Goal: Transaction & Acquisition: Purchase product/service

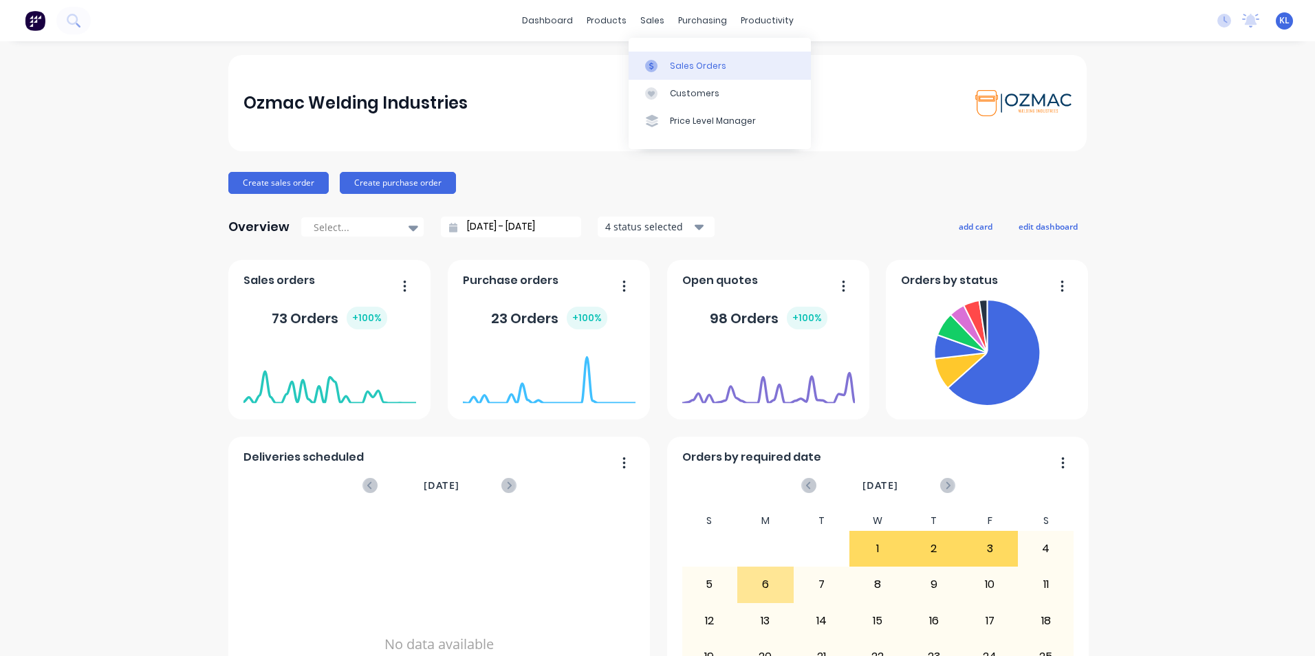
click at [687, 63] on div "Sales Orders" at bounding box center [698, 66] width 56 height 12
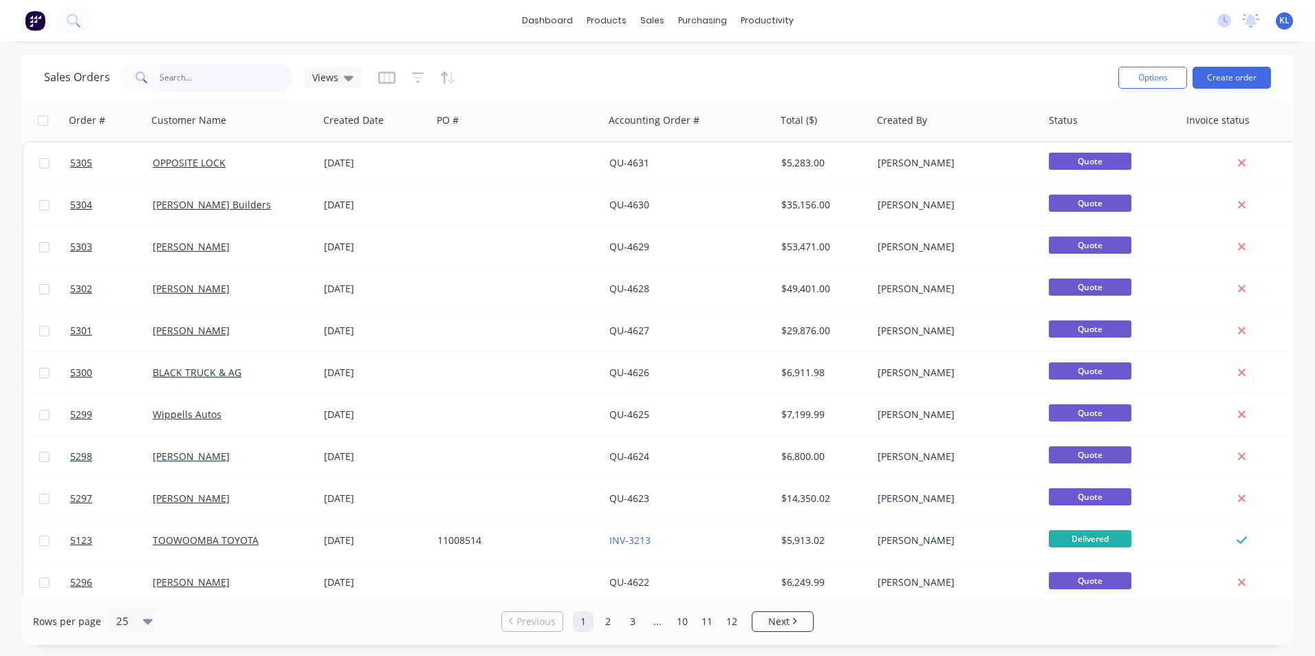
click at [246, 78] on input "text" at bounding box center [227, 78] width 134 height 28
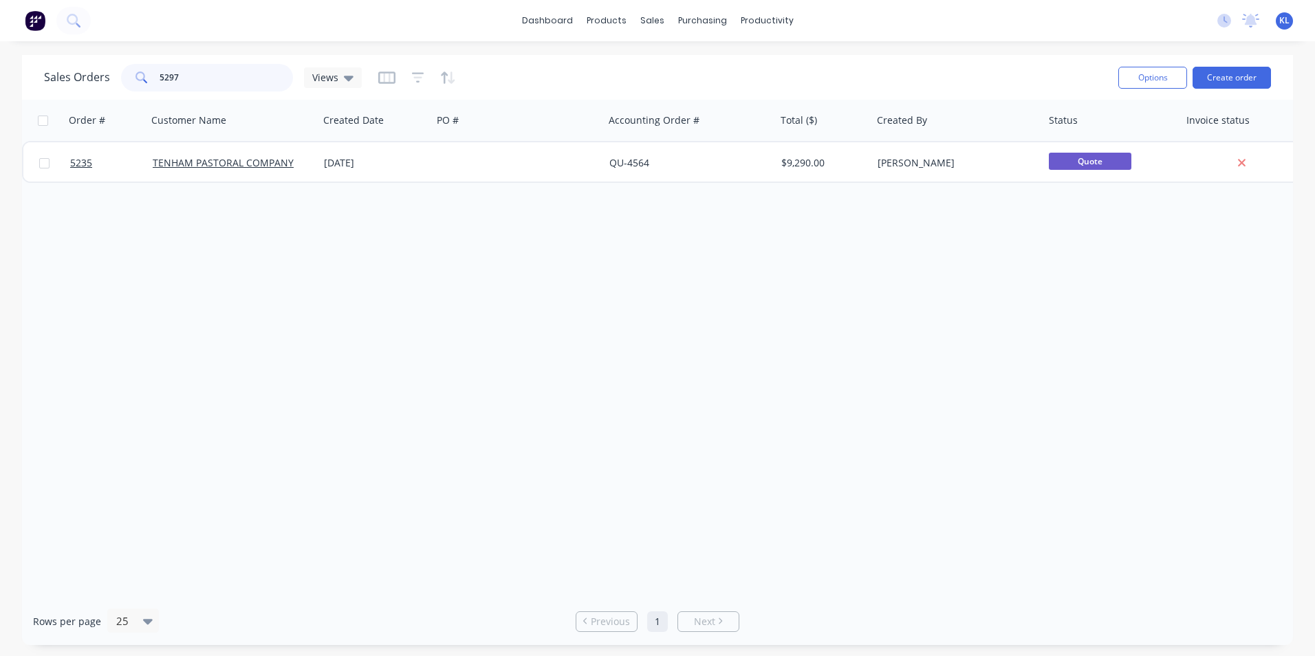
type input "5297"
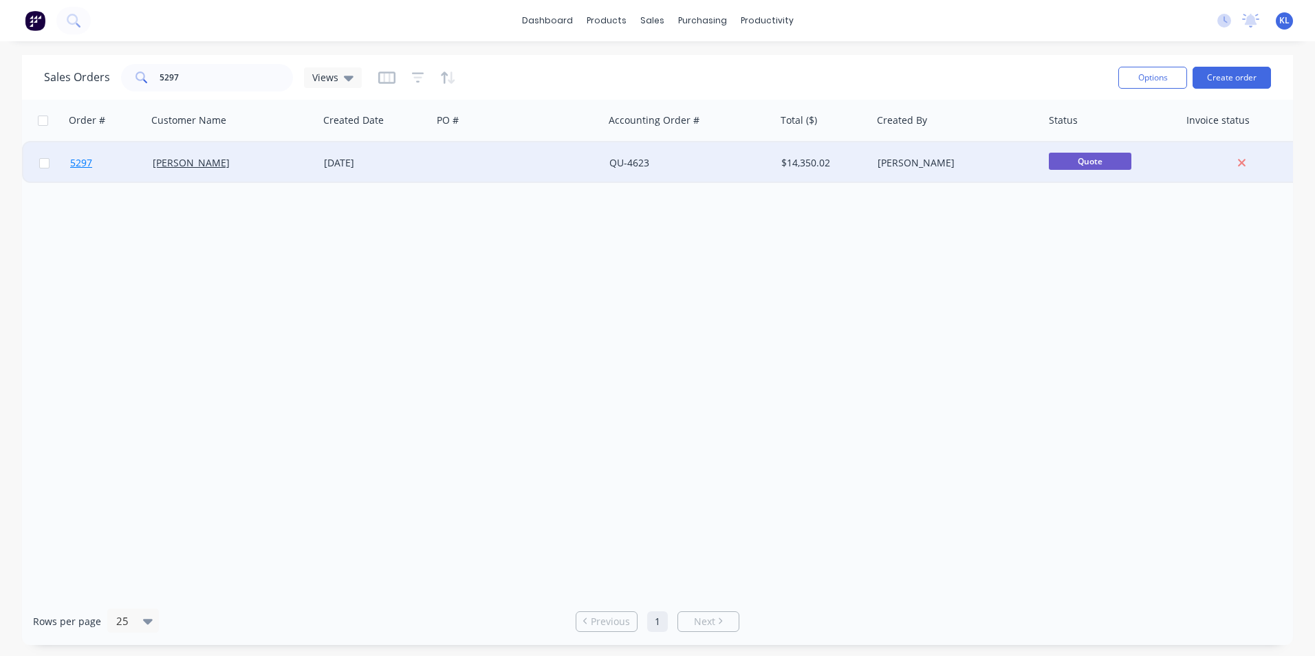
click at [85, 164] on span "5297" at bounding box center [81, 163] width 22 height 14
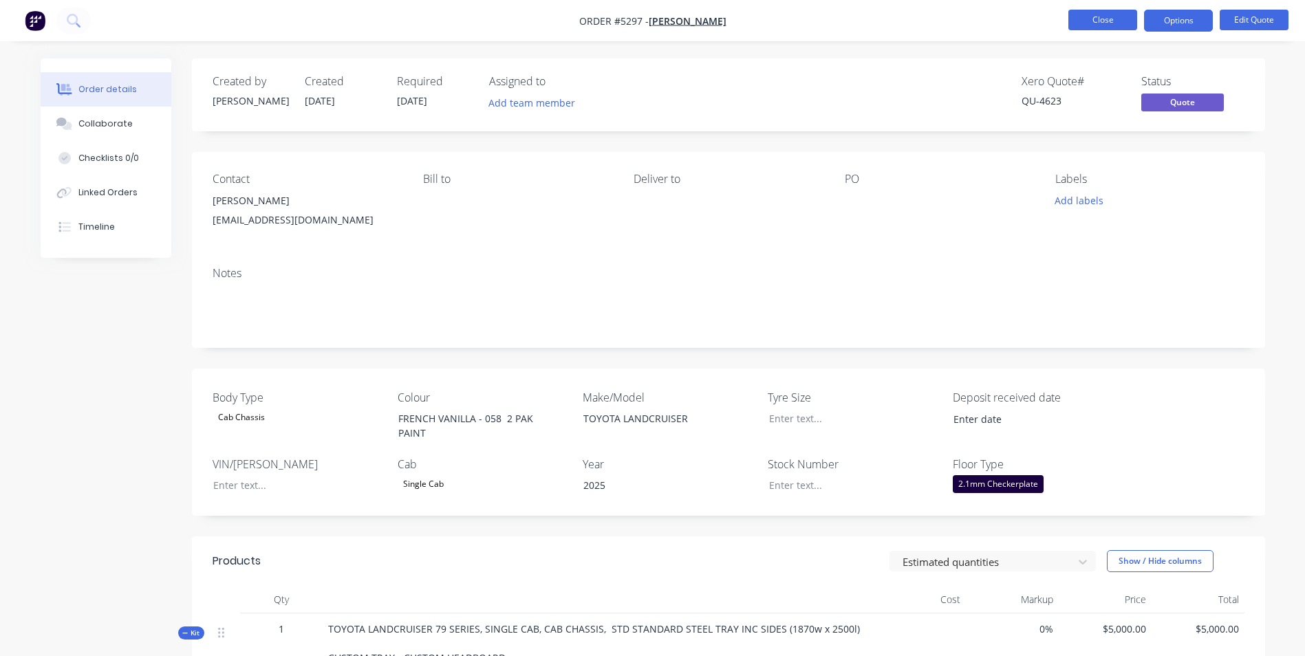
click at [1104, 23] on button "Close" at bounding box center [1102, 20] width 69 height 21
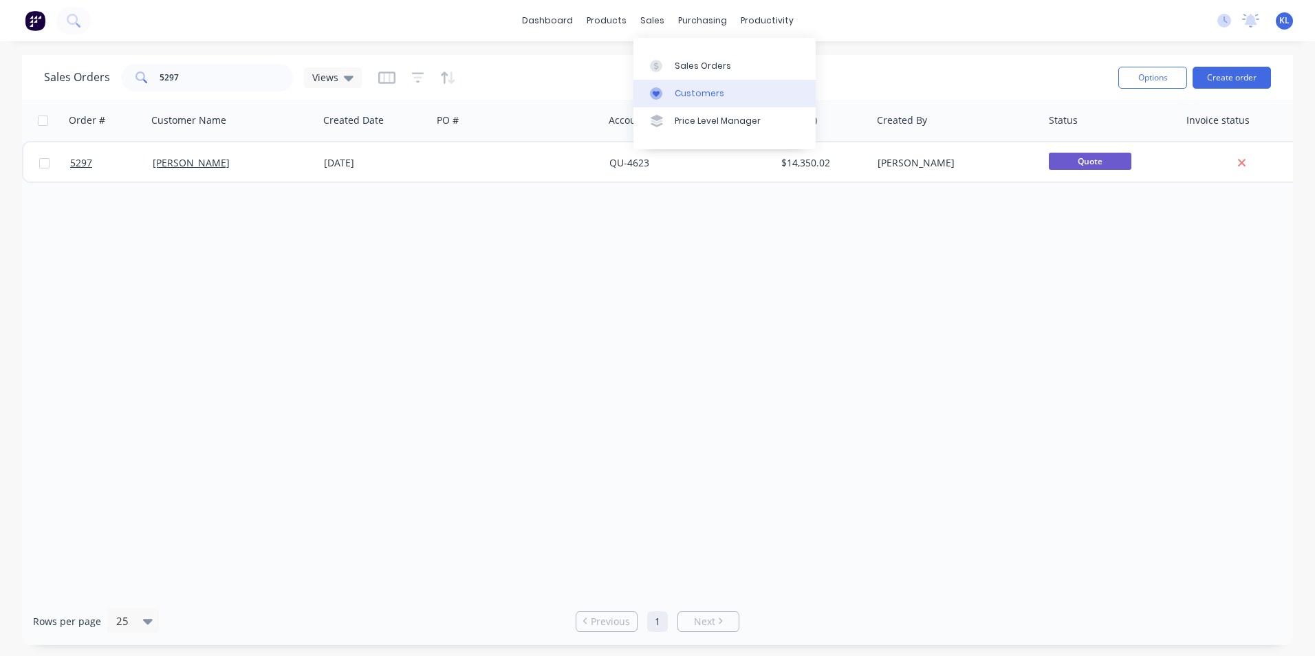
click at [706, 94] on div "Customers" at bounding box center [700, 93] width 50 height 12
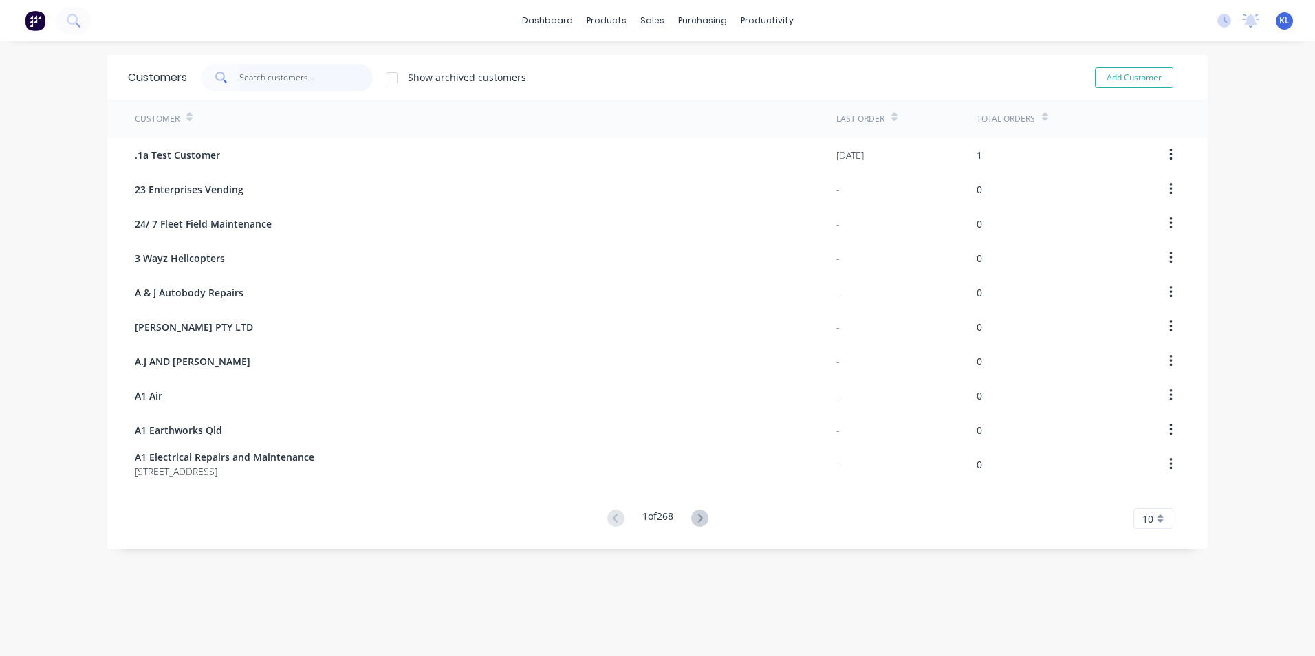
click at [323, 83] on input "text" at bounding box center [306, 78] width 134 height 28
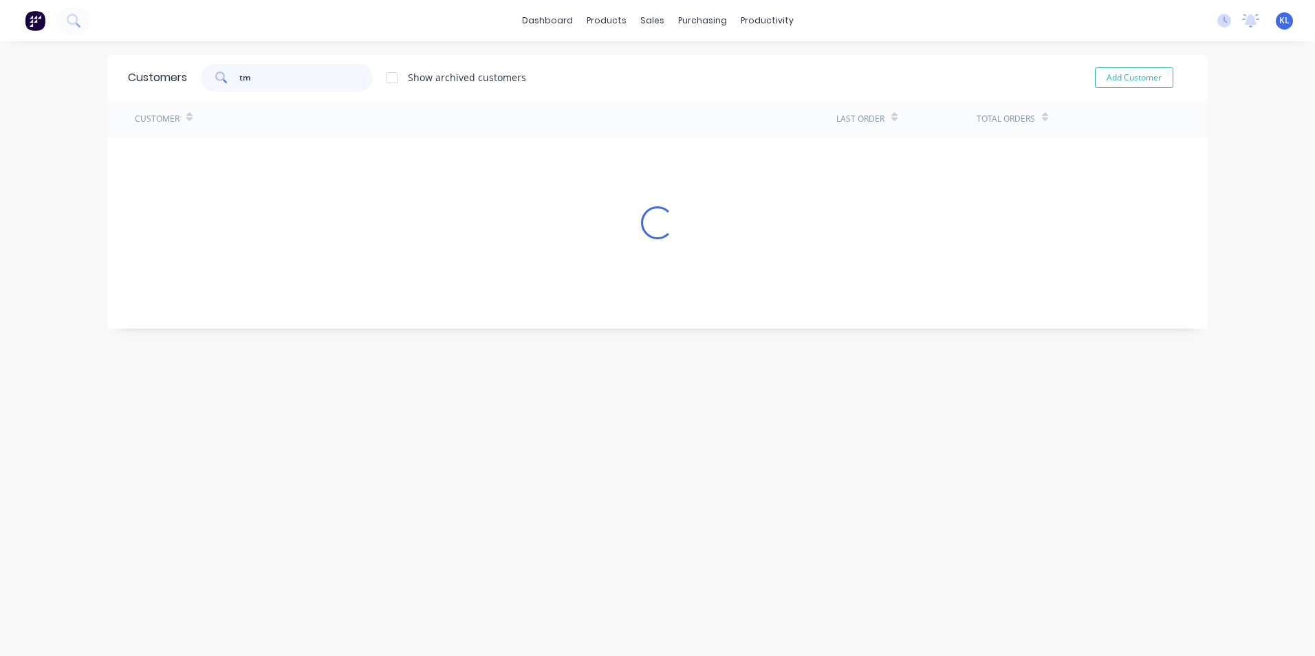
type input "t"
type input "T"
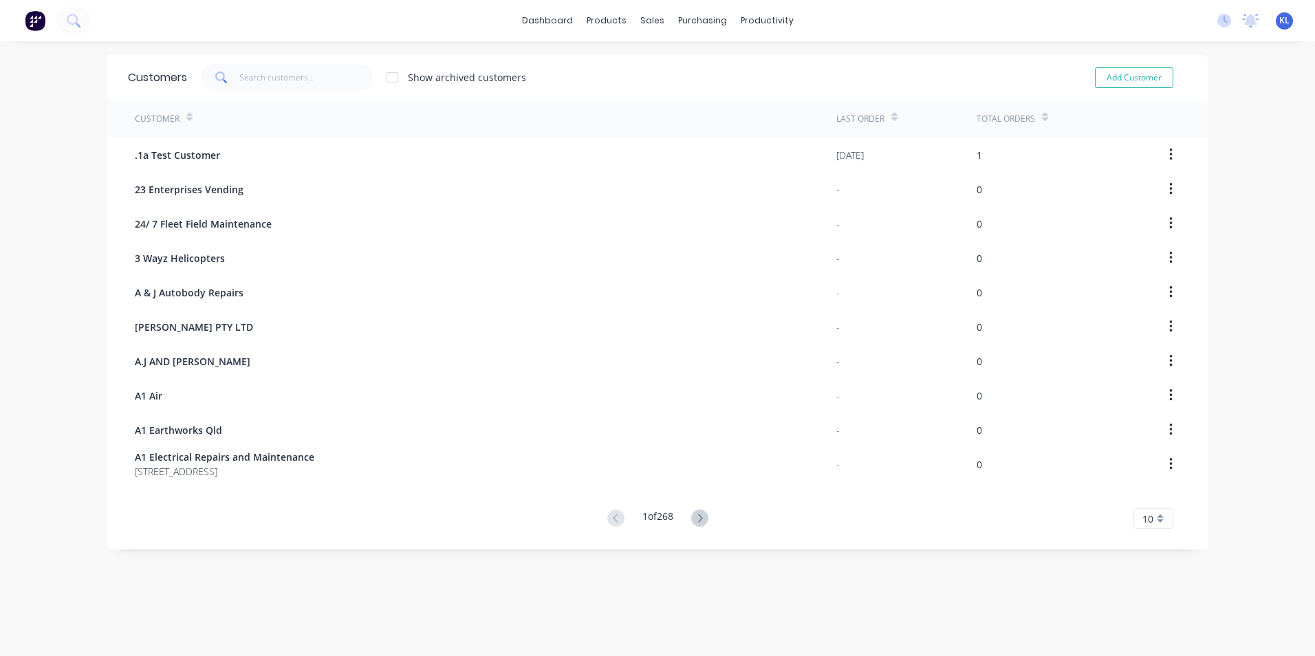
click at [1042, 116] on icon at bounding box center [1045, 117] width 6 height 10
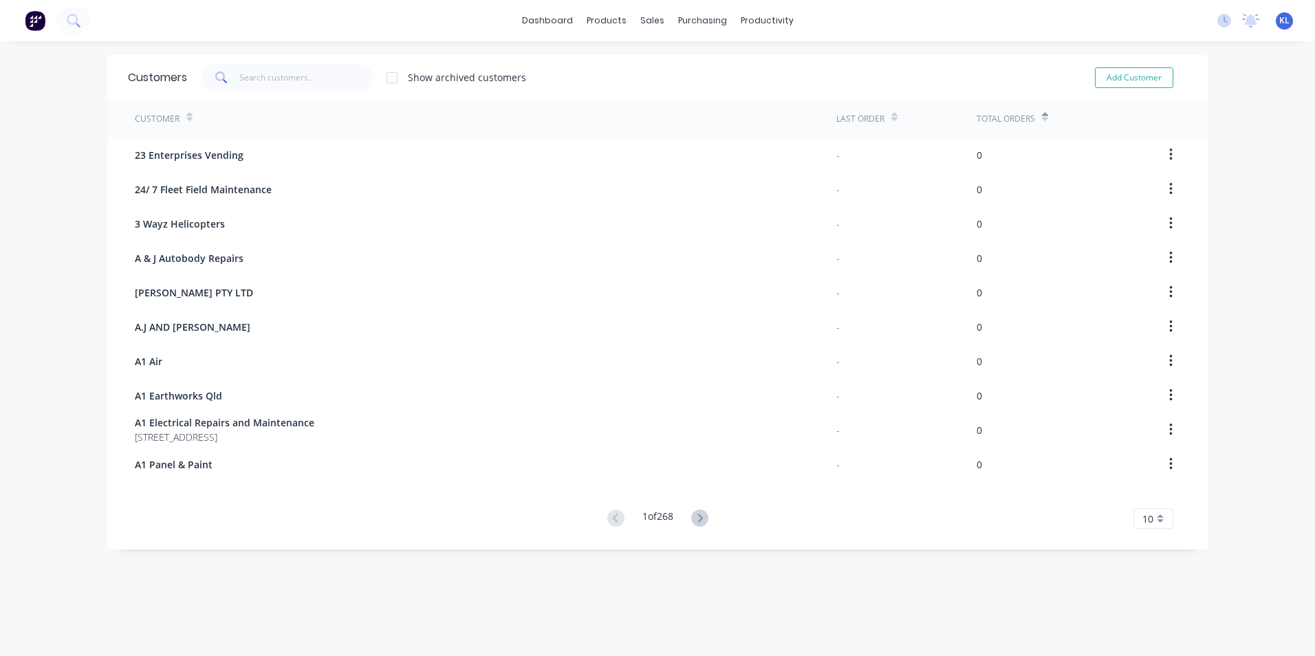
click at [1042, 116] on icon at bounding box center [1045, 117] width 6 height 10
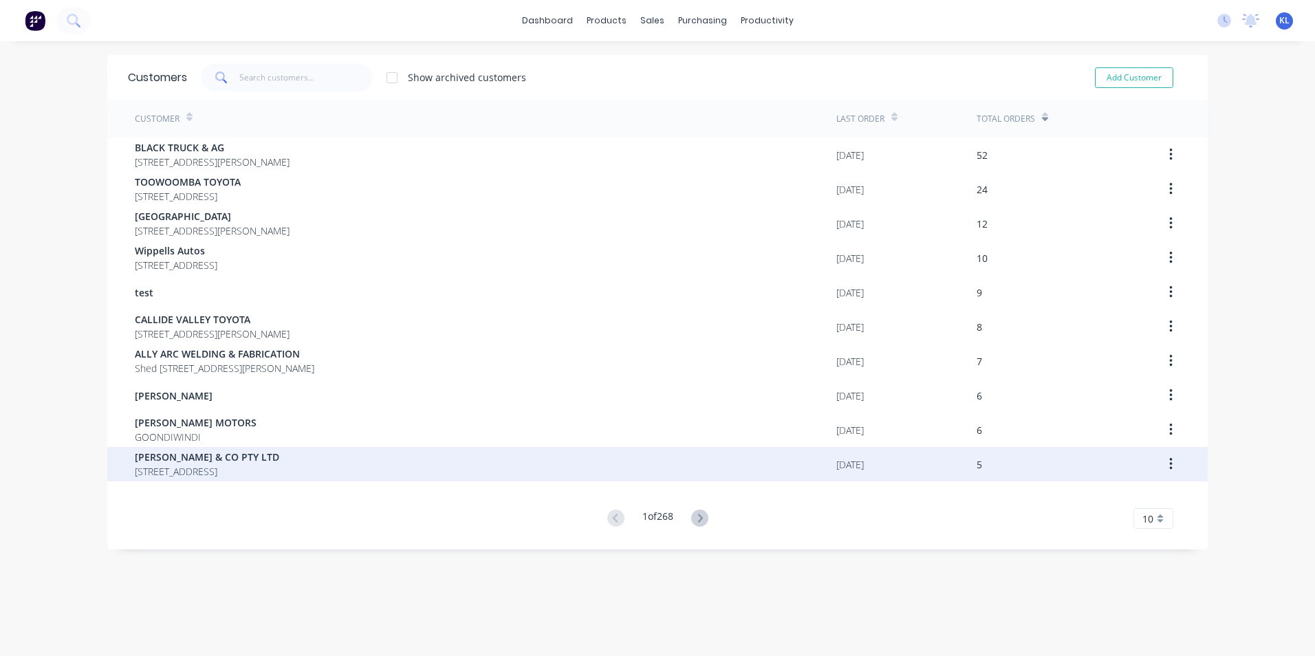
click at [250, 463] on span "[PERSON_NAME] & CO PTY LTD" at bounding box center [207, 457] width 144 height 14
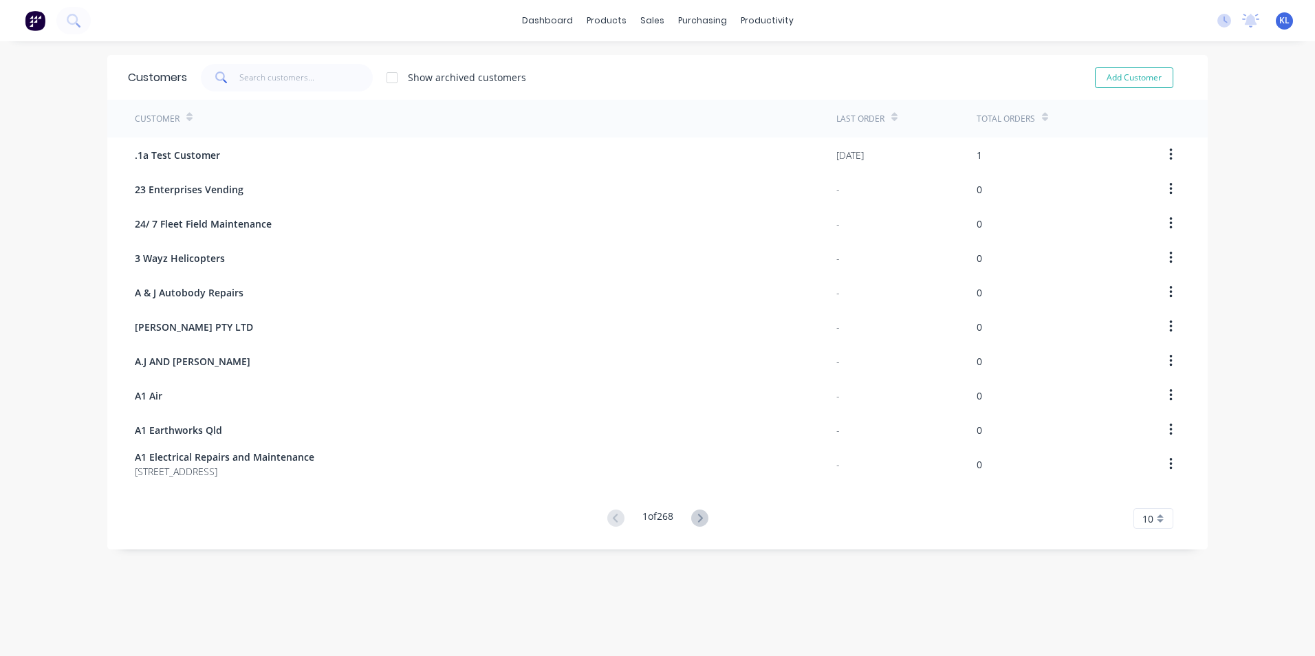
click at [1025, 119] on div "Total Orders" at bounding box center [1006, 119] width 58 height 12
click at [1042, 118] on icon at bounding box center [1045, 120] width 6 height 4
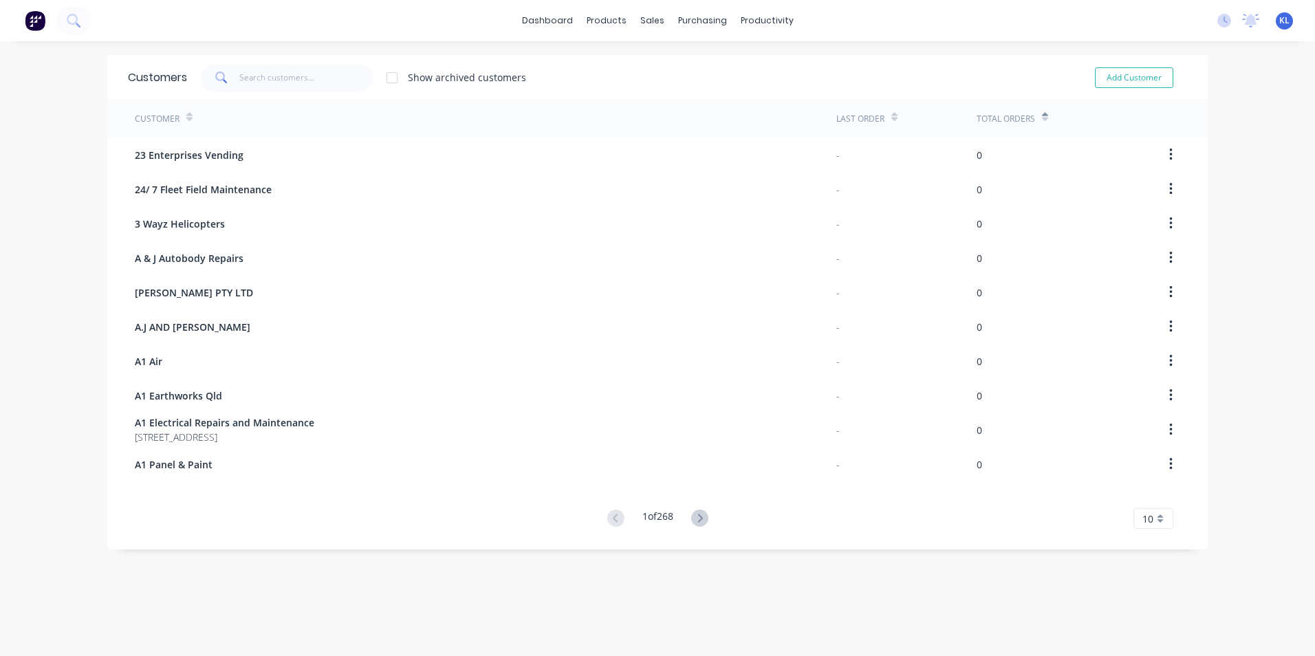
click at [1042, 118] on icon at bounding box center [1045, 120] width 6 height 4
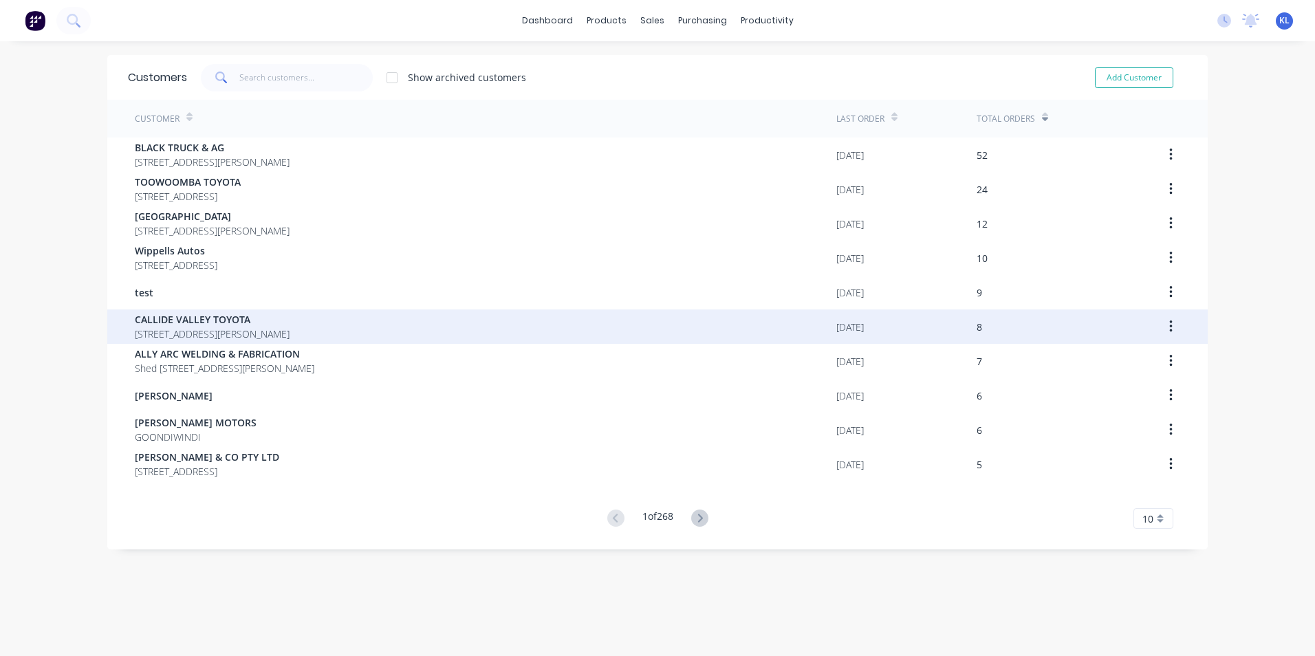
click at [235, 324] on span "CALLIDE VALLEY TOYOTA" at bounding box center [212, 319] width 155 height 14
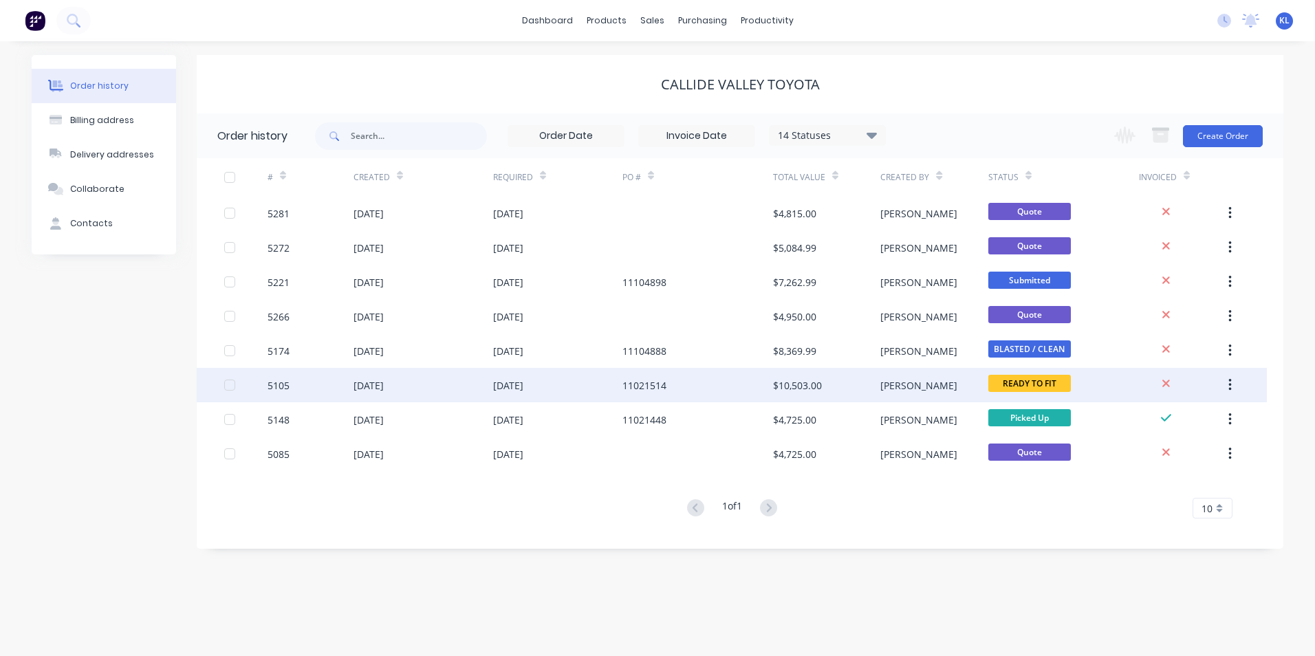
click at [278, 383] on div "5105" at bounding box center [279, 385] width 22 height 14
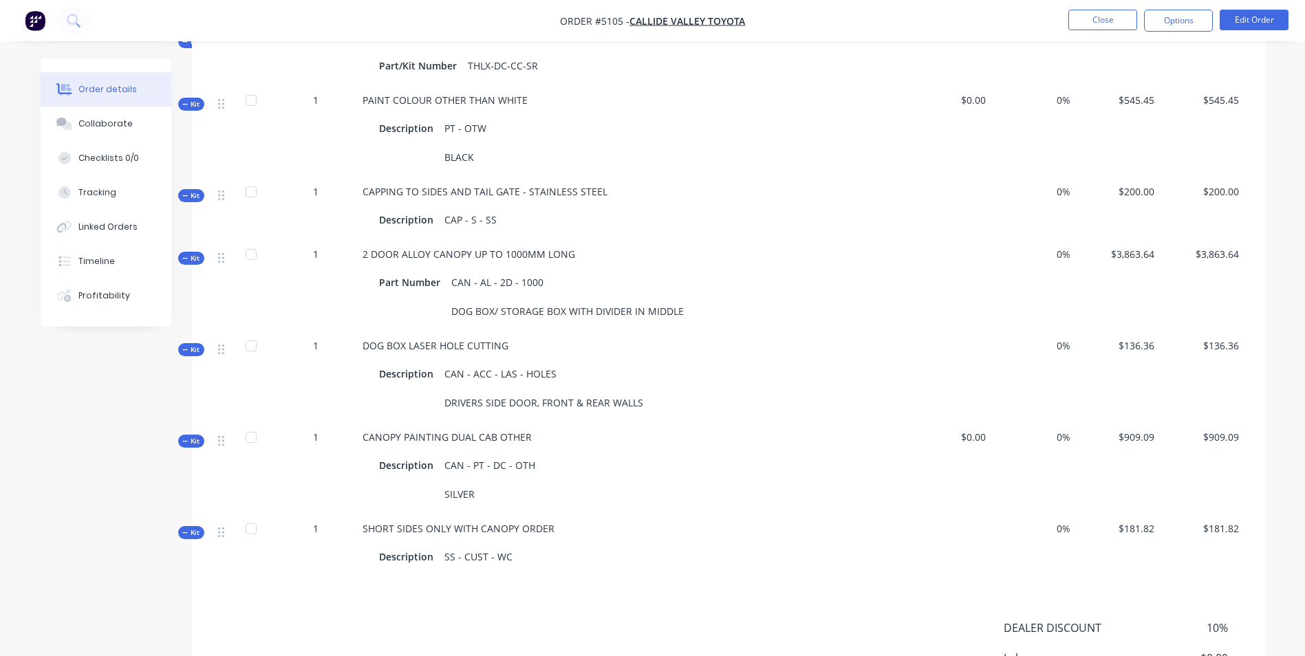
scroll to position [688, 0]
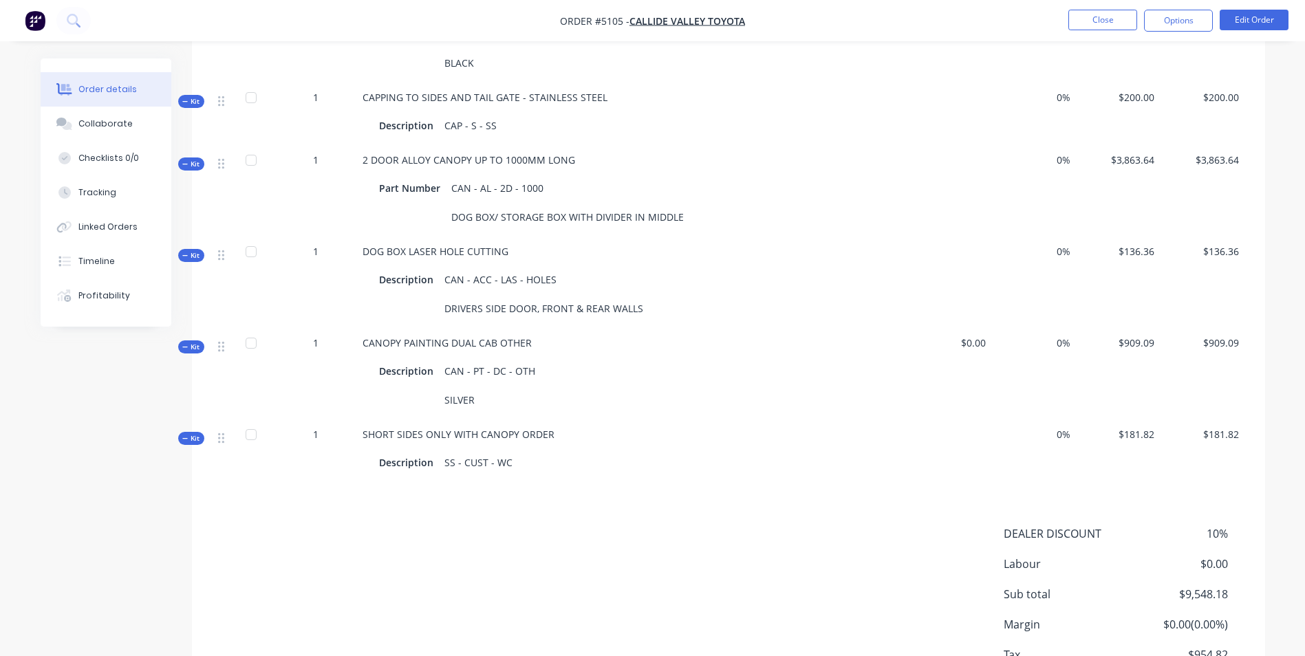
click at [520, 160] on span "2 DOOR ALLOY CANOPY UP TO 1000MM LONG" at bounding box center [469, 159] width 213 height 13
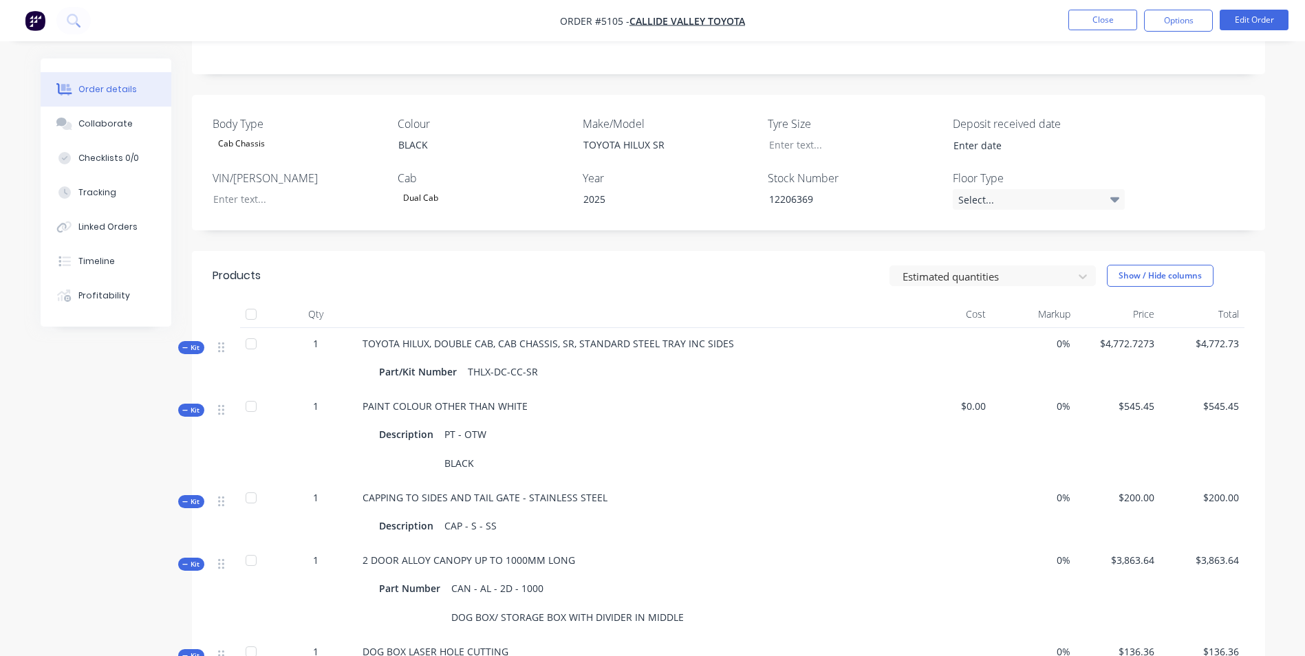
scroll to position [138, 0]
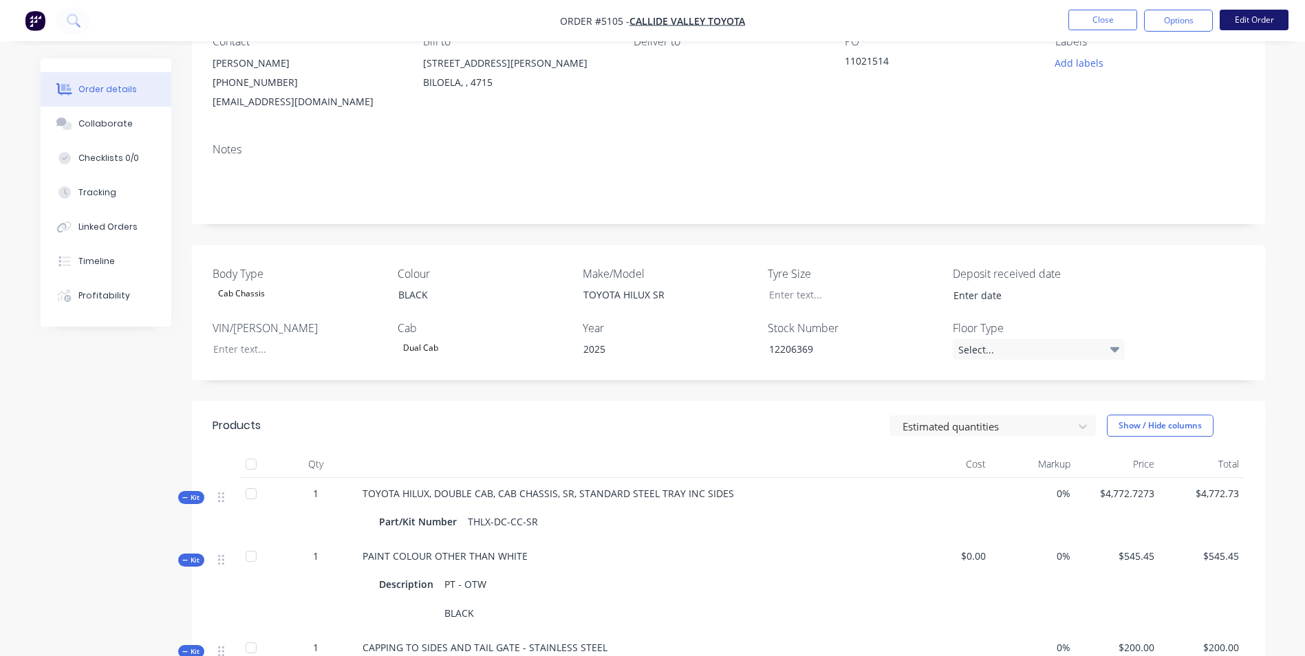
click at [1265, 22] on button "Edit Order" at bounding box center [1254, 20] width 69 height 21
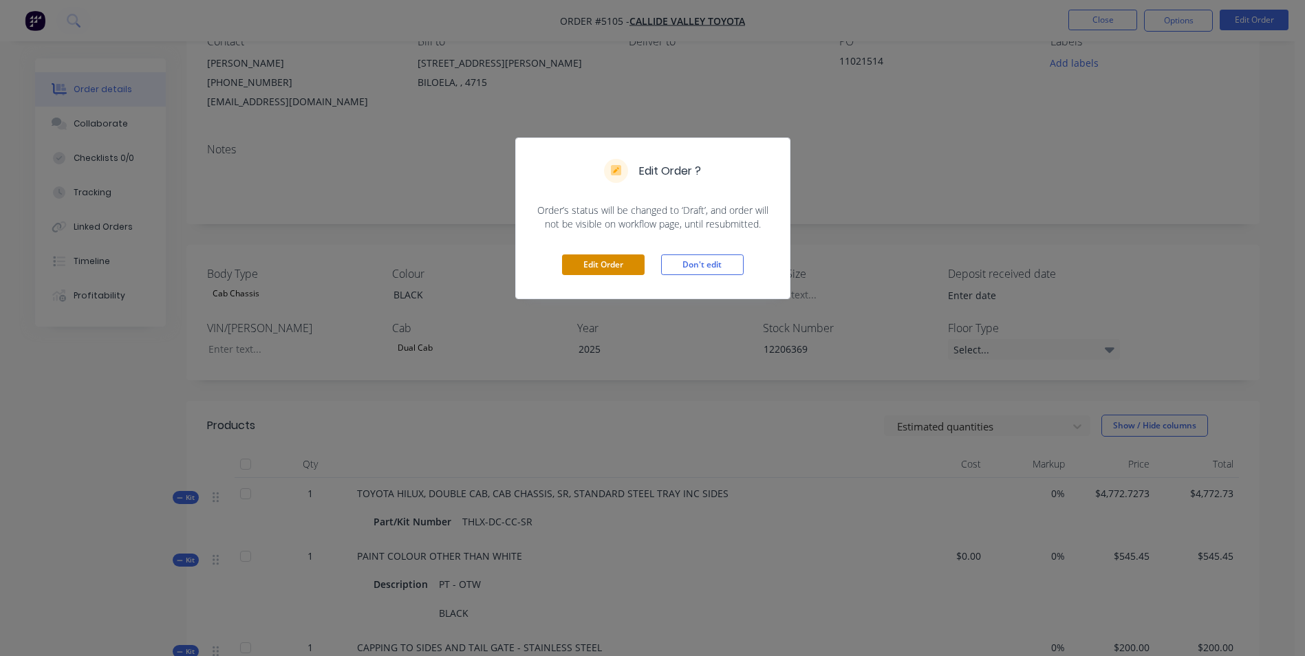
click at [622, 266] on button "Edit Order" at bounding box center [603, 265] width 83 height 21
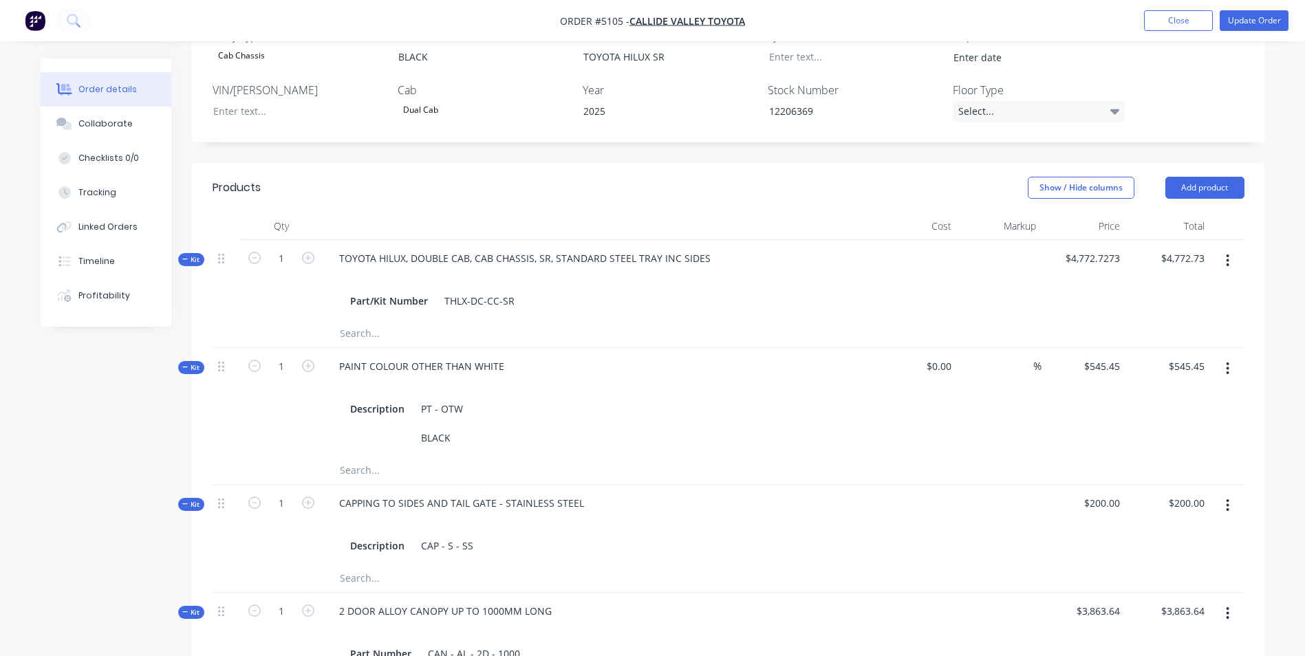
scroll to position [482, 0]
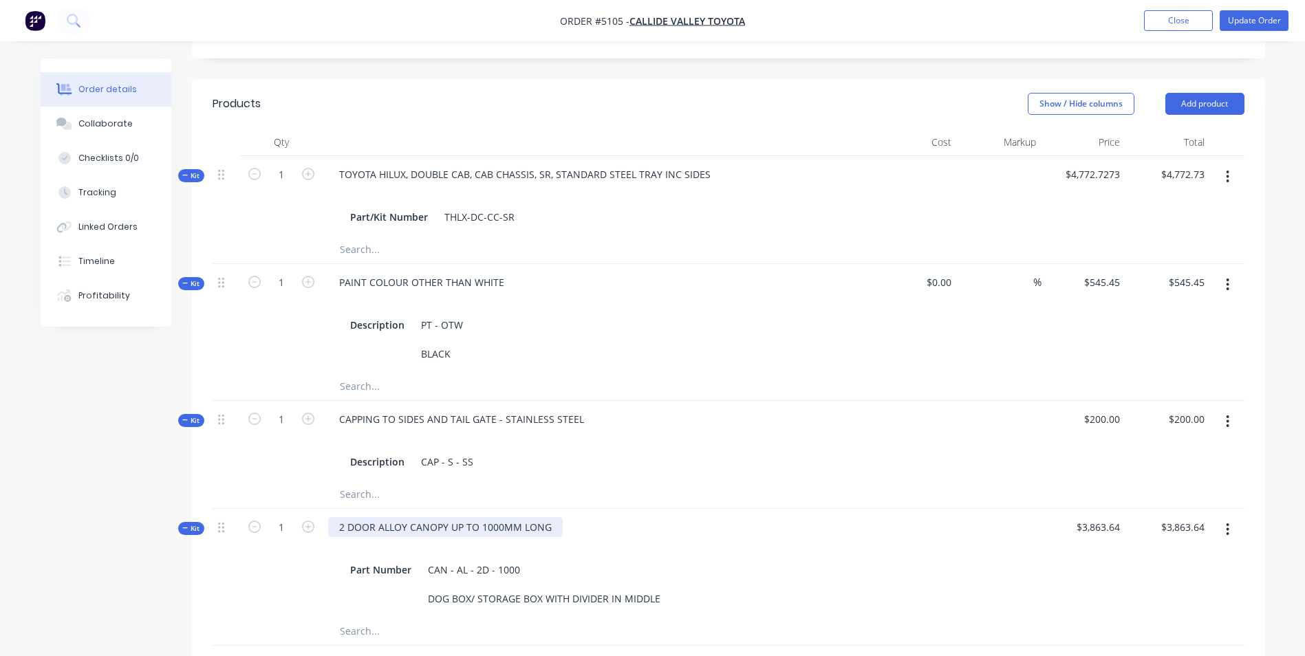
click at [491, 517] on div "2 DOOR ALLOY CANOPY UP TO 1000MM LONG" at bounding box center [445, 527] width 235 height 20
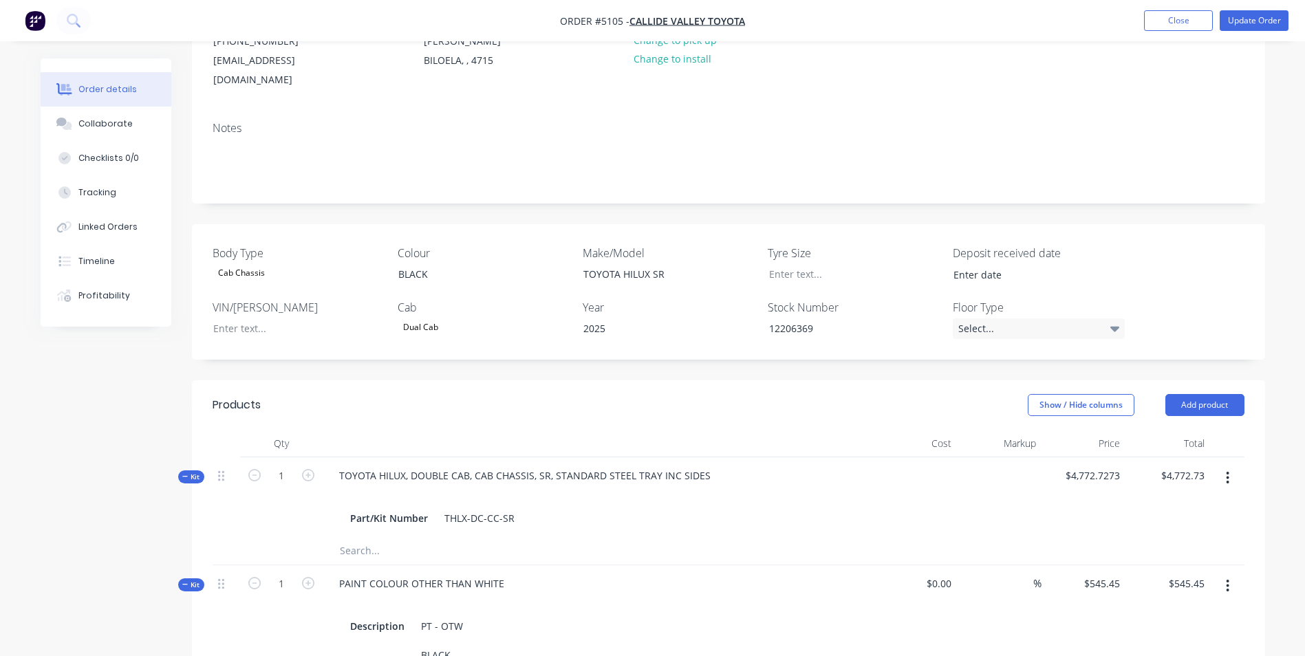
scroll to position [0, 0]
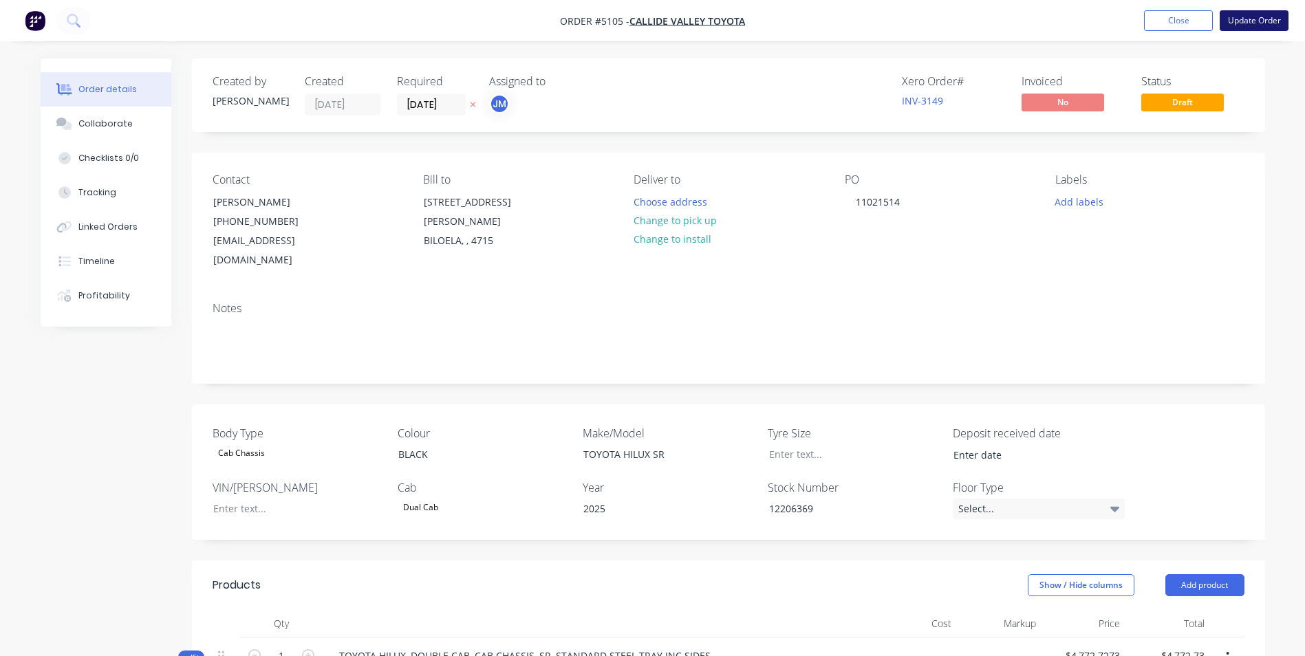
click at [1267, 23] on button "Update Order" at bounding box center [1254, 20] width 69 height 21
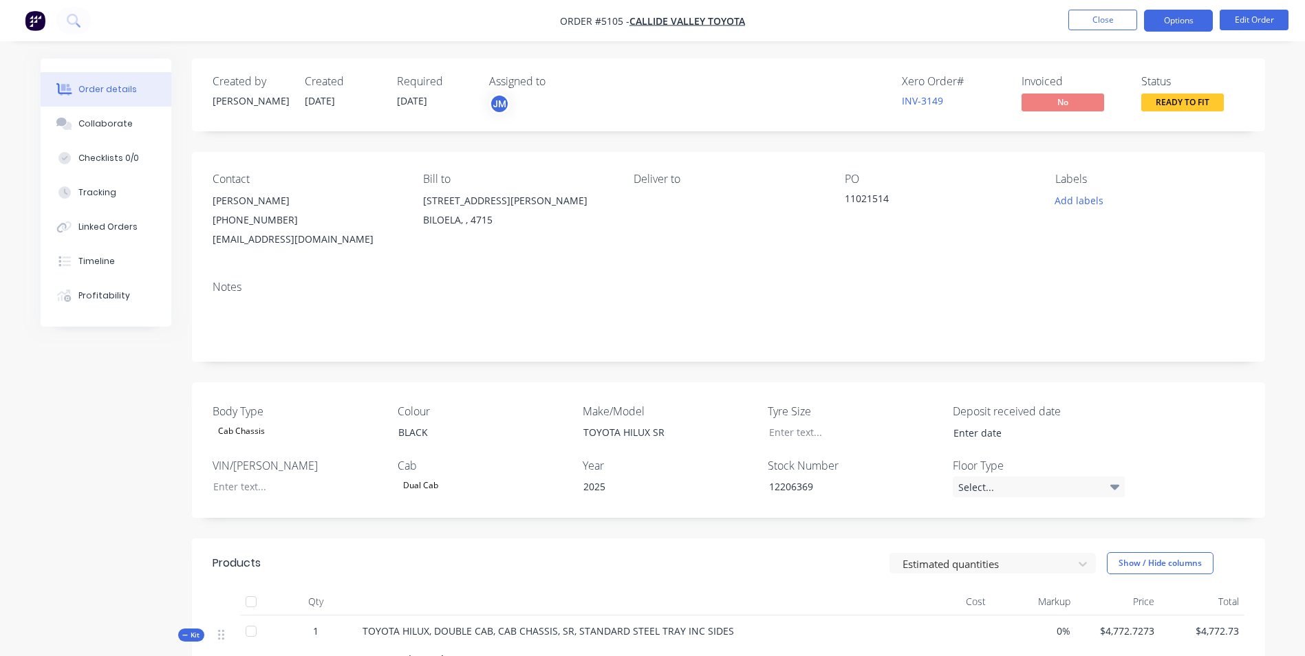
click at [1187, 22] on button "Options" at bounding box center [1178, 21] width 69 height 22
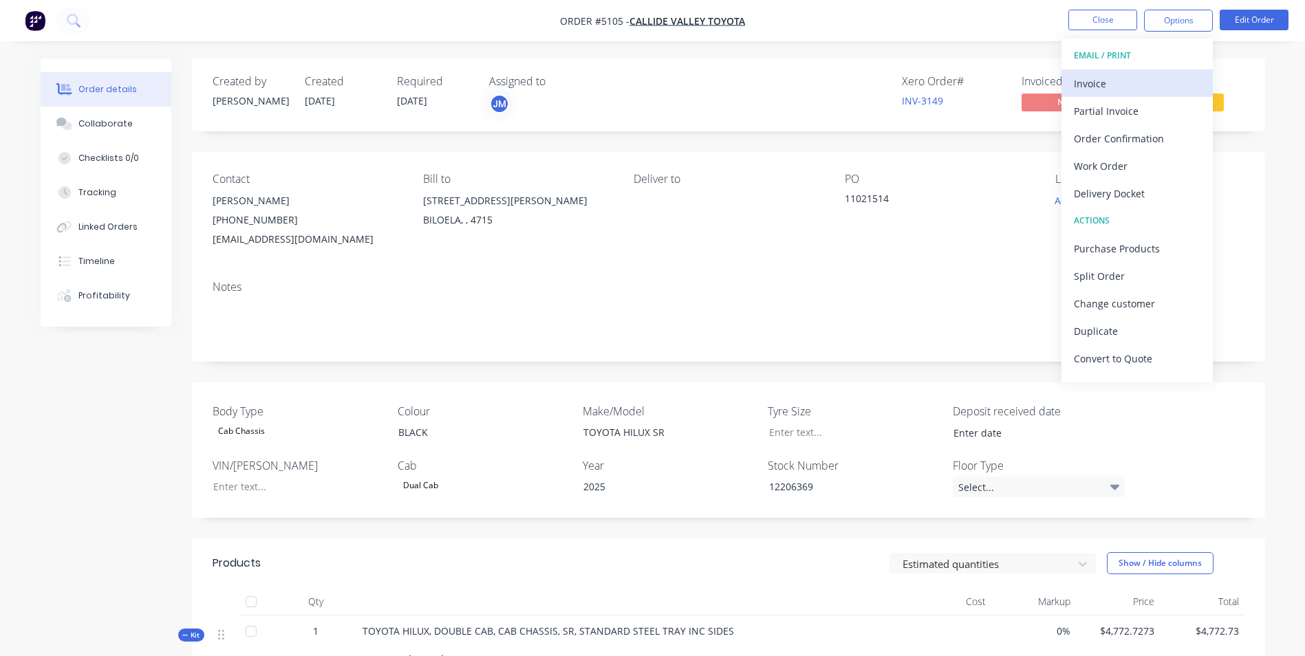
click at [1124, 82] on div "Invoice" at bounding box center [1137, 84] width 127 height 20
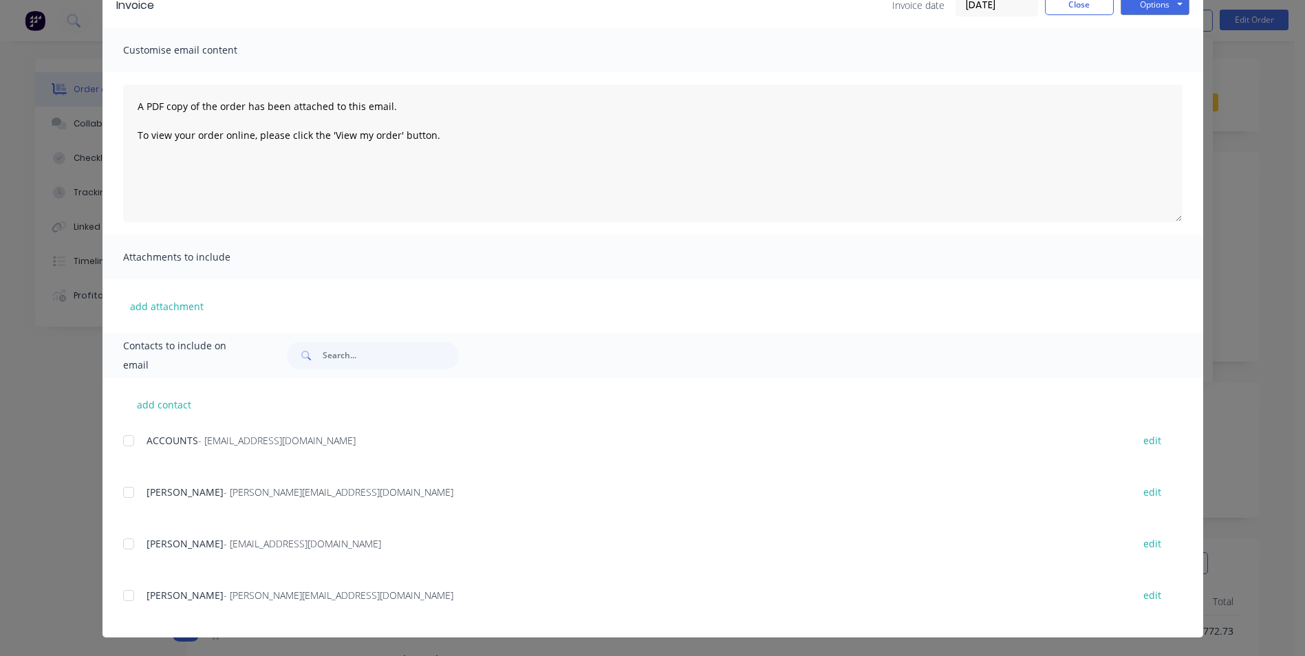
scroll to position [73, 0]
click at [124, 443] on div at bounding box center [129, 441] width 28 height 28
click at [1070, 8] on button "Close" at bounding box center [1079, 4] width 69 height 21
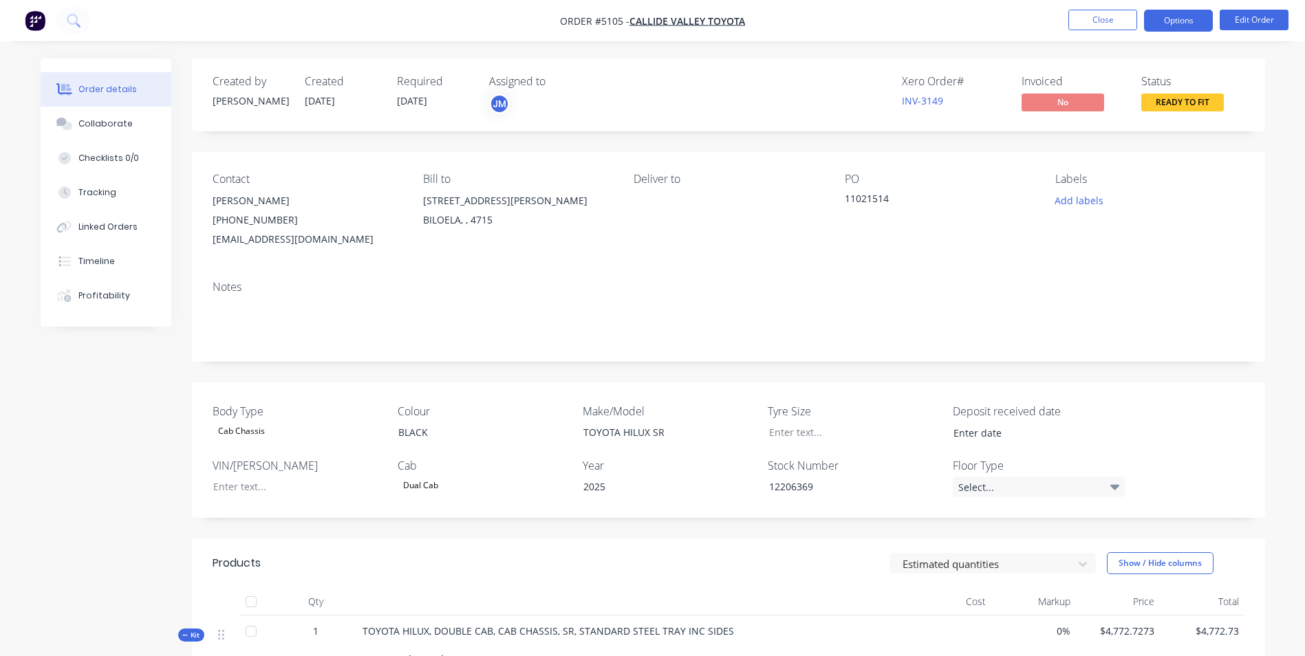
click at [1172, 17] on button "Options" at bounding box center [1178, 21] width 69 height 22
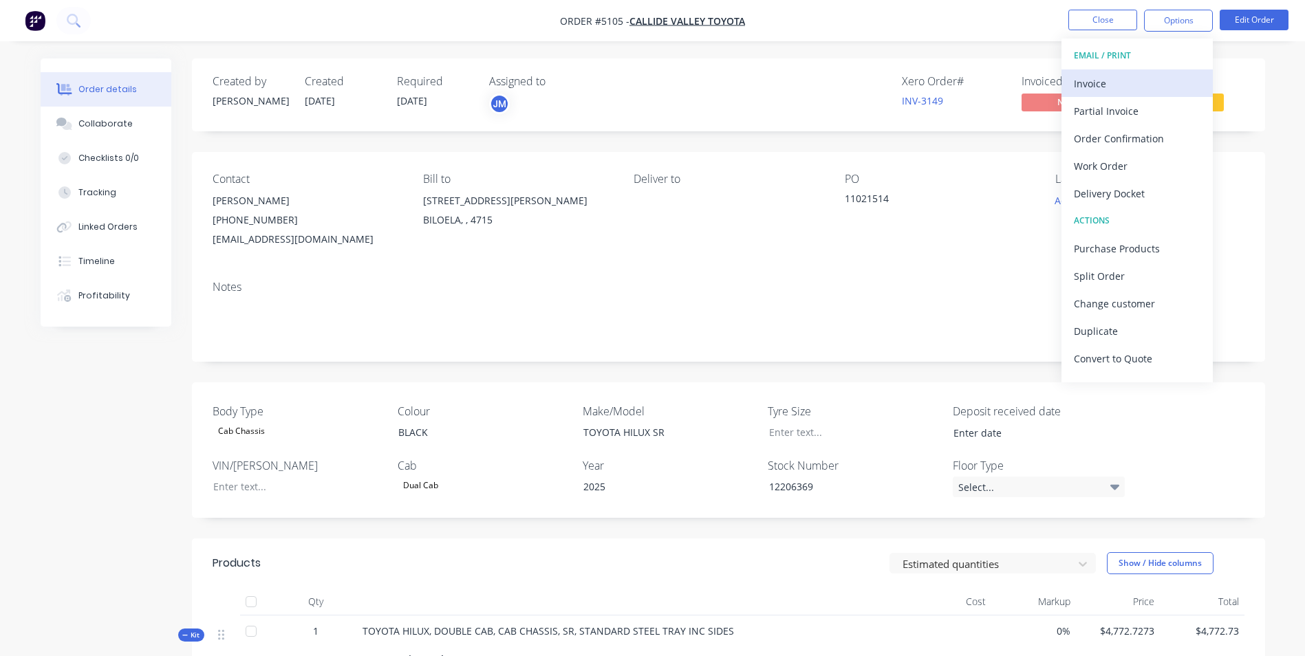
click at [1148, 90] on div "Invoice" at bounding box center [1137, 84] width 127 height 20
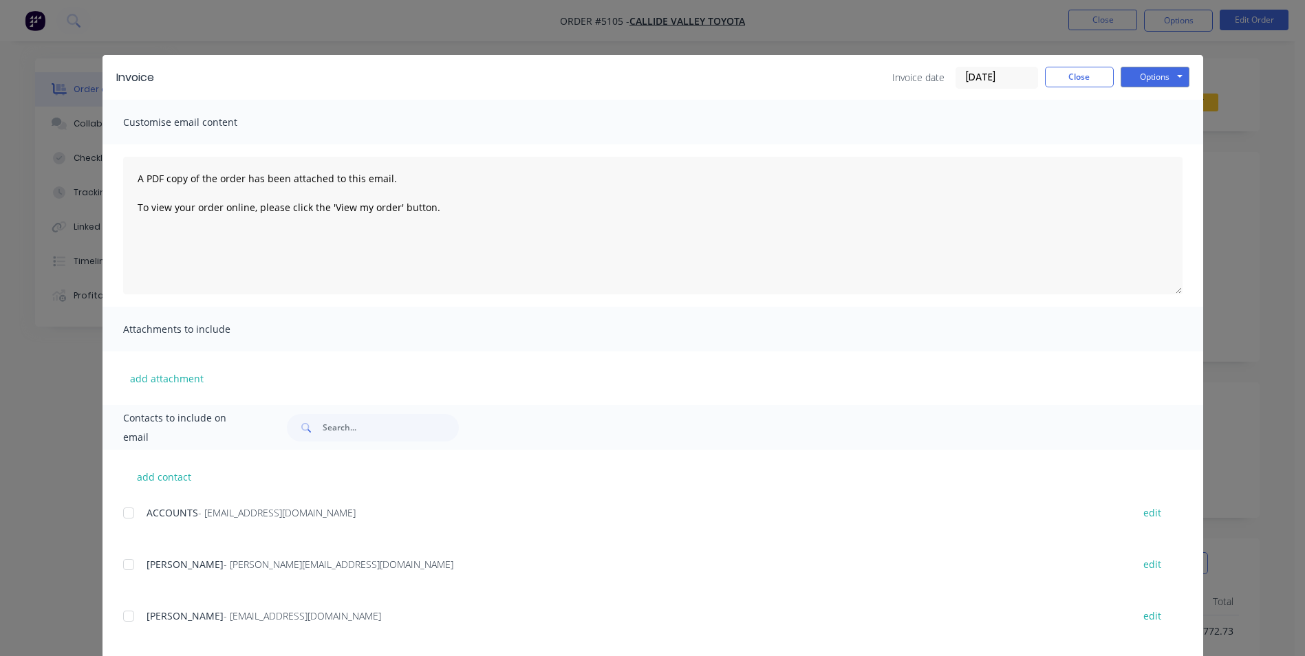
click at [127, 515] on div at bounding box center [129, 513] width 28 height 28
click at [1164, 81] on button "Options" at bounding box center [1155, 77] width 69 height 21
click at [1151, 144] on button "Email" at bounding box center [1165, 147] width 88 height 23
click at [1158, 79] on button "Options" at bounding box center [1155, 77] width 69 height 21
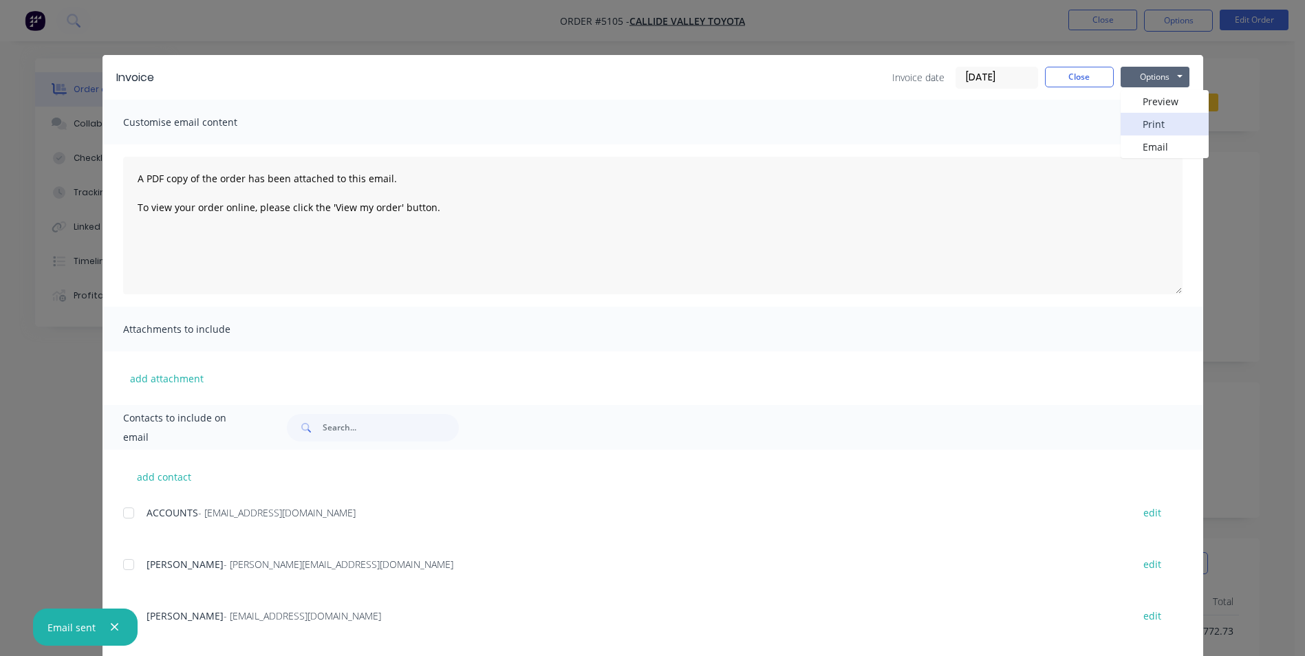
click at [1158, 124] on button "Print" at bounding box center [1165, 124] width 88 height 23
click at [1095, 78] on button "Close" at bounding box center [1079, 77] width 69 height 21
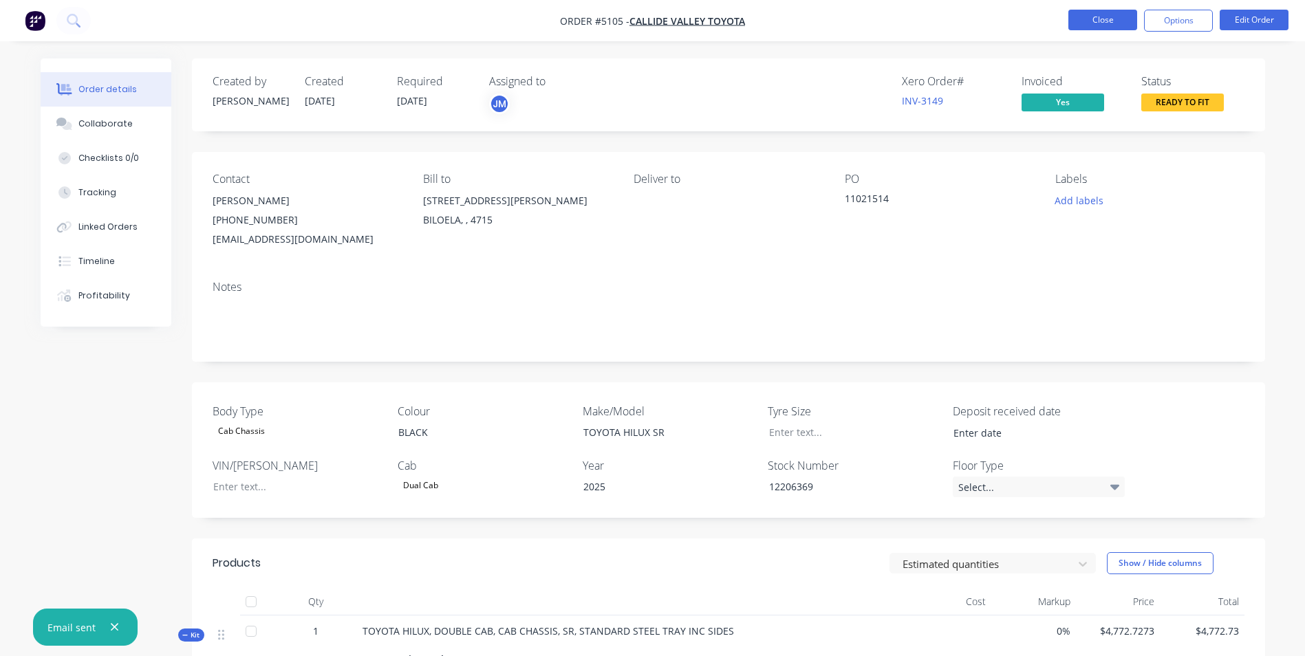
click at [1101, 22] on button "Close" at bounding box center [1102, 20] width 69 height 21
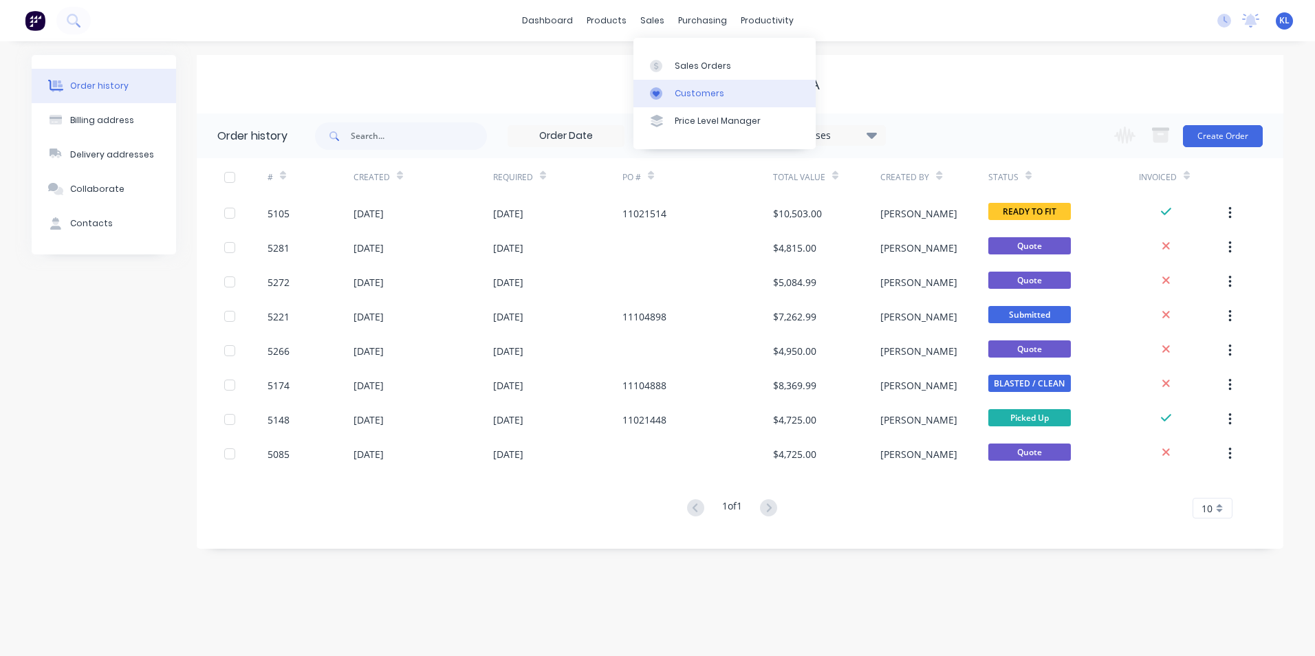
click at [704, 95] on div "Customers" at bounding box center [700, 93] width 50 height 12
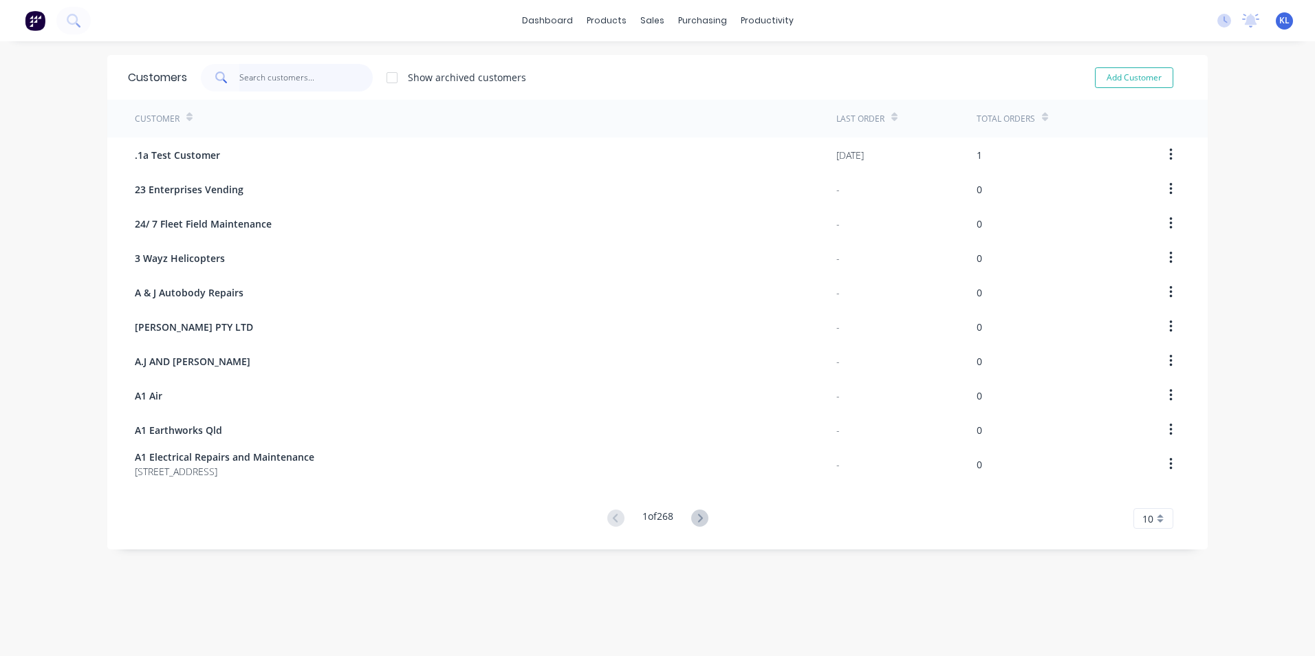
click at [282, 87] on input "text" at bounding box center [306, 78] width 134 height 28
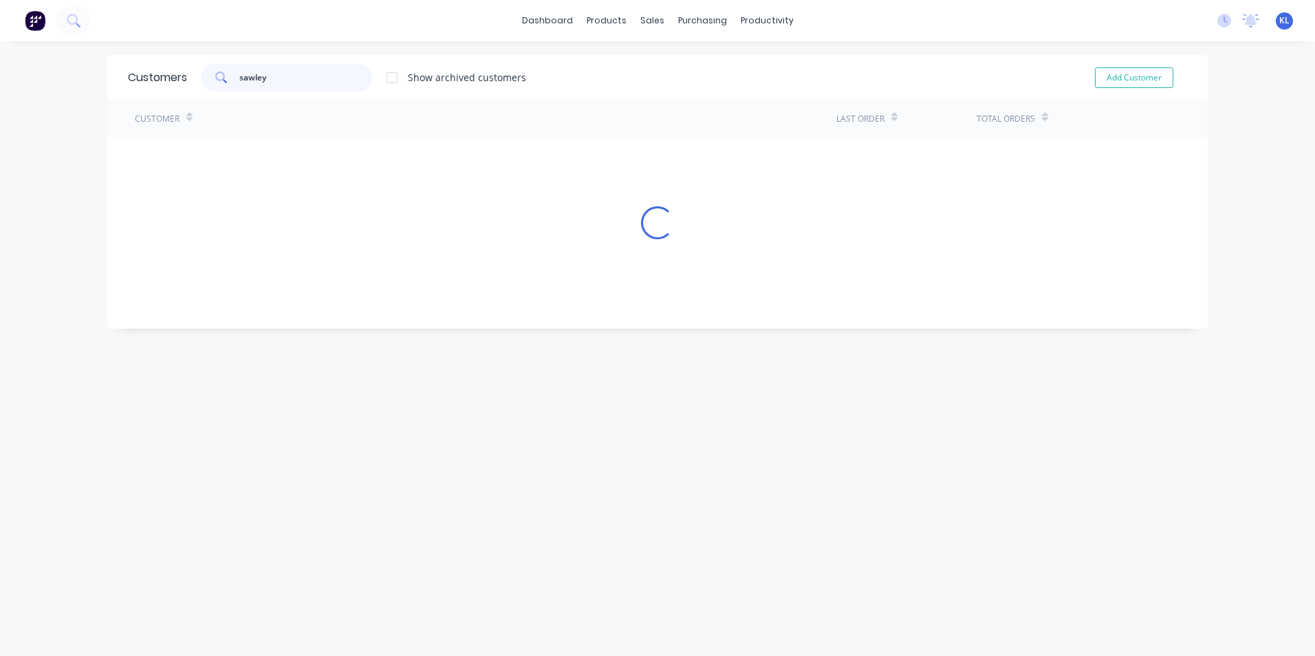
type input "sawley"
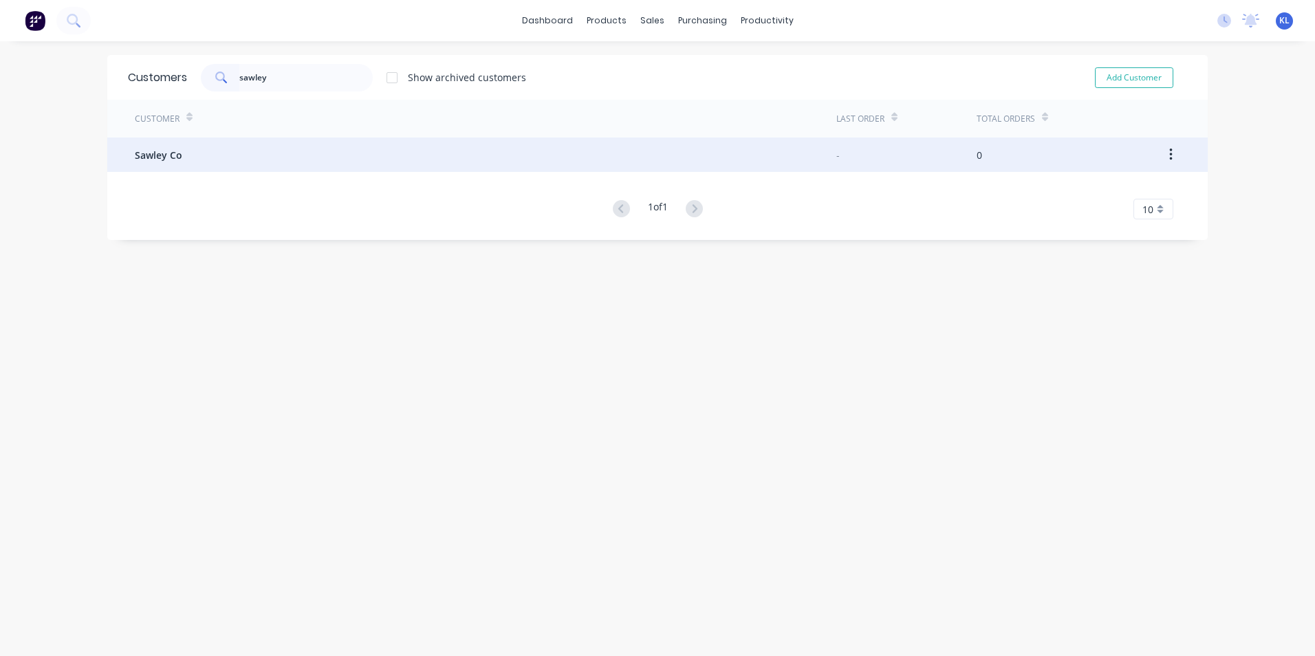
click at [162, 160] on span "Sawley Co" at bounding box center [158, 155] width 47 height 14
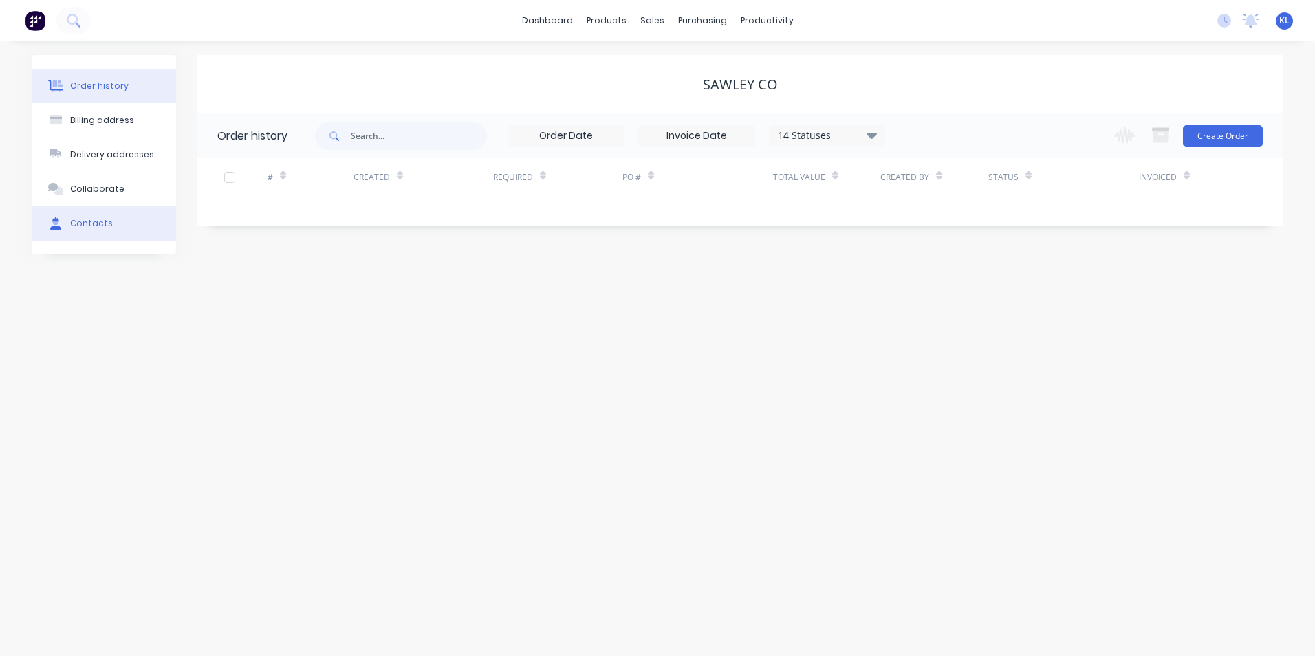
click at [103, 219] on div "Contacts" at bounding box center [91, 223] width 43 height 12
click at [116, 89] on div "Order history" at bounding box center [99, 86] width 58 height 12
click at [114, 107] on button "Billing address" at bounding box center [104, 120] width 144 height 34
select select "AU"
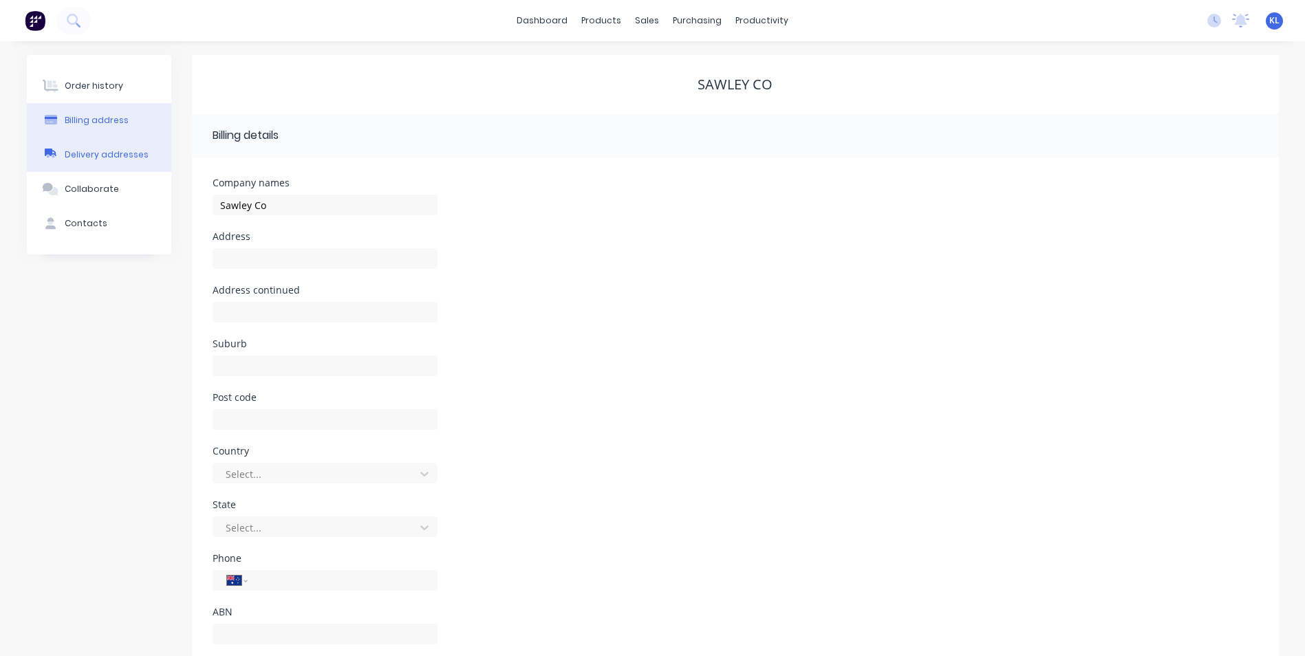
click at [107, 147] on button "Delivery addresses" at bounding box center [99, 155] width 144 height 34
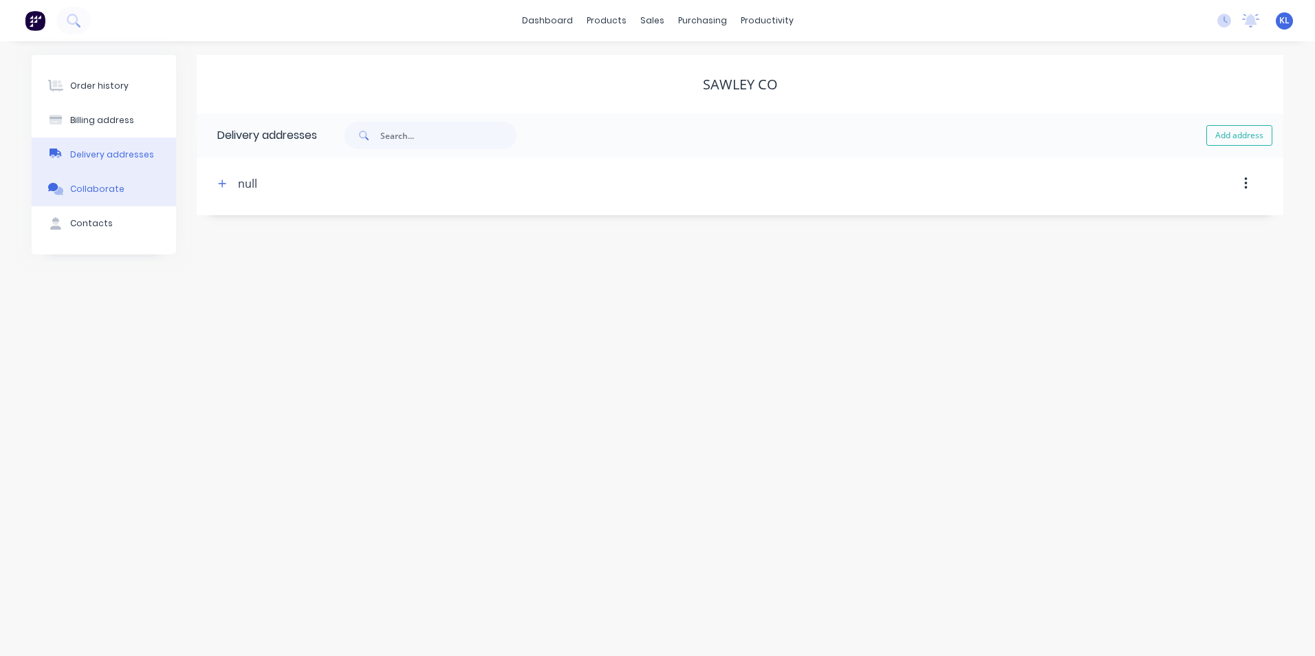
click at [102, 186] on div "Collaborate" at bounding box center [97, 189] width 54 height 12
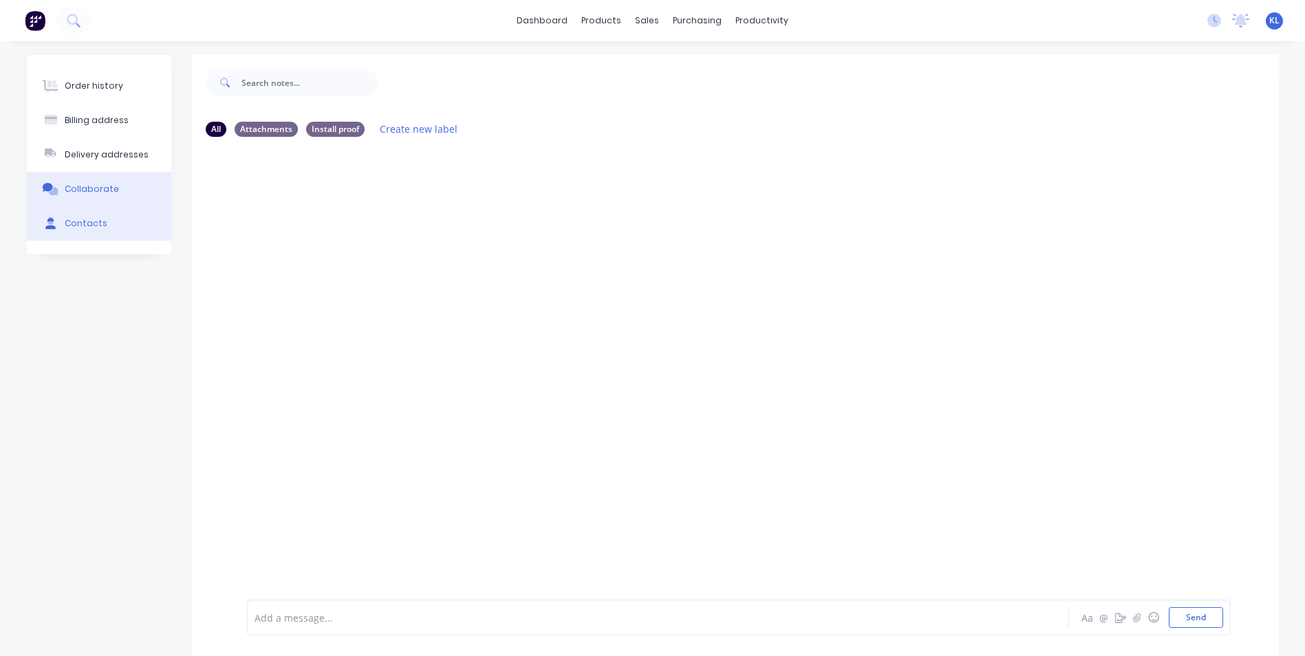
click at [91, 224] on div "Contacts" at bounding box center [86, 223] width 43 height 12
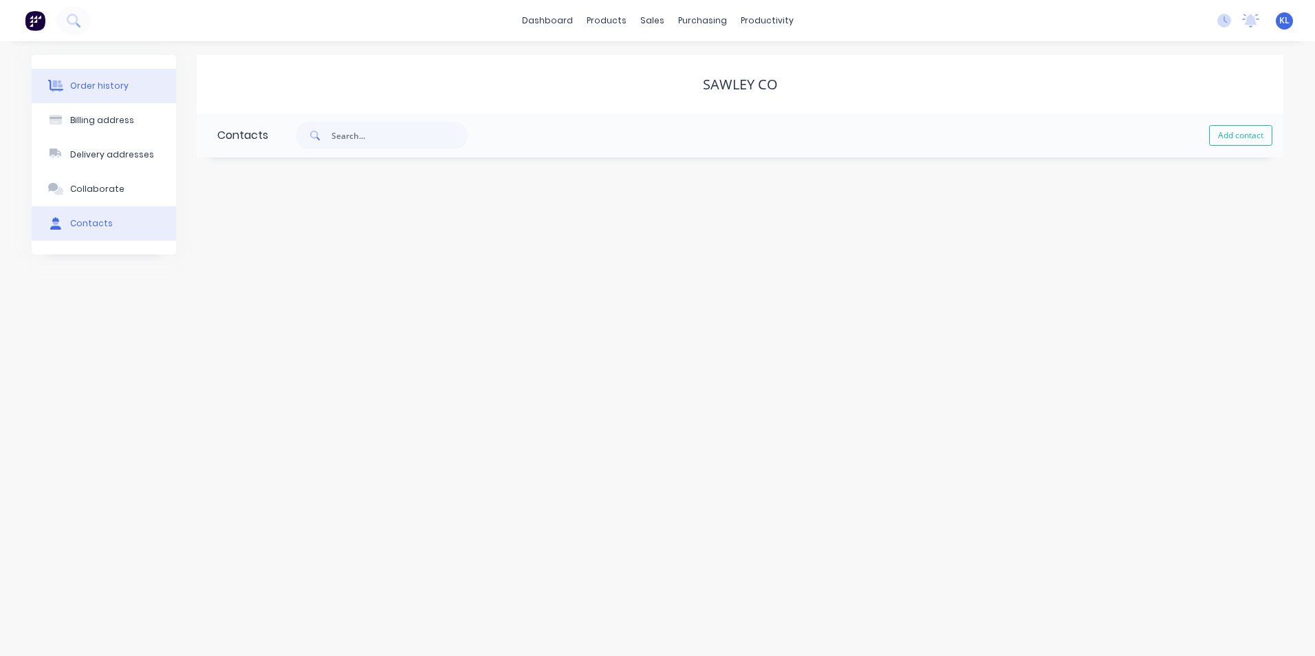
click at [107, 93] on button "Order history" at bounding box center [104, 86] width 144 height 34
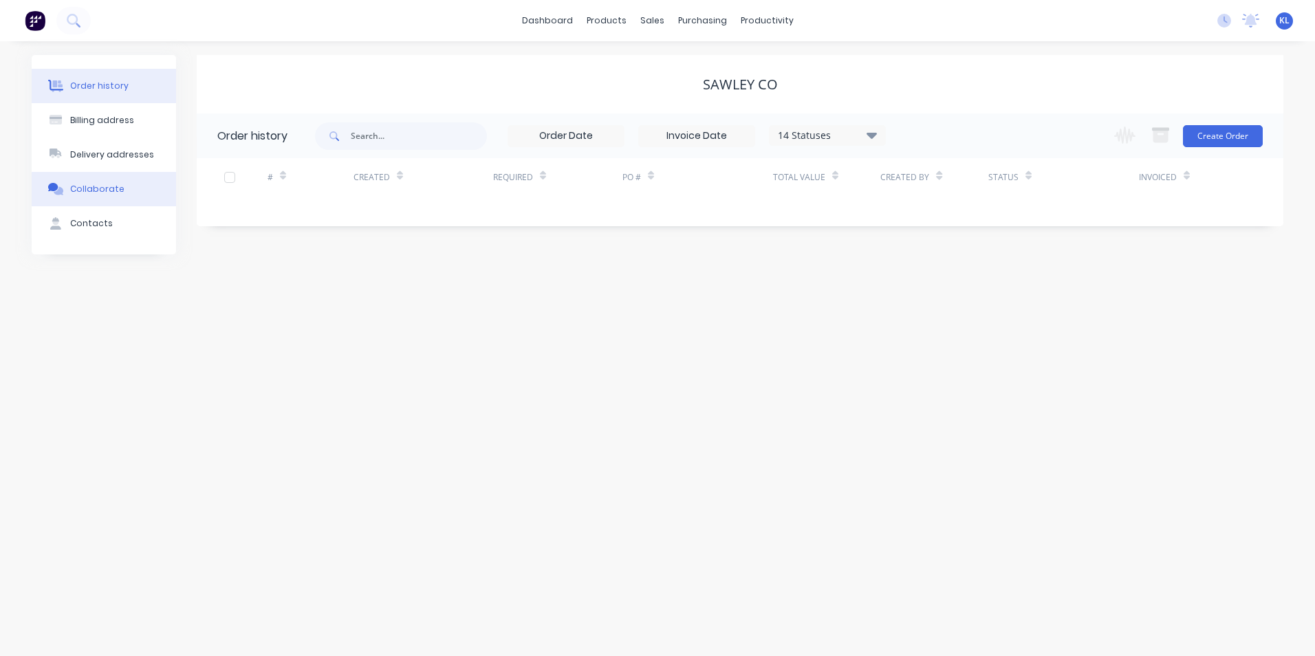
click at [108, 193] on div "Collaborate" at bounding box center [97, 189] width 54 height 12
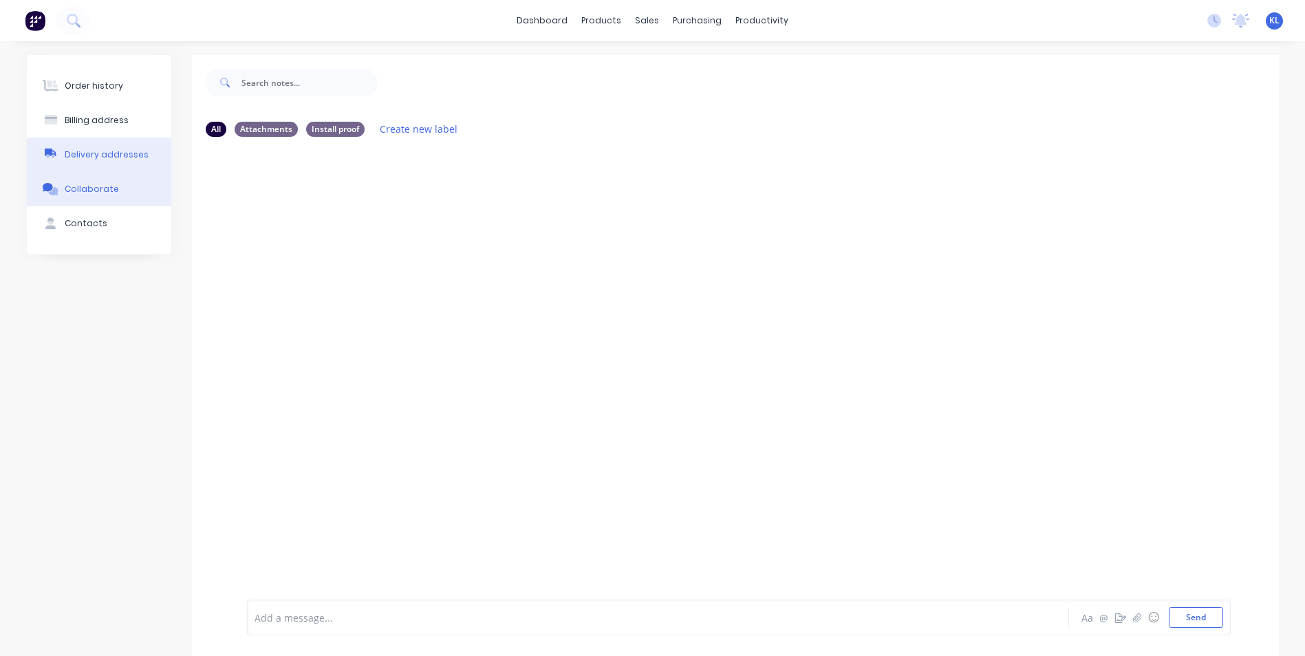
click at [117, 150] on div "Delivery addresses" at bounding box center [107, 155] width 84 height 12
select select "AU"
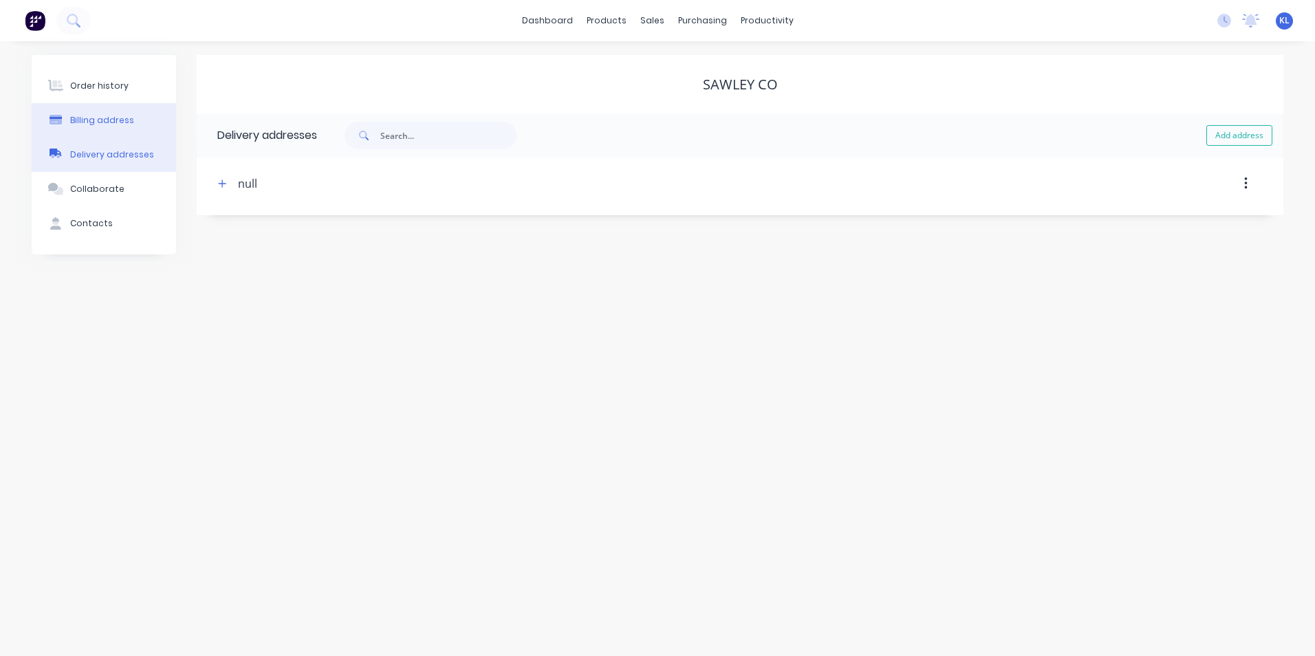
click at [117, 115] on div "Billing address" at bounding box center [102, 120] width 64 height 12
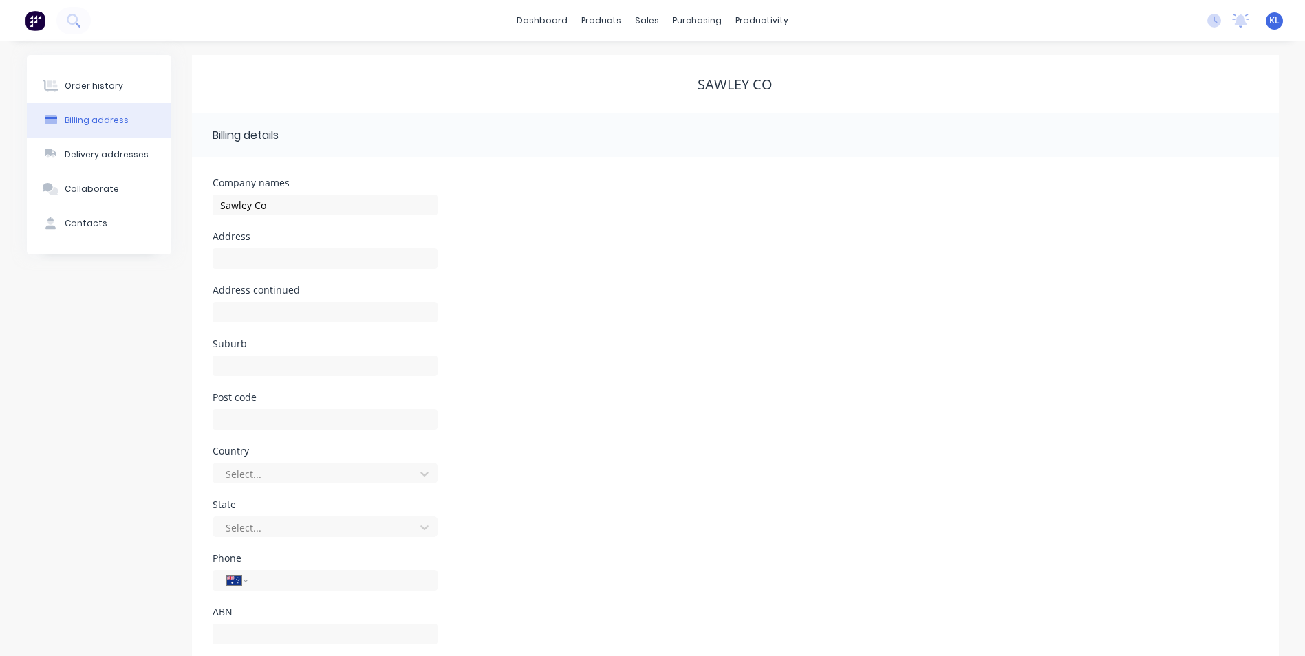
scroll to position [32, 0]
click at [697, 92] on div "Customers" at bounding box center [695, 93] width 50 height 12
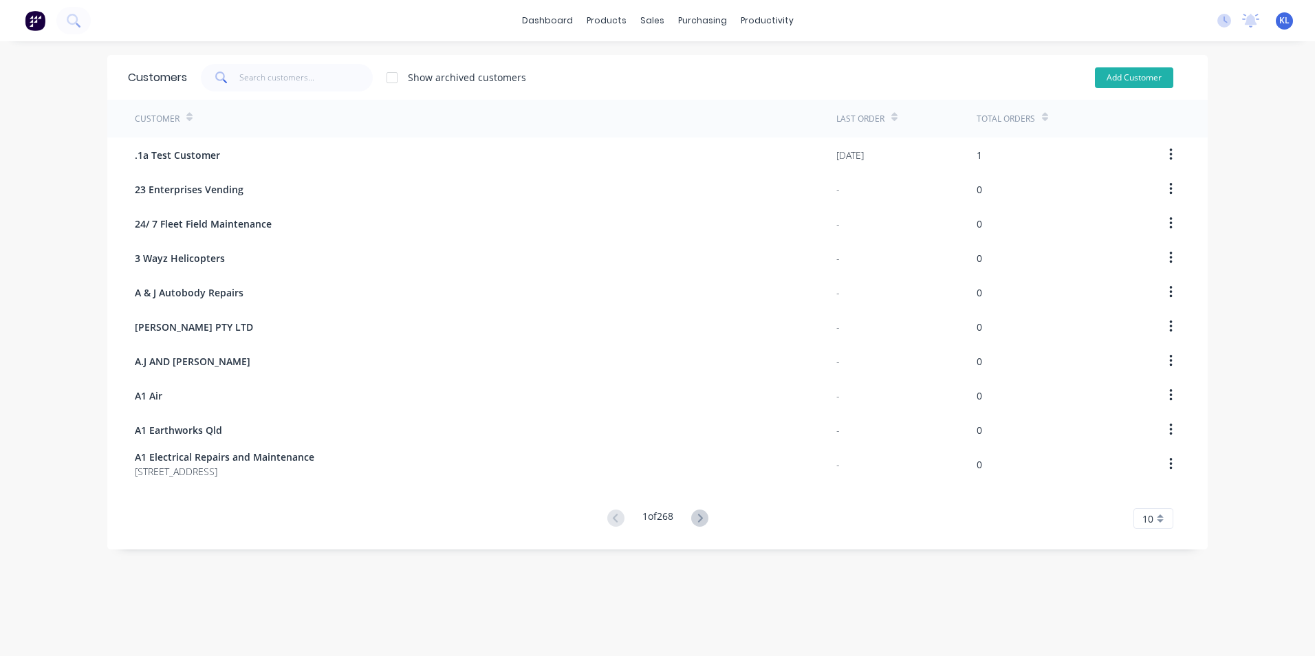
click at [1136, 81] on button "Add Customer" at bounding box center [1134, 77] width 78 height 21
select select "AU"
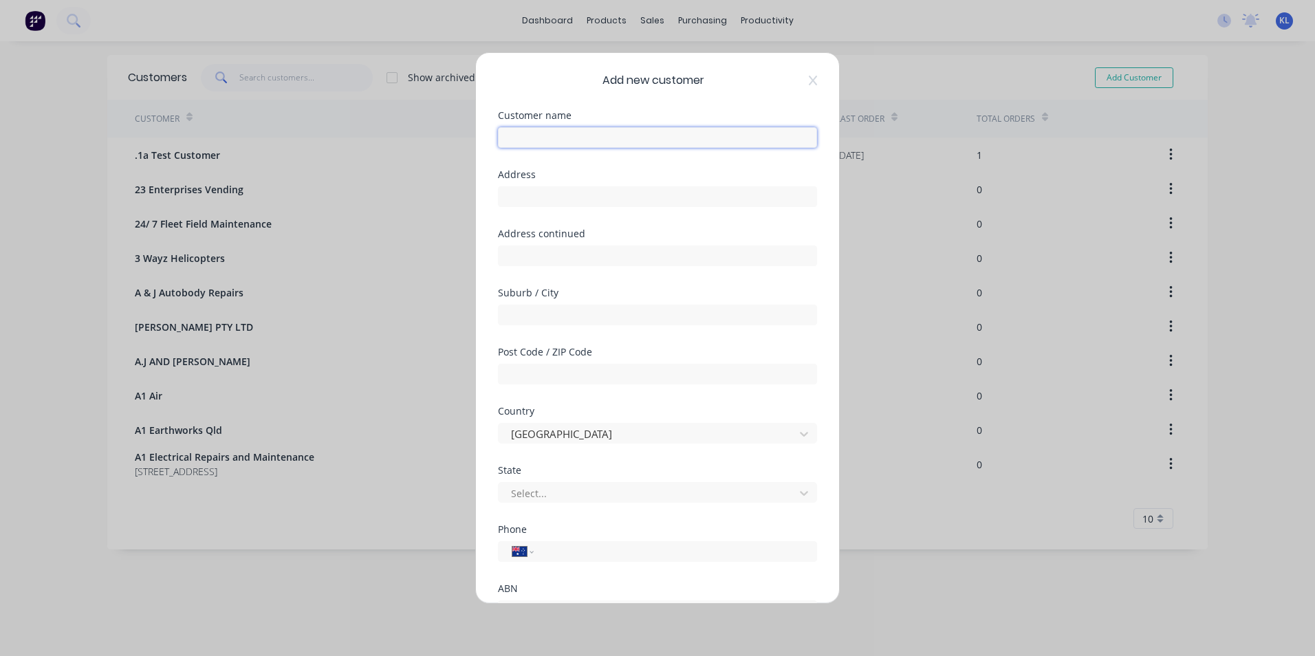
click at [542, 144] on input "text" at bounding box center [657, 137] width 319 height 21
type input "[PERSON_NAME]"
click at [555, 558] on input "tel" at bounding box center [673, 552] width 259 height 16
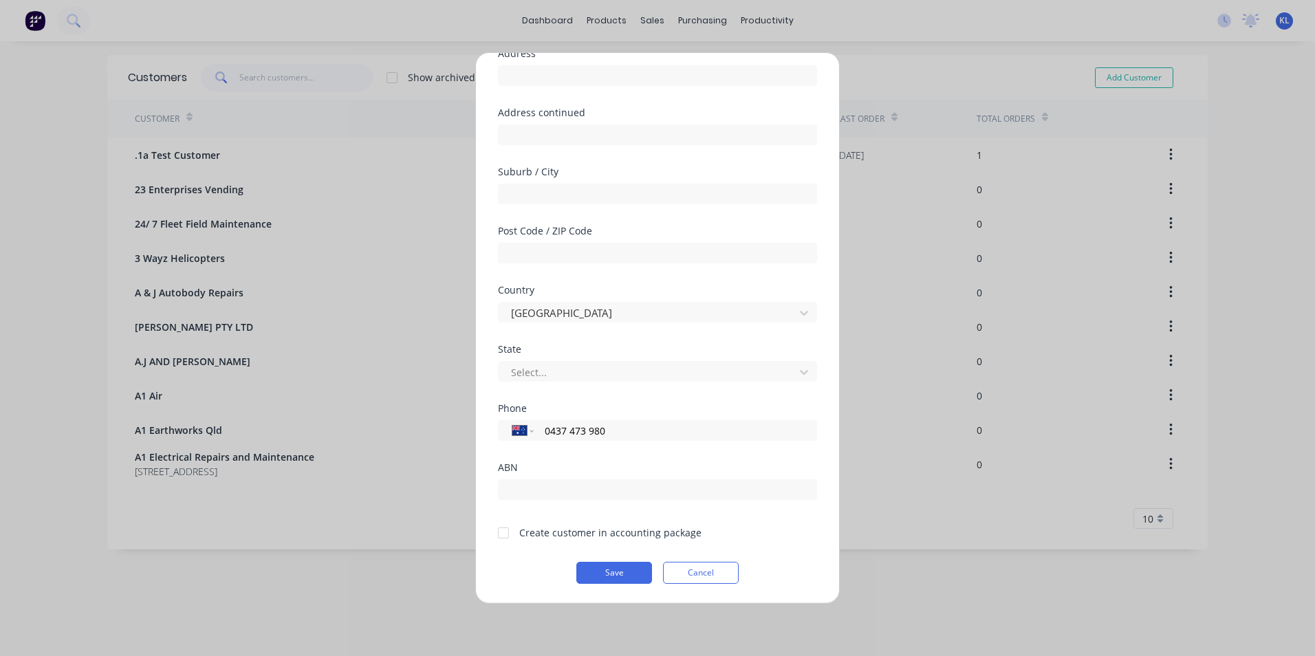
type input "0437 473 980"
click at [504, 534] on div at bounding box center [504, 533] width 28 height 28
click at [627, 579] on button "Save" at bounding box center [615, 573] width 76 height 22
click at [626, 572] on button "Save" at bounding box center [615, 573] width 76 height 22
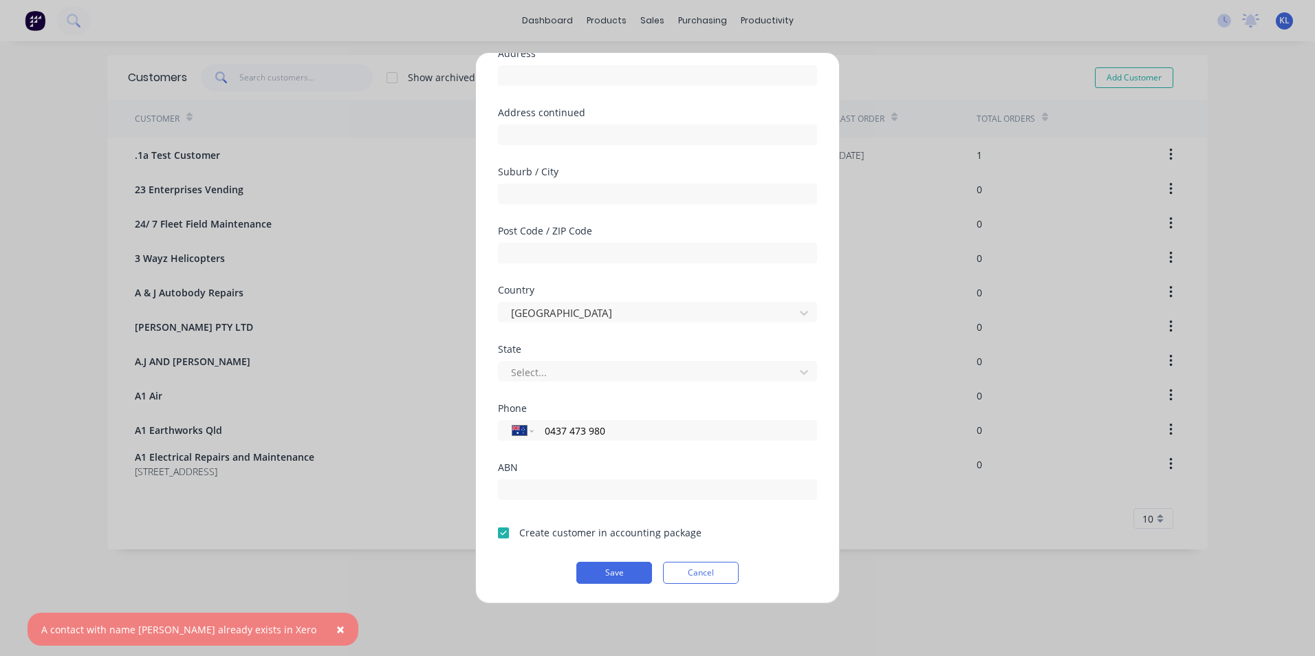
click at [506, 534] on div at bounding box center [504, 533] width 28 height 28
click at [592, 574] on button "Save" at bounding box center [615, 573] width 76 height 22
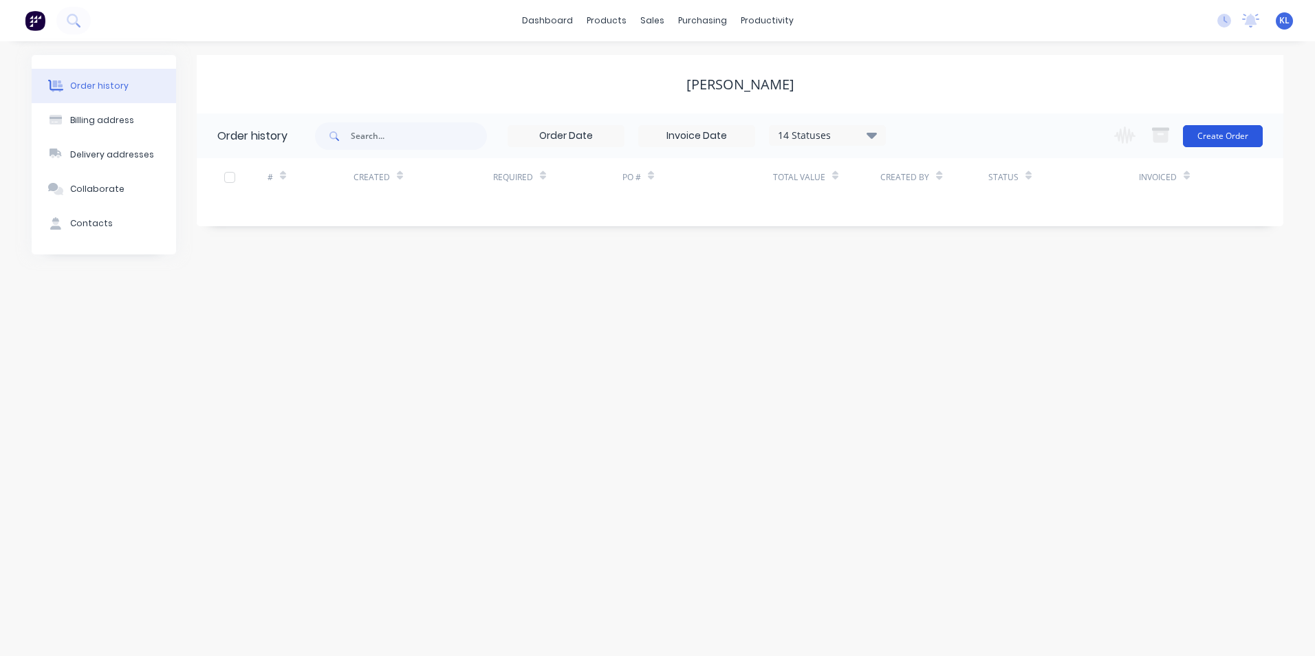
click at [1229, 142] on button "Create Order" at bounding box center [1223, 136] width 80 height 22
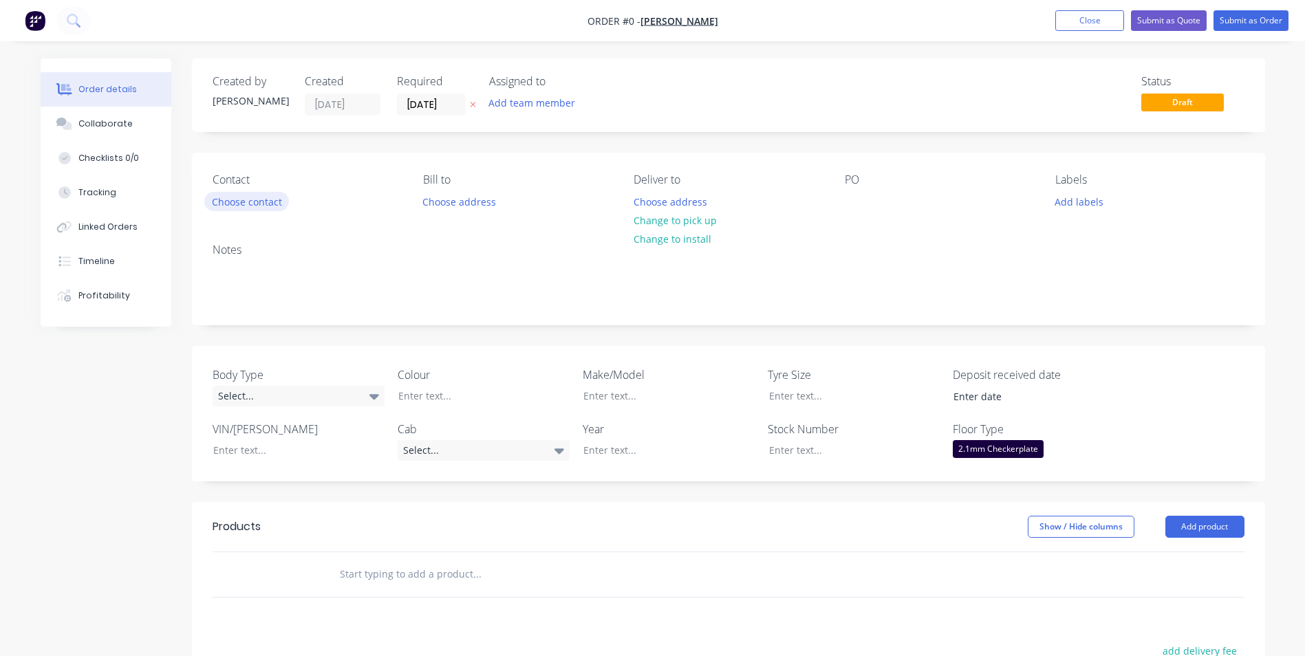
click at [265, 204] on button "Choose contact" at bounding box center [246, 201] width 85 height 19
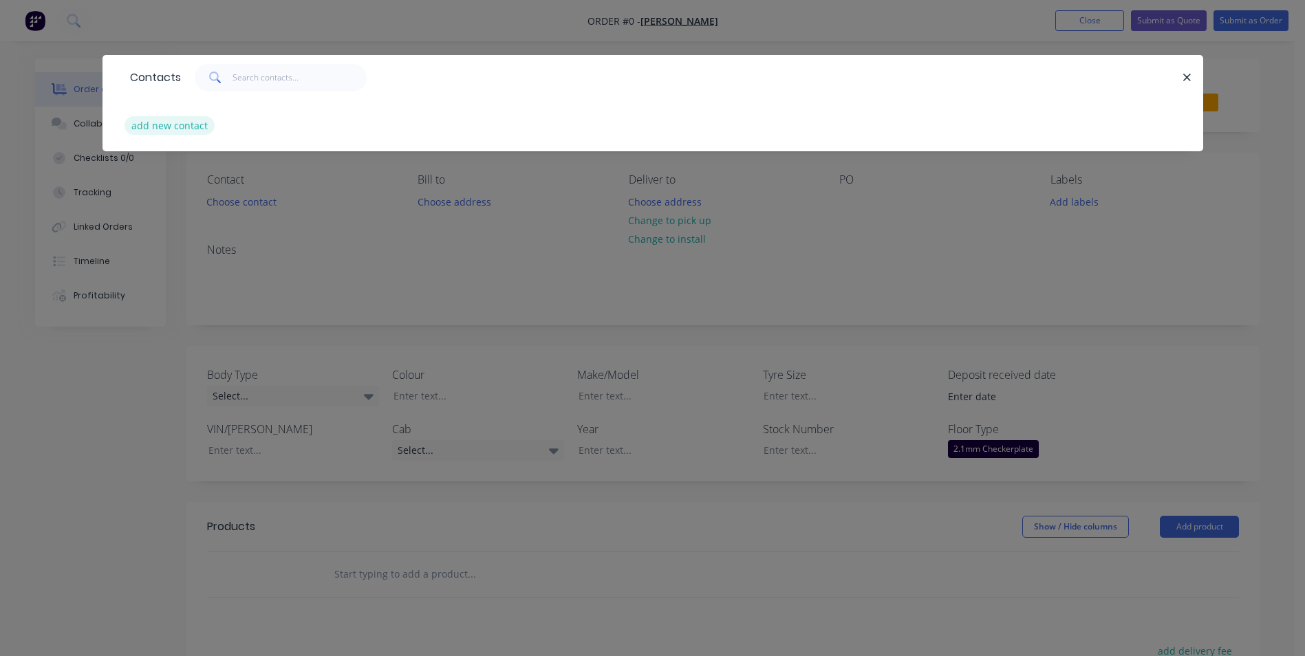
click at [191, 124] on button "add new contact" at bounding box center [170, 125] width 91 height 19
select select "AU"
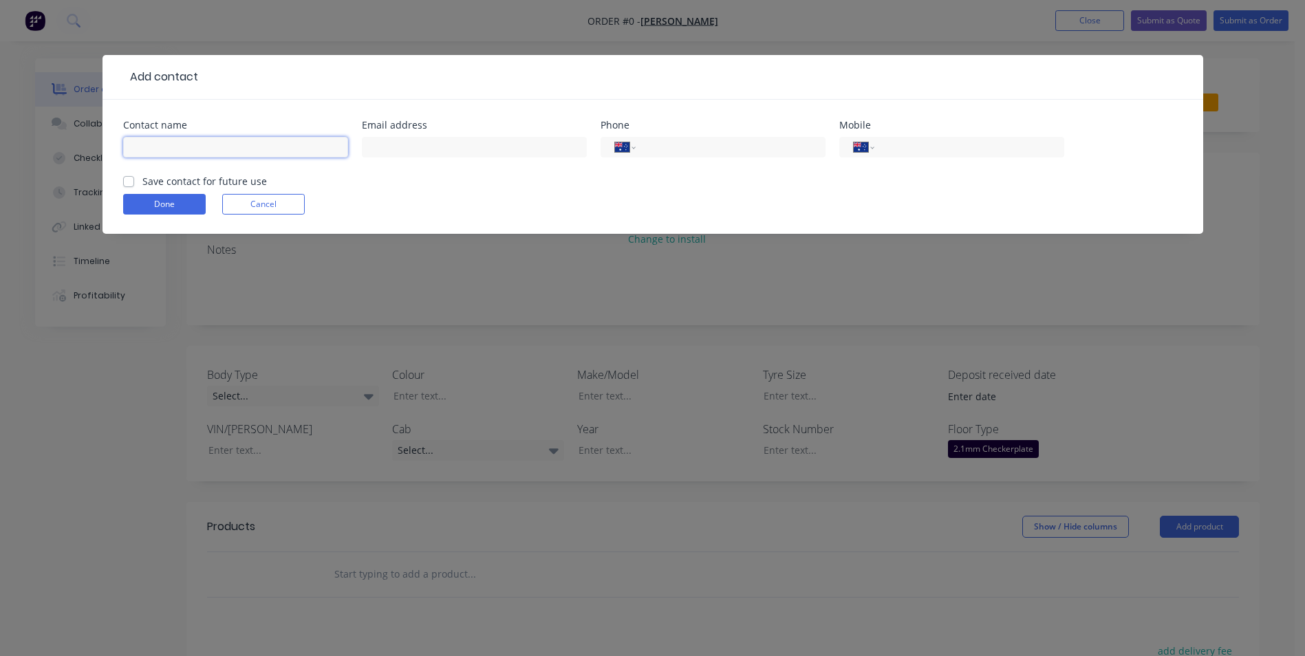
click at [201, 146] on input "text" at bounding box center [235, 147] width 225 height 21
type input "[PERSON_NAME]"
click at [142, 185] on label "Save contact for future use" at bounding box center [204, 181] width 125 height 14
click at [128, 185] on input "Save contact for future use" at bounding box center [128, 180] width 11 height 13
checkbox input "true"
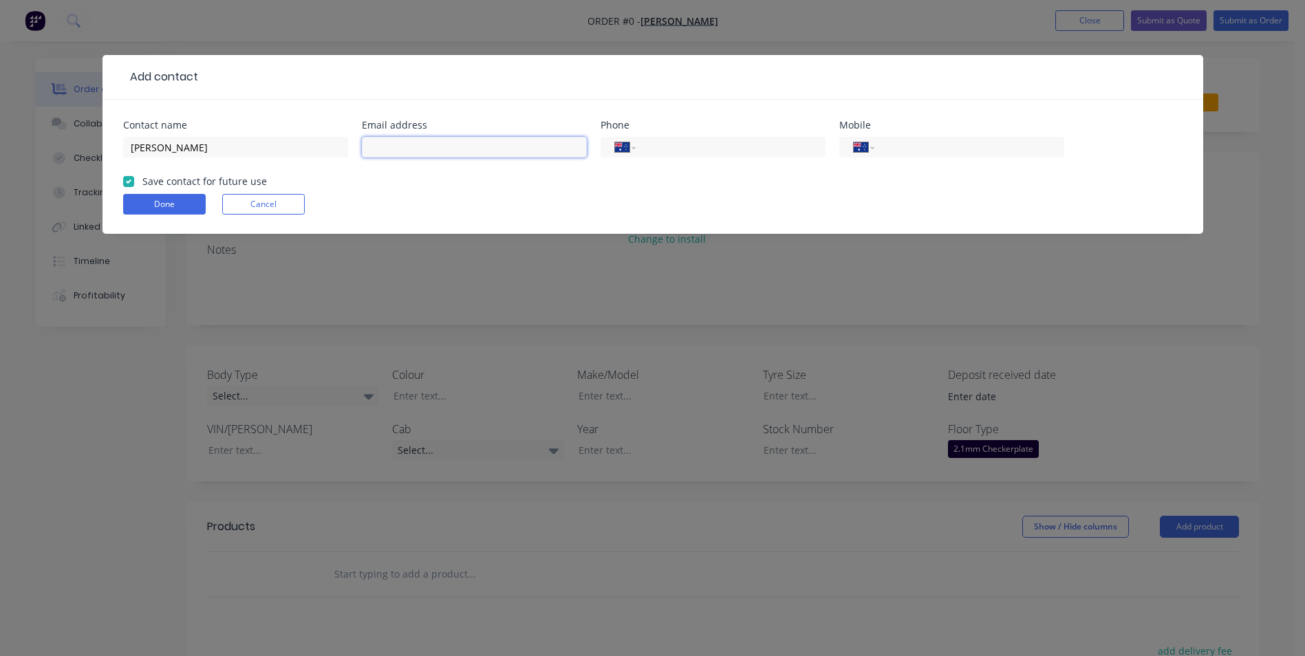
click at [445, 151] on input "text" at bounding box center [474, 147] width 225 height 21
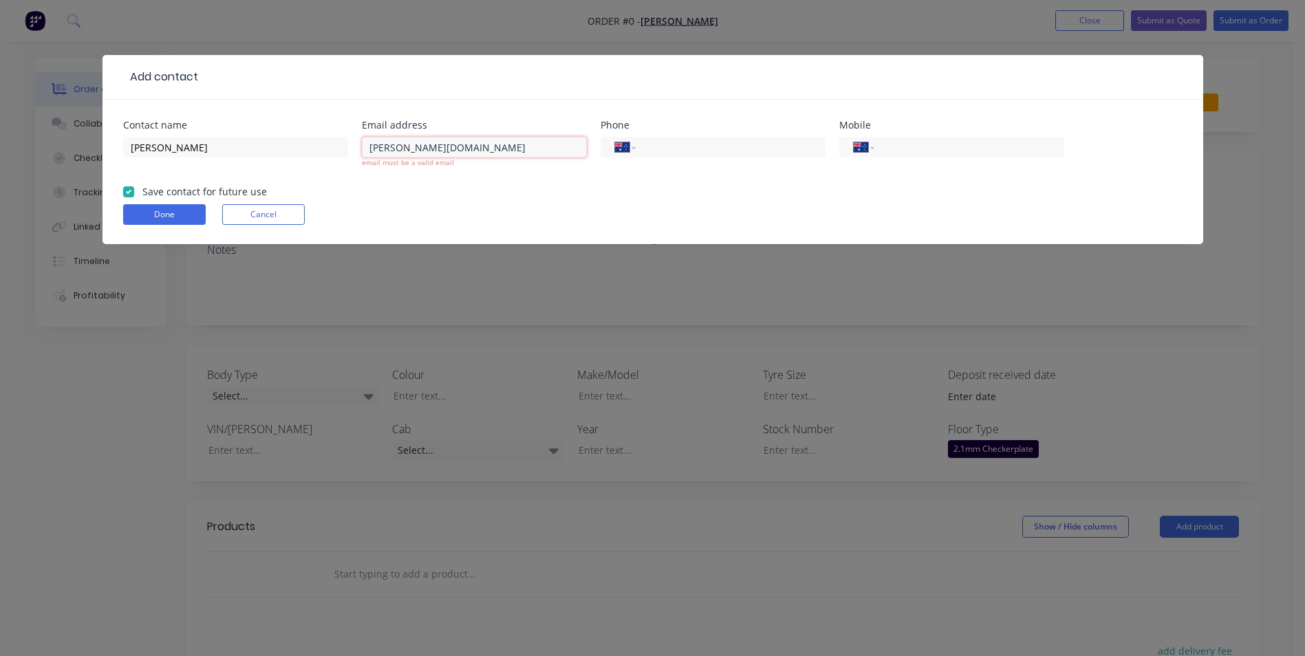
click at [422, 151] on input "sam.sawleyco.com.au" at bounding box center [474, 147] width 225 height 21
type input "[PERSON_NAME][EMAIL_ADDRESS][DOMAIN_NAME]"
click at [674, 158] on div "International [GEOGRAPHIC_DATA] [GEOGRAPHIC_DATA] [GEOGRAPHIC_DATA] [GEOGRAPHIC…" at bounding box center [713, 153] width 225 height 41
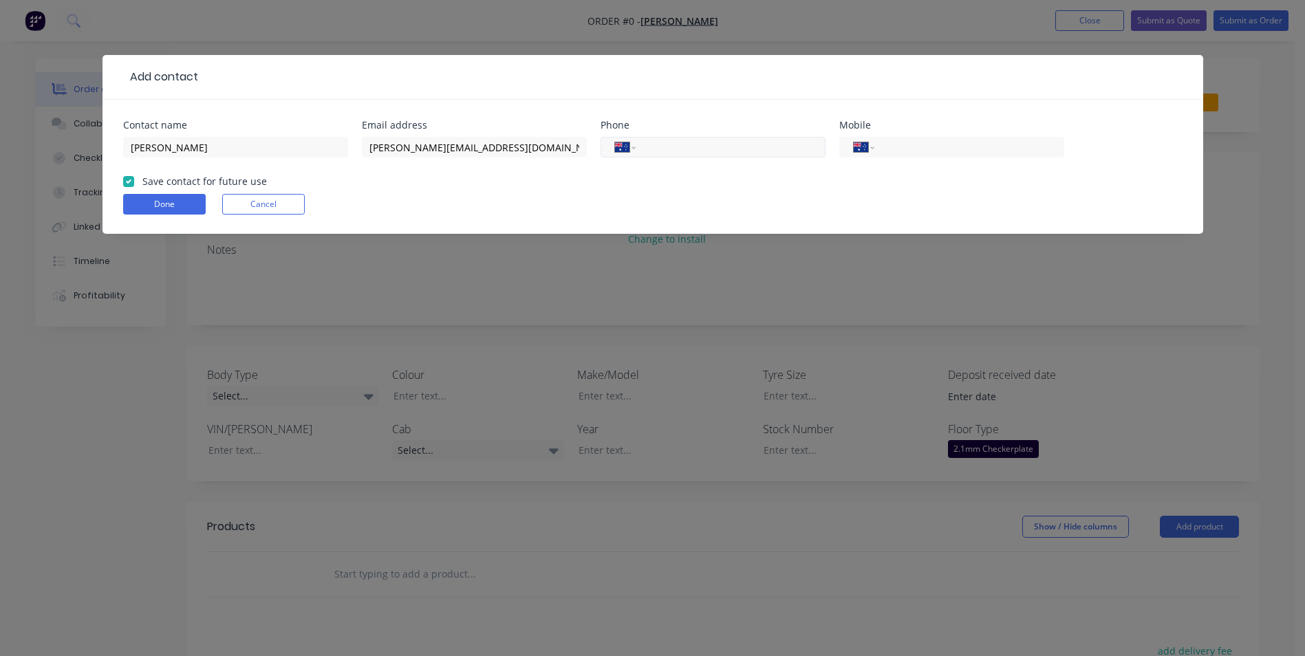
click at [676, 149] on input "tel" at bounding box center [727, 148] width 165 height 16
type input "0437 473 980"
click at [185, 200] on button "Done" at bounding box center [164, 204] width 83 height 21
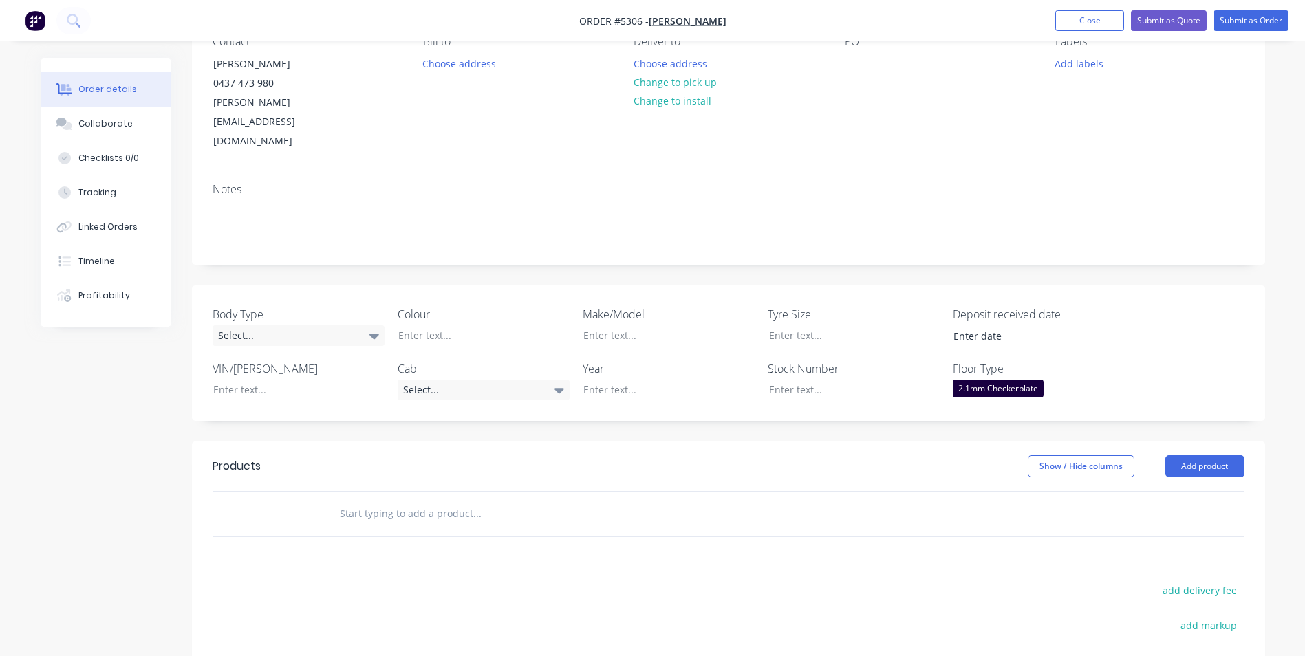
scroll to position [275, 0]
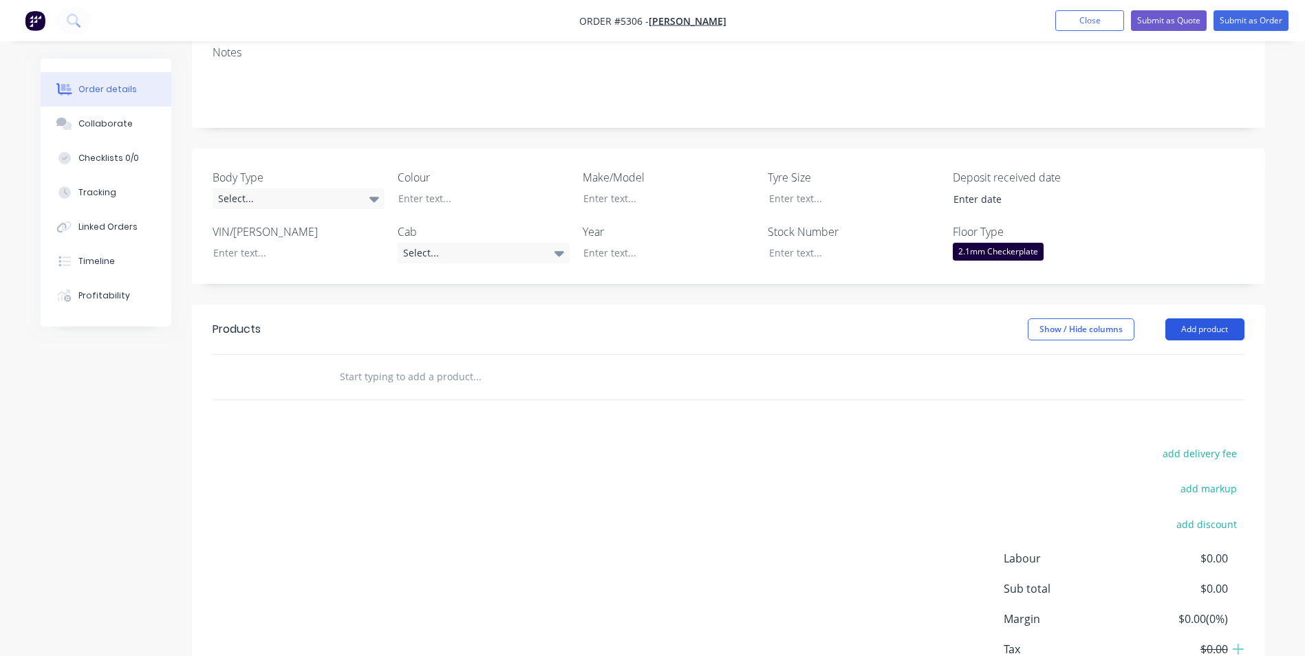
click at [1216, 319] on button "Add product" at bounding box center [1204, 330] width 79 height 22
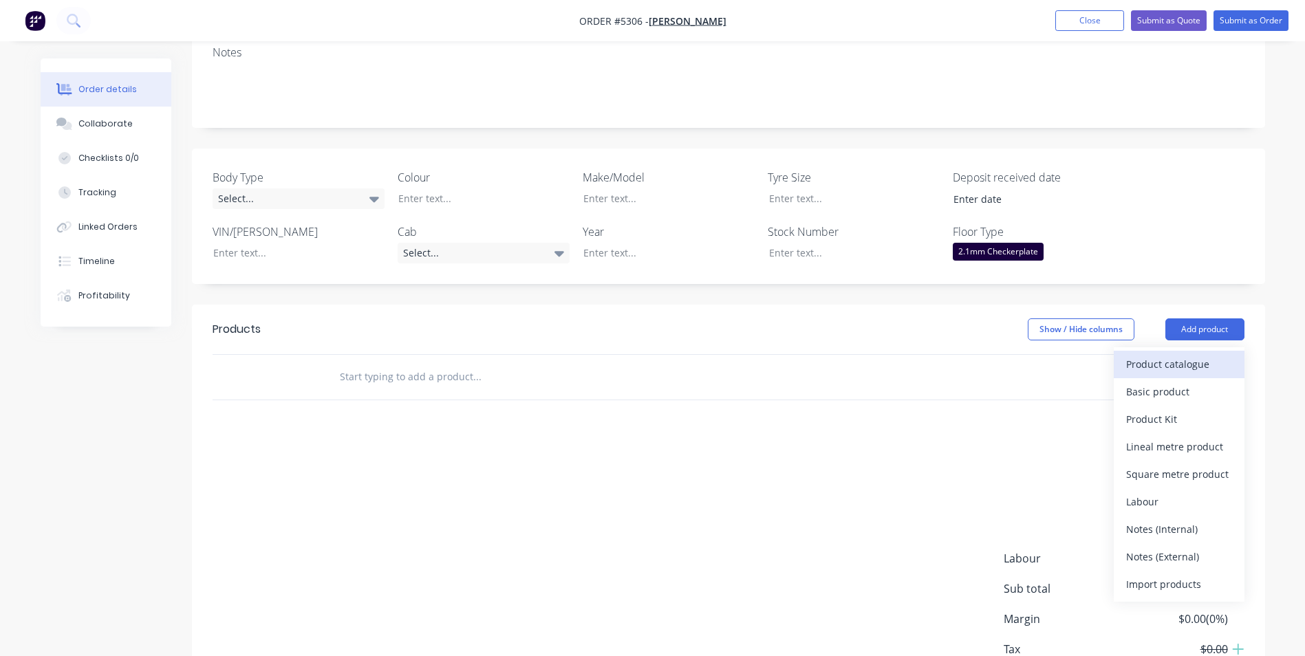
click at [1176, 354] on div "Product catalogue" at bounding box center [1179, 364] width 106 height 20
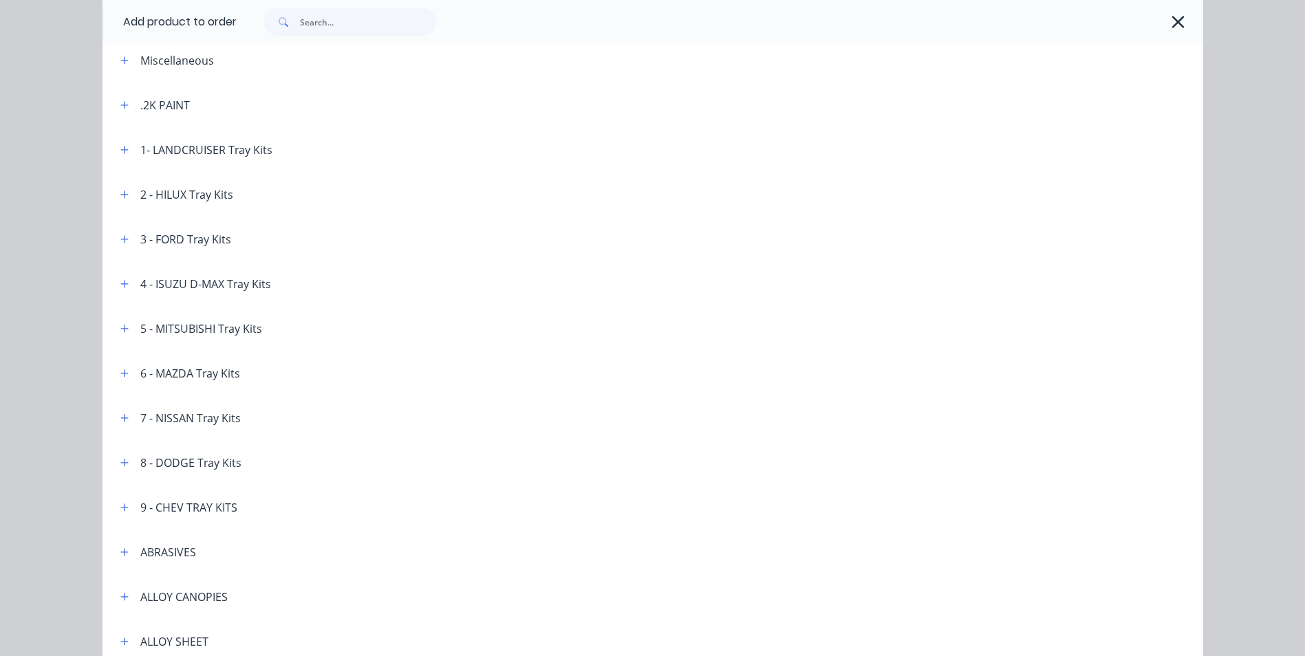
scroll to position [69, 0]
click at [122, 197] on icon "button" at bounding box center [124, 194] width 8 height 10
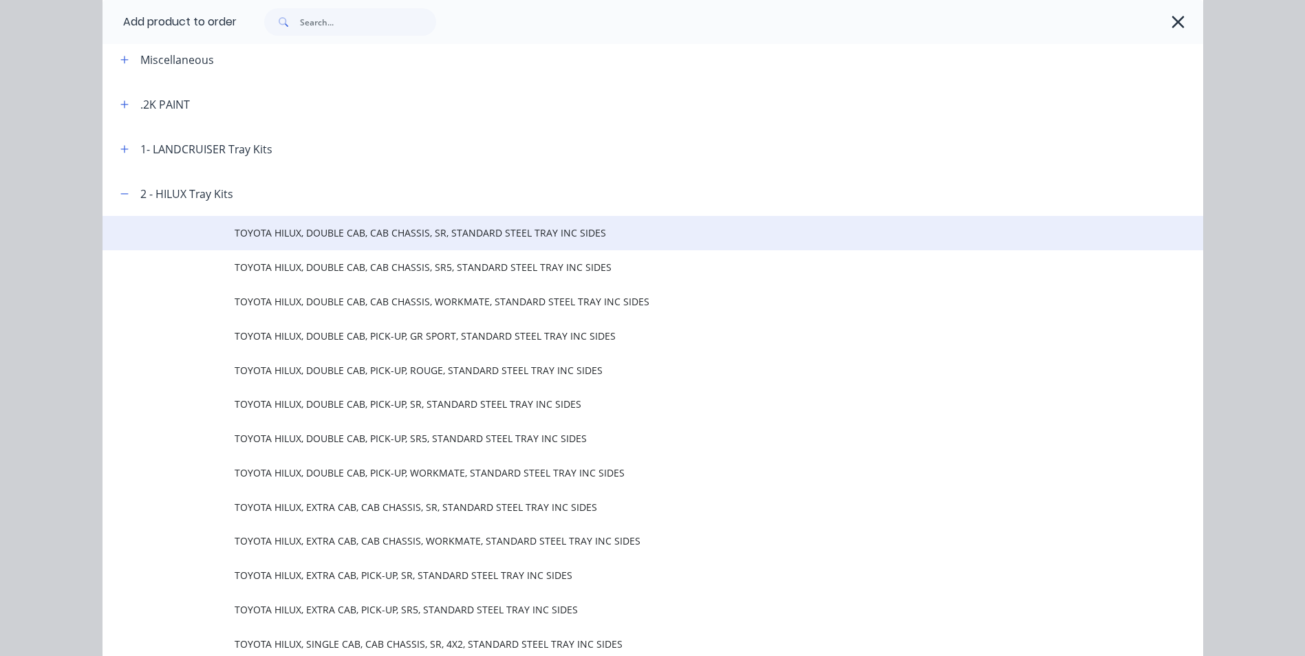
click at [449, 225] on td "TOYOTA HILUX, DOUBLE CAB, CAB CHASSIS, SR, STANDARD STEEL TRAY INC SIDES" at bounding box center [719, 233] width 969 height 34
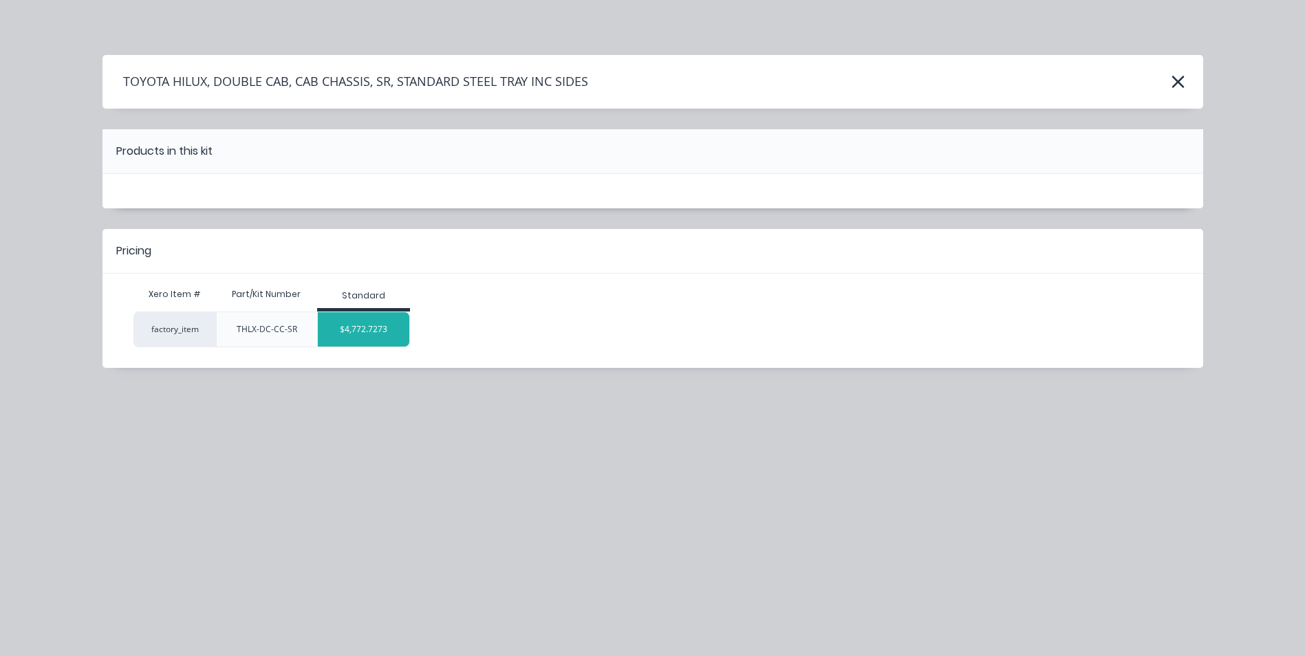
click at [360, 333] on div "$4,772.7273" at bounding box center [364, 329] width 92 height 34
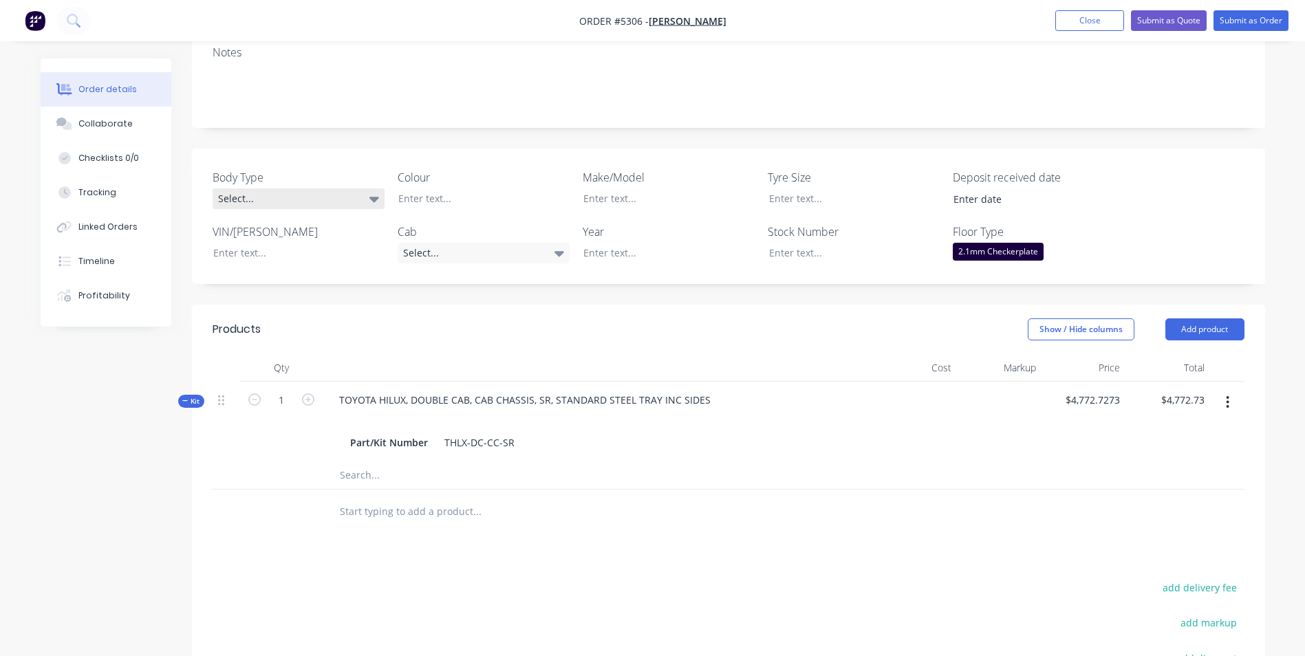
click at [310, 189] on div "Select..." at bounding box center [299, 199] width 172 height 21
click at [305, 213] on button "Cab Chassis" at bounding box center [316, 217] width 206 height 28
click at [544, 243] on div "Select..." at bounding box center [484, 253] width 172 height 21
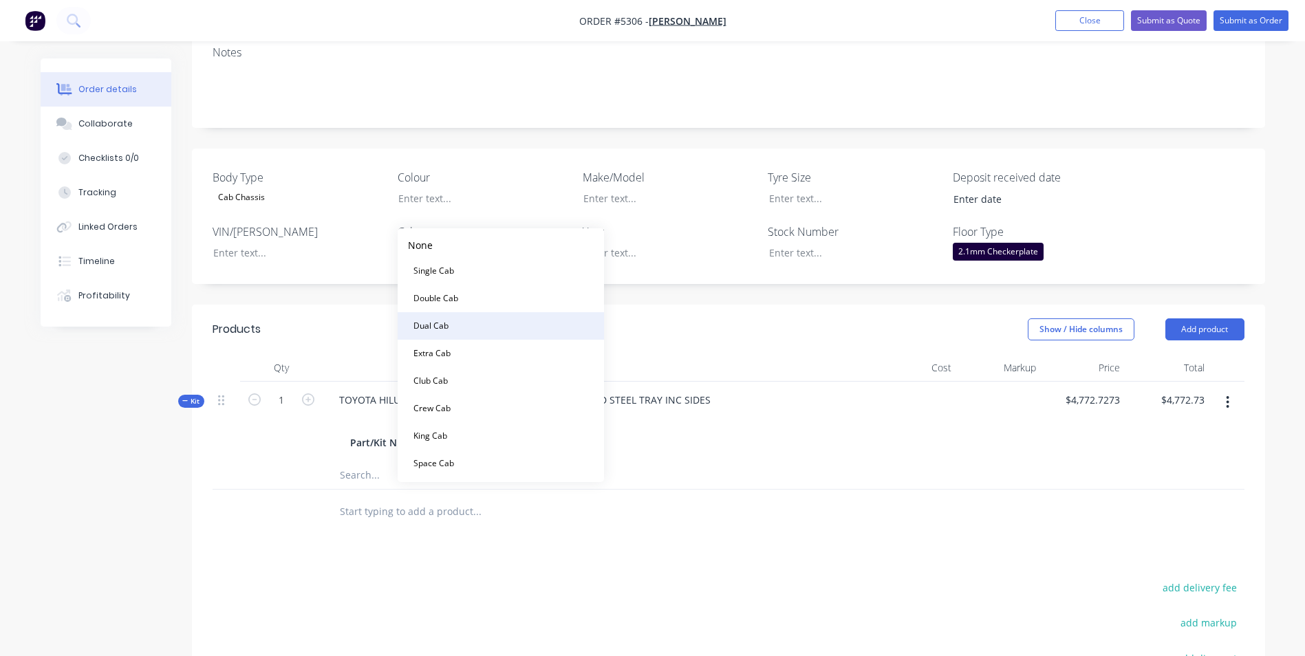
click at [494, 321] on button "Dual Cab" at bounding box center [501, 326] width 206 height 28
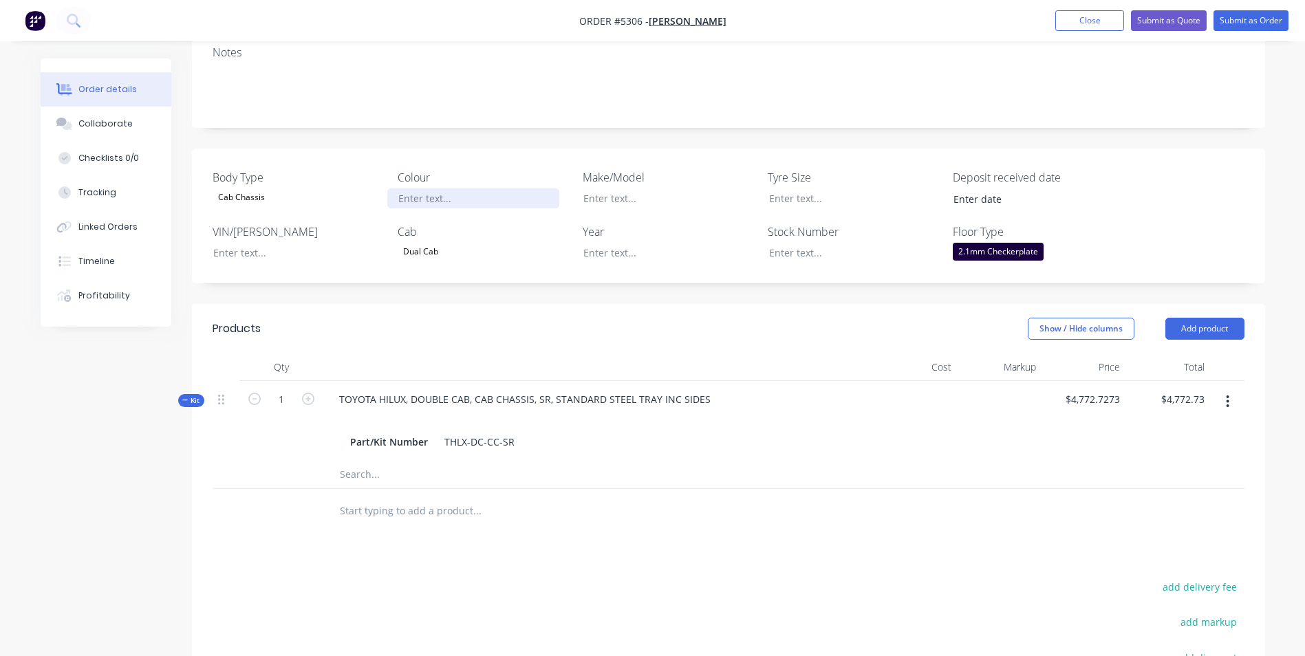
click at [428, 189] on div at bounding box center [473, 199] width 172 height 20
click at [669, 189] on div at bounding box center [658, 199] width 172 height 20
click at [640, 243] on div at bounding box center [658, 253] width 172 height 20
click at [1221, 318] on button "Add product" at bounding box center [1204, 329] width 79 height 22
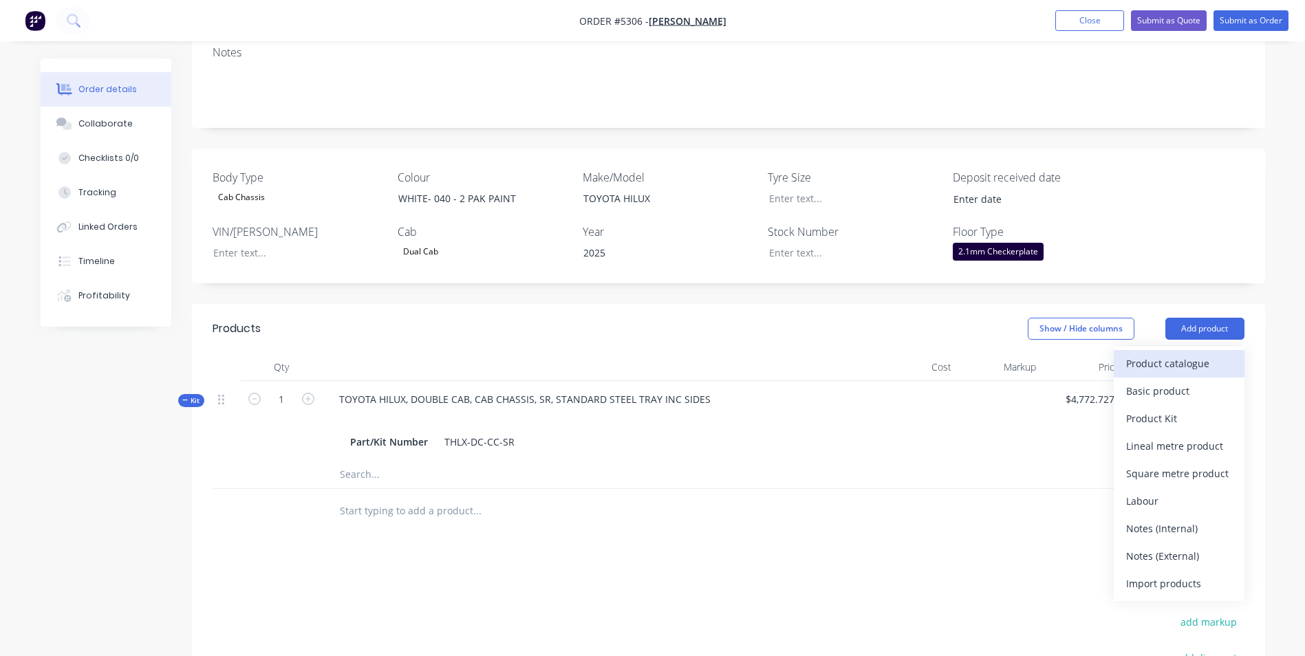
click at [1198, 354] on div "Product catalogue" at bounding box center [1179, 364] width 106 height 20
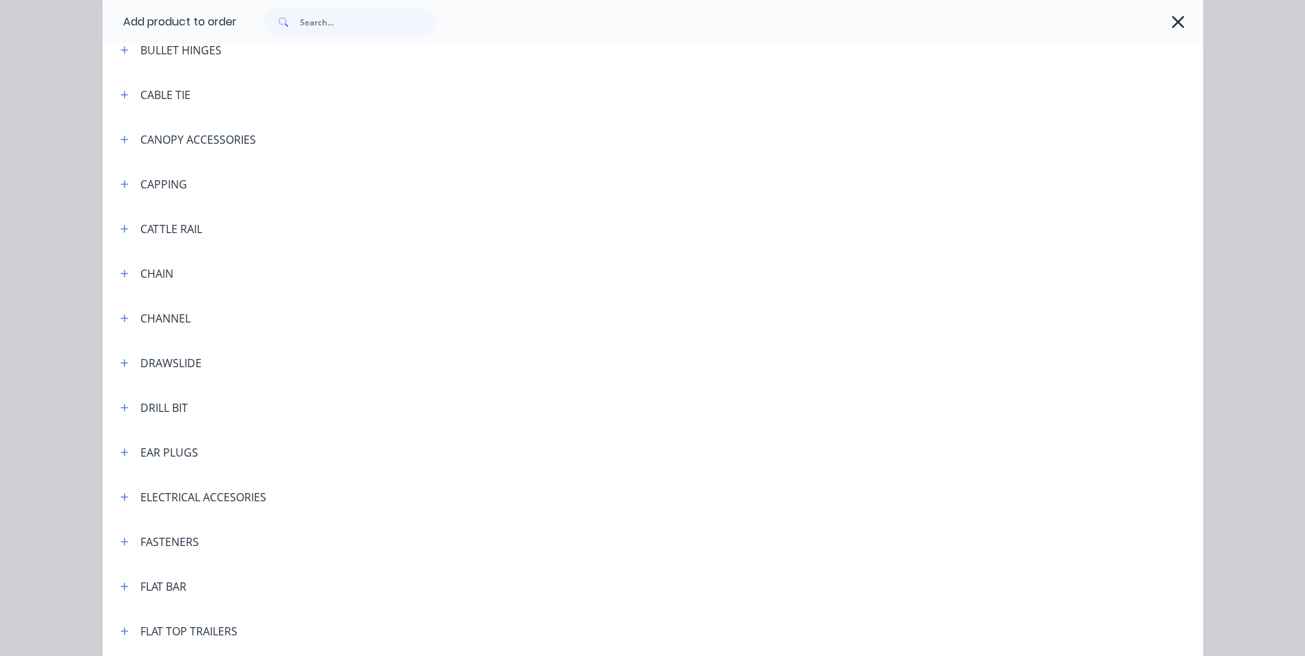
scroll to position [1032, 0]
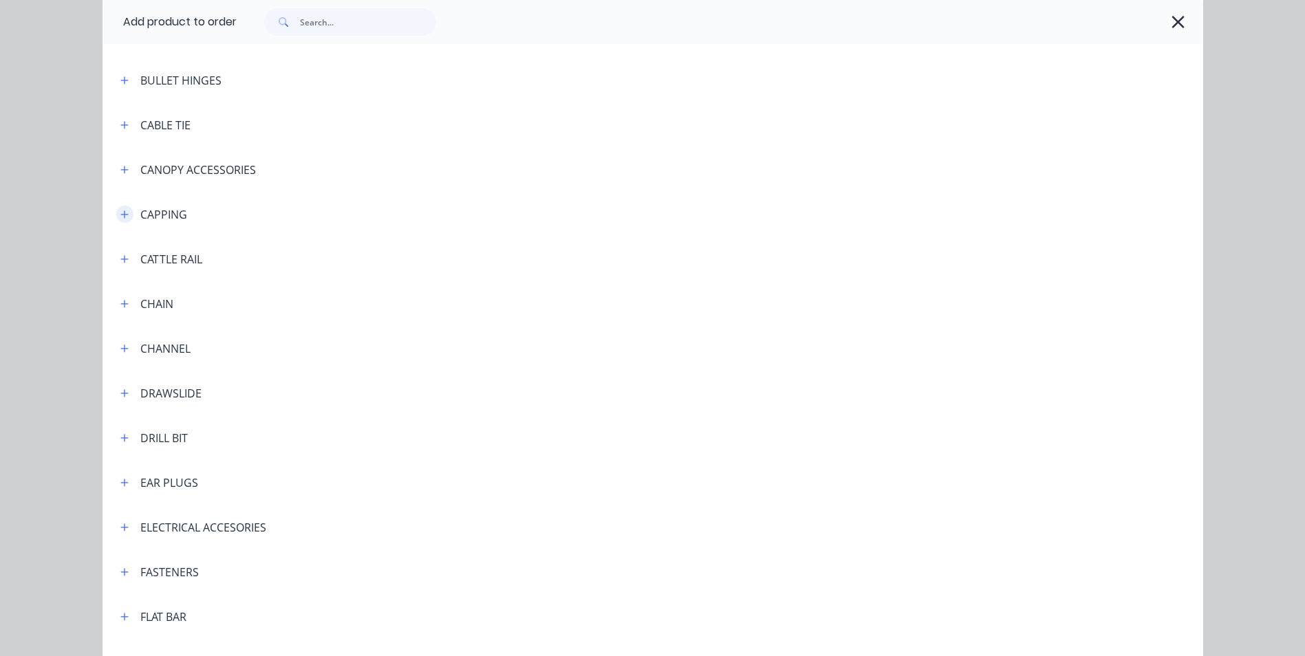
click at [125, 217] on button "button" at bounding box center [124, 214] width 17 height 17
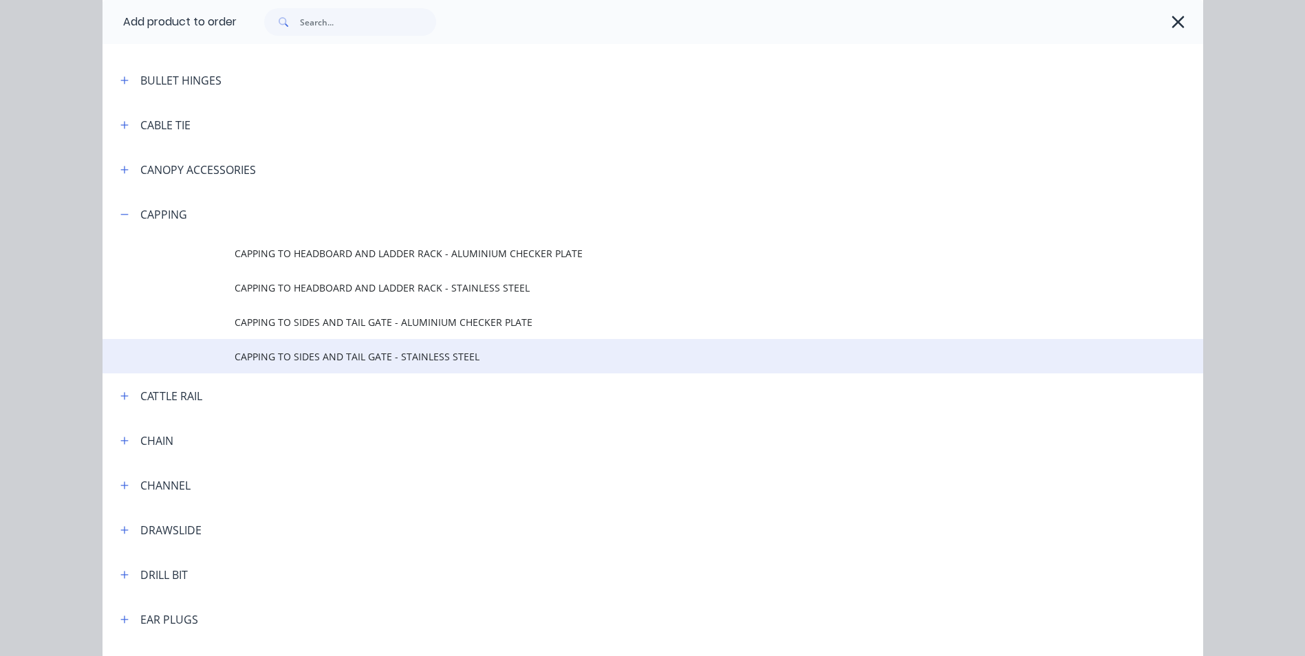
click at [409, 352] on span "CAPPING TO SIDES AND TAIL GATE - STAINLESS STEEL" at bounding box center [622, 357] width 775 height 14
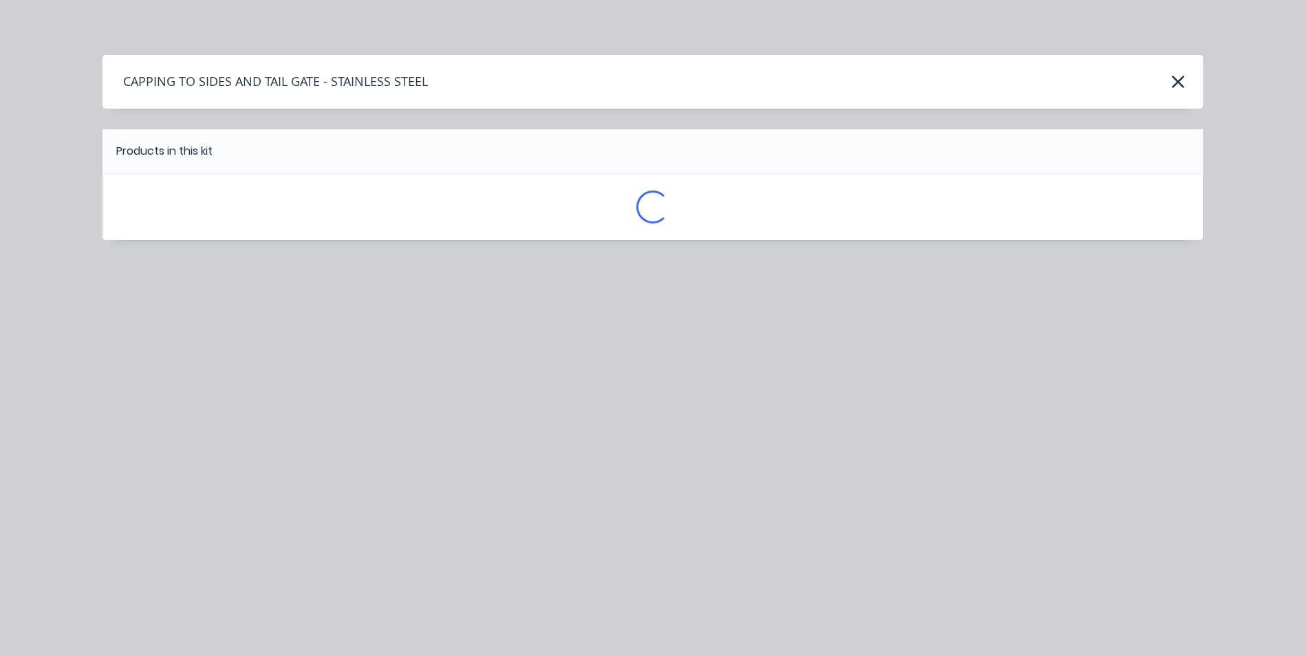
scroll to position [0, 0]
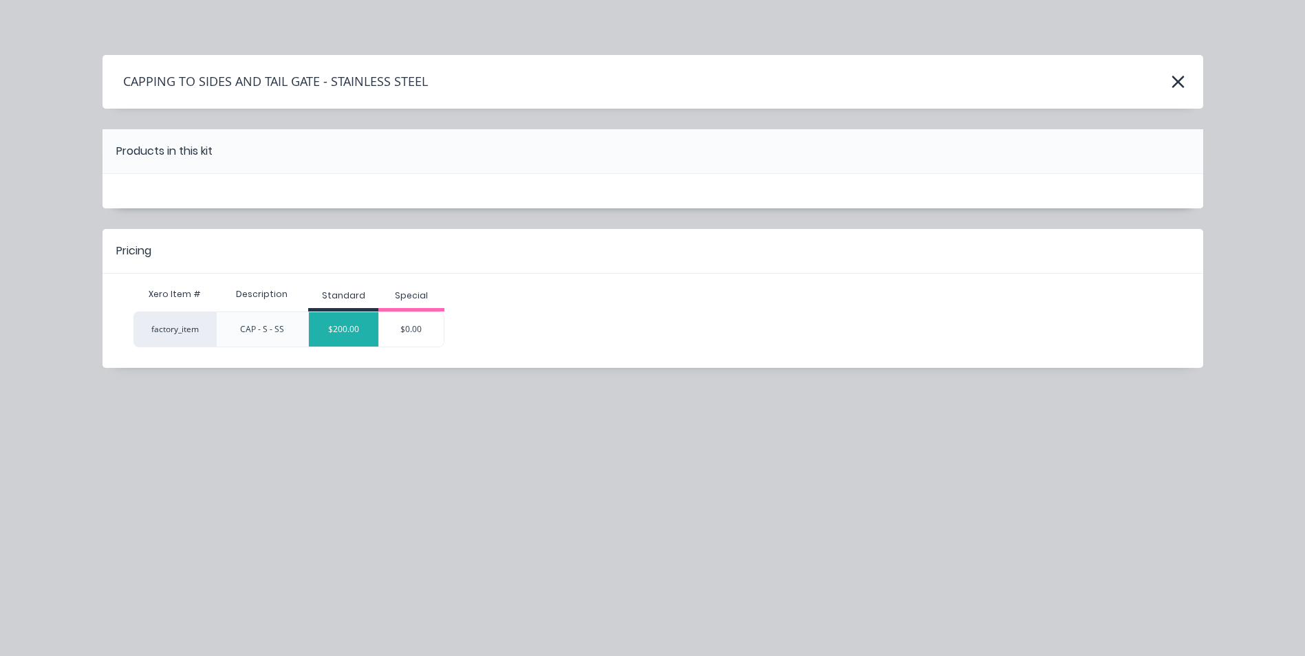
click at [366, 332] on div "$200.00" at bounding box center [343, 329] width 69 height 34
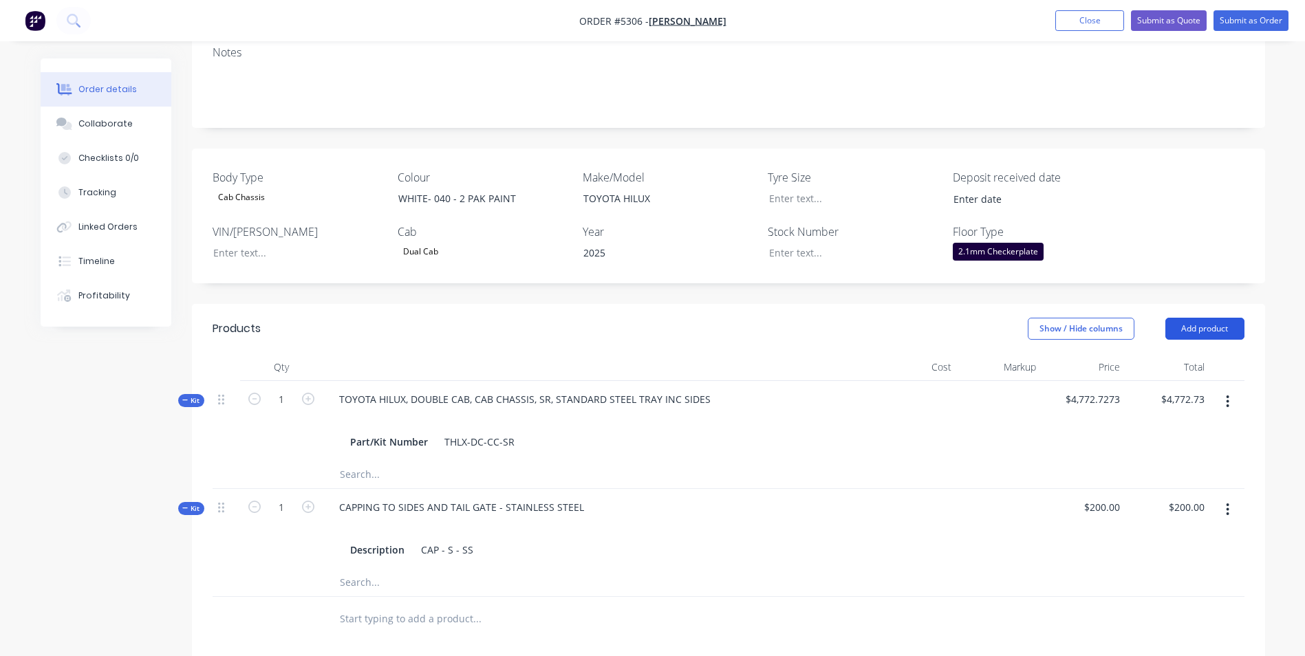
click at [1216, 318] on button "Add product" at bounding box center [1204, 329] width 79 height 22
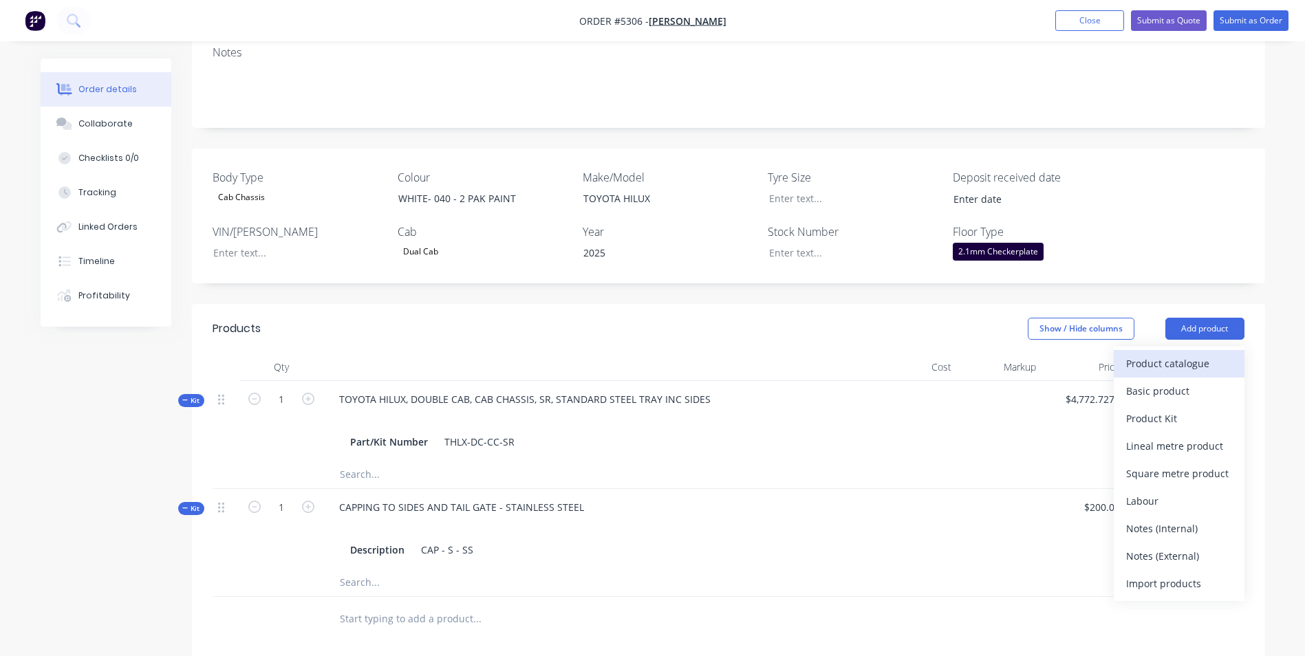
click at [1198, 354] on div "Product catalogue" at bounding box center [1179, 364] width 106 height 20
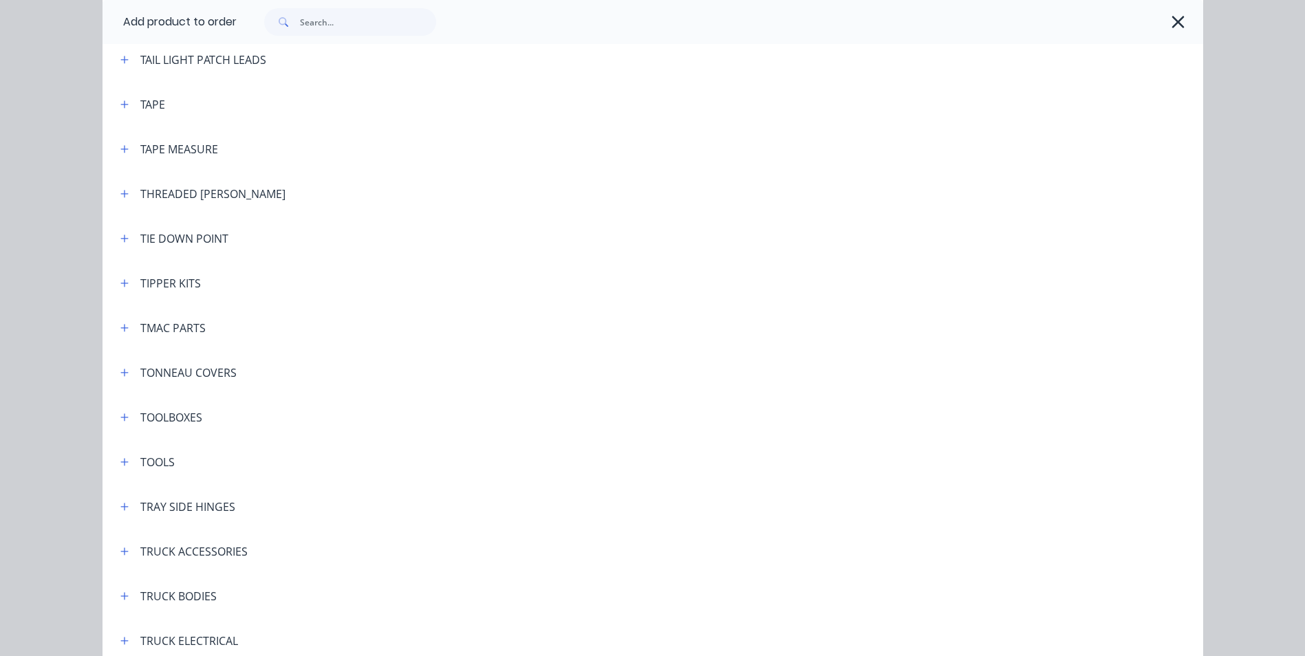
scroll to position [4610, 0]
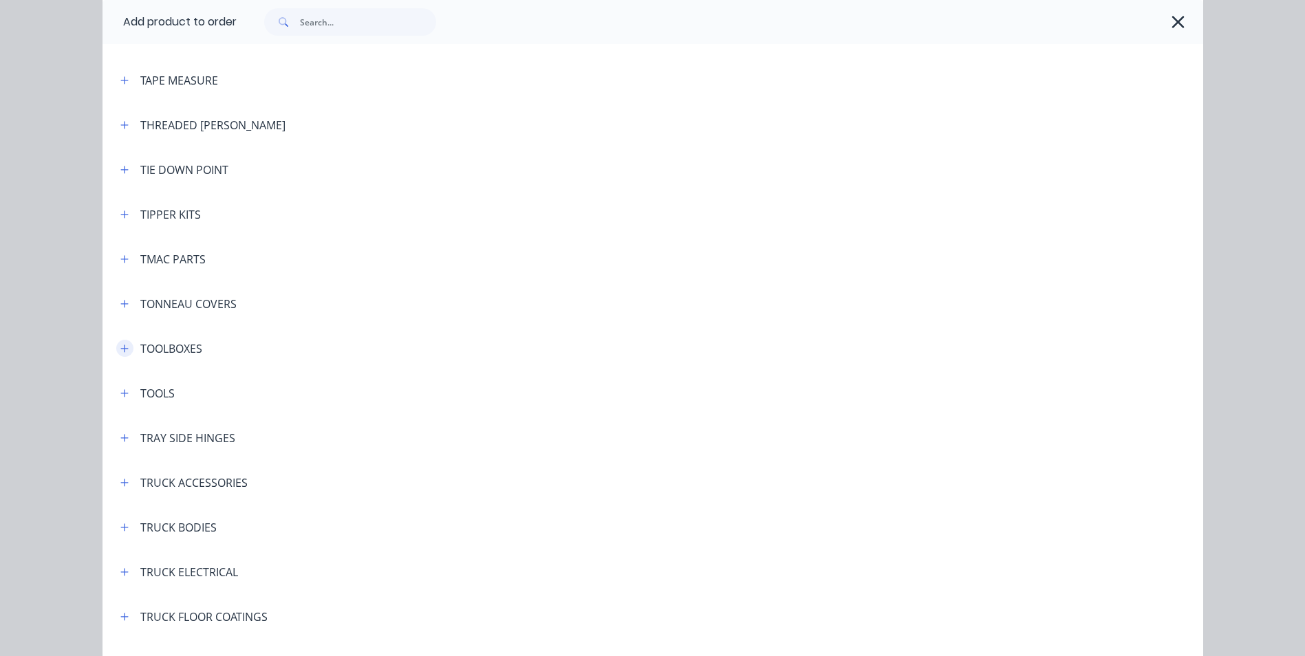
click at [120, 350] on icon "button" at bounding box center [124, 349] width 8 height 8
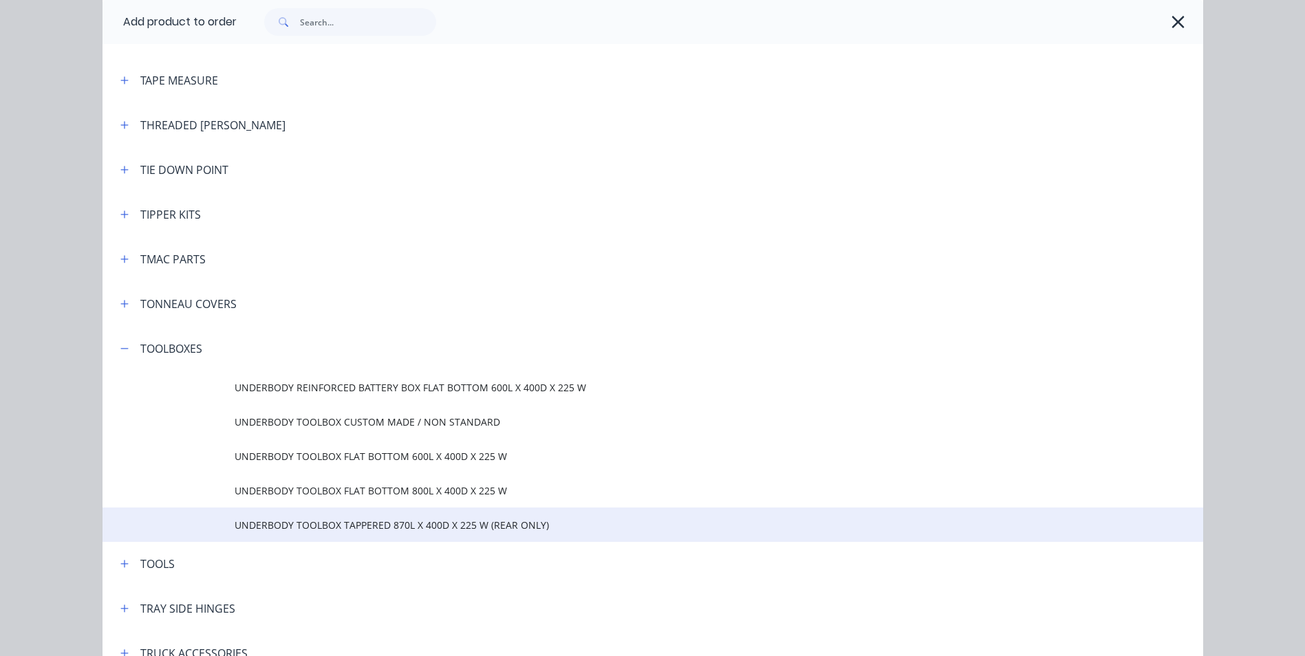
click at [344, 525] on span "UNDERBODY TOOLBOX TAPPERED 870L X 400D X 225 W (REAR ONLY)" at bounding box center [622, 525] width 775 height 14
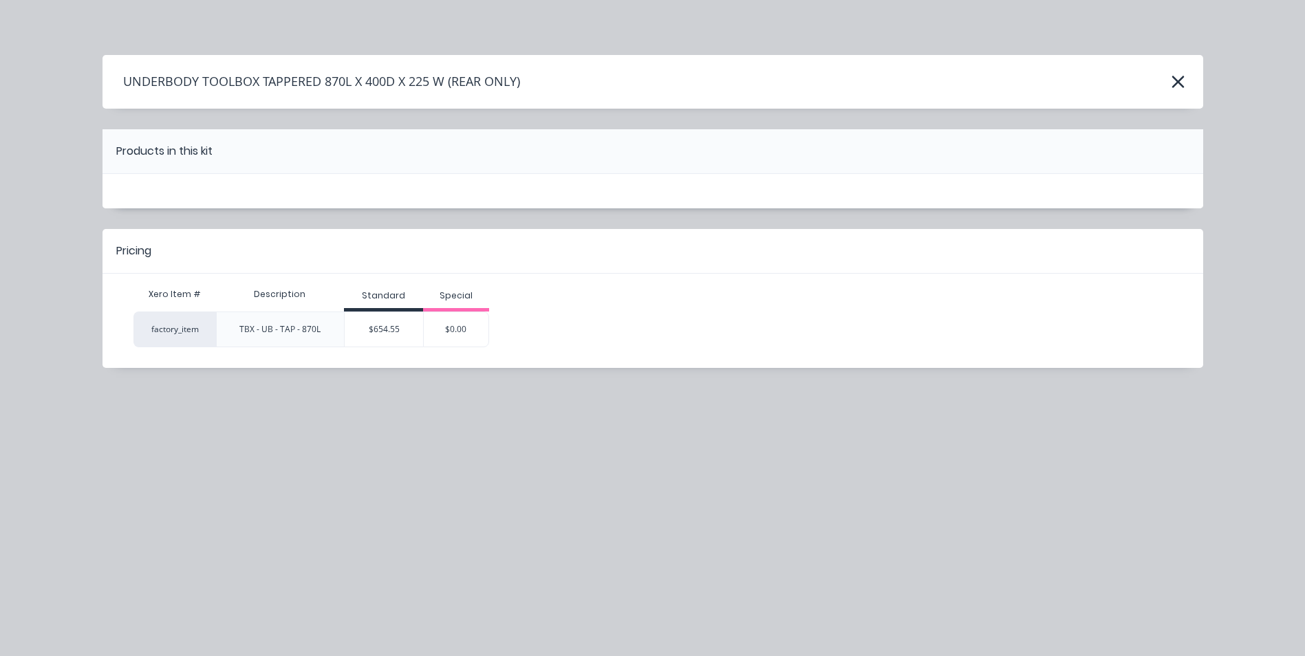
drag, startPoint x: 387, startPoint y: 336, endPoint x: 389, endPoint y: 343, distance: 7.0
click at [389, 339] on div "$654.55" at bounding box center [384, 329] width 78 height 34
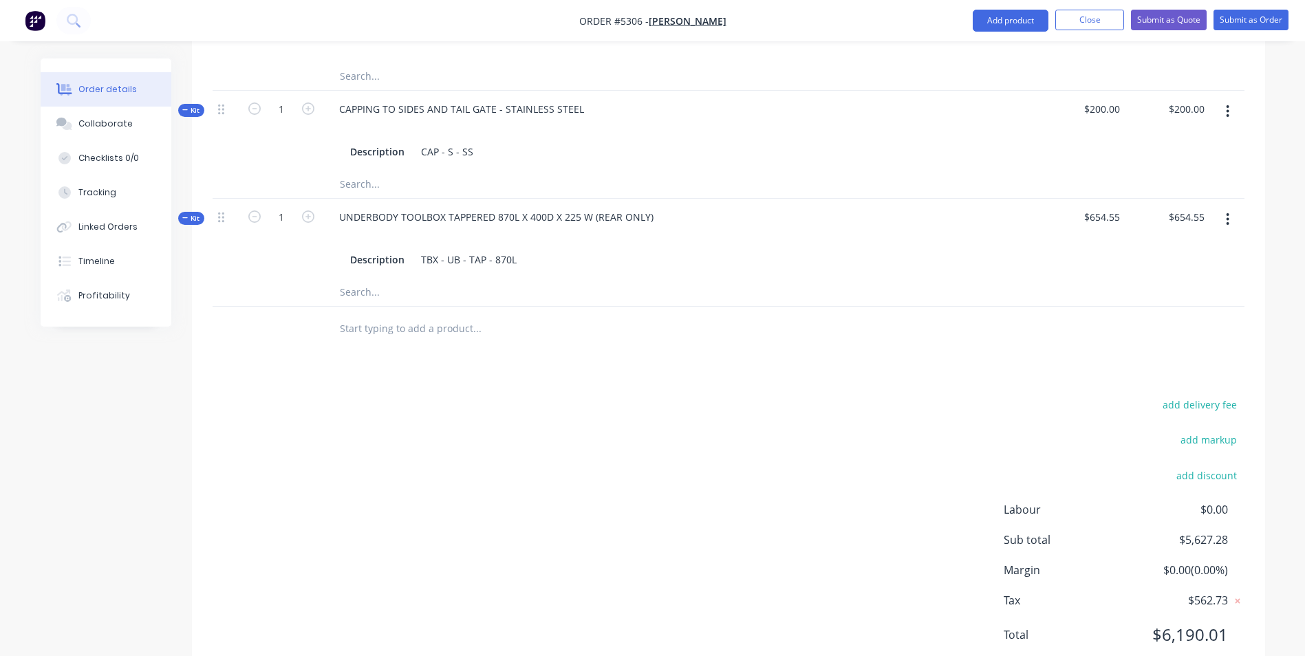
scroll to position [681, 0]
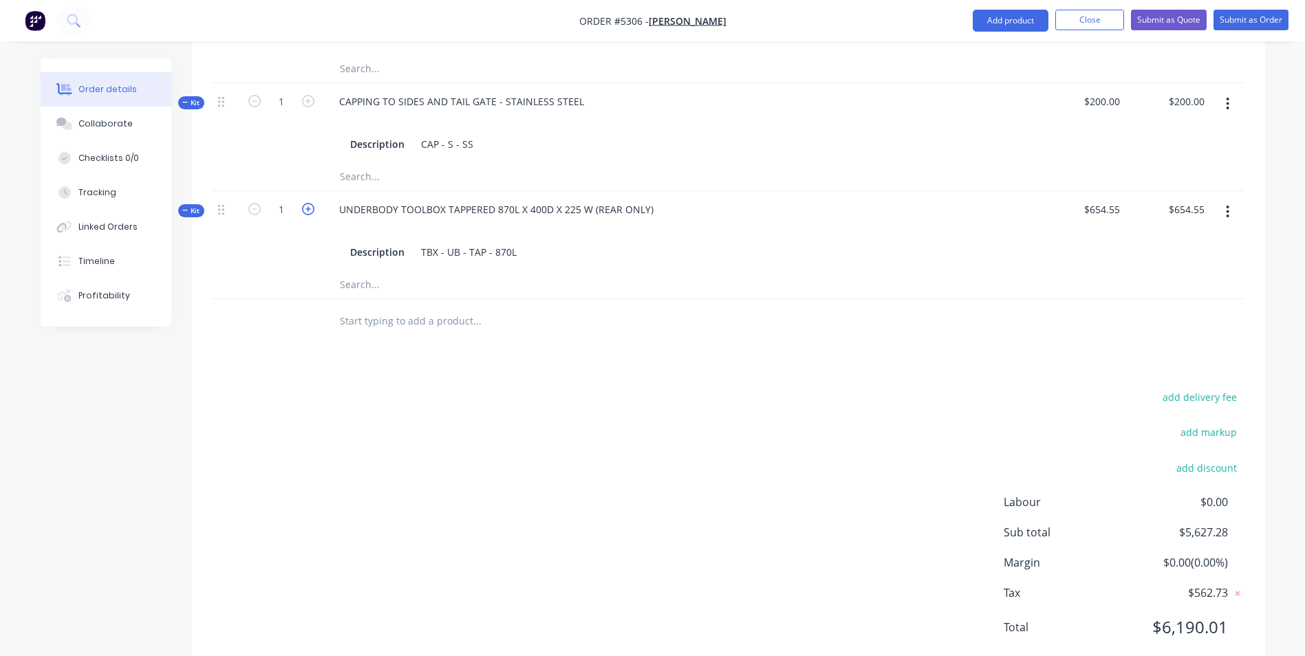
click at [310, 203] on icon "button" at bounding box center [308, 209] width 12 height 12
type input "2"
type input "$1,309.10"
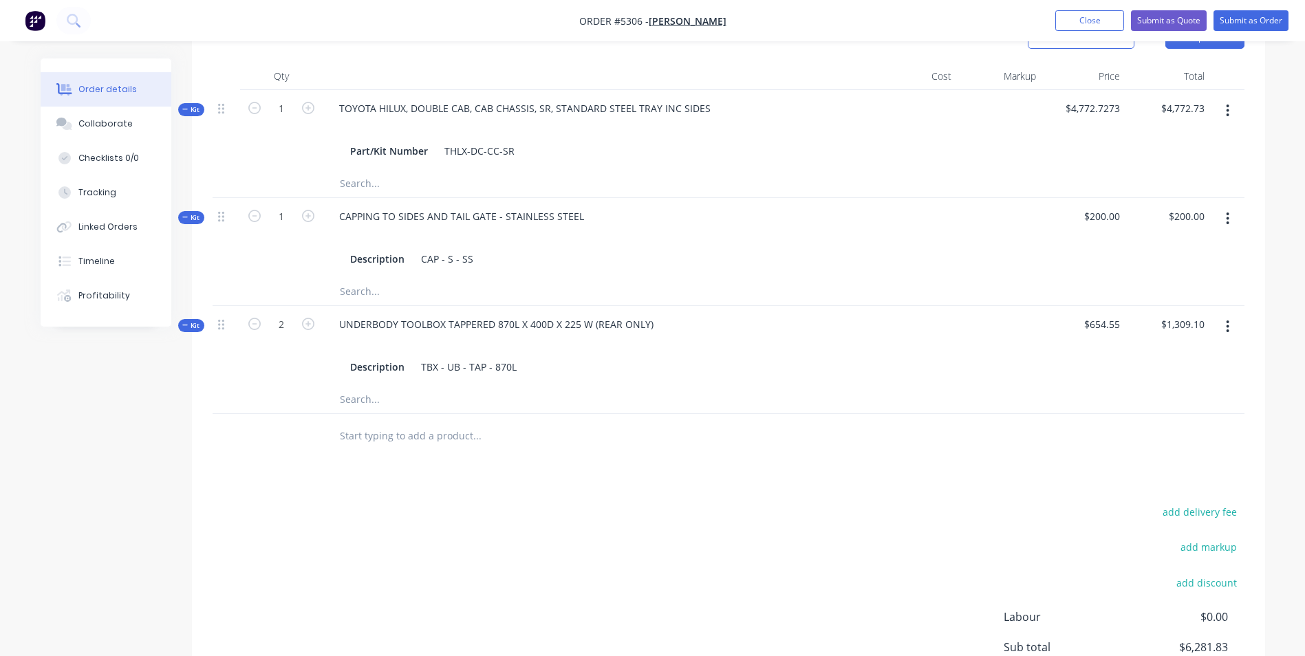
scroll to position [337, 0]
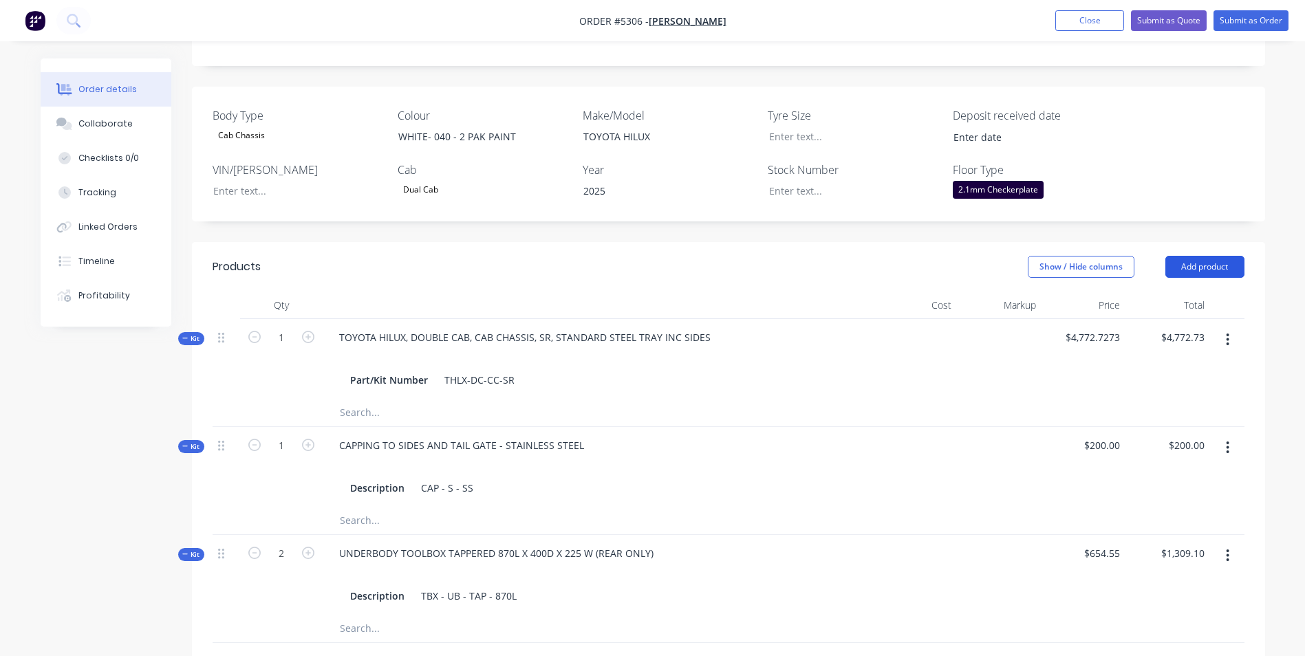
click at [1224, 256] on button "Add product" at bounding box center [1204, 267] width 79 height 22
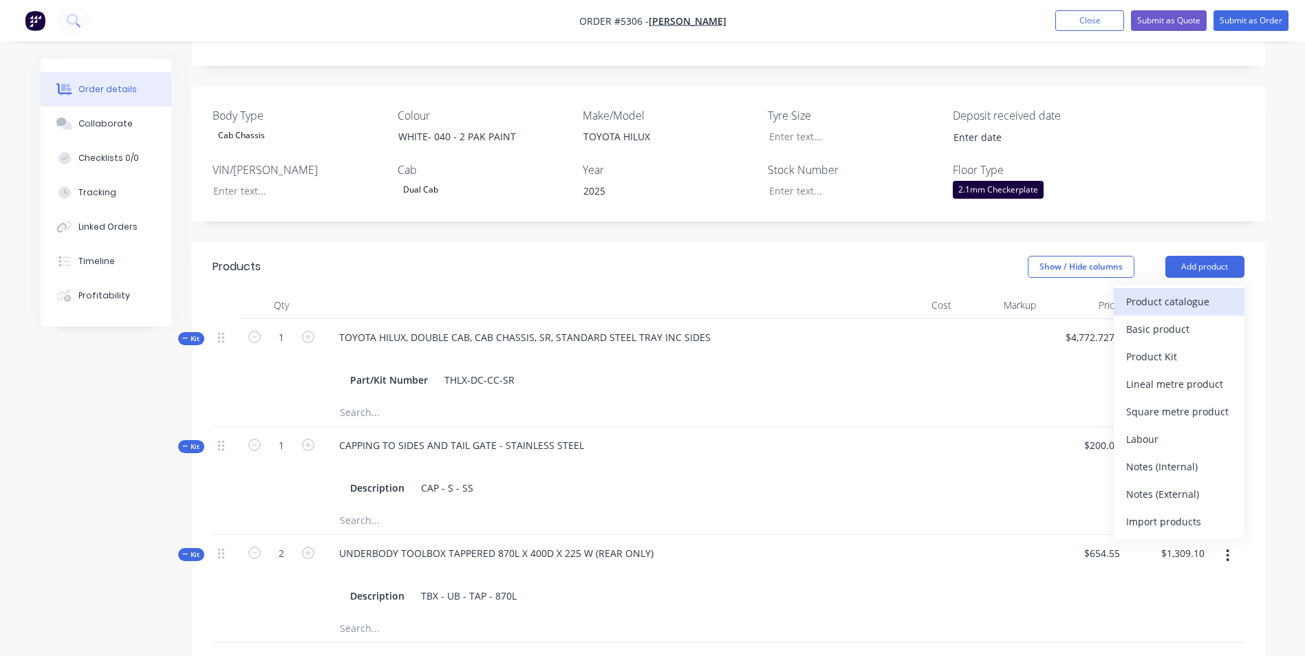
click at [1206, 292] on div "Product catalogue" at bounding box center [1179, 302] width 106 height 20
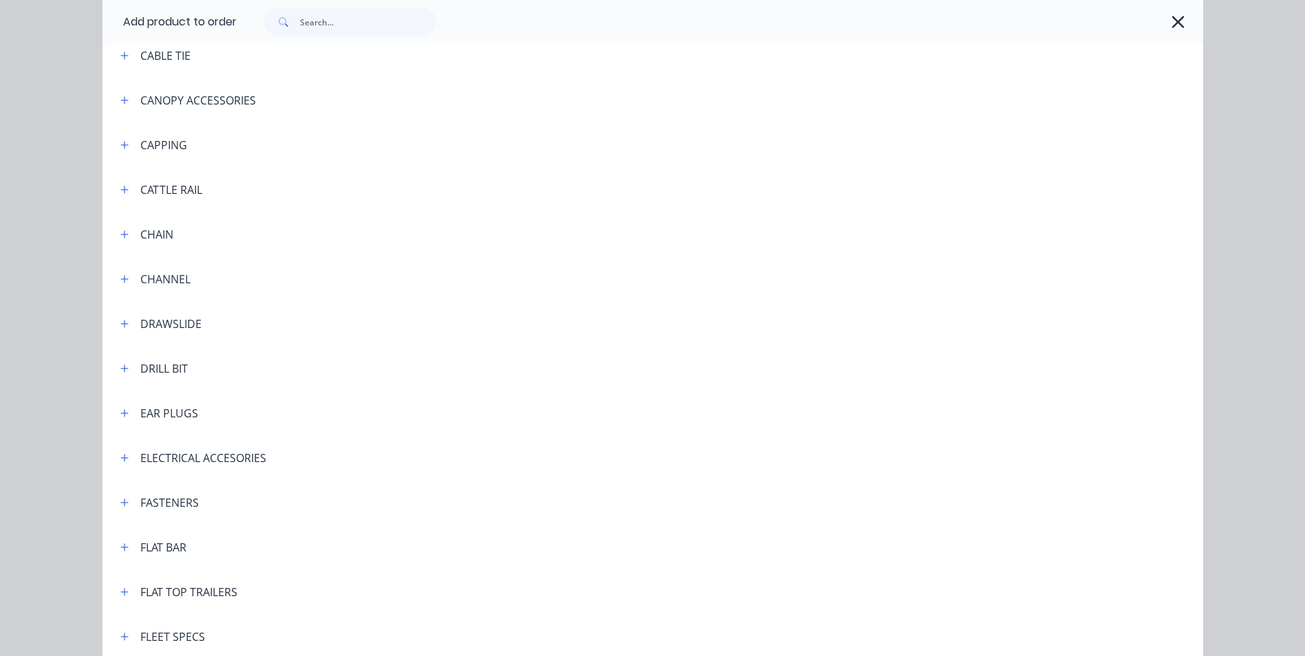
scroll to position [1170, 0]
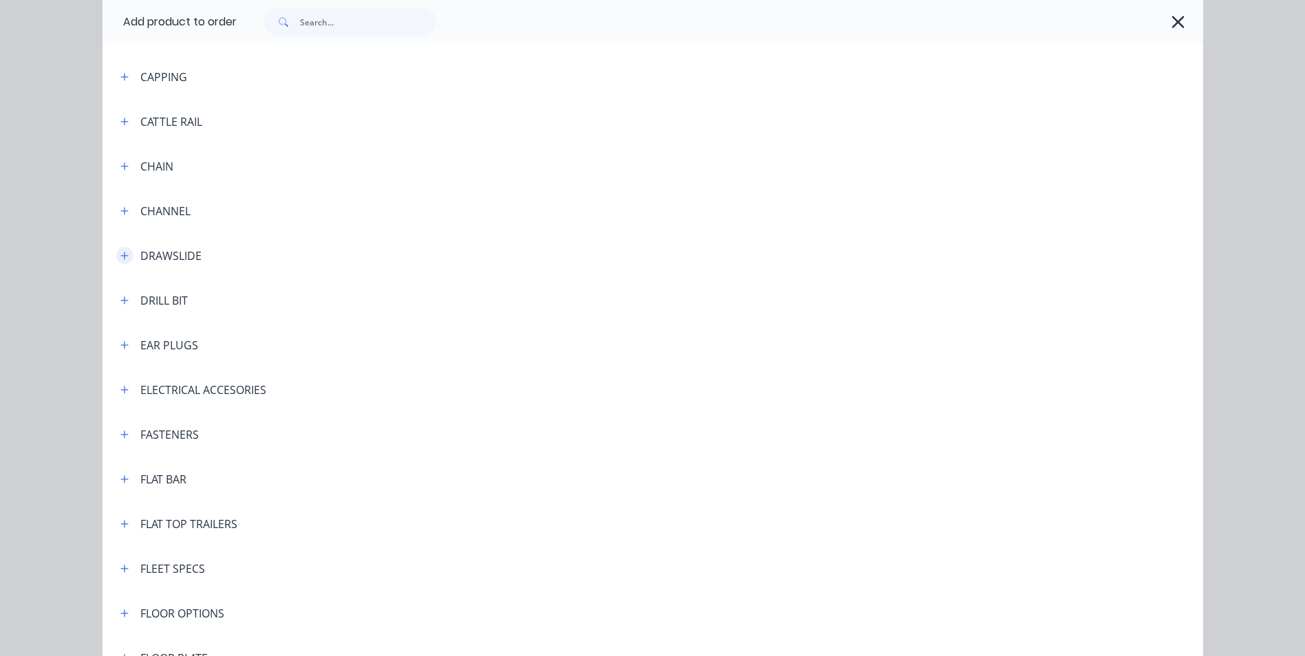
click at [120, 251] on icon "button" at bounding box center [124, 256] width 8 height 10
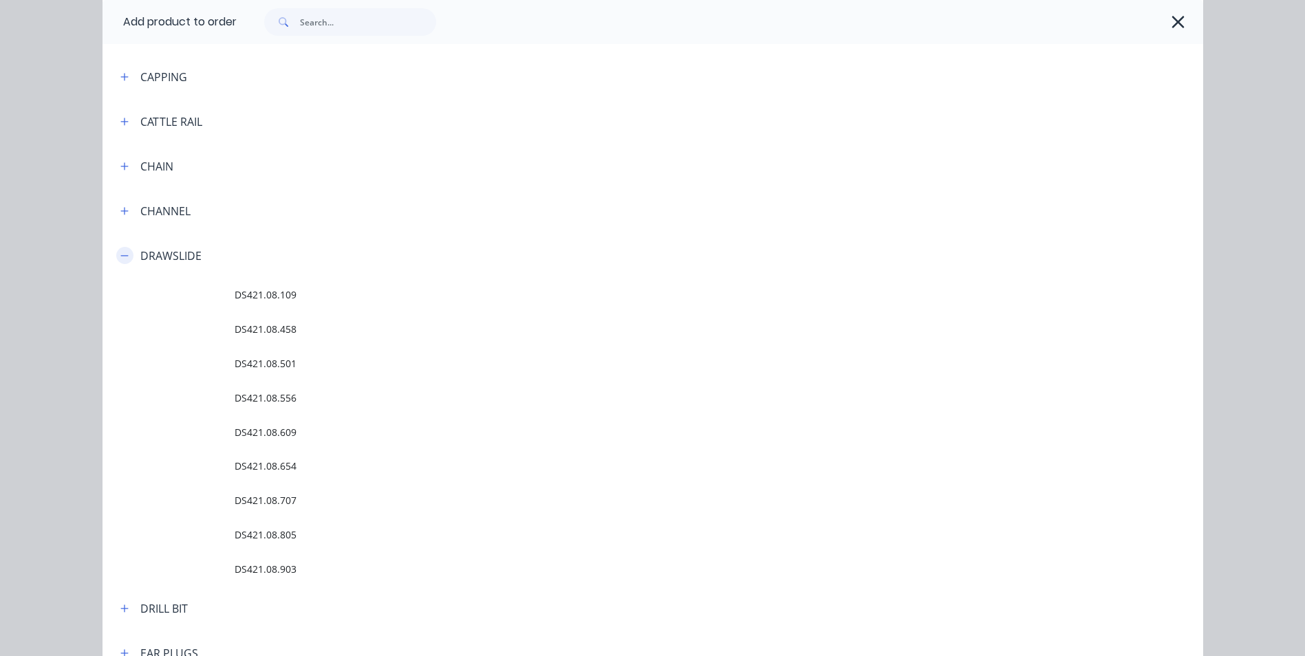
click at [121, 257] on icon "button" at bounding box center [124, 256] width 8 height 10
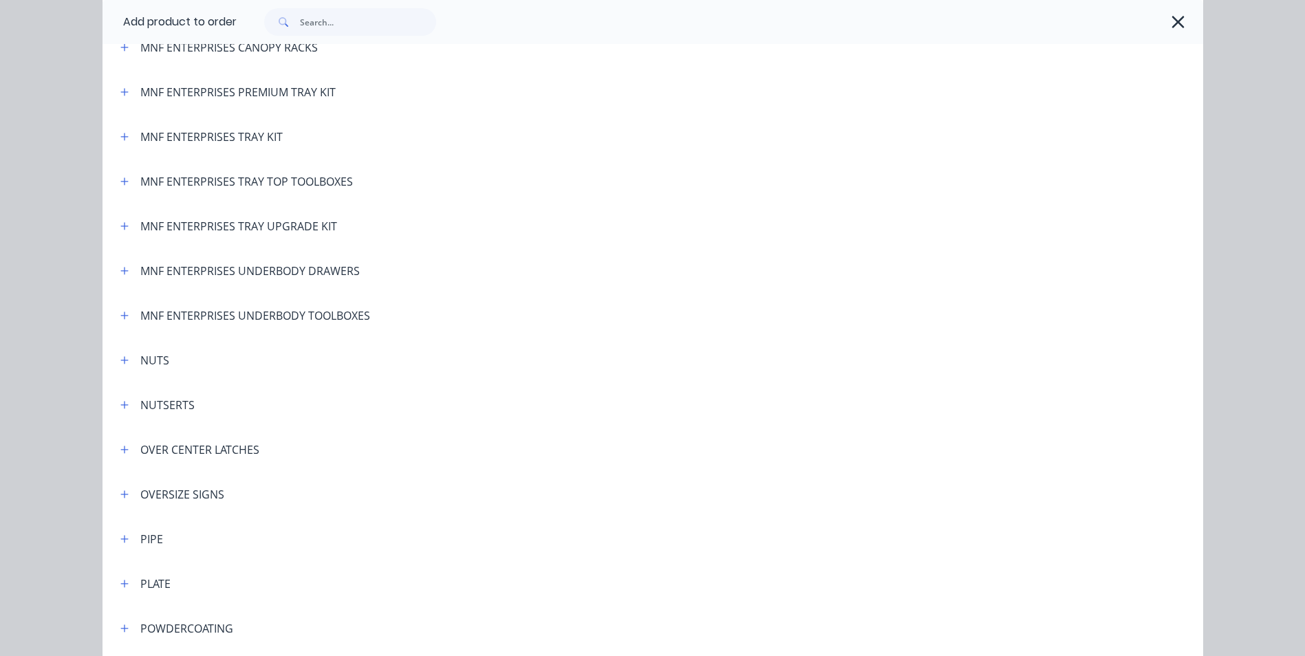
scroll to position [2874, 0]
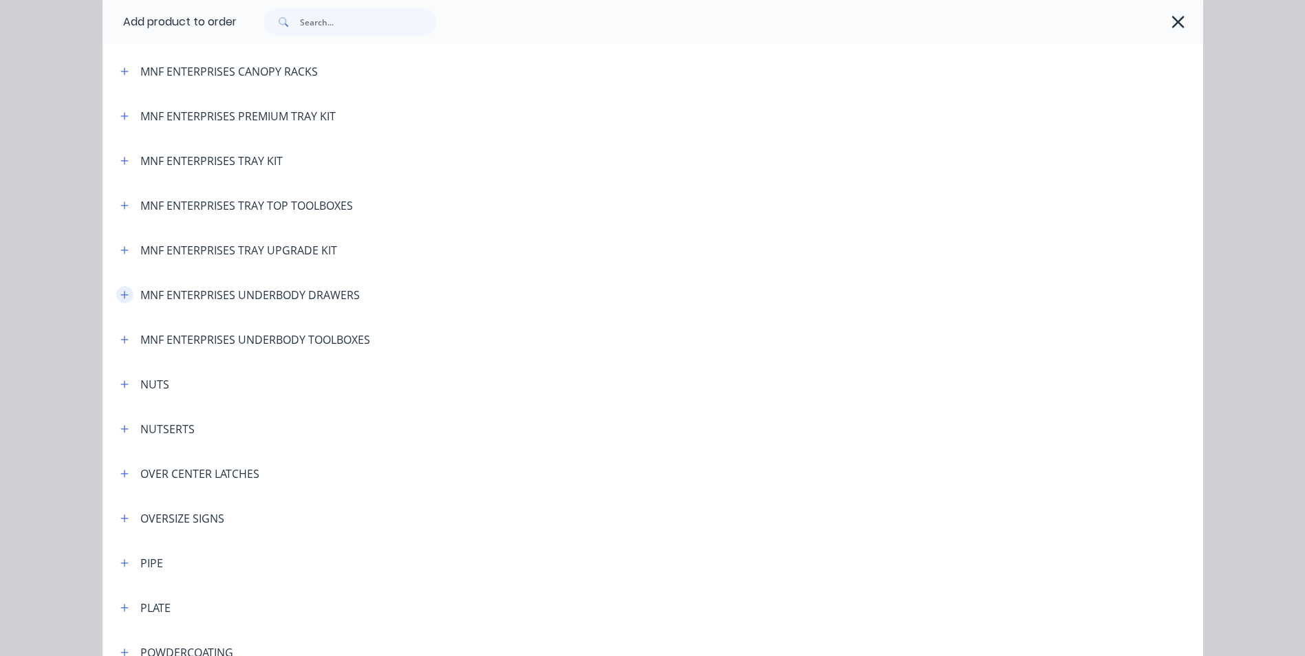
click at [122, 295] on icon "button" at bounding box center [124, 295] width 8 height 8
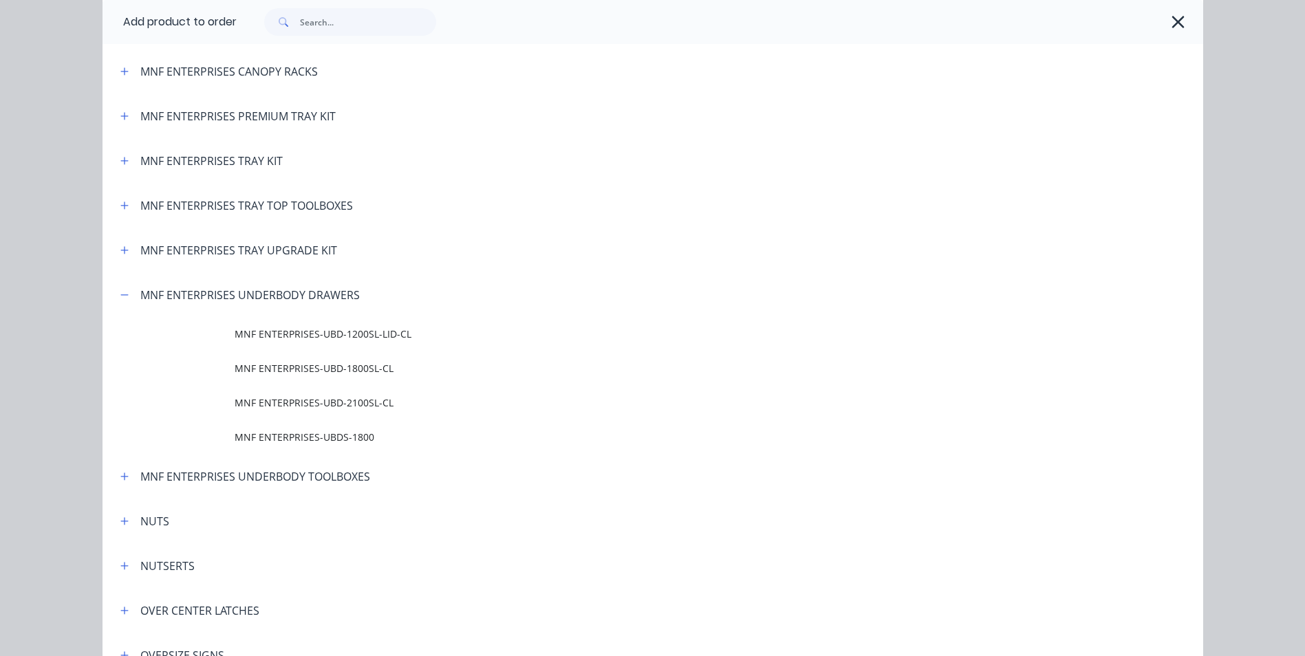
click at [321, 335] on span "MNF ENTERPRISES-UBD-1200SL-LID-CL" at bounding box center [622, 334] width 775 height 14
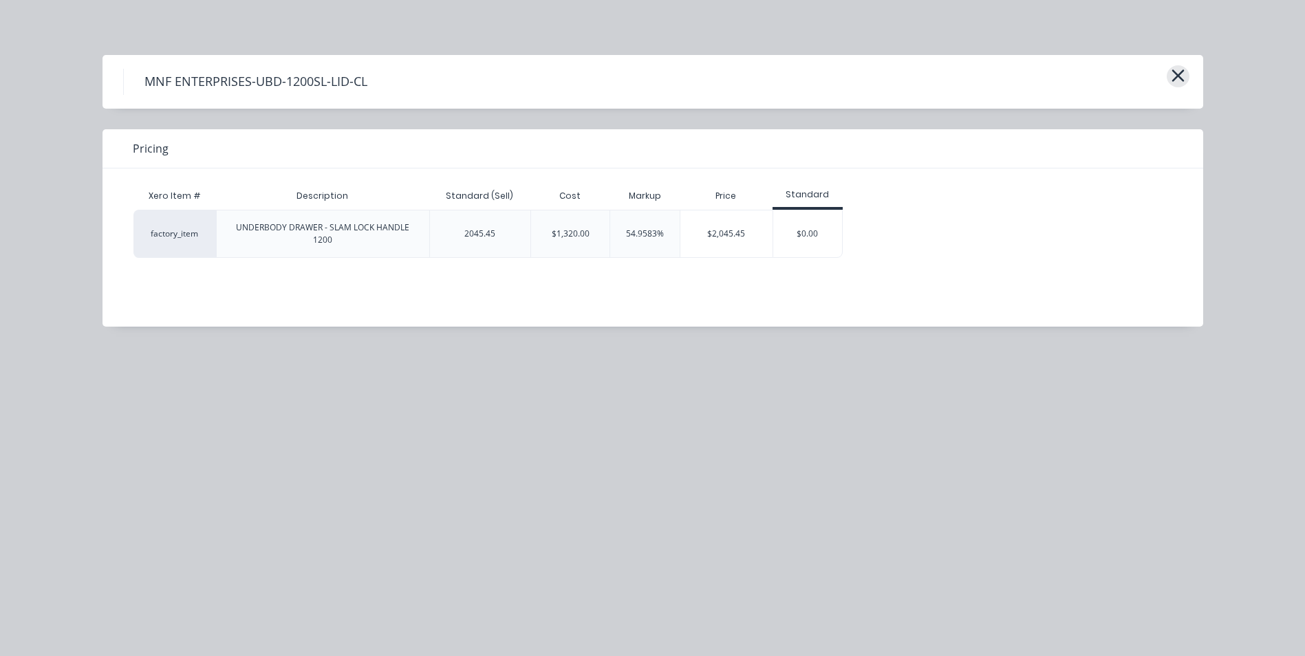
click at [1178, 77] on icon "button" at bounding box center [1178, 75] width 12 height 12
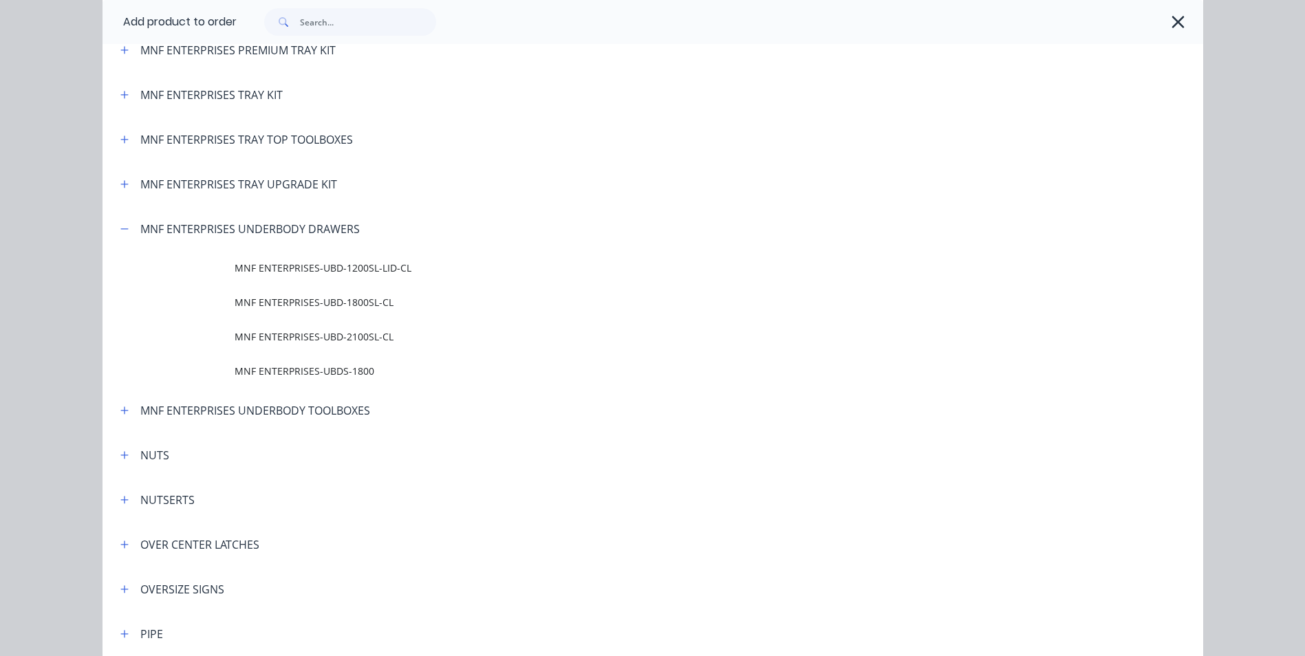
scroll to position [2872, 0]
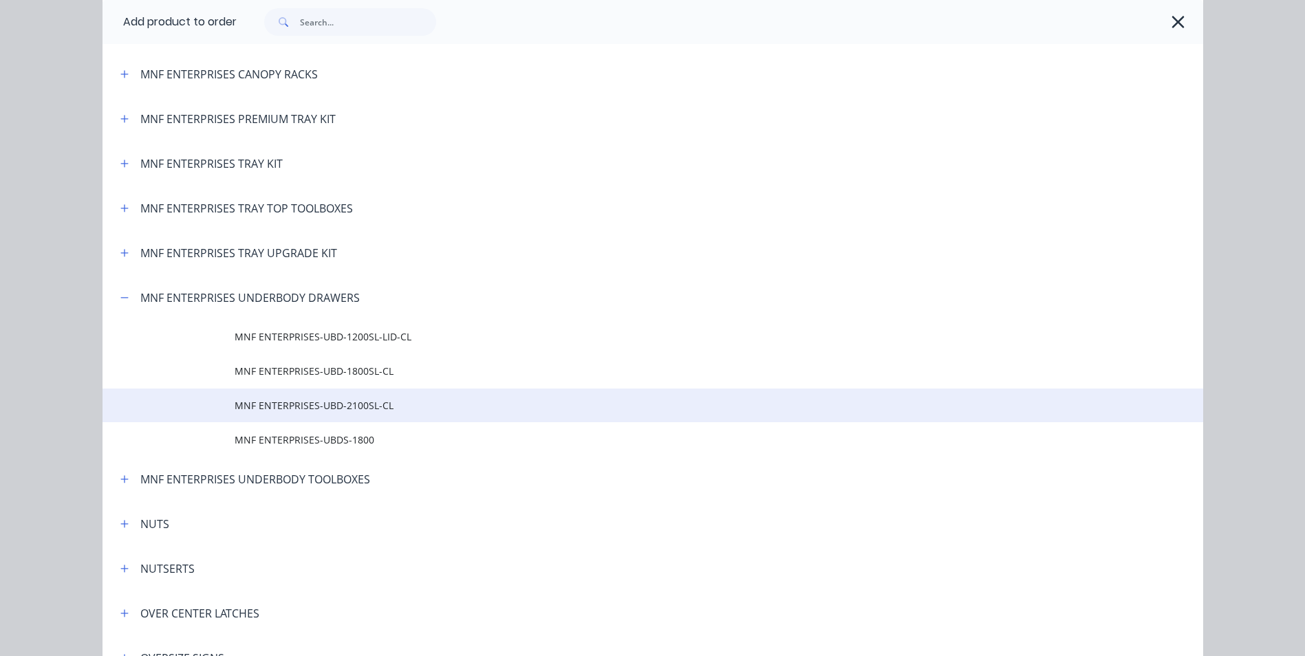
click at [285, 416] on td "MNF ENTERPRISES-UBD-2100SL-CL" at bounding box center [719, 406] width 969 height 34
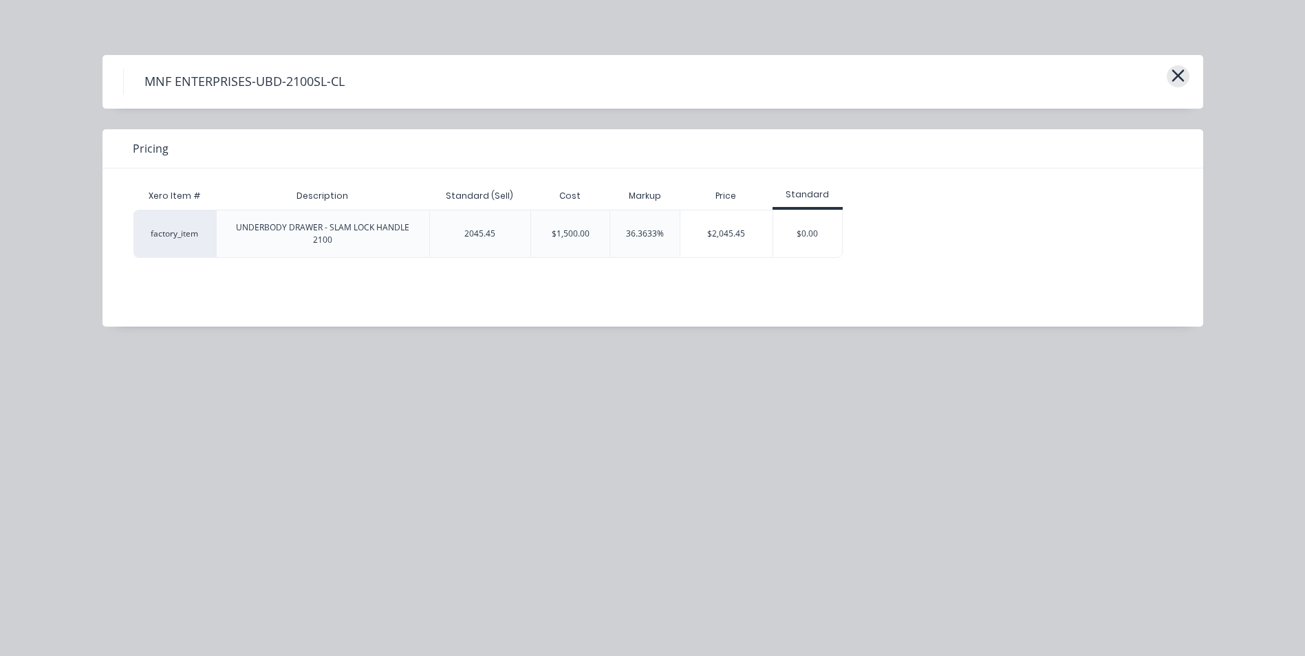
click at [1183, 72] on icon "button" at bounding box center [1178, 75] width 12 height 12
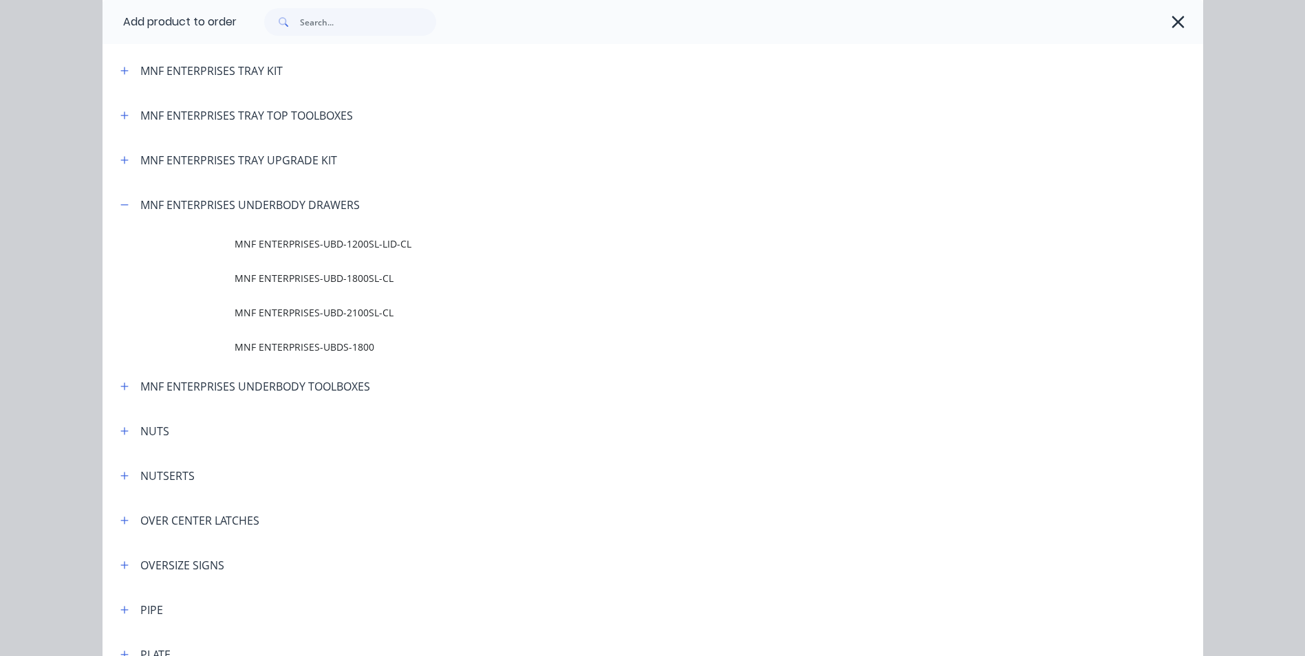
scroll to position [2872, 0]
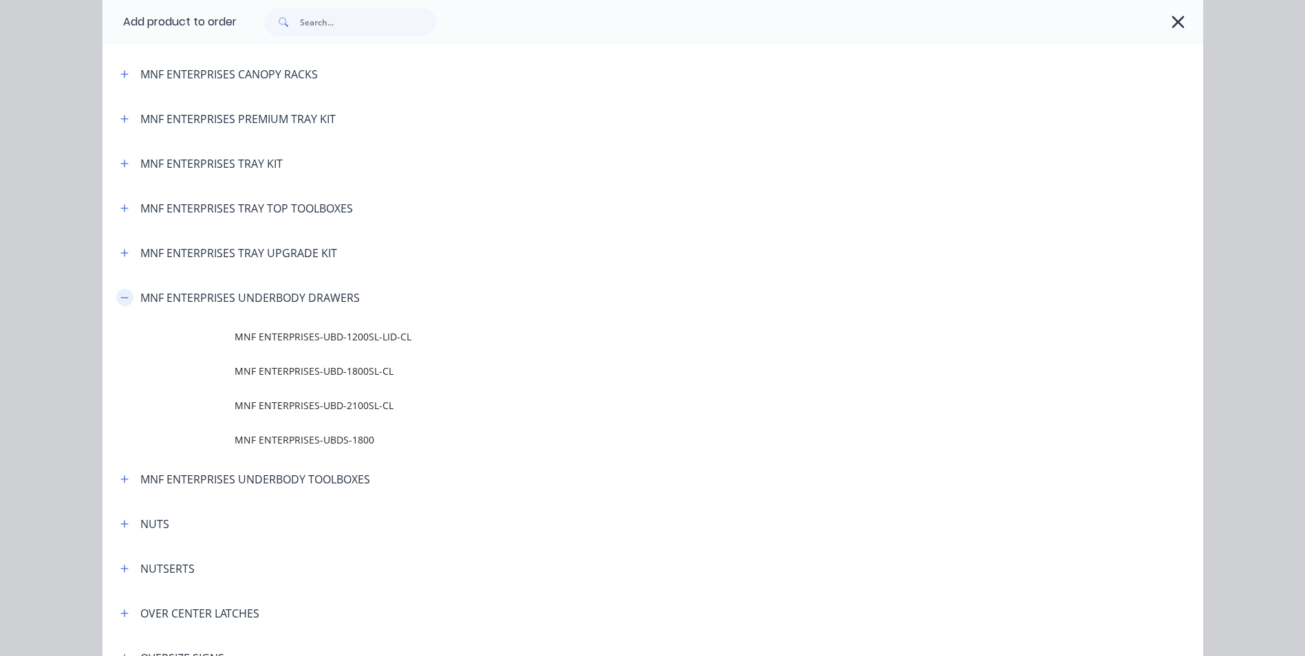
click at [116, 296] on button "button" at bounding box center [124, 297] width 17 height 17
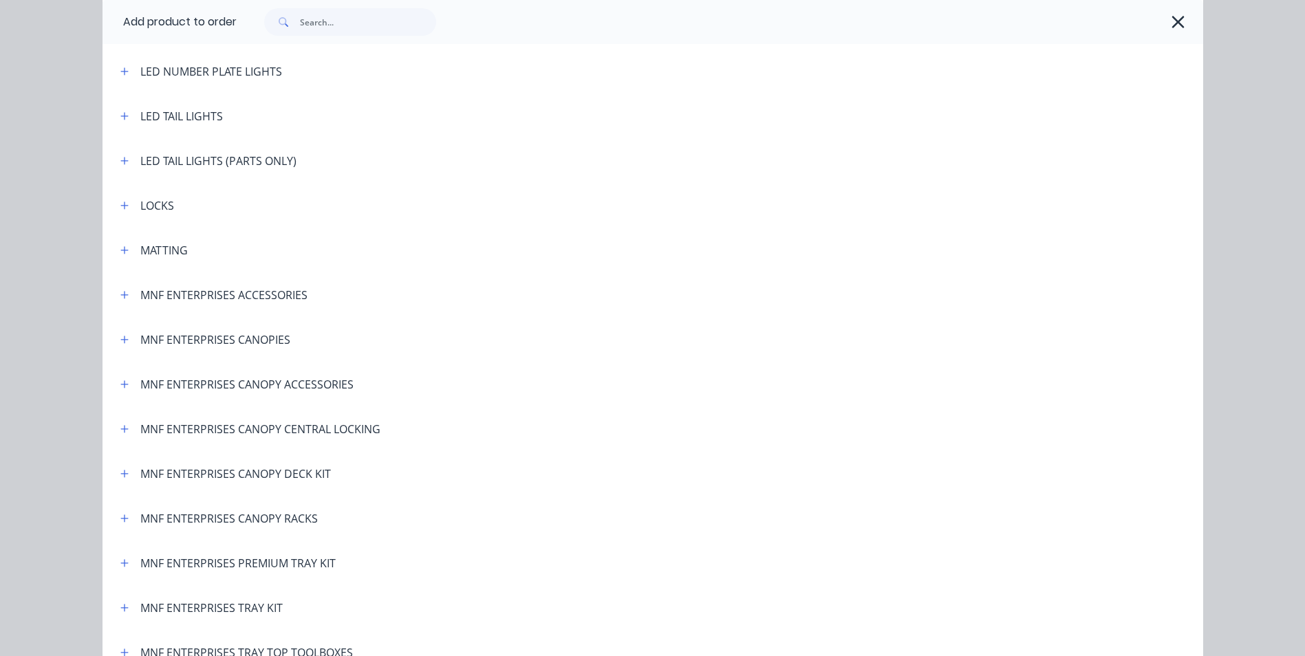
scroll to position [2390, 0]
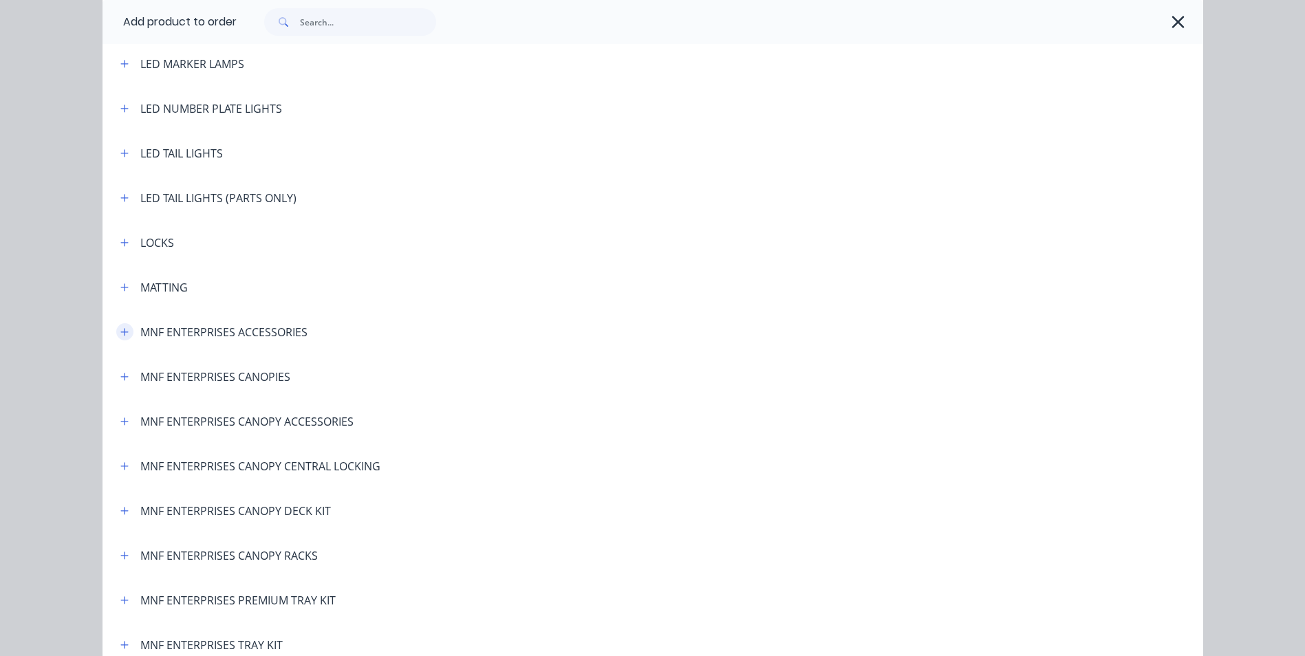
click at [120, 330] on icon "button" at bounding box center [124, 332] width 8 height 10
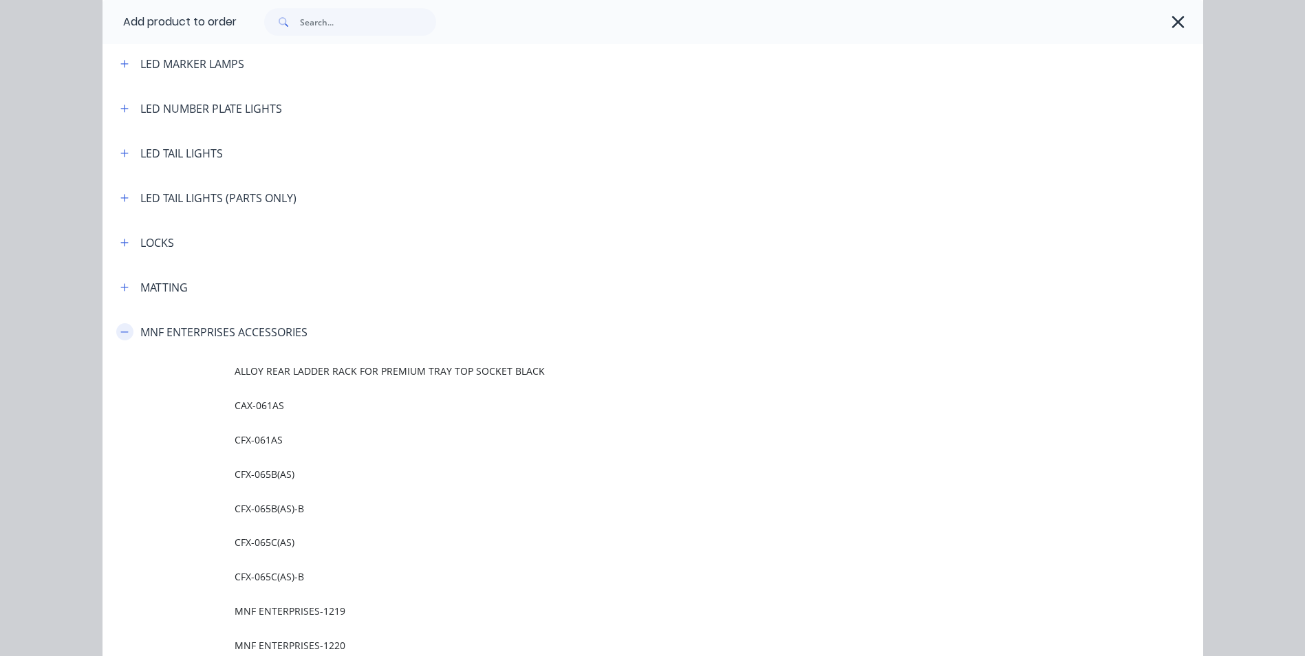
click at [120, 330] on icon "button" at bounding box center [124, 332] width 8 height 10
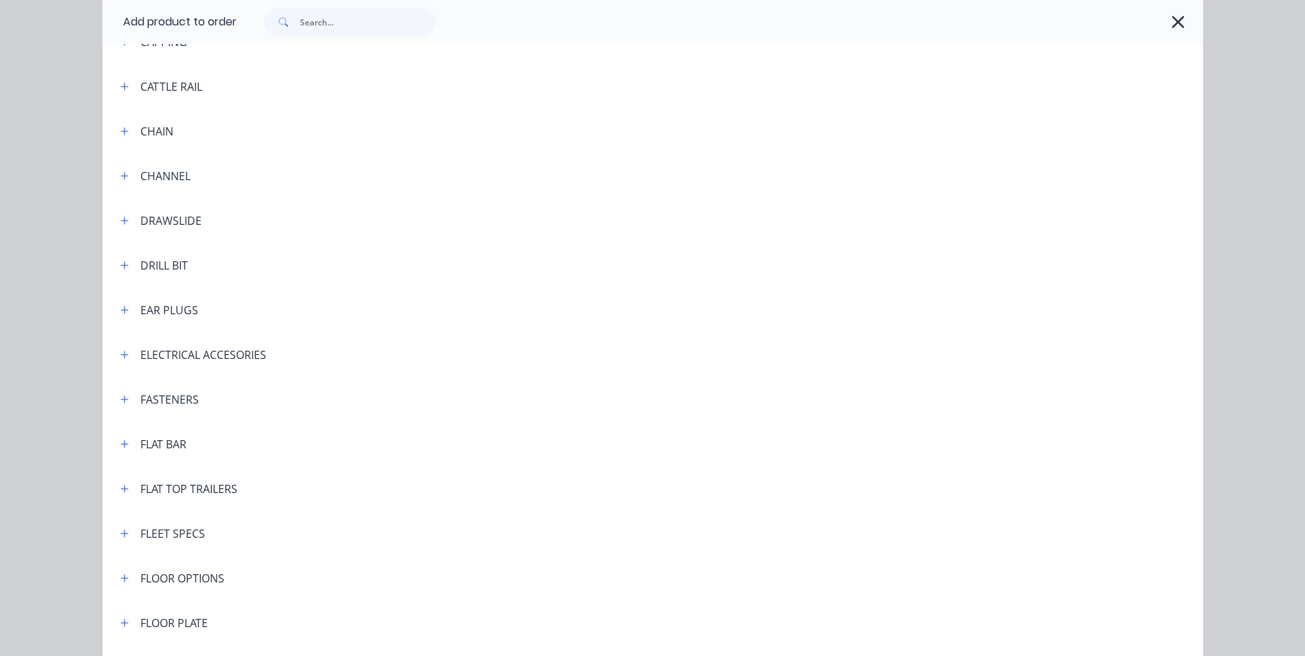
scroll to position [1152, 0]
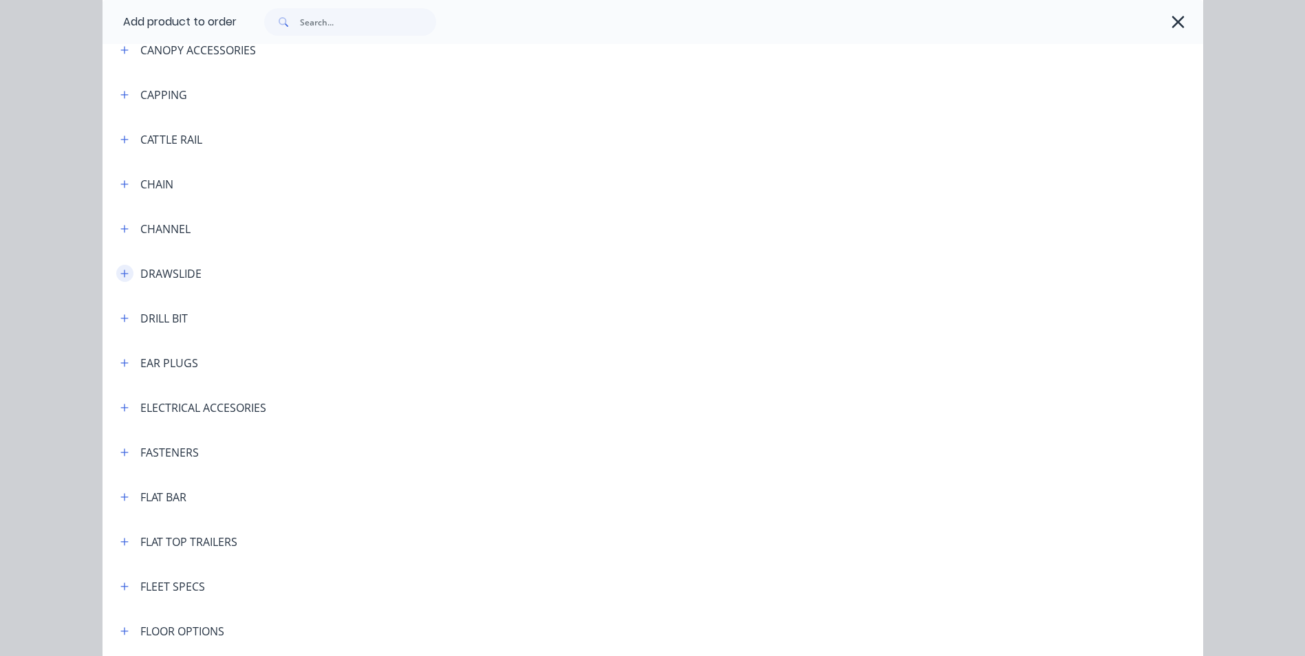
click at [121, 277] on icon "button" at bounding box center [124, 274] width 8 height 10
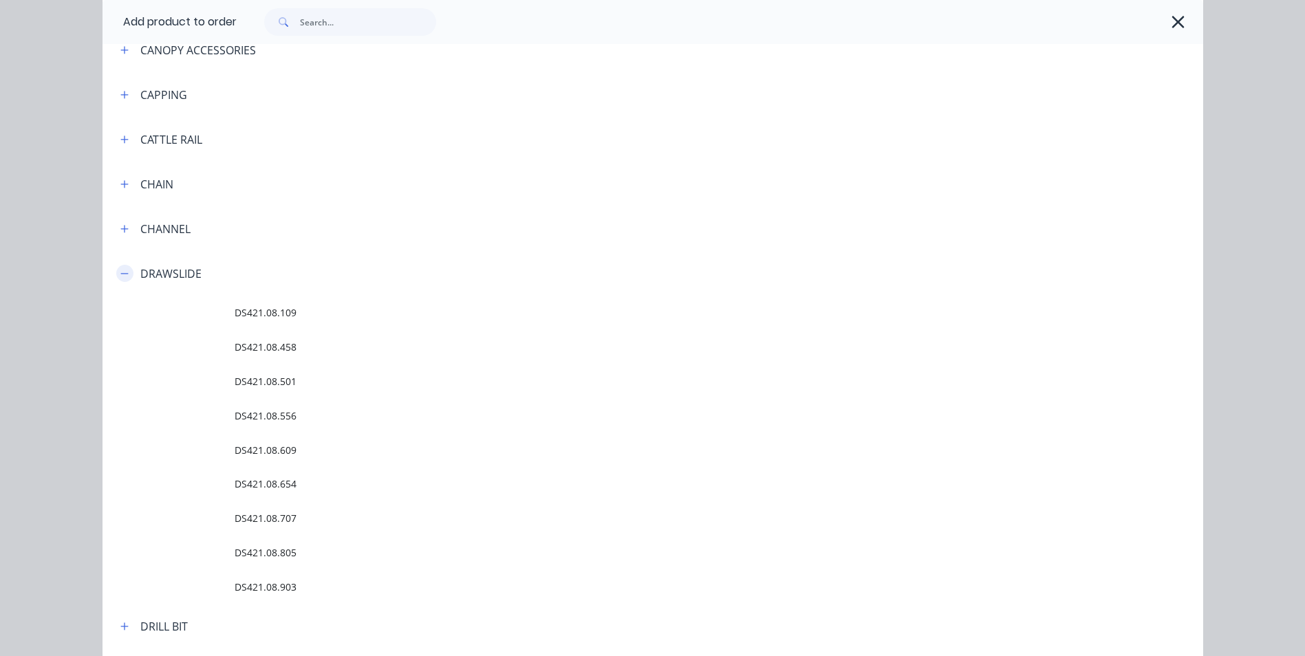
click at [120, 277] on icon "button" at bounding box center [124, 274] width 8 height 10
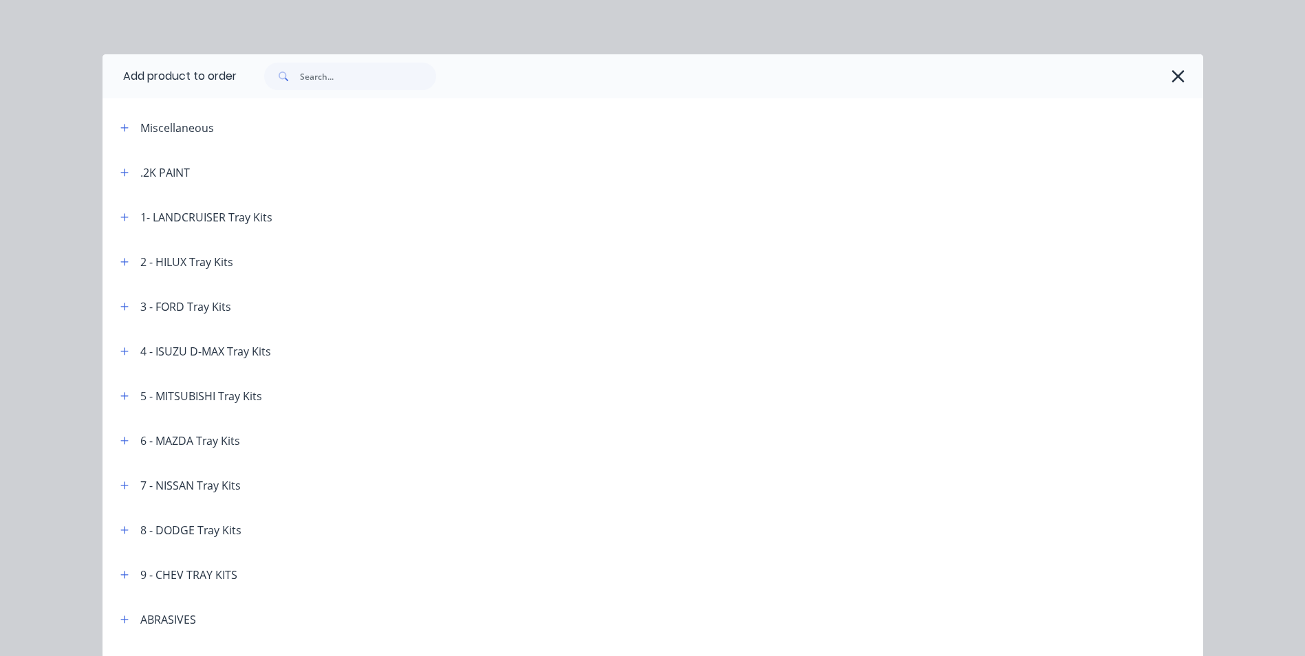
scroll to position [0, 0]
click at [319, 84] on input "text" at bounding box center [368, 77] width 136 height 28
type input "UNDERTRAY REAR DRAWER"
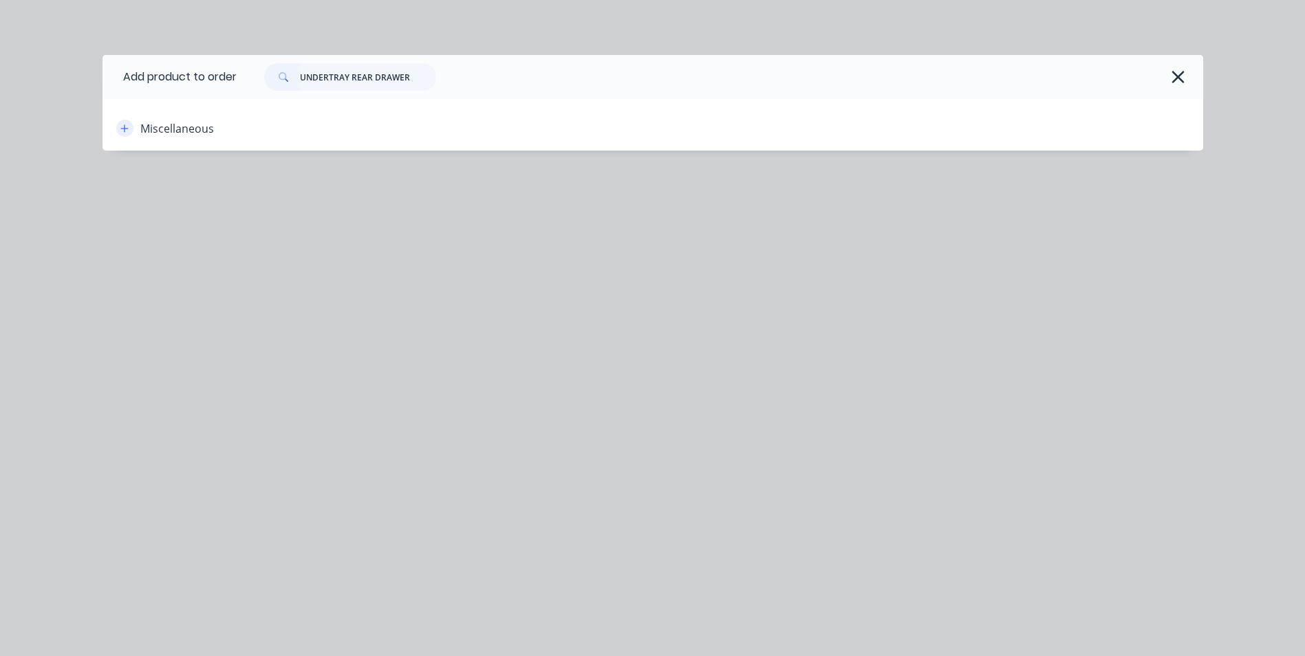
click at [127, 127] on icon "button" at bounding box center [124, 129] width 8 height 10
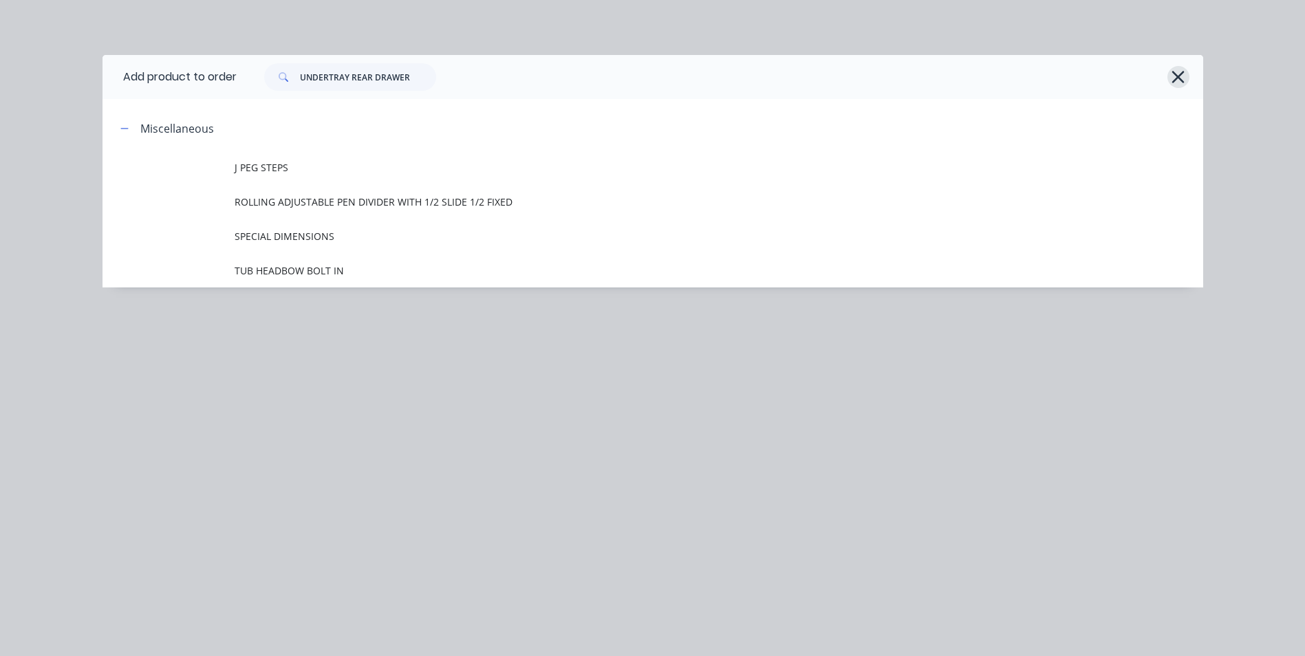
click at [1173, 75] on icon "button" at bounding box center [1178, 76] width 14 height 19
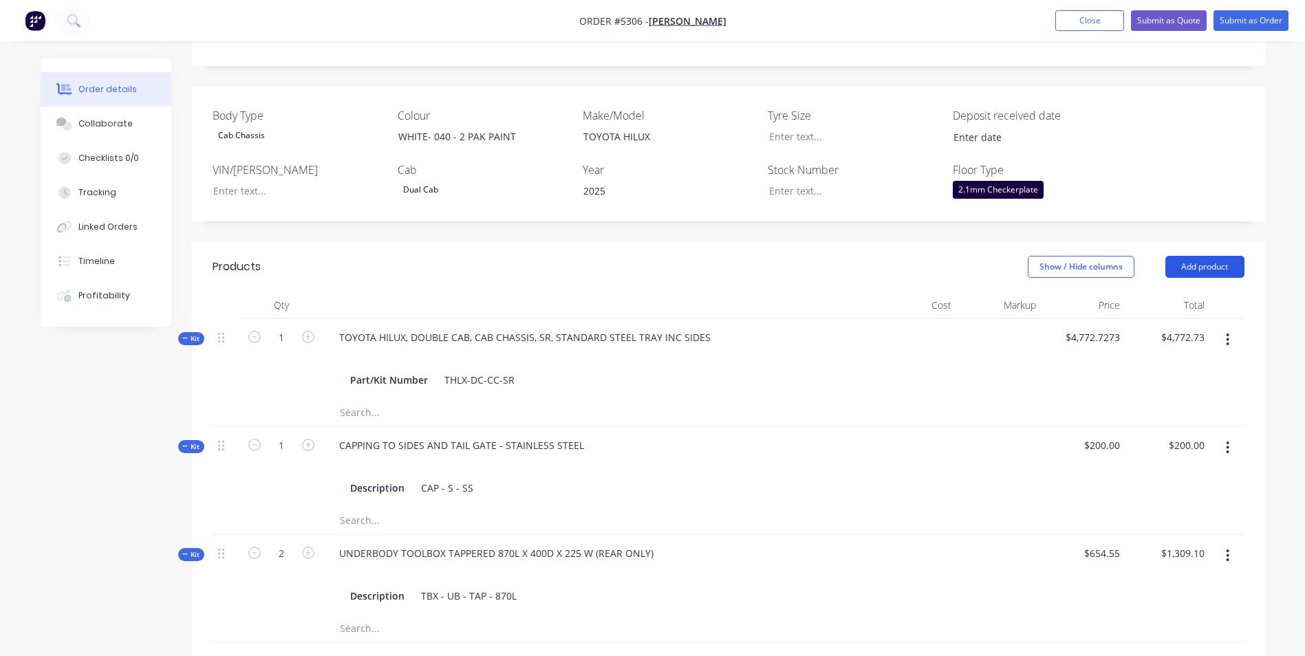
click at [1199, 256] on button "Add product" at bounding box center [1204, 267] width 79 height 22
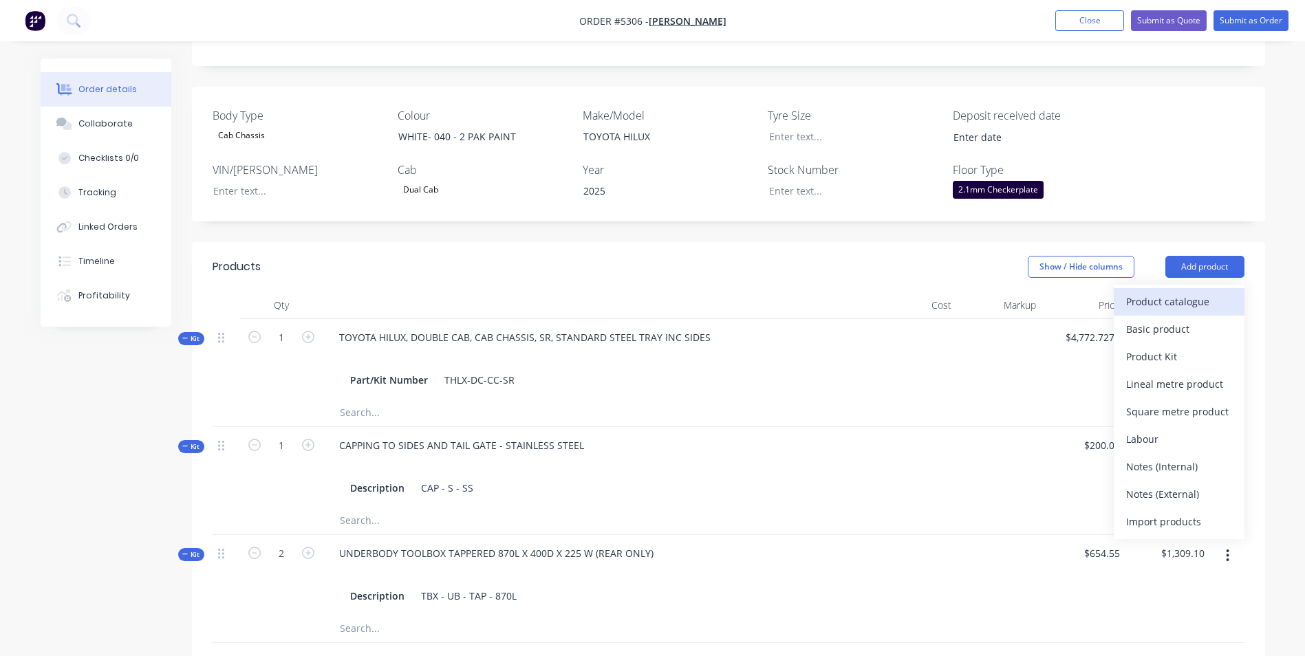
click at [1173, 292] on div "Product catalogue" at bounding box center [1179, 302] width 106 height 20
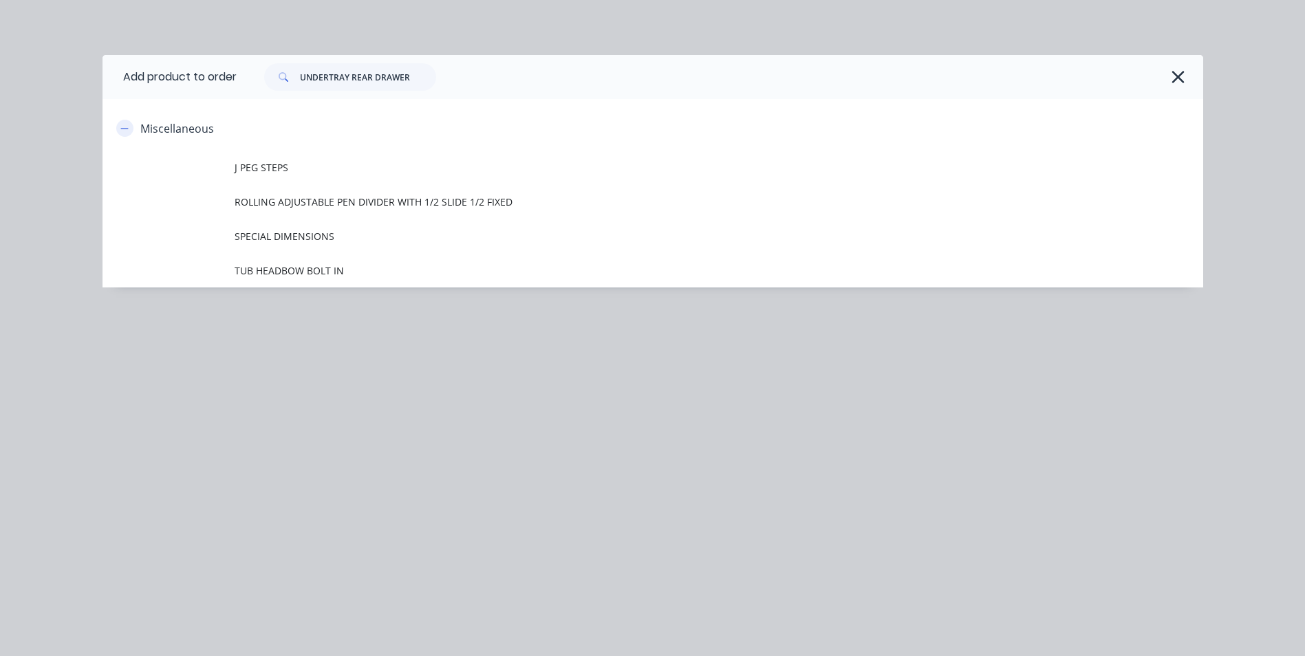
click at [127, 132] on icon "button" at bounding box center [124, 129] width 8 height 10
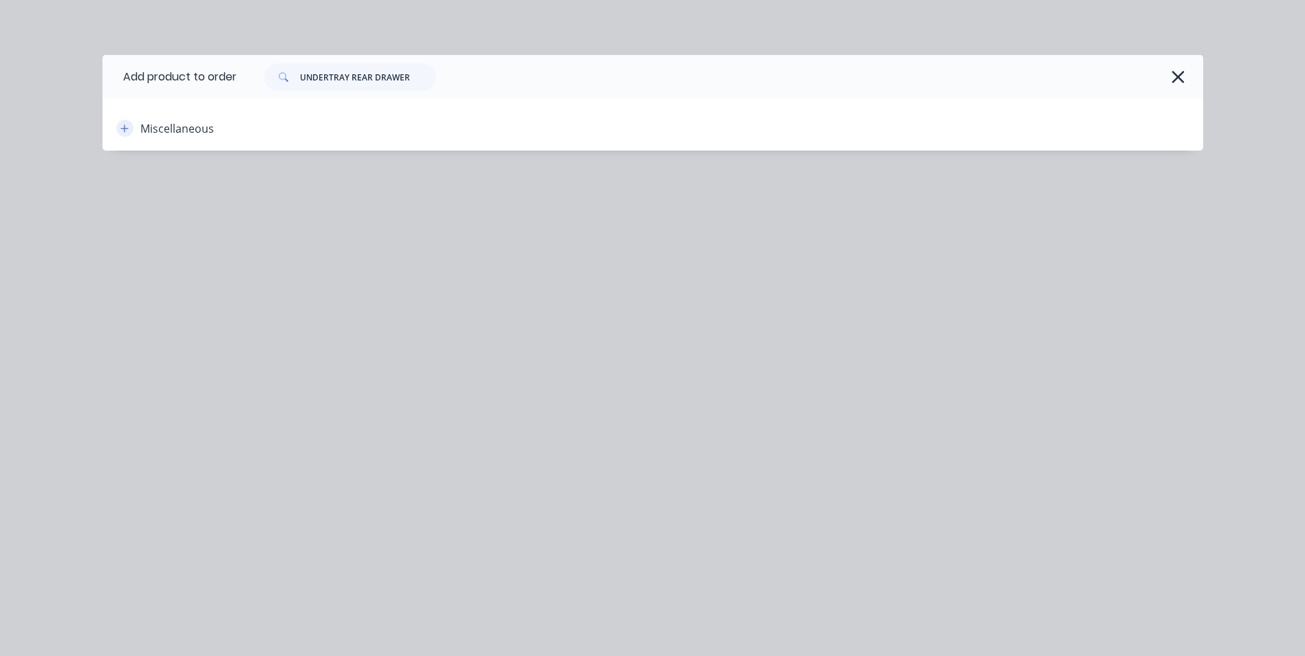
click at [127, 132] on icon "button" at bounding box center [124, 129] width 8 height 10
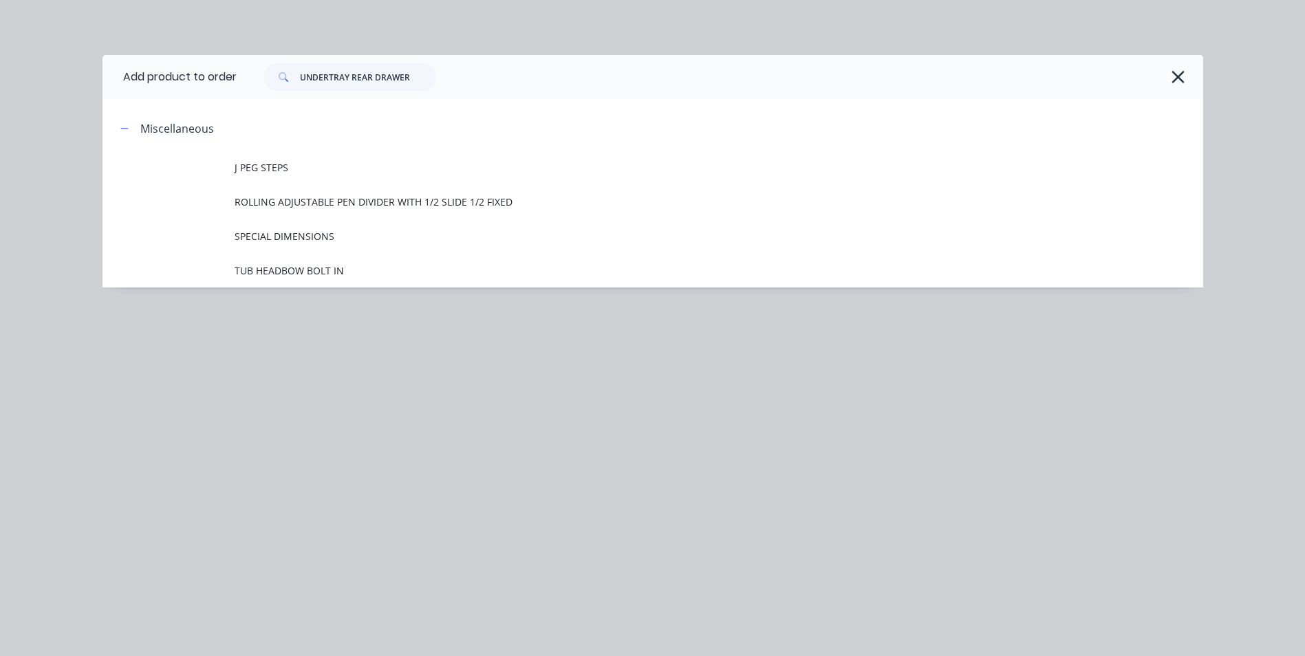
click at [1178, 75] on icon "button" at bounding box center [1178, 76] width 14 height 19
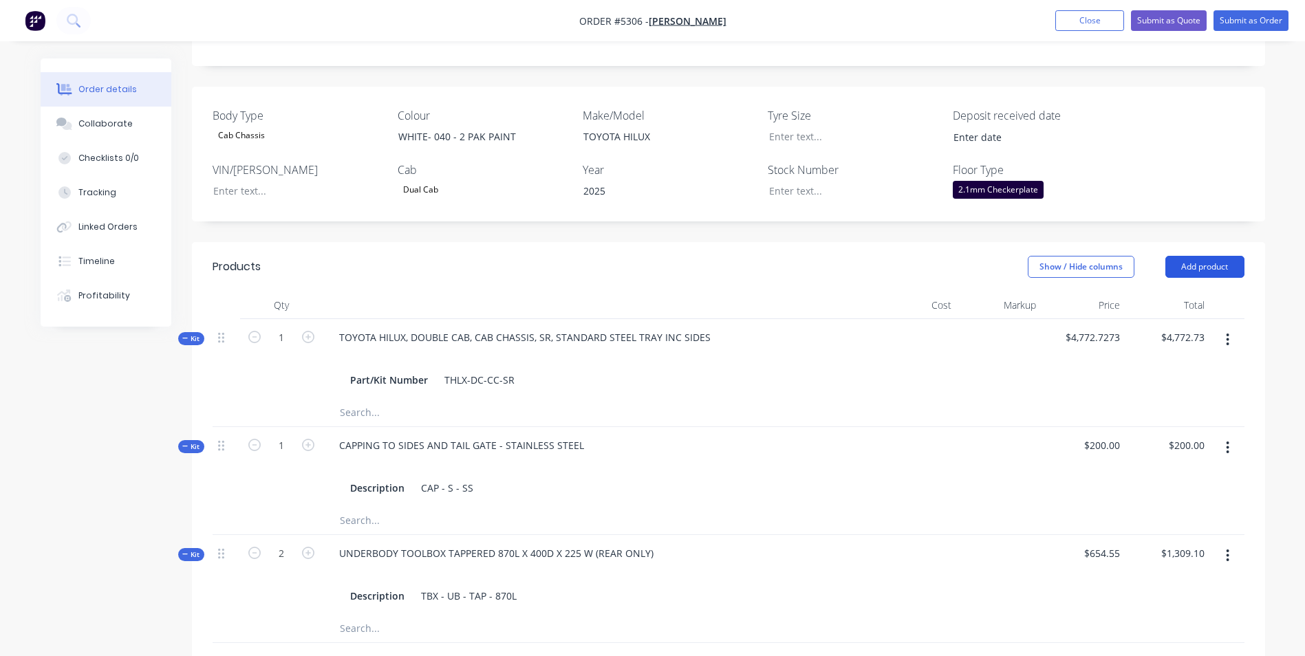
click at [1234, 256] on button "Add product" at bounding box center [1204, 267] width 79 height 22
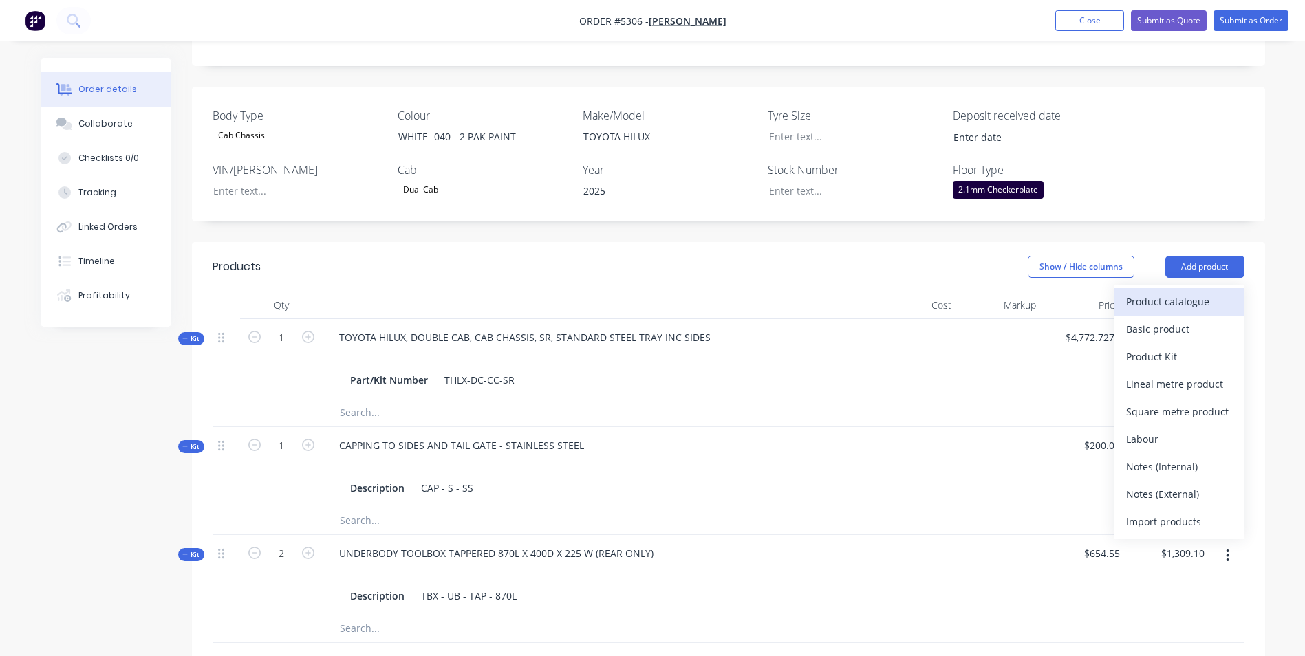
click at [1173, 292] on div "Product catalogue" at bounding box center [1179, 302] width 106 height 20
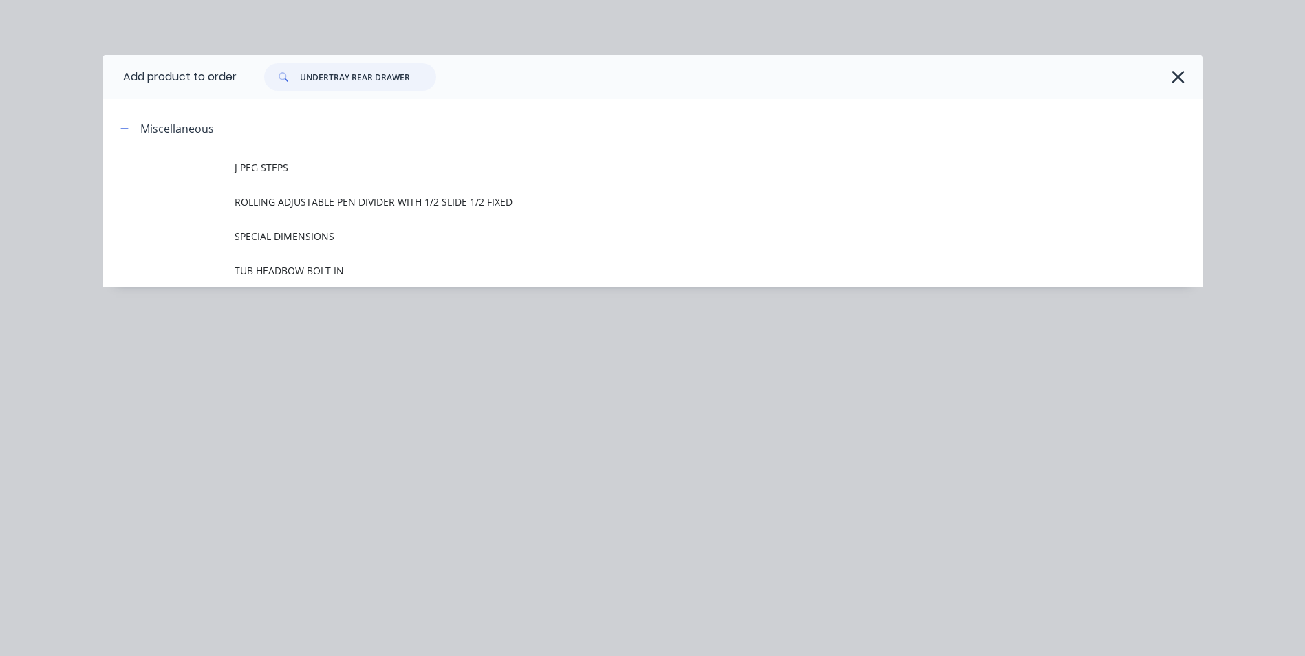
drag, startPoint x: 407, startPoint y: 77, endPoint x: 287, endPoint y: 83, distance: 119.8
click at [287, 83] on div "UNDERTRAY REAR DRAWER" at bounding box center [350, 77] width 172 height 28
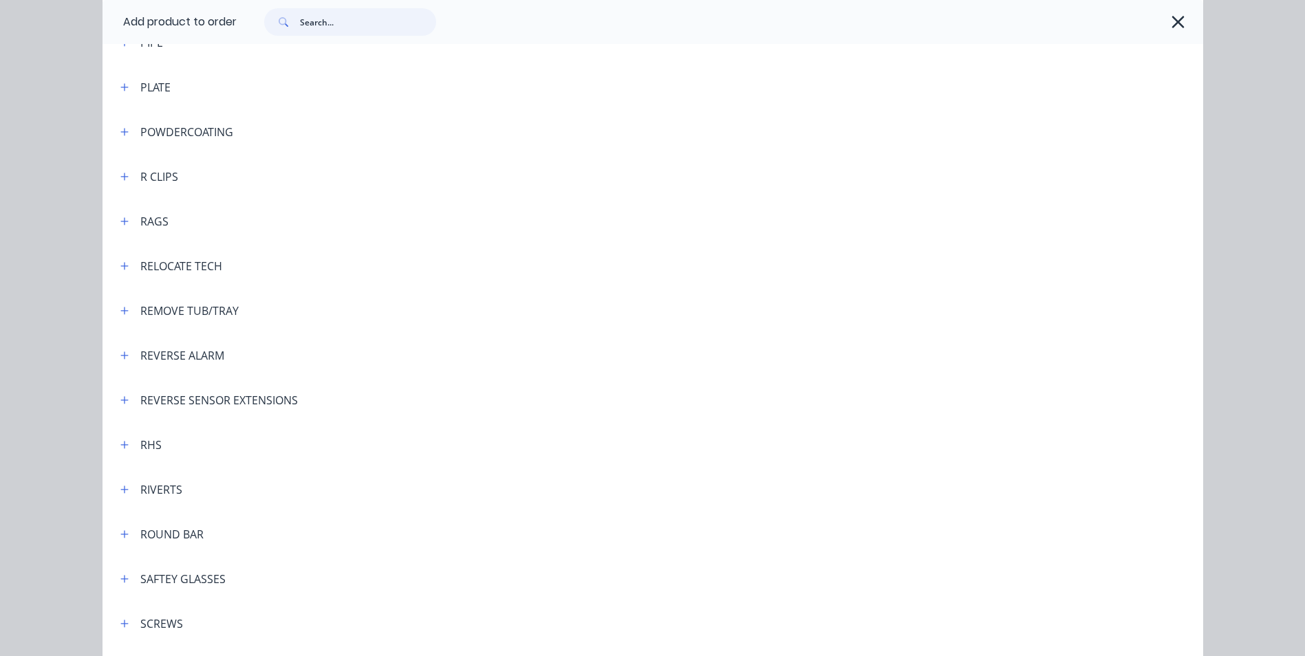
scroll to position [3371, 0]
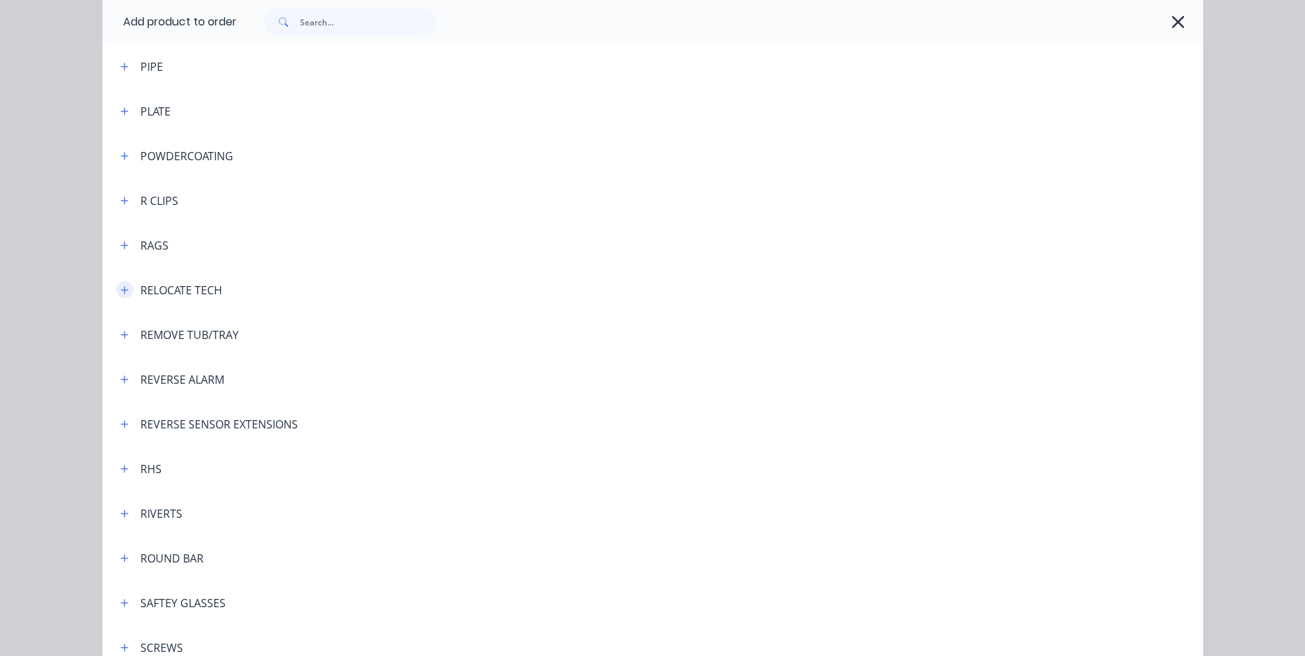
click at [120, 290] on icon "button" at bounding box center [124, 291] width 8 height 10
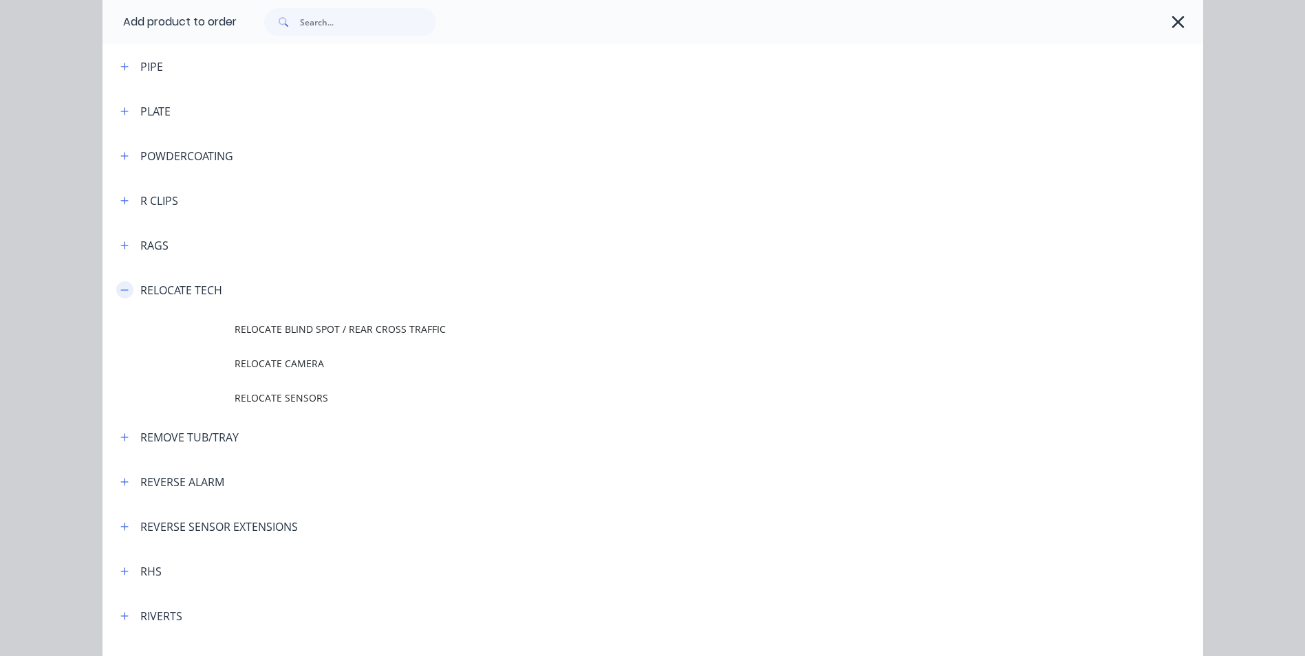
click at [120, 290] on icon "button" at bounding box center [124, 291] width 8 height 10
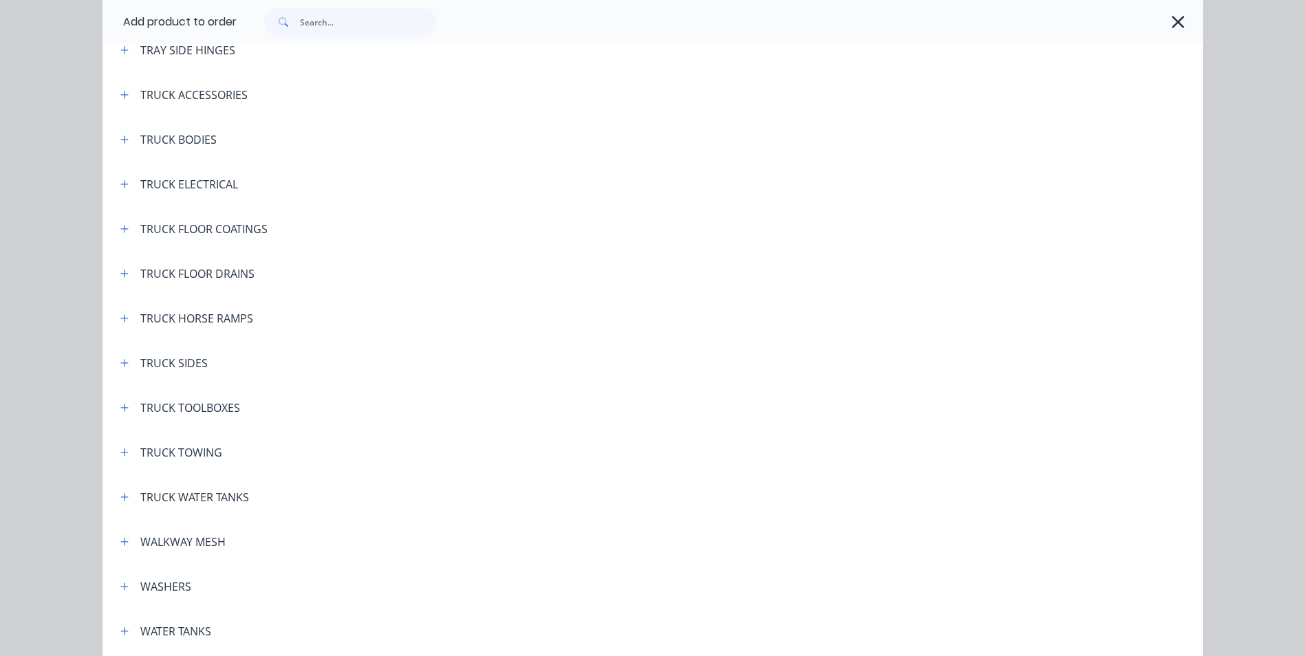
scroll to position [5145, 0]
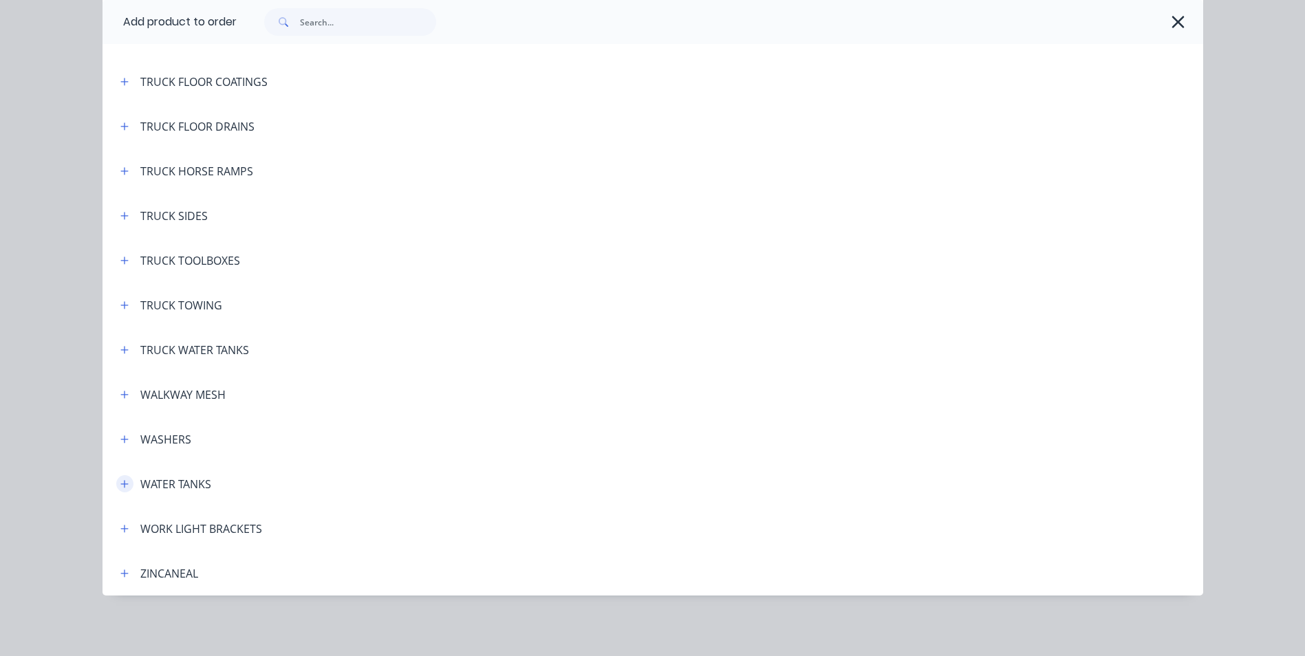
click at [120, 482] on icon "button" at bounding box center [124, 485] width 8 height 10
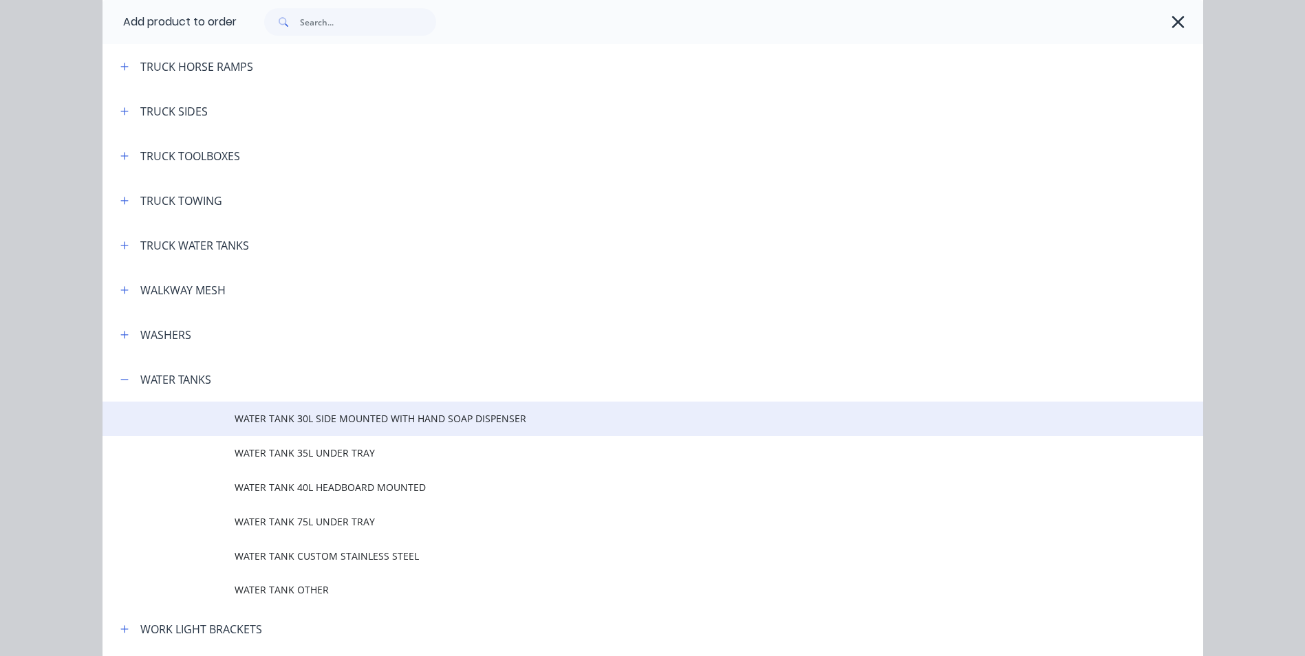
scroll to position [5282, 0]
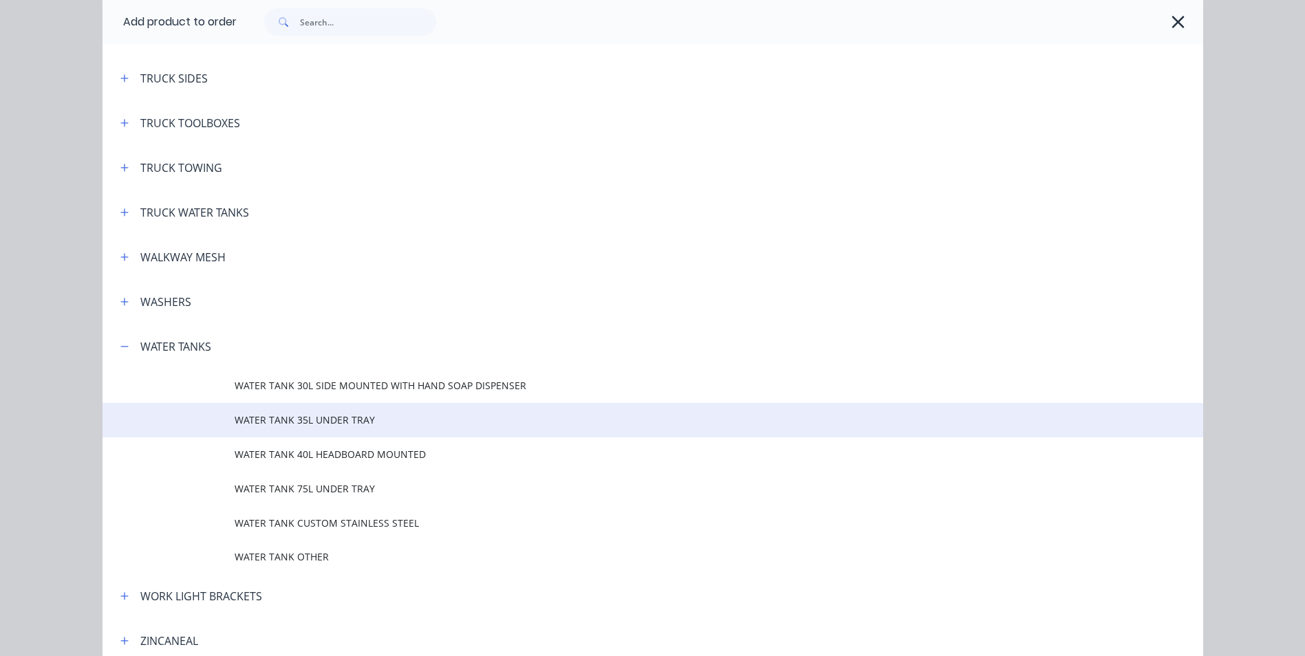
click at [333, 419] on span "WATER TANK 35L UNDER TRAY" at bounding box center [622, 420] width 775 height 14
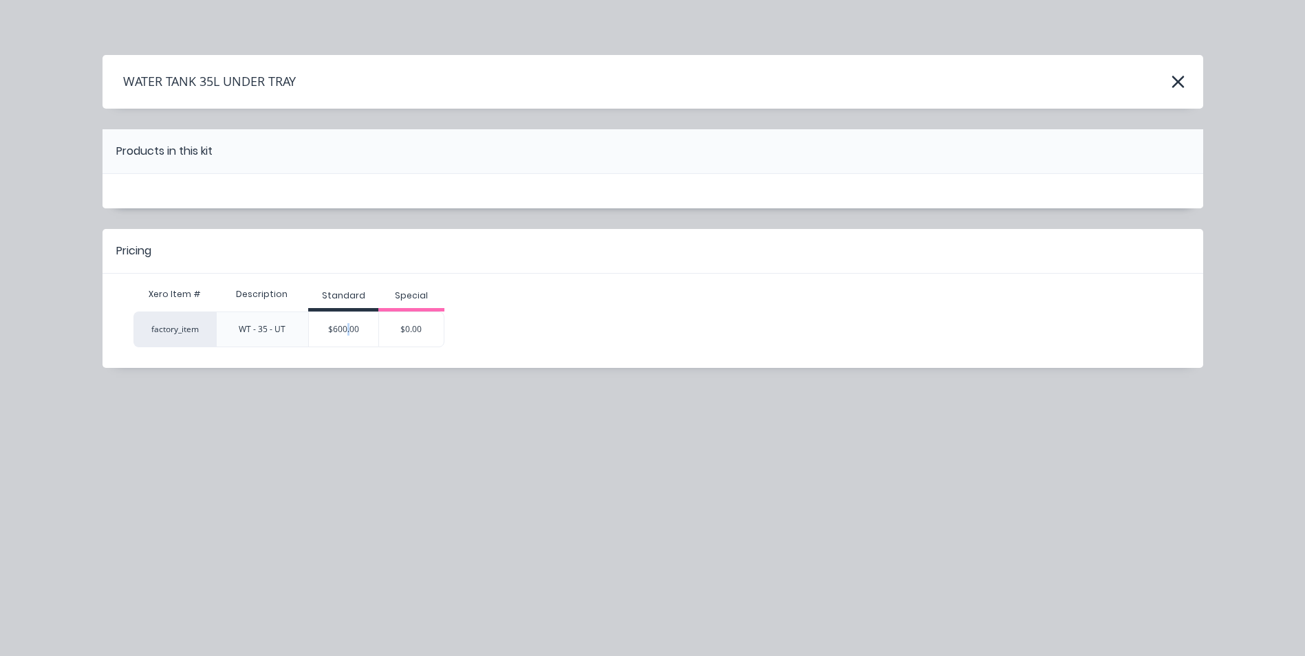
click at [350, 330] on div "$600.00" at bounding box center [343, 329] width 69 height 34
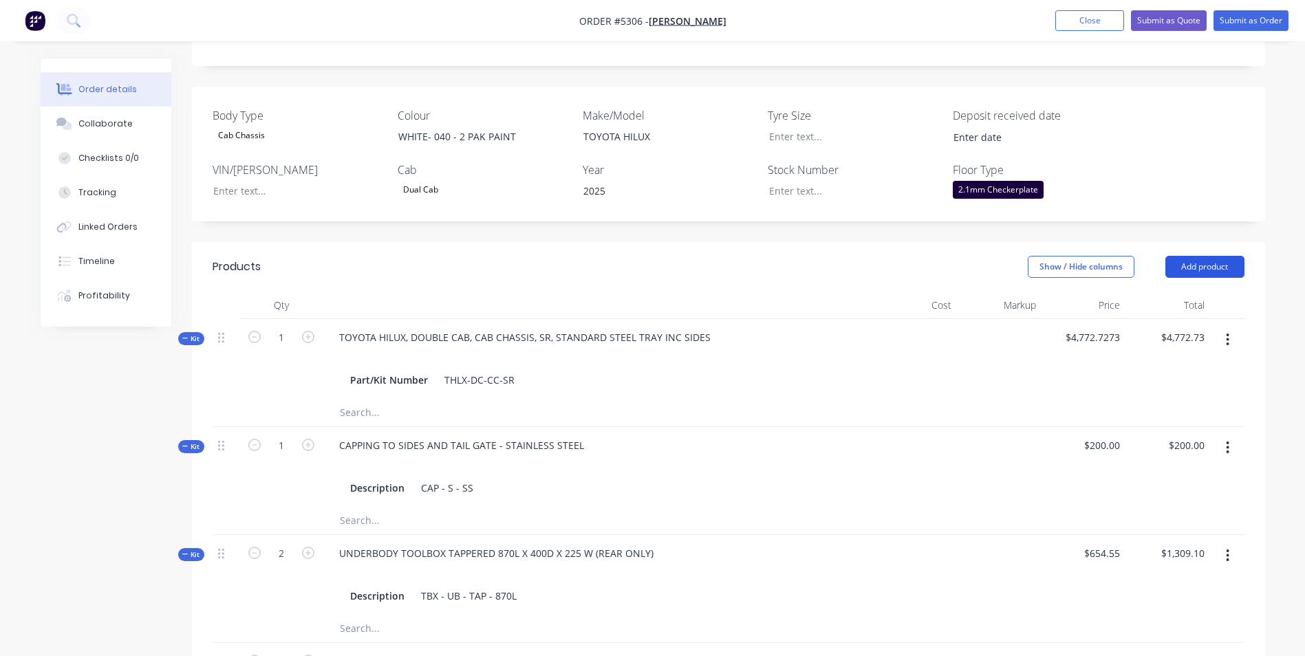
click at [1196, 256] on button "Add product" at bounding box center [1204, 267] width 79 height 22
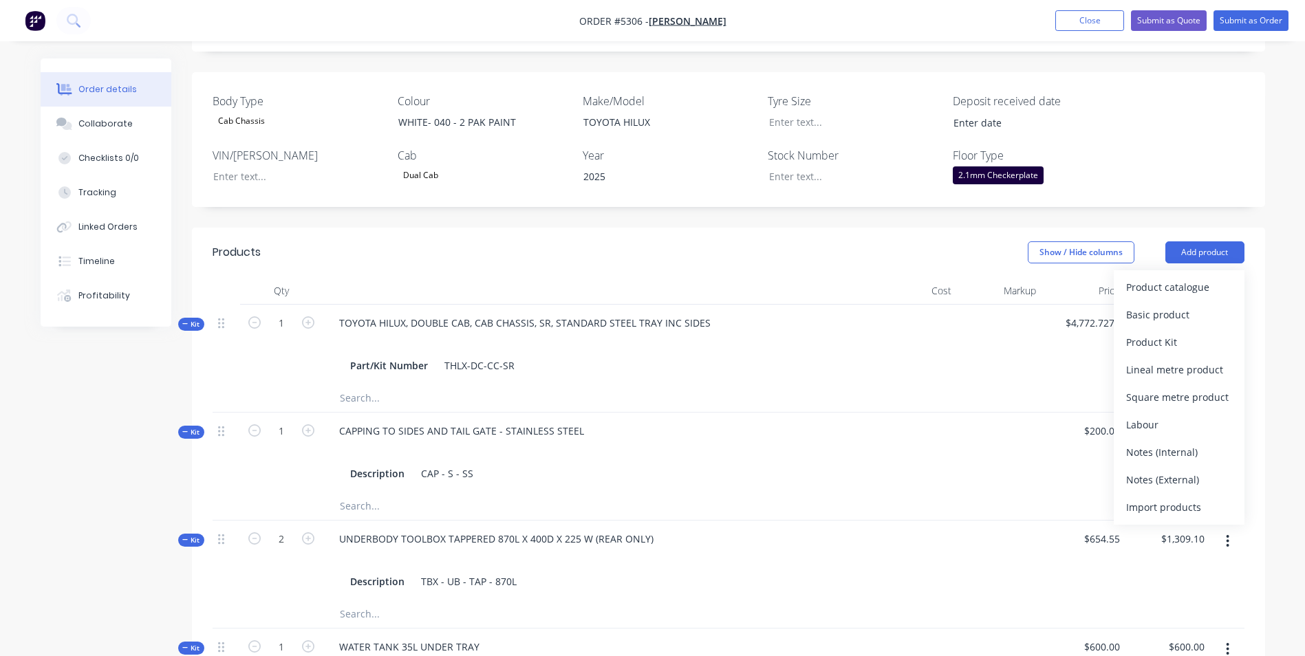
scroll to position [337, 0]
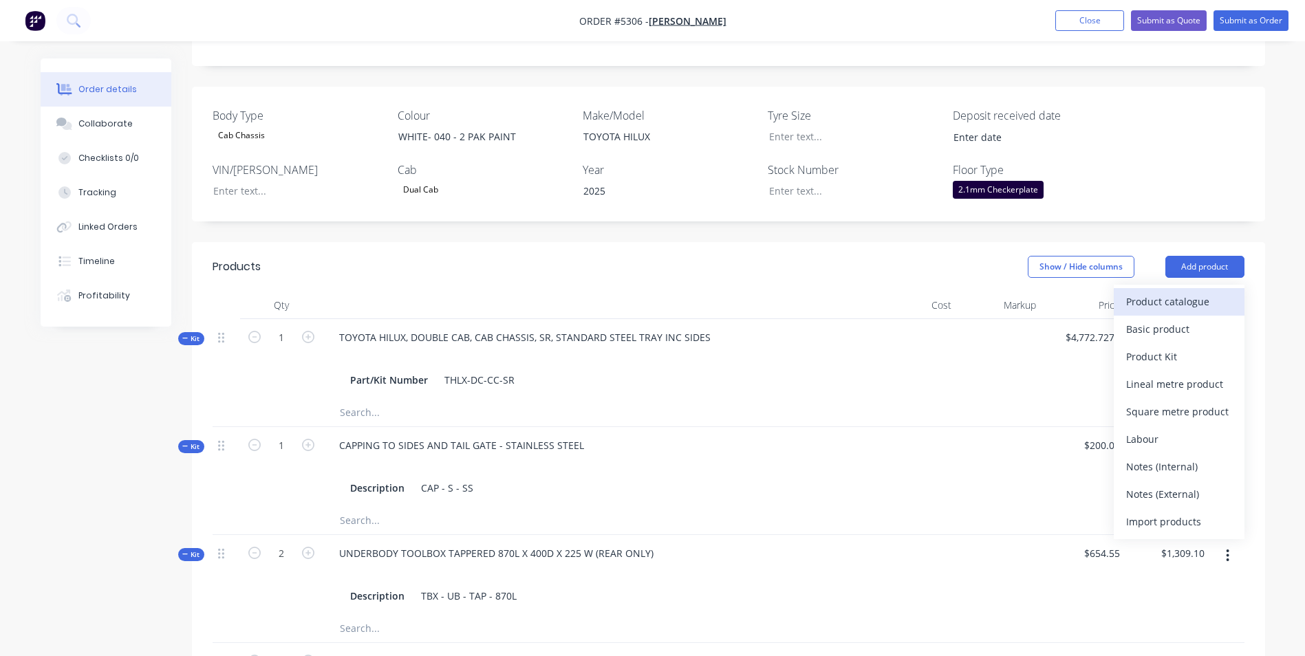
click at [1167, 292] on div "Product catalogue" at bounding box center [1179, 302] width 106 height 20
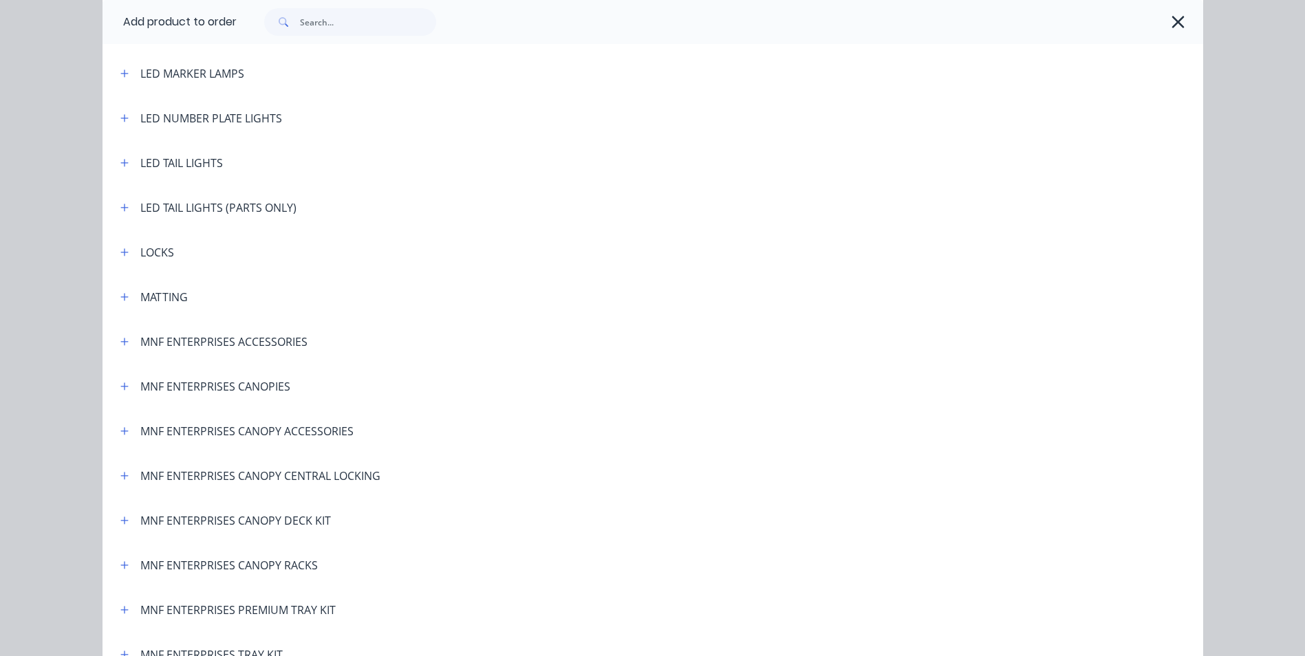
scroll to position [2255, 0]
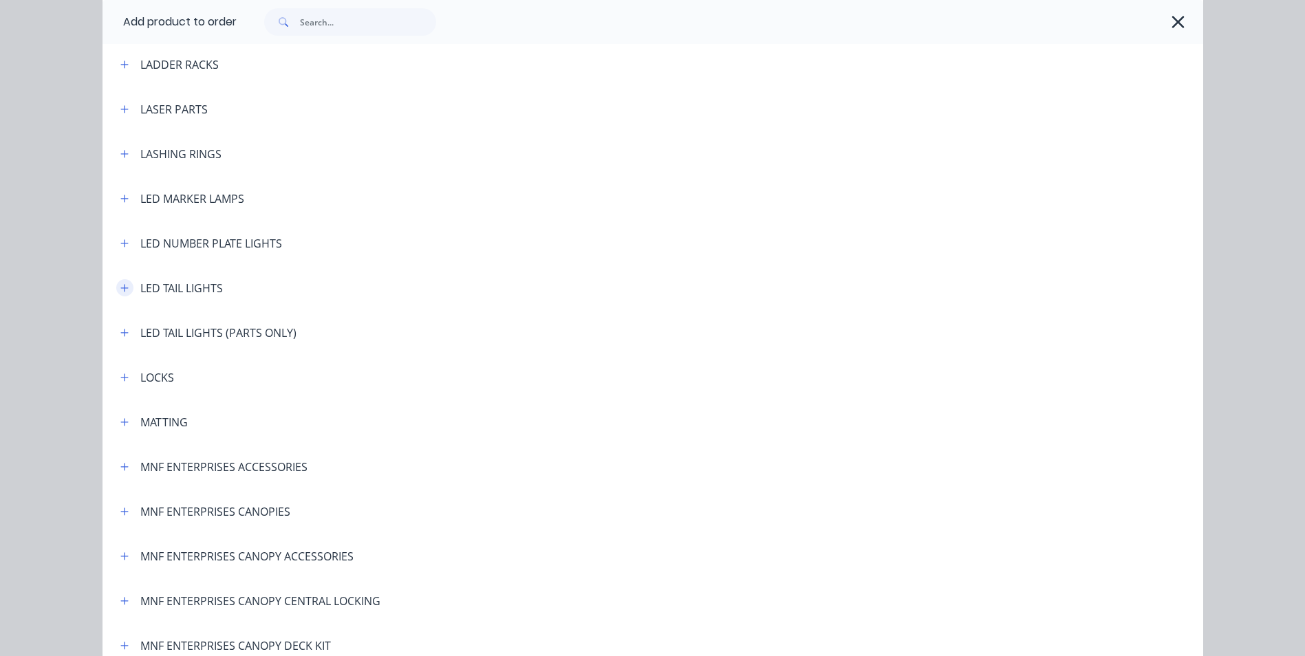
click at [125, 284] on button "button" at bounding box center [124, 287] width 17 height 17
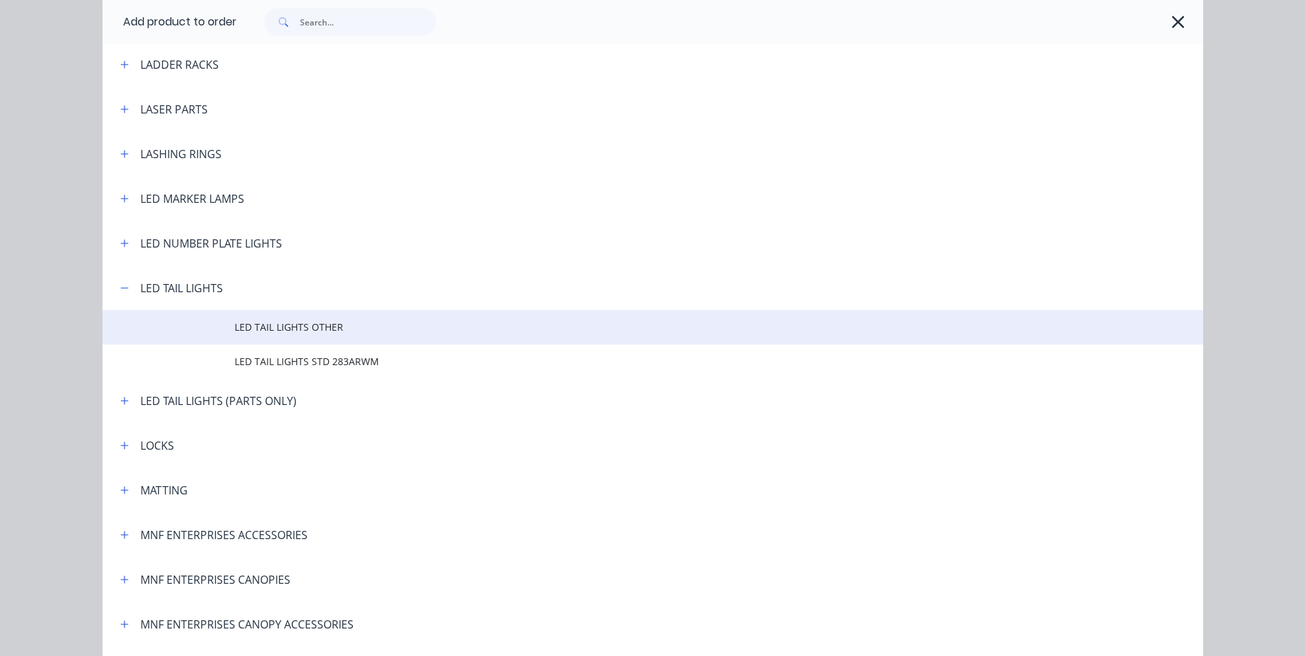
click at [275, 323] on span "LED TAIL LIGHTS OTHER" at bounding box center [622, 327] width 775 height 14
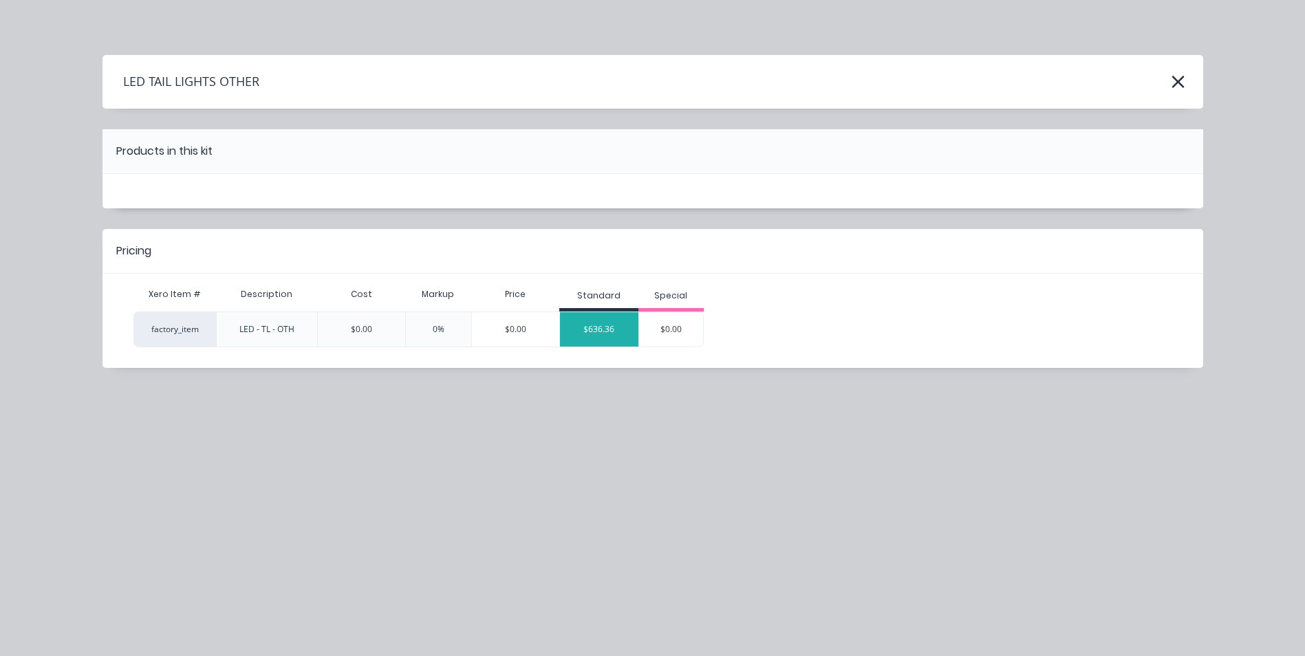
click at [589, 327] on div "$636.36" at bounding box center [599, 329] width 78 height 34
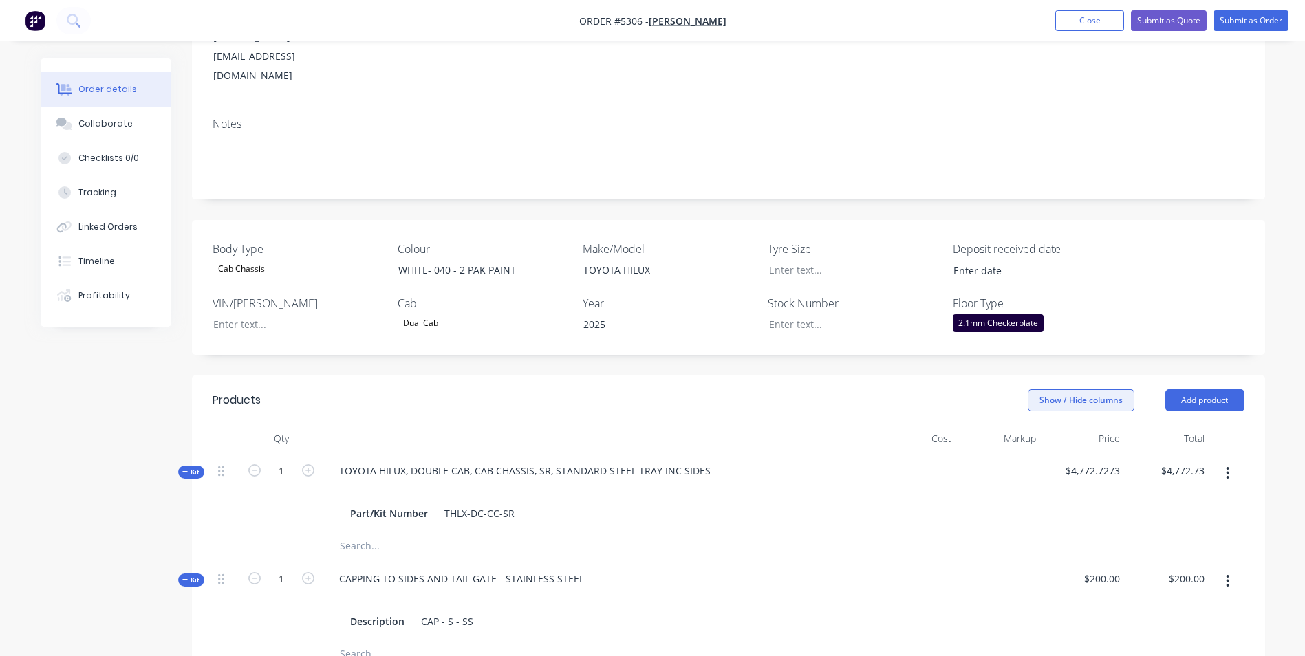
scroll to position [200, 0]
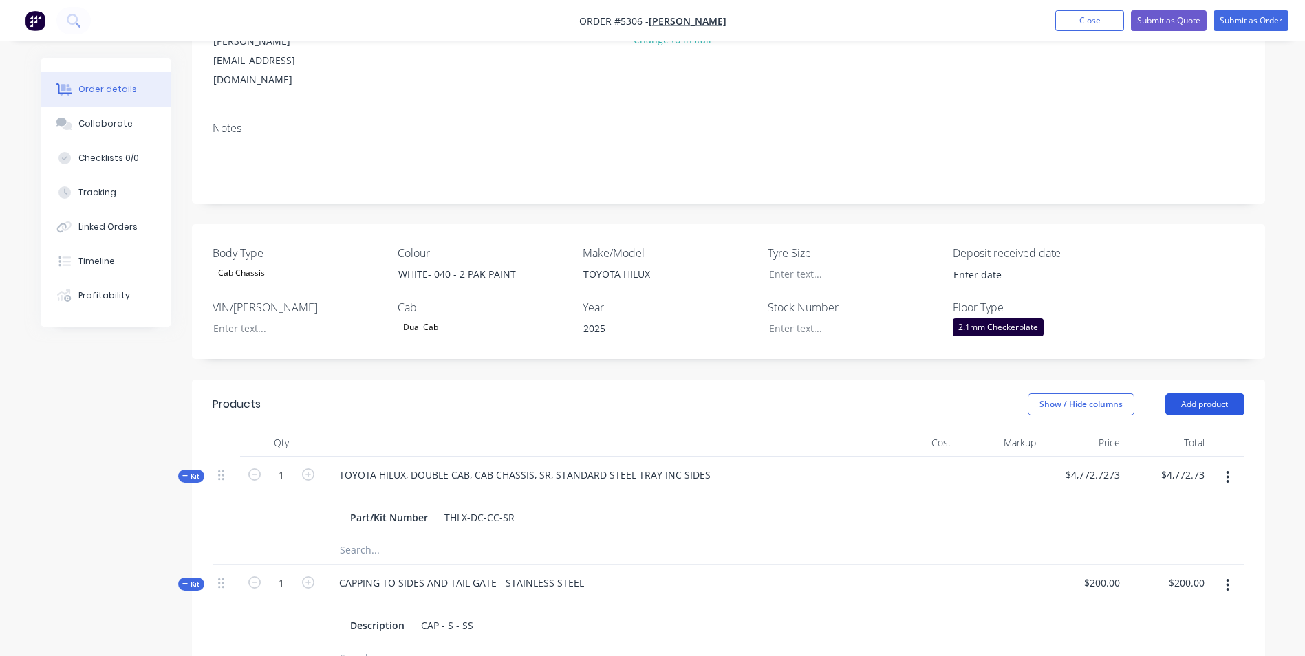
click at [1212, 394] on button "Add product" at bounding box center [1204, 405] width 79 height 22
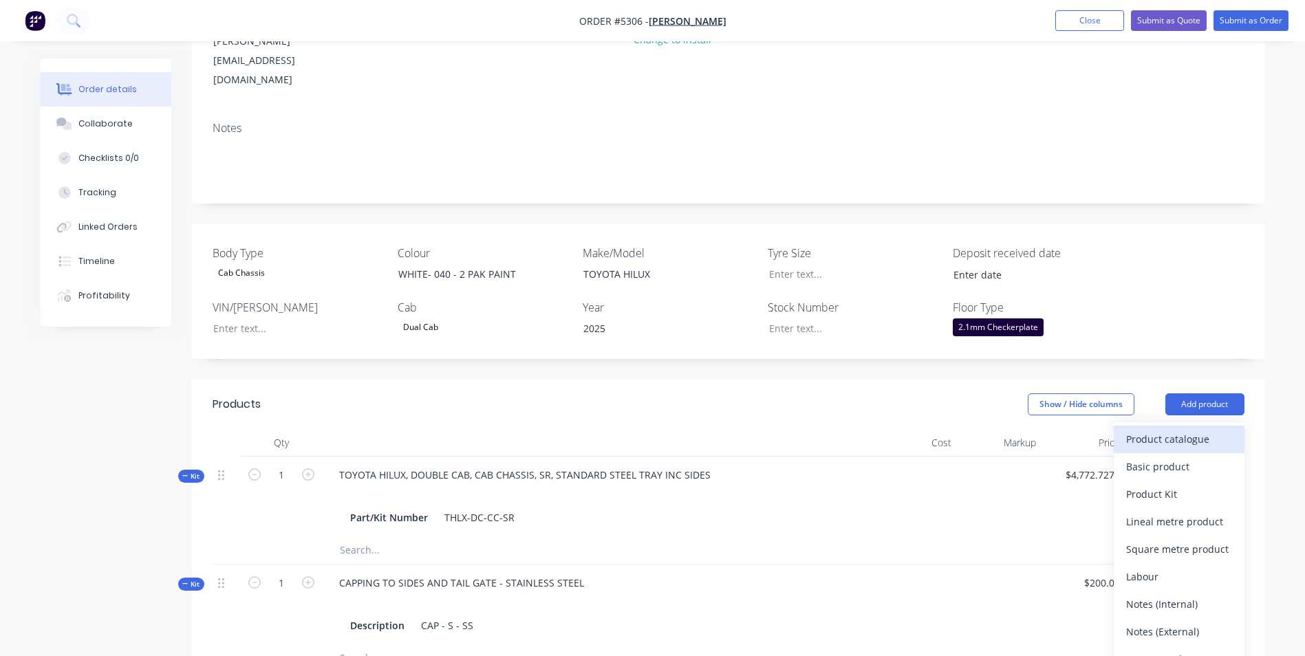
click at [1191, 429] on div "Product catalogue" at bounding box center [1179, 439] width 106 height 20
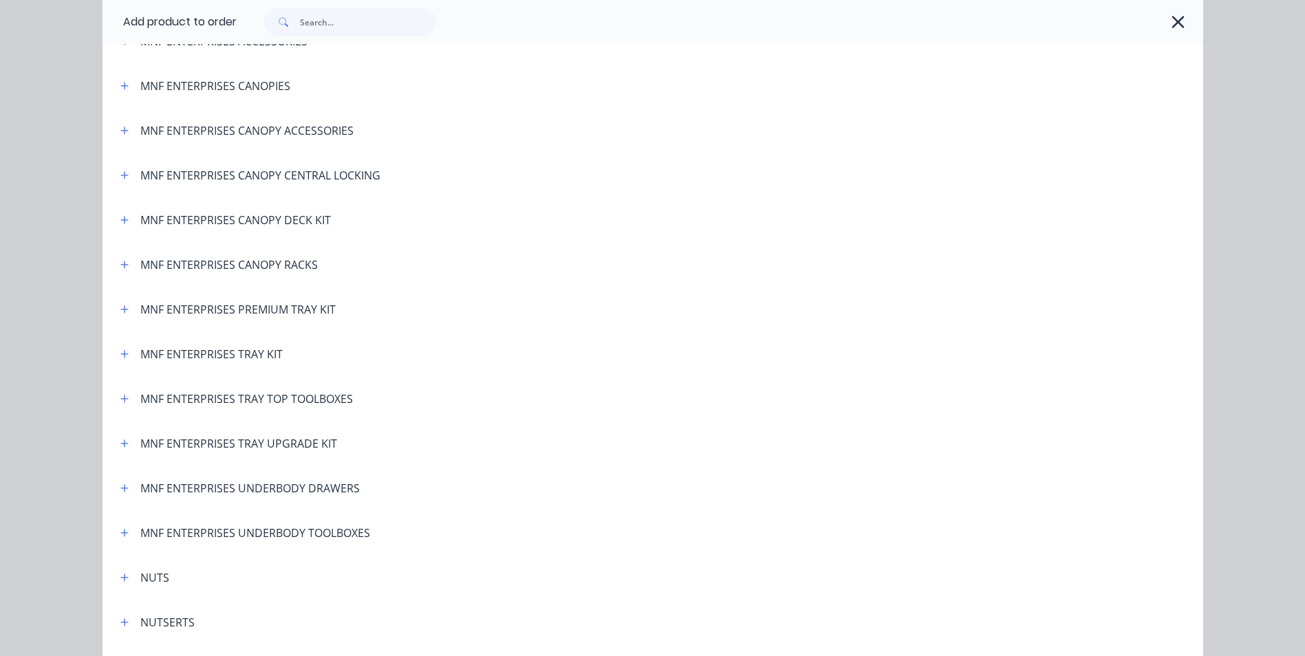
scroll to position [2683, 0]
click at [120, 486] on icon "button" at bounding box center [124, 486] width 8 height 8
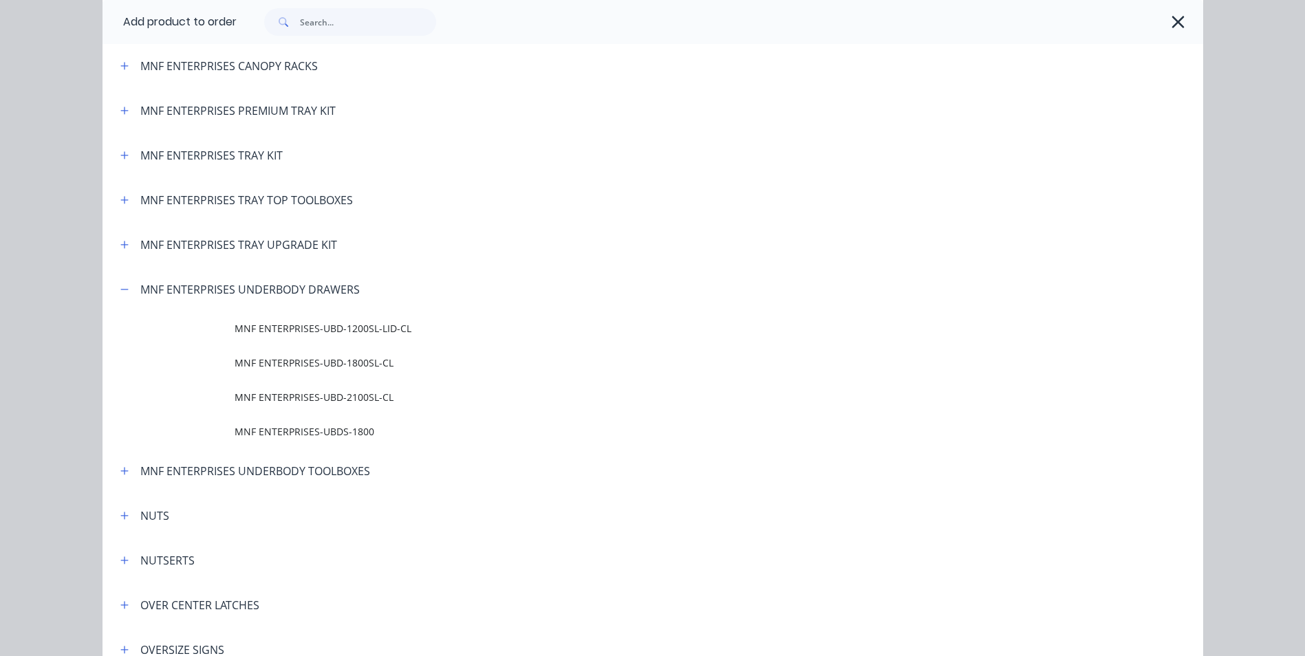
scroll to position [2890, 0]
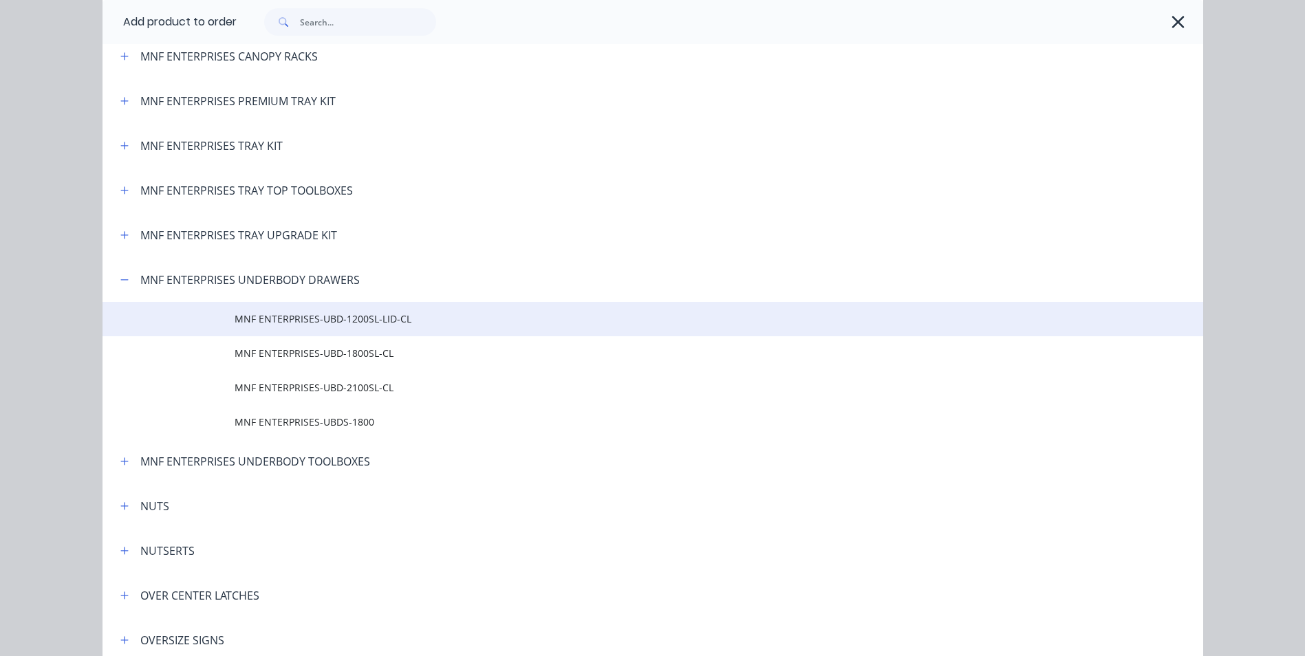
click at [362, 326] on span "MNF ENTERPRISES-UBD-1200SL-LID-CL" at bounding box center [622, 319] width 775 height 14
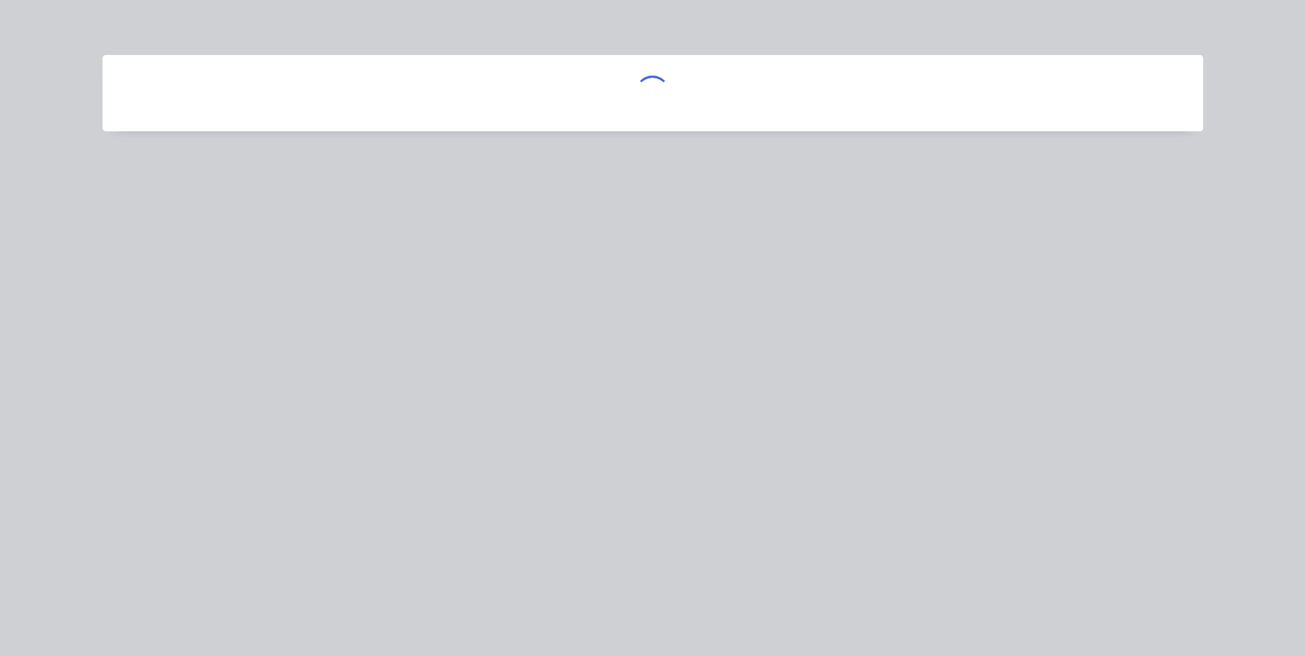
scroll to position [0, 0]
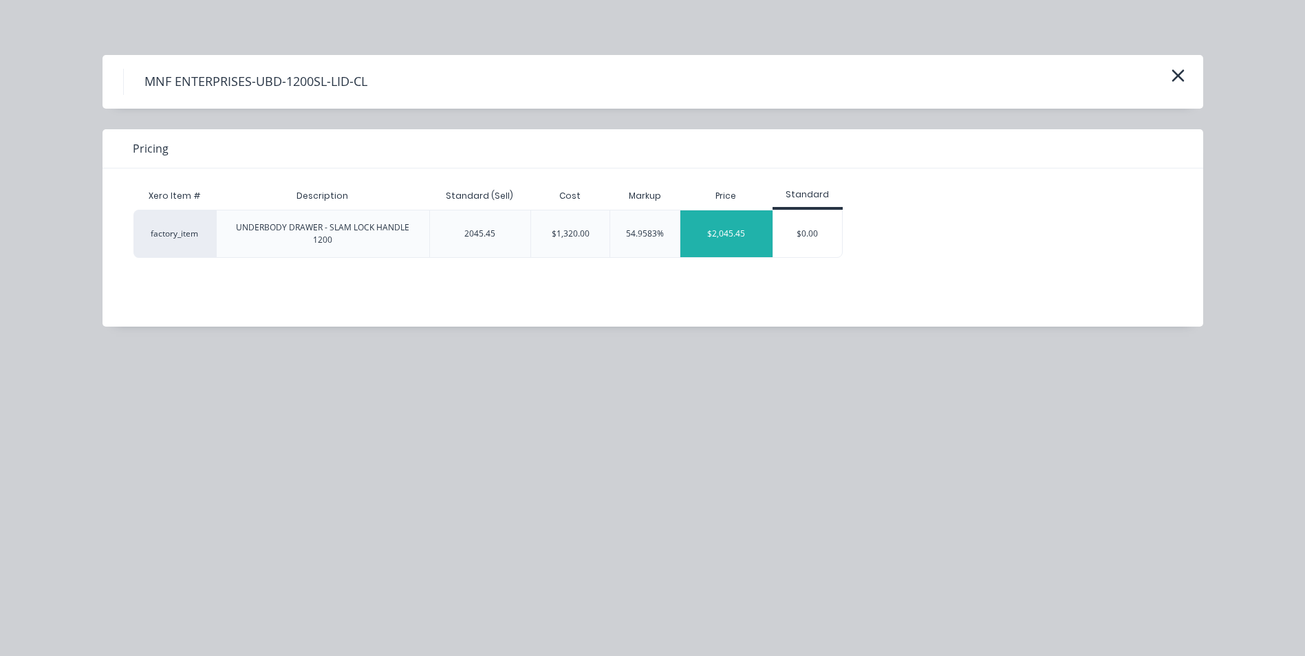
click at [746, 233] on div "$2,045.45" at bounding box center [726, 234] width 92 height 47
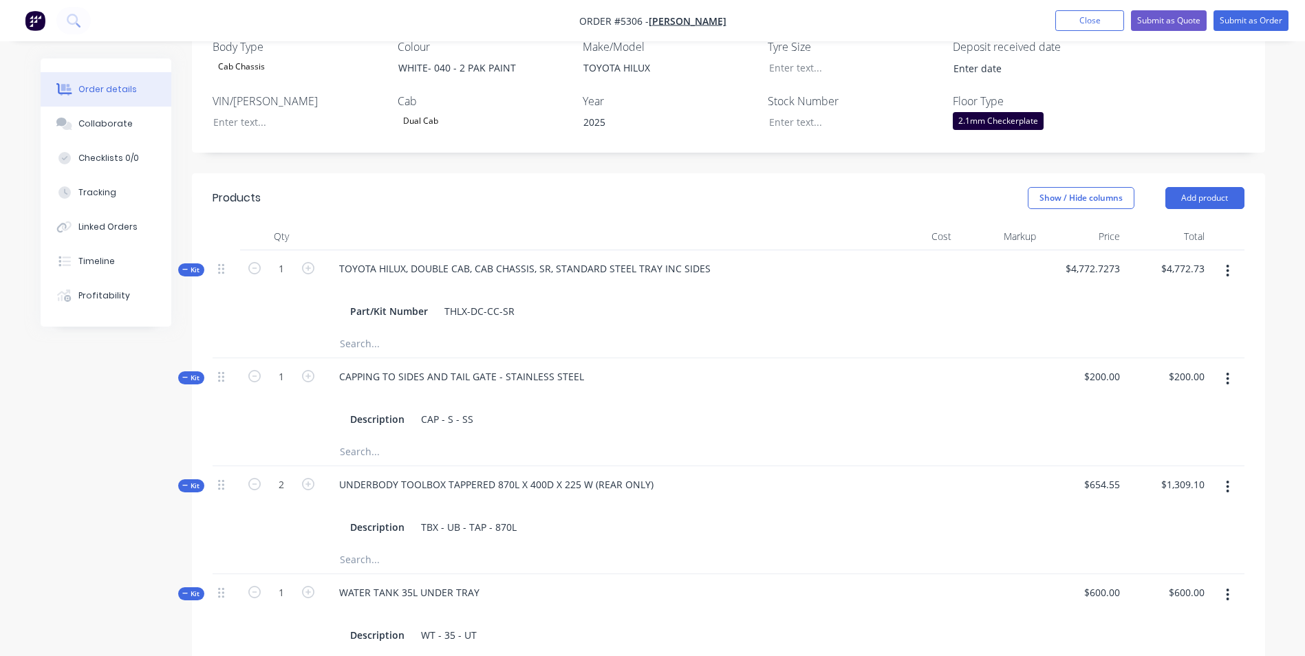
scroll to position [131, 0]
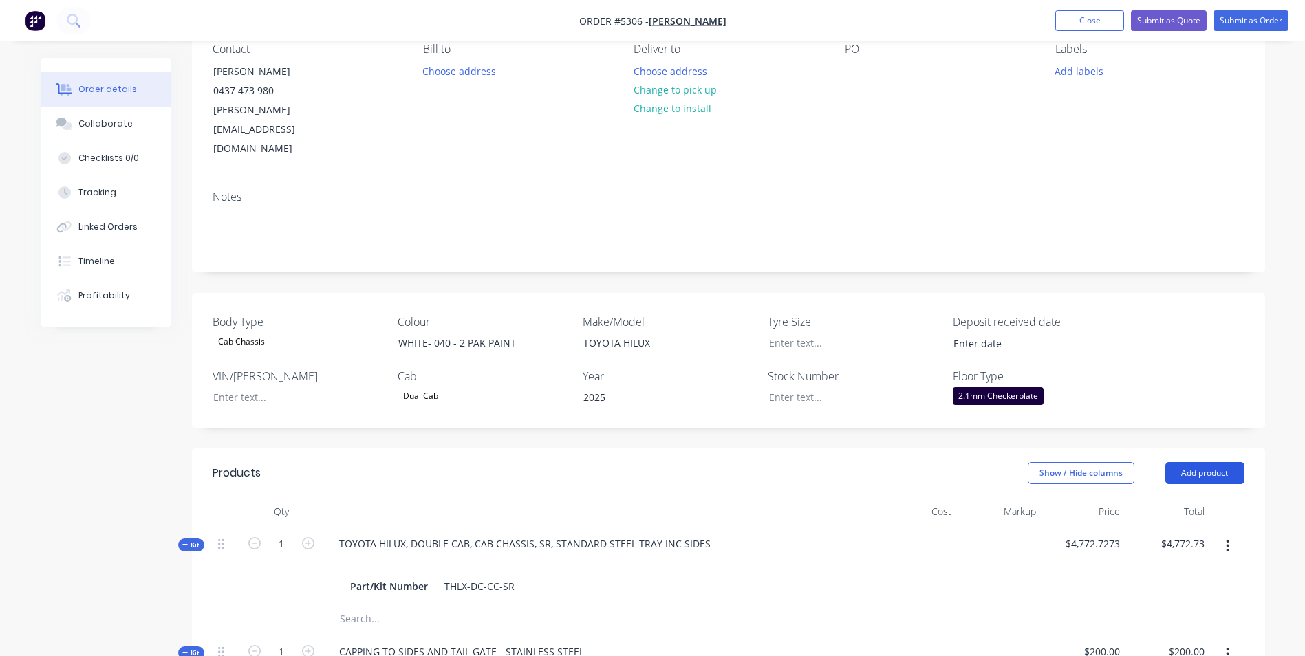
click at [1196, 462] on button "Add product" at bounding box center [1204, 473] width 79 height 22
click at [1174, 498] on div "Product catalogue" at bounding box center [1179, 508] width 106 height 20
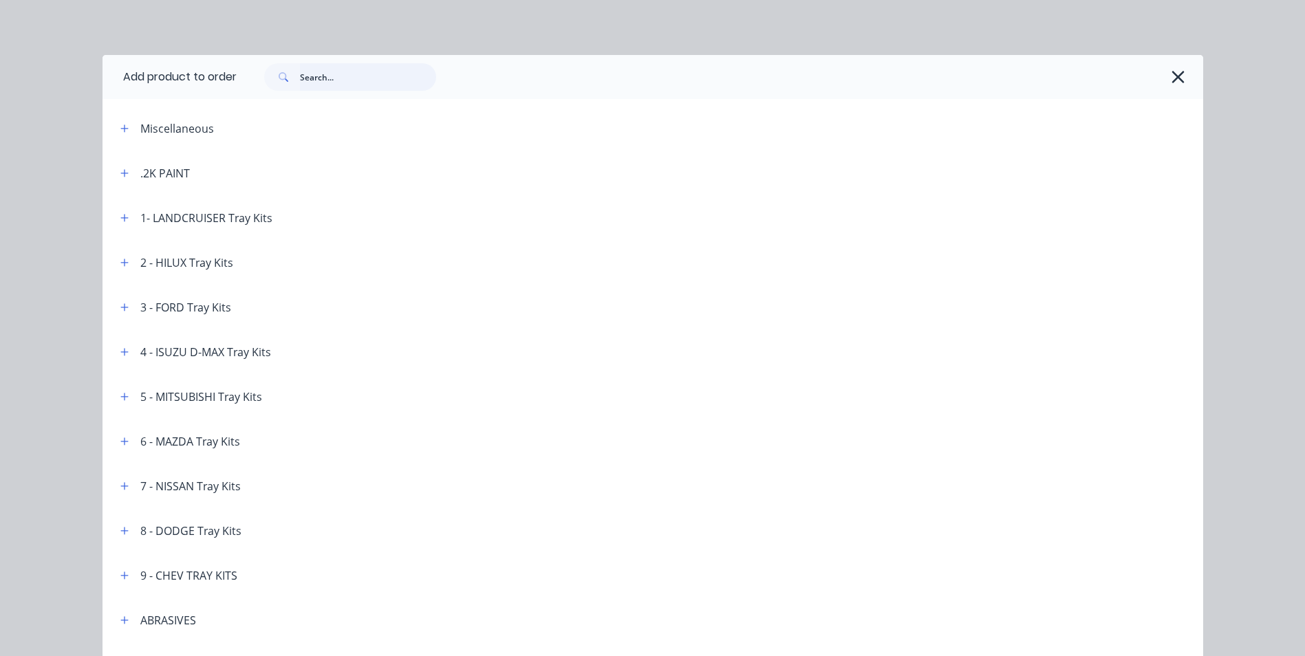
click at [334, 78] on input "text" at bounding box center [368, 77] width 136 height 28
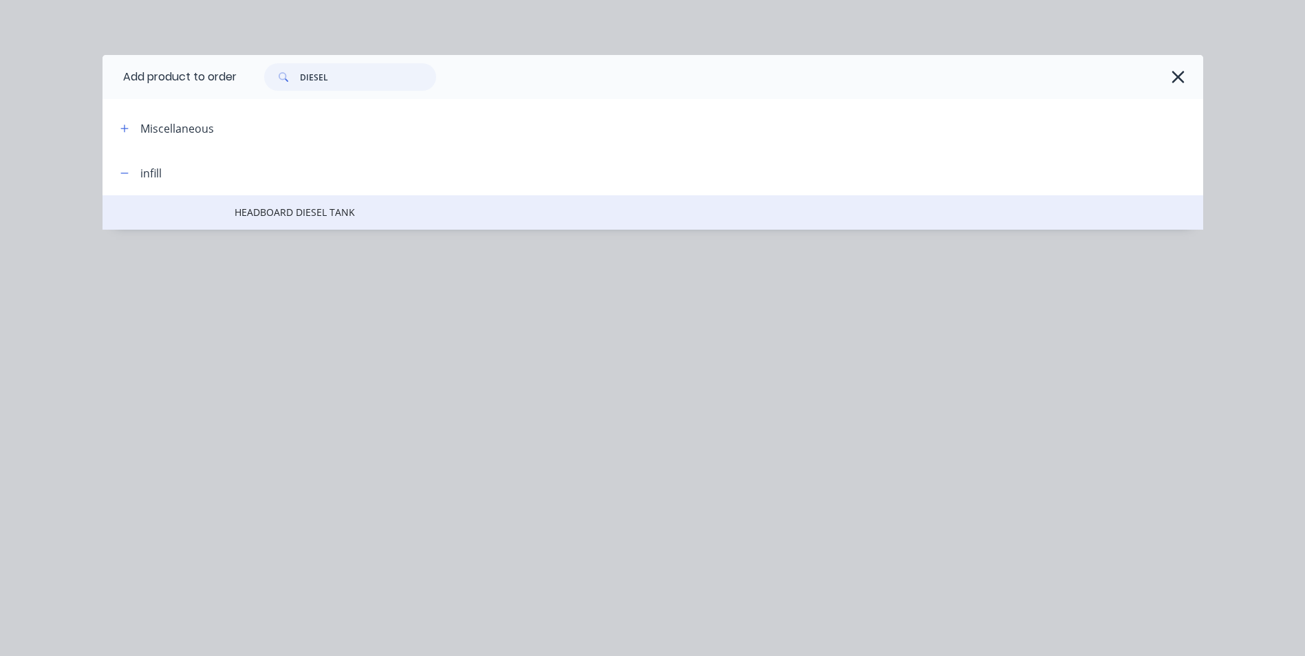
type input "DIESEL"
click at [315, 215] on span "HEADBOARD DIESEL TANK" at bounding box center [622, 212] width 775 height 14
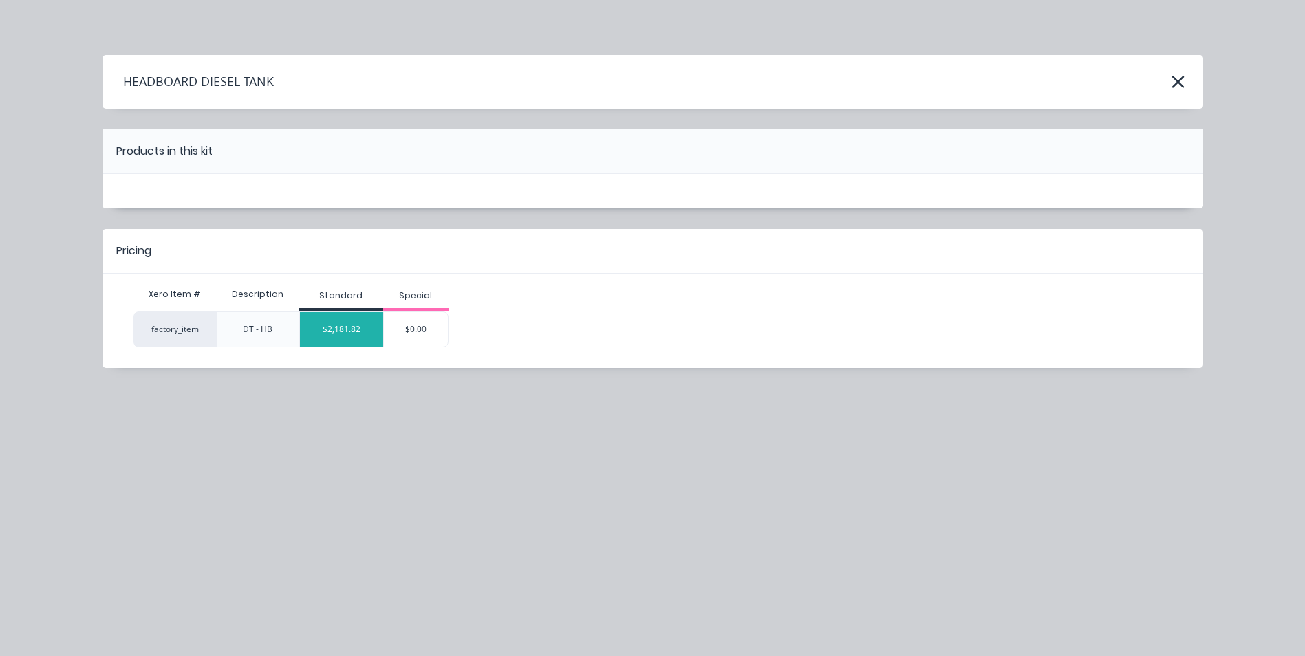
click at [354, 335] on div "$2,181.82" at bounding box center [341, 329] width 83 height 34
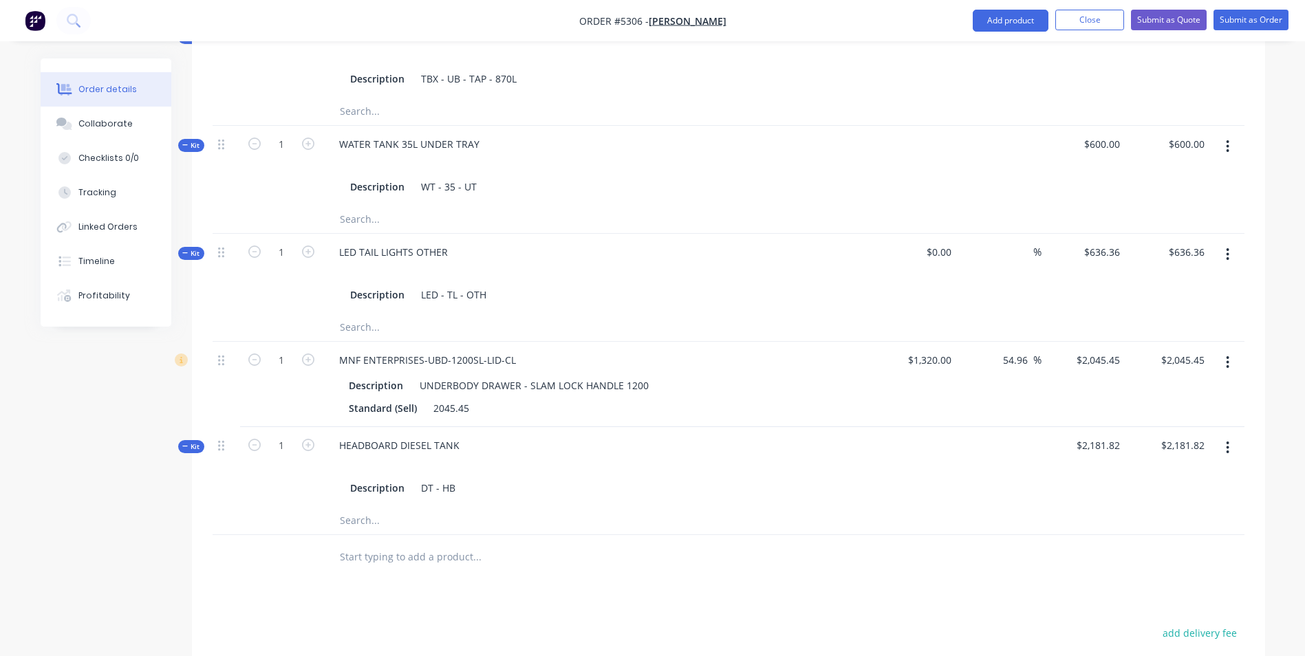
scroll to position [888, 0]
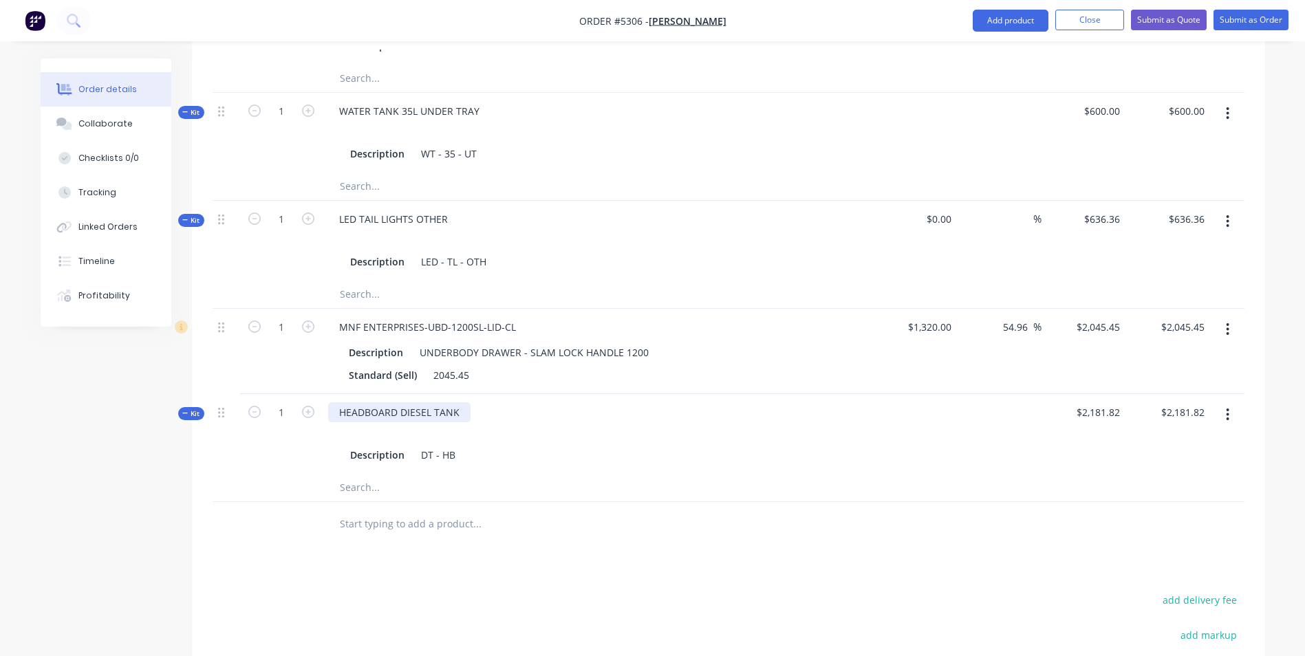
click at [460, 402] on div "HEADBOARD DIESEL TANK" at bounding box center [399, 412] width 142 height 20
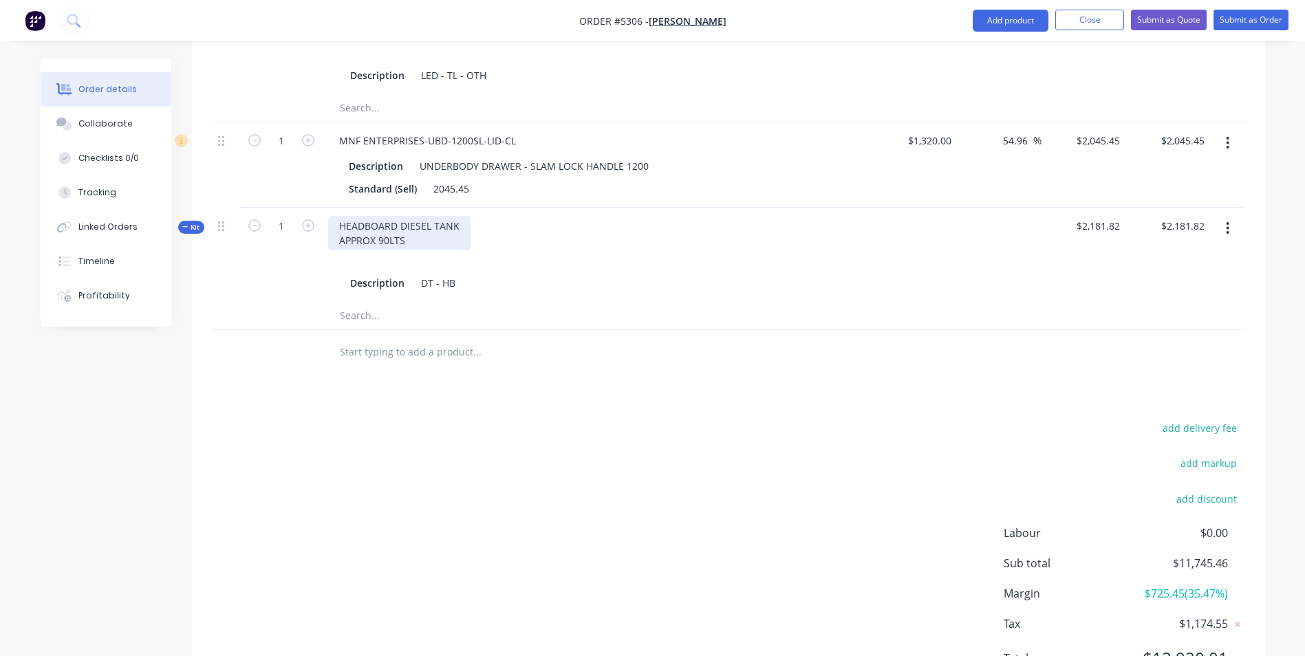
scroll to position [1105, 0]
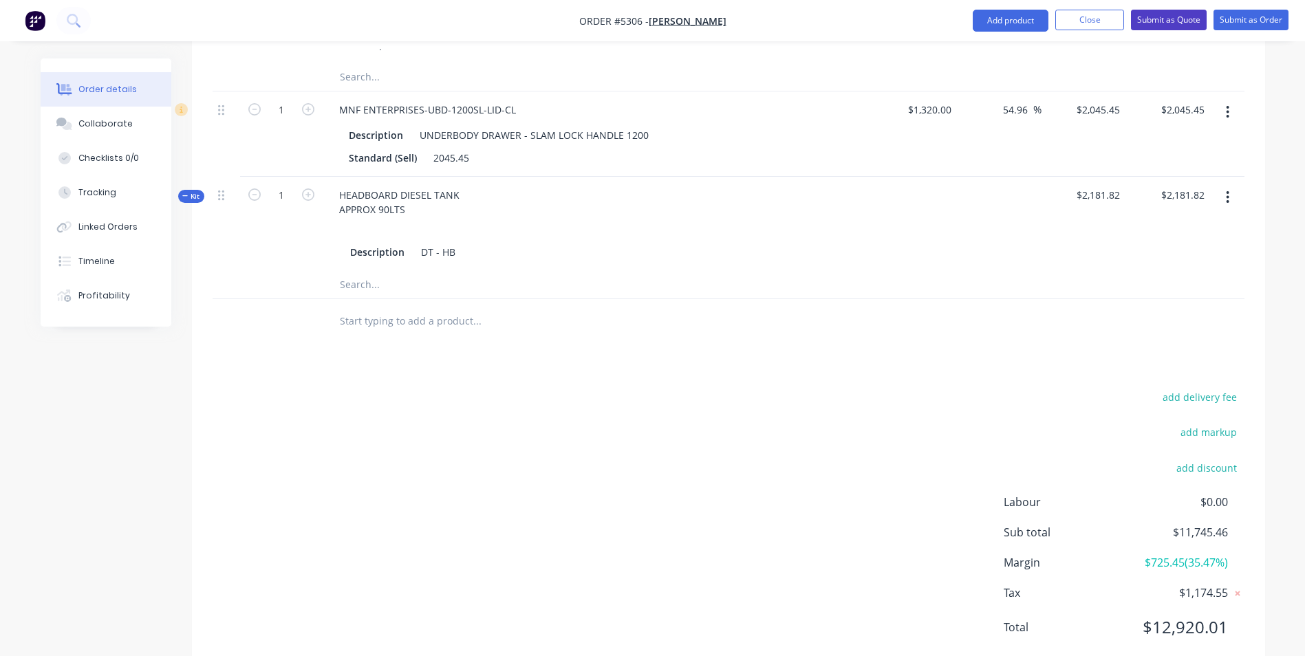
click at [1172, 21] on button "Submit as Quote" at bounding box center [1169, 20] width 76 height 21
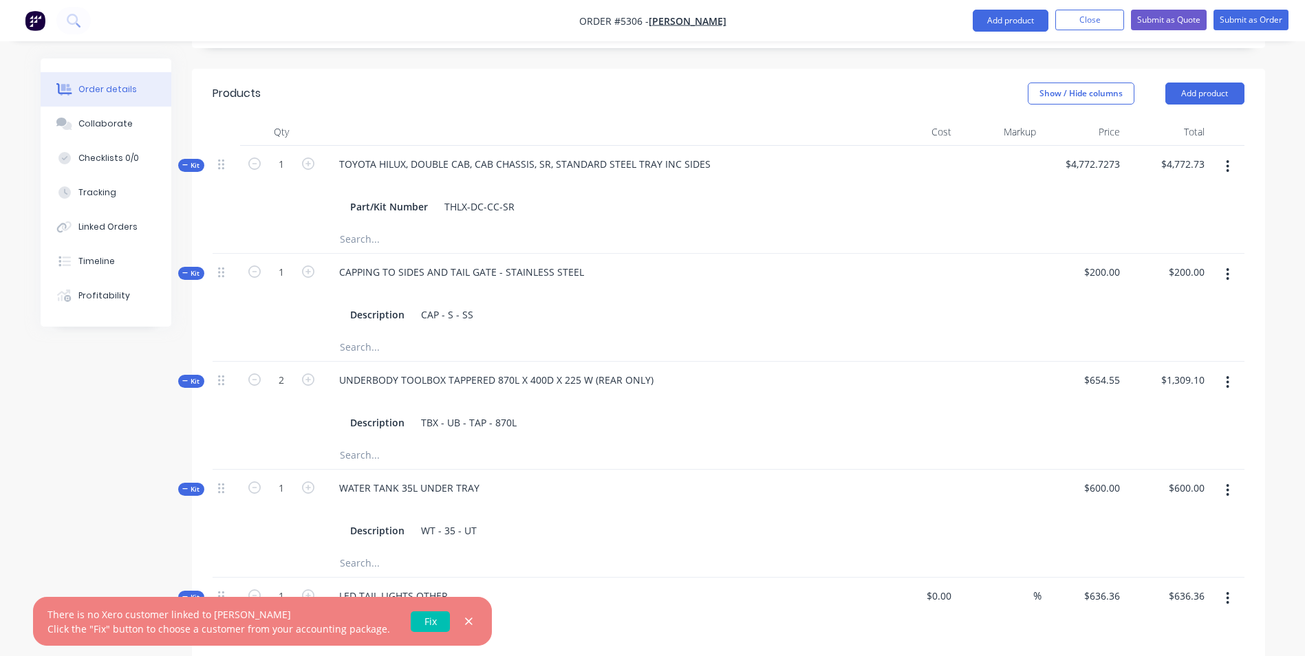
scroll to position [279, 0]
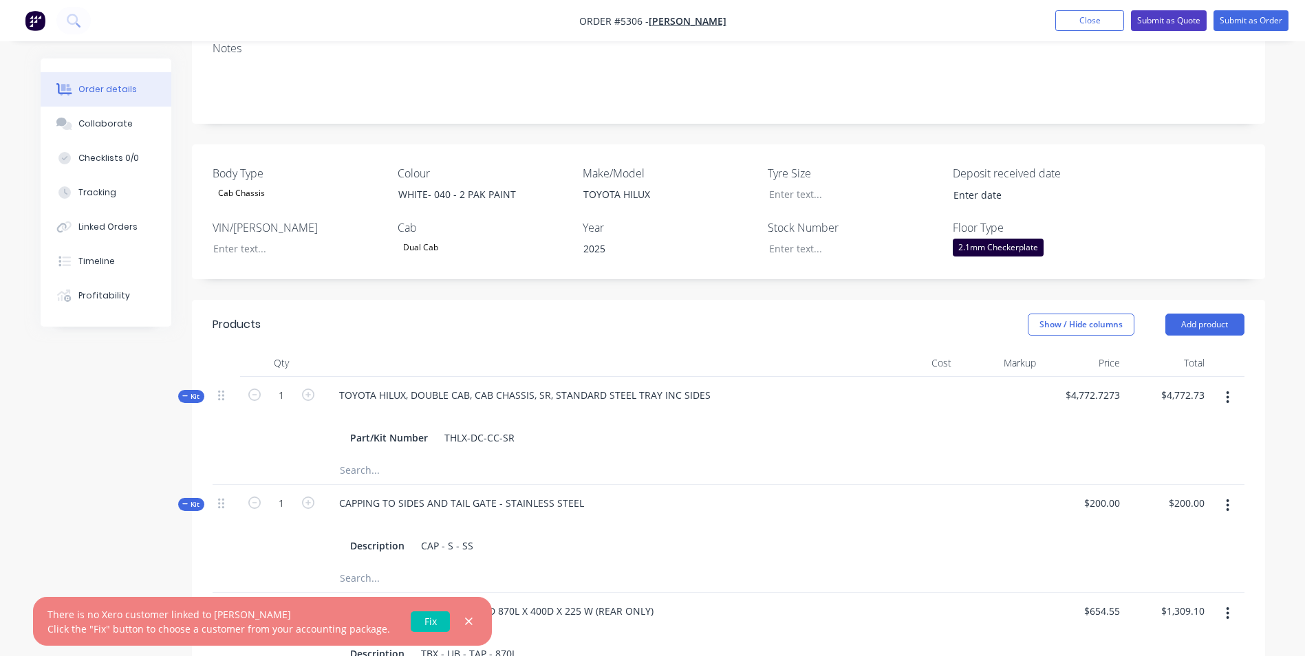
click at [1183, 15] on button "Submit as Quote" at bounding box center [1169, 20] width 76 height 21
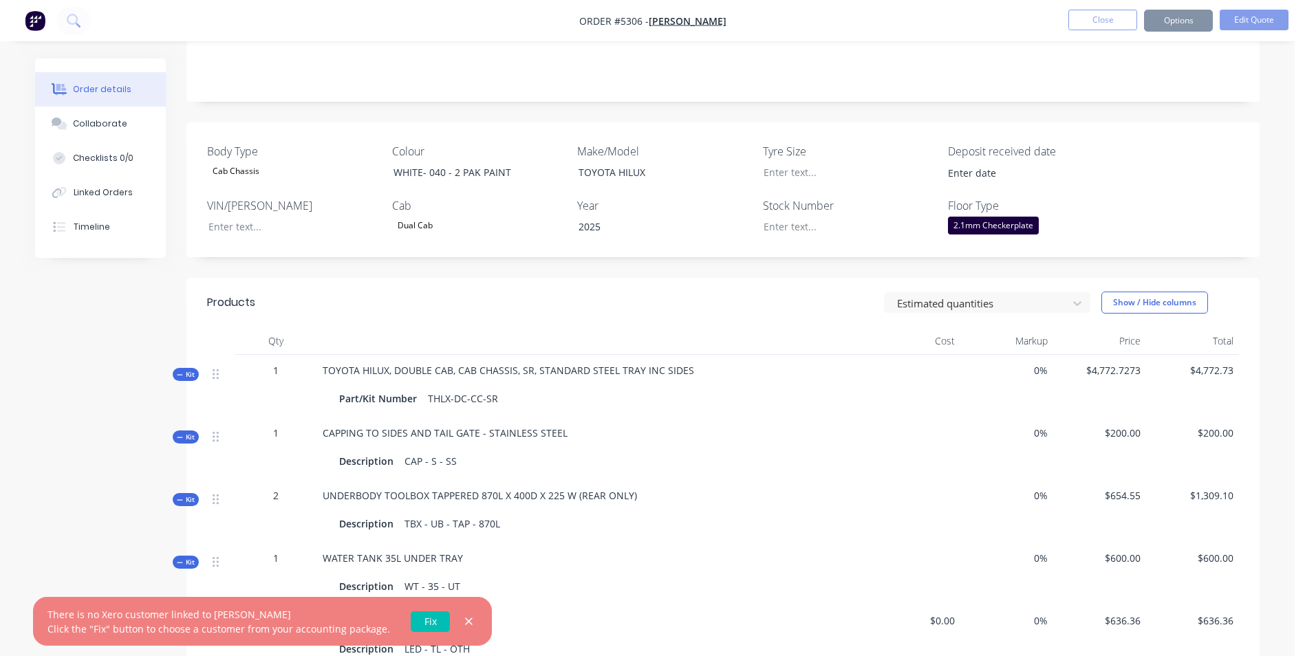
scroll to position [0, 0]
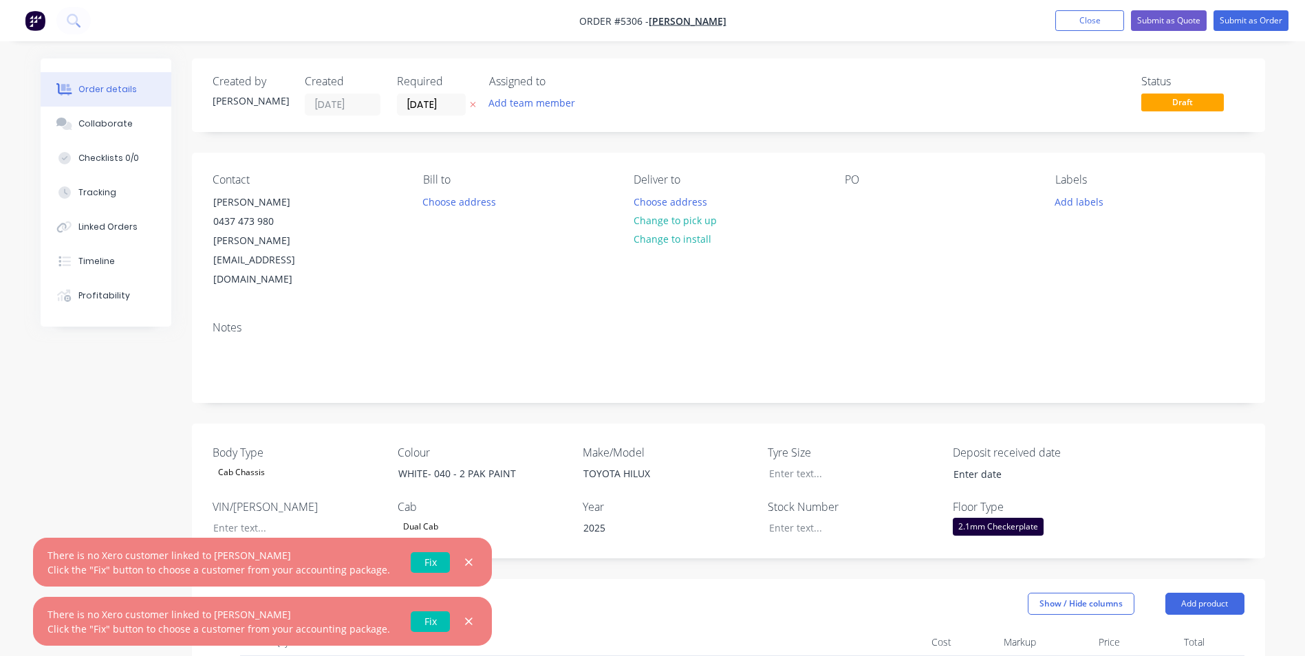
click at [424, 567] on link "Fix" at bounding box center [430, 562] width 39 height 21
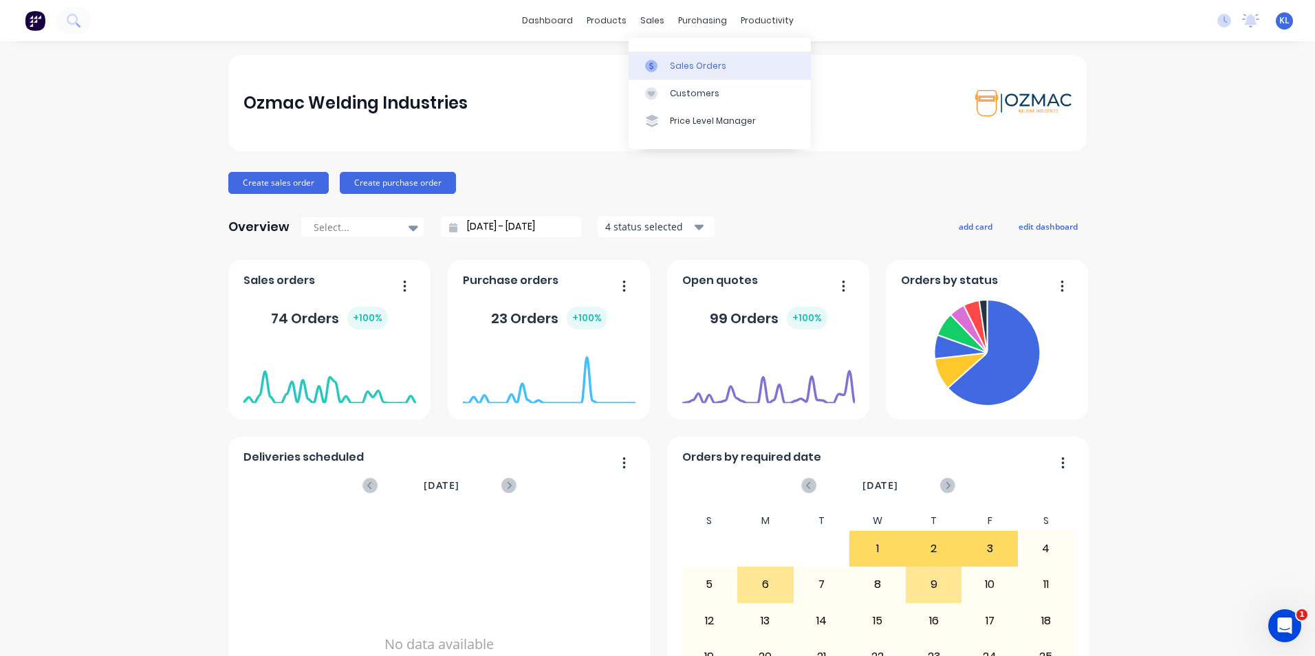
click at [719, 62] on div "Sales Orders" at bounding box center [698, 66] width 56 height 12
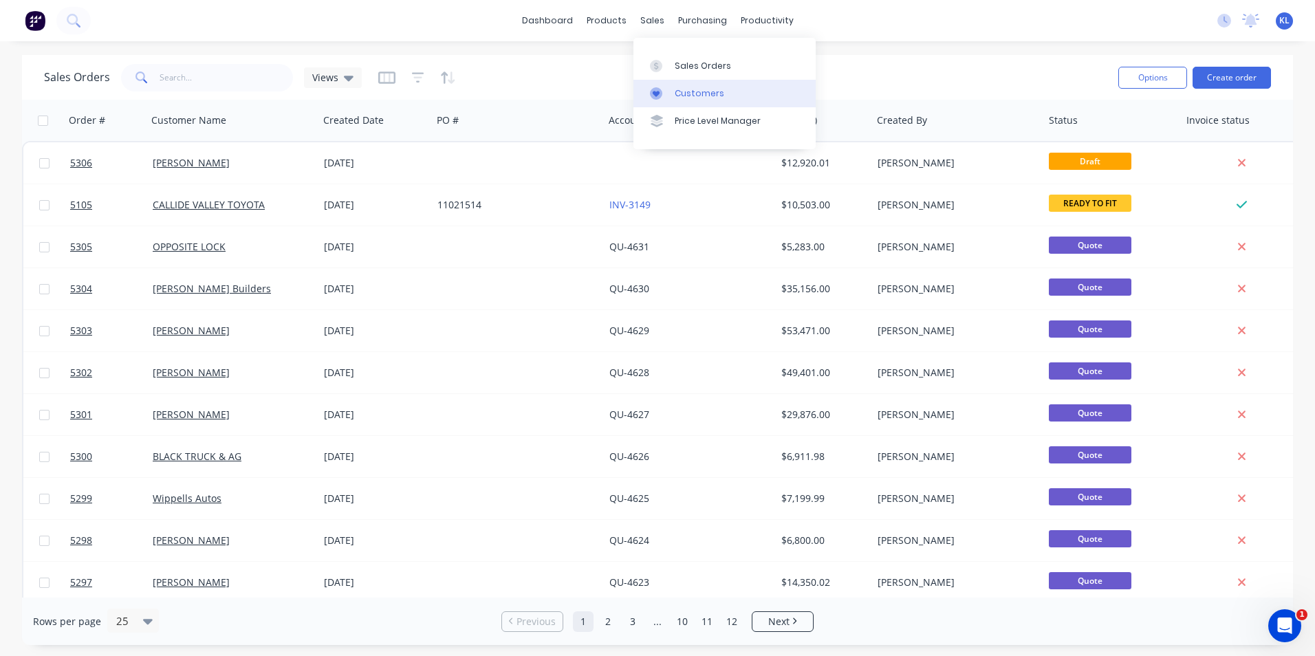
click at [693, 96] on div "Customers" at bounding box center [700, 93] width 50 height 12
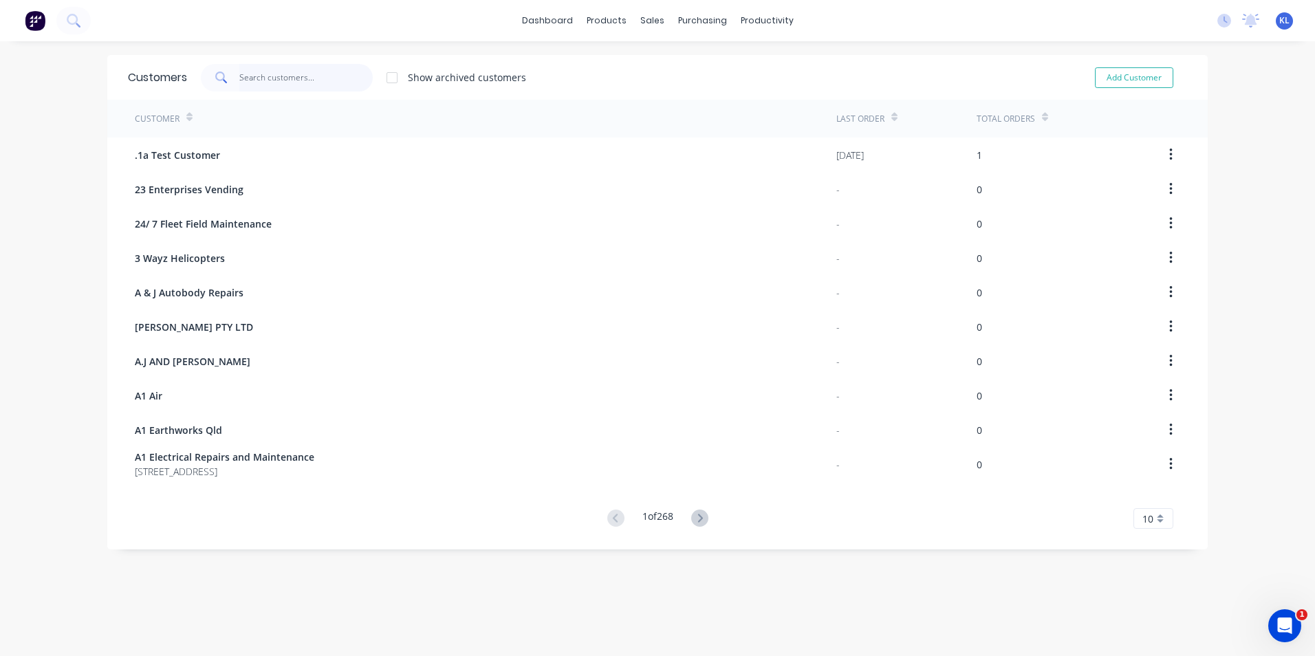
click at [333, 81] on input "text" at bounding box center [306, 78] width 134 height 28
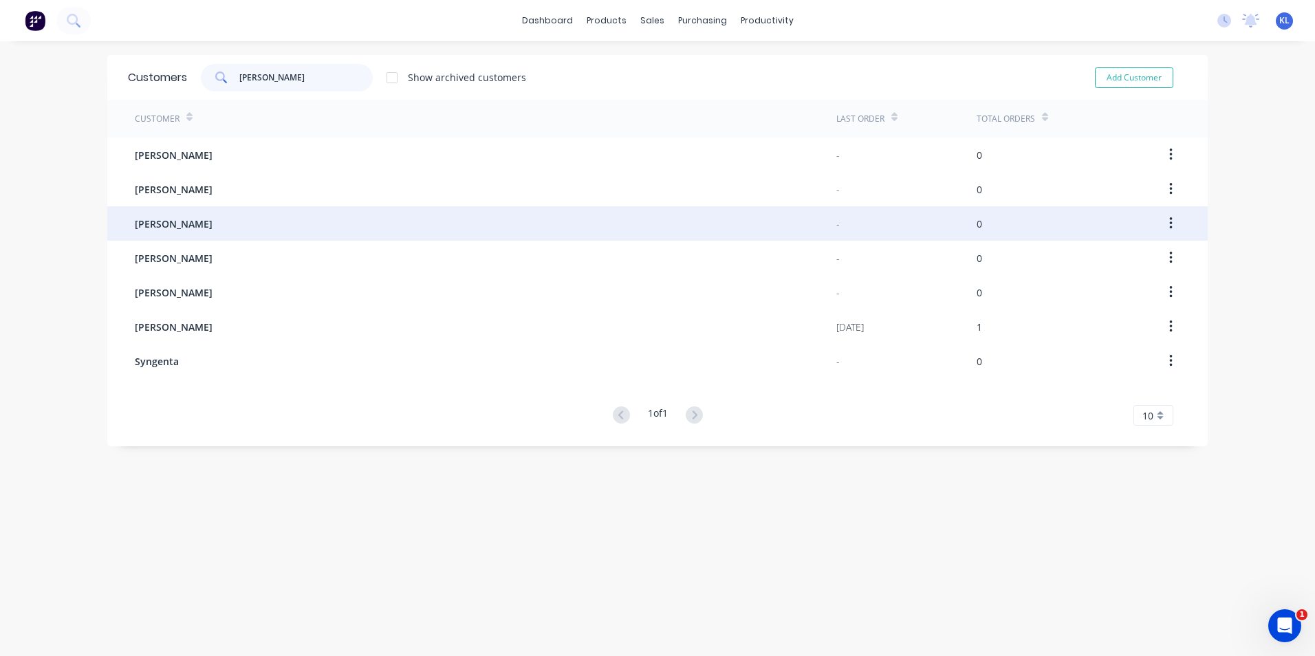
type input "[PERSON_NAME]"
click at [189, 223] on span "[PERSON_NAME]" at bounding box center [174, 224] width 78 height 14
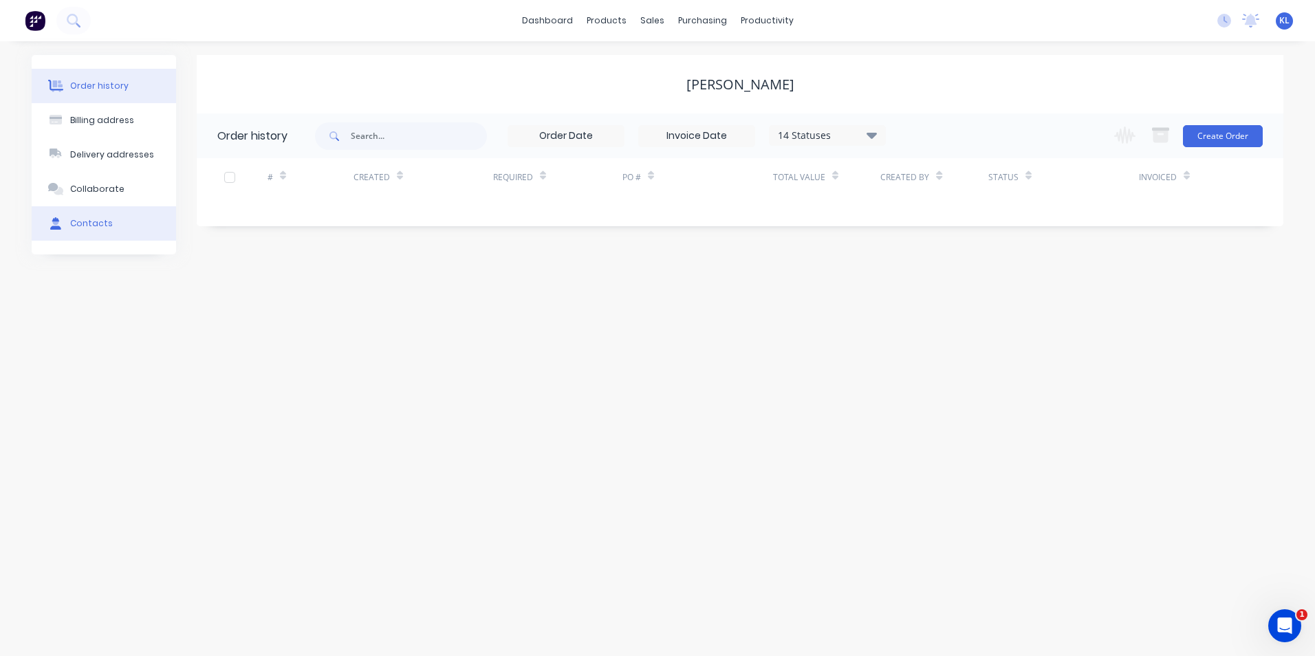
click at [114, 219] on button "Contacts" at bounding box center [104, 223] width 144 height 34
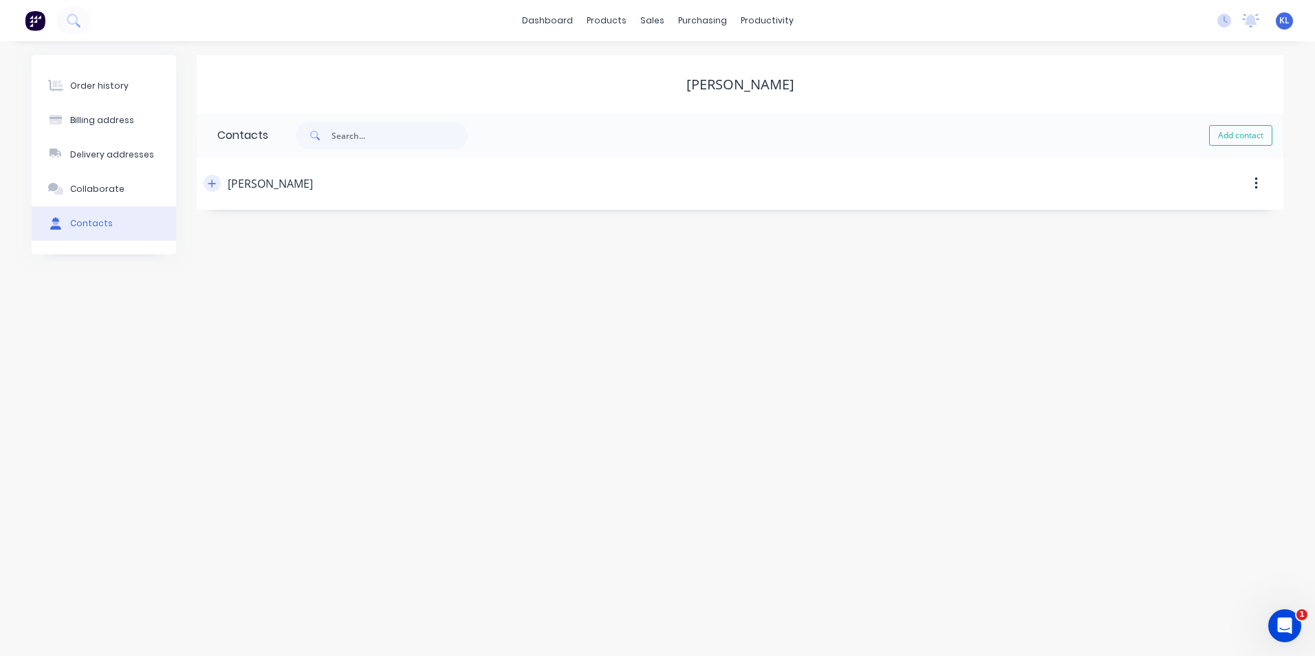
click at [213, 183] on icon "button" at bounding box center [212, 184] width 8 height 10
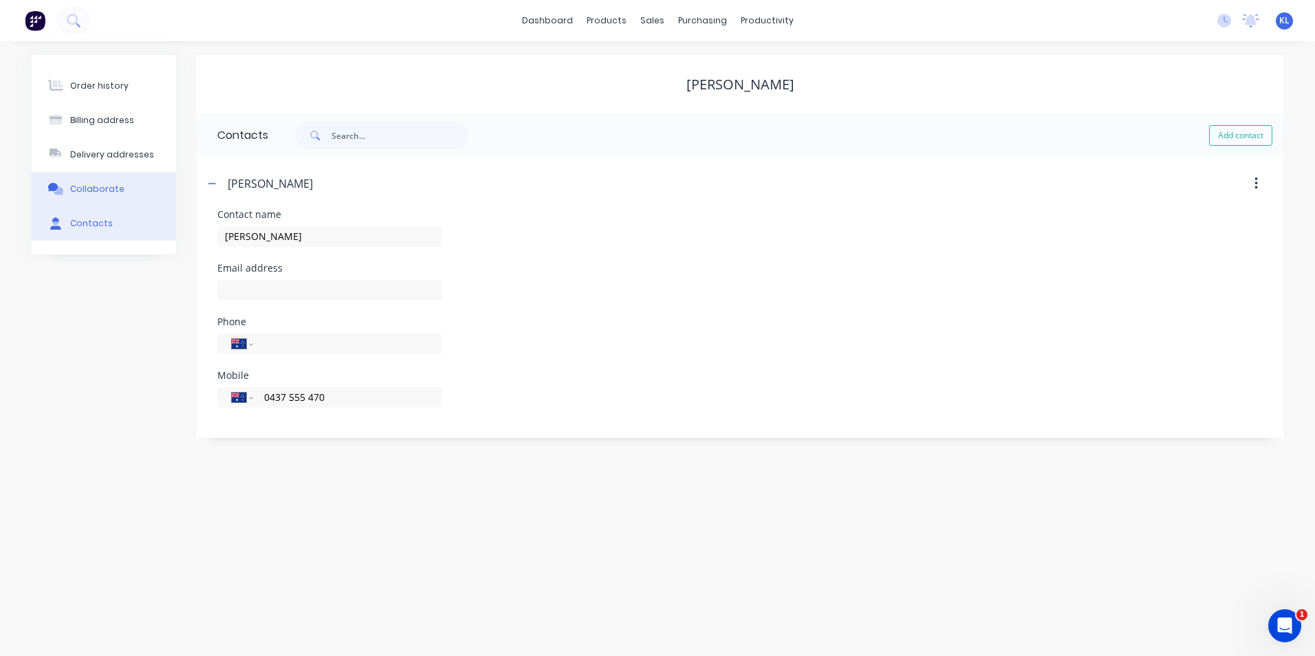
click at [100, 180] on button "Collaborate" at bounding box center [104, 189] width 144 height 34
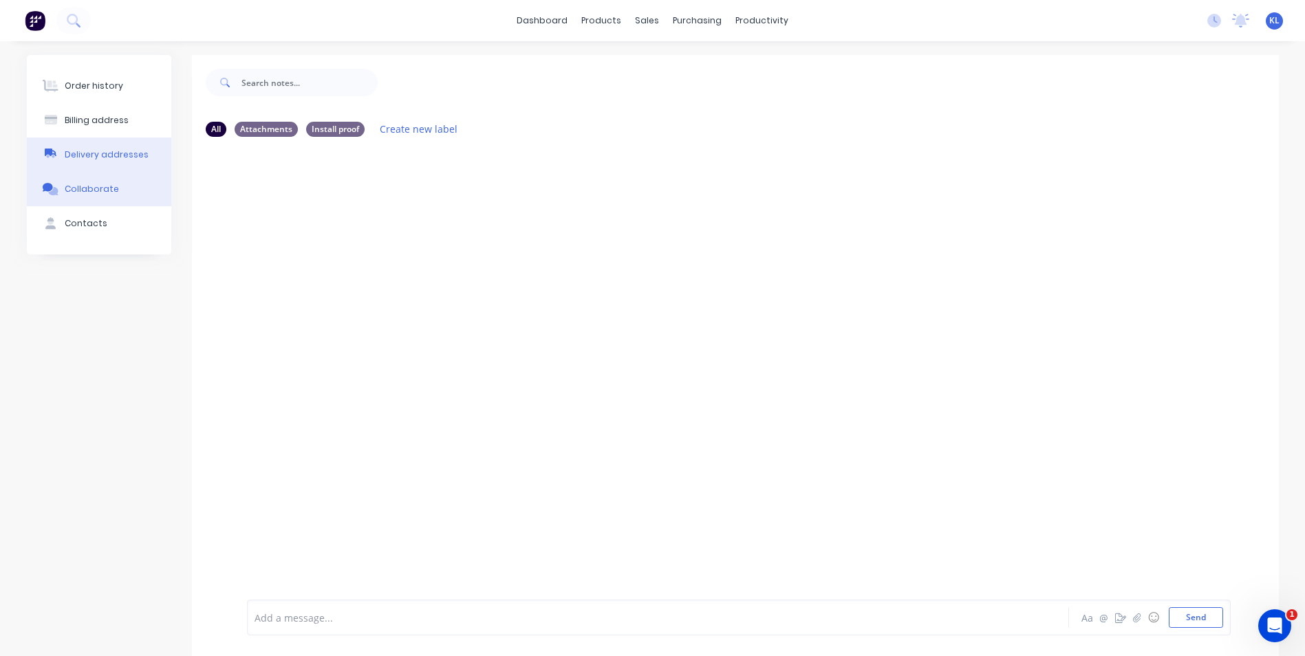
click at [105, 165] on button "Delivery addresses" at bounding box center [99, 155] width 144 height 34
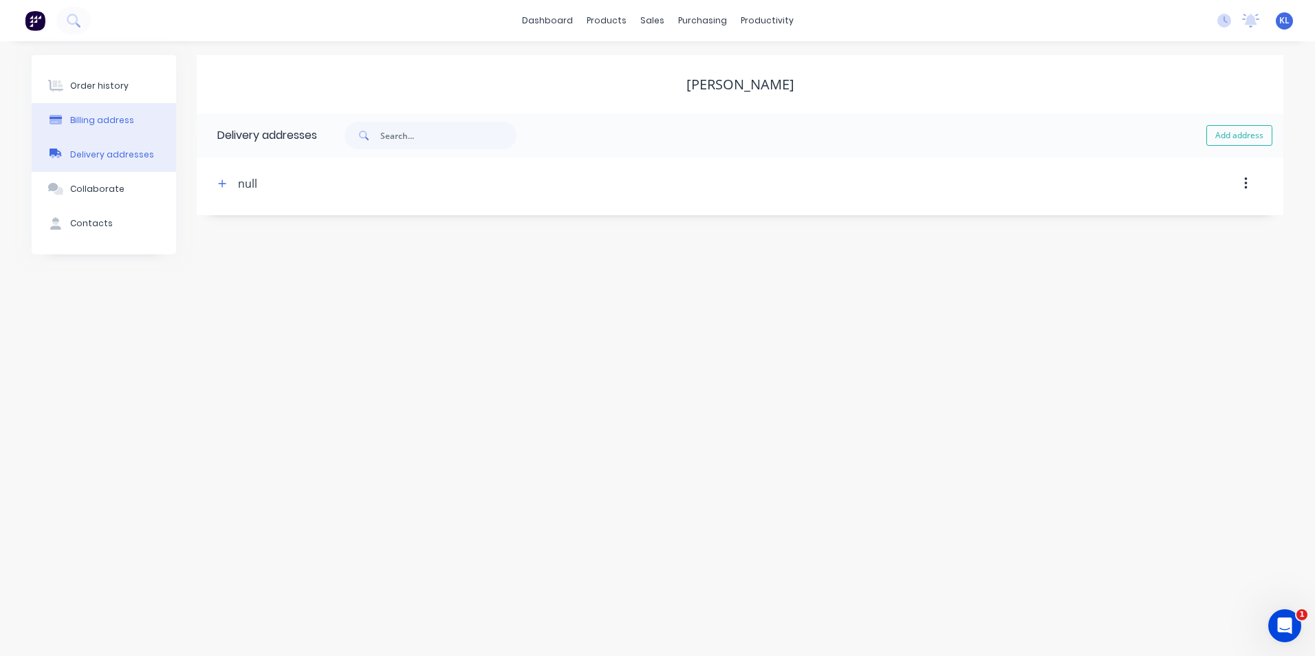
click at [118, 125] on div "Billing address" at bounding box center [102, 120] width 64 height 12
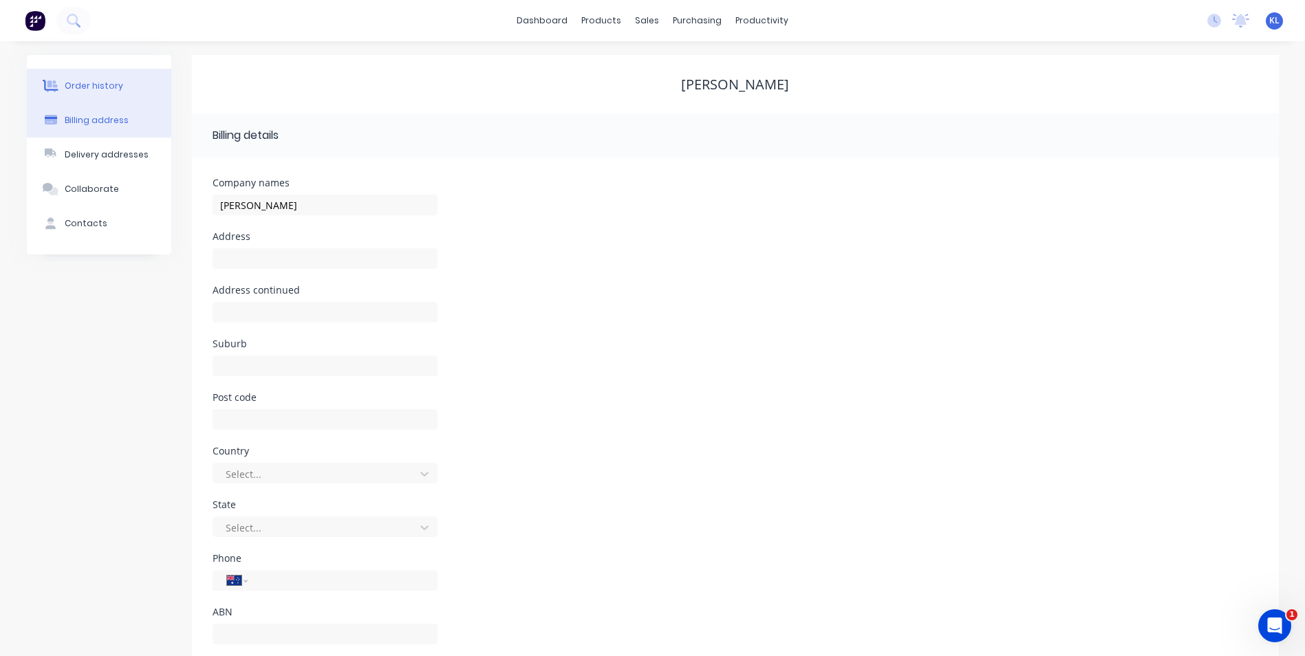
click at [122, 89] on button "Order history" at bounding box center [99, 86] width 144 height 34
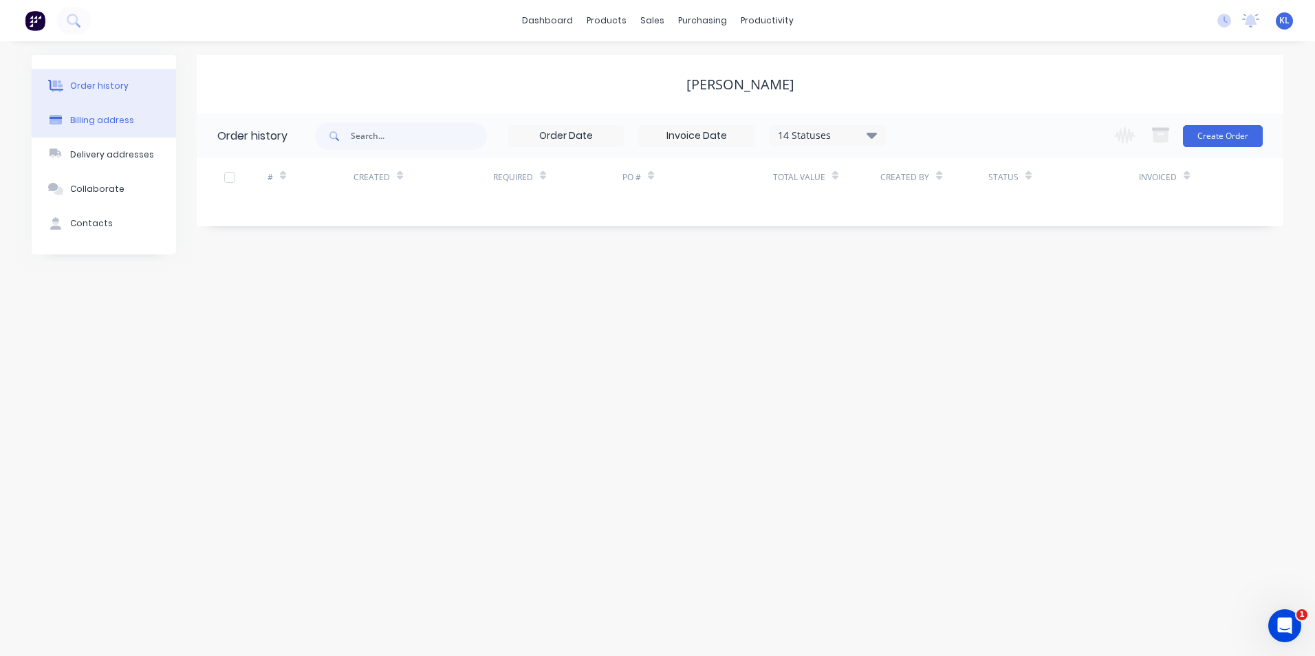
click at [127, 122] on div "Billing address" at bounding box center [102, 120] width 64 height 12
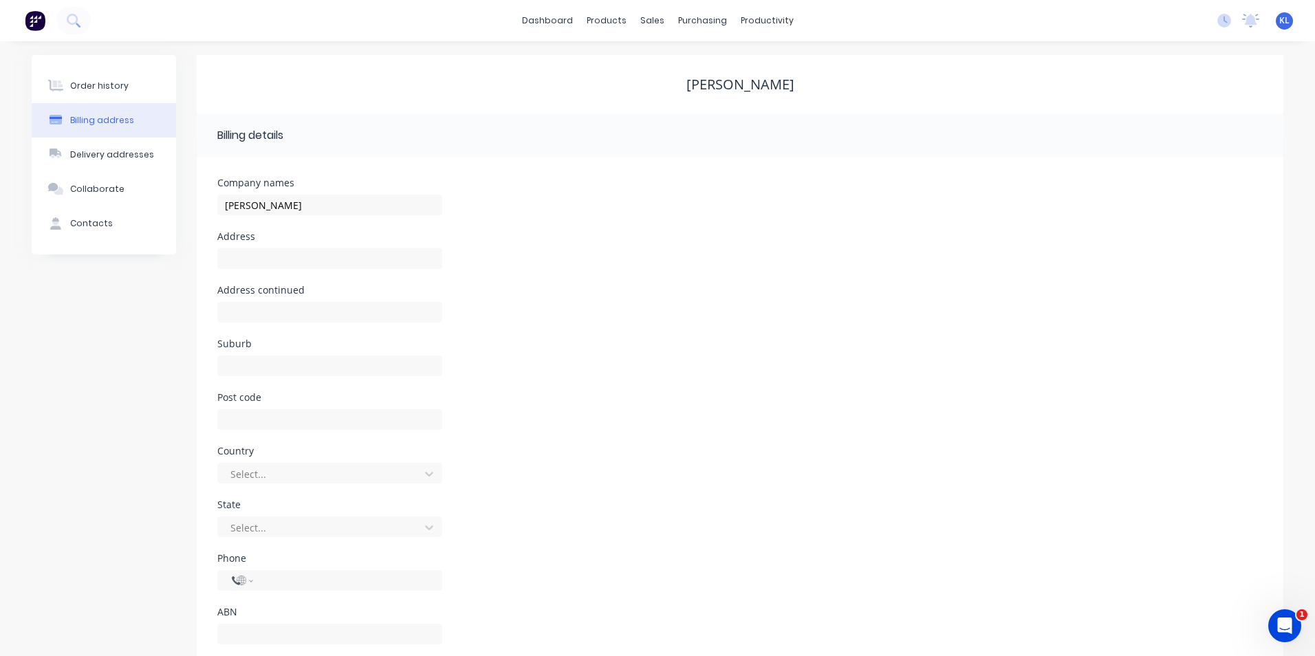
select select "AU"
click at [132, 225] on button "Contacts" at bounding box center [99, 223] width 144 height 34
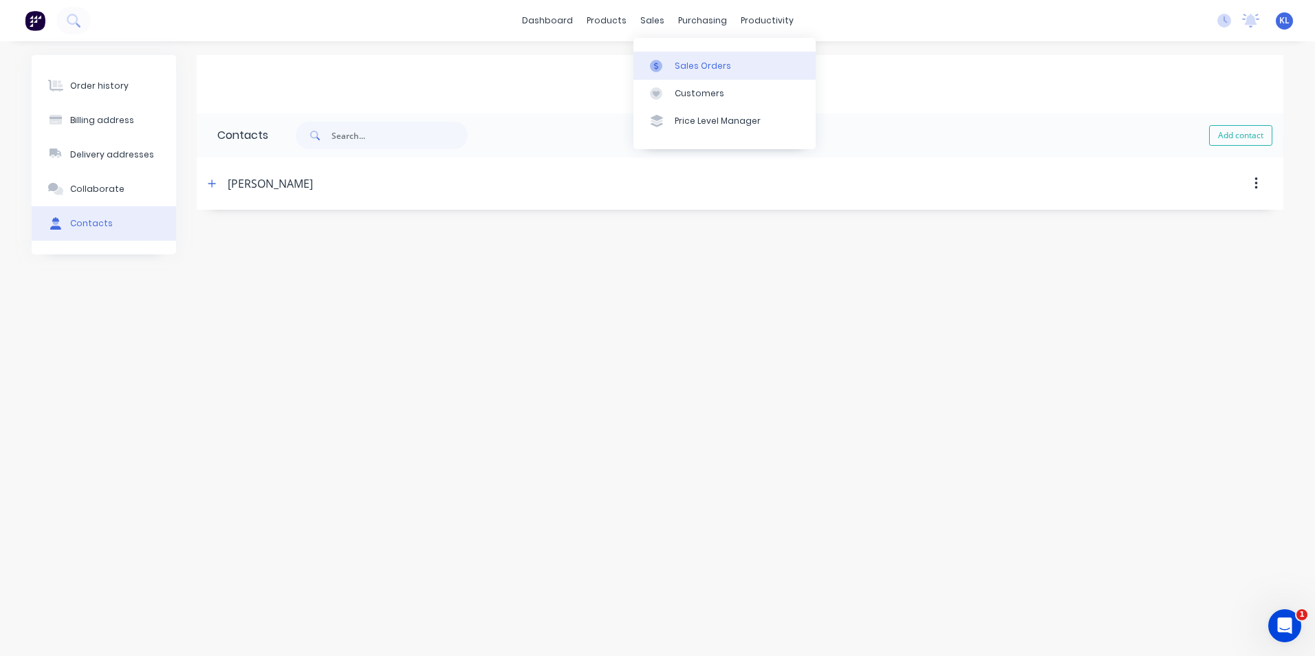
click at [699, 61] on div "Sales Orders" at bounding box center [703, 66] width 56 height 12
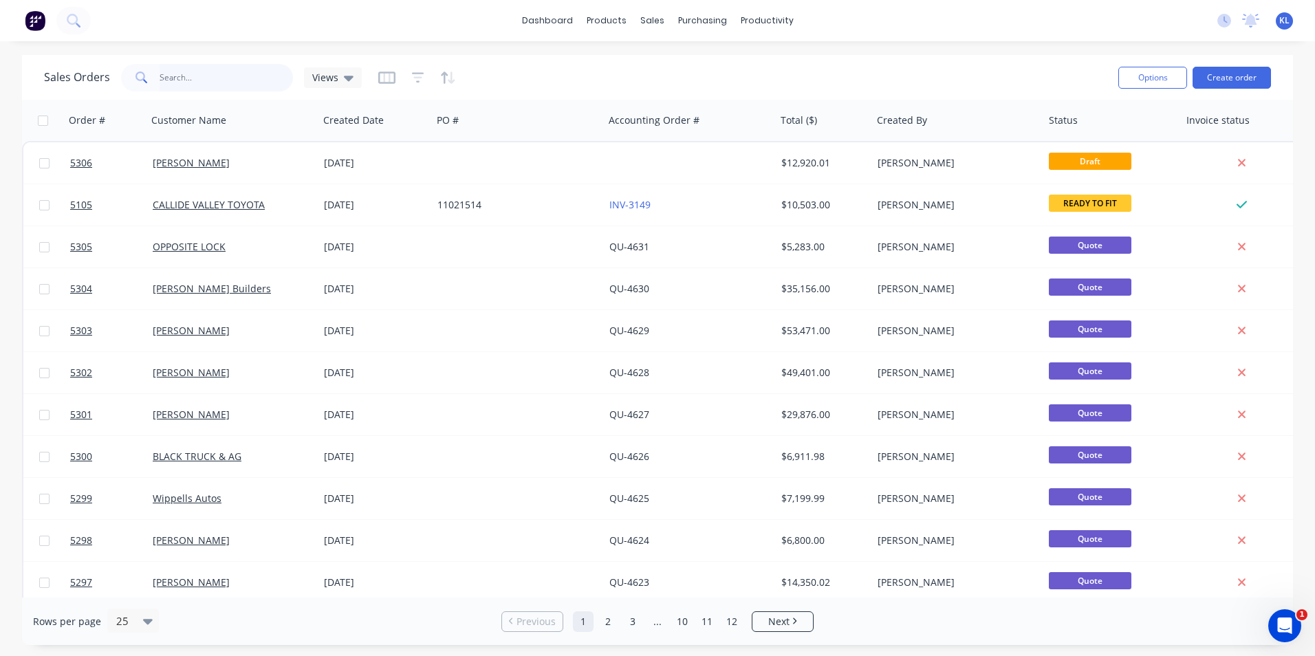
click at [223, 72] on input "text" at bounding box center [227, 78] width 134 height 28
type input "5143"
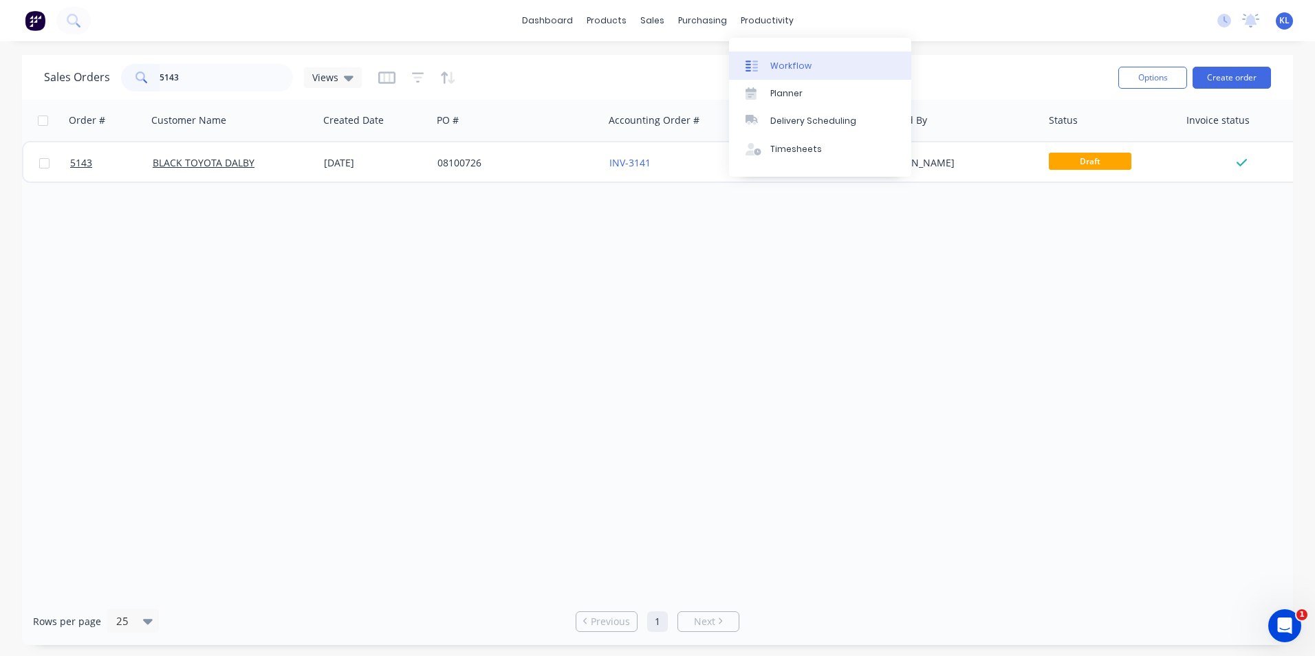
click at [788, 62] on div "Workflow" at bounding box center [791, 66] width 41 height 12
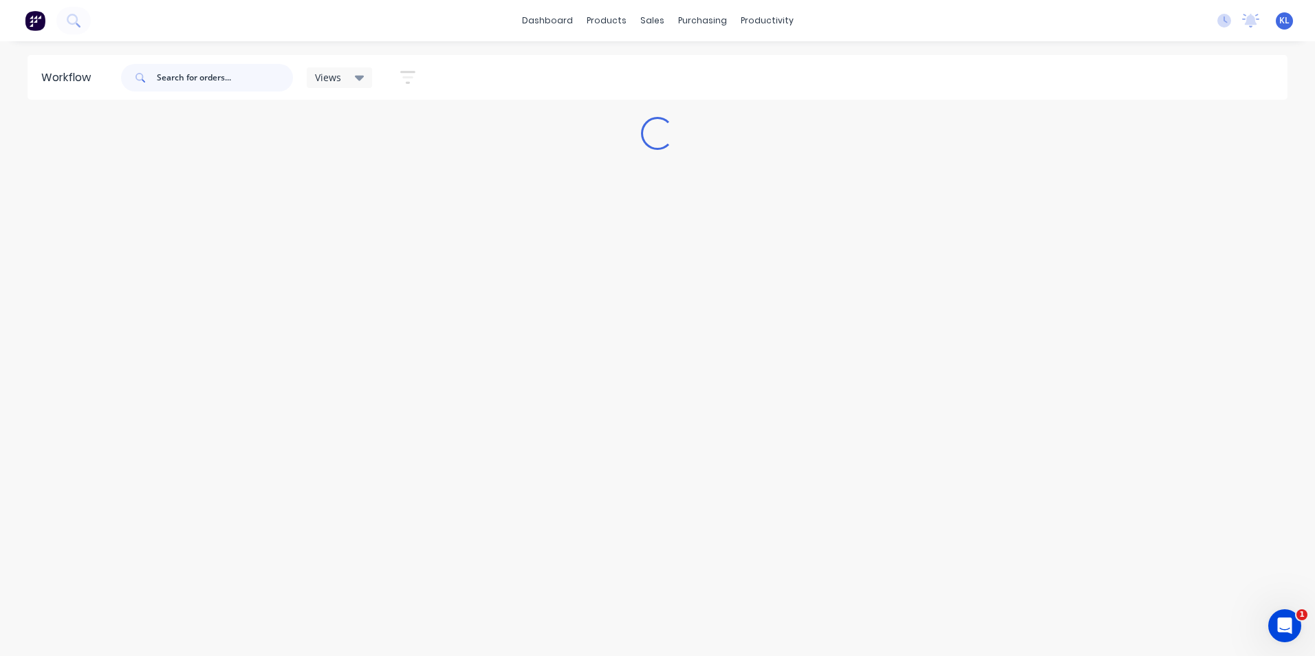
click at [197, 81] on input "text" at bounding box center [225, 78] width 136 height 28
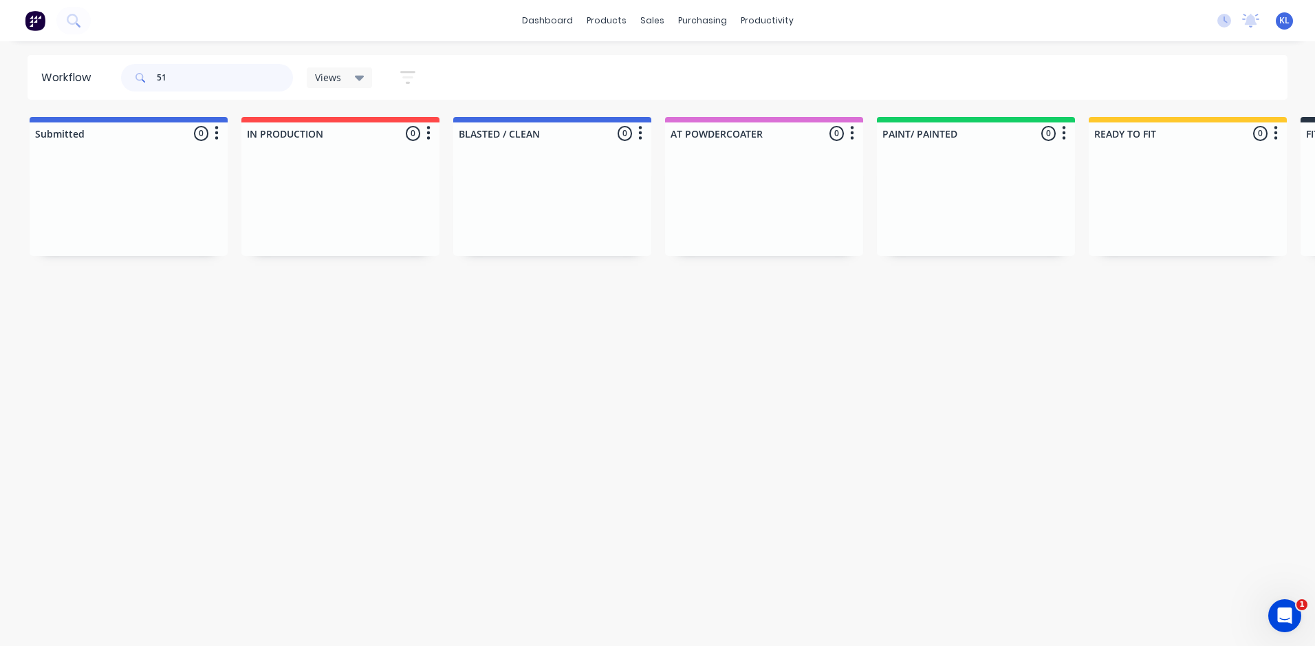
type input "5"
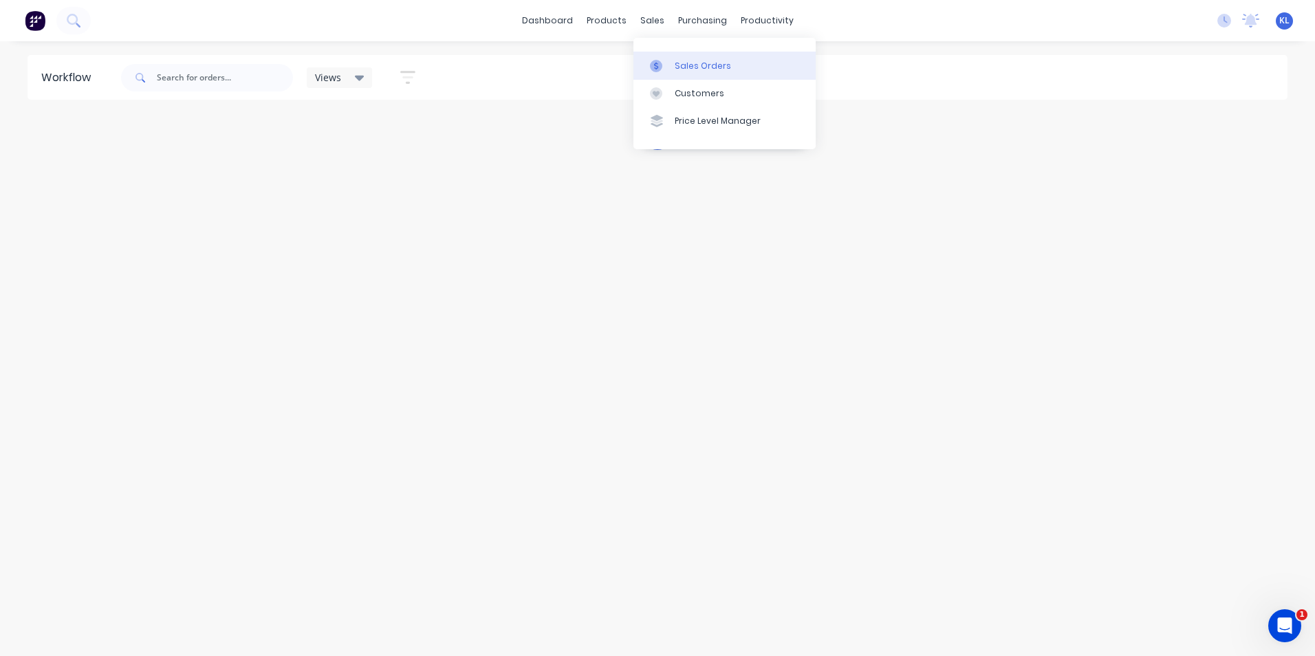
click at [700, 63] on div "Sales Orders" at bounding box center [703, 66] width 56 height 12
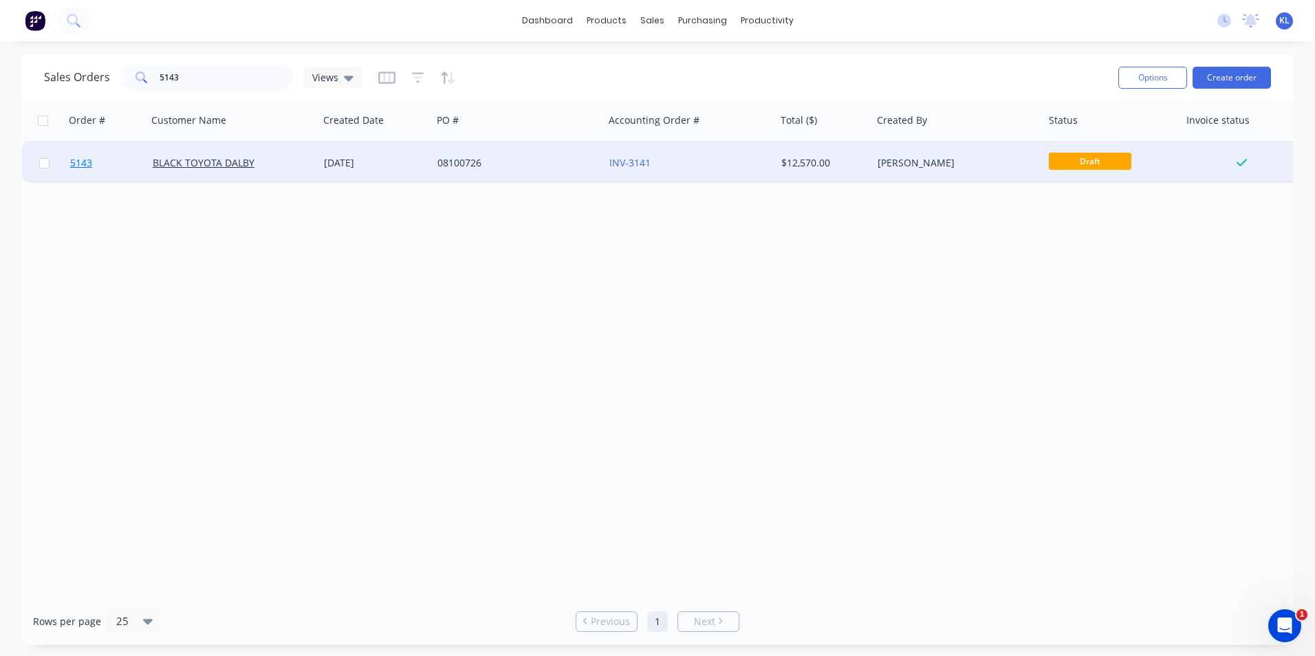
click at [75, 167] on span "5143" at bounding box center [81, 163] width 22 height 14
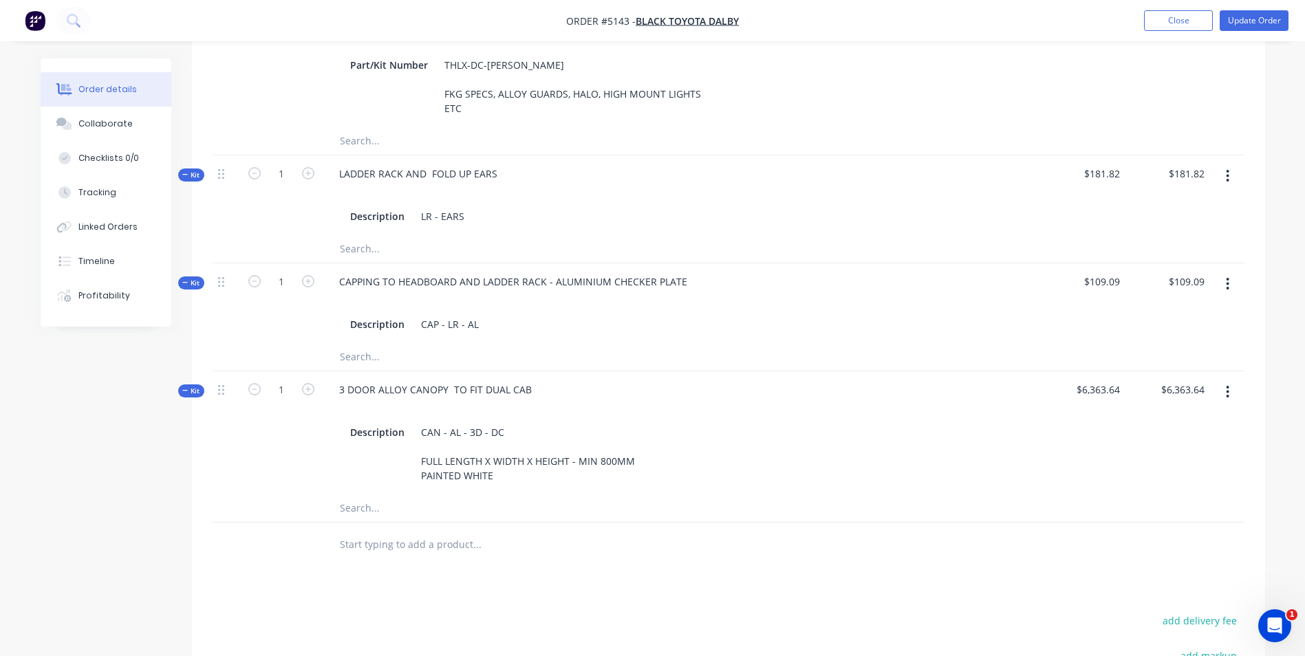
scroll to position [407, 0]
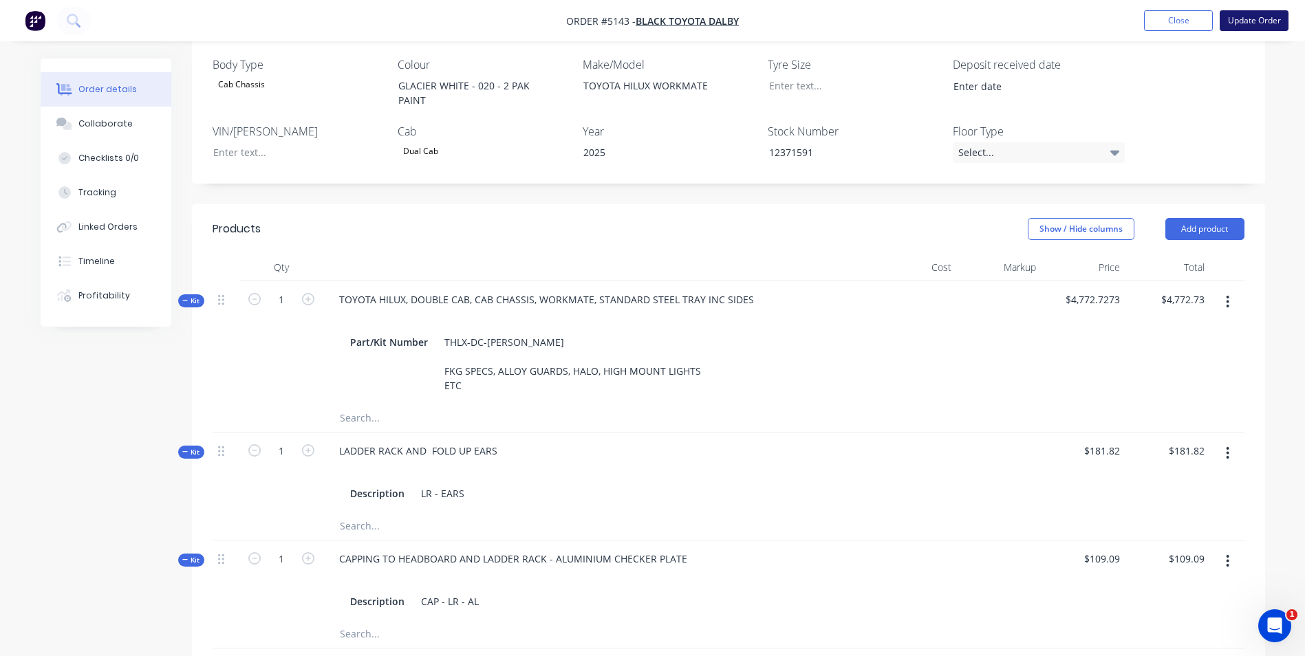
click at [1262, 19] on button "Update Order" at bounding box center [1254, 20] width 69 height 21
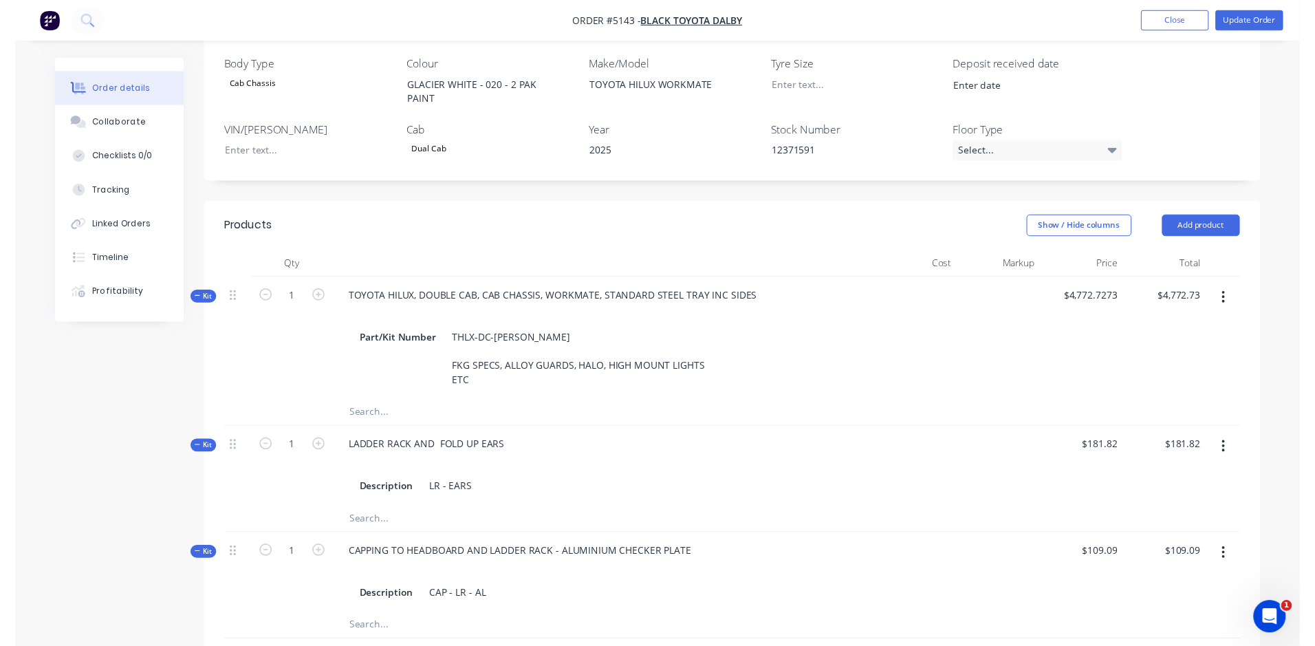
scroll to position [0, 0]
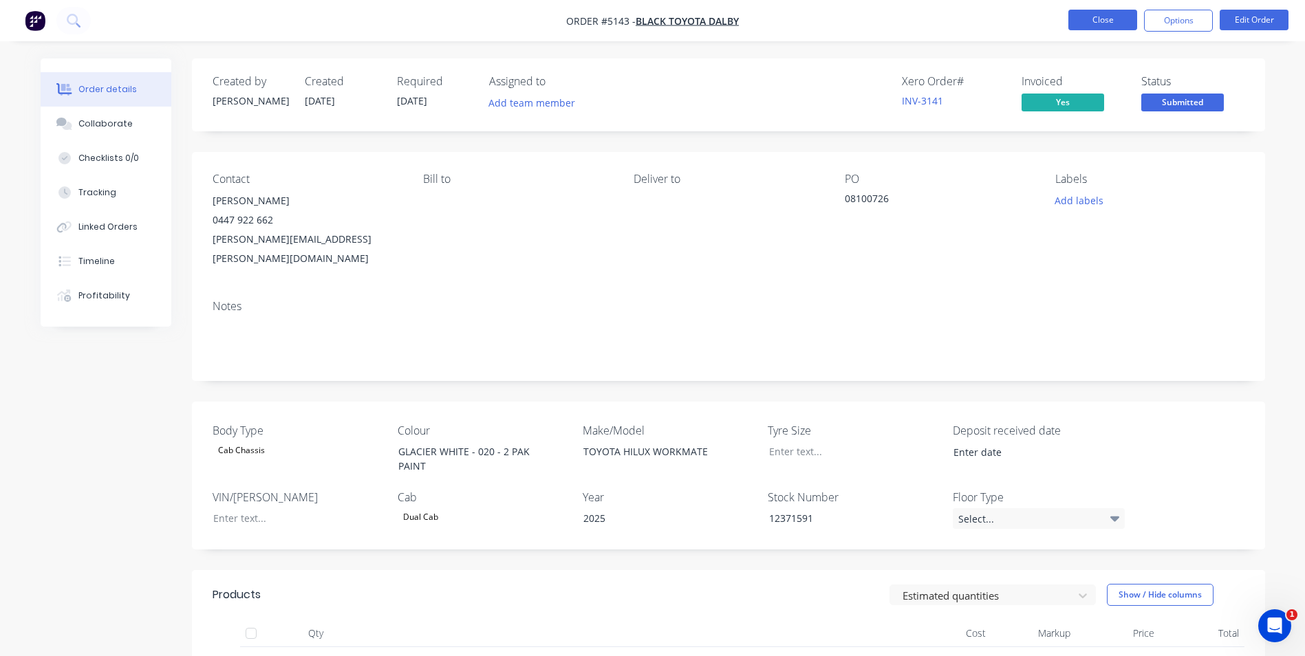
click at [1128, 25] on button "Close" at bounding box center [1102, 20] width 69 height 21
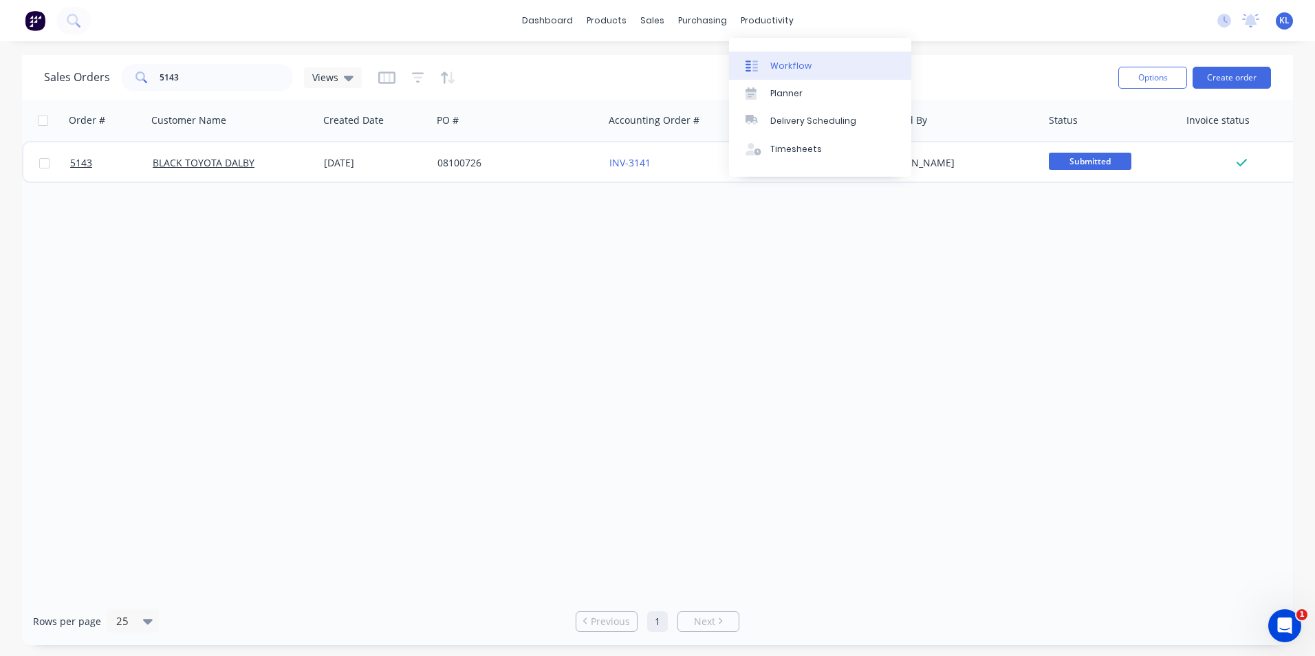
click at [785, 61] on div "Workflow" at bounding box center [791, 66] width 41 height 12
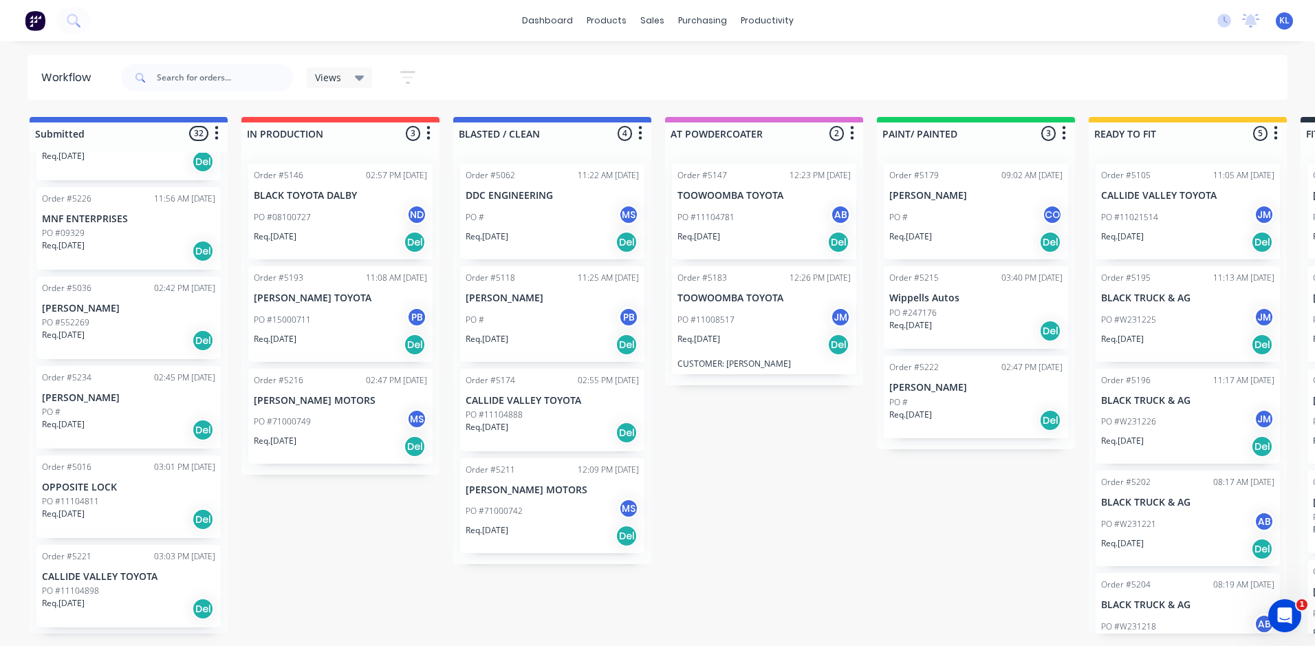
scroll to position [2064, 0]
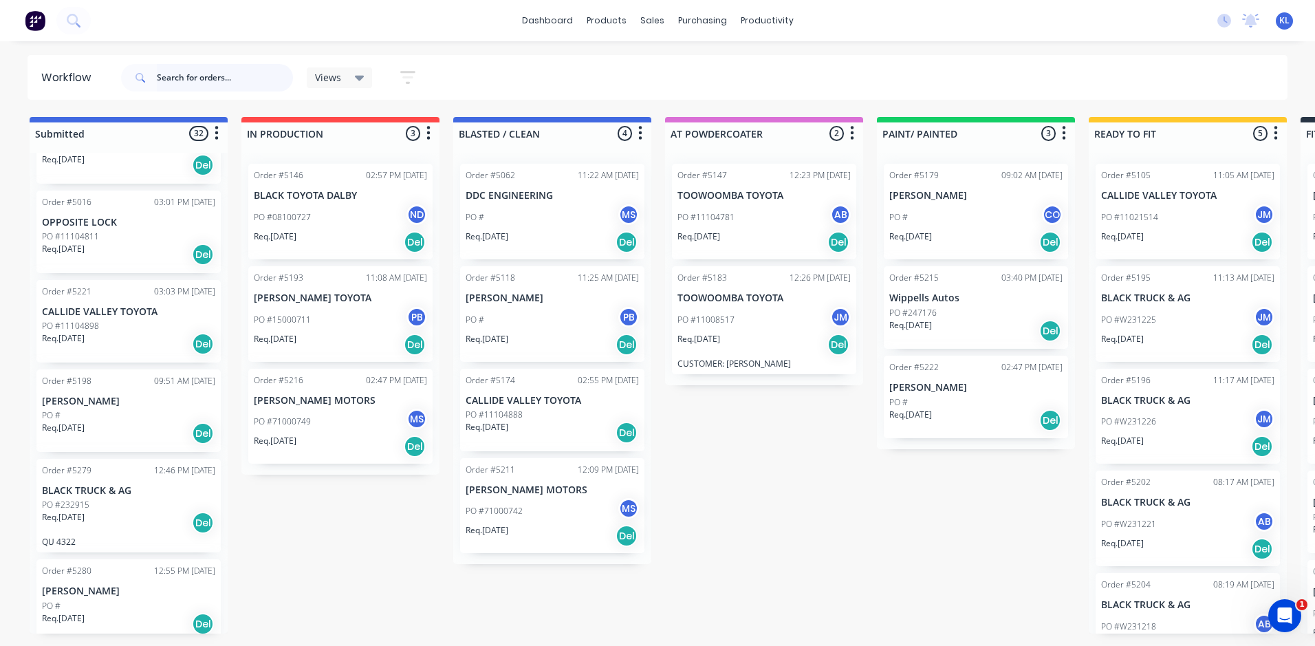
click at [241, 81] on input "text" at bounding box center [225, 78] width 136 height 28
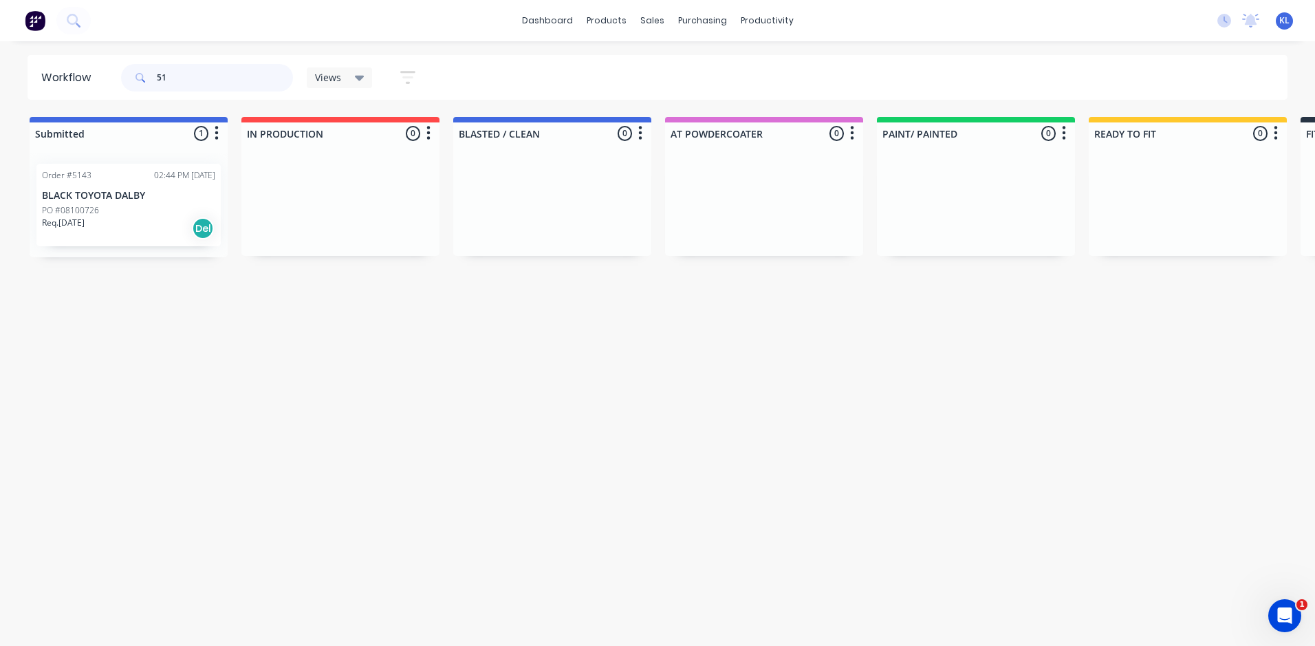
type input "5"
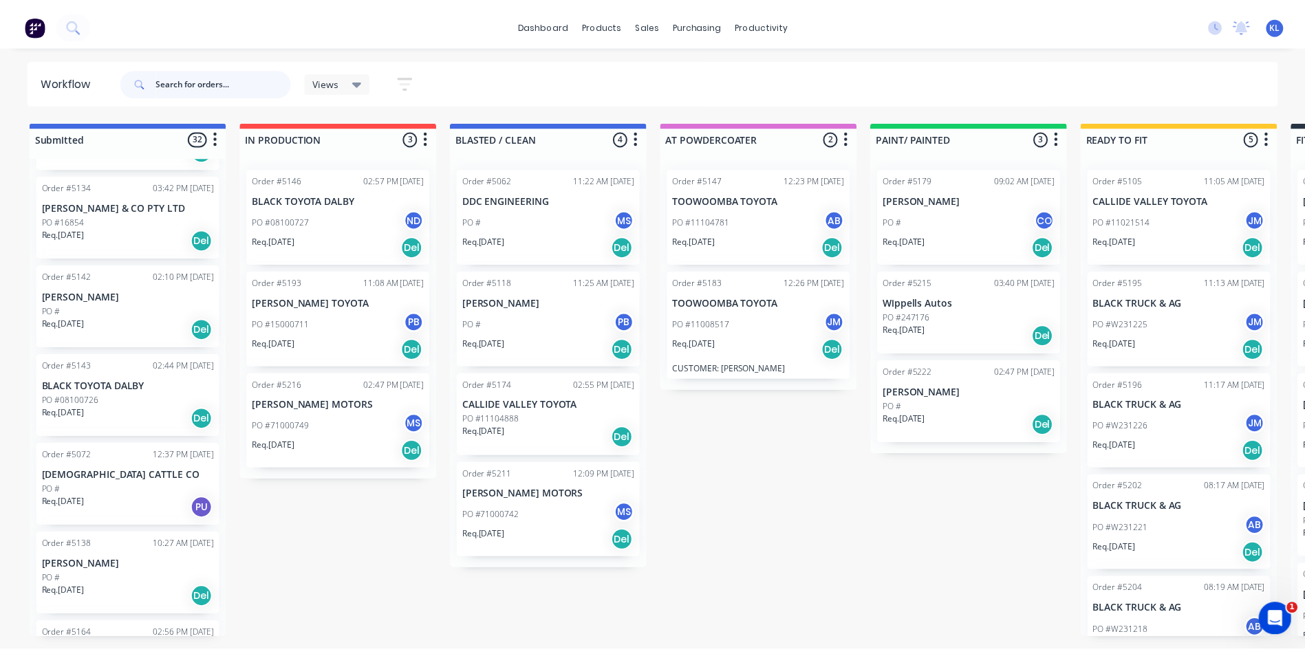
scroll to position [0, 0]
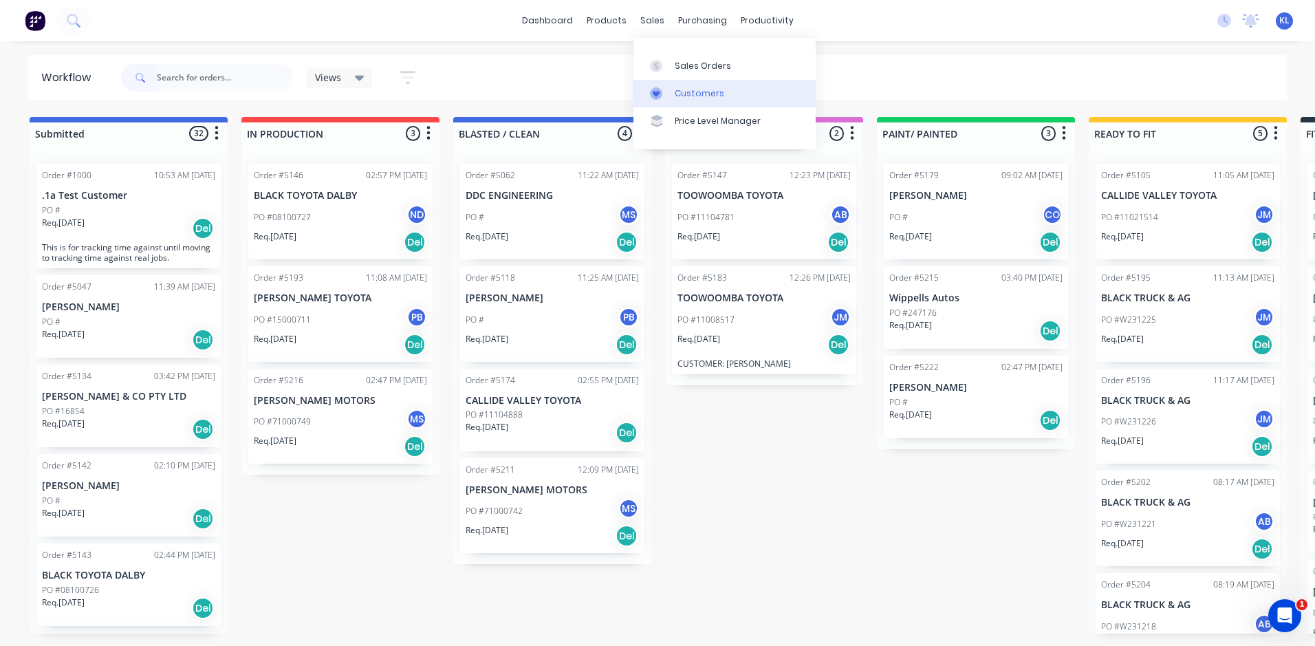
click at [711, 88] on div "Customers" at bounding box center [700, 93] width 50 height 12
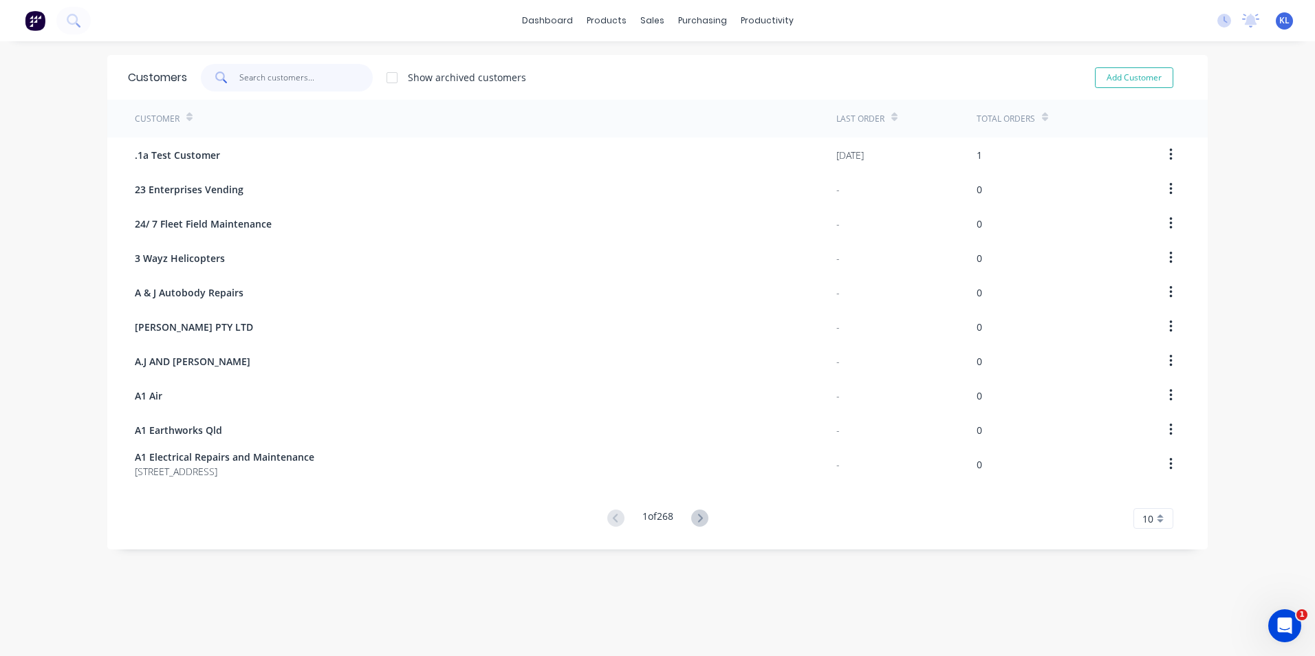
click at [353, 81] on input "text" at bounding box center [306, 78] width 134 height 28
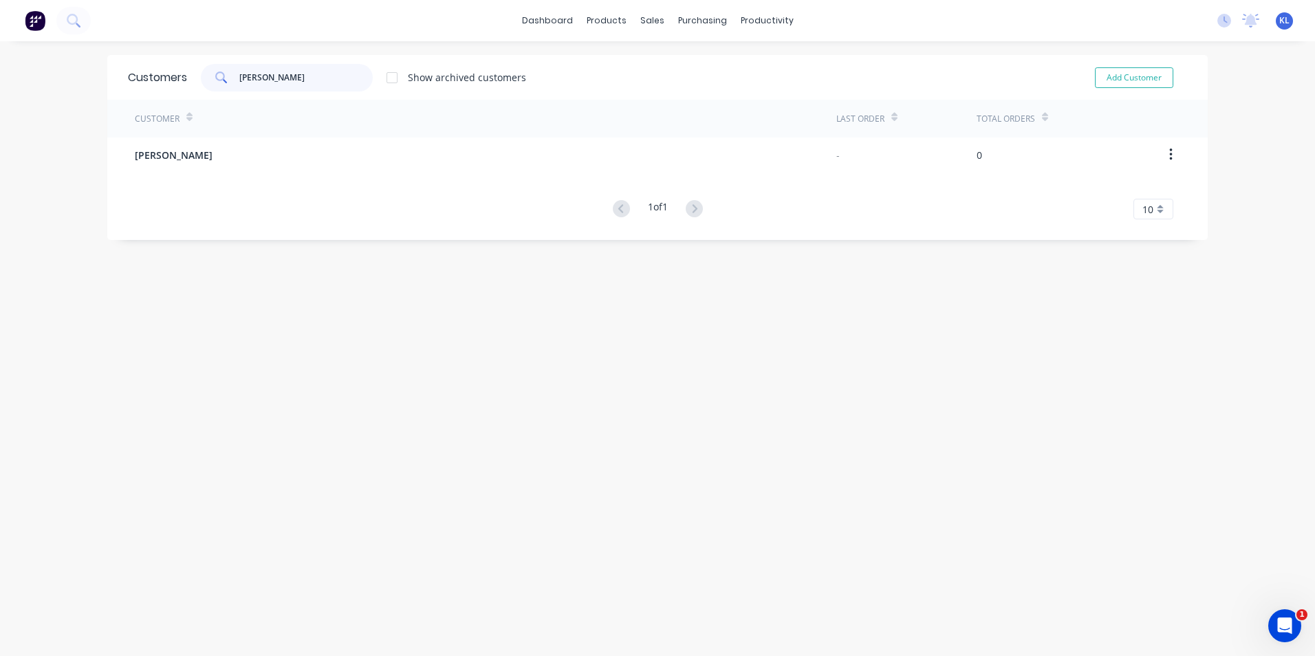
type input "[PERSON_NAME]"
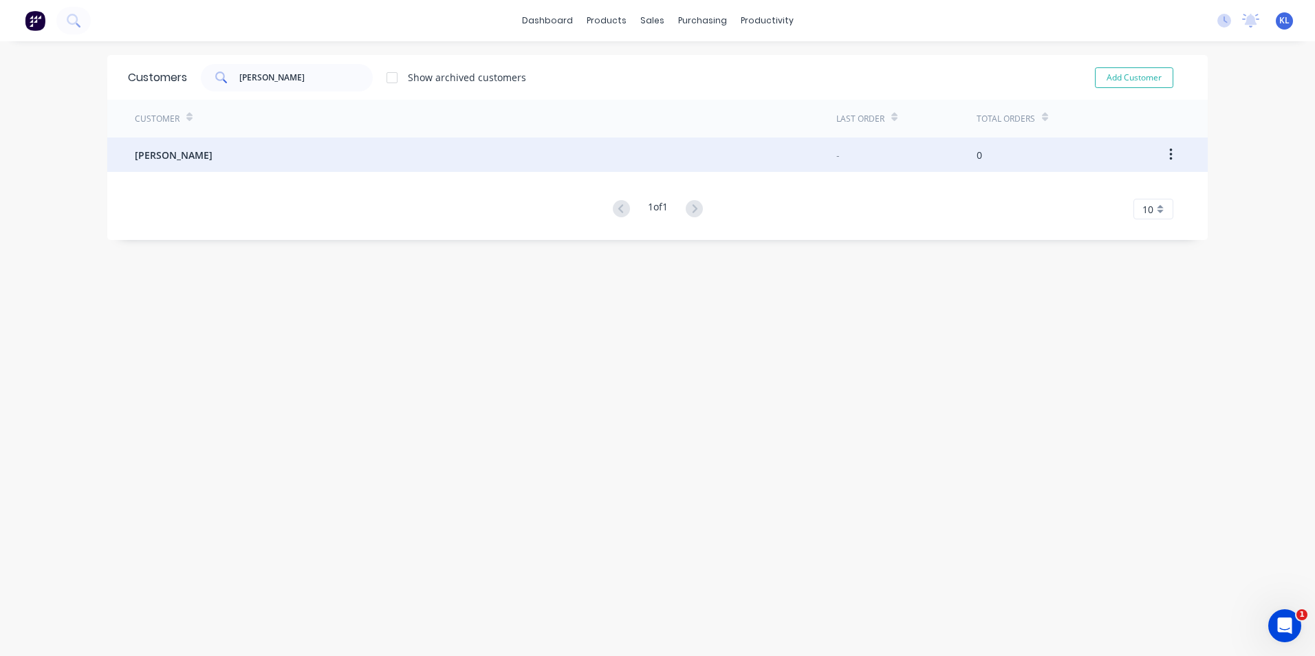
click at [186, 159] on span "[PERSON_NAME]" at bounding box center [174, 155] width 78 height 14
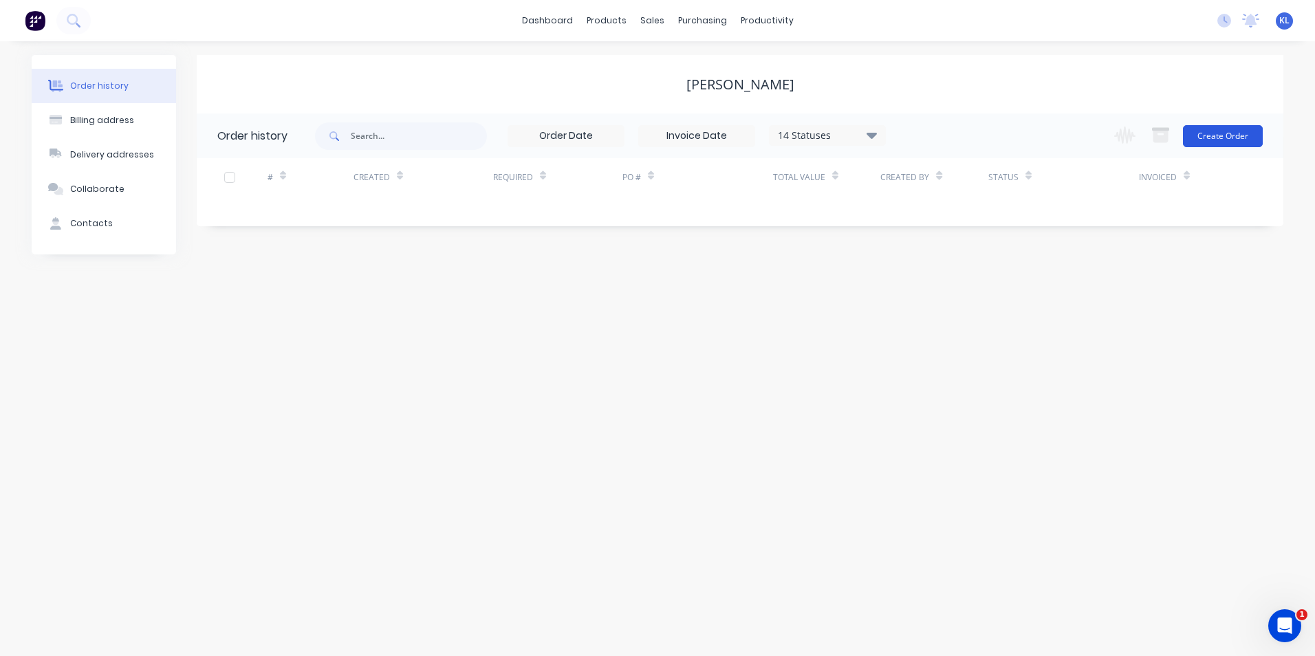
click at [1230, 136] on button "Create Order" at bounding box center [1223, 136] width 80 height 22
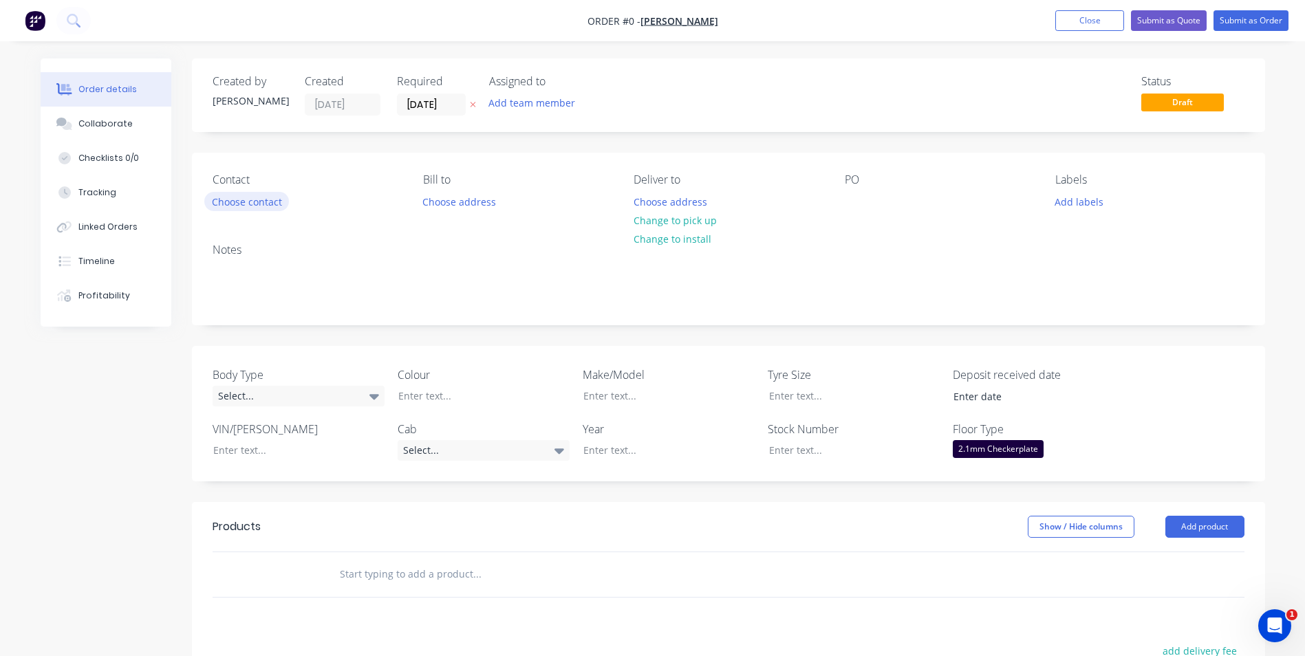
click at [273, 202] on button "Choose contact" at bounding box center [246, 201] width 85 height 19
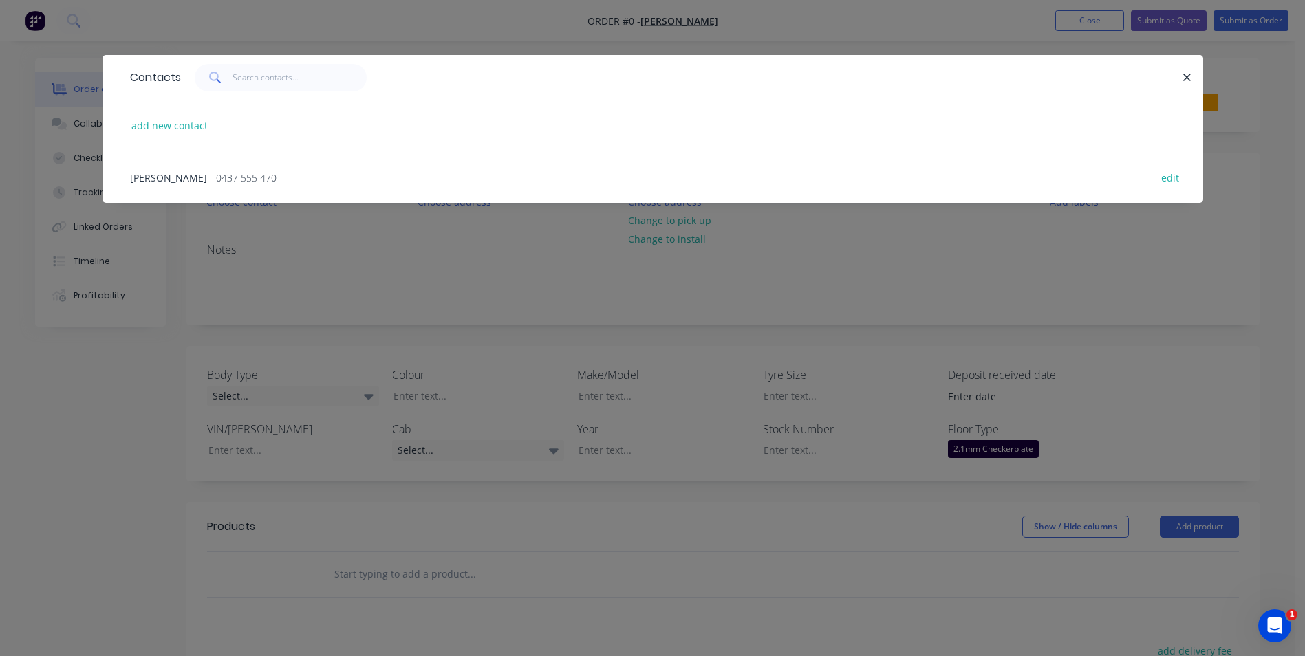
click at [171, 172] on span "[PERSON_NAME]" at bounding box center [168, 177] width 77 height 13
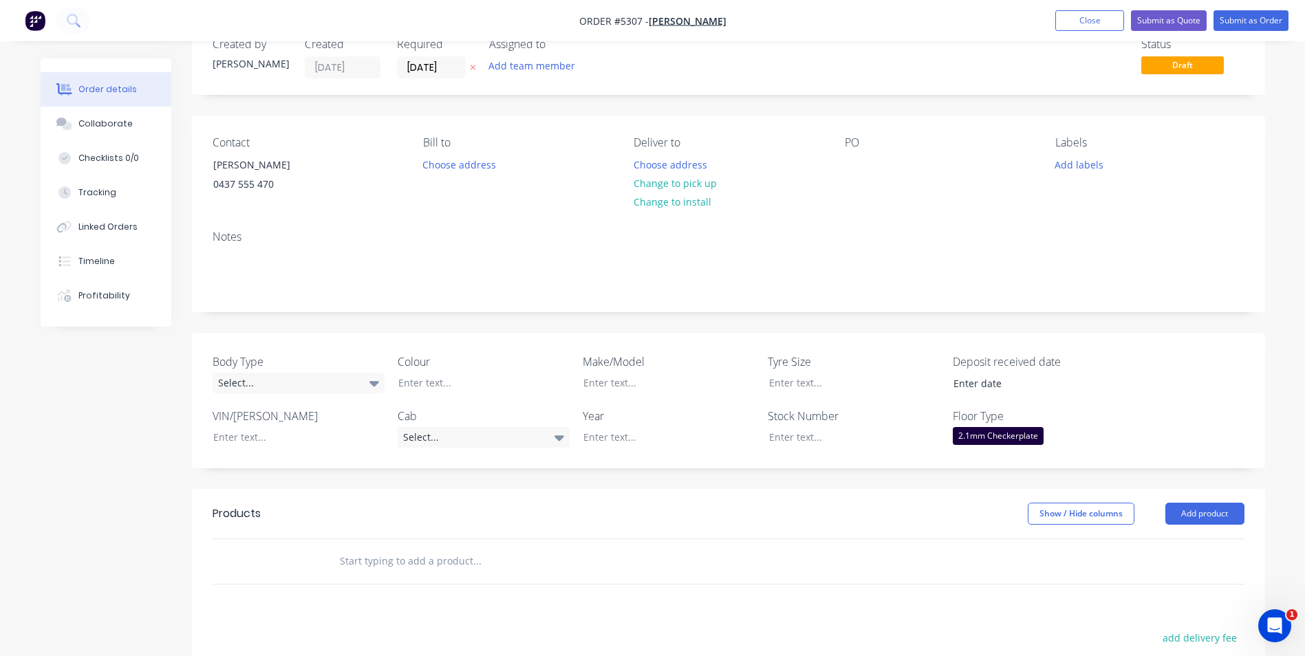
scroll to position [69, 0]
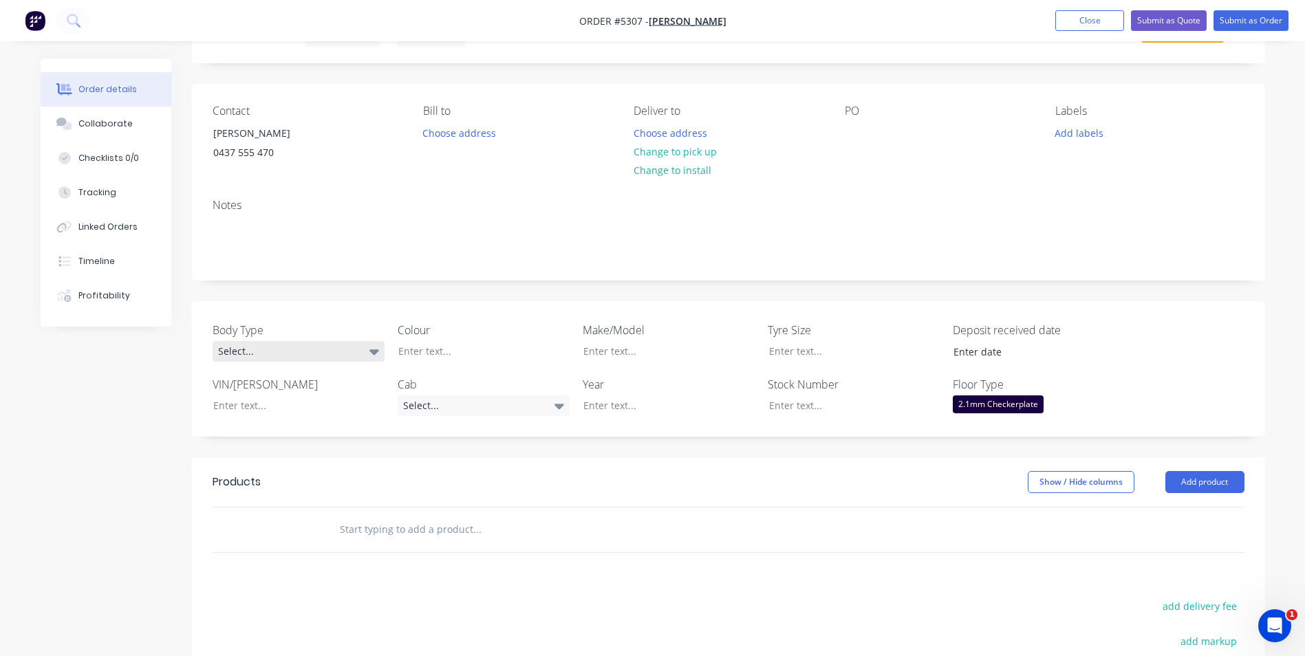
click at [360, 354] on div "Select..." at bounding box center [299, 351] width 172 height 21
click at [342, 436] on button "Pick Up" at bounding box center [316, 436] width 206 height 28
click at [450, 355] on div at bounding box center [473, 351] width 172 height 20
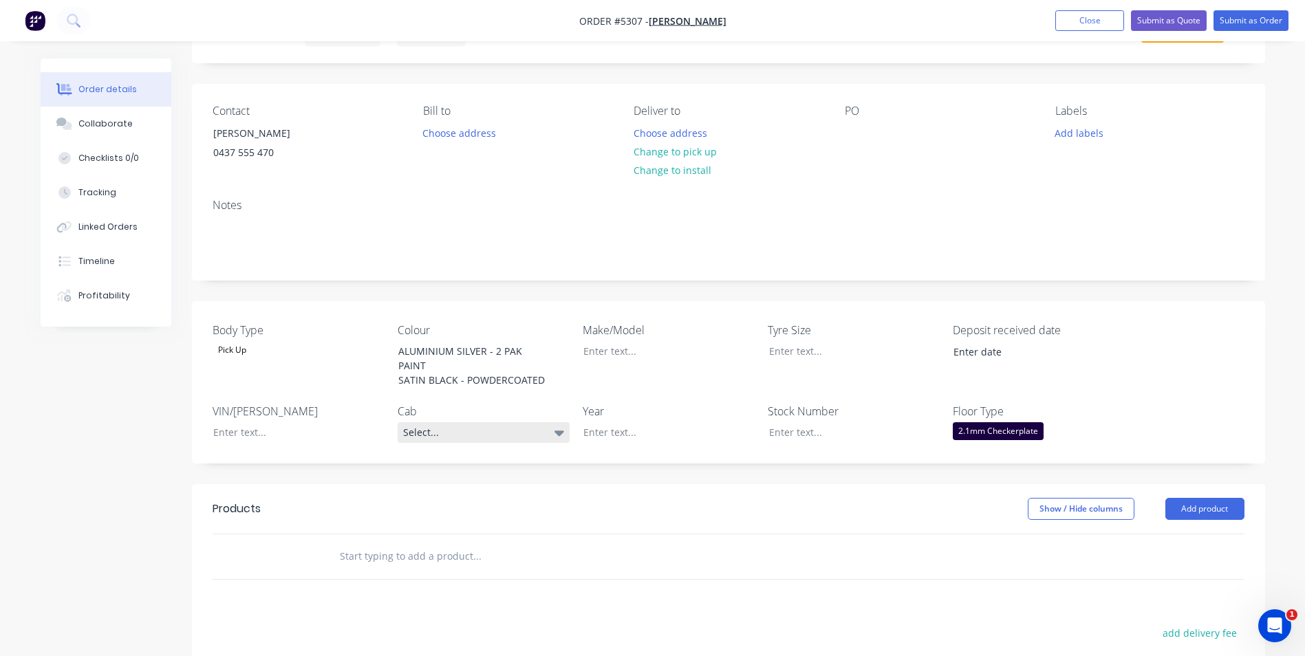
click at [557, 434] on icon at bounding box center [560, 434] width 10 height 6
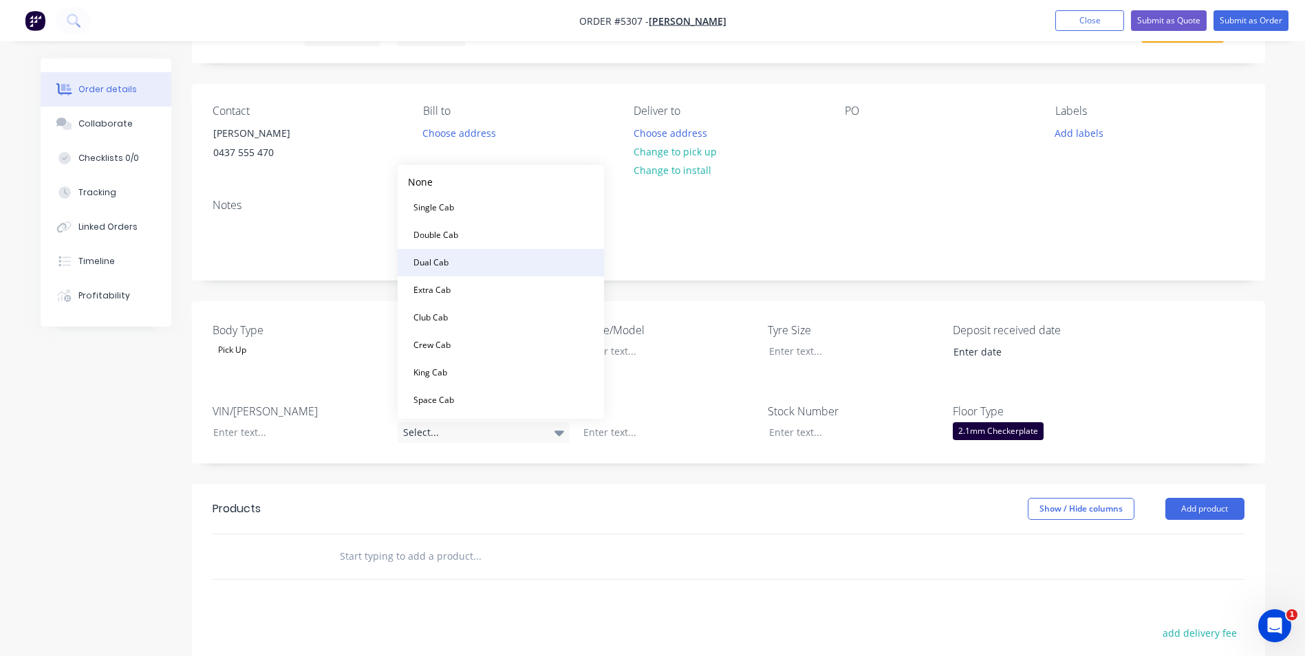
click at [524, 271] on button "Dual Cab" at bounding box center [501, 263] width 206 height 28
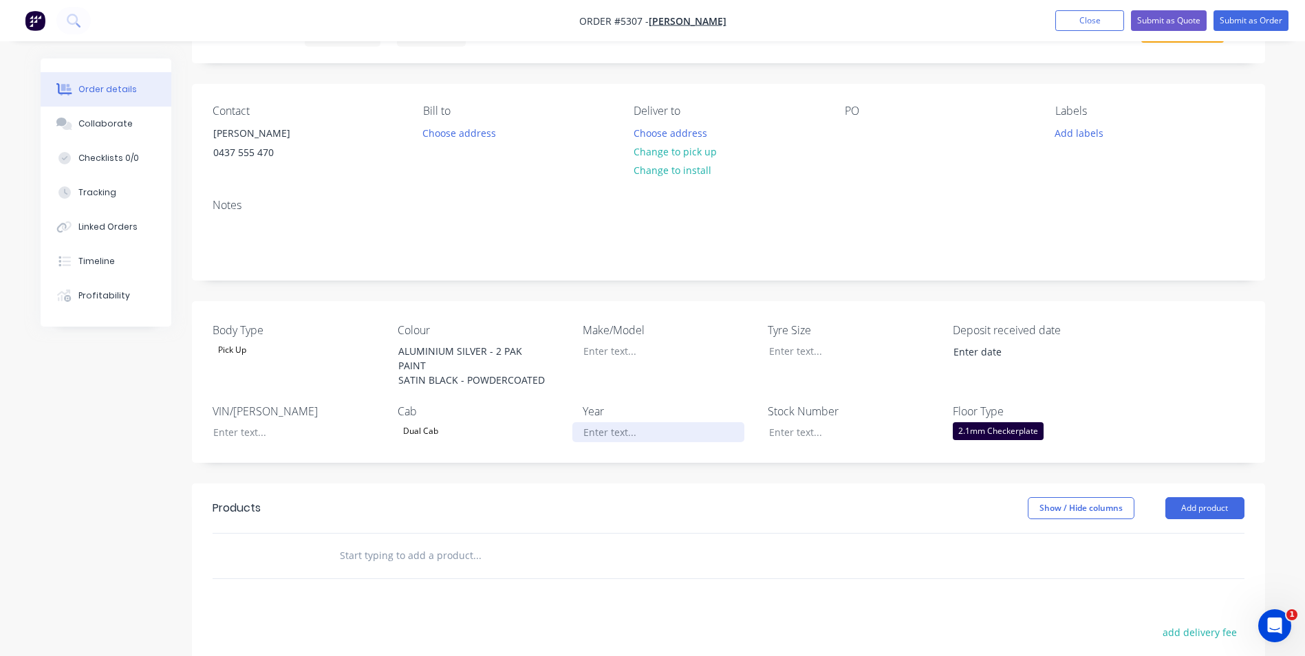
click at [665, 429] on div at bounding box center [658, 432] width 172 height 20
click at [630, 353] on div at bounding box center [658, 351] width 172 height 20
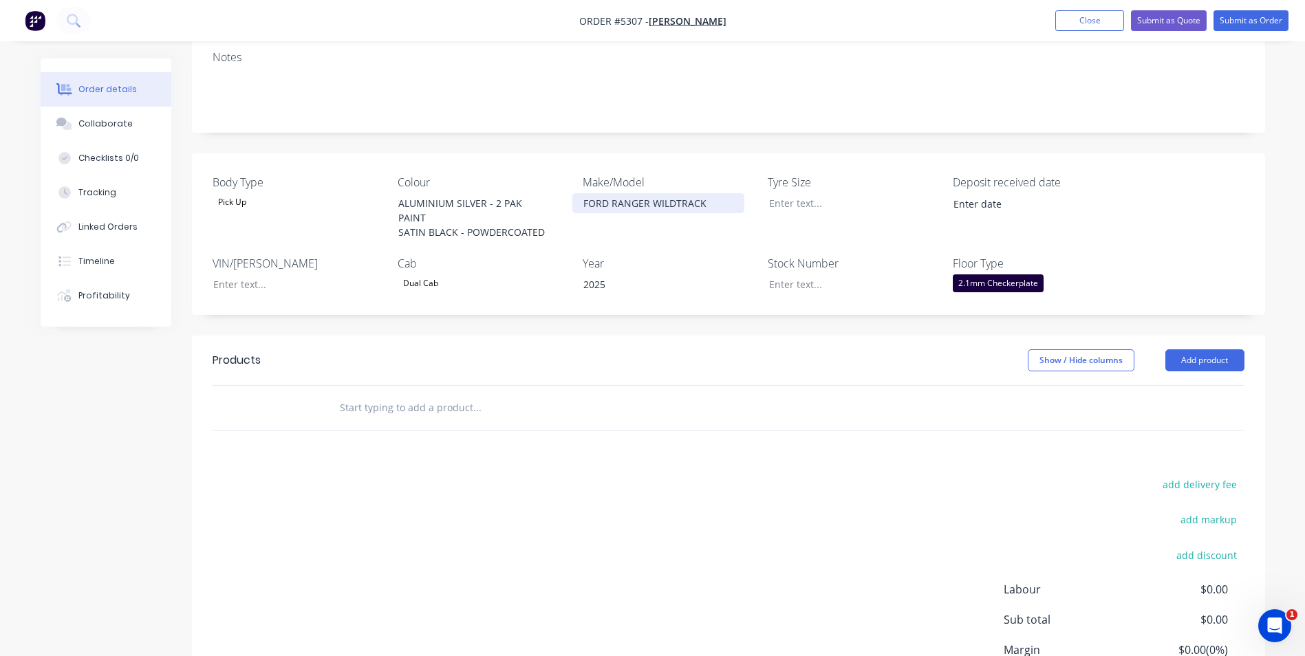
scroll to position [275, 0]
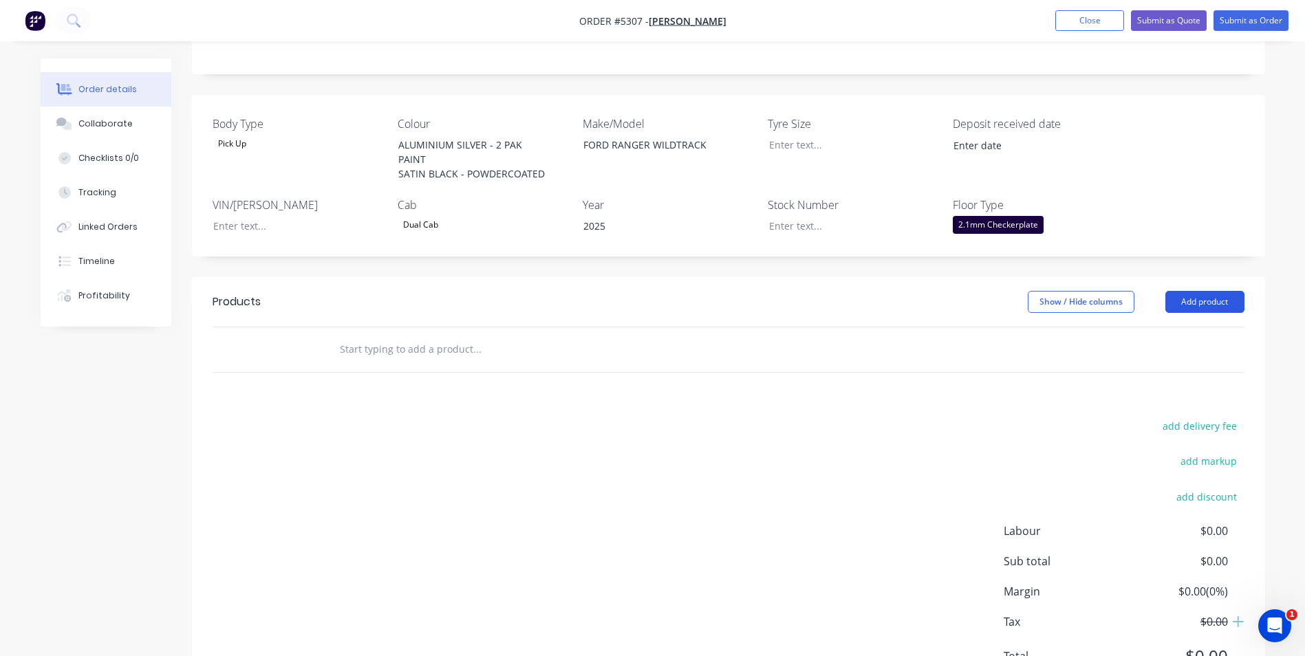
click at [1222, 300] on button "Add product" at bounding box center [1204, 302] width 79 height 22
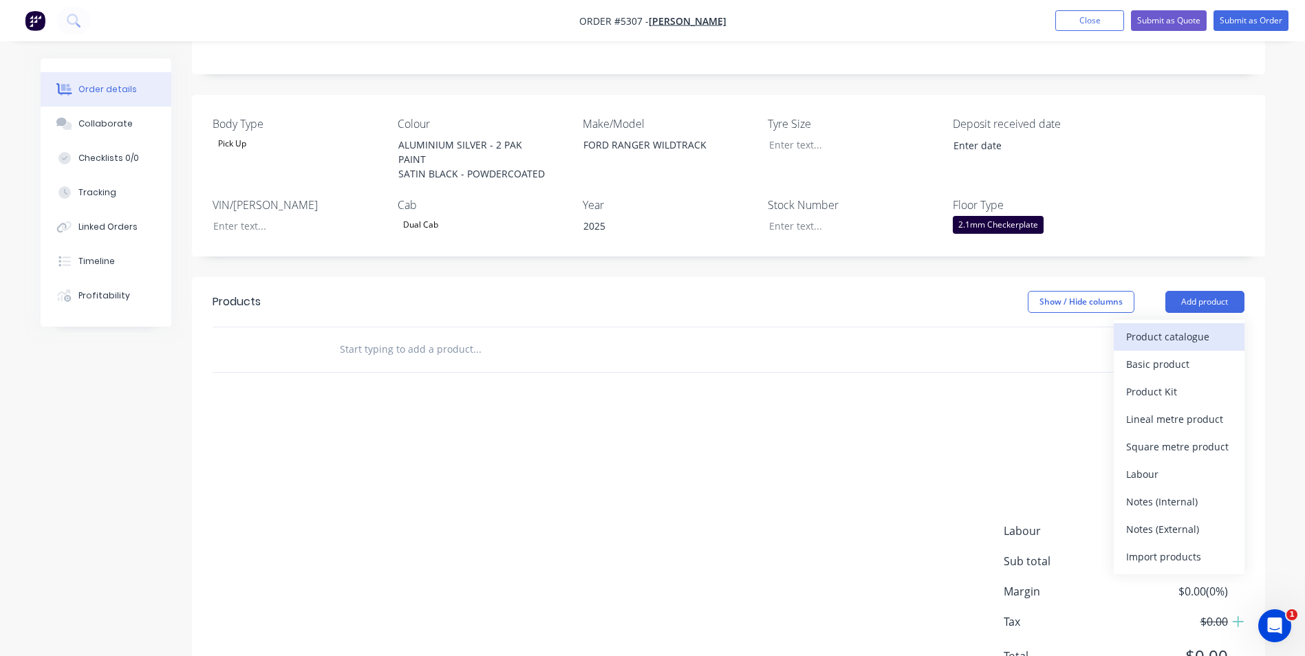
click at [1190, 336] on div "Product catalogue" at bounding box center [1179, 337] width 106 height 20
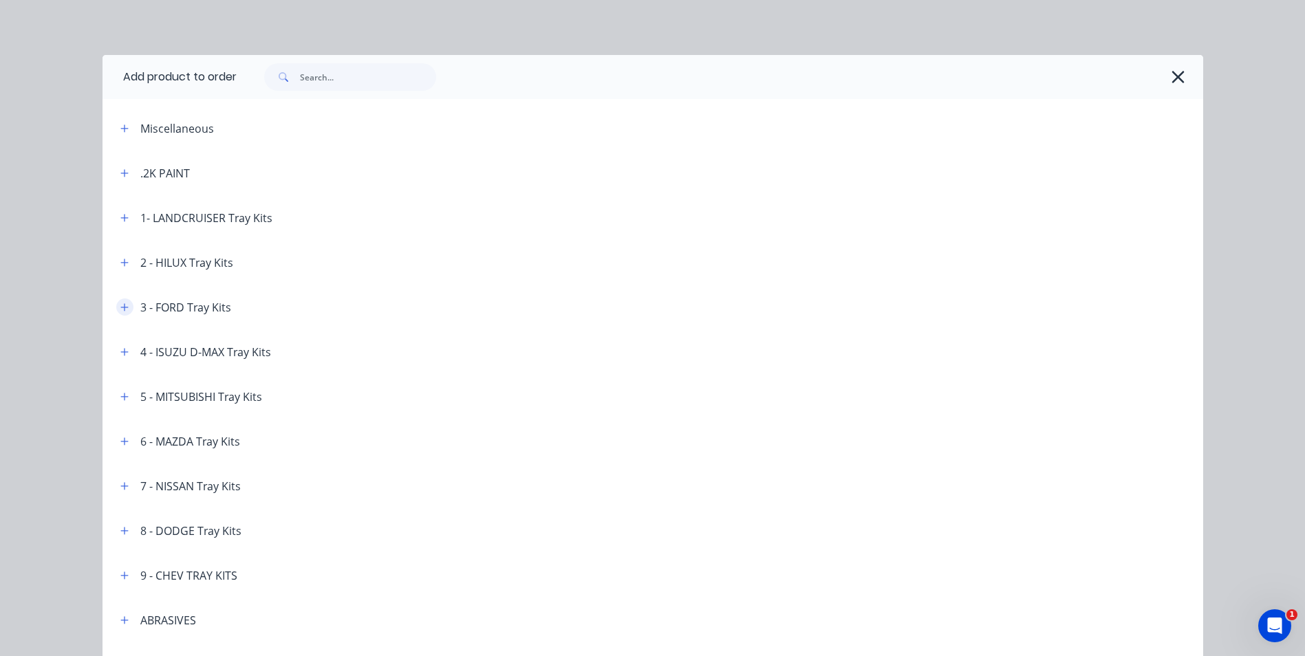
click at [120, 303] on icon "button" at bounding box center [124, 308] width 8 height 10
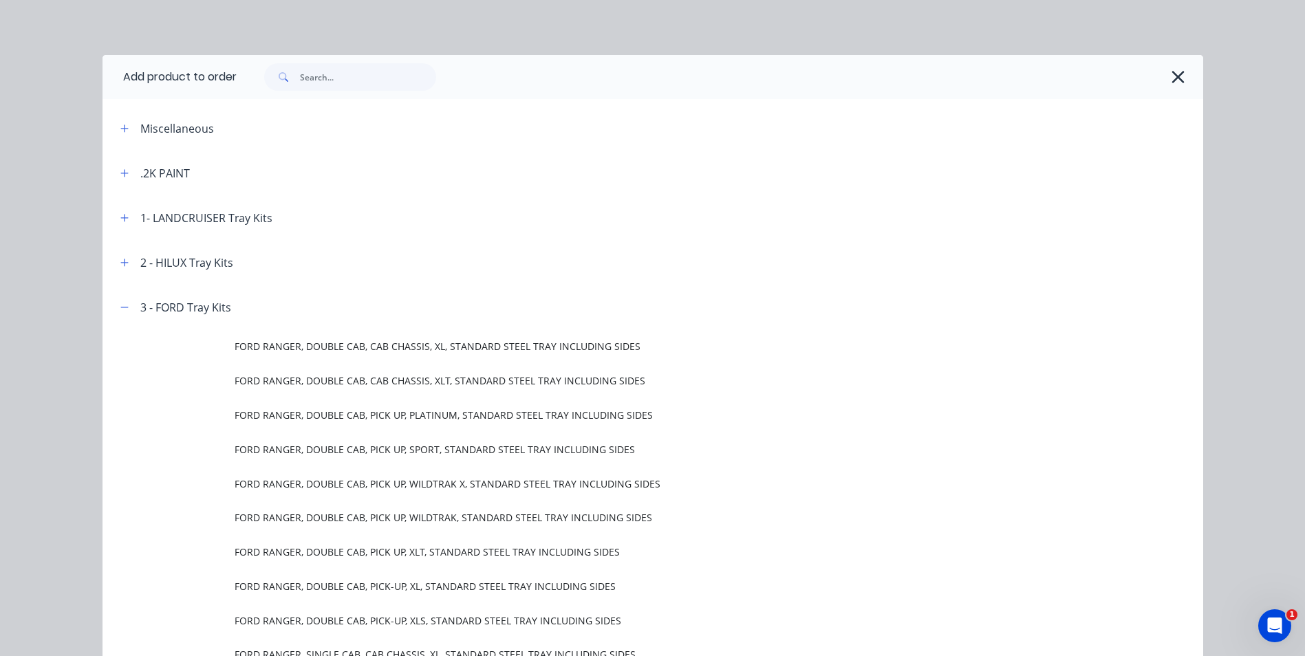
click at [510, 516] on span "FORD RANGER, DOUBLE CAB, PICK UP, WILDTRAK, STANDARD STEEL TRAY INCLUDING SIDES" at bounding box center [622, 517] width 775 height 14
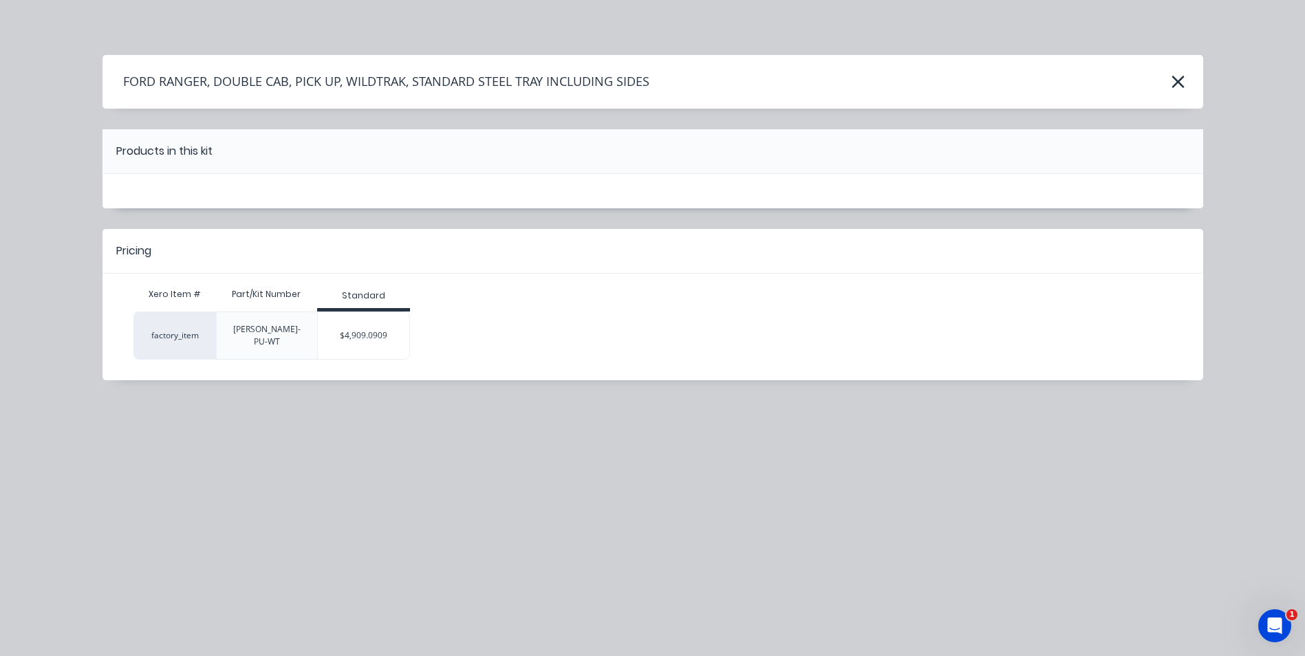
click at [359, 338] on div "$4,909.0909" at bounding box center [364, 336] width 92 height 34
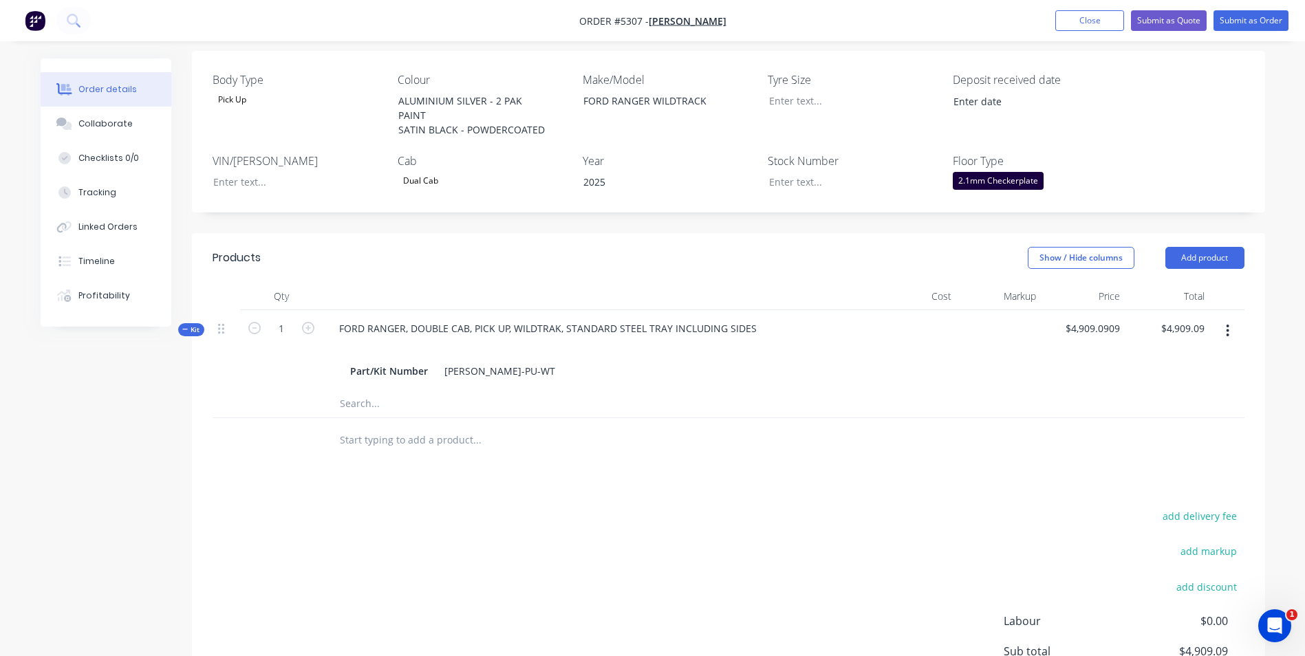
scroll to position [344, 0]
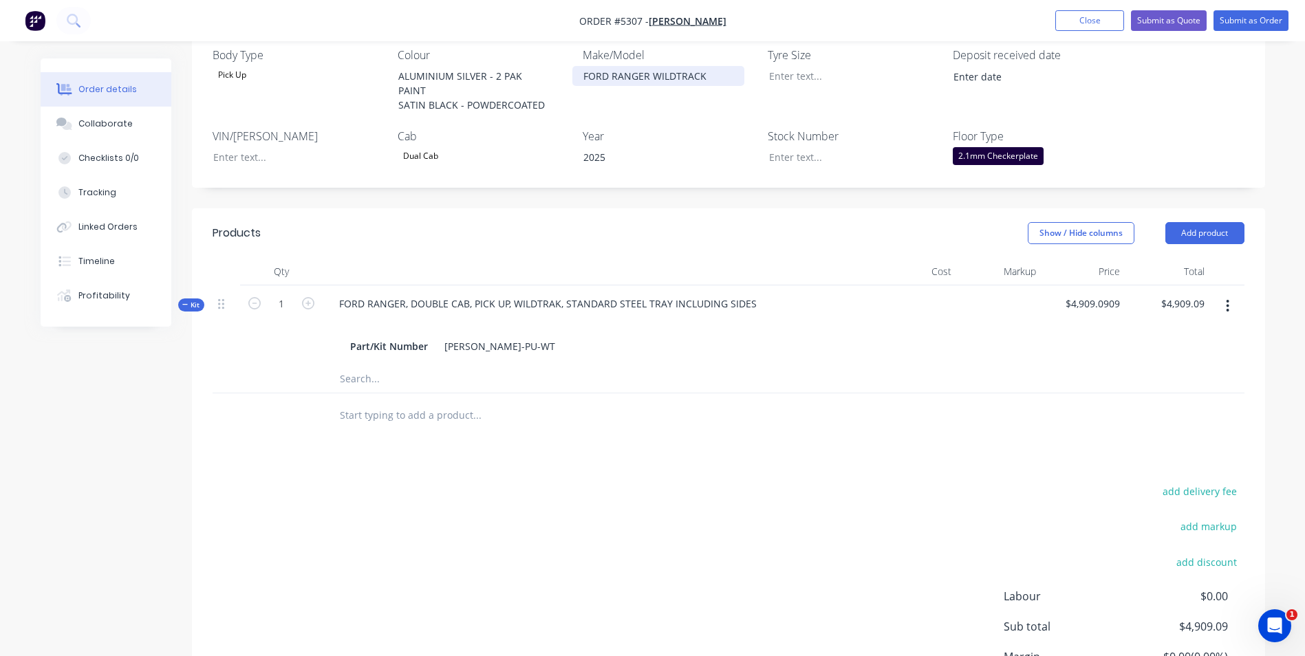
click at [698, 73] on div "FORD RANGER WILDTRACK" at bounding box center [658, 76] width 172 height 20
click at [726, 436] on div at bounding box center [570, 416] width 495 height 45
click at [1201, 236] on button "Add product" at bounding box center [1204, 233] width 79 height 22
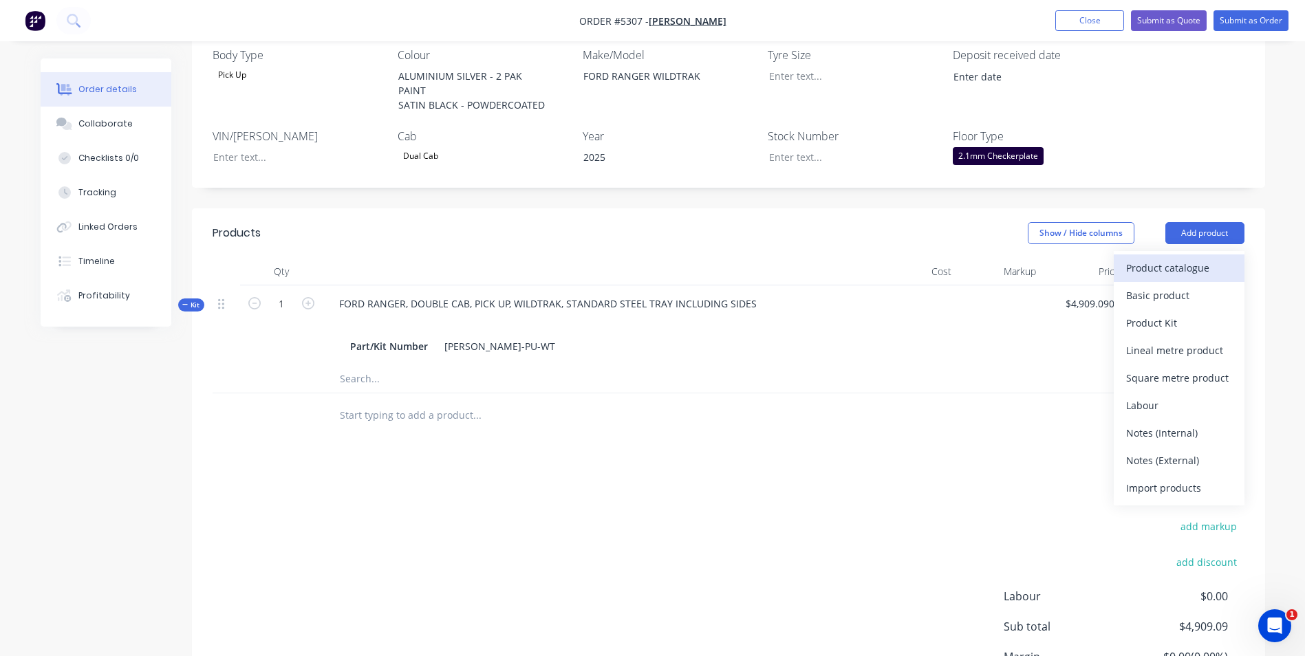
click at [1202, 270] on div "Product catalogue" at bounding box center [1179, 268] width 106 height 20
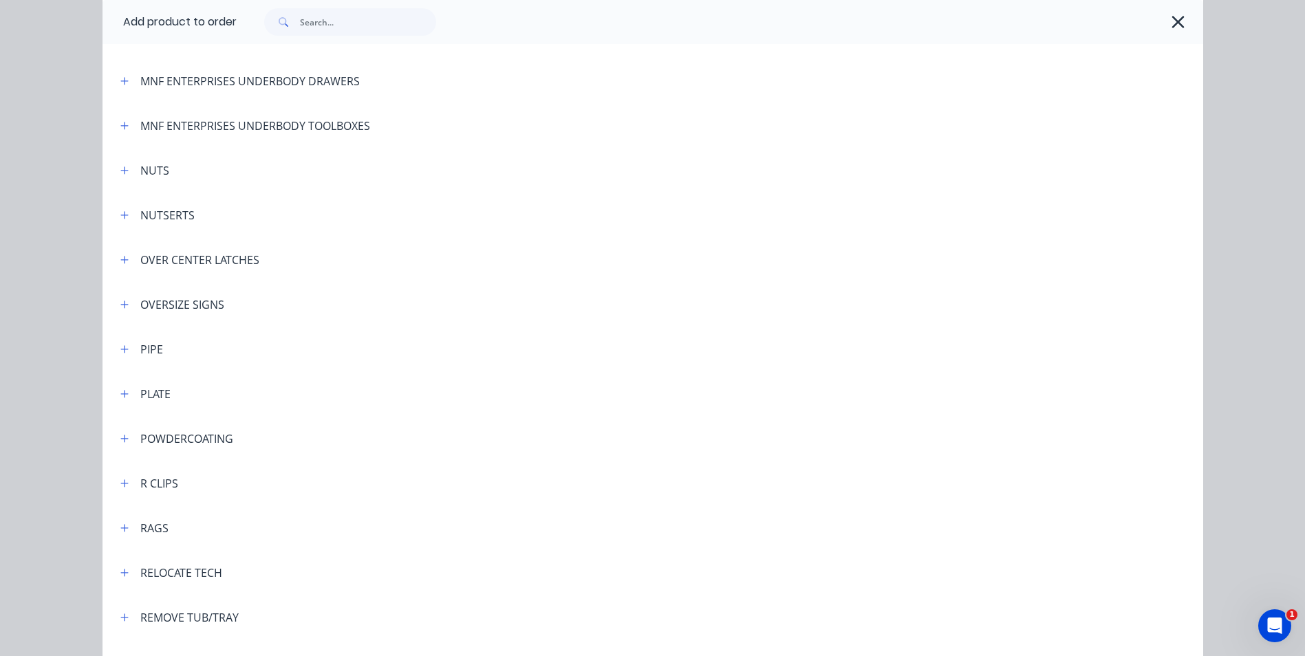
scroll to position [3096, 0]
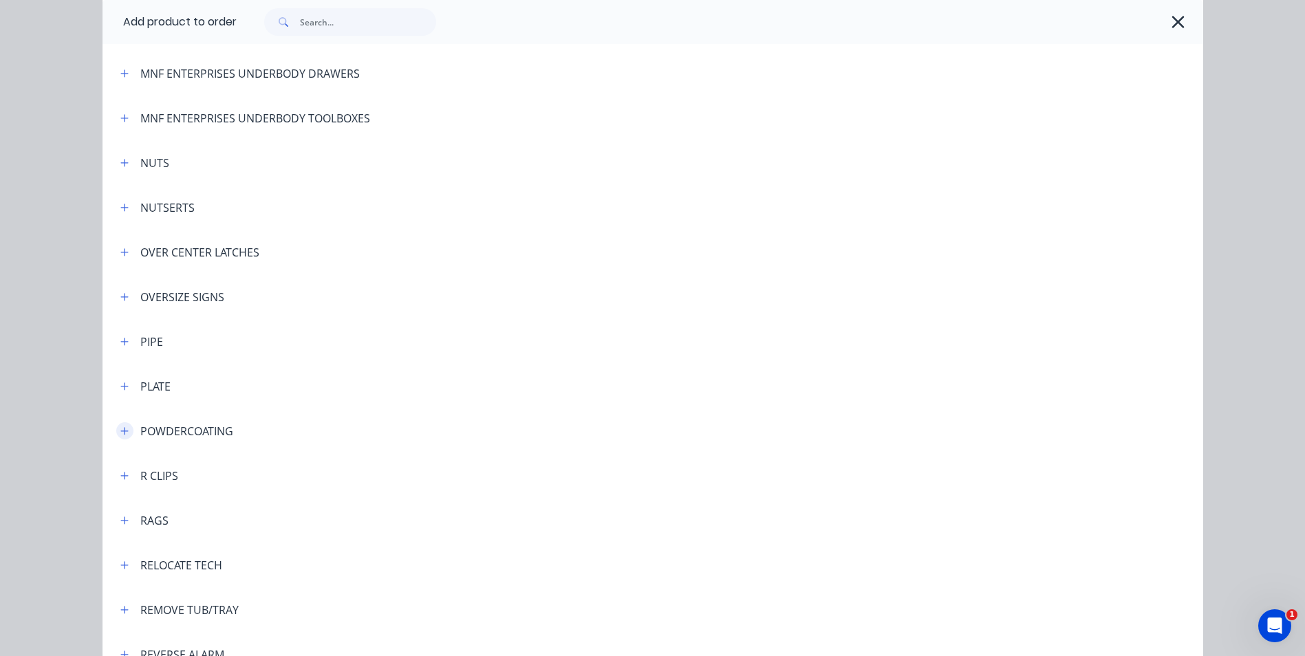
click at [120, 429] on icon "button" at bounding box center [124, 432] width 8 height 10
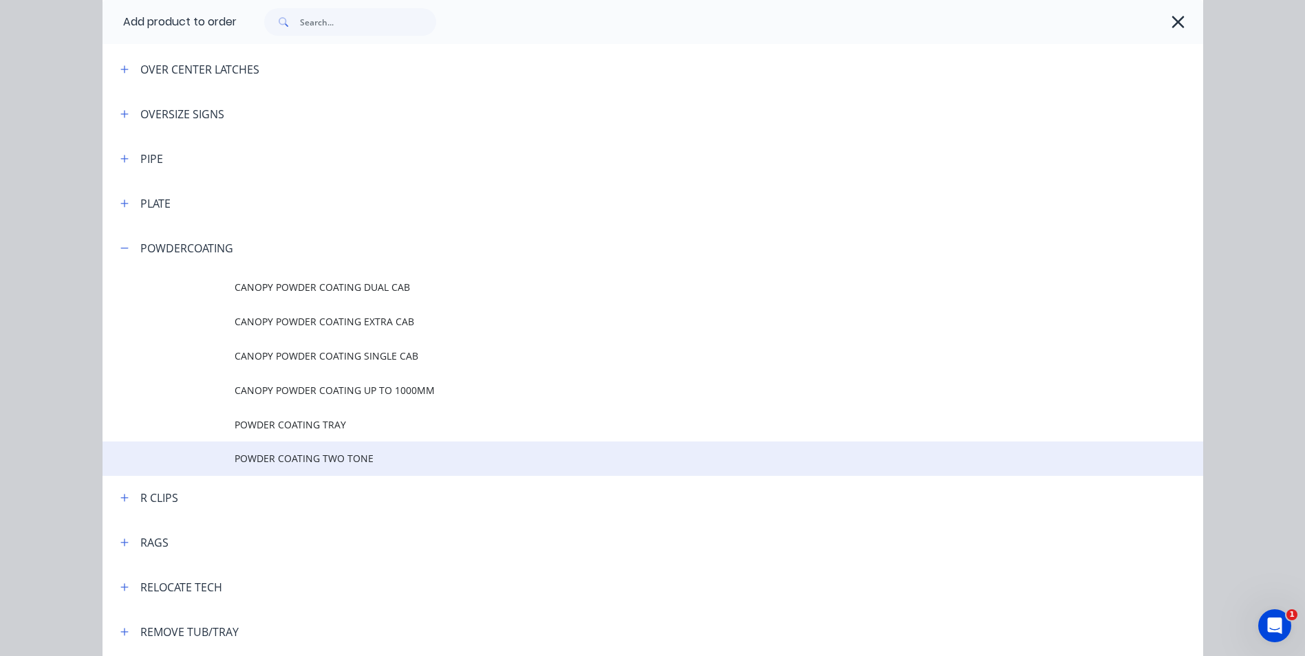
scroll to position [3302, 0]
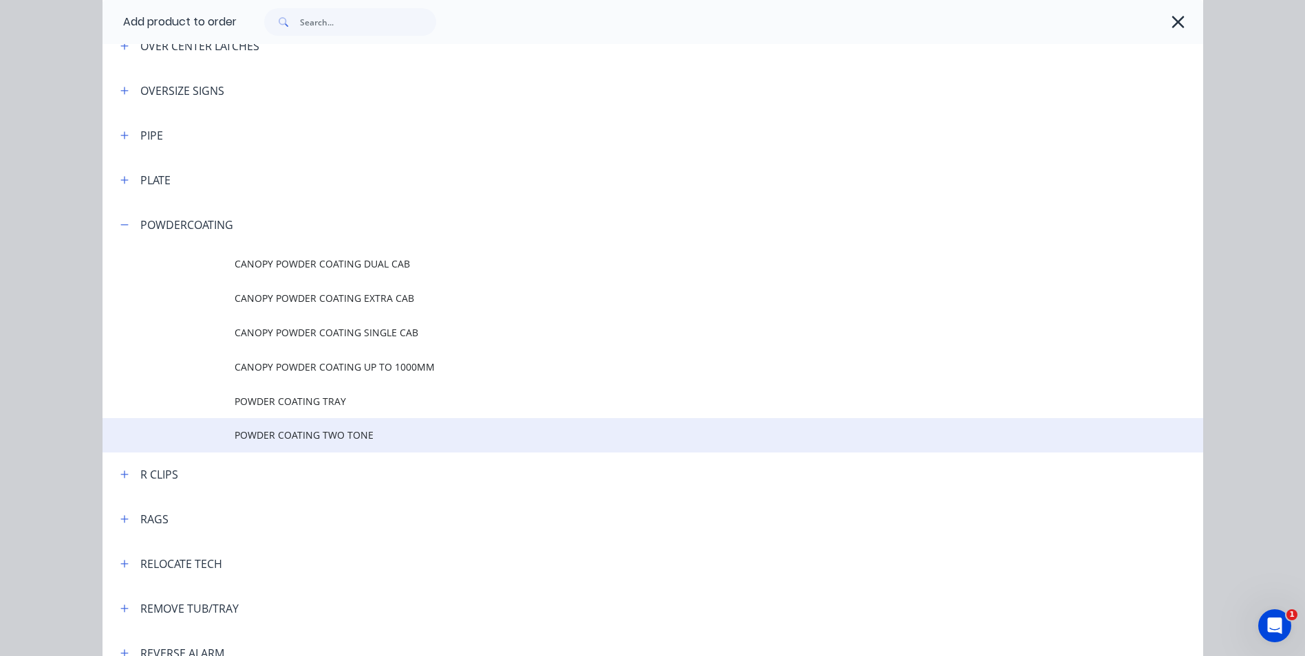
click at [376, 431] on span "POWDER COATING TWO TONE" at bounding box center [622, 435] width 775 height 14
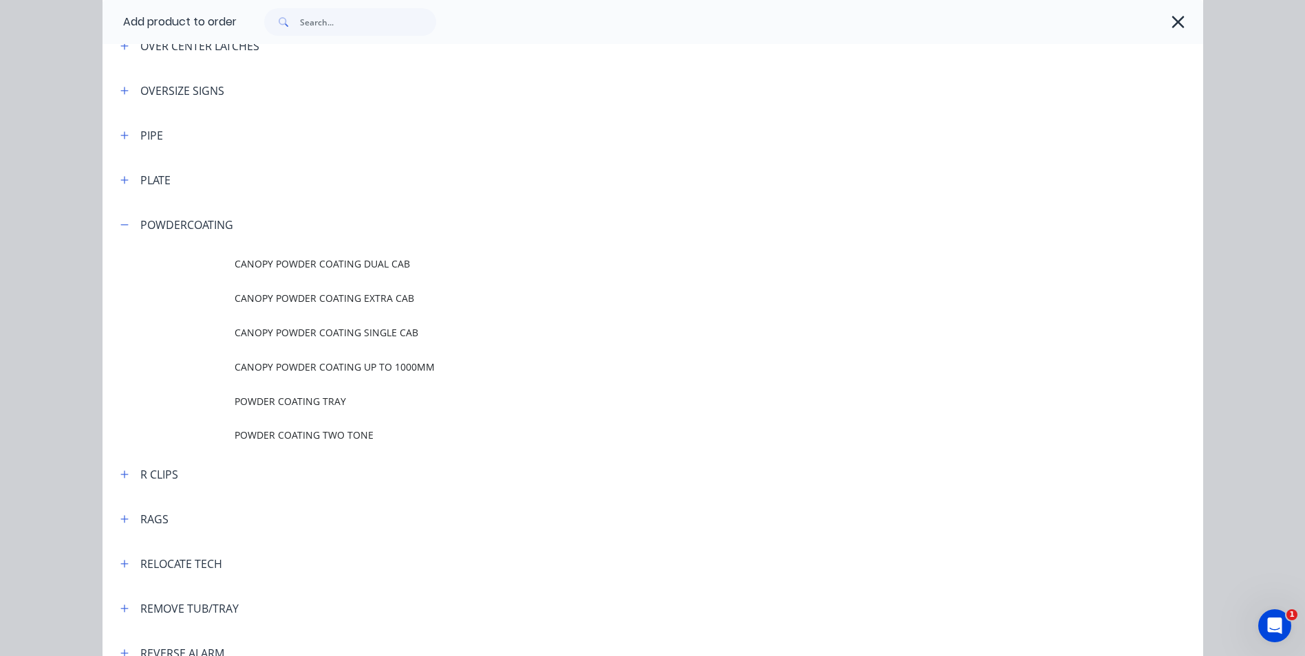
scroll to position [0, 0]
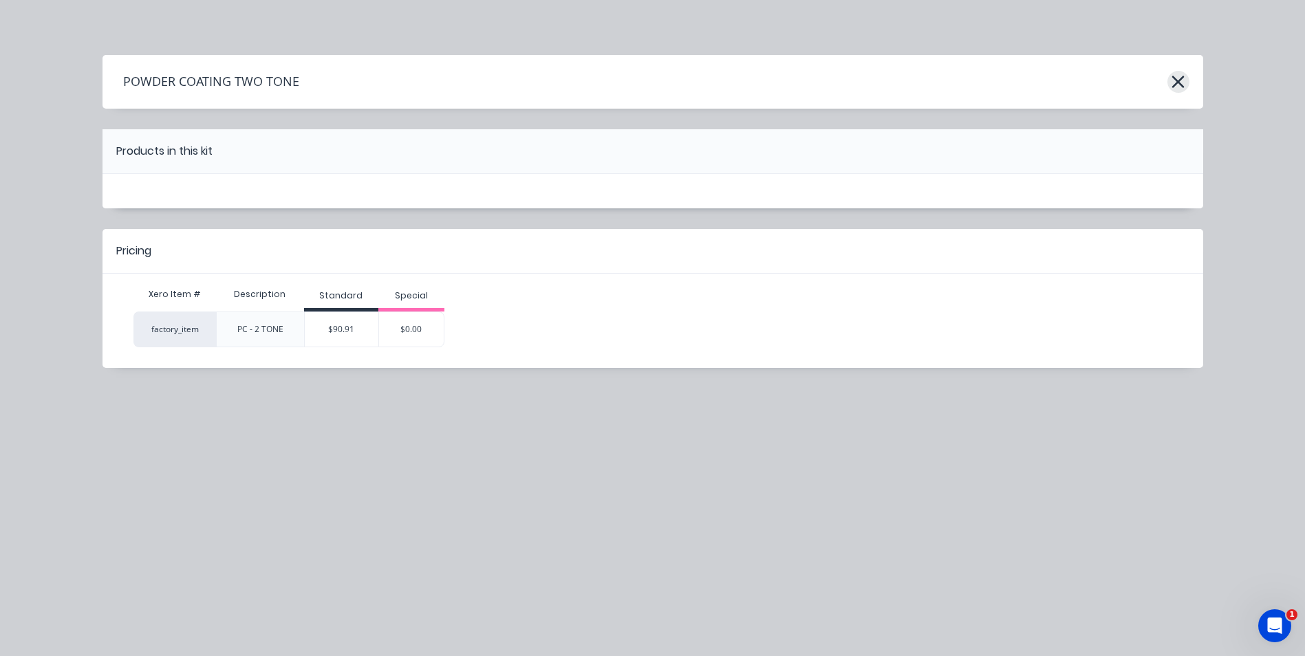
click at [1176, 85] on icon "button" at bounding box center [1178, 82] width 12 height 12
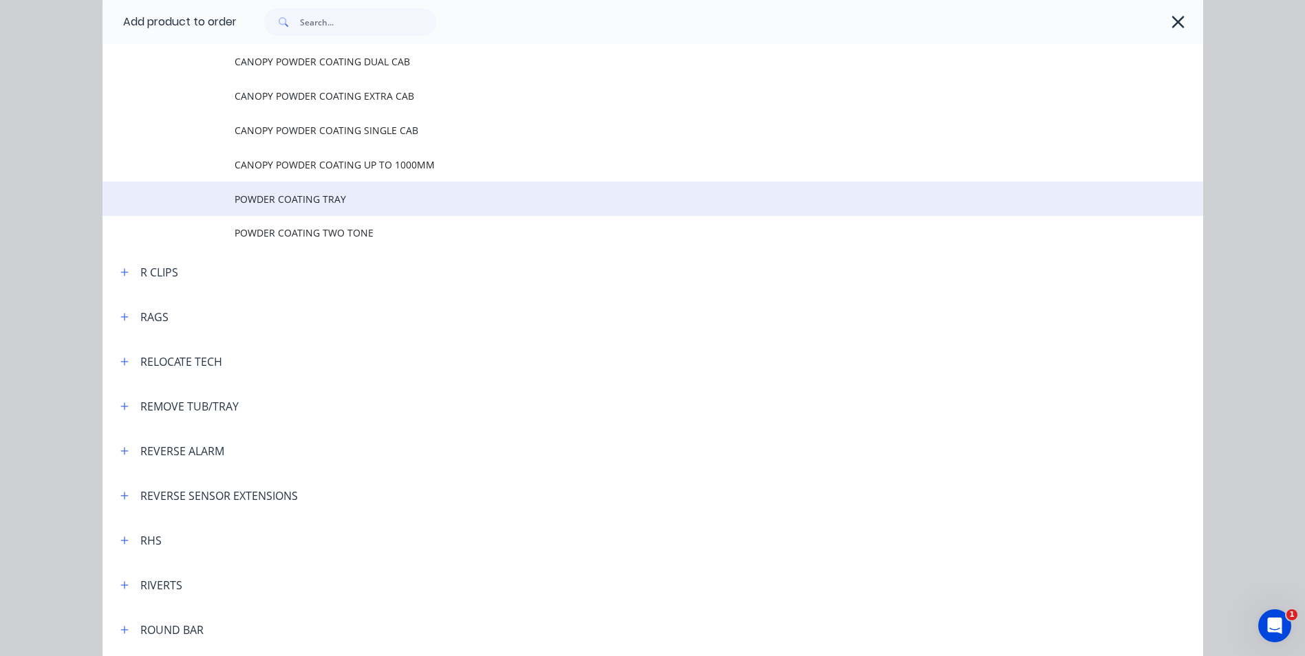
click at [319, 202] on span "POWDER COATING TRAY" at bounding box center [622, 199] width 775 height 14
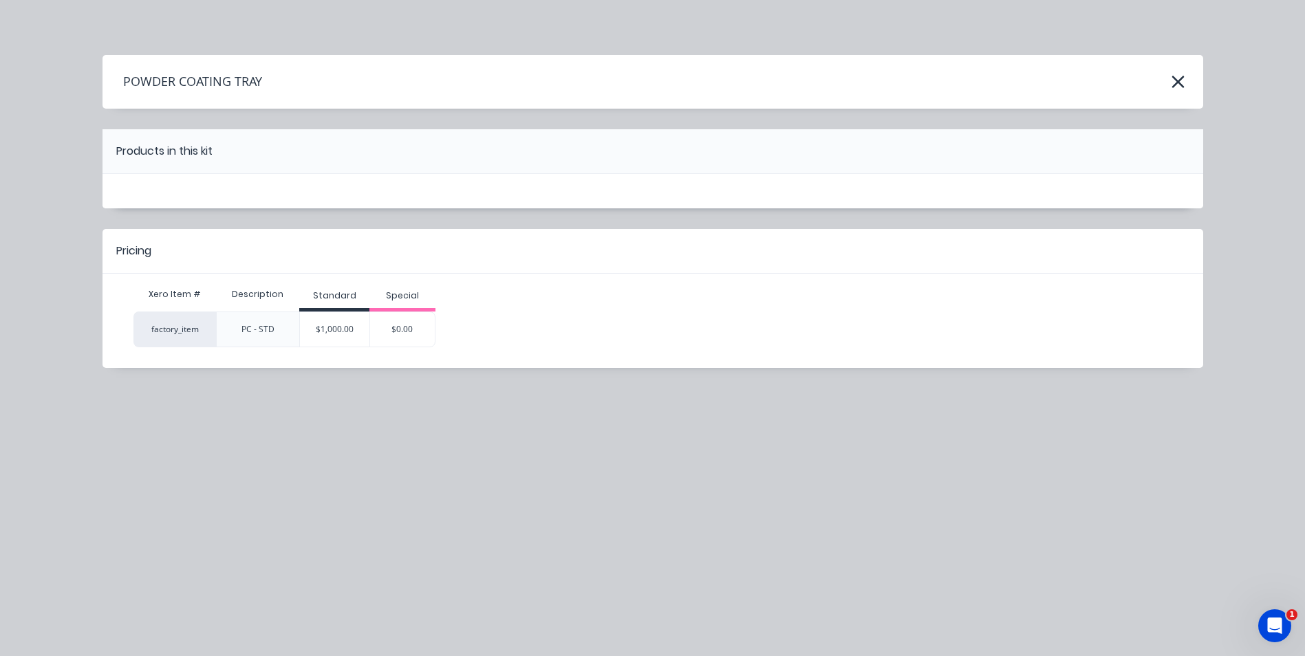
scroll to position [0, 0]
click at [350, 327] on div "$1,000.00" at bounding box center [334, 329] width 69 height 34
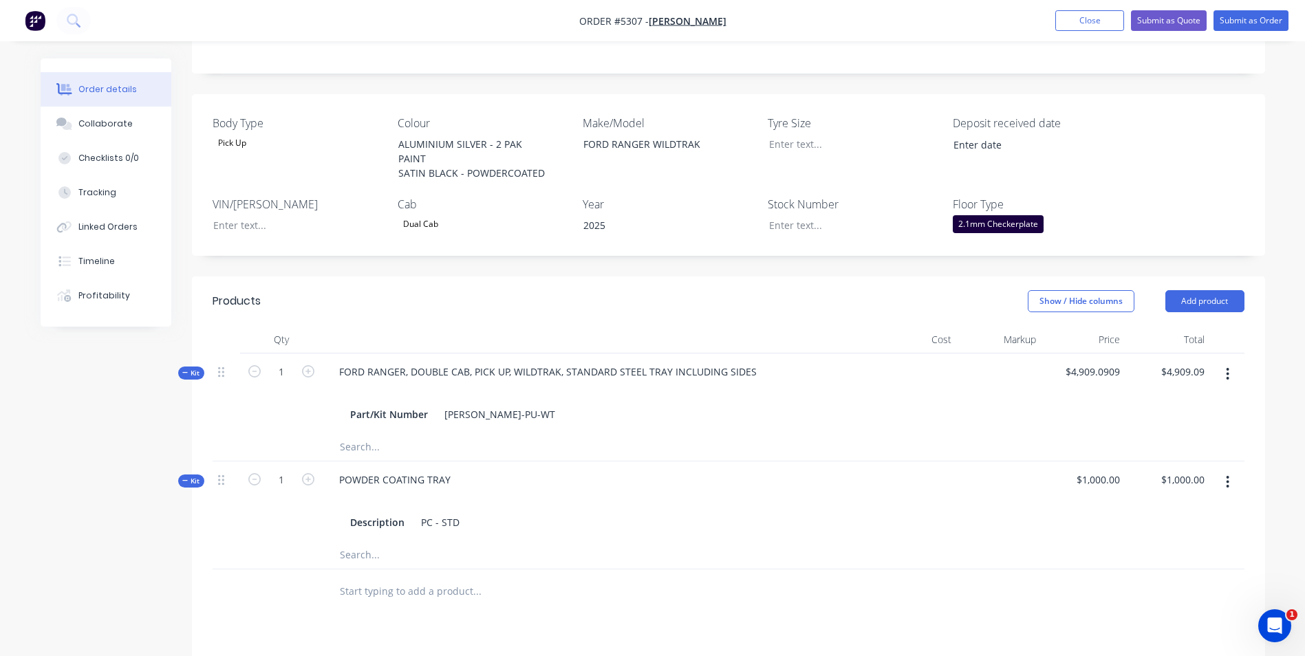
scroll to position [275, 0]
click at [1219, 305] on button "Add product" at bounding box center [1204, 302] width 79 height 22
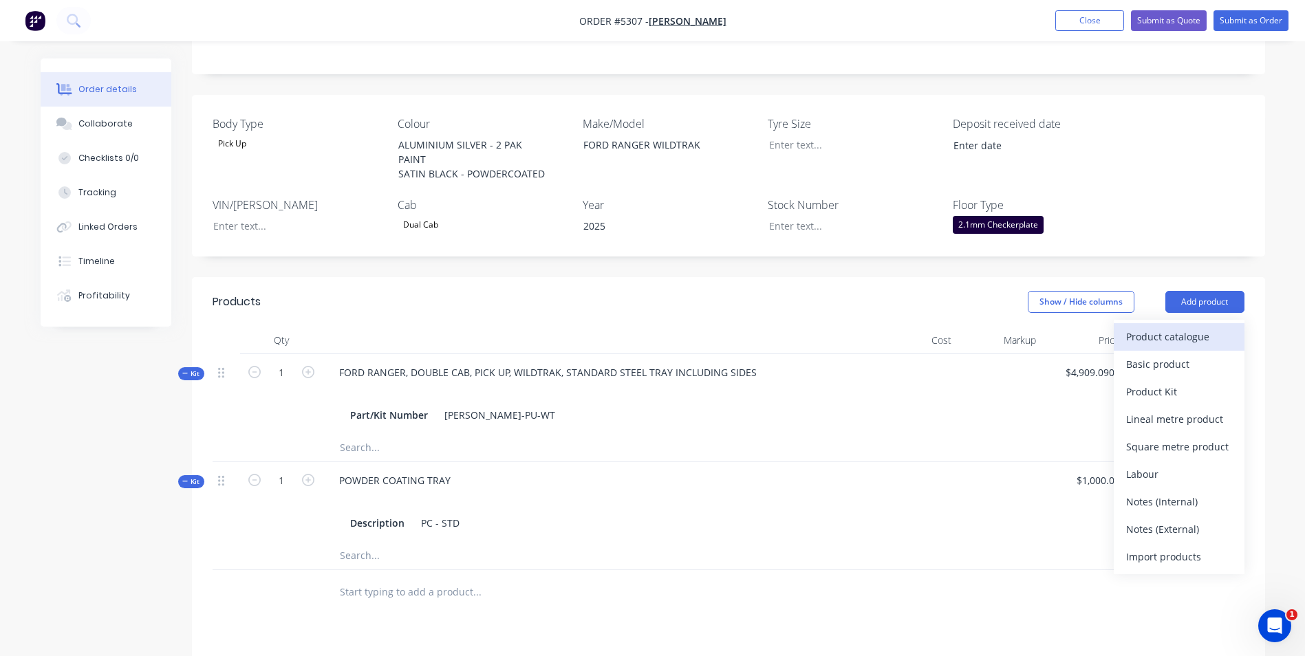
click at [1185, 338] on div "Product catalogue" at bounding box center [1179, 337] width 106 height 20
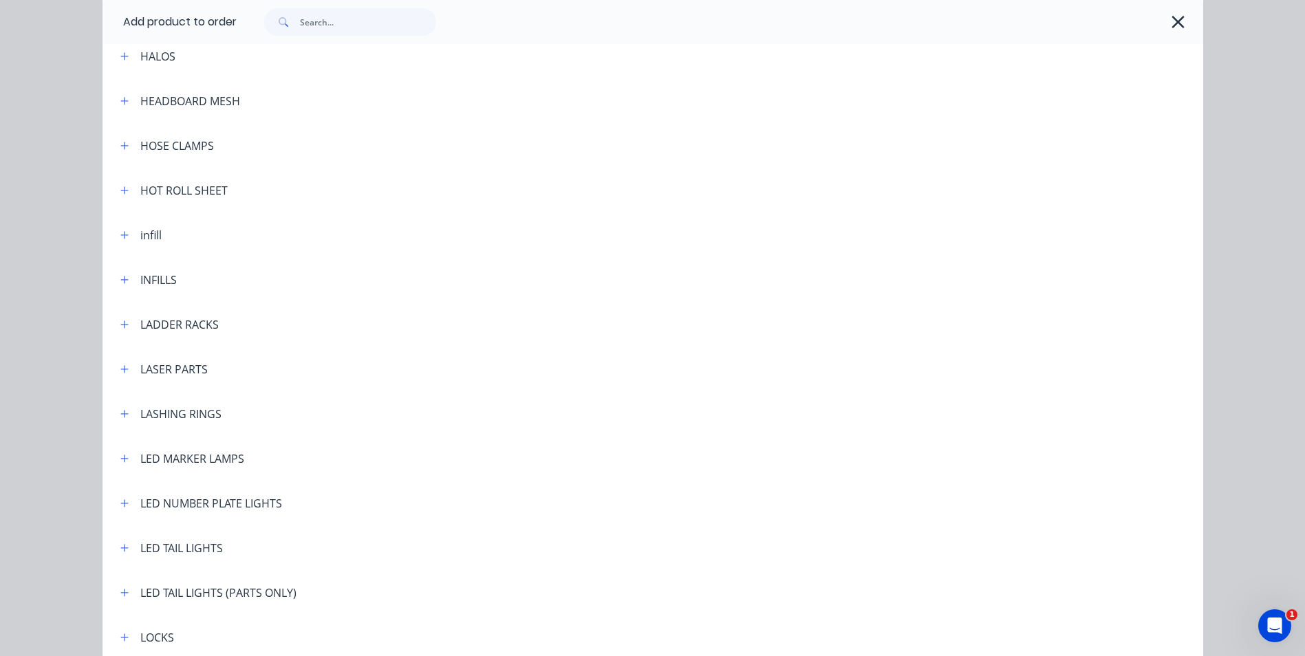
scroll to position [2064, 0]
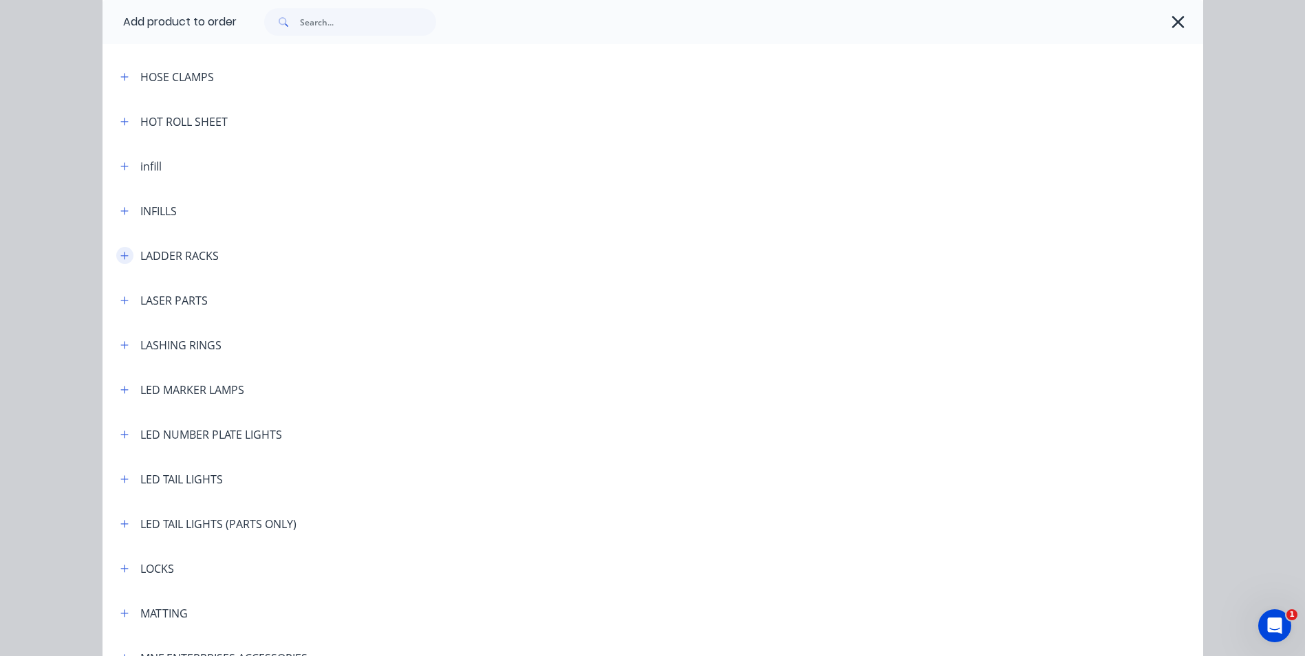
click at [120, 259] on icon "button" at bounding box center [124, 256] width 8 height 10
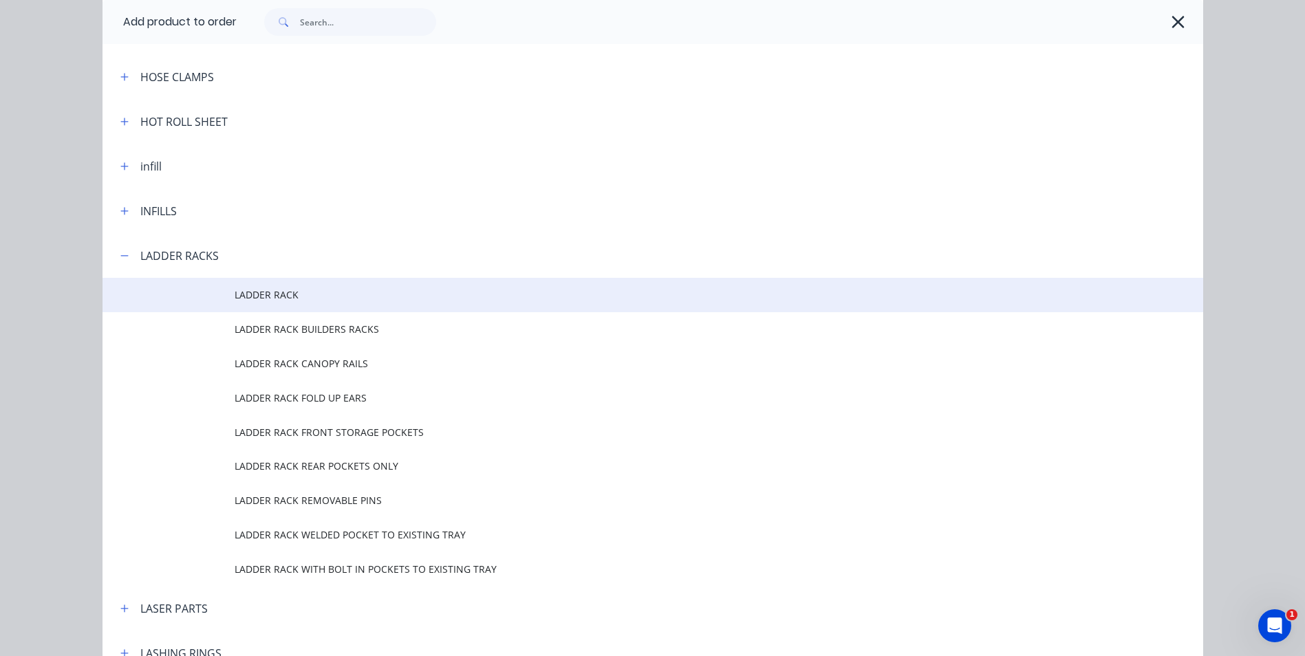
click at [290, 294] on span "LADDER RACK" at bounding box center [622, 295] width 775 height 14
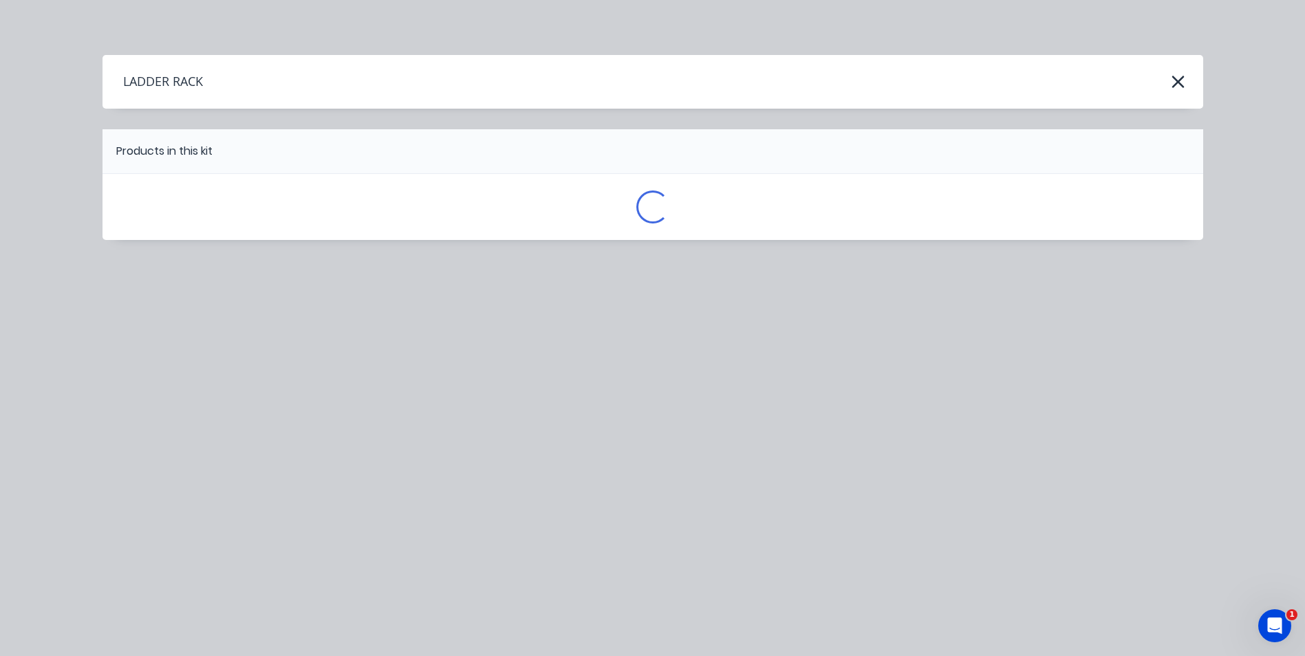
scroll to position [0, 0]
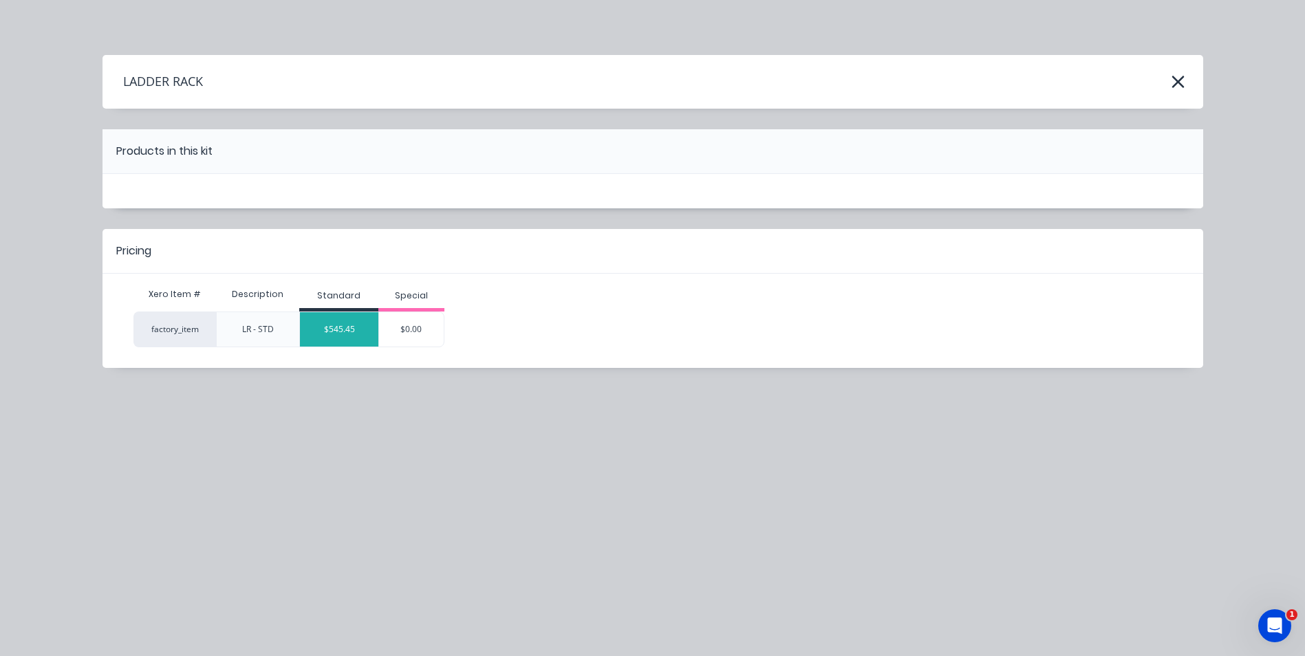
click at [348, 334] on div "$545.45" at bounding box center [339, 329] width 78 height 34
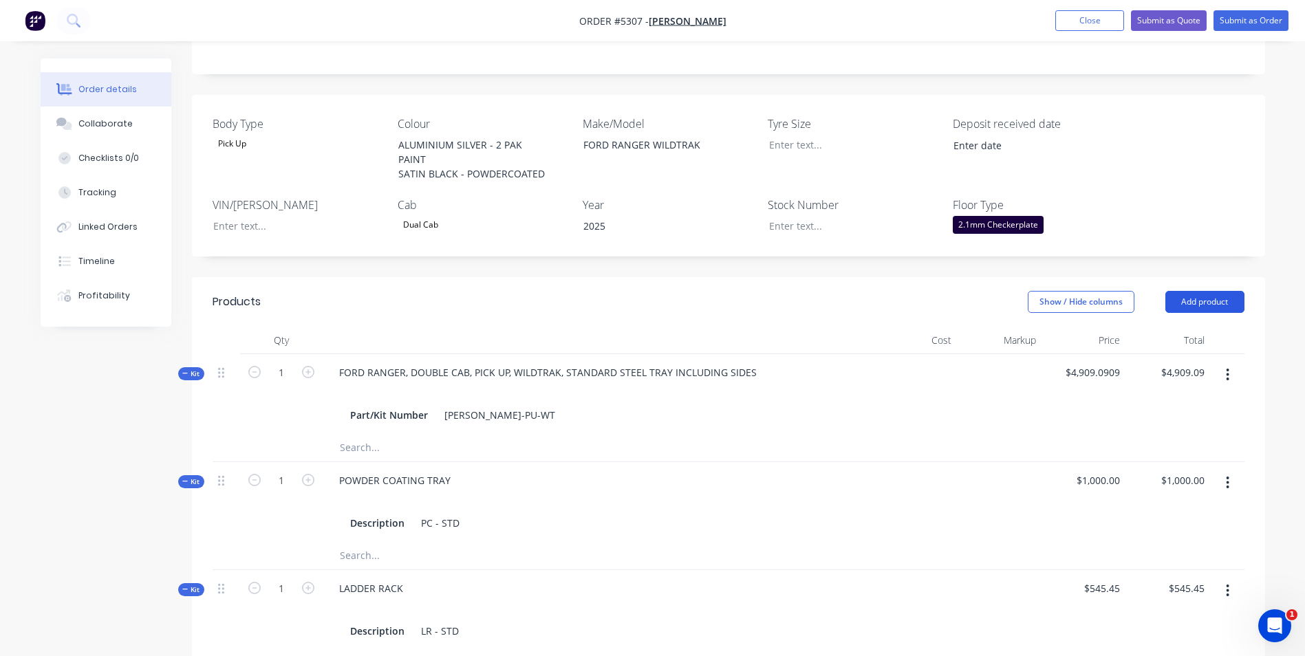
click at [1202, 303] on button "Add product" at bounding box center [1204, 302] width 79 height 22
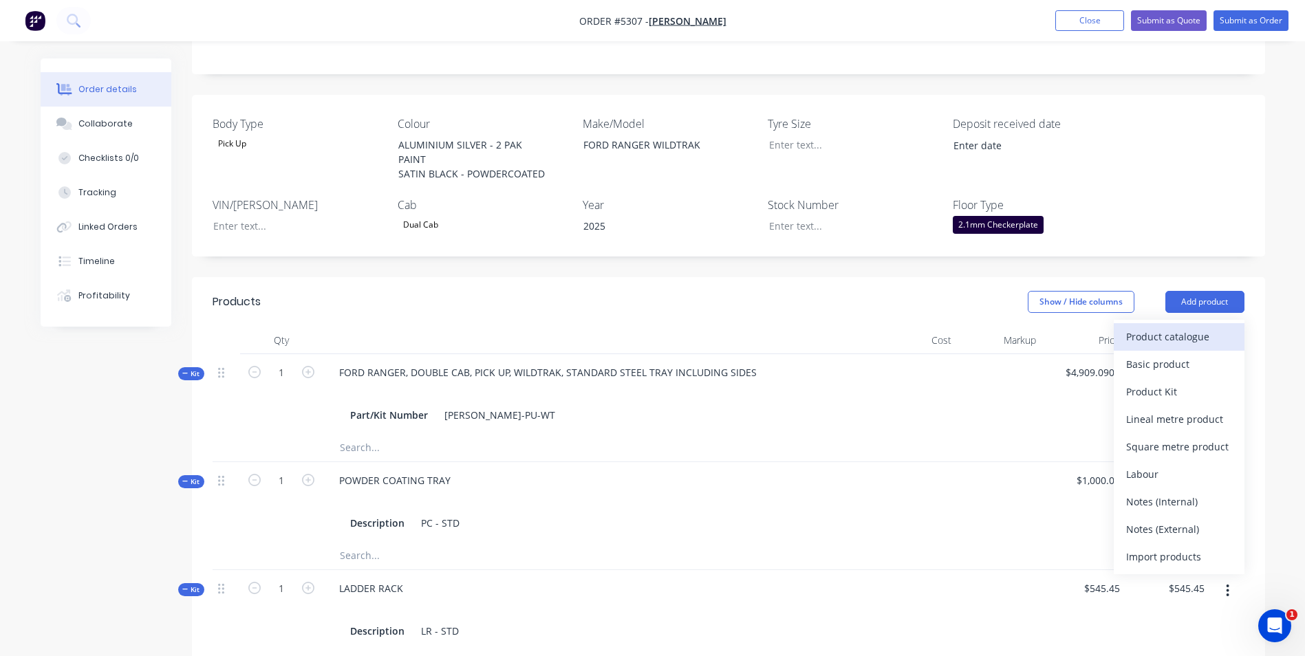
click at [1198, 338] on div "Product catalogue" at bounding box center [1179, 337] width 106 height 20
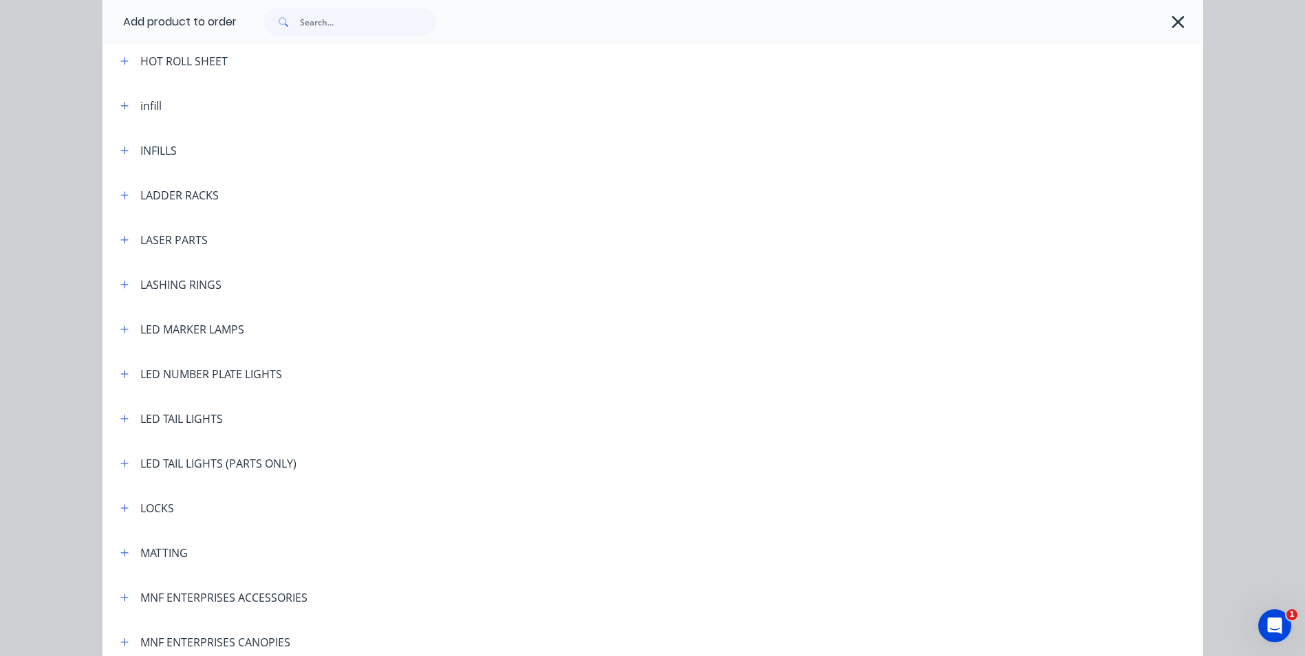
scroll to position [2133, 0]
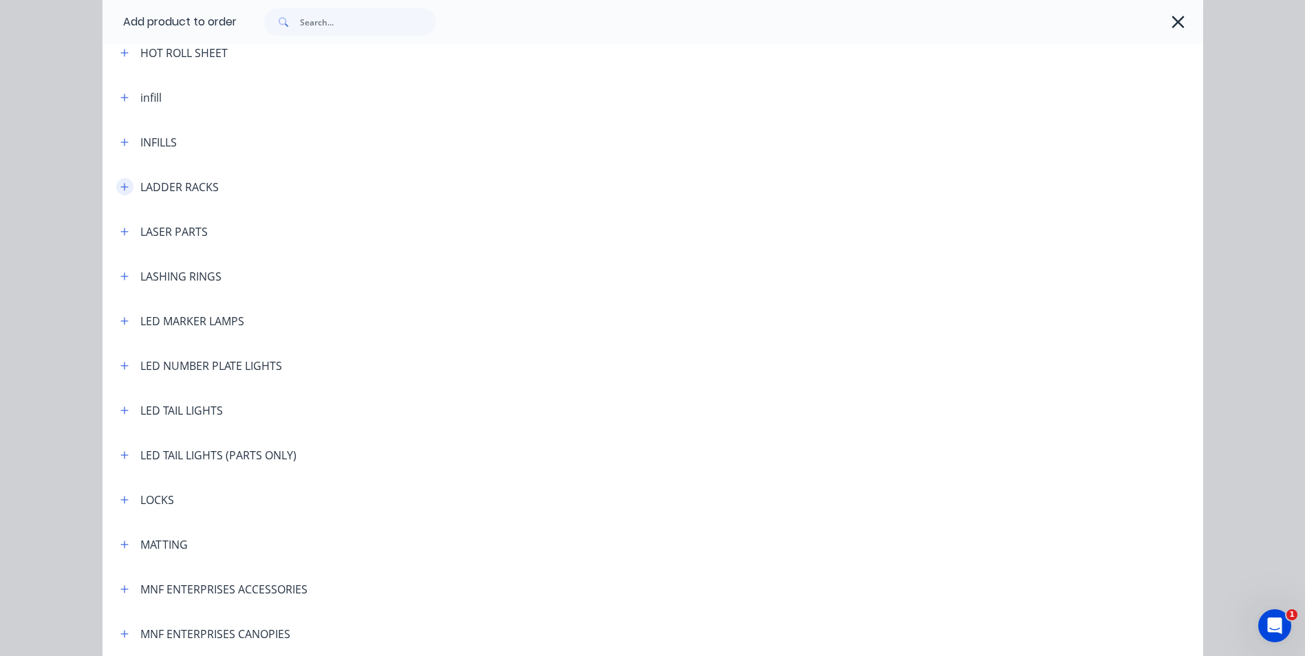
click at [120, 184] on icon "button" at bounding box center [124, 187] width 8 height 10
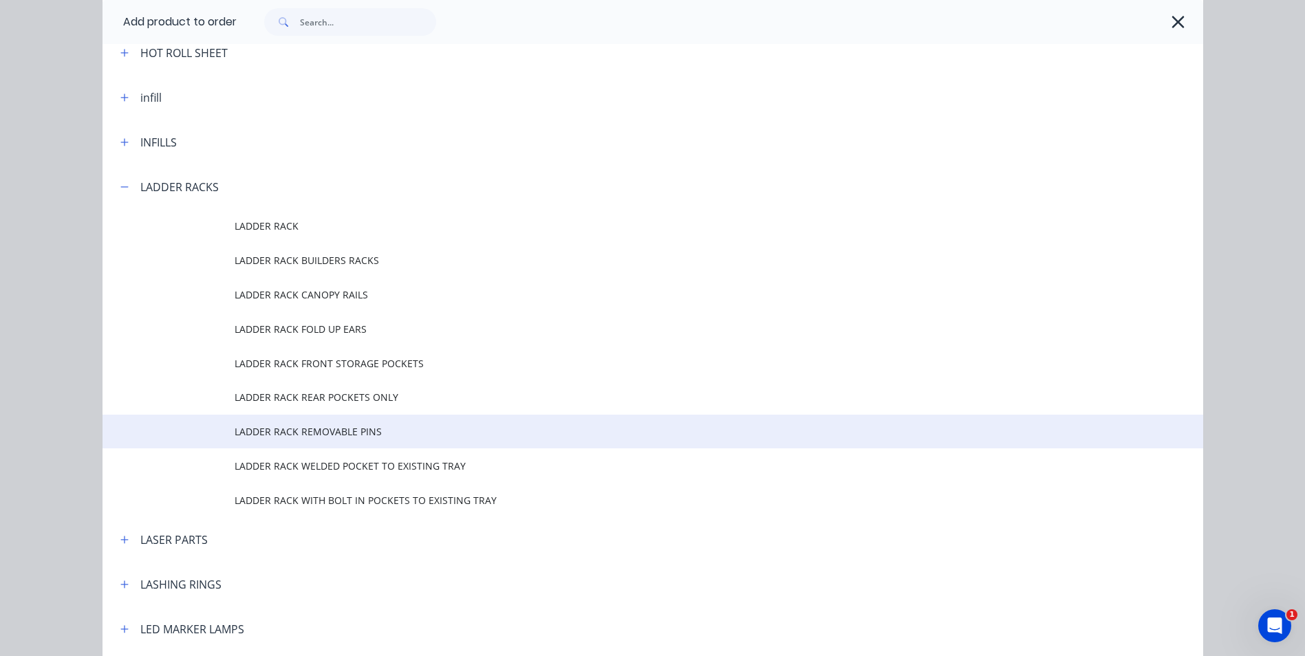
click at [354, 433] on span "LADDER RACK REMOVABLE PINS" at bounding box center [622, 431] width 775 height 14
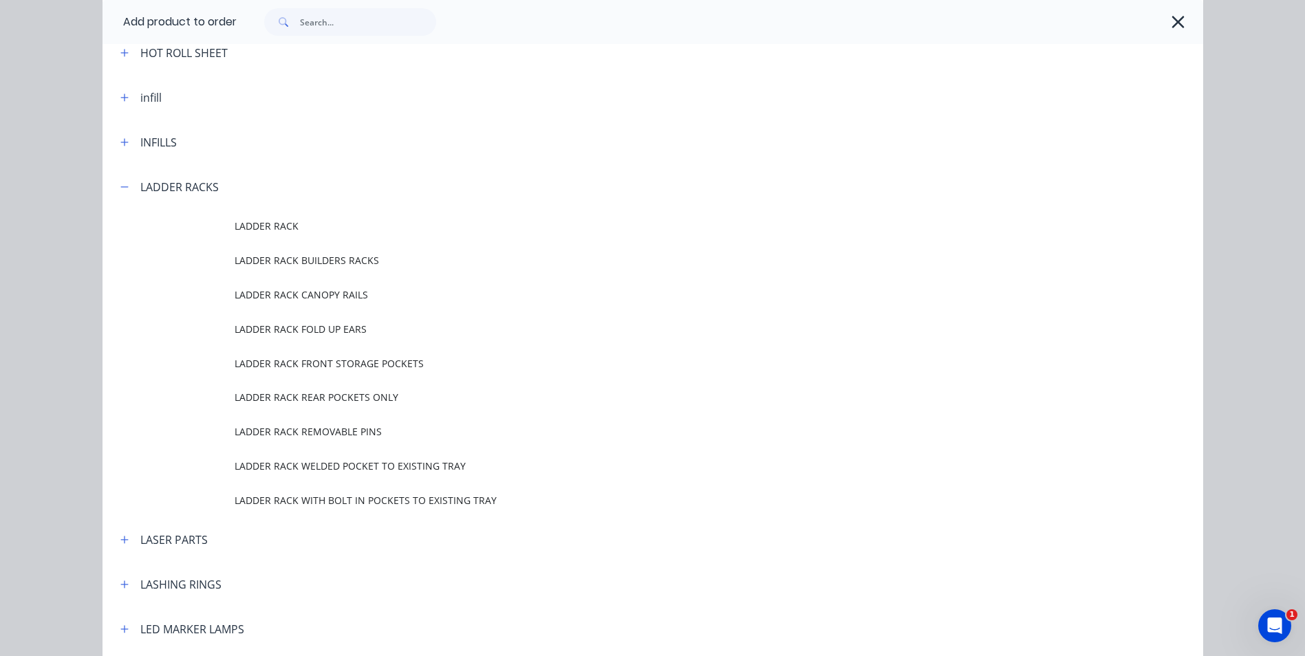
scroll to position [0, 0]
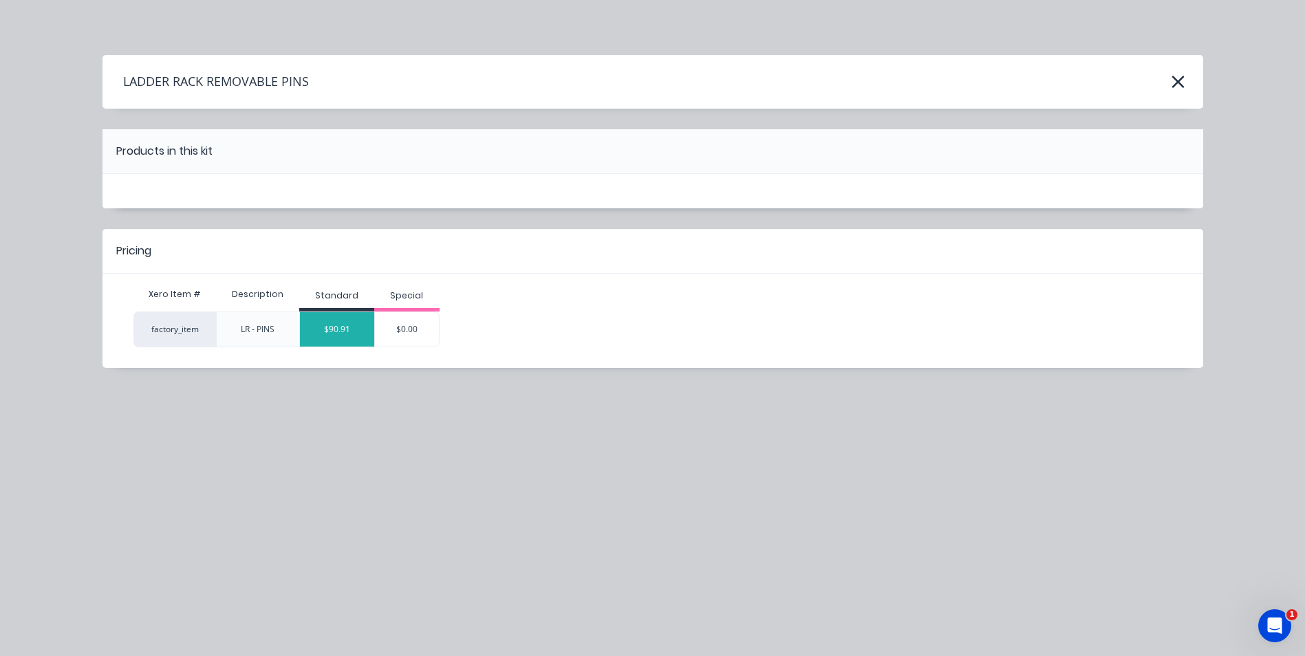
click at [352, 332] on div "$90.91" at bounding box center [337, 329] width 74 height 34
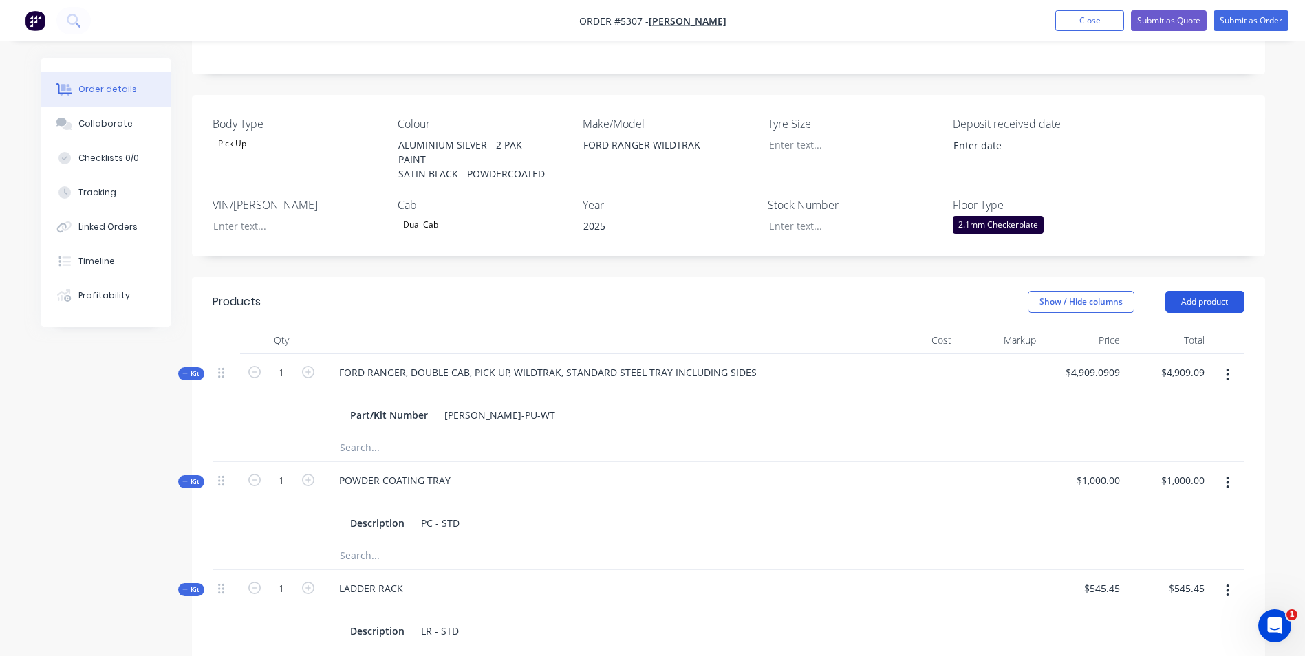
click at [1203, 302] on button "Add product" at bounding box center [1204, 302] width 79 height 22
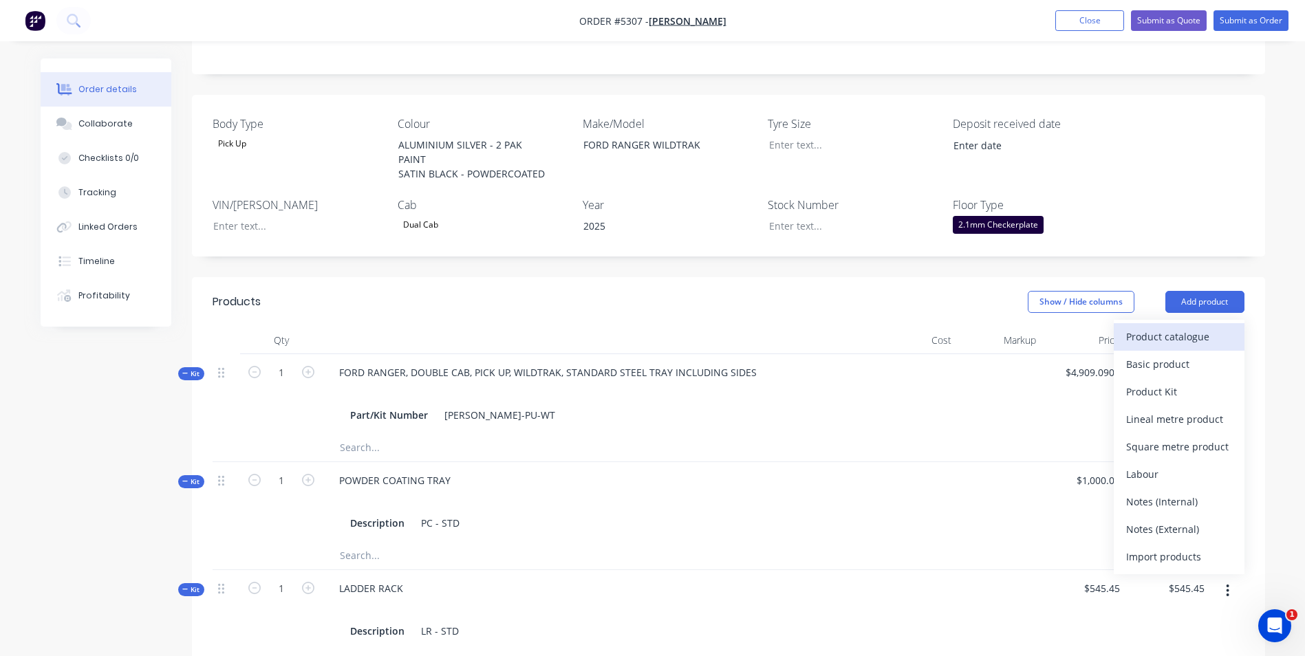
click at [1200, 337] on div "Product catalogue" at bounding box center [1179, 337] width 106 height 20
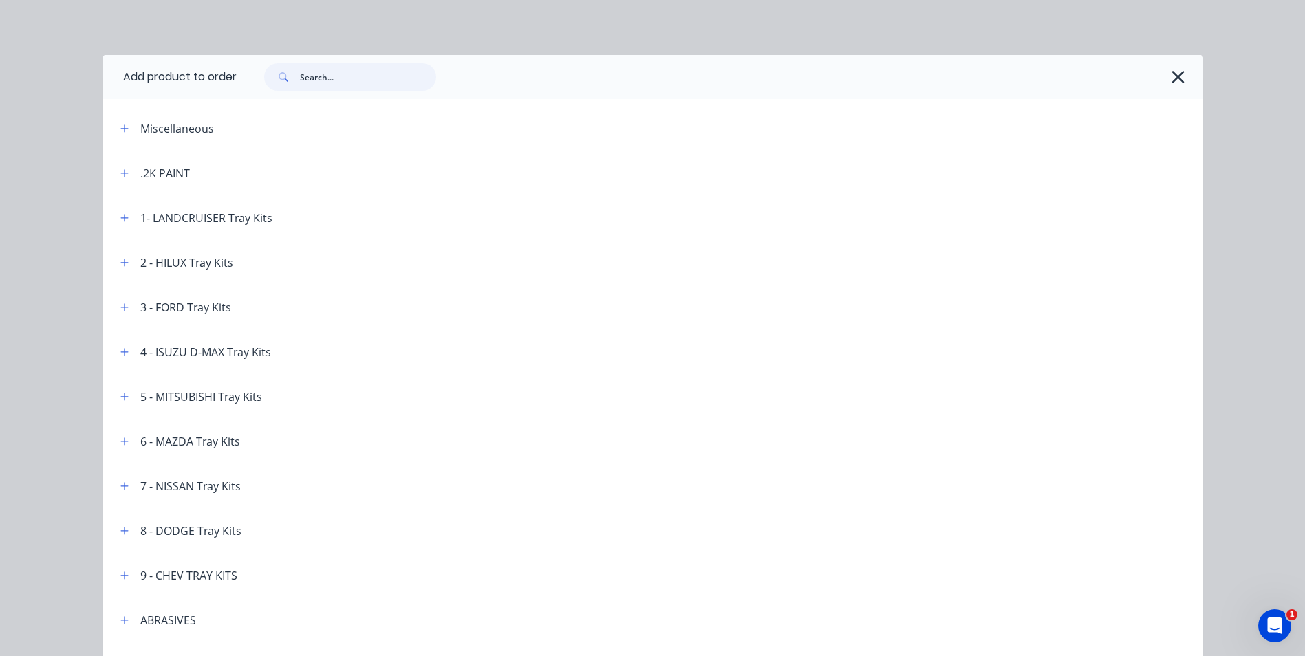
click at [343, 84] on input "text" at bounding box center [368, 77] width 136 height 28
type input "[PERSON_NAME]"
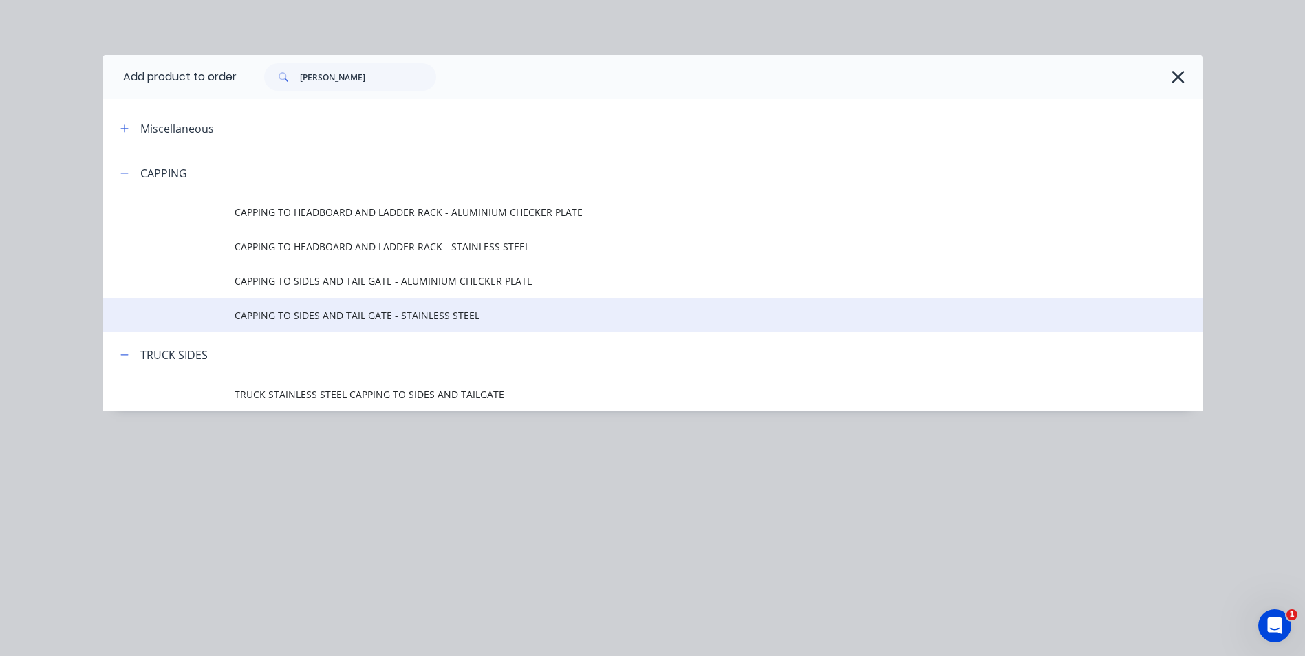
click at [363, 318] on span "CAPPING TO SIDES AND TAIL GATE - STAINLESS STEEL" at bounding box center [622, 315] width 775 height 14
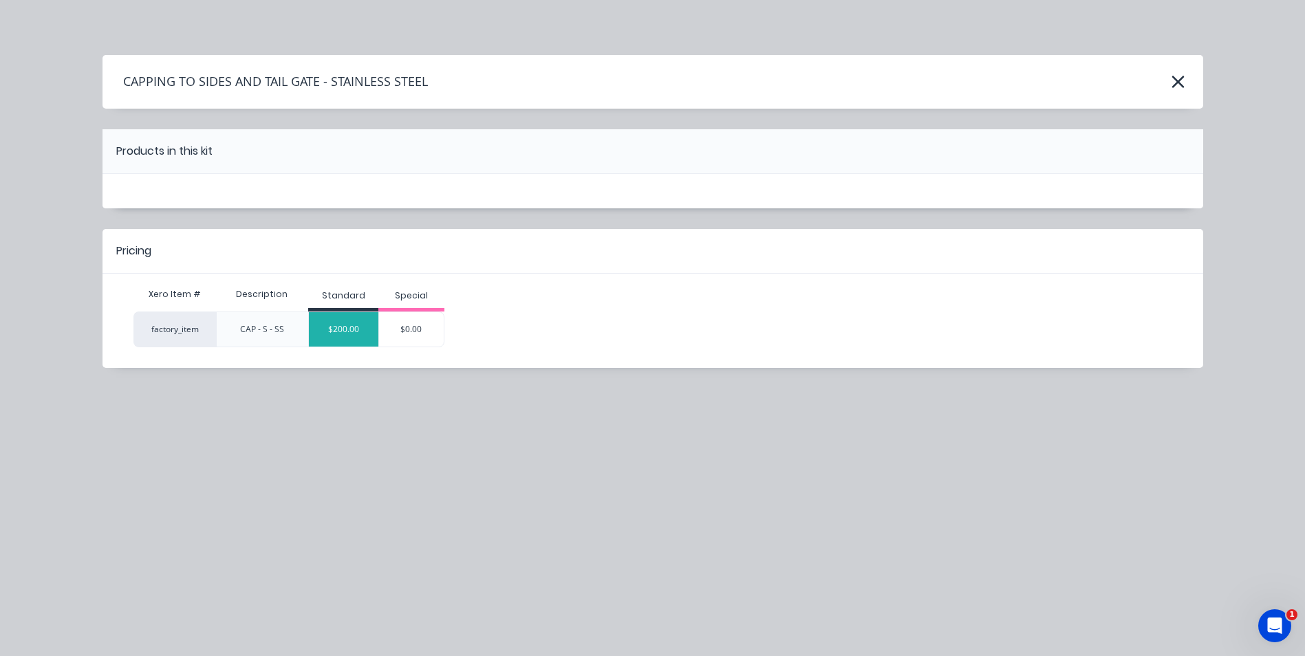
click at [350, 330] on div "$200.00" at bounding box center [343, 329] width 69 height 34
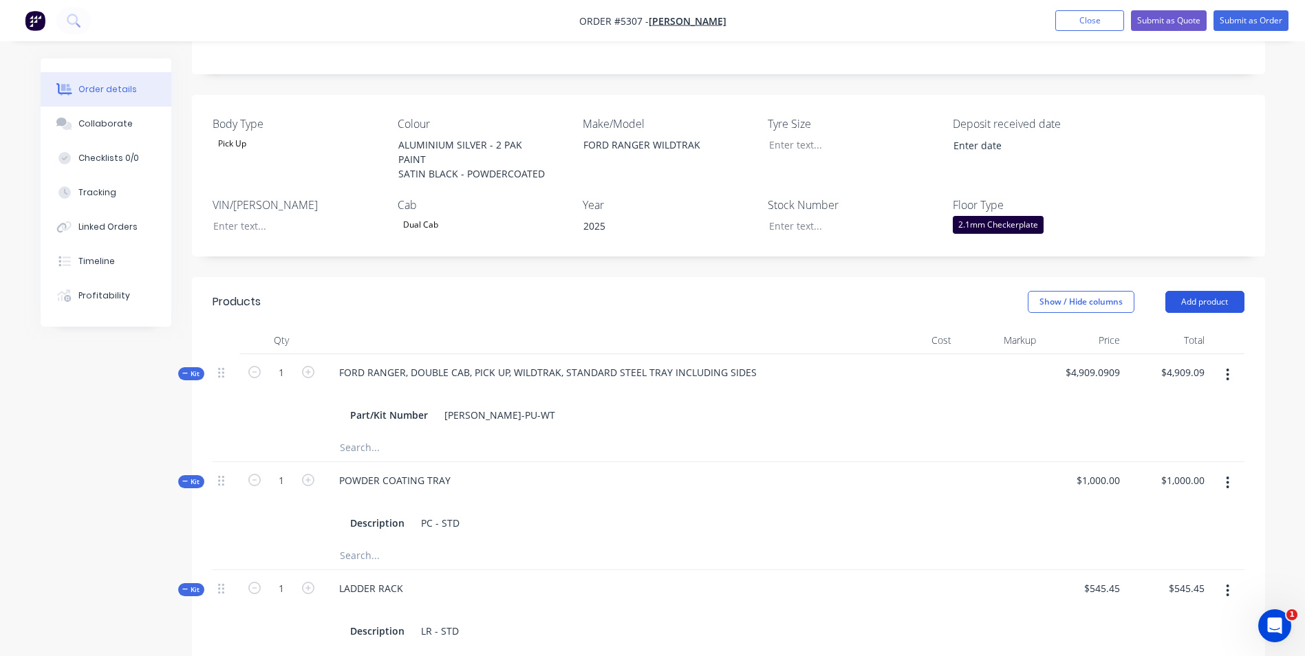
click at [1219, 304] on button "Add product" at bounding box center [1204, 302] width 79 height 22
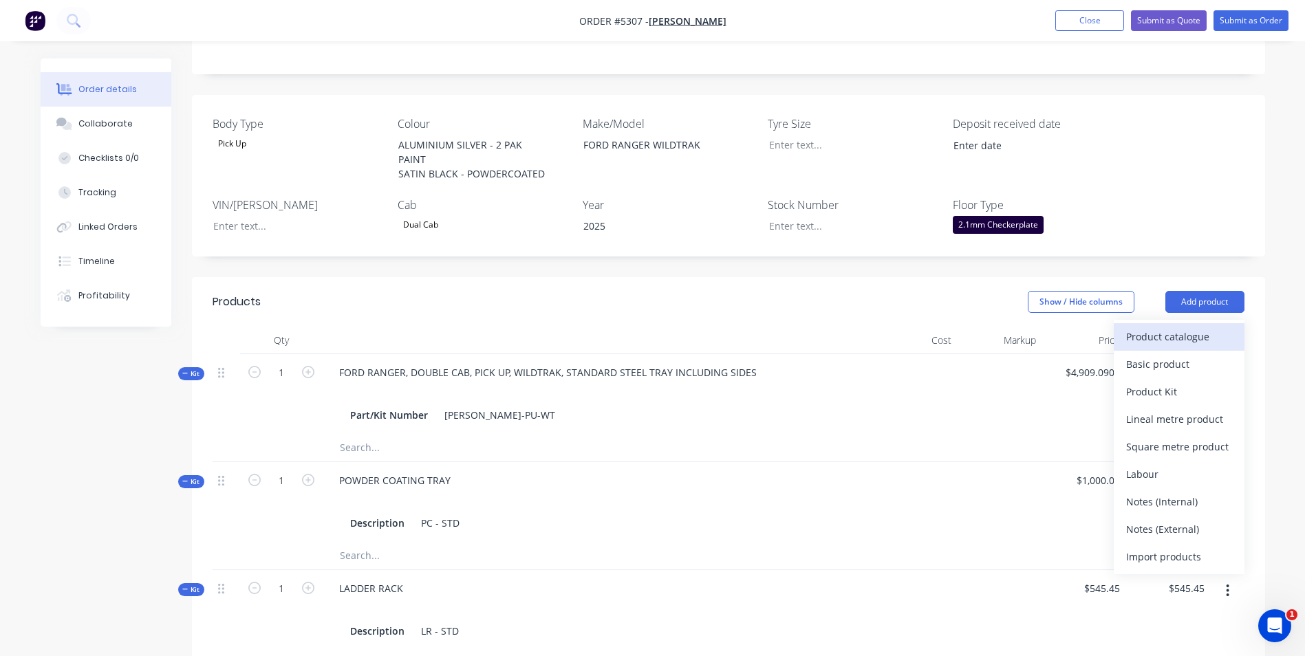
click at [1207, 343] on div "Product catalogue" at bounding box center [1179, 337] width 106 height 20
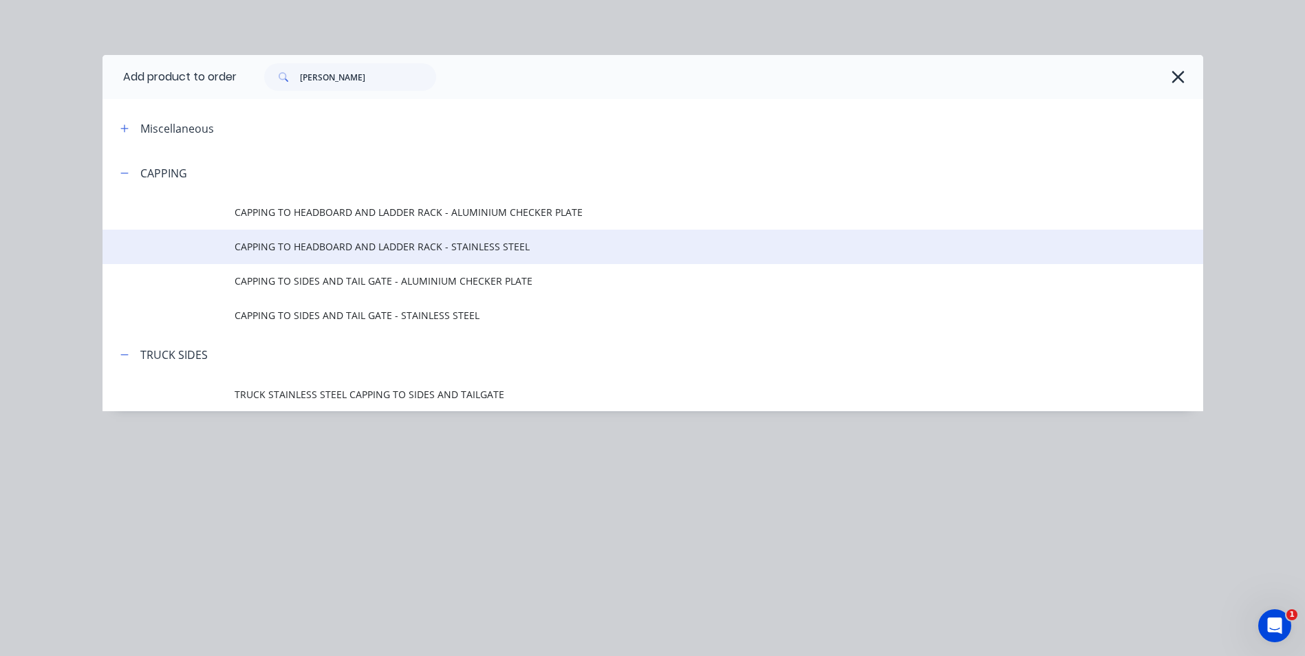
click at [357, 244] on span "CAPPING TO HEADBOARD AND LADDER RACK - STAINLESS STEEL" at bounding box center [622, 246] width 775 height 14
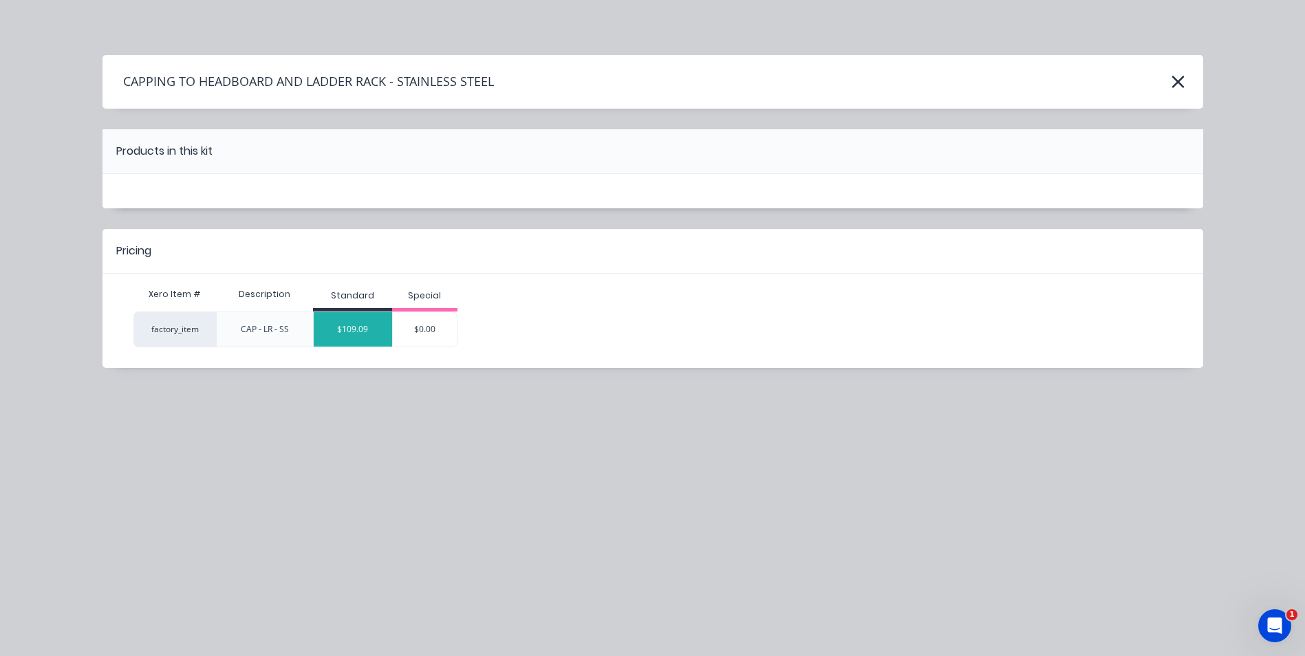
click at [352, 335] on div "$109.09" at bounding box center [353, 329] width 78 height 34
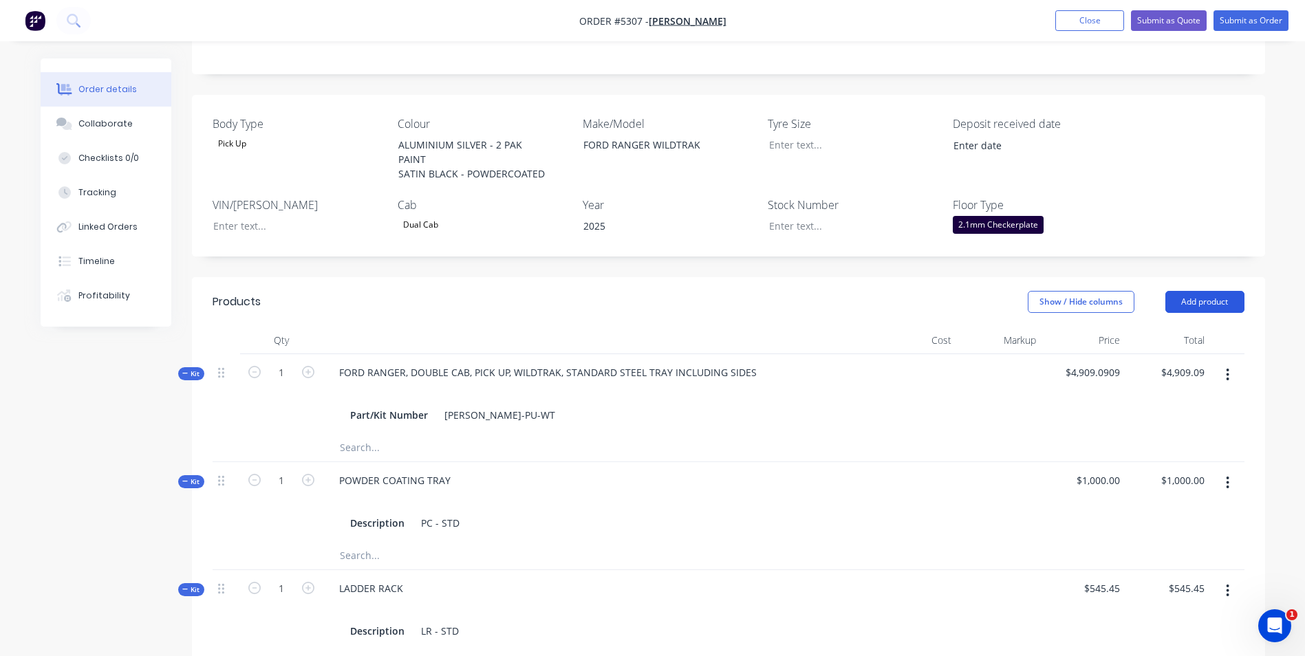
click at [1213, 303] on button "Add product" at bounding box center [1204, 302] width 79 height 22
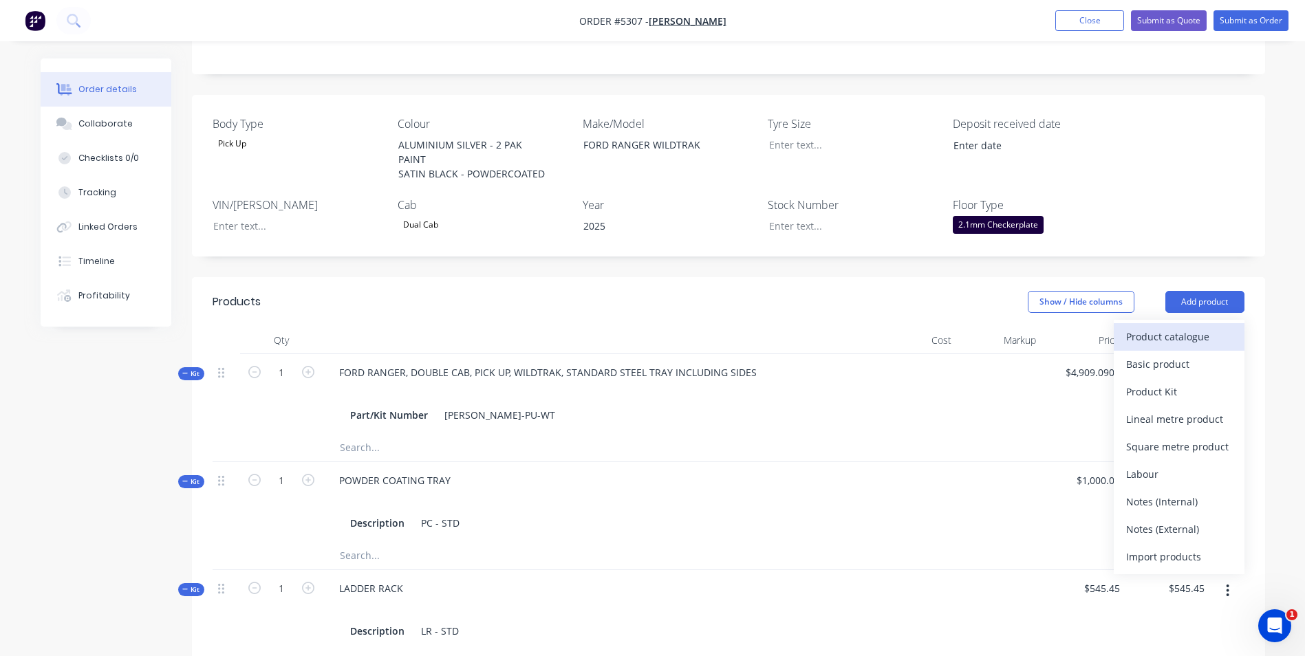
click at [1202, 345] on div "Product catalogue" at bounding box center [1179, 337] width 106 height 20
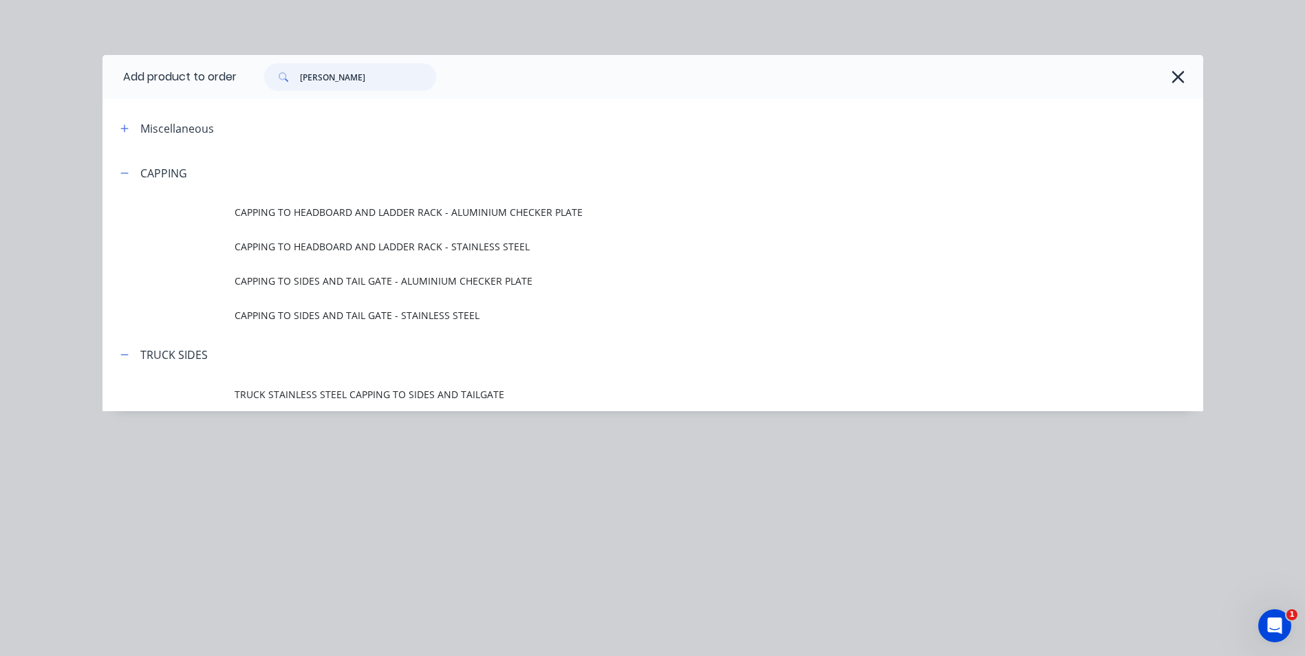
drag, startPoint x: 347, startPoint y: 77, endPoint x: 290, endPoint y: 83, distance: 58.1
click at [290, 83] on div "[PERSON_NAME]" at bounding box center [350, 77] width 172 height 28
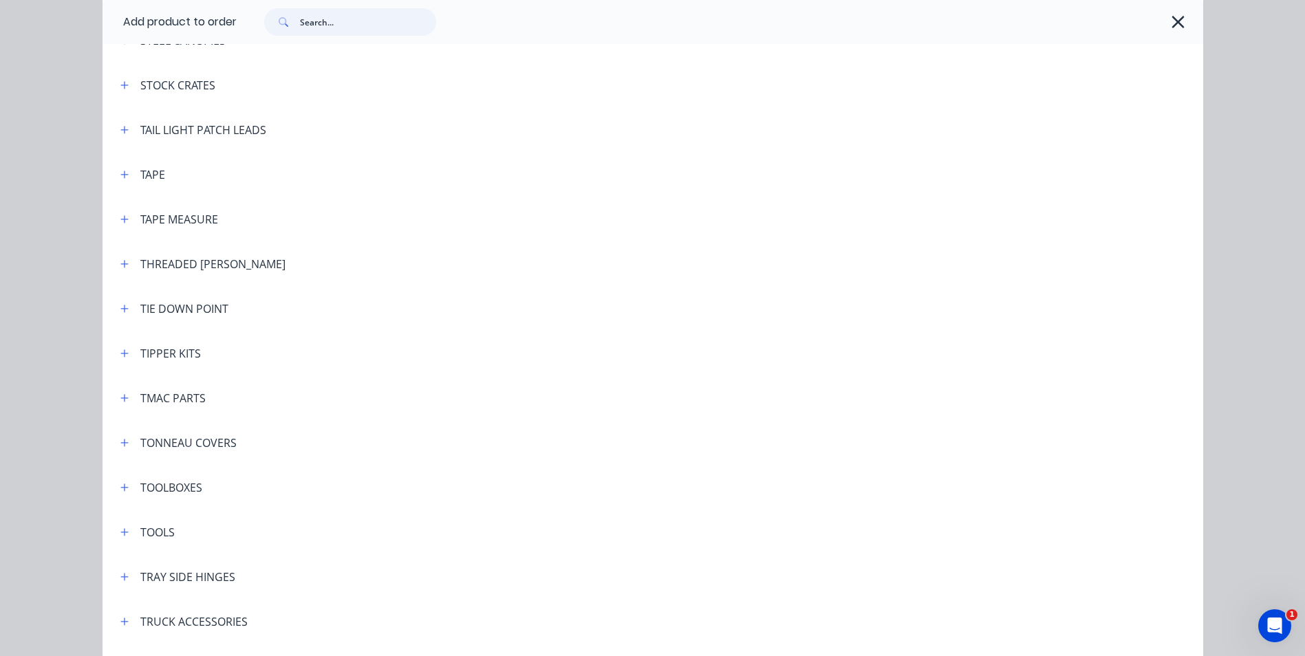
scroll to position [4472, 0]
click at [120, 486] on icon "button" at bounding box center [124, 486] width 8 height 8
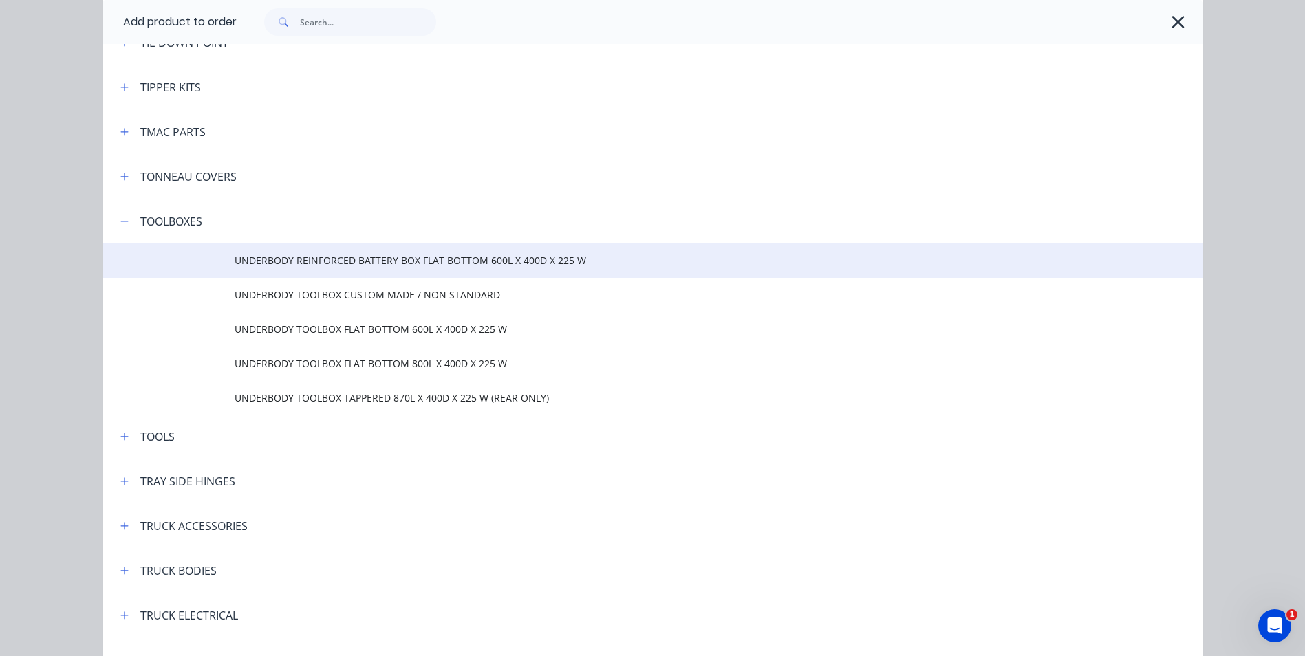
scroll to position [4747, 0]
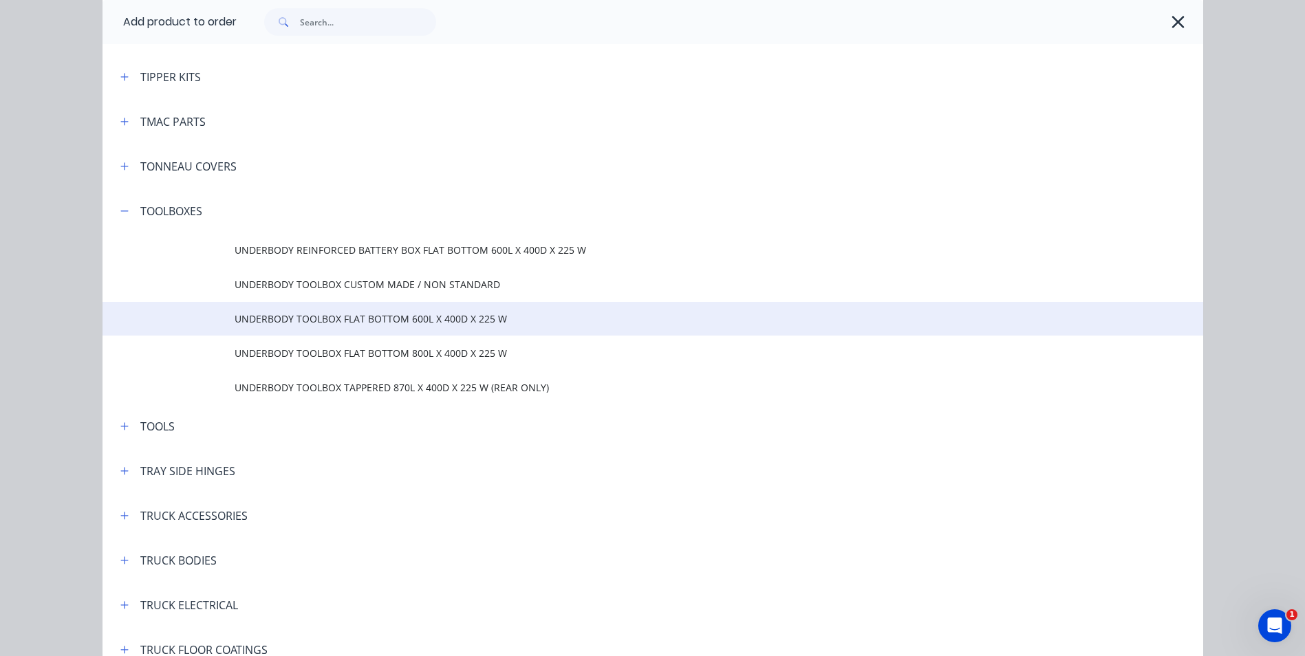
click at [384, 326] on td "UNDERBODY TOOLBOX FLAT BOTTOM 600L X 400D X 225 W" at bounding box center [719, 319] width 969 height 34
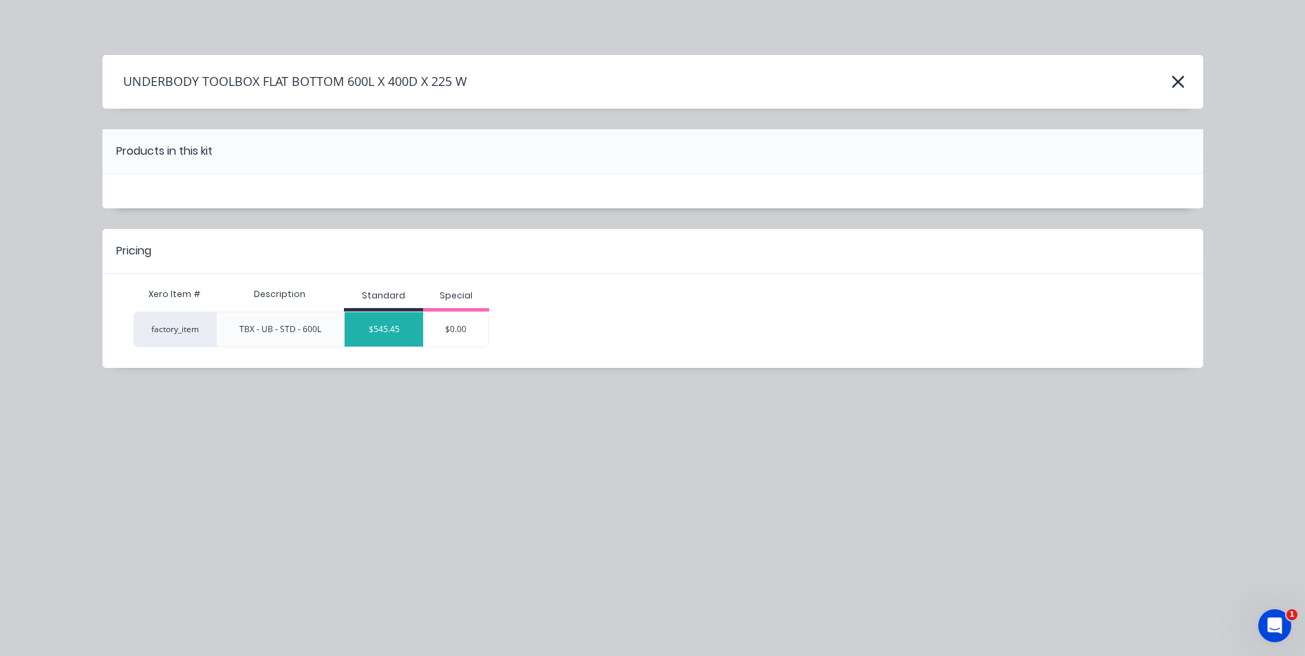
click at [399, 334] on div "$545.45" at bounding box center [384, 329] width 78 height 34
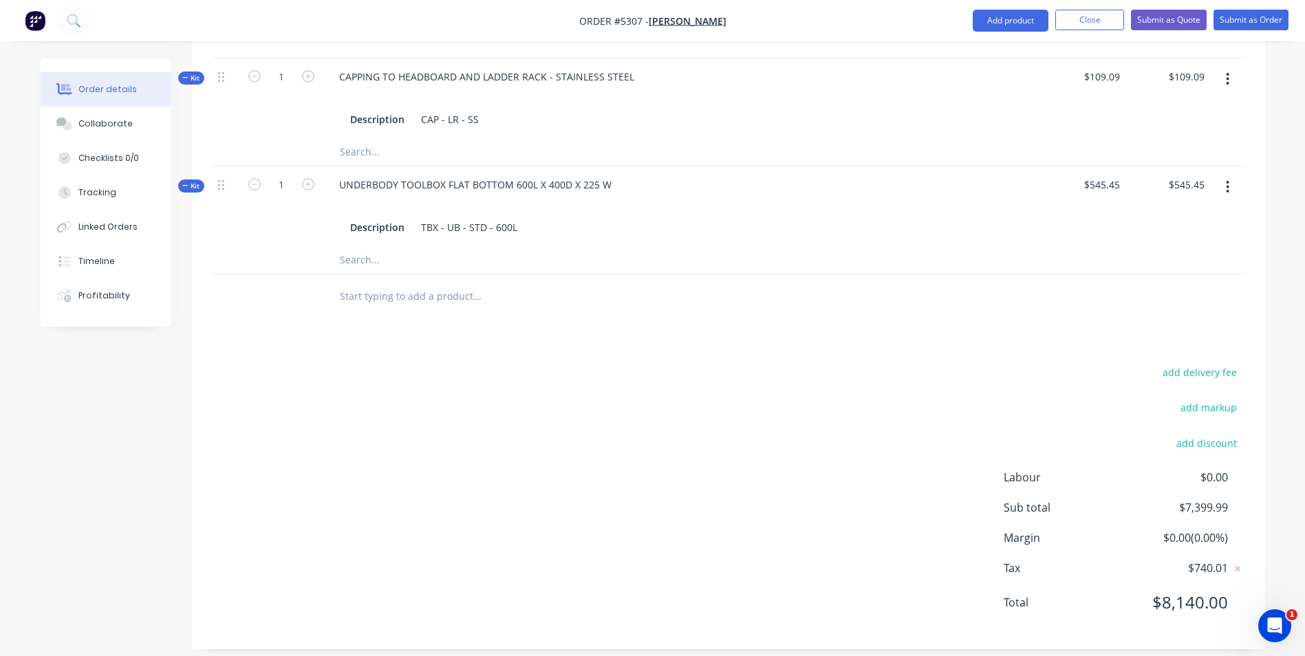
scroll to position [1125, 0]
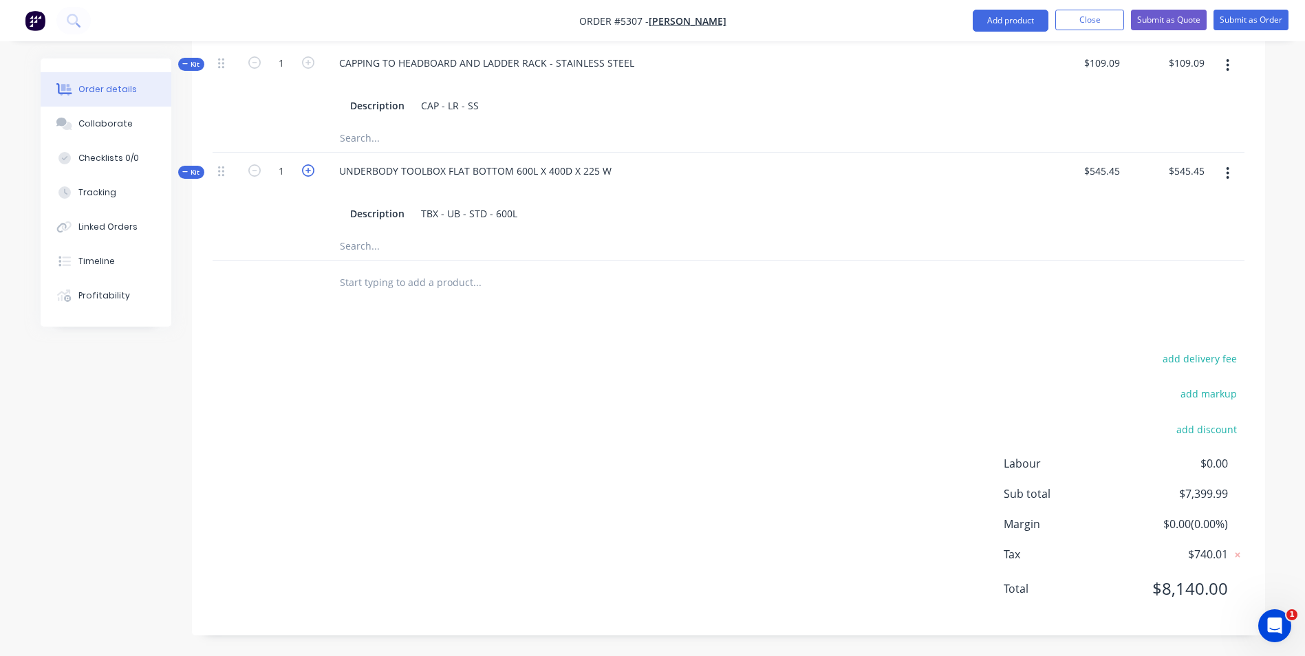
click at [304, 171] on icon "button" at bounding box center [308, 170] width 12 height 12
type input "2"
type input "$1,090.90"
click at [615, 173] on div "UNDERBODY TOOLBOX FLAT BOTTOM 600L X 400D X 225 W" at bounding box center [475, 171] width 294 height 20
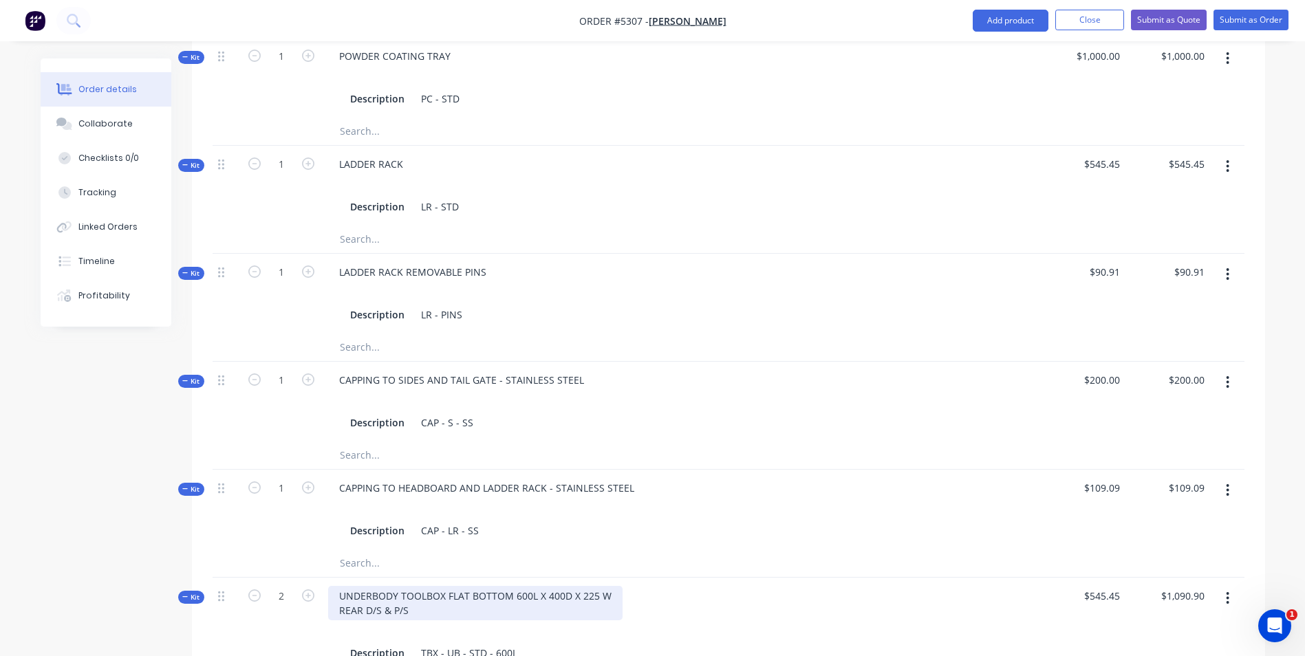
scroll to position [506, 0]
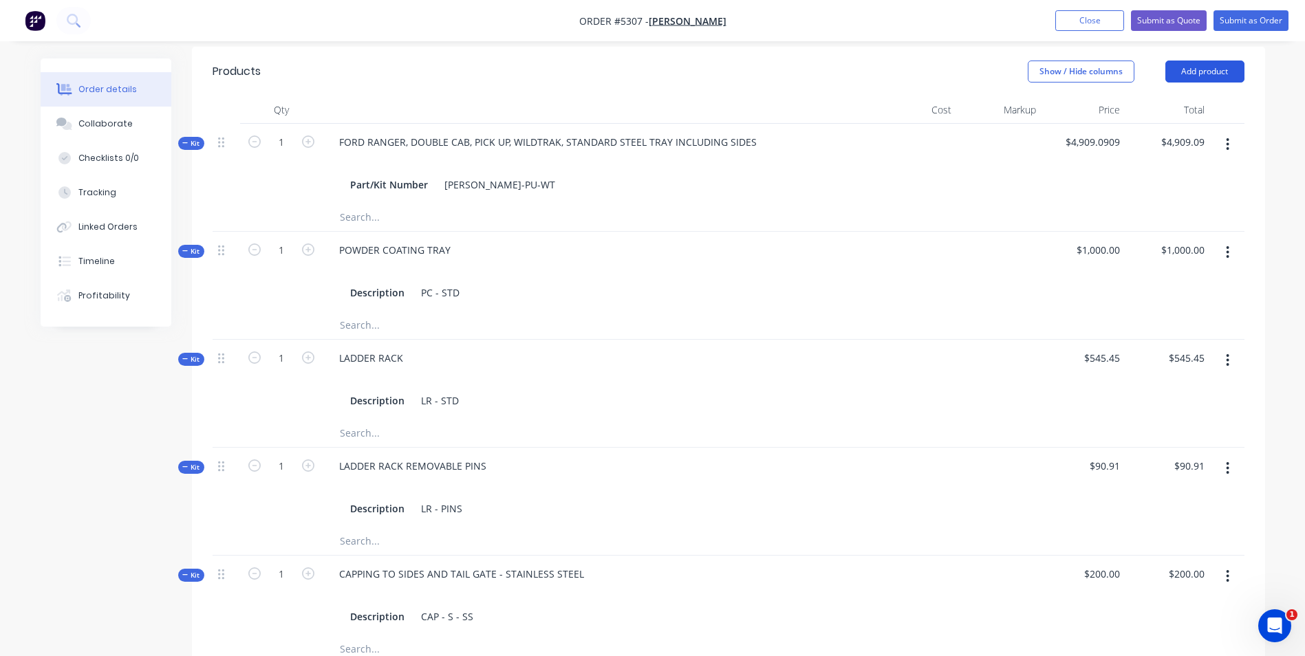
click at [1218, 74] on button "Add product" at bounding box center [1204, 72] width 79 height 22
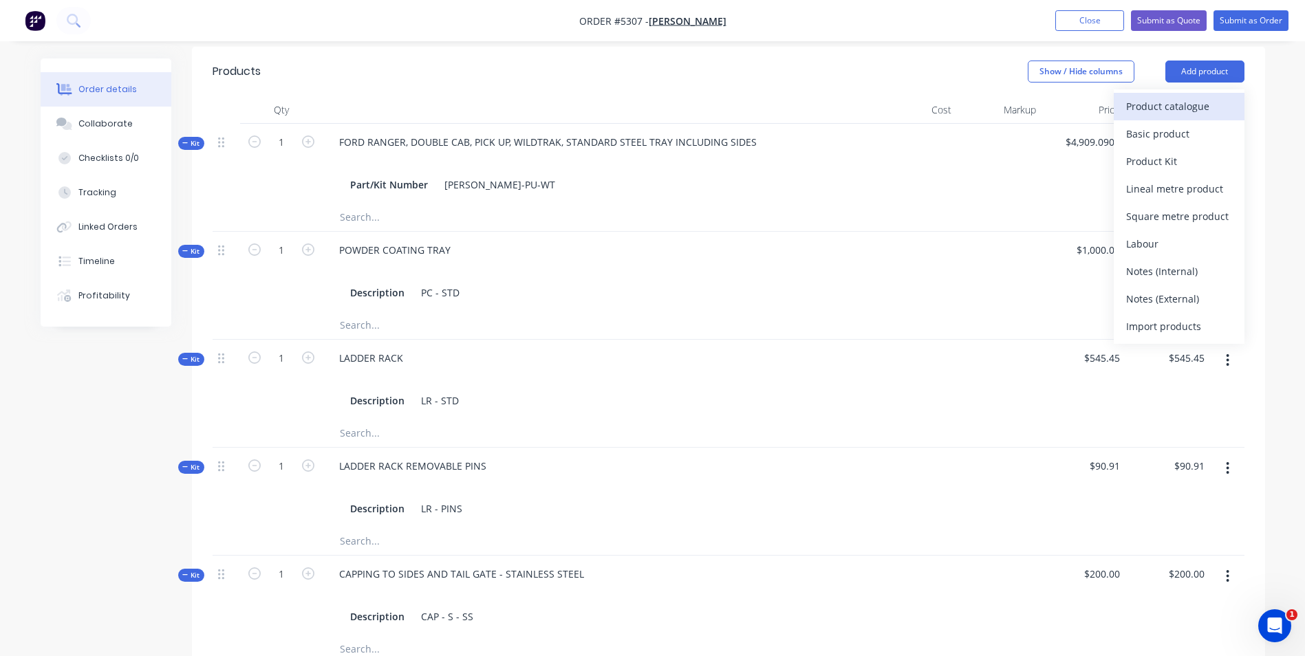
click at [1207, 114] on div "Product catalogue" at bounding box center [1179, 106] width 106 height 20
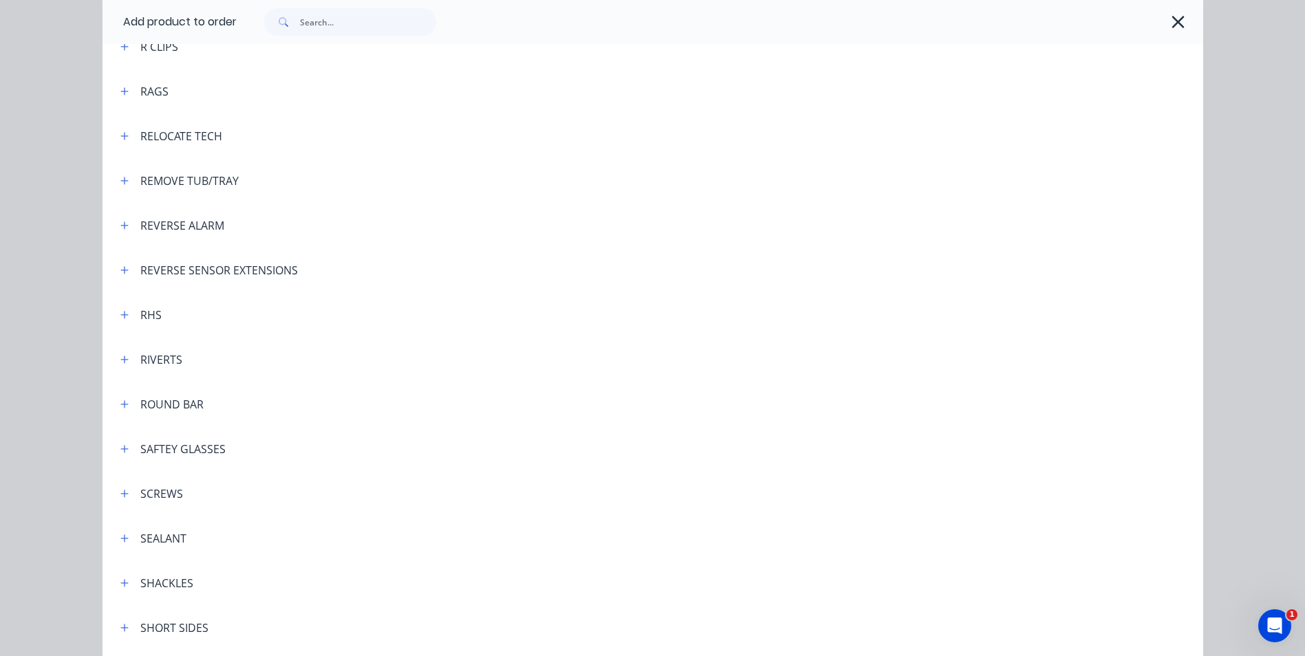
scroll to position [3509, 0]
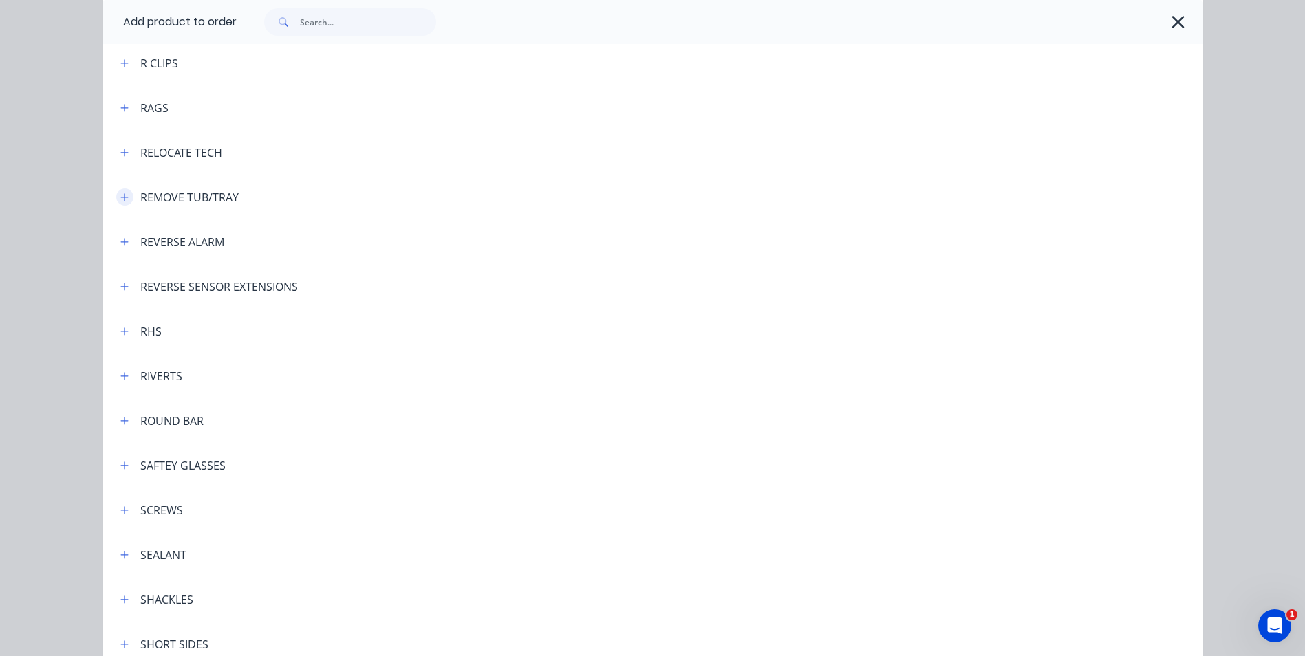
click at [120, 197] on icon "button" at bounding box center [124, 197] width 8 height 8
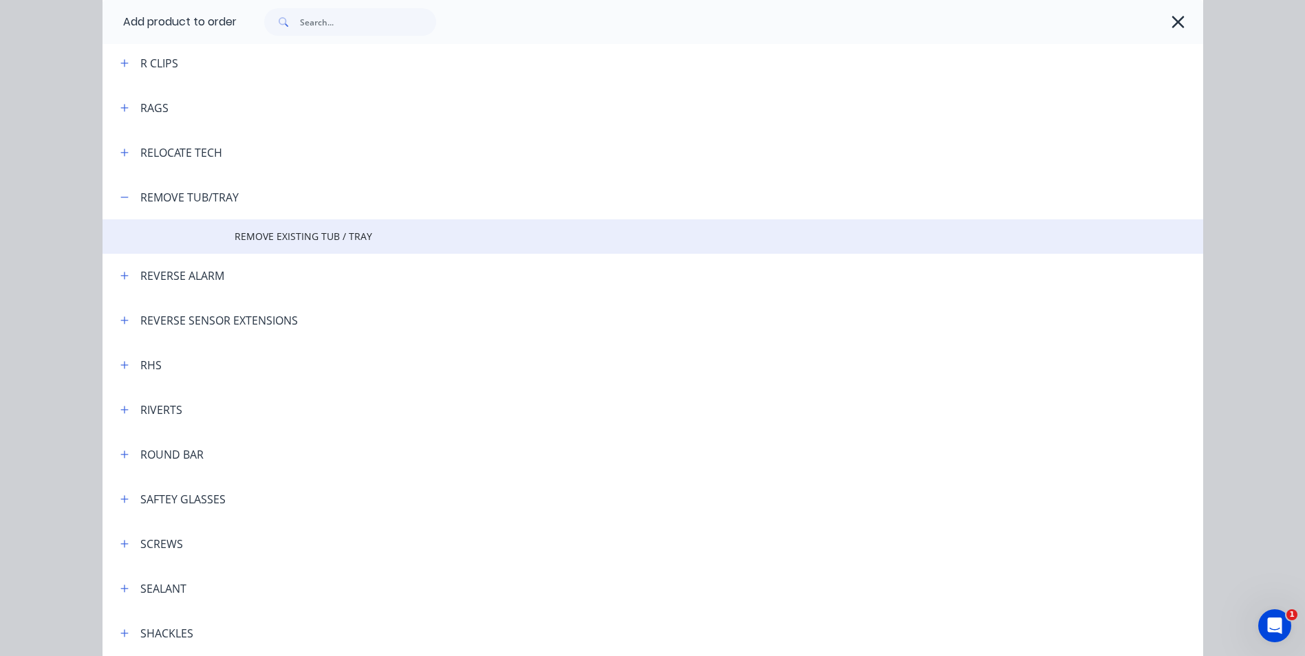
click at [282, 234] on span "REMOVE EXISTING TUB / TRAY" at bounding box center [622, 236] width 775 height 14
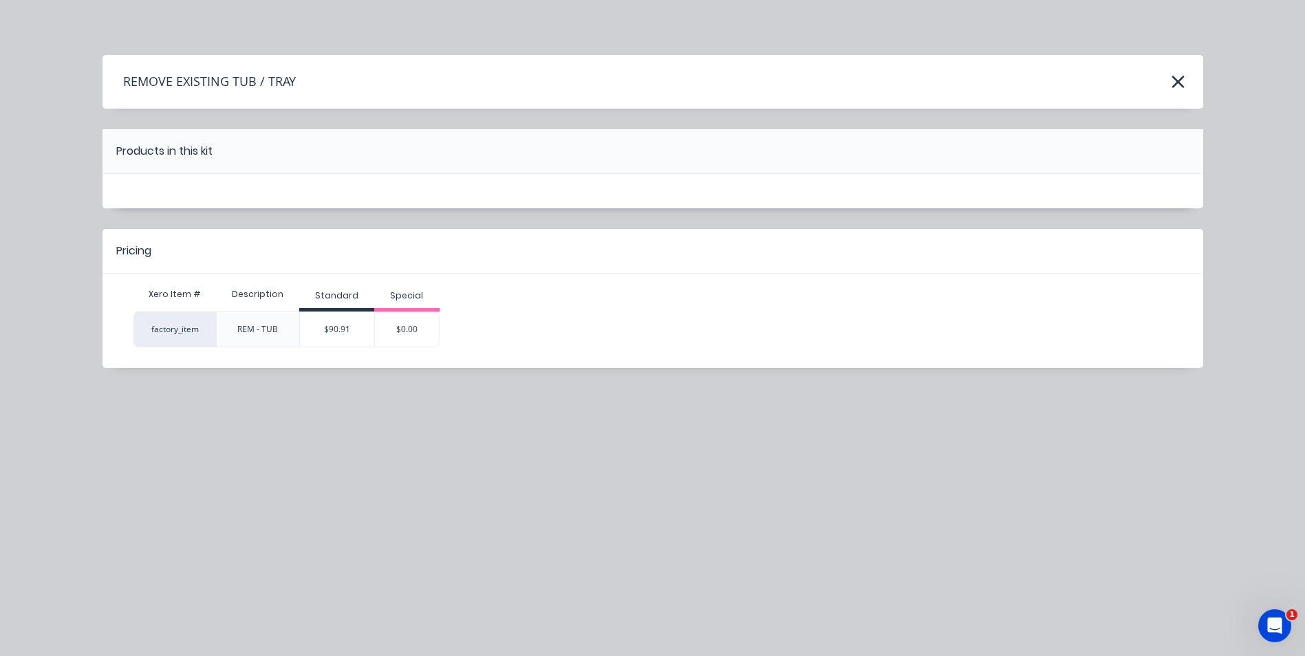
scroll to position [0, 0]
click at [350, 332] on div "$90.91" at bounding box center [337, 329] width 74 height 34
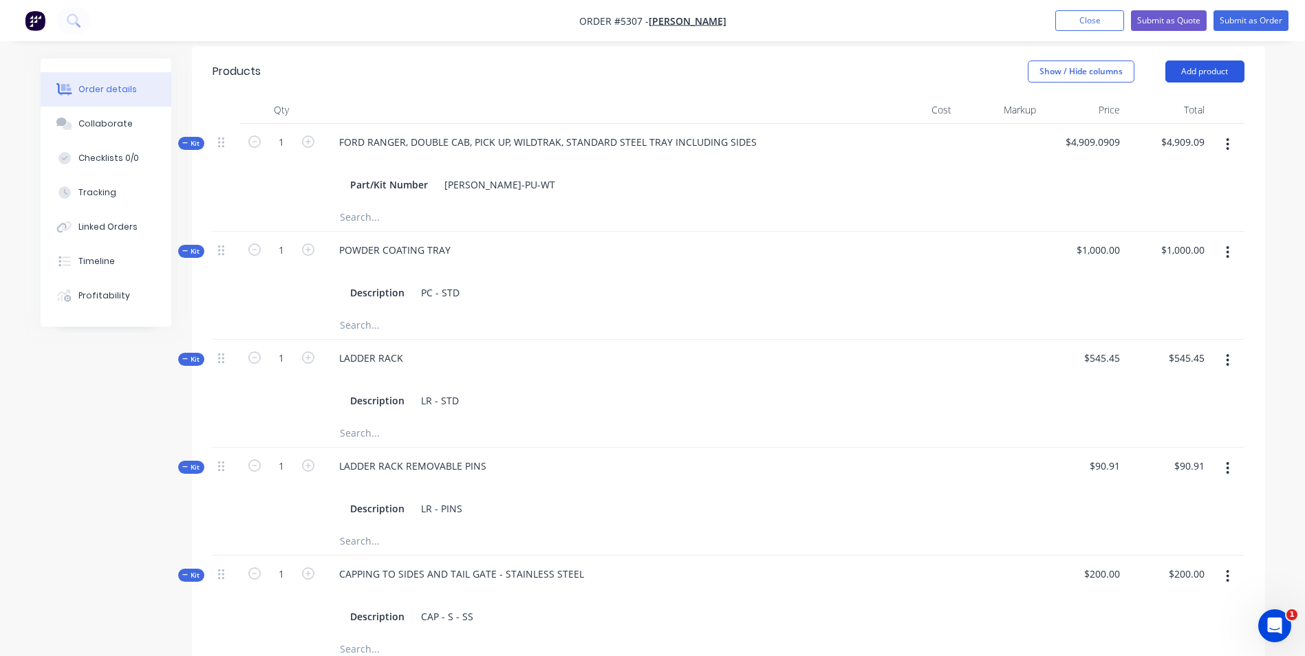
click at [1207, 67] on button "Add product" at bounding box center [1204, 72] width 79 height 22
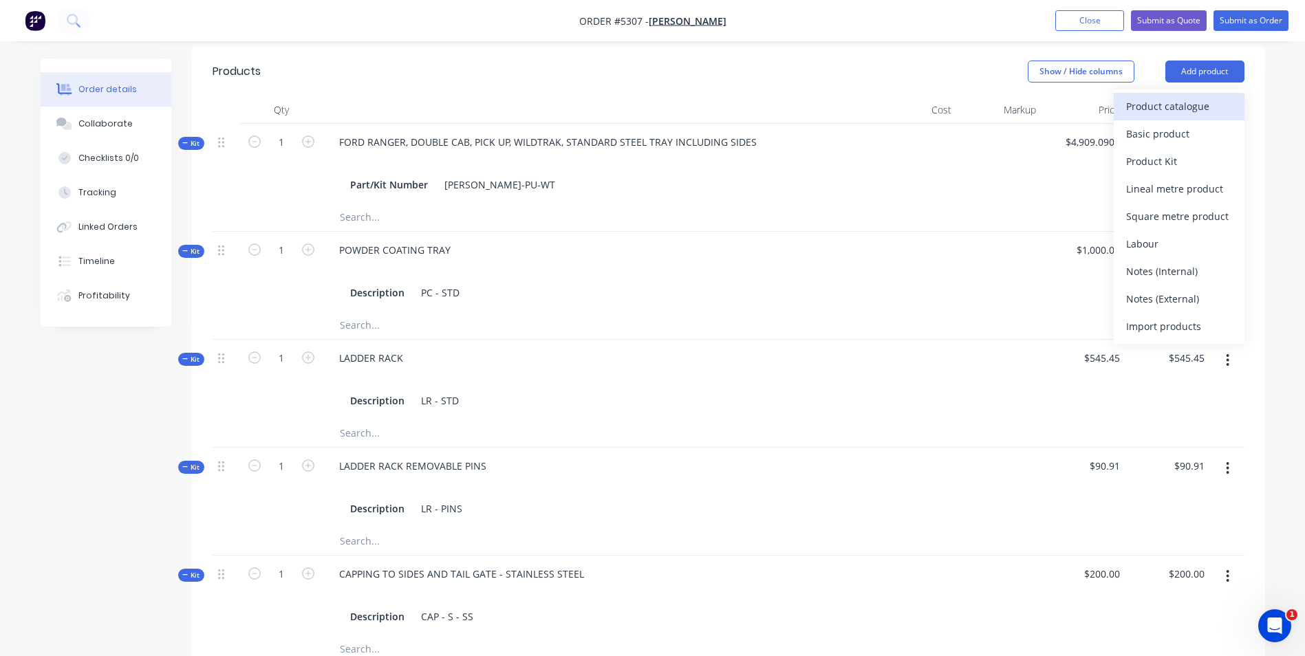
click at [1203, 111] on div "Product catalogue" at bounding box center [1179, 106] width 106 height 20
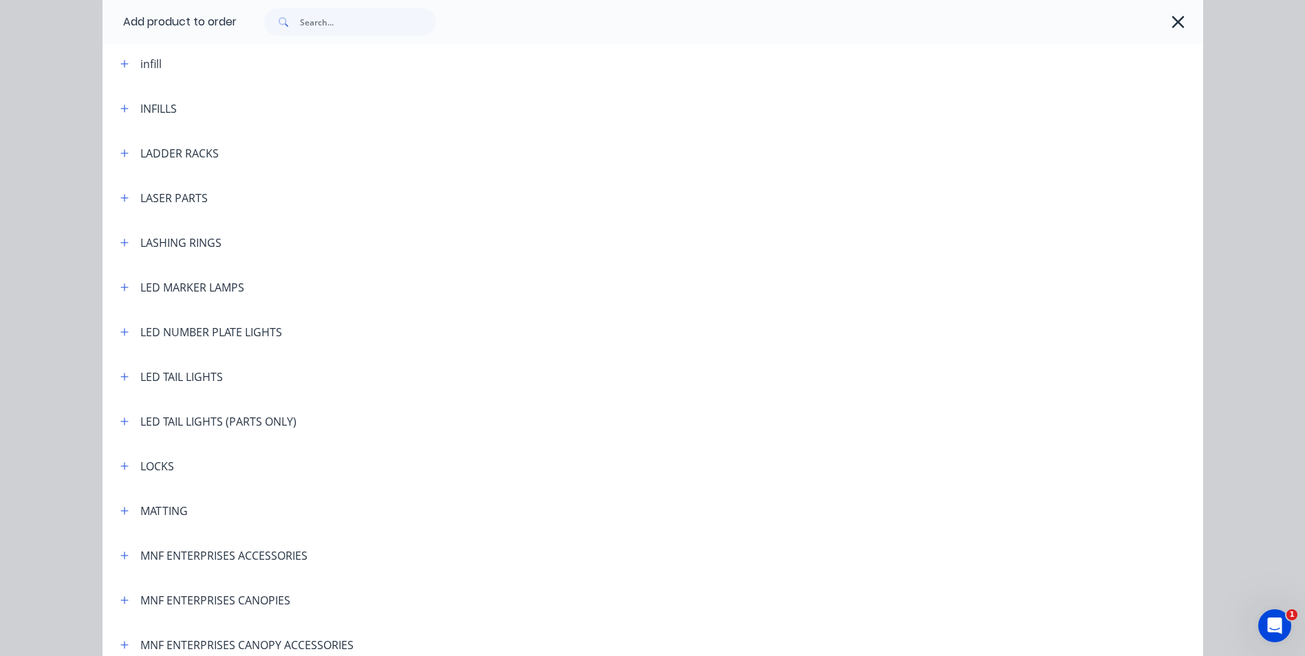
scroll to position [2202, 0]
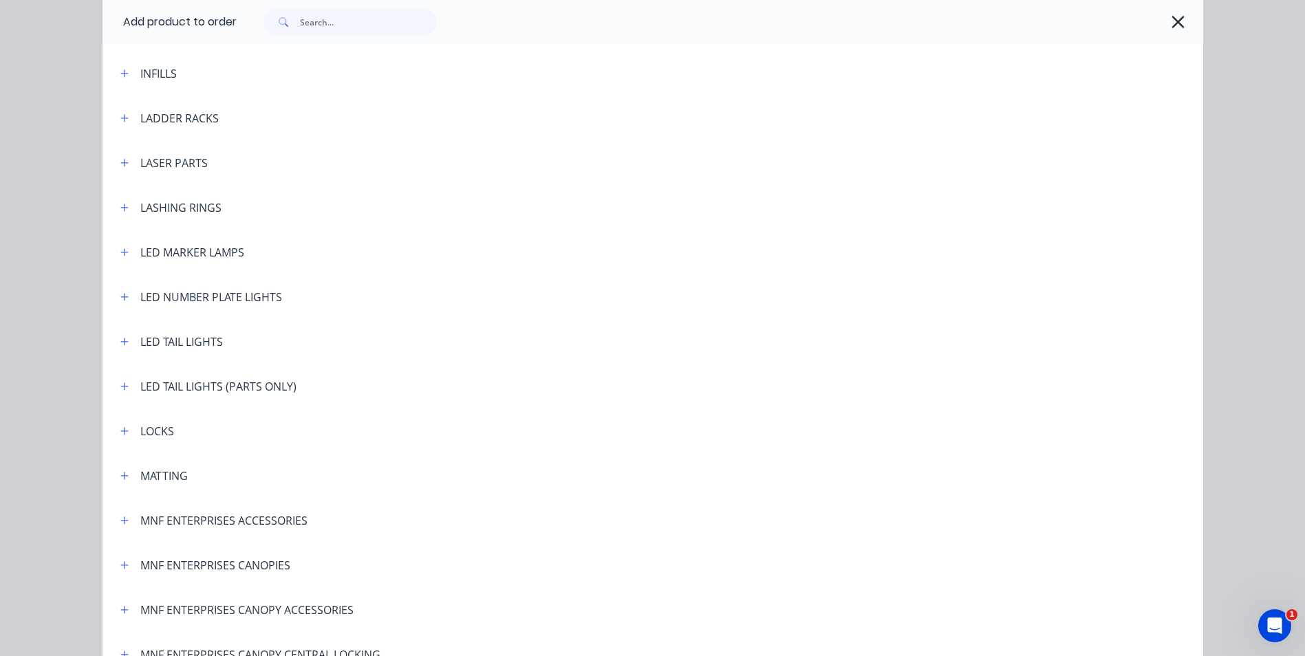
click at [176, 345] on div "LED TAIL LIGHTS" at bounding box center [181, 342] width 83 height 17
click at [120, 340] on icon "button" at bounding box center [124, 342] width 8 height 10
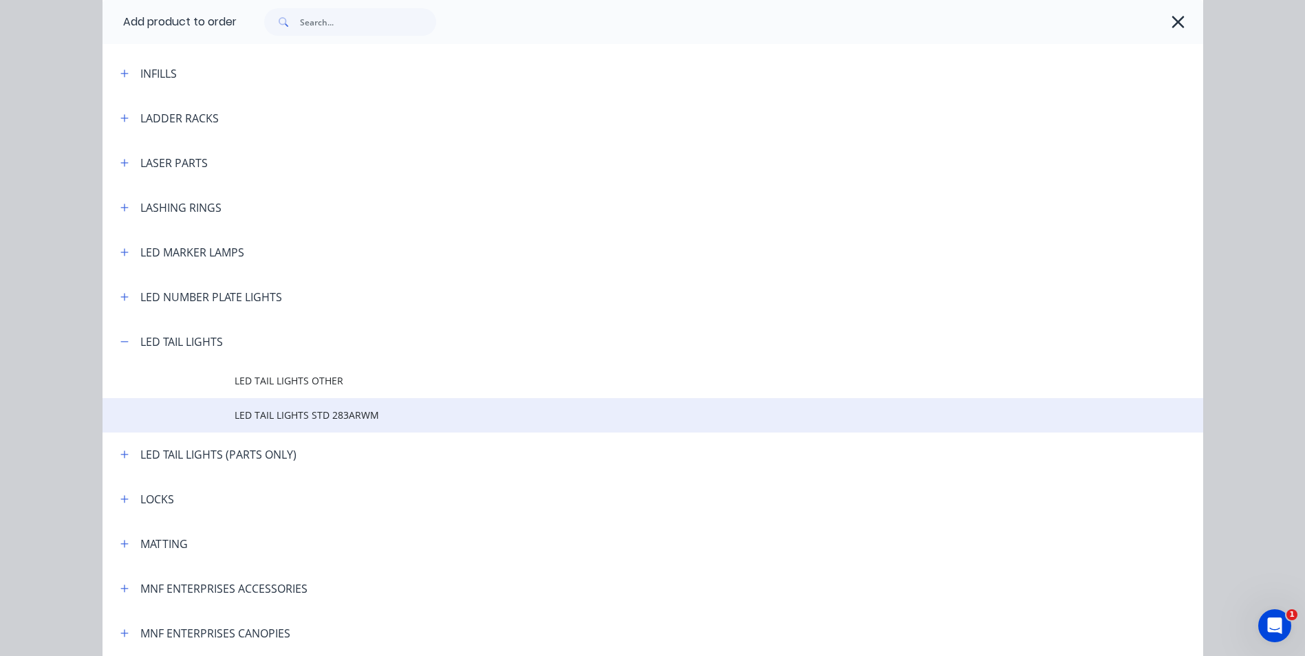
click at [312, 416] on span "LED TAIL LIGHTS STD 283ARWM" at bounding box center [622, 415] width 775 height 14
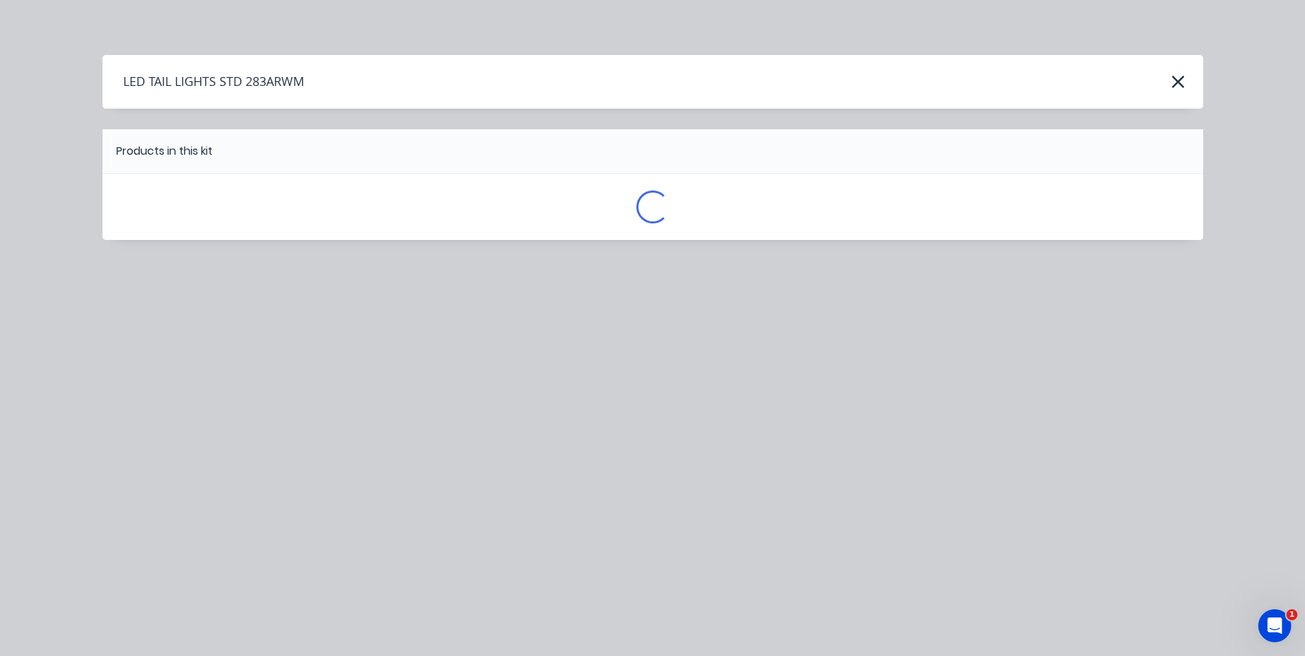
scroll to position [0, 0]
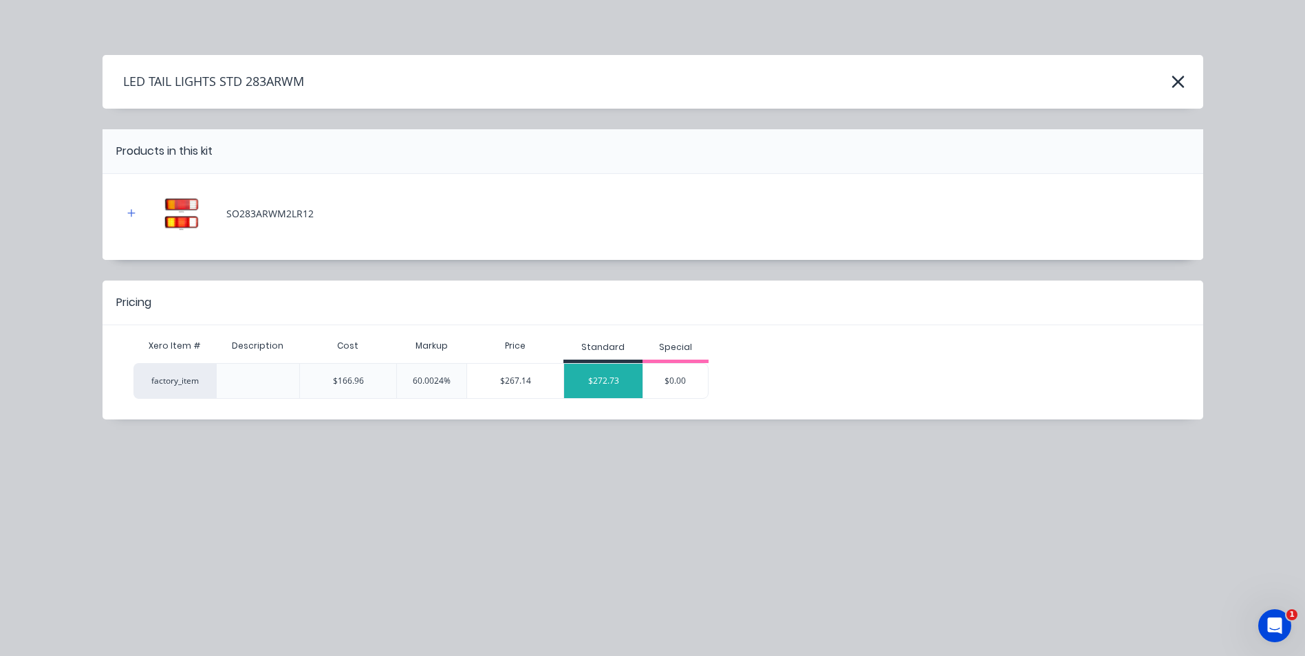
click at [605, 383] on div "$272.73" at bounding box center [603, 381] width 78 height 34
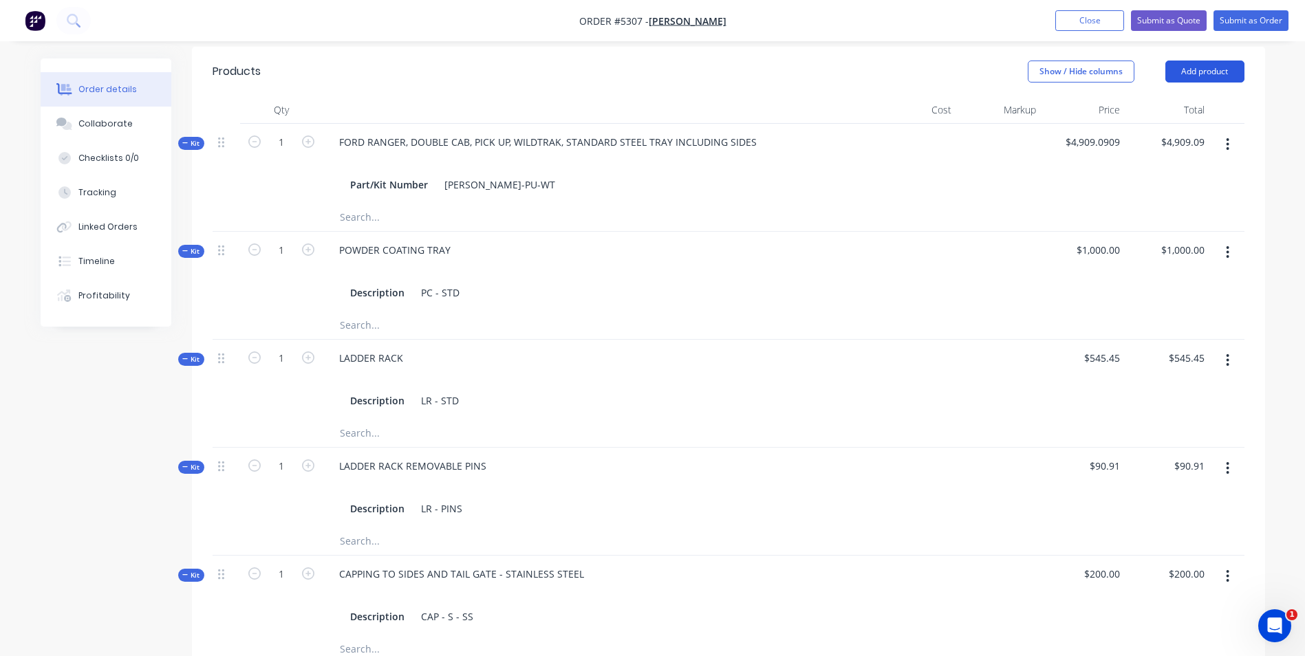
click at [1219, 73] on button "Add product" at bounding box center [1204, 72] width 79 height 22
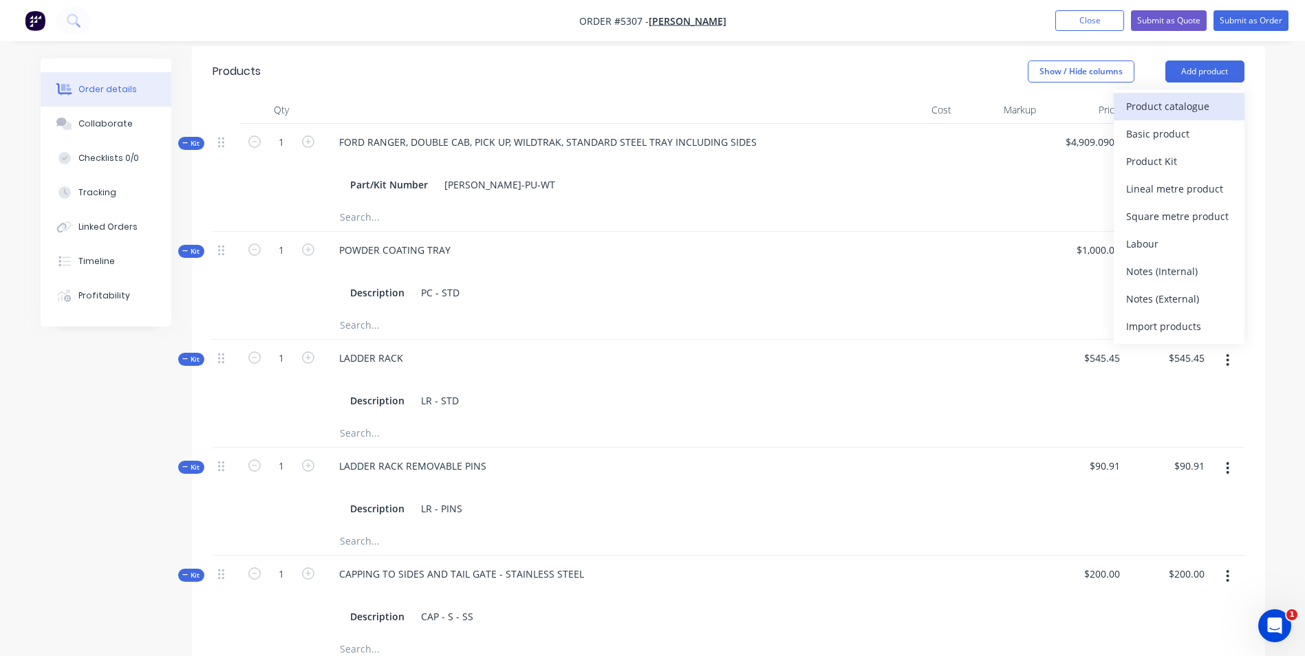
click at [1208, 105] on div "Product catalogue" at bounding box center [1179, 106] width 106 height 20
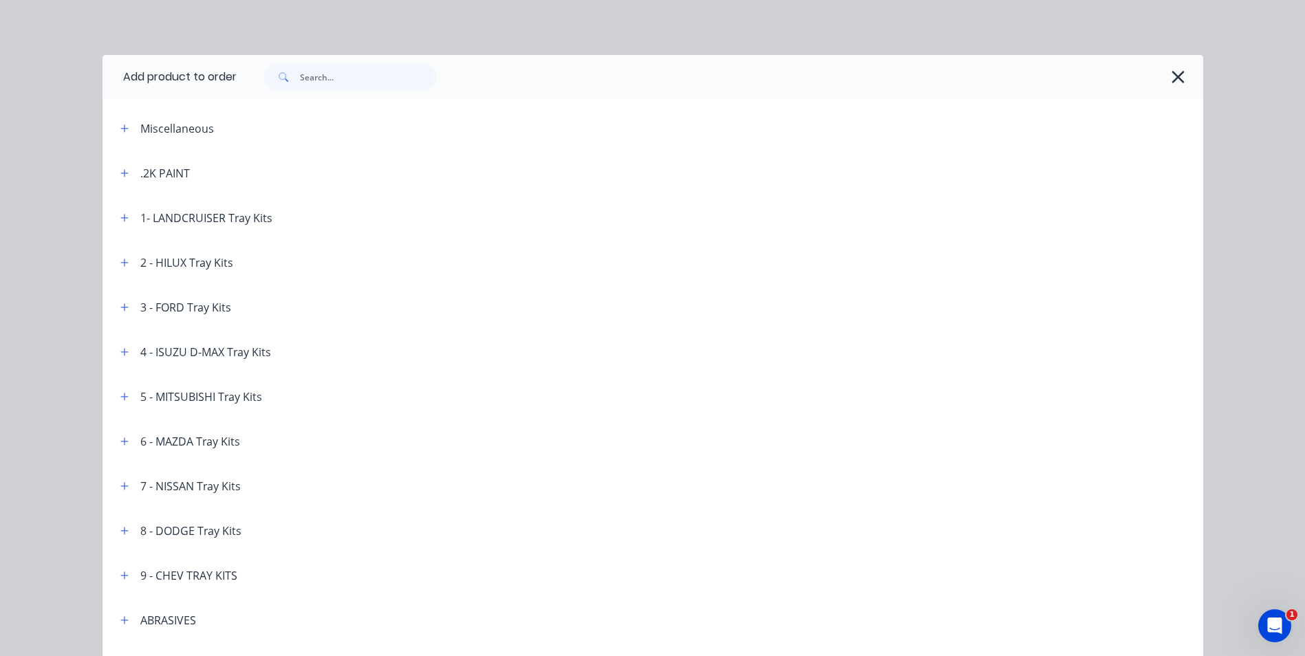
scroll to position [93, 0]
click at [400, 80] on input "text" at bounding box center [368, 77] width 136 height 28
type input "RELOCATE"
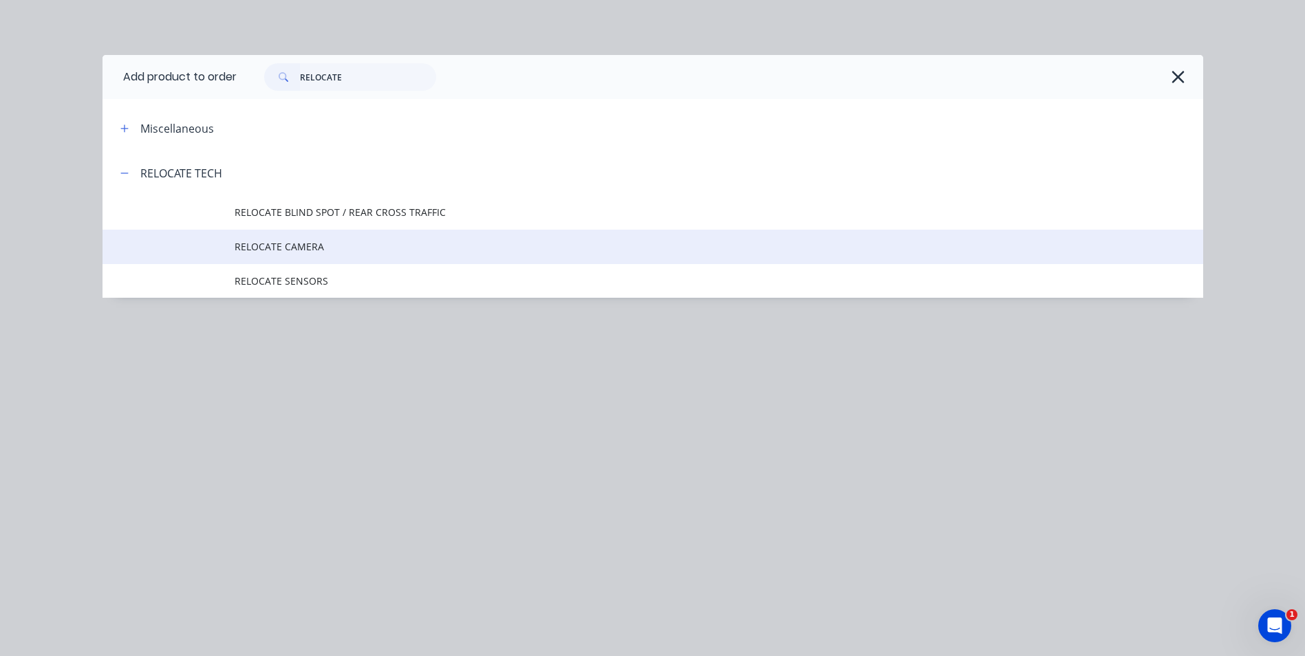
click at [301, 244] on span "RELOCATE CAMERA" at bounding box center [622, 246] width 775 height 14
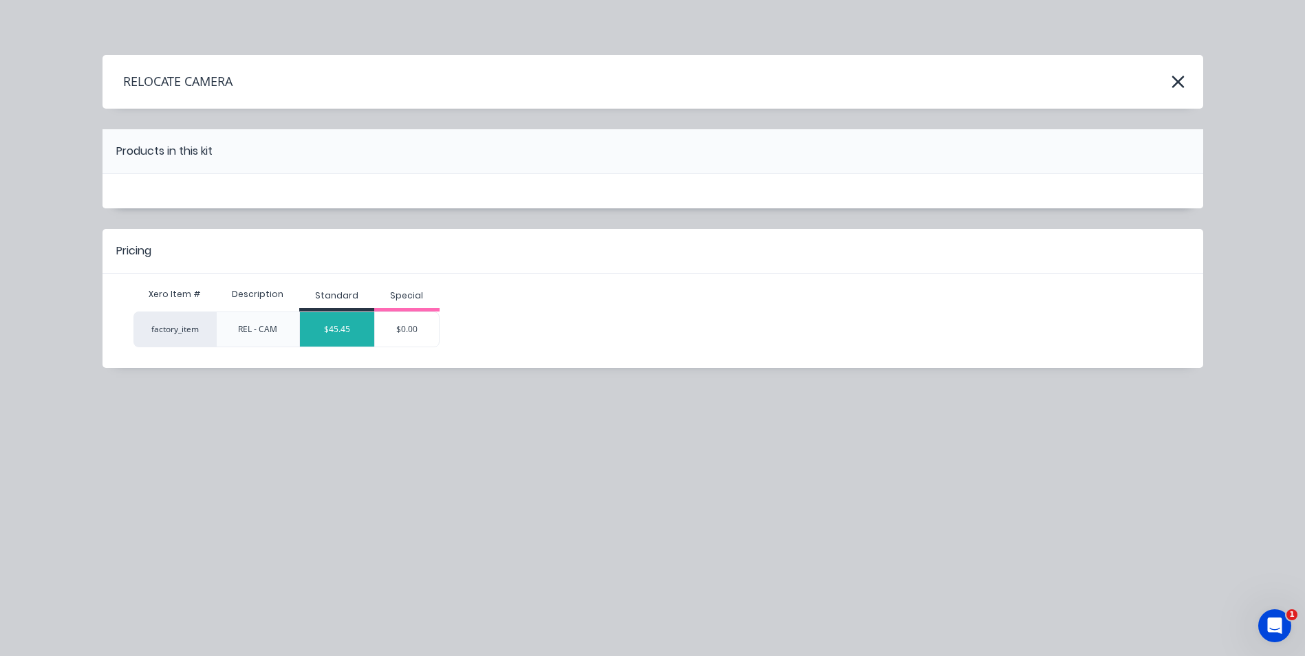
click at [343, 334] on div "$45.45" at bounding box center [337, 329] width 74 height 34
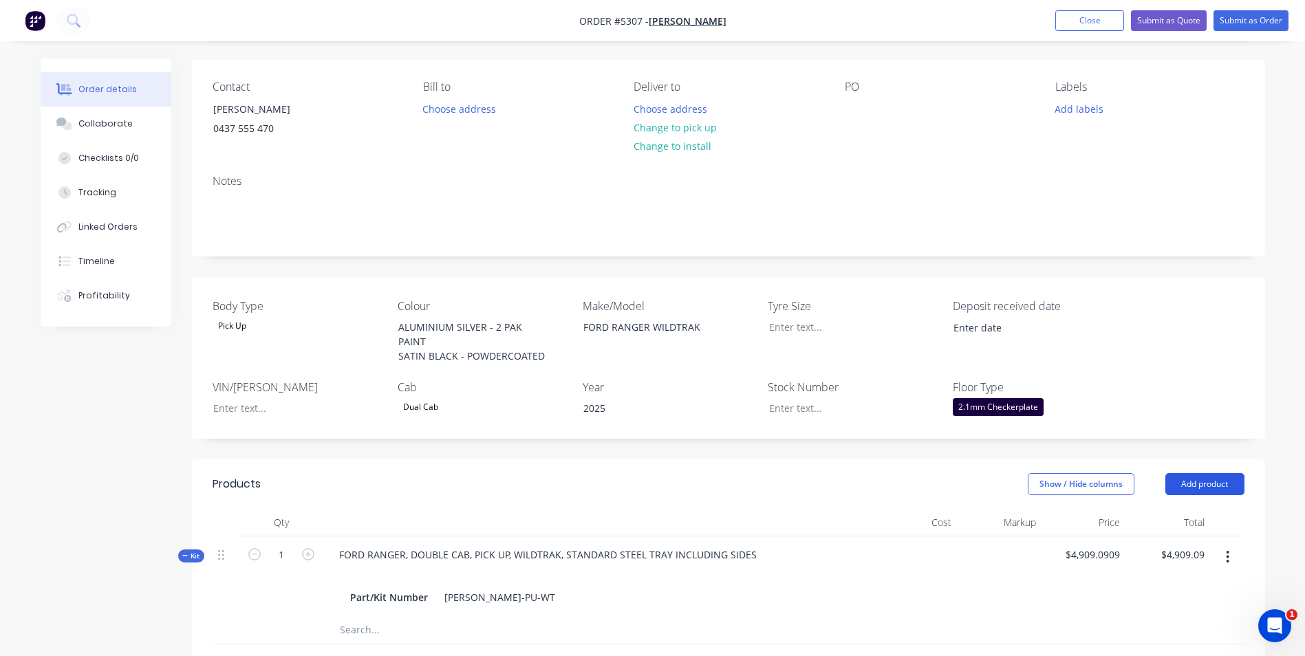
click at [1220, 484] on button "Add product" at bounding box center [1204, 484] width 79 height 22
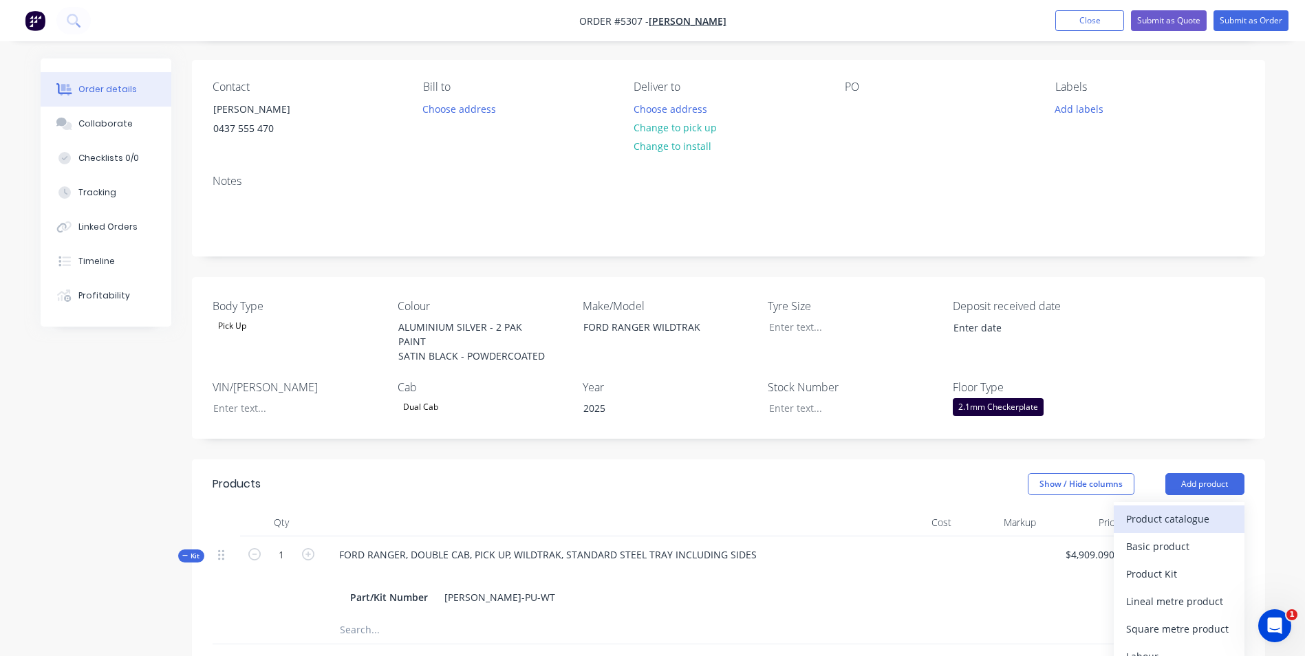
click at [1201, 517] on div "Product catalogue" at bounding box center [1179, 519] width 106 height 20
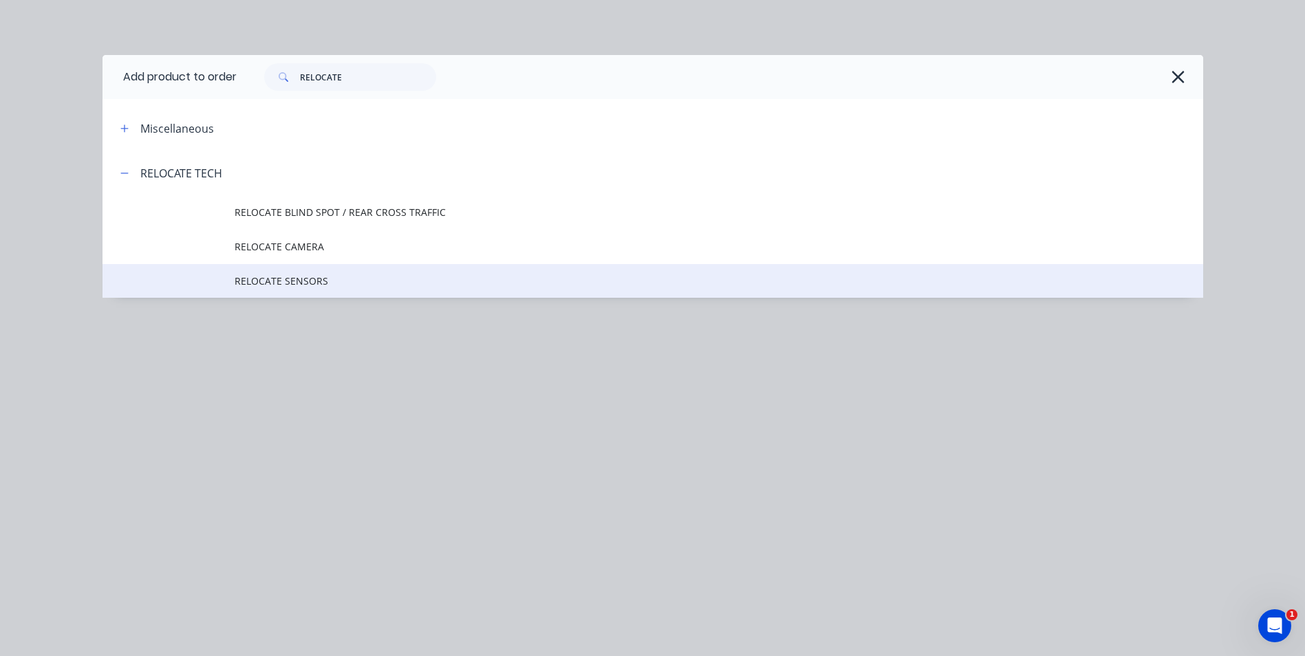
click at [310, 282] on span "RELOCATE SENSORS" at bounding box center [622, 281] width 775 height 14
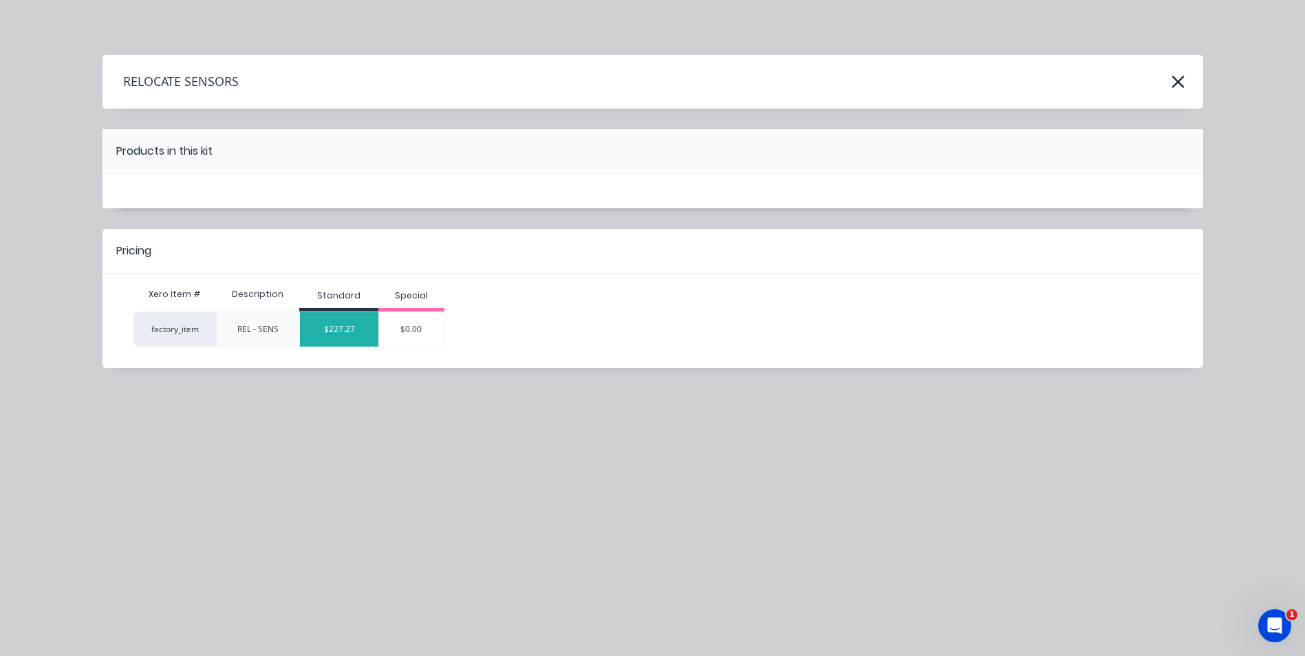
click at [328, 325] on div "$227.27" at bounding box center [339, 329] width 78 height 34
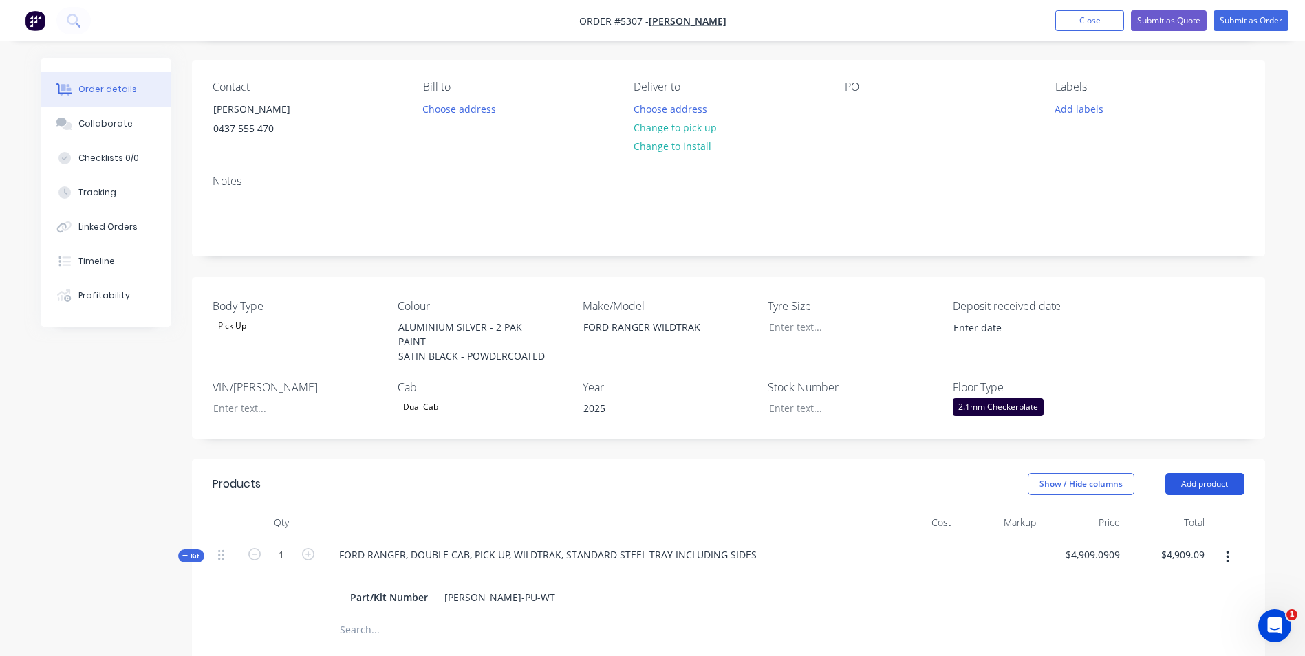
click at [1212, 482] on button "Add product" at bounding box center [1204, 484] width 79 height 22
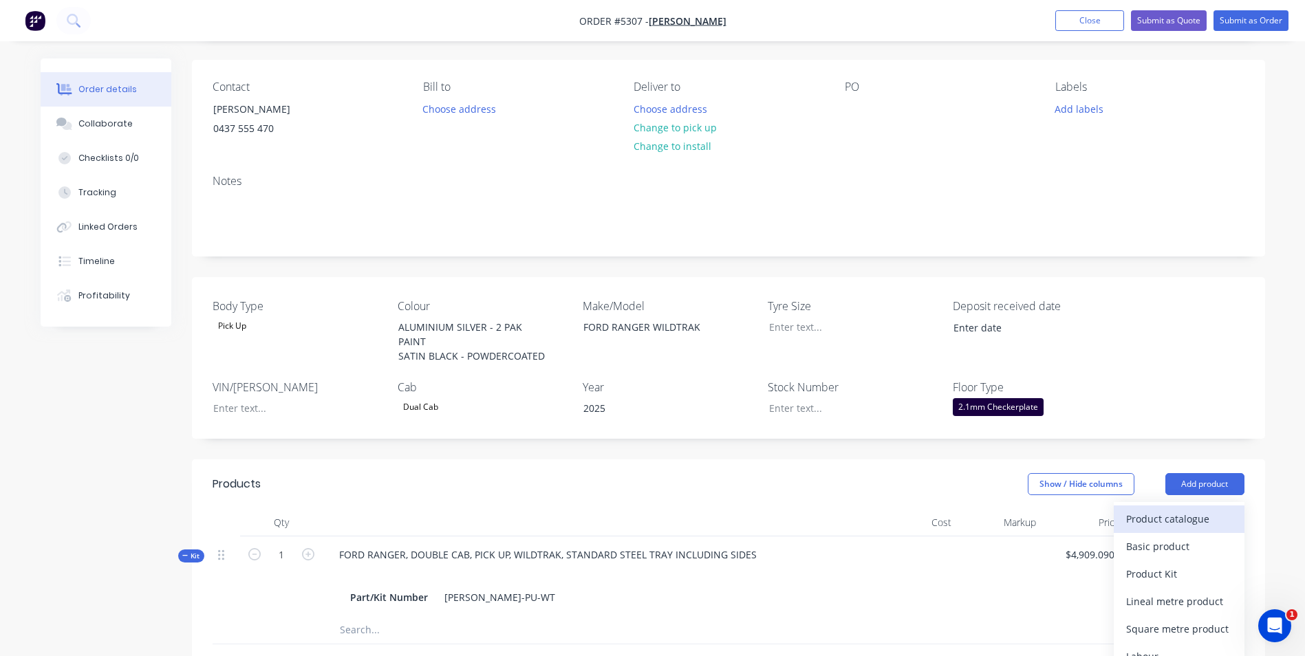
click at [1177, 524] on div "Product catalogue" at bounding box center [1179, 519] width 106 height 20
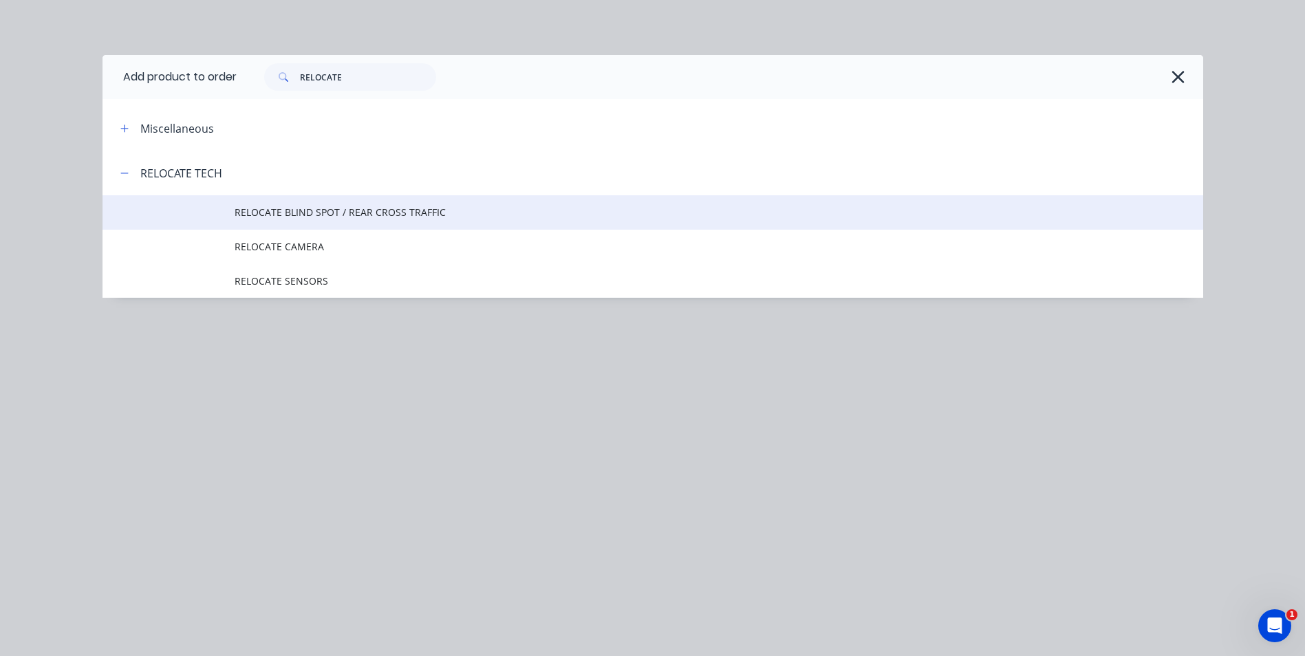
click at [321, 210] on span "RELOCATE BLIND SPOT / REAR CROSS TRAFFIC" at bounding box center [622, 212] width 775 height 14
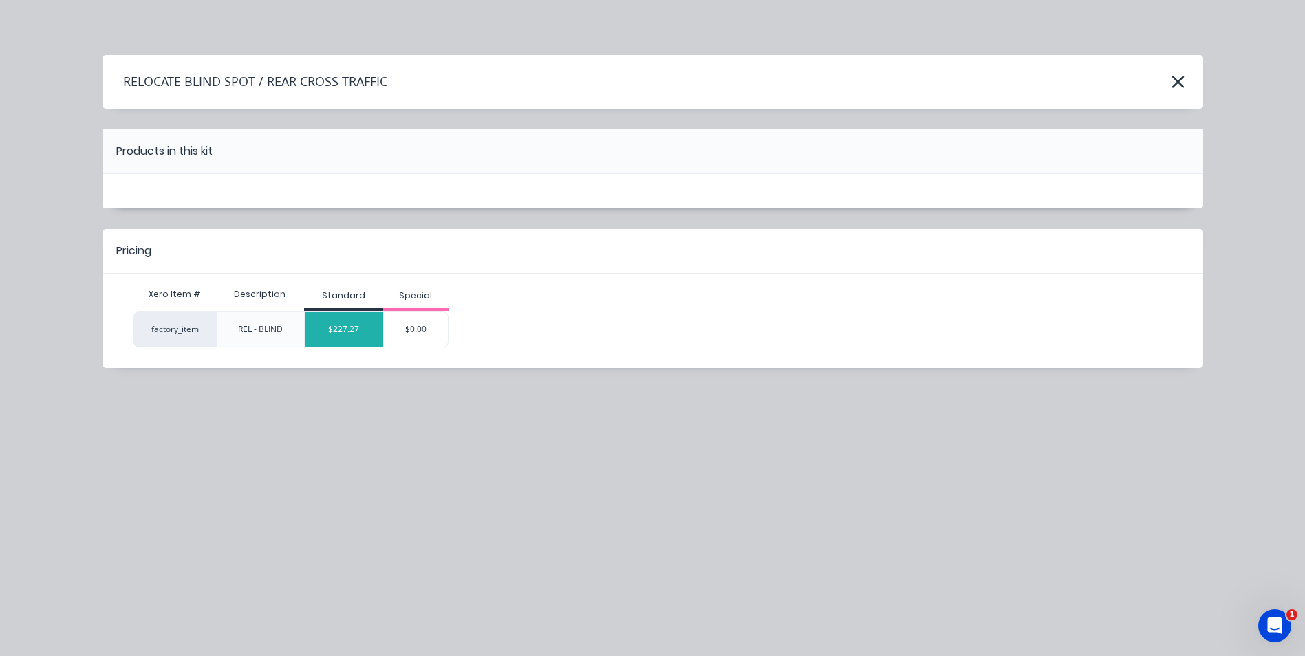
click at [346, 323] on div "$227.27" at bounding box center [344, 329] width 78 height 34
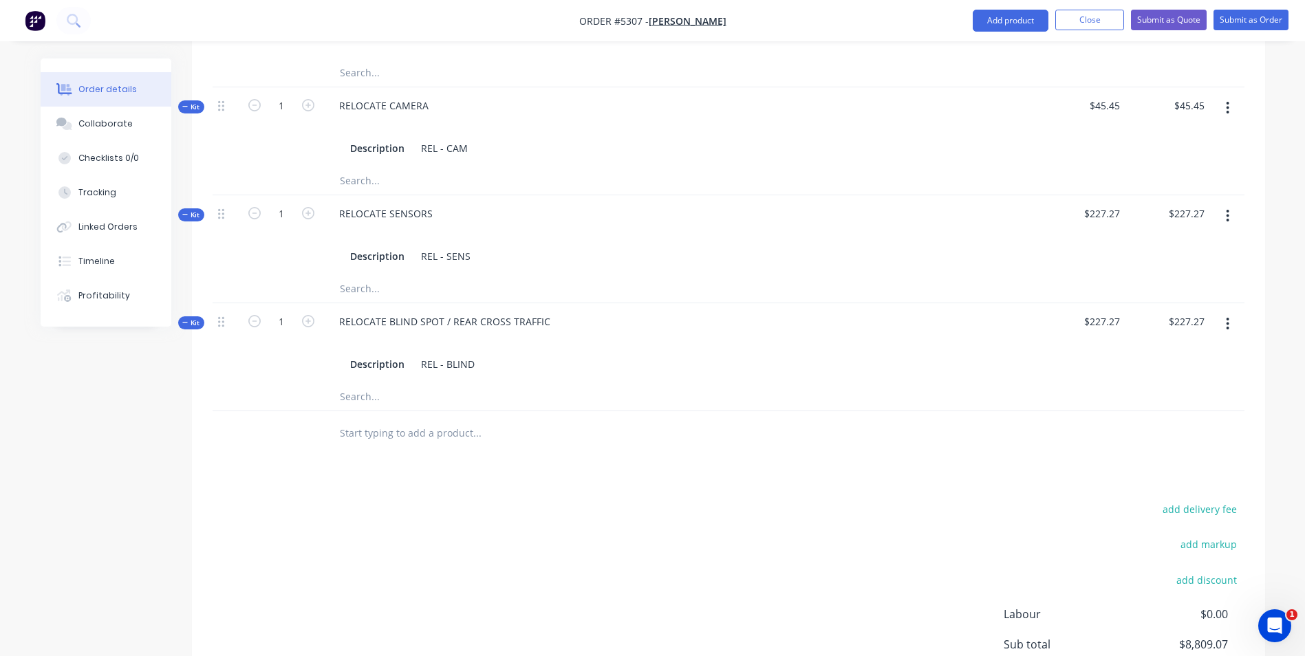
scroll to position [1606, 0]
click at [433, 211] on div "RELOCATE SENSORS" at bounding box center [386, 213] width 116 height 20
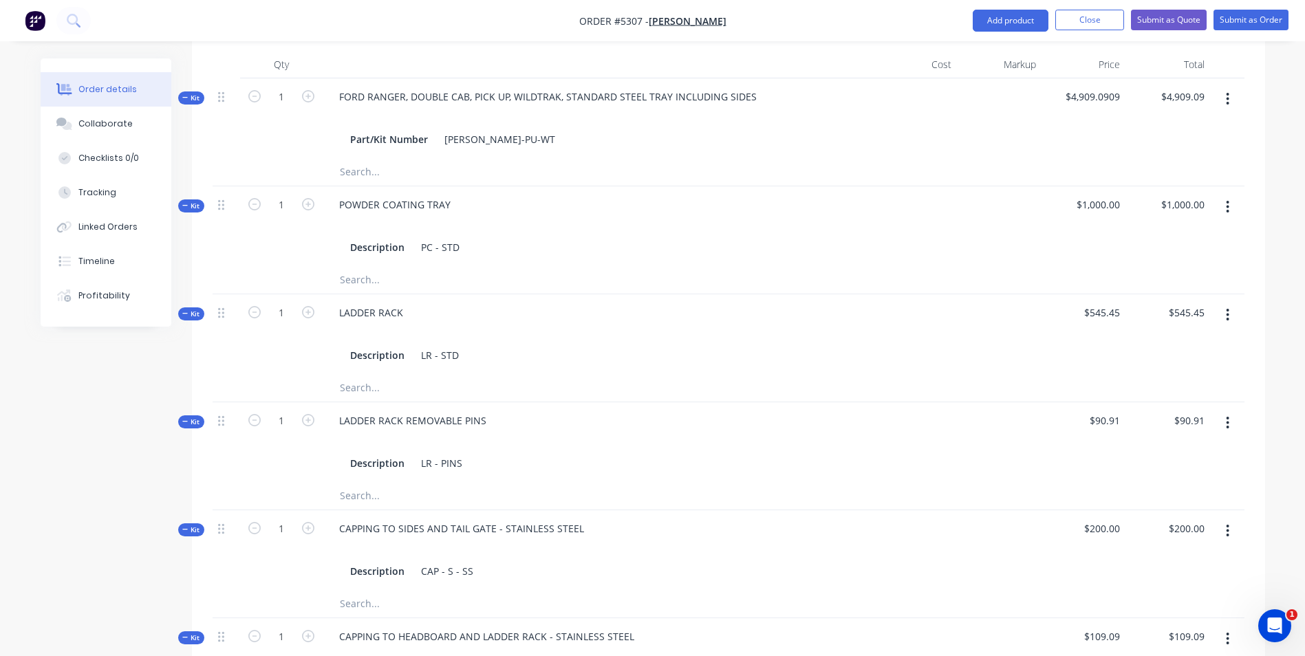
scroll to position [506, 0]
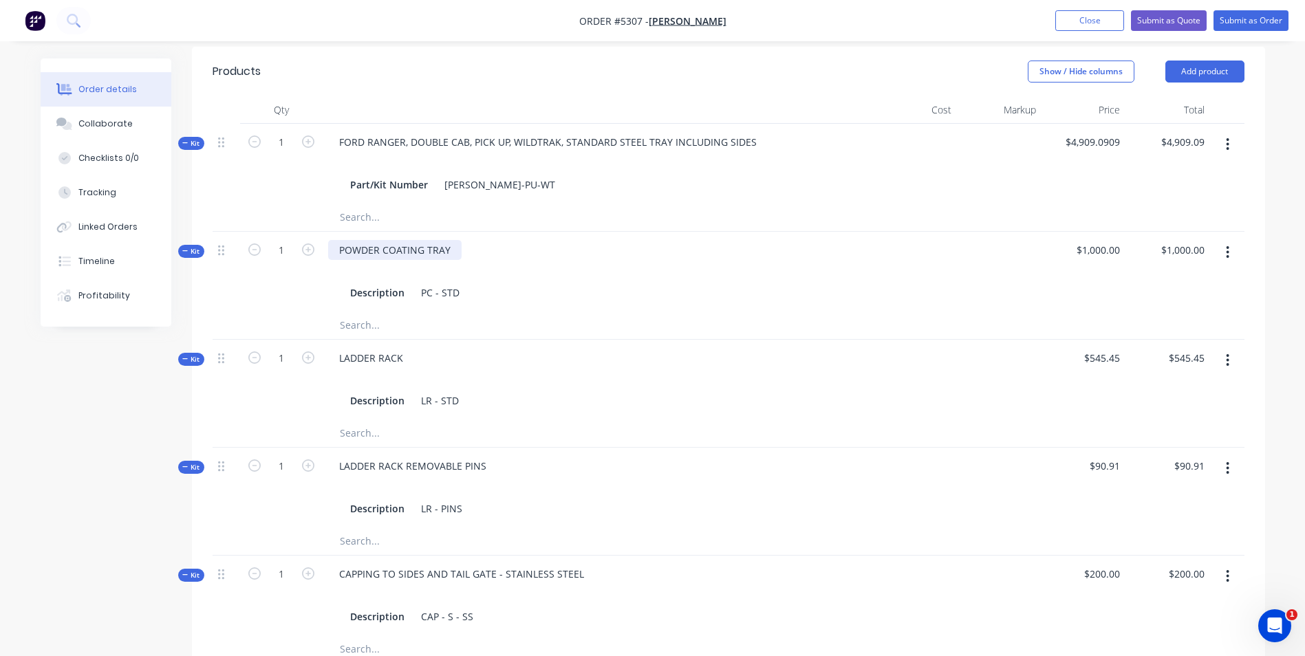
click at [451, 252] on div "POWDER COATING TRAY" at bounding box center [394, 250] width 133 height 20
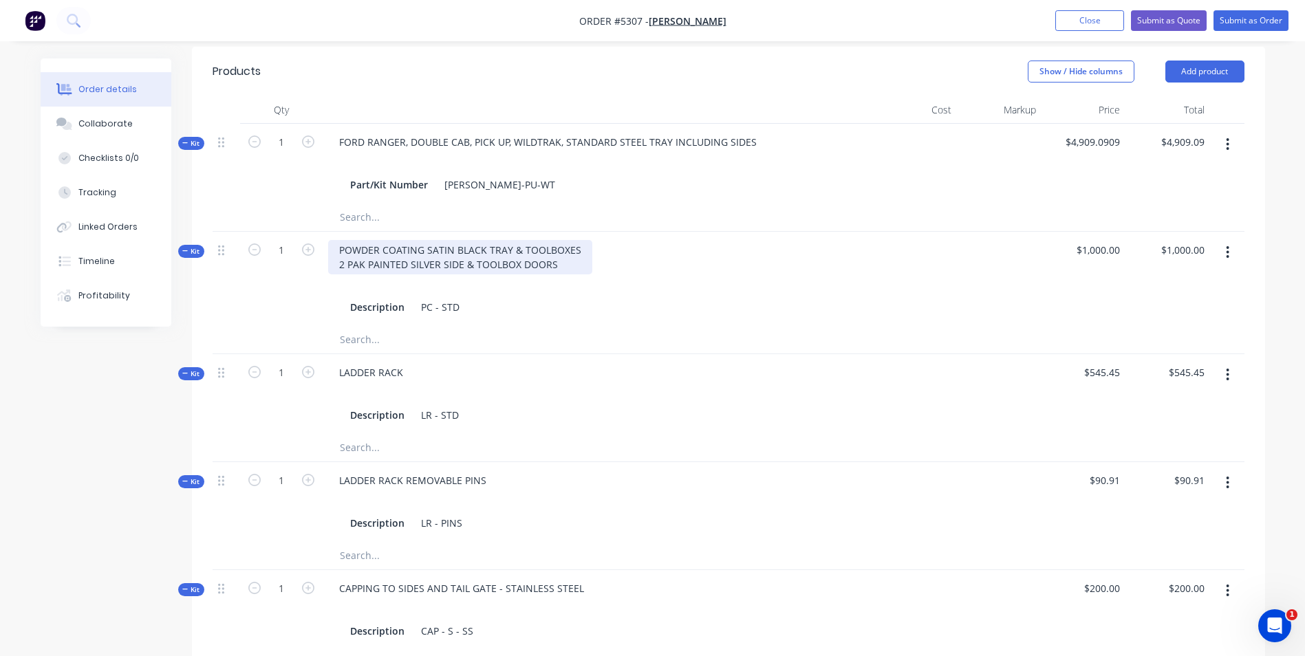
click at [368, 262] on div "POWDER COATING SATIN BLACK TRAY & TOOLBOXES 2 PAK PAINTED SILVER SIDE & TOOLBOX…" at bounding box center [460, 257] width 264 height 34
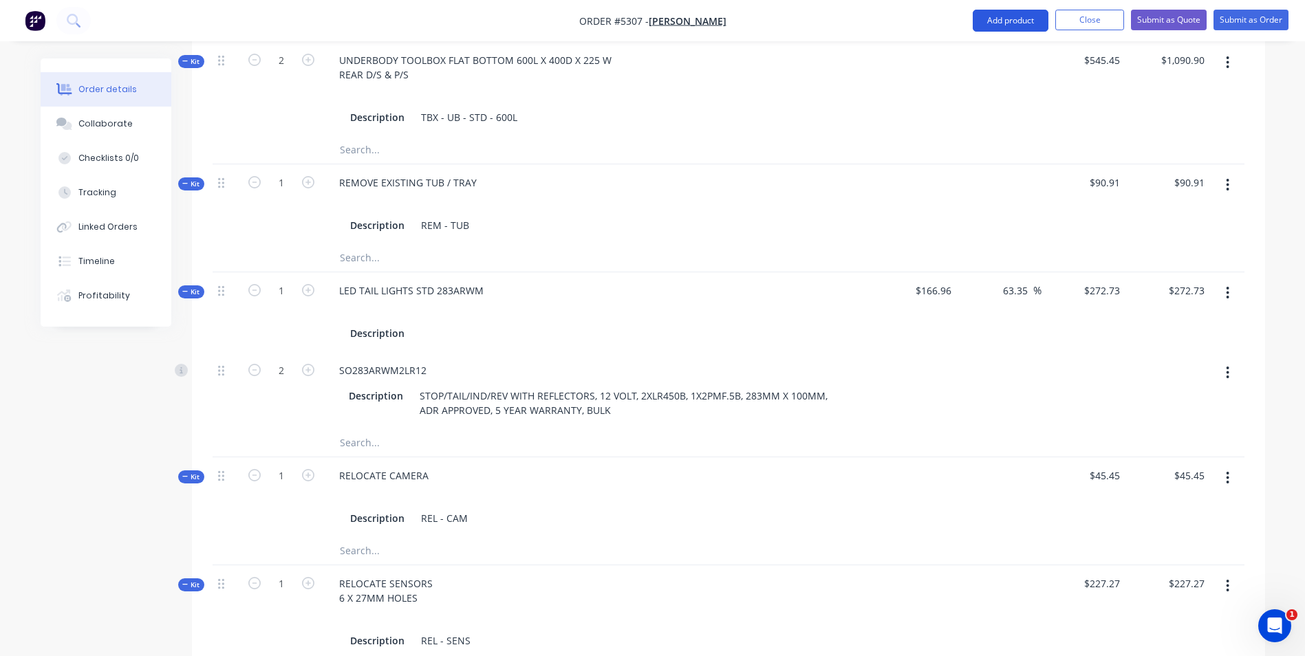
scroll to position [1097, 0]
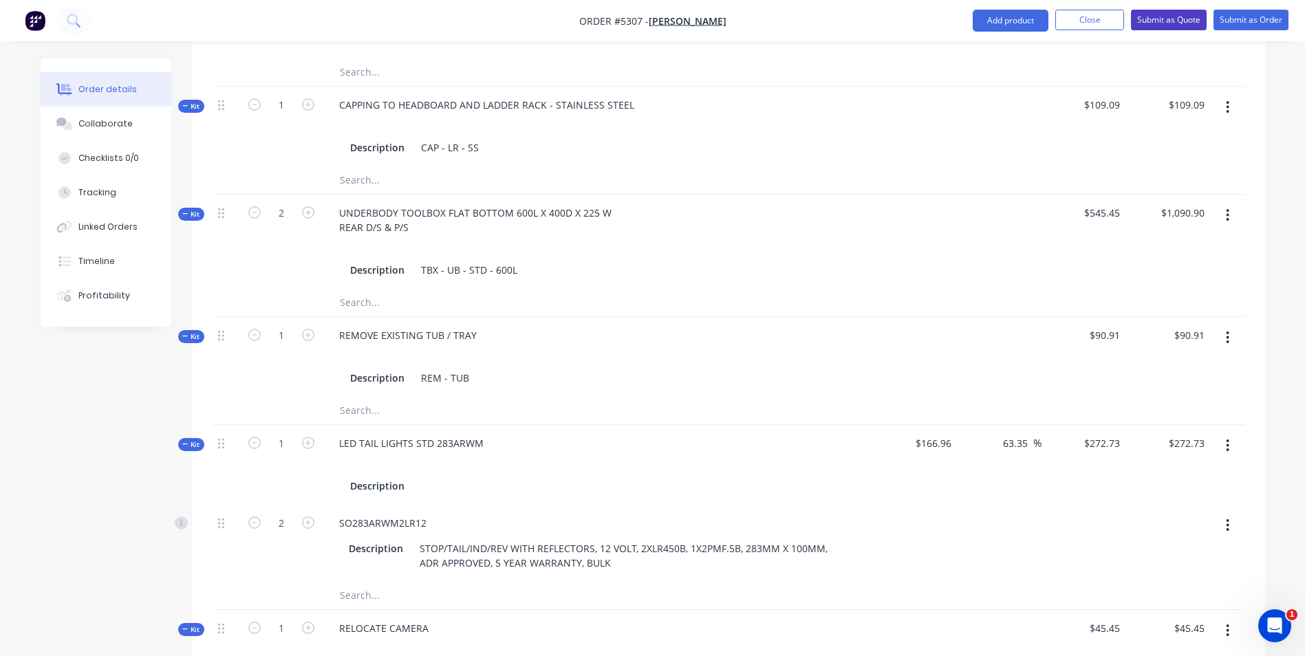
click at [1170, 23] on button "Submit as Quote" at bounding box center [1169, 20] width 76 height 21
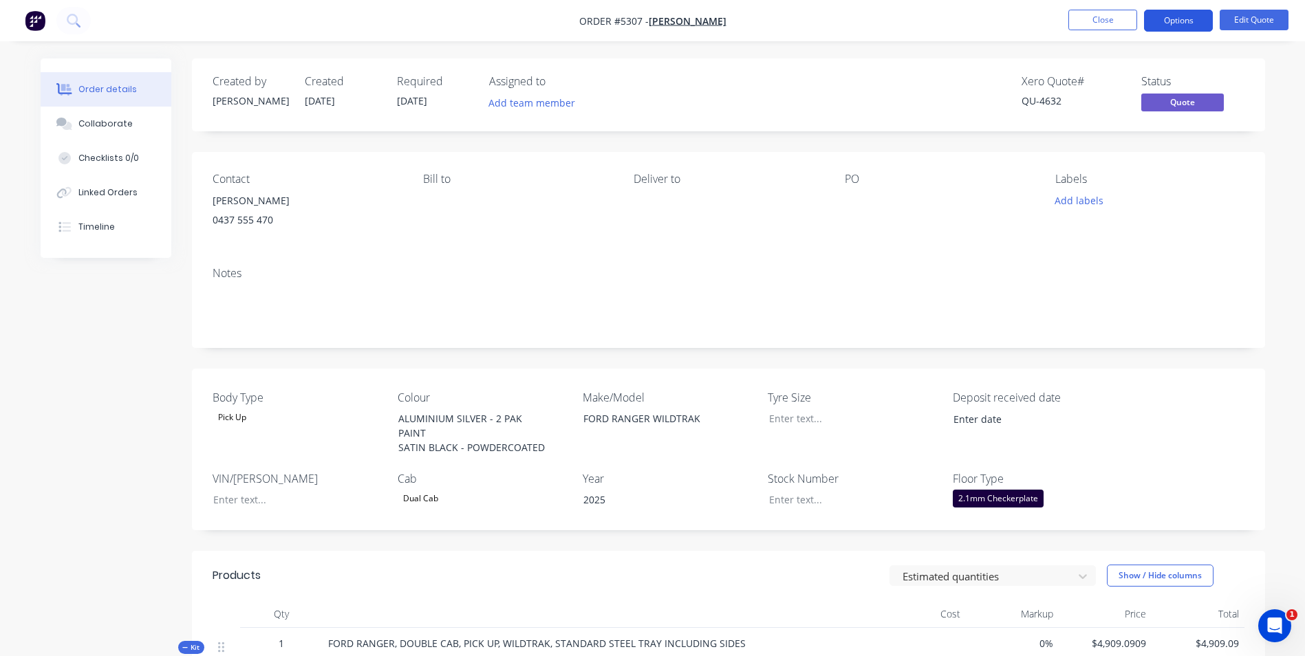
click at [1192, 28] on button "Options" at bounding box center [1178, 21] width 69 height 22
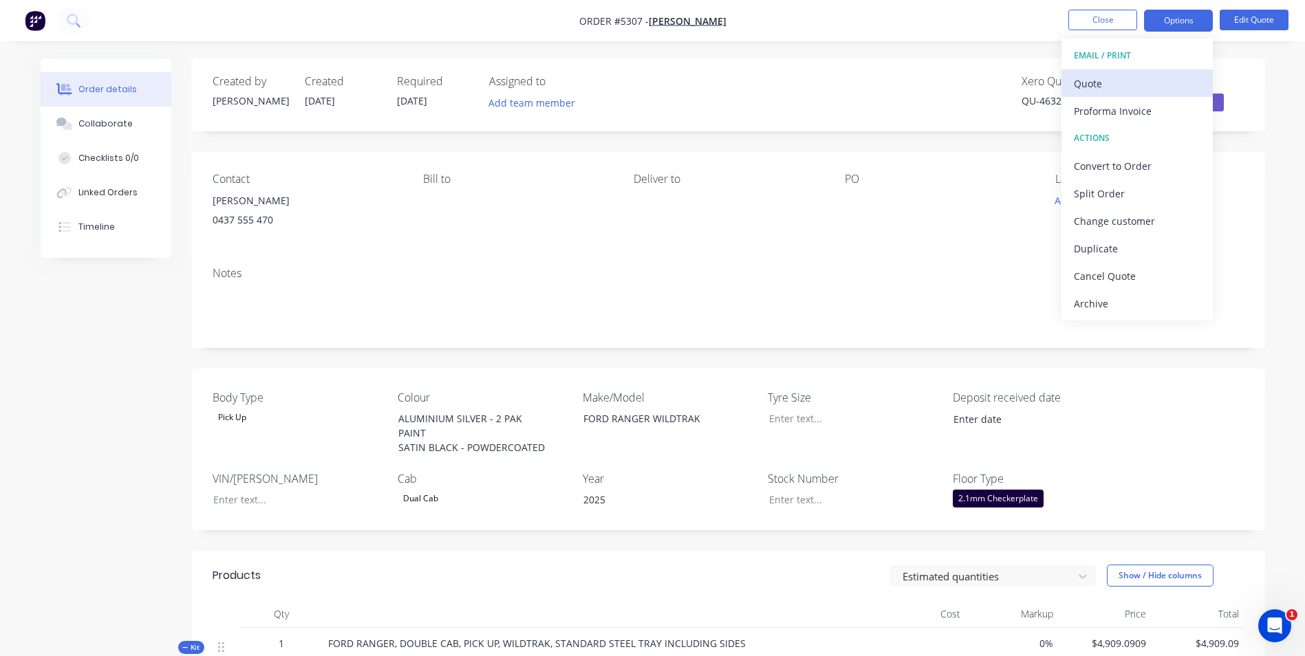
click at [1126, 88] on div "Quote" at bounding box center [1137, 84] width 127 height 20
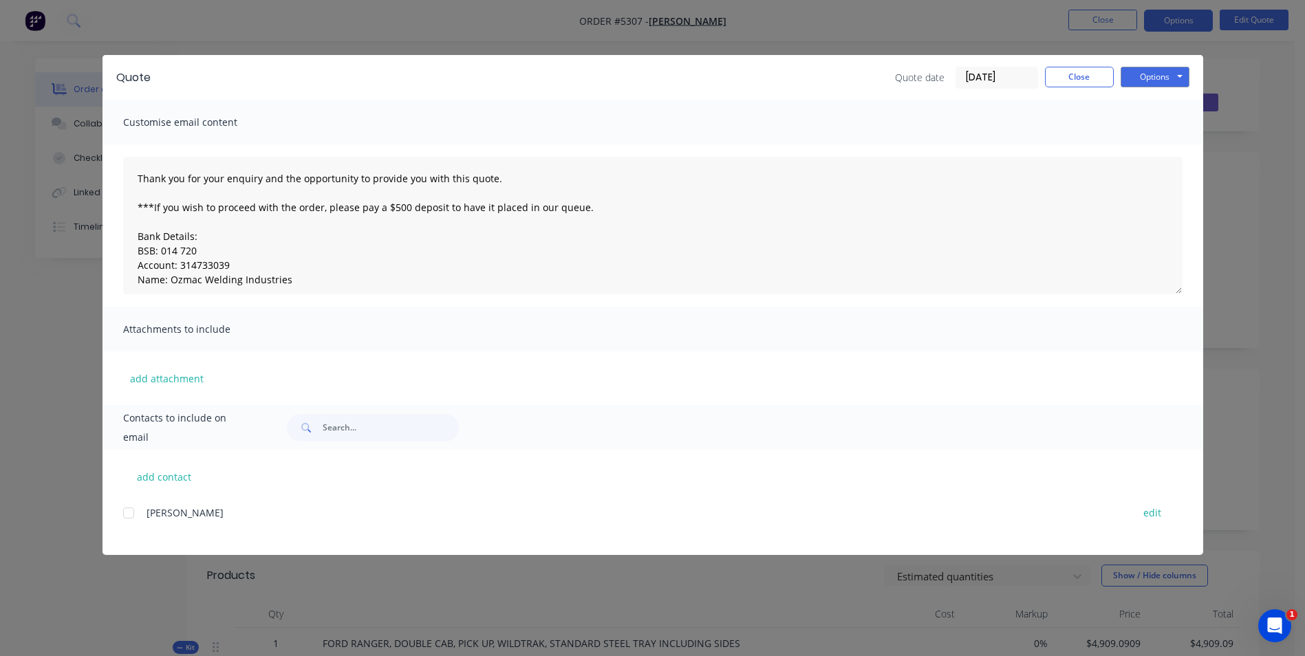
click at [128, 516] on div at bounding box center [129, 513] width 28 height 28
click at [1073, 80] on button "Close" at bounding box center [1079, 77] width 69 height 21
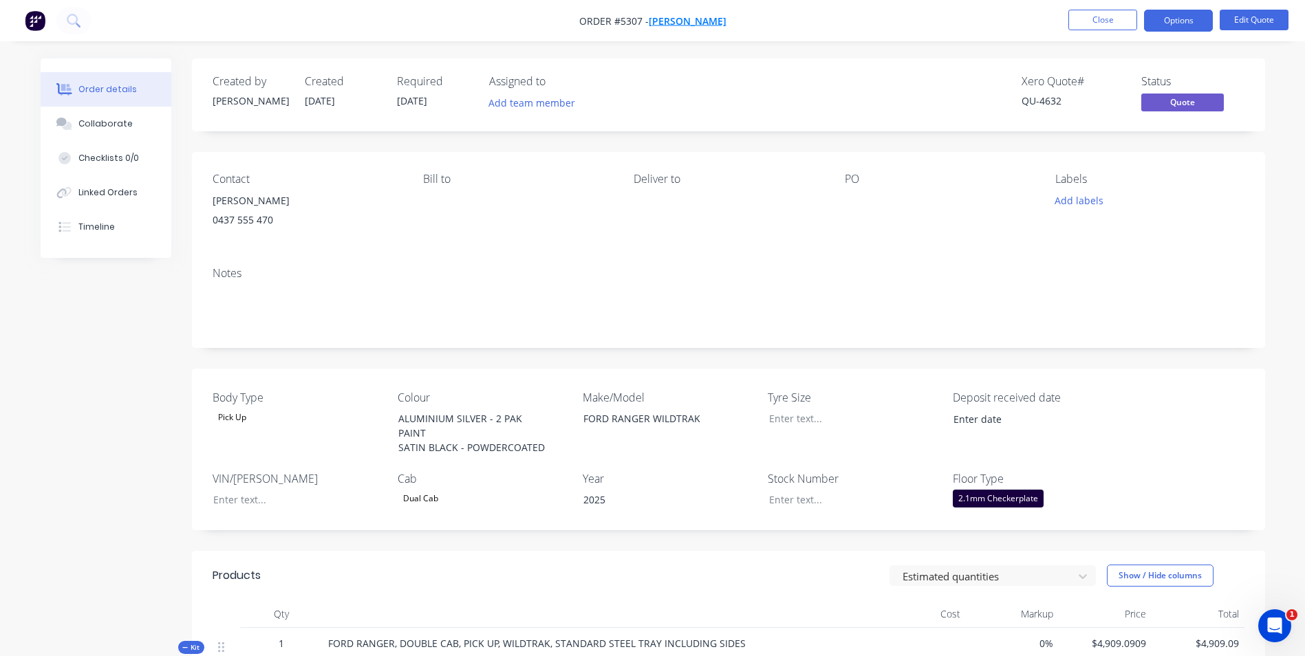
click at [709, 21] on span "[PERSON_NAME]" at bounding box center [688, 20] width 78 height 13
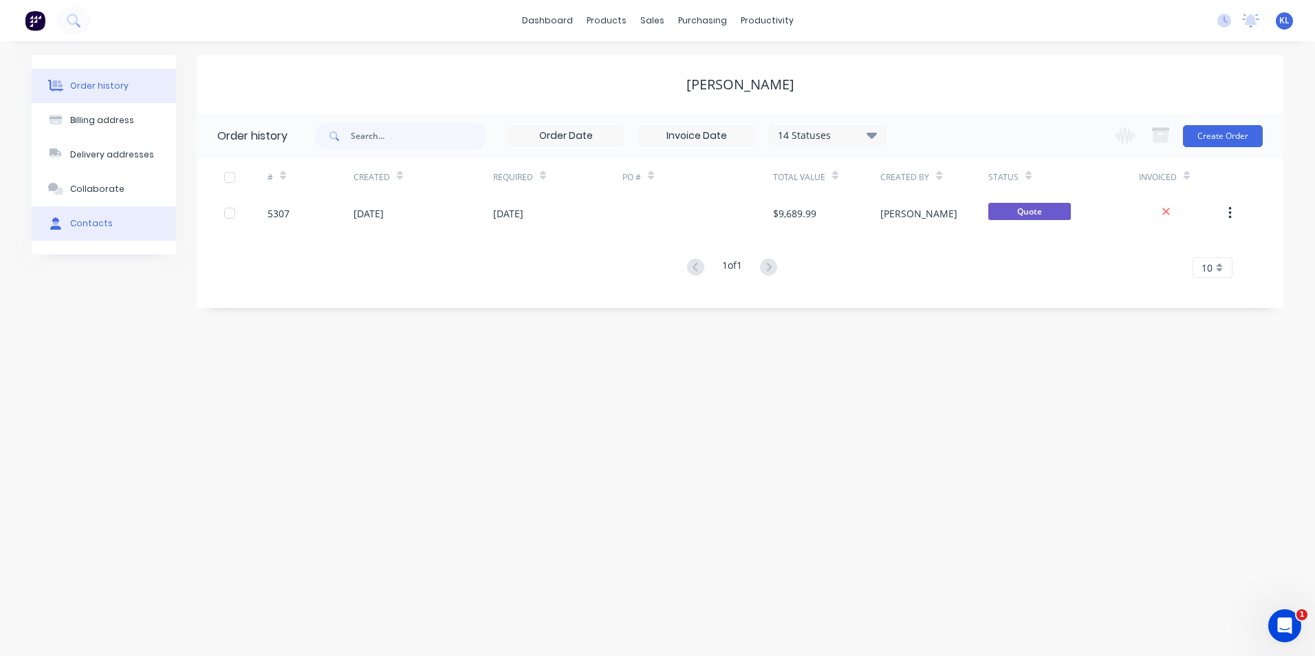
click at [113, 224] on button "Contacts" at bounding box center [104, 223] width 144 height 34
select select "AU"
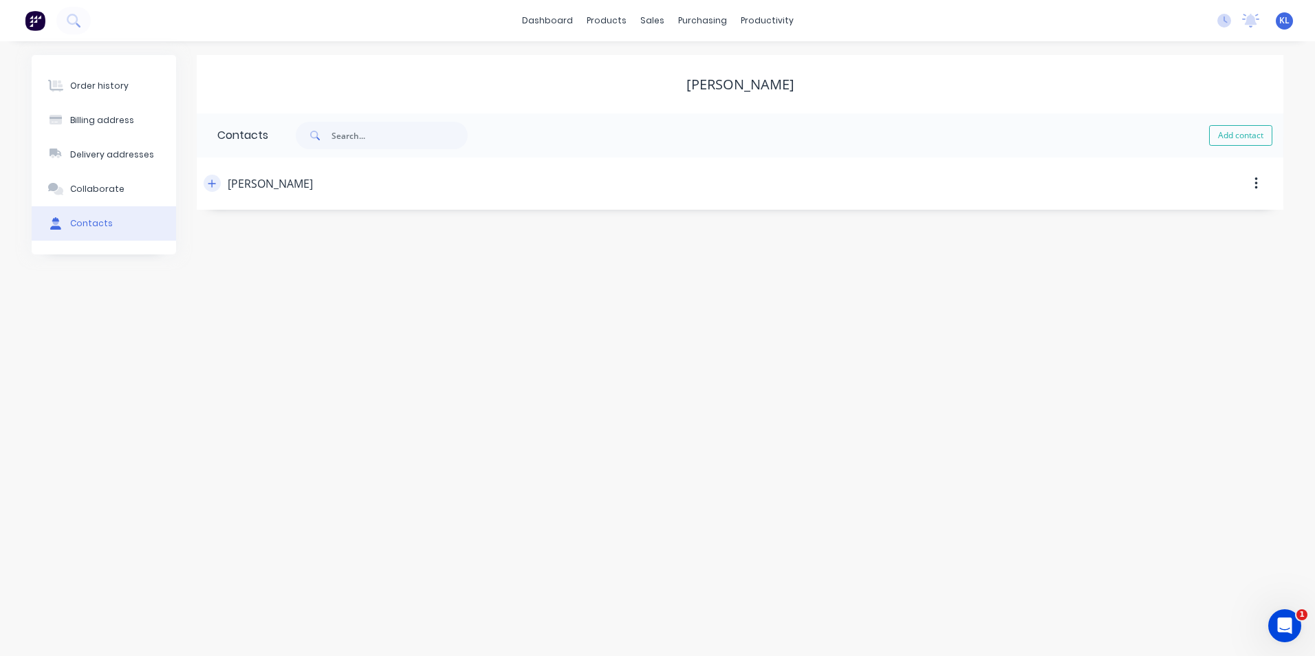
click at [214, 186] on icon "button" at bounding box center [212, 184] width 8 height 10
click at [285, 275] on div "Email address" at bounding box center [329, 291] width 225 height 54
click at [286, 283] on input "text" at bounding box center [329, 290] width 225 height 21
type input "S"
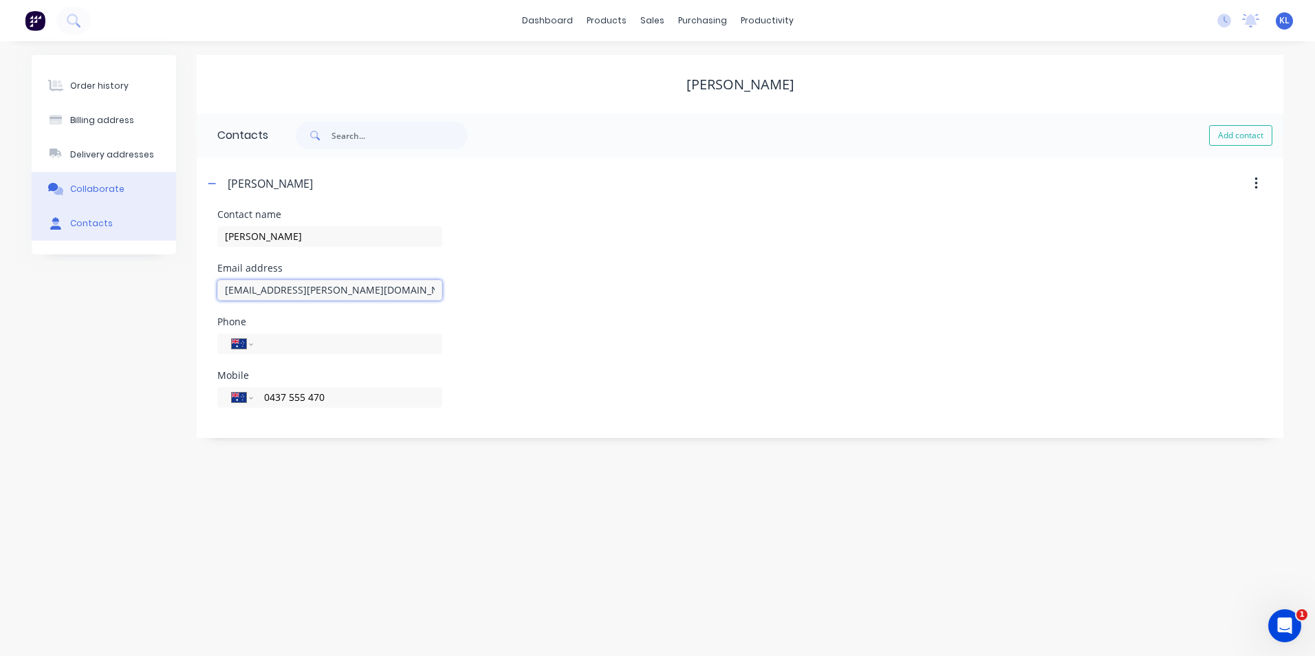
type input "[EMAIL_ADDRESS][PERSON_NAME][DOMAIN_NAME]"
click at [98, 192] on div "Collaborate" at bounding box center [97, 189] width 54 height 12
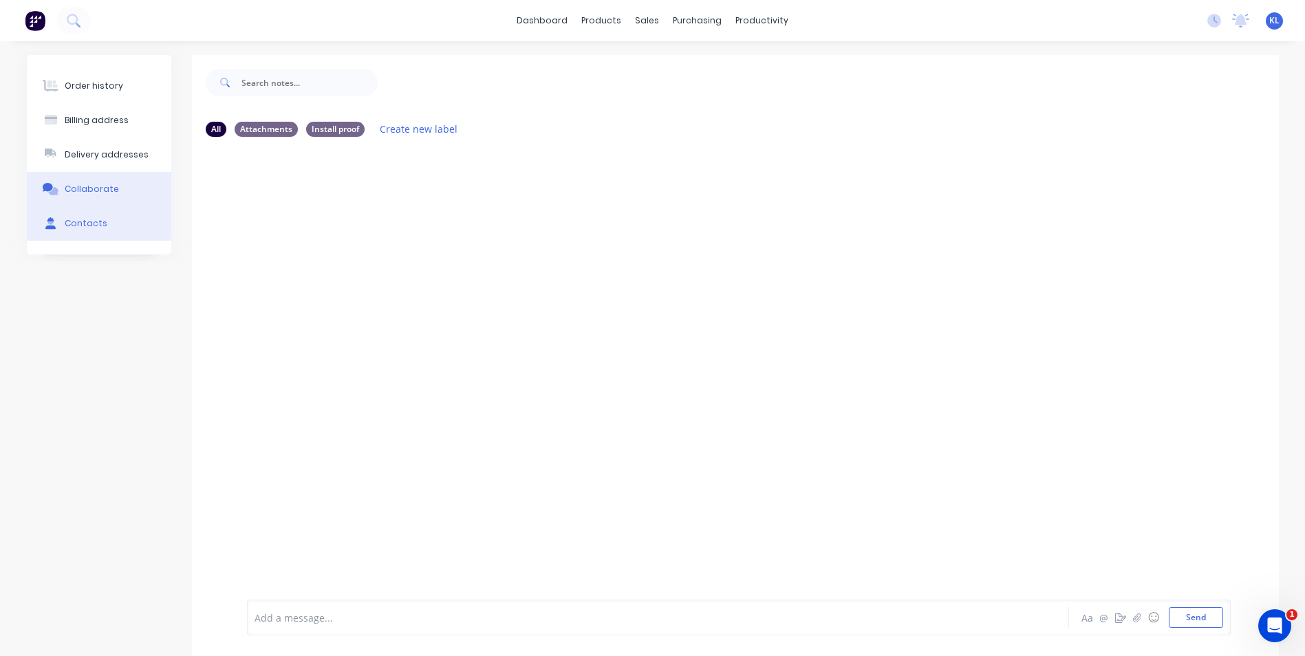
click at [88, 219] on div "Contacts" at bounding box center [86, 223] width 43 height 12
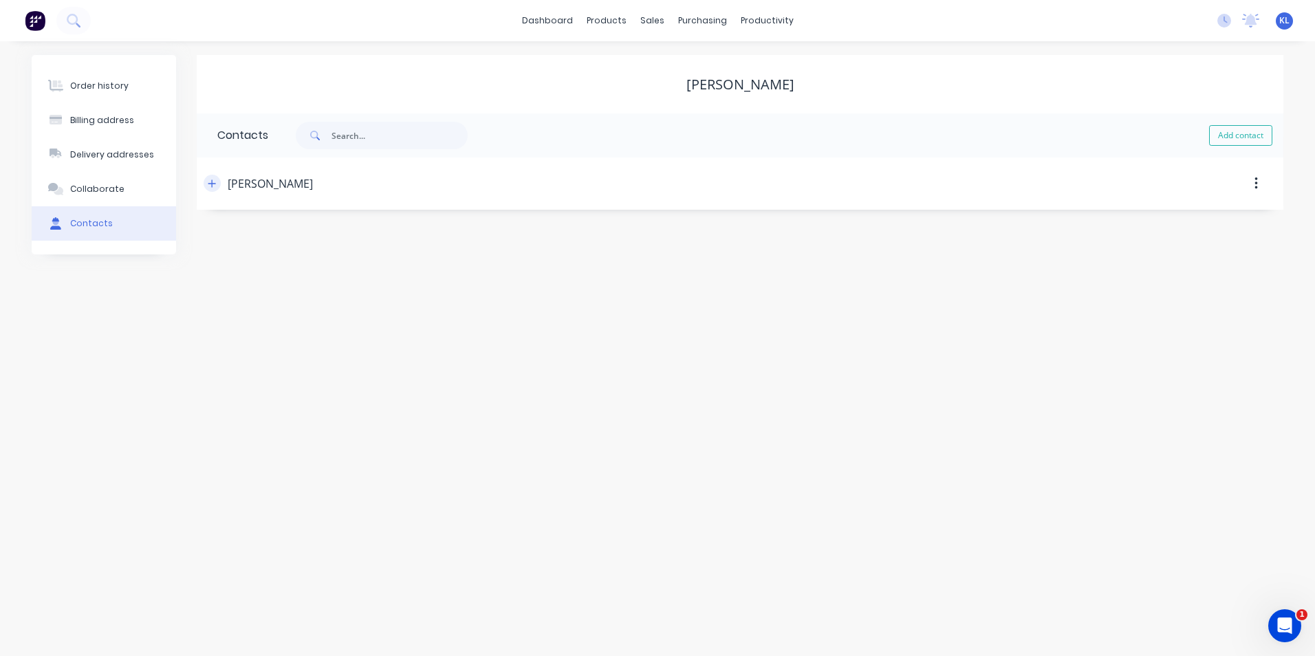
click at [208, 185] on button "button" at bounding box center [212, 183] width 17 height 17
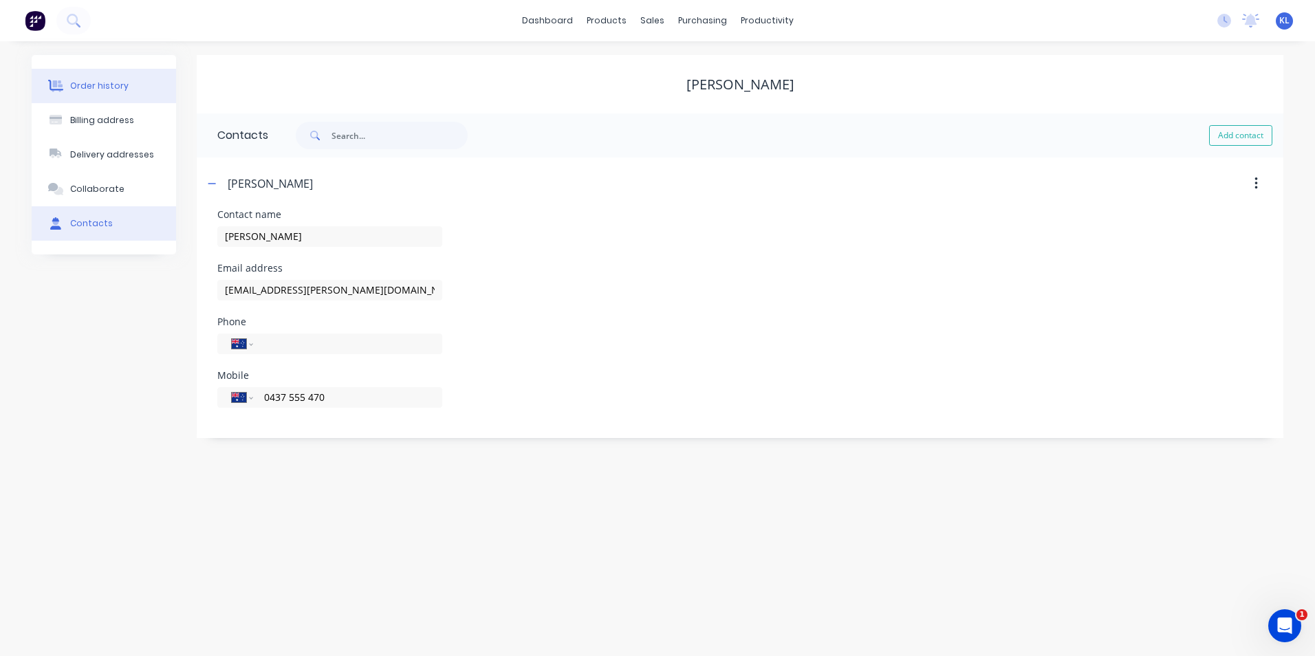
click at [103, 91] on div "Order history" at bounding box center [99, 86] width 58 height 12
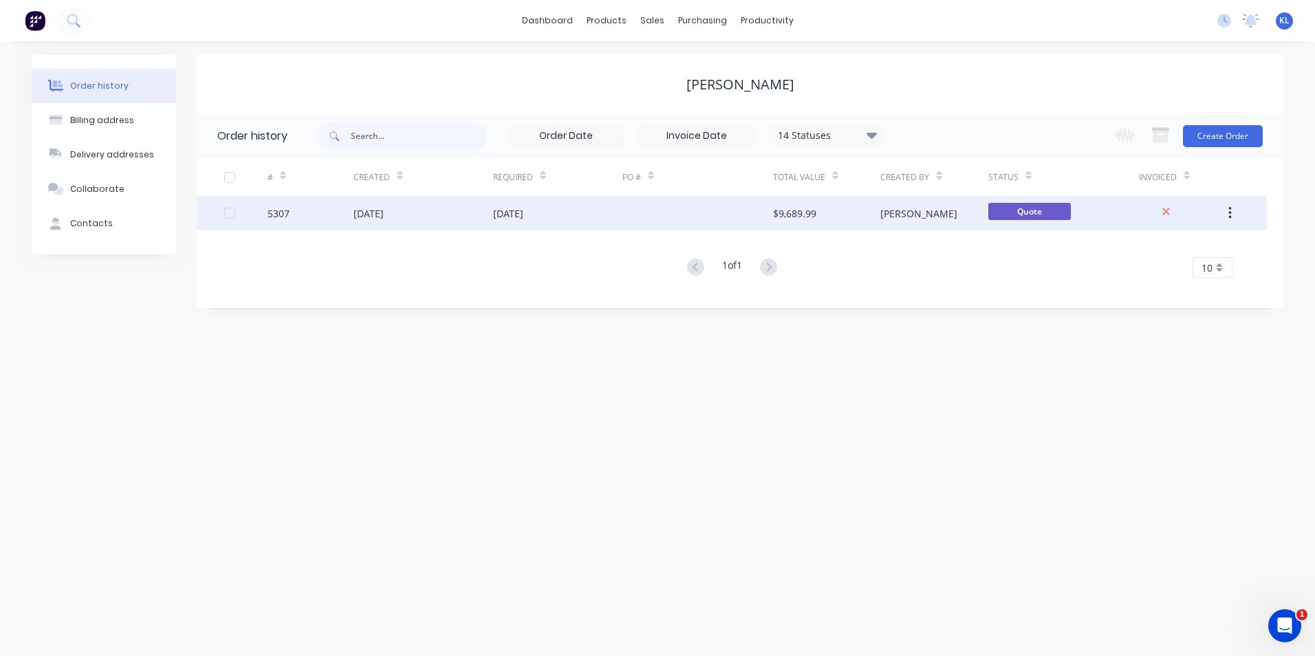
click at [281, 215] on div "5307" at bounding box center [279, 213] width 22 height 14
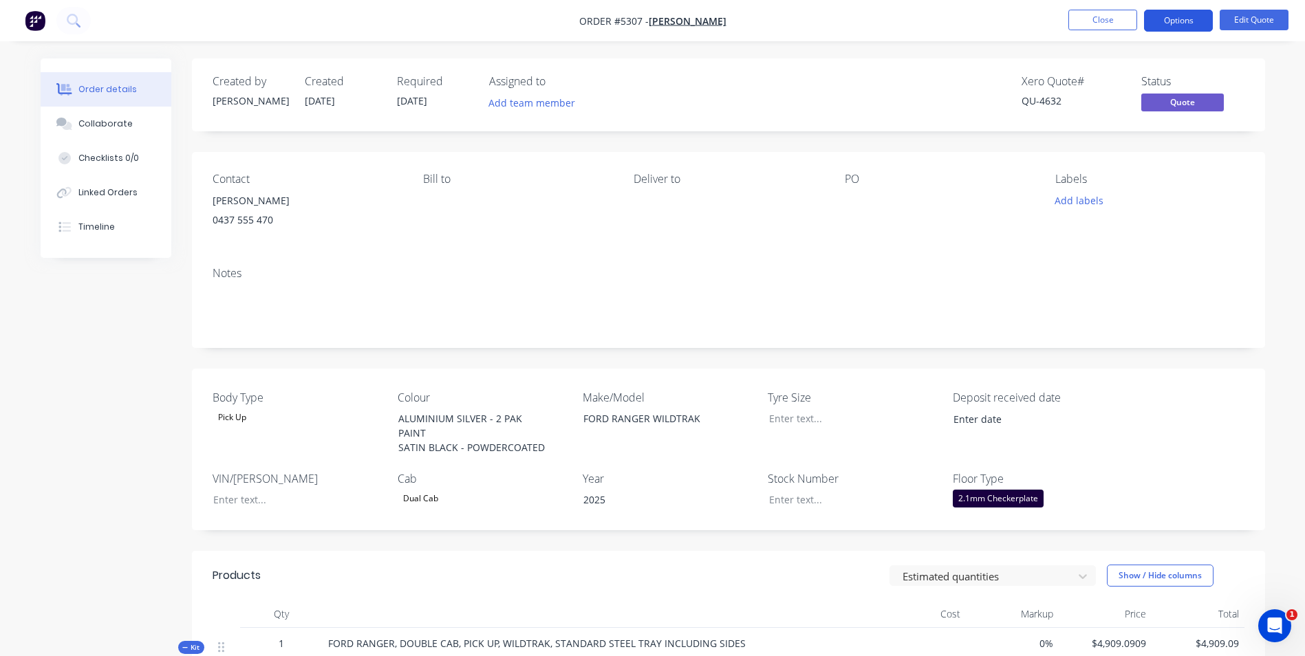
click at [1185, 22] on button "Options" at bounding box center [1178, 21] width 69 height 22
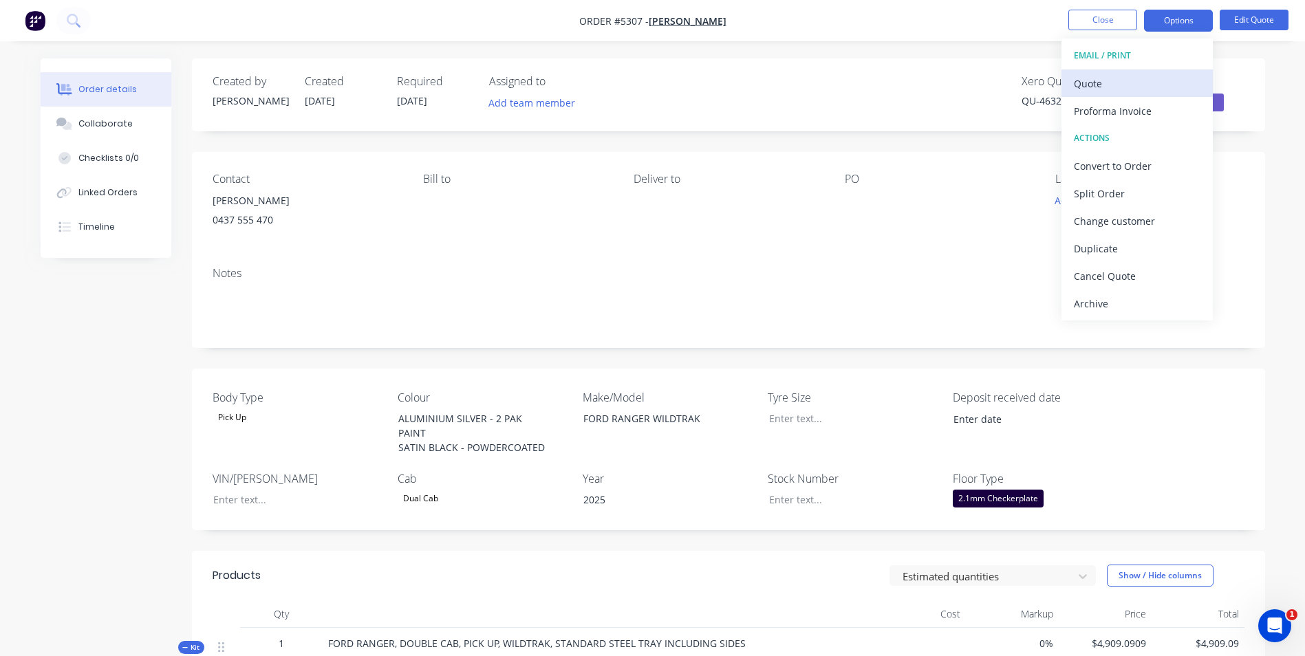
click at [1121, 83] on div "Quote" at bounding box center [1137, 84] width 127 height 20
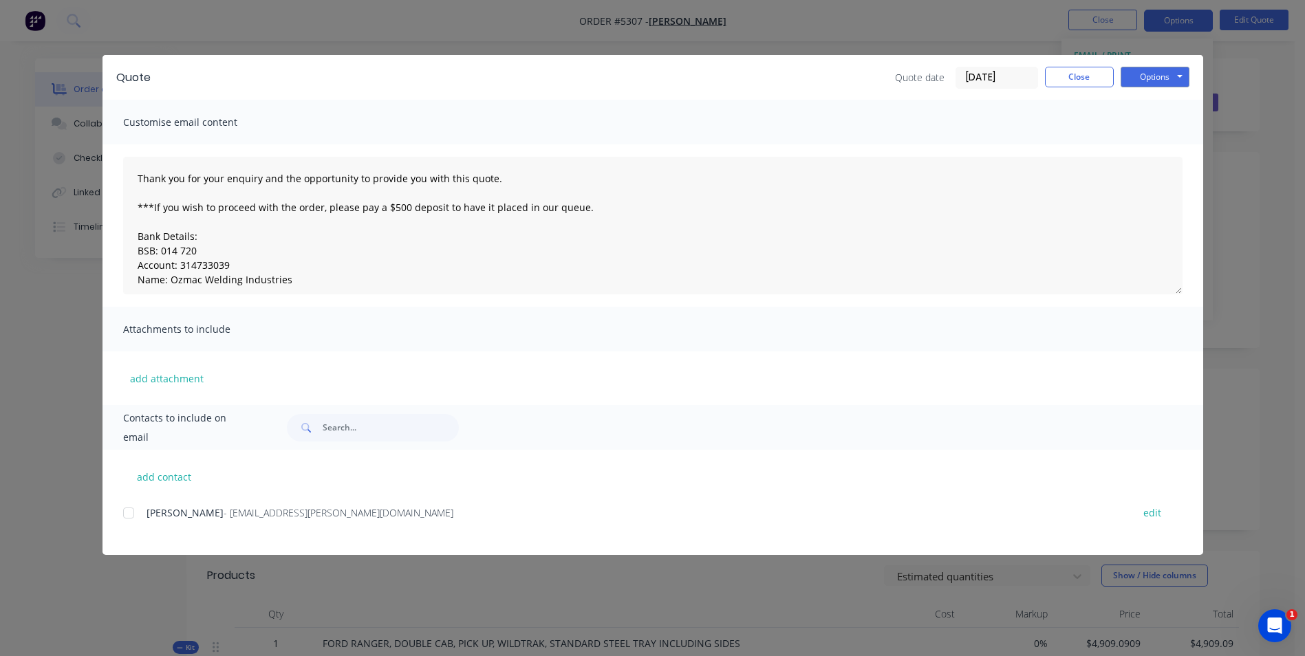
click at [129, 515] on div at bounding box center [129, 513] width 28 height 28
click at [1161, 80] on button "Options" at bounding box center [1155, 77] width 69 height 21
click at [1167, 147] on button "Email" at bounding box center [1165, 147] width 88 height 23
click at [1167, 77] on button "Options" at bounding box center [1155, 77] width 69 height 21
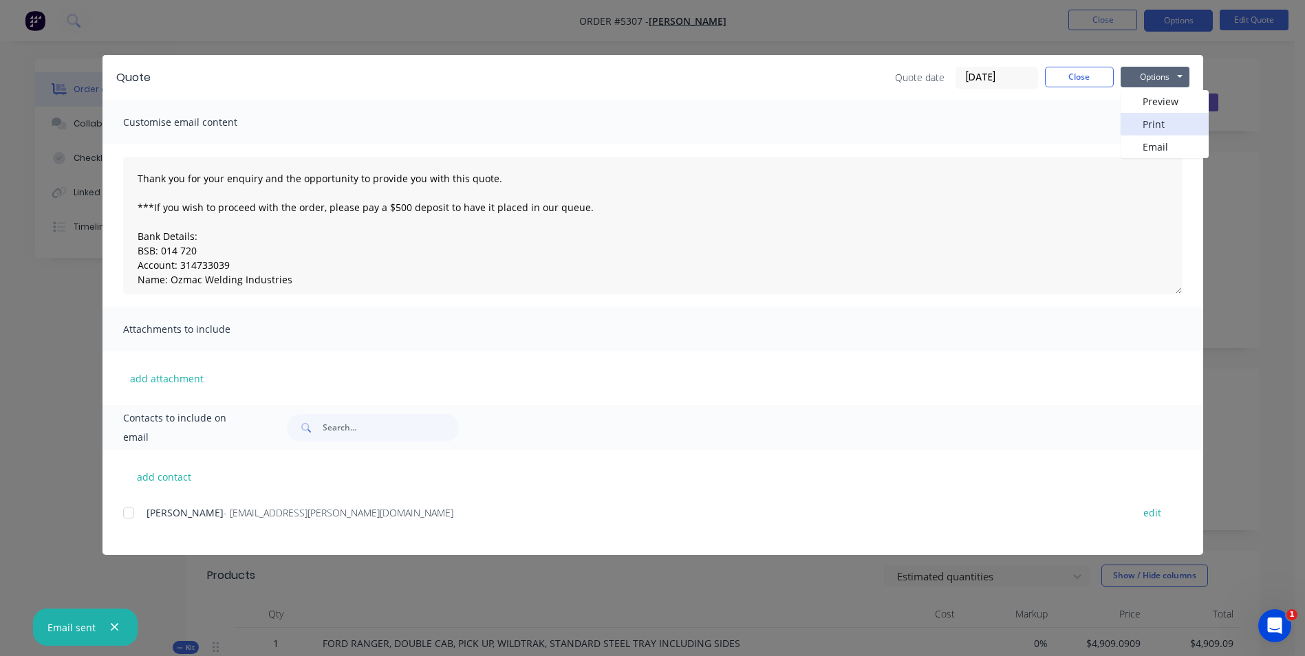
click at [1172, 125] on button "Print" at bounding box center [1165, 124] width 88 height 23
click at [1073, 82] on button "Close" at bounding box center [1079, 77] width 69 height 21
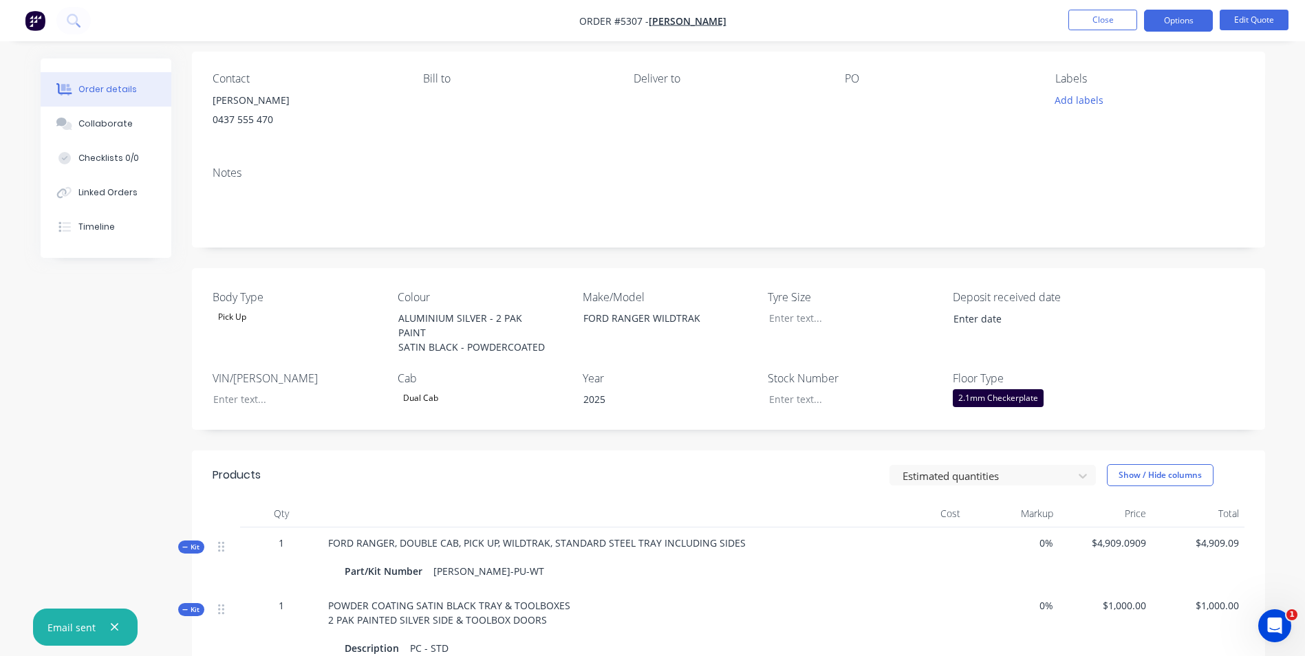
scroll to position [69, 0]
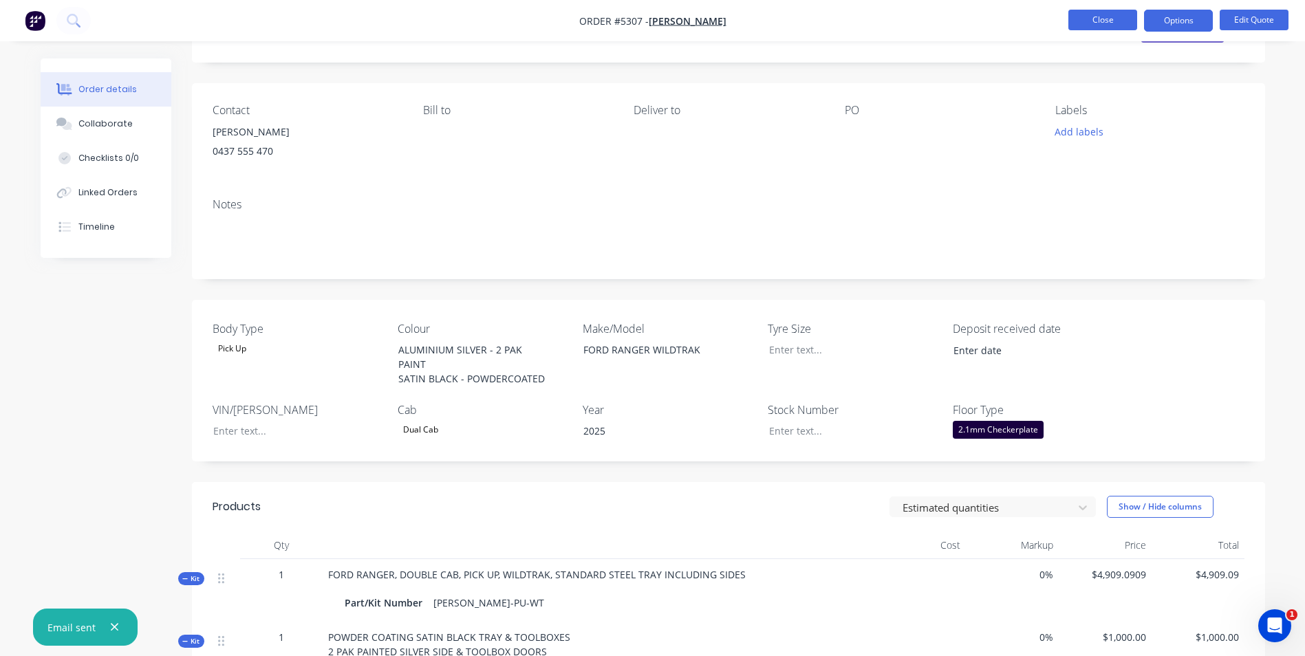
click at [1082, 22] on button "Close" at bounding box center [1102, 20] width 69 height 21
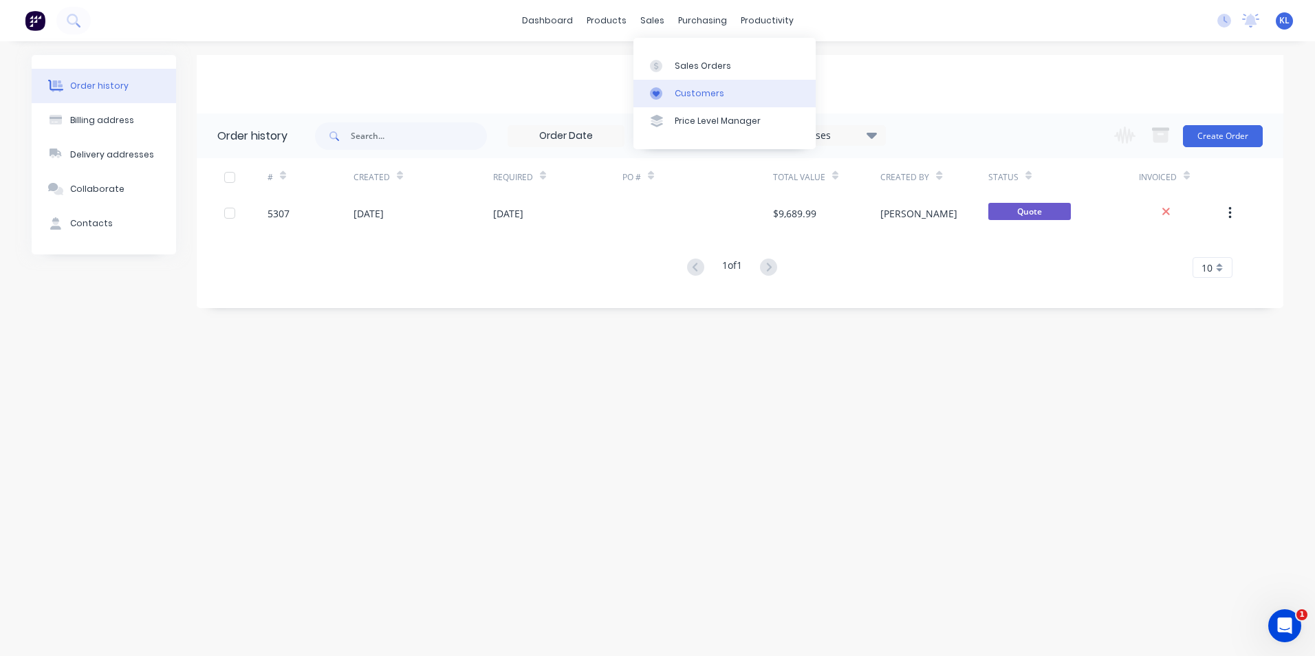
click at [709, 96] on div "Customers" at bounding box center [700, 93] width 50 height 12
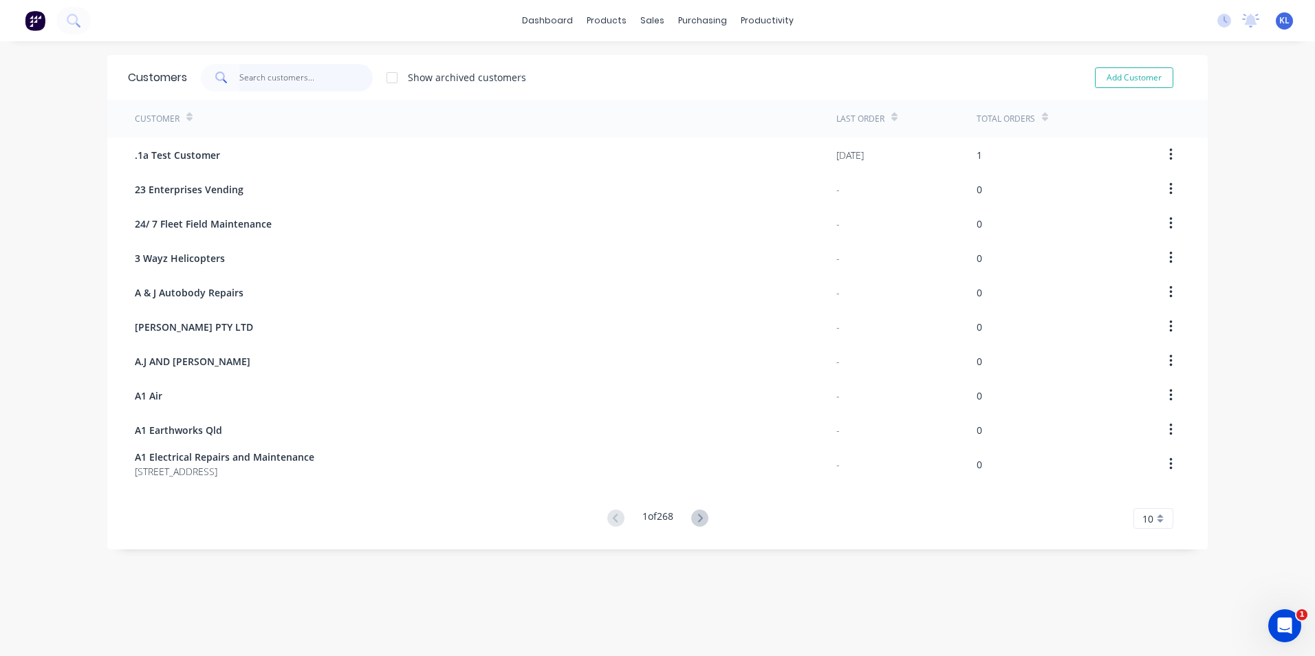
click at [308, 82] on input "text" at bounding box center [306, 78] width 134 height 28
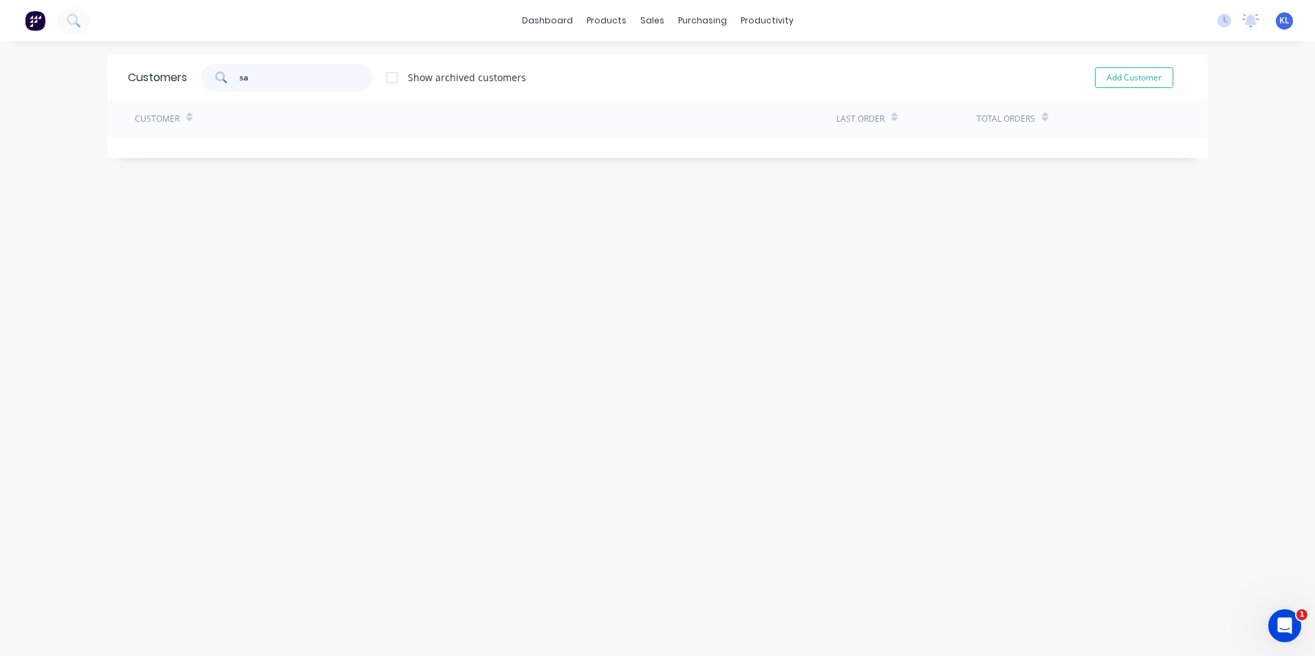
type input "s"
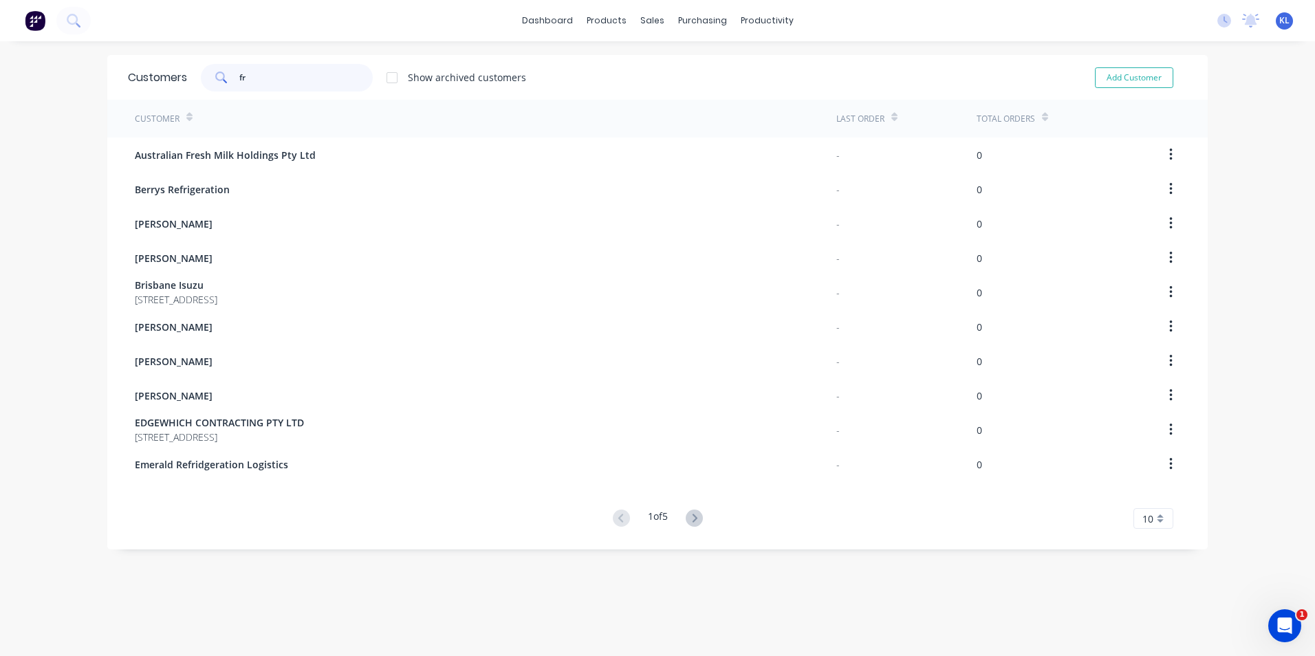
type input "f"
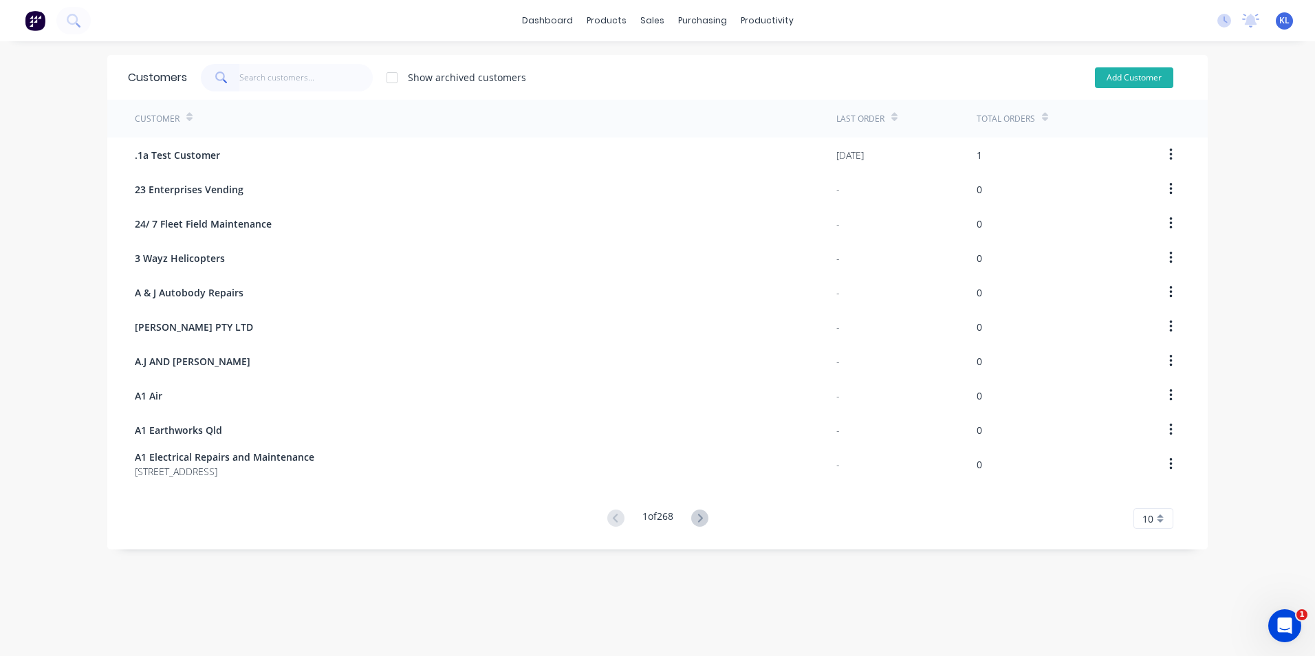
click at [1139, 77] on button "Add Customer" at bounding box center [1134, 77] width 78 height 21
select select "AU"
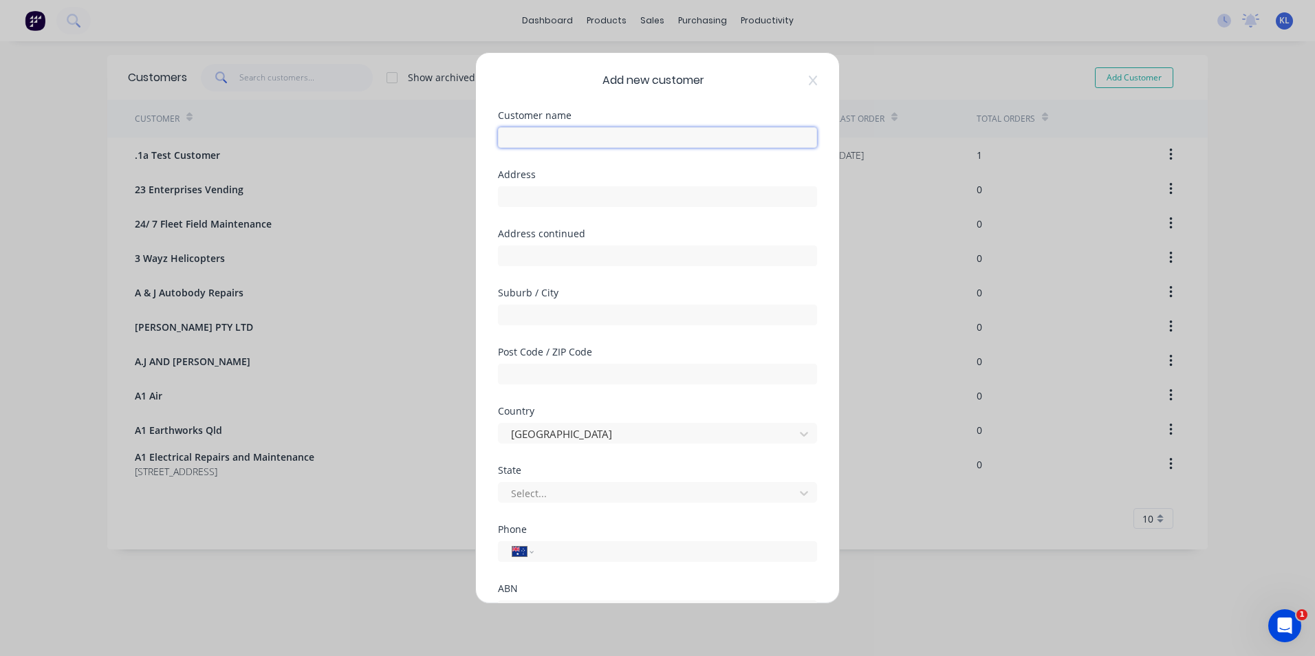
click at [594, 141] on input "text" at bounding box center [657, 137] width 319 height 21
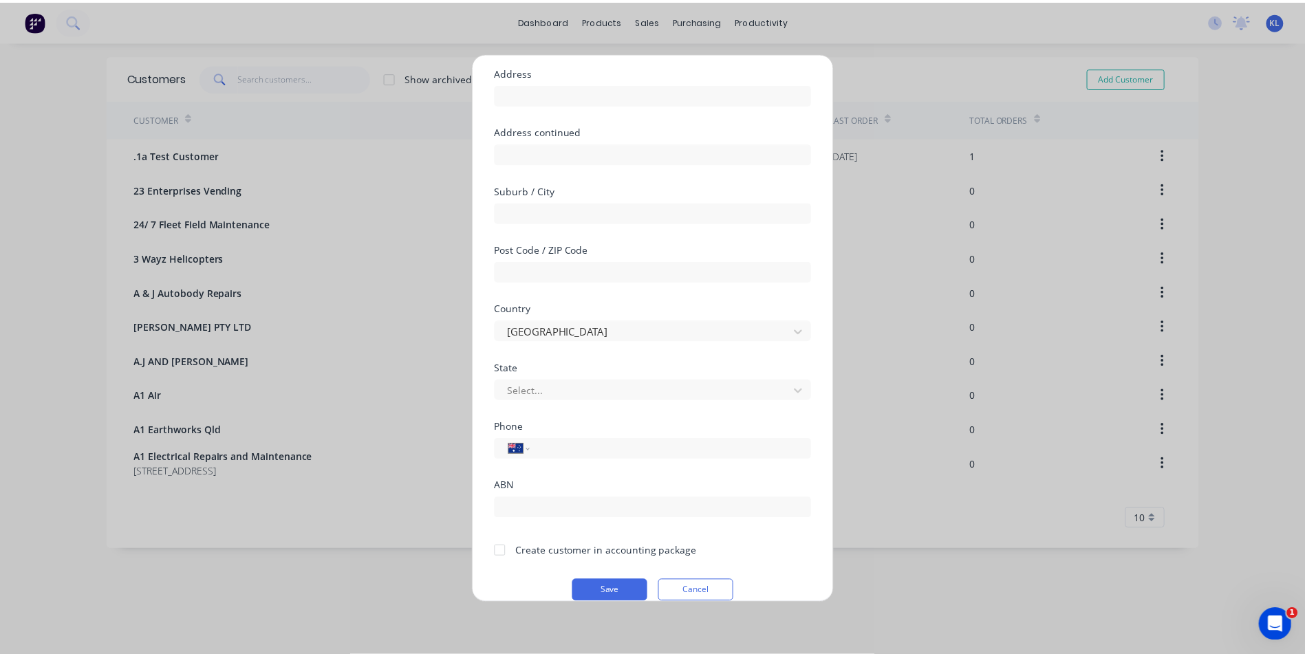
scroll to position [121, 0]
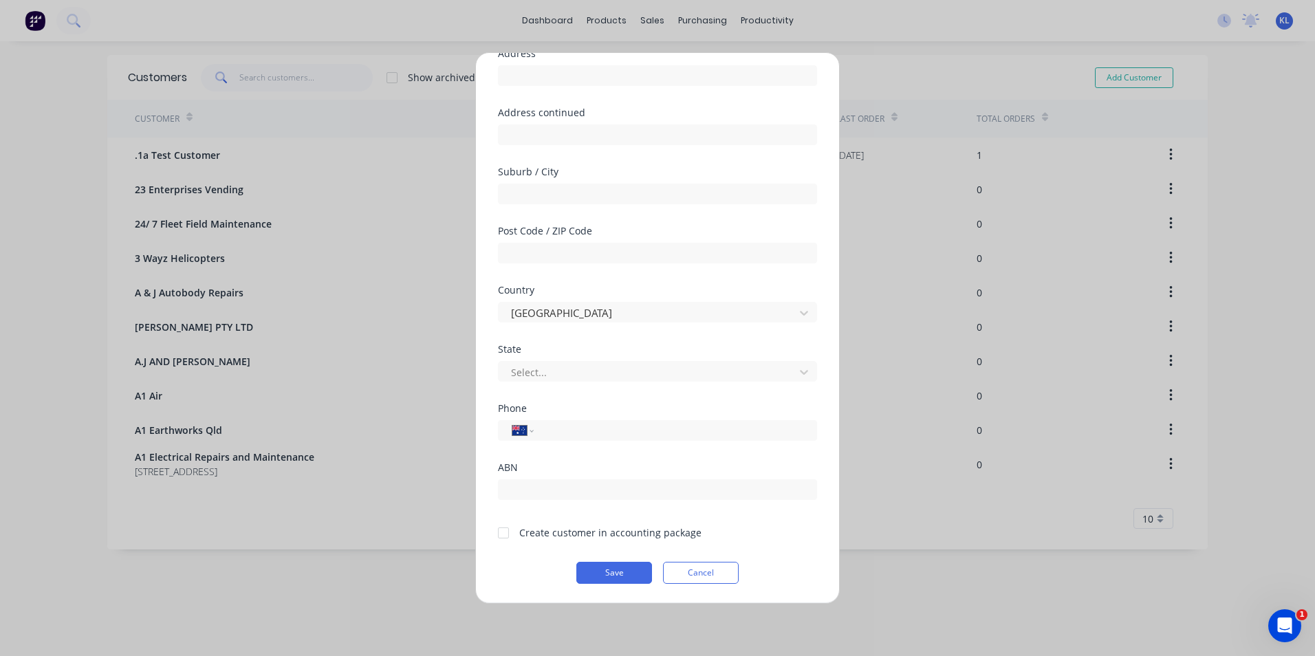
type input "[PERSON_NAME]"
click at [505, 533] on div at bounding box center [504, 533] width 28 height 28
click at [585, 431] on input "tel" at bounding box center [673, 431] width 259 height 16
type input "0475 590 729"
click at [626, 579] on button "Save" at bounding box center [615, 573] width 76 height 22
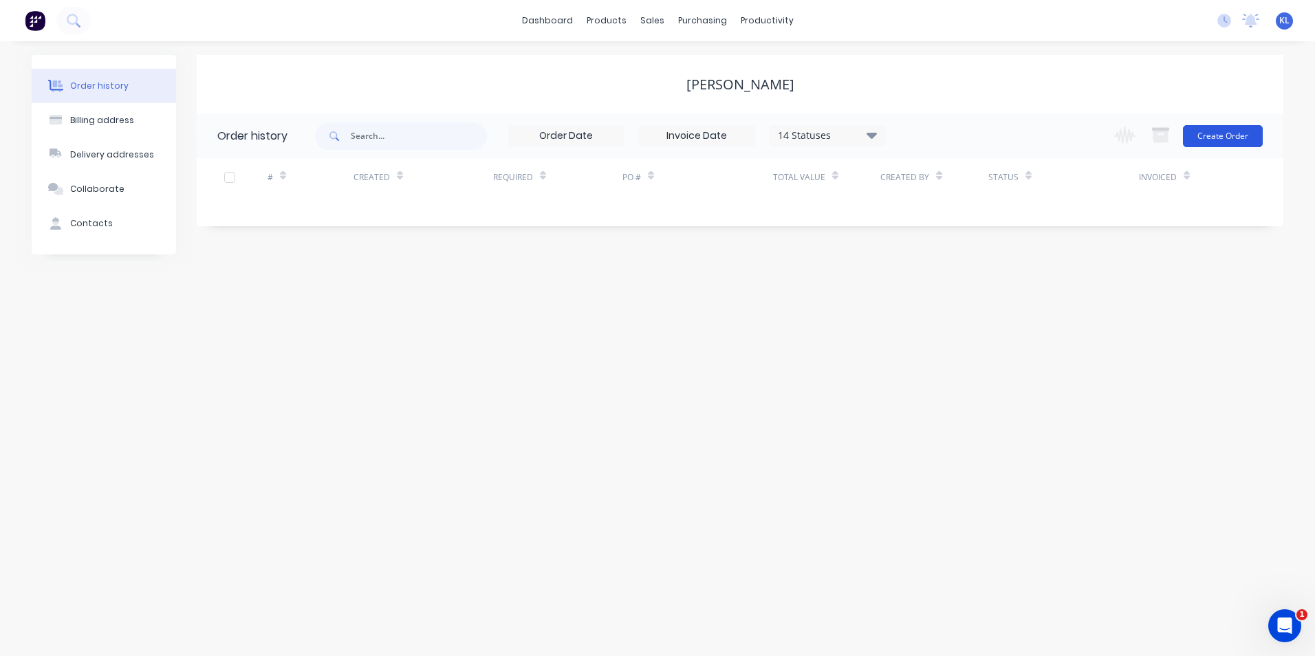
click at [1233, 134] on button "Create Order" at bounding box center [1223, 136] width 80 height 22
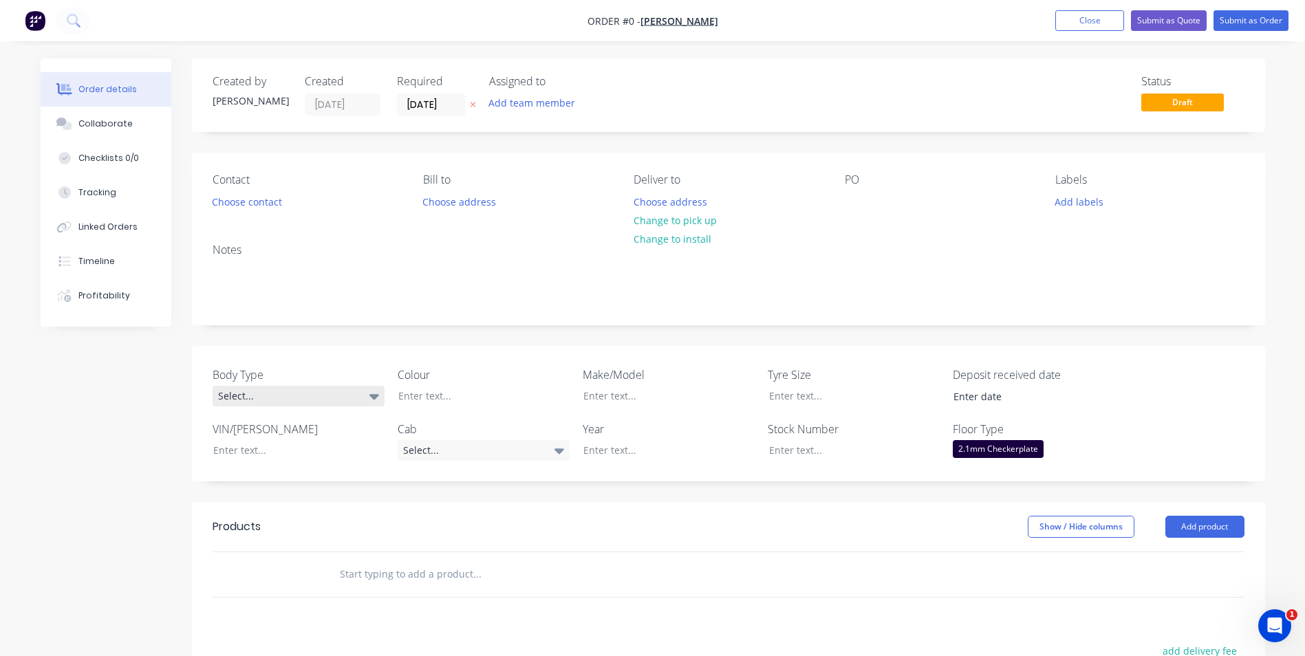
click at [343, 404] on div "Select..." at bounding box center [299, 396] width 172 height 21
click at [306, 450] on button "Cab Chassis" at bounding box center [316, 453] width 206 height 28
click at [504, 394] on div at bounding box center [473, 396] width 172 height 20
click at [539, 447] on div "Select..." at bounding box center [484, 450] width 172 height 21
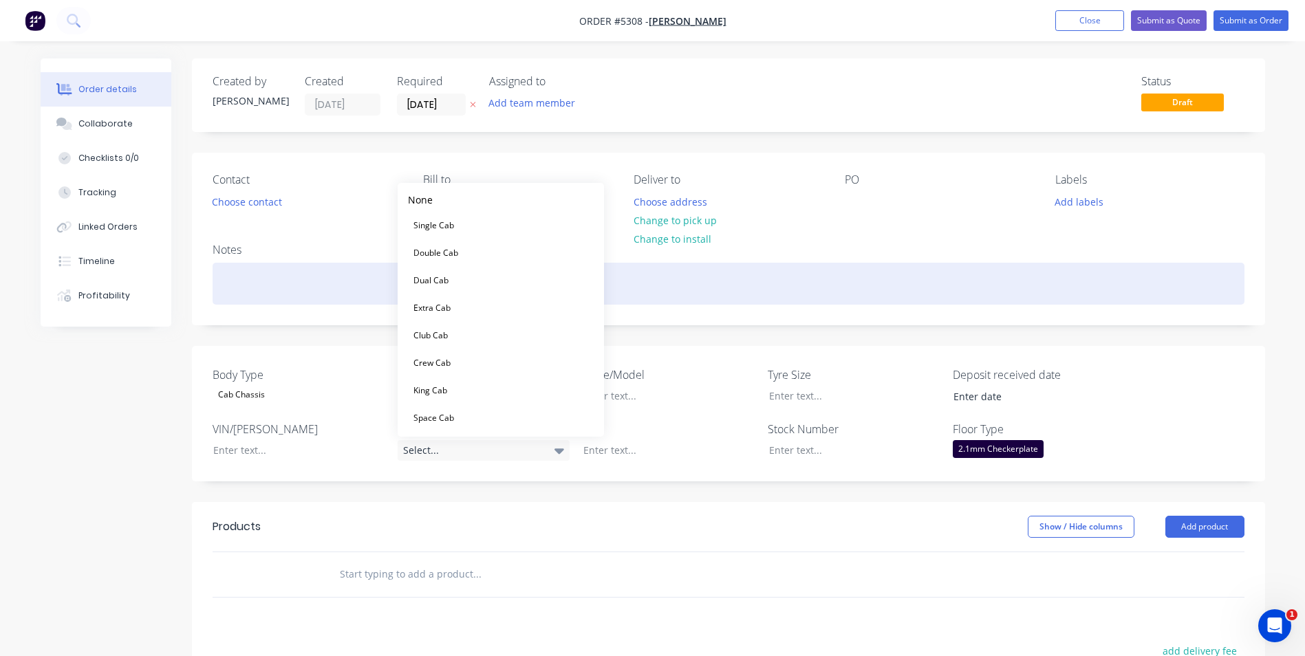
click at [512, 282] on button "Dual Cab" at bounding box center [501, 281] width 206 height 28
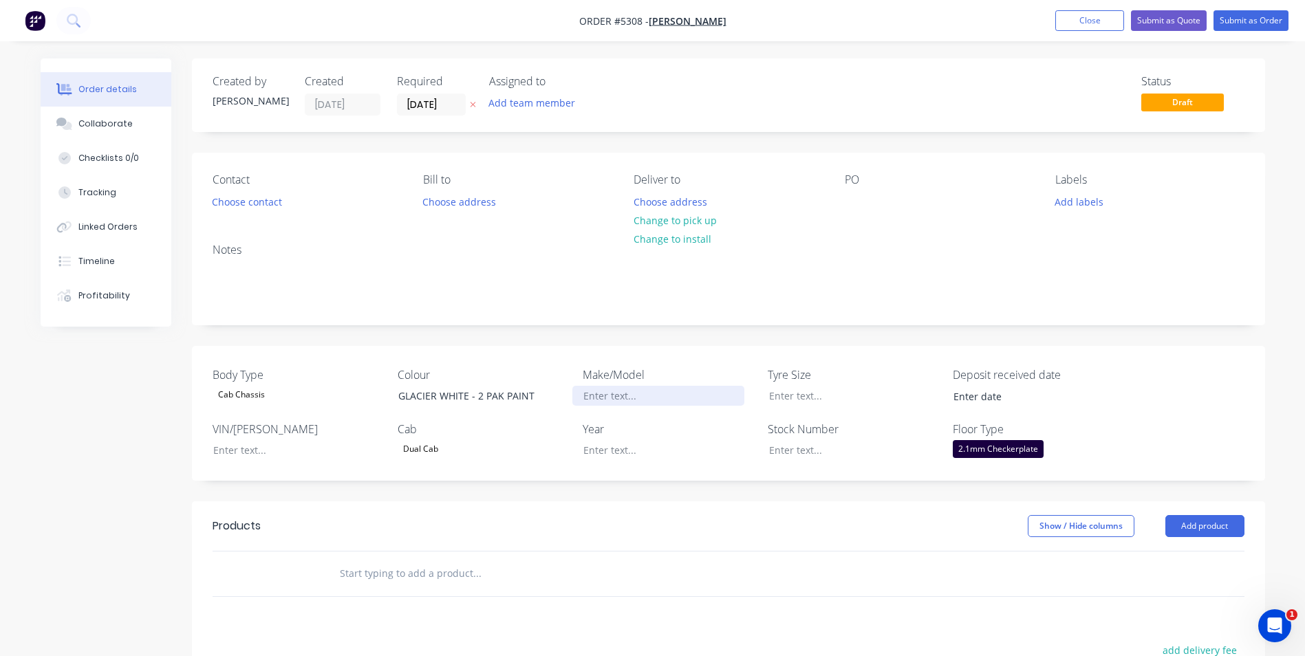
click at [658, 396] on div at bounding box center [658, 396] width 172 height 20
click at [620, 449] on div at bounding box center [658, 450] width 172 height 20
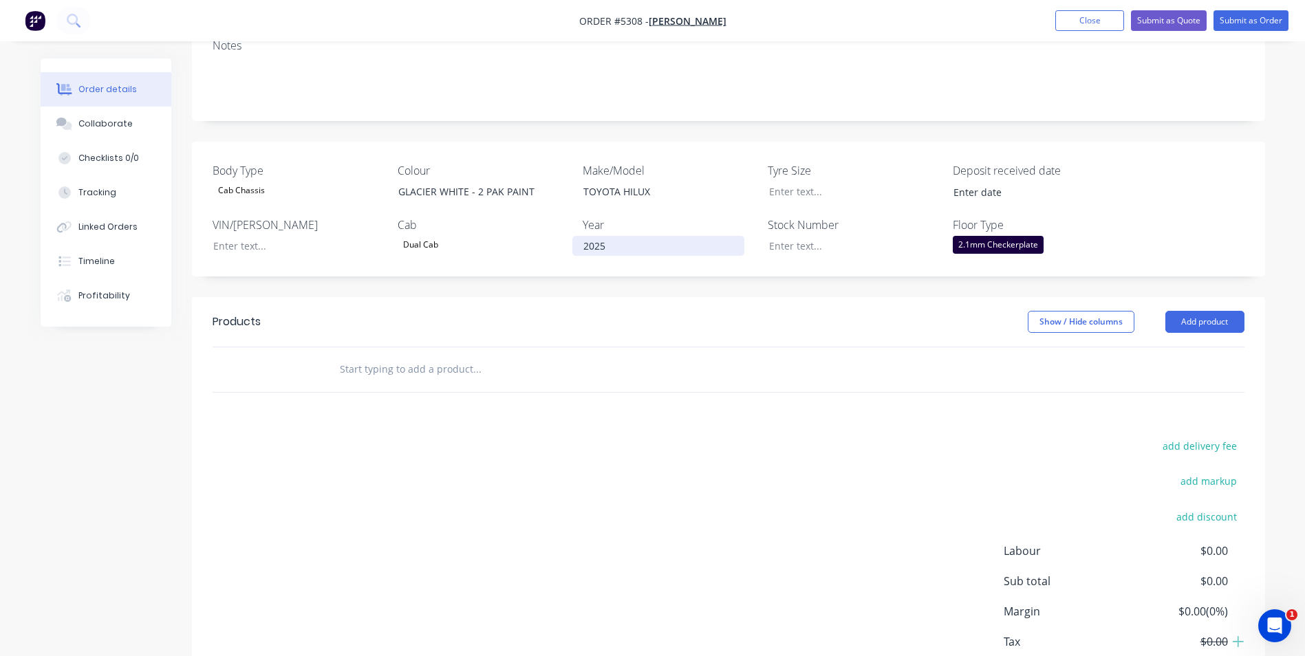
scroll to position [206, 0]
drag, startPoint x: 1210, startPoint y: 321, endPoint x: 1207, endPoint y: 334, distance: 14.2
click at [1210, 321] on button "Add product" at bounding box center [1204, 320] width 79 height 22
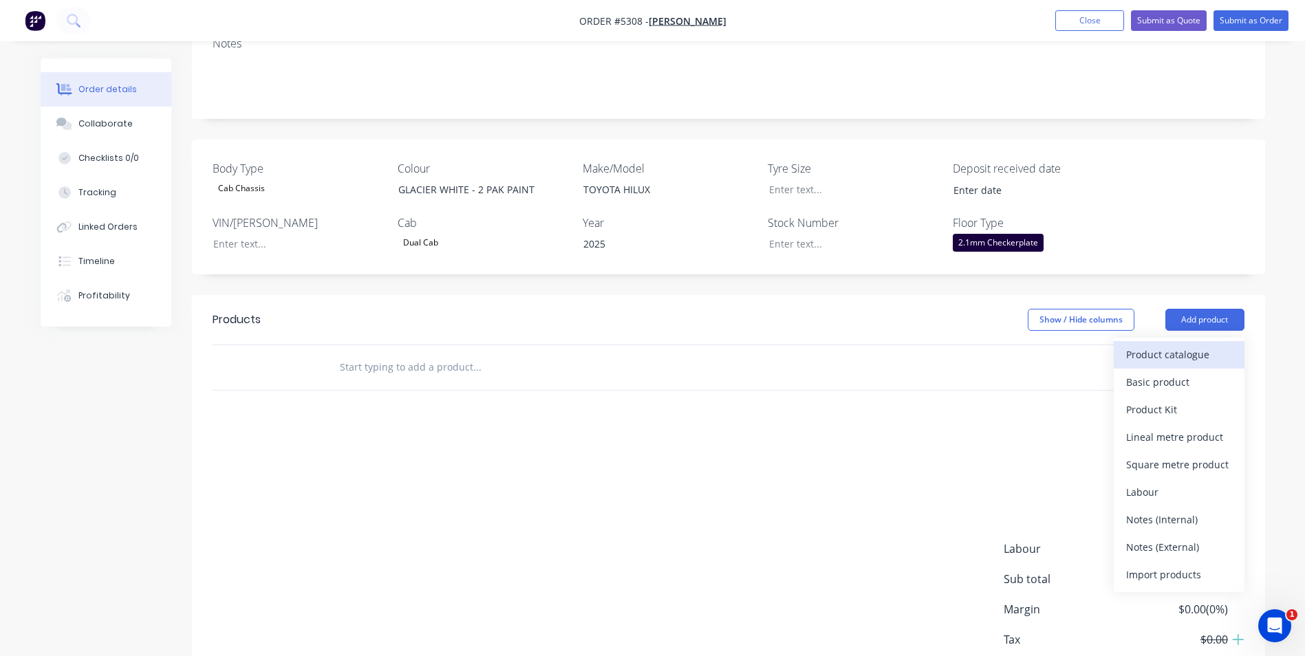
click at [1193, 357] on div "Product catalogue" at bounding box center [1179, 355] width 106 height 20
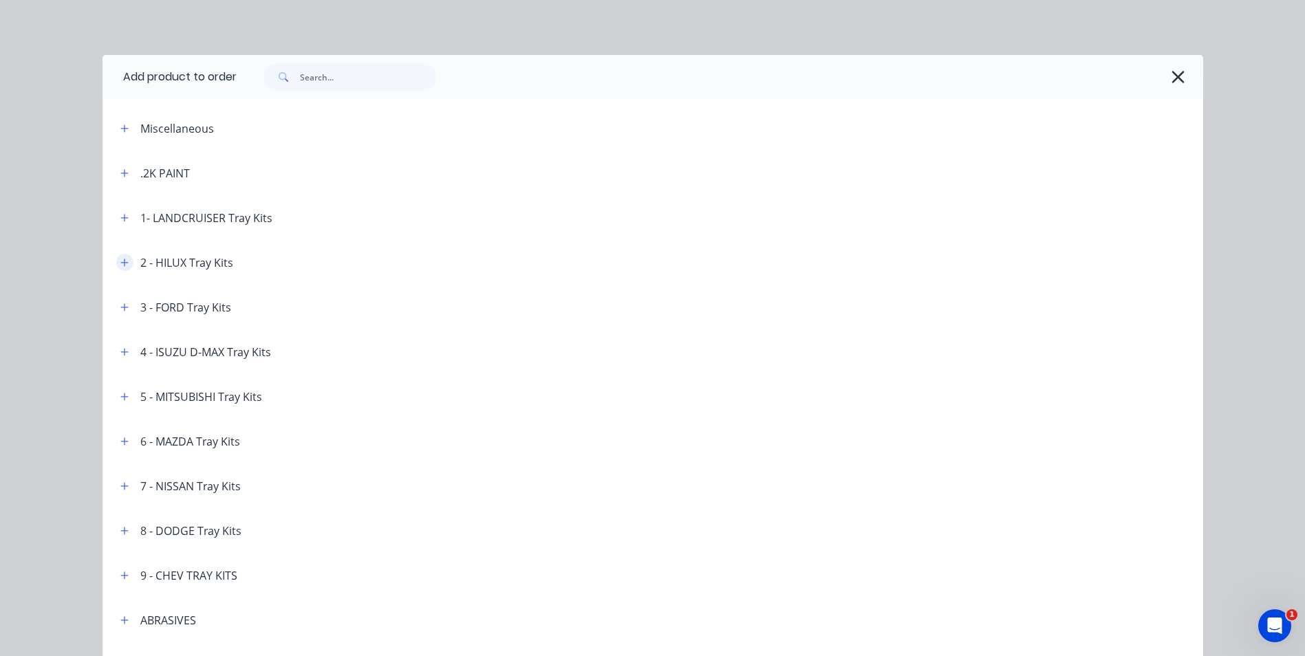
click at [120, 262] on icon "button" at bounding box center [124, 263] width 8 height 8
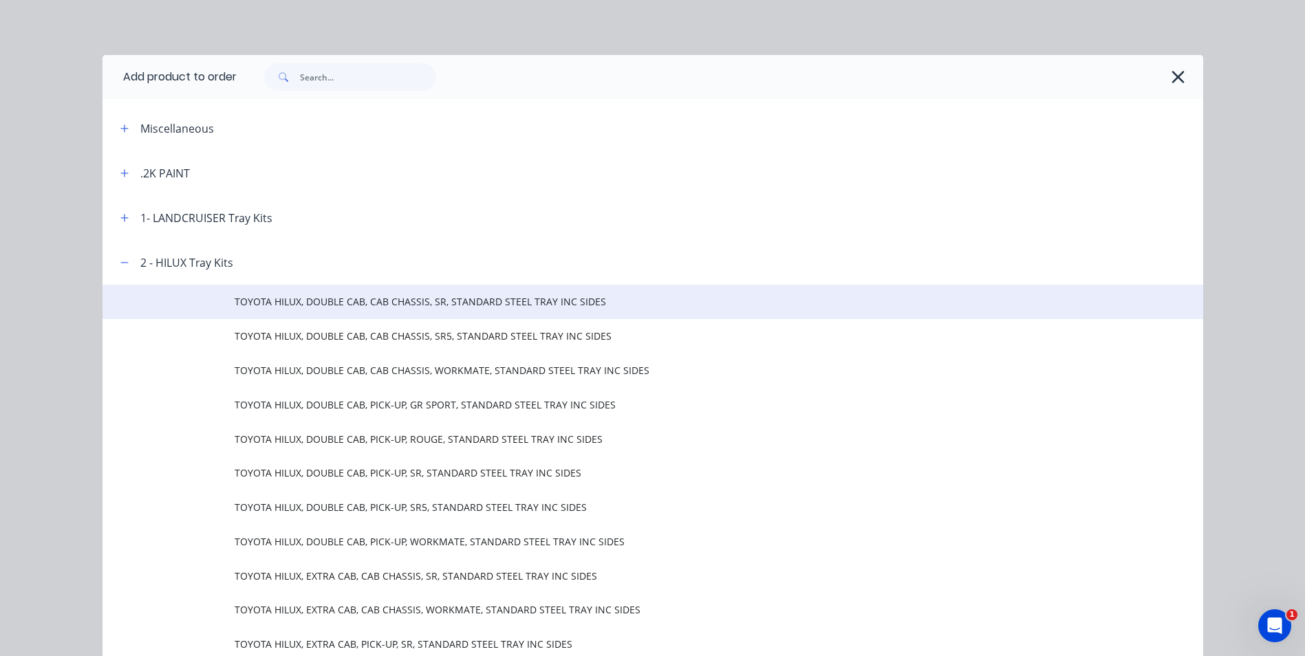
click at [473, 307] on span "TOYOTA HILUX, DOUBLE CAB, CAB CHASSIS, SR, STANDARD STEEL TRAY INC SIDES" at bounding box center [622, 301] width 775 height 14
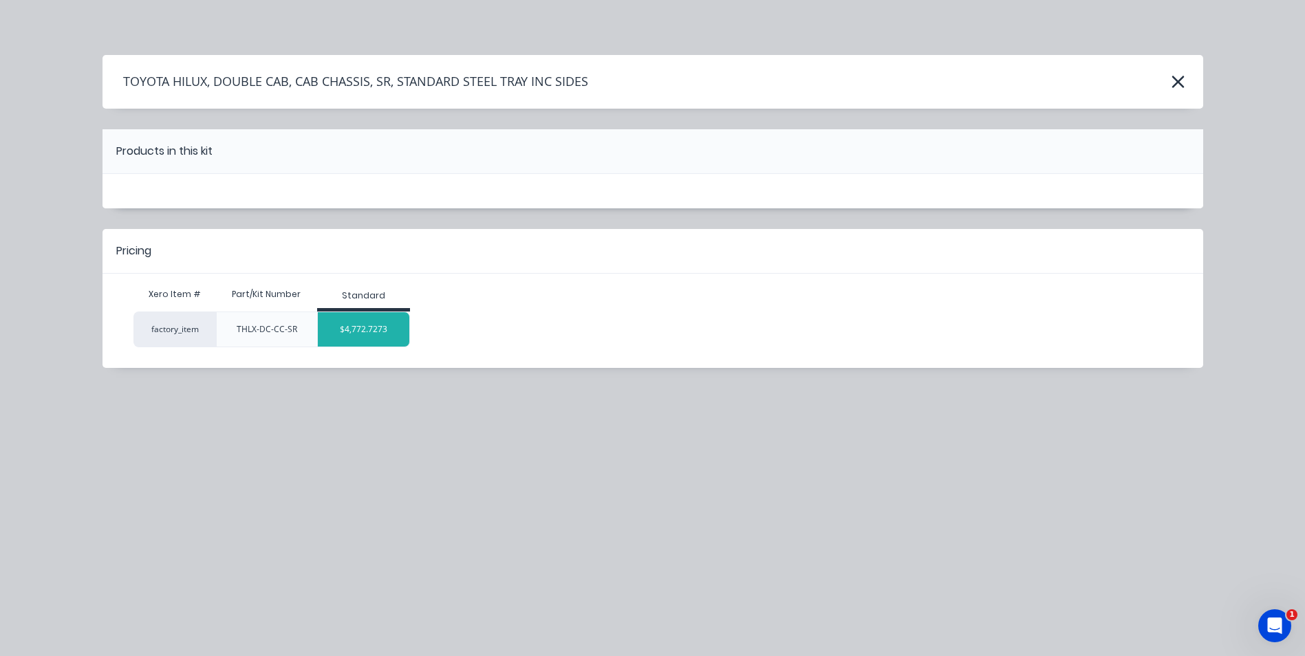
click at [365, 332] on div "$4,772.7273" at bounding box center [364, 329] width 92 height 34
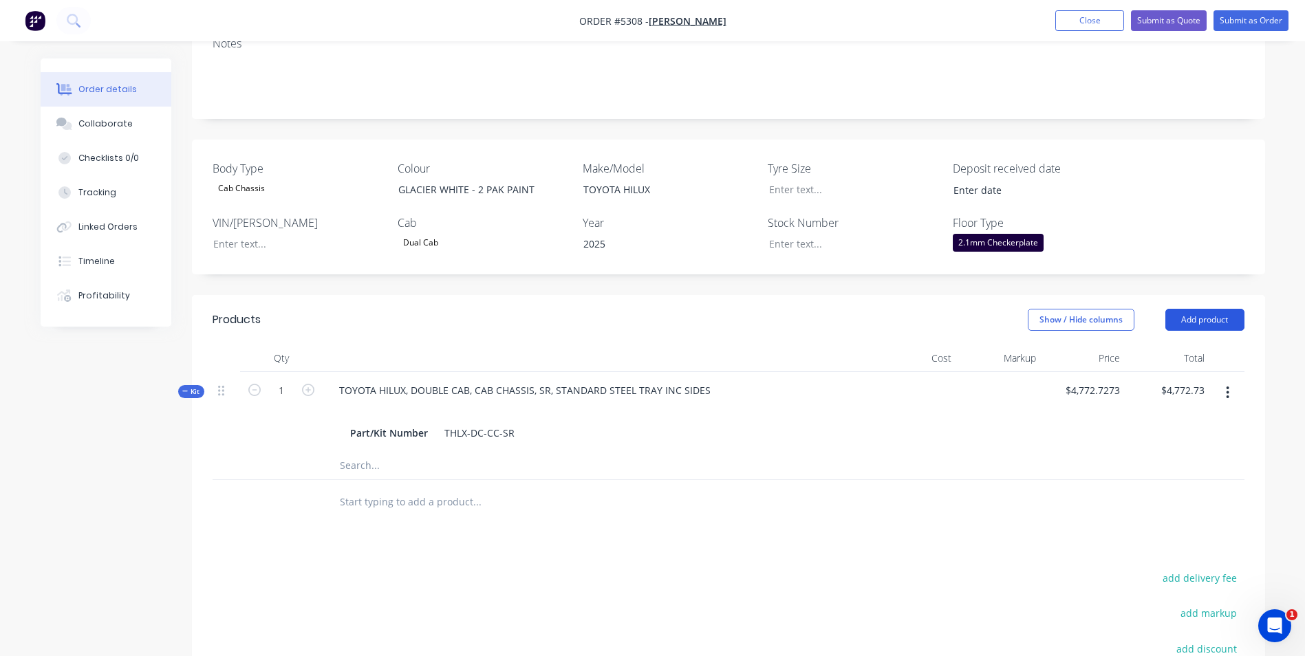
click at [1223, 323] on button "Add product" at bounding box center [1204, 320] width 79 height 22
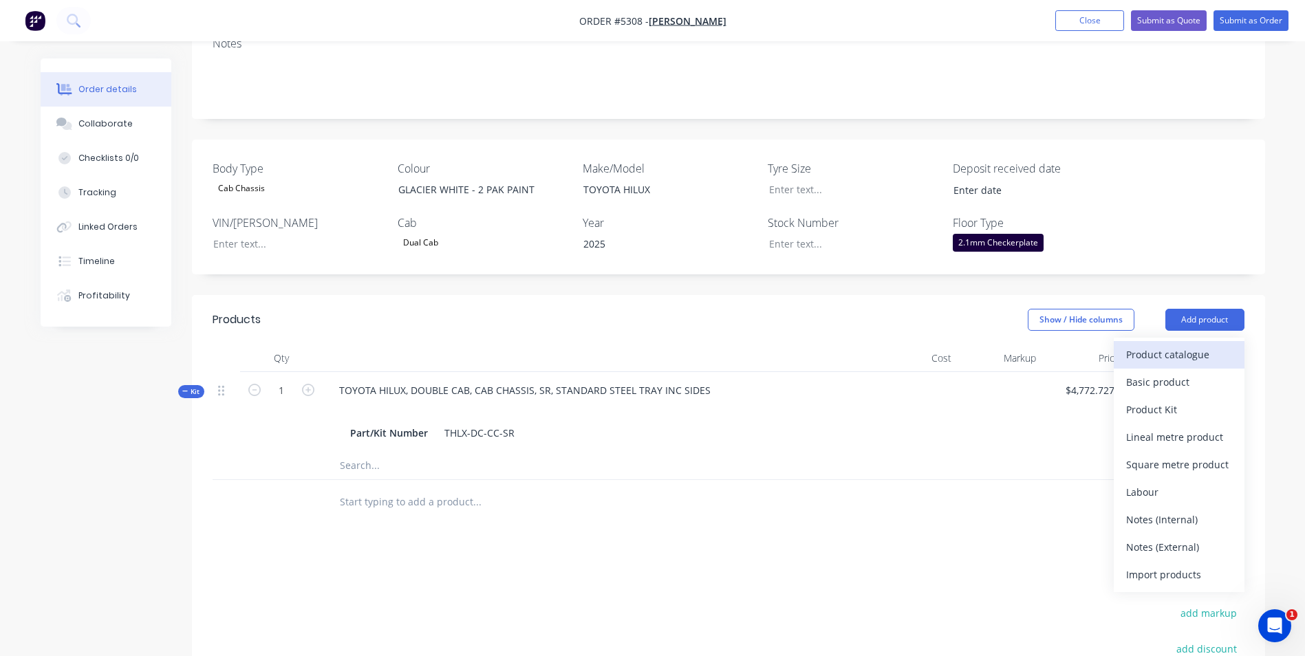
click at [1209, 363] on div "Product catalogue" at bounding box center [1179, 355] width 106 height 20
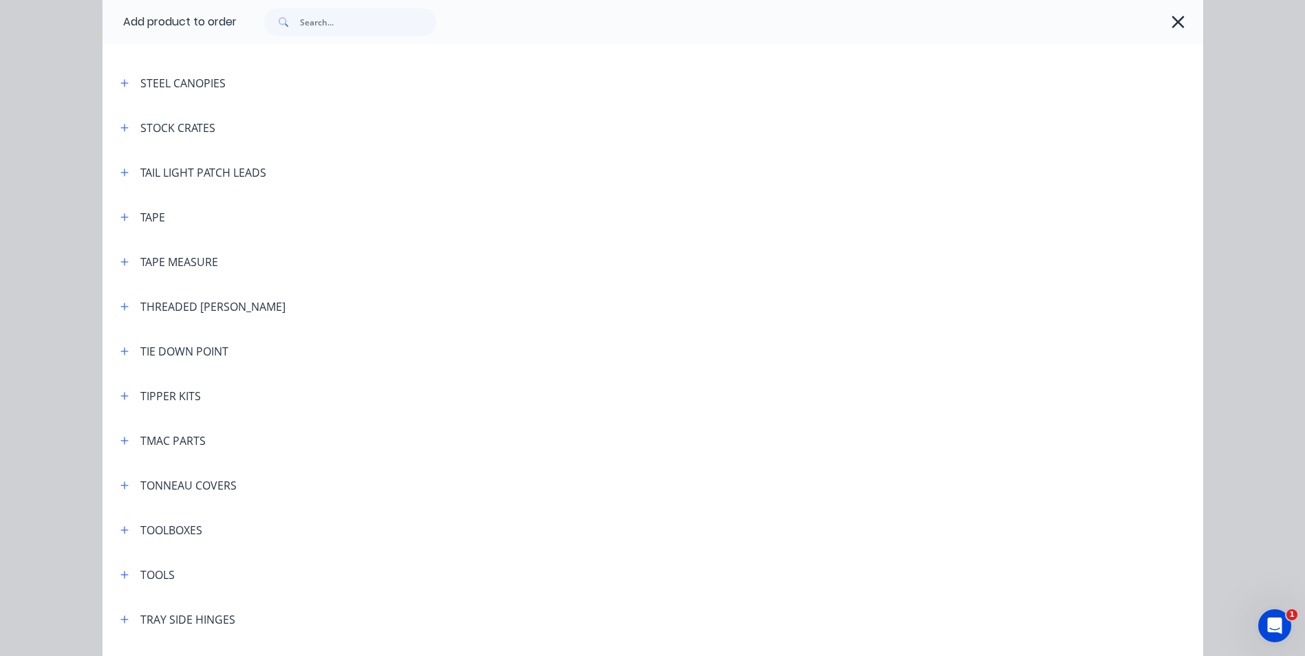
scroll to position [4472, 0]
click at [120, 489] on icon "button" at bounding box center [124, 486] width 8 height 8
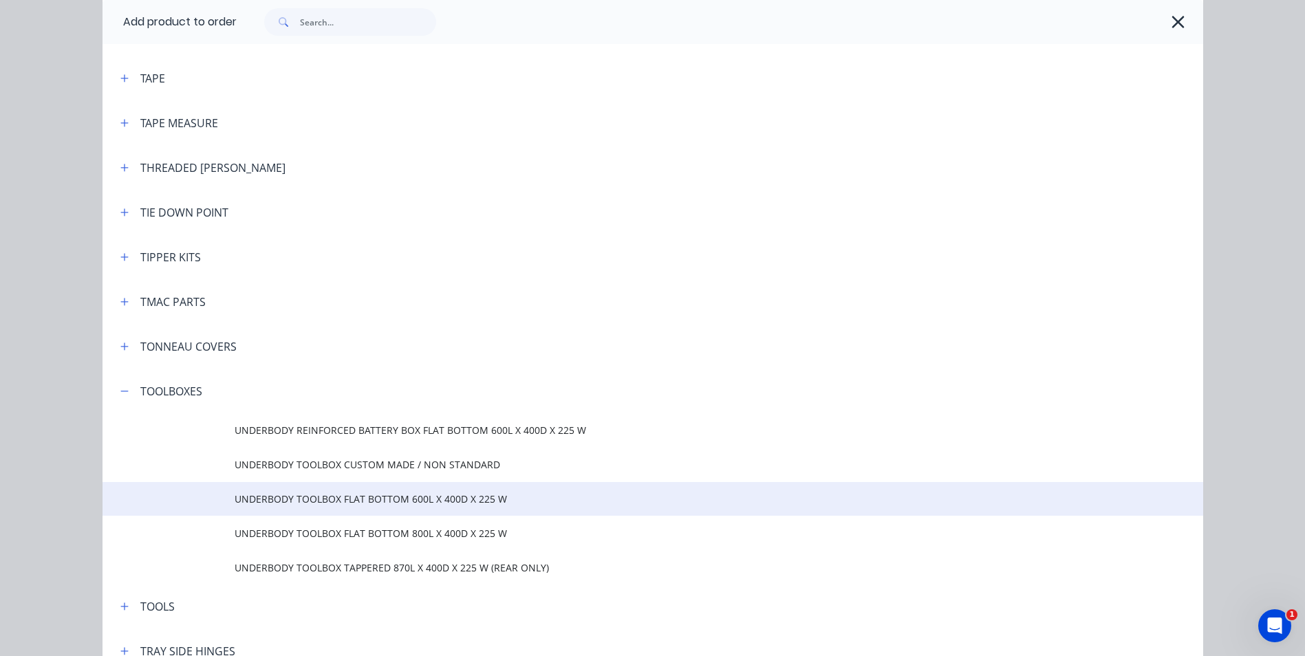
scroll to position [4610, 0]
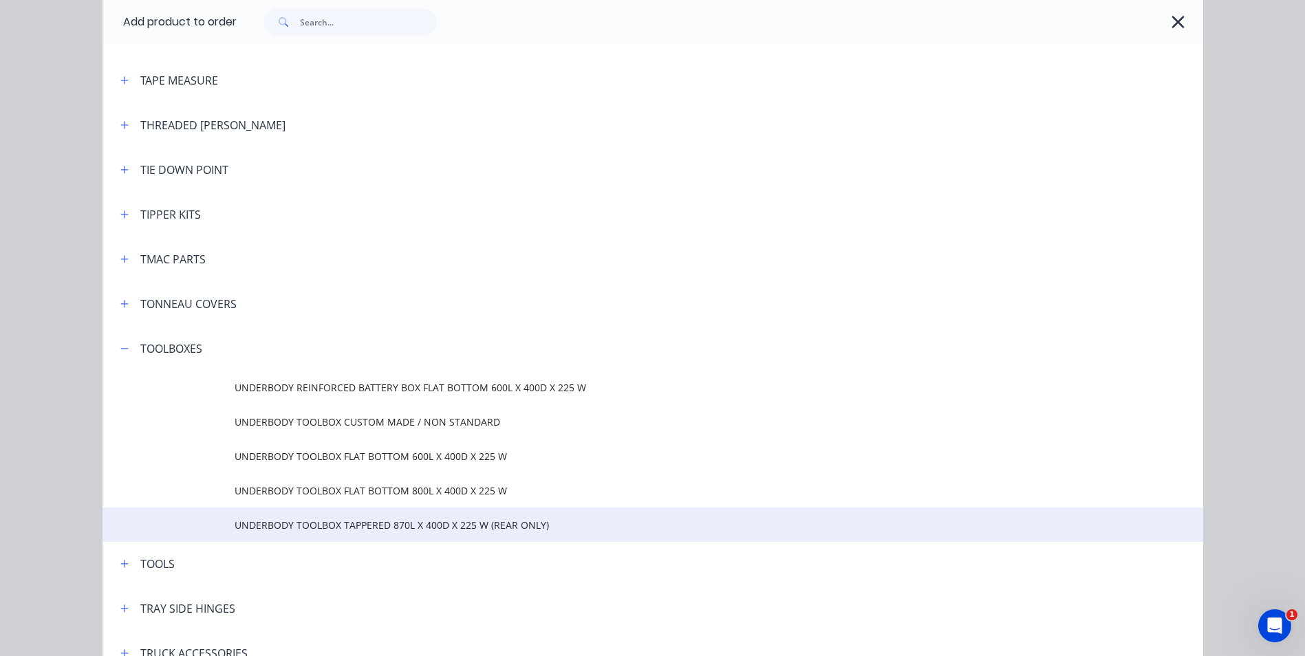
click at [368, 526] on span "UNDERBODY TOOLBOX TAPPERED 870L X 400D X 225 W (REAR ONLY)" at bounding box center [622, 525] width 775 height 14
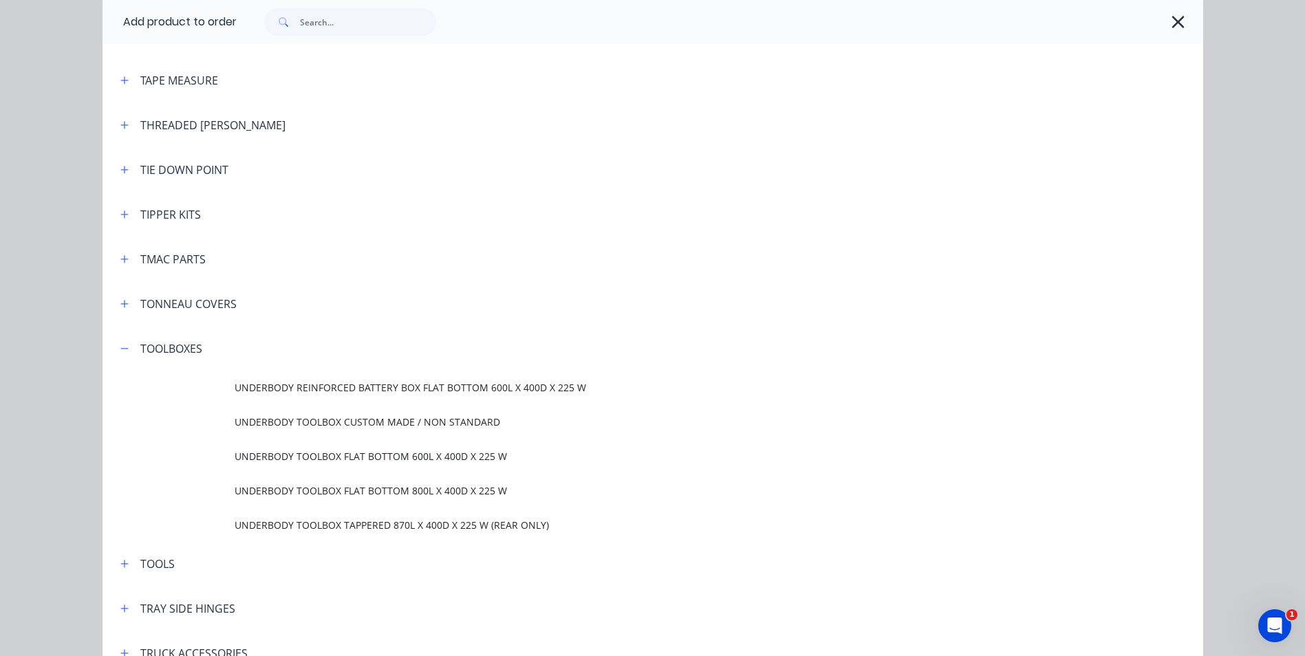
scroll to position [0, 0]
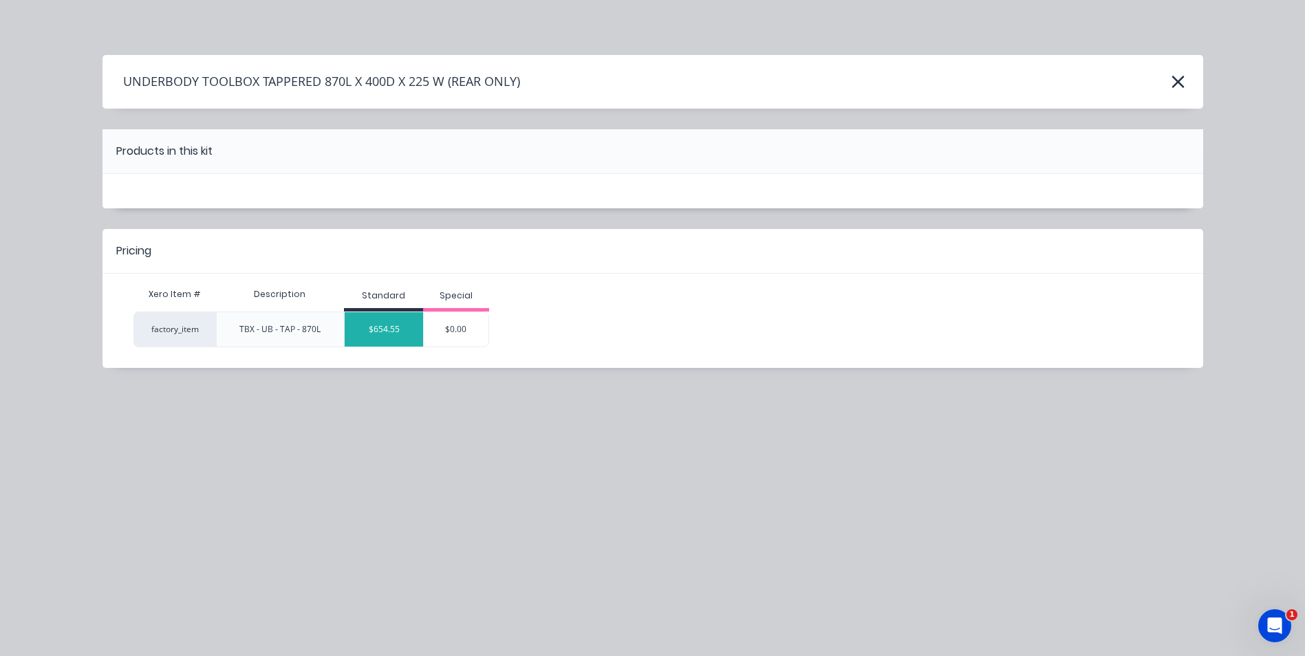
click at [389, 336] on div "$654.55" at bounding box center [384, 329] width 78 height 34
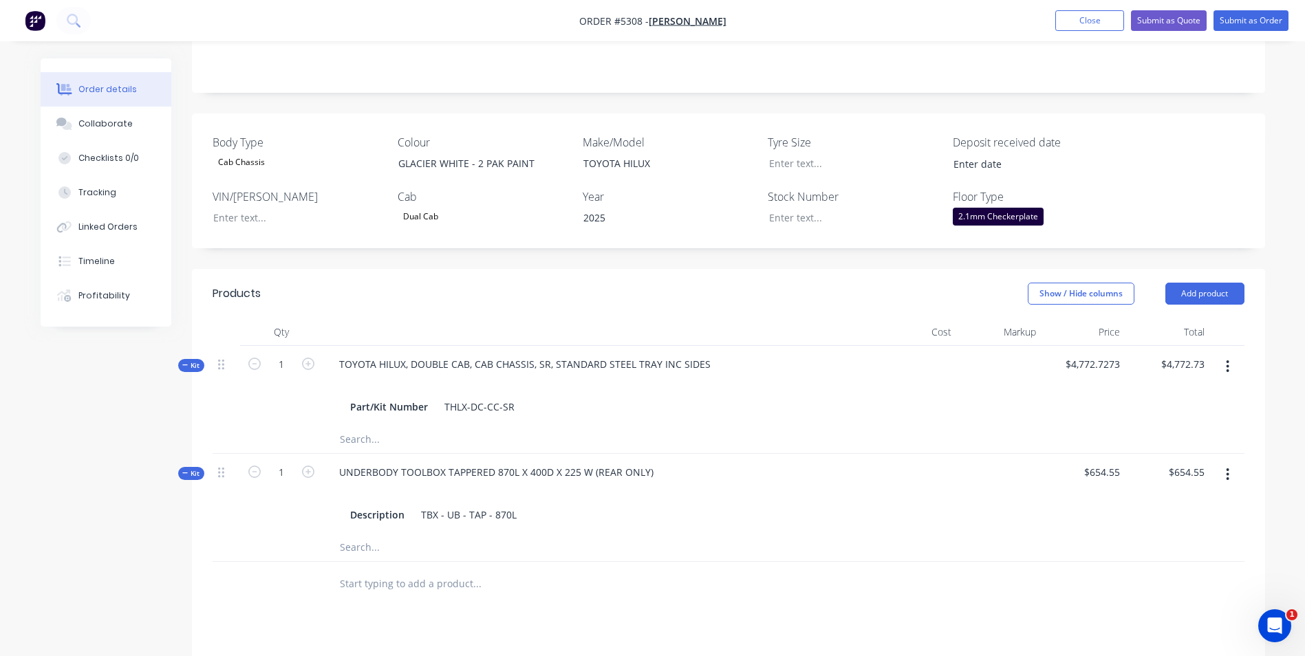
scroll to position [275, 0]
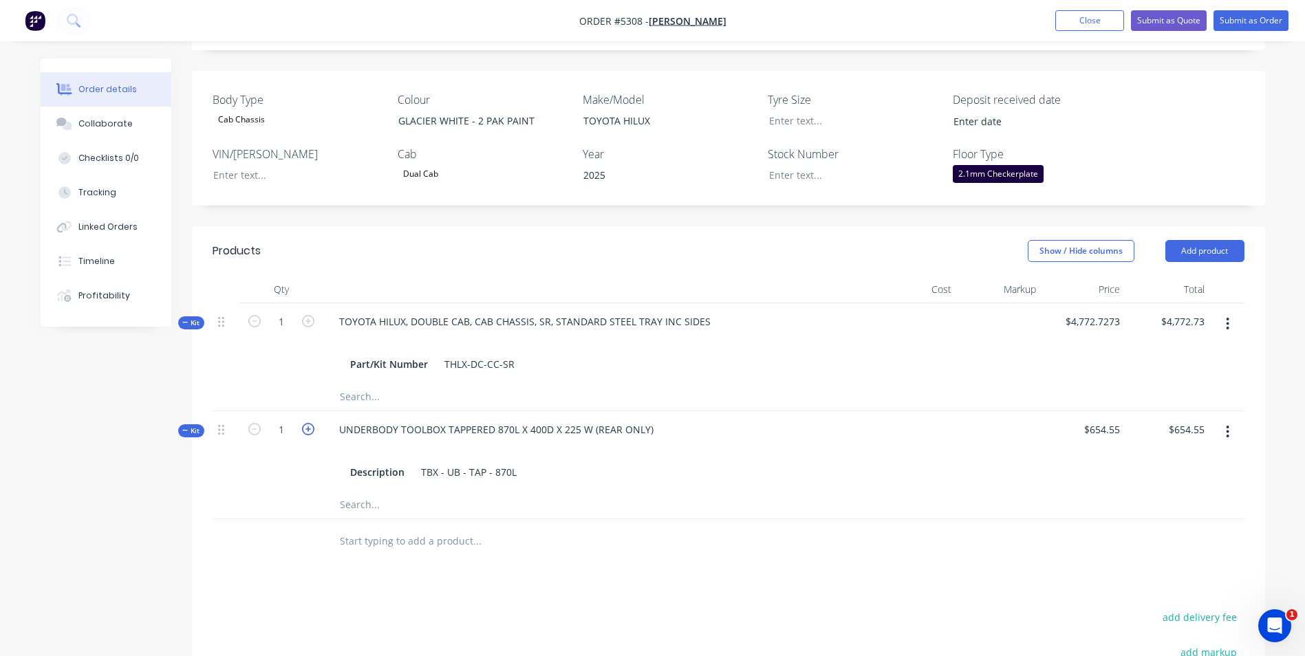
click at [304, 431] on icon "button" at bounding box center [308, 429] width 12 height 12
type input "2"
type input "$1,309.10"
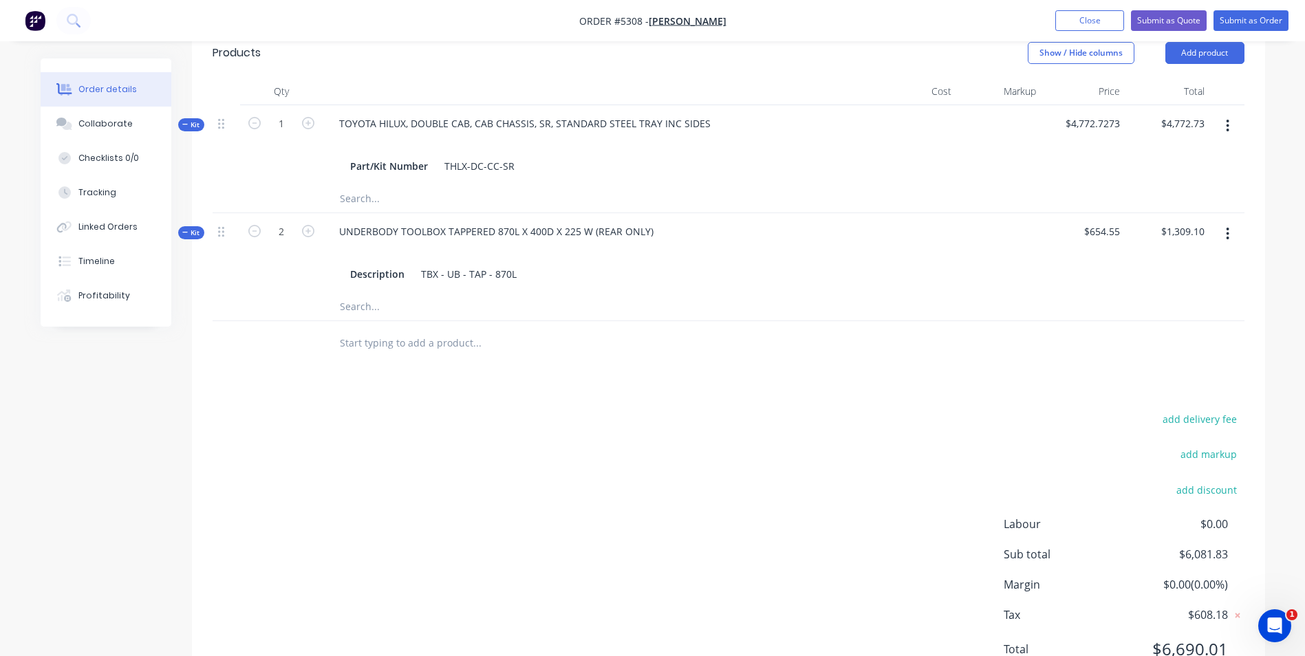
scroll to position [534, 0]
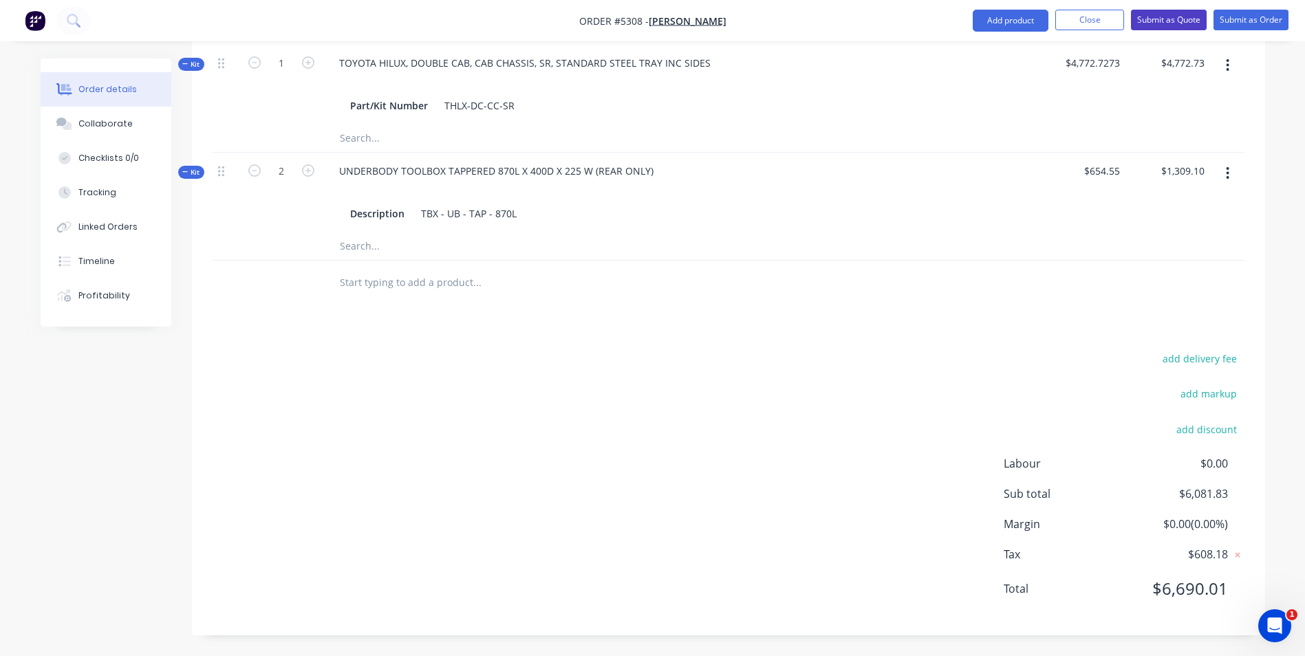
click at [1187, 23] on button "Submit as Quote" at bounding box center [1169, 20] width 76 height 21
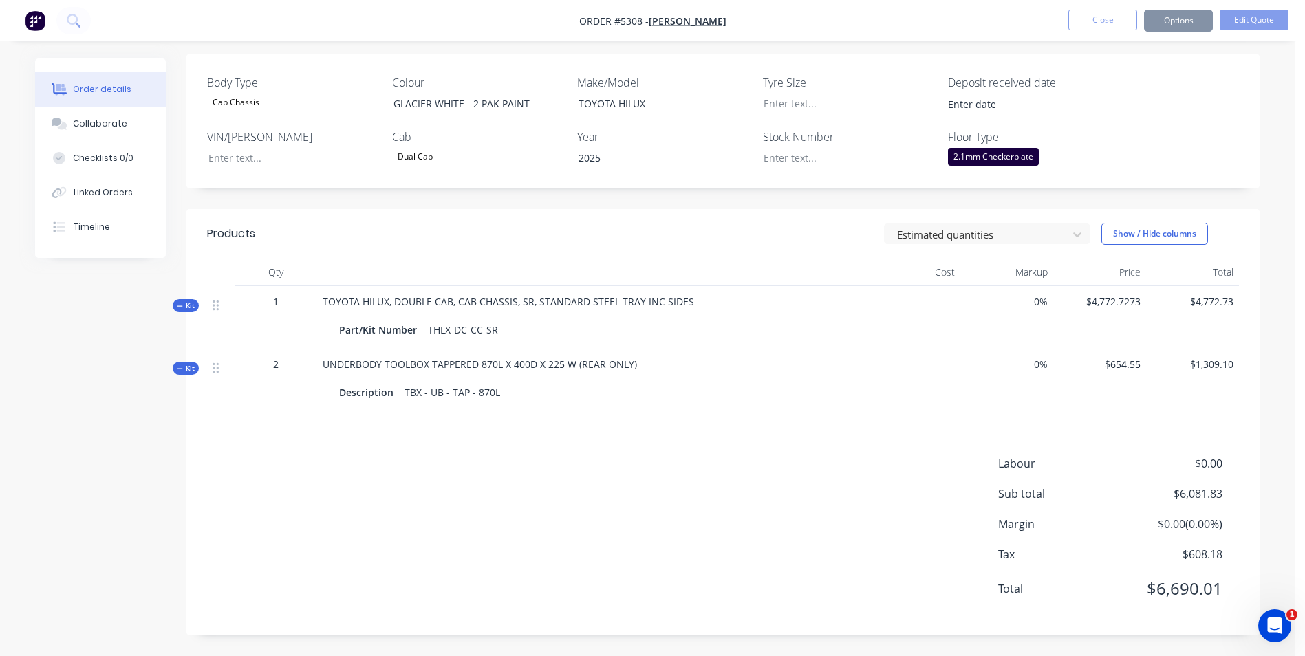
scroll to position [0, 0]
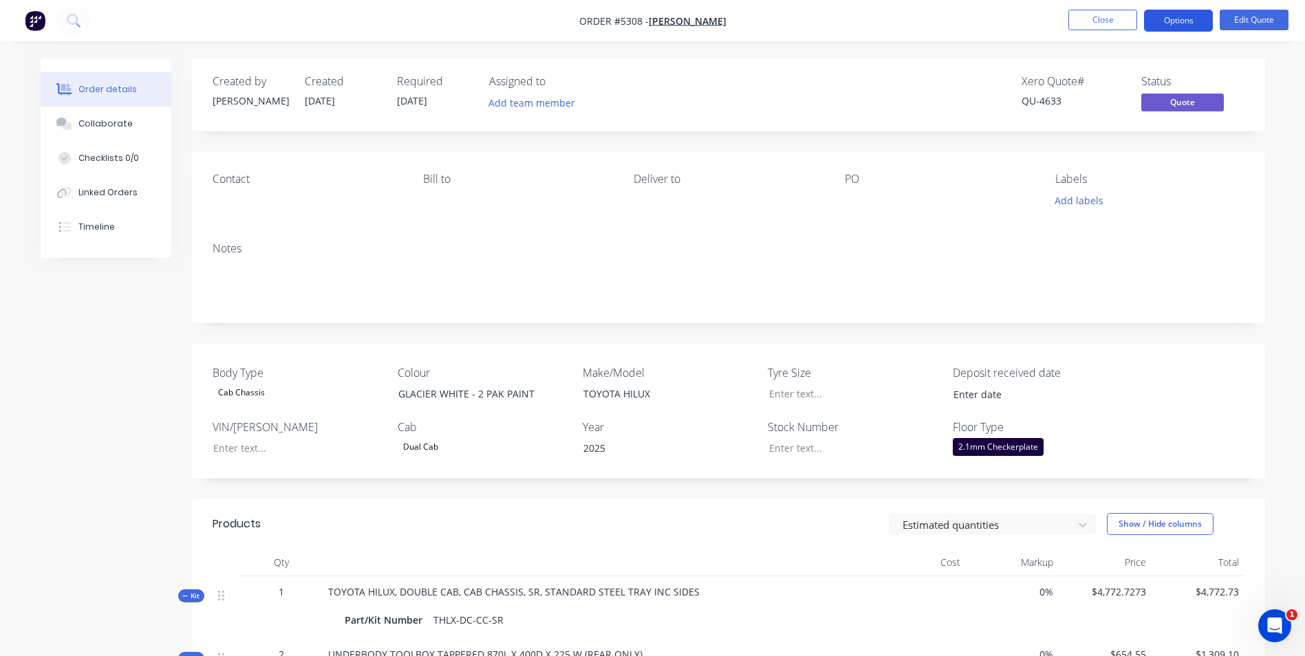
click at [1185, 20] on button "Options" at bounding box center [1178, 21] width 69 height 22
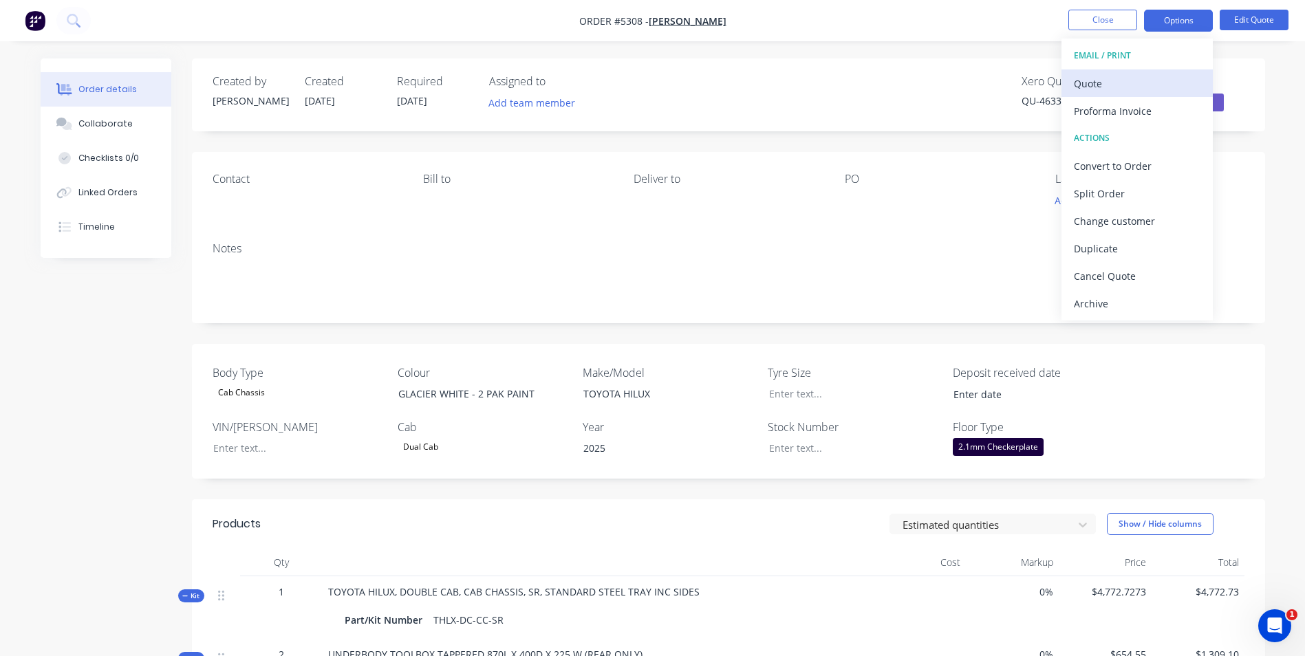
click at [1108, 87] on div "Quote" at bounding box center [1137, 84] width 127 height 20
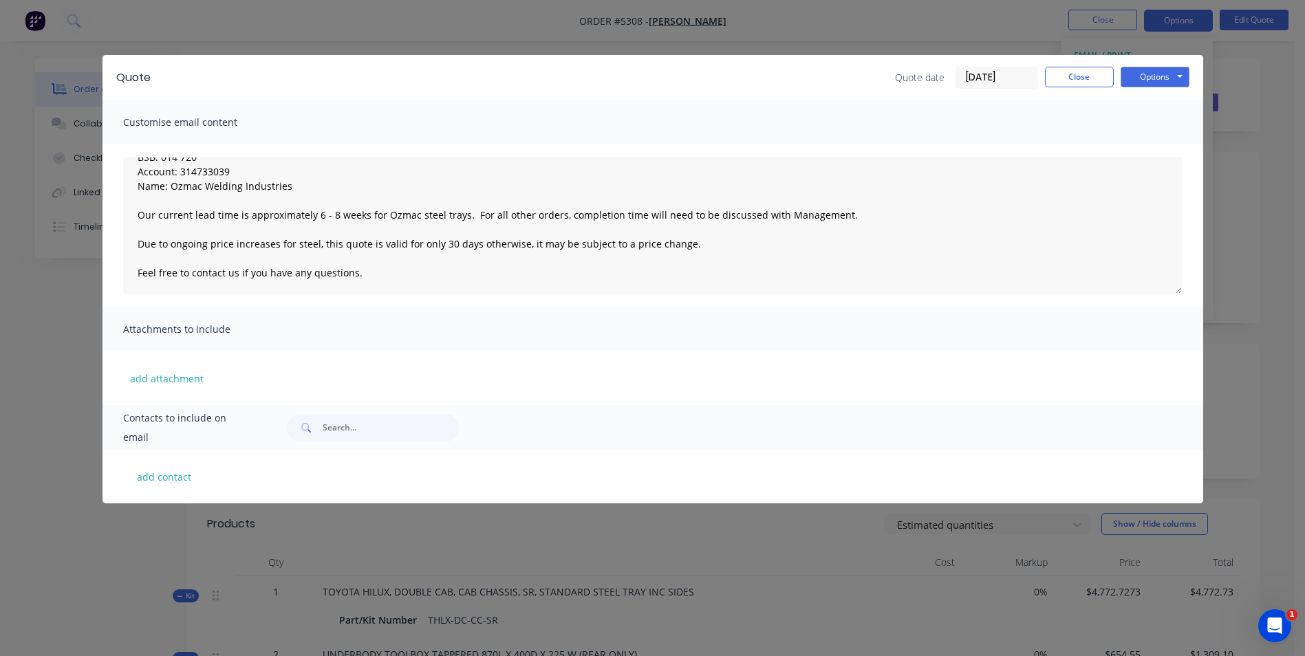
scroll to position [69, 0]
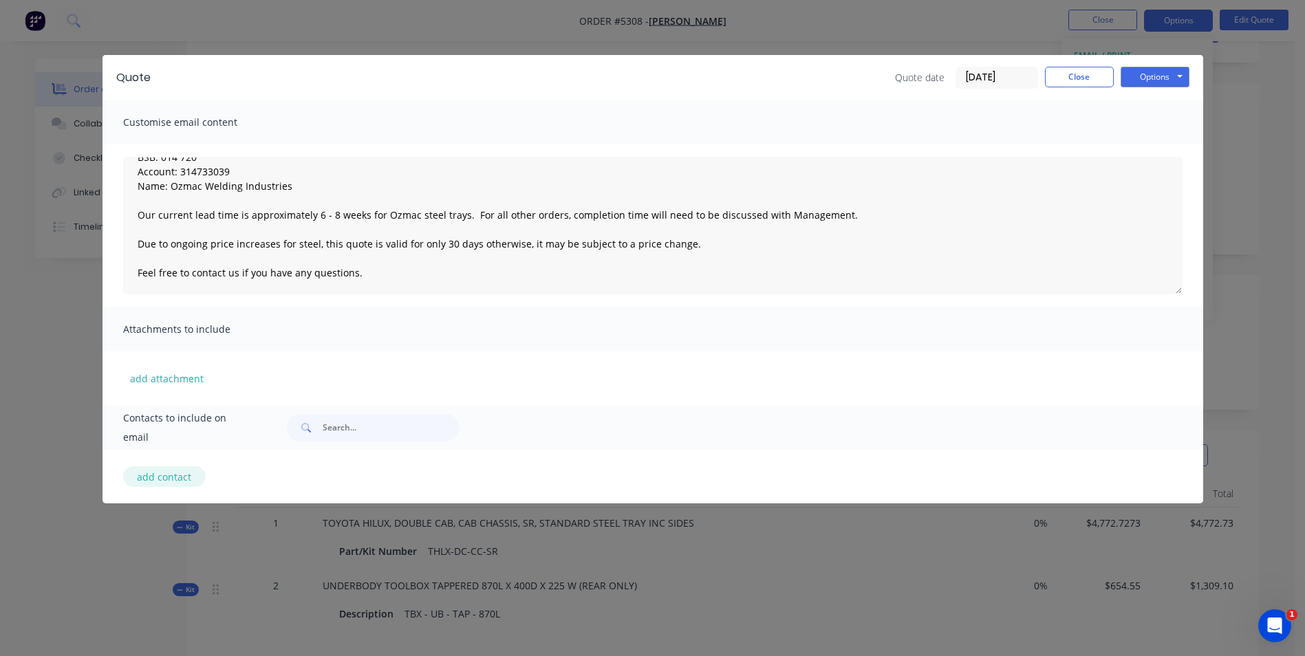
click at [173, 481] on button "add contact" at bounding box center [164, 476] width 83 height 21
select select "AU"
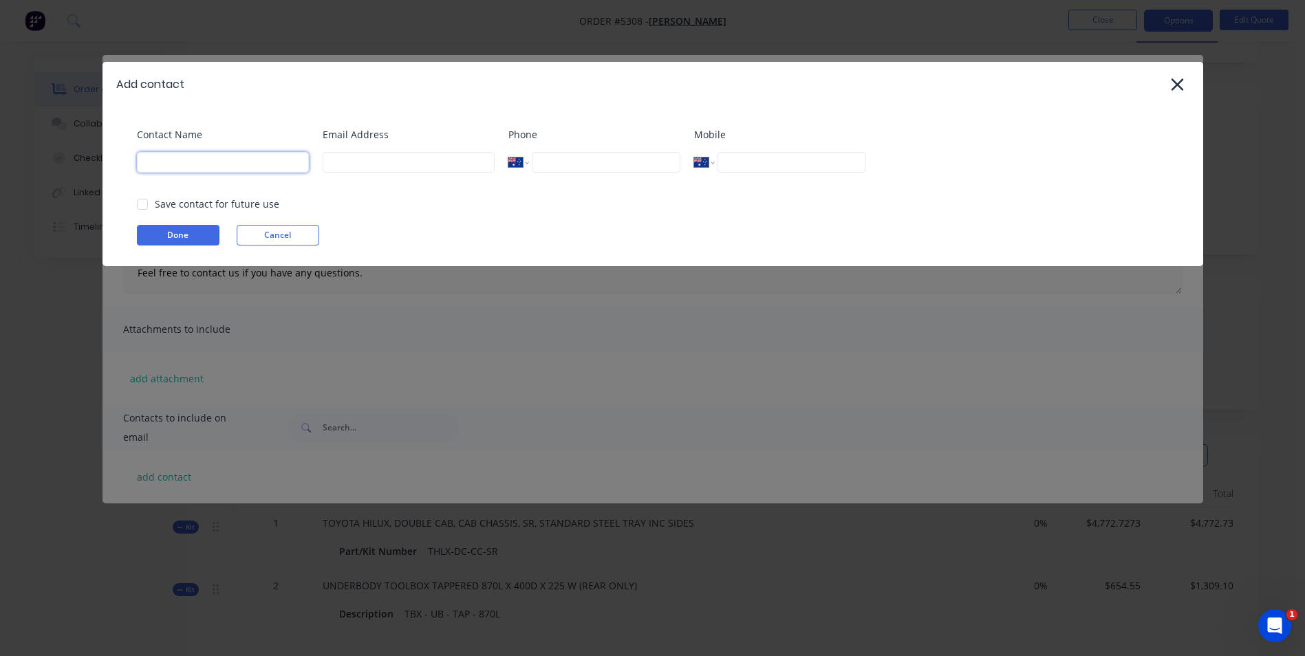
click at [200, 166] on input at bounding box center [223, 162] width 172 height 21
type input "[PERSON_NAME]"
type input "0475 590 729"
click at [378, 162] on input at bounding box center [409, 162] width 172 height 21
type input "F"
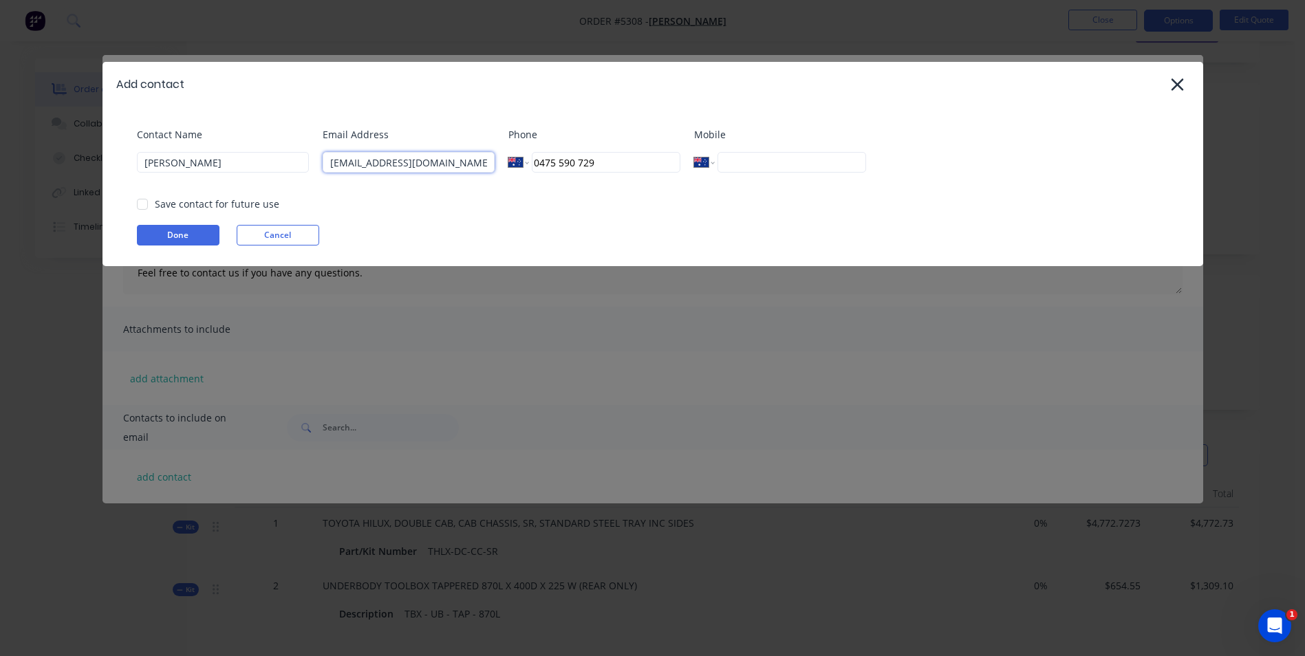
click at [140, 202] on div at bounding box center [143, 205] width 28 height 28
type input "[EMAIL_ADDRESS][DOMAIN_NAME]"
click at [186, 236] on button "Done" at bounding box center [178, 235] width 83 height 21
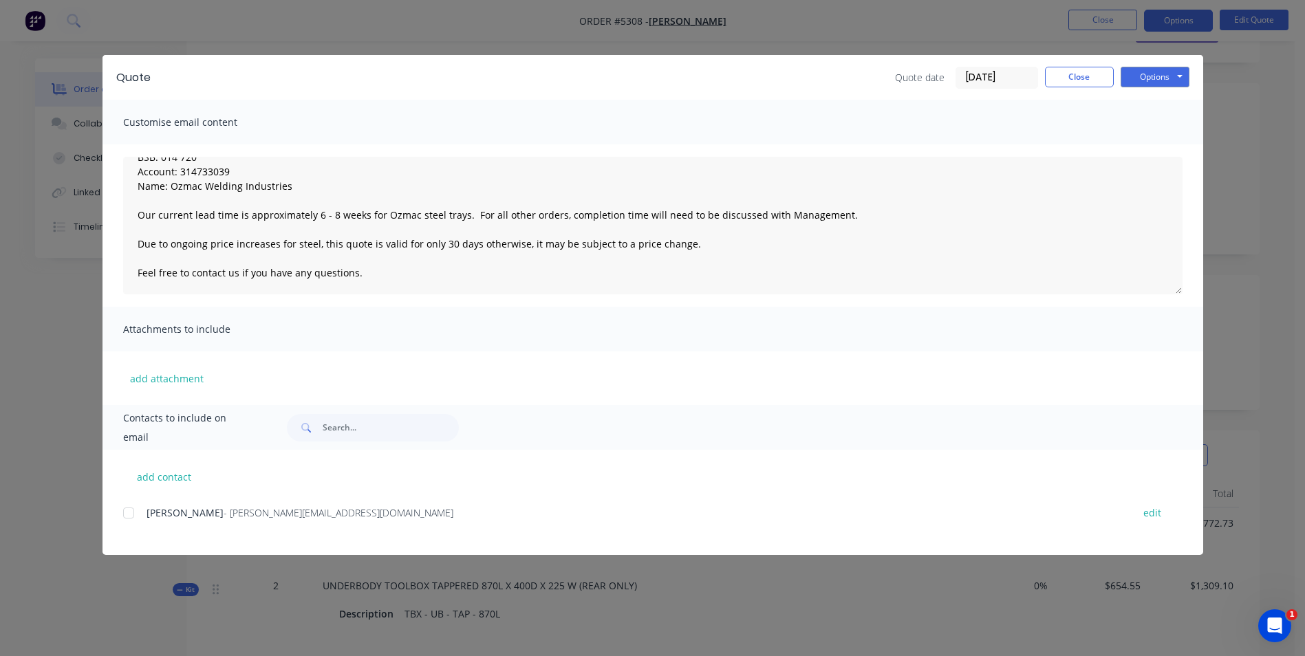
click at [125, 513] on div at bounding box center [129, 513] width 28 height 28
click at [1177, 79] on button "Options" at bounding box center [1155, 77] width 69 height 21
click at [1174, 145] on button "Email" at bounding box center [1165, 147] width 88 height 23
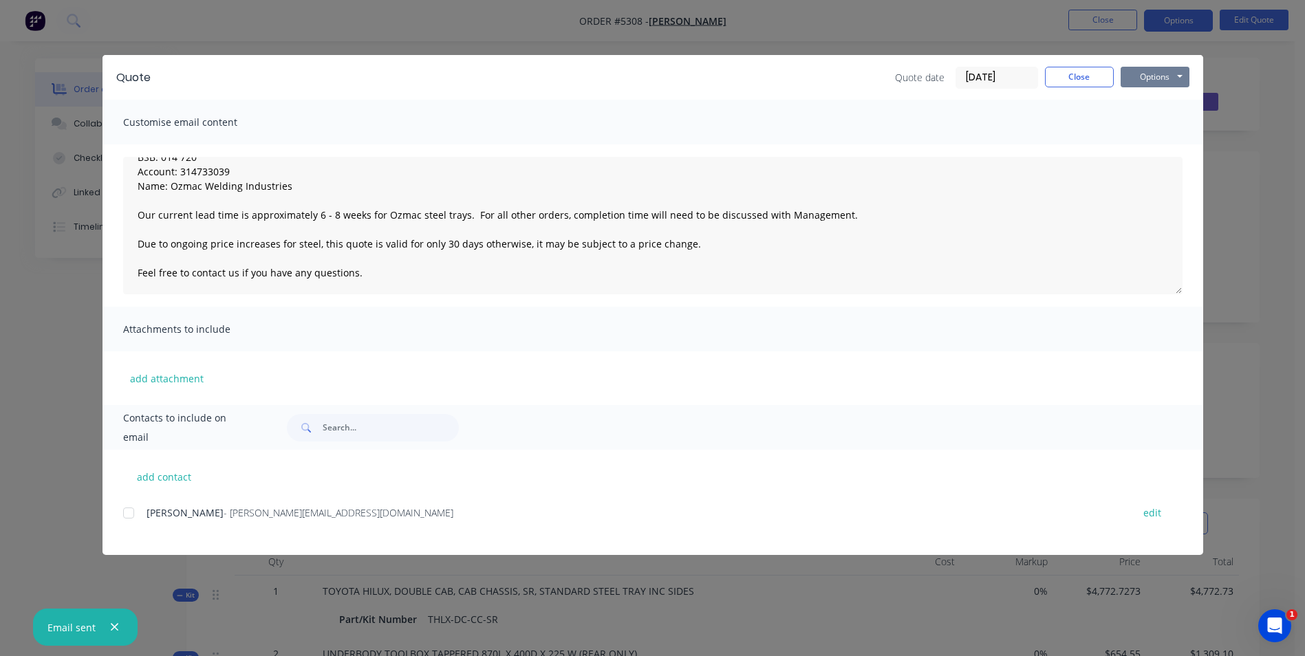
scroll to position [0, 0]
click at [1165, 74] on button "Options" at bounding box center [1155, 77] width 69 height 21
click at [1163, 122] on button "Print" at bounding box center [1165, 124] width 88 height 23
click at [1097, 80] on button "Close" at bounding box center [1079, 77] width 69 height 21
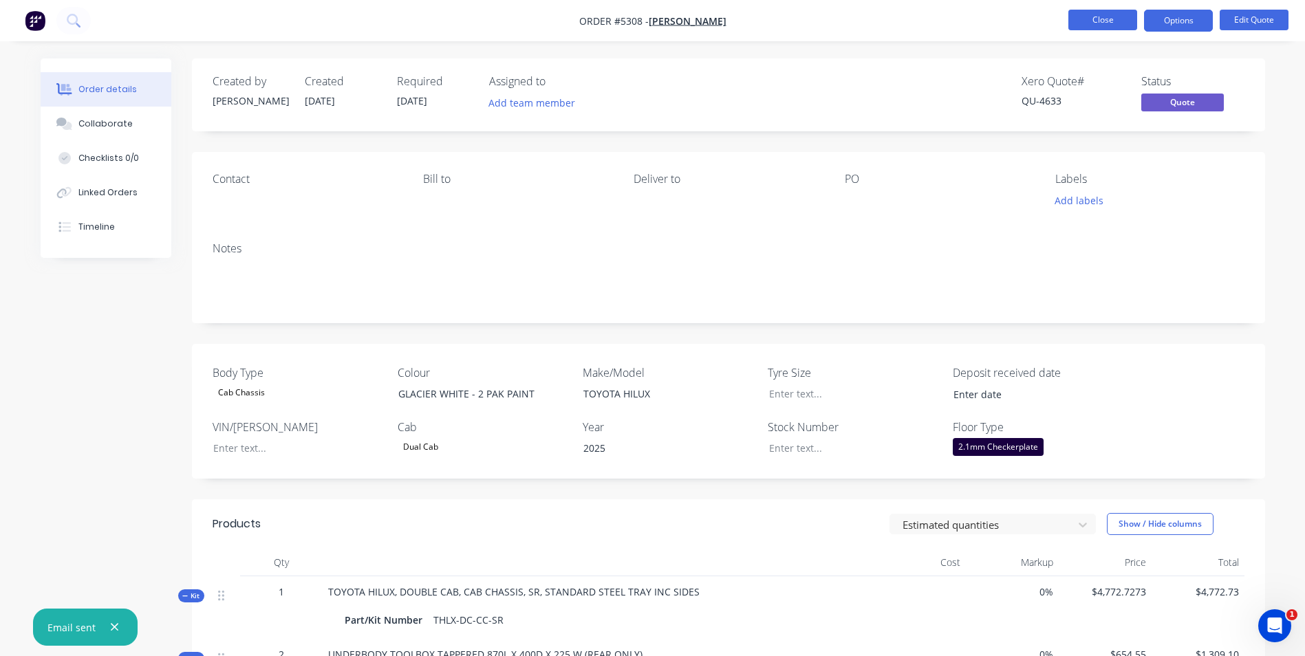
click at [1121, 25] on button "Close" at bounding box center [1102, 20] width 69 height 21
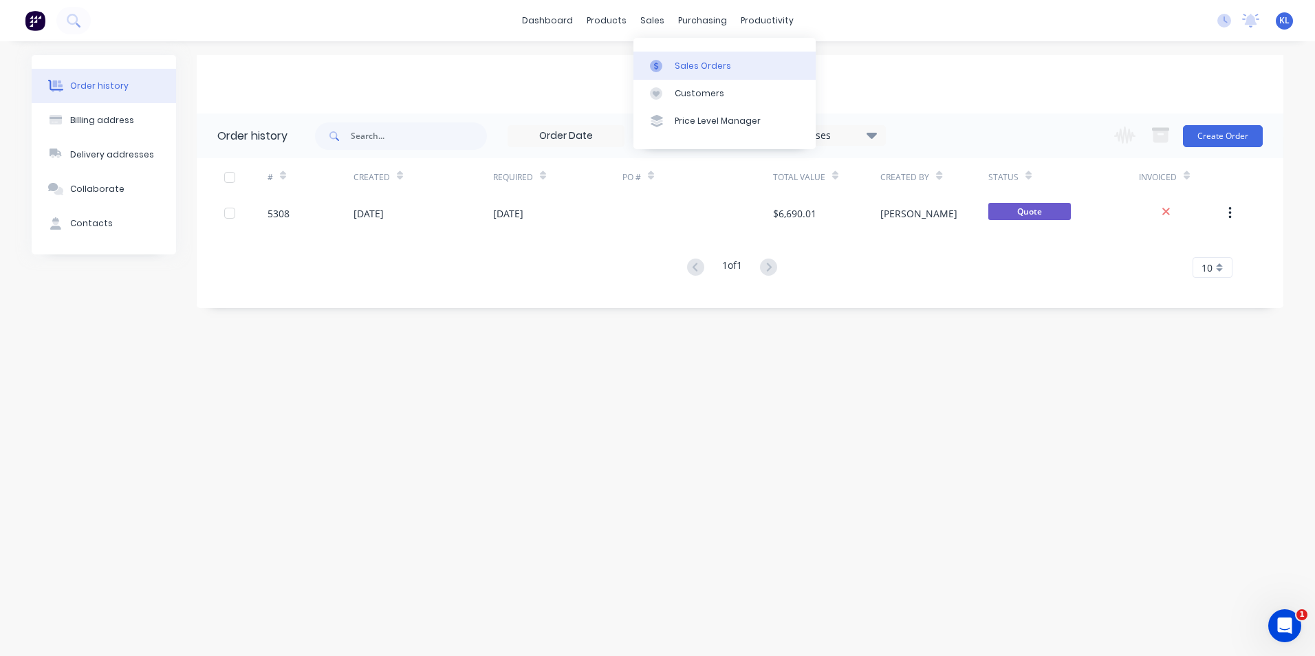
click at [698, 72] on link "Sales Orders" at bounding box center [725, 66] width 182 height 28
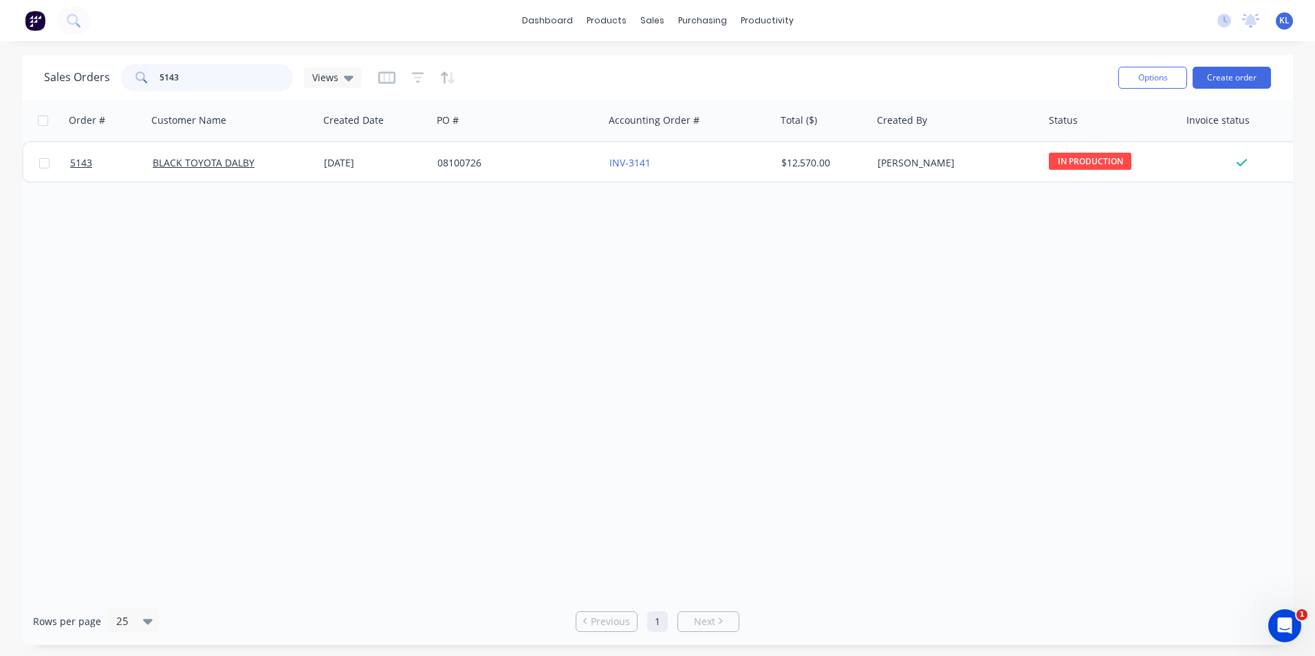
drag, startPoint x: 213, startPoint y: 77, endPoint x: 135, endPoint y: 81, distance: 78.5
click at [135, 81] on div "5143" at bounding box center [207, 78] width 172 height 28
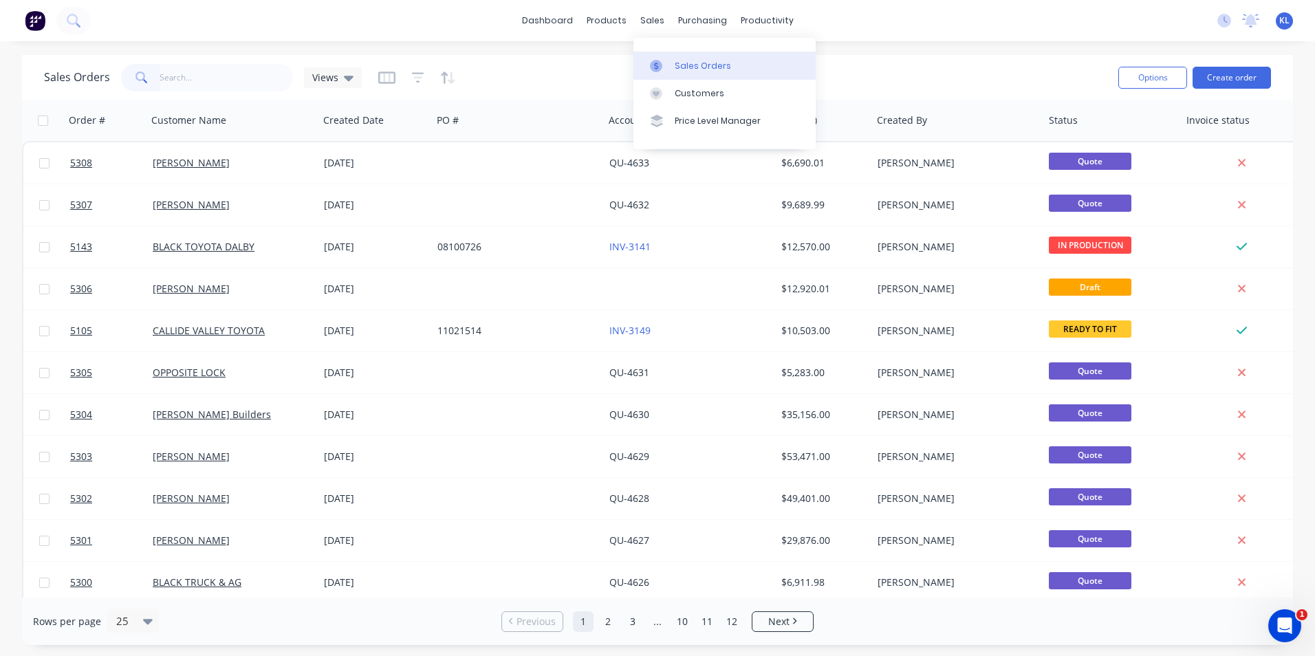
click at [694, 65] on div "Sales Orders" at bounding box center [703, 66] width 56 height 12
click at [693, 98] on div "Customers" at bounding box center [700, 93] width 50 height 12
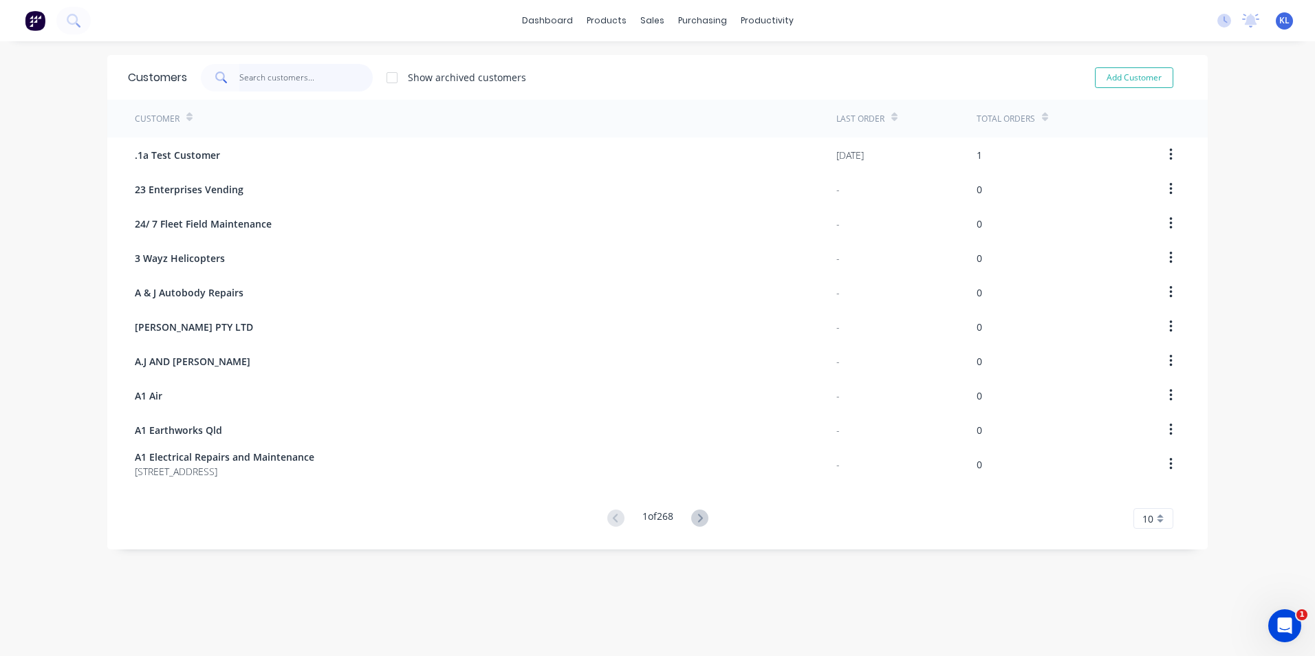
click at [307, 80] on input "text" at bounding box center [306, 78] width 134 height 28
click at [1025, 116] on div "Total Orders" at bounding box center [1006, 119] width 58 height 12
click at [1042, 115] on icon at bounding box center [1045, 117] width 6 height 10
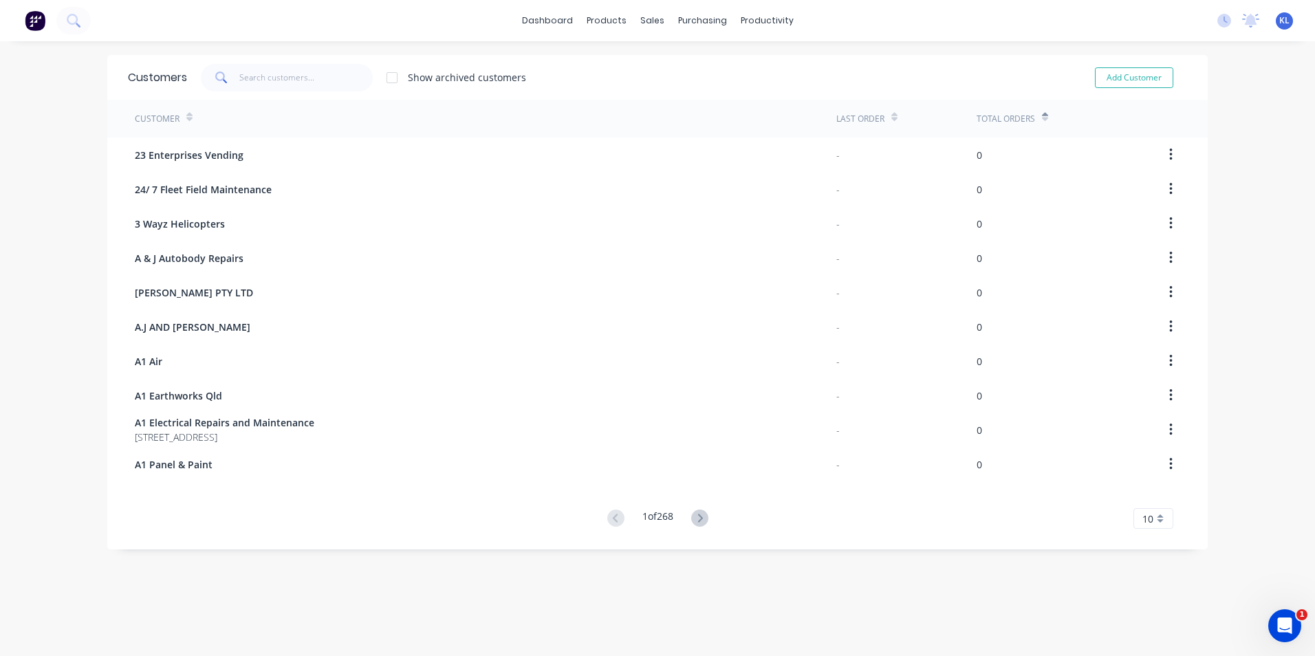
click at [1042, 115] on icon at bounding box center [1045, 117] width 6 height 10
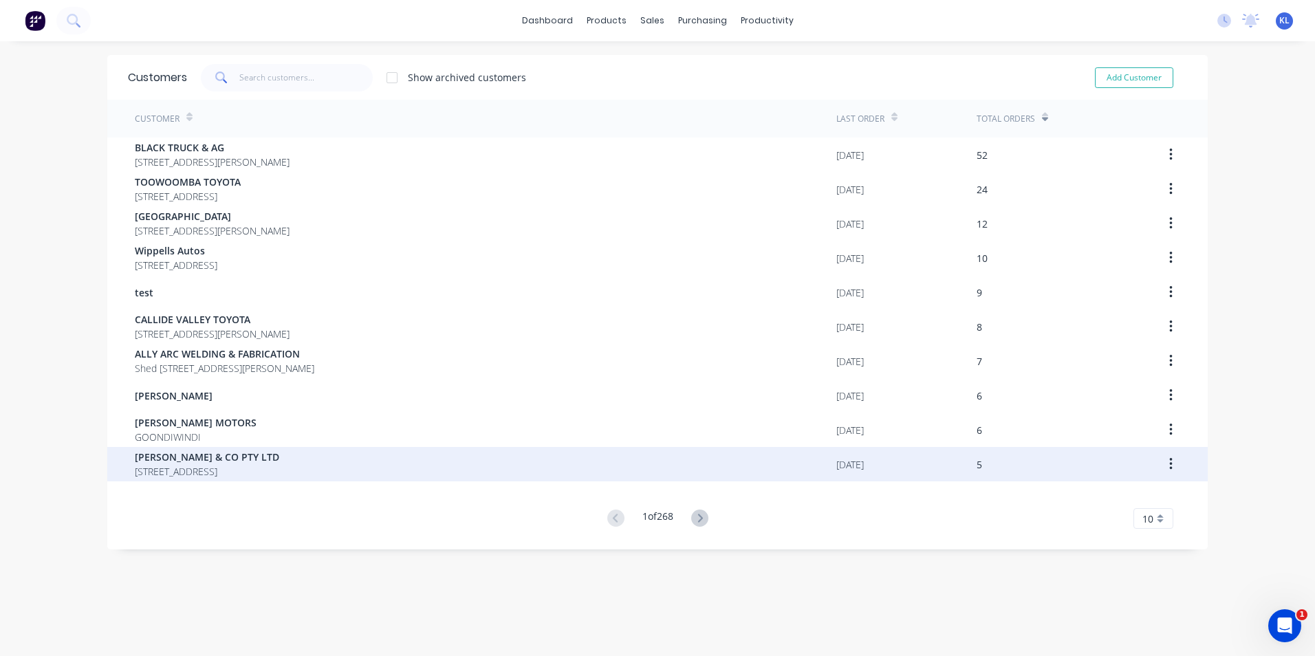
click at [211, 469] on span "[STREET_ADDRESS]" at bounding box center [207, 471] width 144 height 14
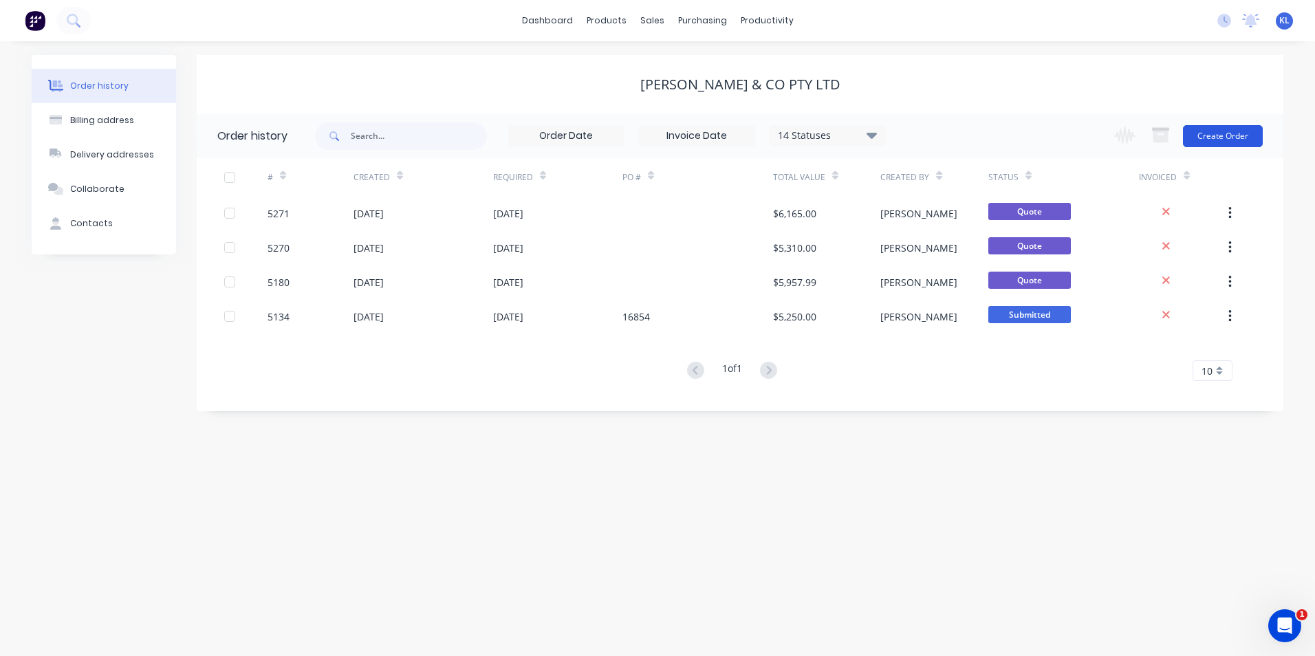
click at [1231, 131] on button "Create Order" at bounding box center [1223, 136] width 80 height 22
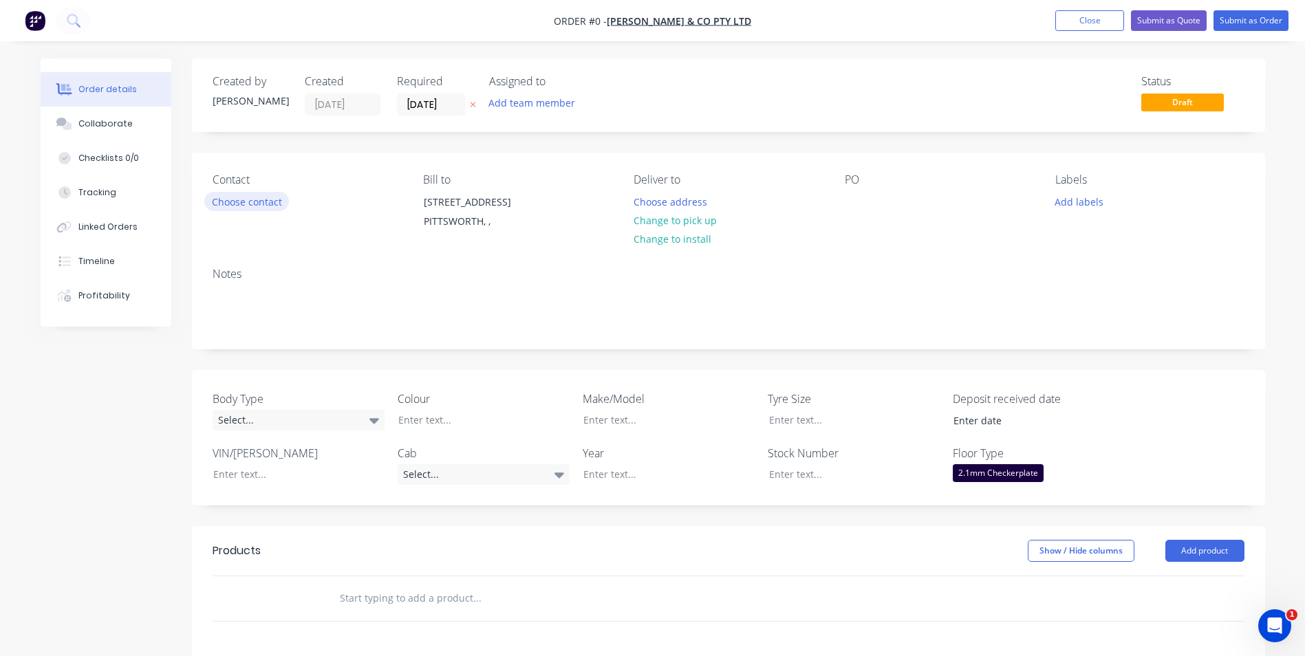
click at [260, 200] on button "Choose contact" at bounding box center [246, 201] width 85 height 19
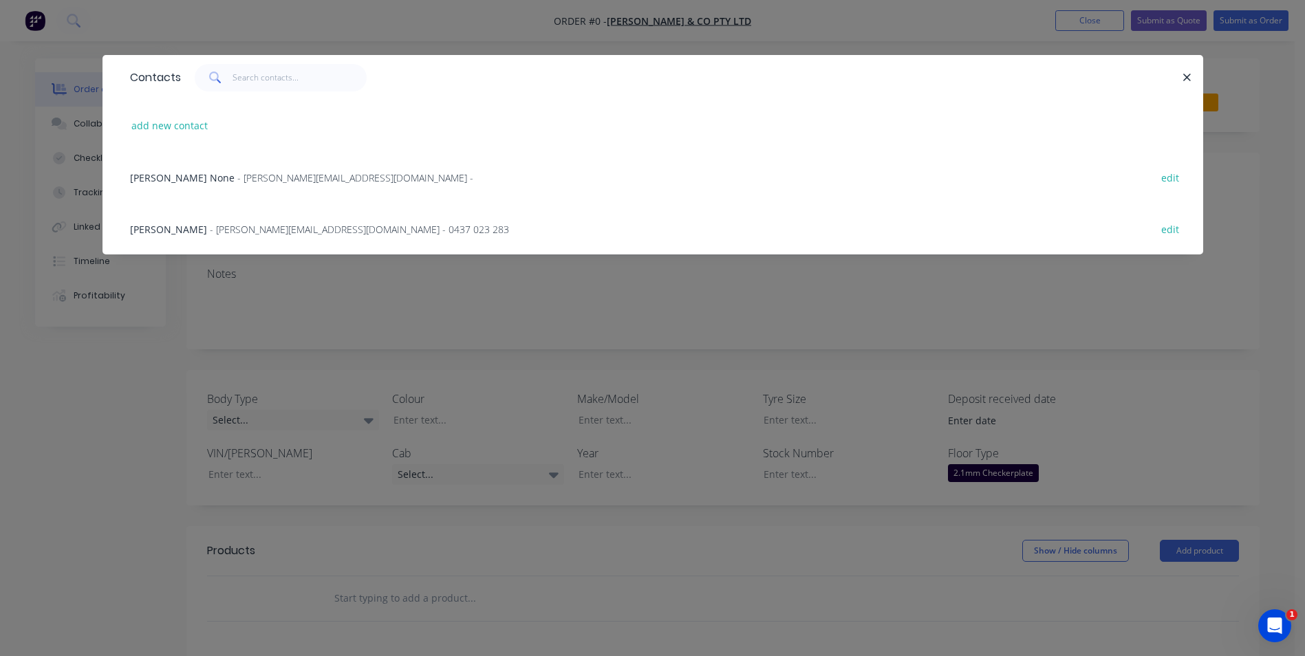
click at [154, 224] on span "[PERSON_NAME]" at bounding box center [168, 229] width 77 height 13
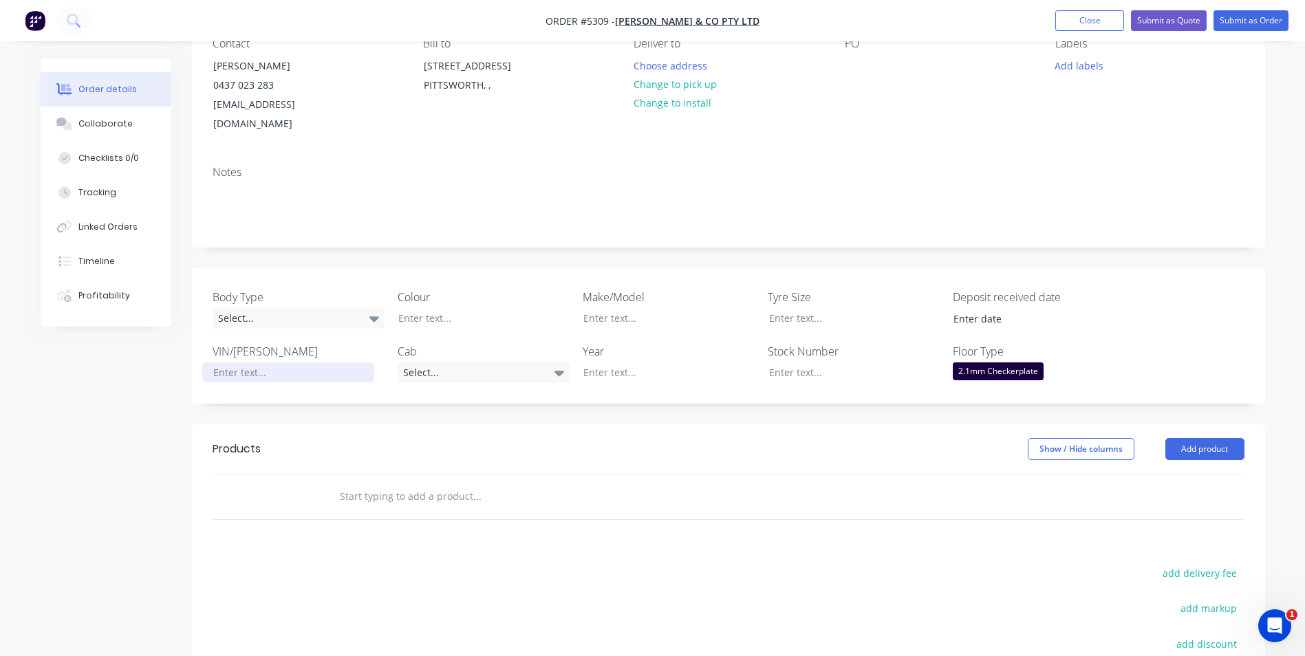
scroll to position [138, 0]
click at [354, 307] on div "Select..." at bounding box center [299, 317] width 172 height 21
click at [339, 354] on button "Cab Chassis" at bounding box center [316, 355] width 206 height 28
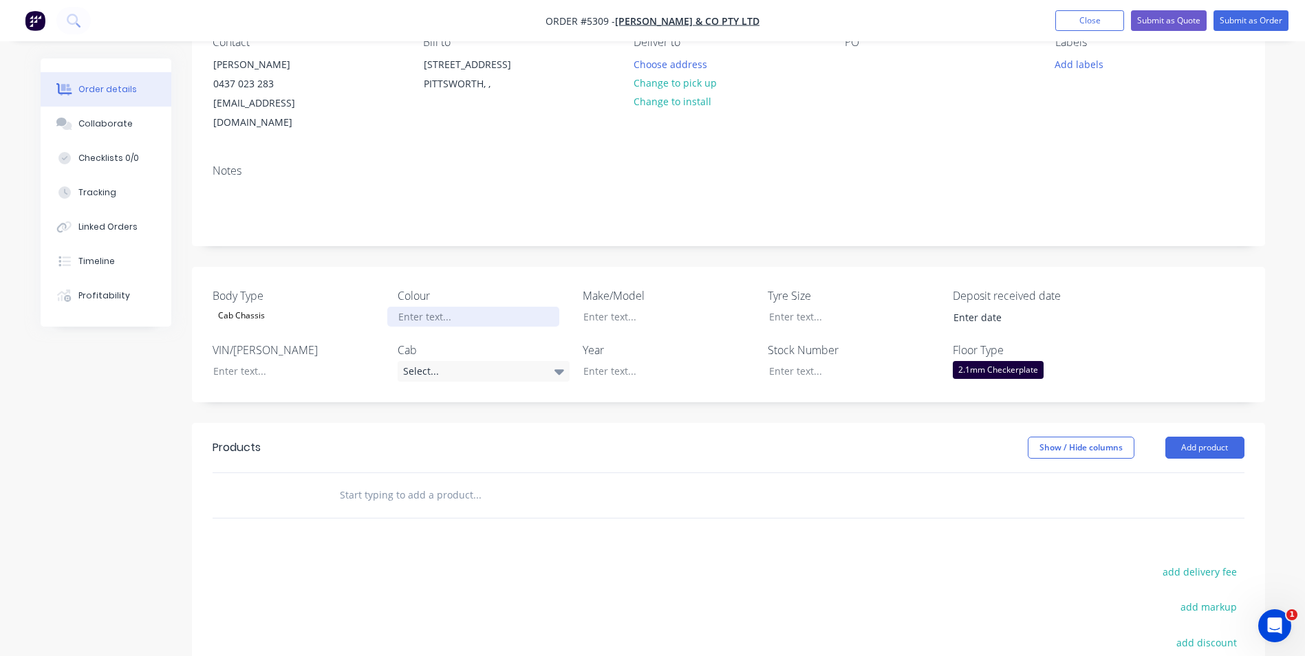
click at [521, 307] on div at bounding box center [473, 317] width 172 height 20
click at [557, 369] on icon at bounding box center [560, 372] width 10 height 6
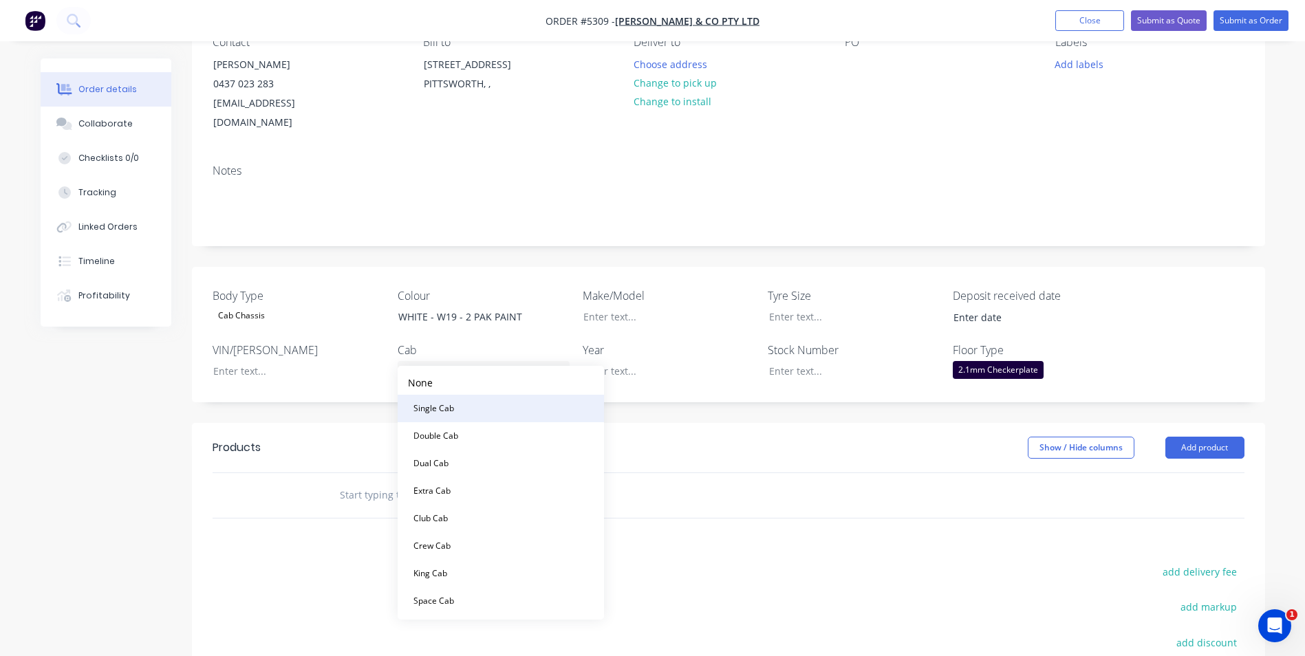
click at [536, 399] on button "Single Cab" at bounding box center [501, 409] width 206 height 28
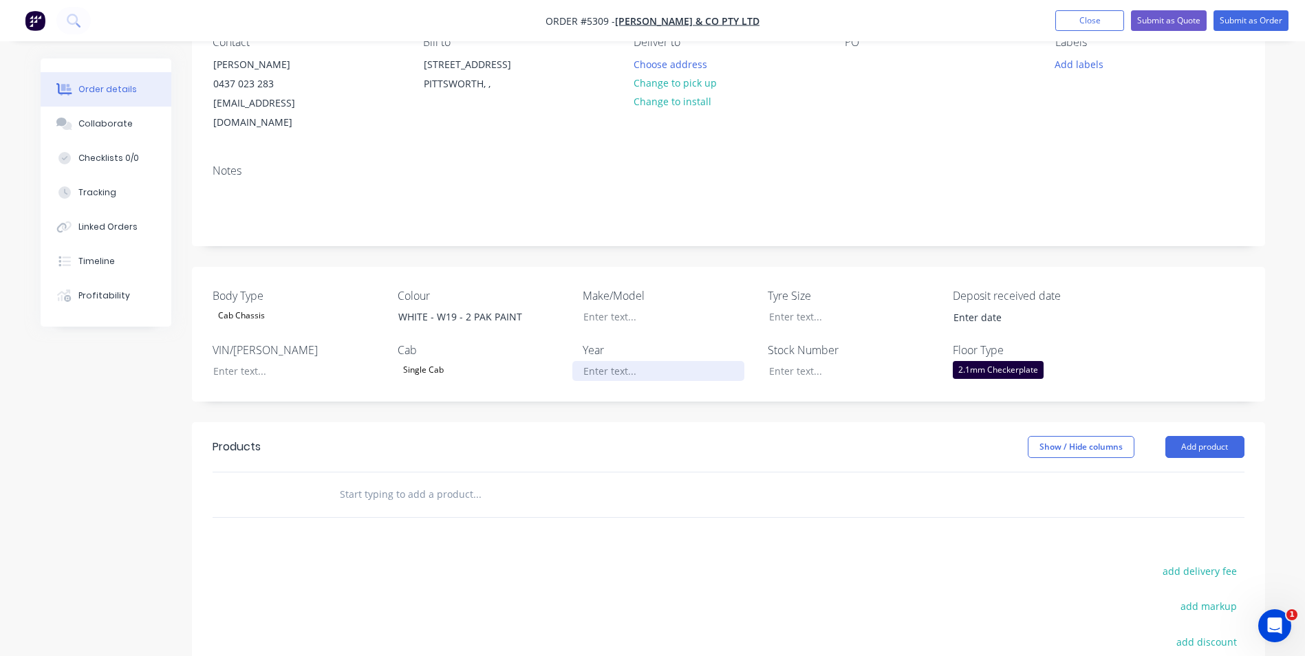
click at [689, 361] on div at bounding box center [658, 371] width 172 height 20
click at [658, 307] on div at bounding box center [658, 317] width 172 height 20
click at [1214, 436] on button "Add product" at bounding box center [1204, 447] width 79 height 22
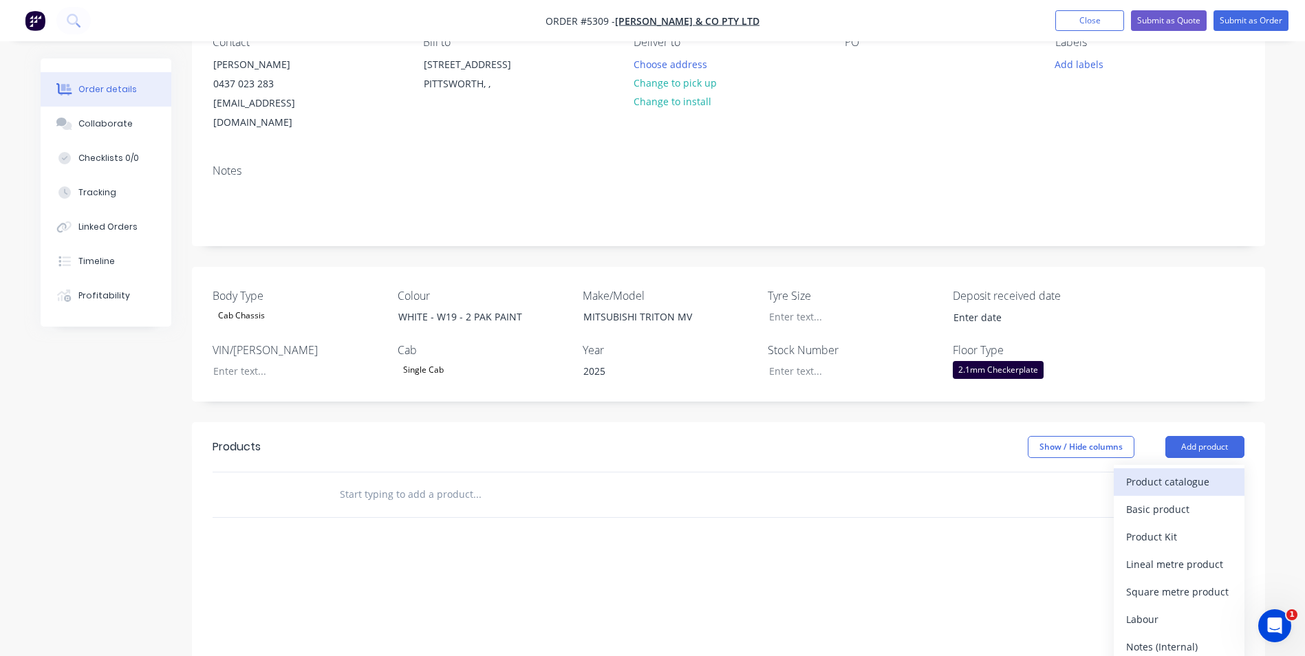
click at [1190, 472] on div "Product catalogue" at bounding box center [1179, 482] width 106 height 20
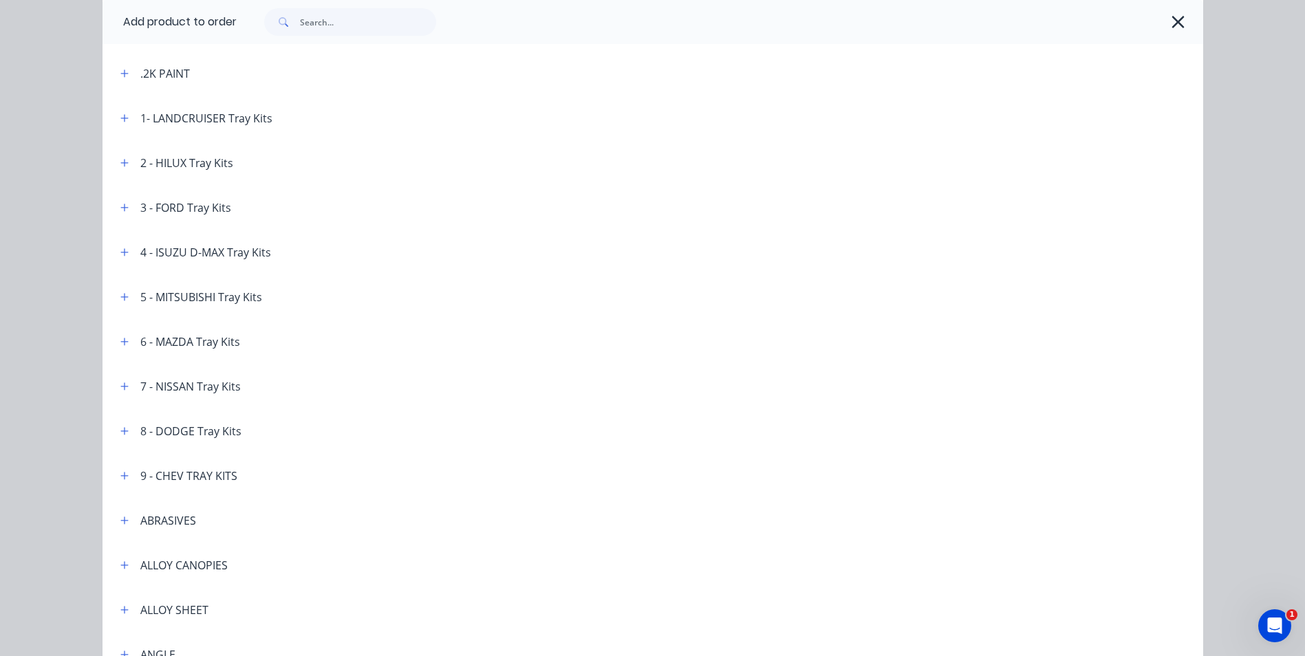
scroll to position [69, 0]
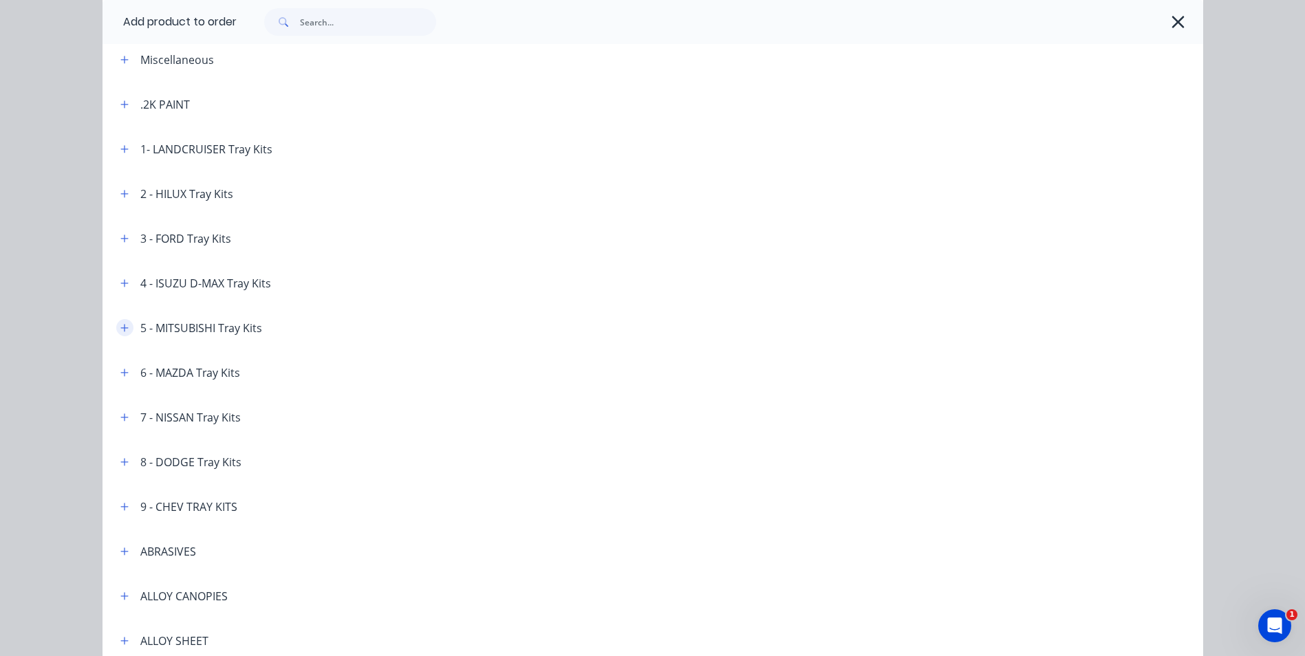
click at [122, 327] on icon "button" at bounding box center [124, 328] width 8 height 10
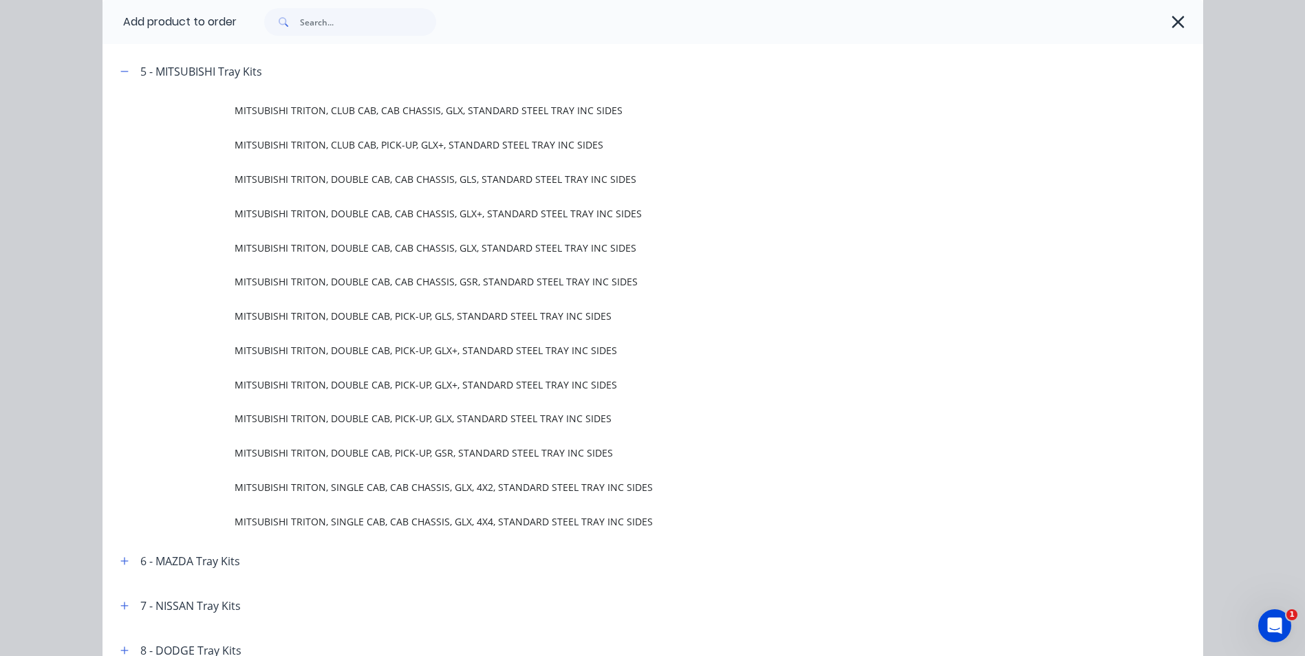
scroll to position [344, 0]
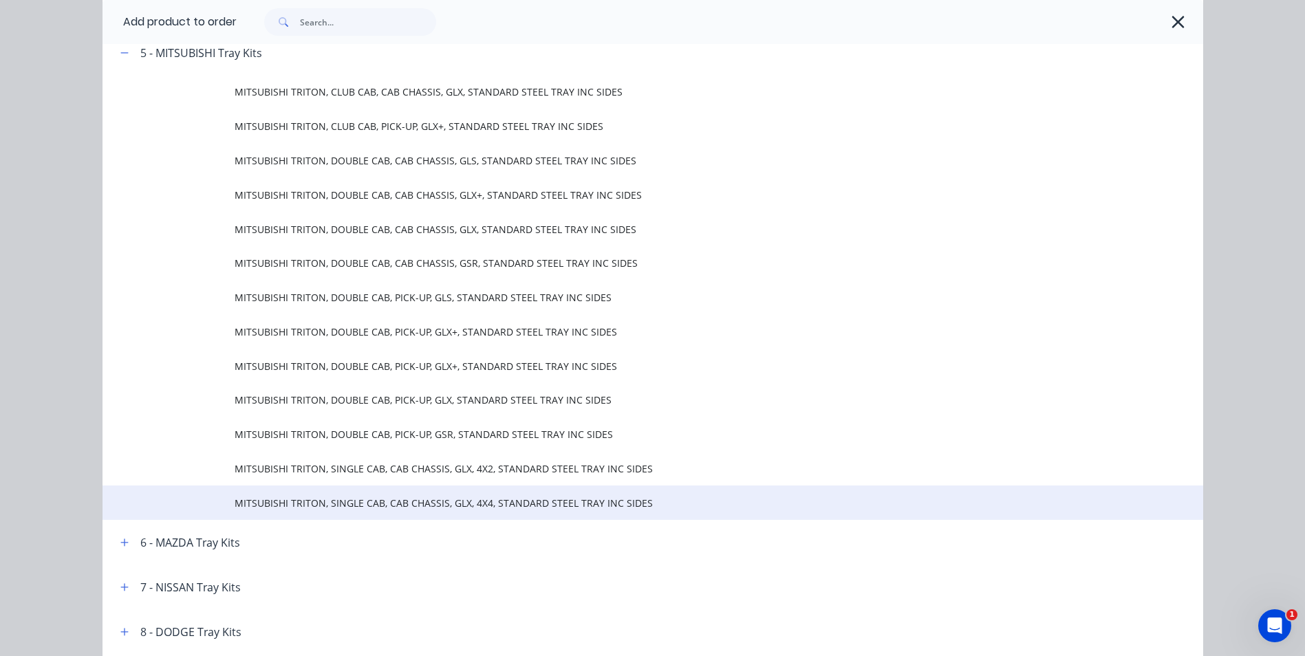
click at [392, 497] on span "MITSUBISHI TRITON, SINGLE CAB, CAB CHASSIS, GLX, 4X4, STANDARD STEEL TRAY INC S…" at bounding box center [622, 503] width 775 height 14
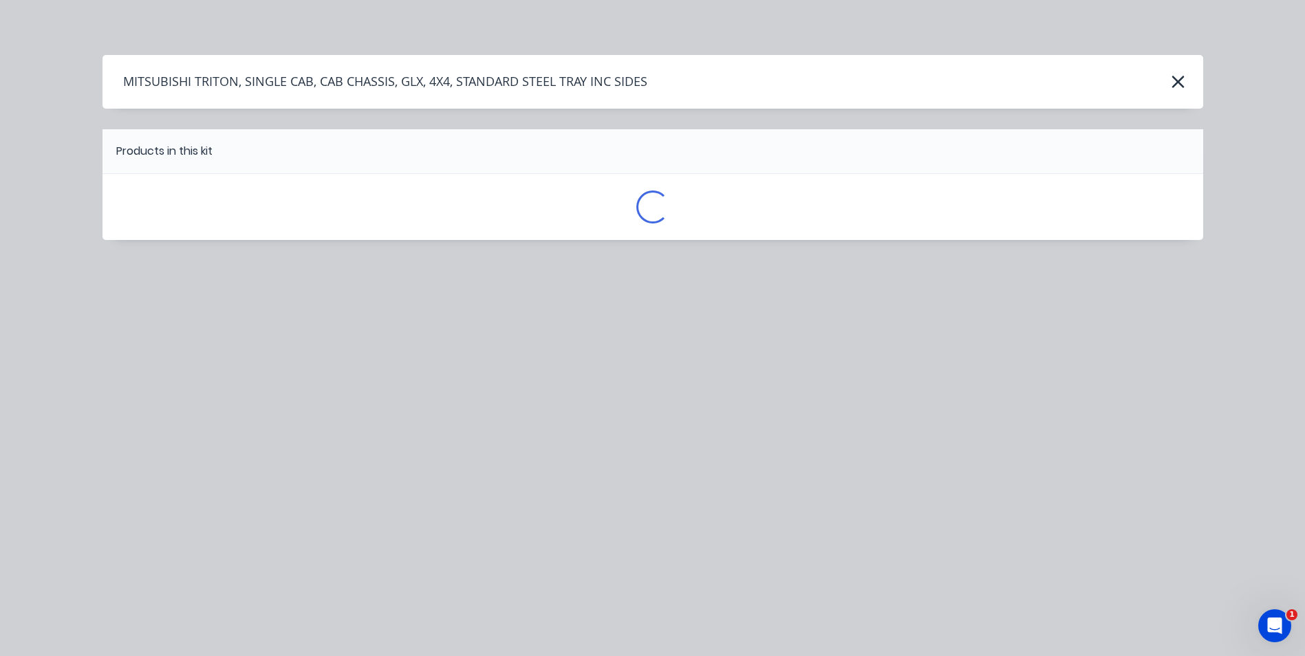
scroll to position [0, 0]
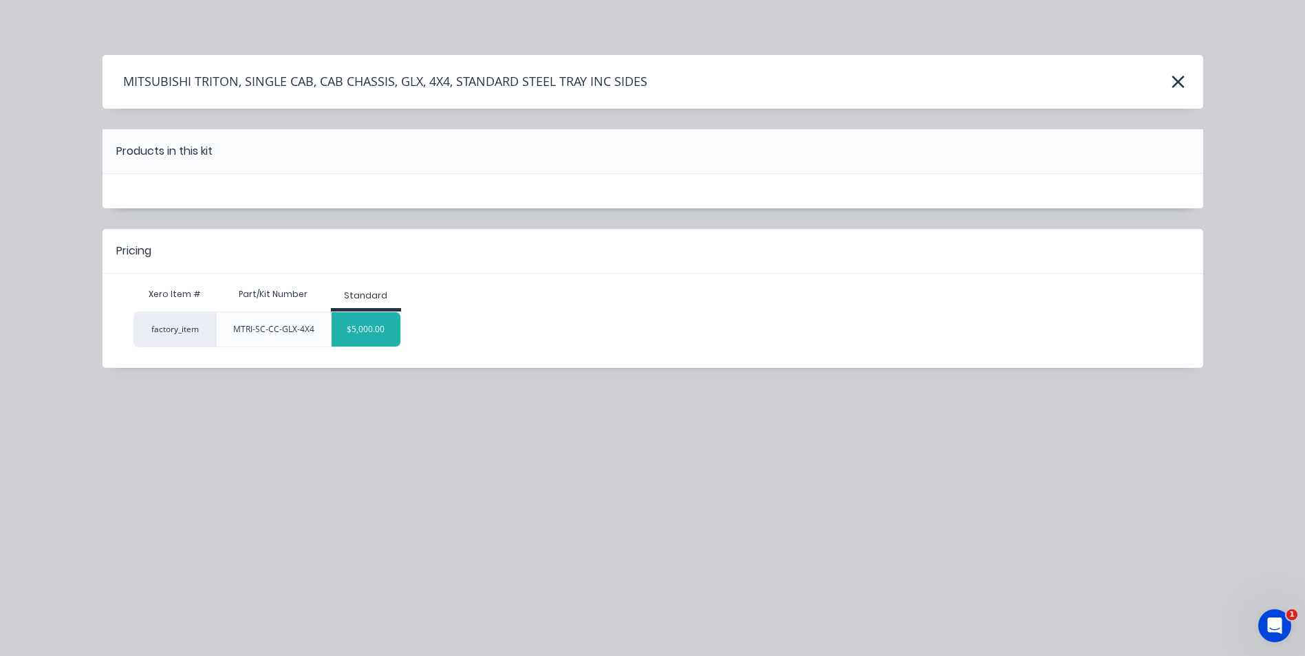
click at [371, 324] on div "$5,000.00" at bounding box center [366, 329] width 69 height 34
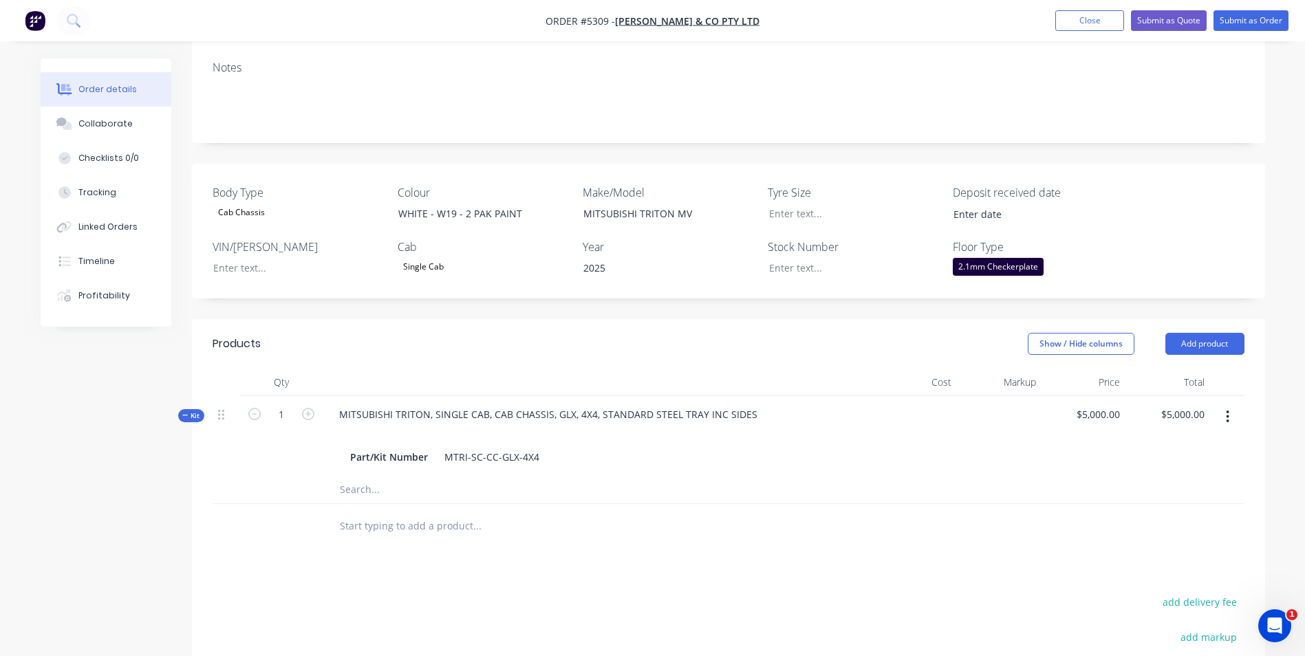
scroll to position [275, 0]
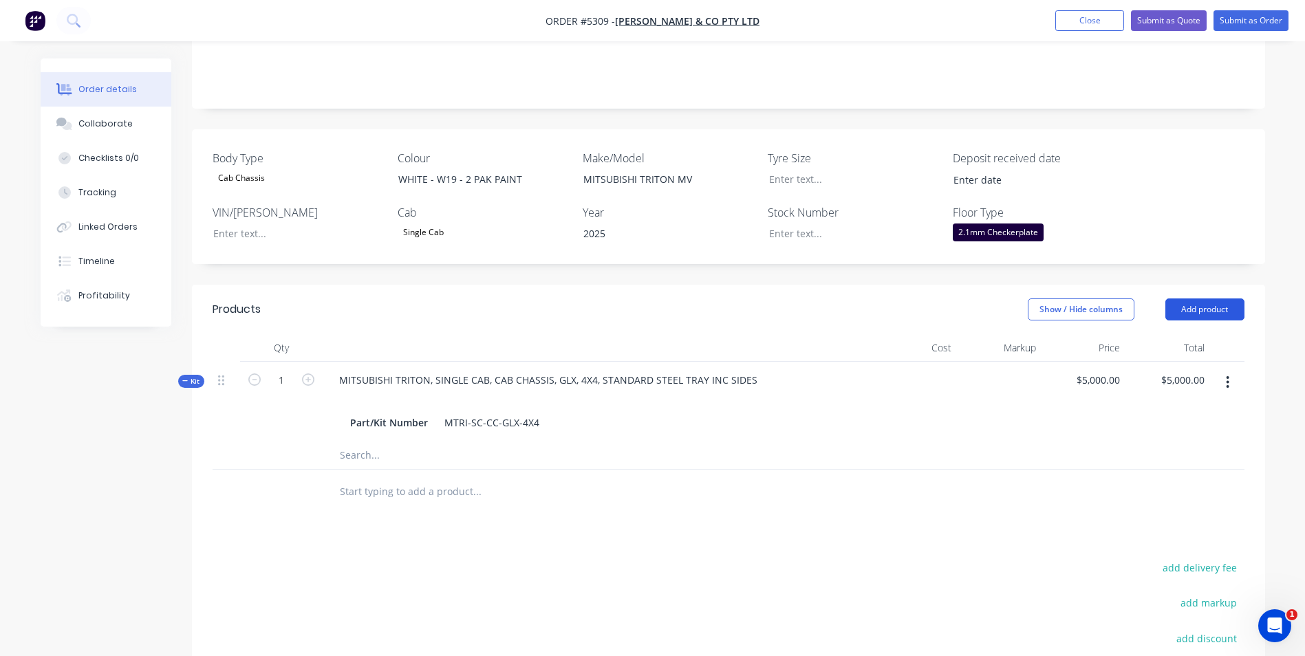
click at [1200, 299] on button "Add product" at bounding box center [1204, 310] width 79 height 22
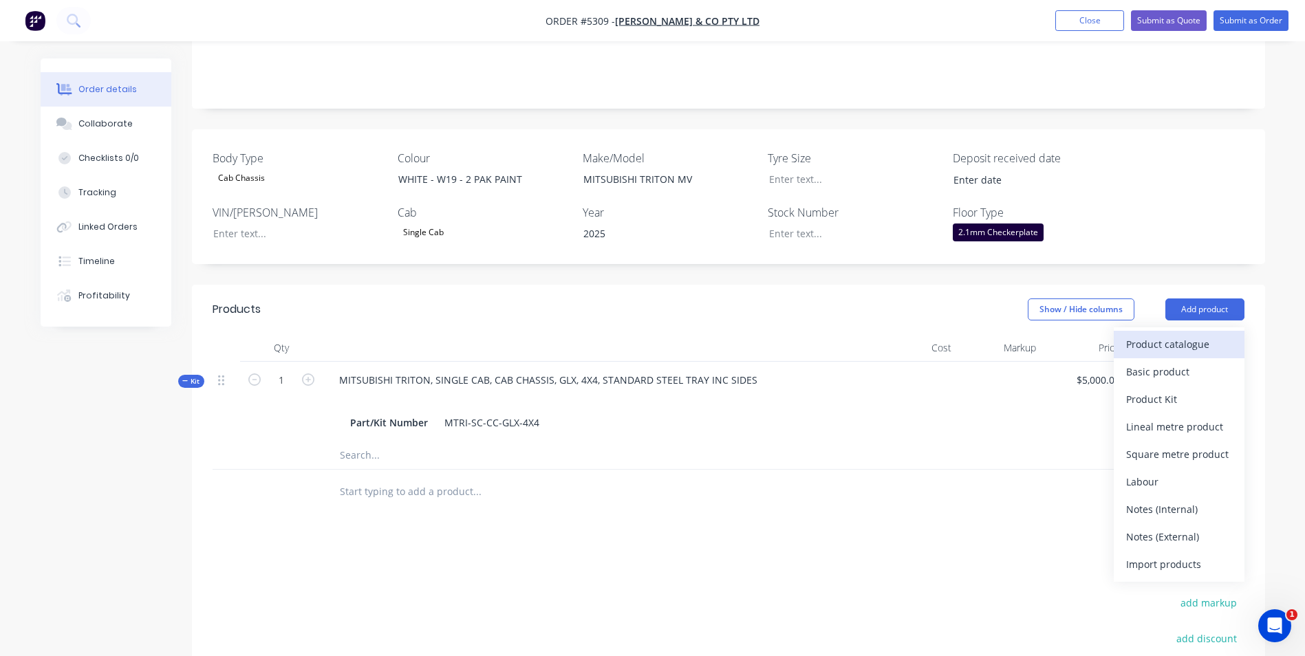
click at [1160, 334] on div "Product catalogue" at bounding box center [1179, 344] width 106 height 20
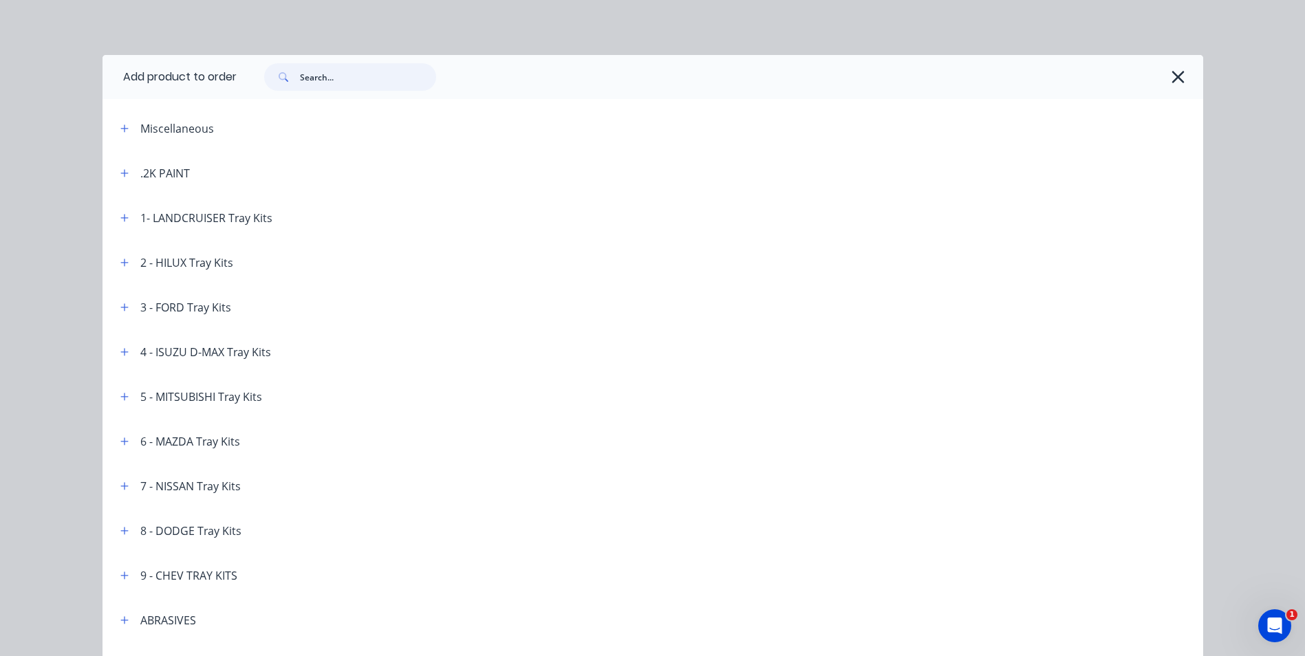
click at [338, 72] on input "text" at bounding box center [368, 77] width 136 height 28
type input "RELOCATE"
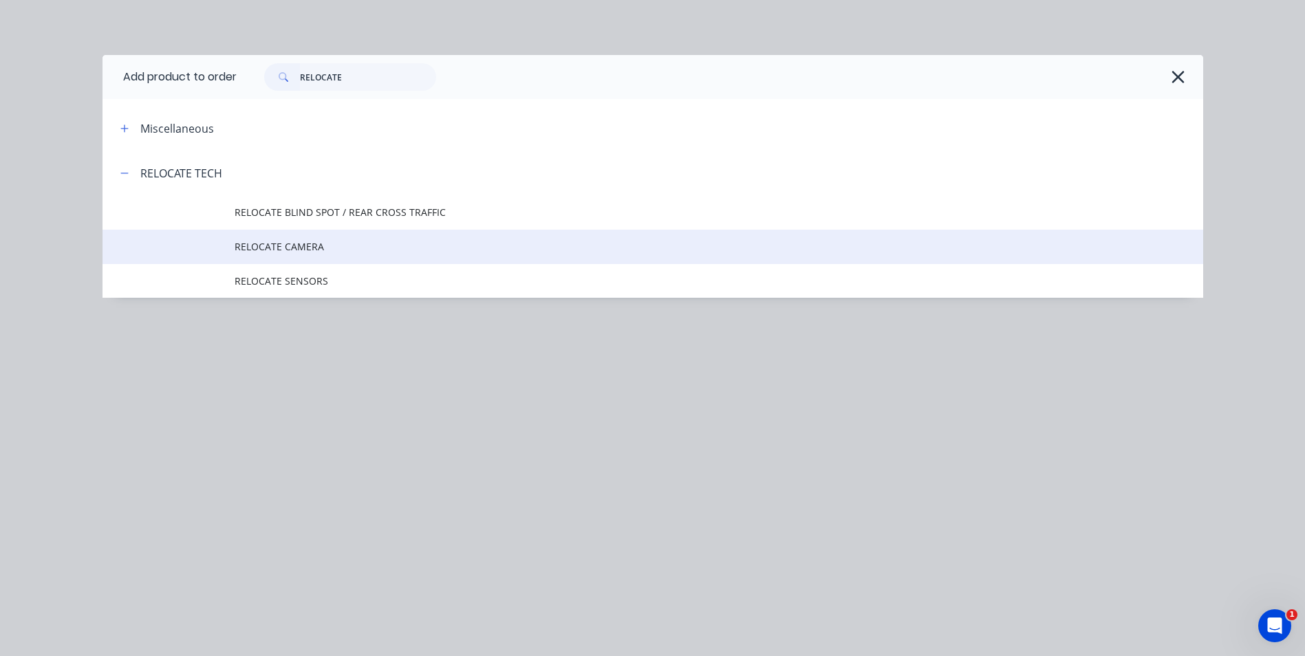
click at [308, 244] on span "RELOCATE CAMERA" at bounding box center [622, 246] width 775 height 14
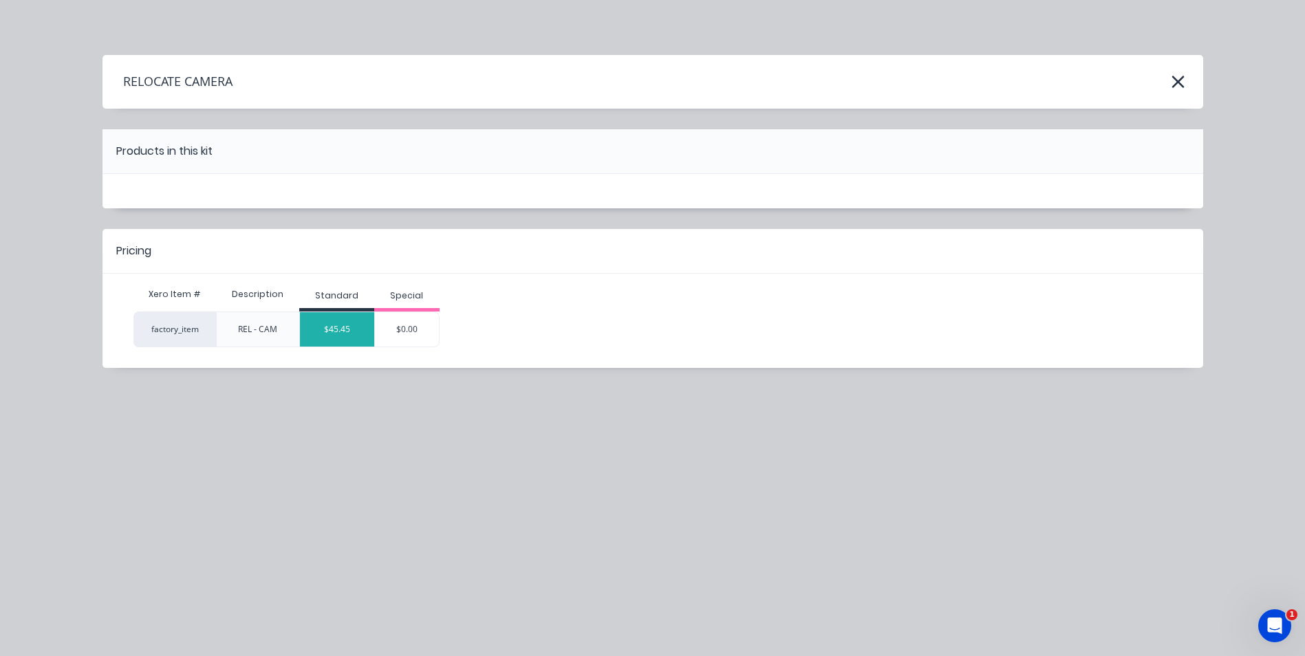
click at [342, 330] on div "$45.45" at bounding box center [337, 329] width 74 height 34
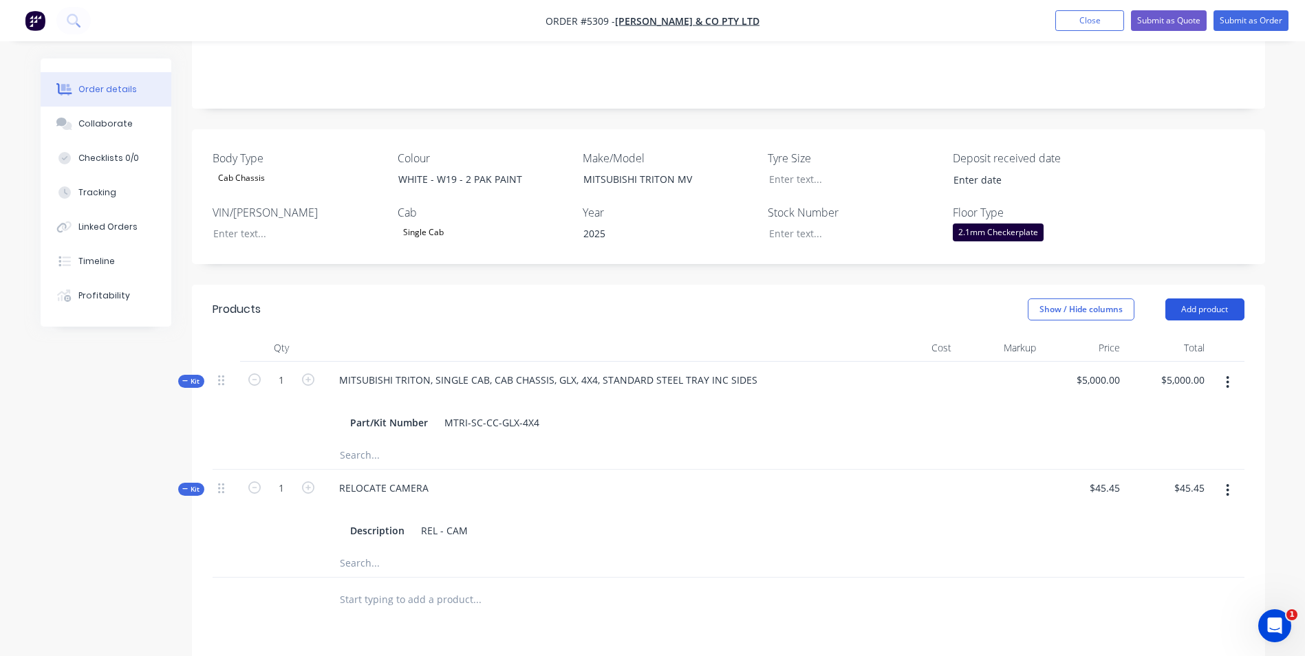
click at [1201, 299] on button "Add product" at bounding box center [1204, 310] width 79 height 22
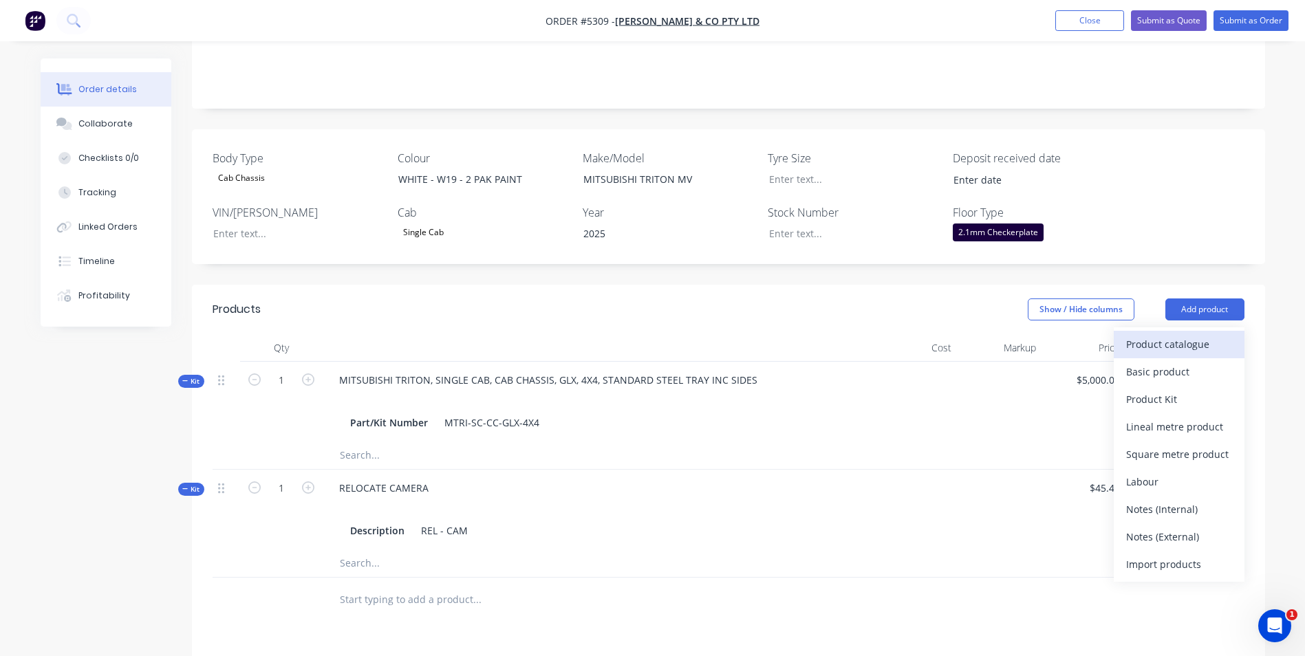
click at [1169, 334] on div "Product catalogue" at bounding box center [1179, 344] width 106 height 20
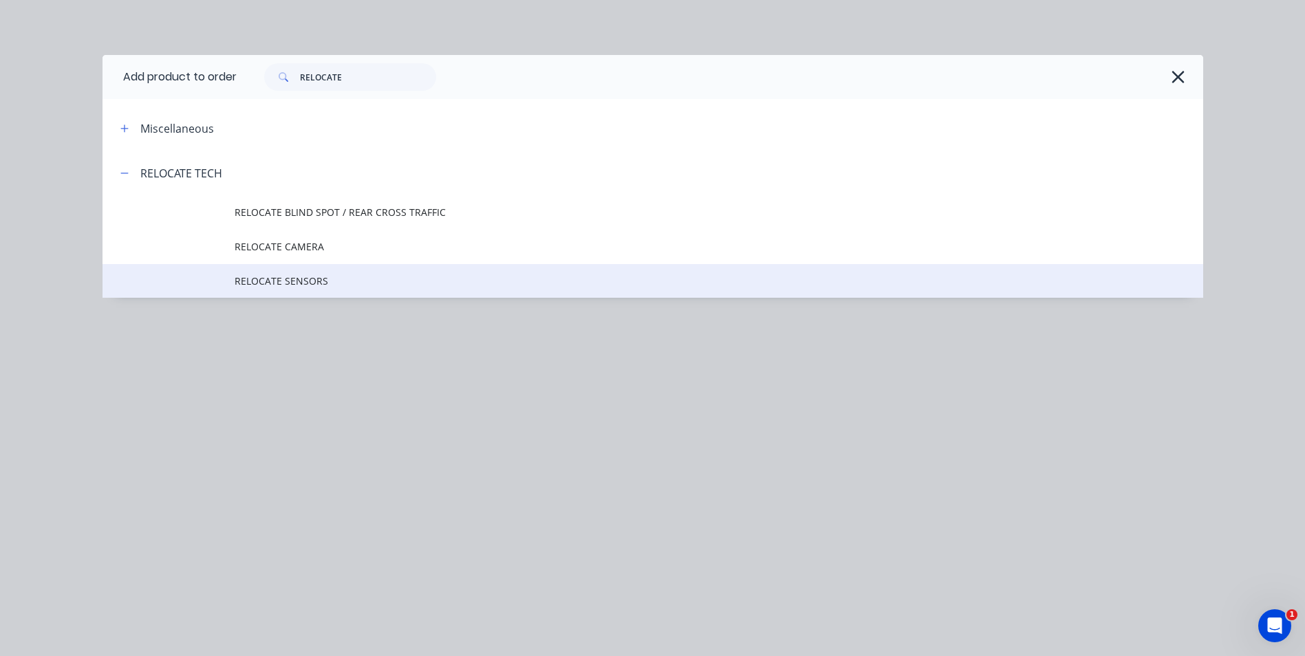
click at [317, 286] on span "RELOCATE SENSORS" at bounding box center [622, 281] width 775 height 14
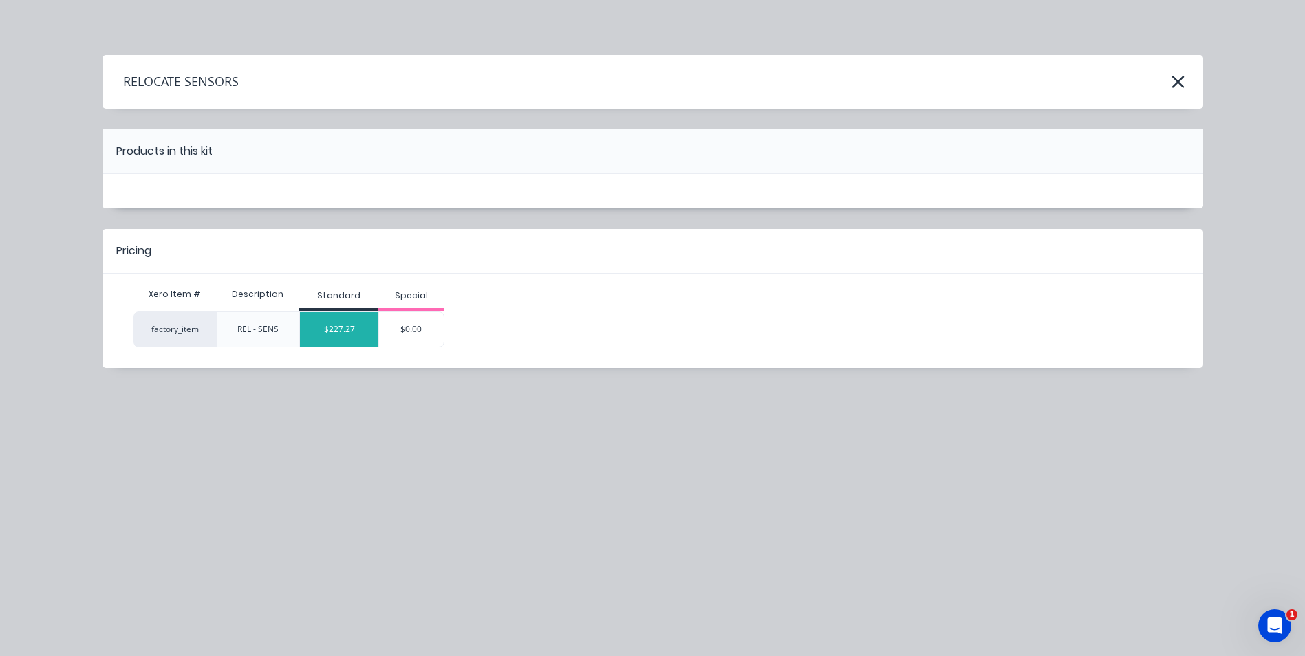
click at [359, 332] on div "$227.27" at bounding box center [339, 329] width 78 height 34
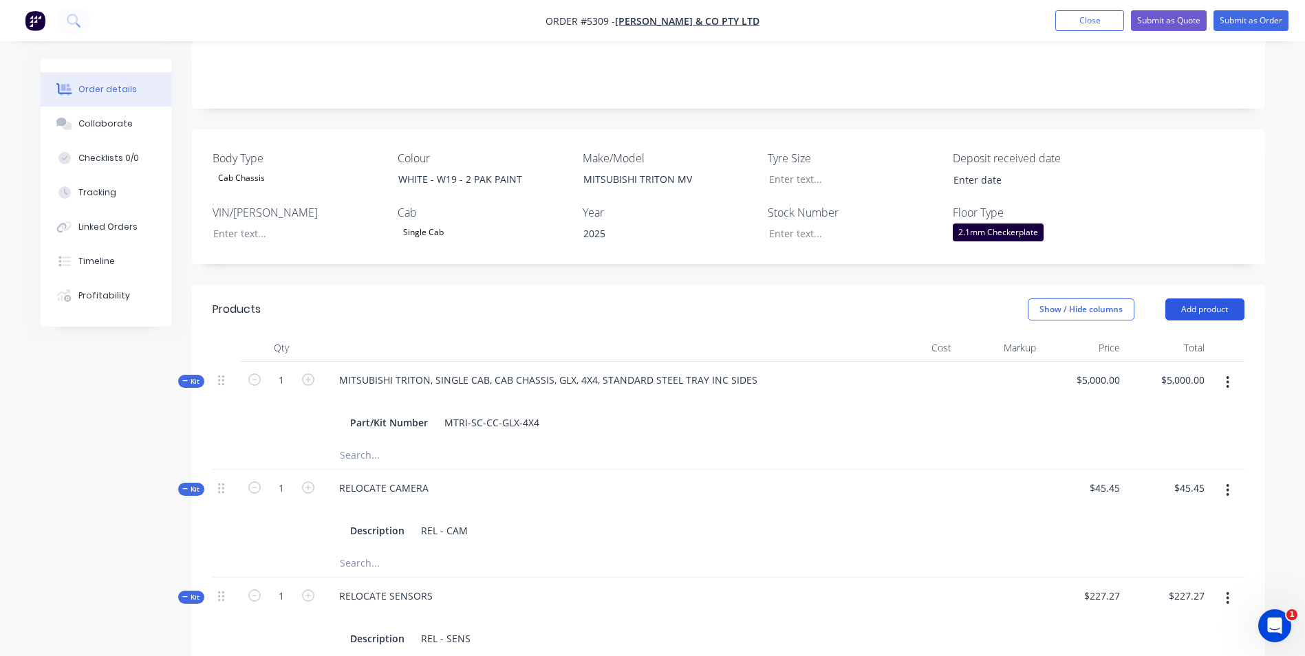
click at [1205, 299] on button "Add product" at bounding box center [1204, 310] width 79 height 22
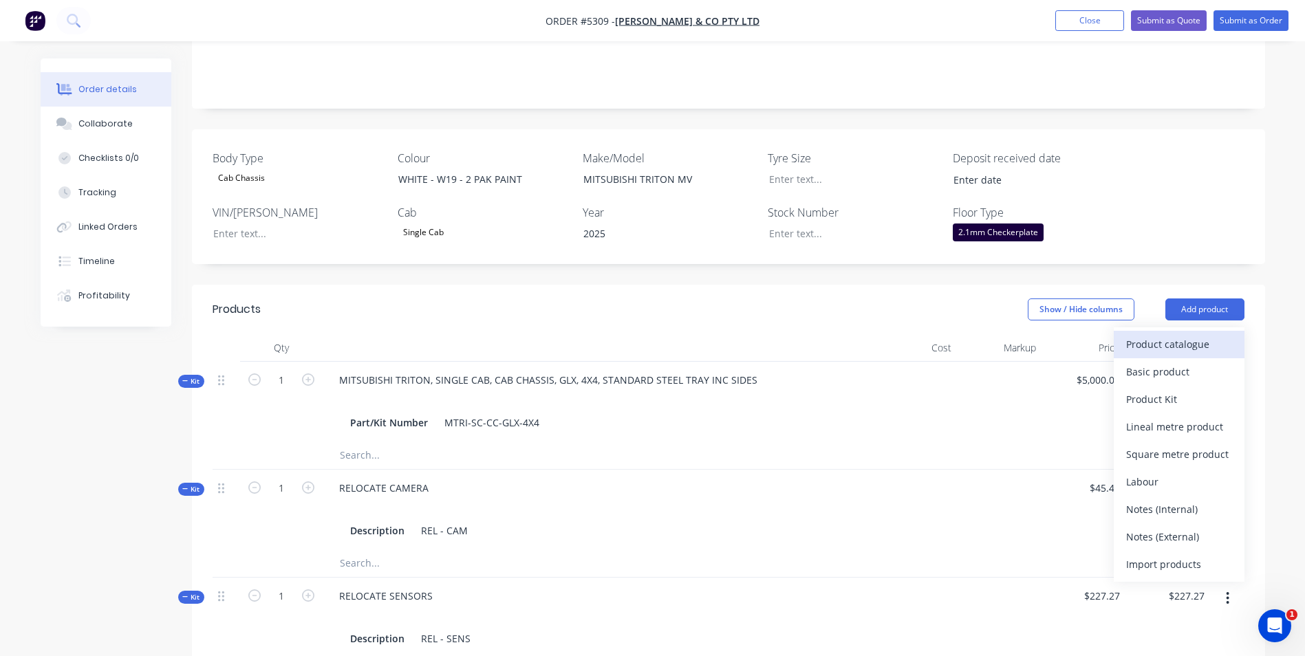
click at [1170, 334] on div "Product catalogue" at bounding box center [1179, 344] width 106 height 20
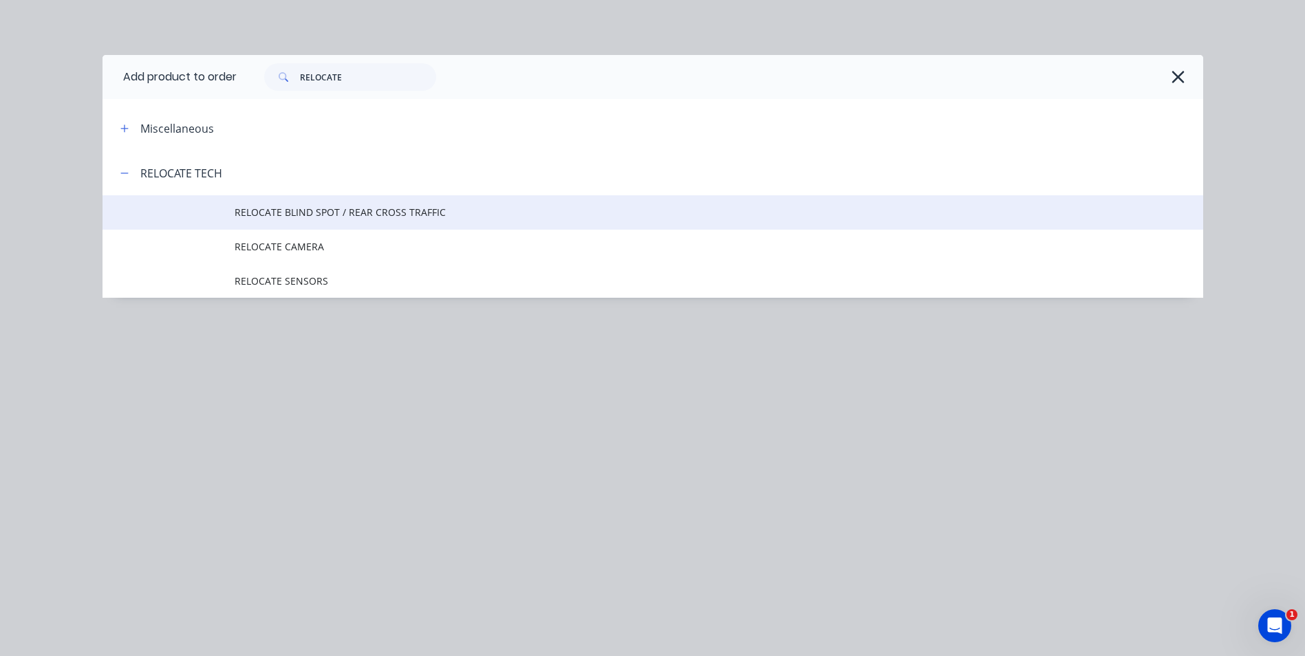
click at [327, 210] on span "RELOCATE BLIND SPOT / REAR CROSS TRAFFIC" at bounding box center [622, 212] width 775 height 14
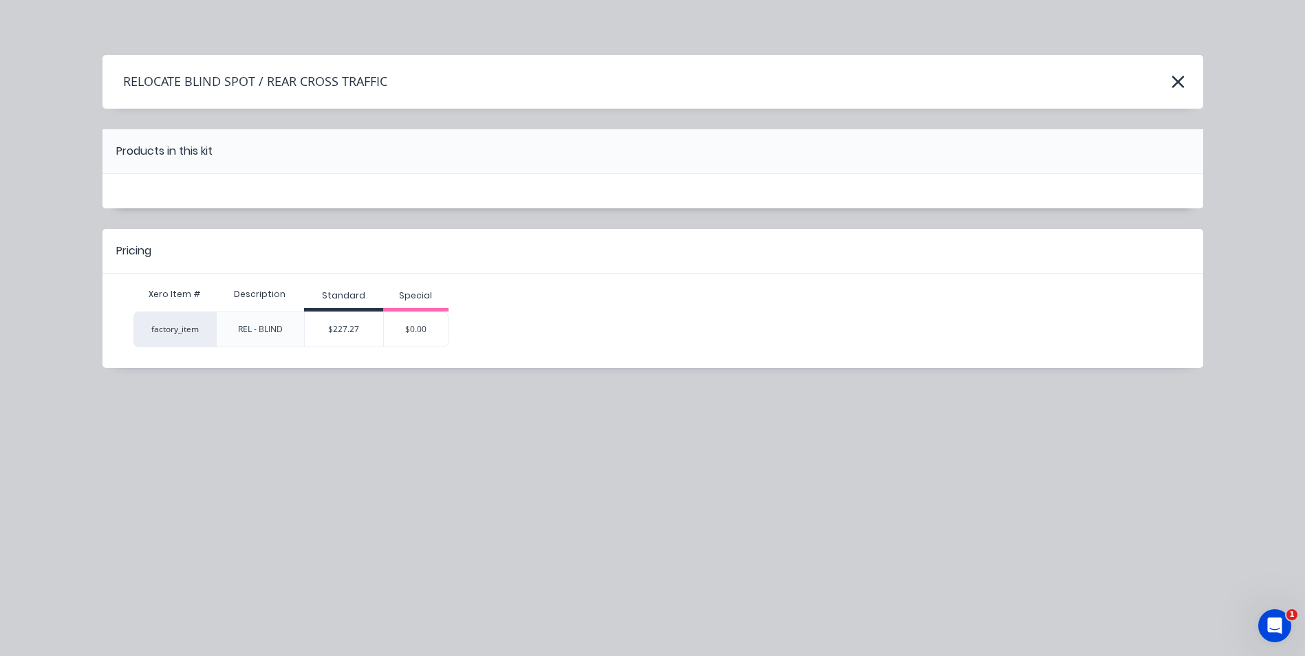
click at [355, 327] on div "$227.27" at bounding box center [344, 329] width 78 height 34
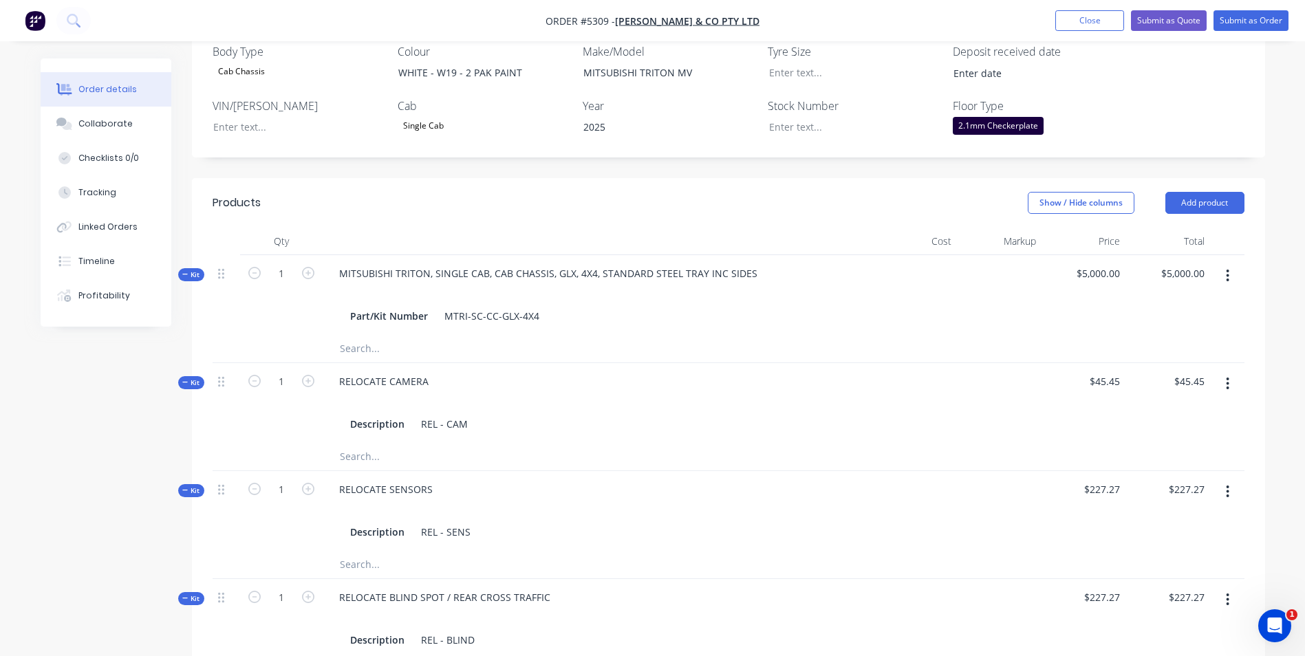
scroll to position [413, 0]
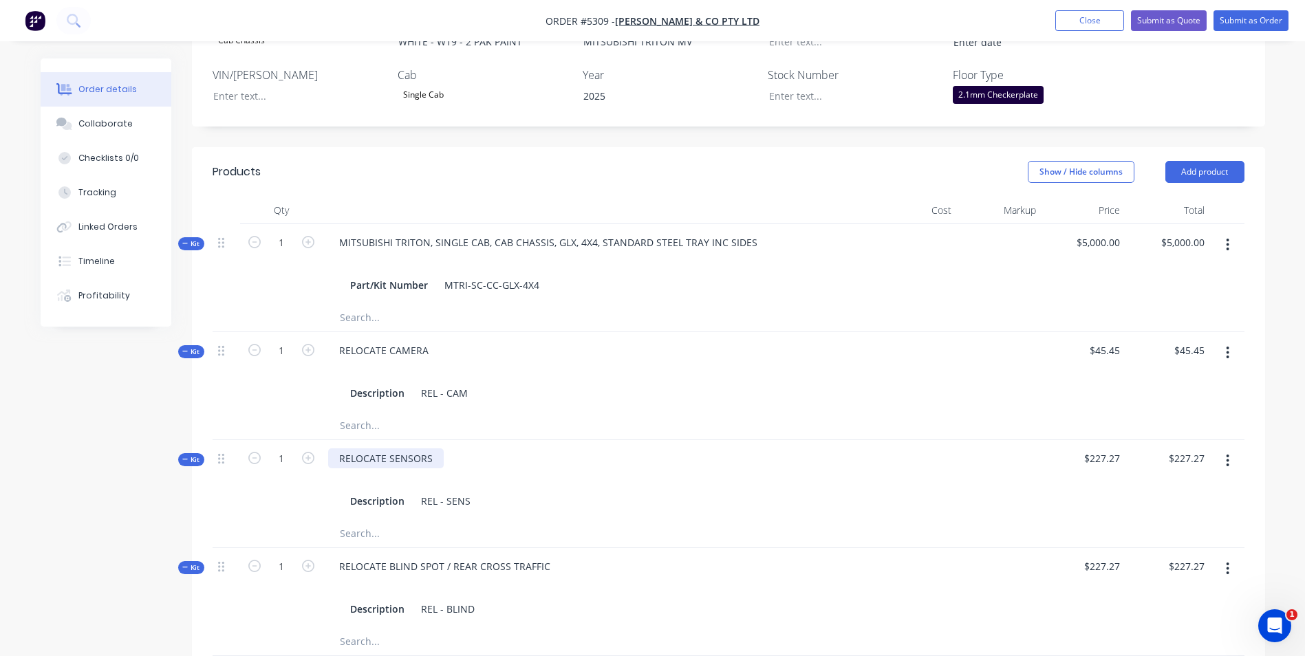
click at [429, 449] on div "RELOCATE SENSORS" at bounding box center [386, 459] width 116 height 20
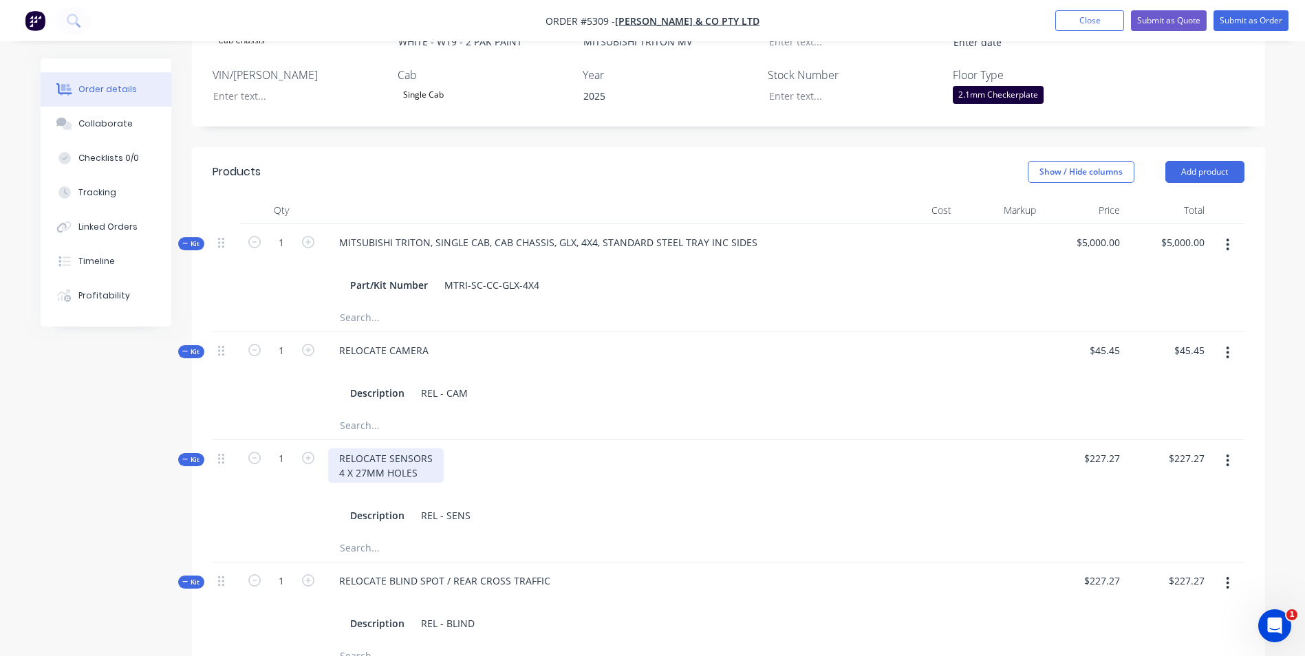
click at [341, 455] on div "RELOCATE SENSORS 4 X 27MM HOLES" at bounding box center [386, 466] width 116 height 34
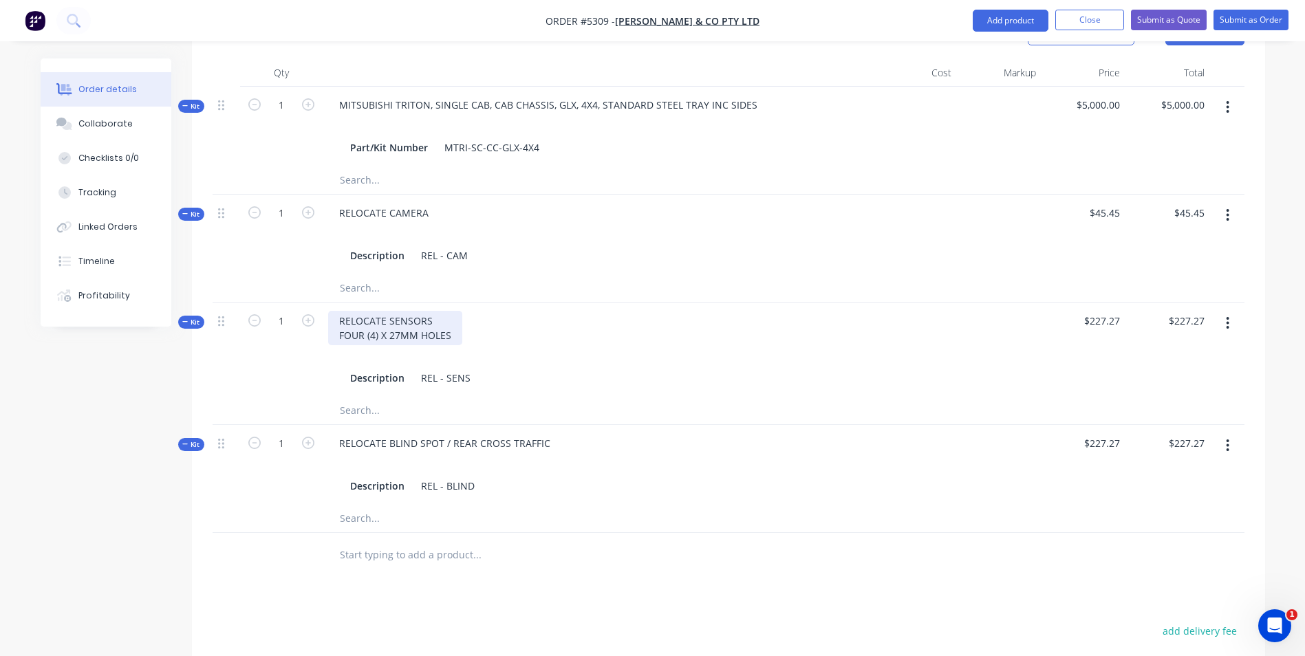
scroll to position [619, 0]
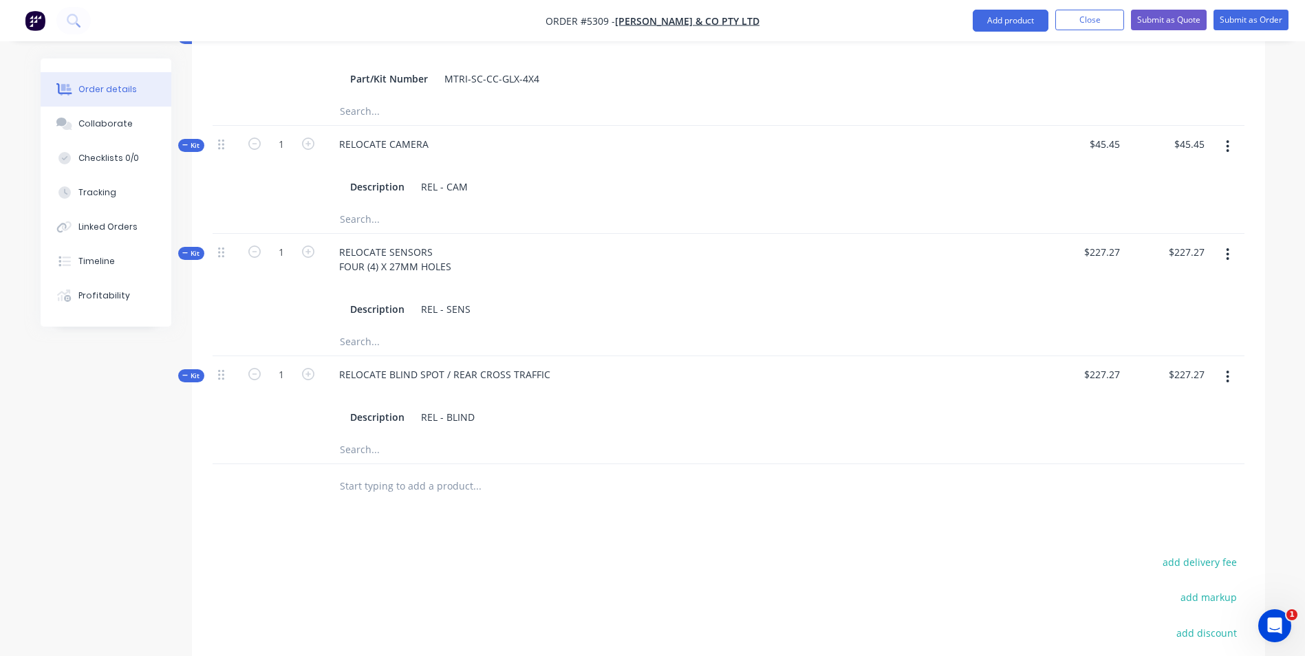
click at [431, 473] on input "text" at bounding box center [476, 487] width 275 height 28
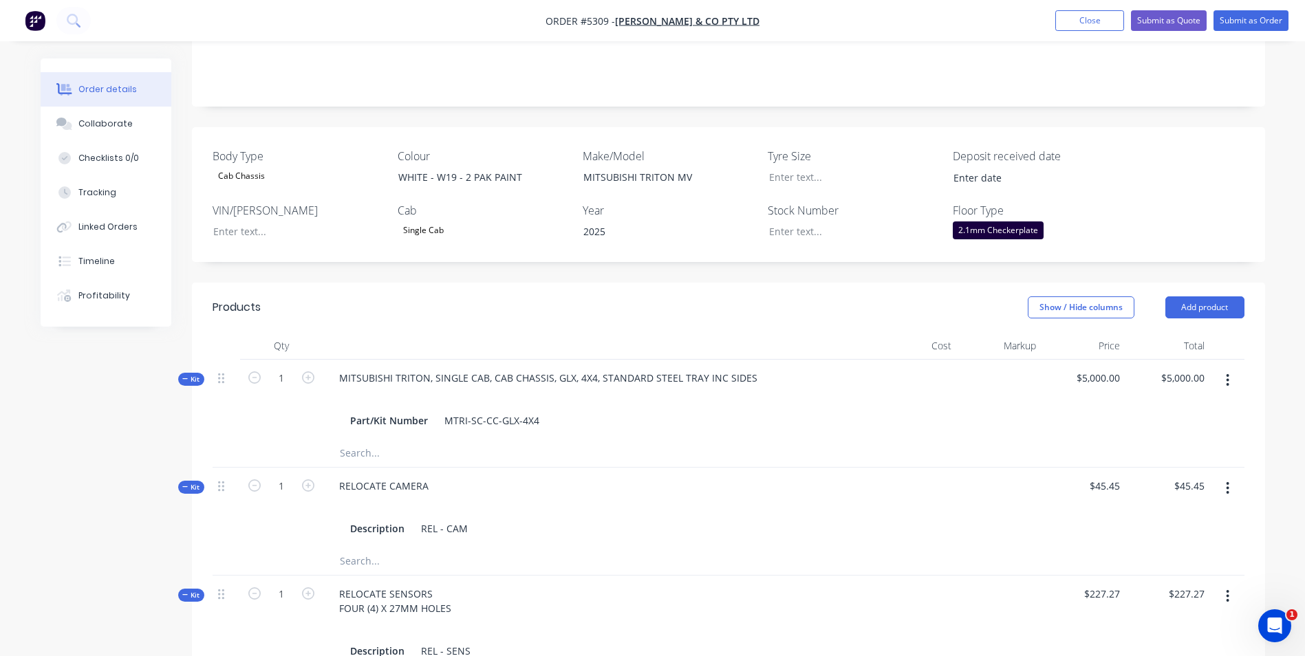
scroll to position [275, 0]
click at [1220, 299] on button "Add product" at bounding box center [1204, 310] width 79 height 22
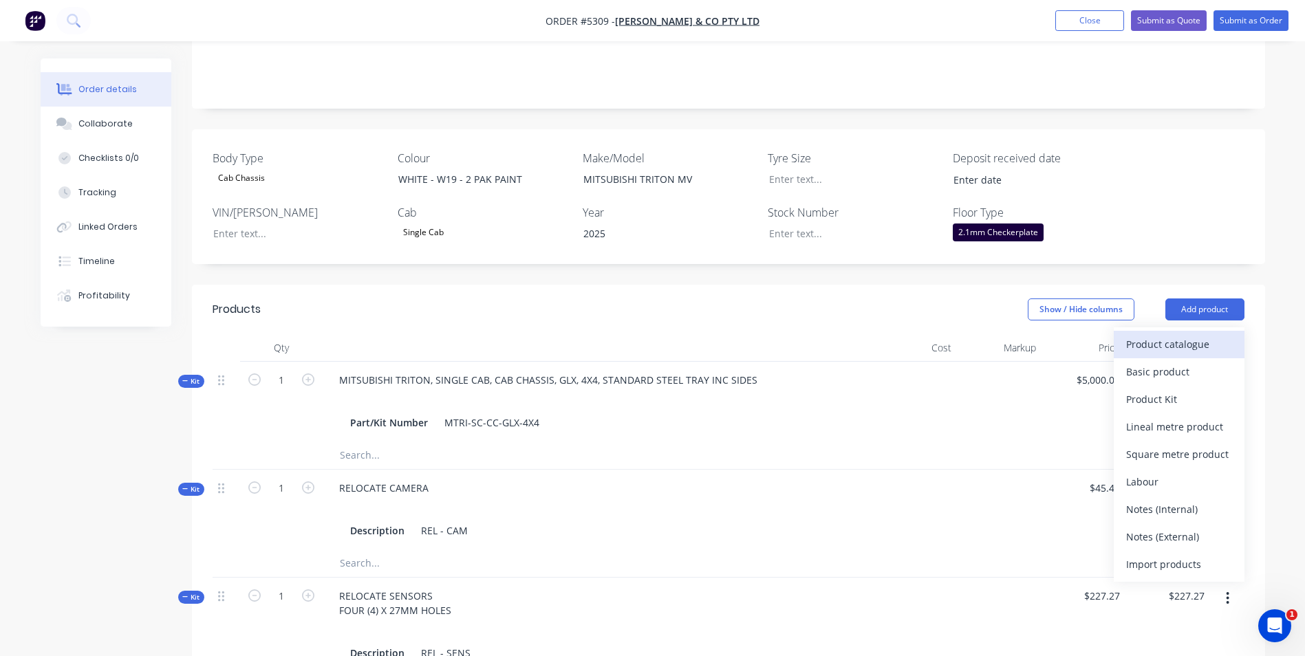
click at [1193, 334] on div "Product catalogue" at bounding box center [1179, 344] width 106 height 20
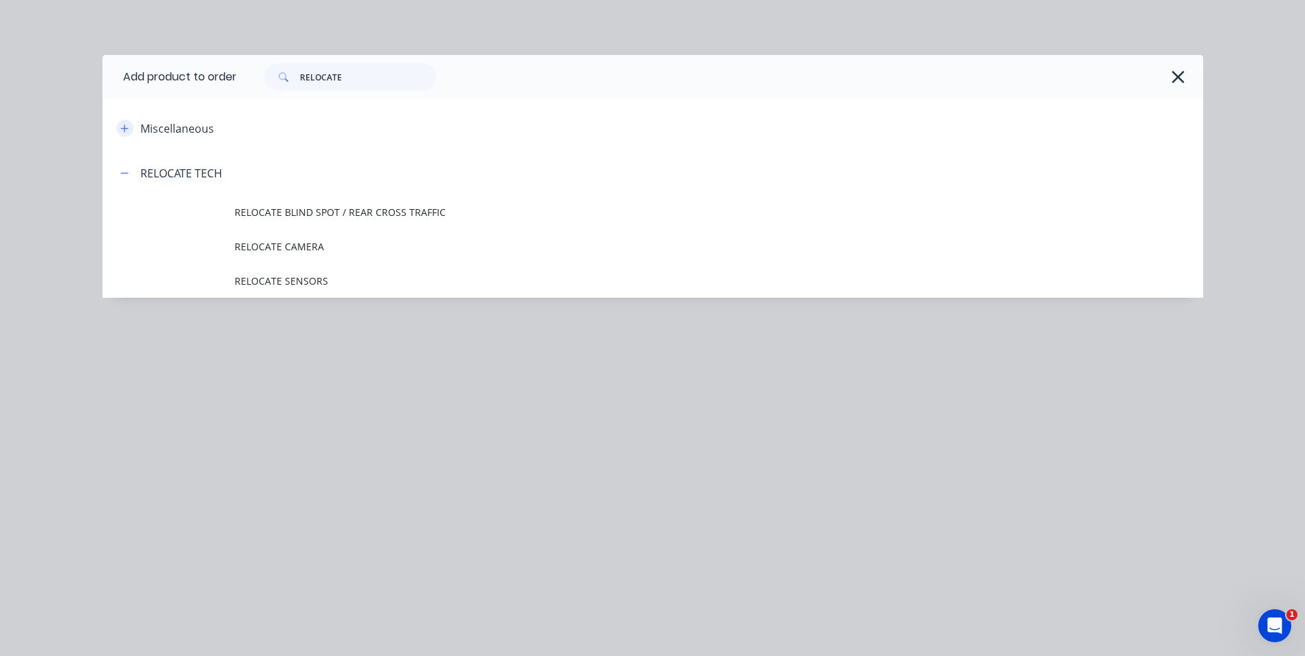
click at [127, 130] on icon "button" at bounding box center [124, 129] width 8 height 10
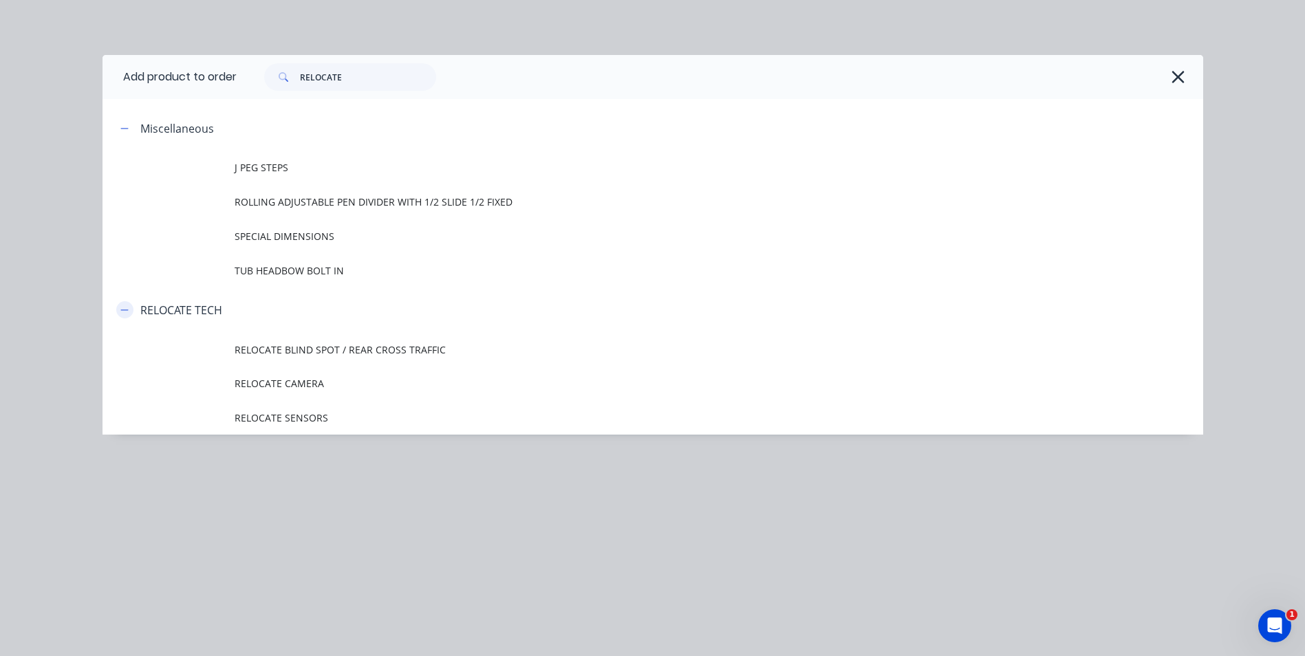
click at [129, 310] on icon "button" at bounding box center [124, 310] width 8 height 10
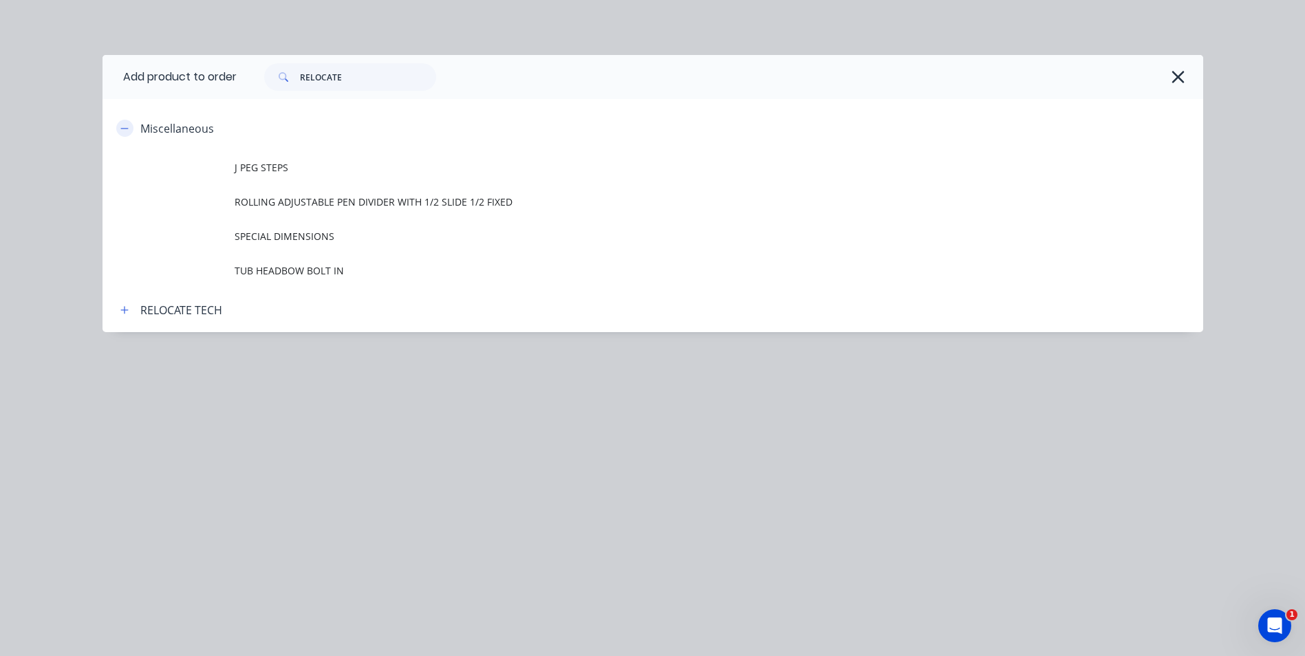
click at [125, 133] on icon "button" at bounding box center [124, 129] width 8 height 10
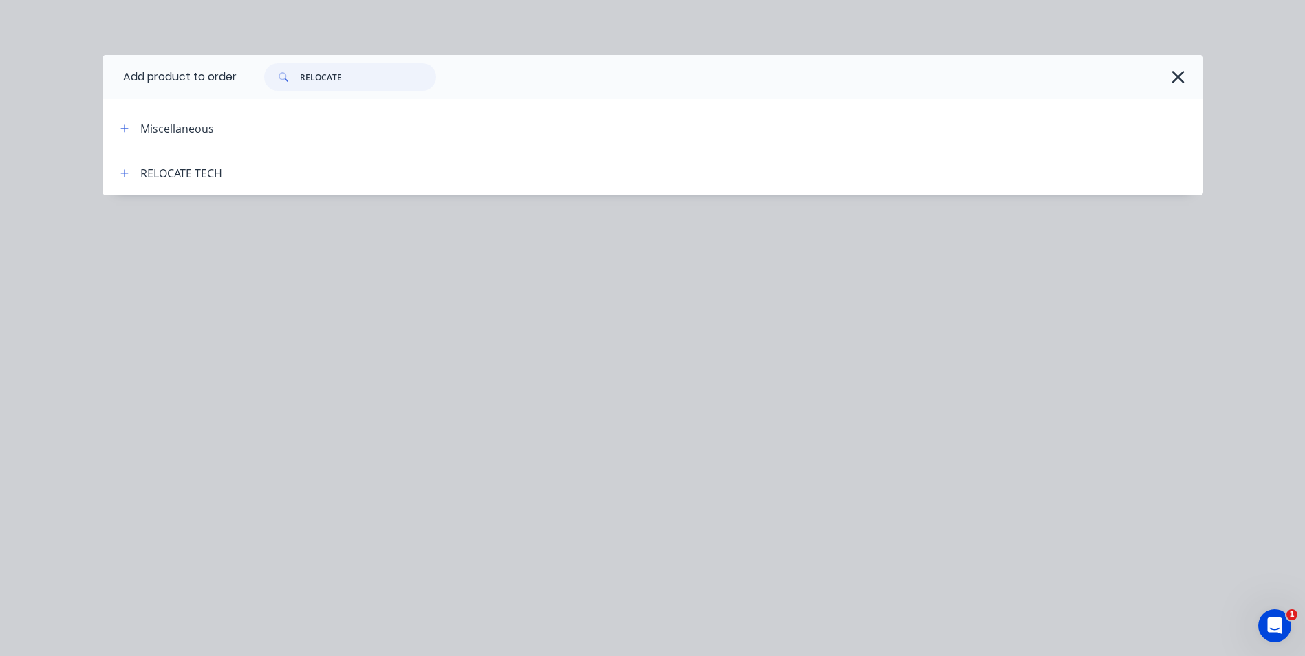
drag, startPoint x: 351, startPoint y: 83, endPoint x: 274, endPoint y: 83, distance: 77.1
click at [276, 85] on div "RELOCATE" at bounding box center [350, 77] width 172 height 28
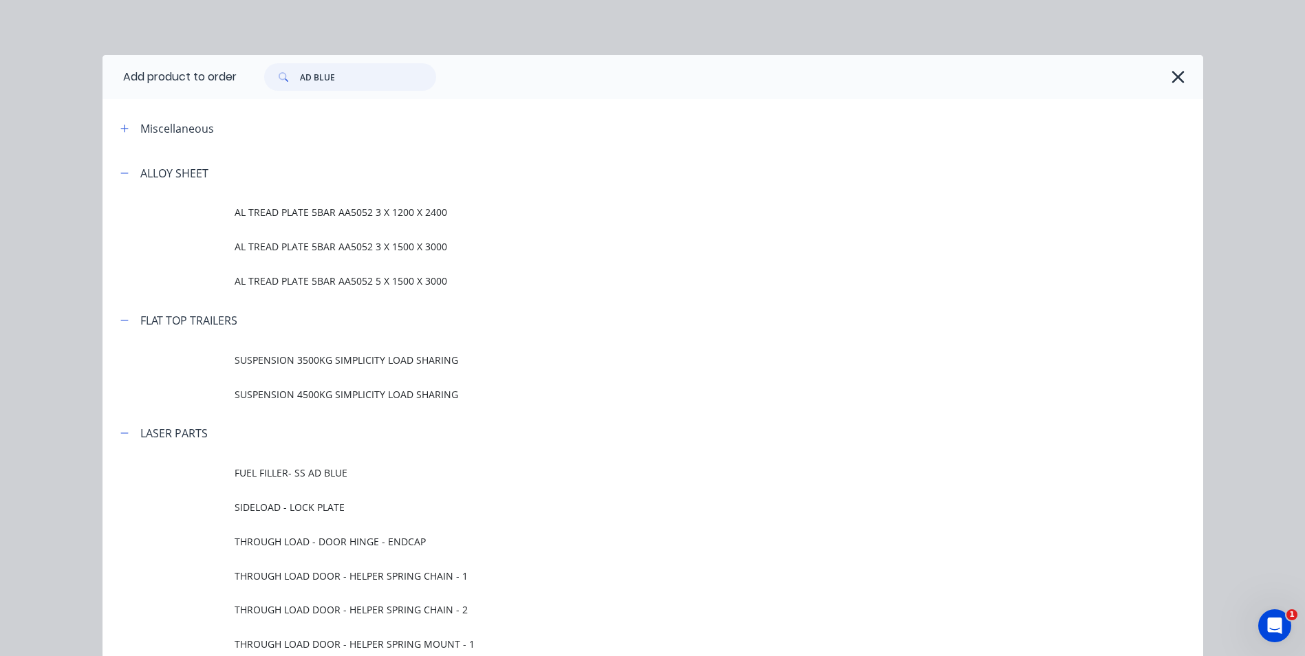
type input "AD BLUE"
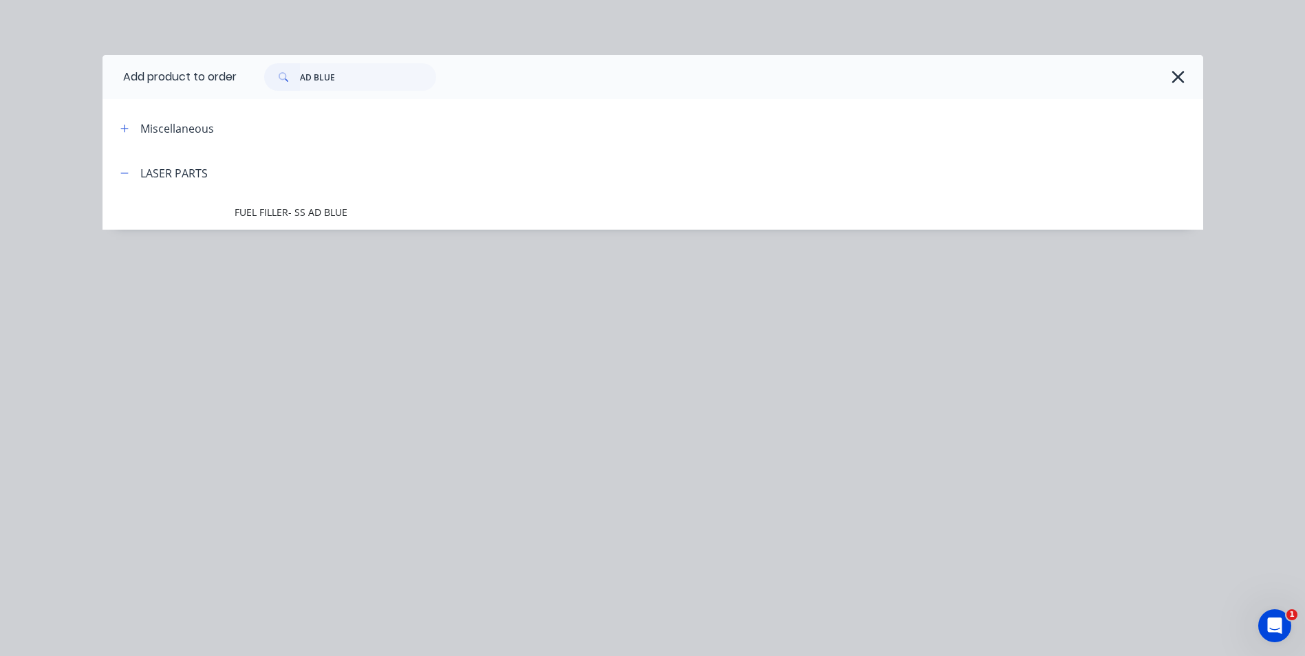
click at [297, 206] on span "FUEL FILLER- SS AD BLUE" at bounding box center [622, 212] width 775 height 14
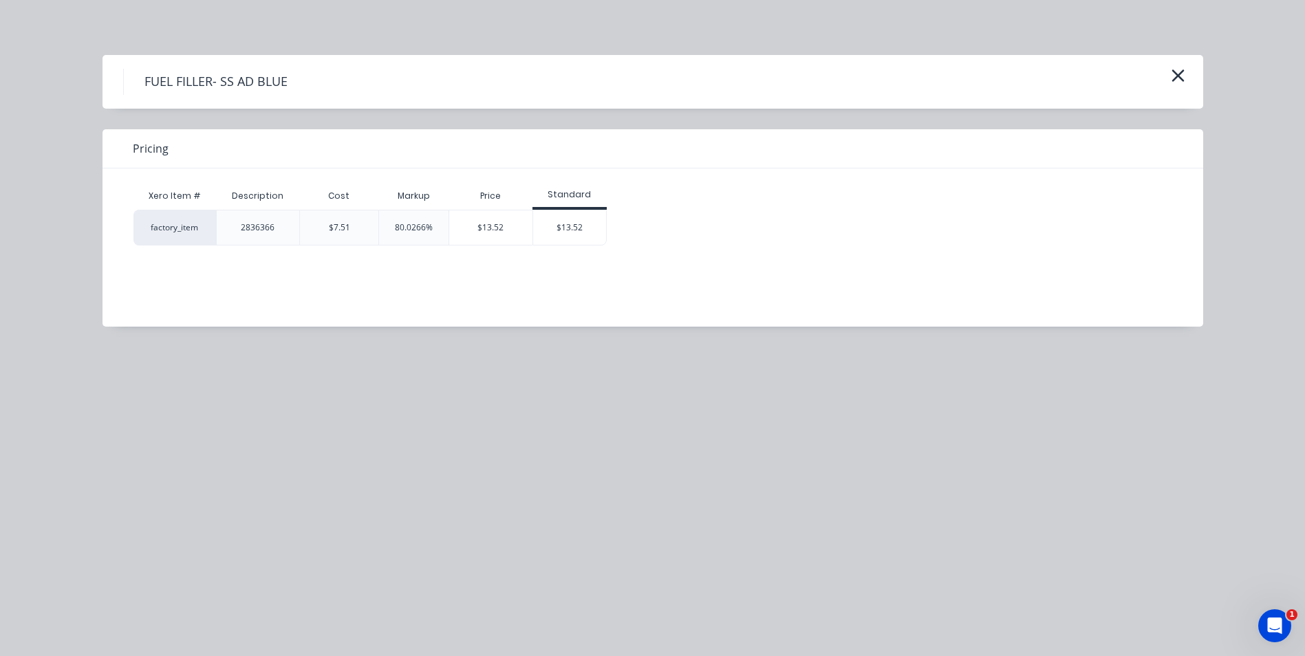
click at [1190, 77] on div "FUEL FILLER- SS AD BLUE" at bounding box center [653, 82] width 1101 height 54
click at [1183, 80] on icon "button" at bounding box center [1178, 75] width 12 height 12
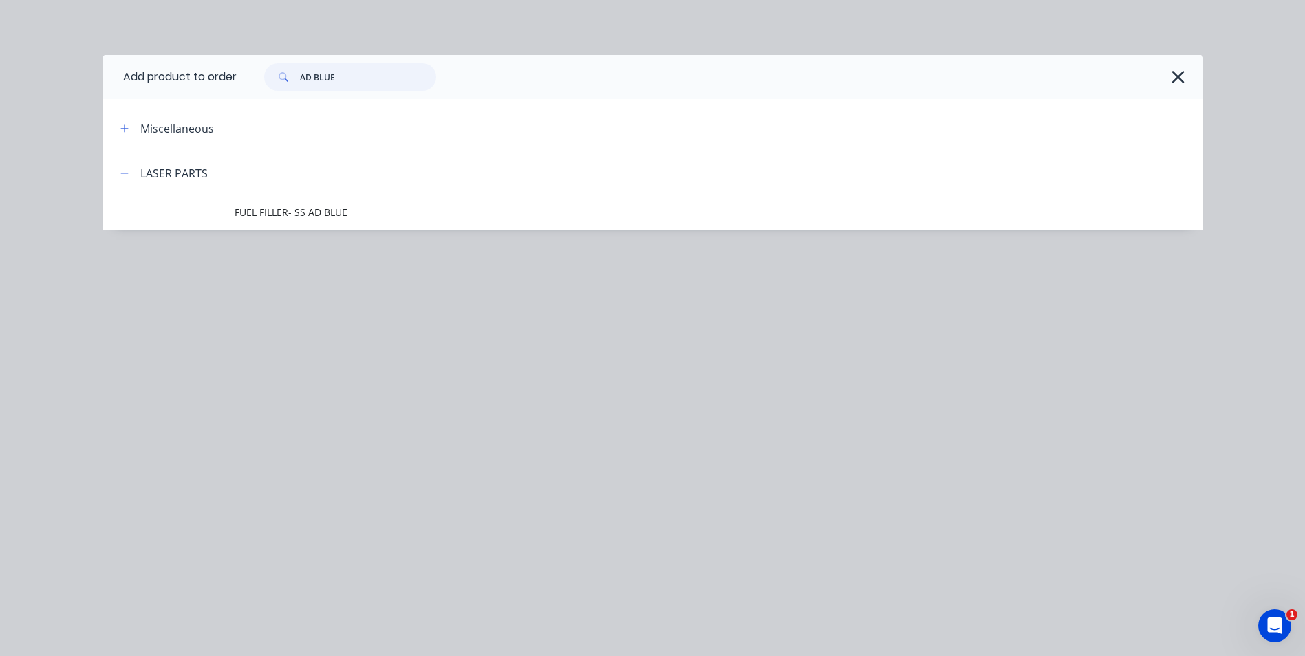
drag, startPoint x: 334, startPoint y: 78, endPoint x: 257, endPoint y: 80, distance: 77.1
click at [257, 80] on div "AD BLUE" at bounding box center [343, 77] width 186 height 28
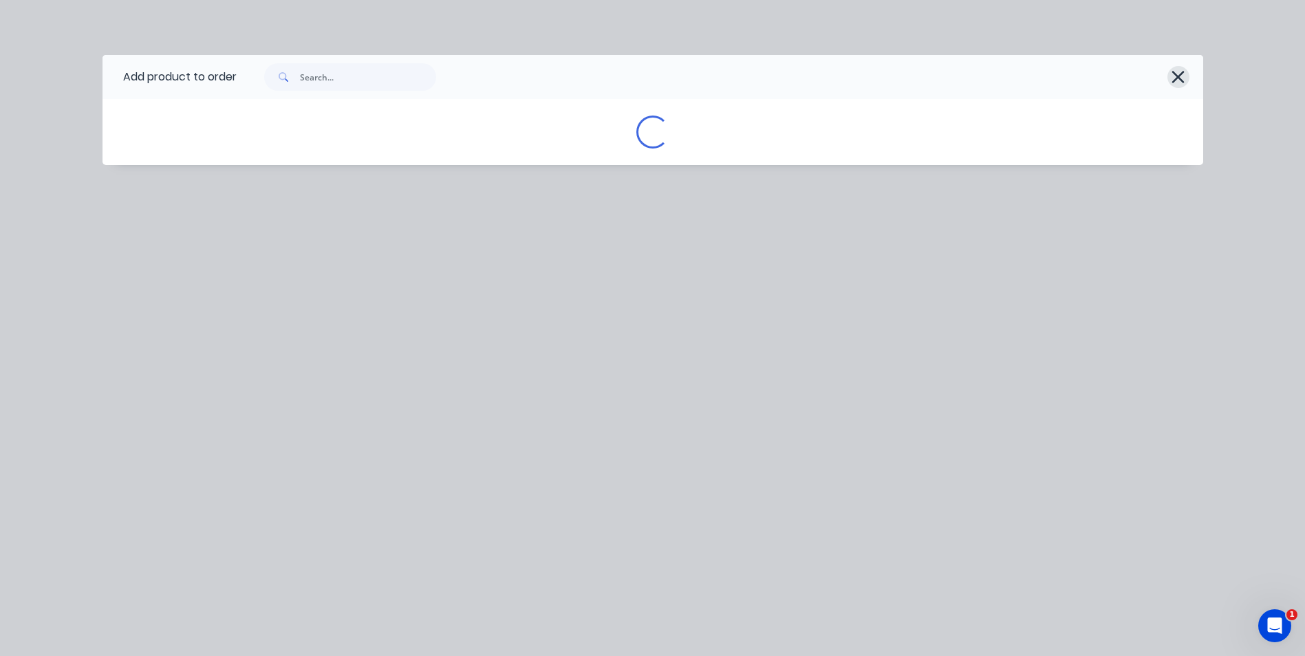
click at [1178, 77] on icon "button" at bounding box center [1178, 77] width 12 height 12
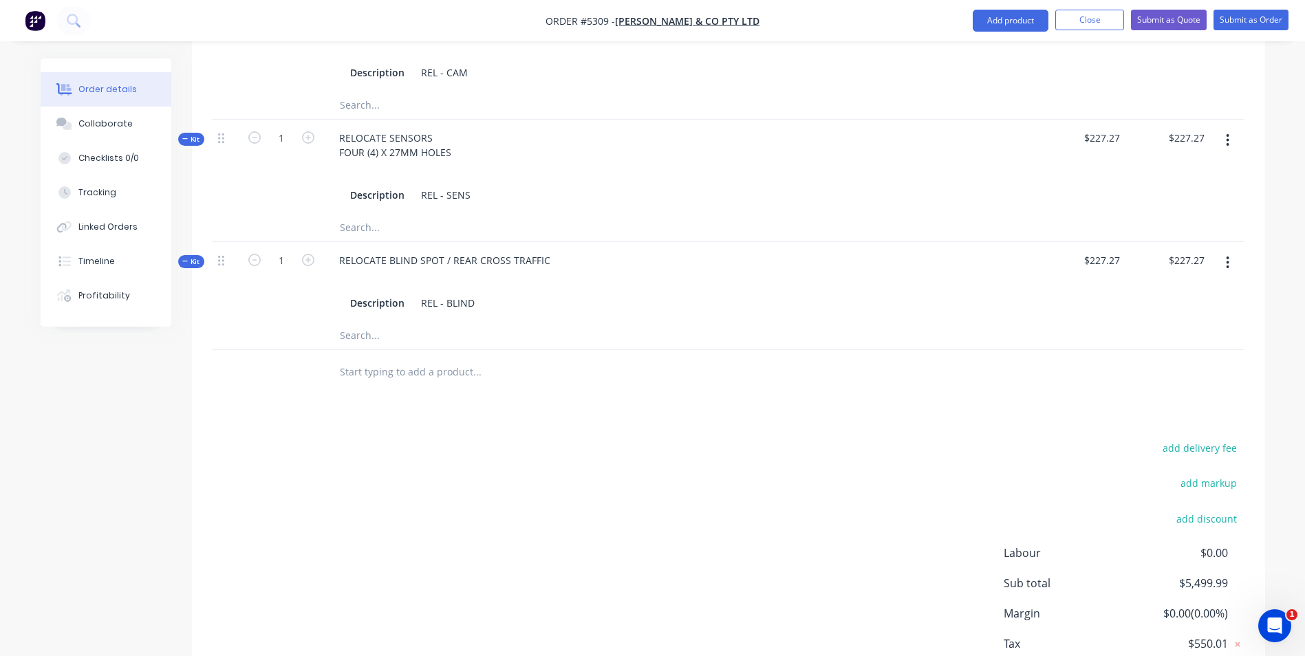
scroll to position [757, 0]
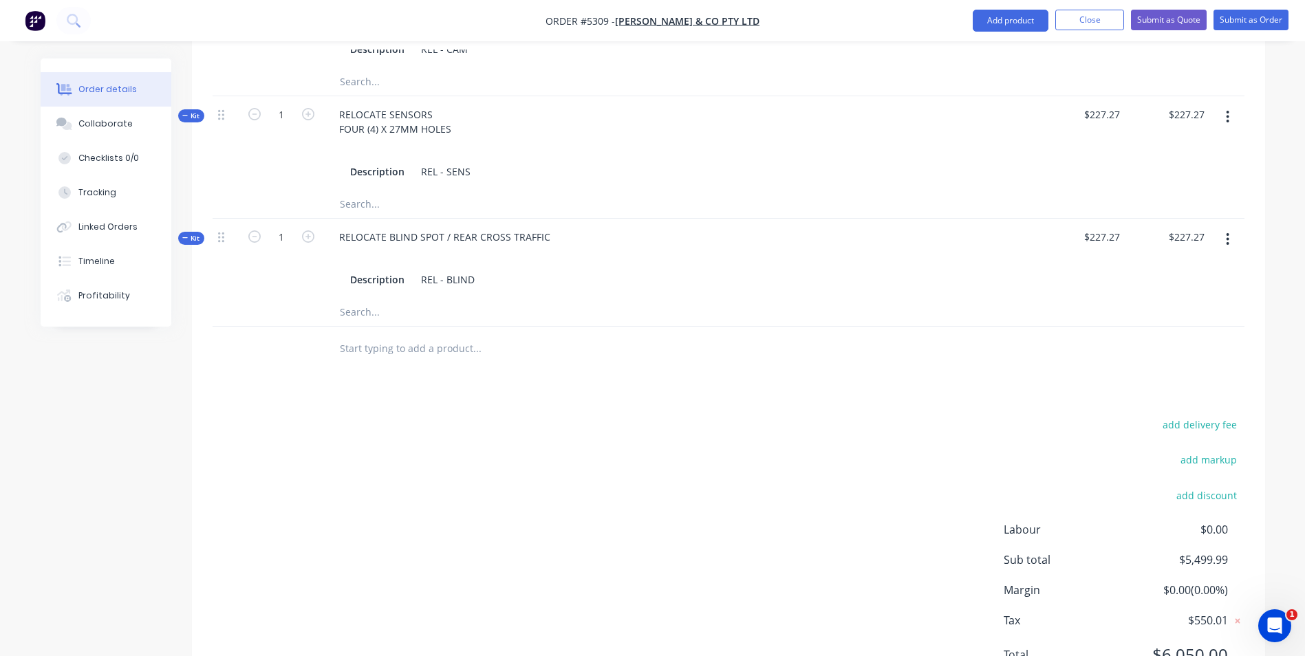
click at [428, 335] on input "text" at bounding box center [476, 349] width 275 height 28
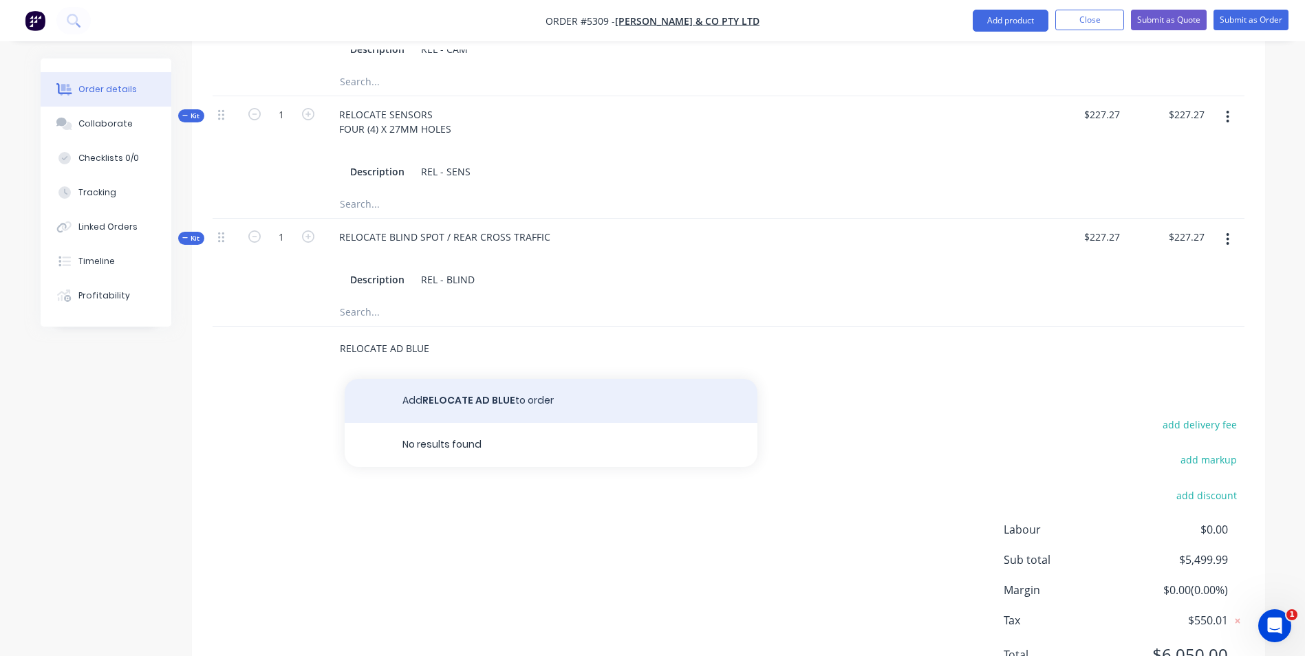
type input "RELOCATE AD BLUE"
click at [464, 385] on button "Add RELOCATE AD BLUE to order" at bounding box center [551, 401] width 413 height 44
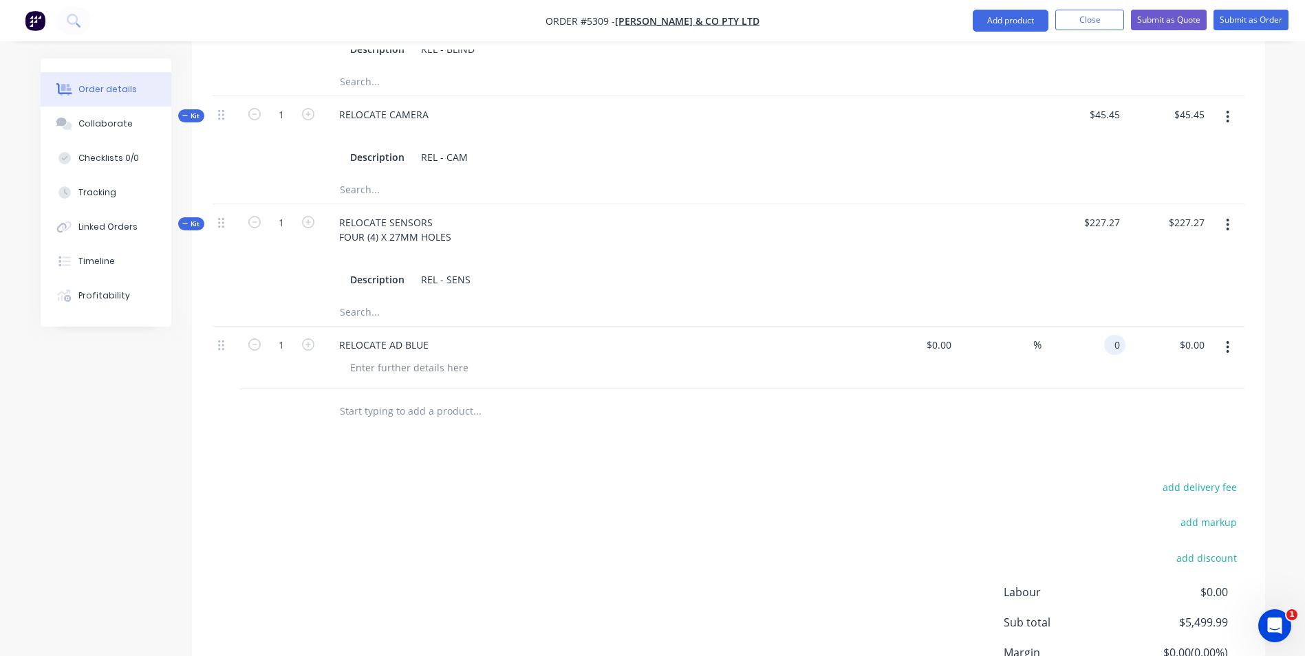
click at [1112, 335] on input "0" at bounding box center [1118, 345] width 16 height 20
type input "$90.91"
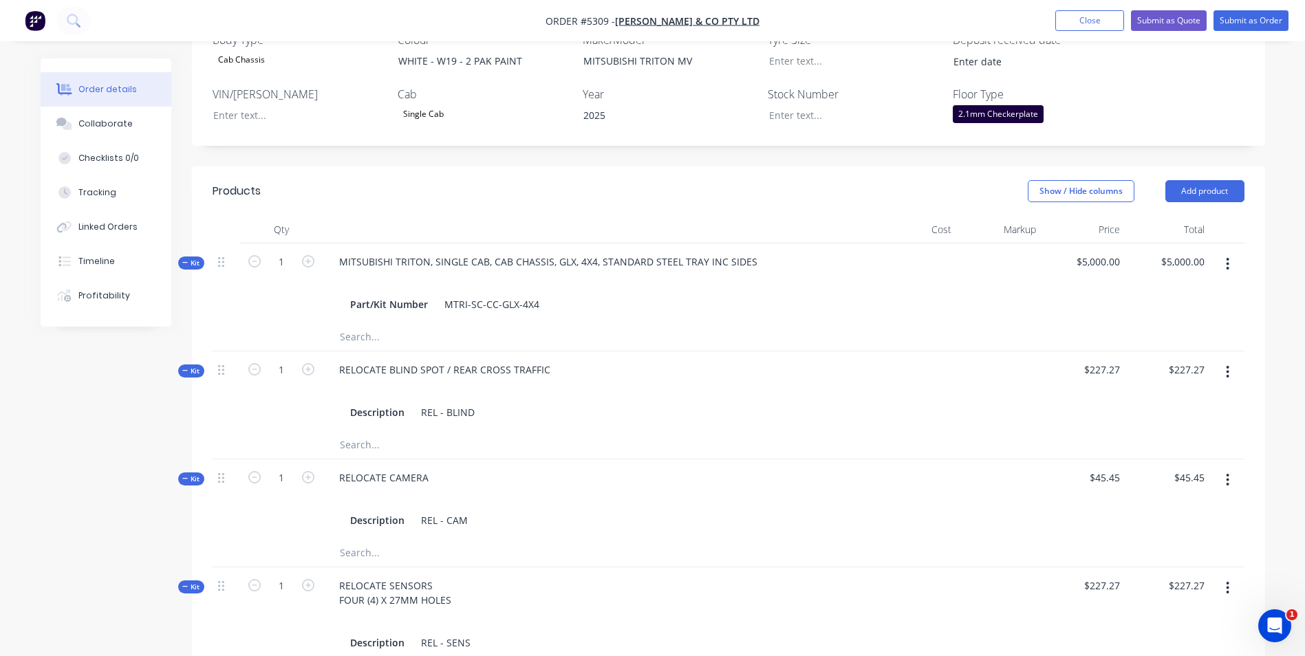
scroll to position [178, 0]
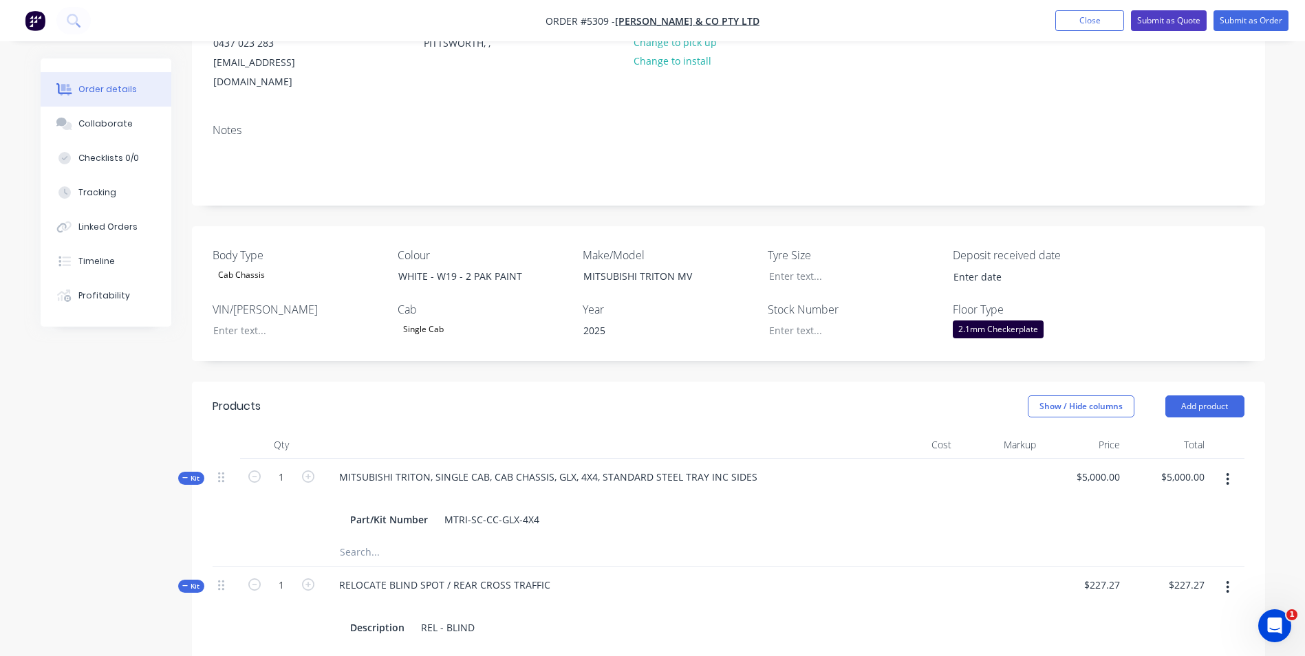
type input "$90.91"
click at [1165, 25] on button "Submit as Quote" at bounding box center [1169, 20] width 76 height 21
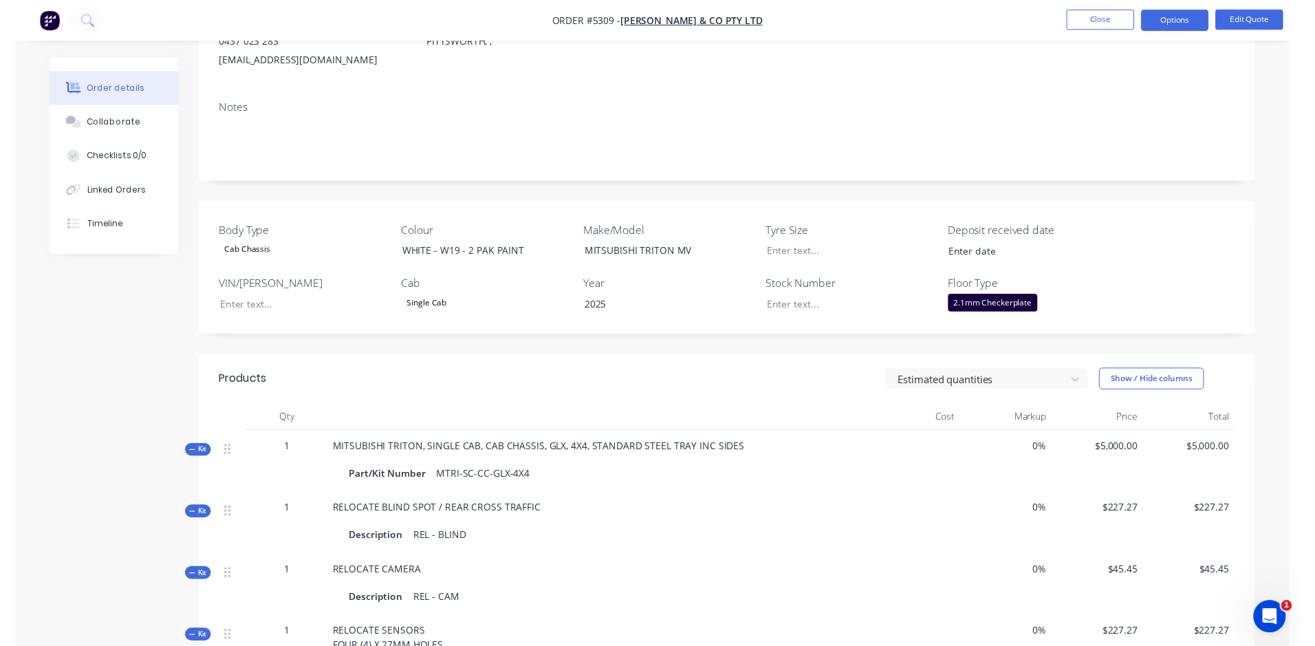
scroll to position [0, 0]
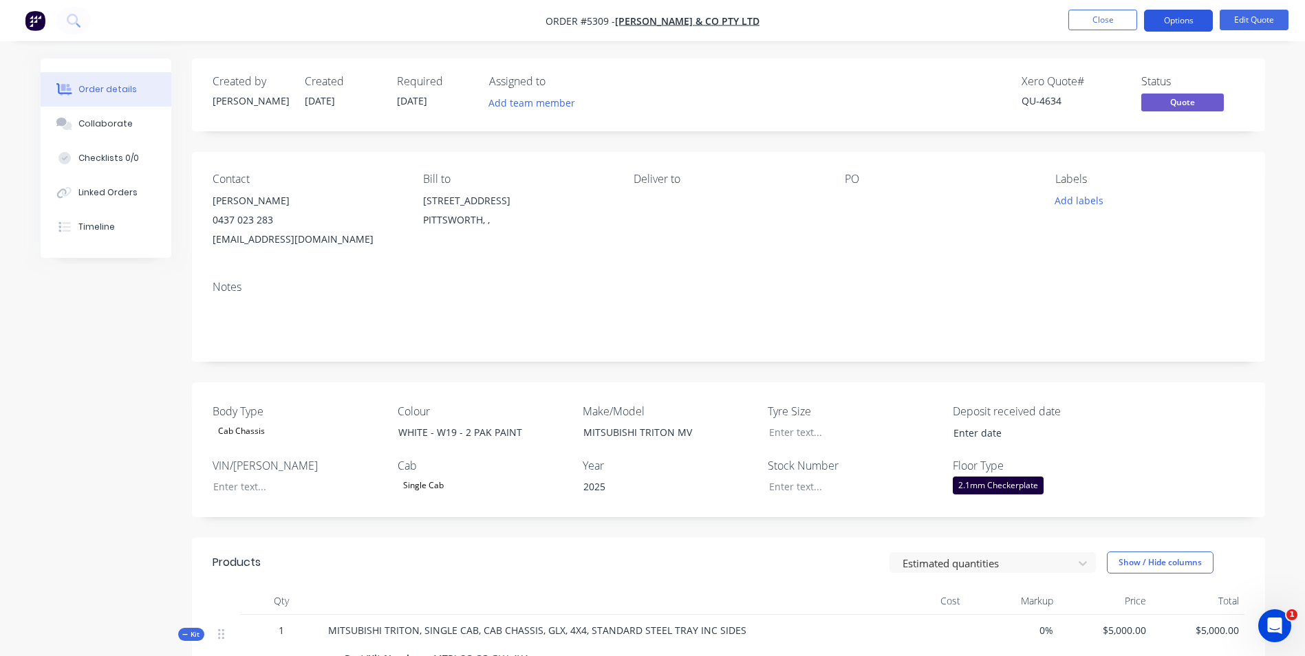
click at [1193, 21] on button "Options" at bounding box center [1178, 21] width 69 height 22
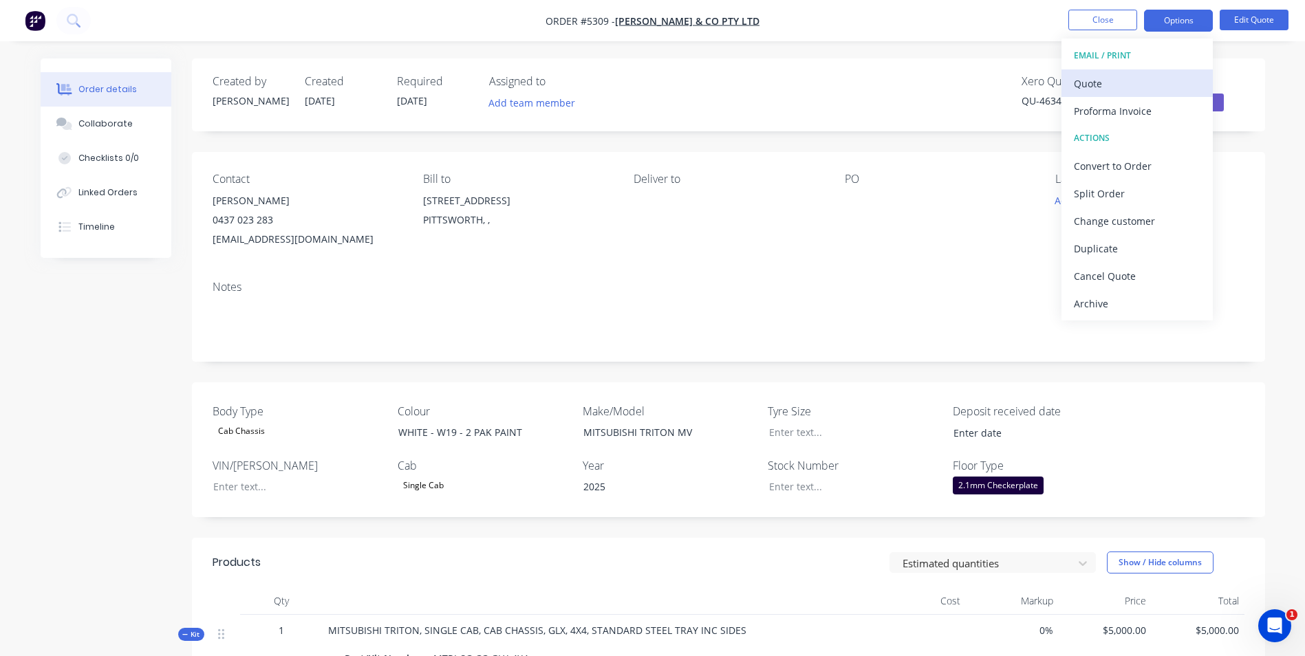
click at [1139, 83] on div "Quote" at bounding box center [1137, 84] width 127 height 20
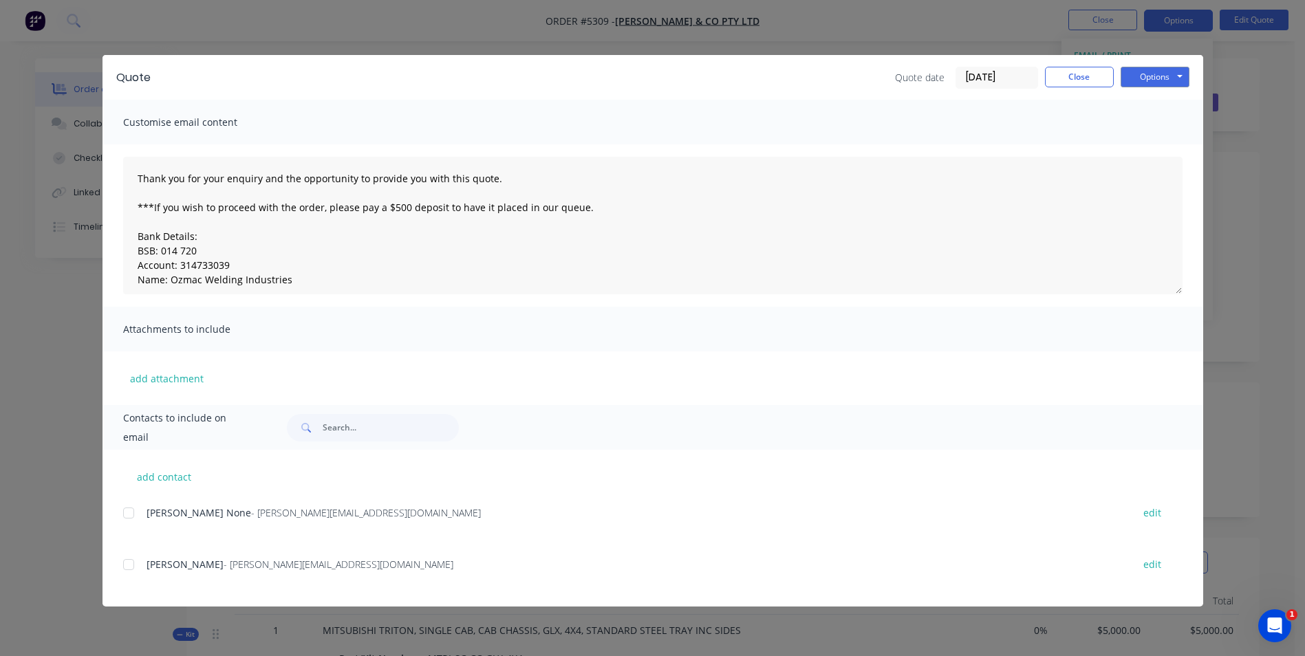
click at [127, 561] on div at bounding box center [129, 565] width 28 height 28
click at [1157, 75] on button "Options" at bounding box center [1155, 77] width 69 height 21
click at [1166, 145] on button "Email" at bounding box center [1165, 147] width 88 height 23
click at [1166, 78] on button "Options" at bounding box center [1155, 77] width 69 height 21
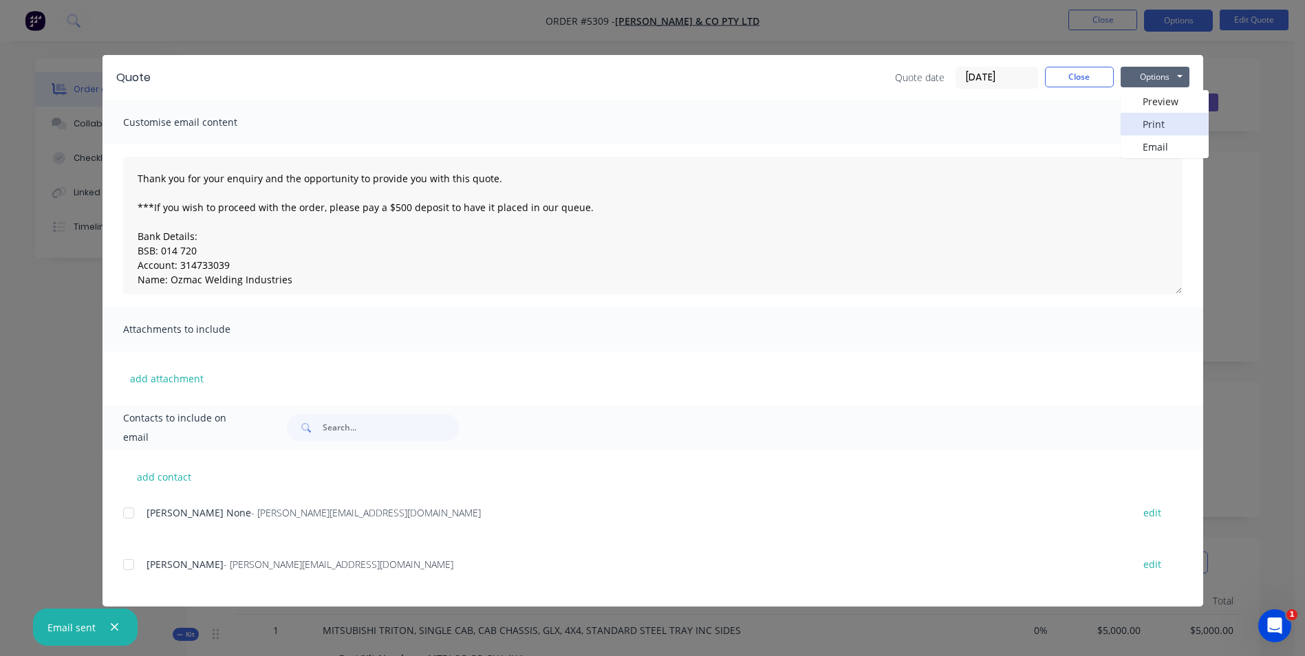
click at [1159, 122] on button "Print" at bounding box center [1165, 124] width 88 height 23
click at [1082, 80] on button "Close" at bounding box center [1079, 77] width 69 height 21
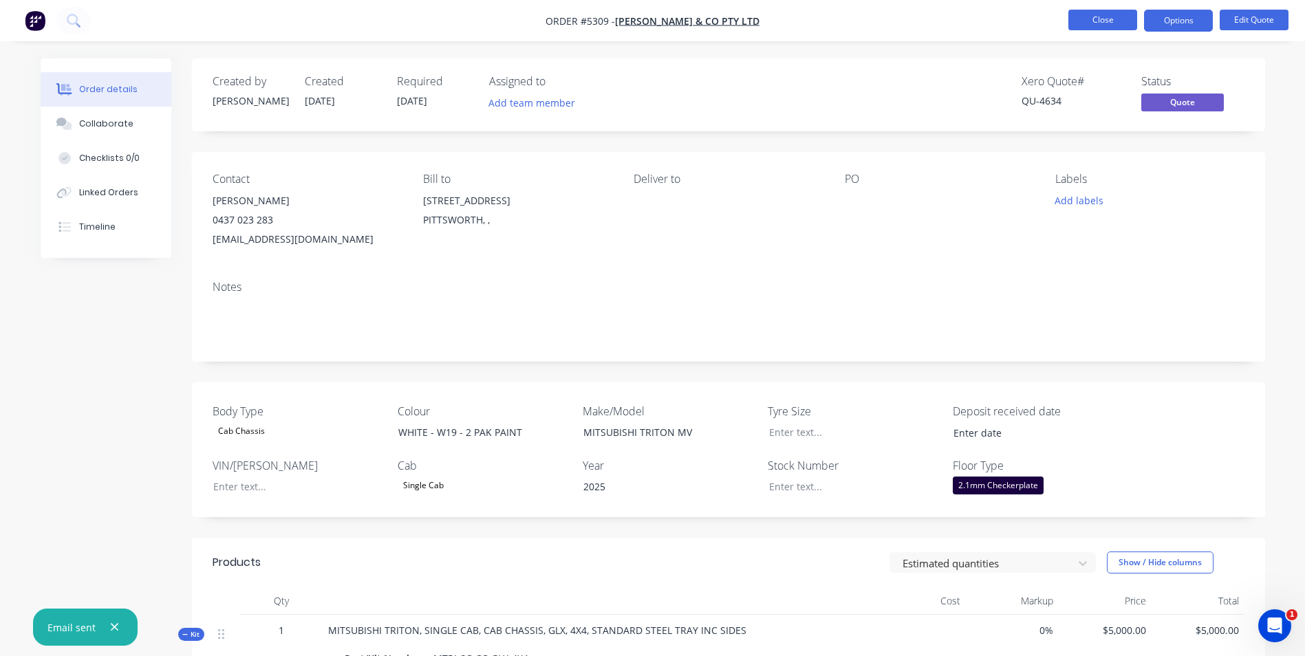
click at [1099, 26] on button "Close" at bounding box center [1102, 20] width 69 height 21
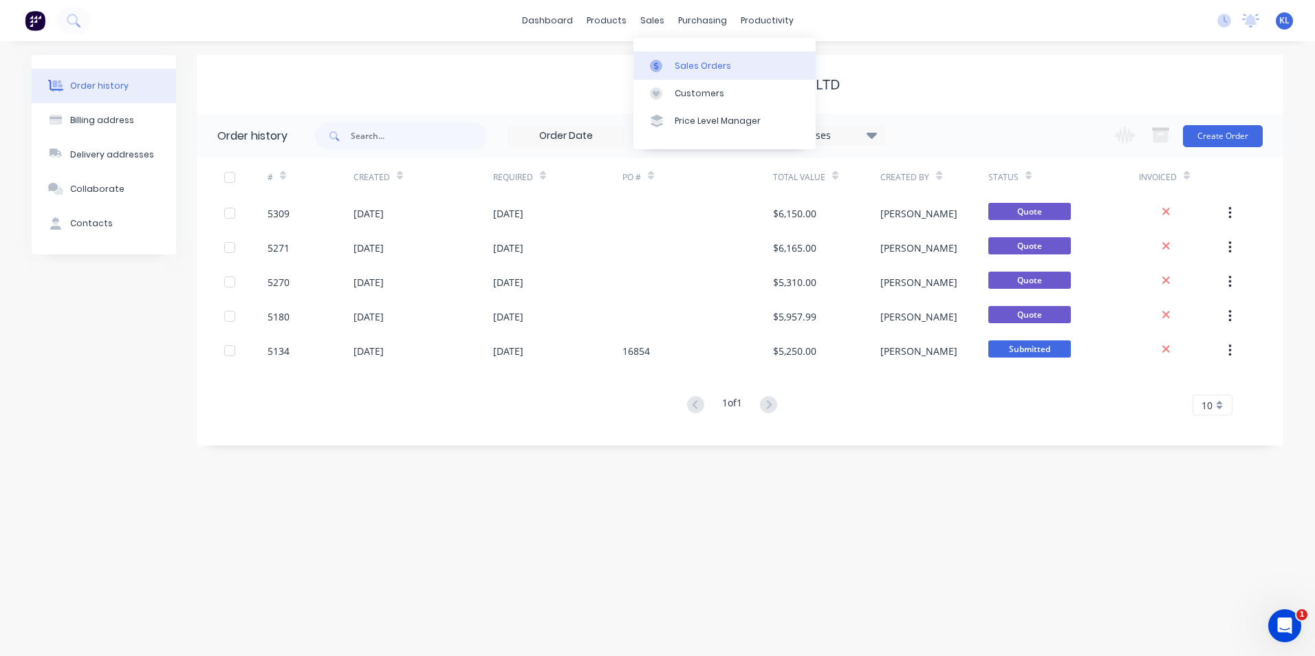
click at [693, 65] on div "Sales Orders" at bounding box center [703, 66] width 56 height 12
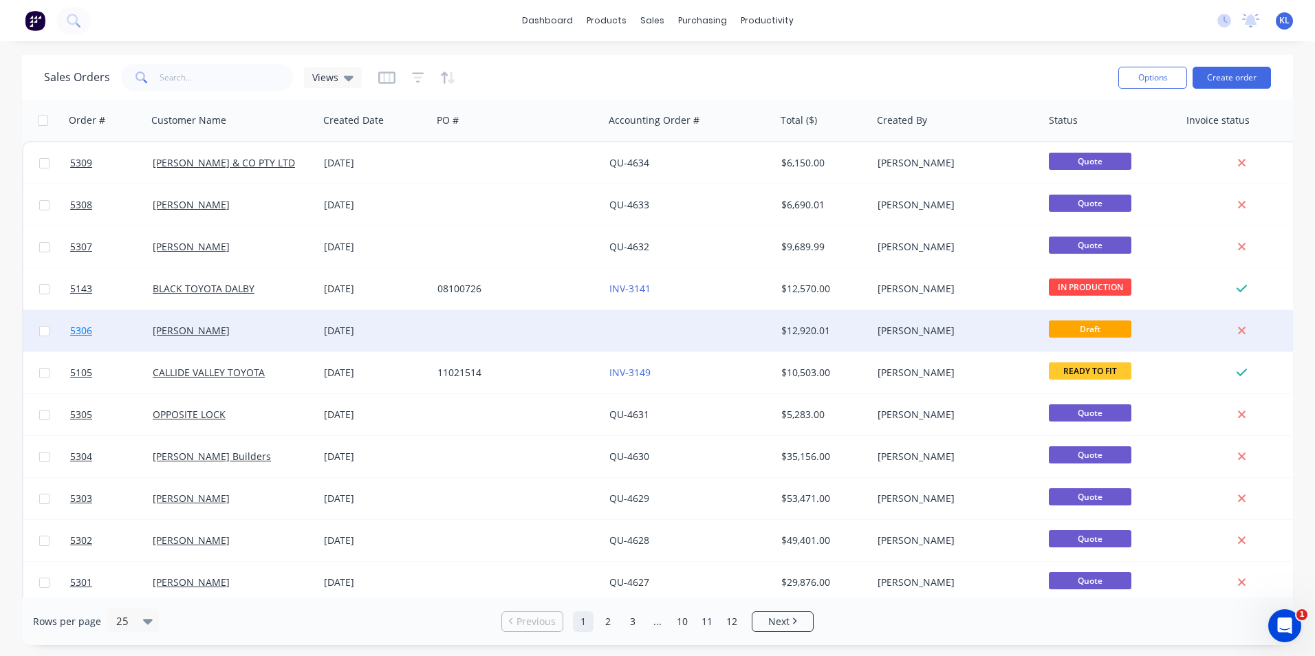
click at [82, 330] on span "5306" at bounding box center [81, 331] width 22 height 14
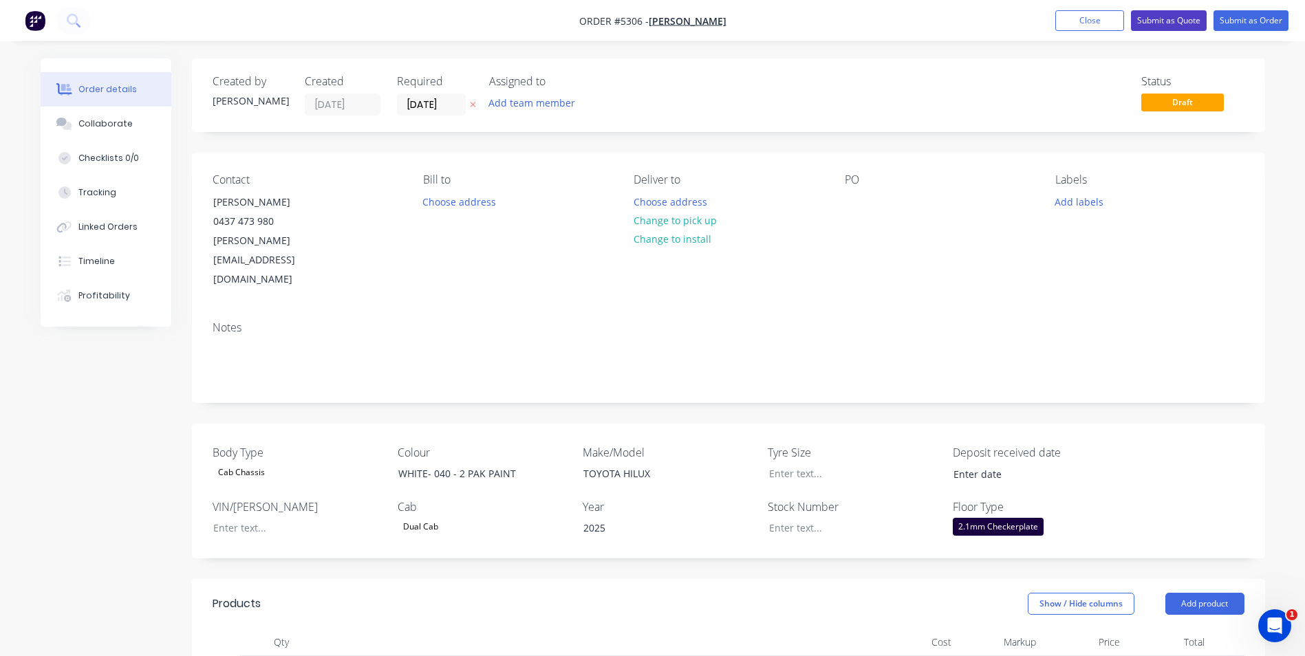
click at [1159, 16] on button "Submit as Quote" at bounding box center [1169, 20] width 76 height 21
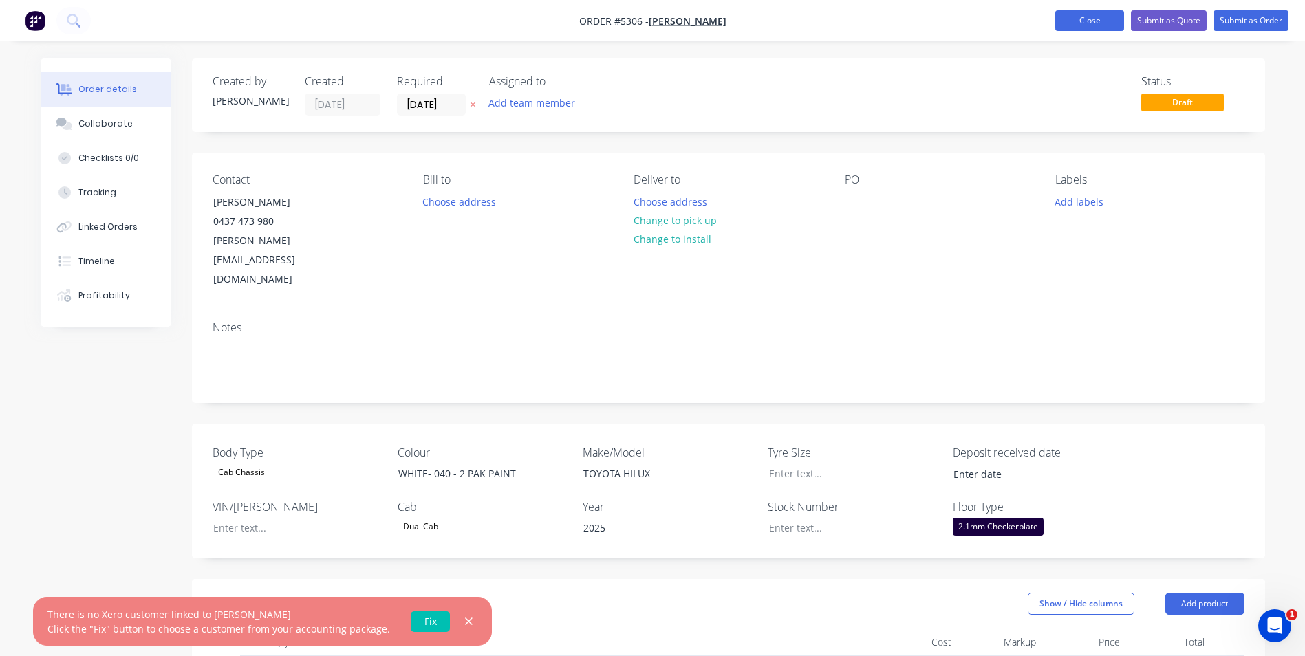
click at [1095, 23] on button "Close" at bounding box center [1089, 20] width 69 height 21
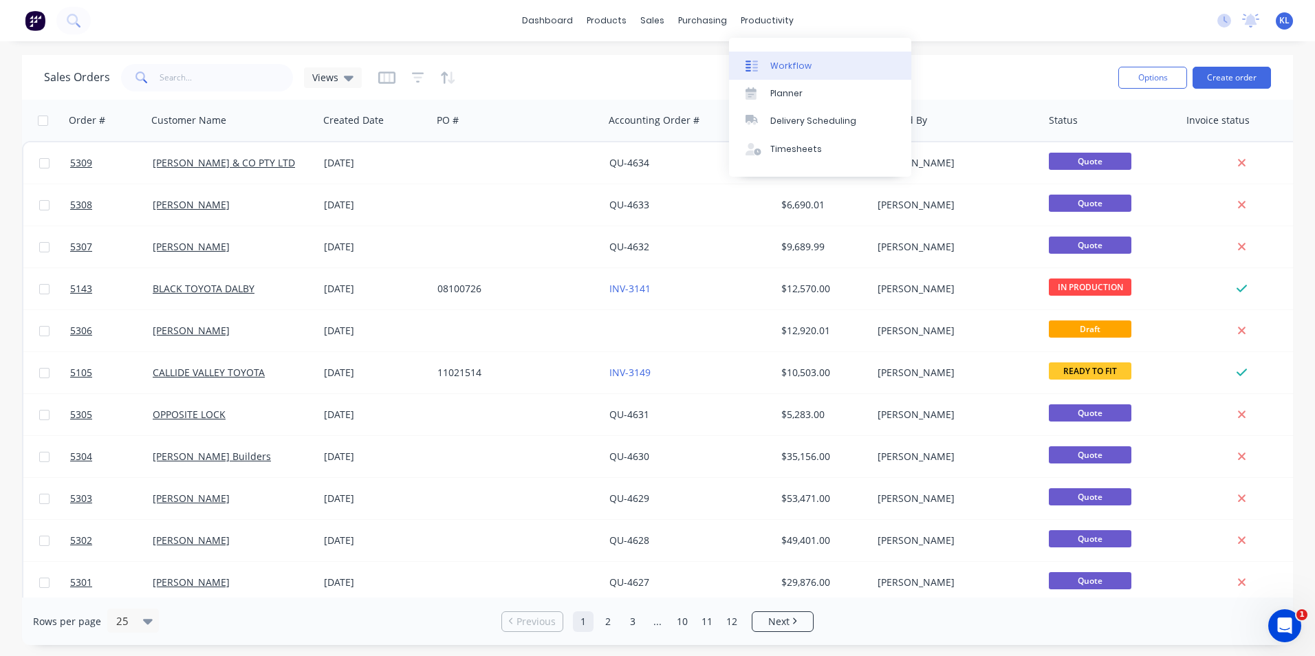
click at [796, 67] on div "Workflow" at bounding box center [791, 66] width 41 height 12
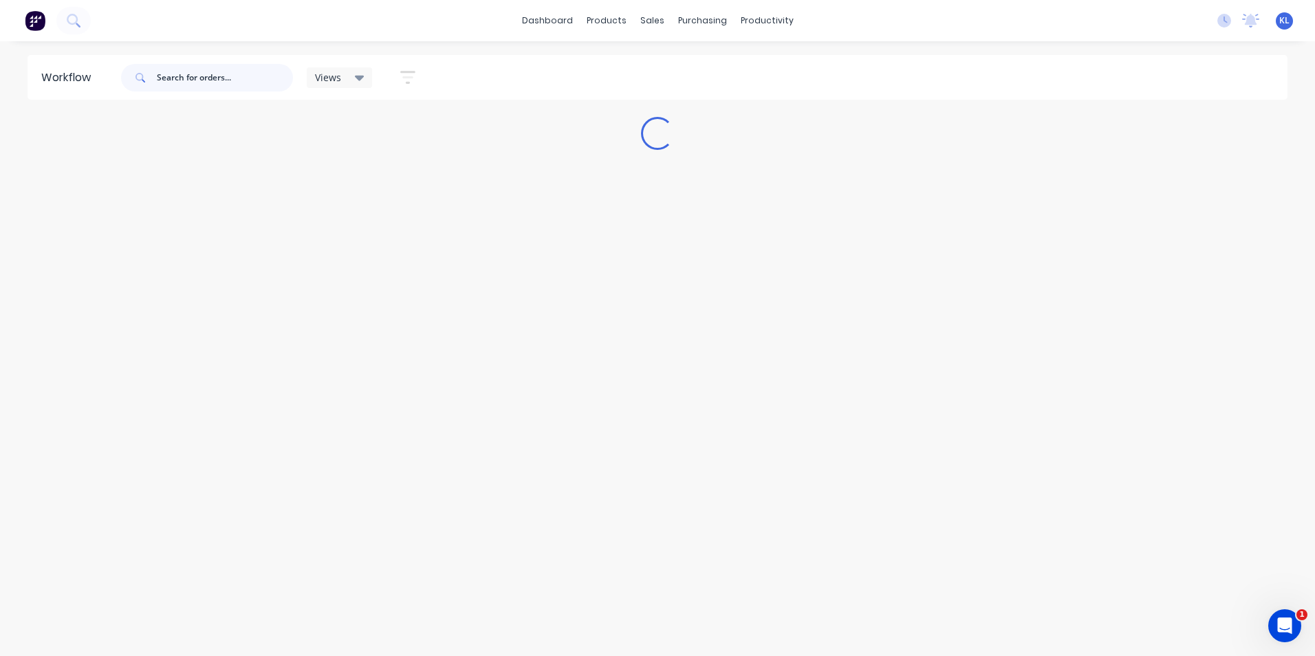
click at [246, 83] on input "text" at bounding box center [225, 78] width 136 height 28
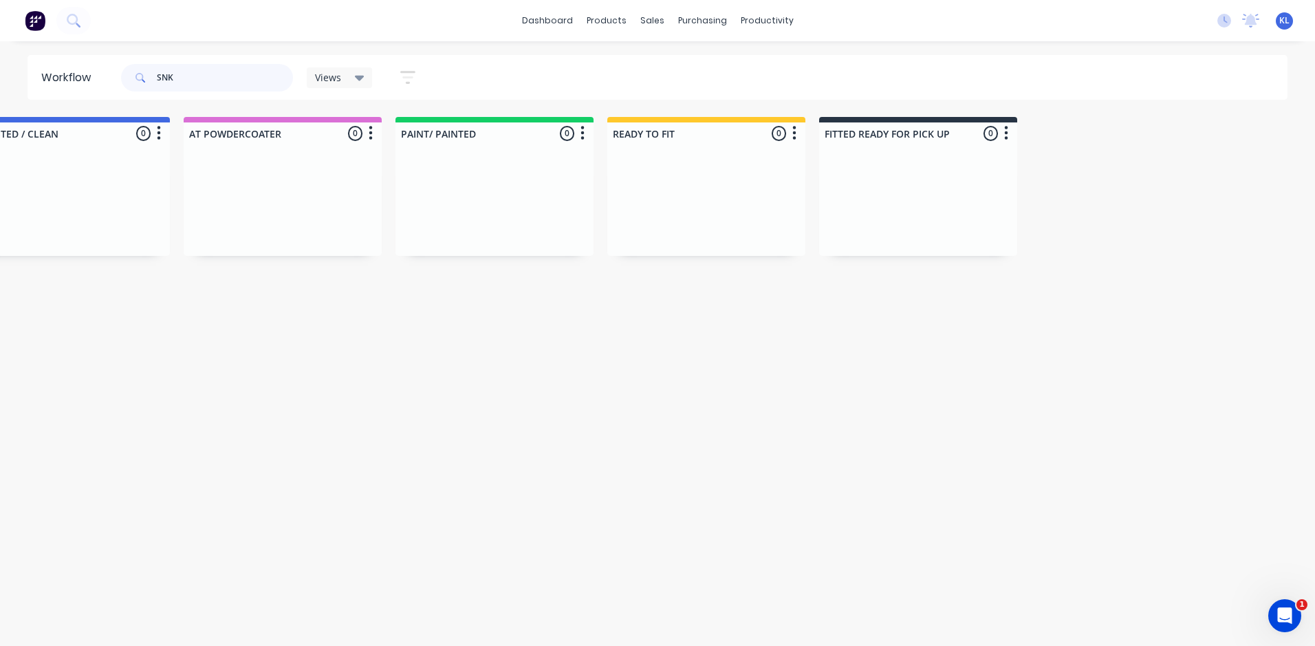
scroll to position [0, 488]
type input "S"
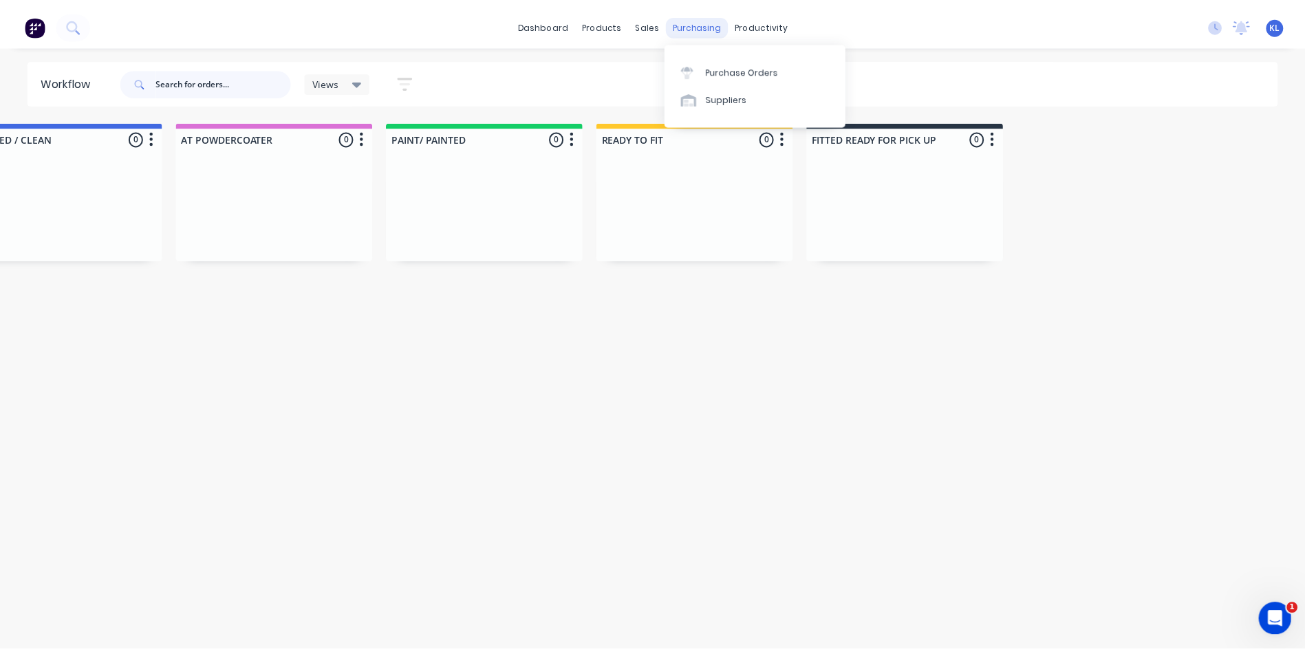
scroll to position [0, 0]
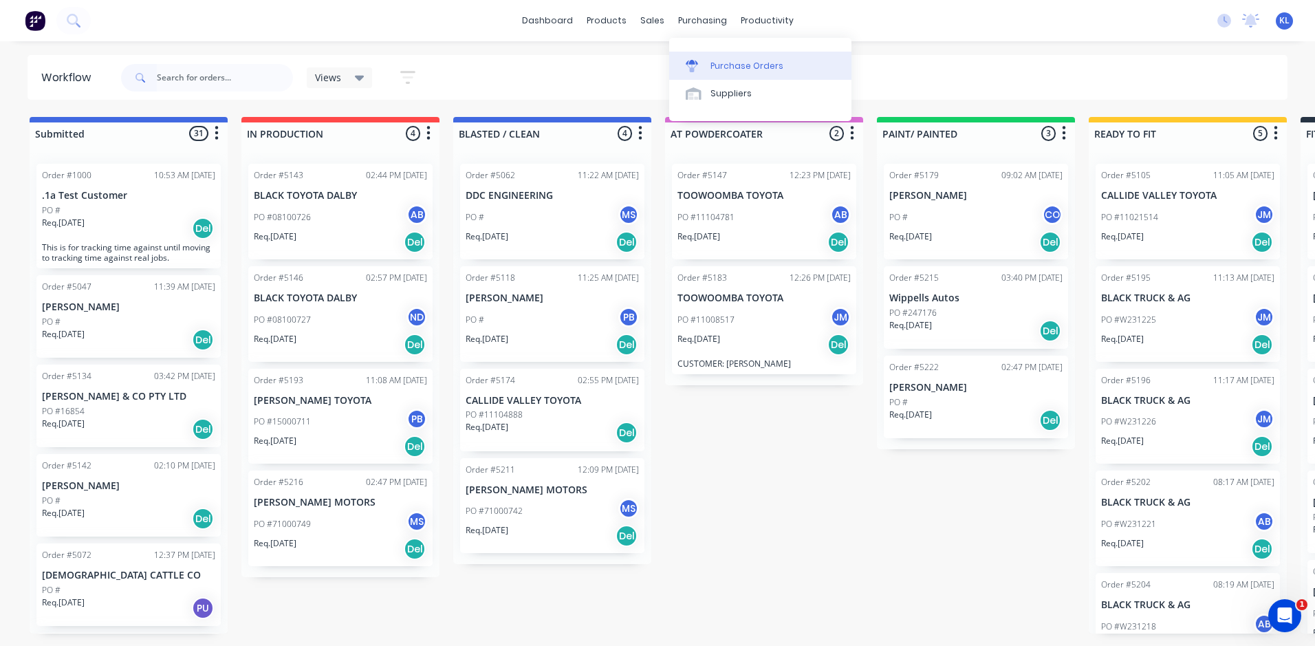
click at [719, 62] on div "Purchase Orders" at bounding box center [747, 66] width 73 height 12
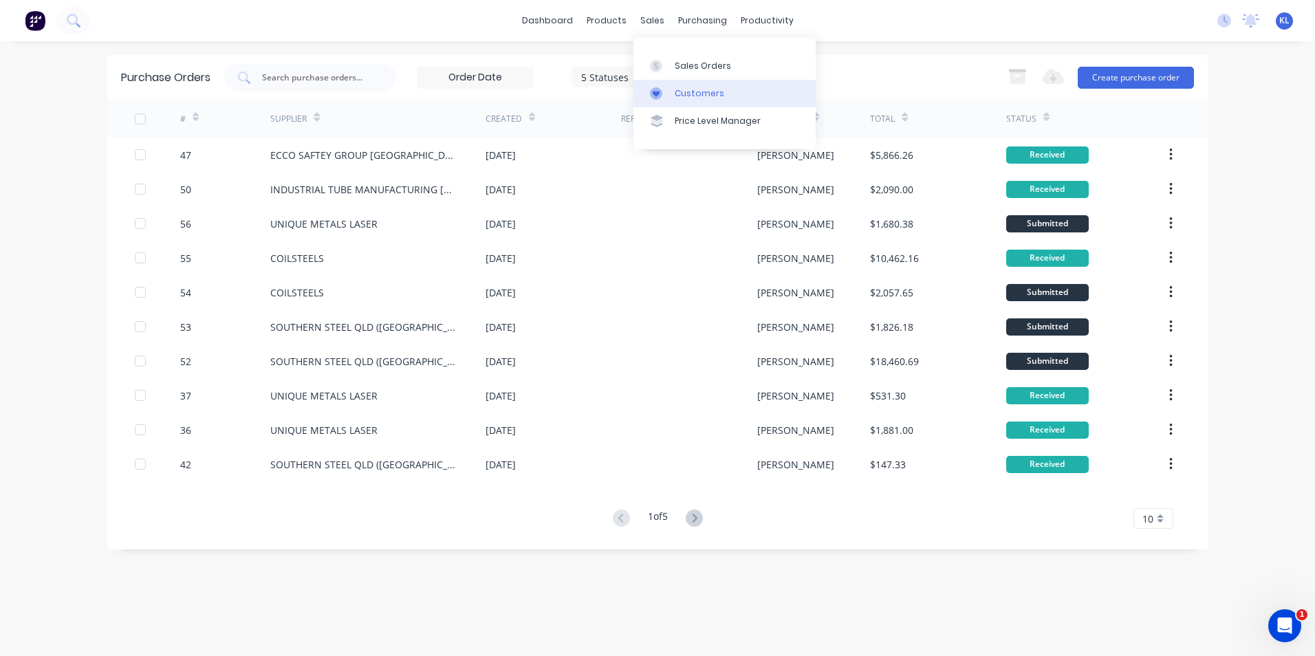
click at [695, 95] on div "Customers" at bounding box center [700, 93] width 50 height 12
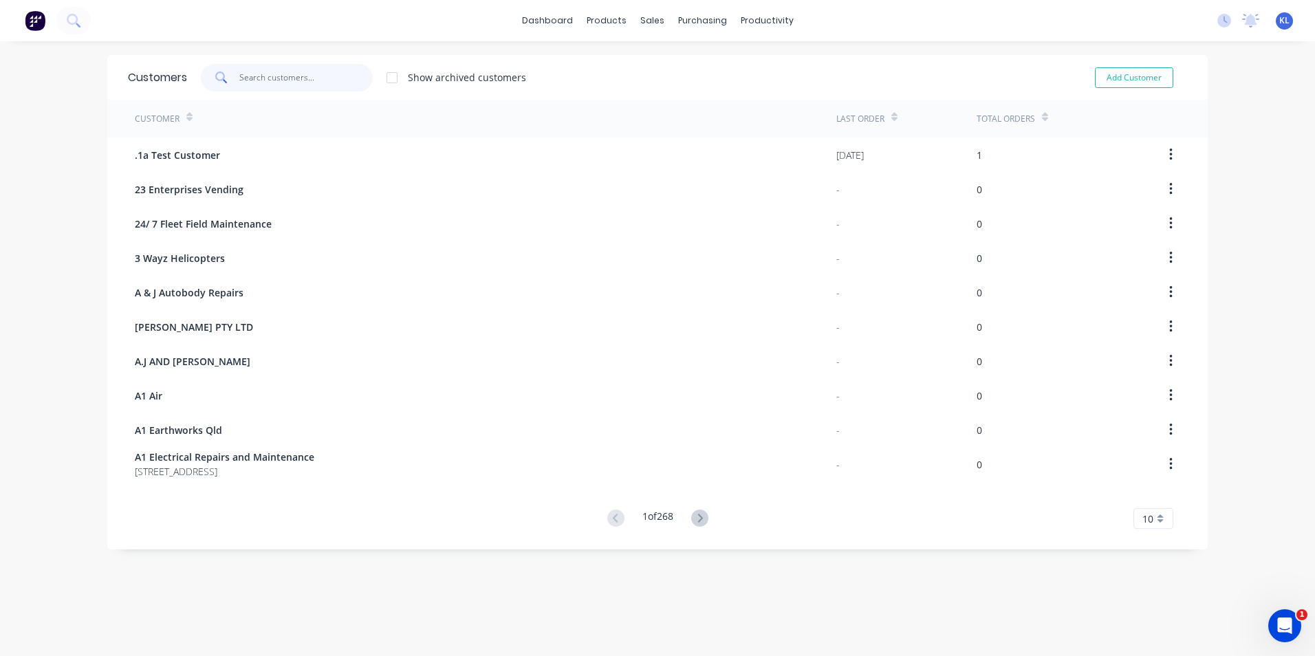
click at [294, 83] on input "text" at bounding box center [306, 78] width 134 height 28
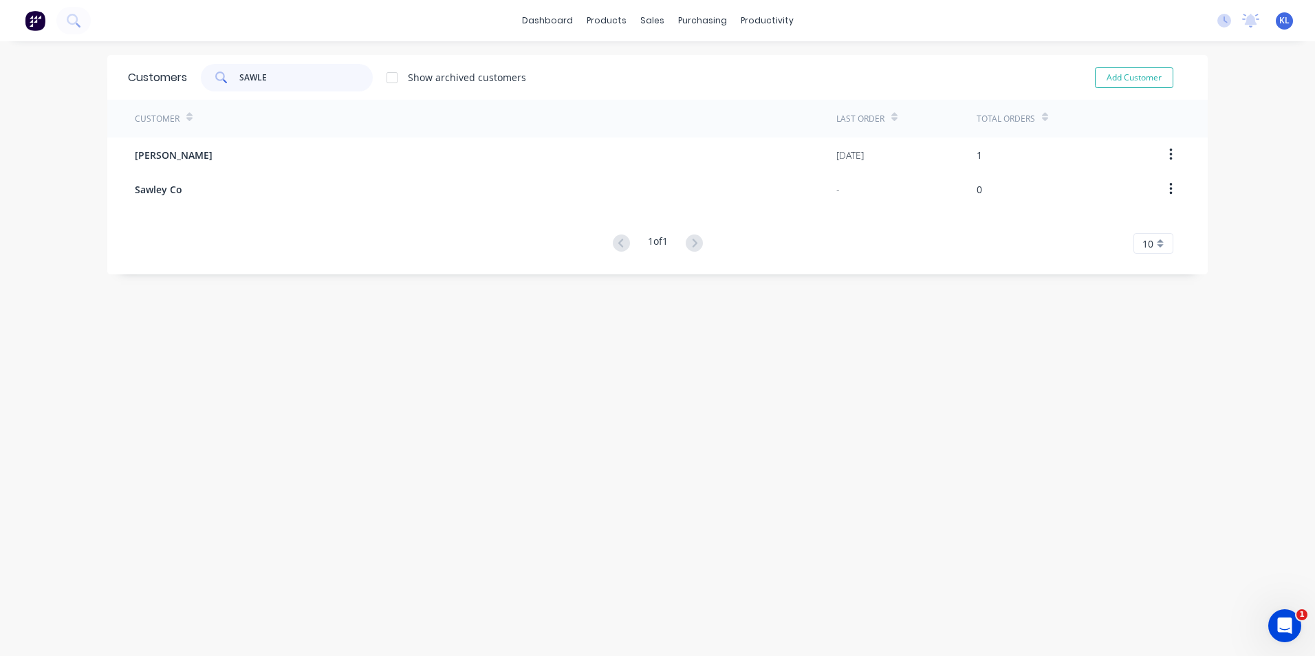
type input "SAWLE"
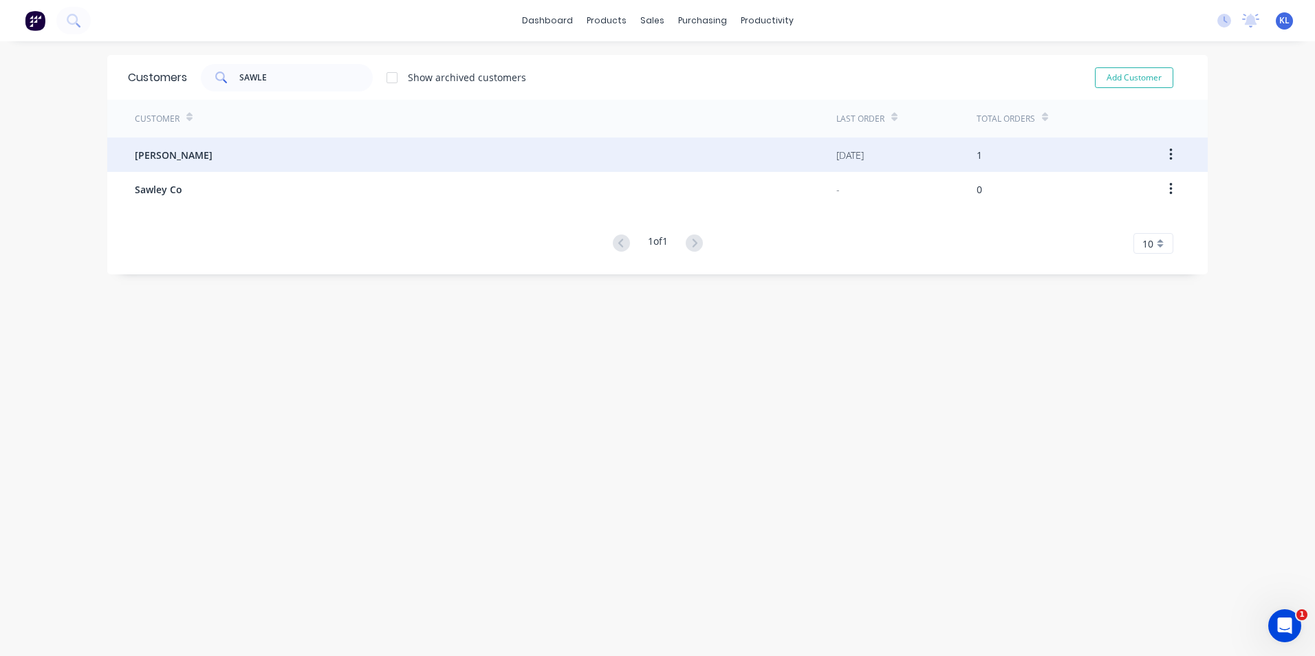
click at [180, 153] on span "[PERSON_NAME]" at bounding box center [174, 155] width 78 height 14
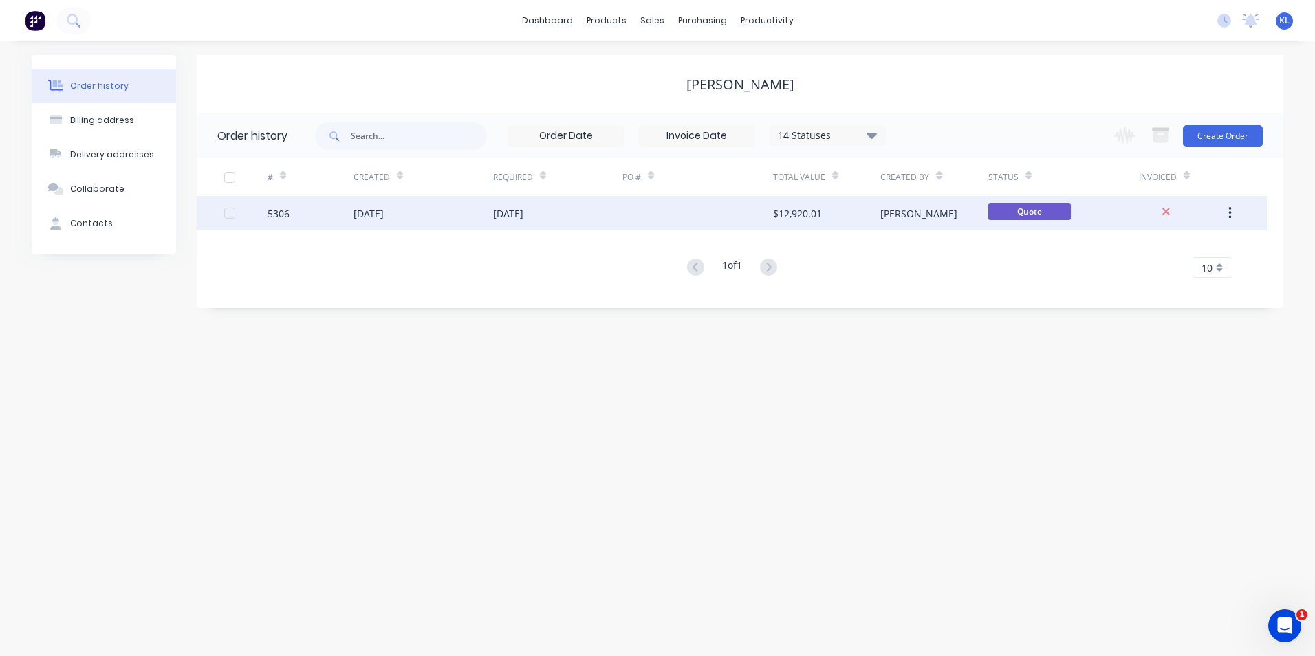
click at [271, 217] on div "5306" at bounding box center [279, 213] width 22 height 14
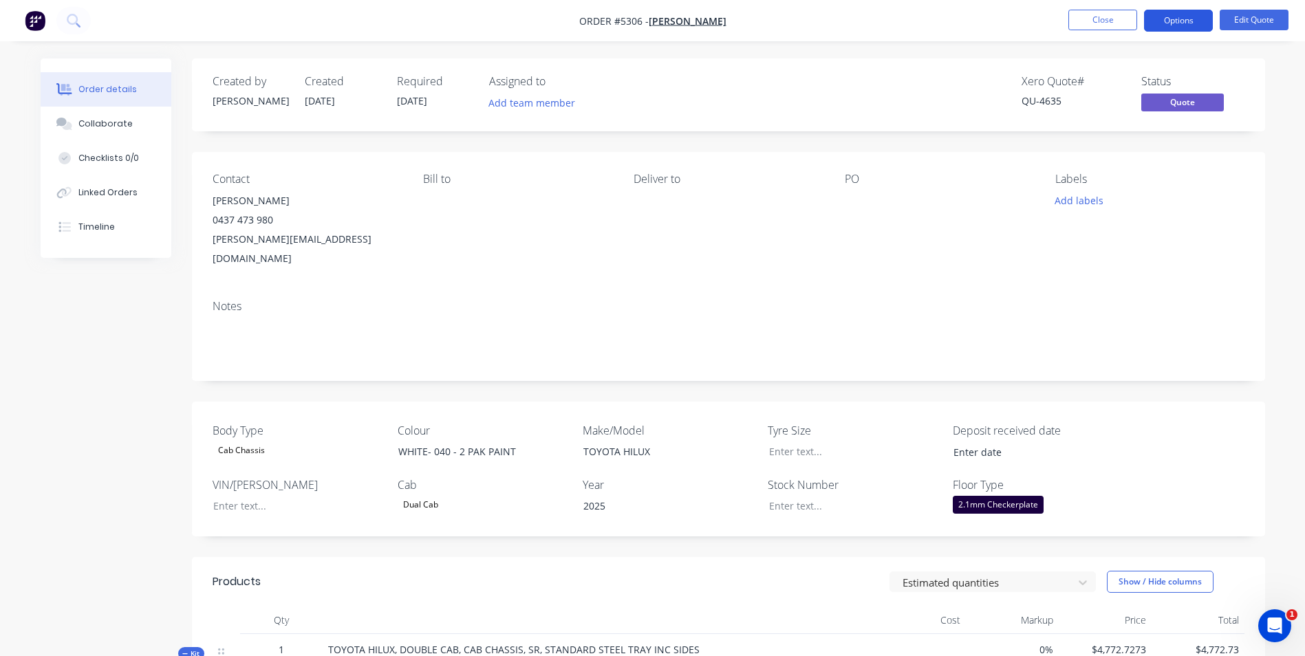
click at [1186, 24] on button "Options" at bounding box center [1178, 21] width 69 height 22
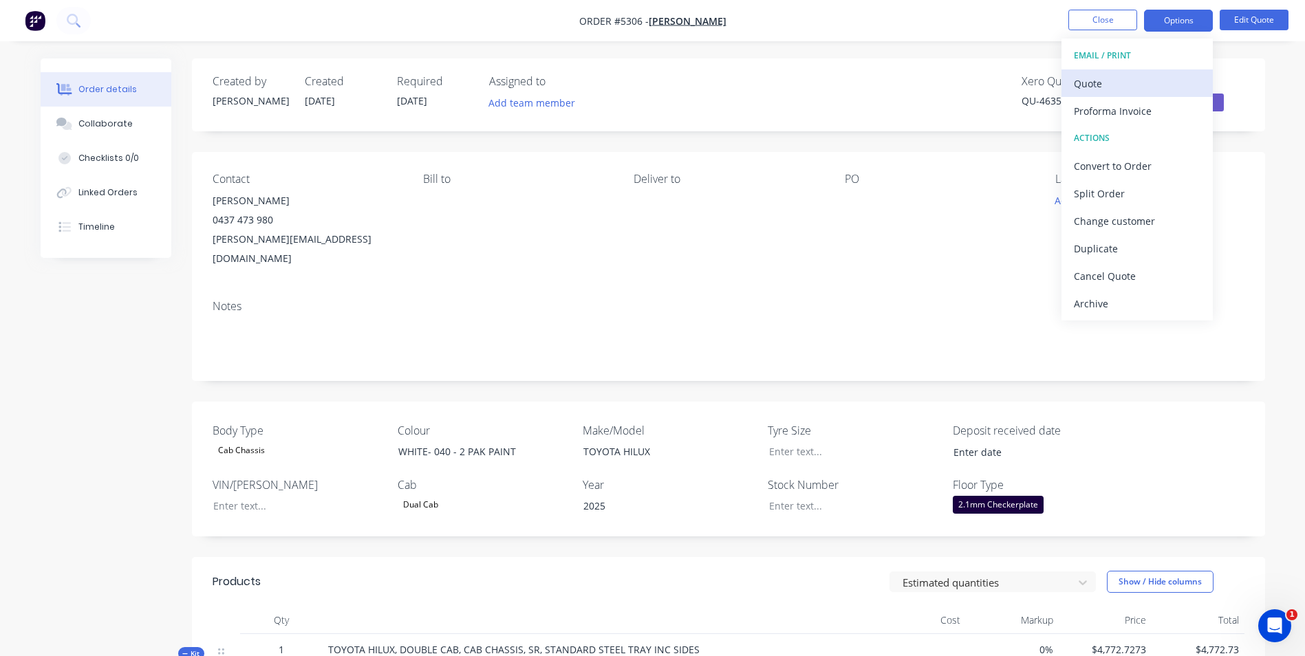
click at [1127, 90] on div "Quote" at bounding box center [1137, 84] width 127 height 20
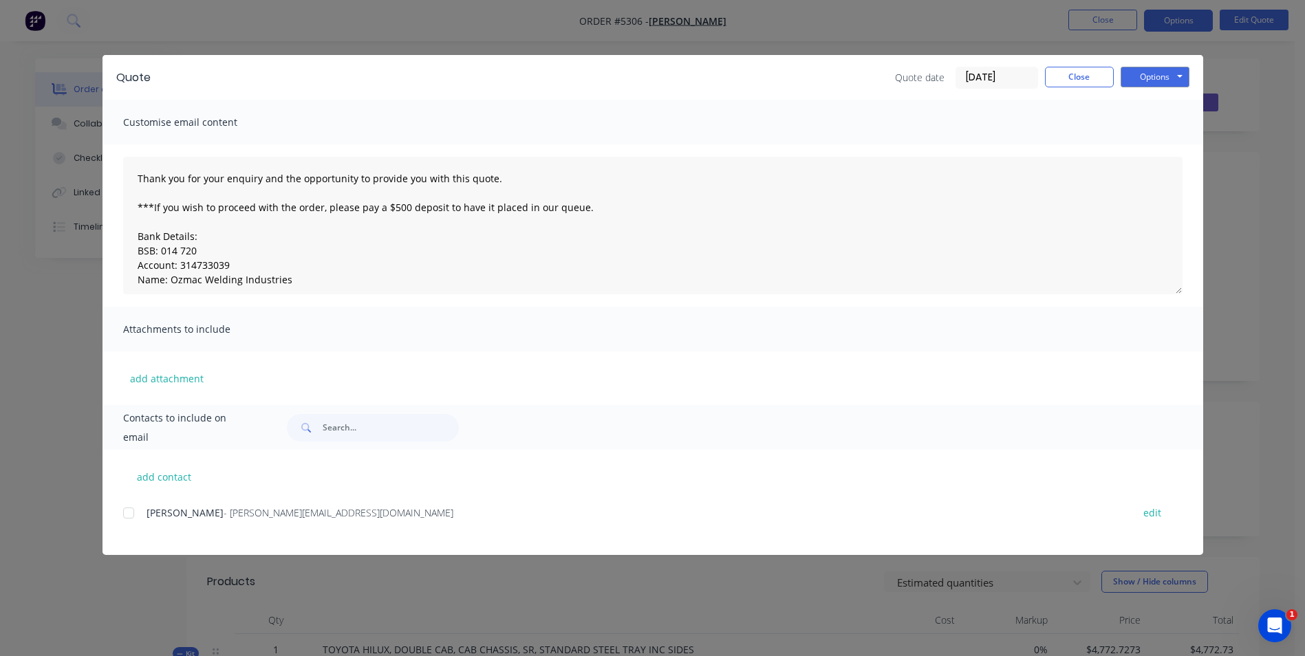
click at [128, 514] on div at bounding box center [129, 513] width 28 height 28
click at [1160, 80] on button "Options" at bounding box center [1155, 77] width 69 height 21
click at [1166, 145] on button "Email" at bounding box center [1165, 147] width 88 height 23
click at [1166, 82] on button "Options" at bounding box center [1155, 77] width 69 height 21
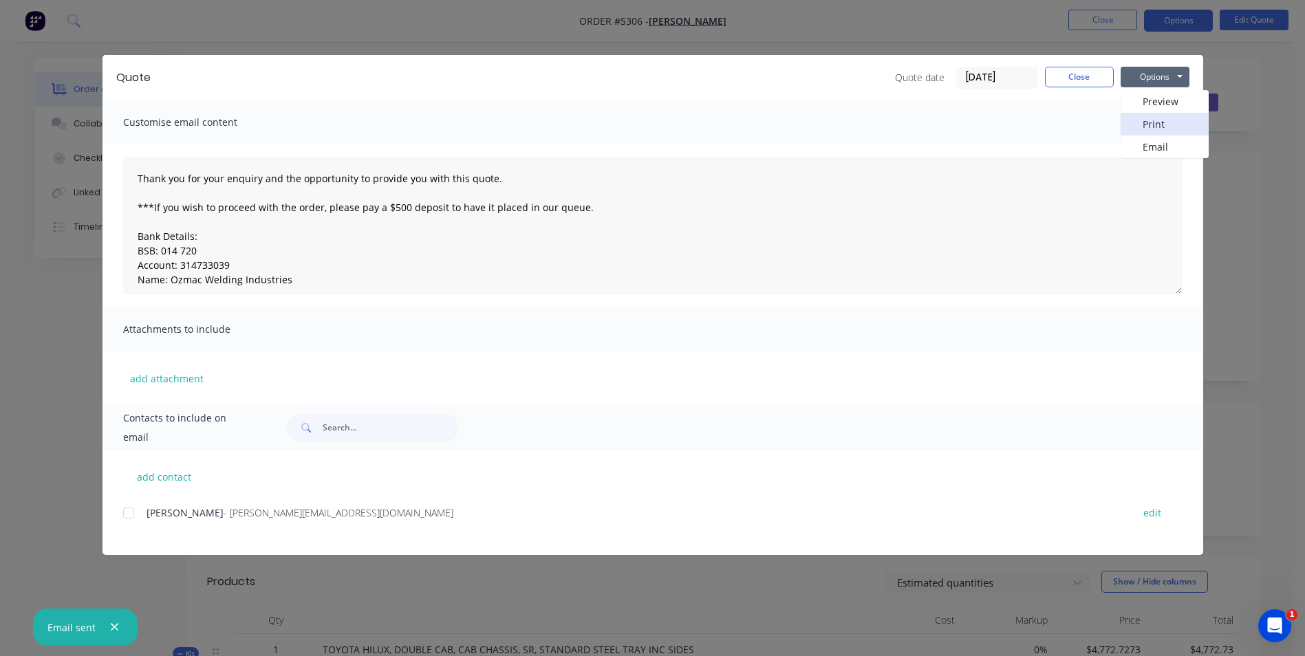
click at [1169, 124] on button "Print" at bounding box center [1165, 124] width 88 height 23
click at [1080, 72] on button "Close" at bounding box center [1079, 77] width 69 height 21
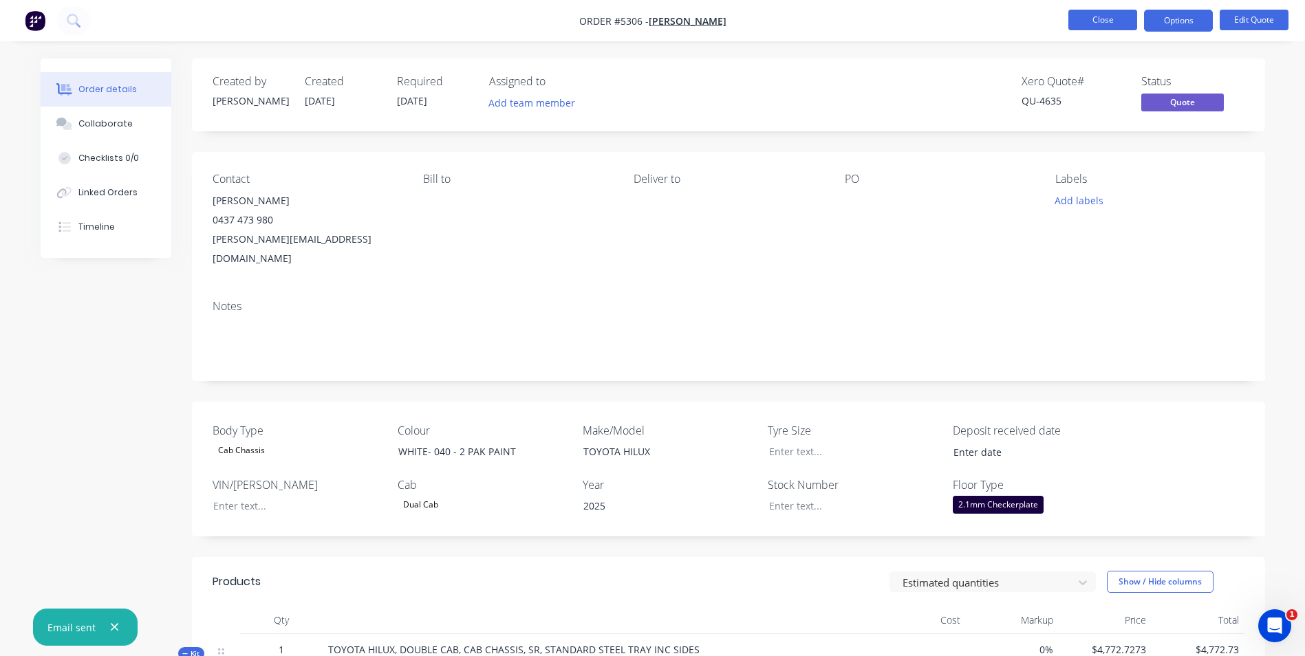
click at [1088, 23] on button "Close" at bounding box center [1102, 20] width 69 height 21
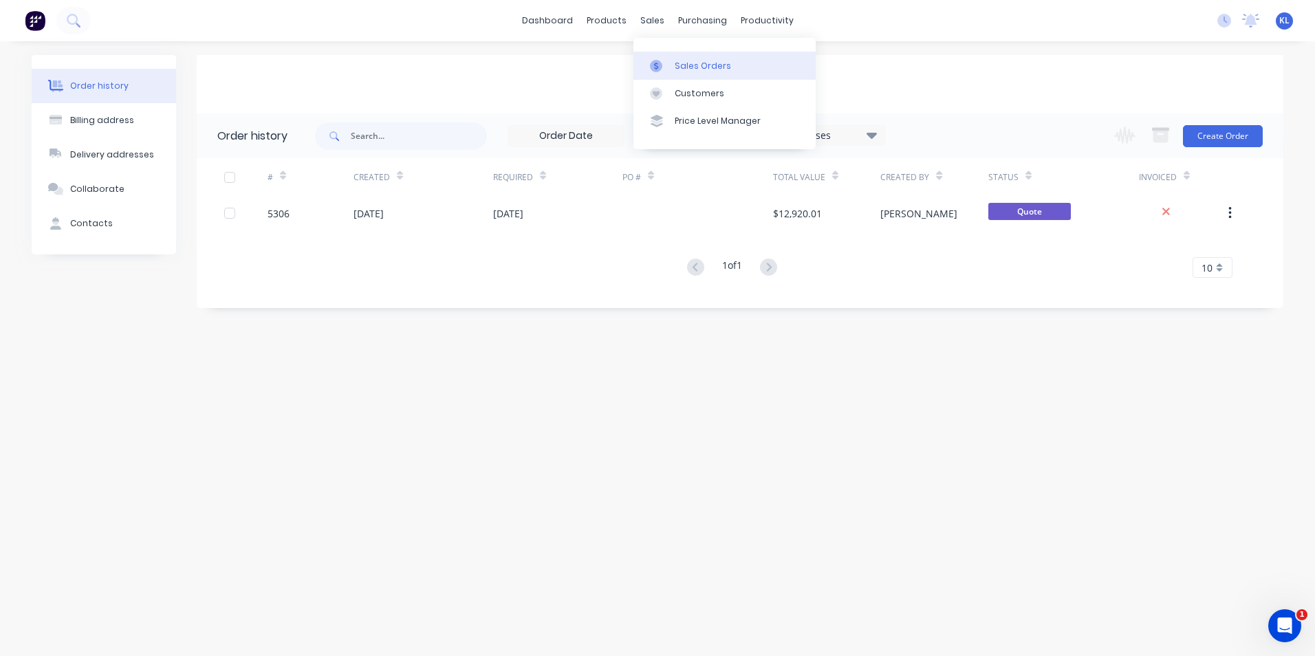
click at [687, 63] on div "Sales Orders" at bounding box center [703, 66] width 56 height 12
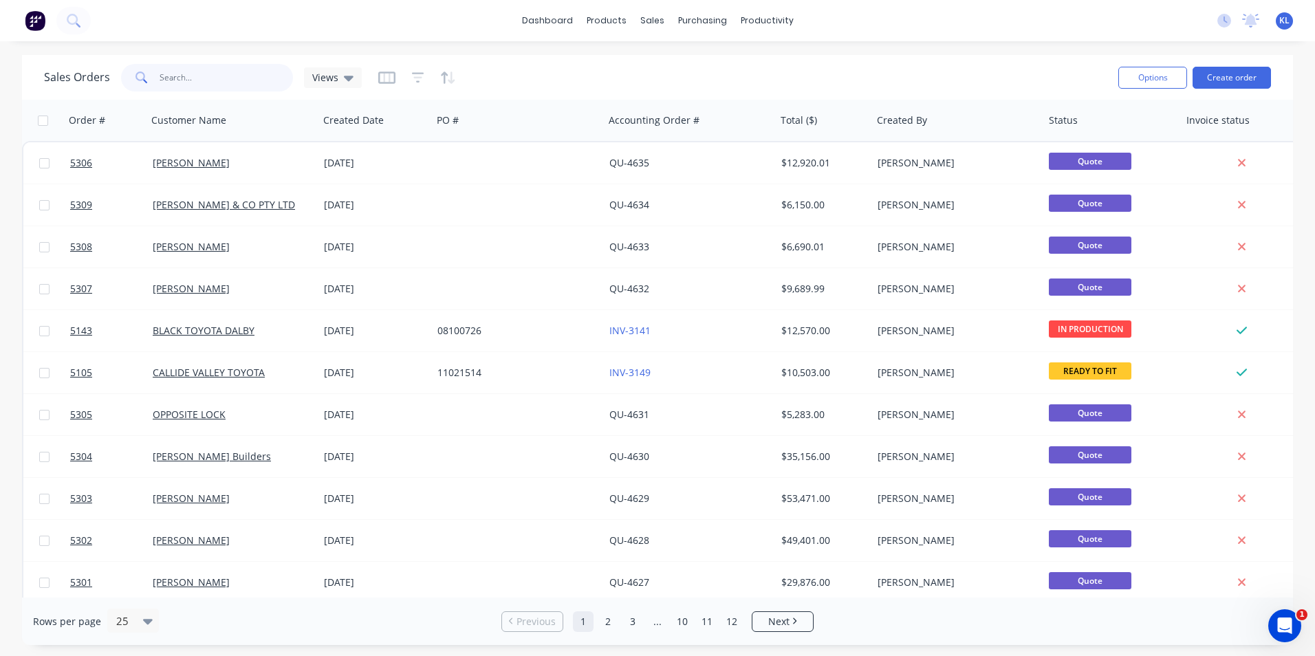
click at [260, 78] on input "text" at bounding box center [227, 78] width 134 height 28
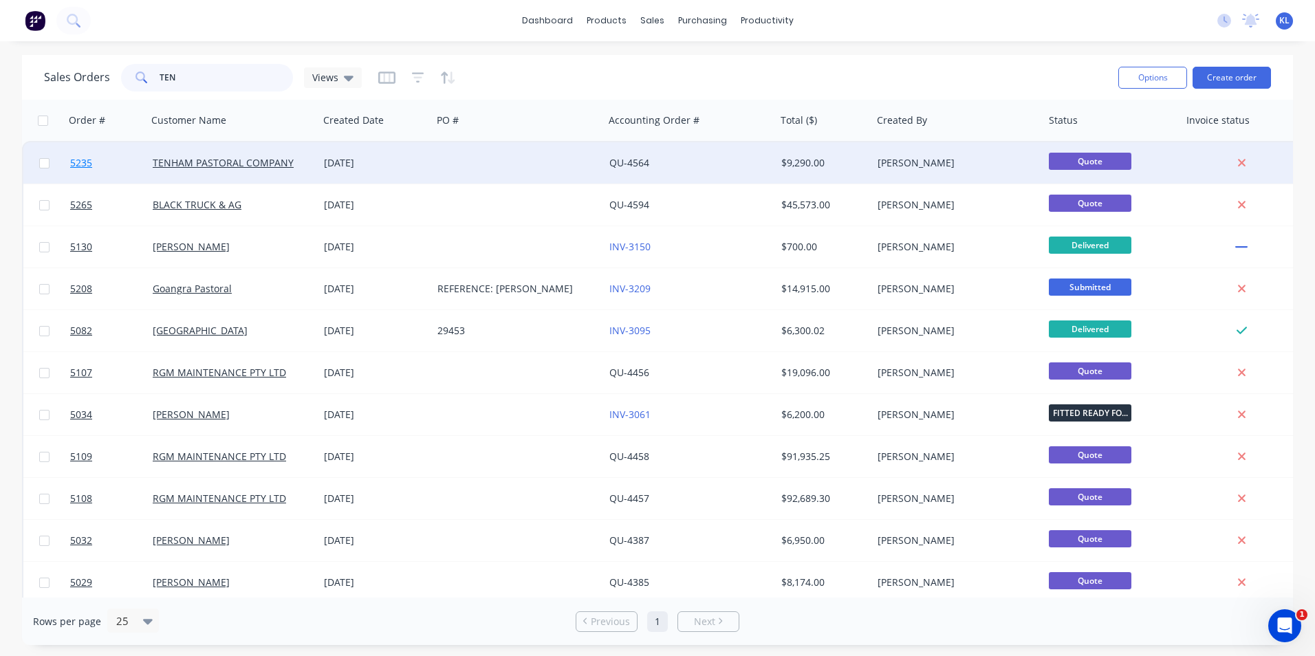
type input "TEN"
click at [80, 163] on span "5235" at bounding box center [81, 163] width 22 height 14
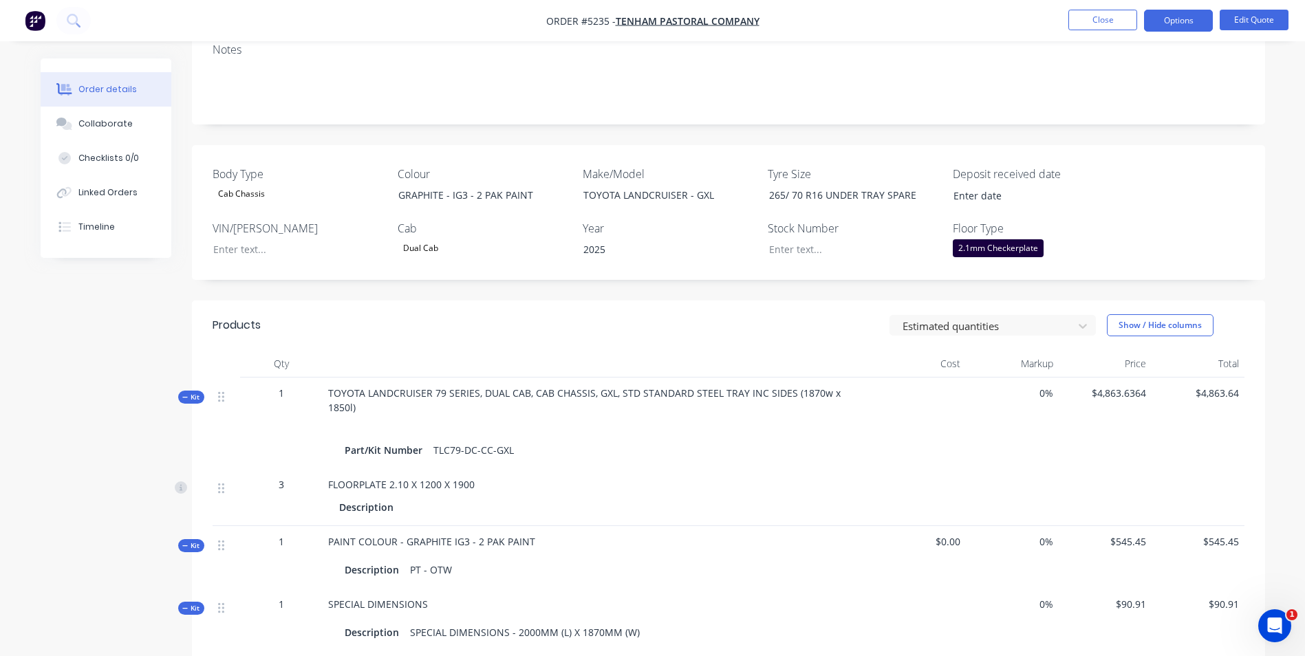
scroll to position [206, 0]
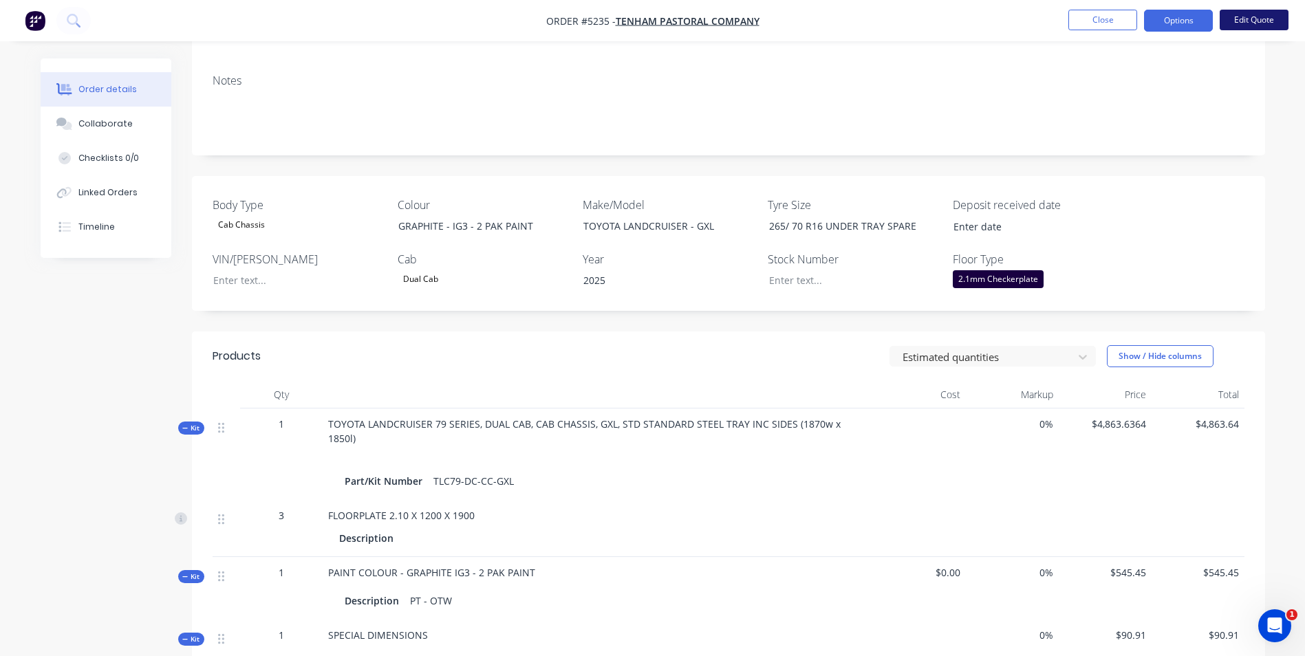
click at [1267, 21] on button "Edit Quote" at bounding box center [1254, 20] width 69 height 21
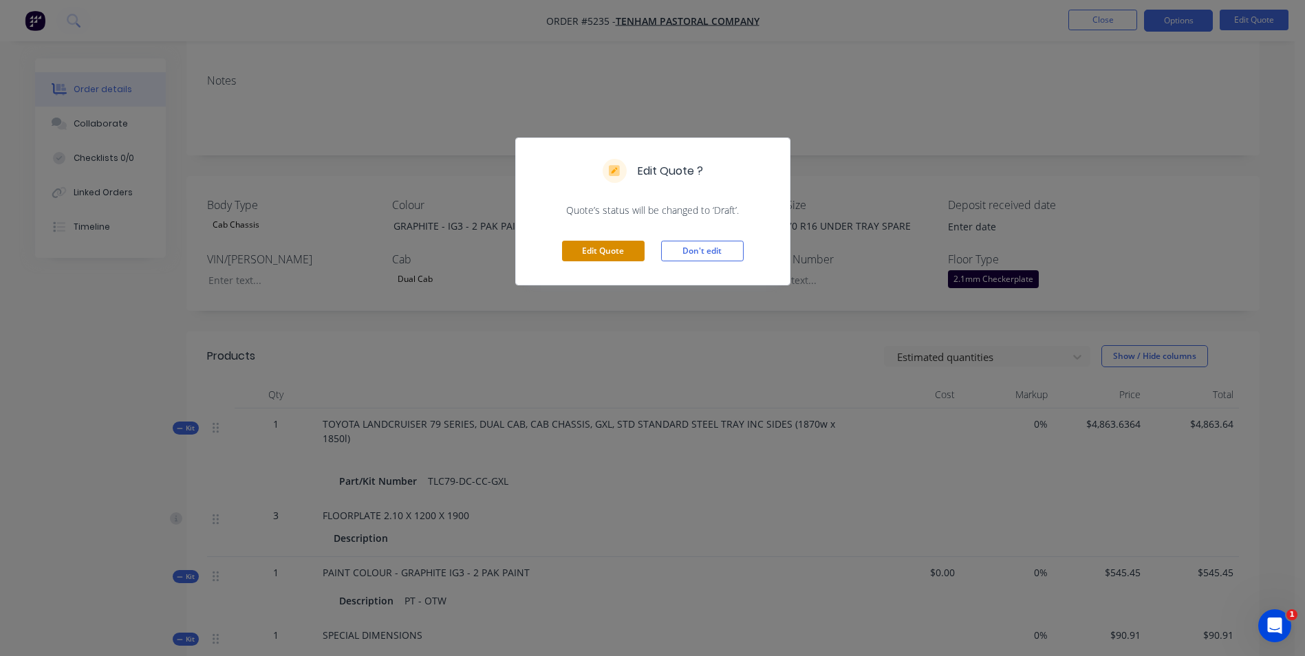
click at [628, 246] on button "Edit Quote" at bounding box center [603, 251] width 83 height 21
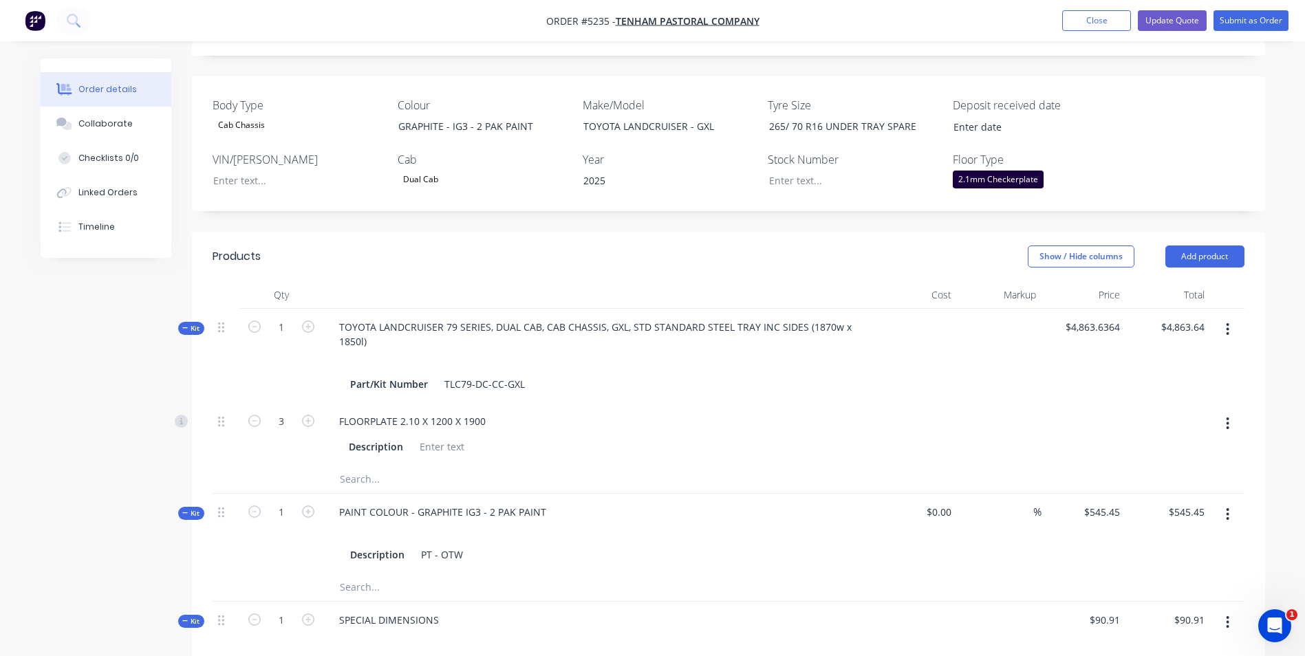
scroll to position [413, 0]
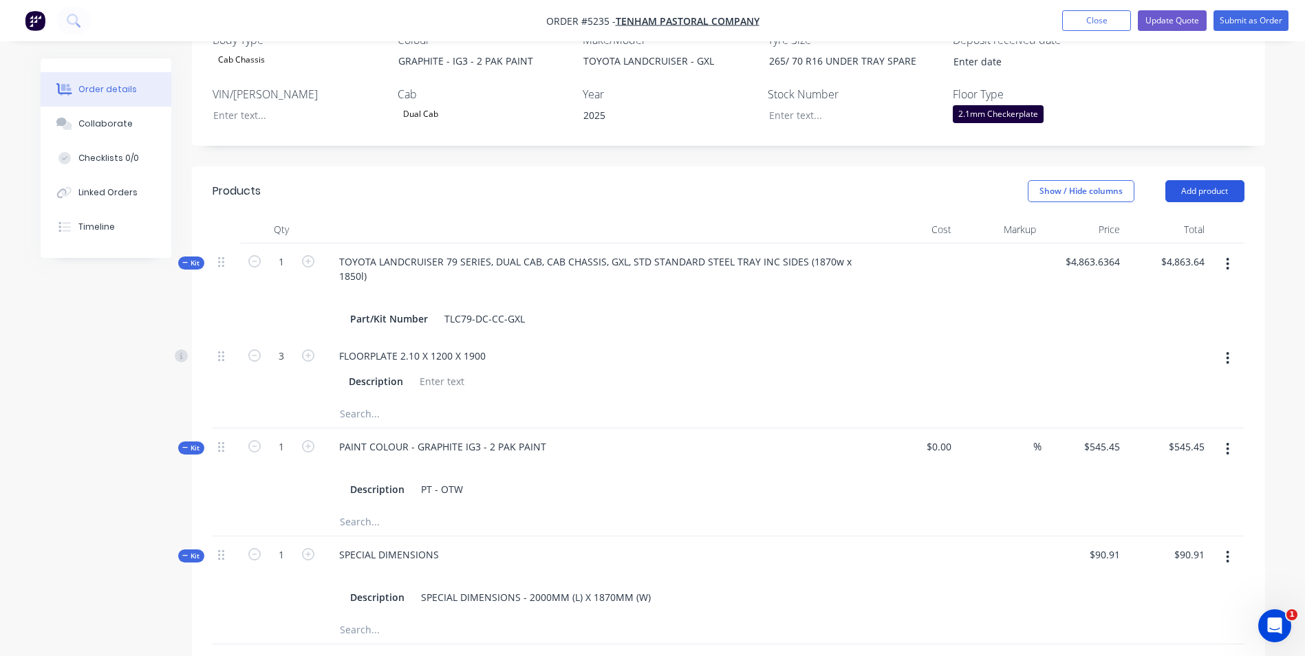
click at [1223, 180] on button "Add product" at bounding box center [1204, 191] width 79 height 22
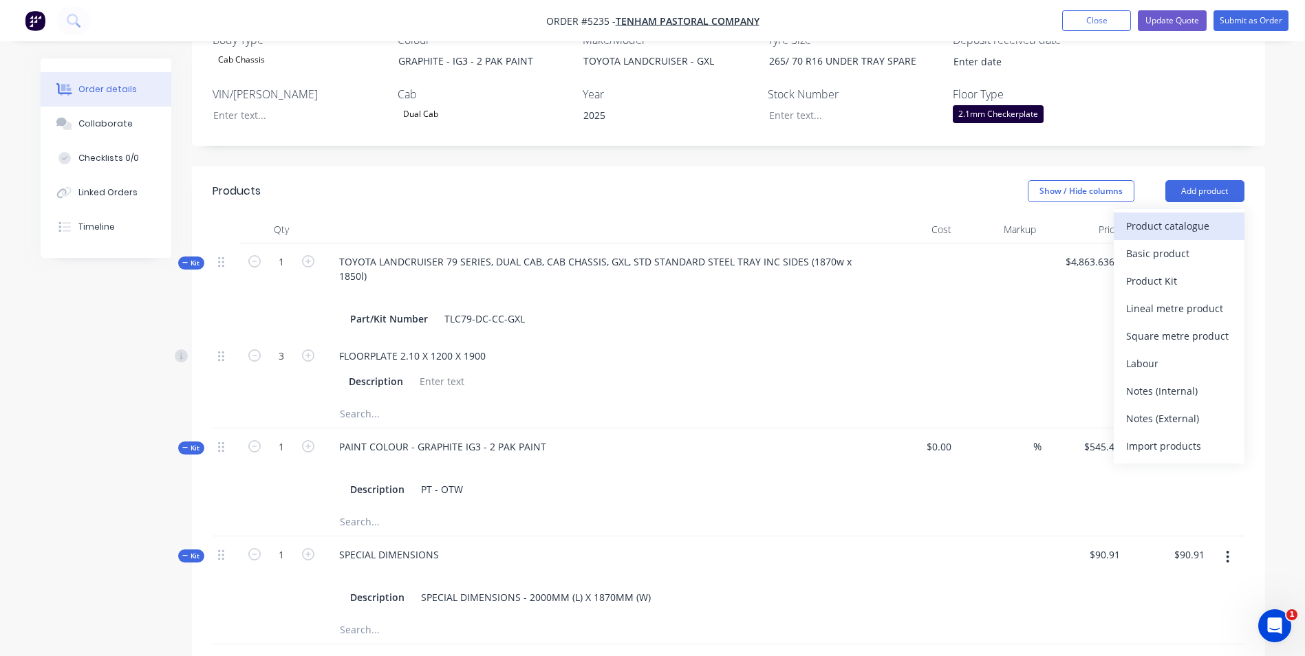
click at [1191, 216] on div "Product catalogue" at bounding box center [1179, 226] width 106 height 20
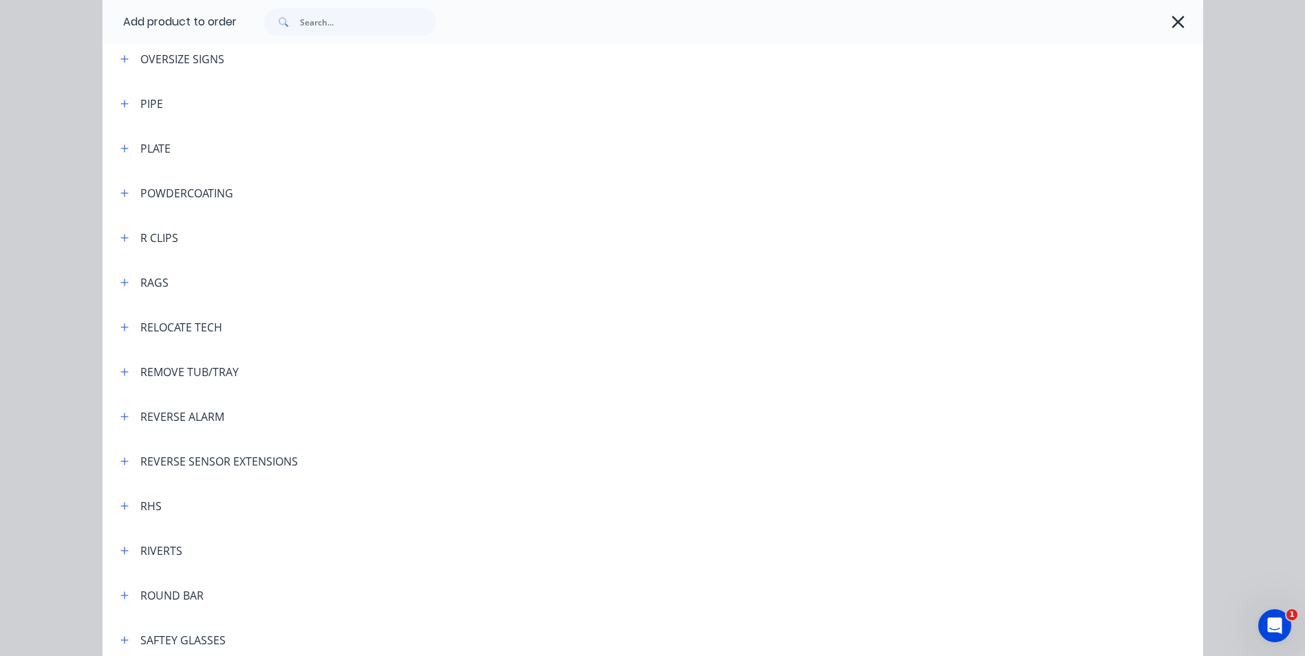
scroll to position [3371, 0]
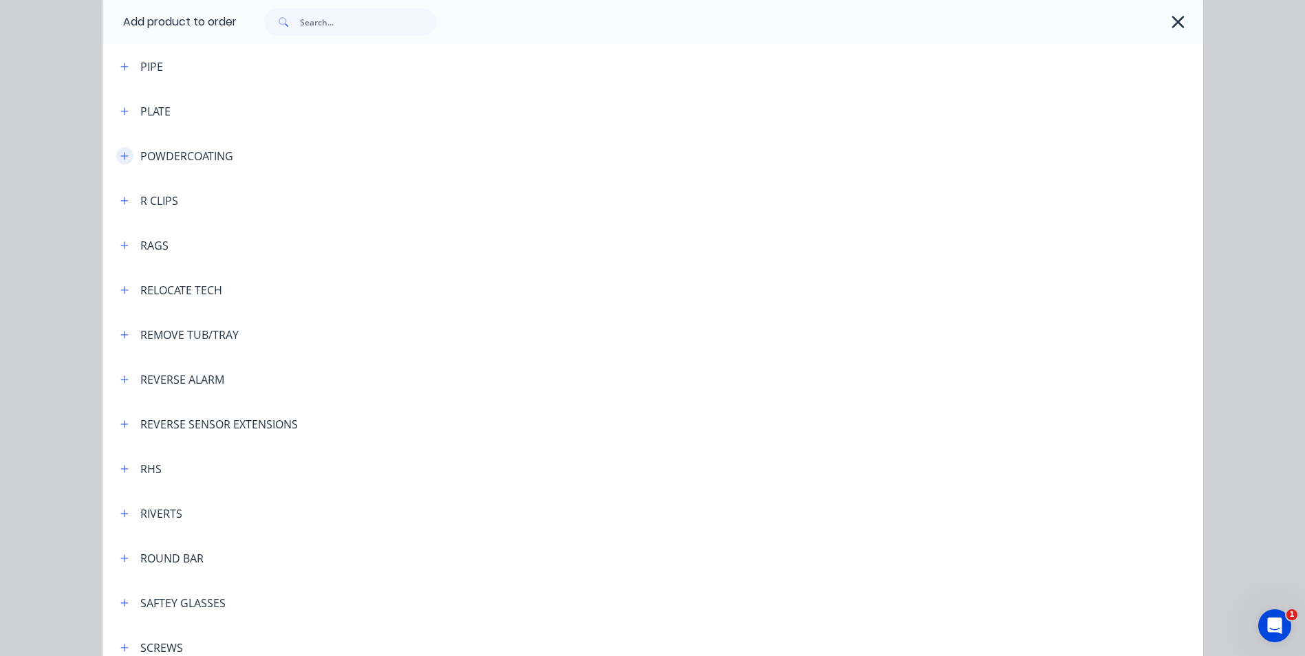
click at [124, 160] on button "button" at bounding box center [124, 155] width 17 height 17
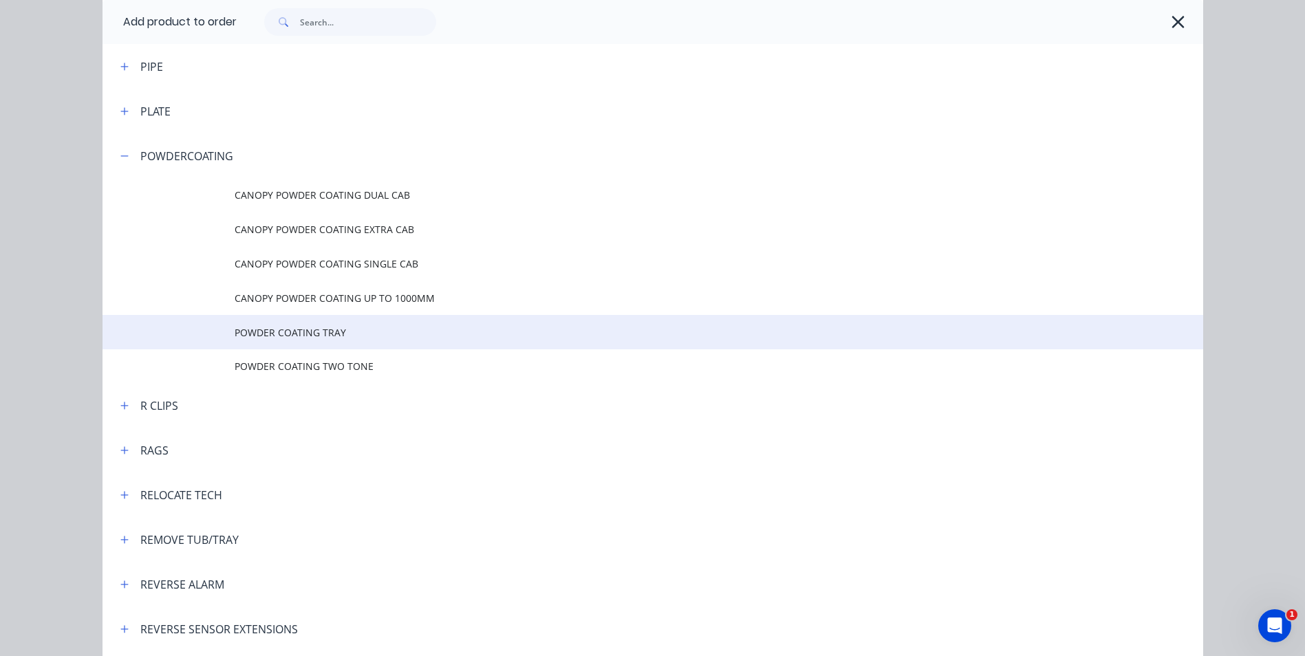
click at [316, 337] on span "POWDER COATING TRAY" at bounding box center [622, 332] width 775 height 14
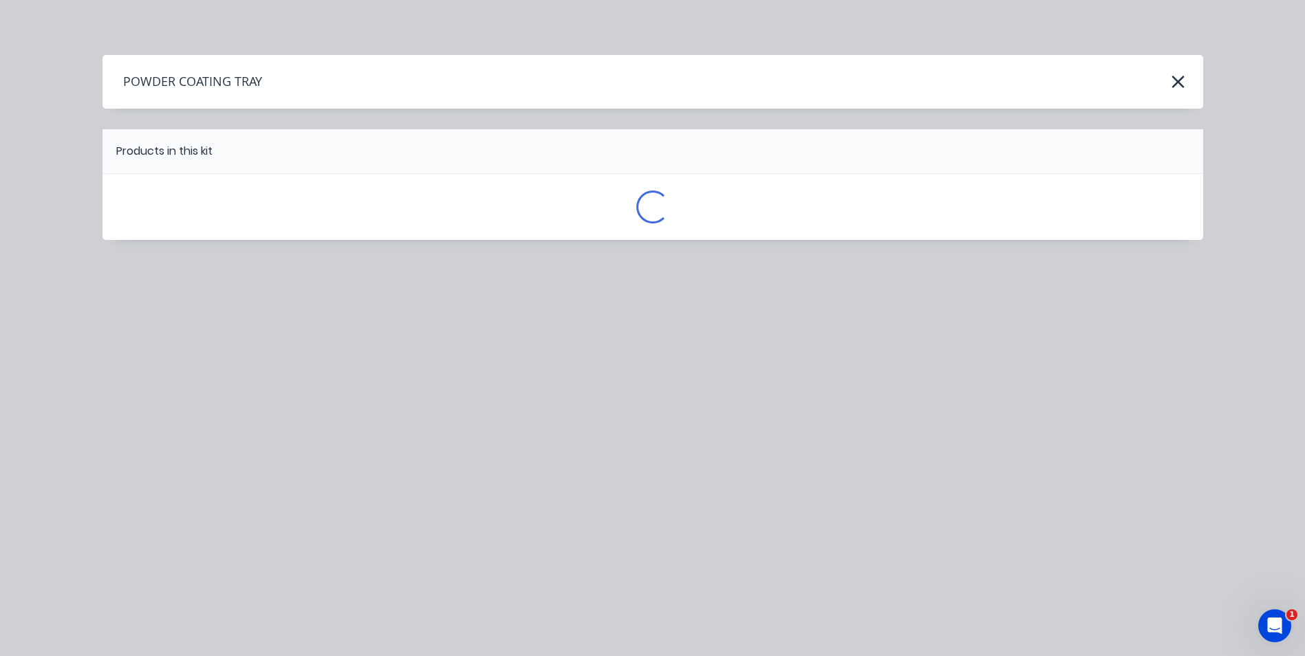
scroll to position [0, 0]
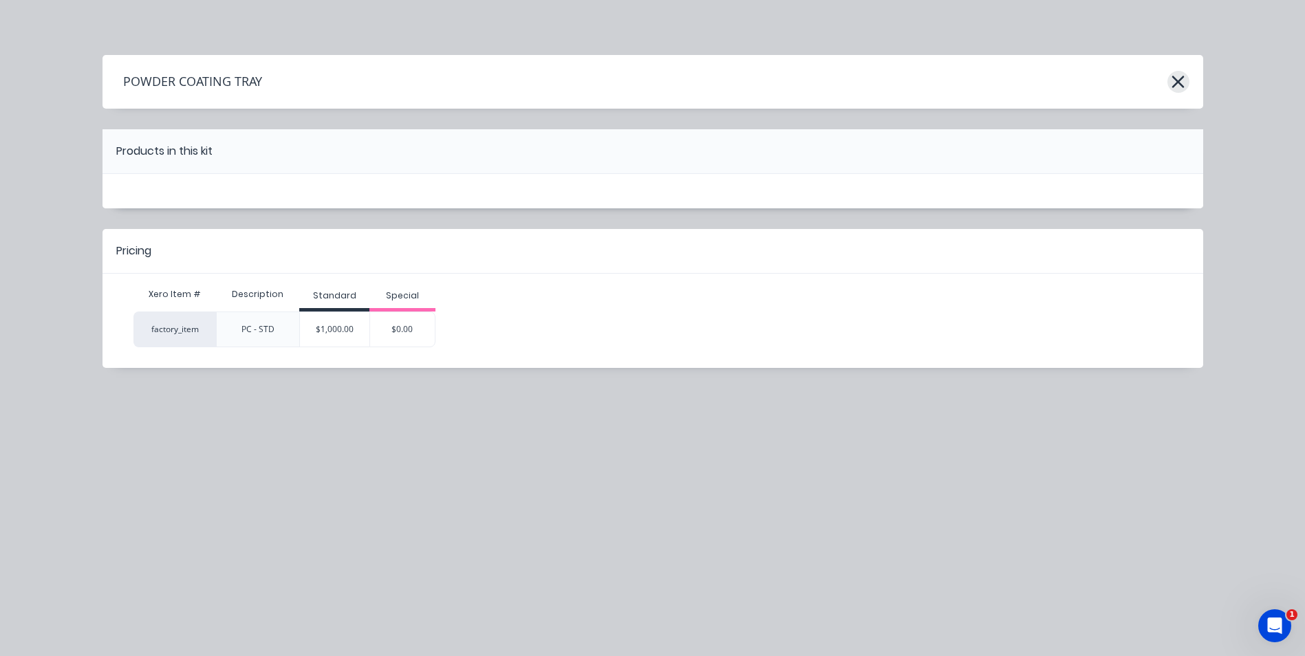
click at [1181, 86] on icon "button" at bounding box center [1178, 81] width 14 height 19
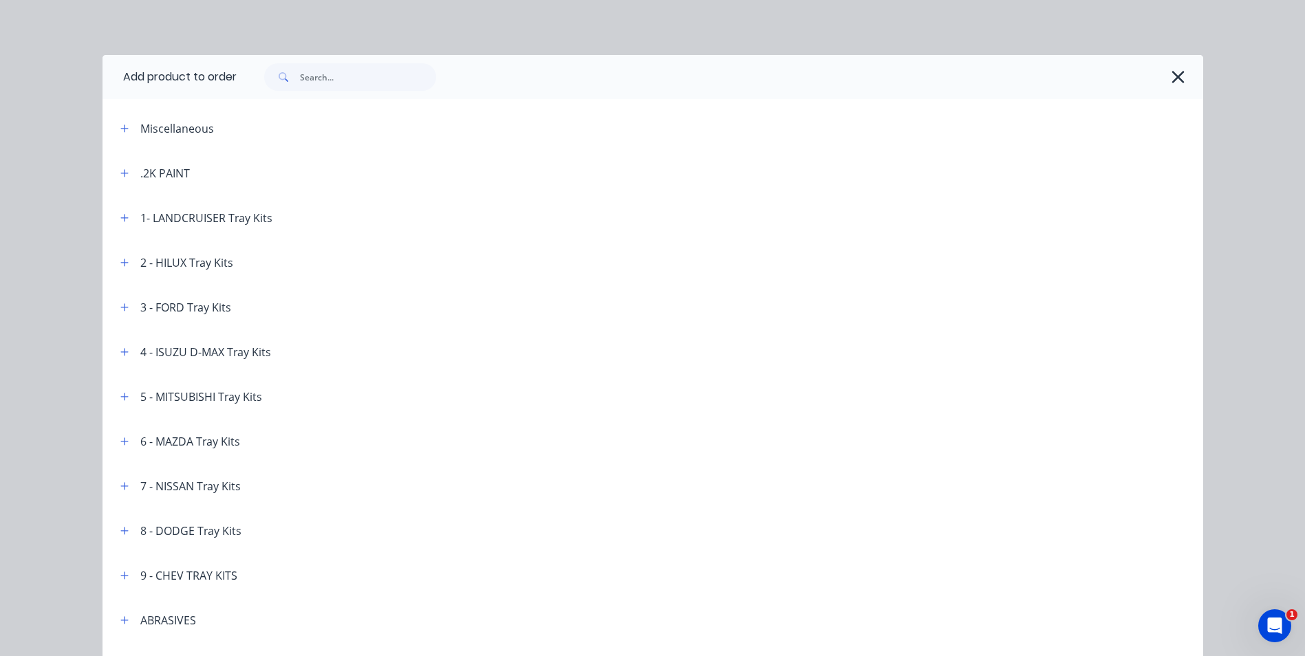
scroll to position [3505, 0]
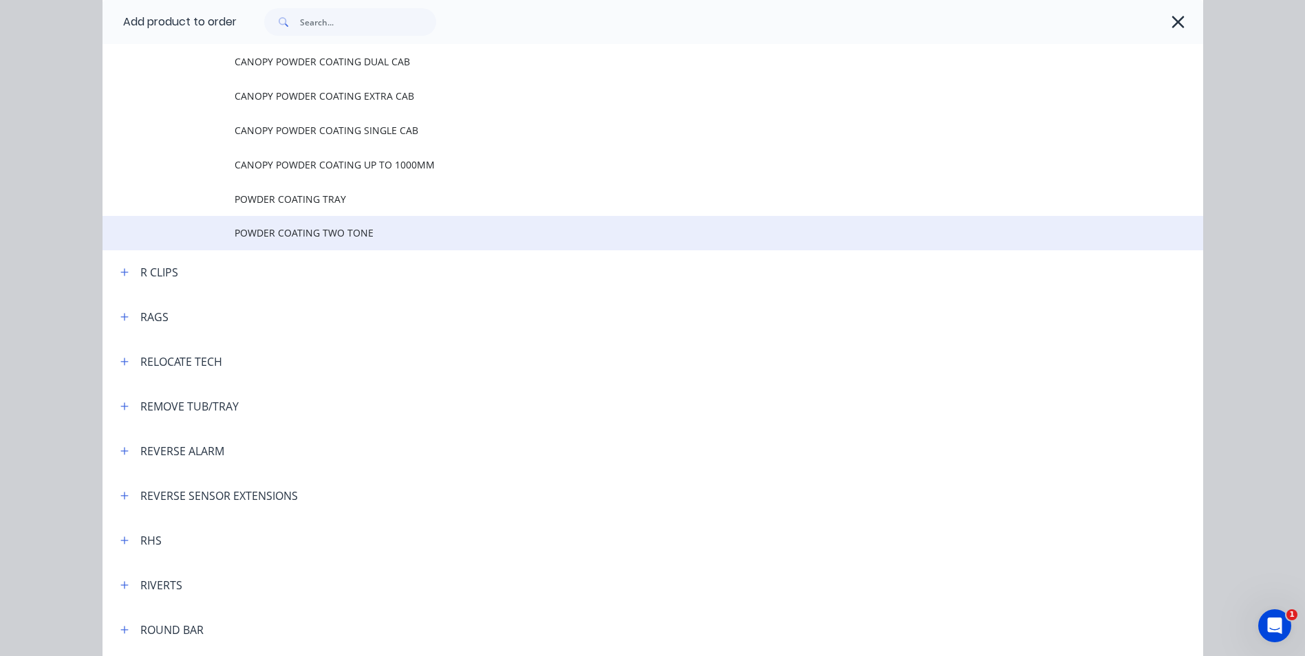
click at [368, 231] on span "POWDER COATING TWO TONE" at bounding box center [622, 233] width 775 height 14
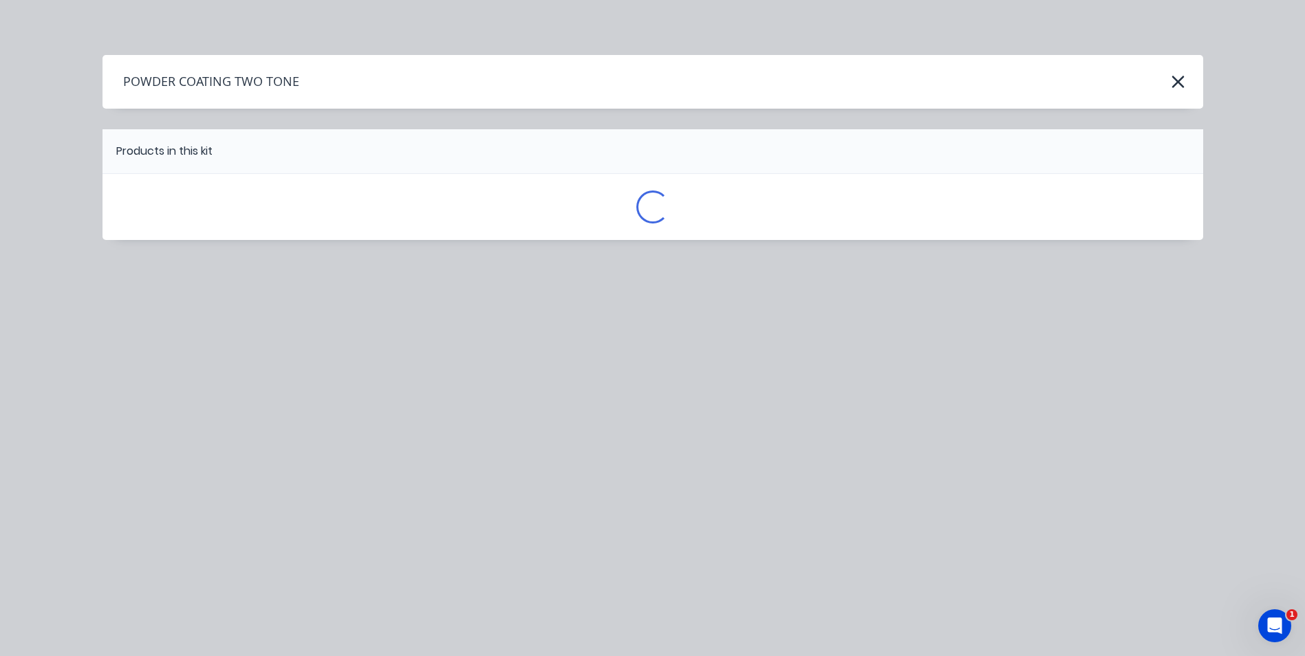
scroll to position [0, 0]
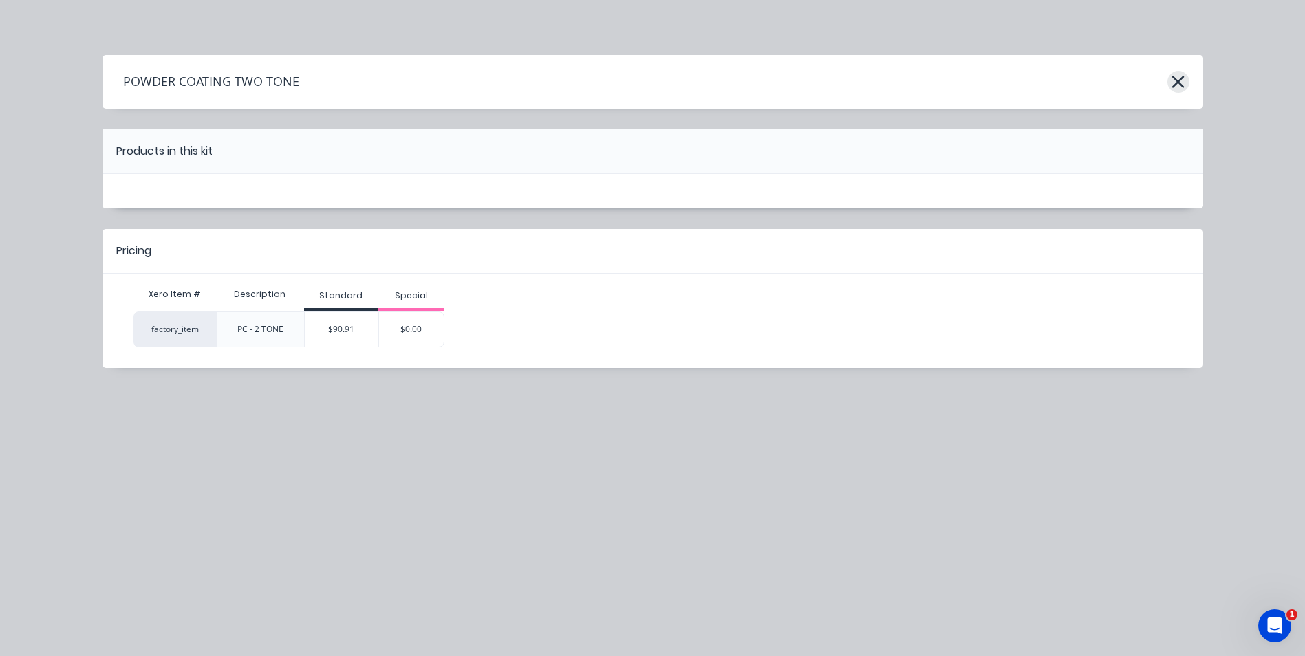
click at [1177, 87] on icon "button" at bounding box center [1178, 81] width 14 height 19
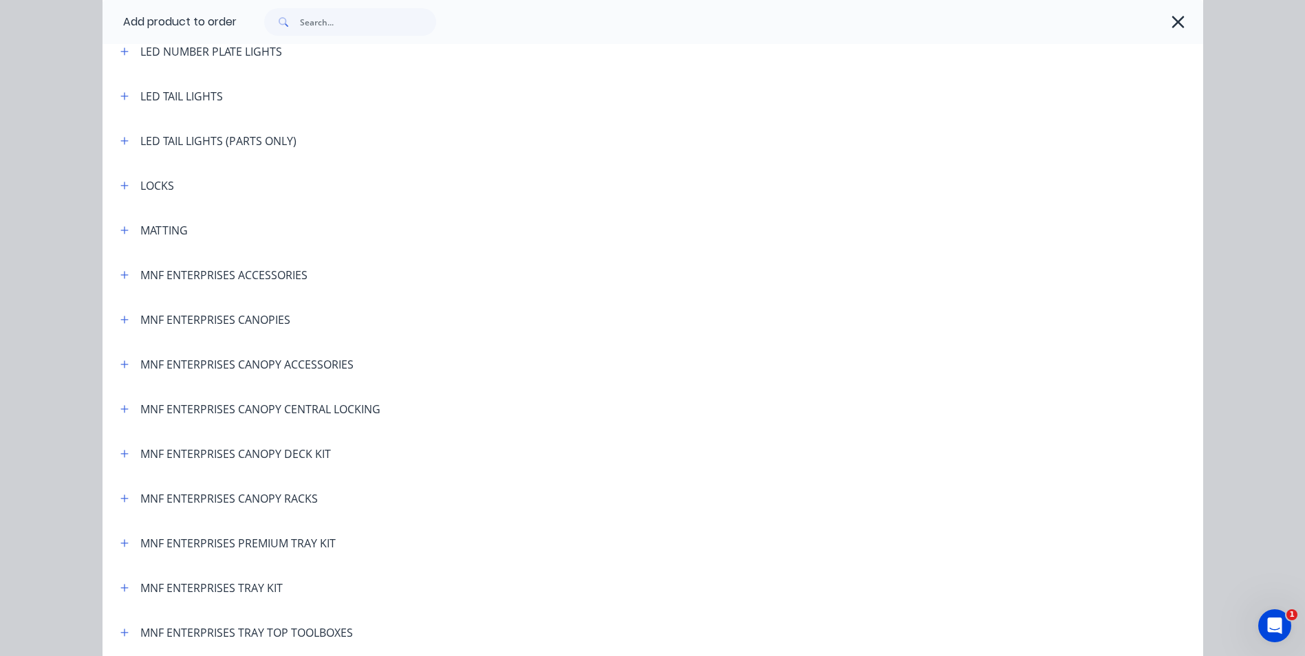
scroll to position [2266, 0]
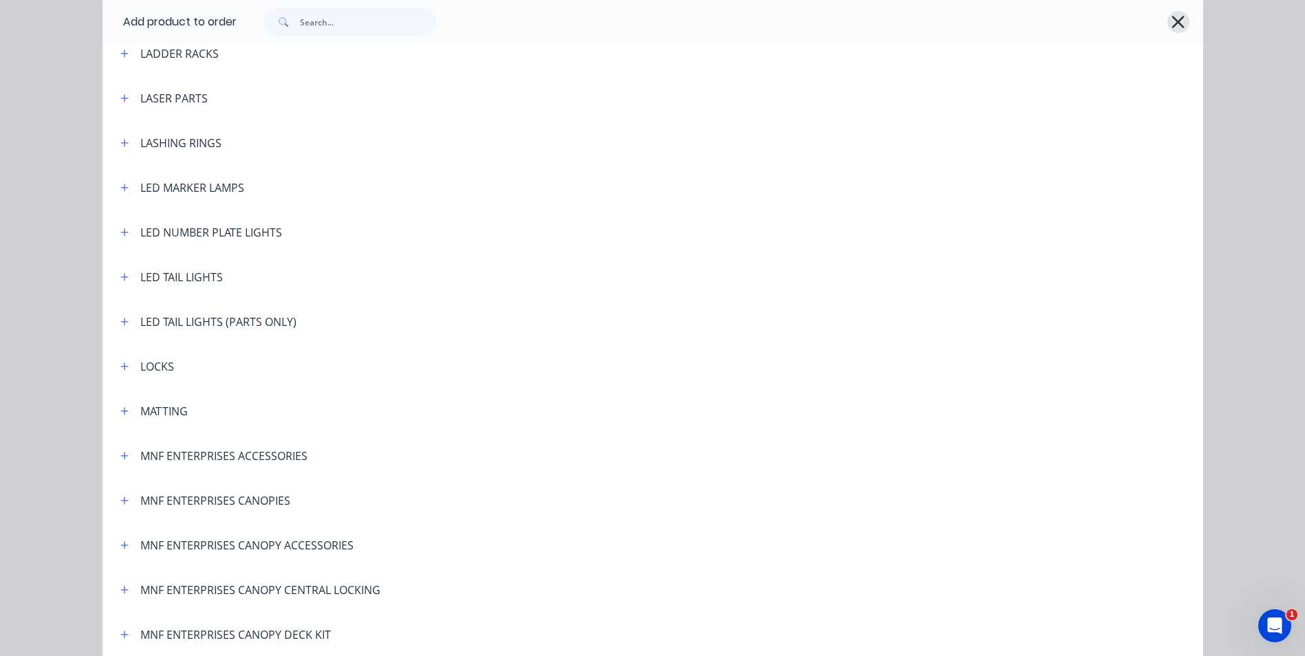
click at [1172, 25] on icon "button" at bounding box center [1178, 22] width 12 height 12
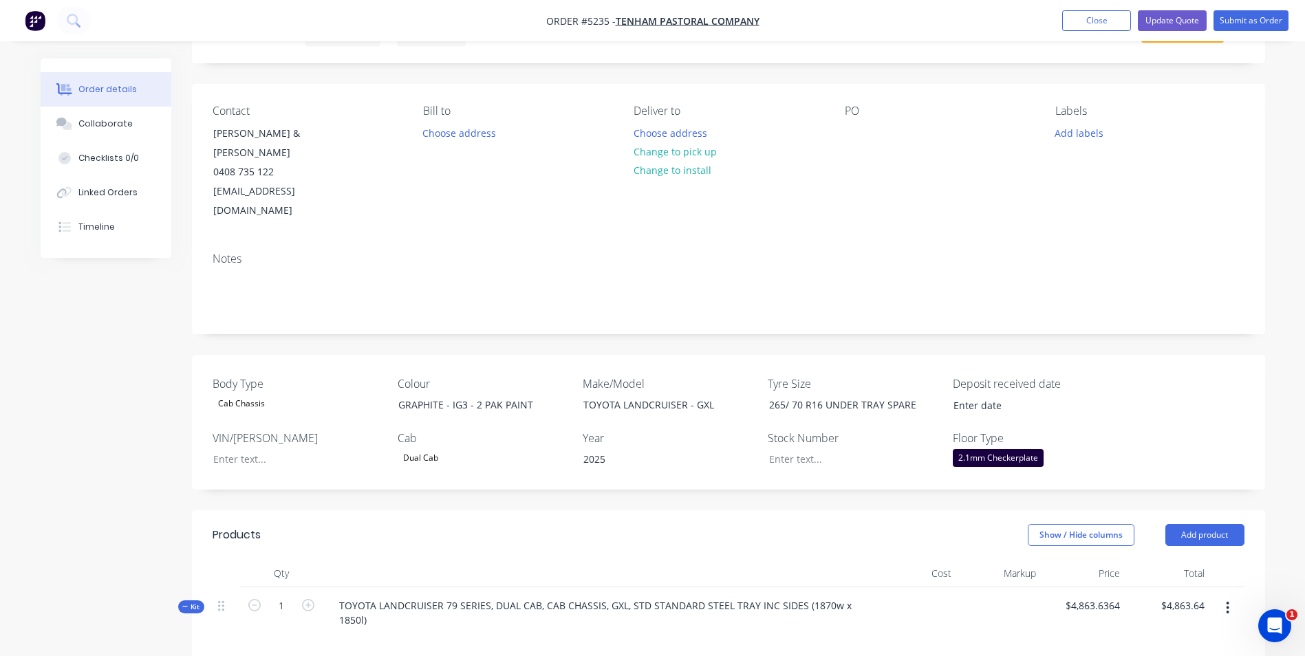
scroll to position [0, 0]
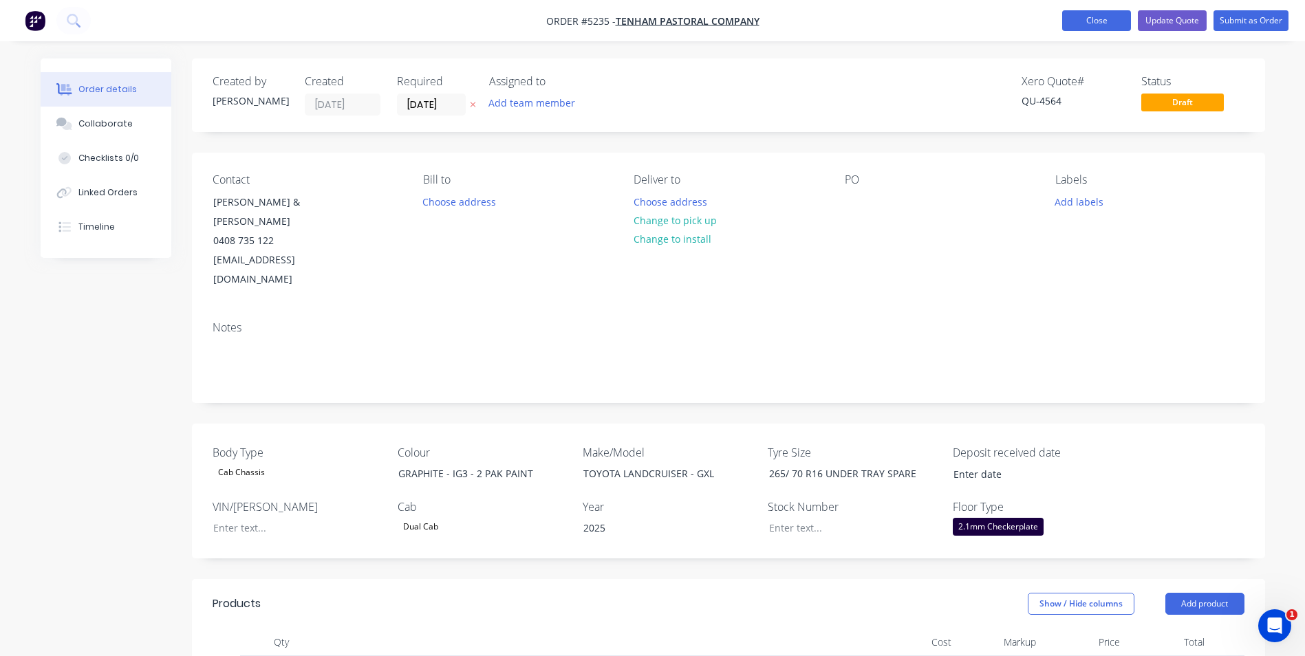
click at [1090, 21] on button "Close" at bounding box center [1096, 20] width 69 height 21
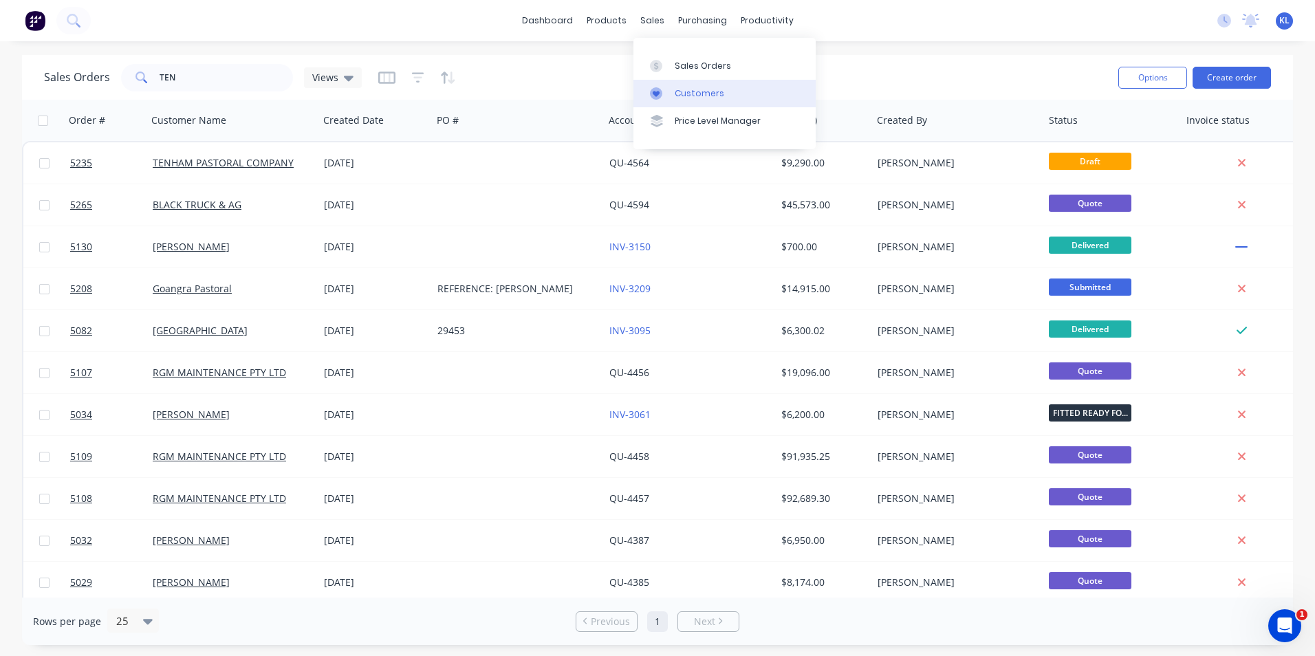
click at [705, 96] on div "Customers" at bounding box center [700, 93] width 50 height 12
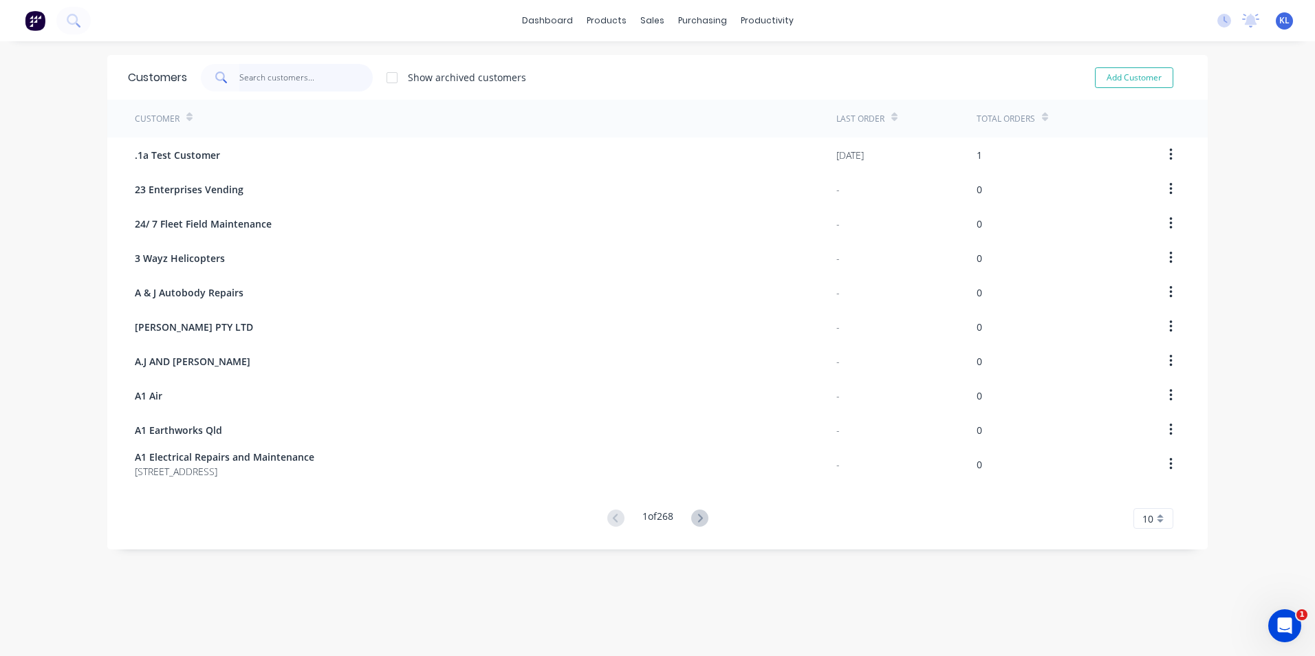
click at [270, 81] on input "text" at bounding box center [306, 78] width 134 height 28
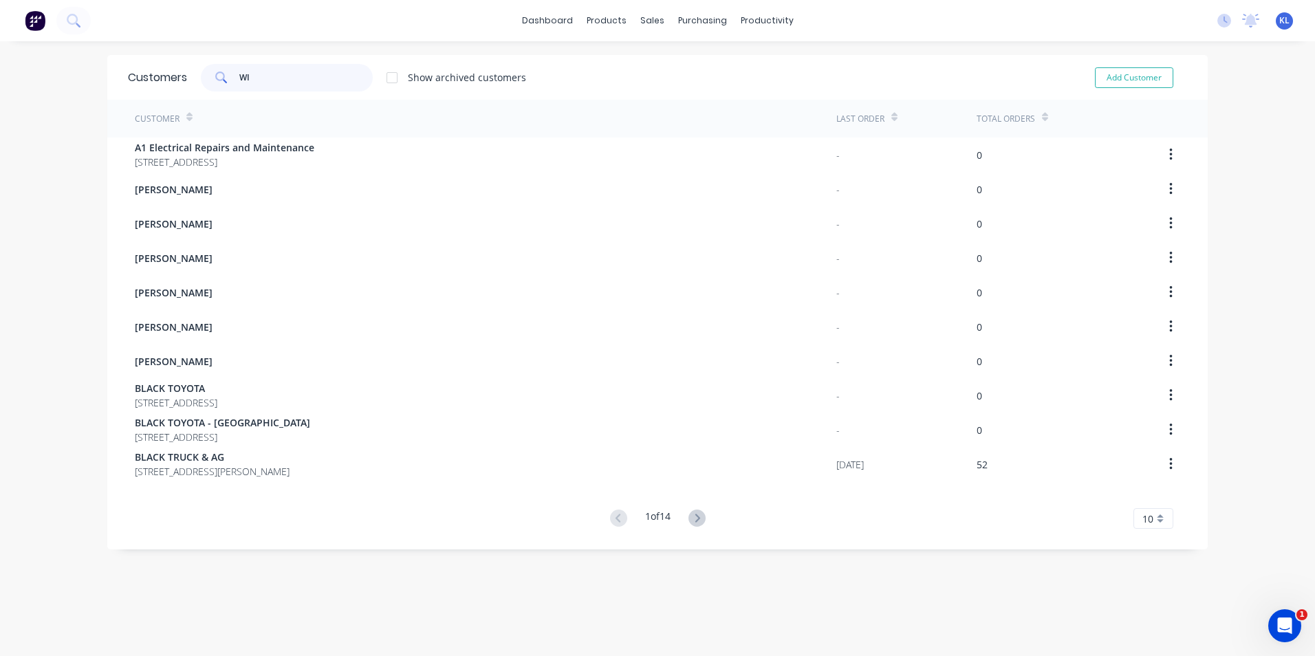
type input "W"
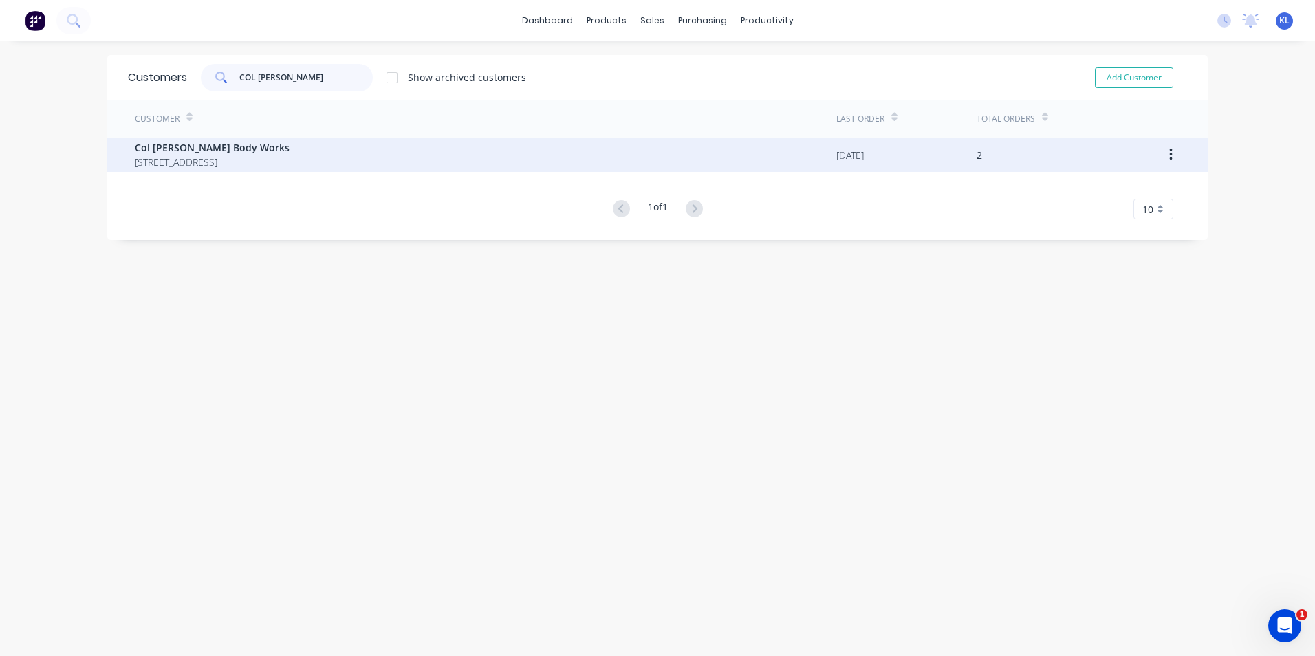
type input "COL [PERSON_NAME]"
click at [195, 147] on span "Col [PERSON_NAME] Body Works" at bounding box center [212, 147] width 155 height 14
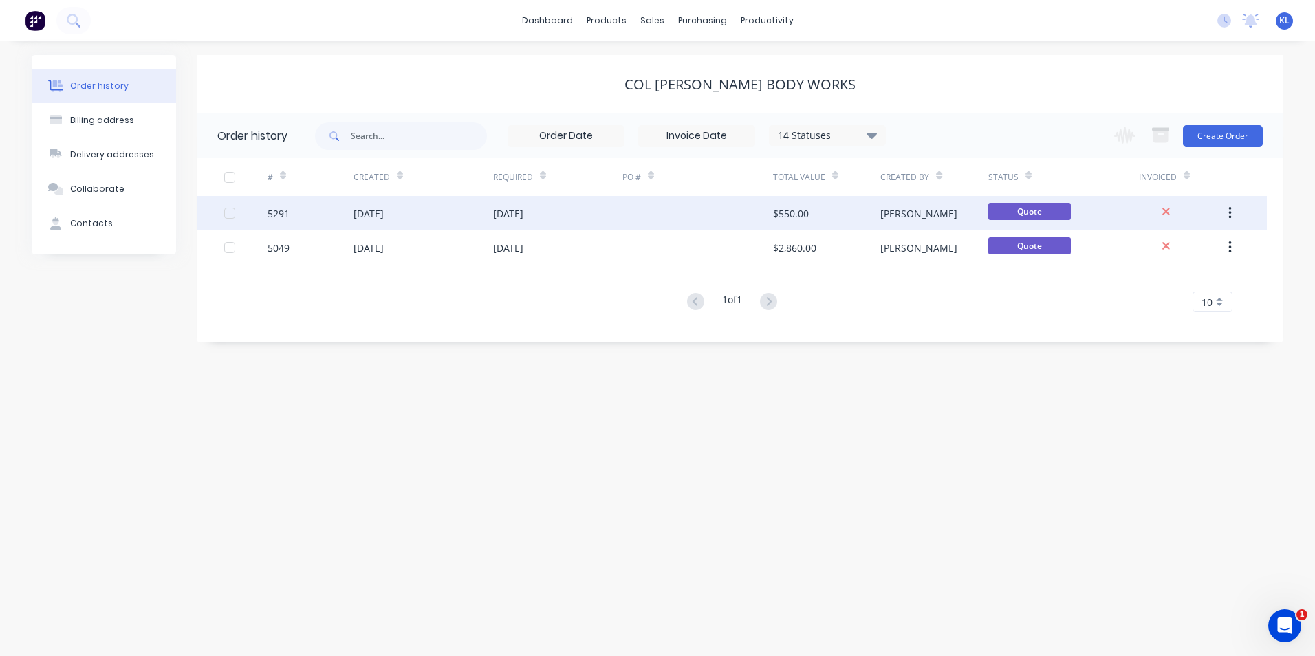
click at [282, 215] on div "5291" at bounding box center [279, 213] width 22 height 14
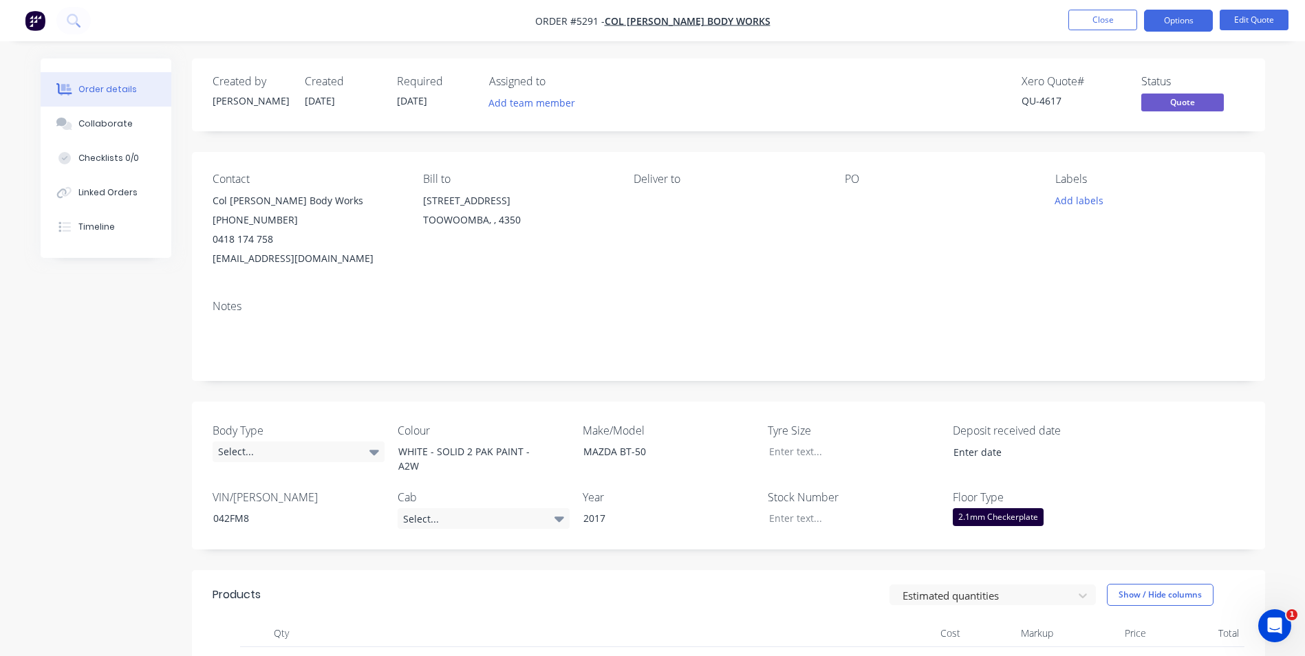
click at [849, 202] on div at bounding box center [931, 200] width 172 height 19
click at [1194, 19] on button "Options" at bounding box center [1178, 21] width 69 height 22
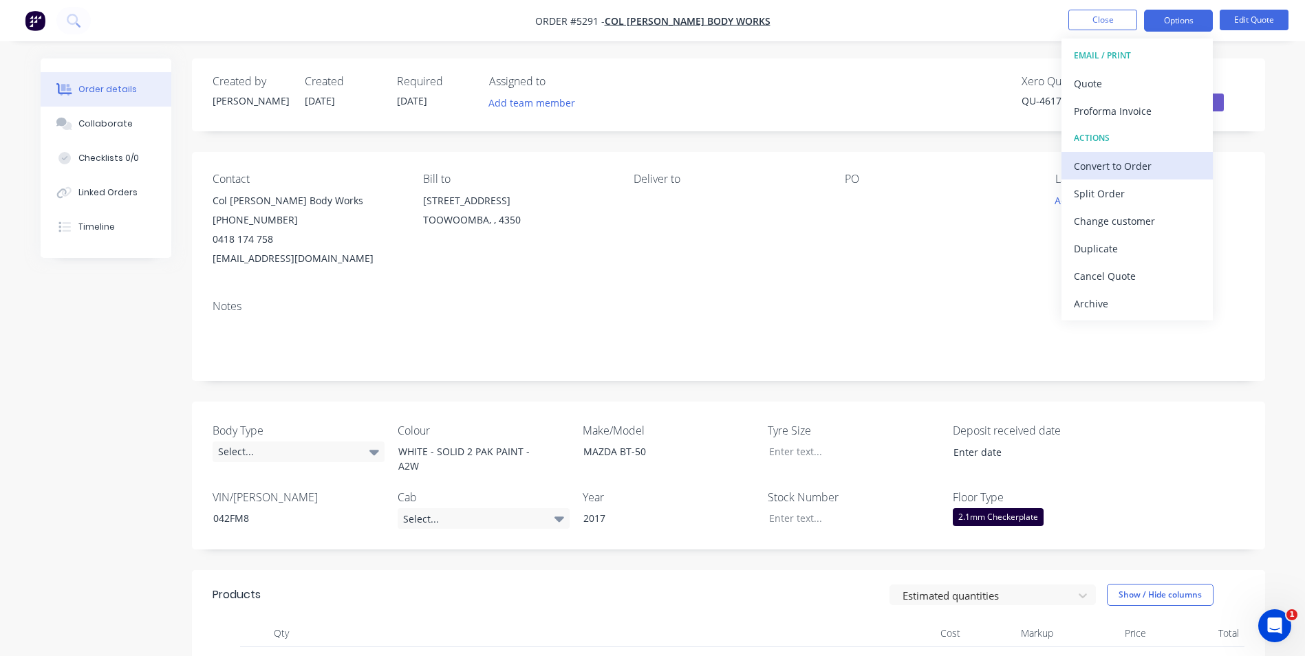
click at [1124, 169] on div "Convert to Order" at bounding box center [1137, 166] width 127 height 20
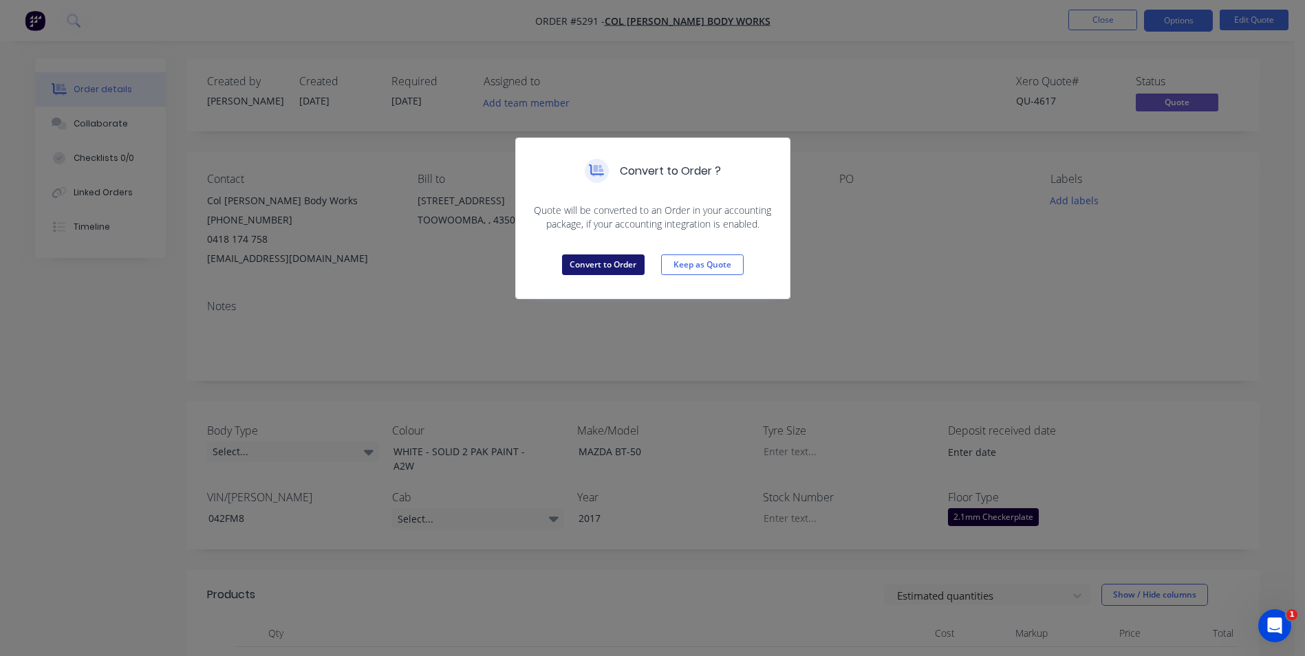
click at [610, 261] on button "Convert to Order" at bounding box center [603, 265] width 83 height 21
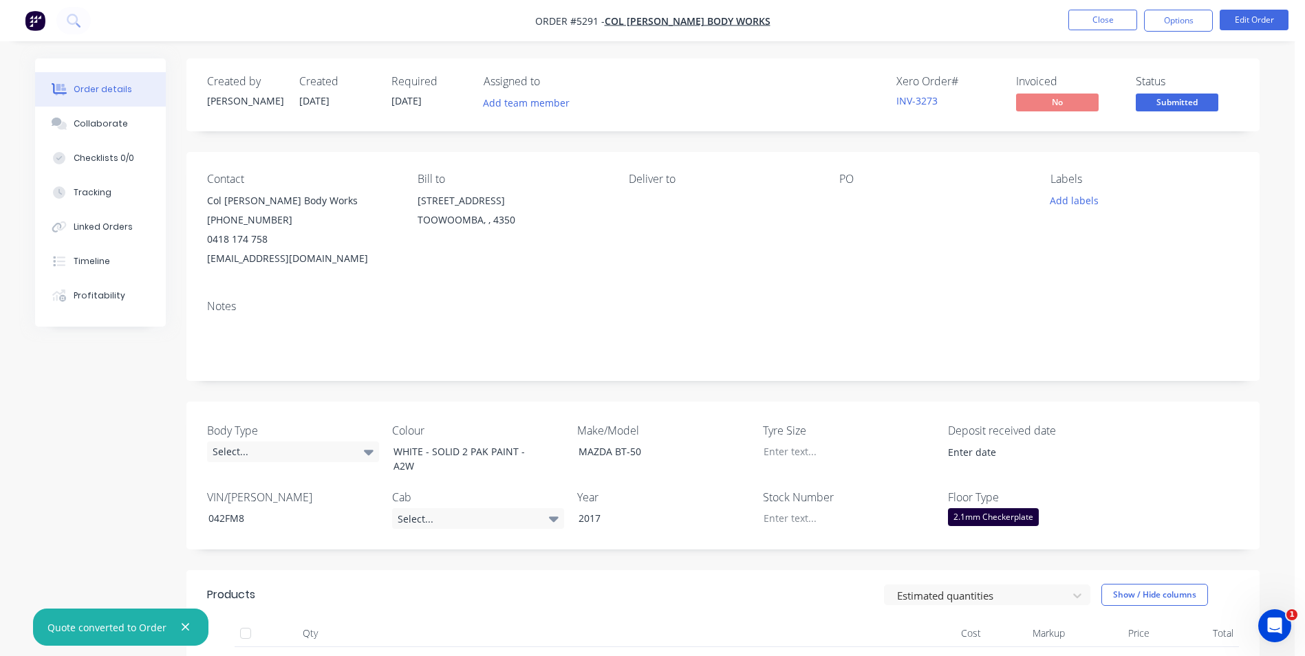
click at [845, 197] on div at bounding box center [925, 200] width 172 height 19
click at [850, 175] on div "PO" at bounding box center [933, 179] width 189 height 13
click at [842, 178] on div "PO" at bounding box center [933, 179] width 189 height 13
click at [1270, 17] on button "Edit Order" at bounding box center [1254, 20] width 69 height 21
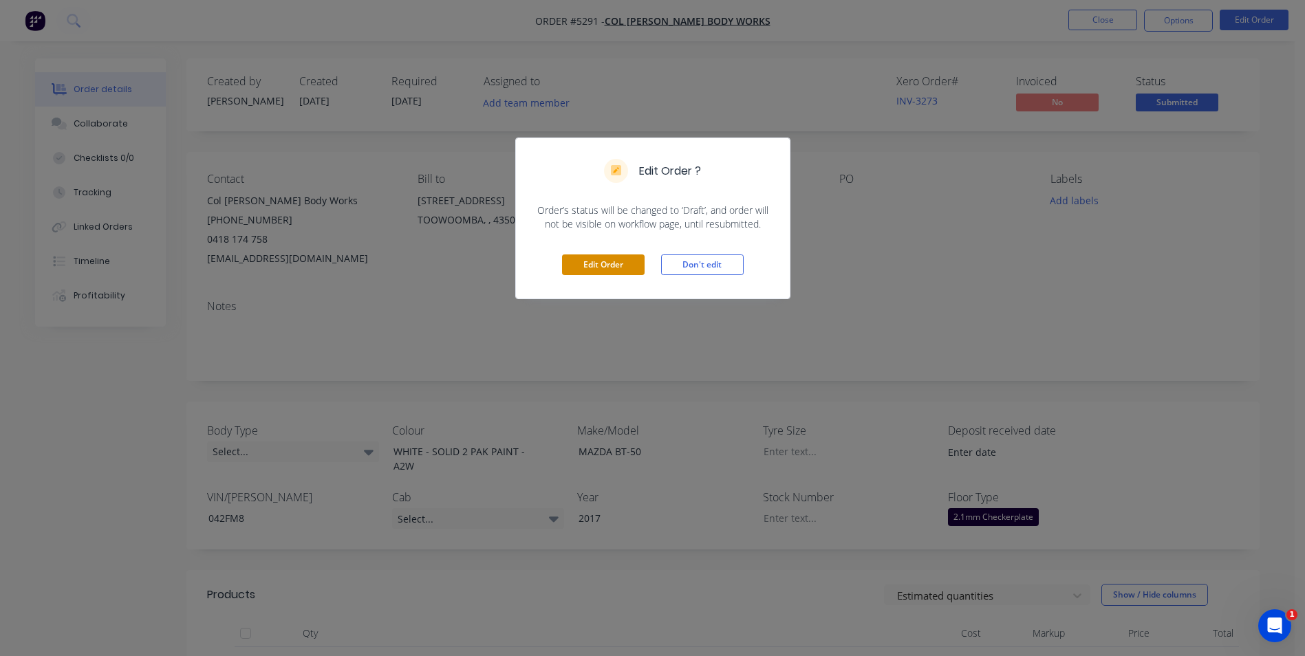
click at [605, 264] on button "Edit Order" at bounding box center [603, 265] width 83 height 21
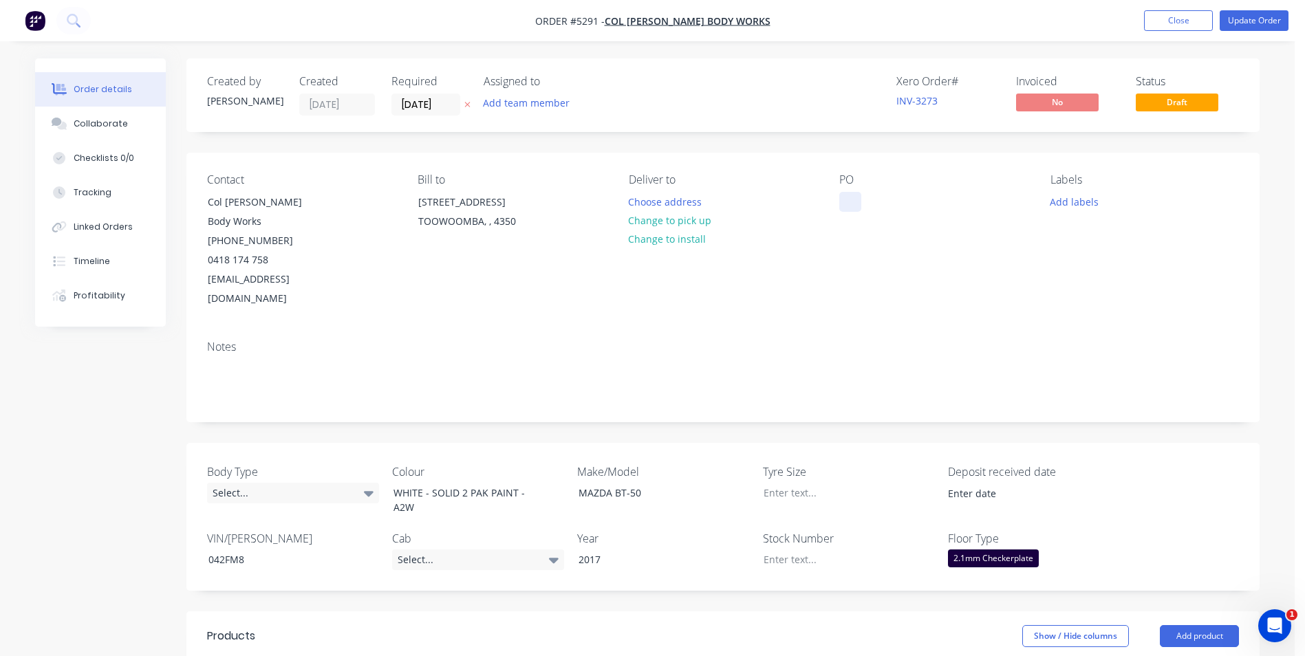
click at [852, 198] on div at bounding box center [850, 202] width 22 height 20
click at [1260, 24] on button "Update Order" at bounding box center [1254, 20] width 69 height 21
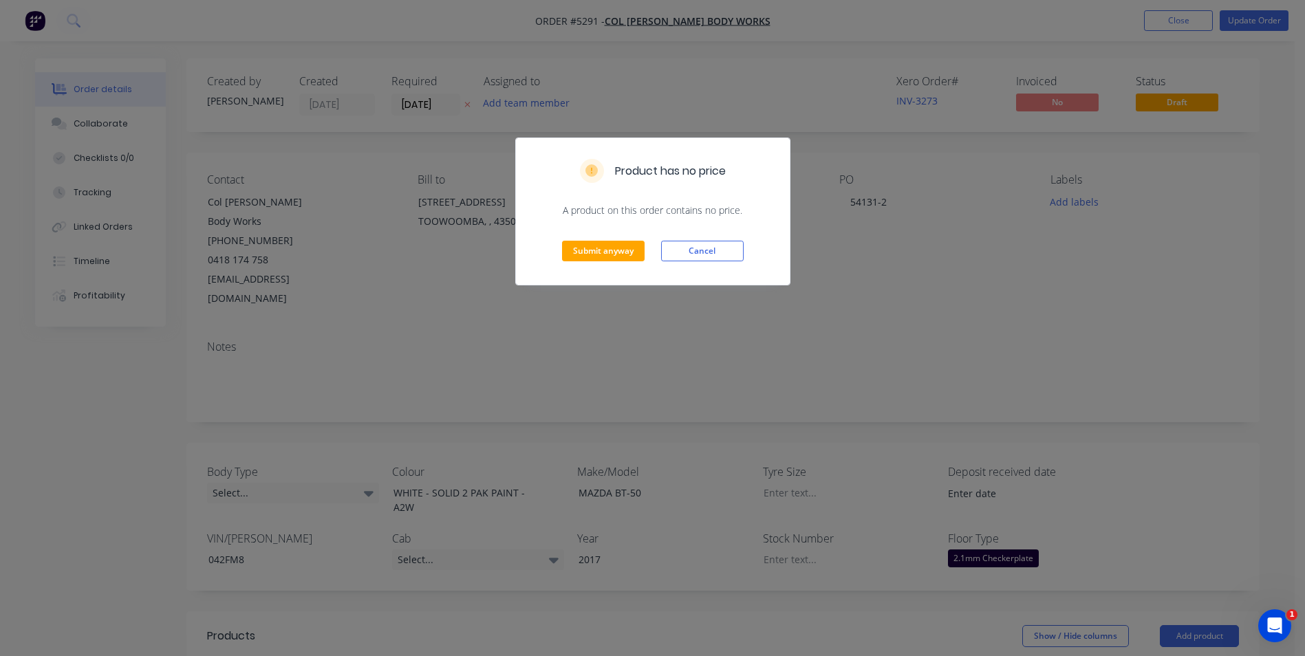
scroll to position [69, 0]
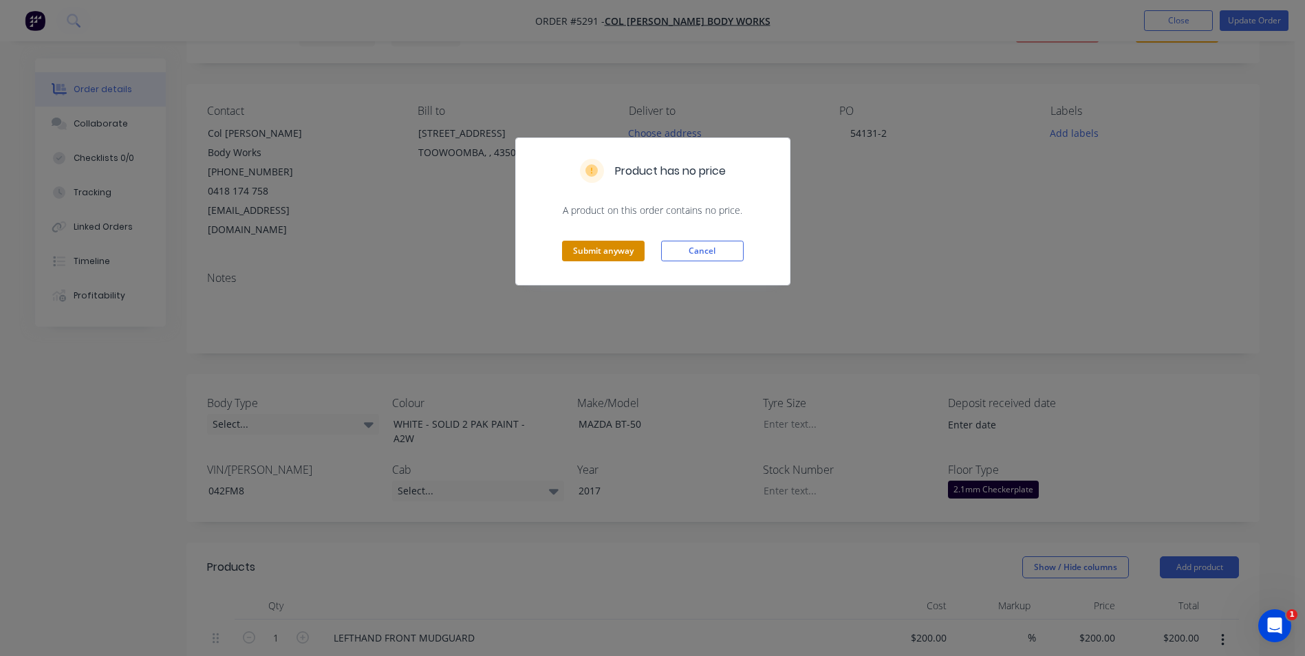
click at [633, 255] on button "Submit anyway" at bounding box center [603, 251] width 83 height 21
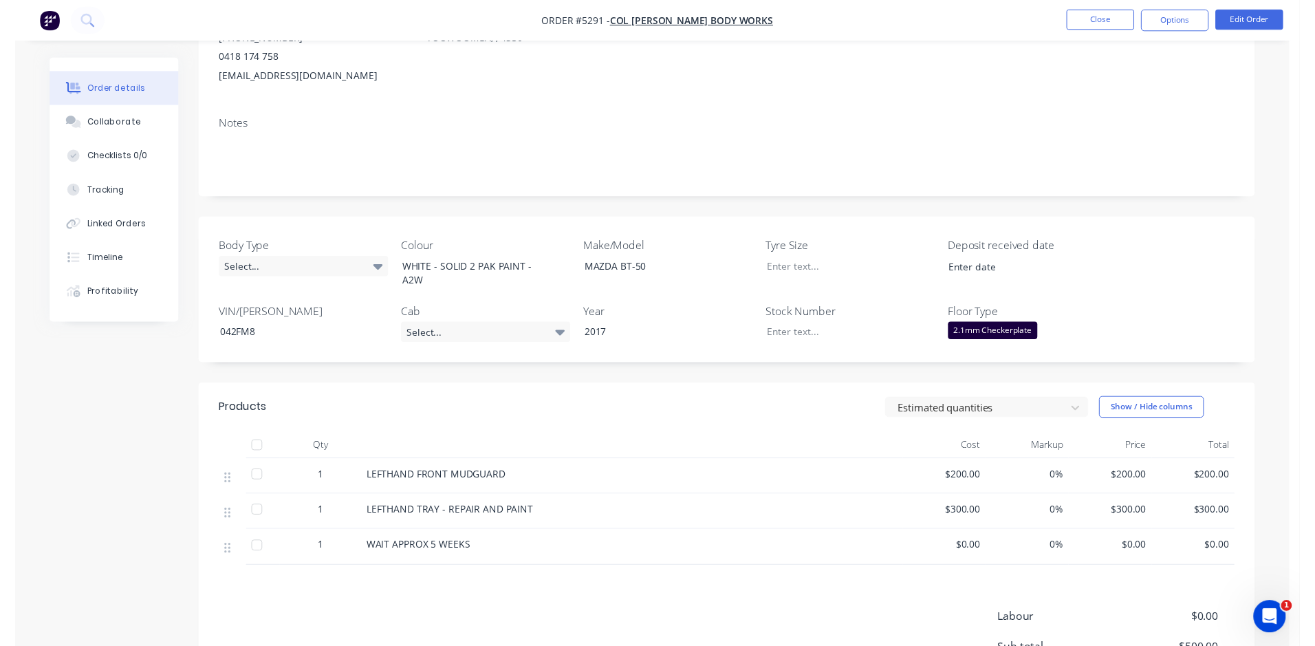
scroll to position [0, 0]
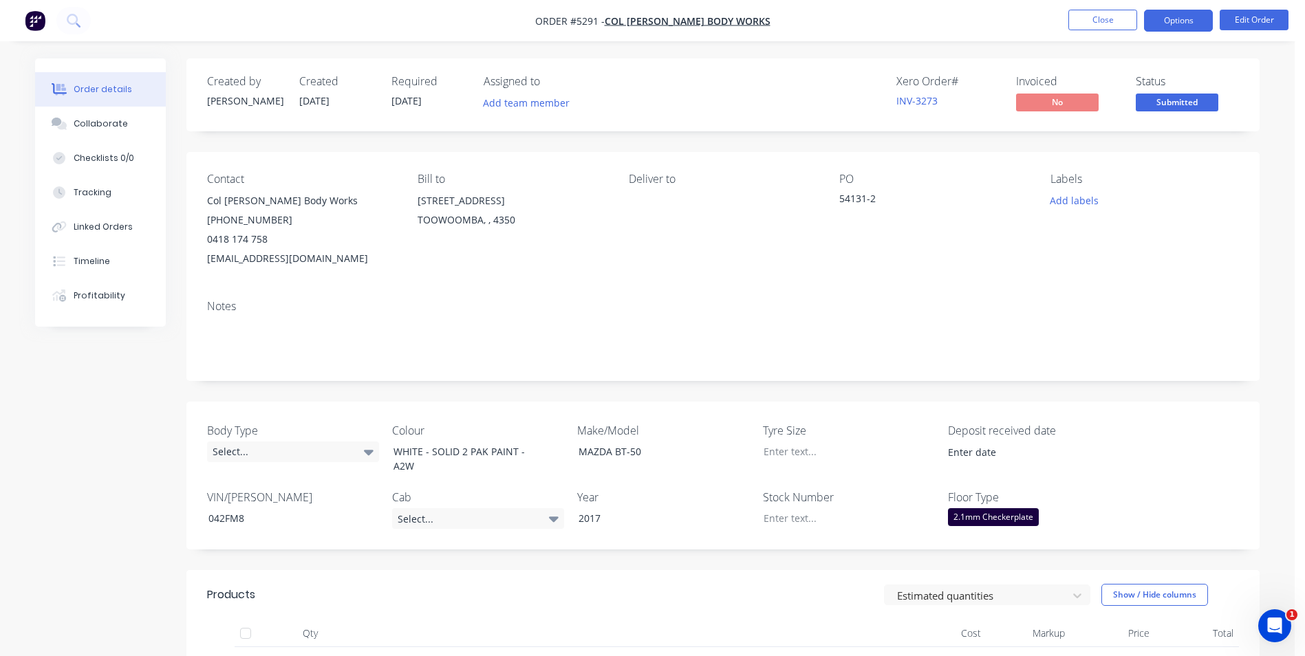
click at [1180, 21] on button "Options" at bounding box center [1178, 21] width 69 height 22
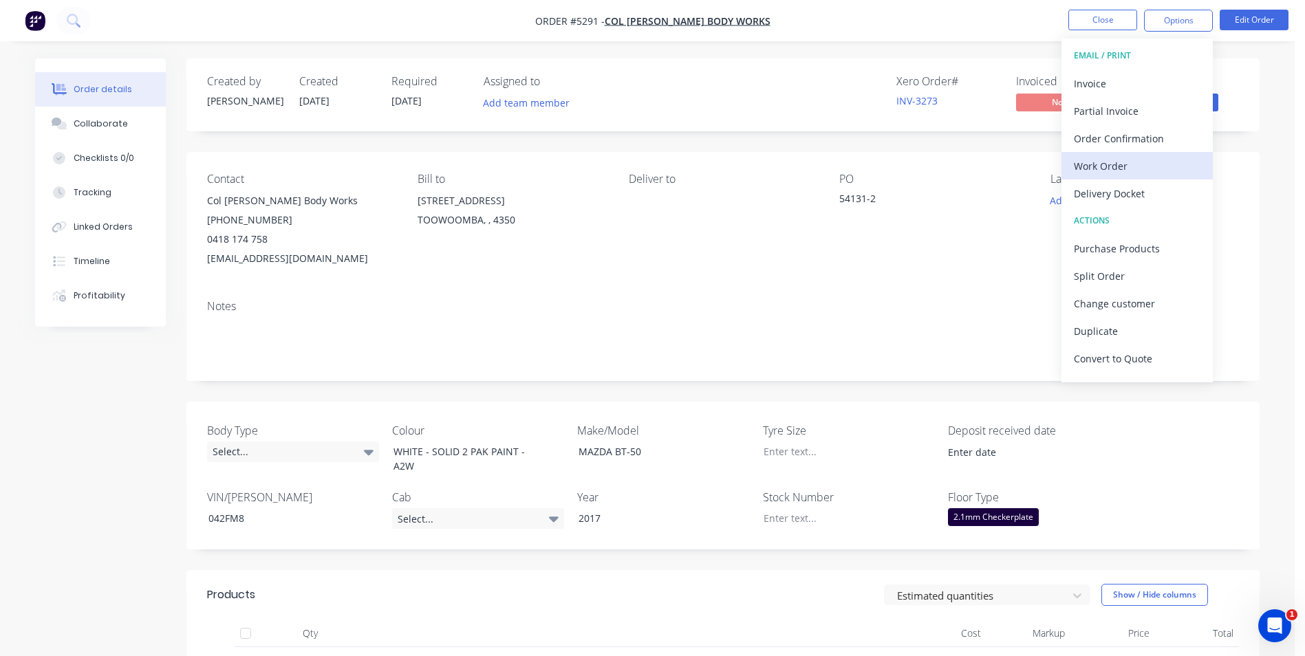
click at [1134, 169] on div "Work Order" at bounding box center [1137, 166] width 127 height 20
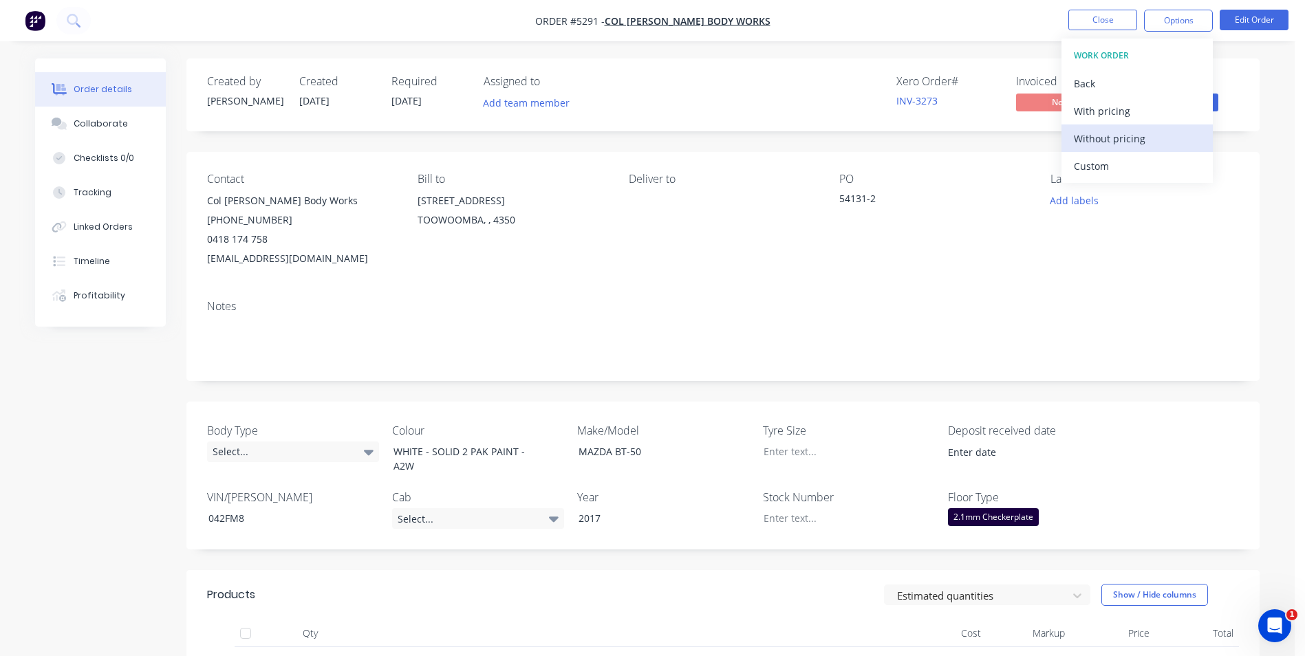
click at [1126, 144] on div "Without pricing" at bounding box center [1137, 139] width 127 height 20
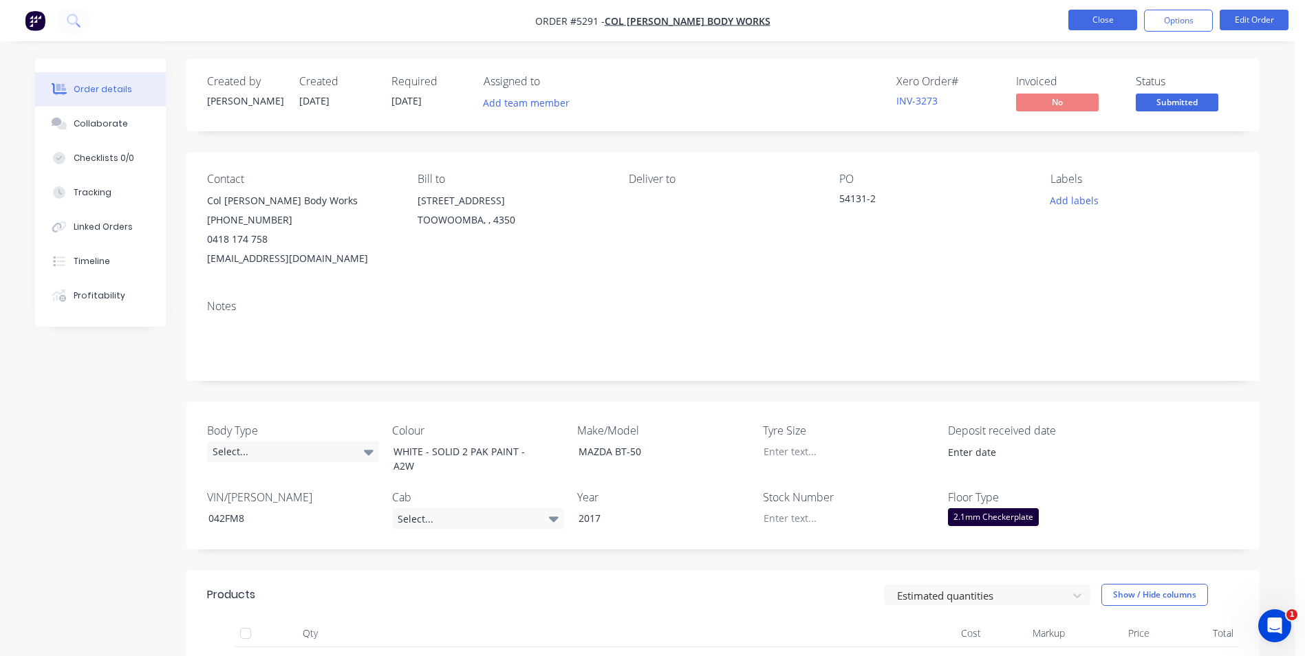
click at [1089, 23] on button "Close" at bounding box center [1102, 20] width 69 height 21
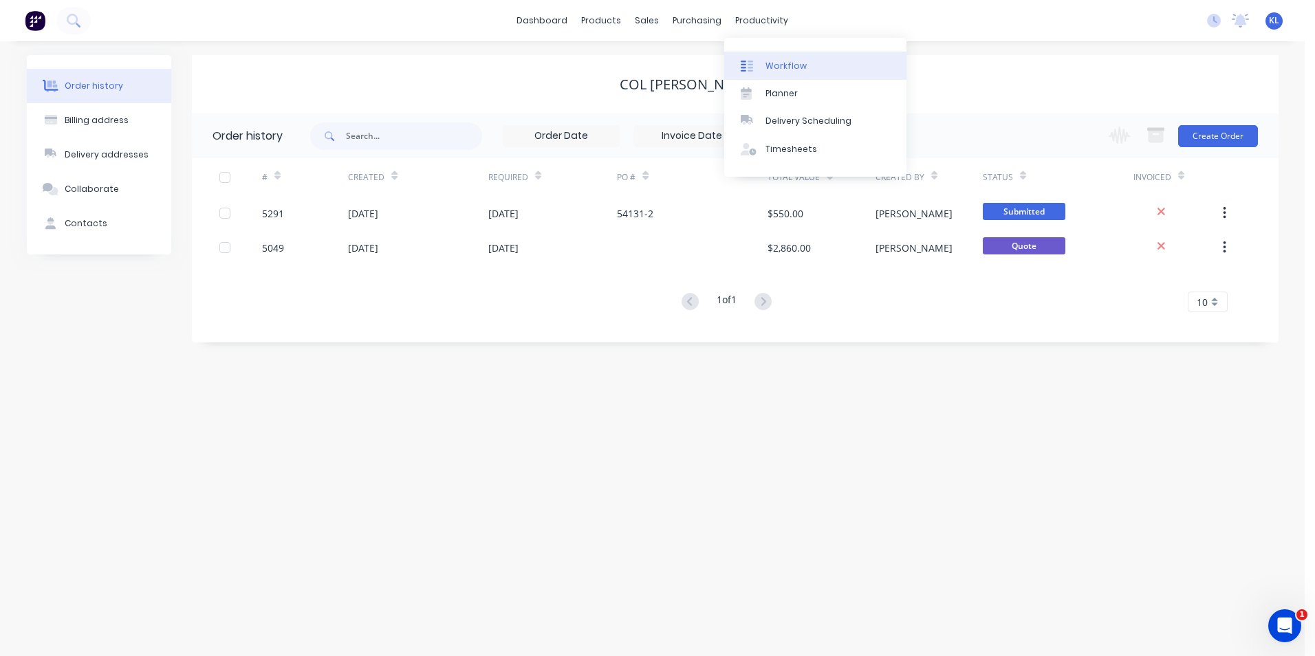
click at [791, 67] on div "Workflow" at bounding box center [786, 66] width 41 height 12
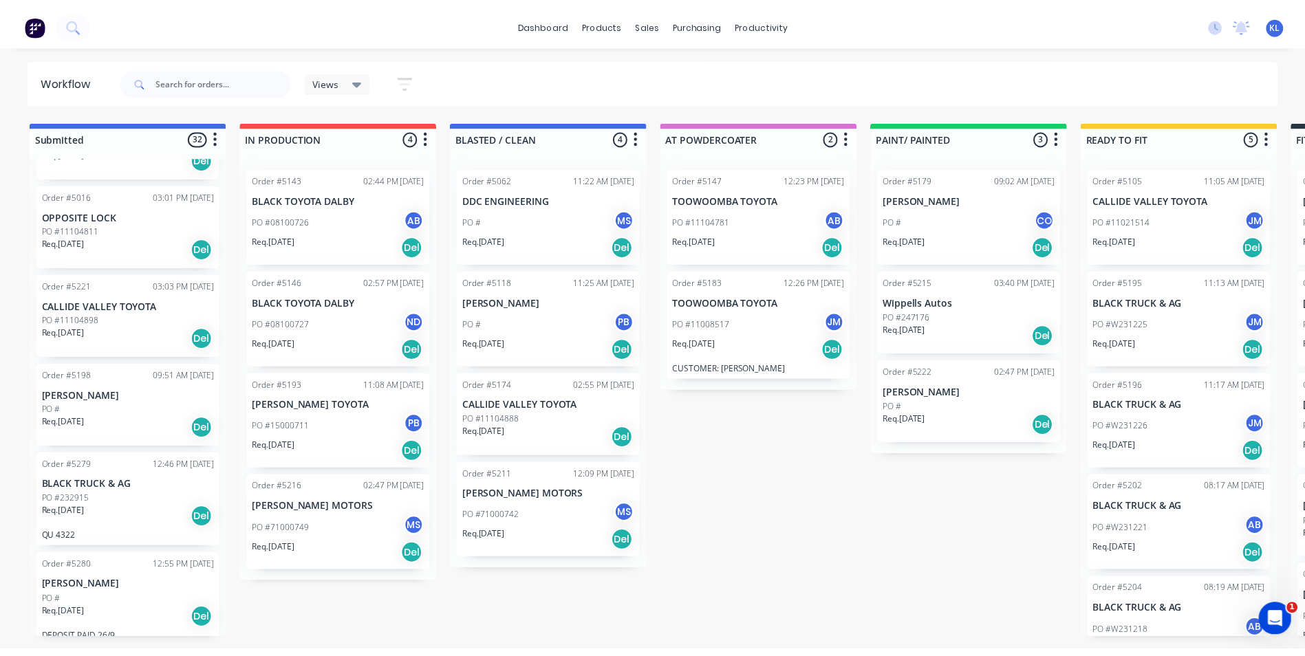
scroll to position [1983, 0]
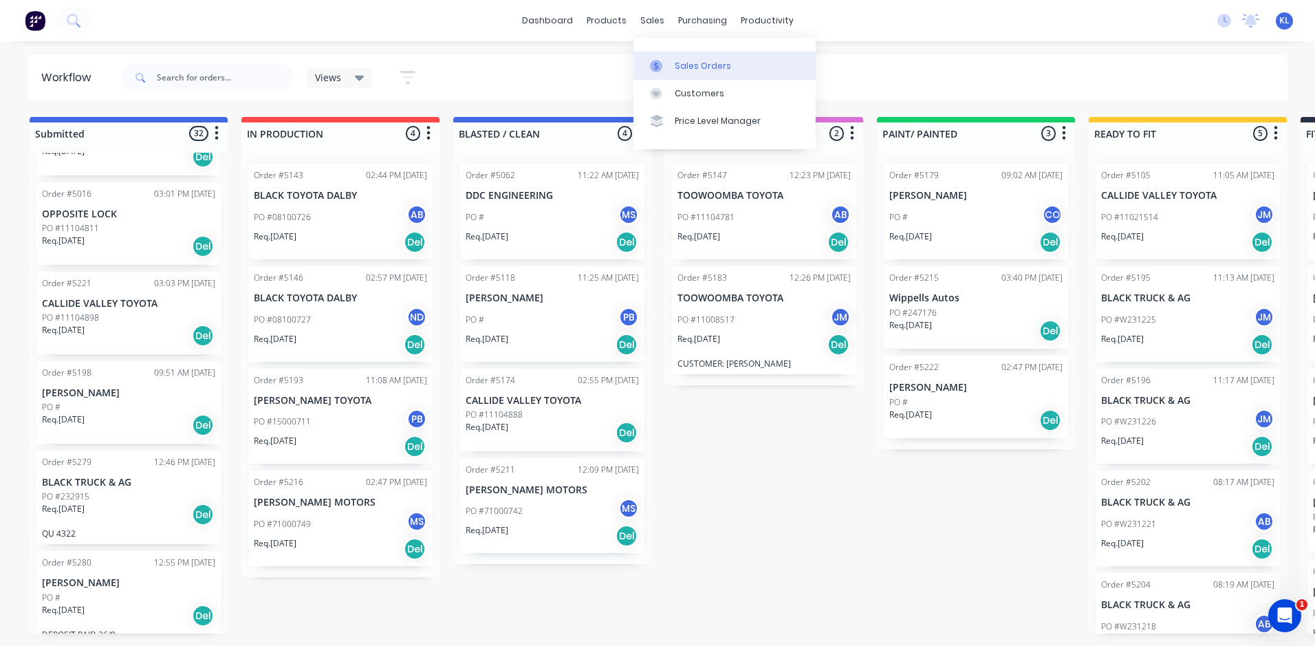
click at [692, 68] on div "Sales Orders" at bounding box center [703, 66] width 56 height 12
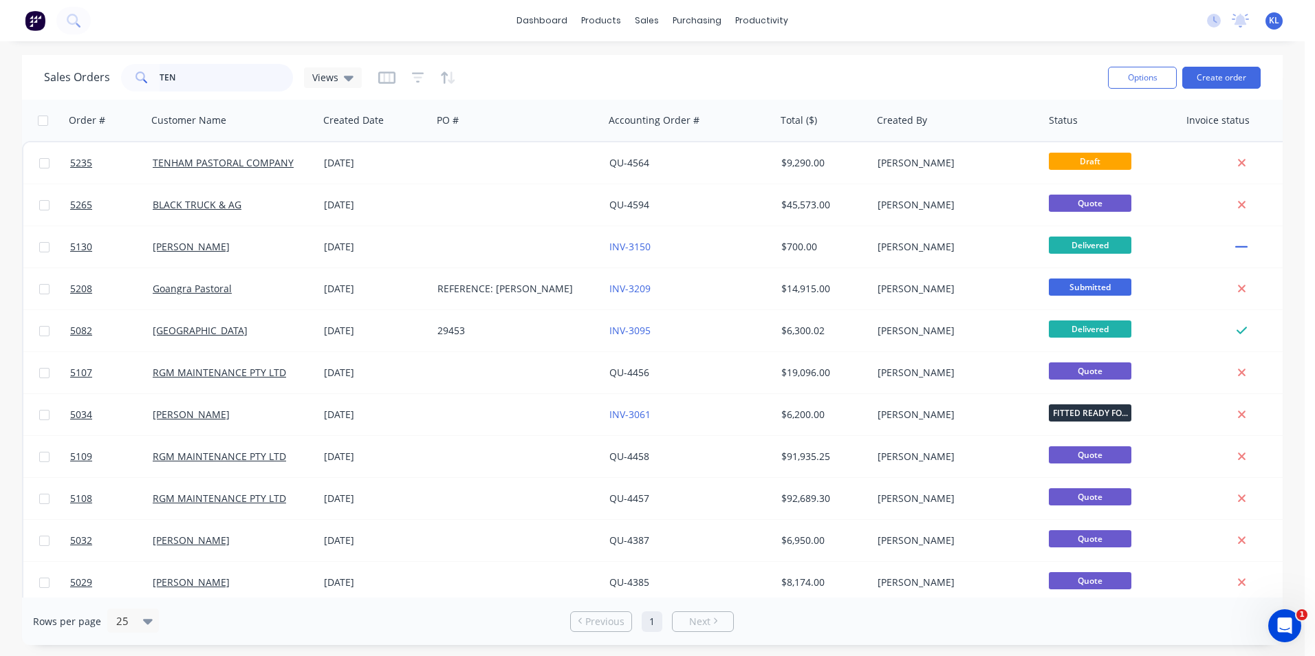
click at [182, 78] on input "TEN" at bounding box center [227, 78] width 134 height 28
type input "T"
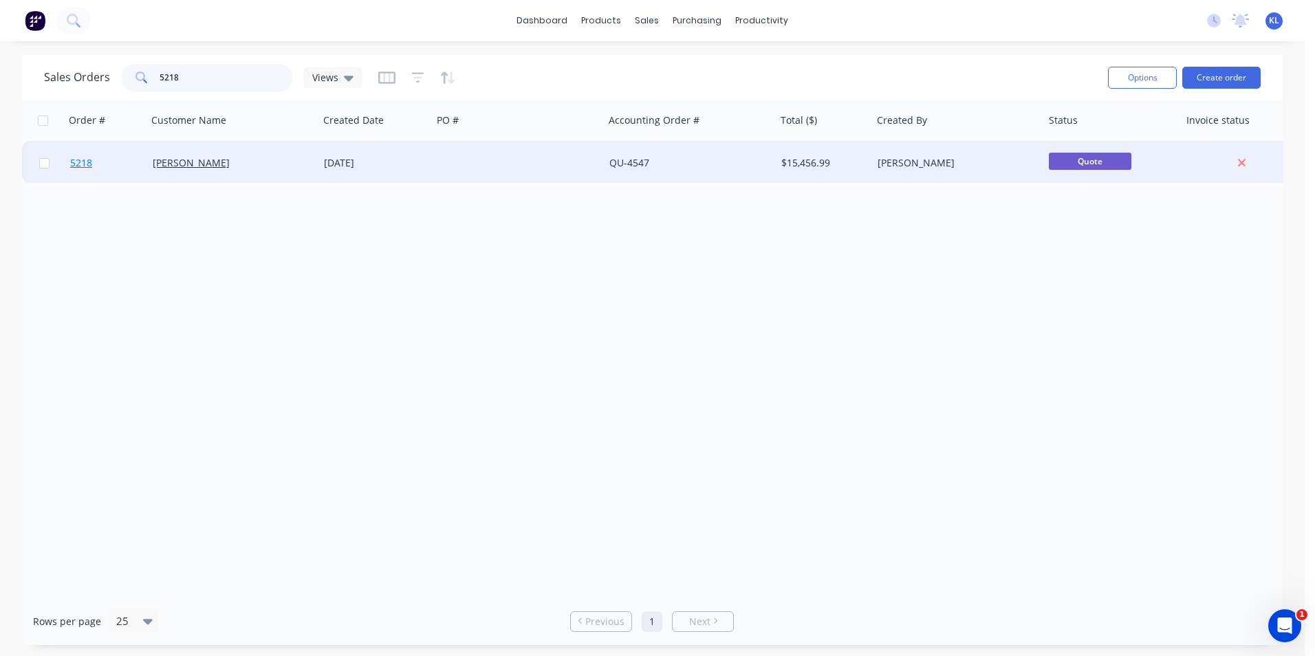
type input "5218"
click at [83, 165] on span "5218" at bounding box center [81, 163] width 22 height 14
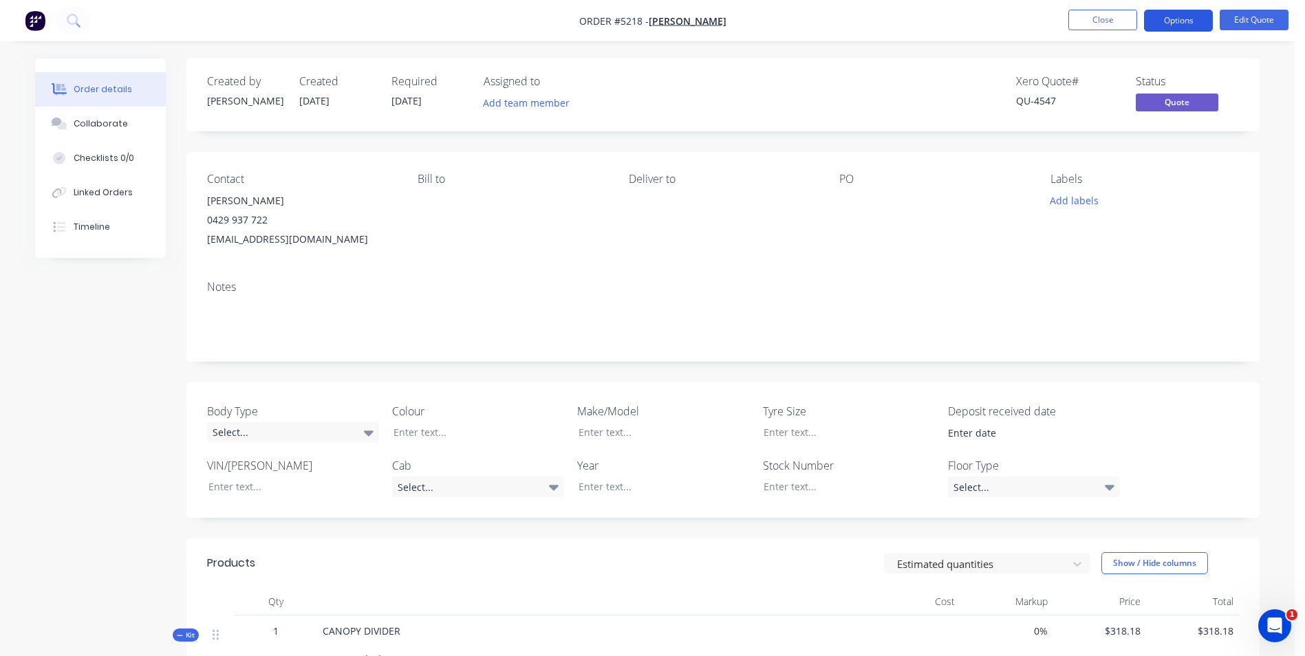
click at [1183, 21] on button "Options" at bounding box center [1178, 21] width 69 height 22
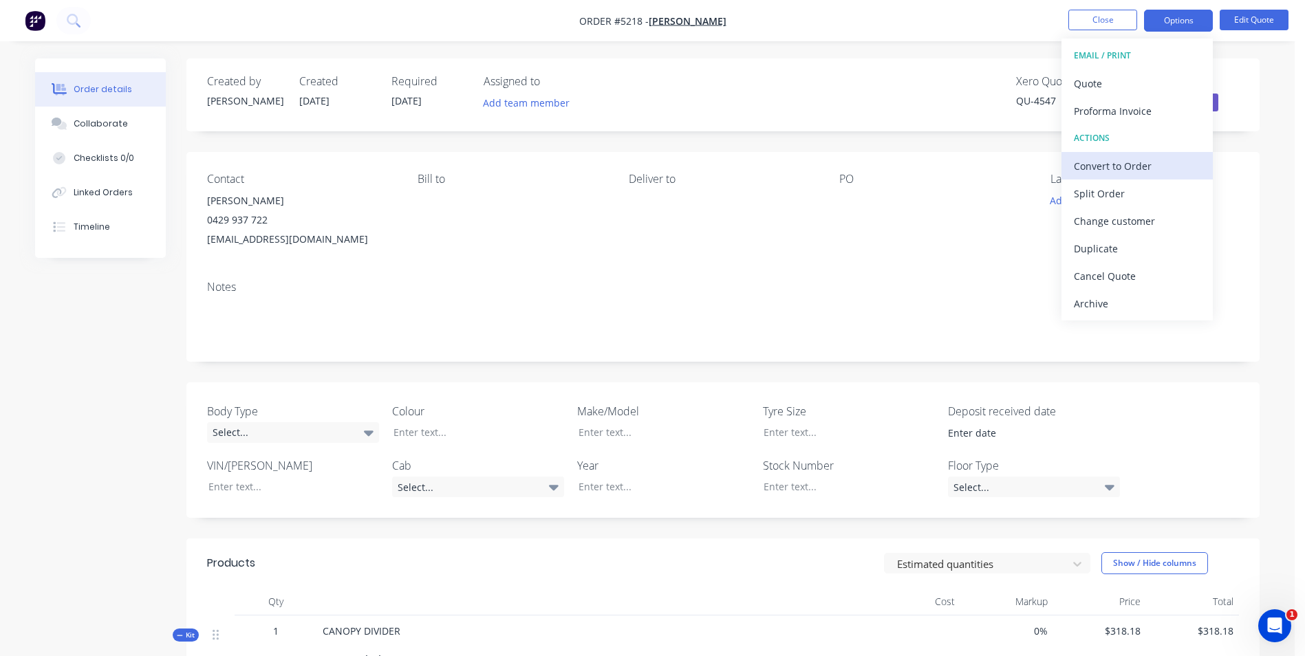
click at [1127, 168] on div "Convert to Order" at bounding box center [1137, 166] width 127 height 20
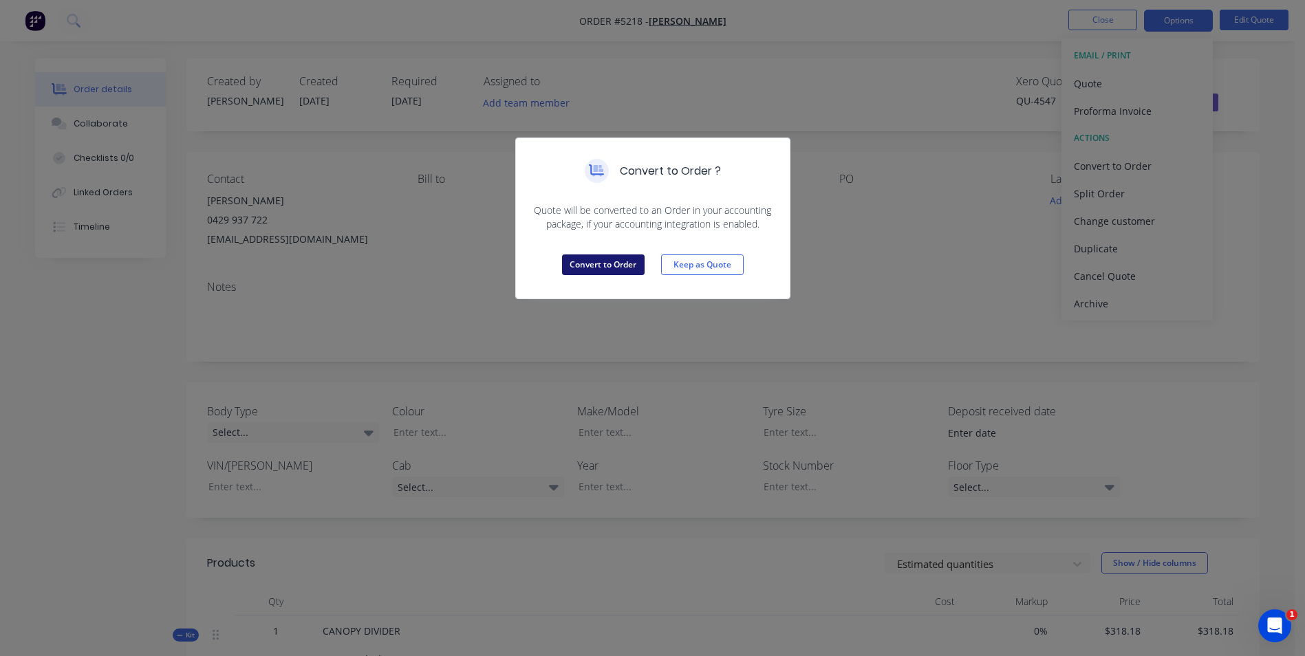
click at [605, 264] on button "Convert to Order" at bounding box center [603, 265] width 83 height 21
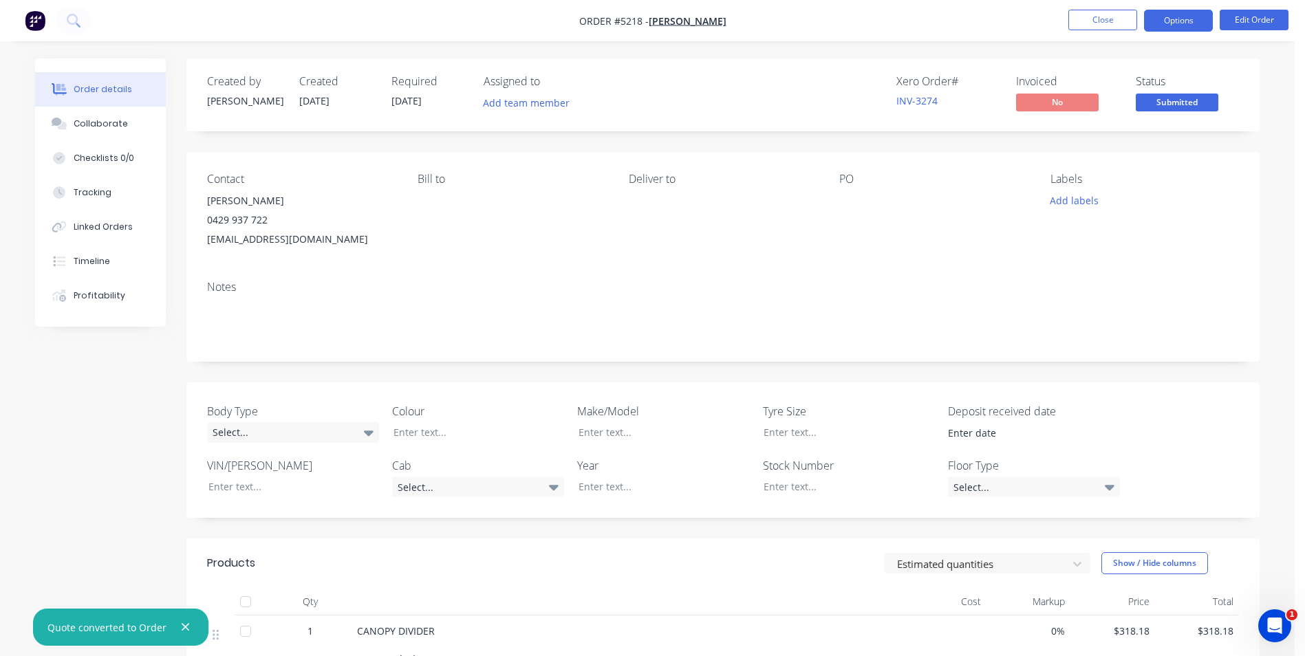
click at [1176, 17] on button "Options" at bounding box center [1178, 21] width 69 height 22
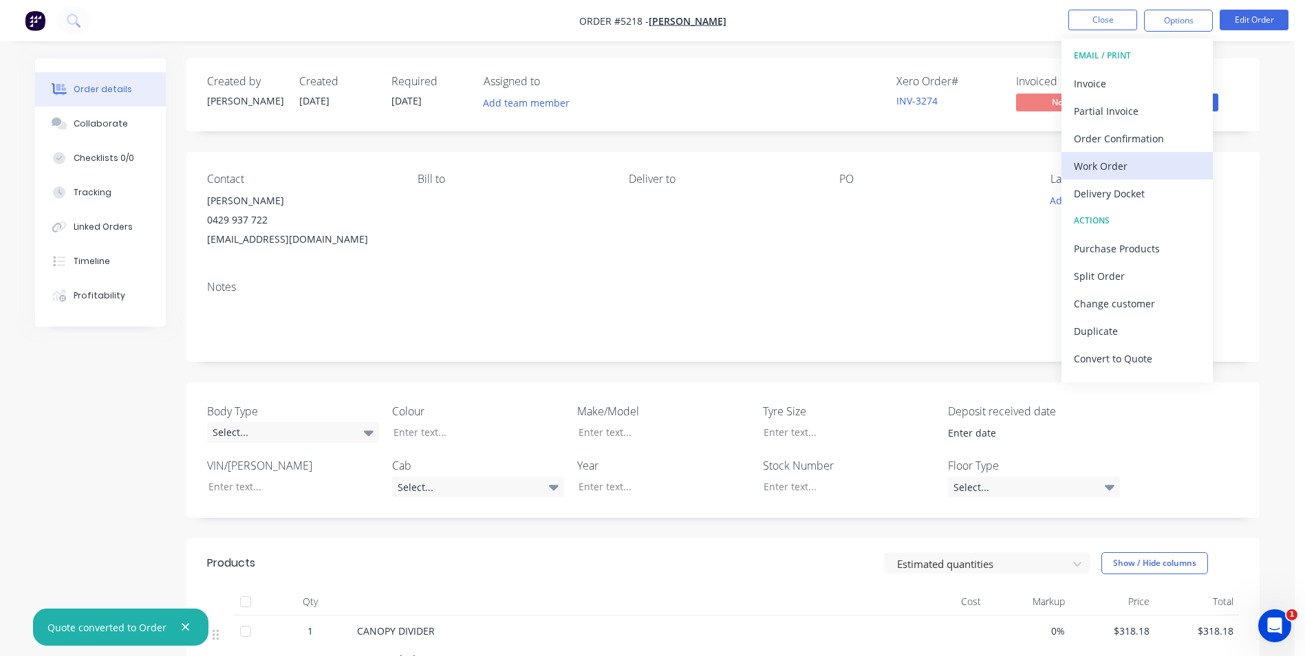
click at [1112, 163] on div "Work Order" at bounding box center [1137, 166] width 127 height 20
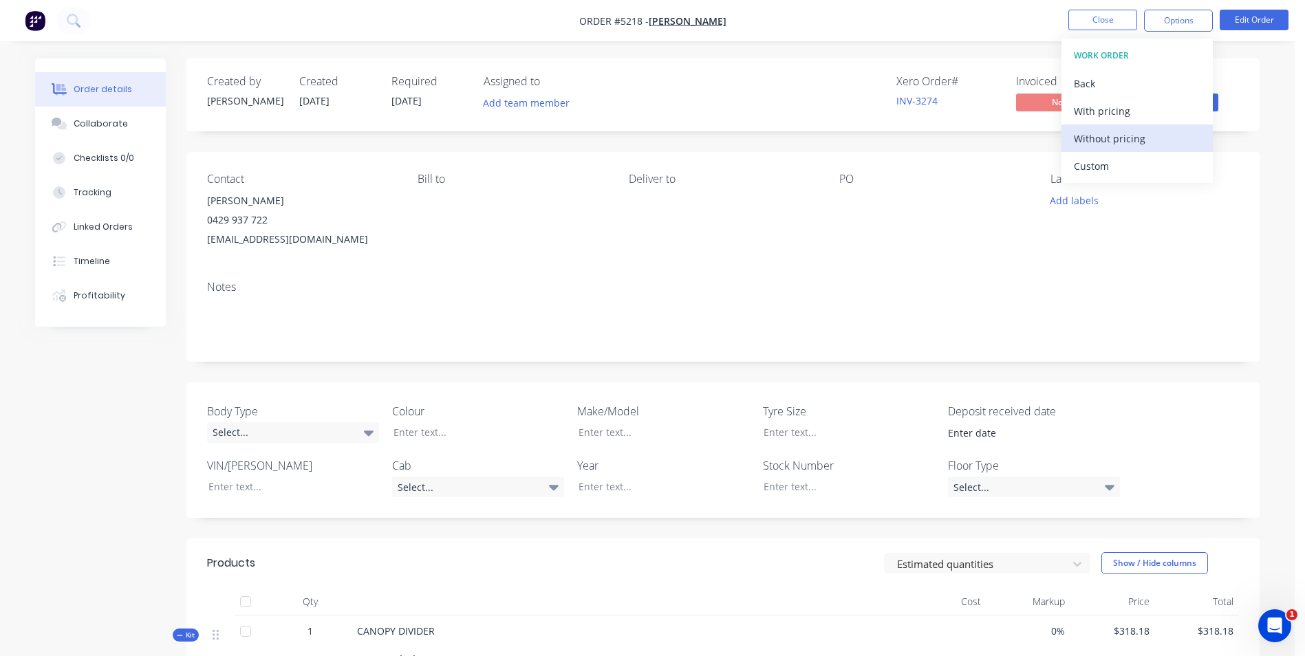
click at [1119, 133] on div "Without pricing" at bounding box center [1137, 139] width 127 height 20
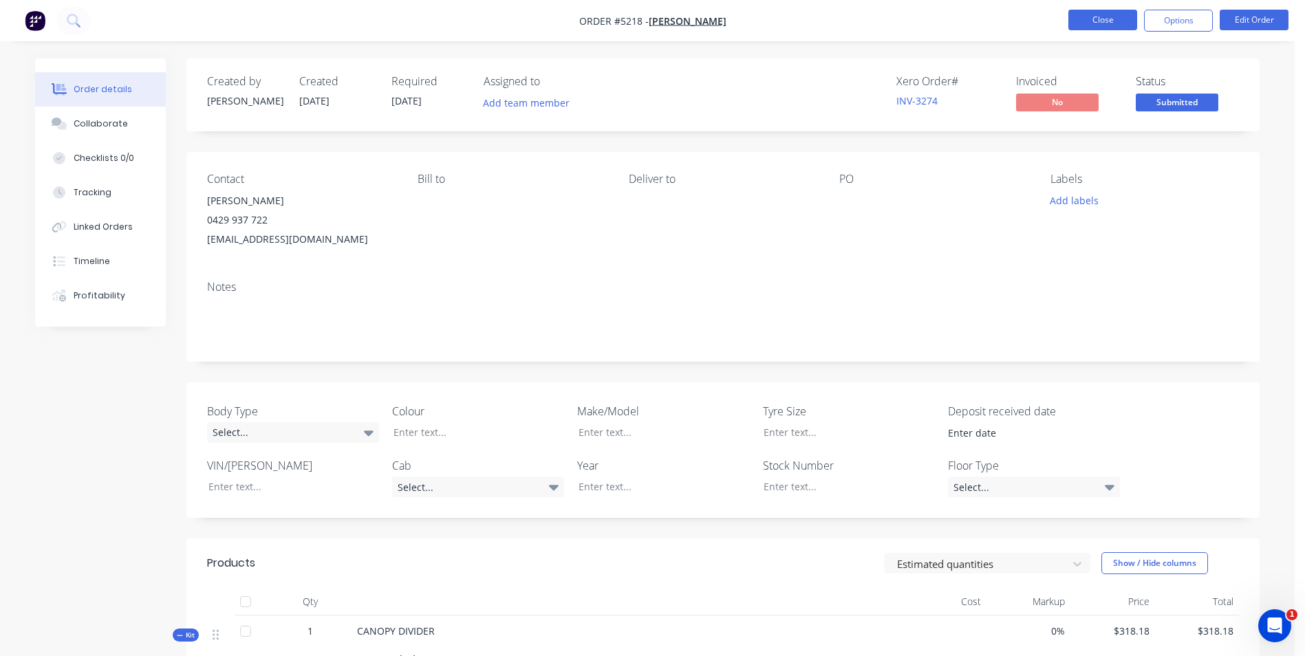
click at [1110, 23] on button "Close" at bounding box center [1102, 20] width 69 height 21
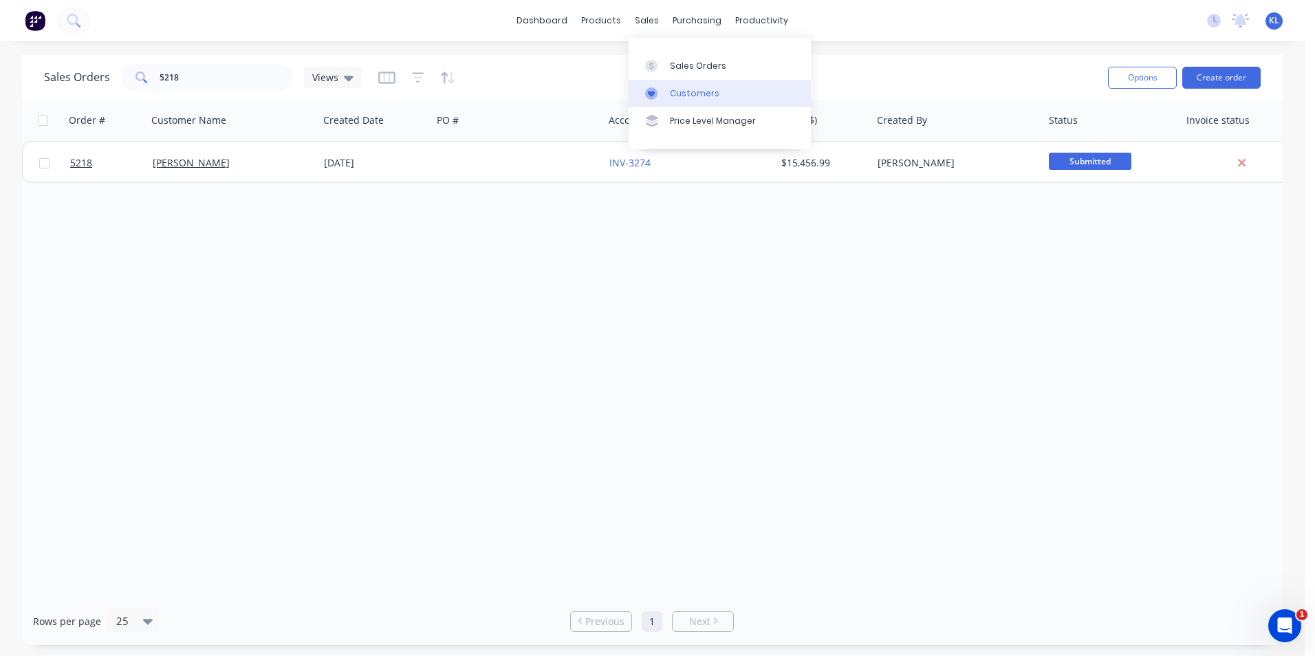
click at [700, 91] on div "Customers" at bounding box center [695, 93] width 50 height 12
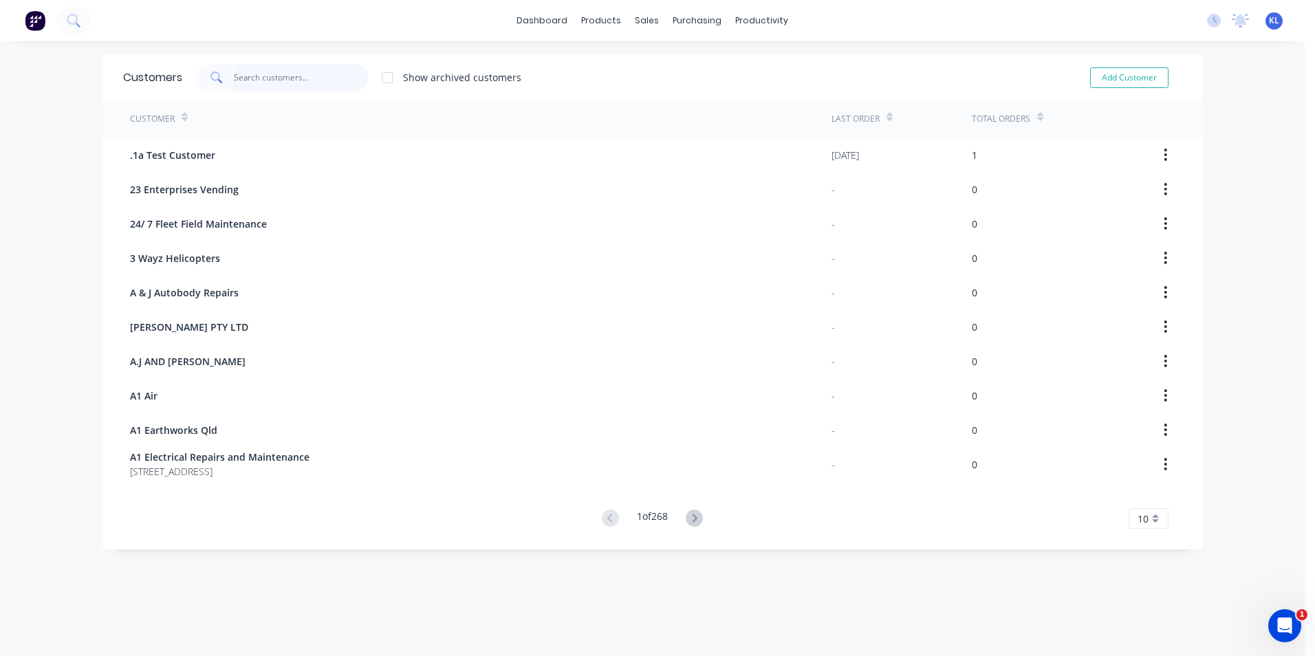
click at [280, 80] on input "text" at bounding box center [301, 78] width 134 height 28
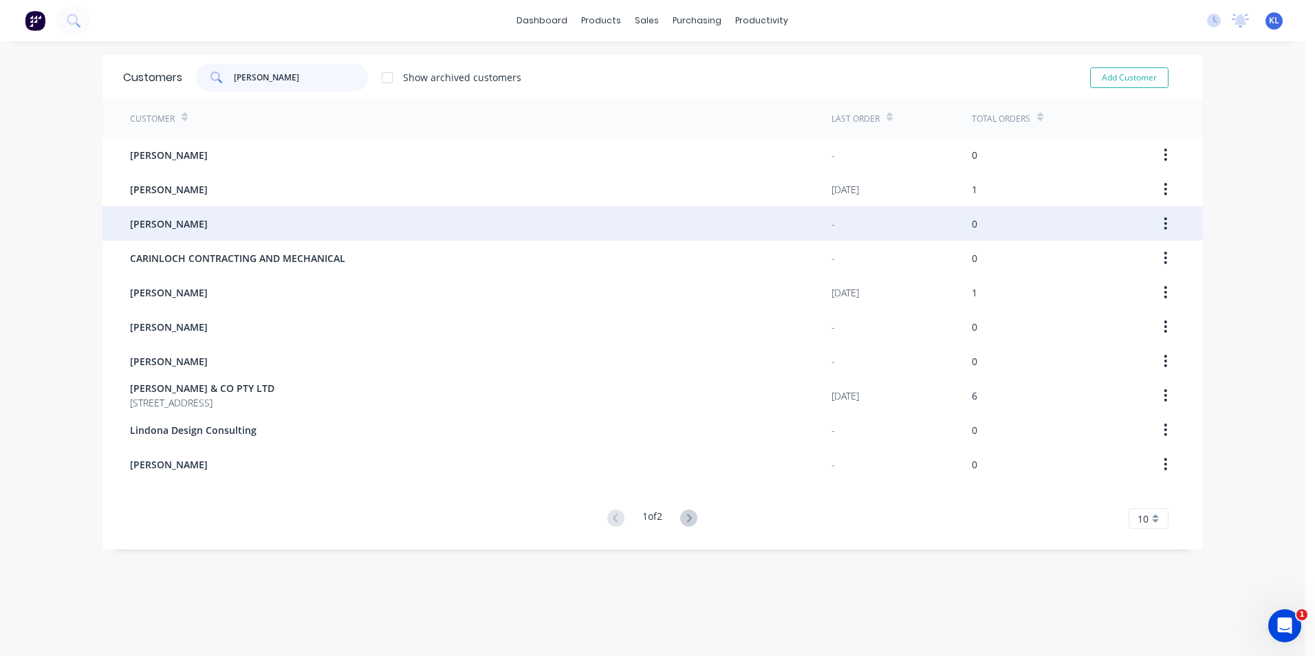
type input "[PERSON_NAME]"
click at [156, 219] on span "[PERSON_NAME]" at bounding box center [169, 224] width 78 height 14
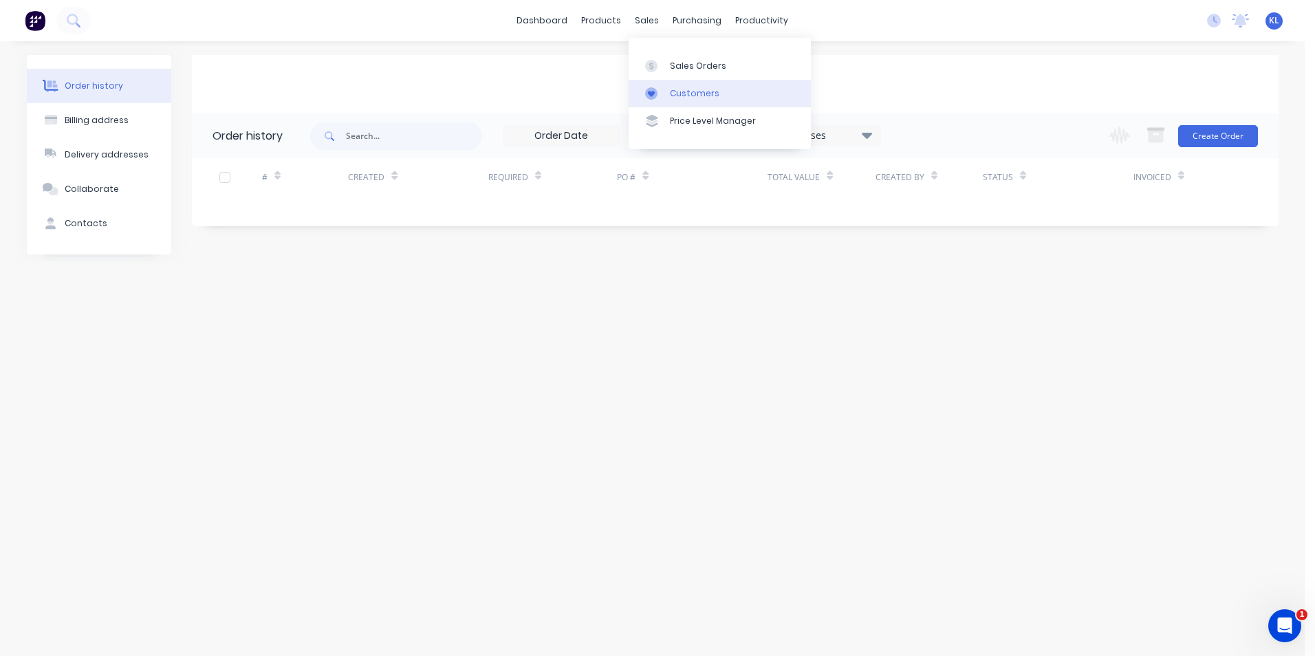
click at [680, 93] on div "Customers" at bounding box center [695, 93] width 50 height 12
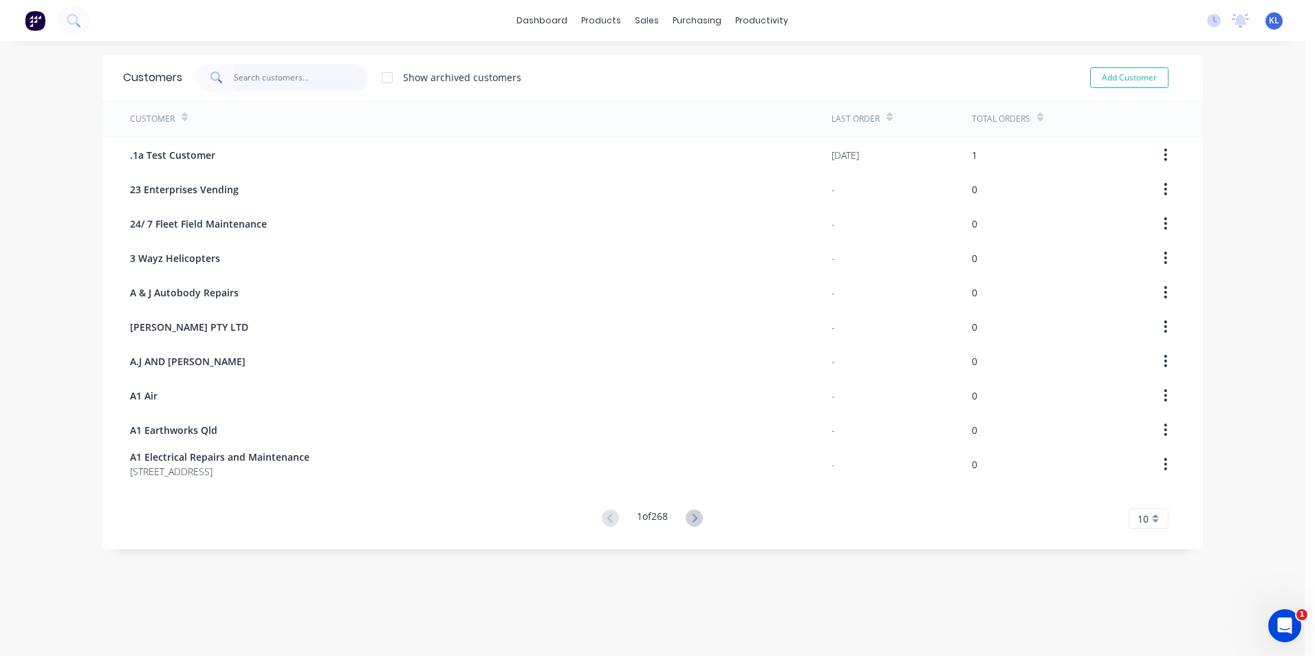
click at [278, 78] on input "text" at bounding box center [301, 78] width 134 height 28
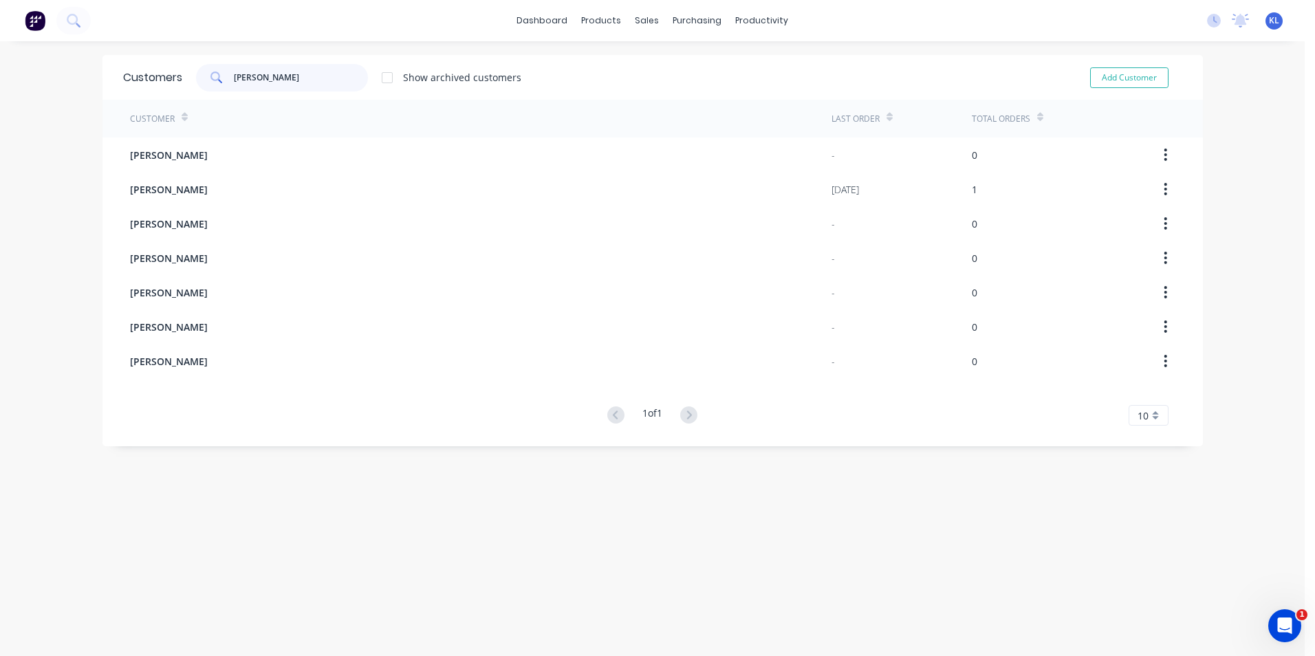
type input "[PERSON_NAME]"
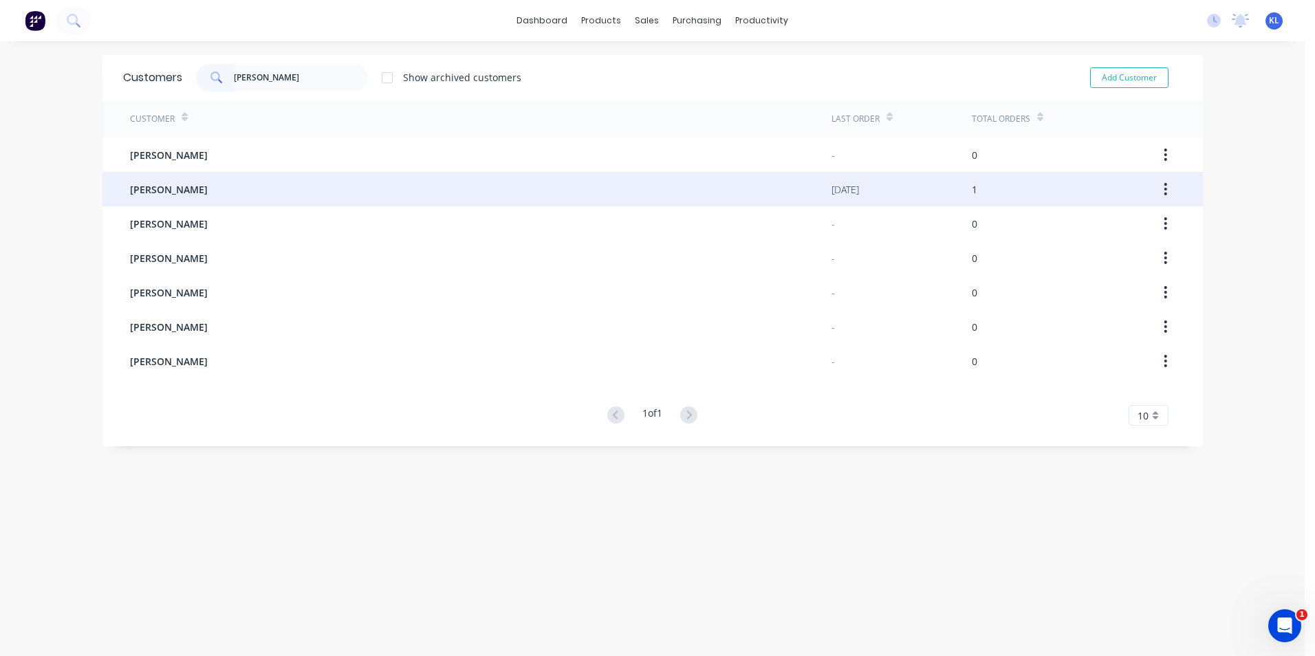
click at [144, 192] on span "[PERSON_NAME]" at bounding box center [169, 189] width 78 height 14
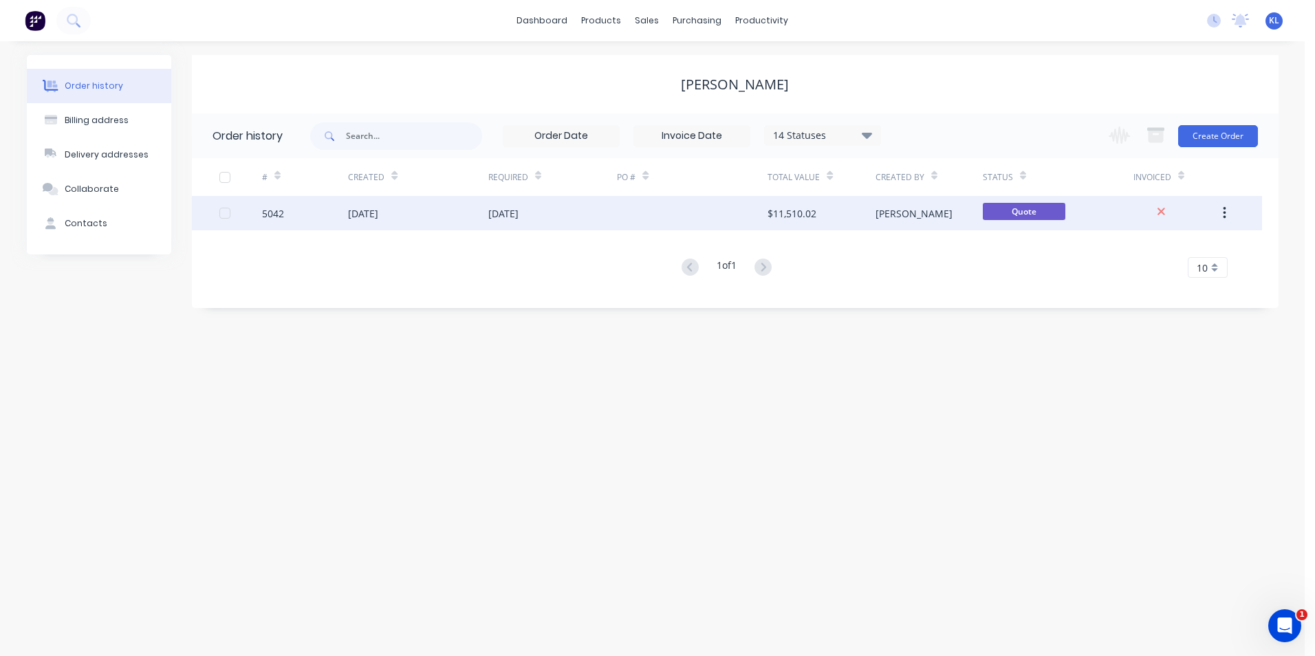
click at [272, 213] on div "5042" at bounding box center [273, 213] width 22 height 14
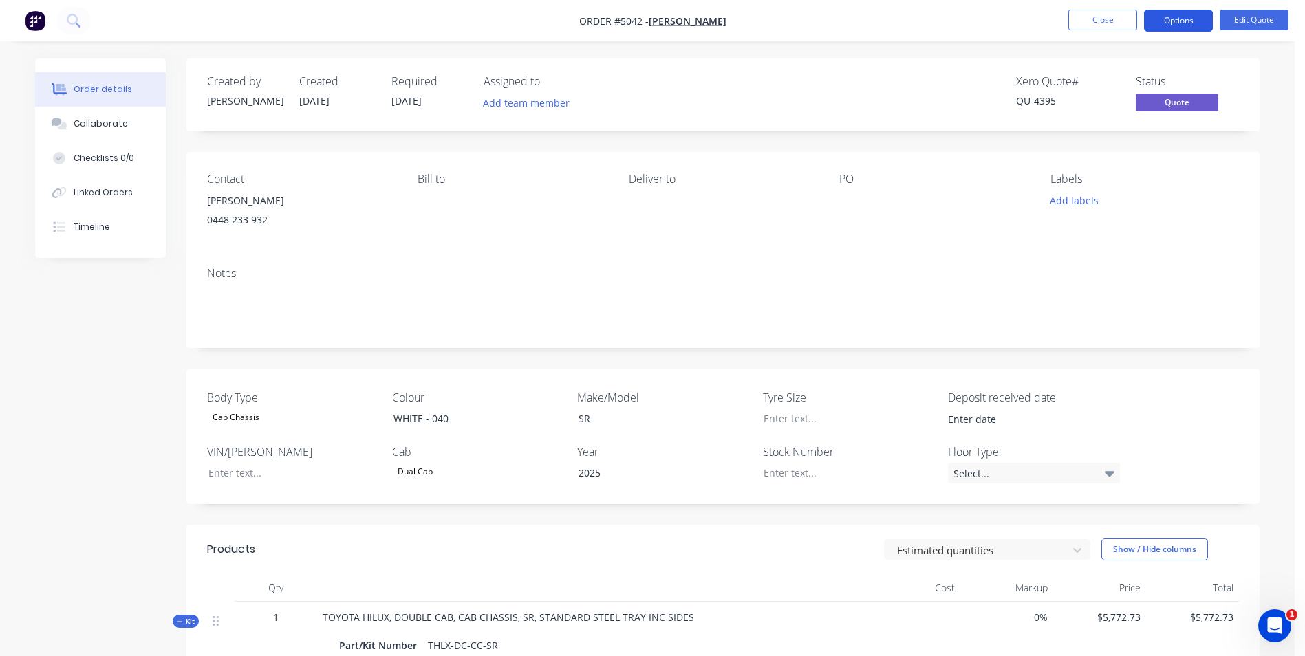
click at [1188, 17] on button "Options" at bounding box center [1178, 21] width 69 height 22
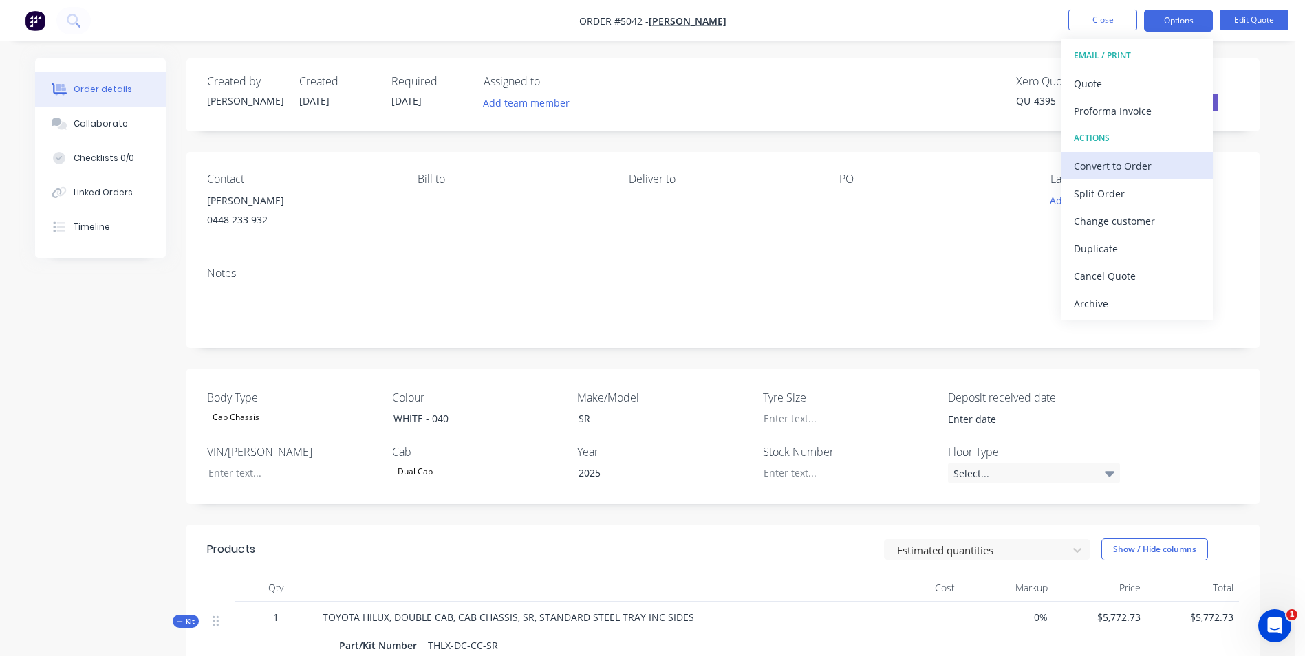
click at [1112, 161] on div "Convert to Order" at bounding box center [1137, 166] width 127 height 20
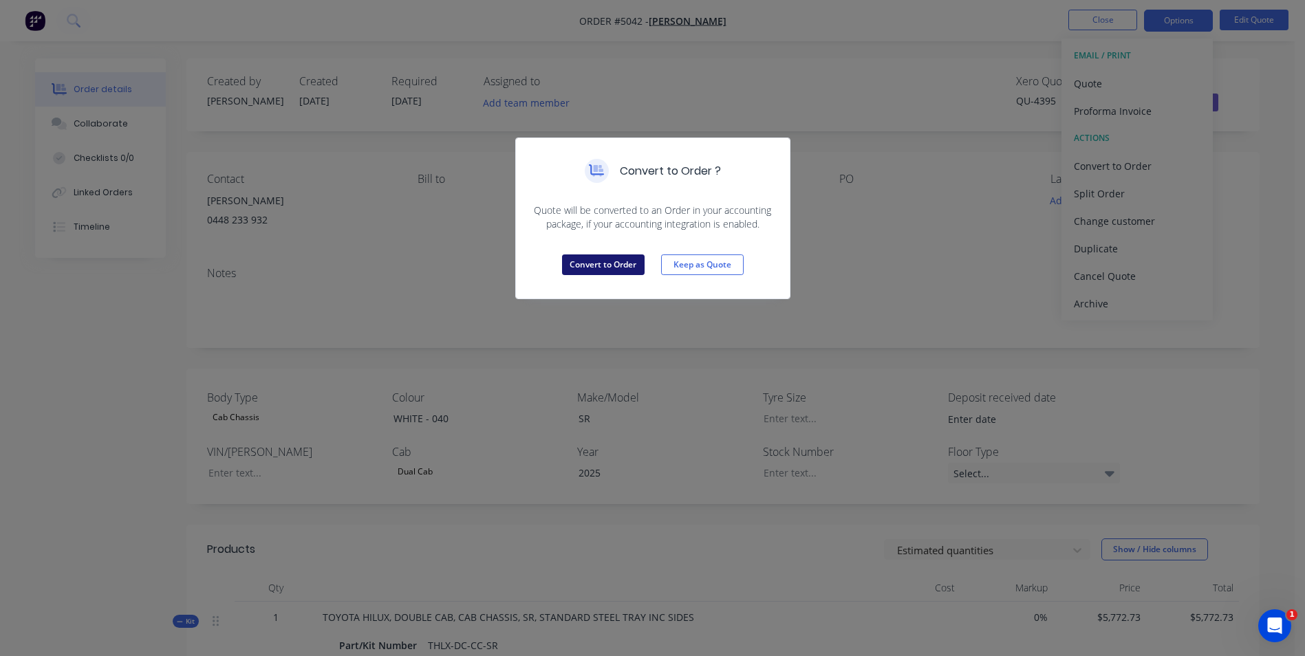
click at [632, 262] on button "Convert to Order" at bounding box center [603, 265] width 83 height 21
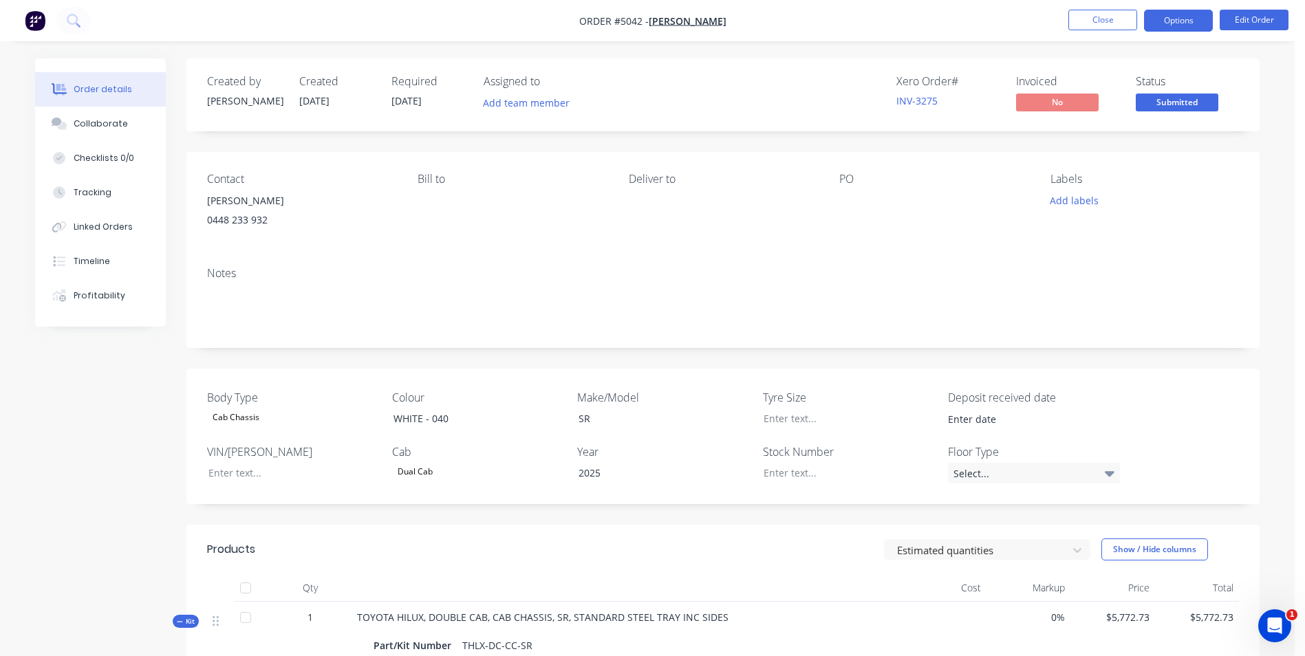
click at [1181, 21] on button "Options" at bounding box center [1178, 21] width 69 height 22
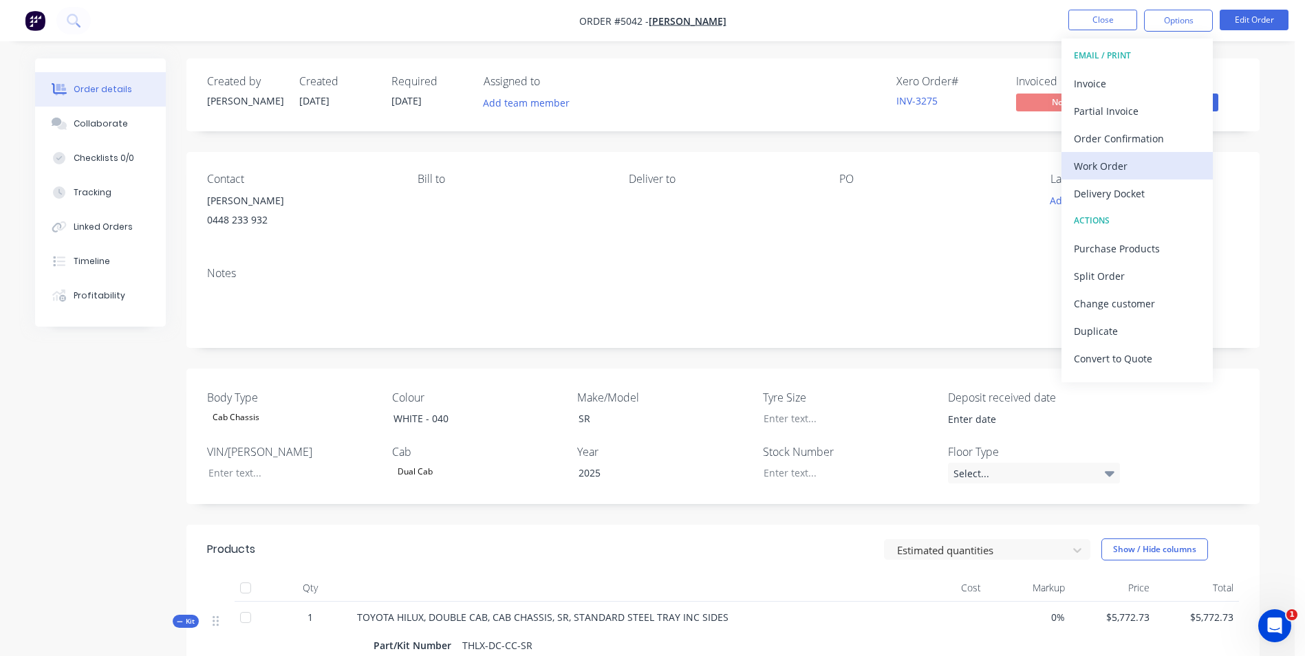
click at [1139, 162] on div "Work Order" at bounding box center [1137, 166] width 127 height 20
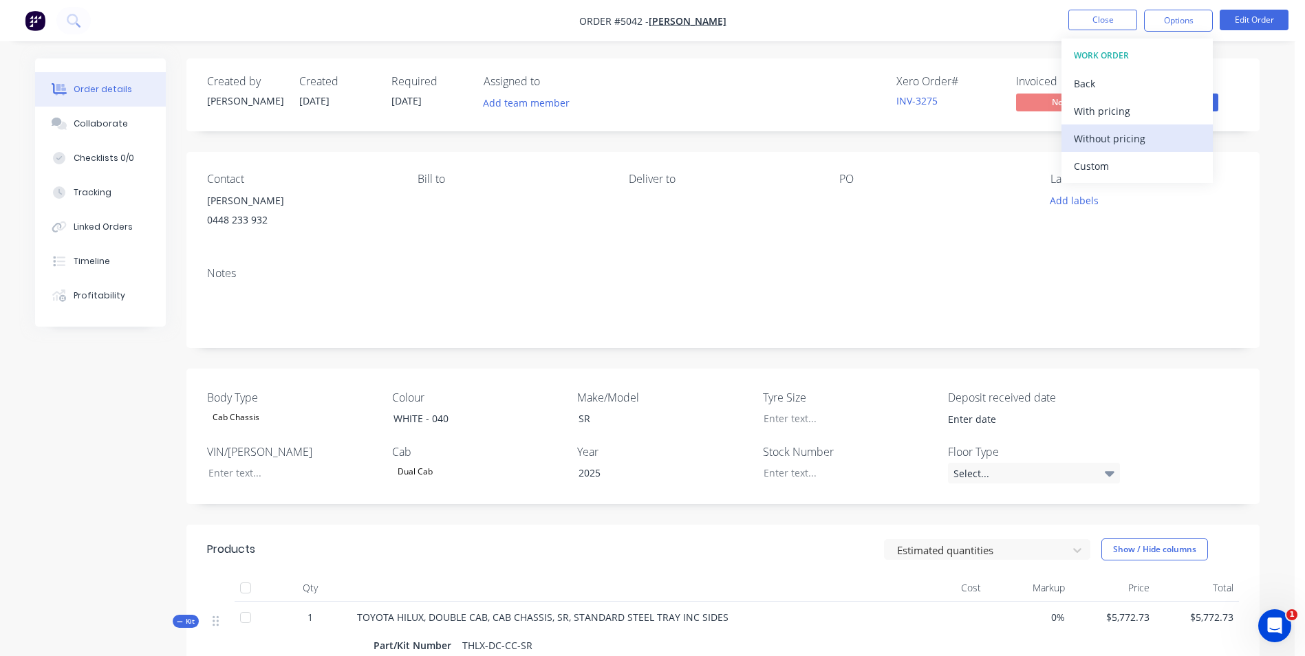
click at [1123, 132] on div "Without pricing" at bounding box center [1137, 139] width 127 height 20
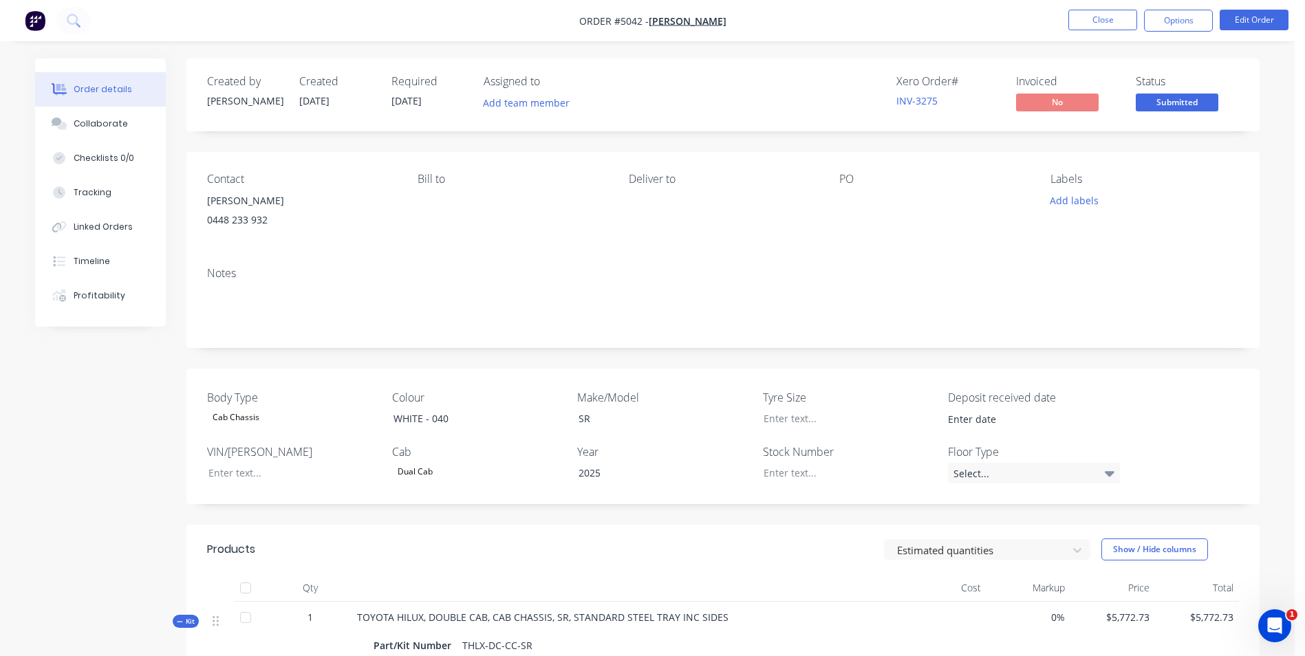
click at [1282, 114] on div "Order details Collaborate Checklists 0/0 Tracking Linked Orders Timeline Profit…" at bounding box center [647, 607] width 1295 height 1214
click at [1110, 29] on button "Close" at bounding box center [1102, 20] width 69 height 21
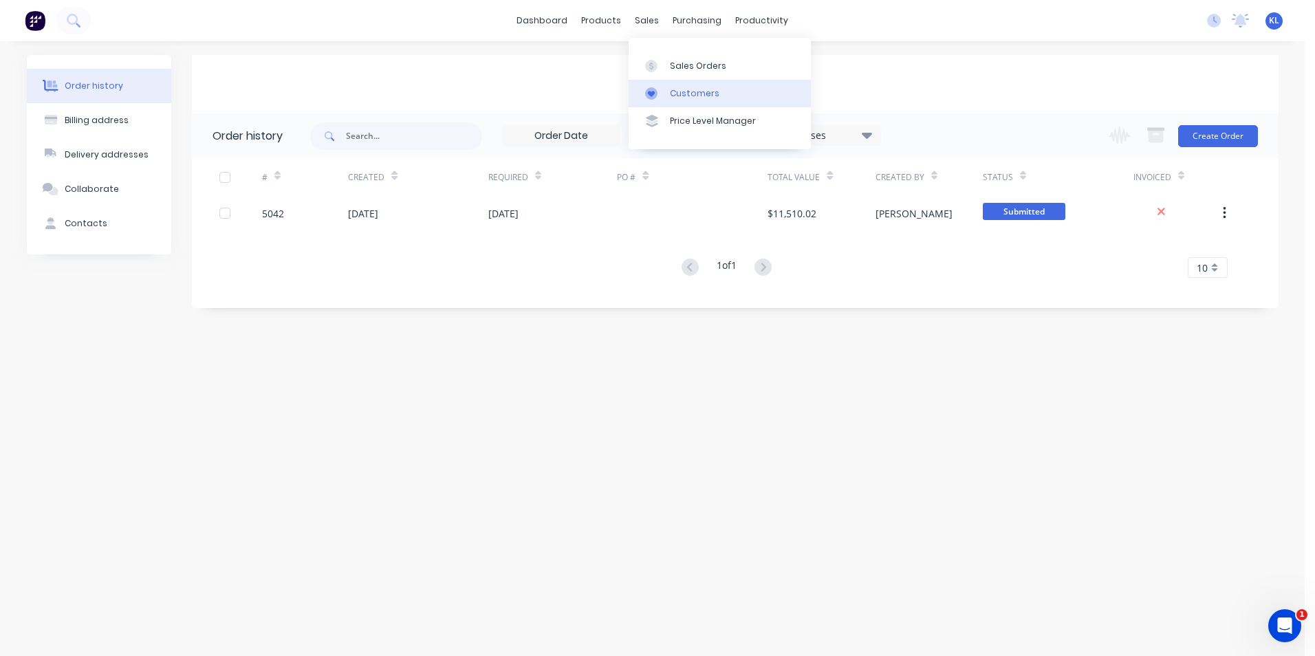
click at [700, 94] on div "Customers" at bounding box center [695, 93] width 50 height 12
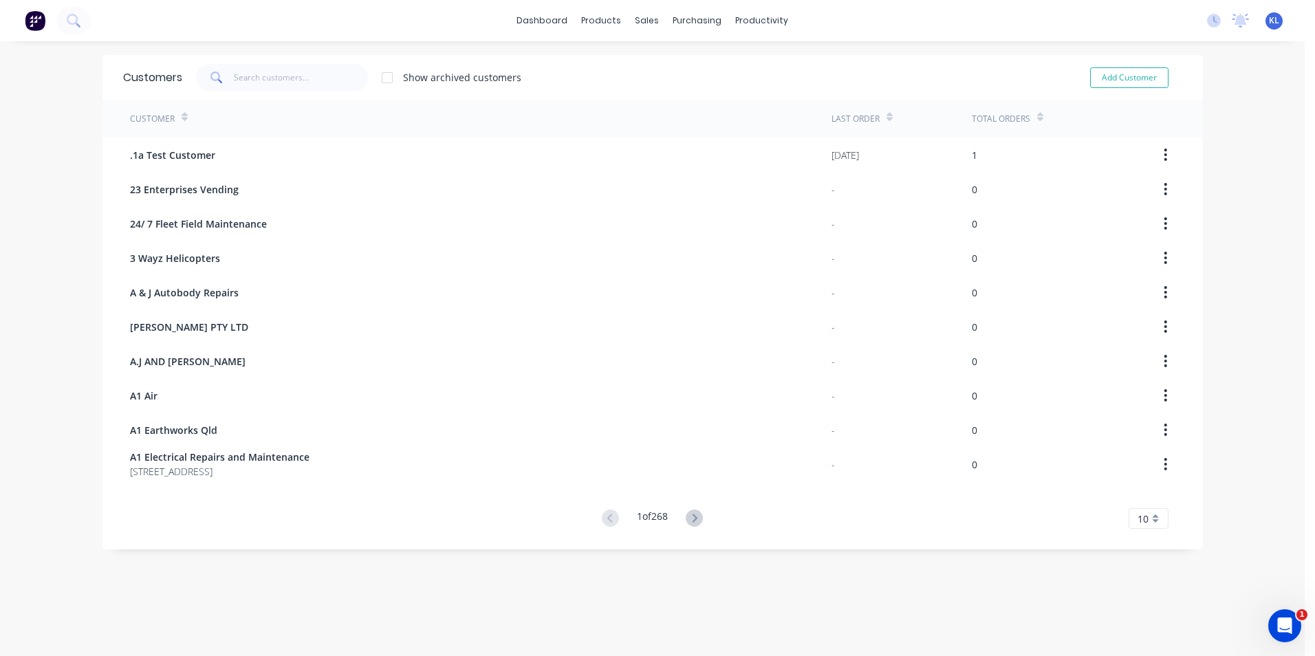
click at [1038, 114] on icon at bounding box center [1041, 117] width 6 height 10
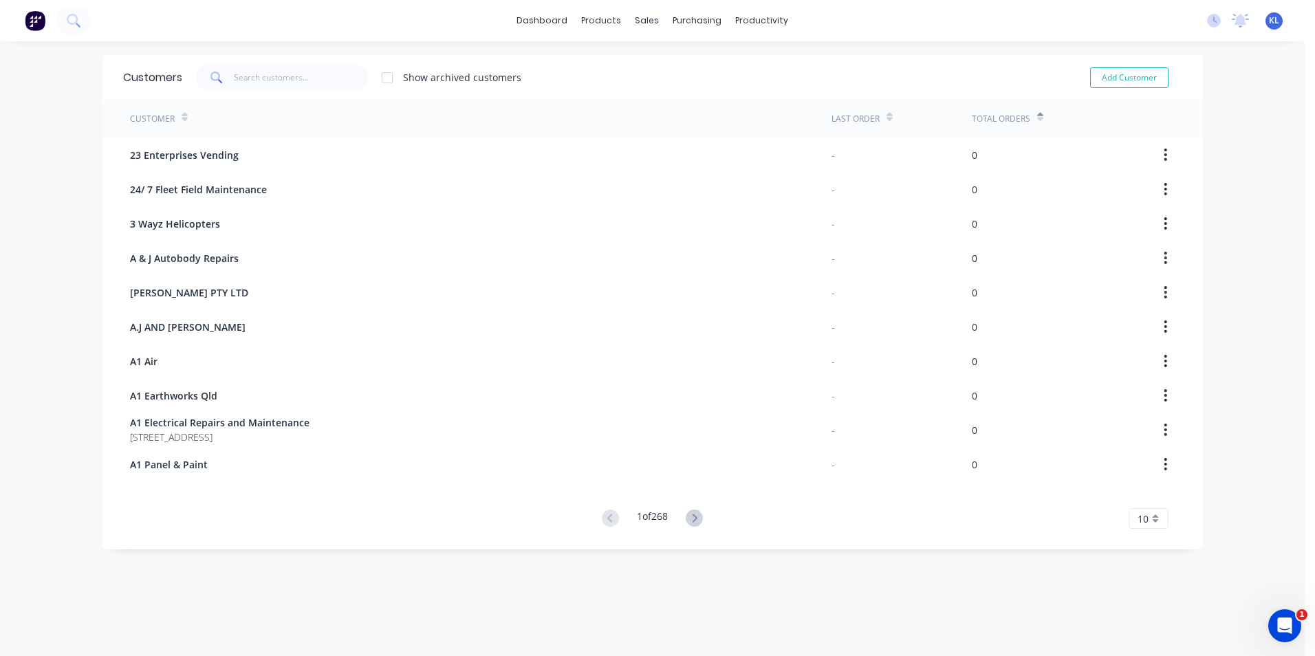
click at [1038, 114] on icon at bounding box center [1041, 117] width 6 height 10
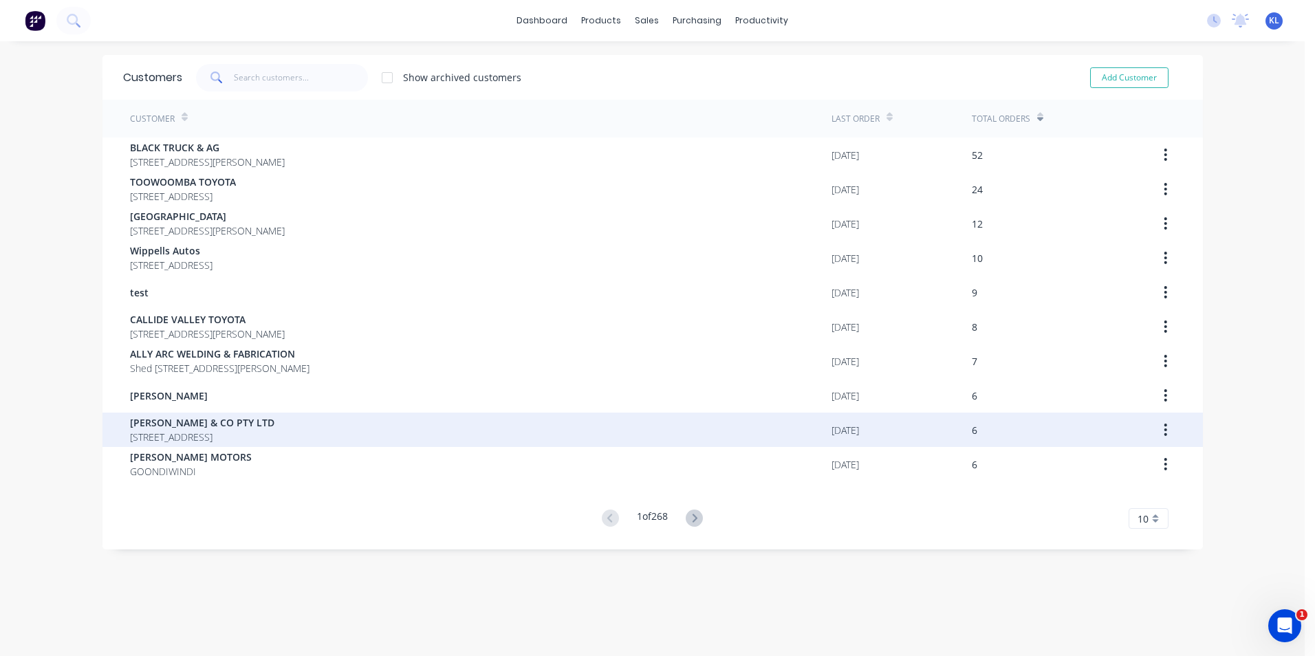
click at [195, 422] on span "[PERSON_NAME] & CO PTY LTD" at bounding box center [202, 423] width 144 height 14
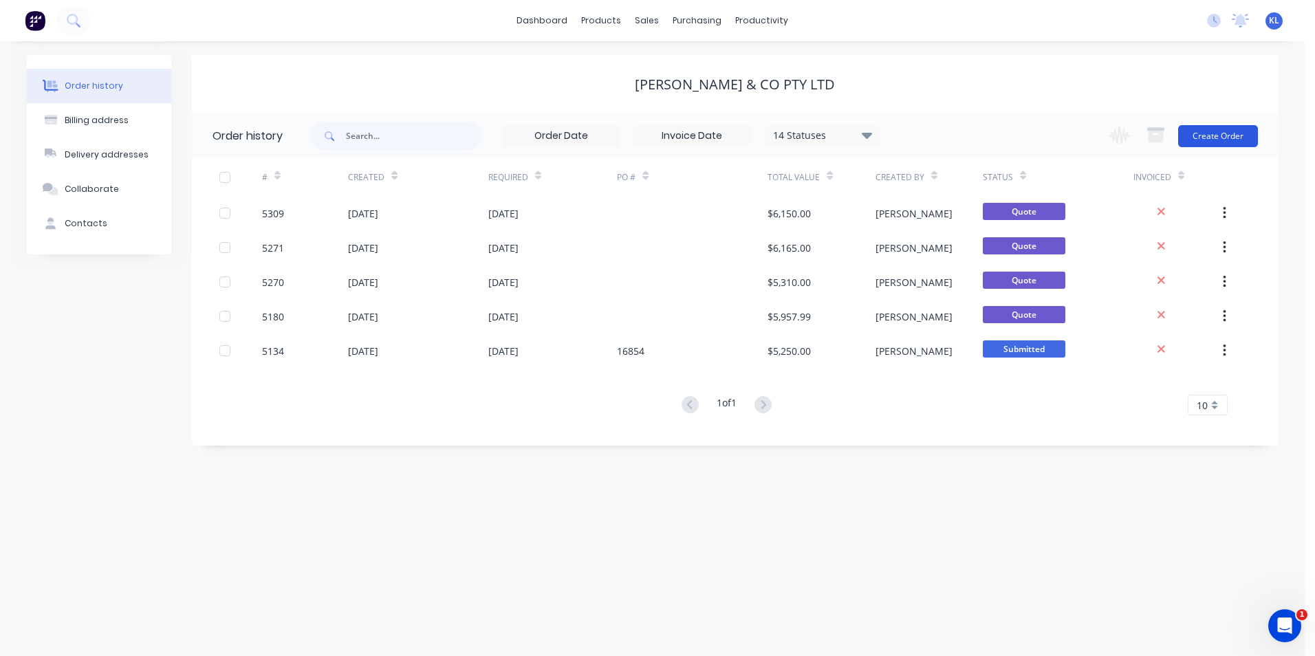
click at [1208, 132] on button "Create Order" at bounding box center [1219, 136] width 80 height 22
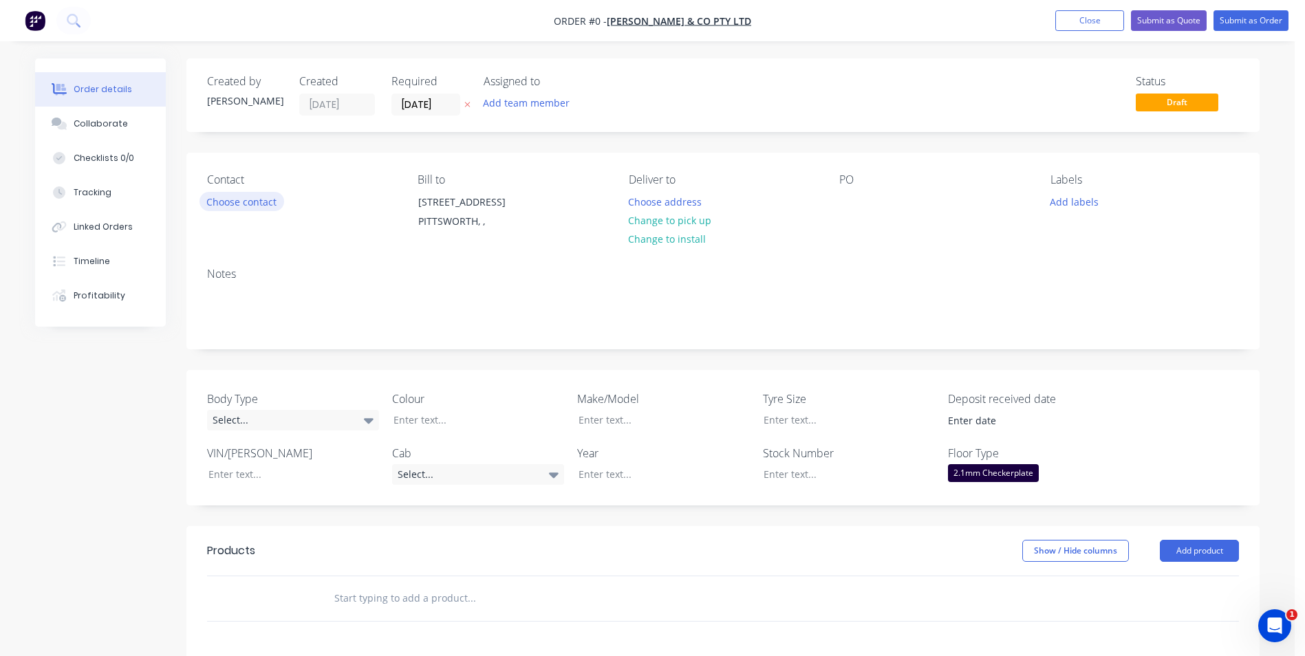
click at [264, 202] on button "Choose contact" at bounding box center [242, 201] width 85 height 19
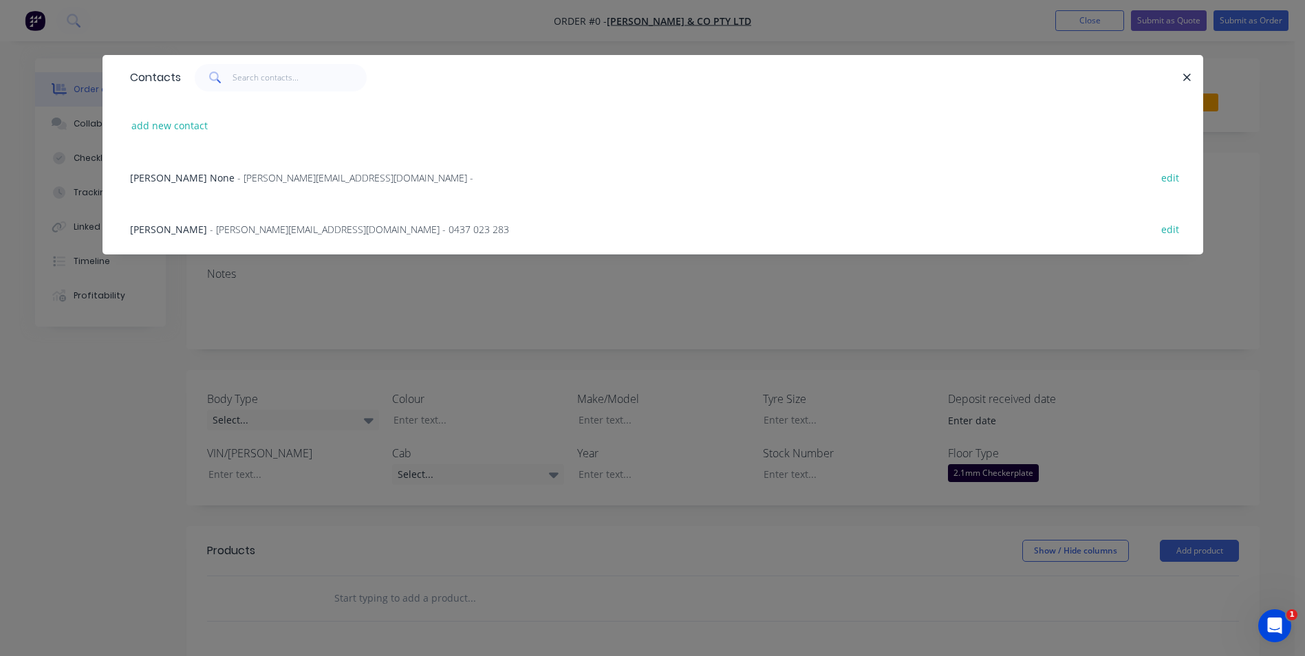
click at [184, 228] on span "[PERSON_NAME]" at bounding box center [168, 229] width 77 height 13
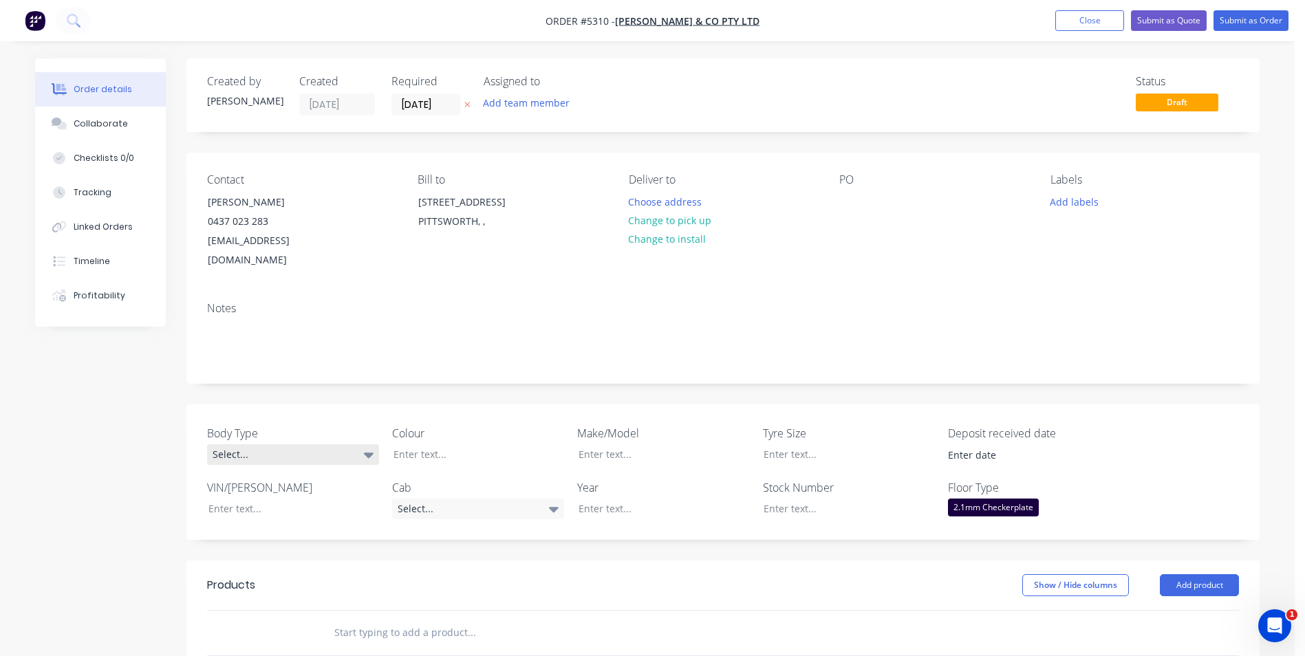
click at [355, 444] on div "Select..." at bounding box center [293, 454] width 172 height 21
click at [310, 487] on button "Cab Chassis" at bounding box center [310, 492] width 206 height 28
click at [450, 499] on div "Select..." at bounding box center [478, 509] width 172 height 21
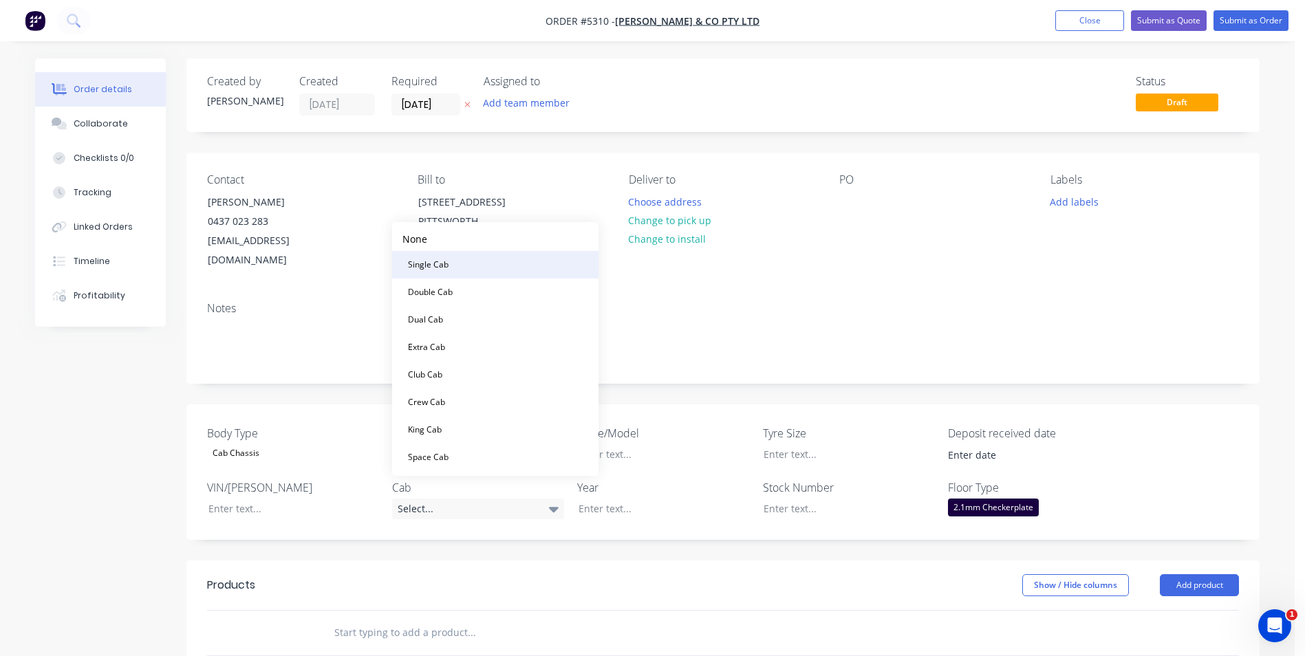
click at [464, 272] on button "Single Cab" at bounding box center [495, 265] width 206 height 28
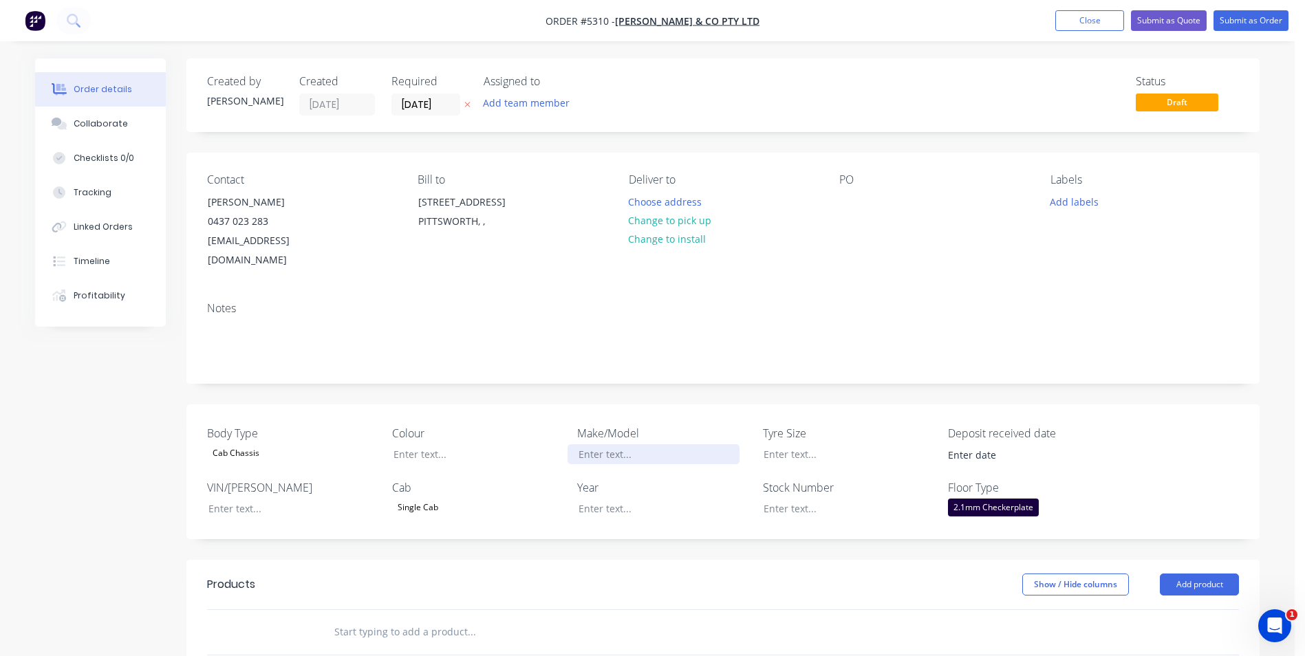
click at [644, 444] on div at bounding box center [654, 454] width 172 height 20
click at [614, 499] on div at bounding box center [654, 509] width 172 height 20
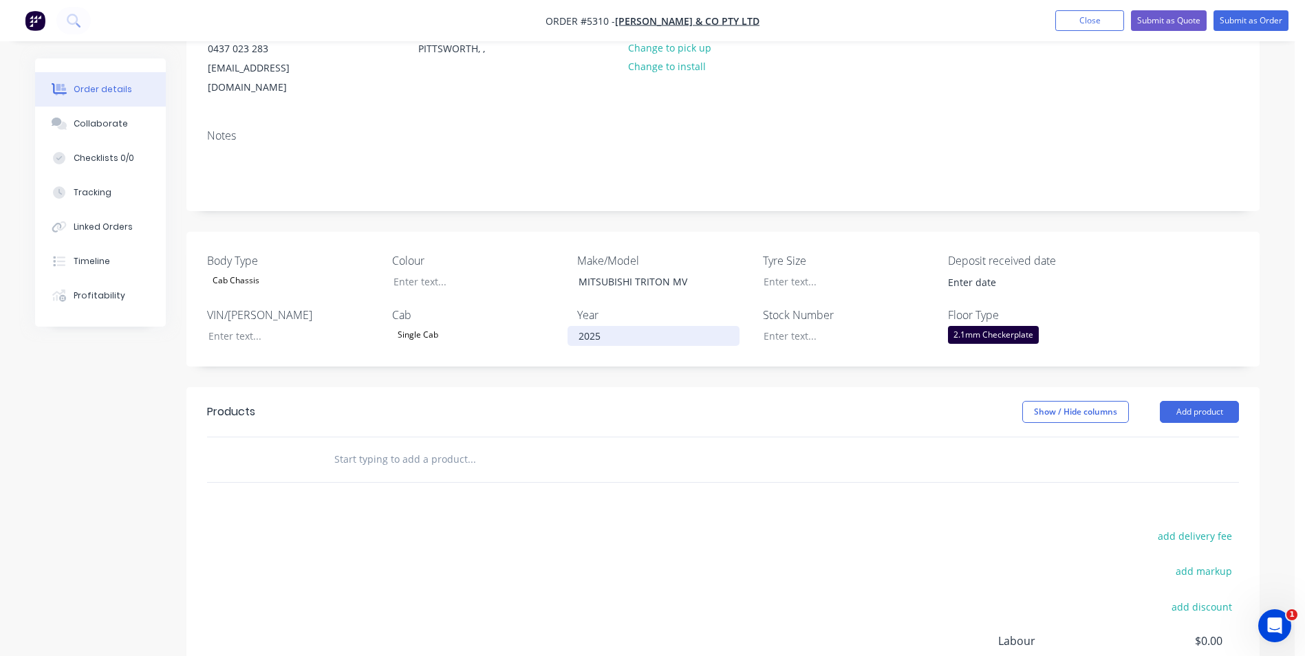
scroll to position [206, 0]
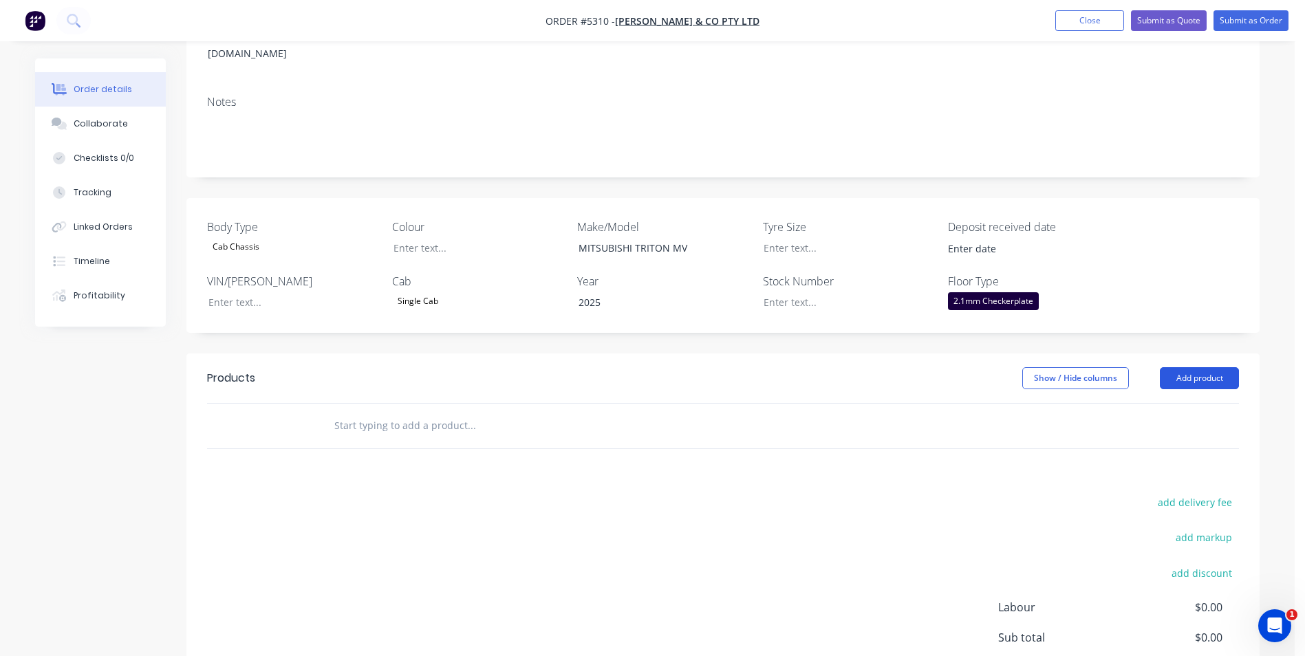
click at [1199, 367] on button "Add product" at bounding box center [1199, 378] width 79 height 22
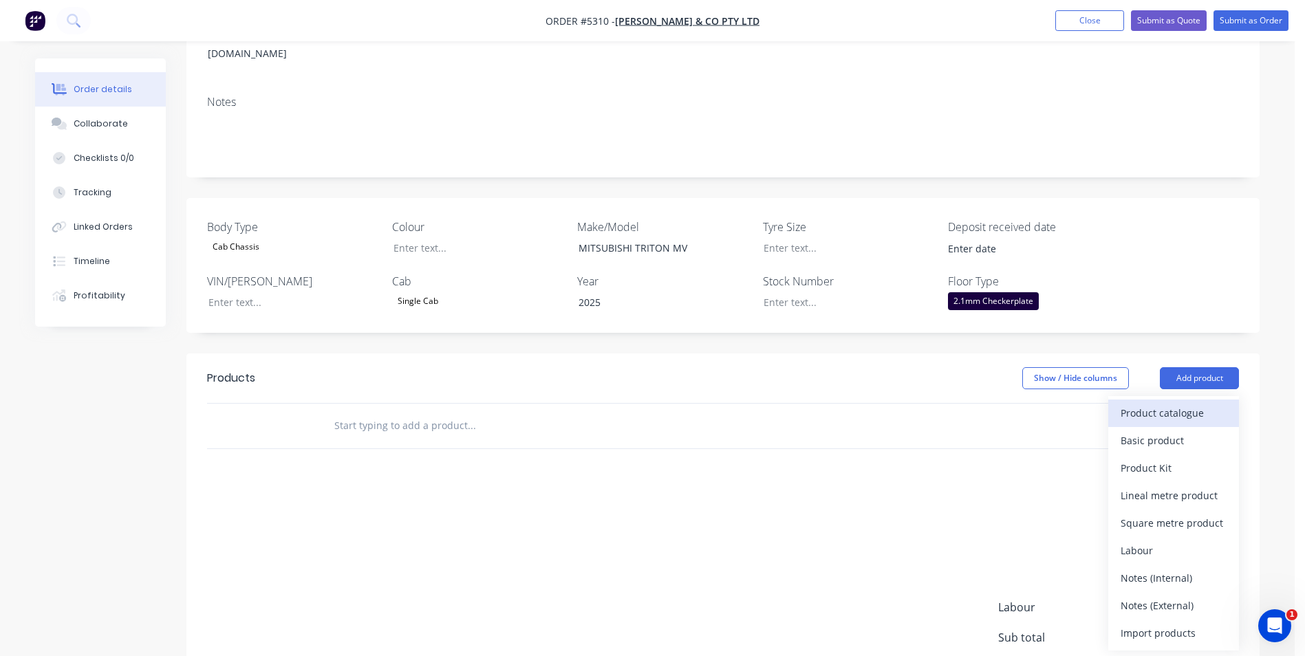
click at [1185, 403] on div "Product catalogue" at bounding box center [1174, 413] width 106 height 20
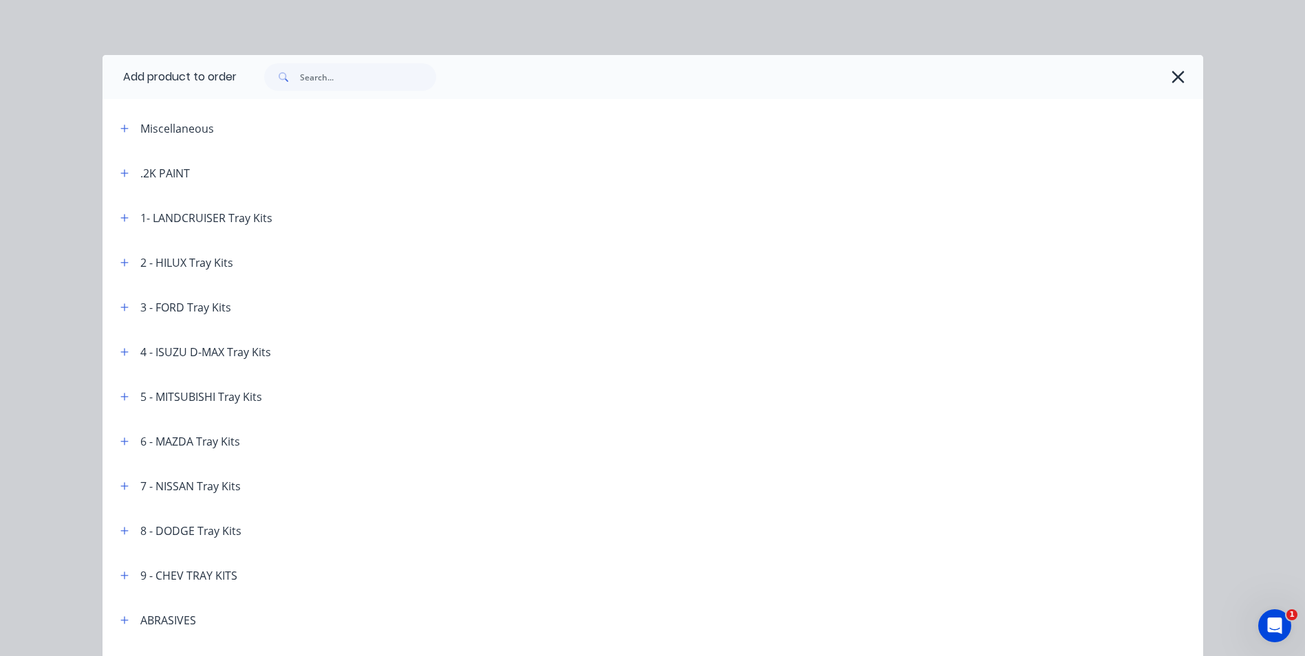
scroll to position [69, 0]
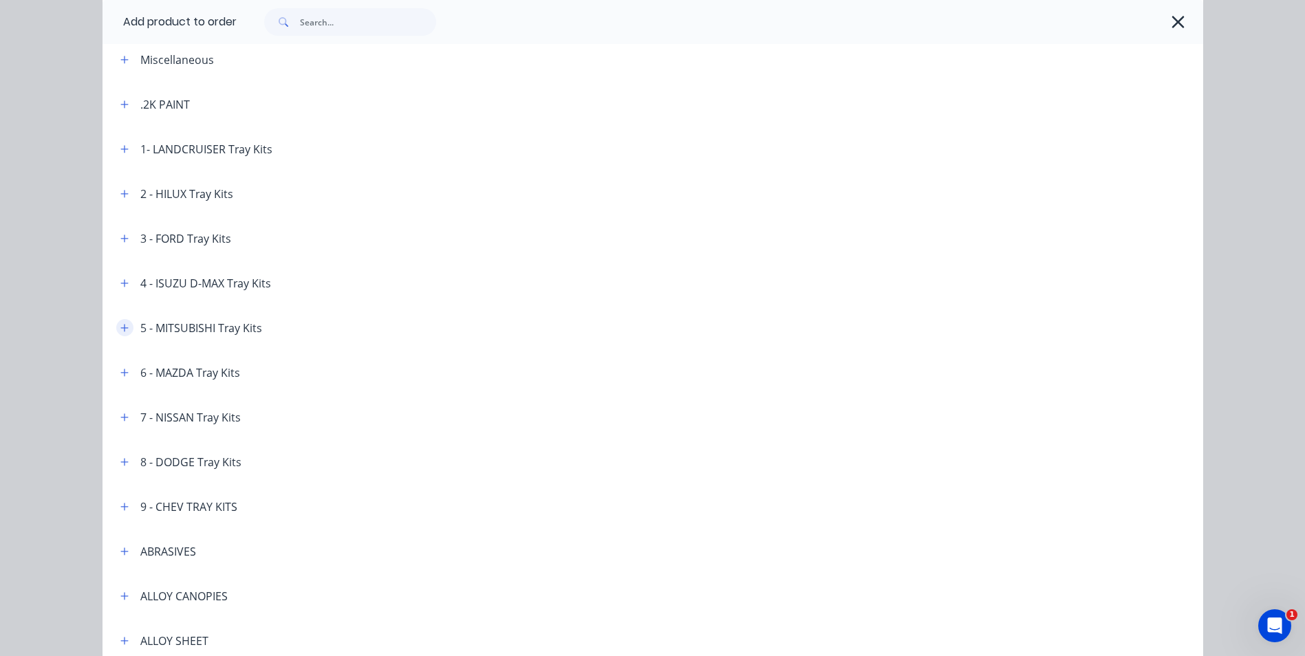
click at [120, 327] on icon "button" at bounding box center [124, 328] width 8 height 10
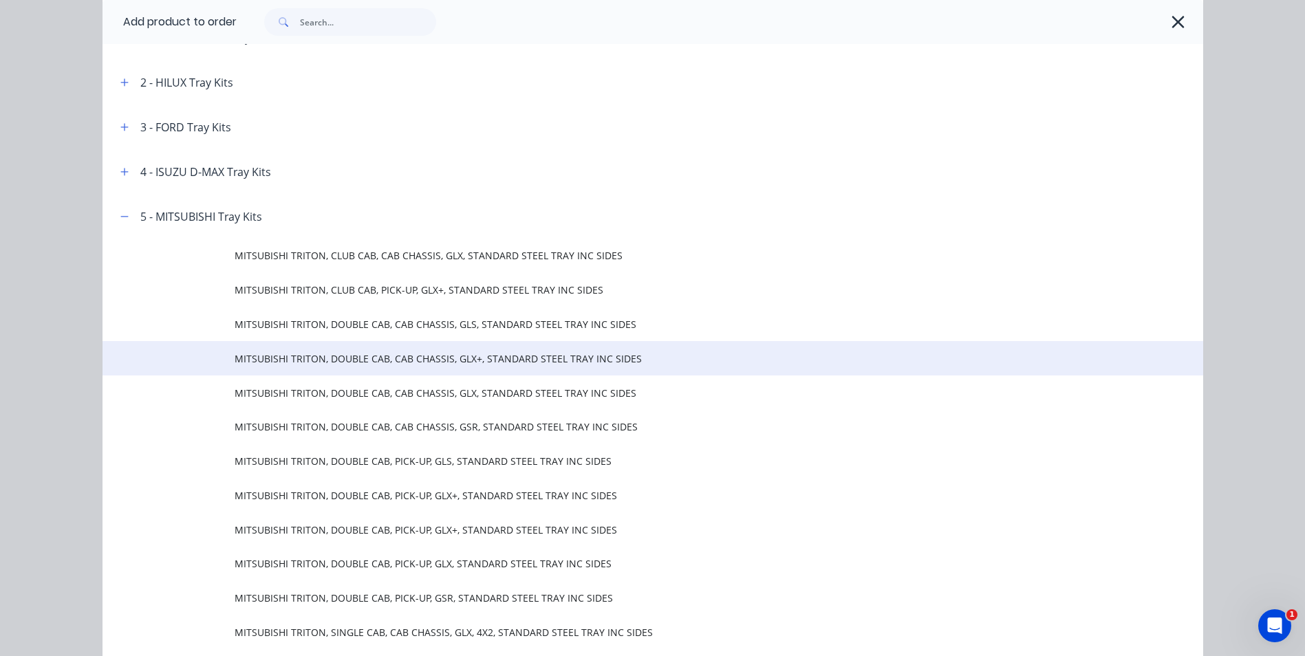
scroll to position [138, 0]
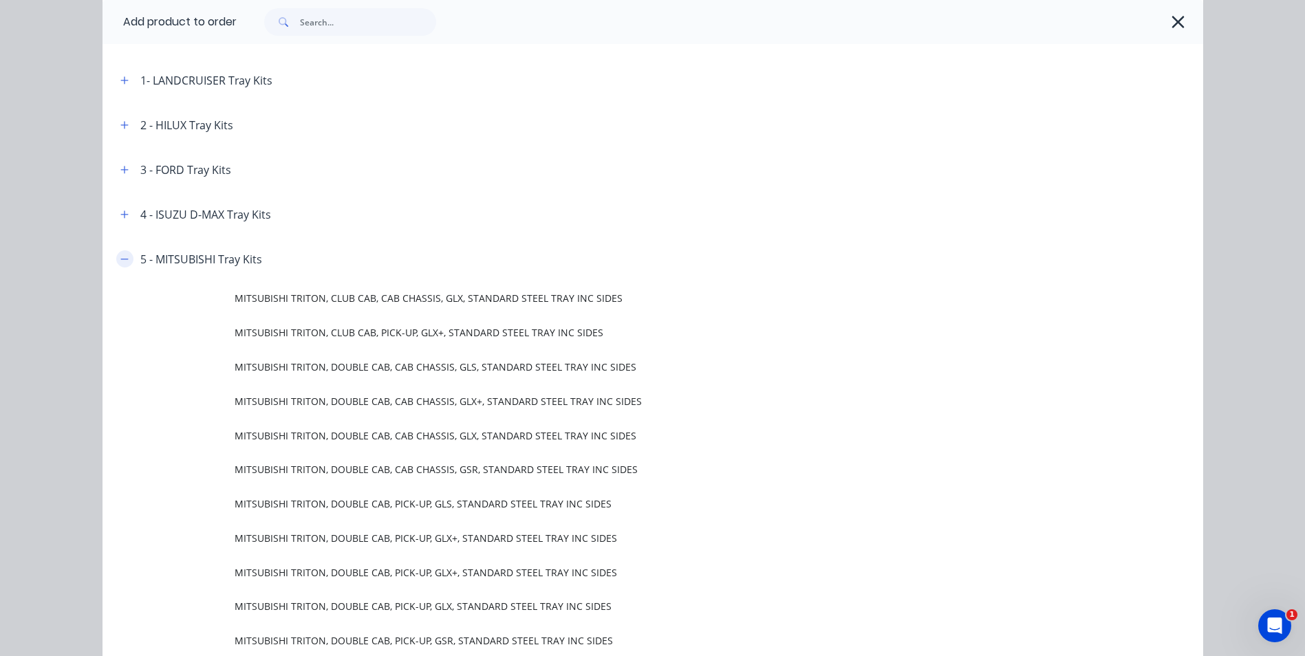
click at [120, 262] on icon "button" at bounding box center [124, 260] width 8 height 10
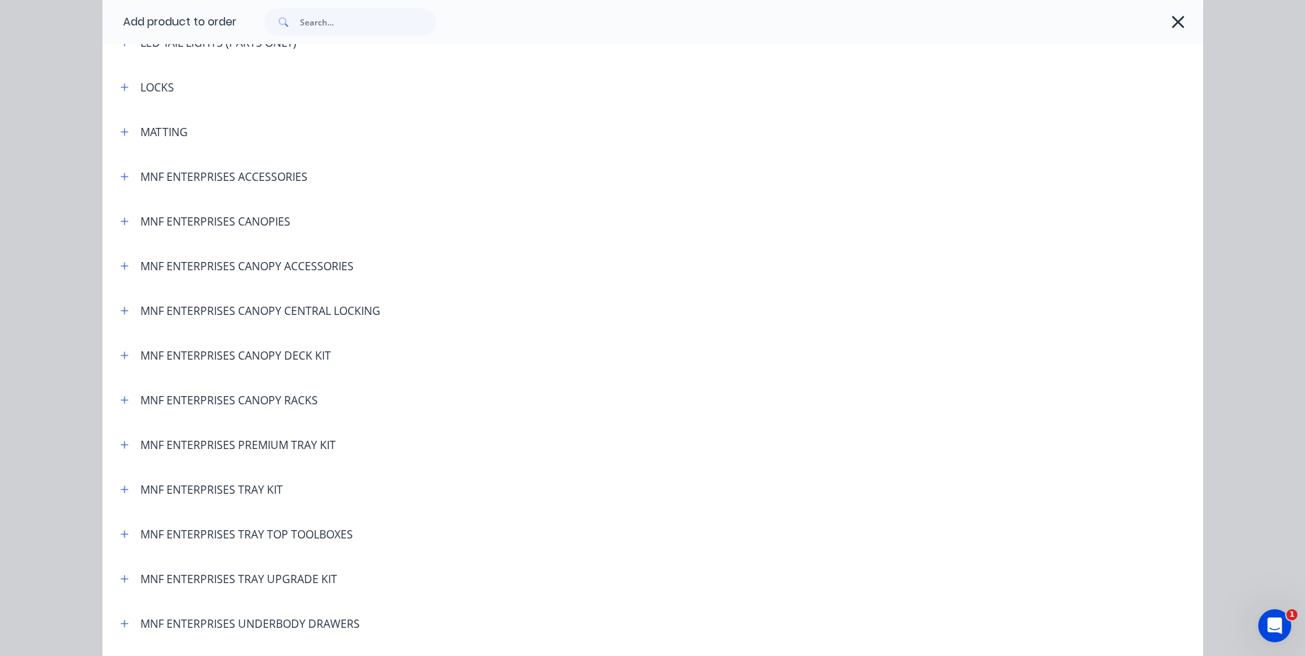
scroll to position [2614, 0]
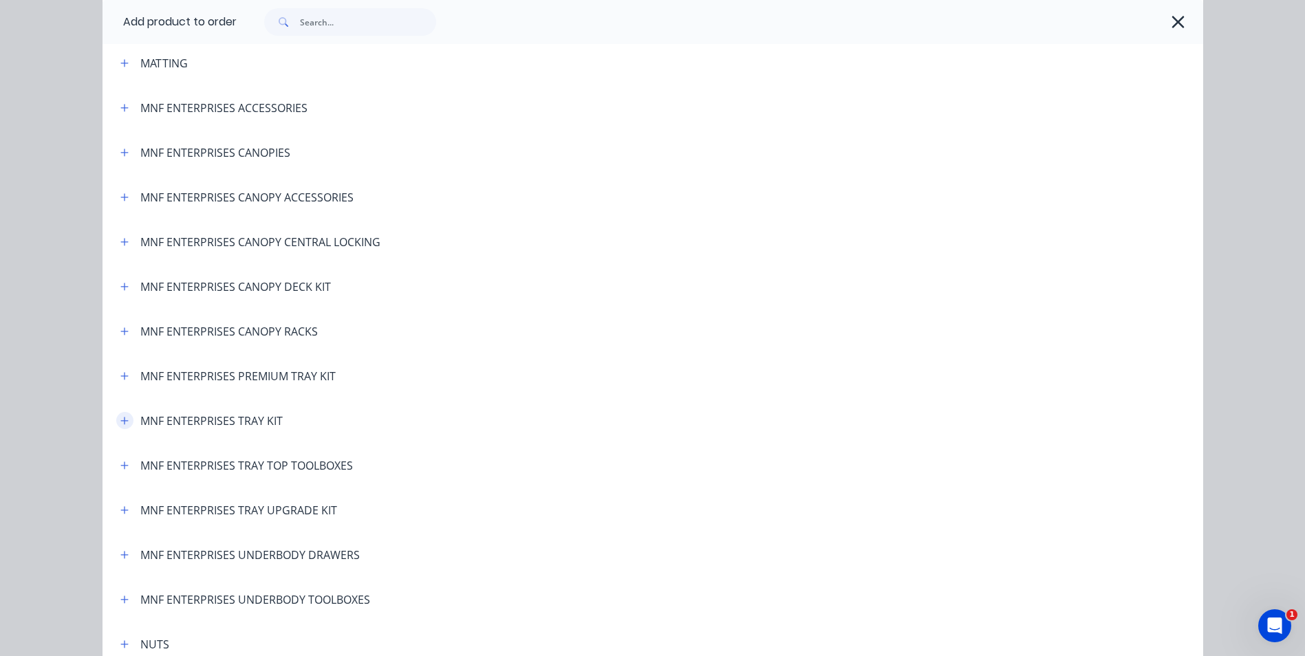
click at [120, 422] on icon "button" at bounding box center [124, 421] width 8 height 8
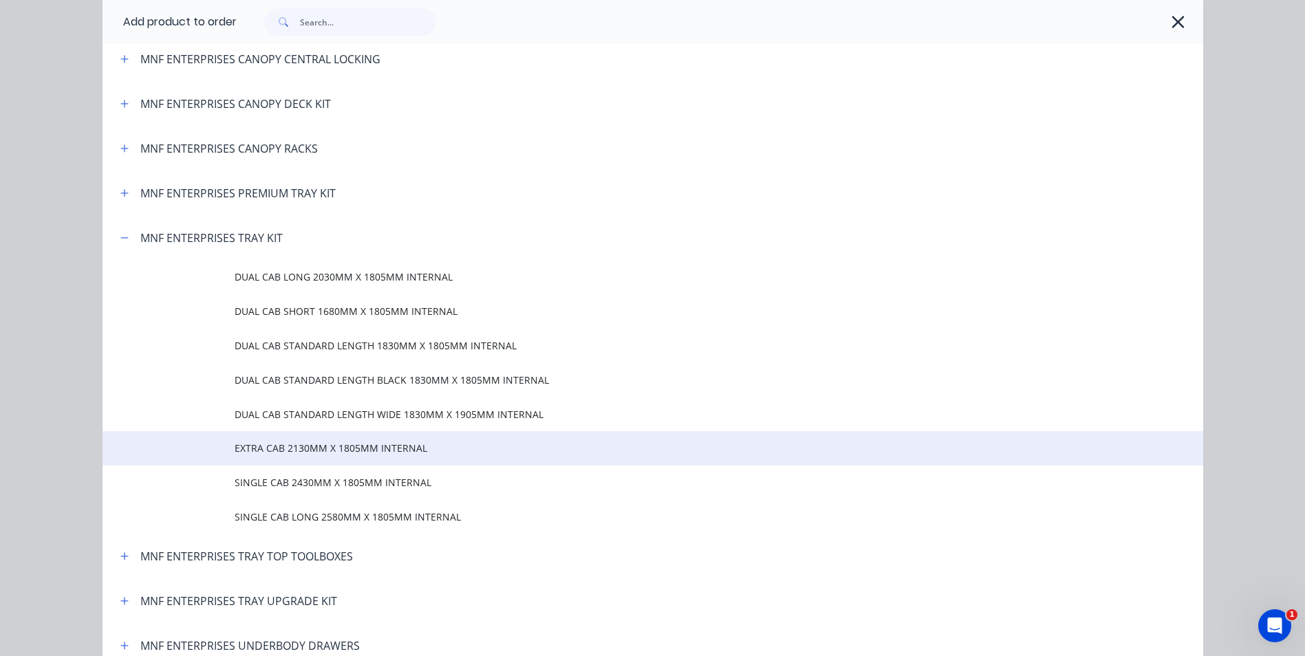
scroll to position [2821, 0]
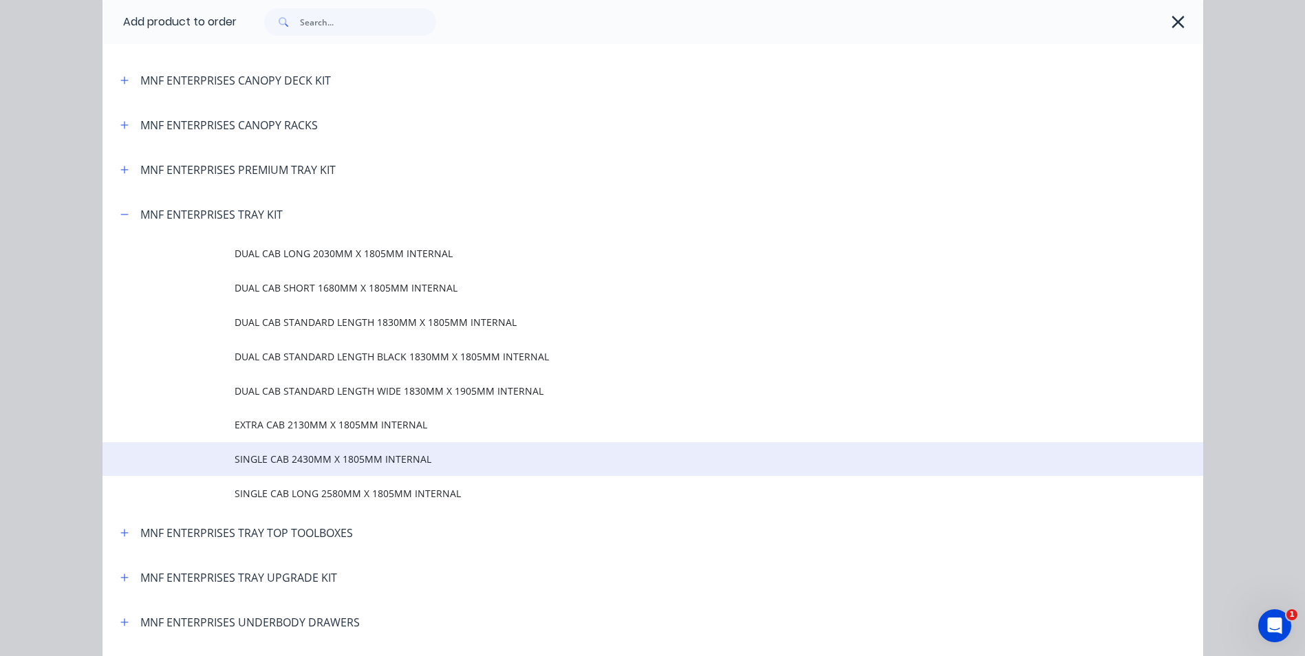
click at [358, 465] on span "SINGLE CAB 2430MM X 1805MM INTERNAL" at bounding box center [622, 459] width 775 height 14
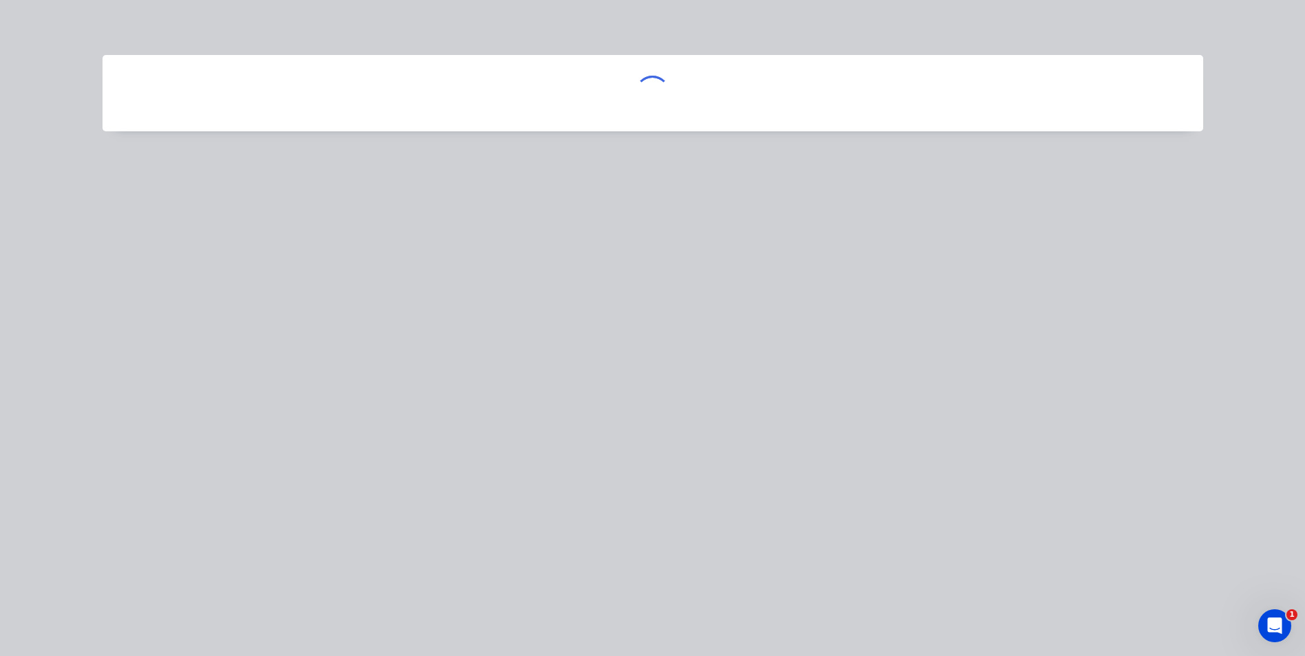
scroll to position [0, 0]
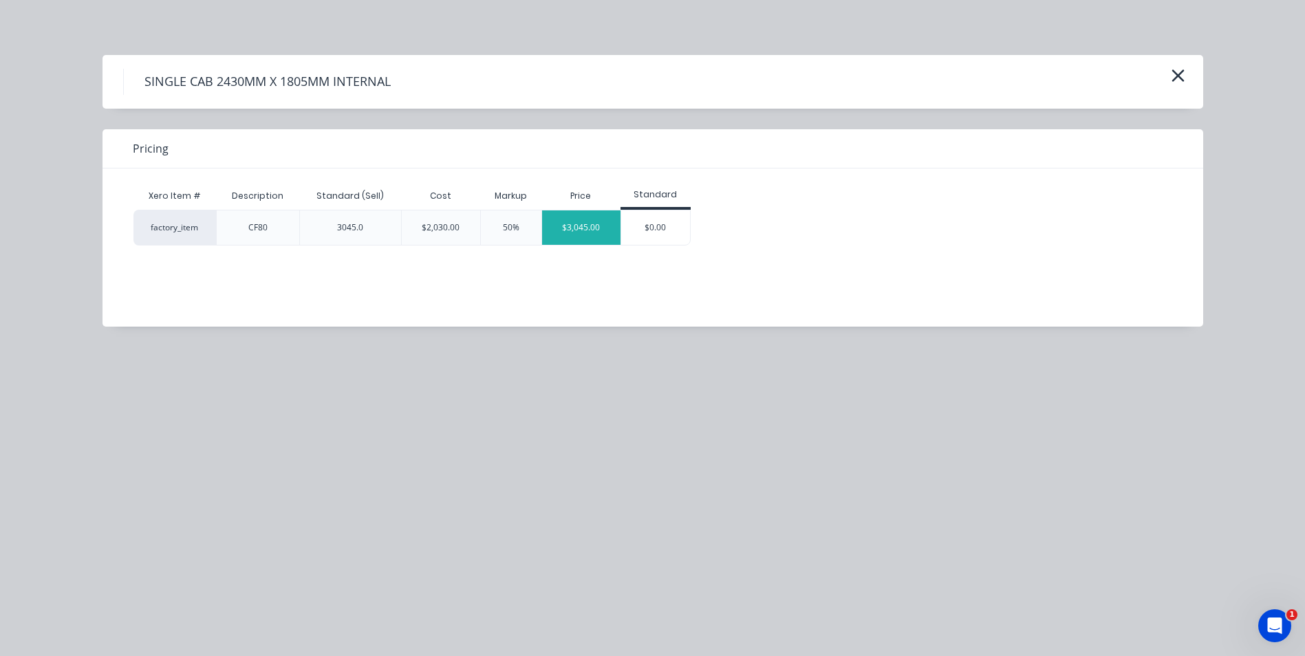
drag, startPoint x: 594, startPoint y: 224, endPoint x: 596, endPoint y: 235, distance: 11.2
click at [596, 235] on div "$3,045.00" at bounding box center [581, 228] width 78 height 34
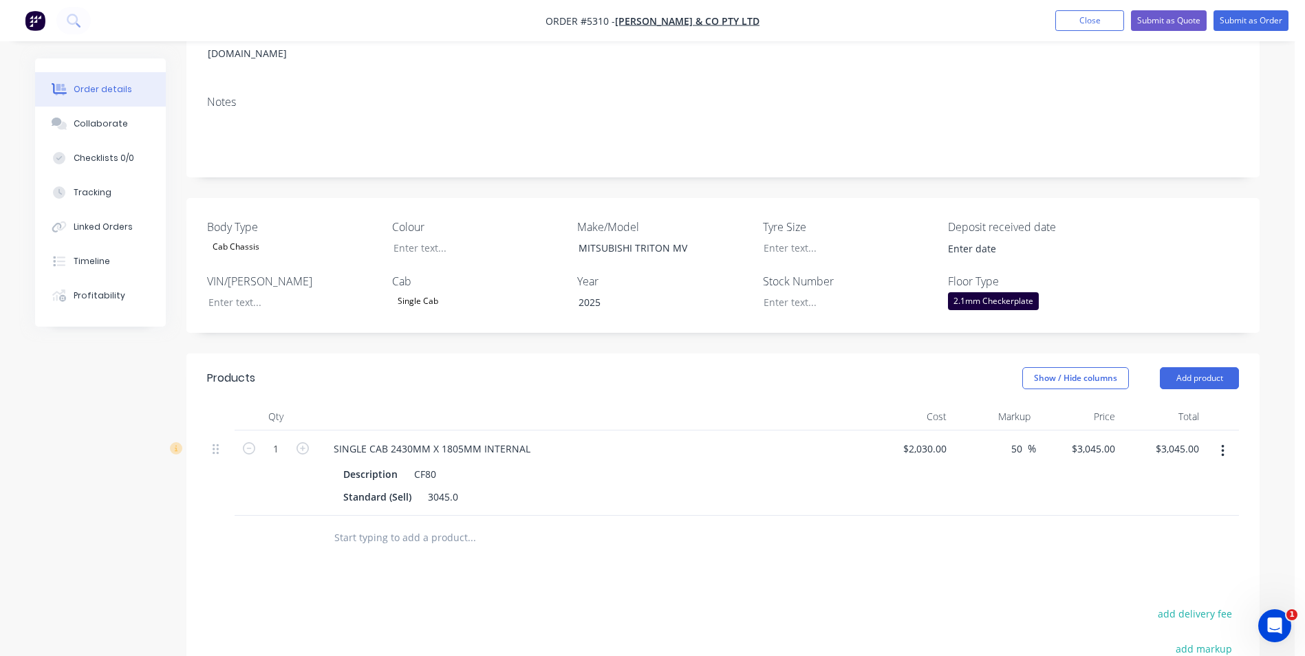
scroll to position [275, 0]
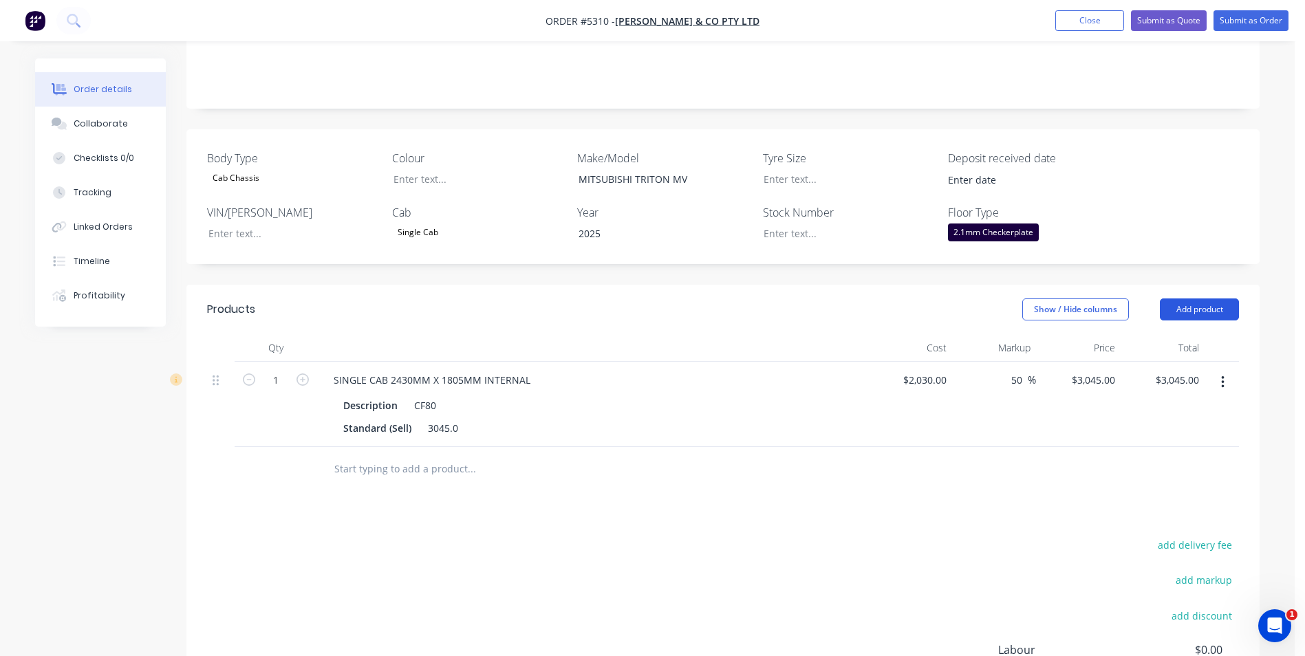
click at [1218, 299] on button "Add product" at bounding box center [1199, 310] width 79 height 22
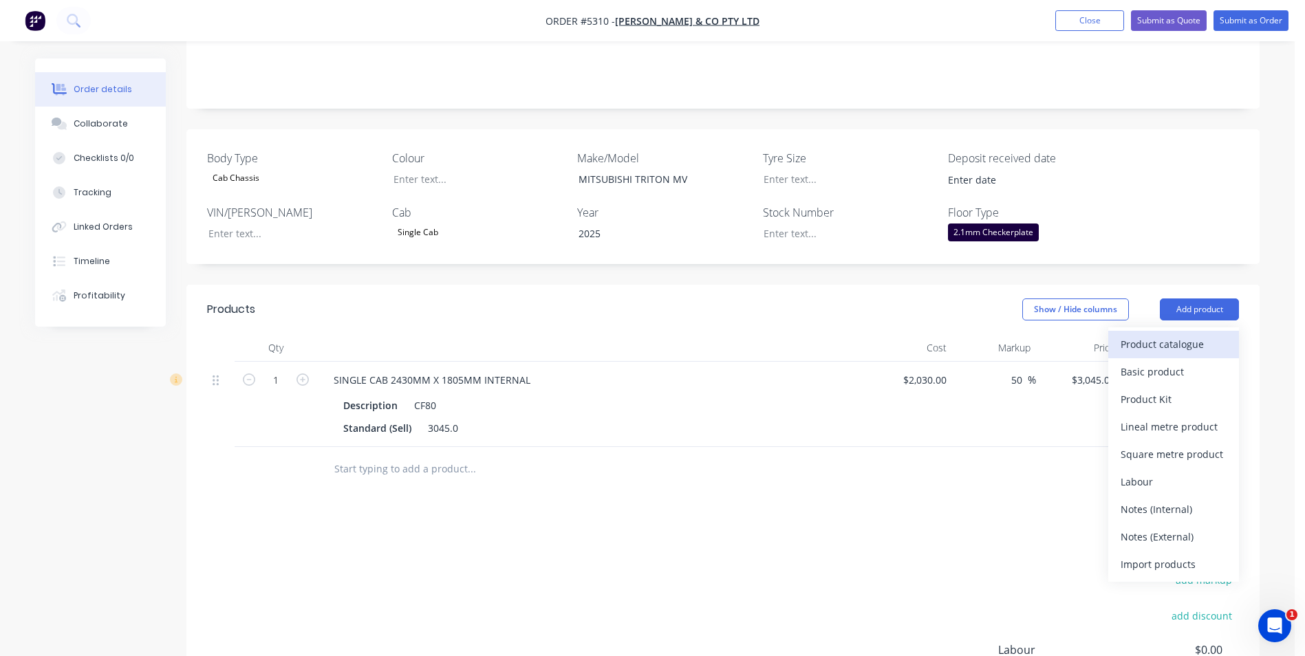
click at [1167, 334] on div "Product catalogue" at bounding box center [1174, 344] width 106 height 20
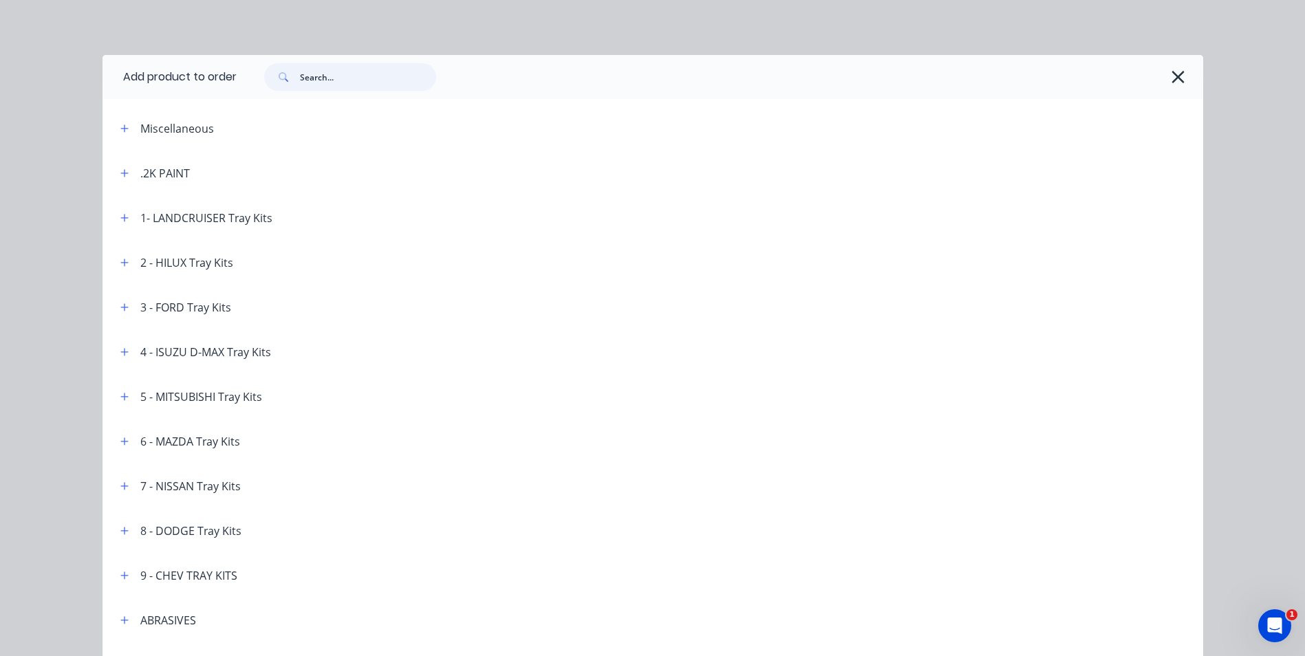
click at [338, 85] on input "text" at bounding box center [368, 77] width 136 height 28
type input "RELOCATE"
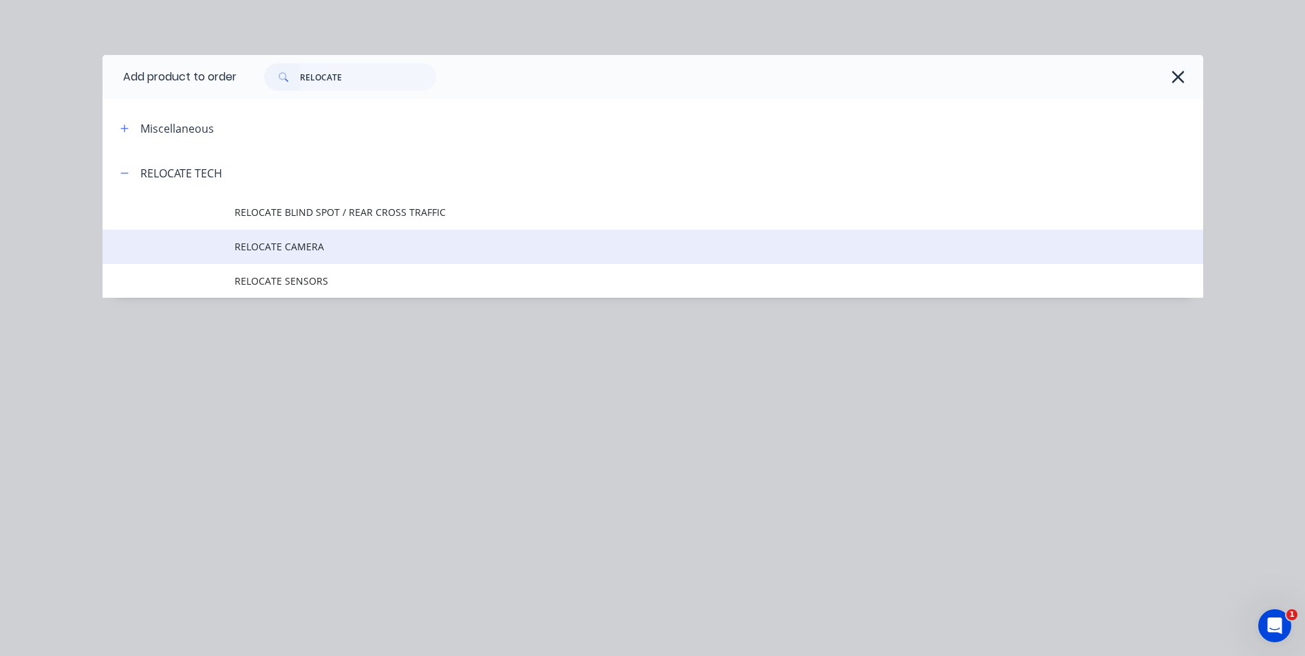
click at [308, 248] on span "RELOCATE CAMERA" at bounding box center [622, 246] width 775 height 14
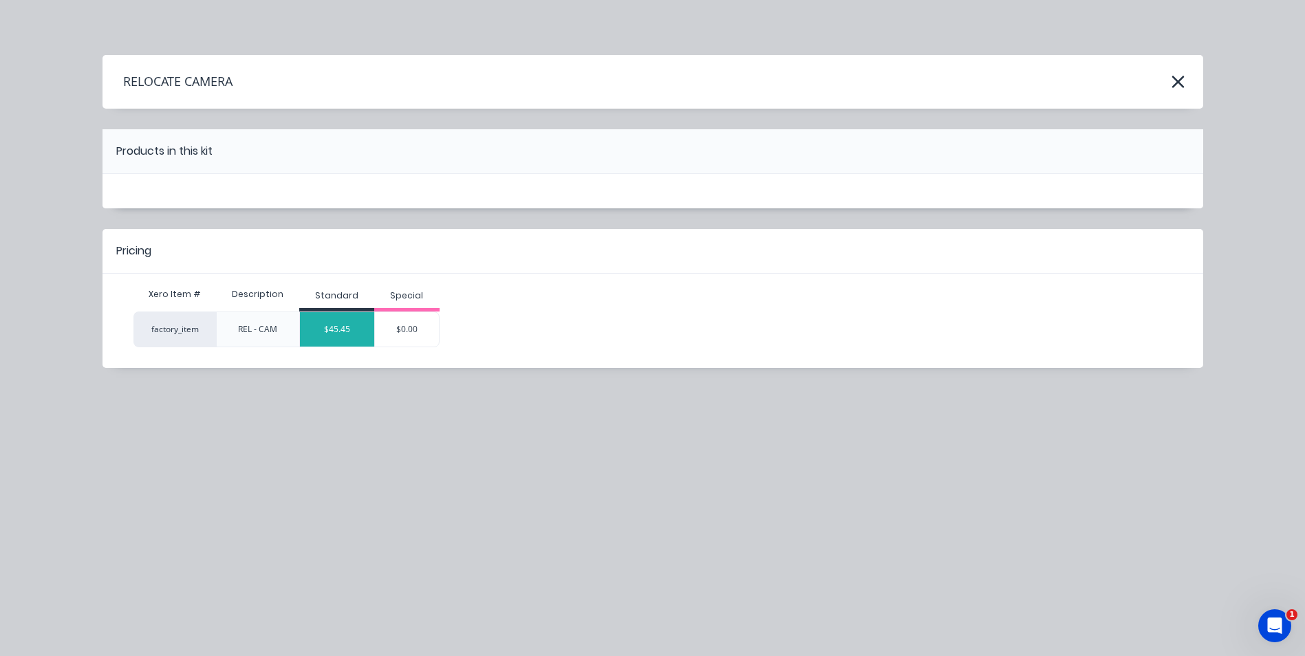
click at [319, 334] on div "$45.45" at bounding box center [337, 329] width 74 height 34
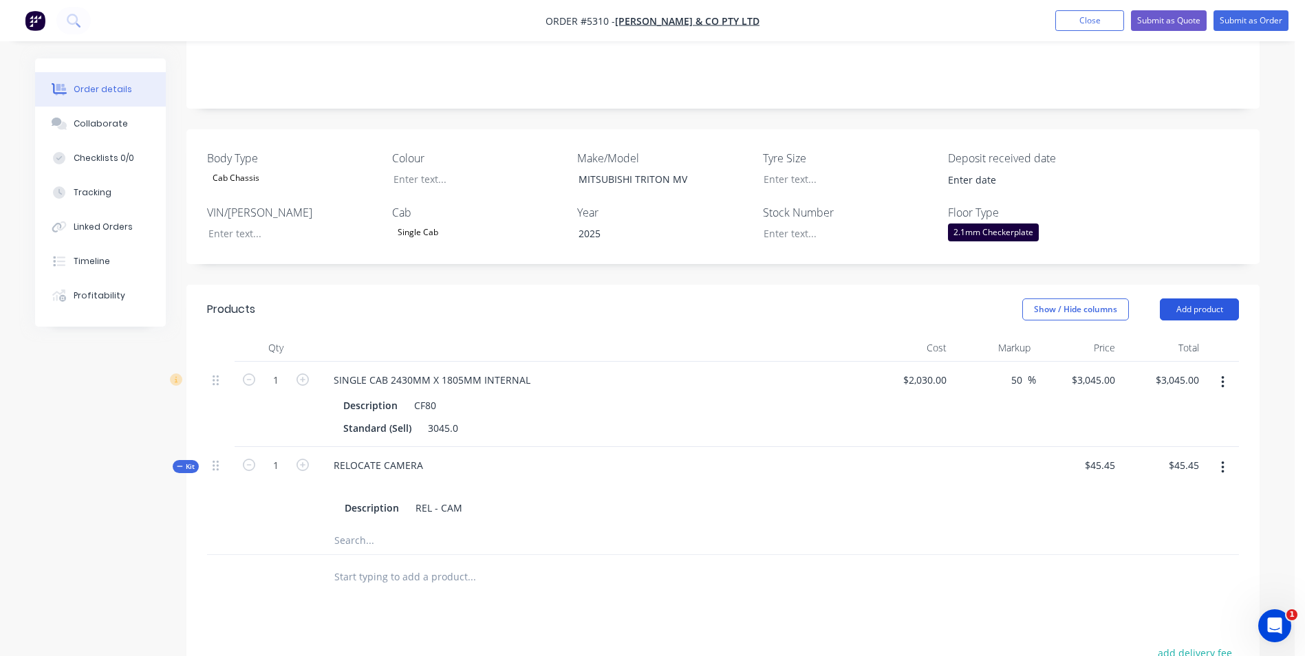
click at [1185, 299] on button "Add product" at bounding box center [1199, 310] width 79 height 22
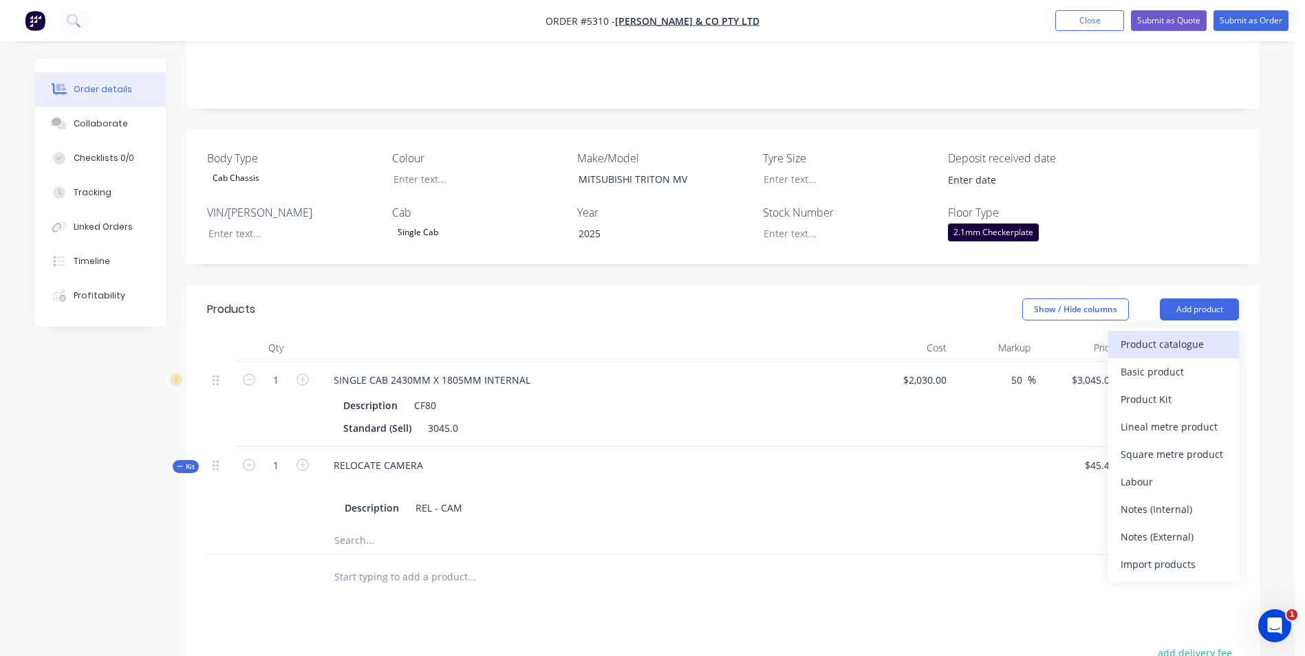
click at [1172, 334] on div "Product catalogue" at bounding box center [1174, 344] width 106 height 20
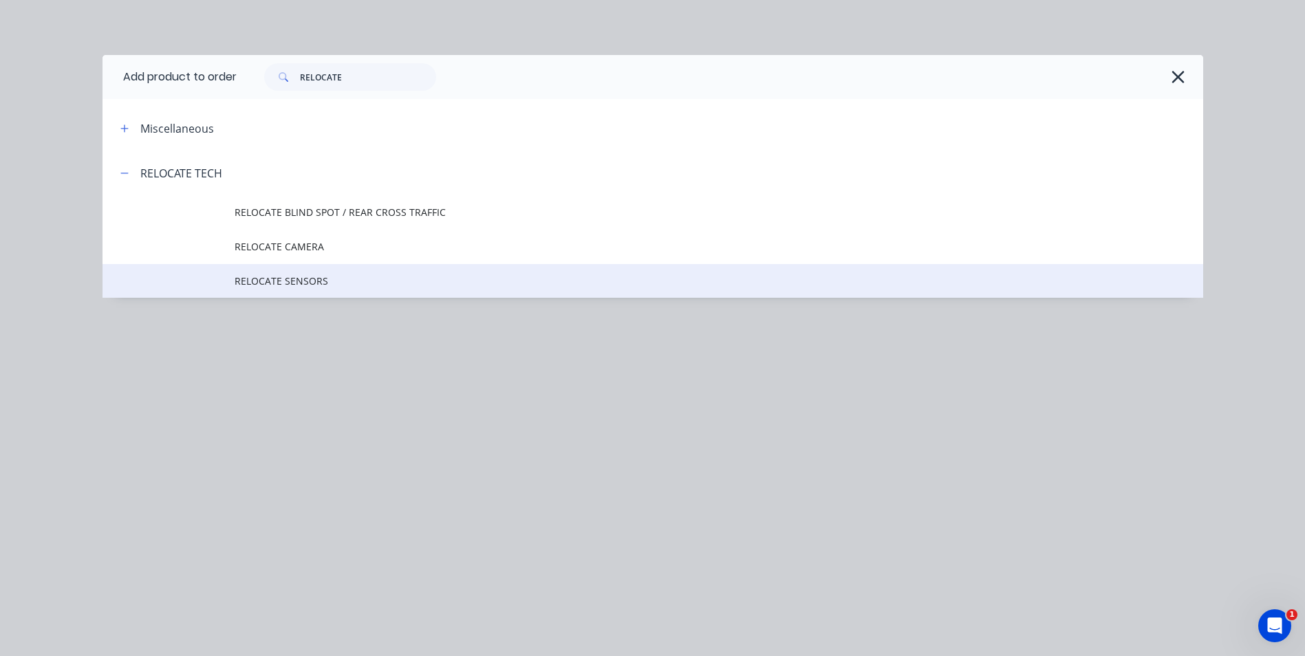
click at [328, 281] on span "RELOCATE SENSORS" at bounding box center [622, 281] width 775 height 14
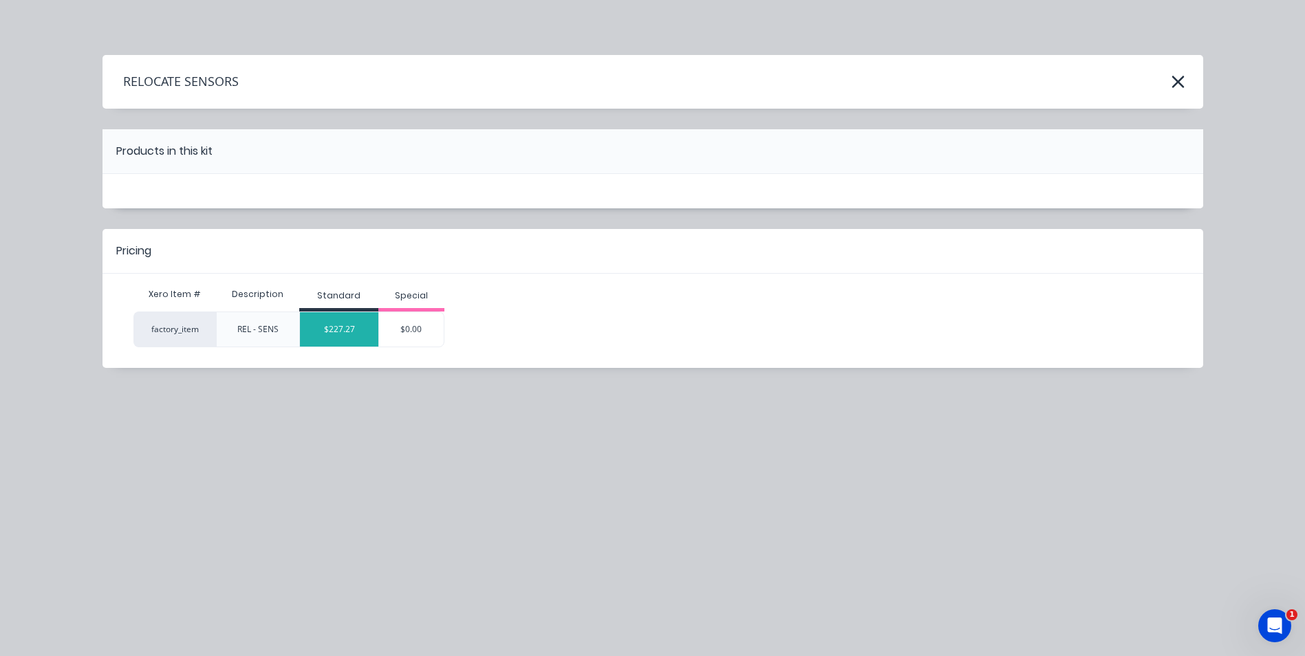
click at [344, 325] on div "$227.27" at bounding box center [339, 329] width 78 height 34
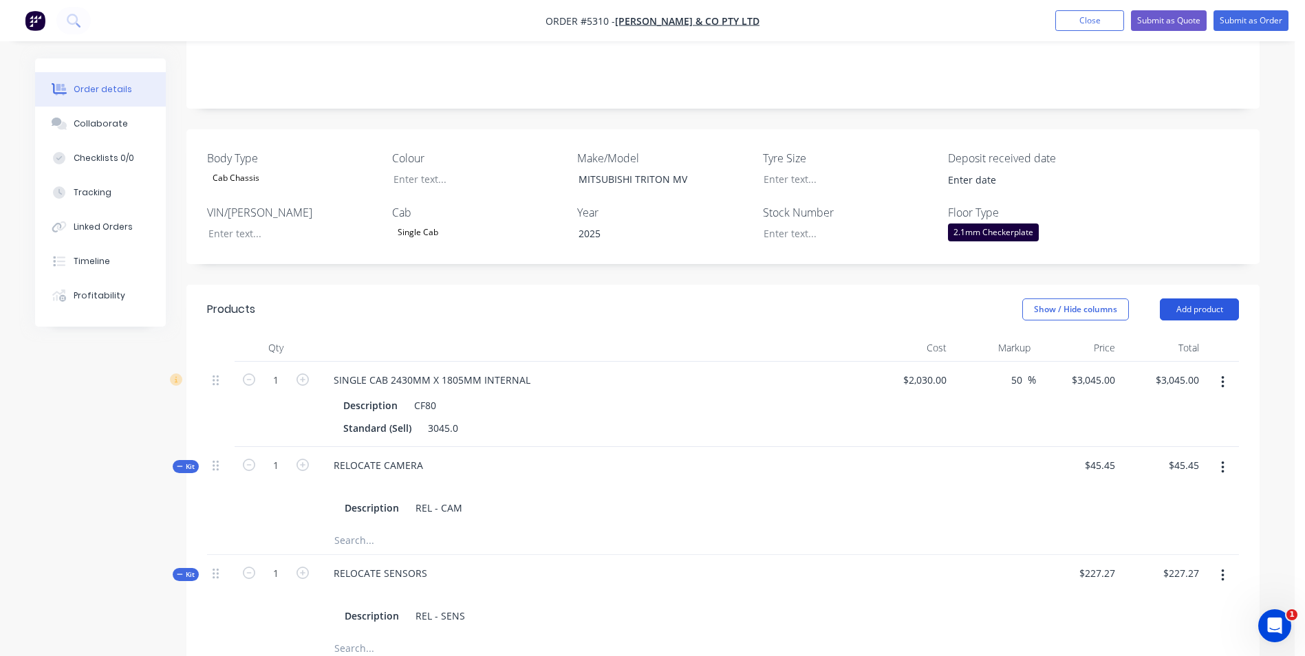
click at [1197, 299] on button "Add product" at bounding box center [1199, 310] width 79 height 22
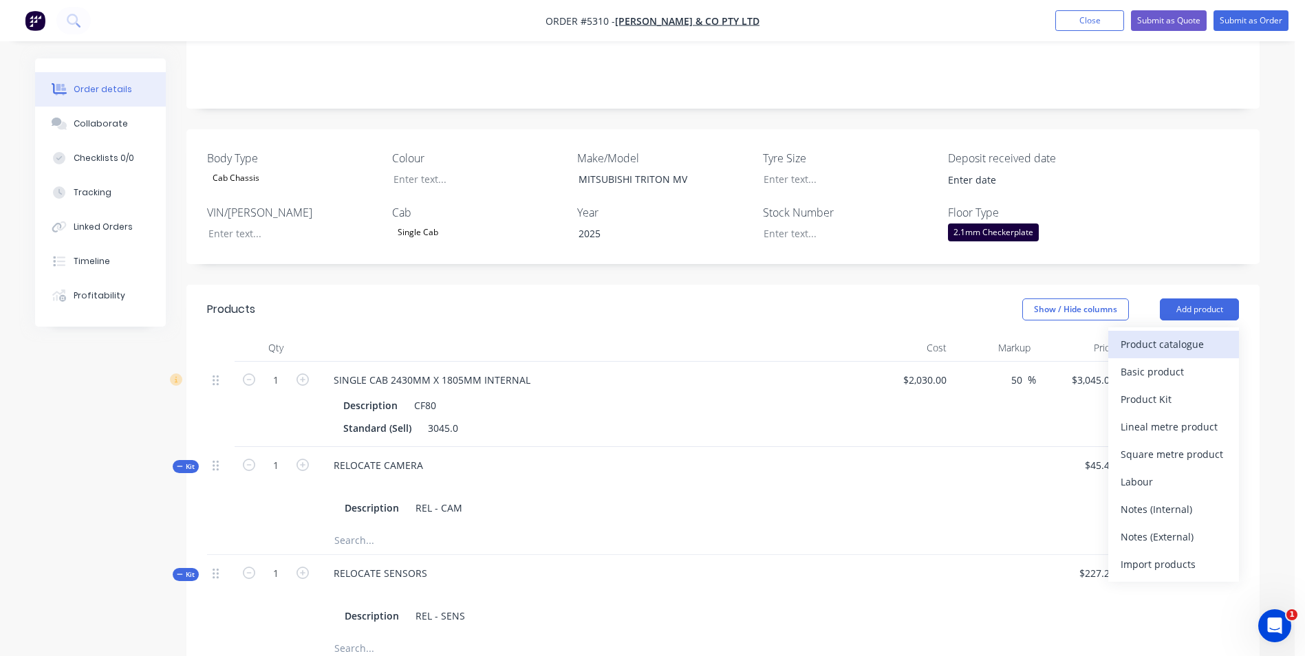
click at [1175, 334] on div "Product catalogue" at bounding box center [1174, 344] width 106 height 20
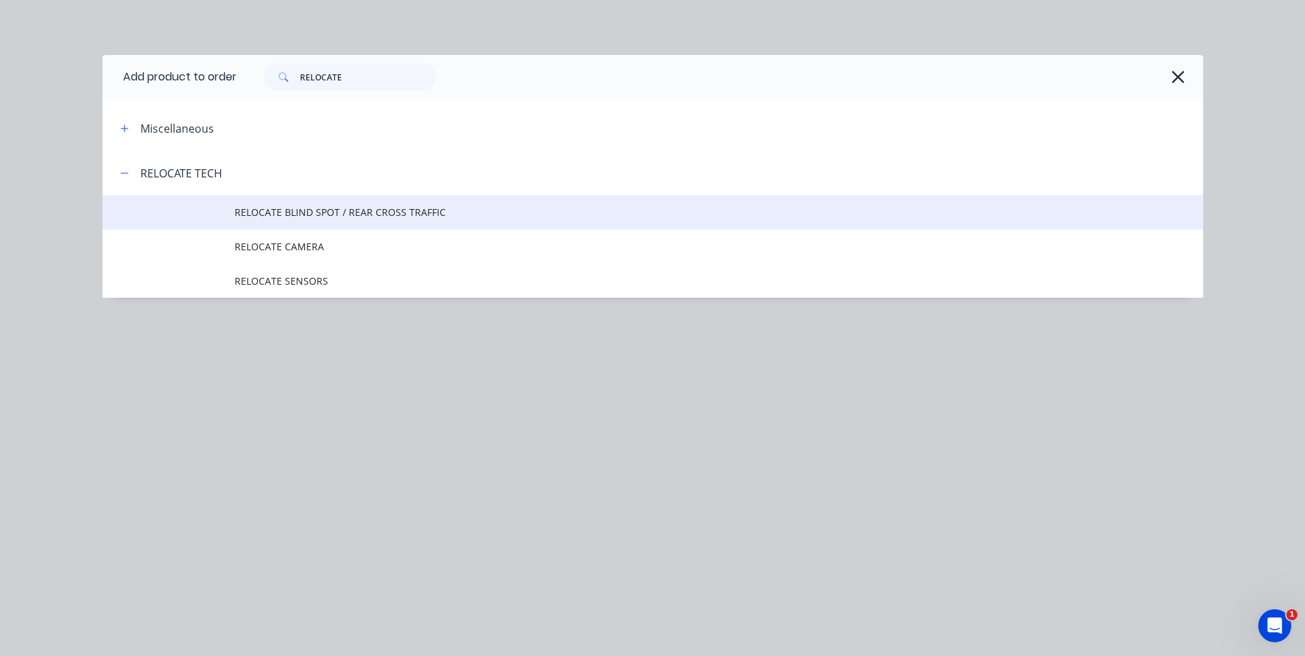
click at [343, 222] on td "RELOCATE BLIND SPOT / REAR CROSS TRAFFIC" at bounding box center [719, 212] width 969 height 34
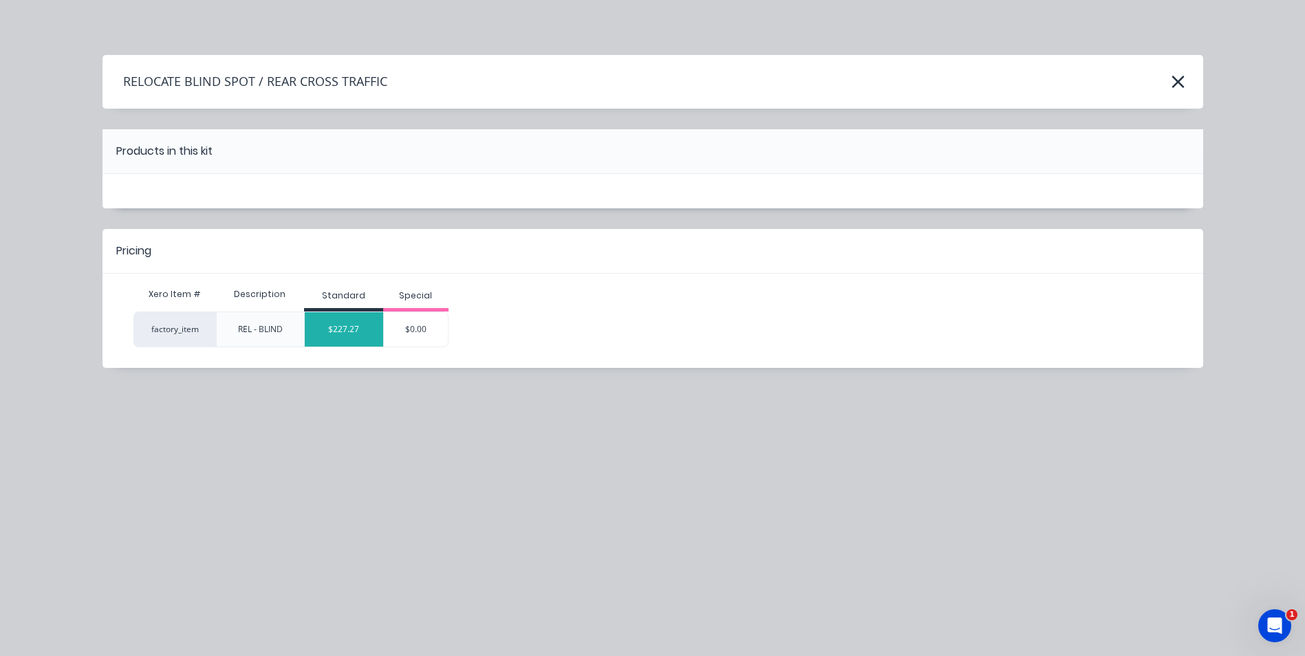
click at [356, 327] on div "$227.27" at bounding box center [344, 329] width 78 height 34
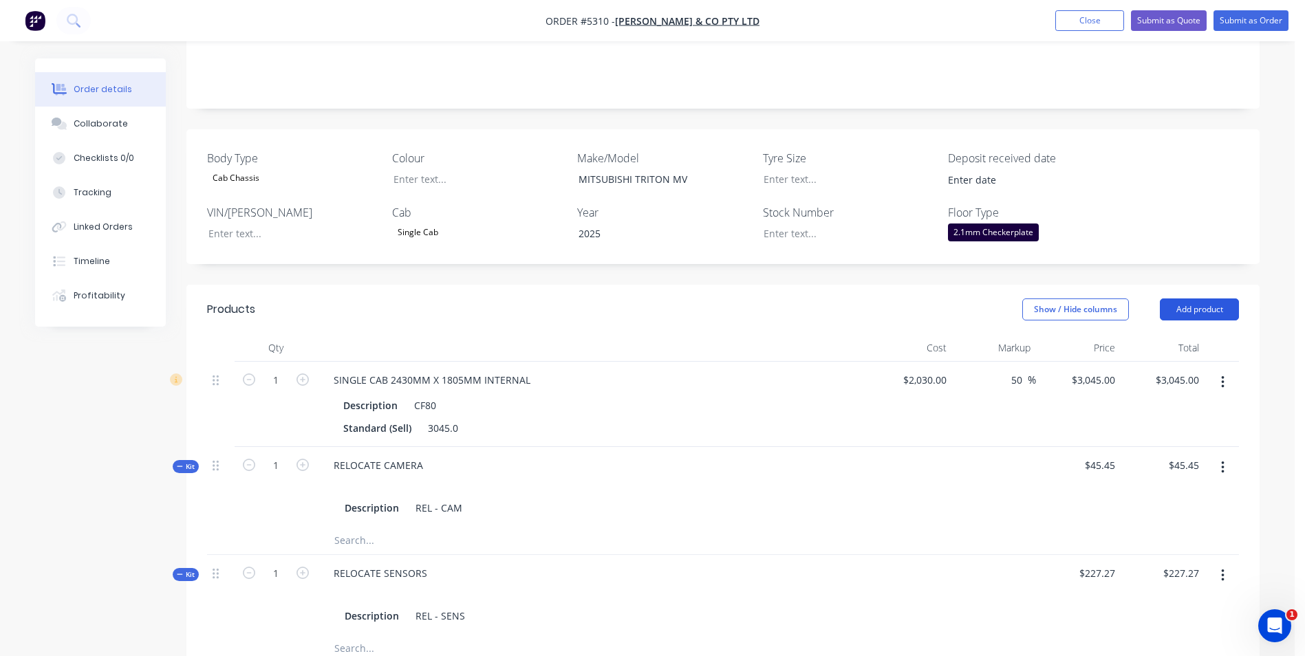
click at [1218, 299] on button "Add product" at bounding box center [1199, 310] width 79 height 22
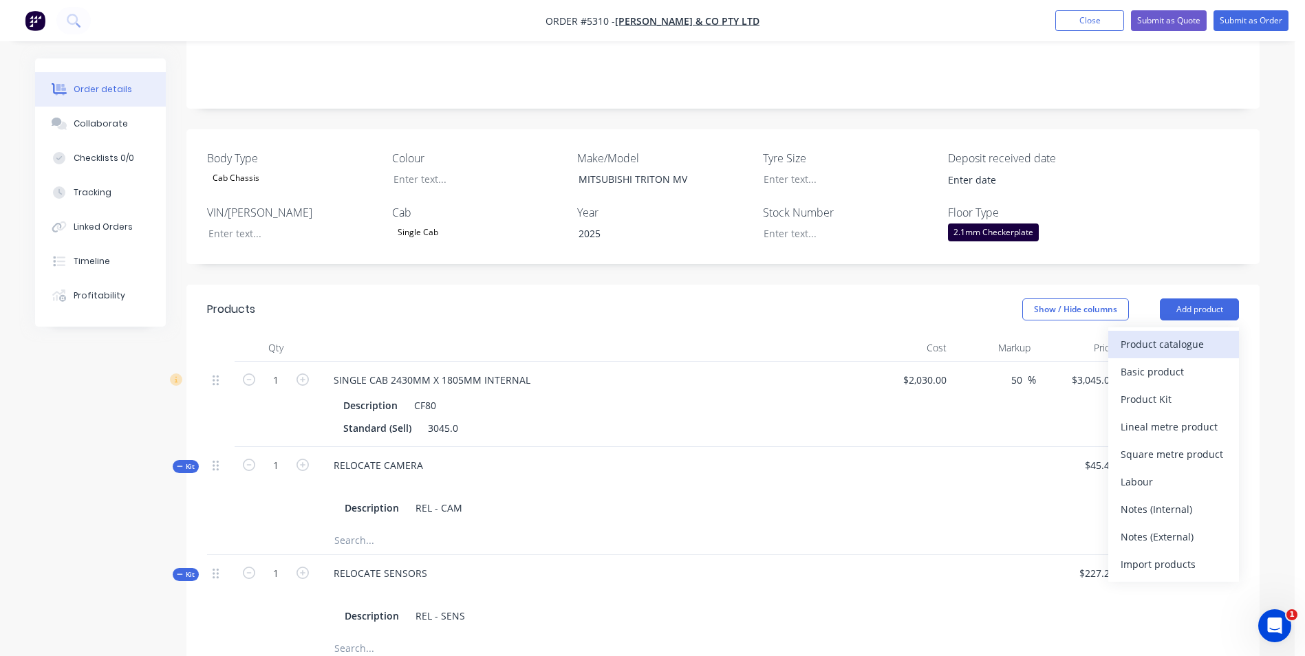
click at [1157, 334] on div "Product catalogue" at bounding box center [1174, 344] width 106 height 20
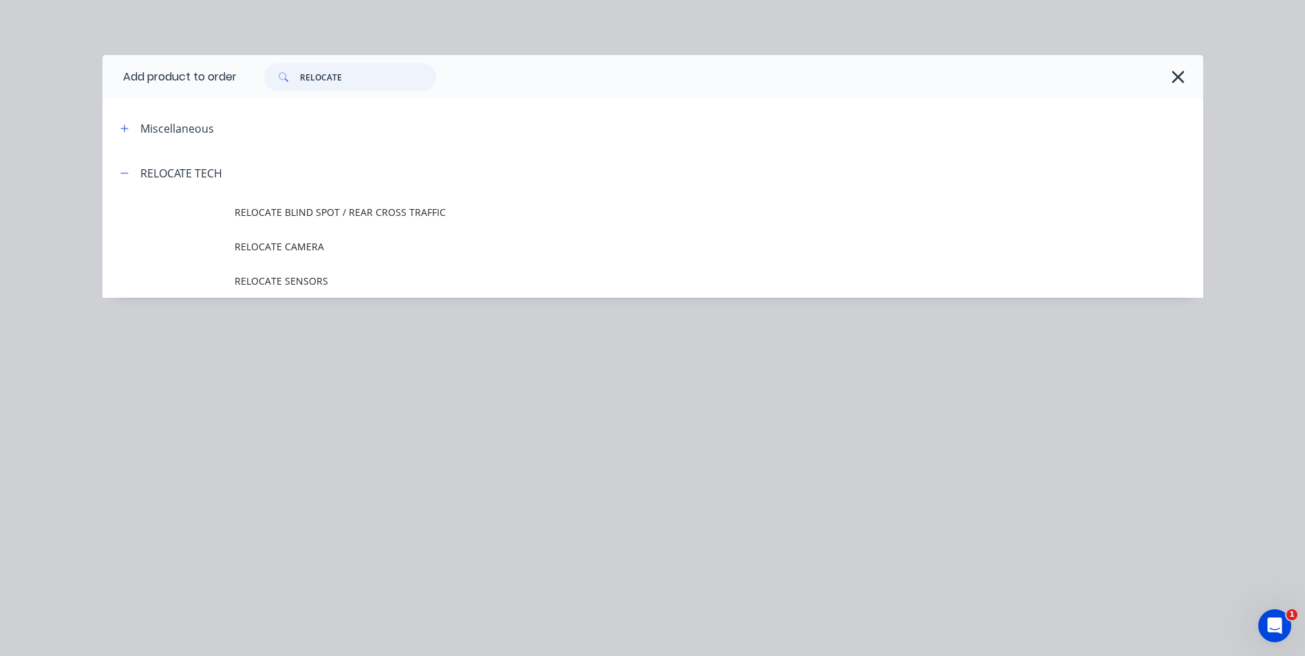
drag, startPoint x: 368, startPoint y: 82, endPoint x: 283, endPoint y: 82, distance: 84.6
click at [283, 82] on div "RELOCATE" at bounding box center [350, 77] width 172 height 28
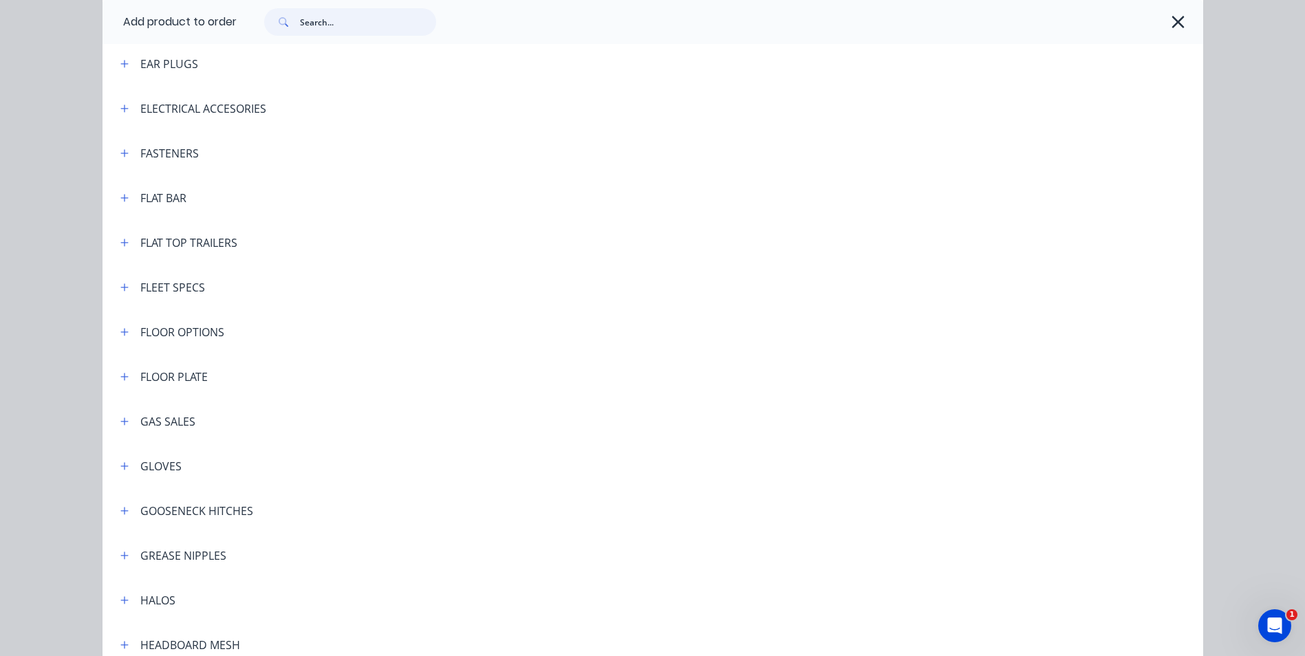
scroll to position [1651, 0]
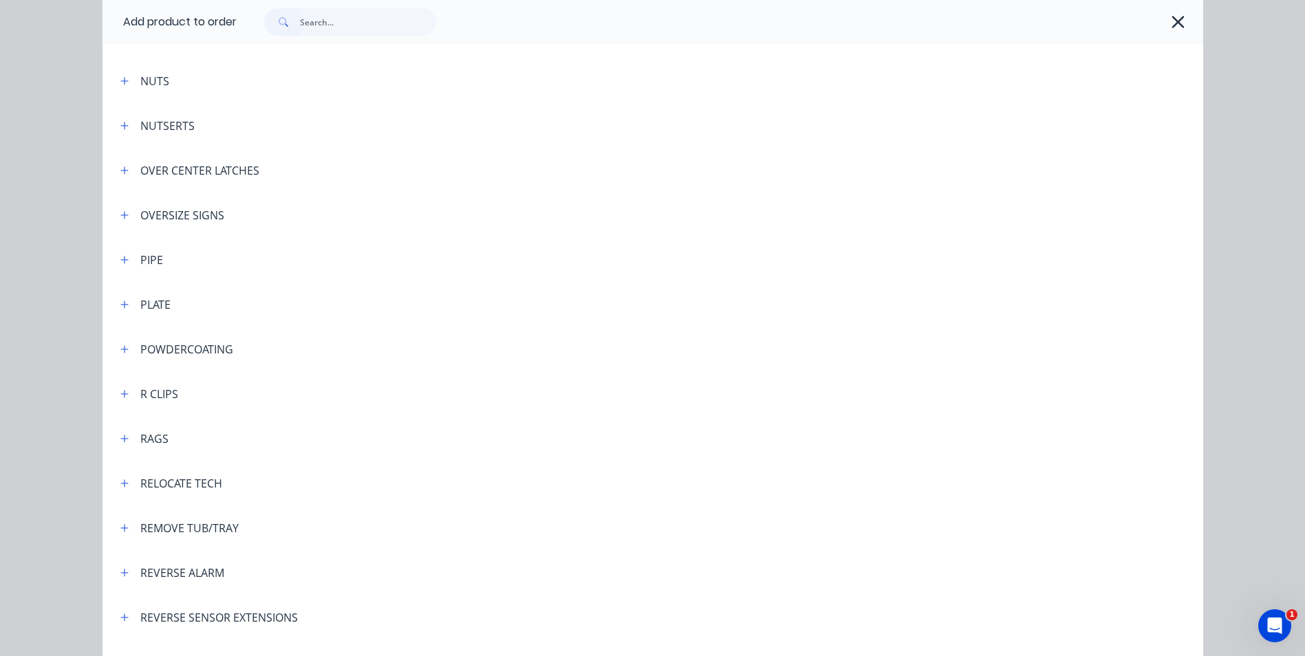
scroll to position [3234, 0]
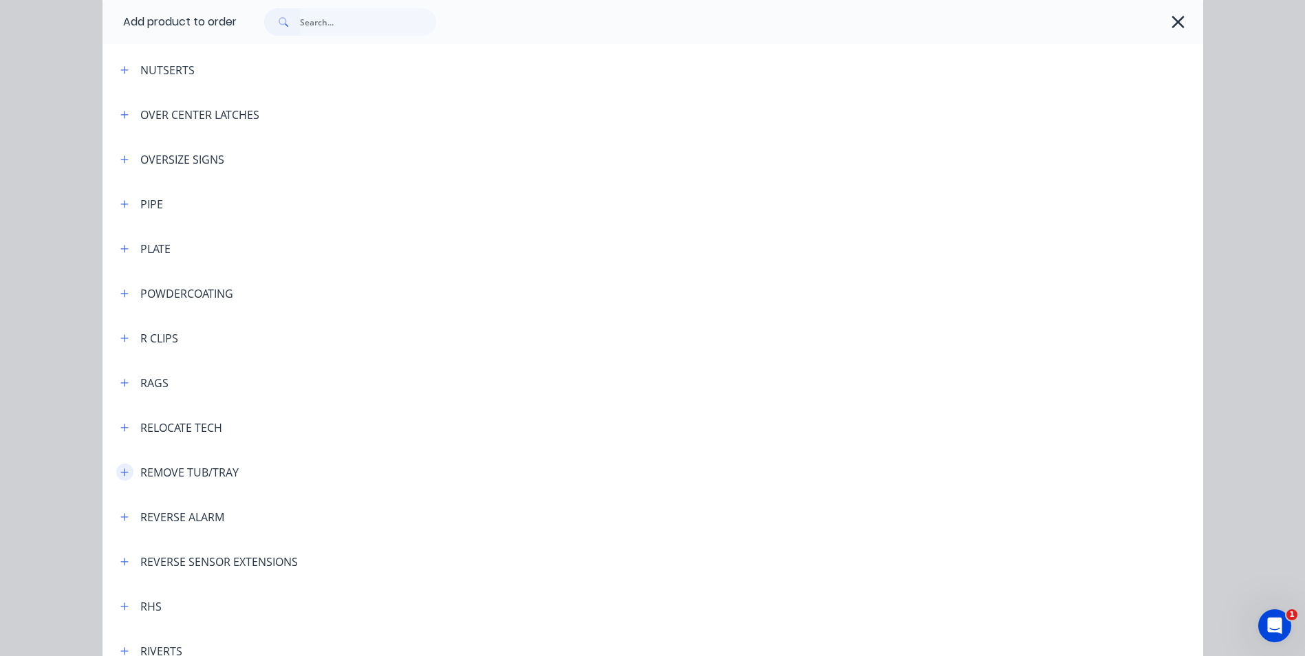
click at [120, 473] on icon "button" at bounding box center [124, 473] width 8 height 8
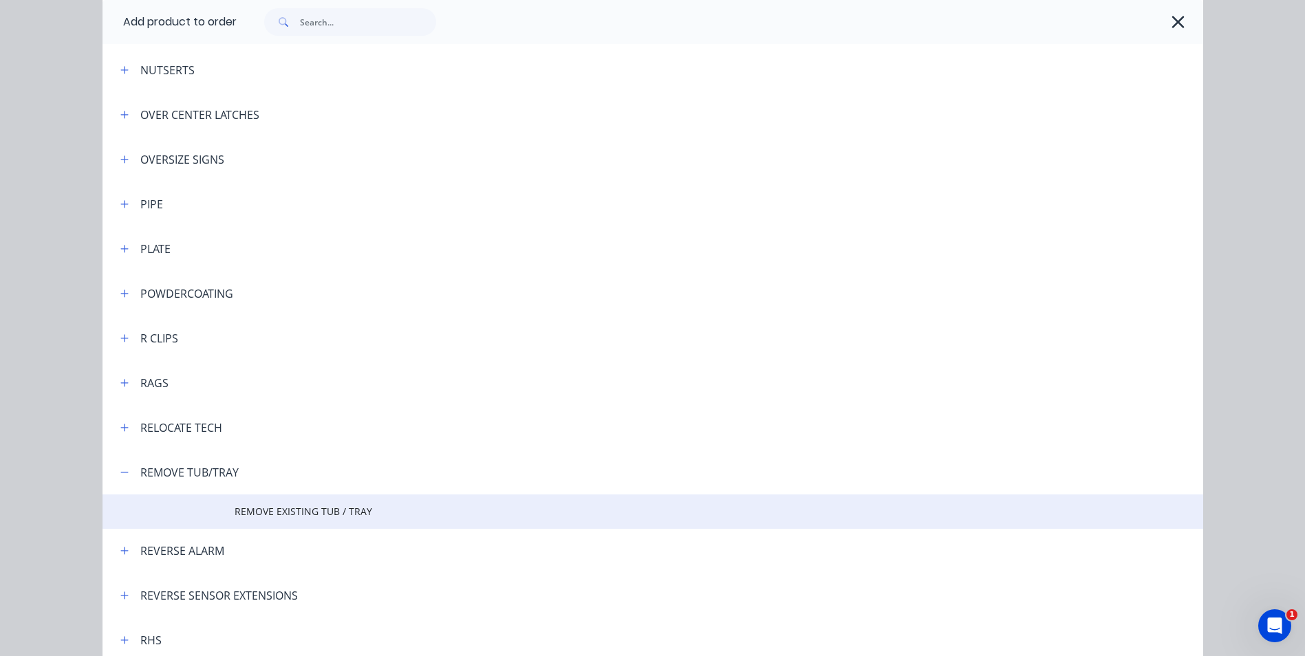
click at [279, 515] on span "REMOVE EXISTING TUB / TRAY" at bounding box center [622, 511] width 775 height 14
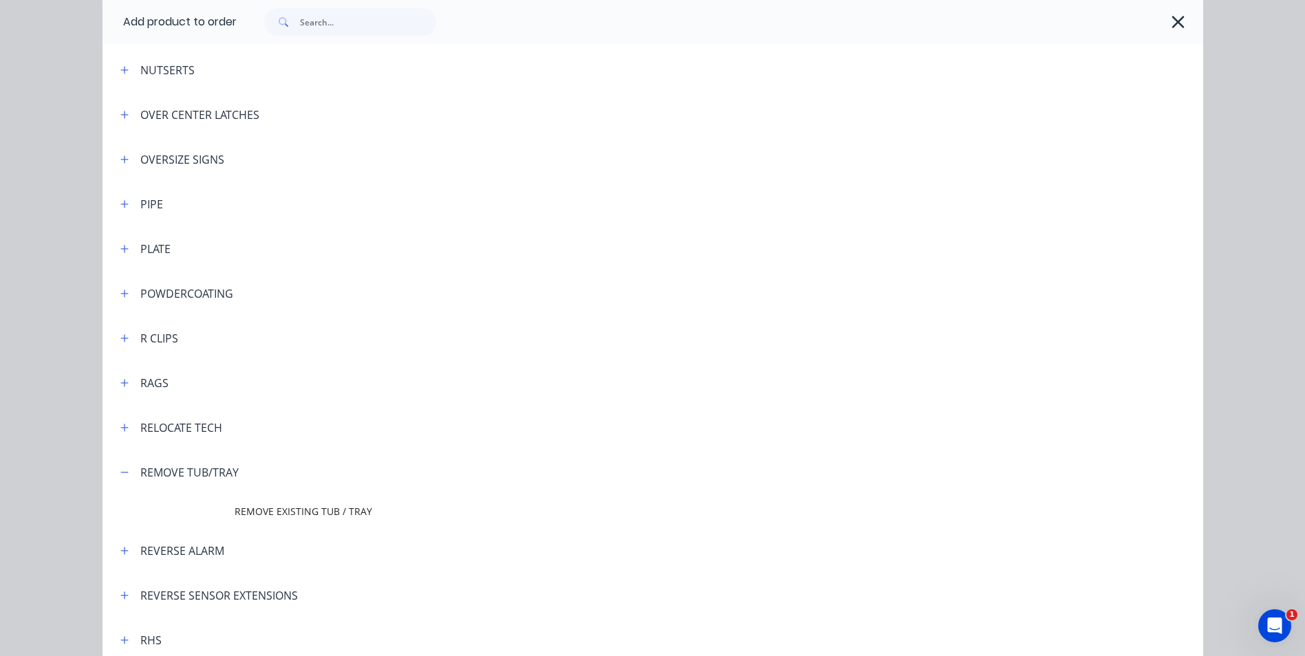
scroll to position [0, 0]
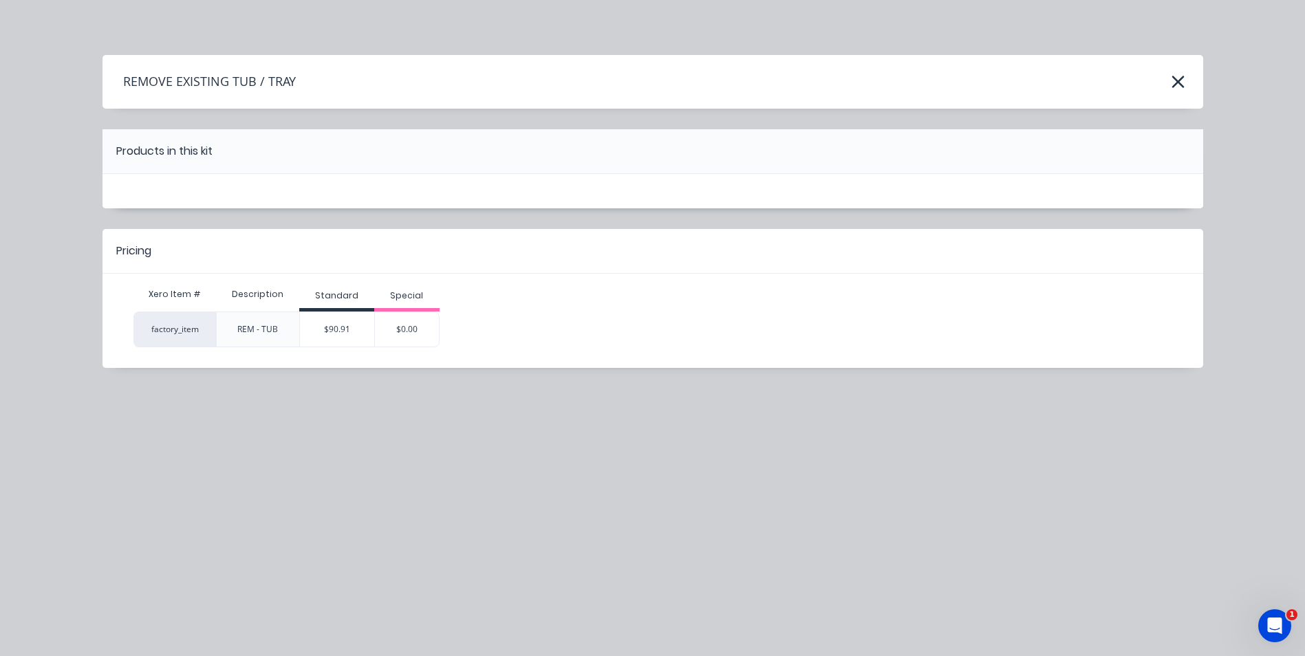
click at [342, 325] on div "$90.91" at bounding box center [337, 329] width 74 height 34
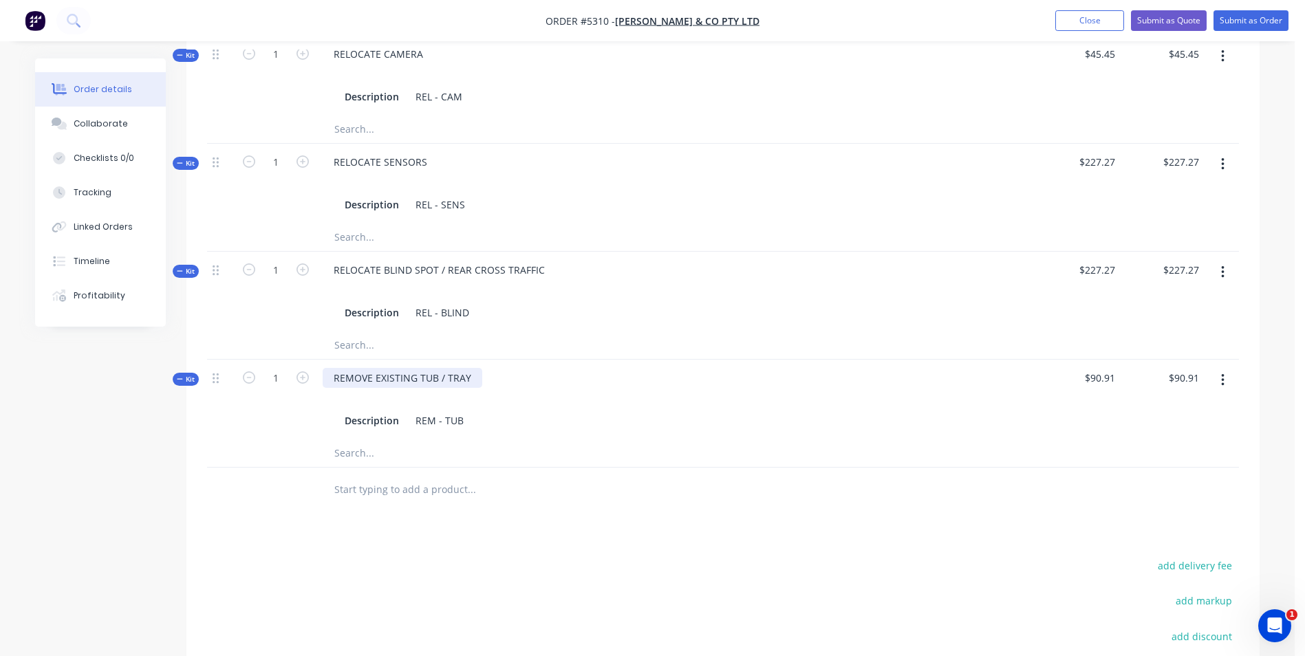
scroll to position [688, 0]
click at [440, 475] on input "text" at bounding box center [471, 489] width 275 height 28
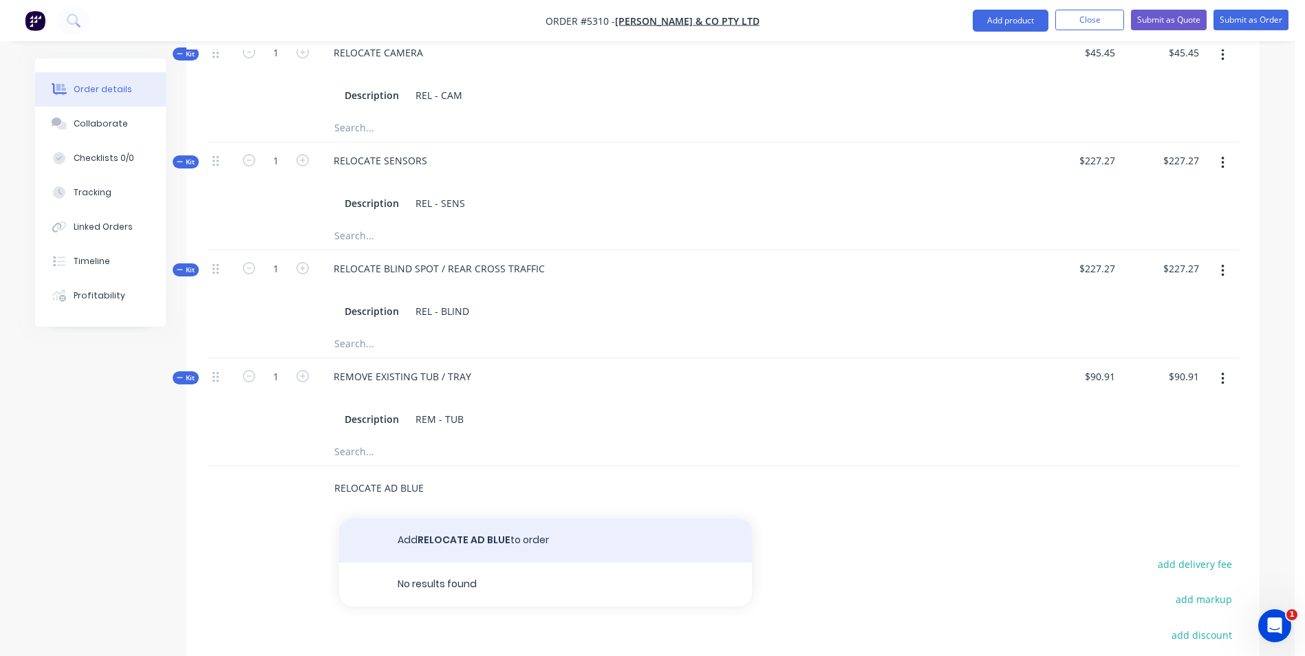
type input "RELOCATE AD BLUE"
click at [487, 522] on button "Add RELOCATE AD BLUE to order" at bounding box center [545, 541] width 413 height 44
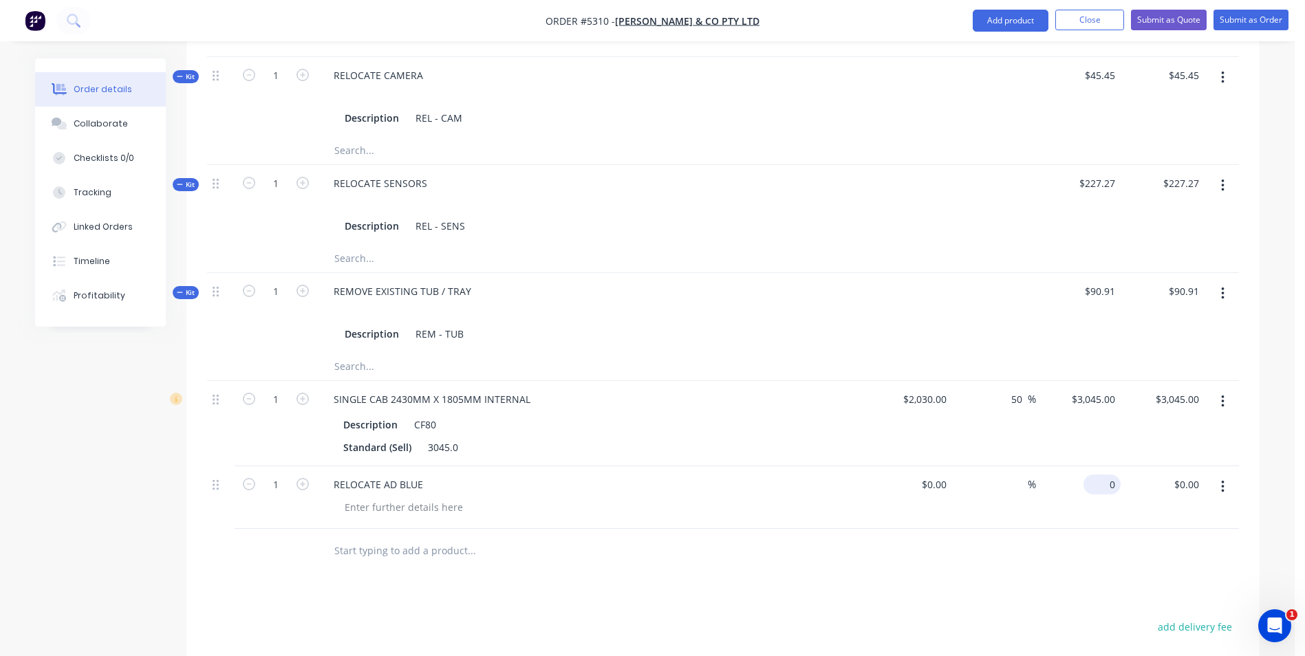
click at [1099, 469] on div "0 $0.00" at bounding box center [1078, 497] width 85 height 63
type input "$90.91"
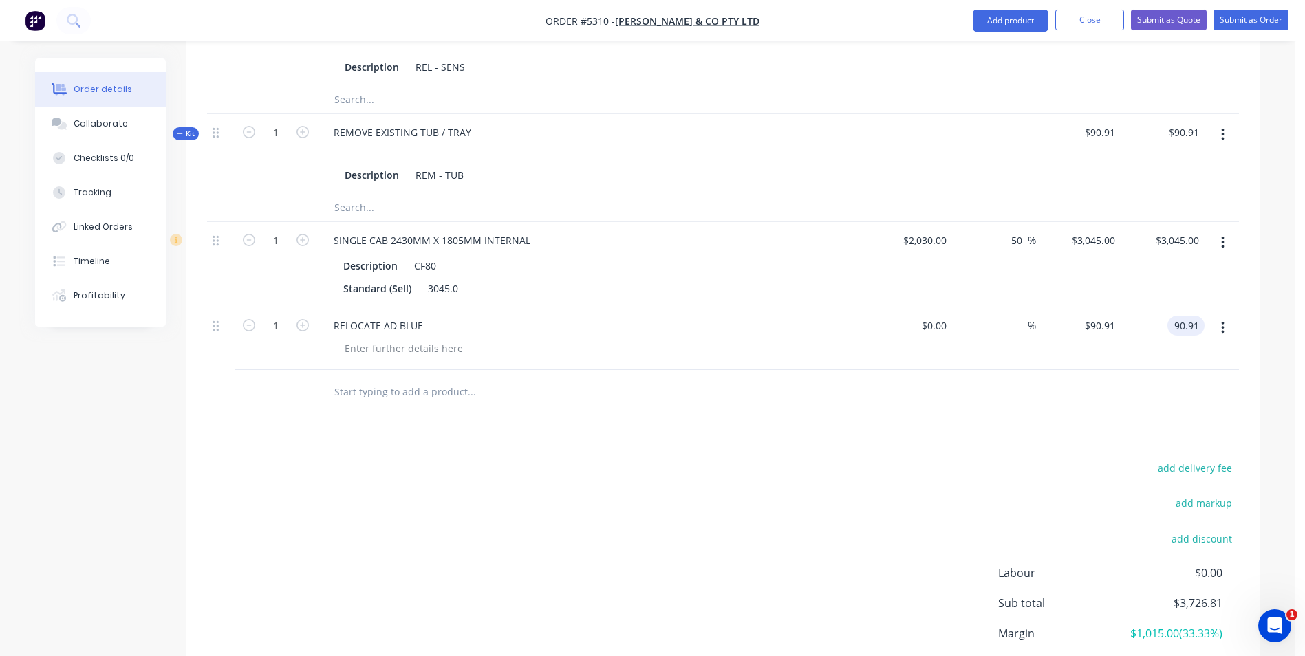
scroll to position [868, 0]
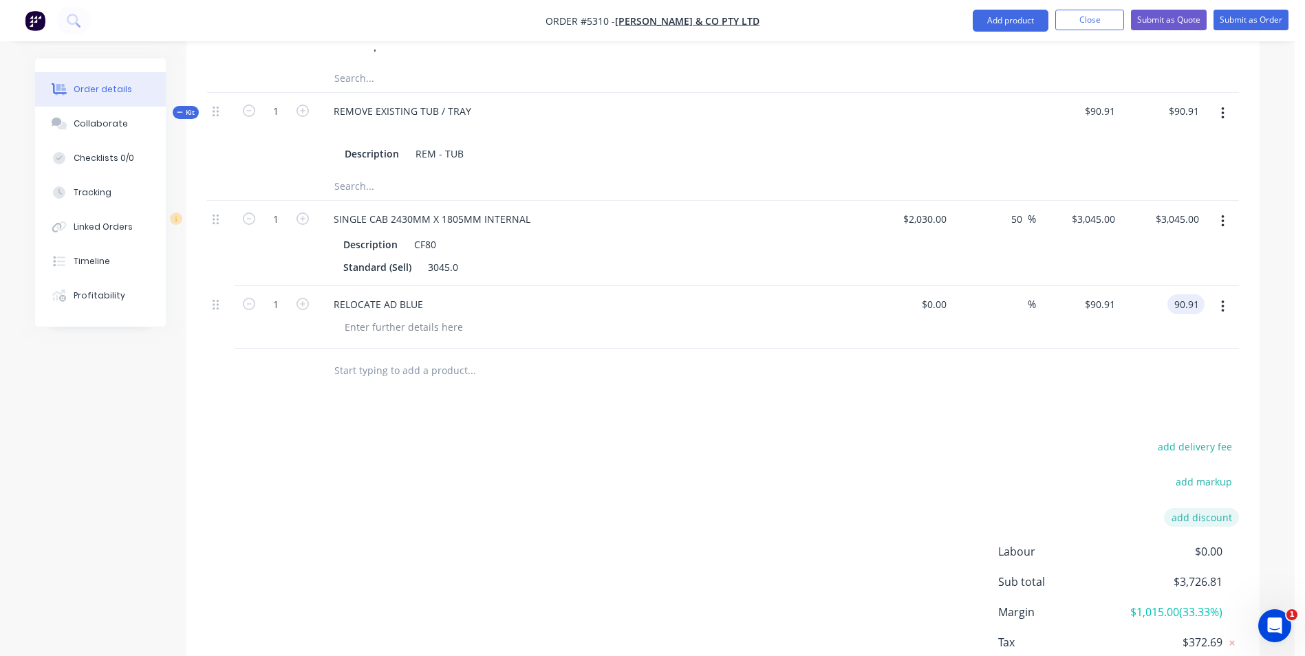
type input "$90.91"
click at [1210, 508] on button "add discount" at bounding box center [1201, 517] width 75 height 19
type input "DEALER DISCOUNT"
click at [1203, 508] on input at bounding box center [1185, 518] width 62 height 21
type input "10.00%"
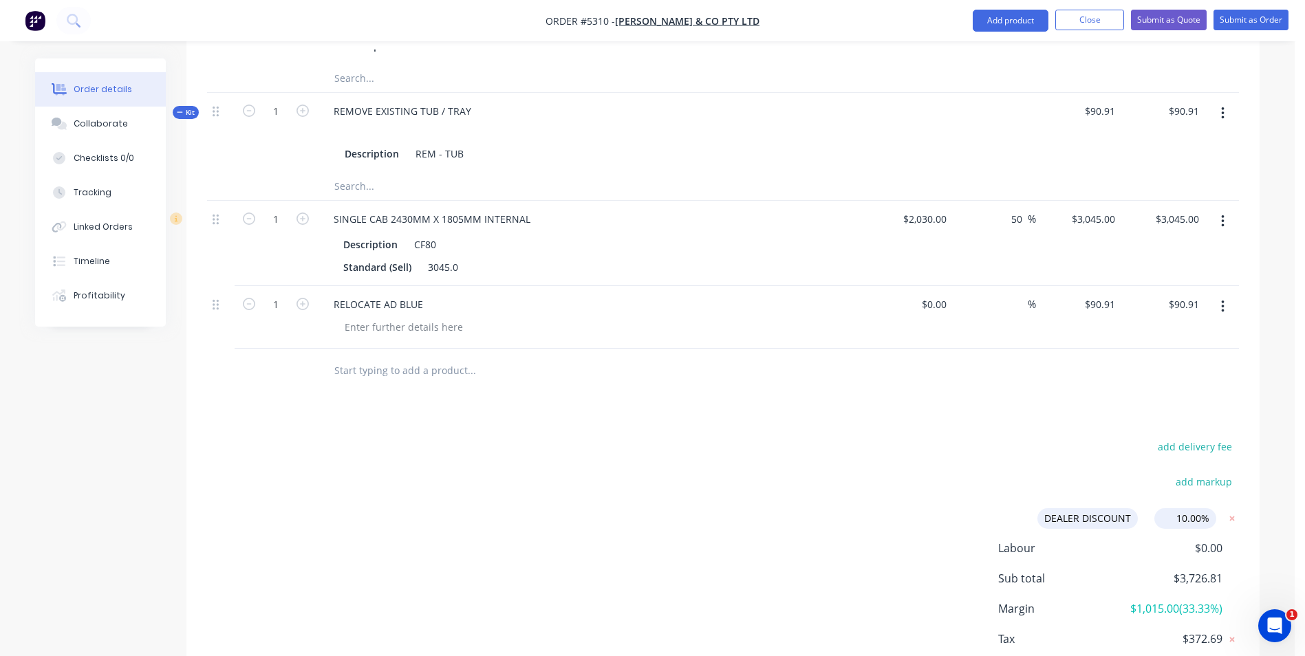
click input "submit" at bounding box center [0, 0] width 0 height 0
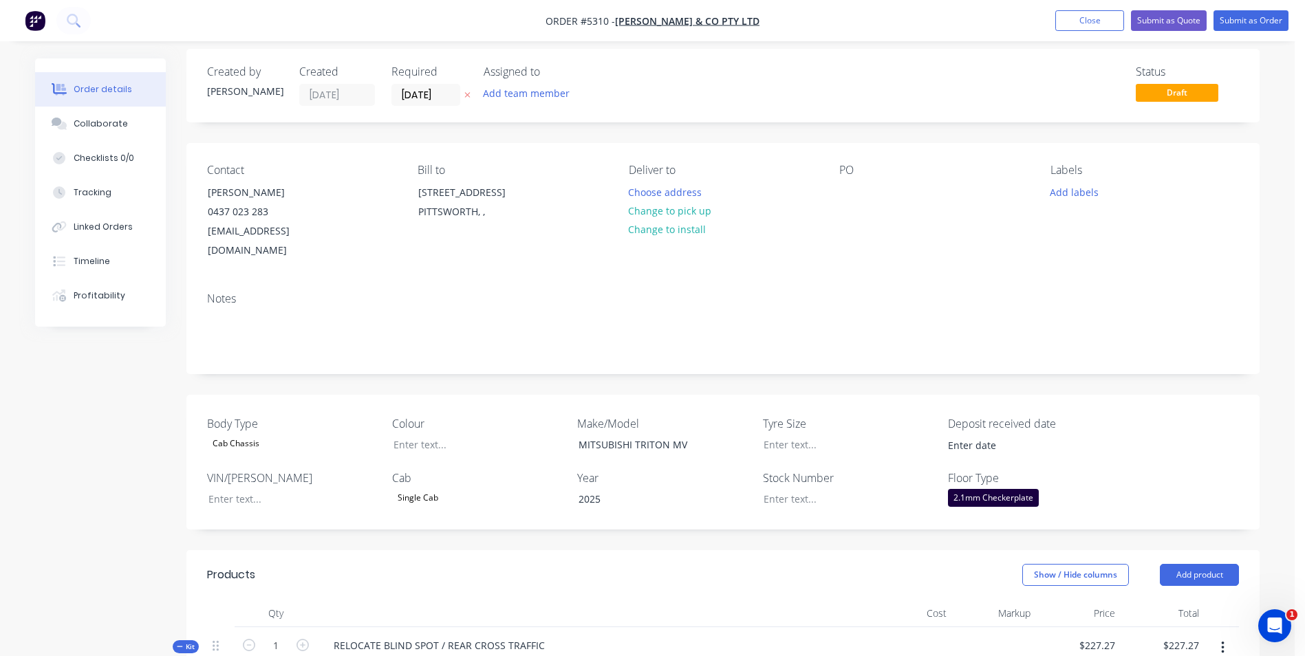
scroll to position [0, 0]
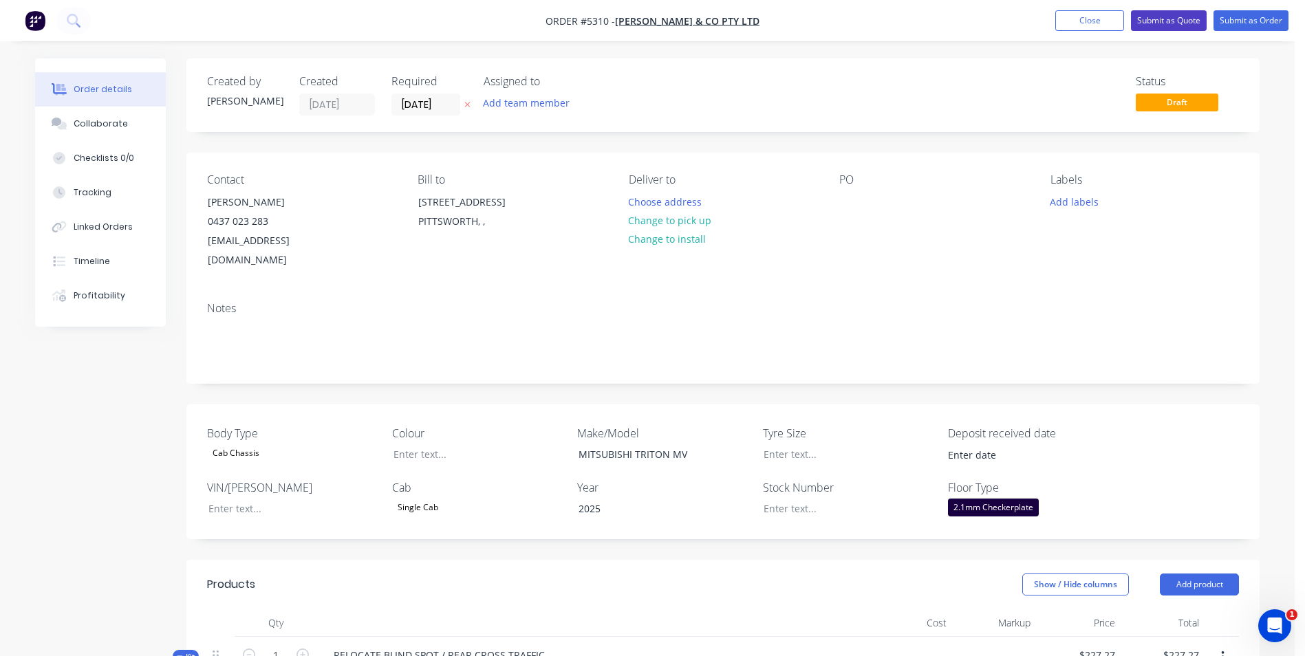
click at [1162, 23] on button "Submit as Quote" at bounding box center [1169, 20] width 76 height 21
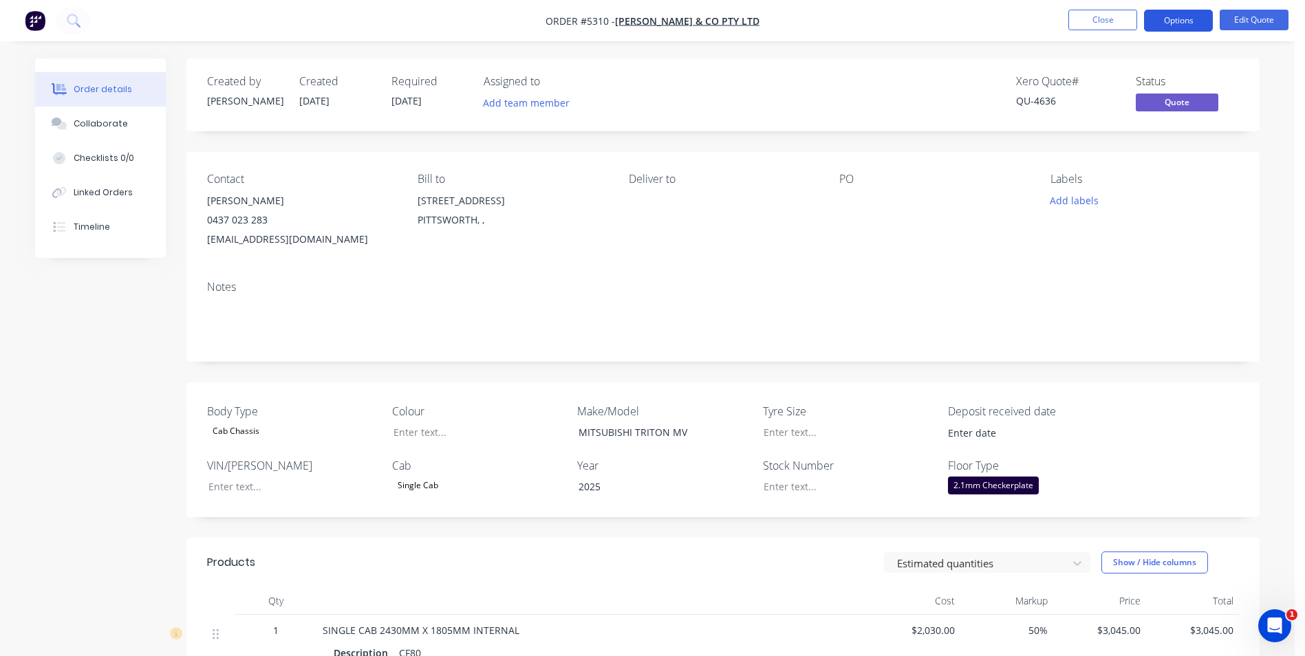
click at [1182, 19] on button "Options" at bounding box center [1178, 21] width 69 height 22
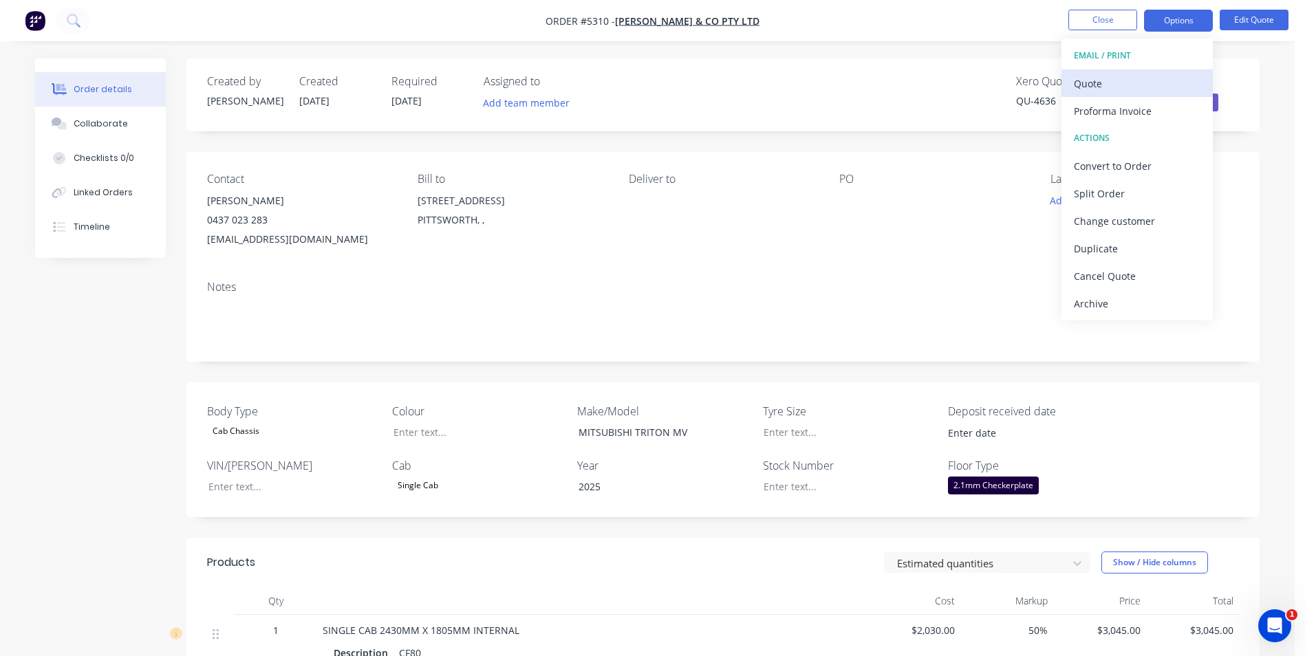
click at [1110, 84] on div "Quote" at bounding box center [1137, 84] width 127 height 20
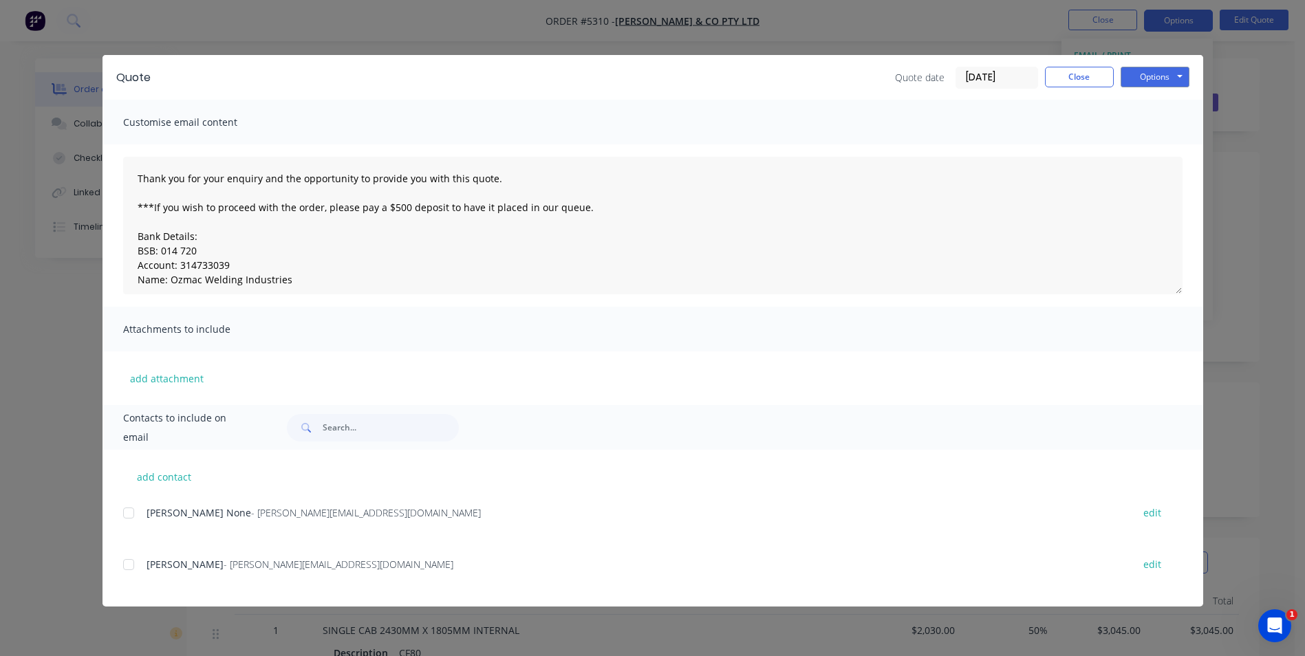
click at [179, 568] on span "[PERSON_NAME]" at bounding box center [185, 564] width 77 height 13
click at [129, 567] on div at bounding box center [129, 565] width 28 height 28
click at [1176, 81] on button "Options" at bounding box center [1155, 77] width 69 height 21
click at [1155, 143] on button "Email" at bounding box center [1165, 147] width 88 height 23
click at [1164, 75] on button "Options" at bounding box center [1155, 77] width 69 height 21
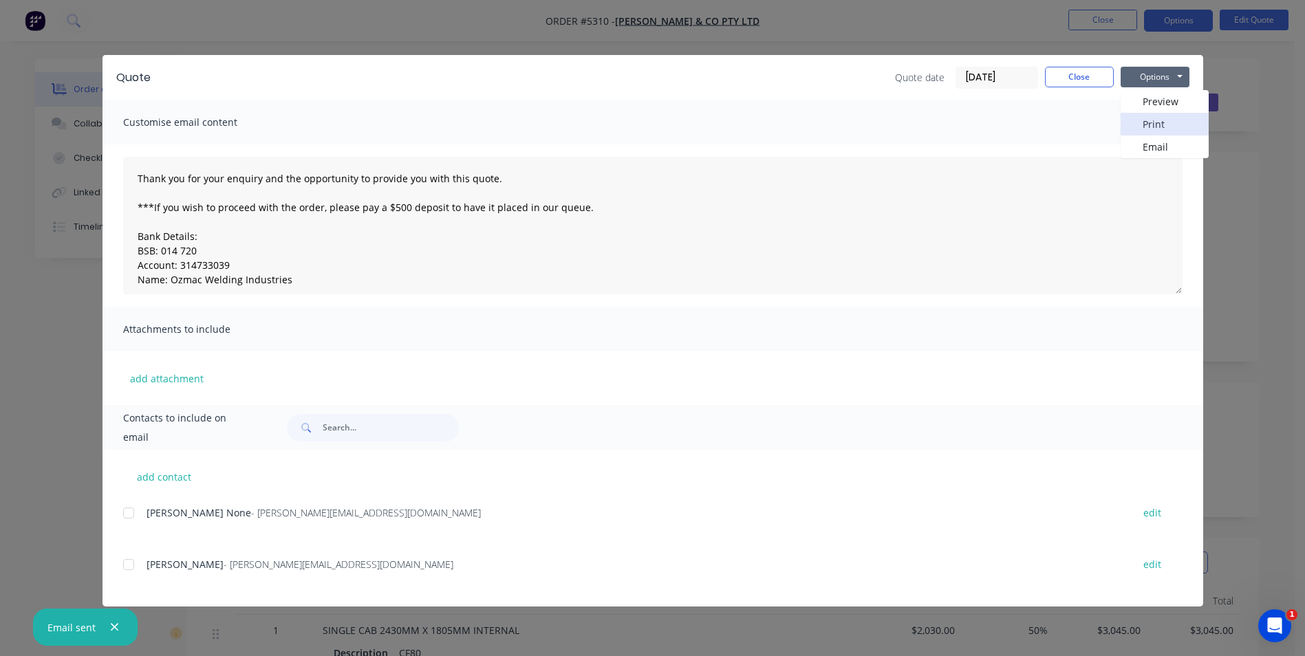
click at [1170, 120] on button "Print" at bounding box center [1165, 124] width 88 height 23
click at [1075, 80] on button "Close" at bounding box center [1079, 77] width 69 height 21
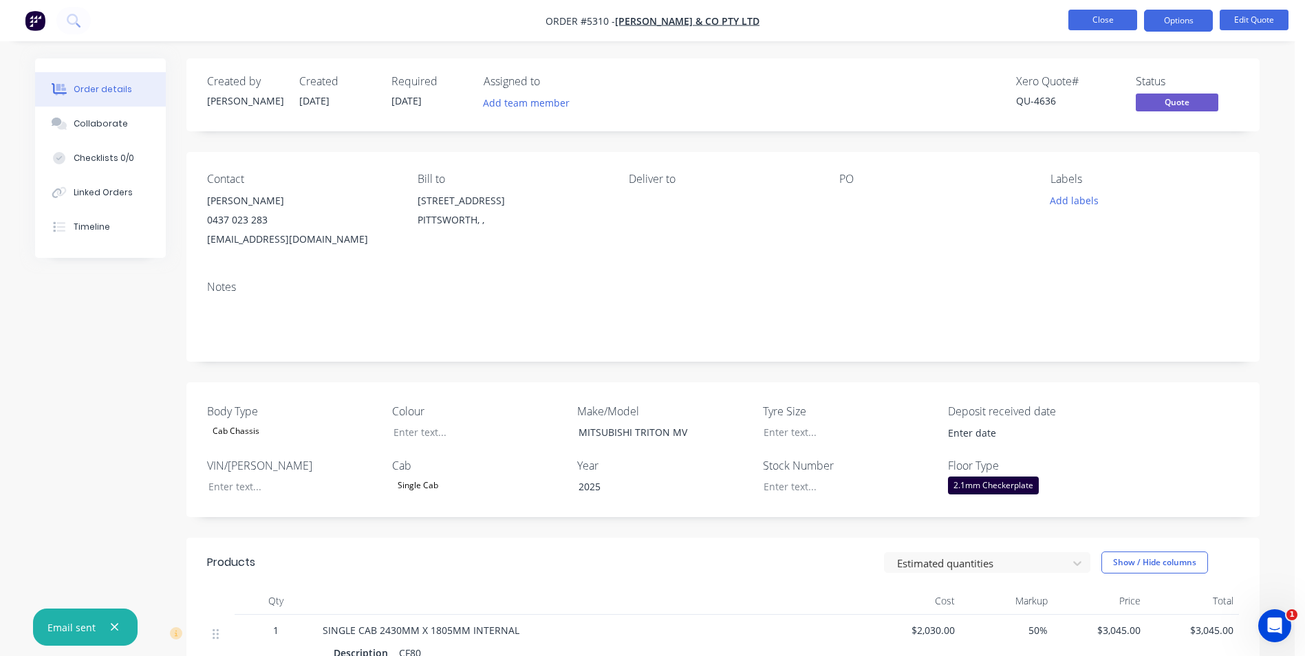
click at [1100, 17] on button "Close" at bounding box center [1102, 20] width 69 height 21
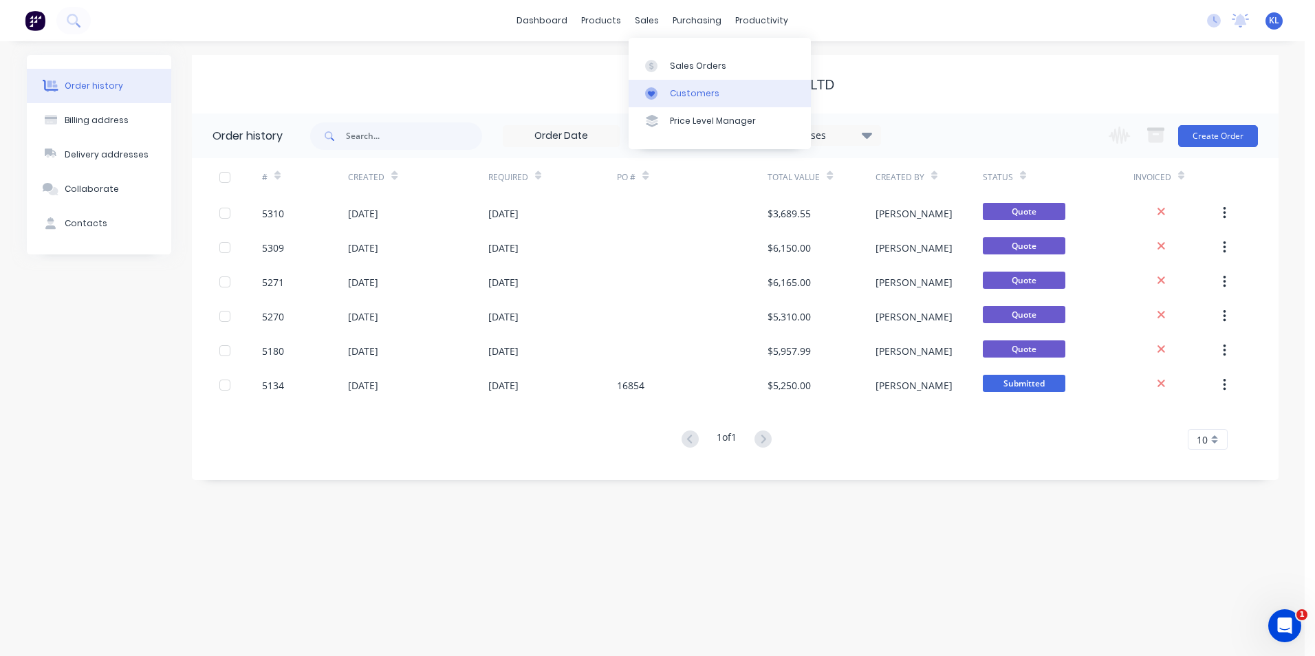
click at [703, 96] on div "Customers" at bounding box center [695, 93] width 50 height 12
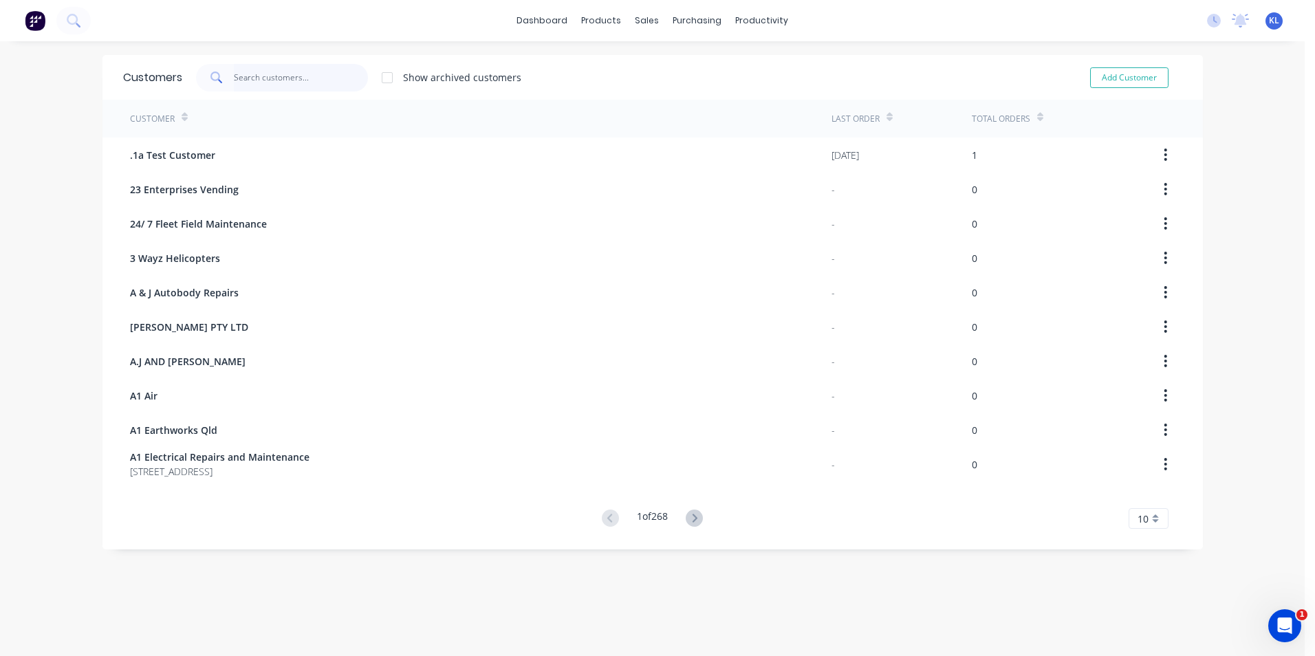
click at [337, 75] on input "text" at bounding box center [301, 78] width 134 height 28
click at [1038, 116] on icon at bounding box center [1041, 117] width 6 height 10
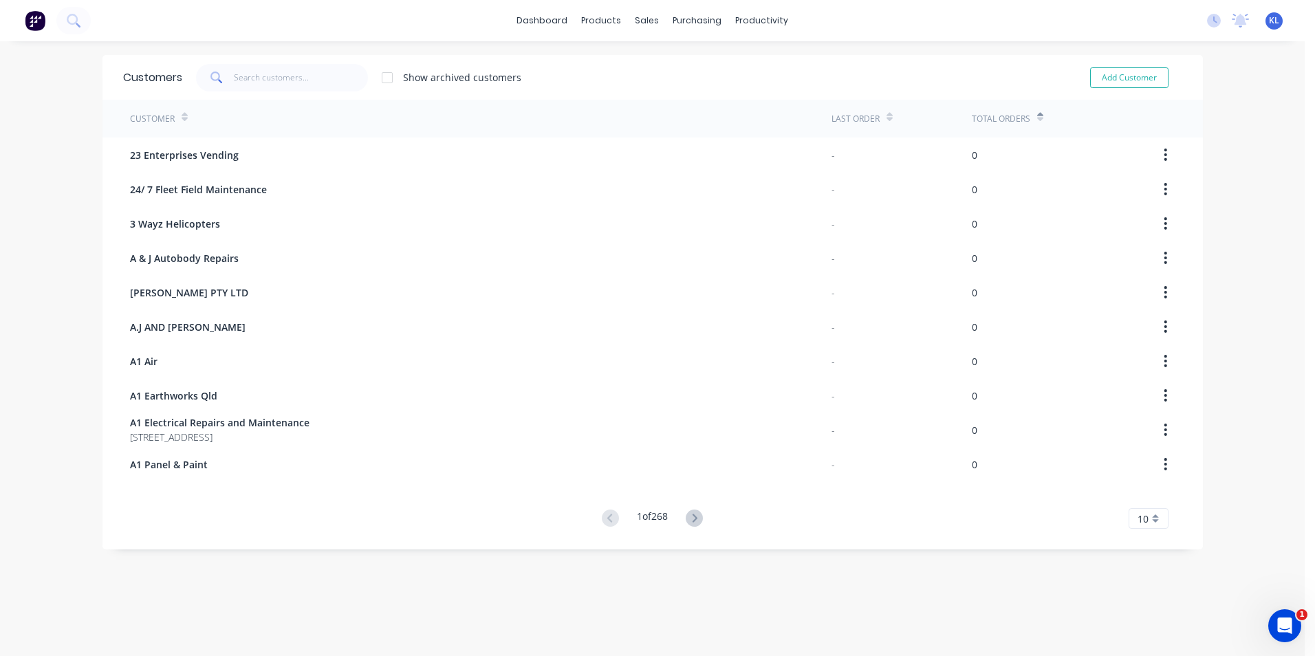
click at [1038, 116] on icon at bounding box center [1041, 117] width 6 height 10
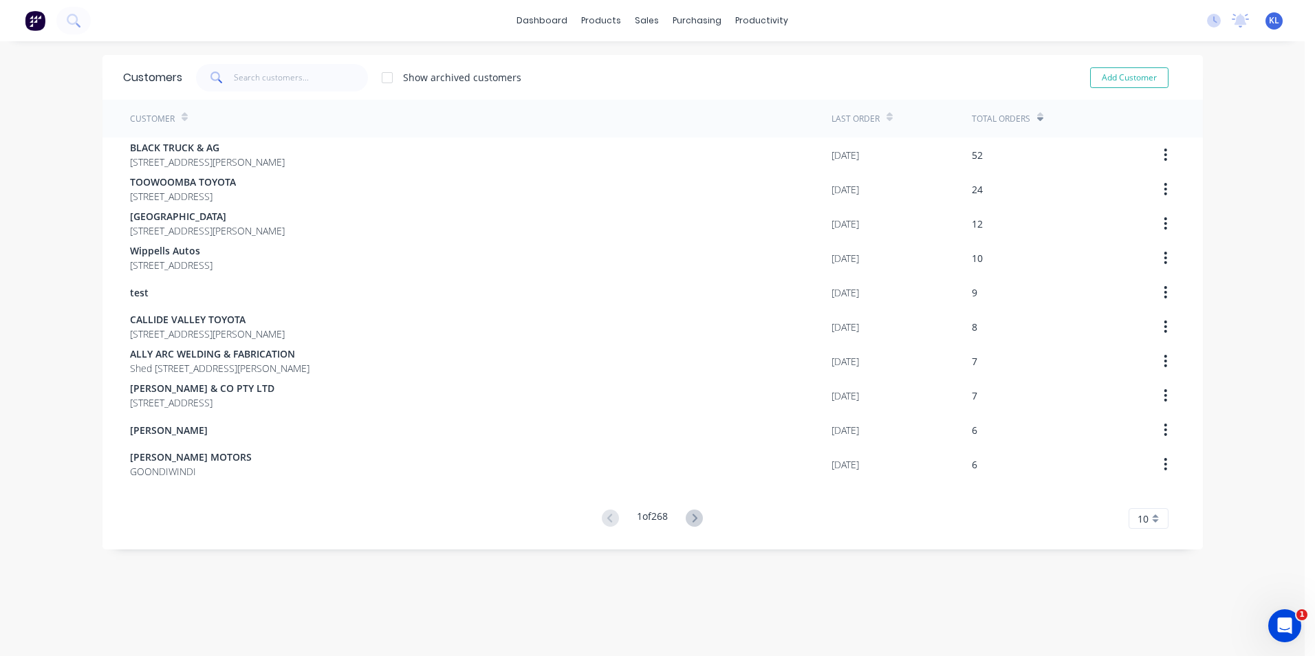
click at [692, 520] on g at bounding box center [694, 518] width 17 height 17
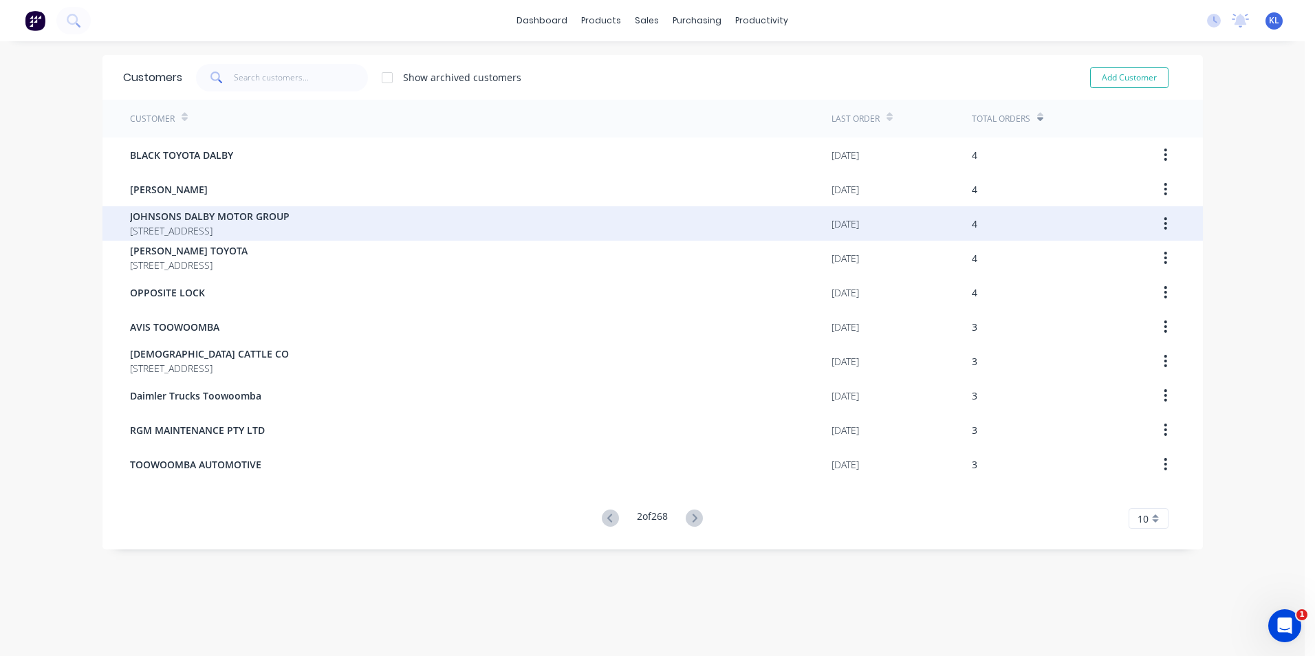
click at [212, 232] on span "36 Drayton Street DALBY 4405" at bounding box center [210, 231] width 160 height 14
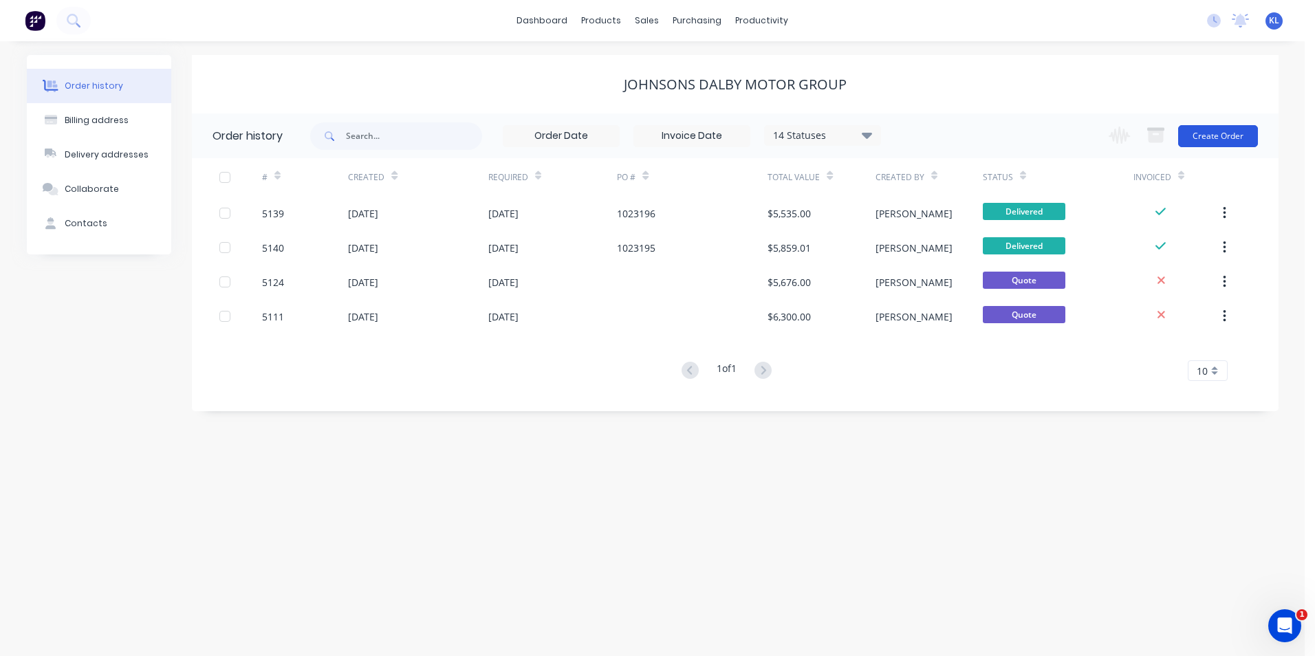
click at [1243, 133] on button "Create Order" at bounding box center [1219, 136] width 80 height 22
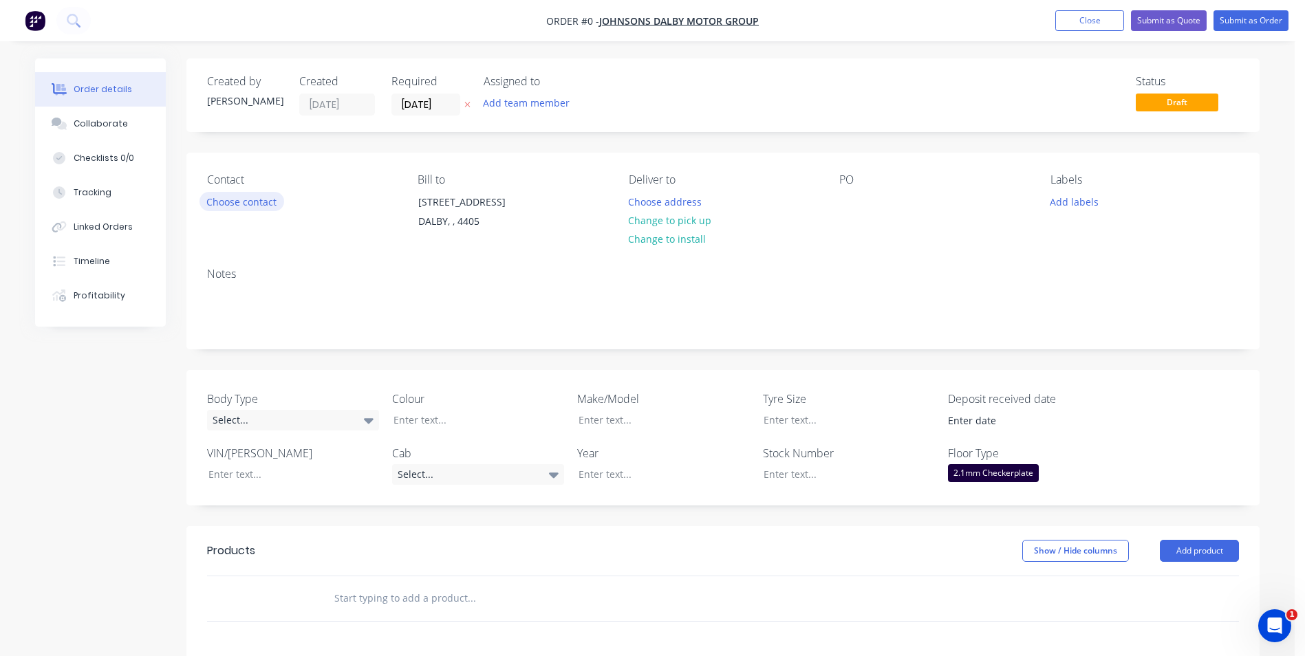
click at [259, 195] on button "Choose contact" at bounding box center [242, 201] width 85 height 19
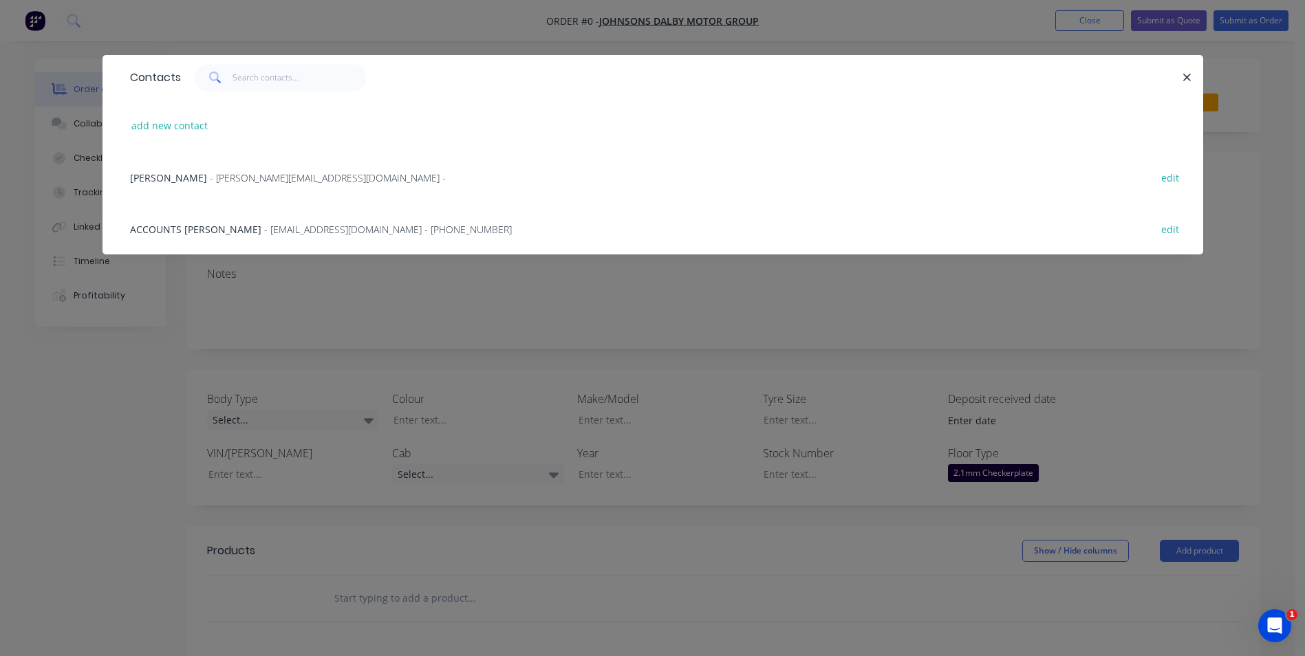
click at [191, 175] on span "DAVID PLUMB" at bounding box center [168, 177] width 77 height 13
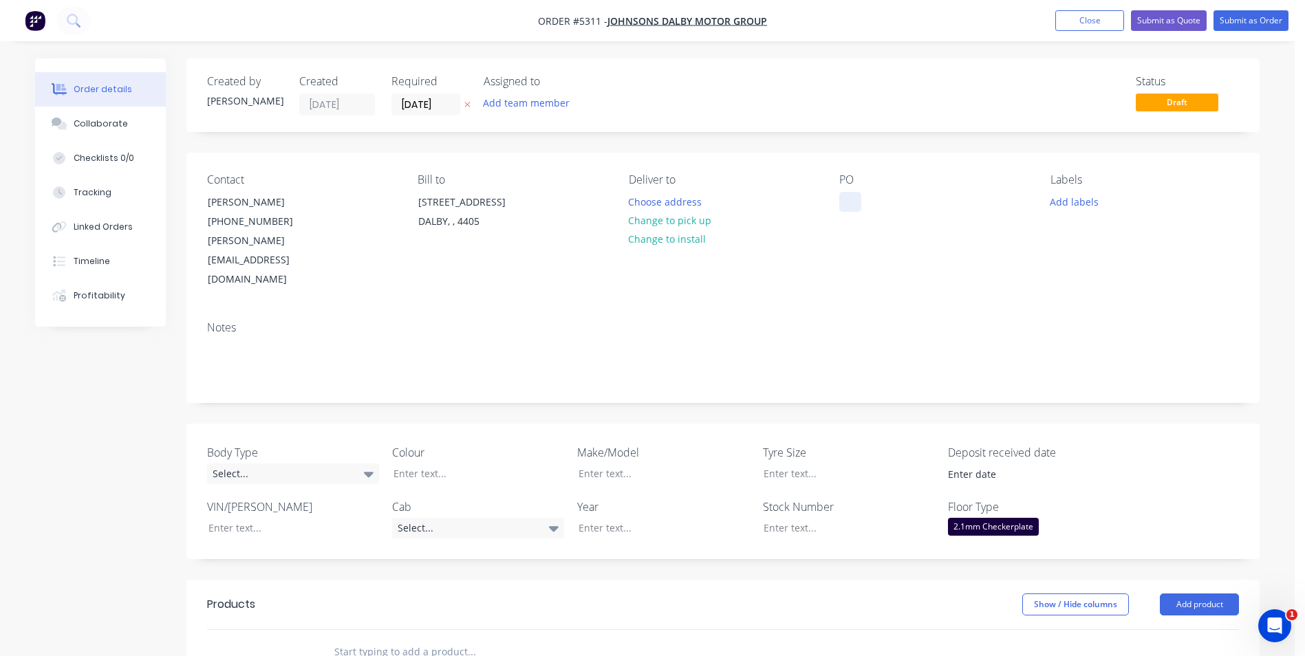
click at [857, 207] on div at bounding box center [850, 202] width 22 height 20
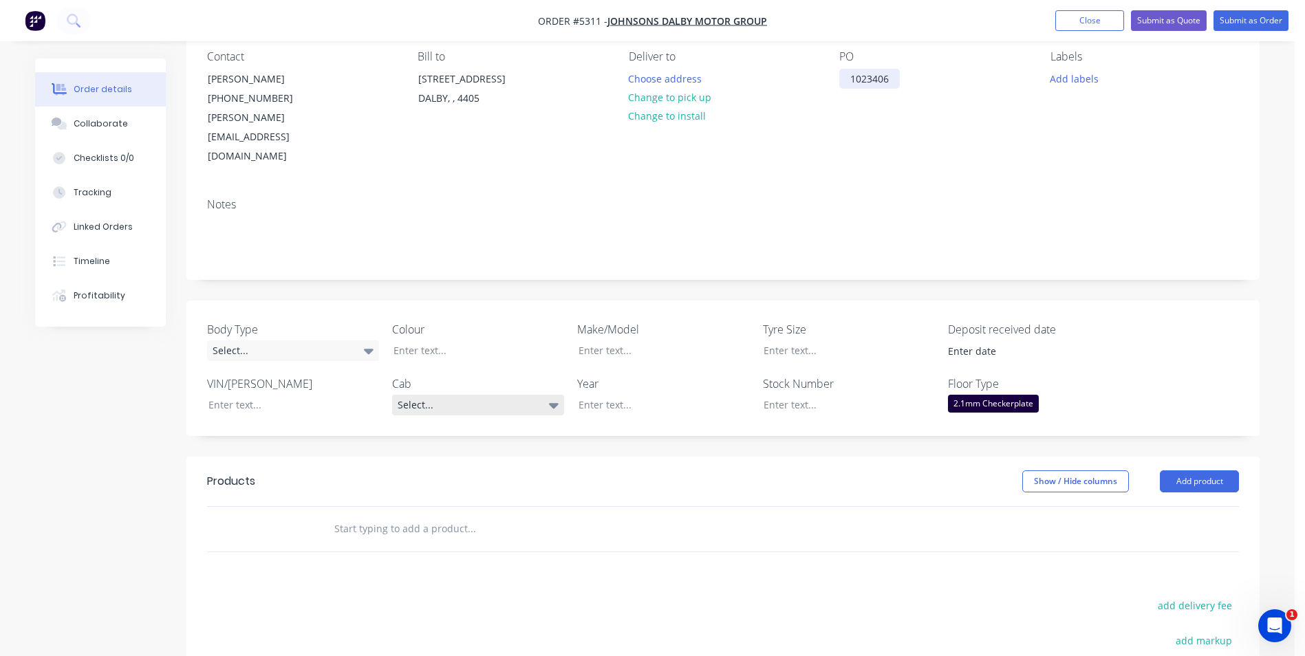
scroll to position [138, 0]
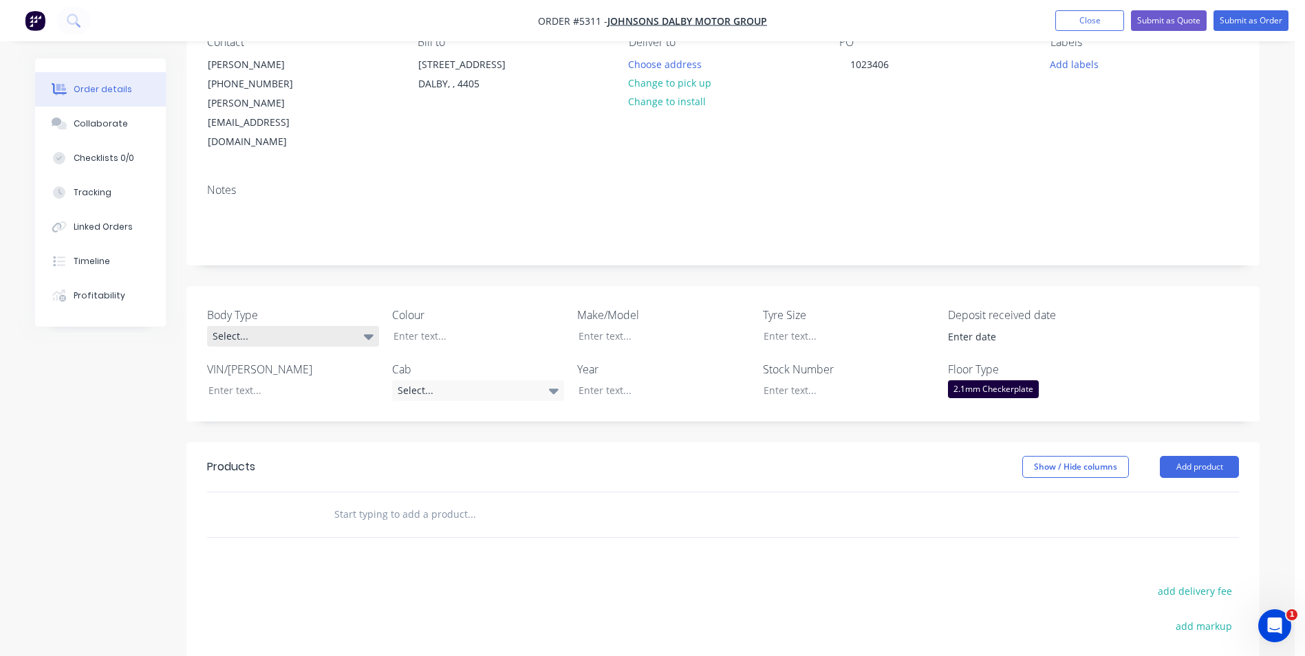
click at [369, 329] on icon at bounding box center [369, 336] width 10 height 15
click at [305, 380] on button "Pick Up" at bounding box center [310, 382] width 206 height 28
click at [477, 326] on div at bounding box center [469, 336] width 172 height 20
click at [548, 380] on div "Select..." at bounding box center [478, 390] width 172 height 21
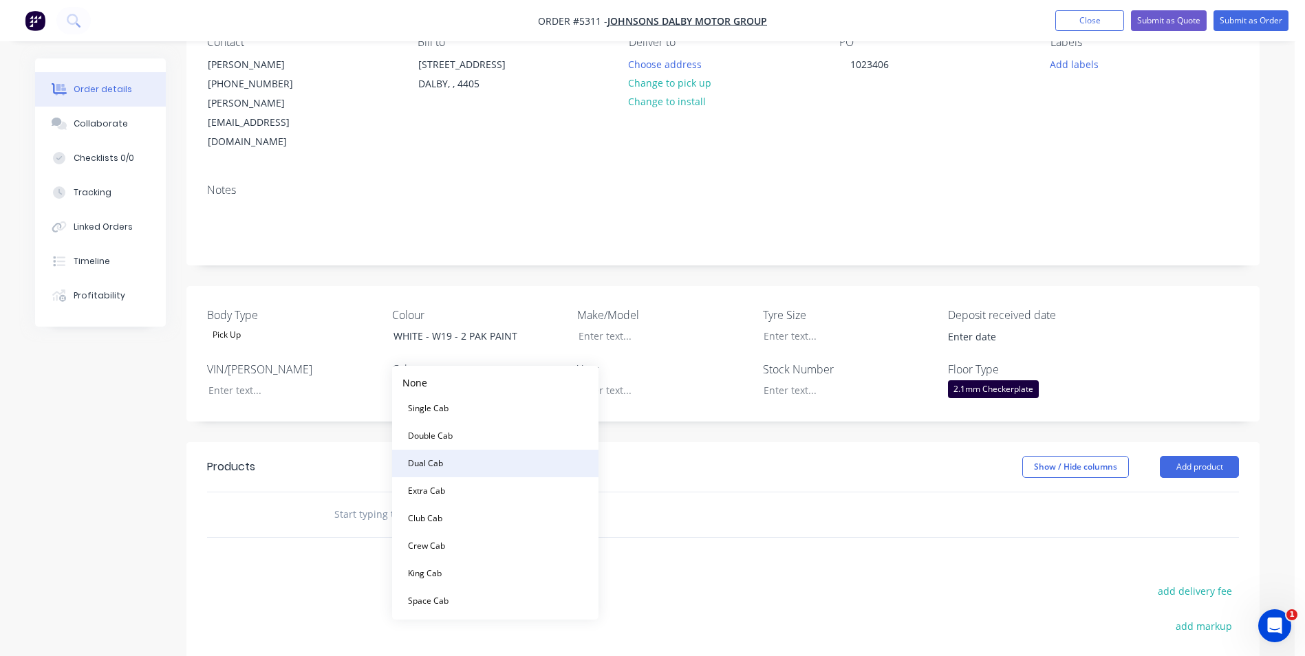
click at [457, 462] on button "Dual Cab" at bounding box center [495, 464] width 206 height 28
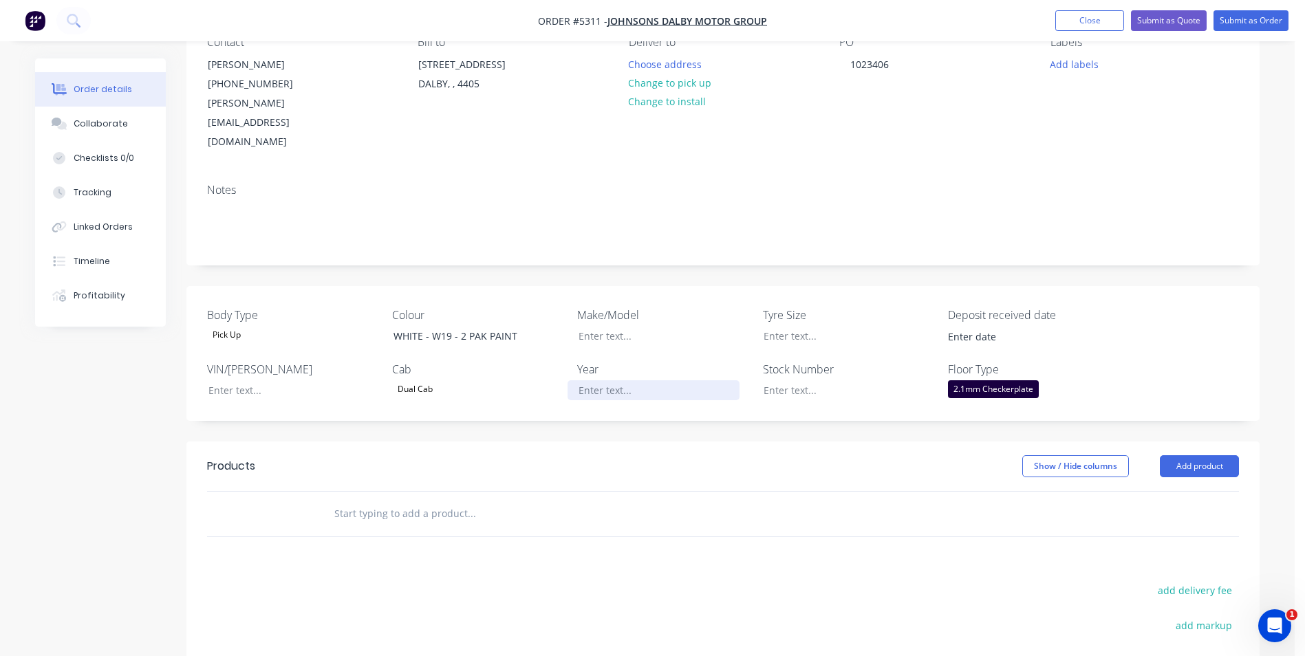
click at [620, 380] on div at bounding box center [654, 390] width 172 height 20
click at [649, 326] on div at bounding box center [654, 336] width 172 height 20
click at [790, 380] on div at bounding box center [839, 390] width 172 height 20
click at [1225, 455] on button "Add product" at bounding box center [1199, 466] width 79 height 22
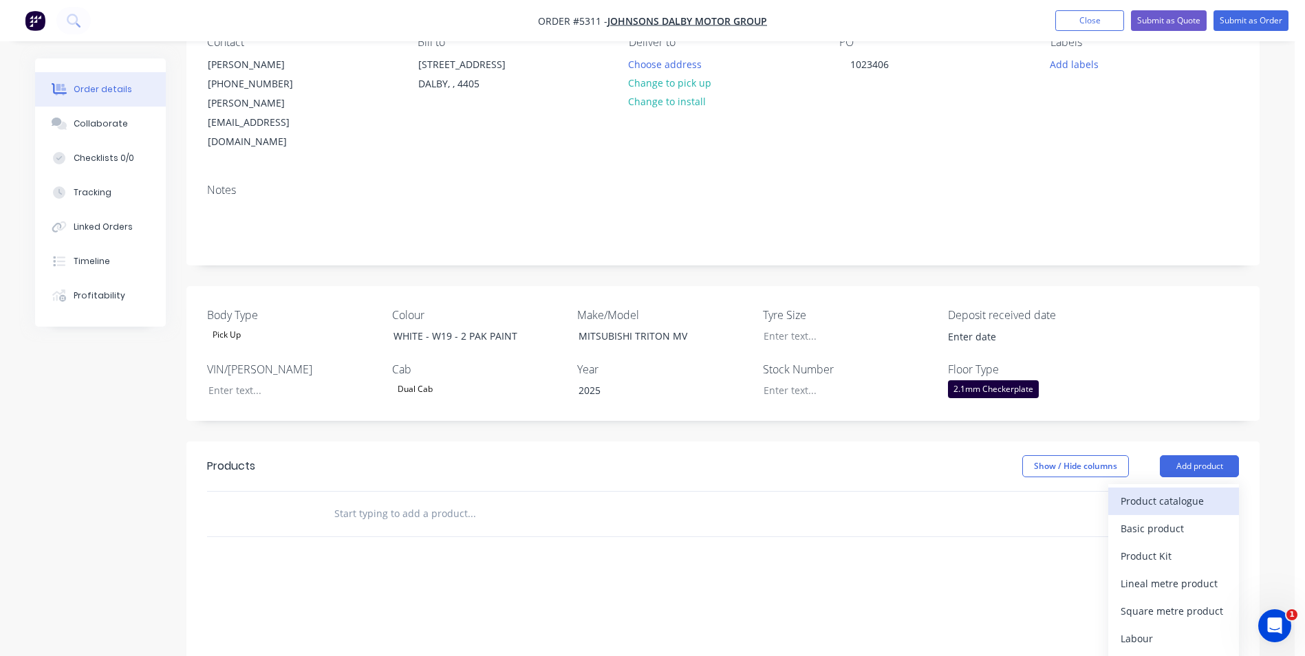
click at [1177, 491] on div "Product catalogue" at bounding box center [1174, 501] width 106 height 20
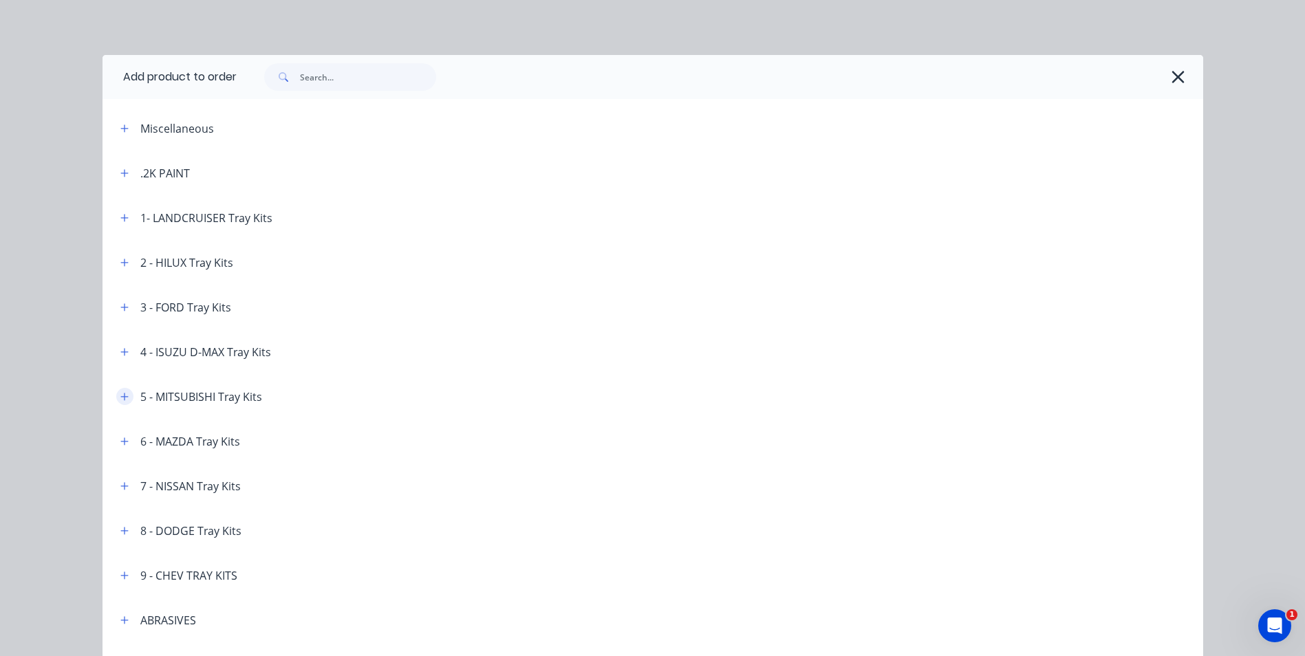
click at [120, 399] on icon "button" at bounding box center [124, 397] width 8 height 10
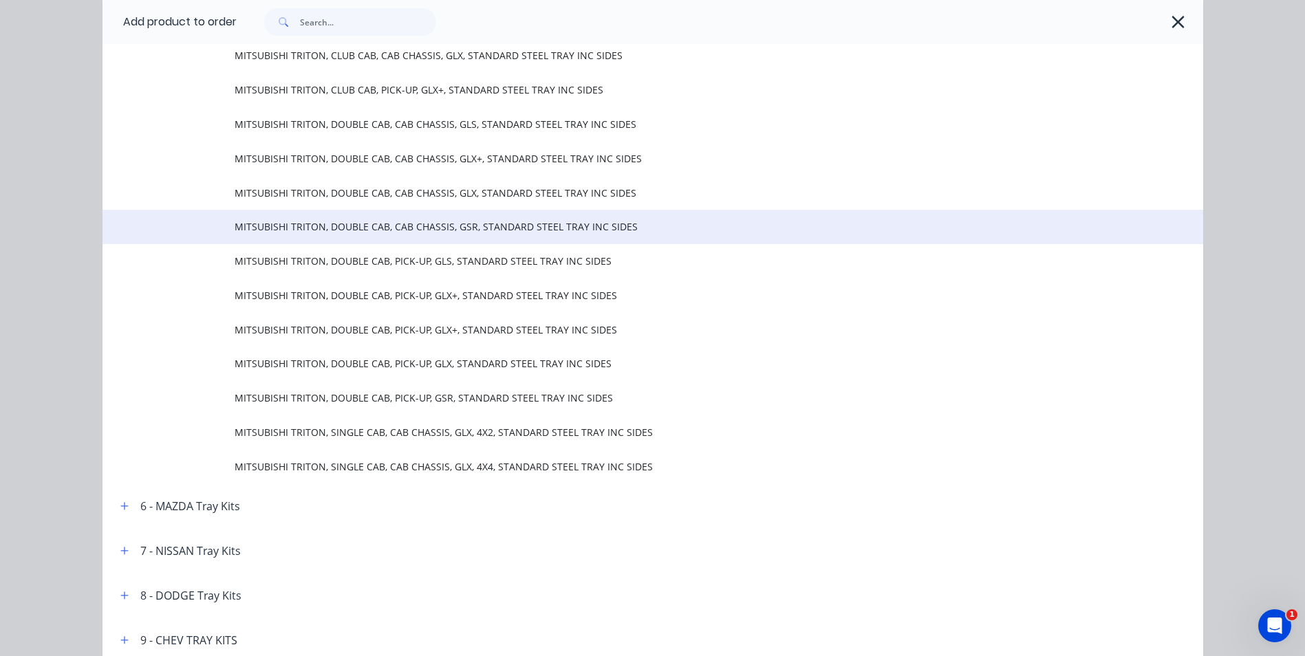
scroll to position [344, 0]
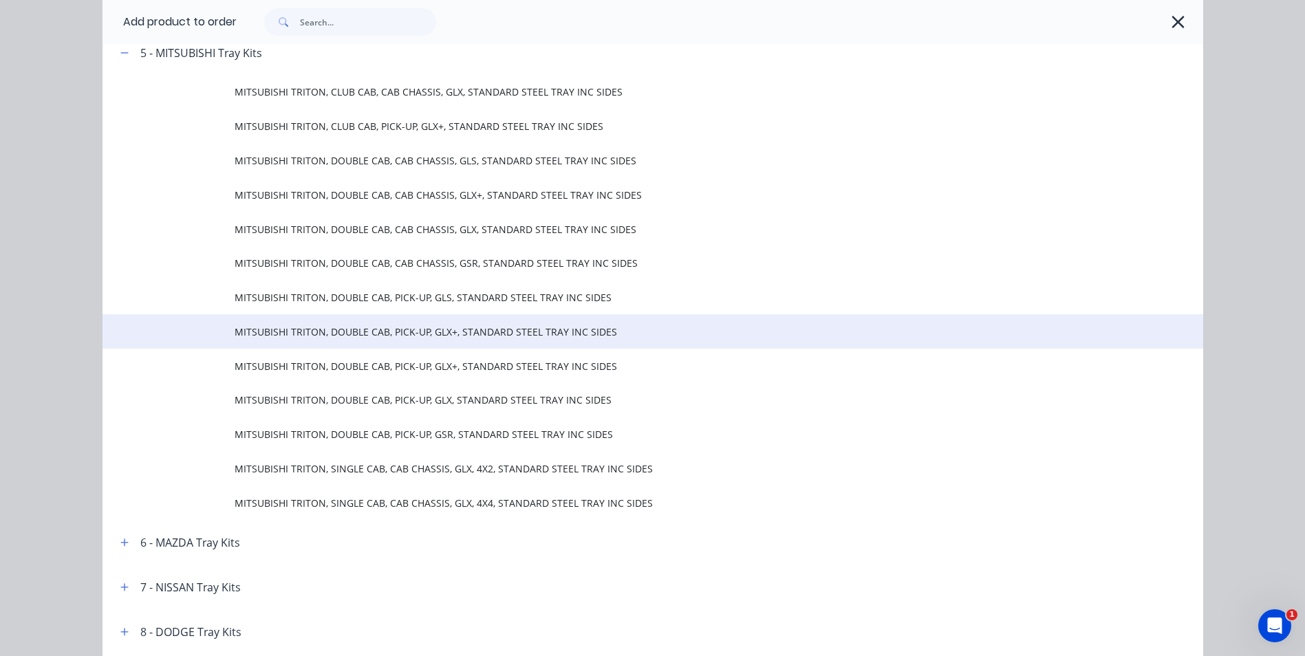
click at [436, 328] on span "MITSUBISHI TRITON, DOUBLE CAB, PICK-UP, GLX+, STANDARD STEEL TRAY INC SIDES" at bounding box center [622, 332] width 775 height 14
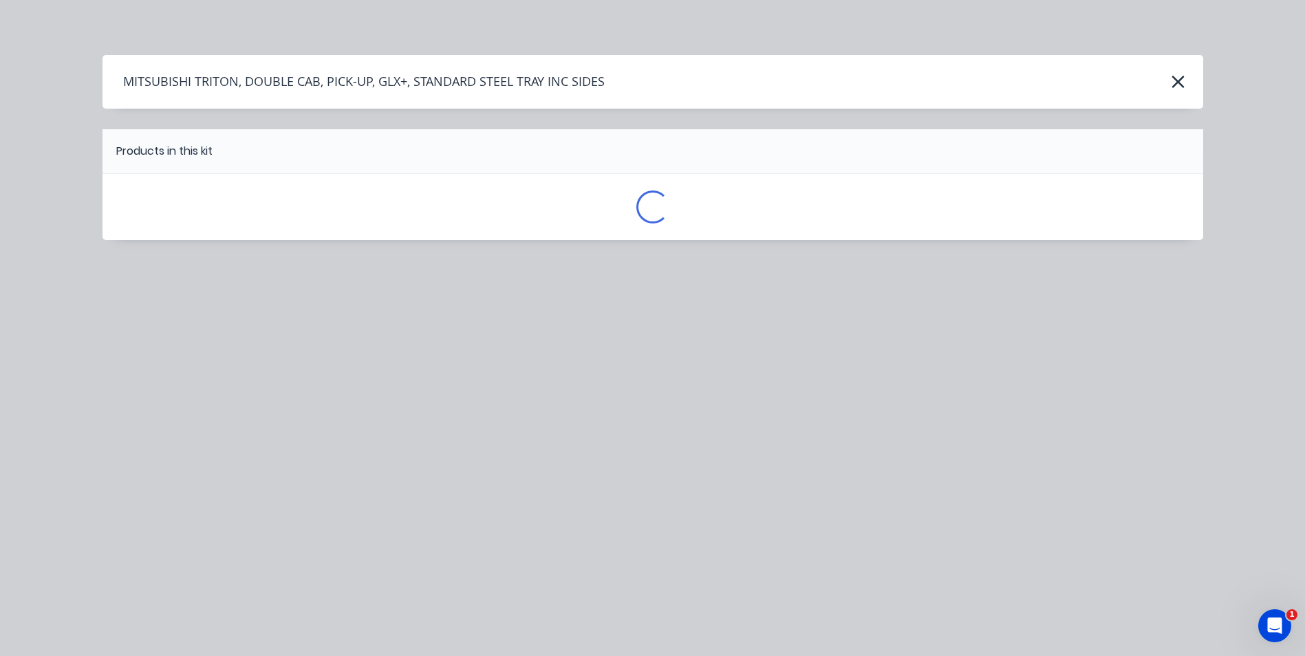
scroll to position [0, 0]
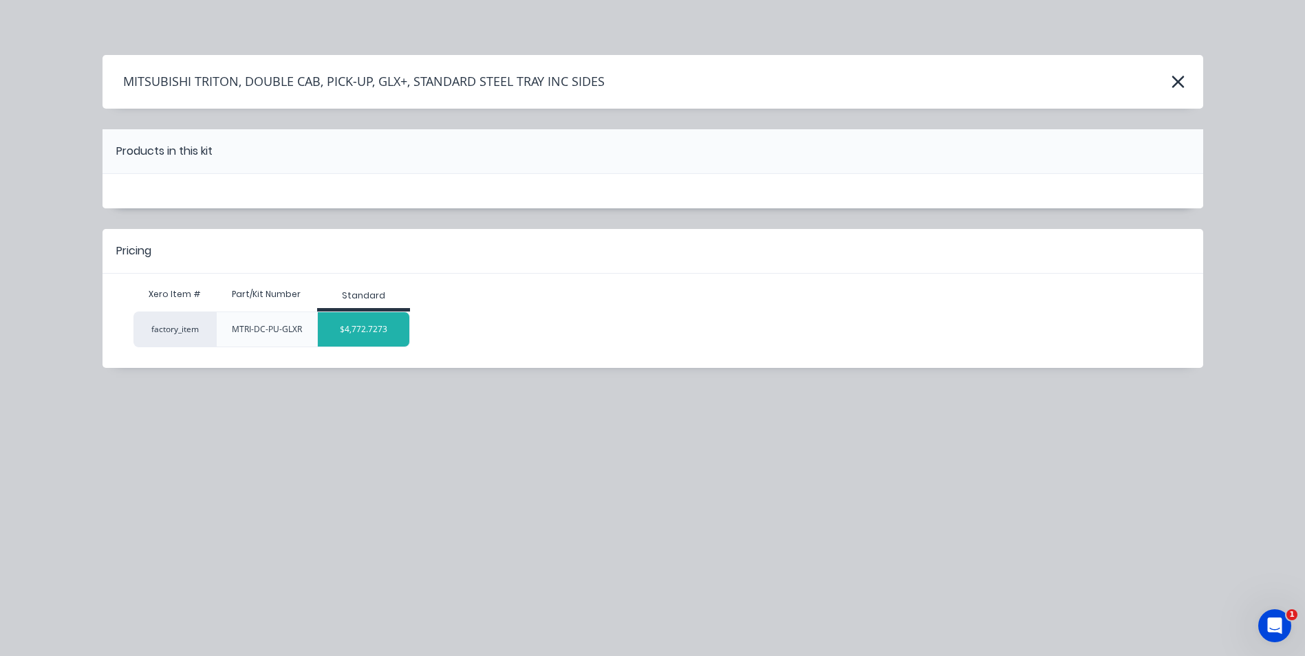
click at [358, 325] on div "$4,772.7273" at bounding box center [364, 329] width 92 height 34
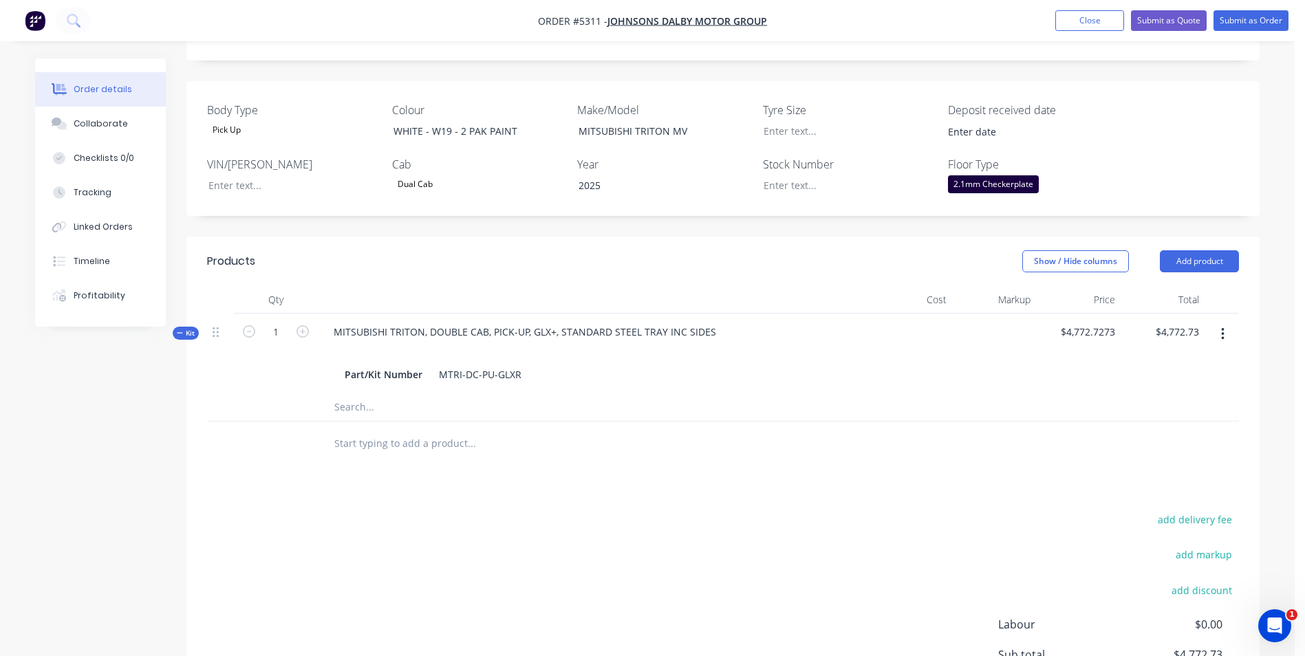
scroll to position [344, 0]
click at [1209, 249] on button "Add product" at bounding box center [1199, 260] width 79 height 22
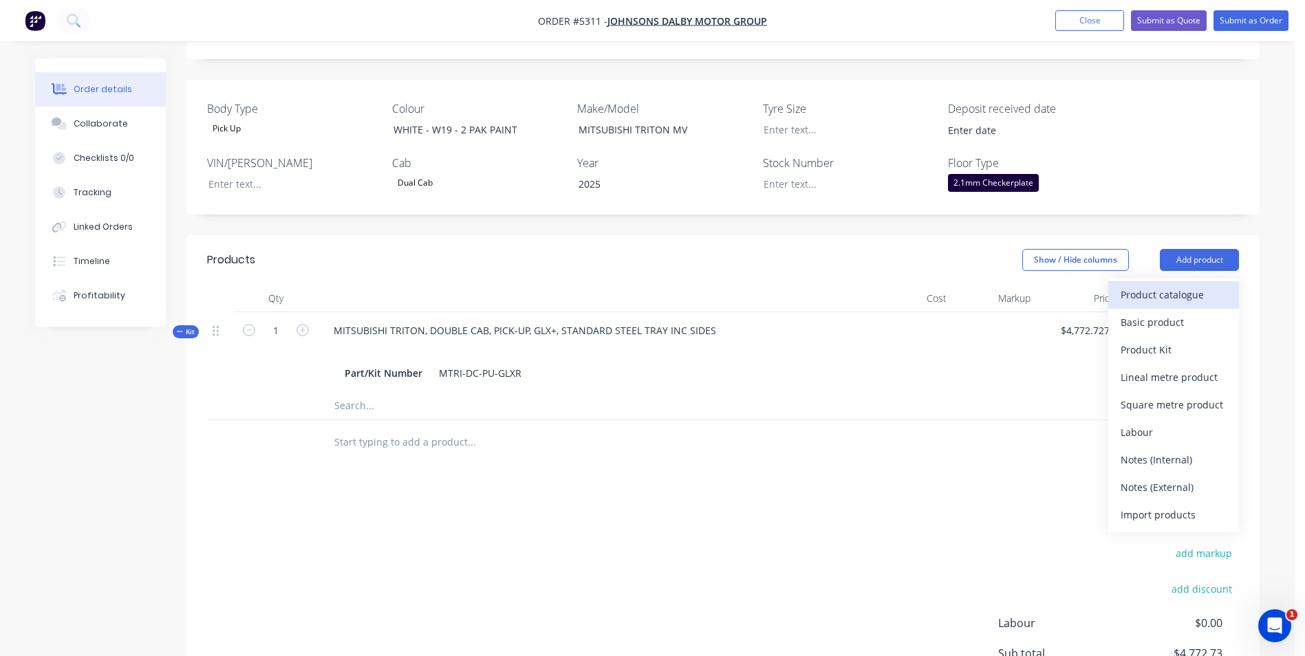
click at [1179, 285] on div "Product catalogue" at bounding box center [1174, 295] width 106 height 20
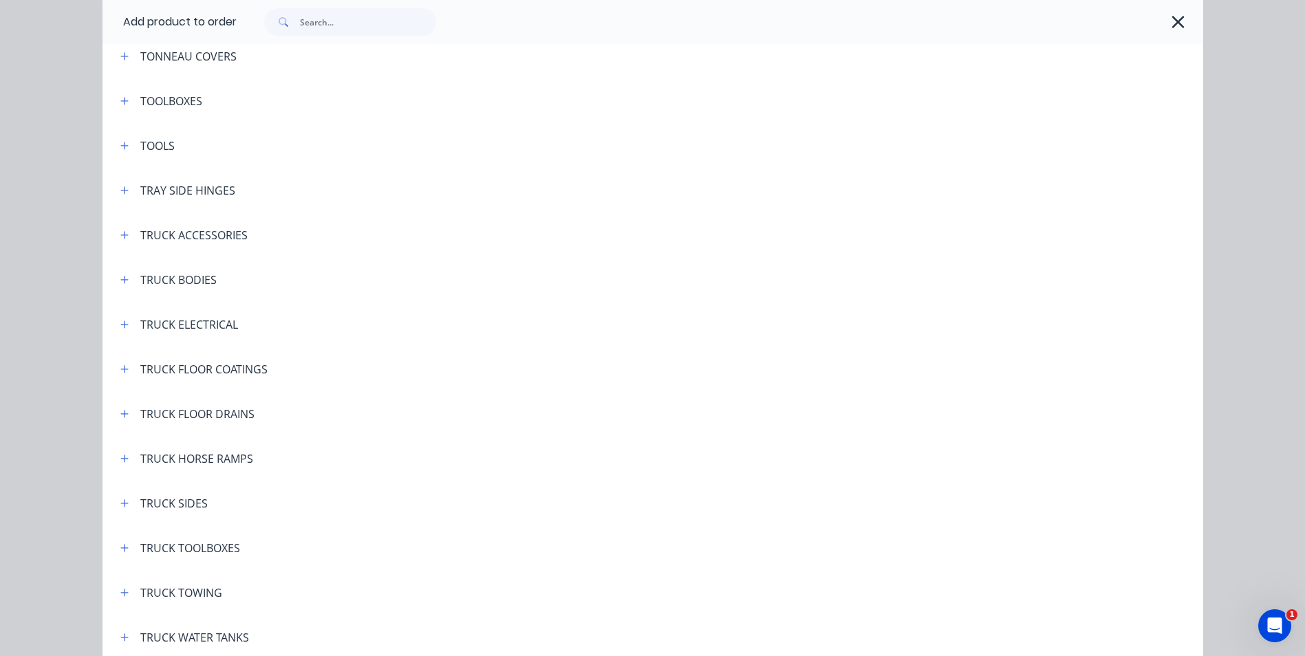
scroll to position [4885, 0]
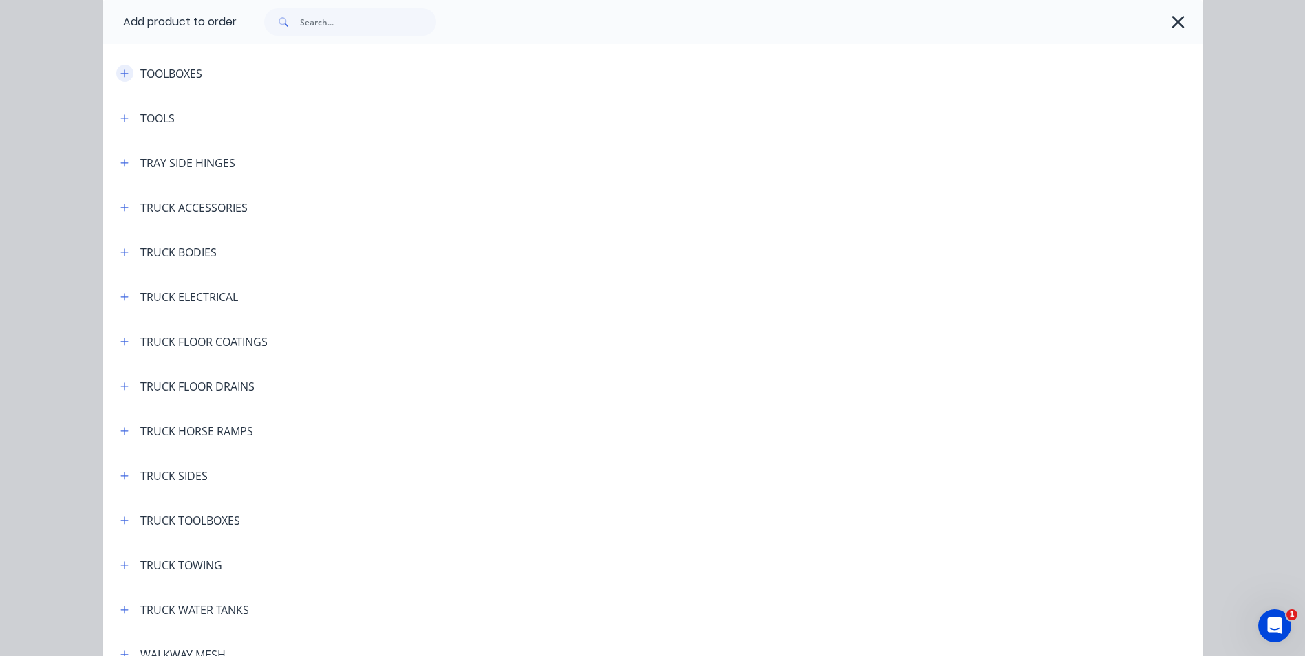
click at [121, 76] on icon "button" at bounding box center [124, 74] width 8 height 10
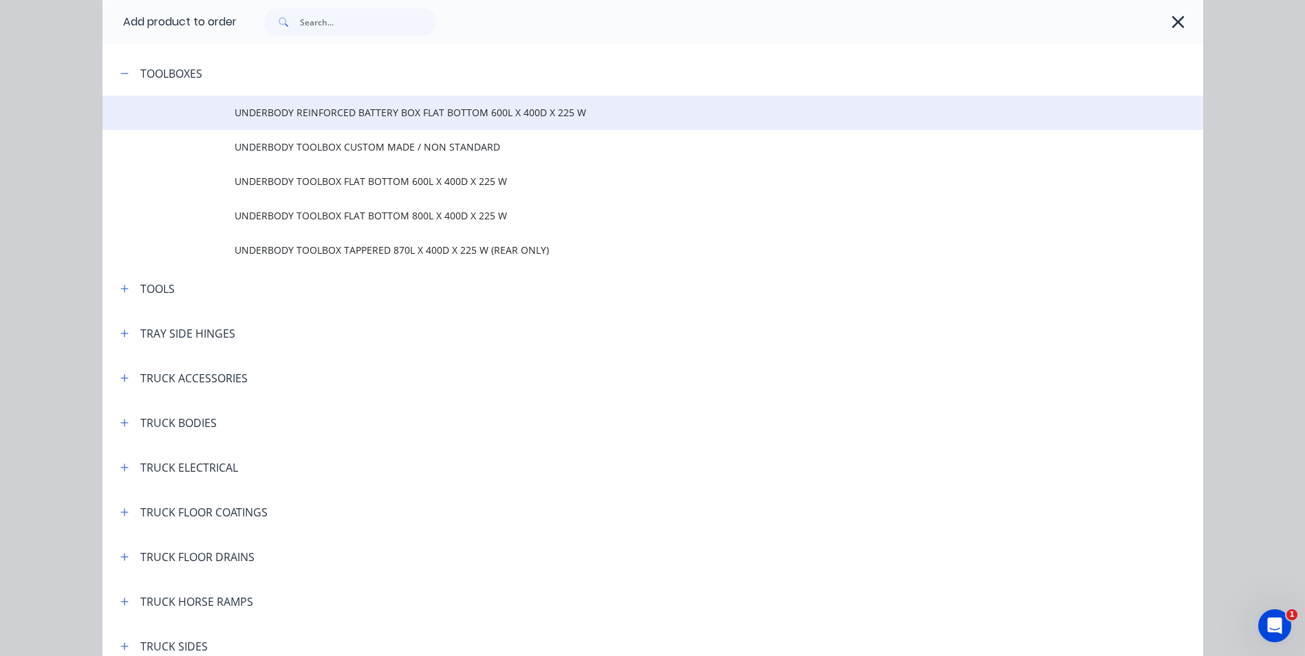
click at [360, 122] on td "UNDERBODY REINFORCED BATTERY BOX FLAT BOTTOM 600L X 400D X 225 W" at bounding box center [719, 113] width 969 height 34
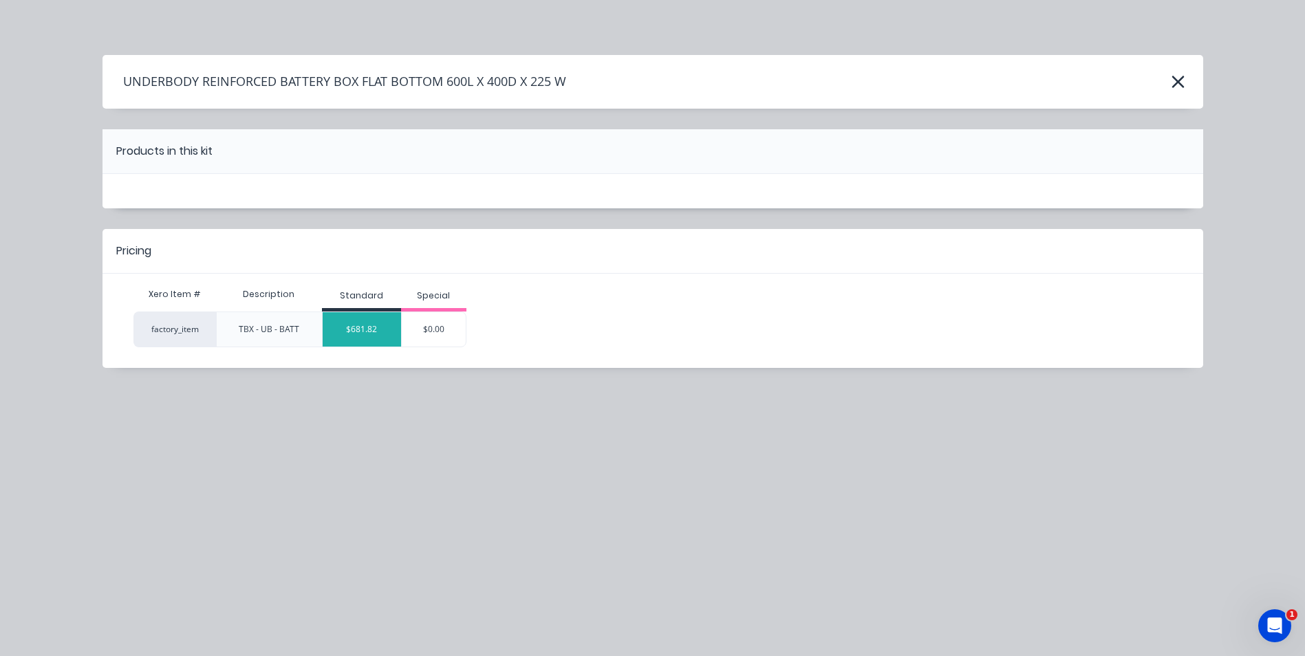
click at [353, 328] on div "$681.82" at bounding box center [362, 329] width 78 height 34
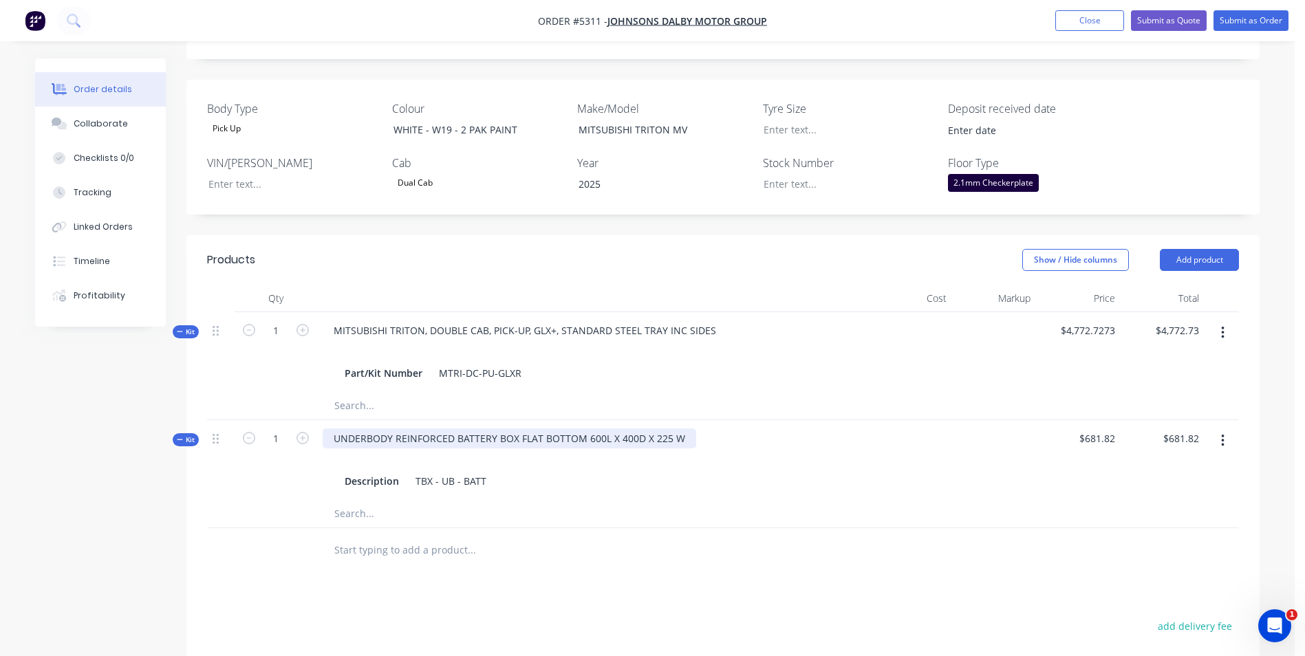
click at [687, 429] on div "UNDERBODY REINFORCED BATTERY BOX FLAT BOTTOM 600L X 400D X 225 W" at bounding box center [510, 439] width 374 height 20
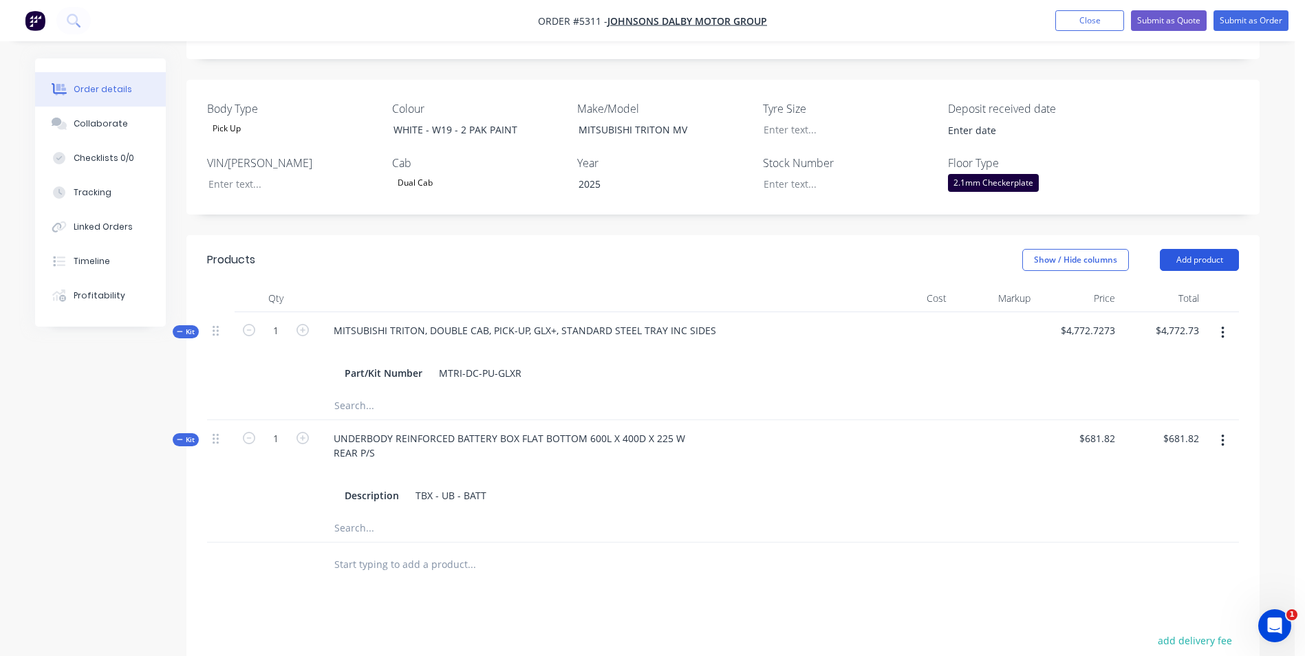
click at [1222, 249] on button "Add product" at bounding box center [1199, 260] width 79 height 22
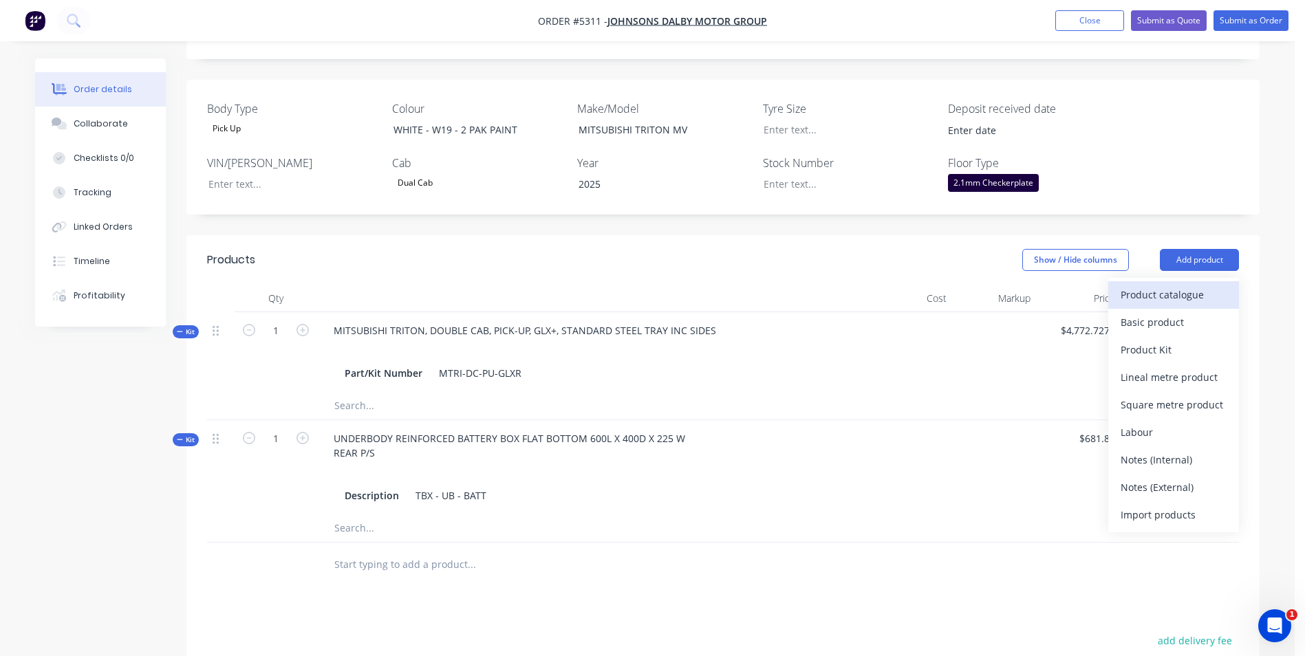
click at [1193, 285] on div "Product catalogue" at bounding box center [1174, 295] width 106 height 20
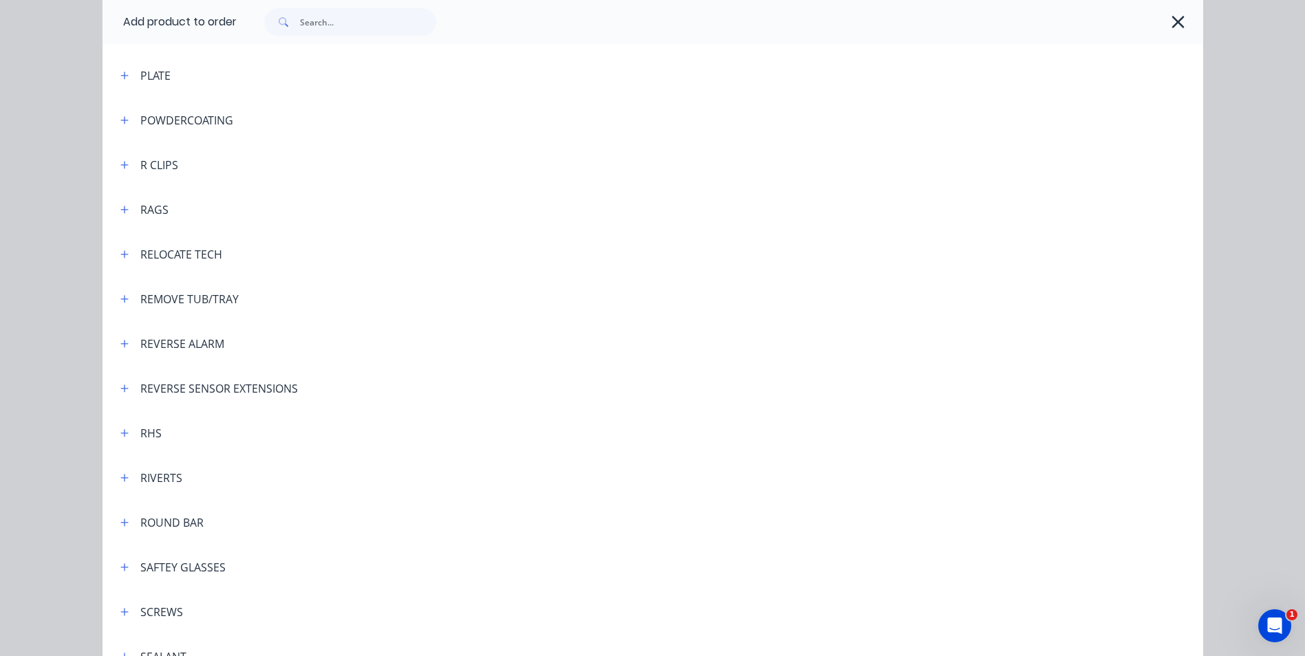
scroll to position [3440, 0]
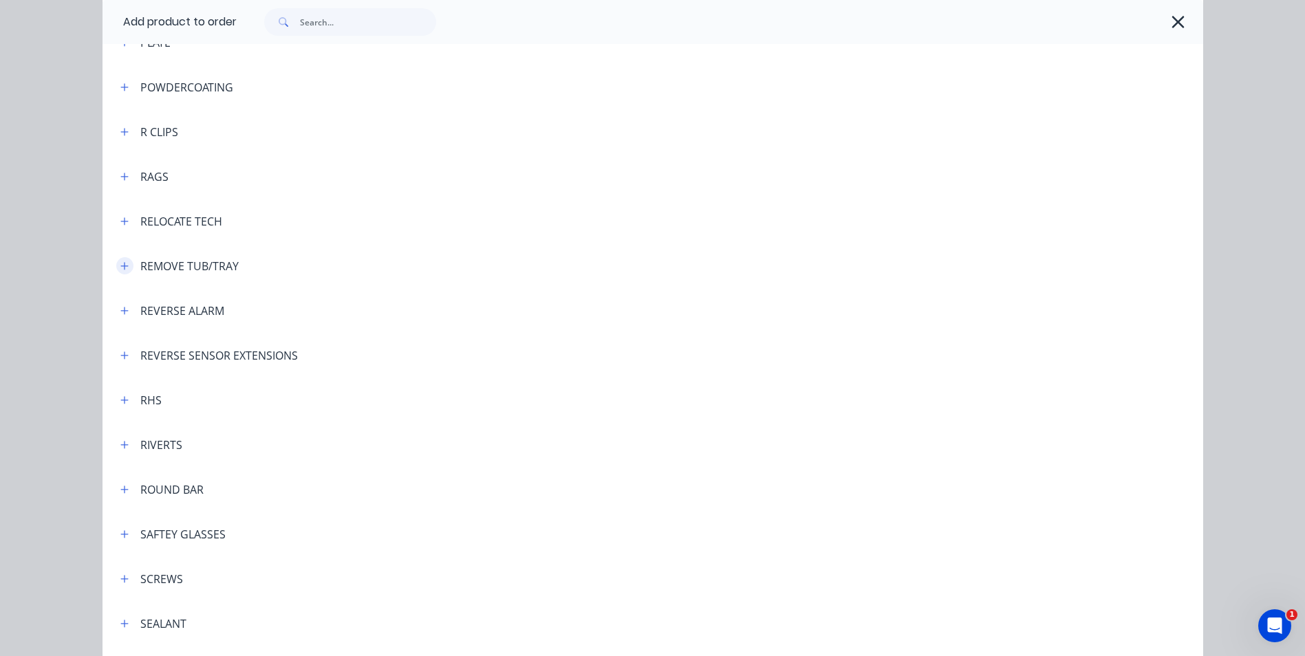
click at [120, 266] on icon "button" at bounding box center [124, 266] width 8 height 8
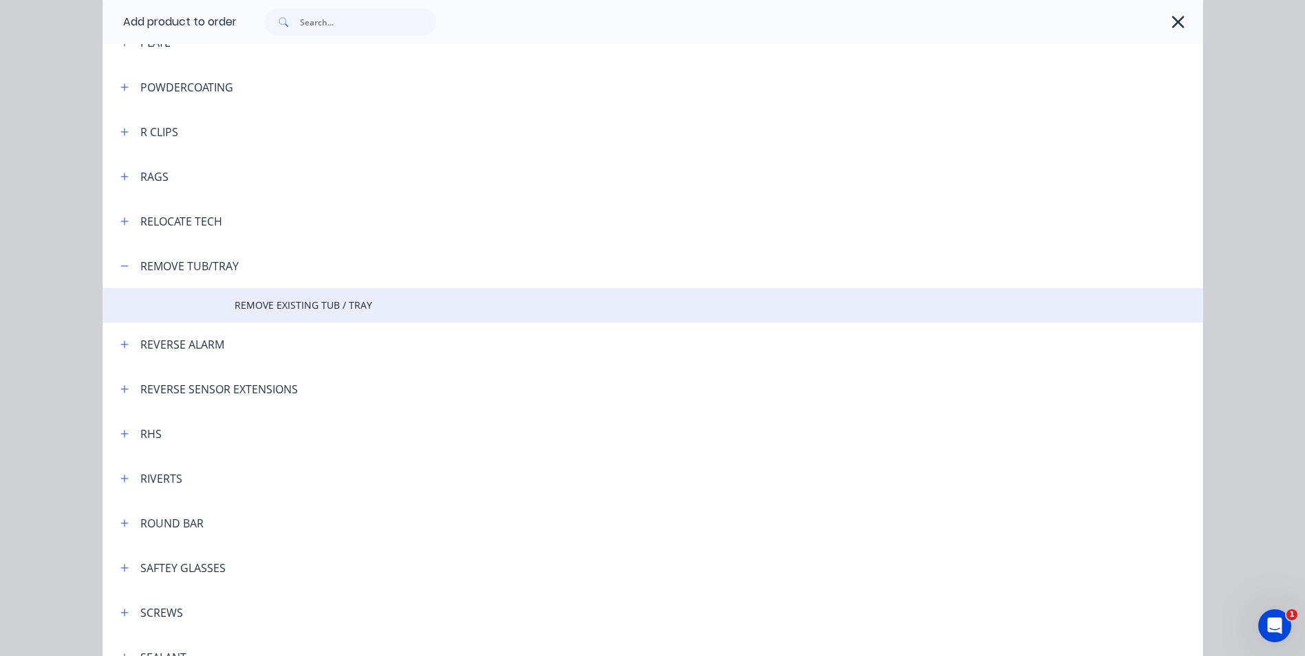
click at [278, 306] on span "REMOVE EXISTING TUB / TRAY" at bounding box center [622, 305] width 775 height 14
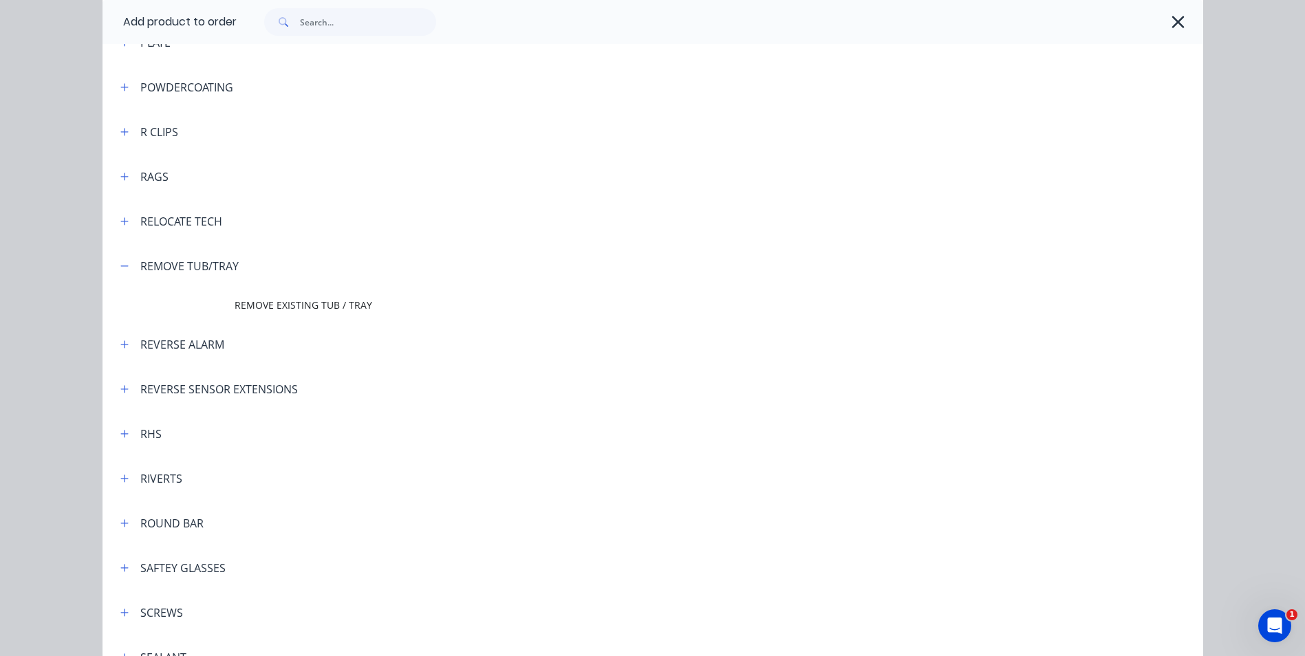
scroll to position [0, 0]
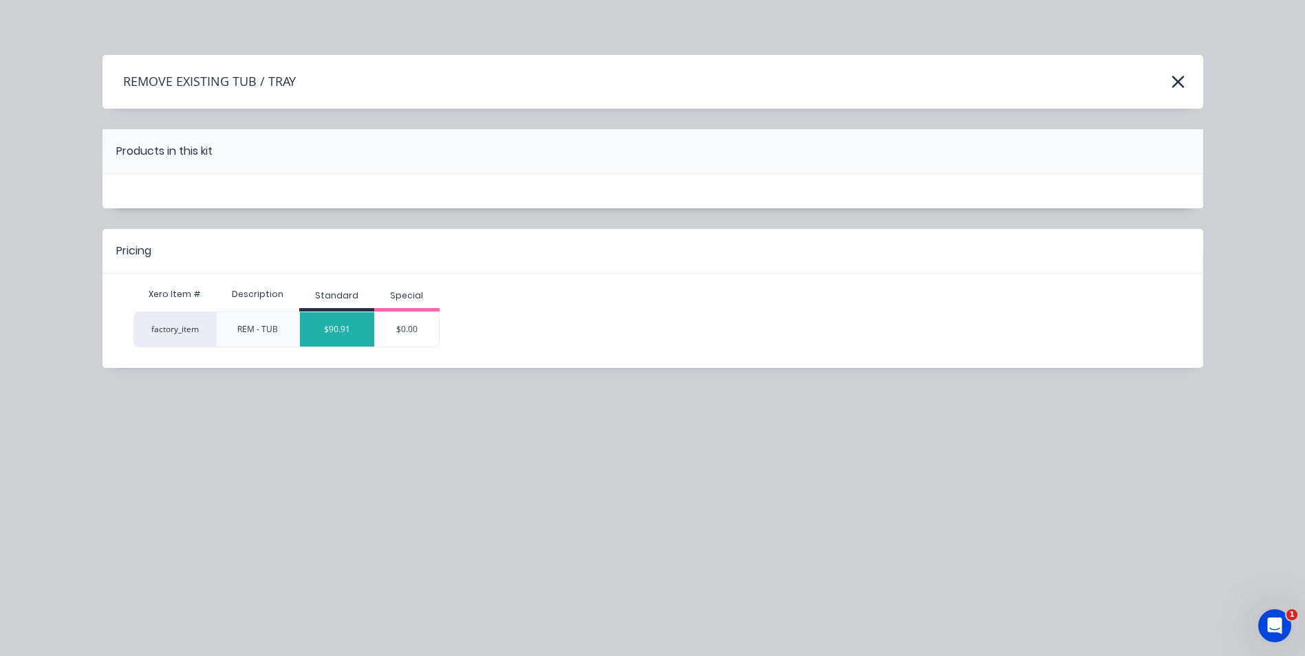
click at [350, 341] on div "$90.91" at bounding box center [337, 329] width 74 height 34
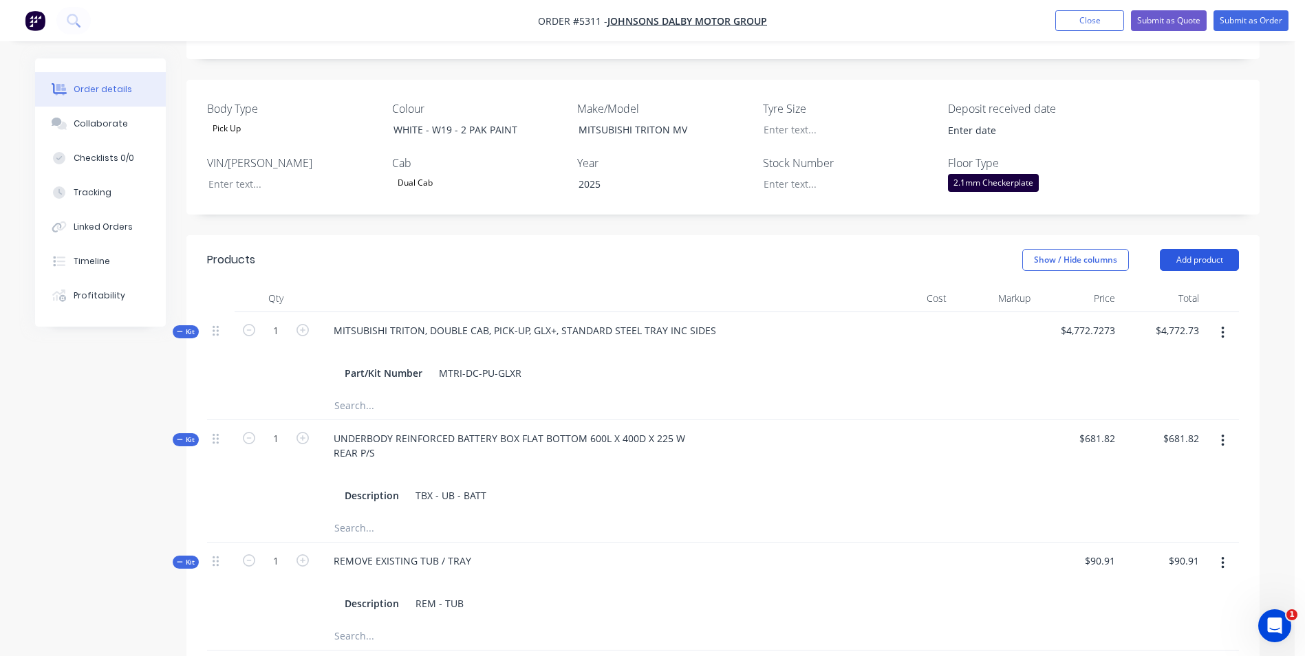
click at [1229, 249] on button "Add product" at bounding box center [1199, 260] width 79 height 22
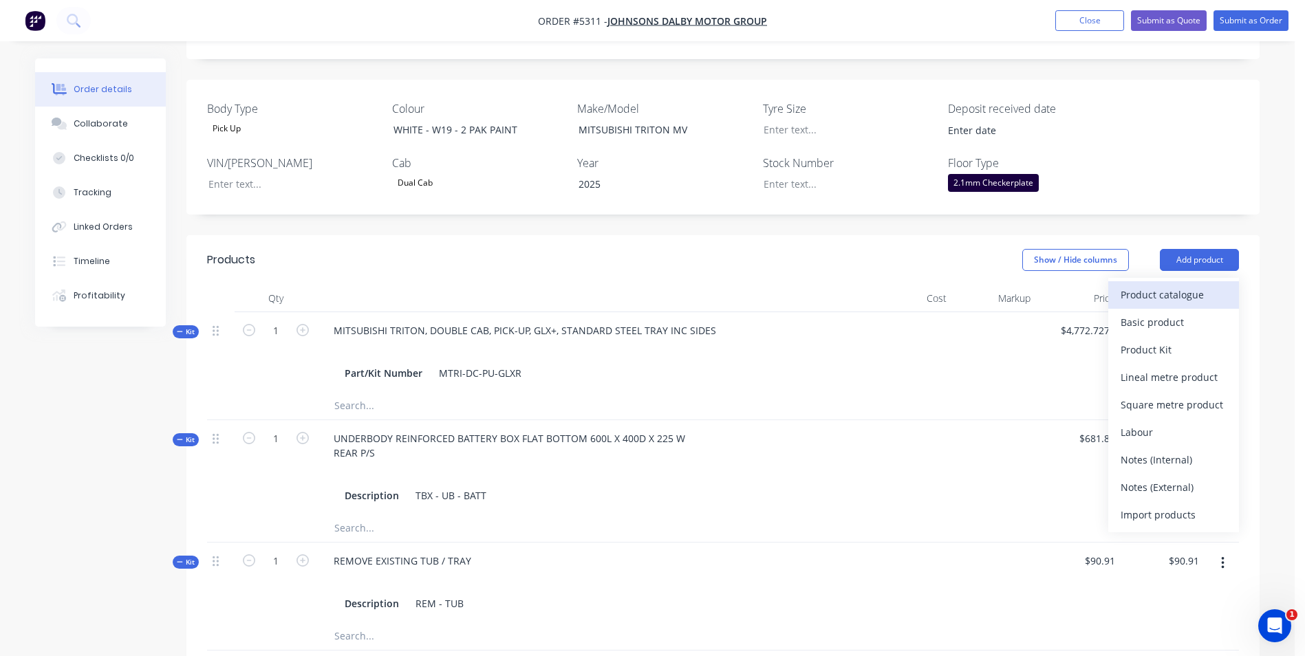
click at [1163, 285] on div "Product catalogue" at bounding box center [1174, 295] width 106 height 20
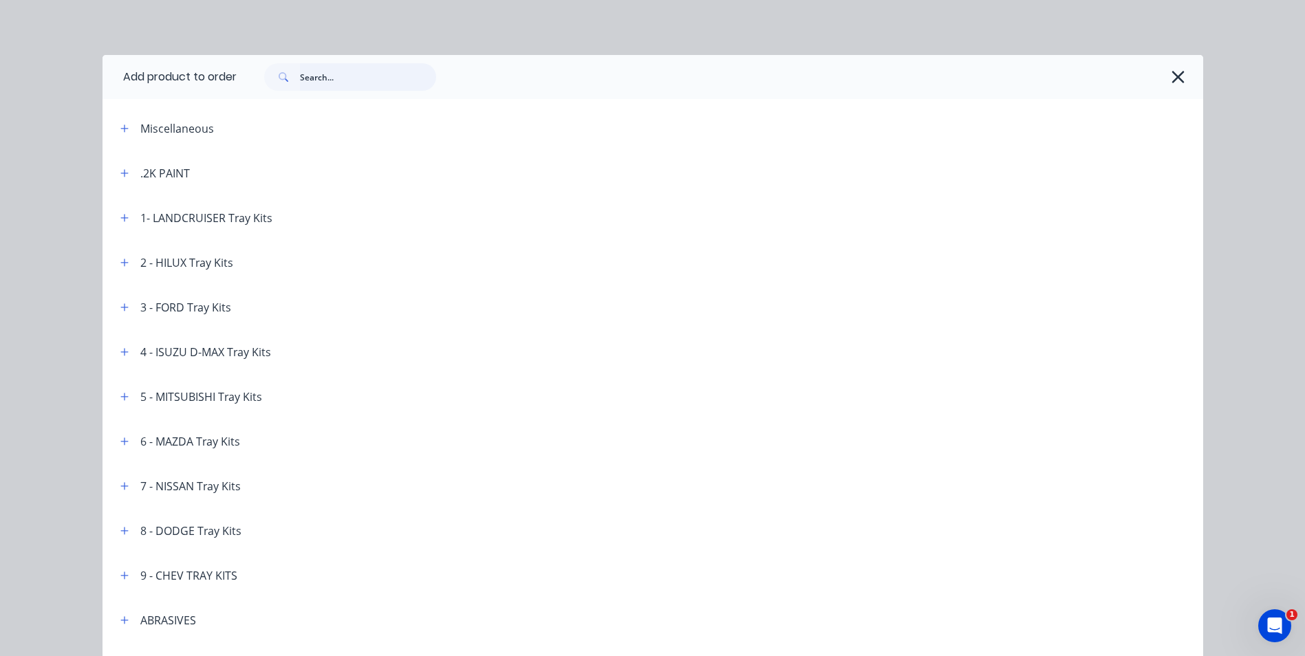
click at [334, 80] on input "text" at bounding box center [368, 77] width 136 height 28
type input "RELOCATE"
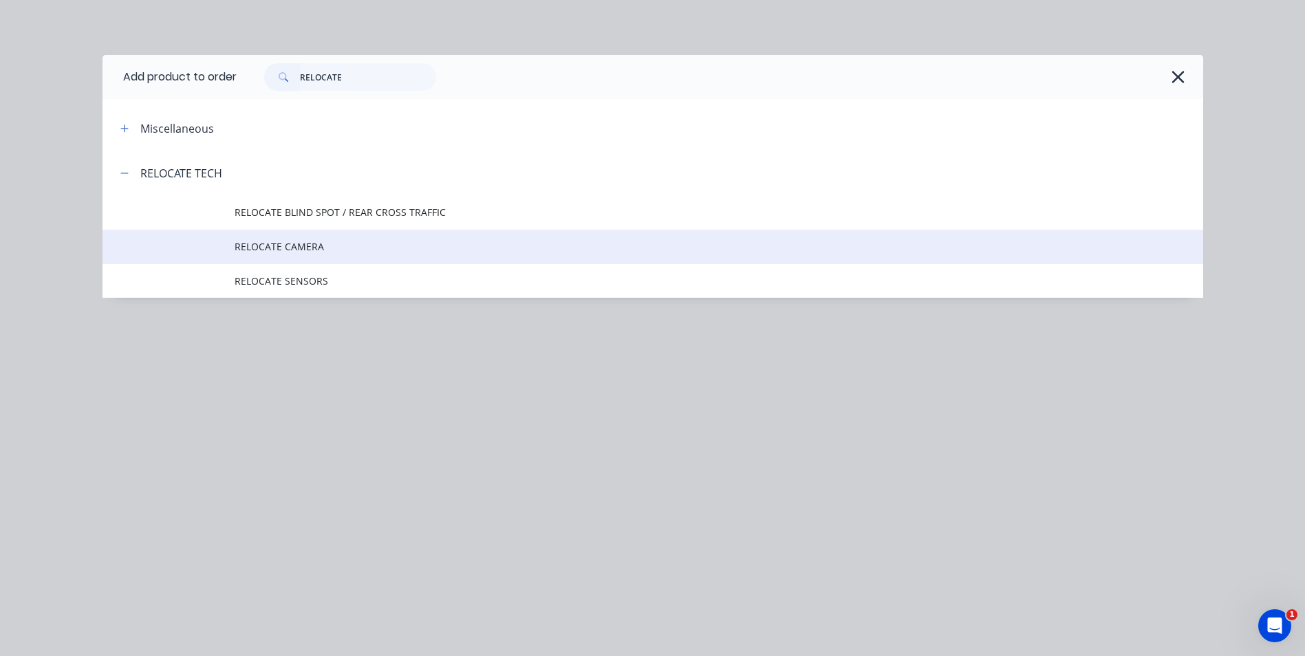
click at [302, 249] on span "RELOCATE CAMERA" at bounding box center [622, 246] width 775 height 14
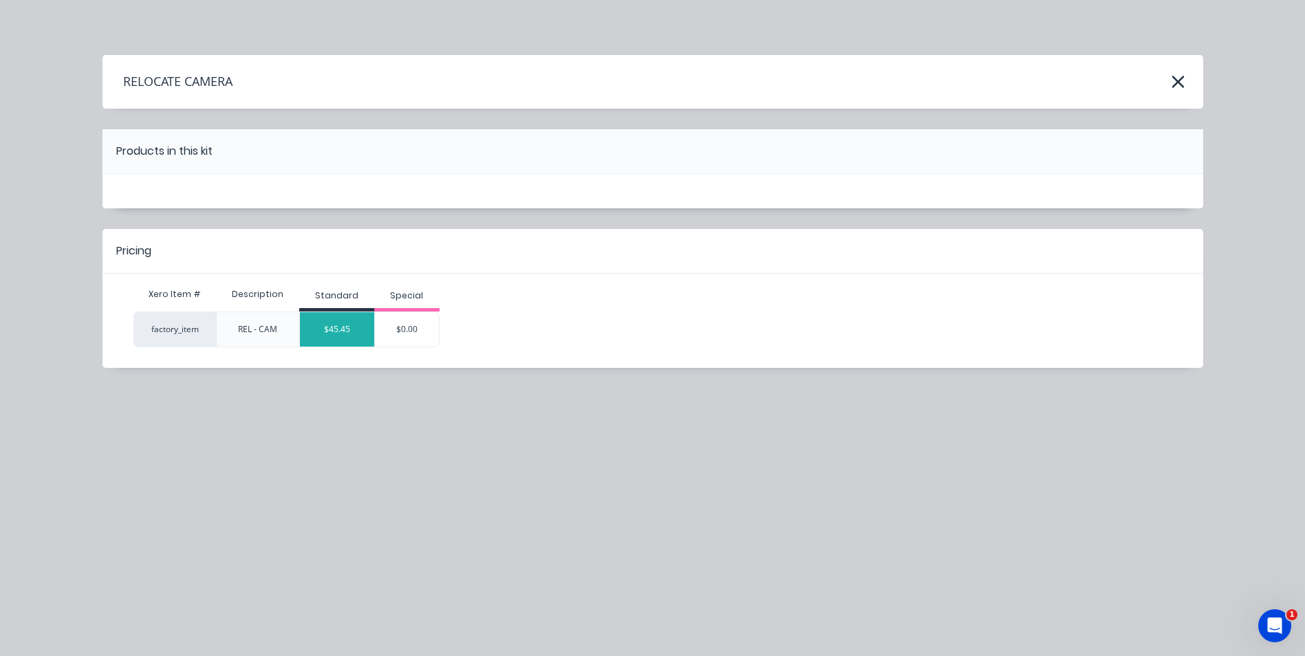
click at [347, 336] on div "$45.45" at bounding box center [337, 329] width 74 height 34
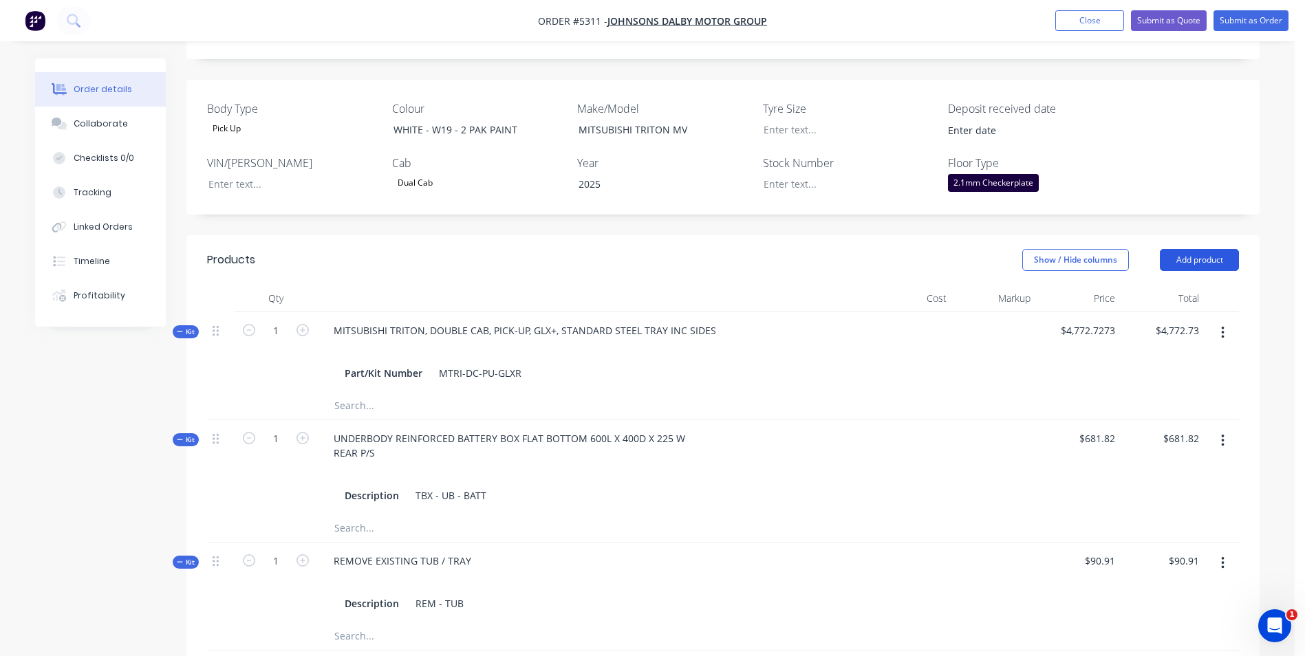
click at [1194, 249] on button "Add product" at bounding box center [1199, 260] width 79 height 22
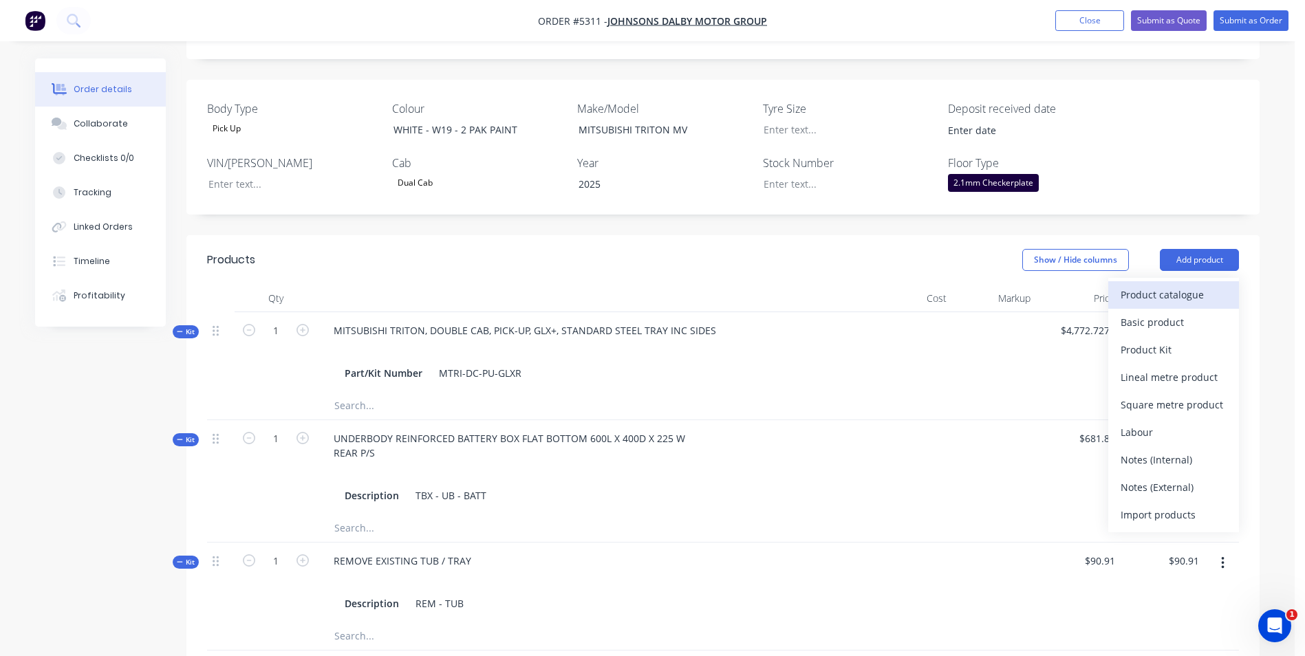
click at [1205, 285] on div "Product catalogue" at bounding box center [1174, 295] width 106 height 20
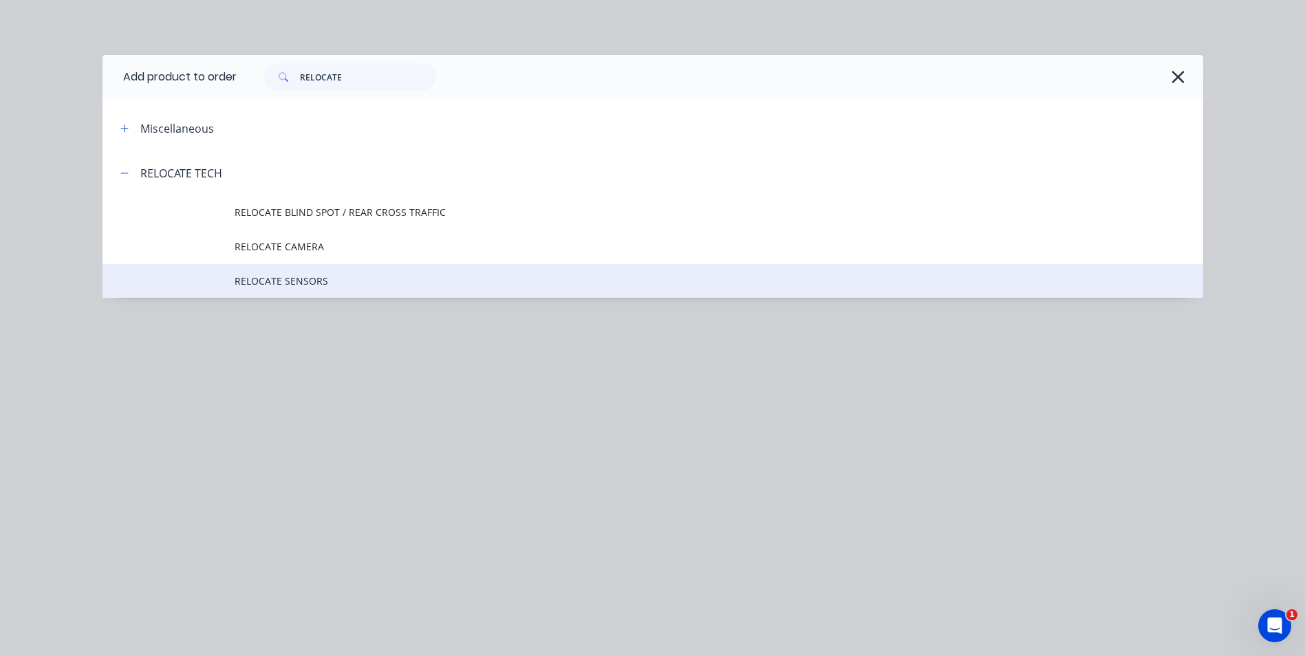
click at [328, 281] on span "RELOCATE SENSORS" at bounding box center [622, 281] width 775 height 14
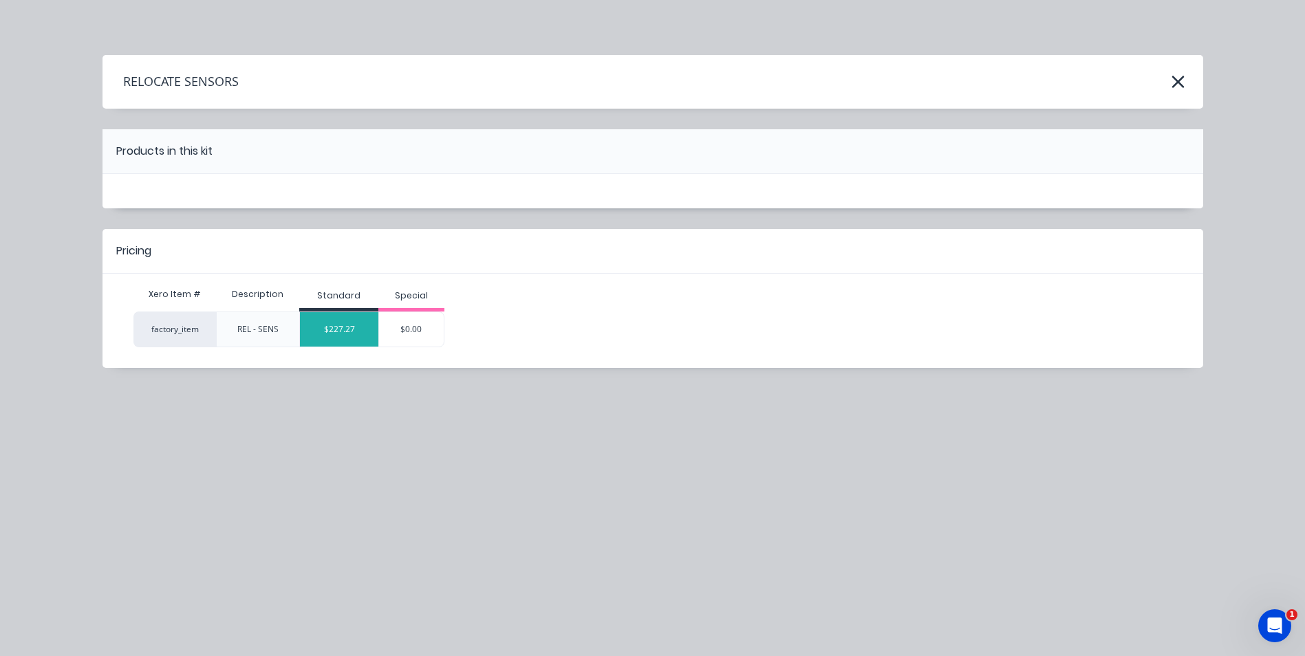
click at [353, 329] on div "$227.27" at bounding box center [339, 329] width 78 height 34
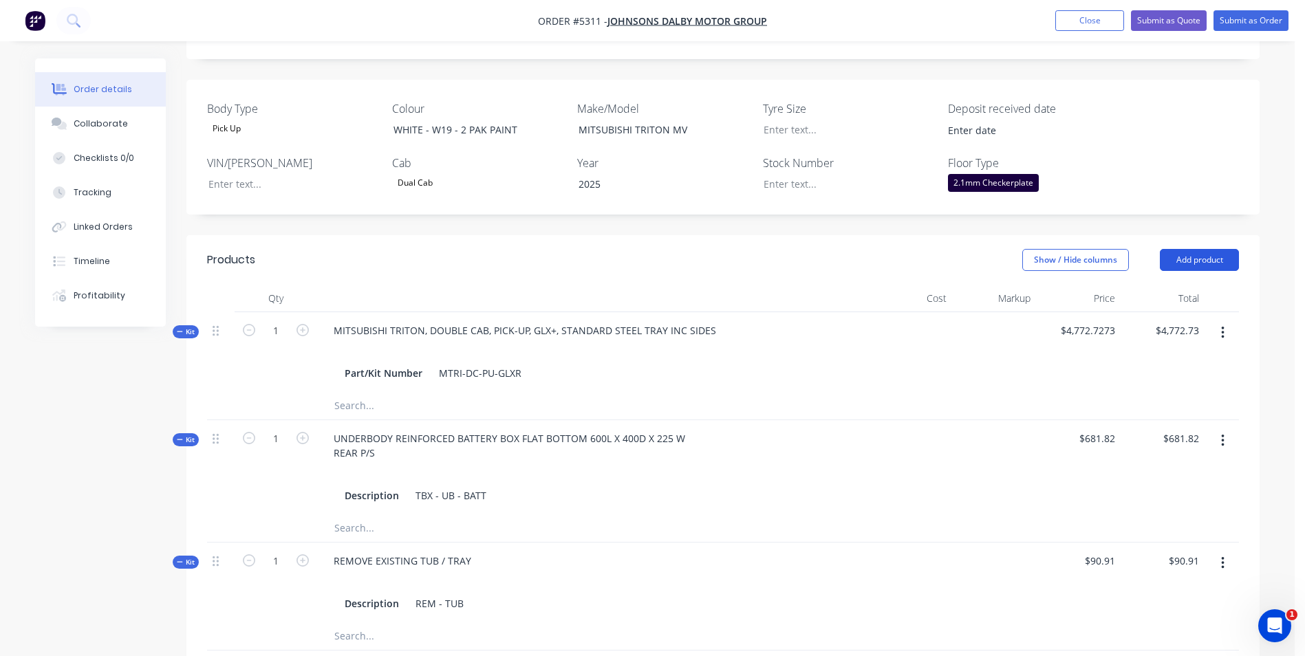
click at [1201, 249] on button "Add product" at bounding box center [1199, 260] width 79 height 22
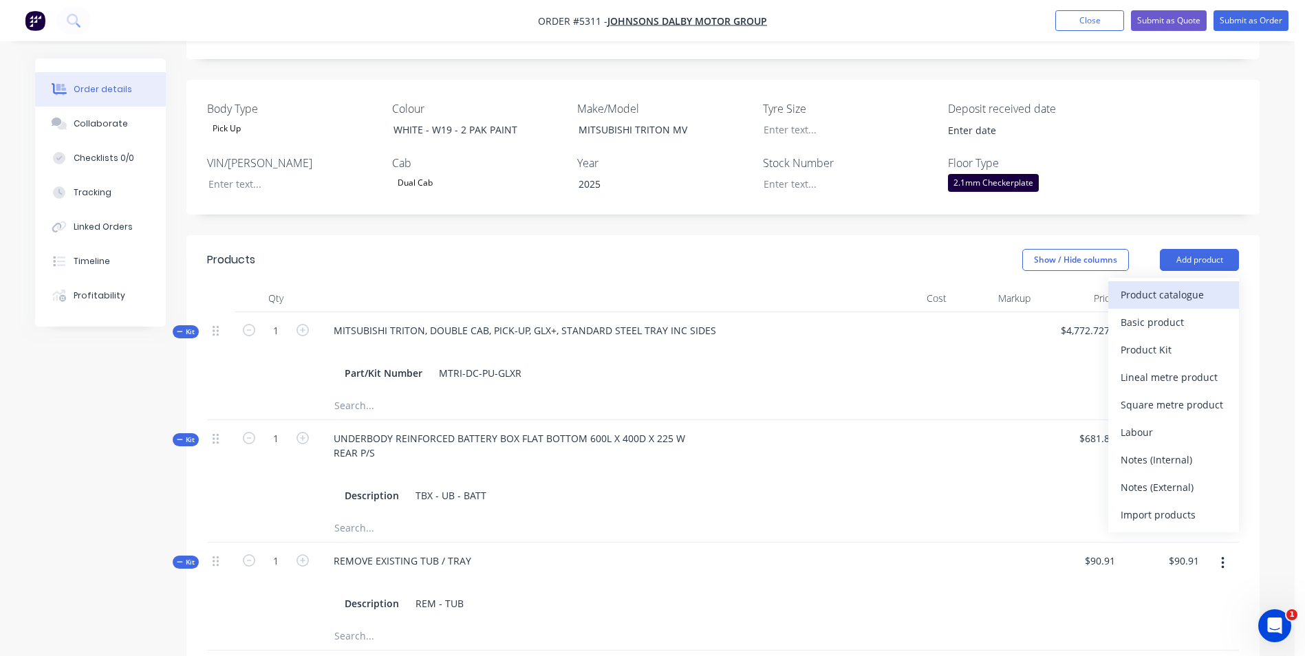
click at [1194, 285] on div "Product catalogue" at bounding box center [1174, 295] width 106 height 20
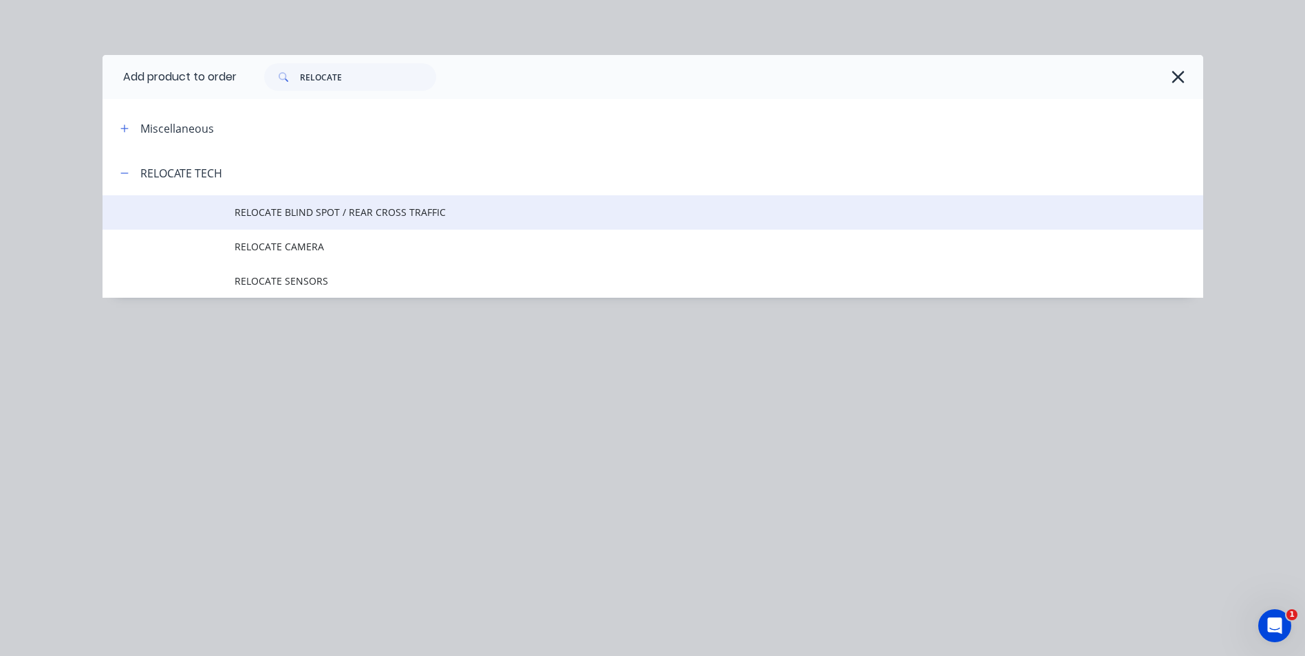
click at [380, 217] on span "RELOCATE BLIND SPOT / REAR CROSS TRAFFIC" at bounding box center [622, 212] width 775 height 14
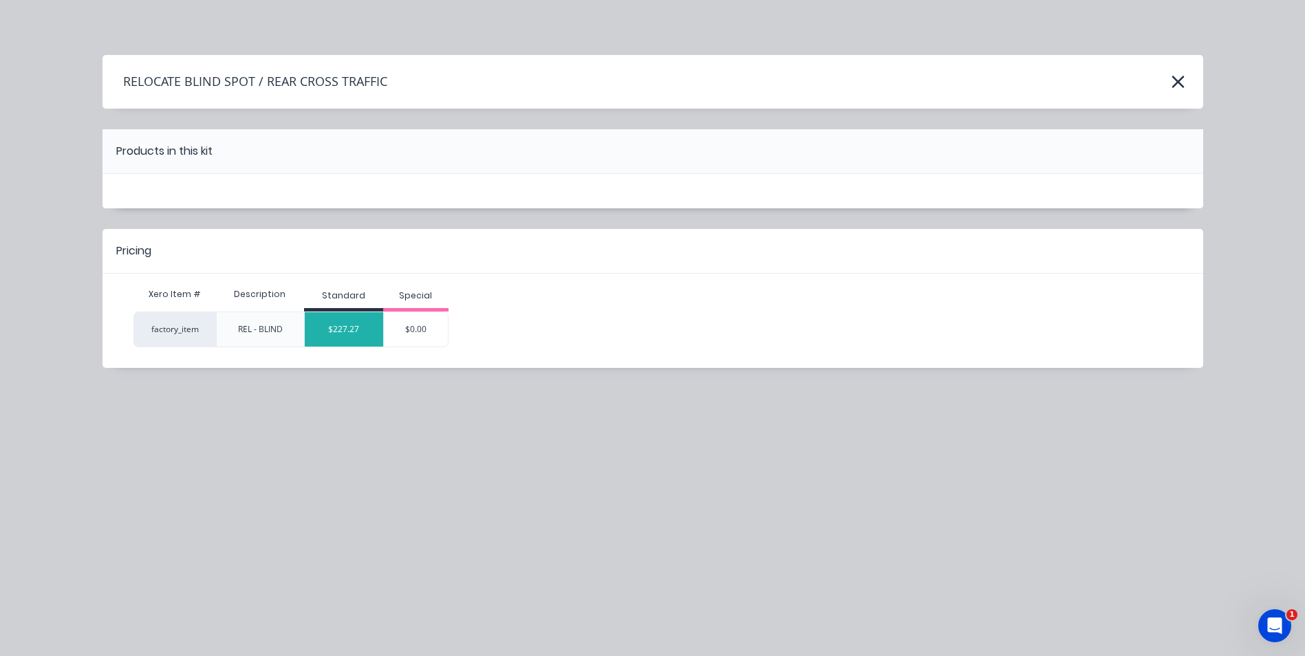
click at [362, 330] on div "$227.27" at bounding box center [344, 329] width 78 height 34
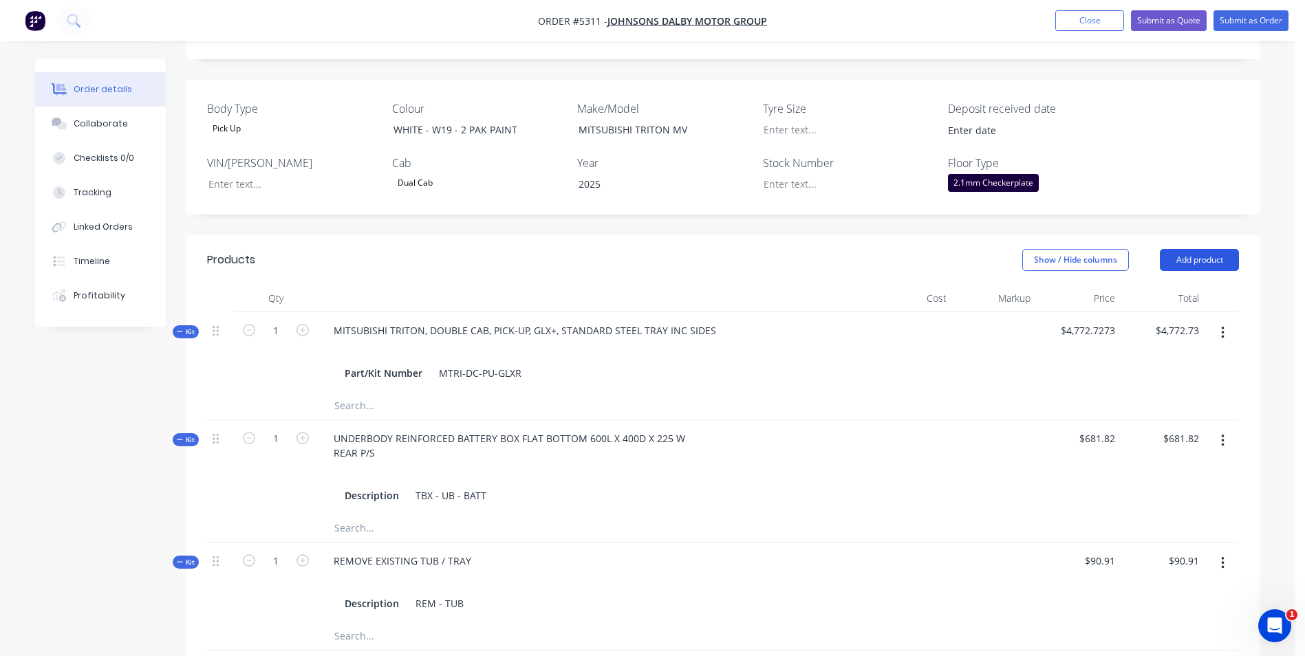
click at [1190, 249] on button "Add product" at bounding box center [1199, 260] width 79 height 22
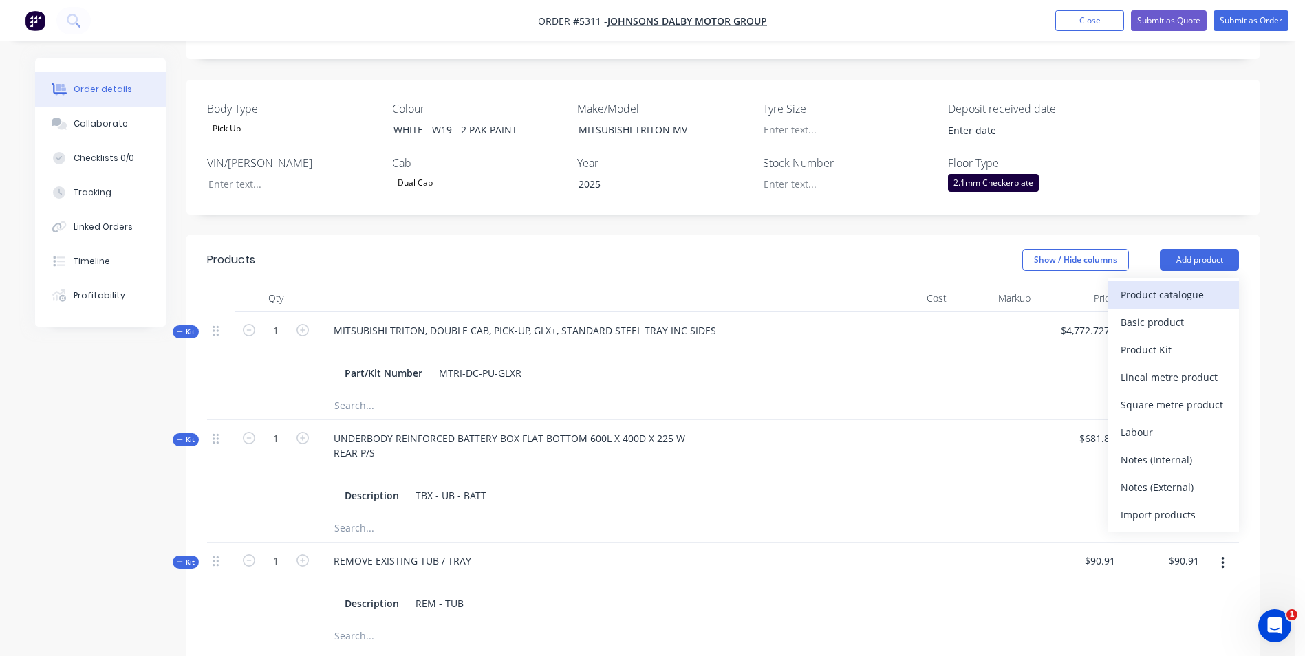
click at [1190, 285] on div "Product catalogue" at bounding box center [1174, 295] width 106 height 20
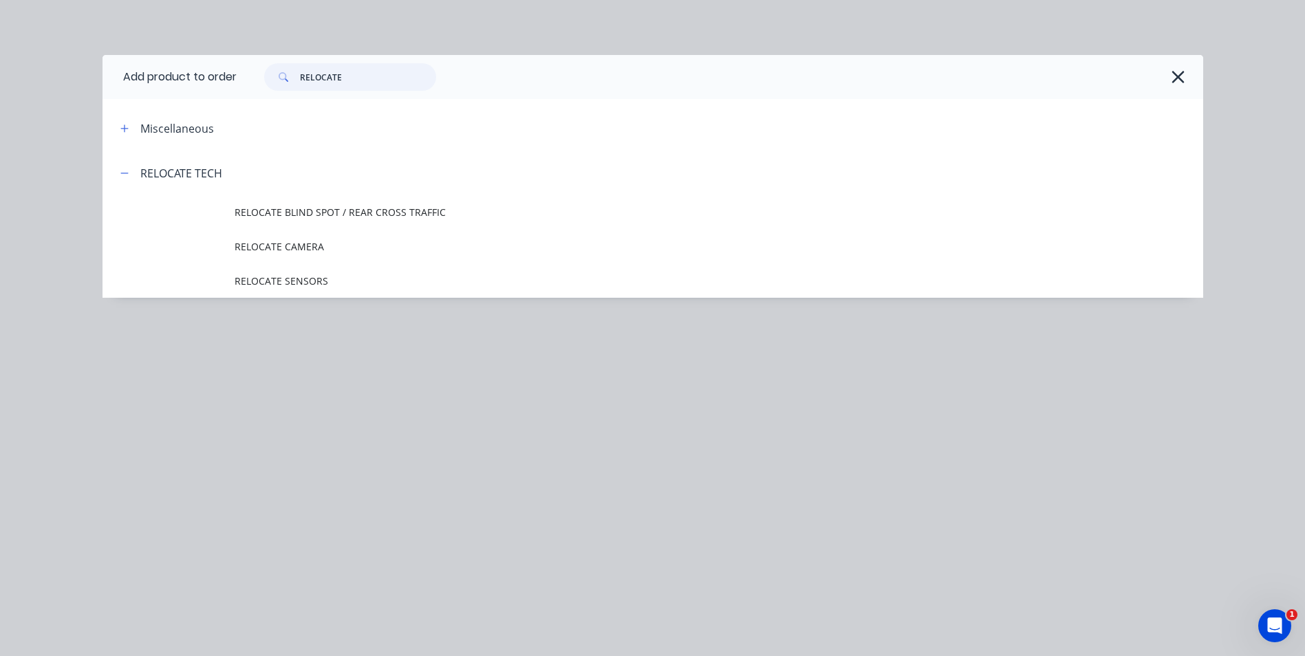
drag, startPoint x: 350, startPoint y: 80, endPoint x: 246, endPoint y: 80, distance: 103.2
click at [247, 80] on div "RELOCATE" at bounding box center [713, 77] width 953 height 28
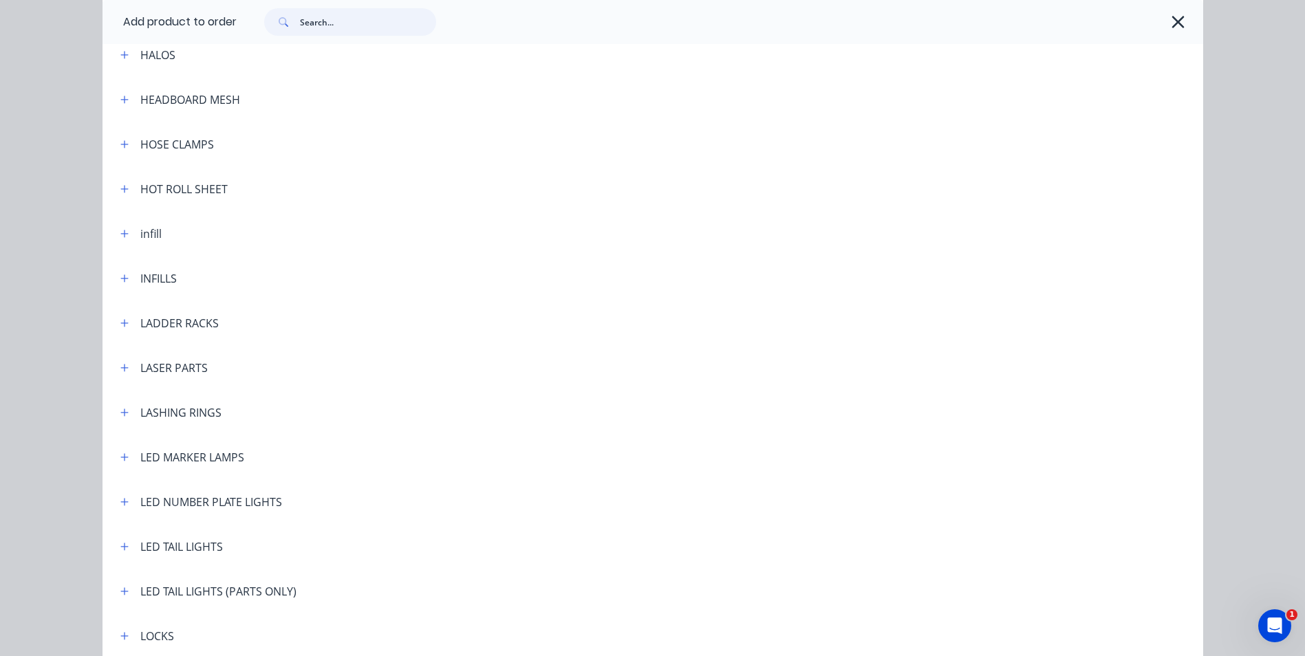
scroll to position [1995, 0]
click at [120, 548] on icon "button" at bounding box center [124, 548] width 8 height 8
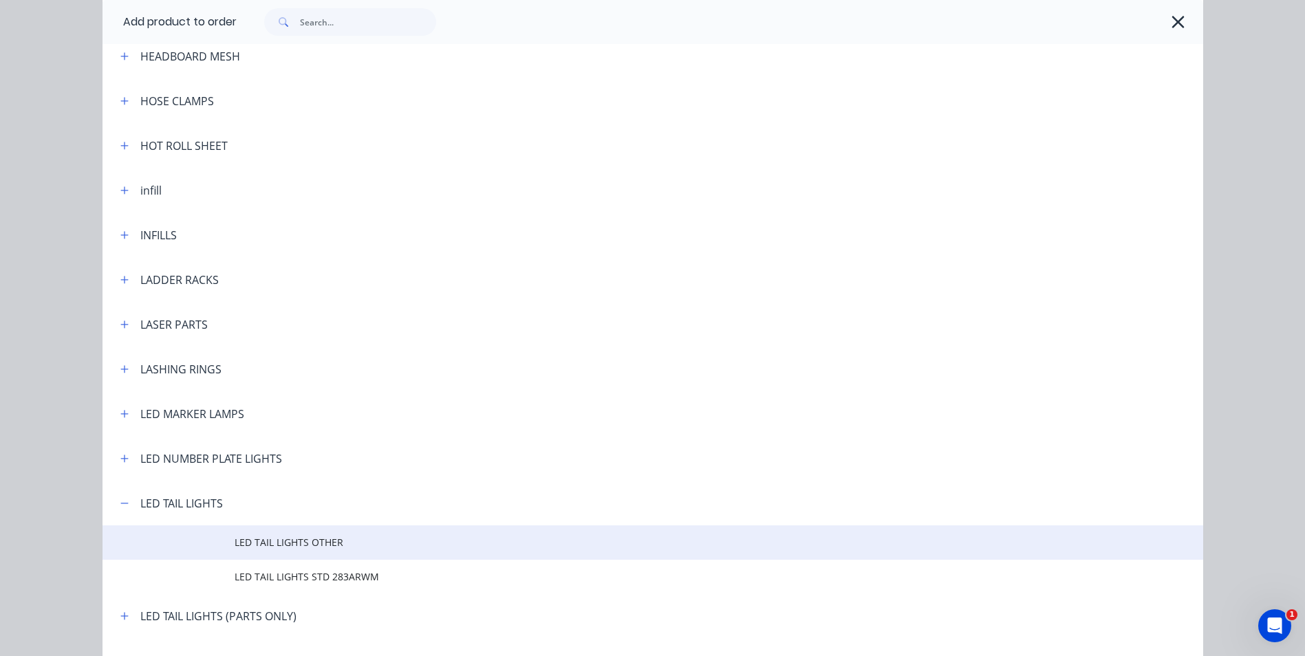
scroll to position [2064, 0]
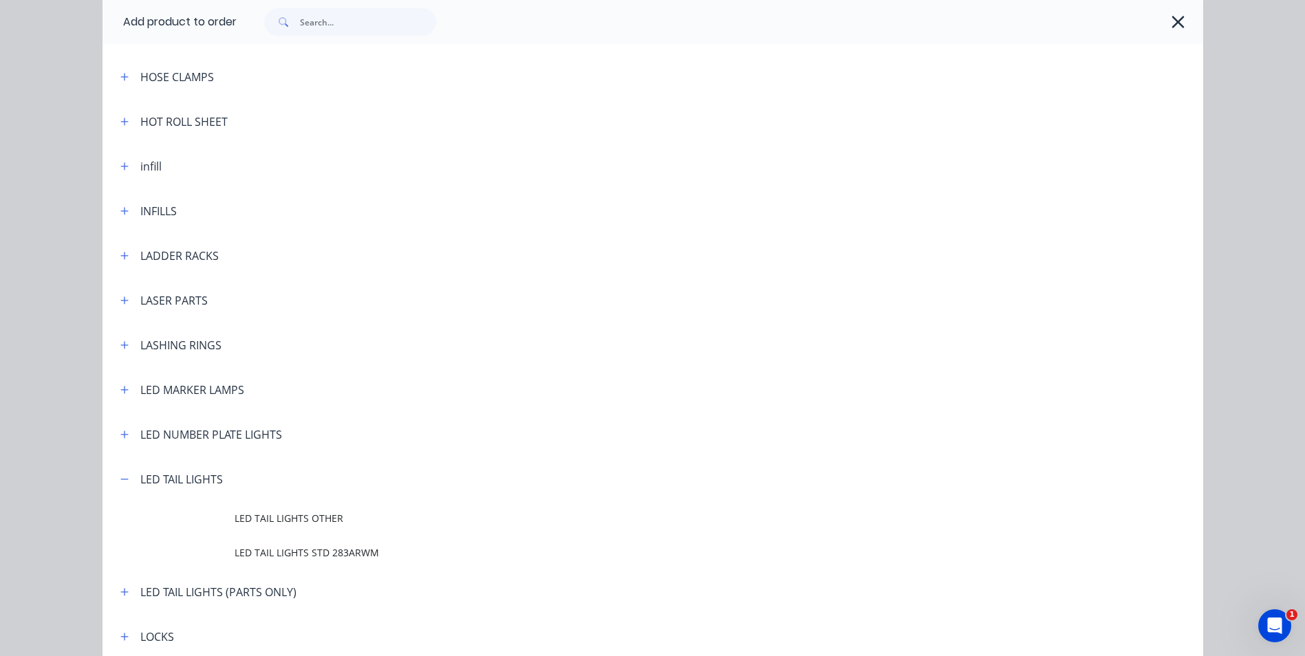
click at [341, 551] on span "LED TAIL LIGHTS STD 283ARWM" at bounding box center [622, 553] width 775 height 14
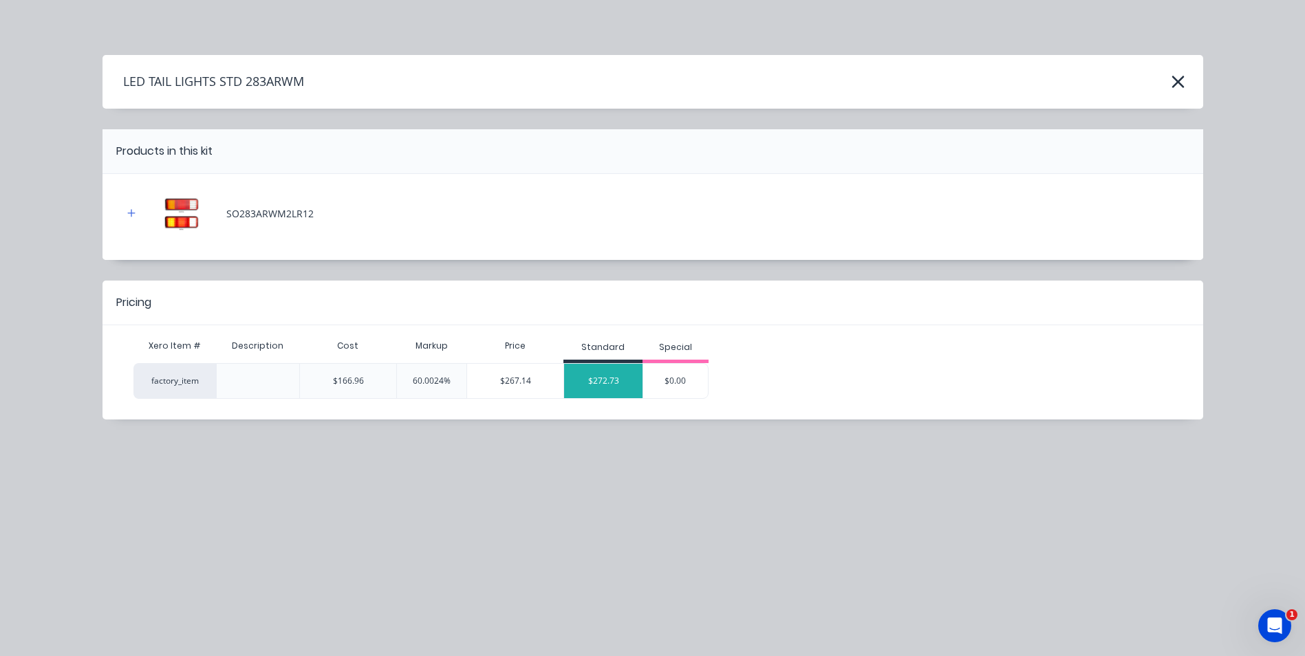
click at [598, 376] on div "$272.73" at bounding box center [603, 381] width 78 height 34
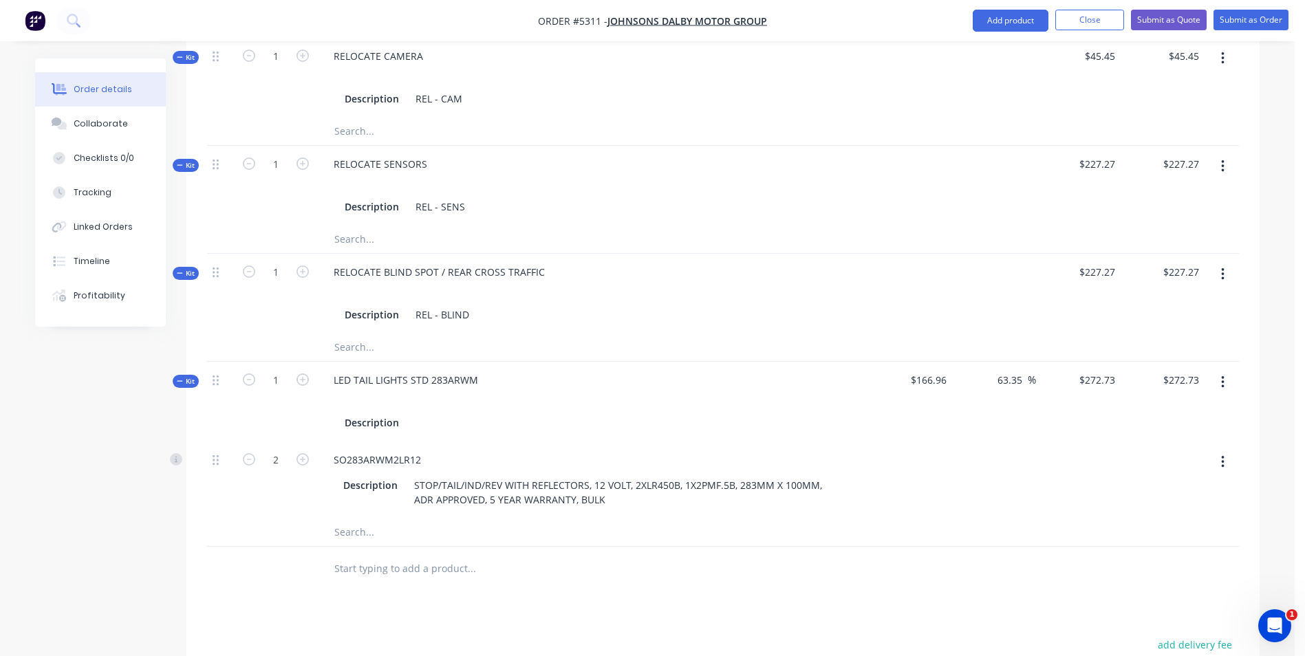
scroll to position [963, 0]
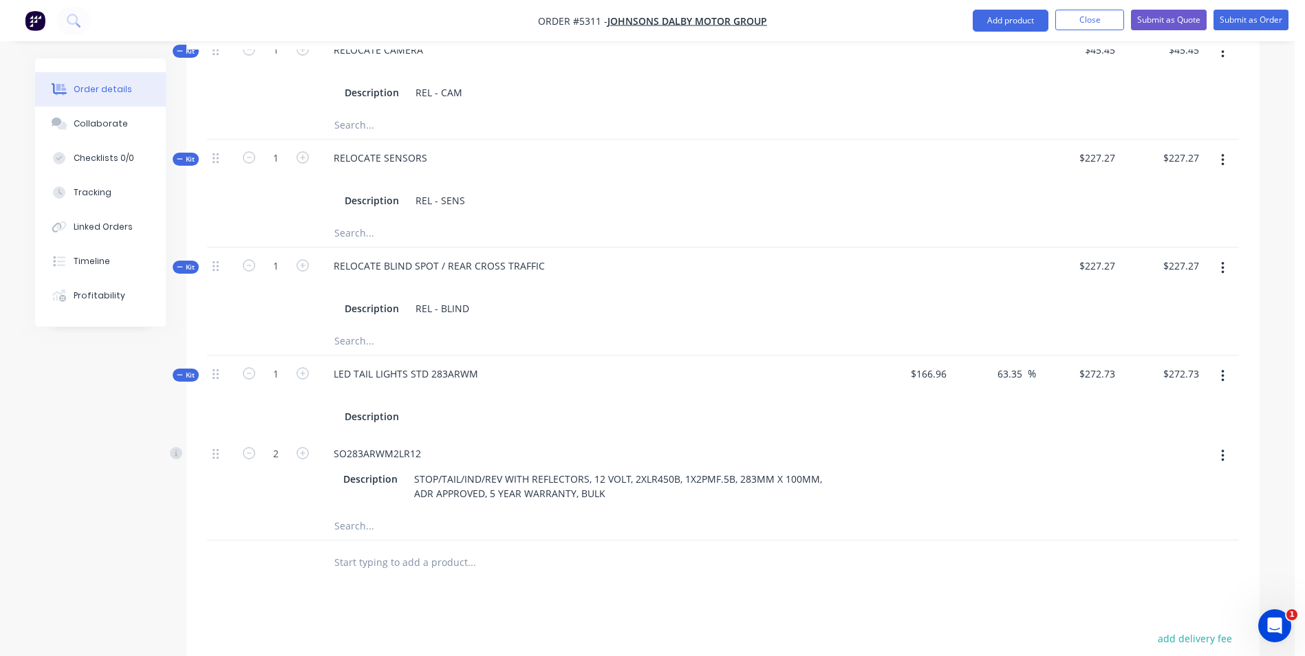
click at [366, 549] on input "text" at bounding box center [471, 563] width 275 height 28
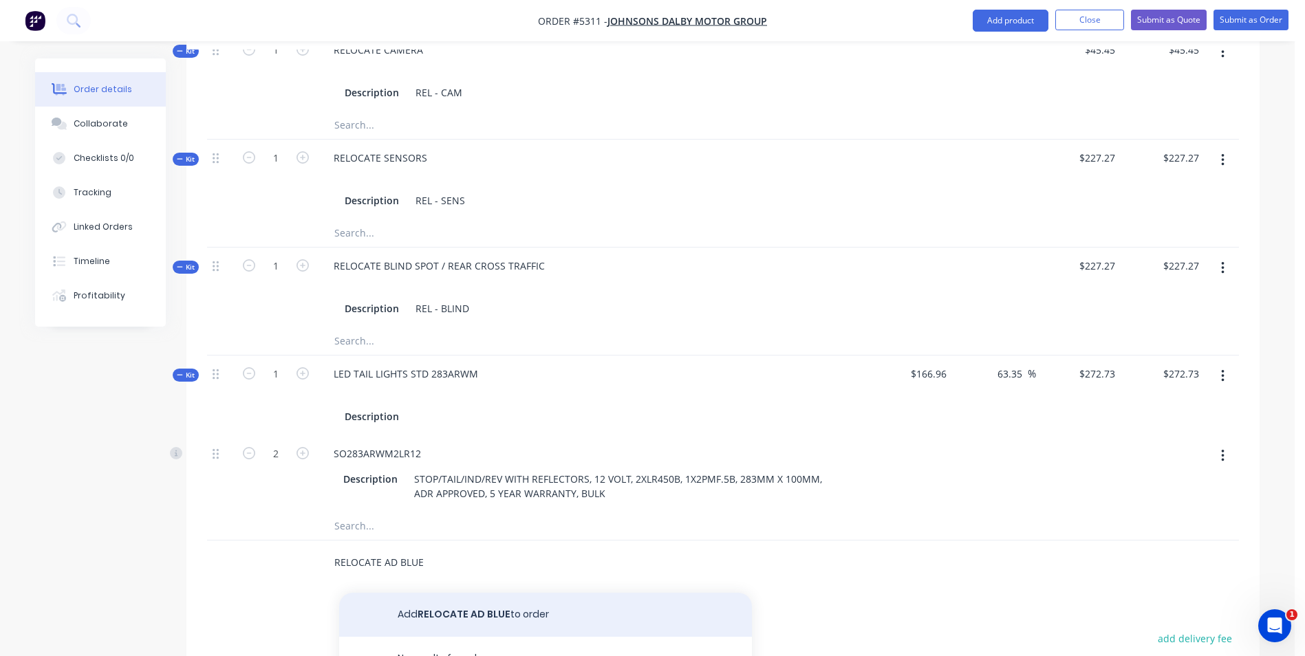
type input "RELOCATE AD BLUE"
click at [506, 593] on button "Add RELOCATE AD BLUE to order" at bounding box center [545, 615] width 413 height 44
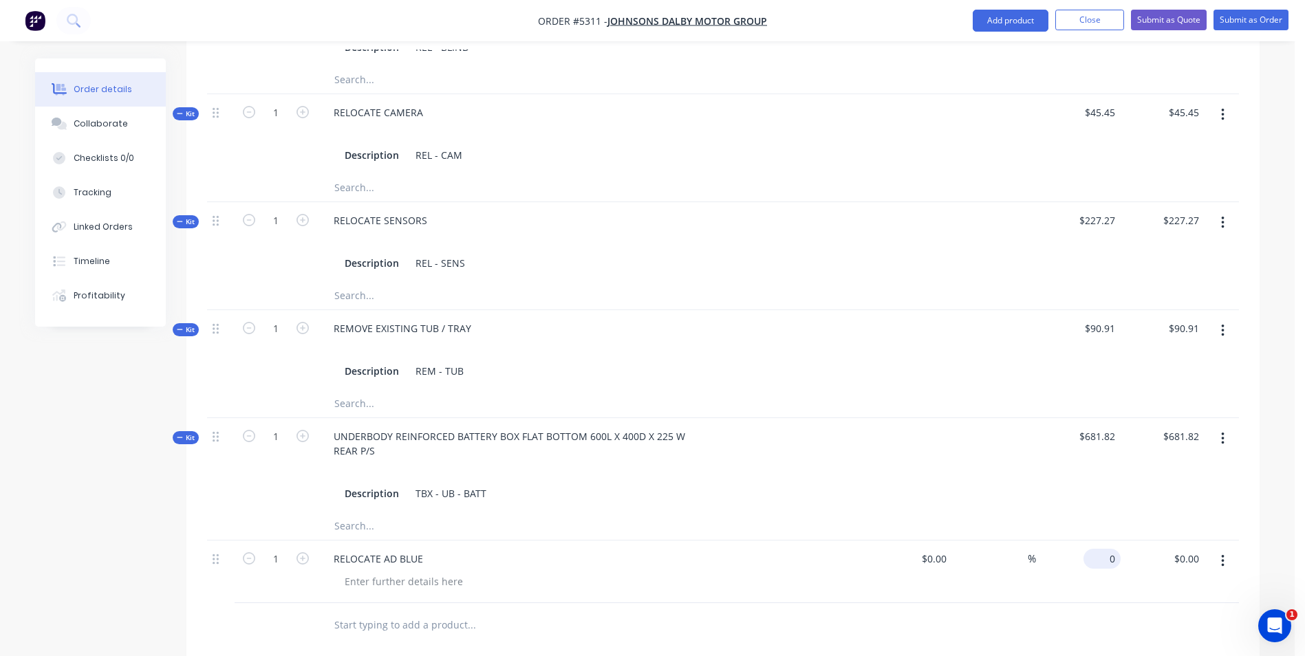
click at [1115, 549] on input "0" at bounding box center [1105, 559] width 32 height 20
type input "$90.91"
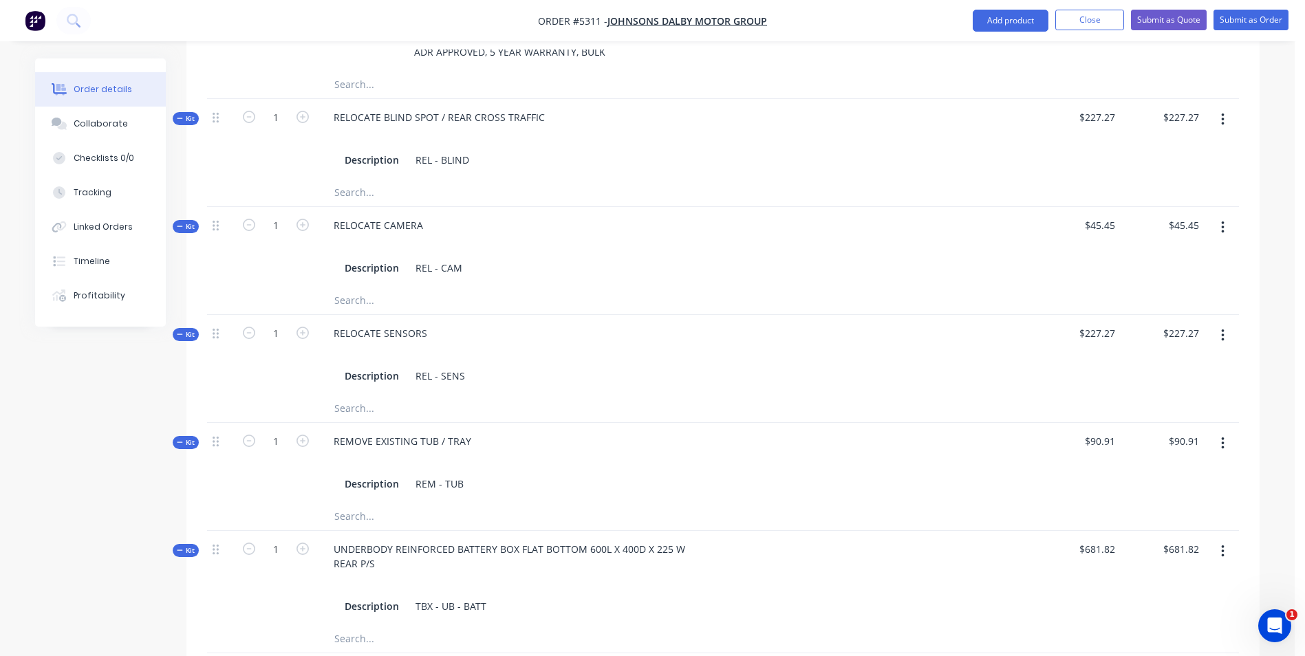
scroll to position [826, 0]
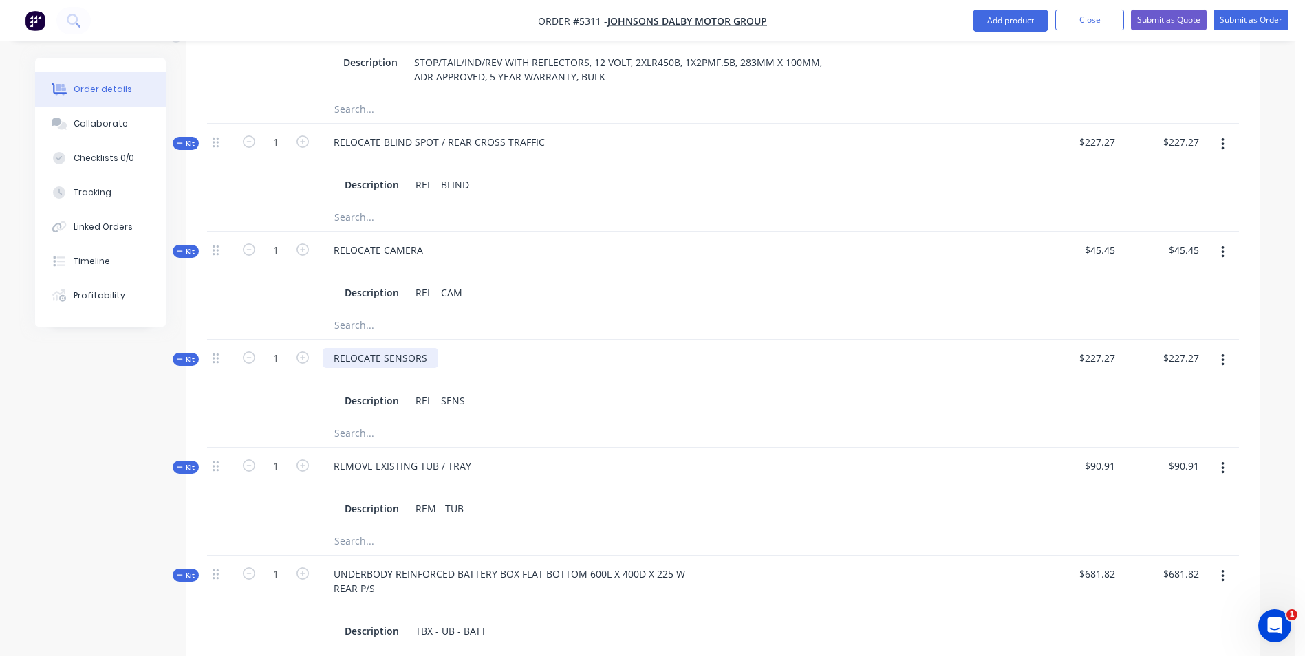
type input "$90.91"
click at [429, 348] on div "RELOCATE SENSORS" at bounding box center [381, 358] width 116 height 20
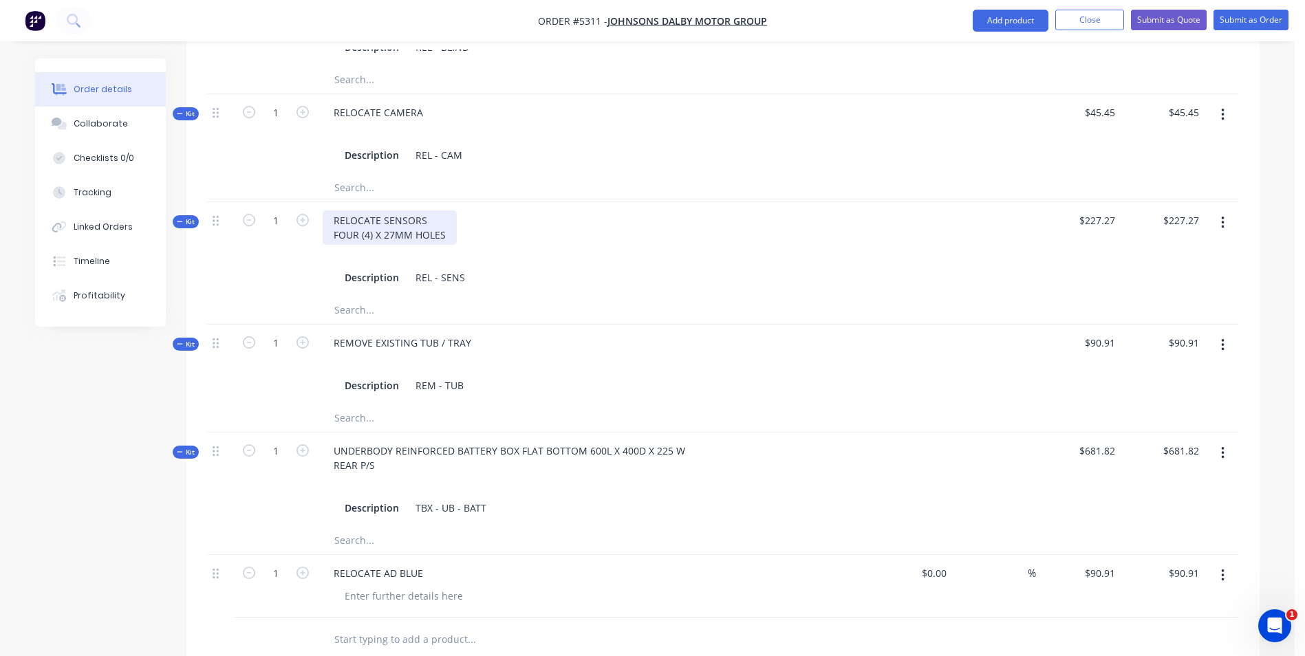
scroll to position [1032, 0]
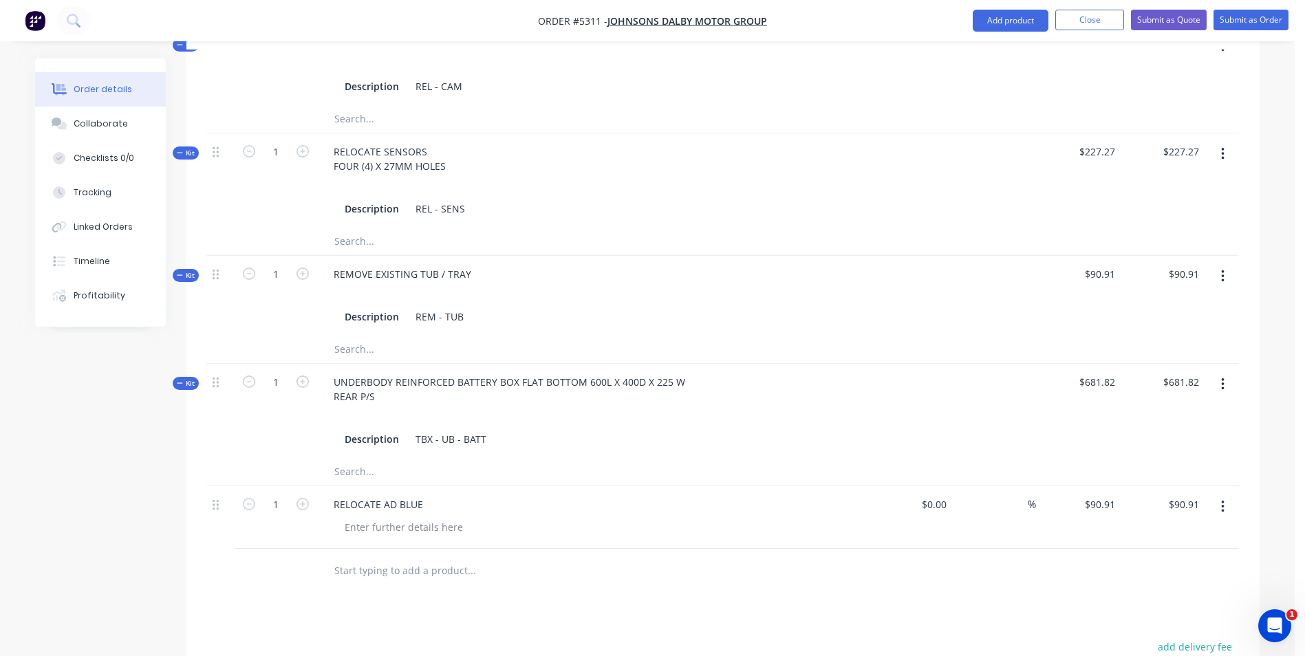
click at [828, 559] on div "Products Show / Hide columns Add product Qty Cost Markup Price Total Kit 1 MITS…" at bounding box center [722, 235] width 1073 height 1377
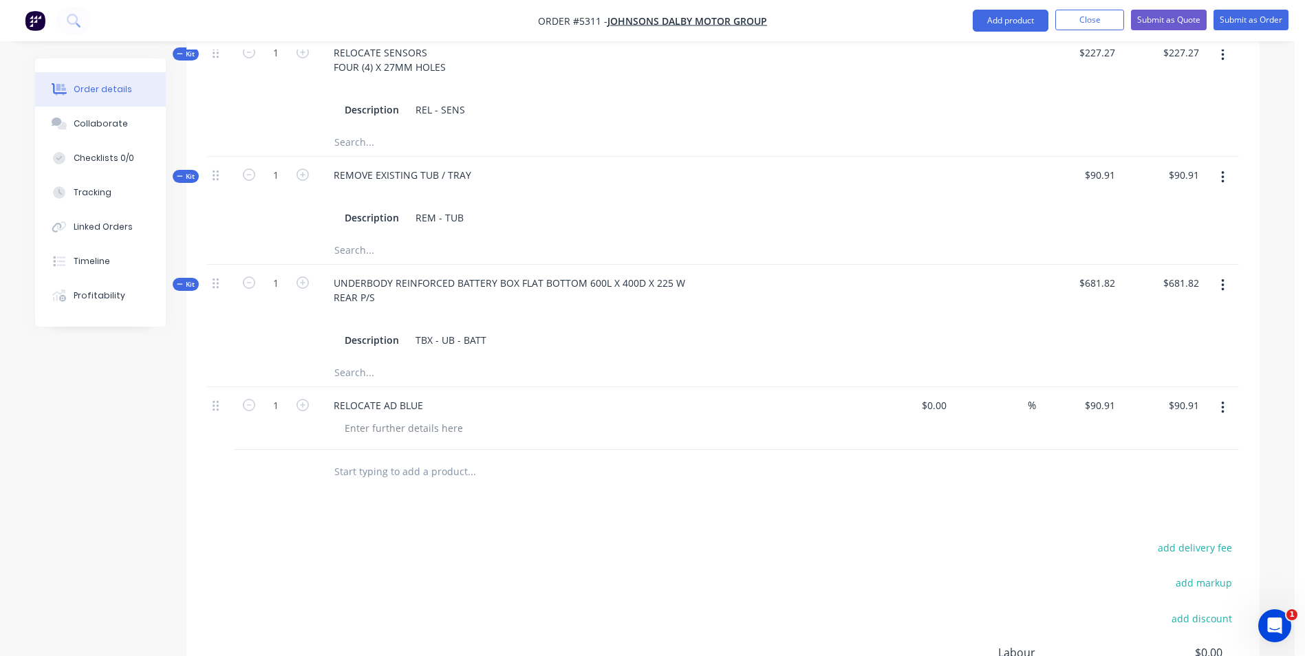
scroll to position [1282, 0]
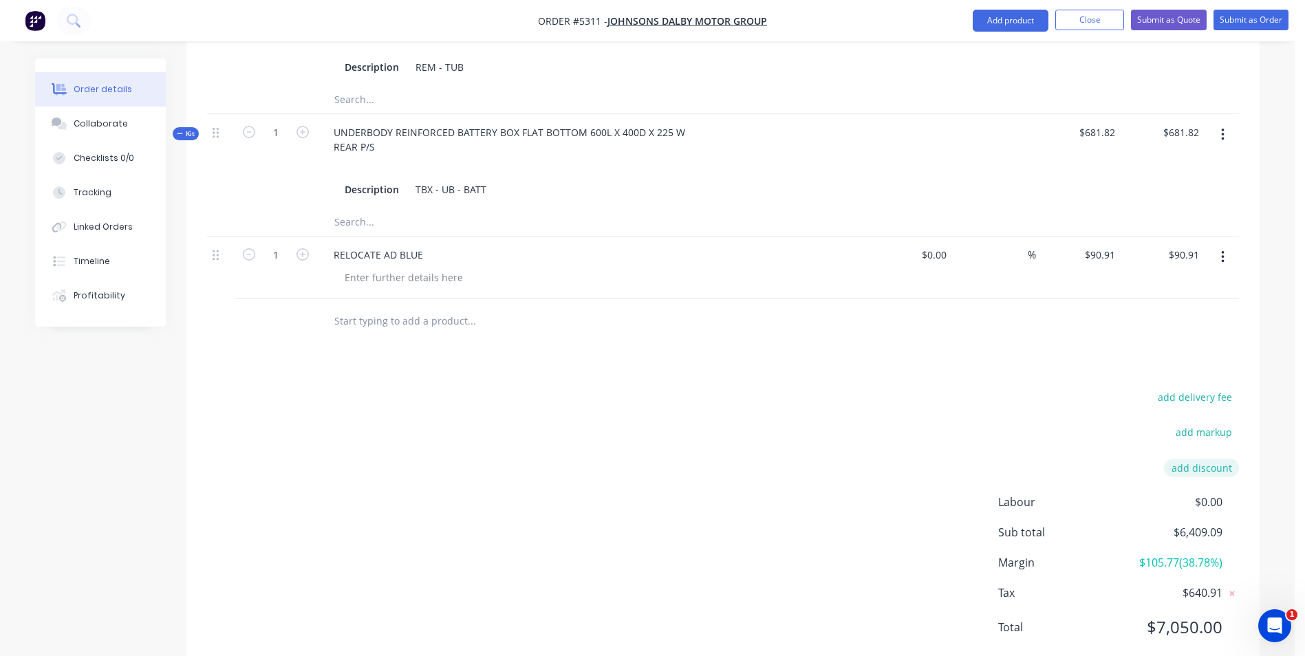
click at [1206, 459] on button "add discount" at bounding box center [1201, 468] width 75 height 19
type input "DEALER DISCOUNT"
type input "10.00%"
click input "submit" at bounding box center [0, 0] width 0 height 0
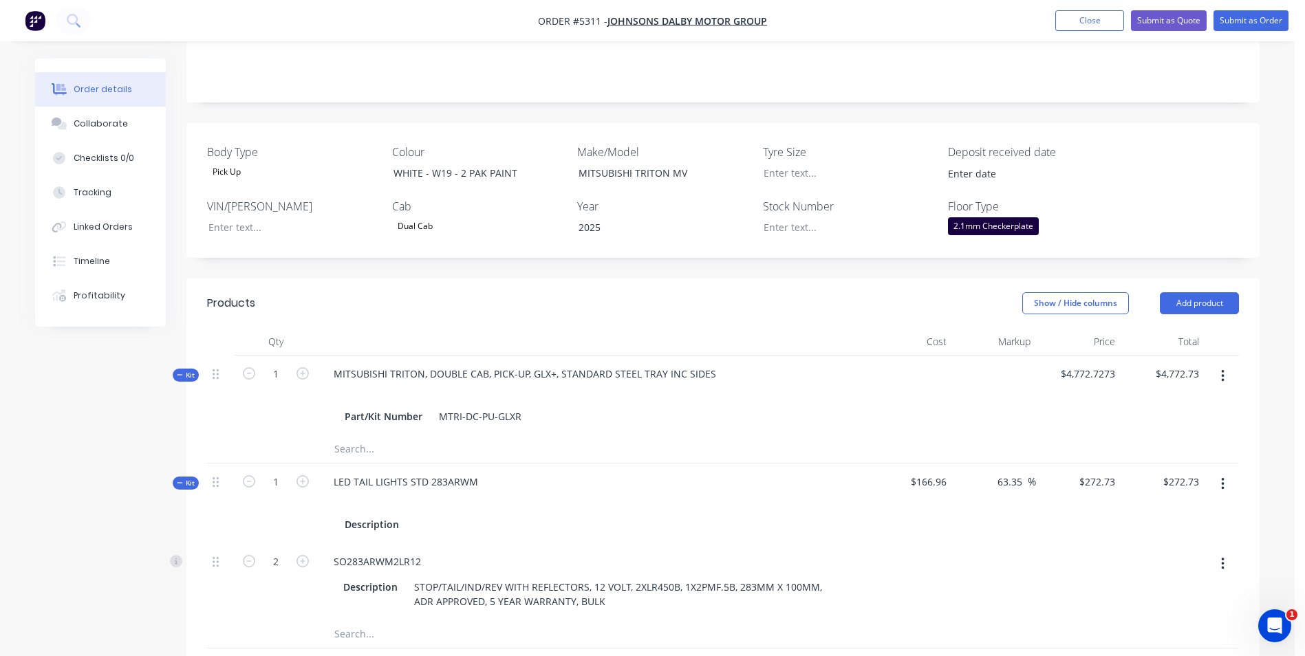
scroll to position [40, 0]
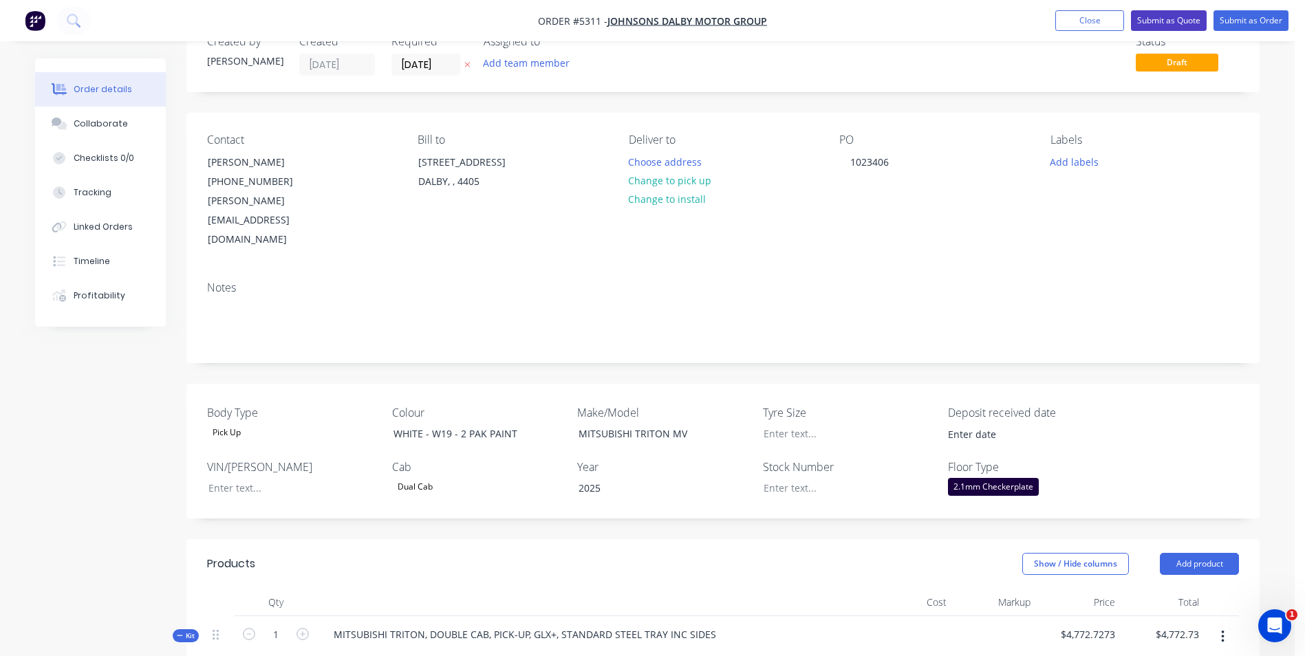
click at [1187, 23] on button "Submit as Quote" at bounding box center [1169, 20] width 76 height 21
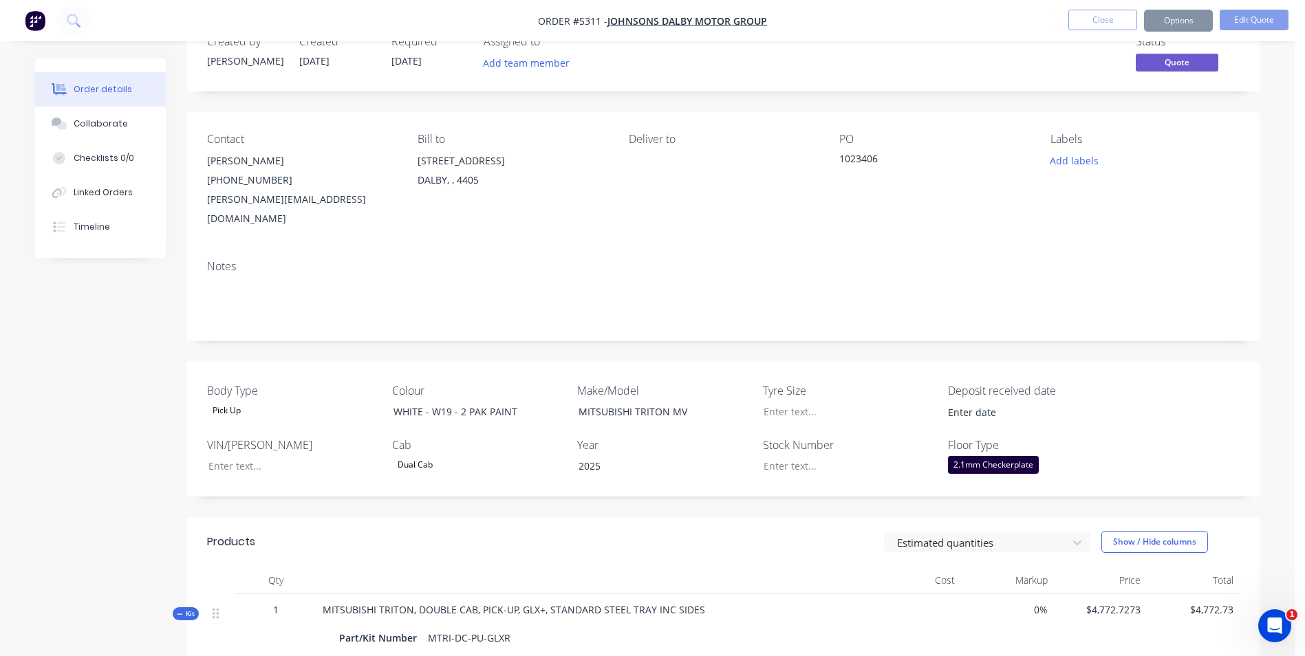
scroll to position [0, 0]
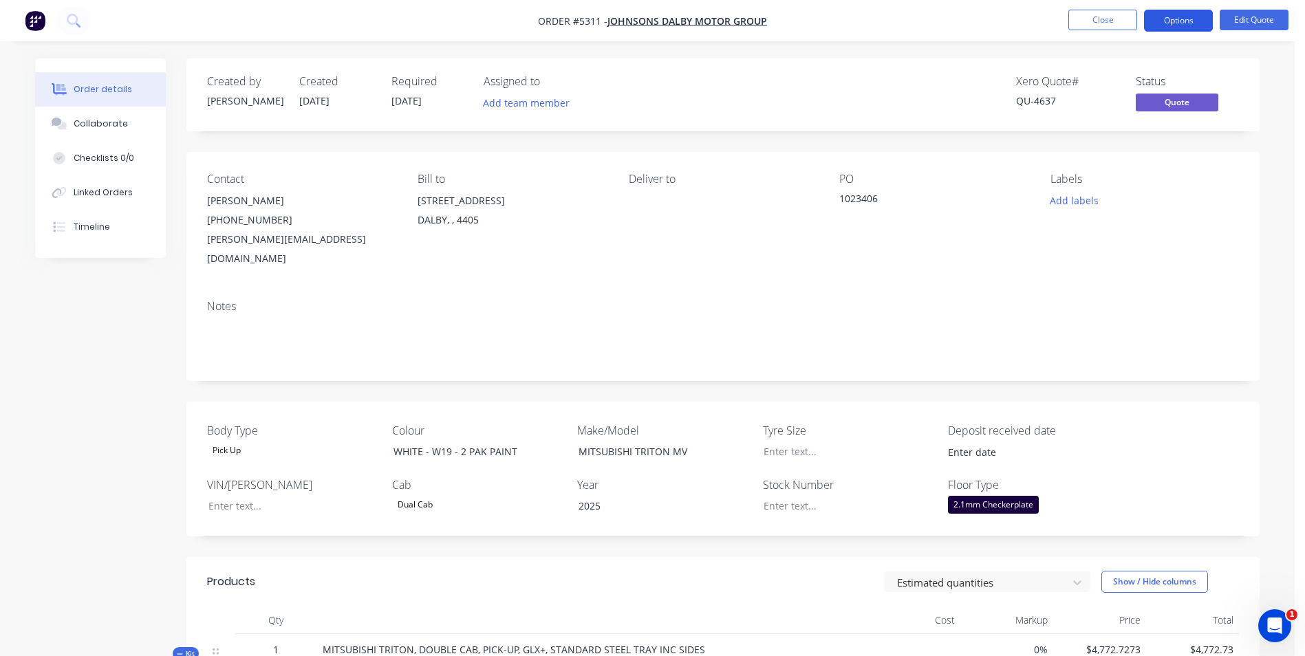
click at [1181, 23] on button "Options" at bounding box center [1178, 21] width 69 height 22
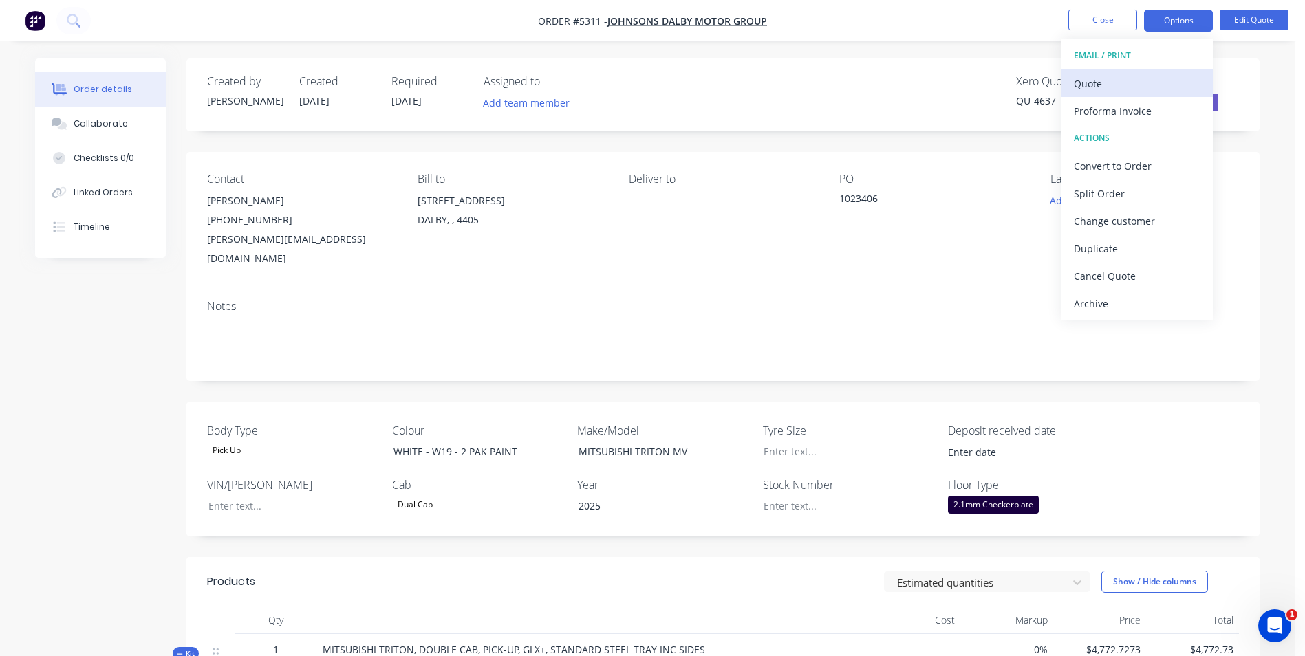
click at [1132, 80] on div "Quote" at bounding box center [1137, 84] width 127 height 20
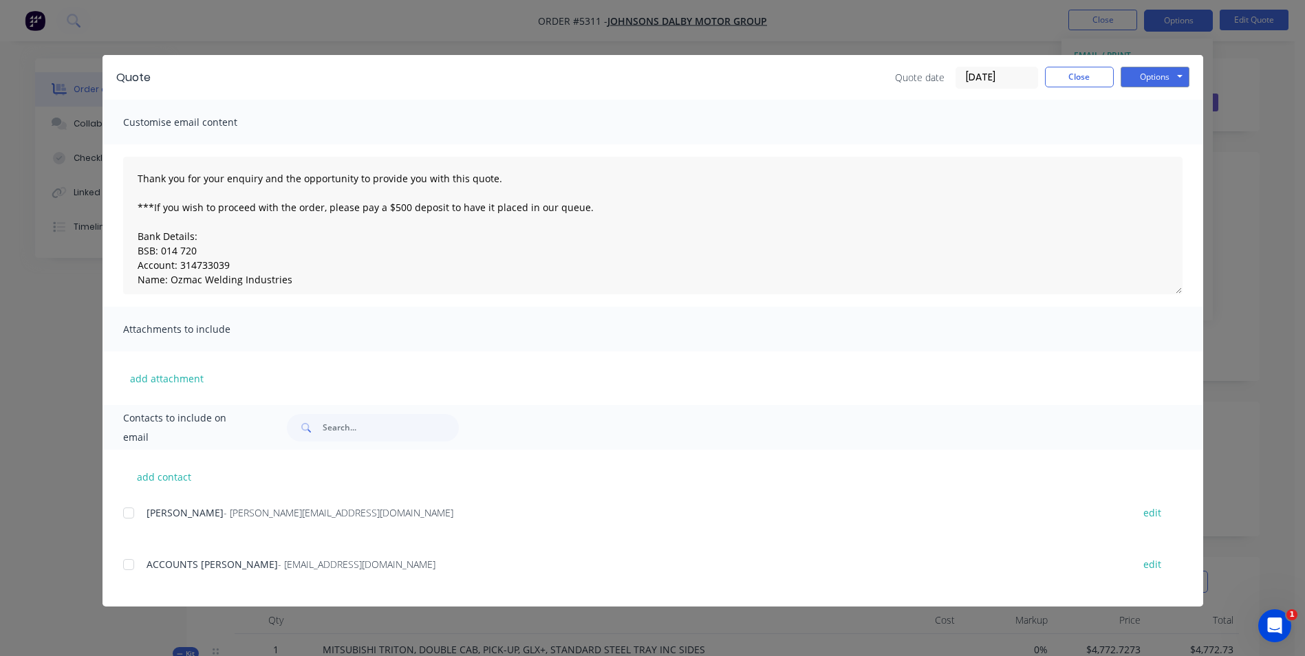
click at [131, 513] on div at bounding box center [129, 513] width 28 height 28
click at [1163, 76] on button "Options" at bounding box center [1155, 77] width 69 height 21
click at [1164, 145] on button "Email" at bounding box center [1165, 147] width 88 height 23
click at [1169, 79] on button "Options" at bounding box center [1155, 77] width 69 height 21
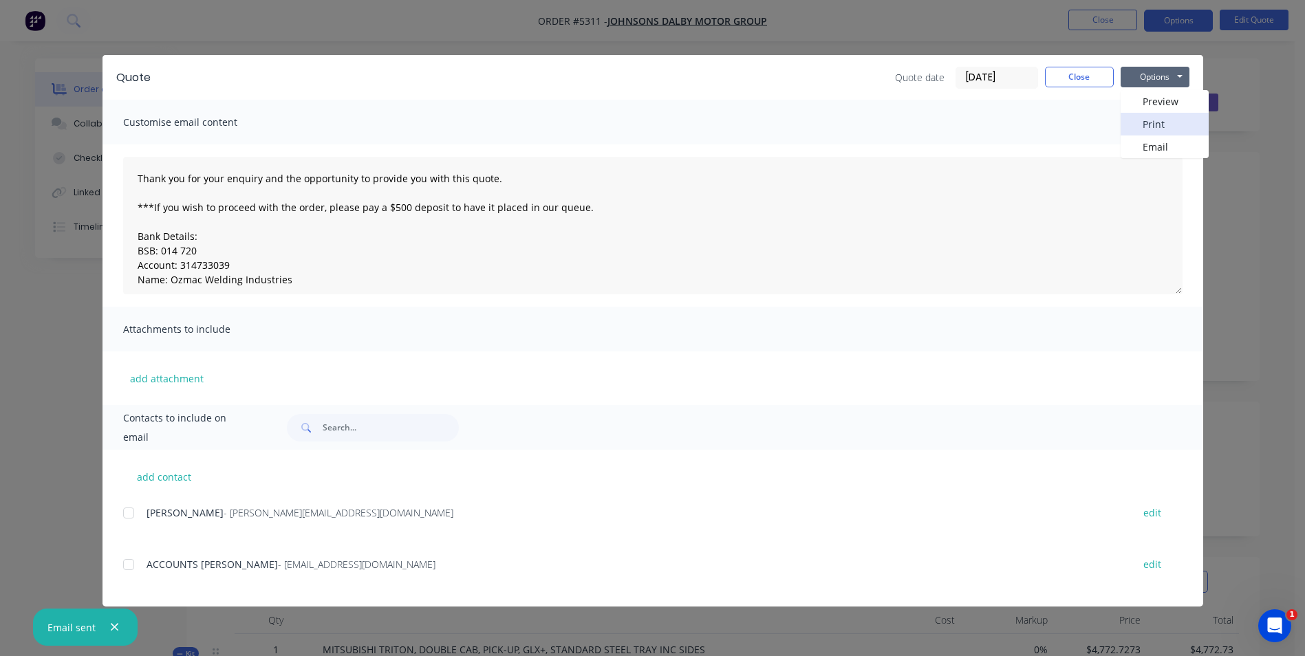
click at [1165, 121] on button "Print" at bounding box center [1165, 124] width 88 height 23
click at [1089, 74] on button "Close" at bounding box center [1079, 77] width 69 height 21
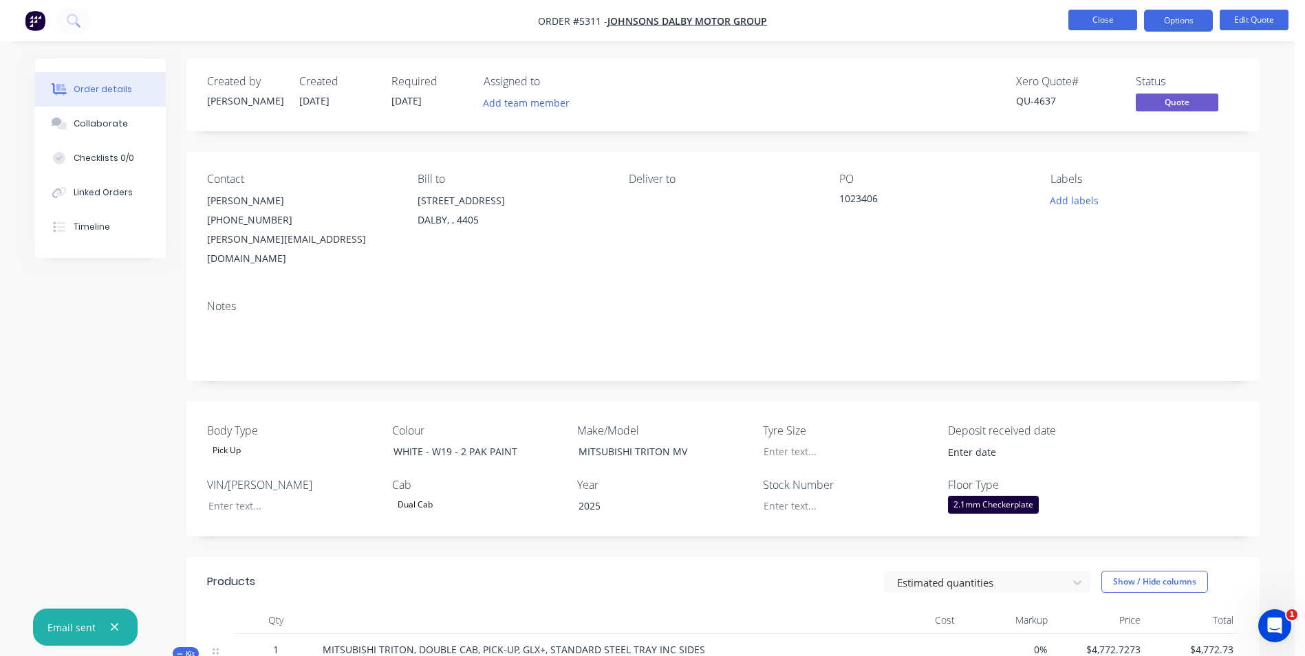
click at [1114, 20] on button "Close" at bounding box center [1102, 20] width 69 height 21
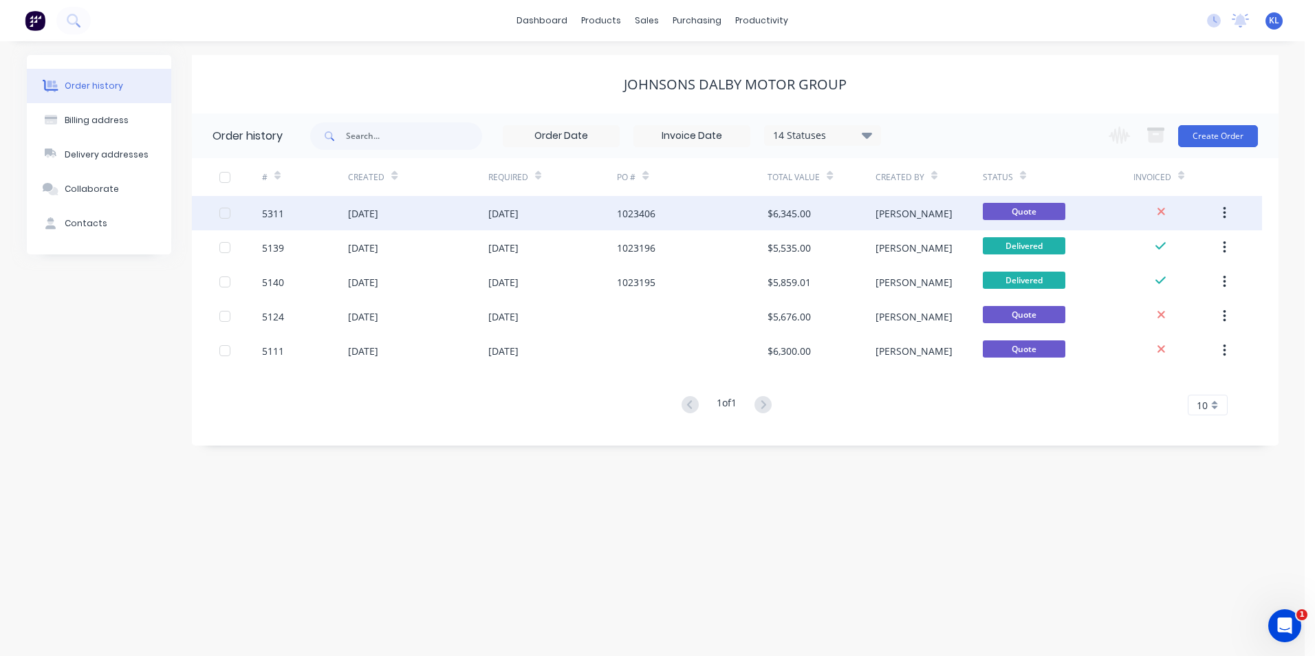
click at [279, 213] on div "5311" at bounding box center [273, 213] width 22 height 14
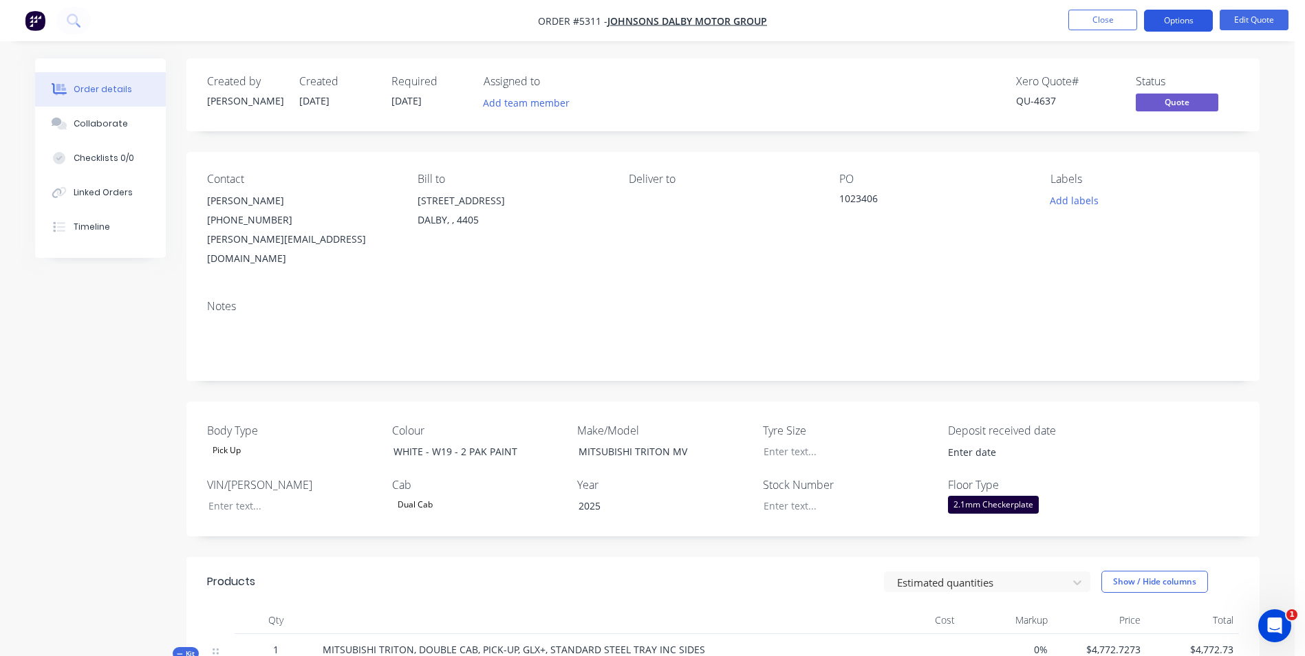
click at [1183, 19] on button "Options" at bounding box center [1178, 21] width 69 height 22
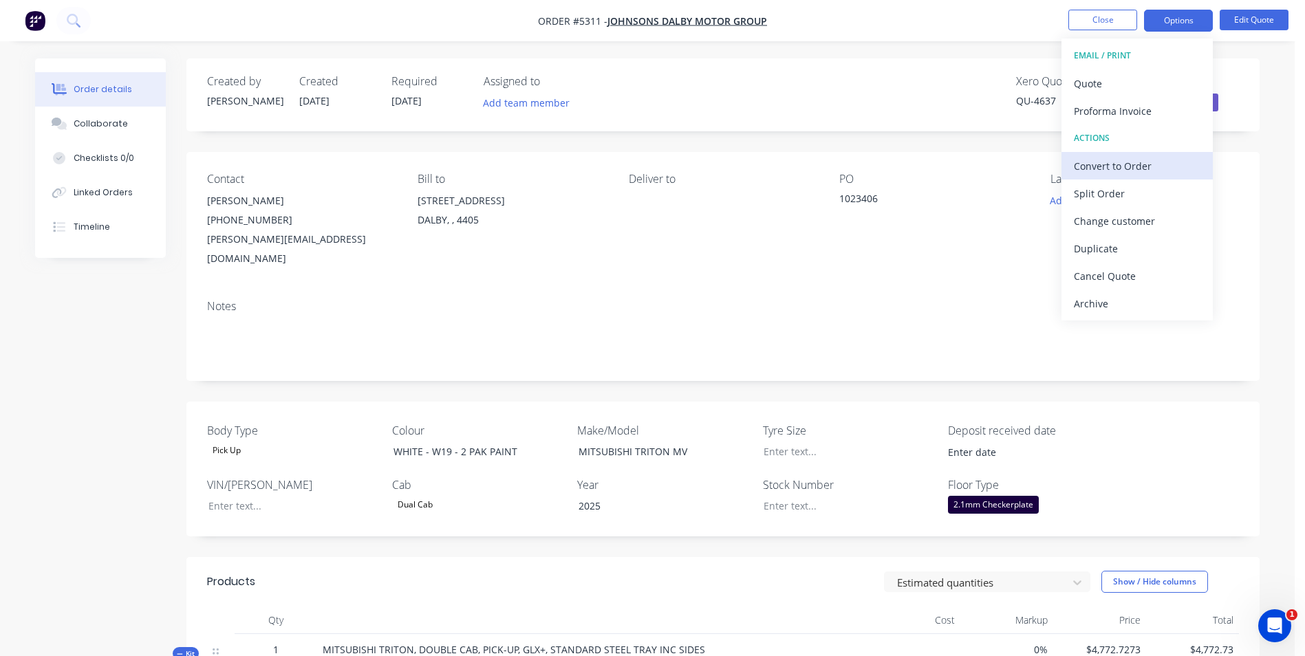
click at [1158, 160] on div "Convert to Order" at bounding box center [1137, 166] width 127 height 20
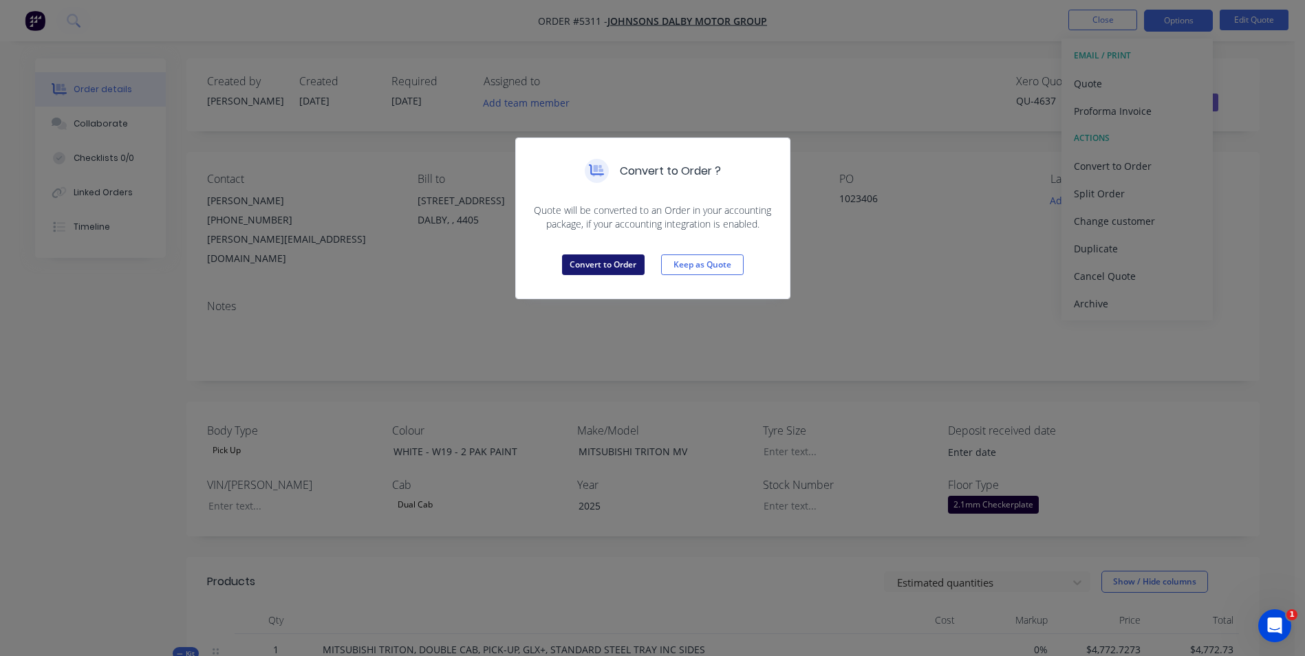
click at [621, 268] on button "Convert to Order" at bounding box center [603, 265] width 83 height 21
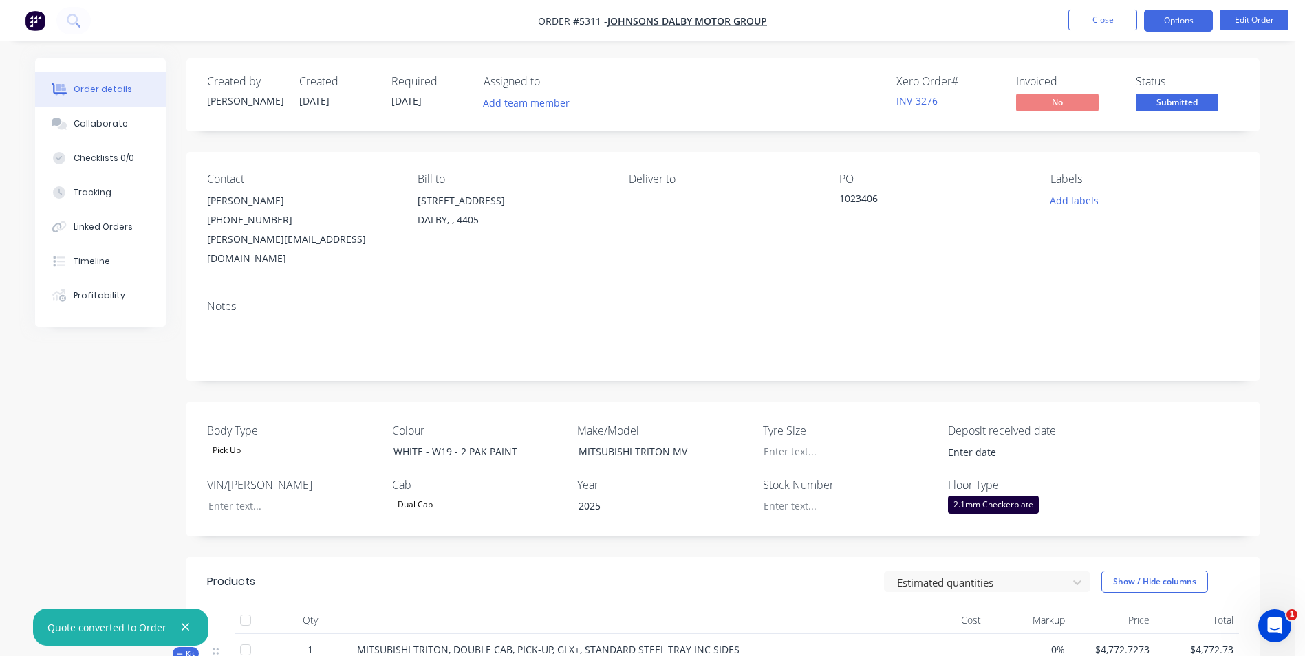
click at [1194, 20] on button "Options" at bounding box center [1178, 21] width 69 height 22
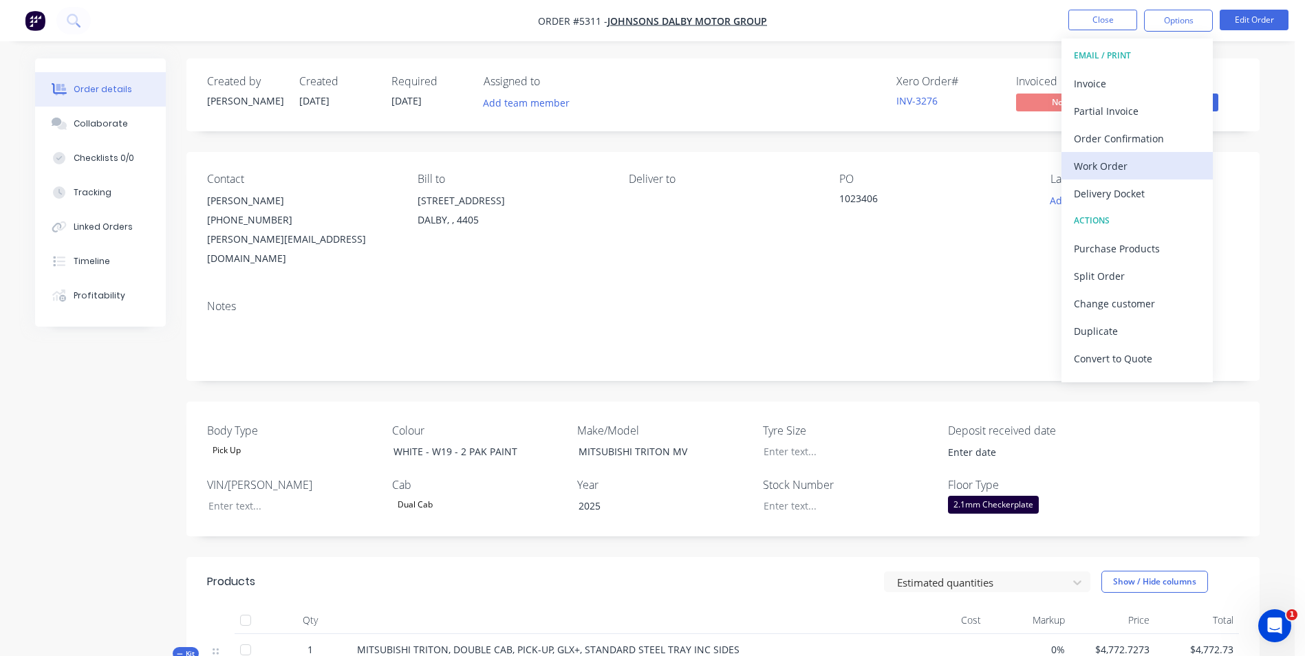
click at [1103, 168] on div "Work Order" at bounding box center [1137, 166] width 127 height 20
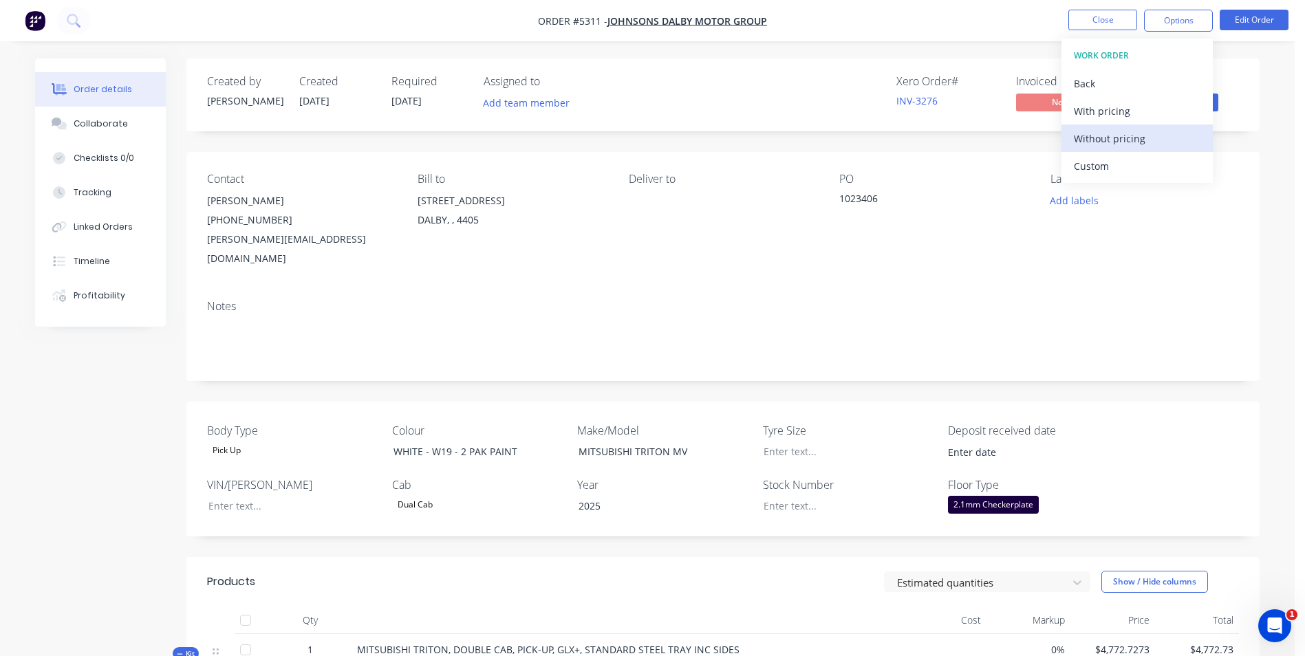
click at [1115, 131] on div "Without pricing" at bounding box center [1137, 139] width 127 height 20
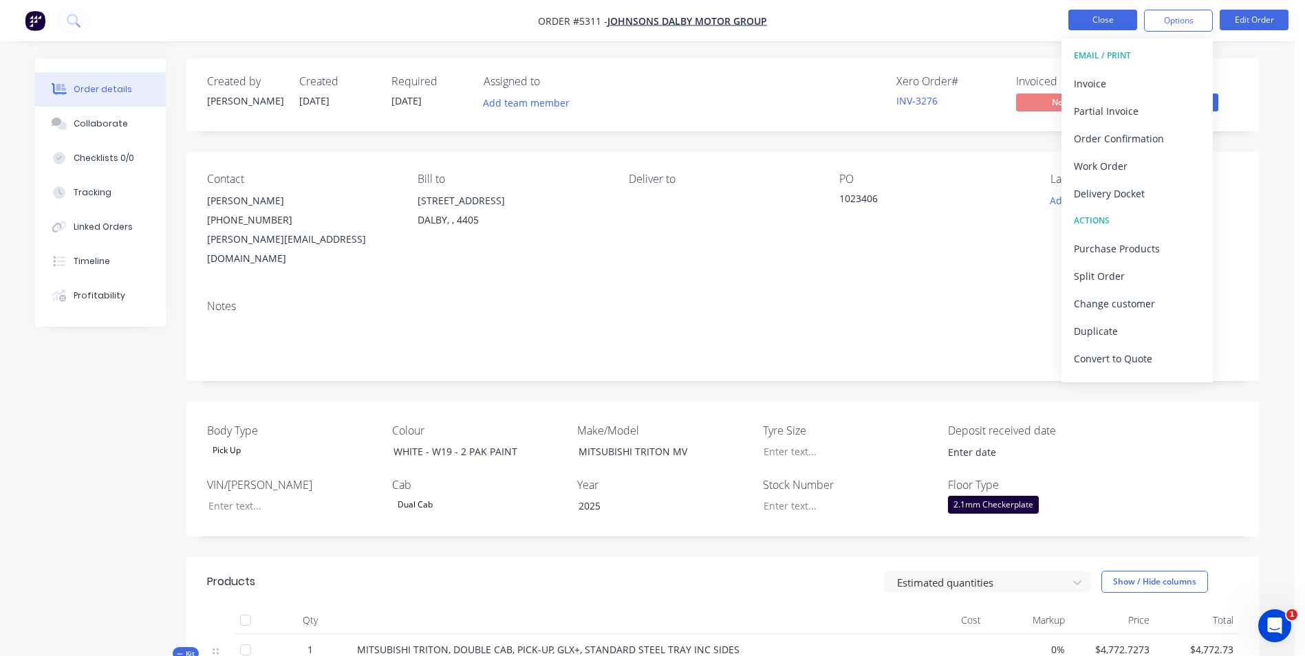
click at [1104, 21] on button "Close" at bounding box center [1102, 20] width 69 height 21
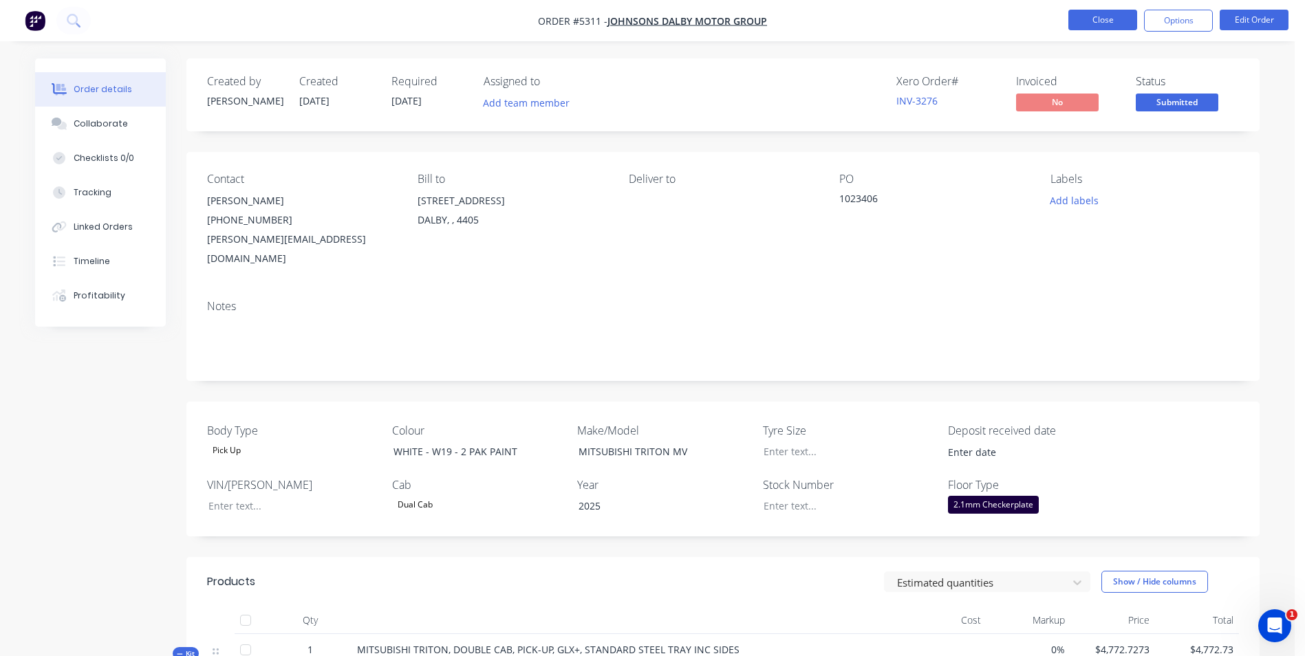
click at [1126, 23] on button "Close" at bounding box center [1102, 20] width 69 height 21
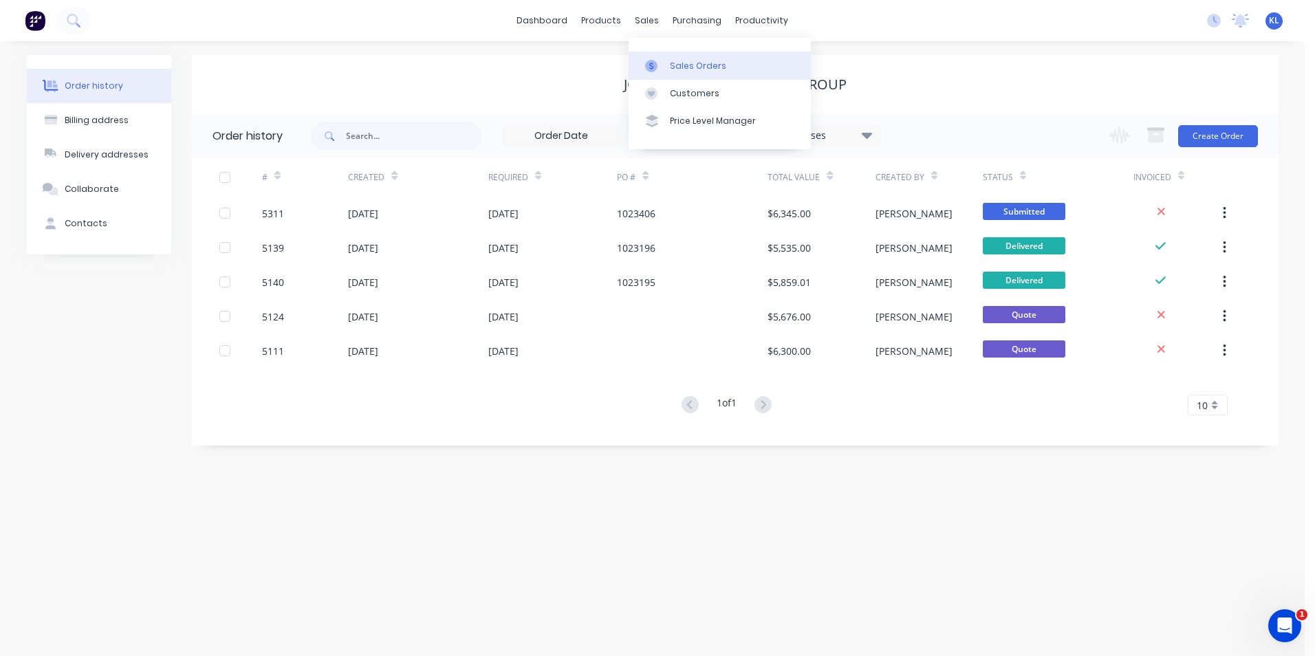
click at [694, 67] on div "Sales Orders" at bounding box center [698, 66] width 56 height 12
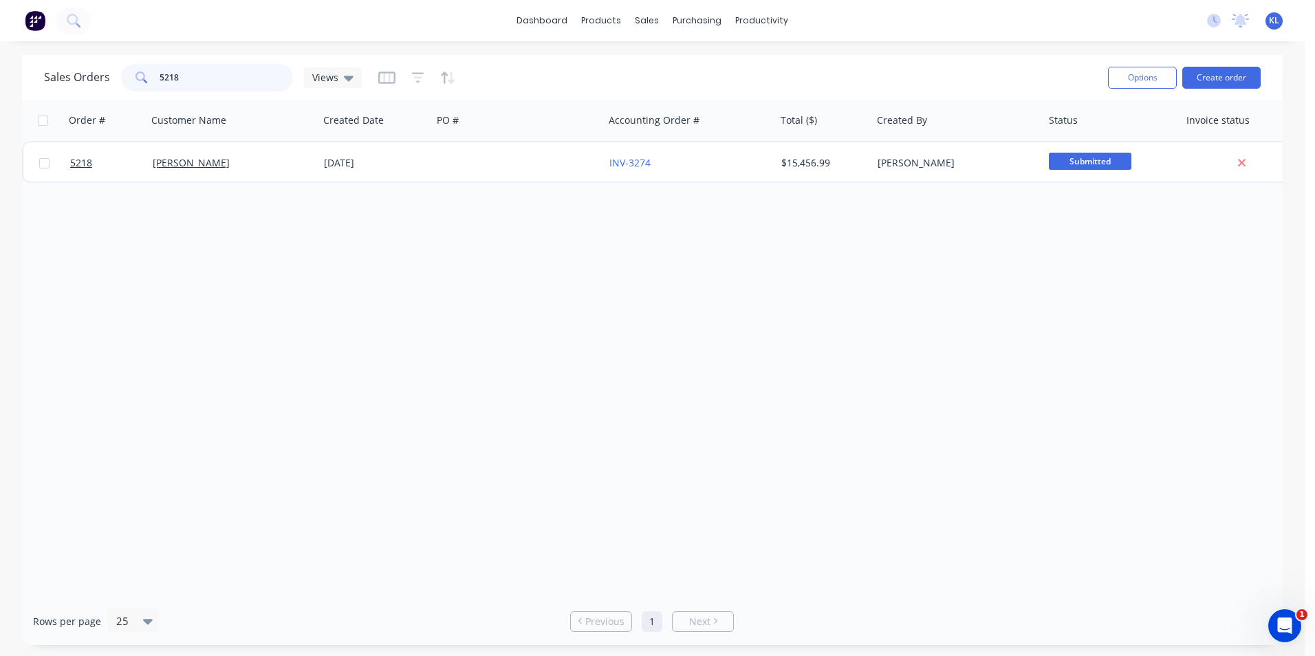
drag, startPoint x: 200, startPoint y: 81, endPoint x: 127, endPoint y: 74, distance: 72.6
click at [127, 74] on div "5218" at bounding box center [207, 78] width 172 height 28
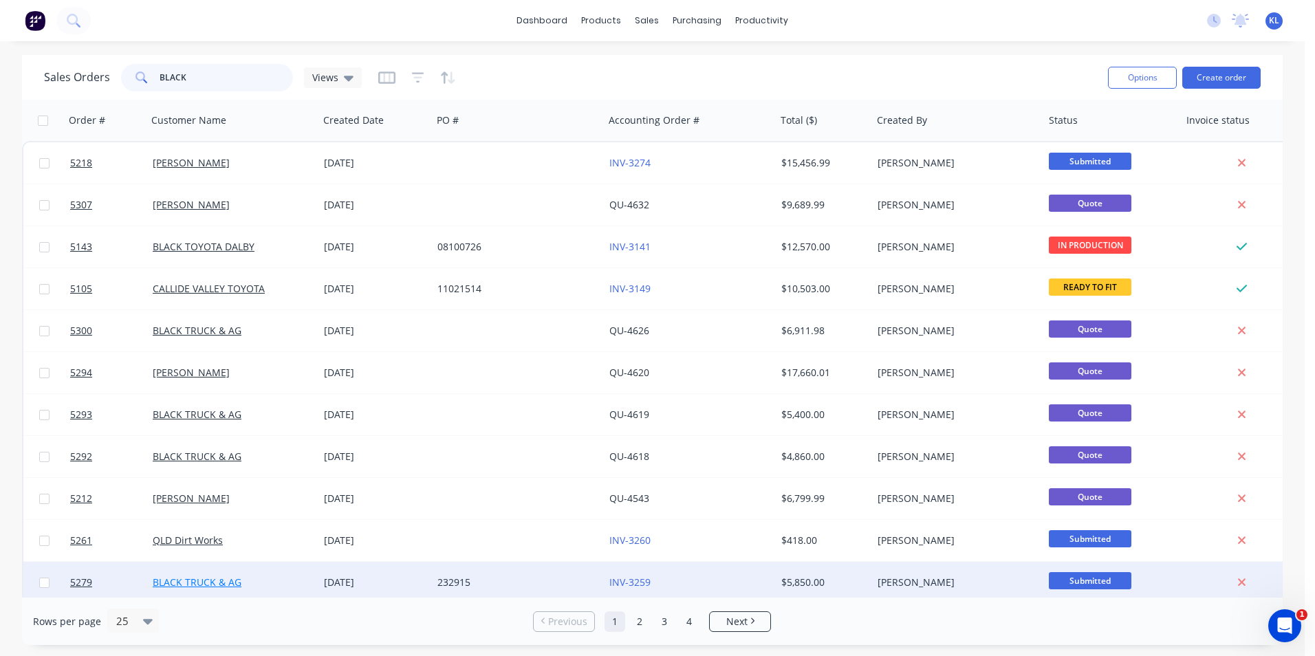
type input "BLACK"
click at [193, 581] on link "BLACK TRUCK & AG" at bounding box center [197, 582] width 89 height 13
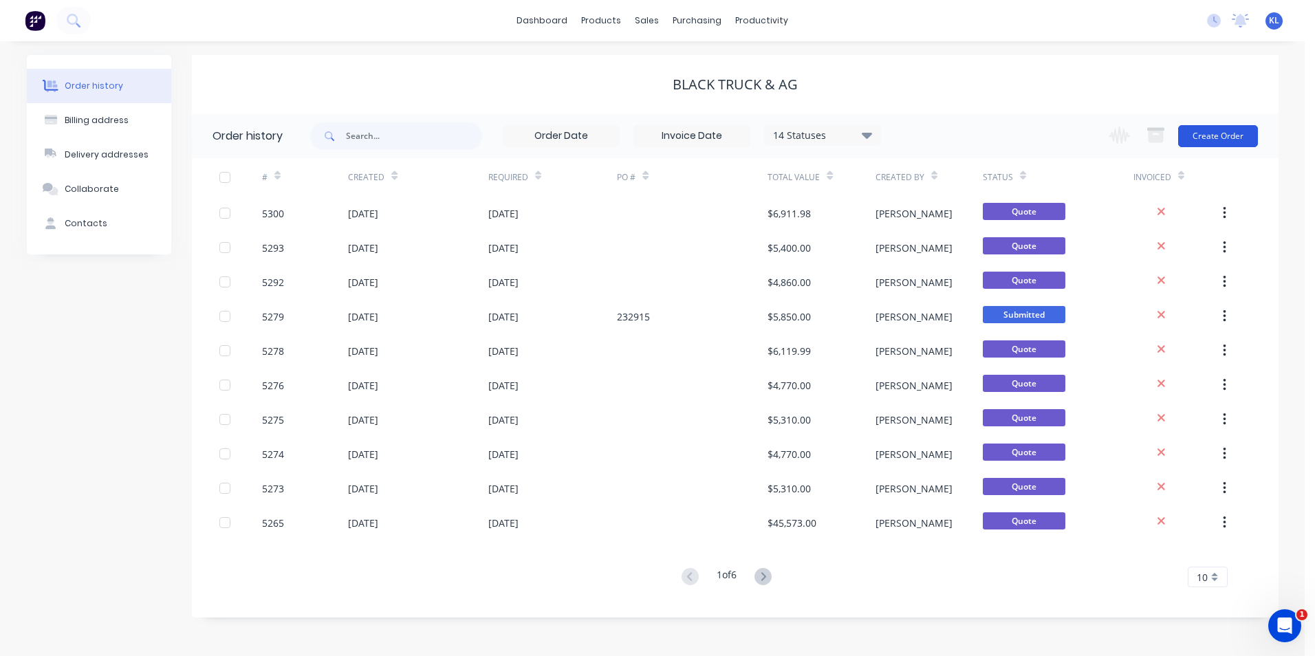
click at [1227, 134] on button "Create Order" at bounding box center [1219, 136] width 80 height 22
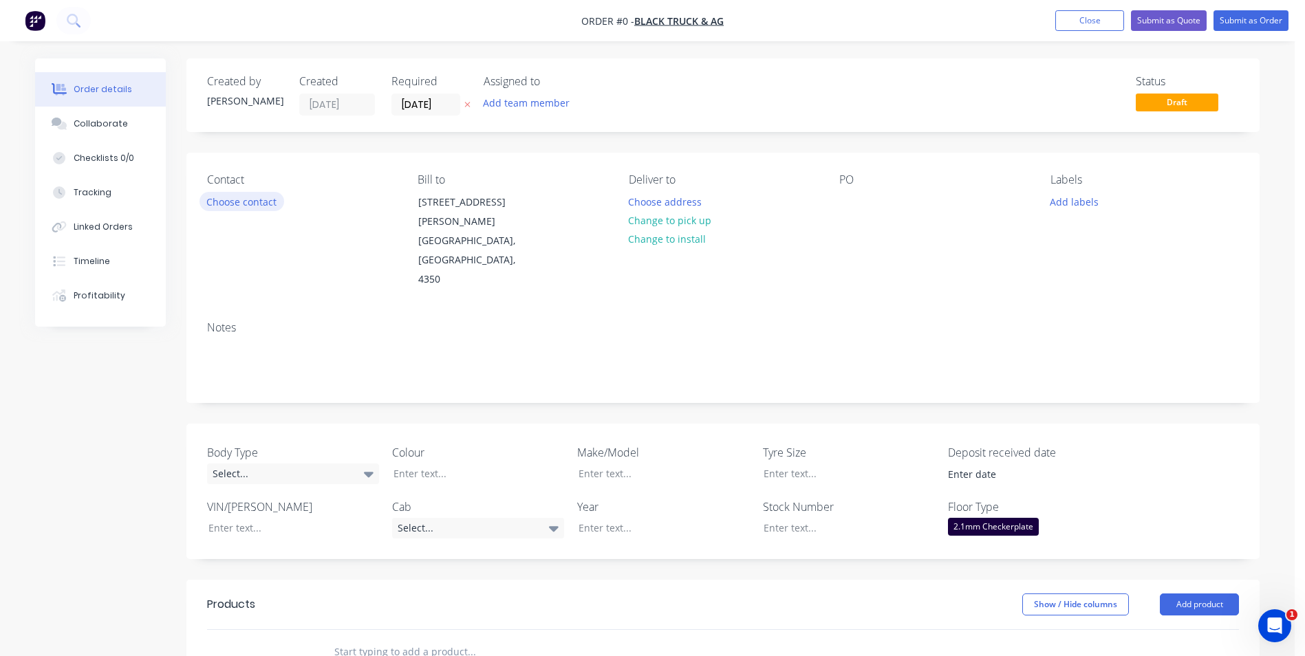
click at [265, 203] on button "Choose contact" at bounding box center [242, 201] width 85 height 19
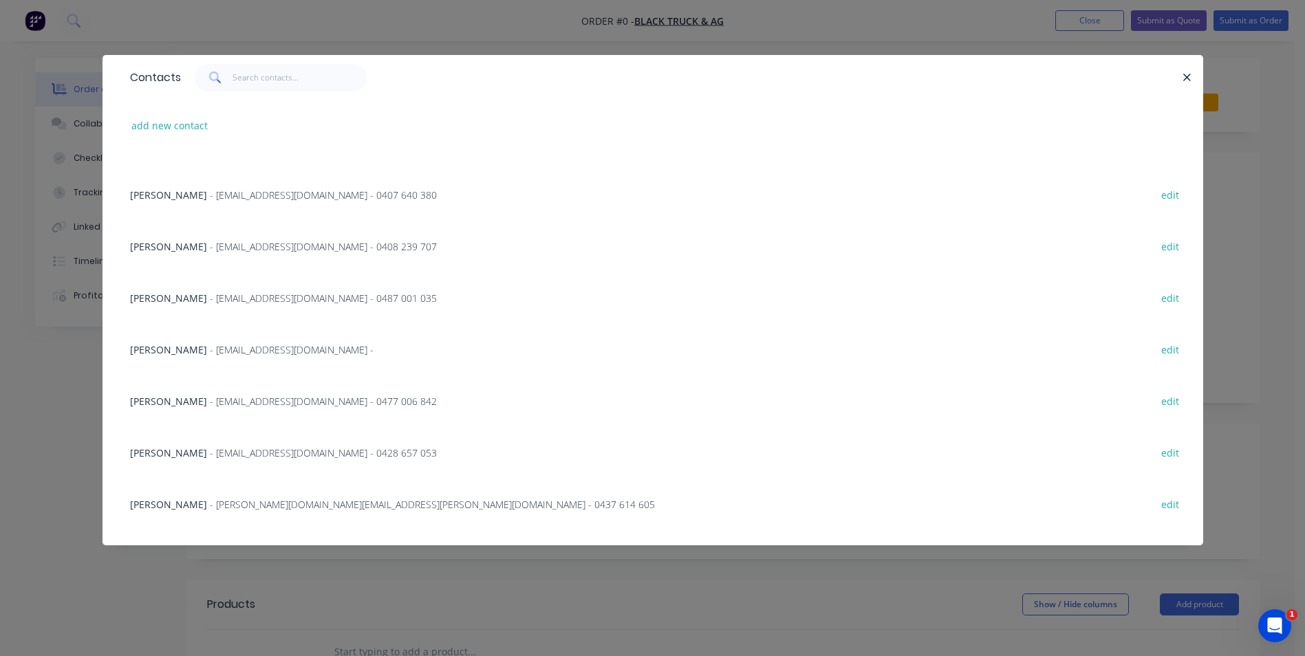
scroll to position [206, 0]
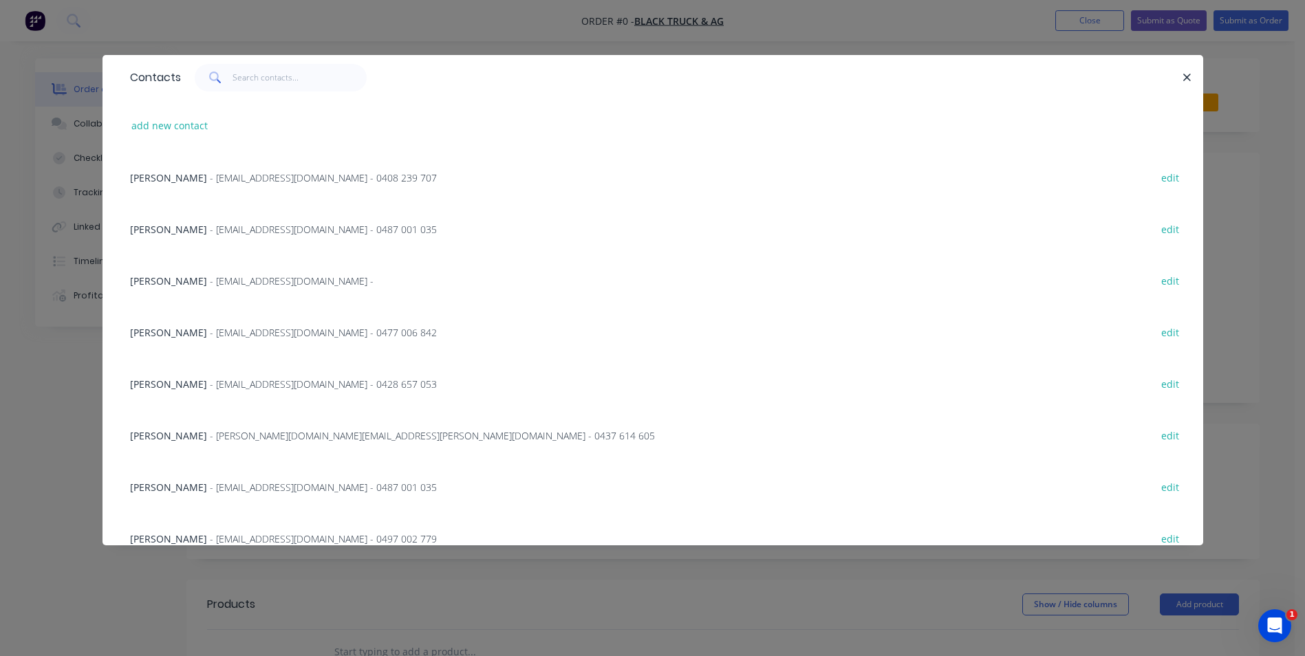
click at [148, 333] on span "Leisa Manteit" at bounding box center [168, 332] width 77 height 13
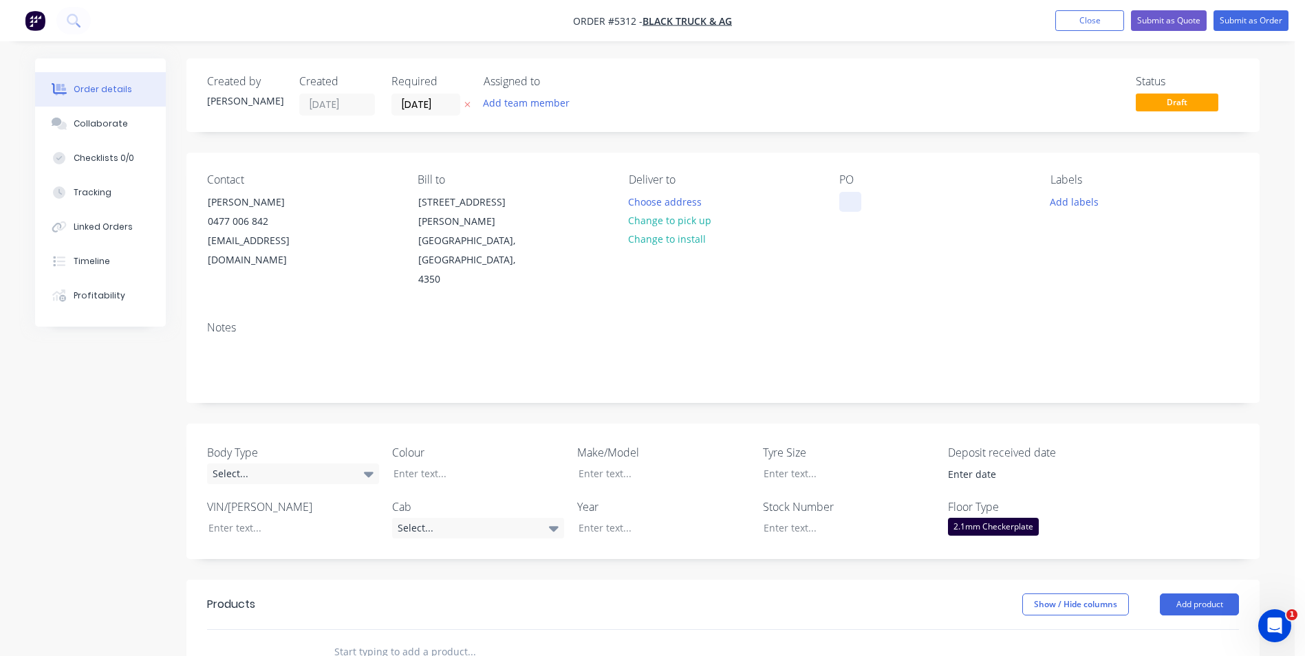
click at [854, 200] on div at bounding box center [850, 202] width 22 height 20
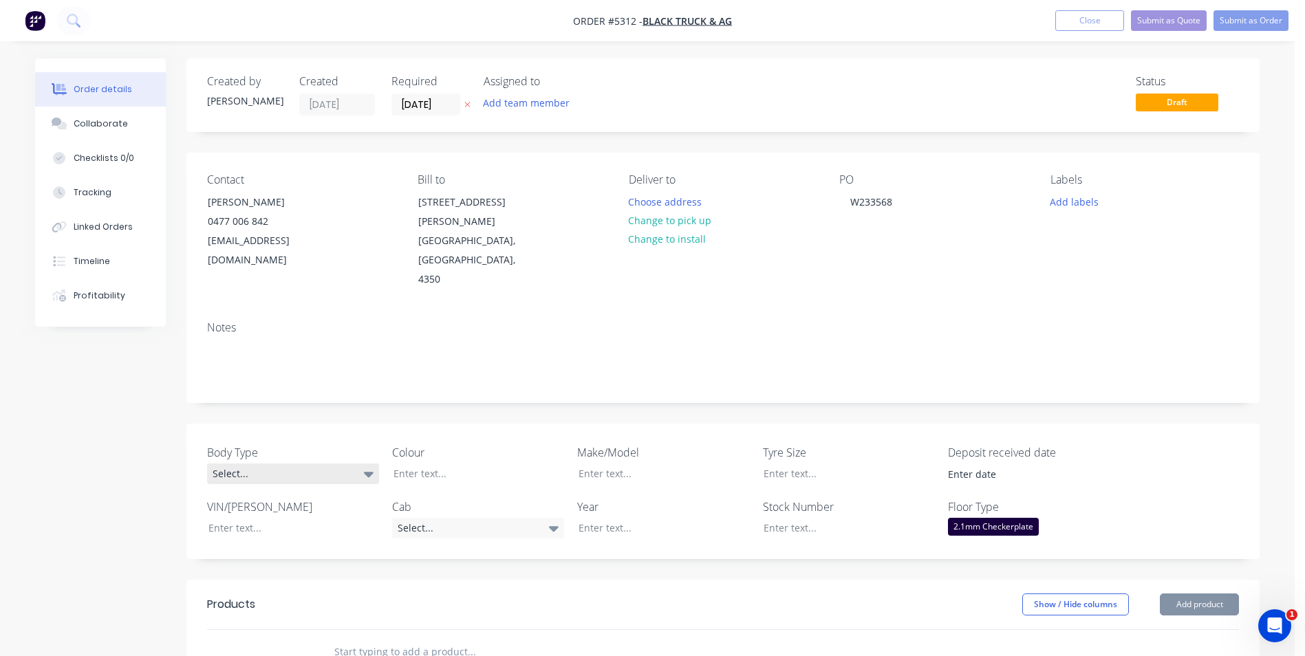
click at [352, 464] on div "Select..." at bounding box center [293, 474] width 172 height 21
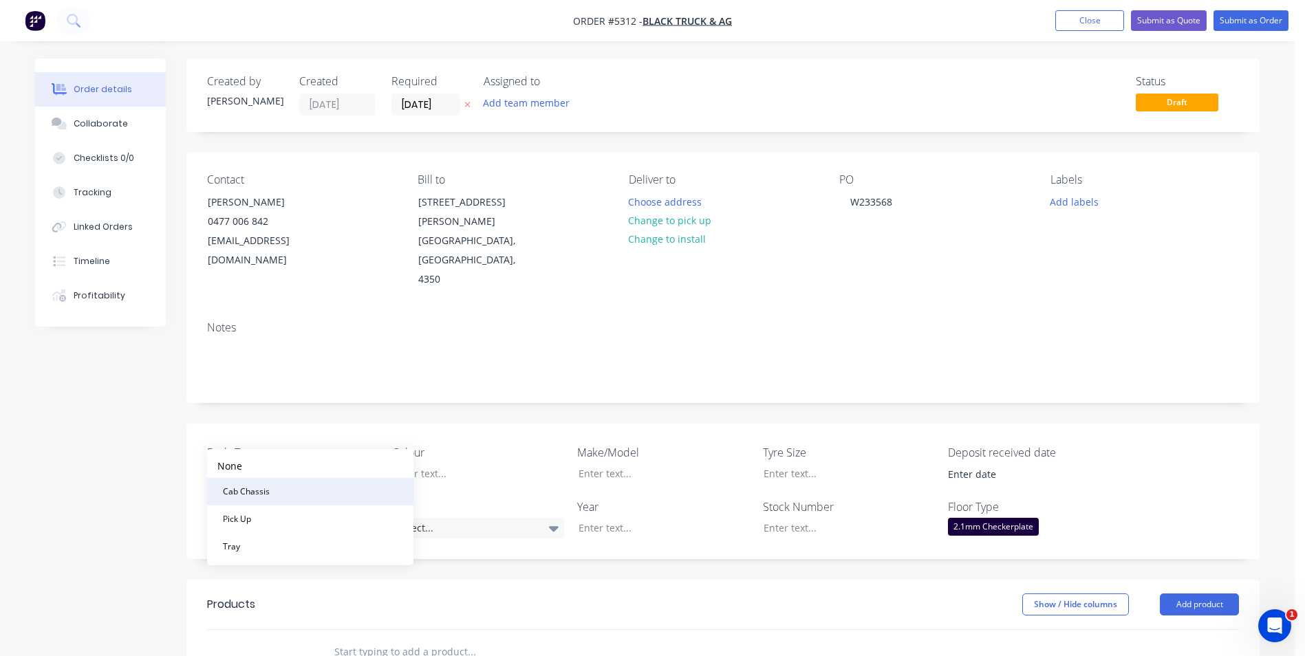
click at [338, 495] on button "Cab Chassis" at bounding box center [310, 492] width 206 height 28
click at [445, 464] on div at bounding box center [469, 474] width 172 height 20
click at [460, 518] on div "Select..." at bounding box center [478, 528] width 172 height 21
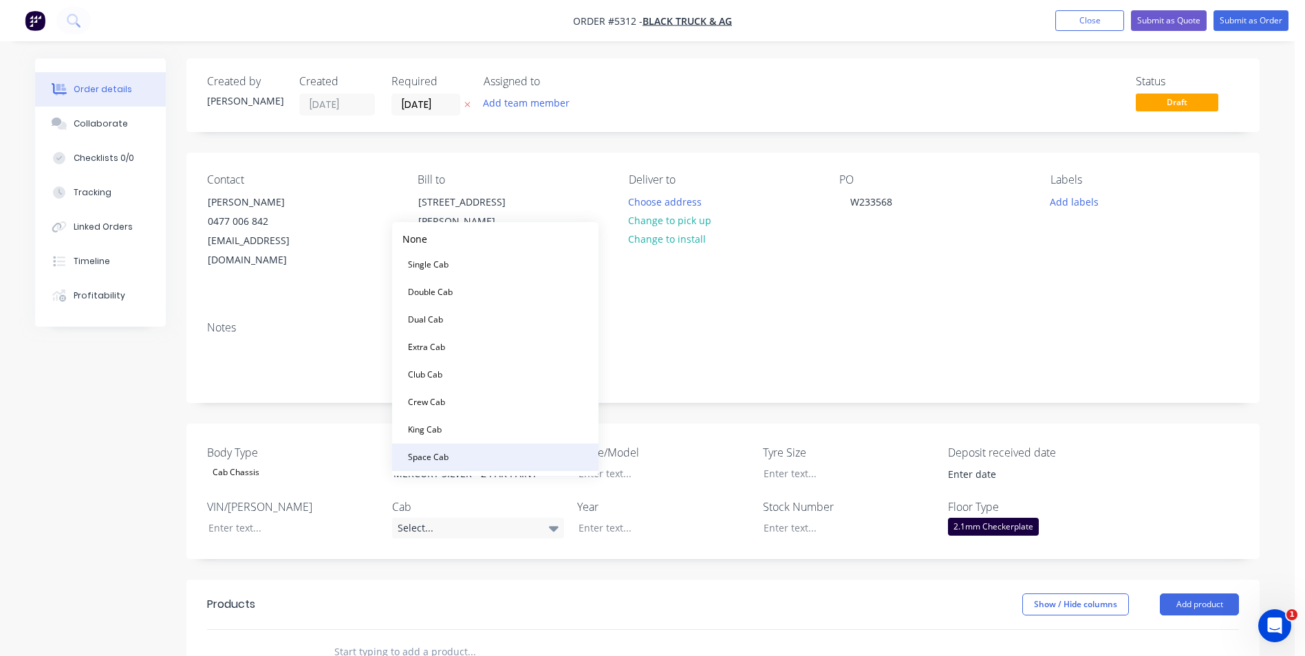
click at [452, 457] on div "Space Cab" at bounding box center [428, 458] width 52 height 18
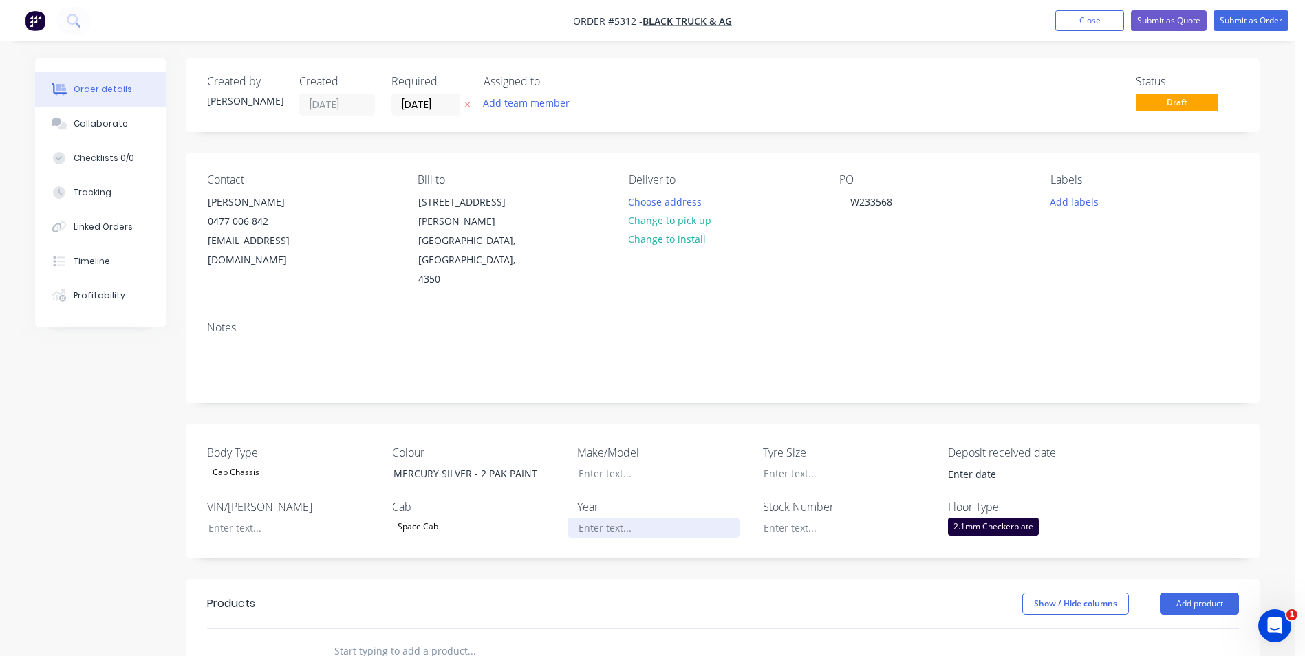
click at [634, 518] on div at bounding box center [654, 528] width 172 height 20
click at [621, 464] on div at bounding box center [654, 474] width 172 height 20
click at [799, 518] on div at bounding box center [839, 528] width 172 height 20
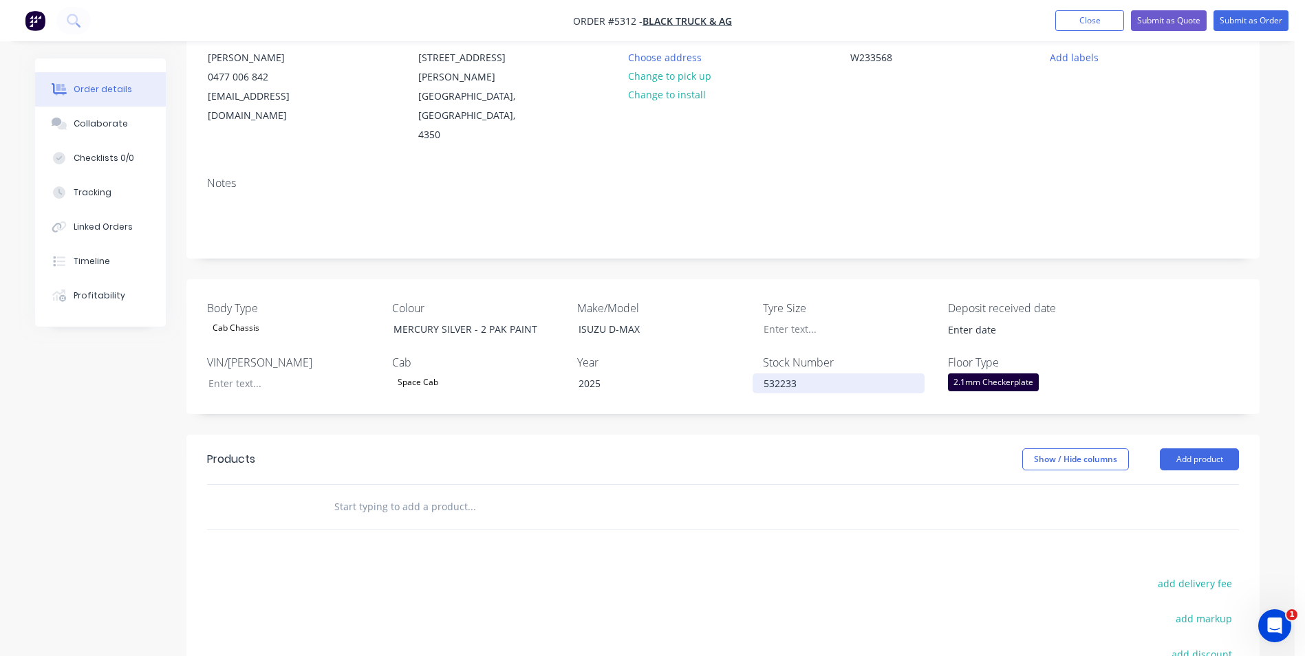
scroll to position [206, 0]
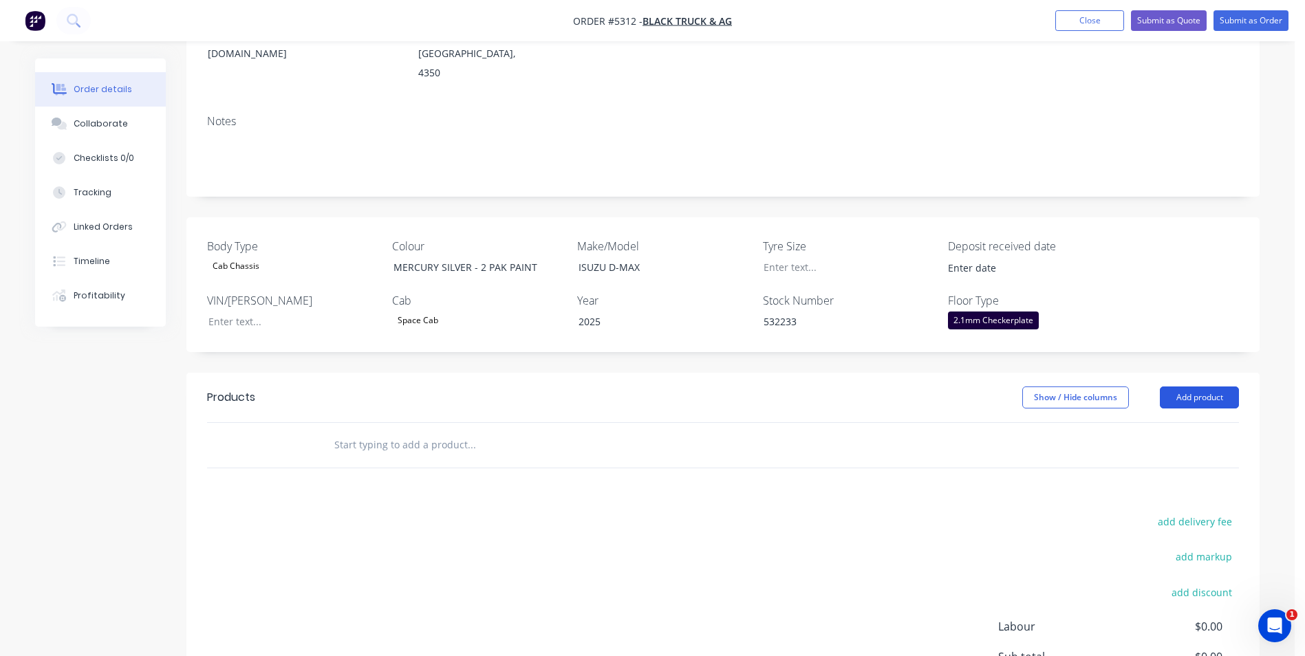
click at [1229, 387] on button "Add product" at bounding box center [1199, 398] width 79 height 22
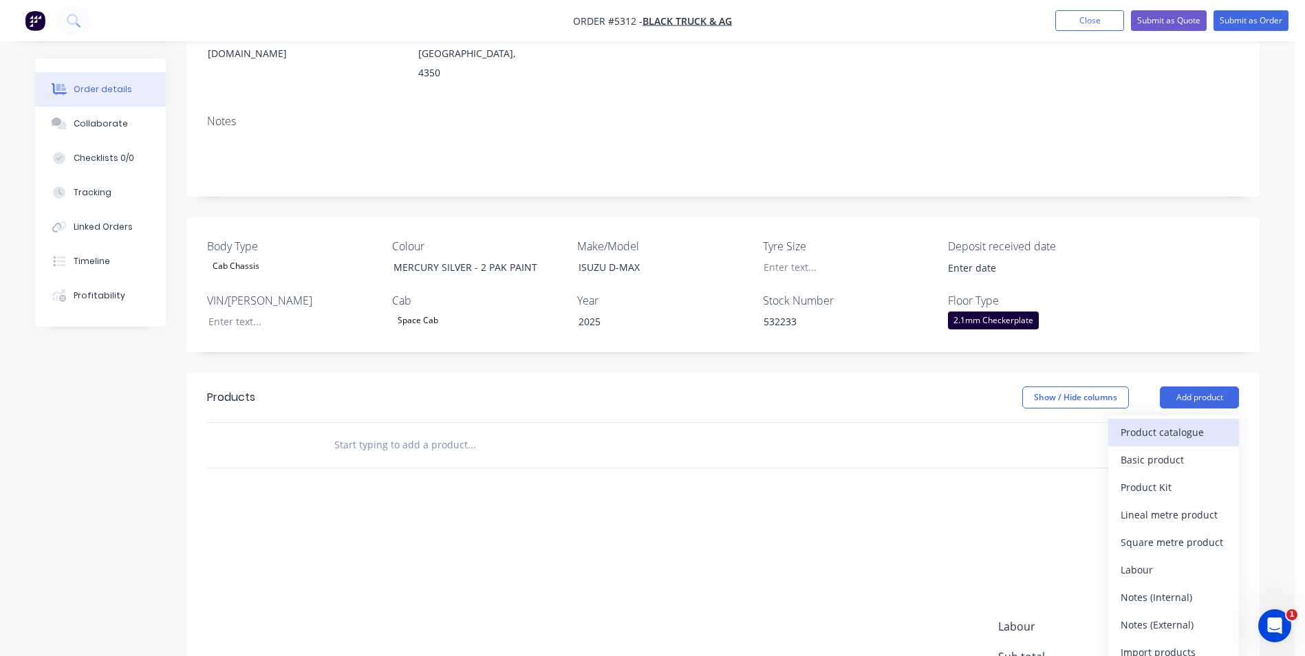
click at [1148, 422] on div "Product catalogue" at bounding box center [1174, 432] width 106 height 20
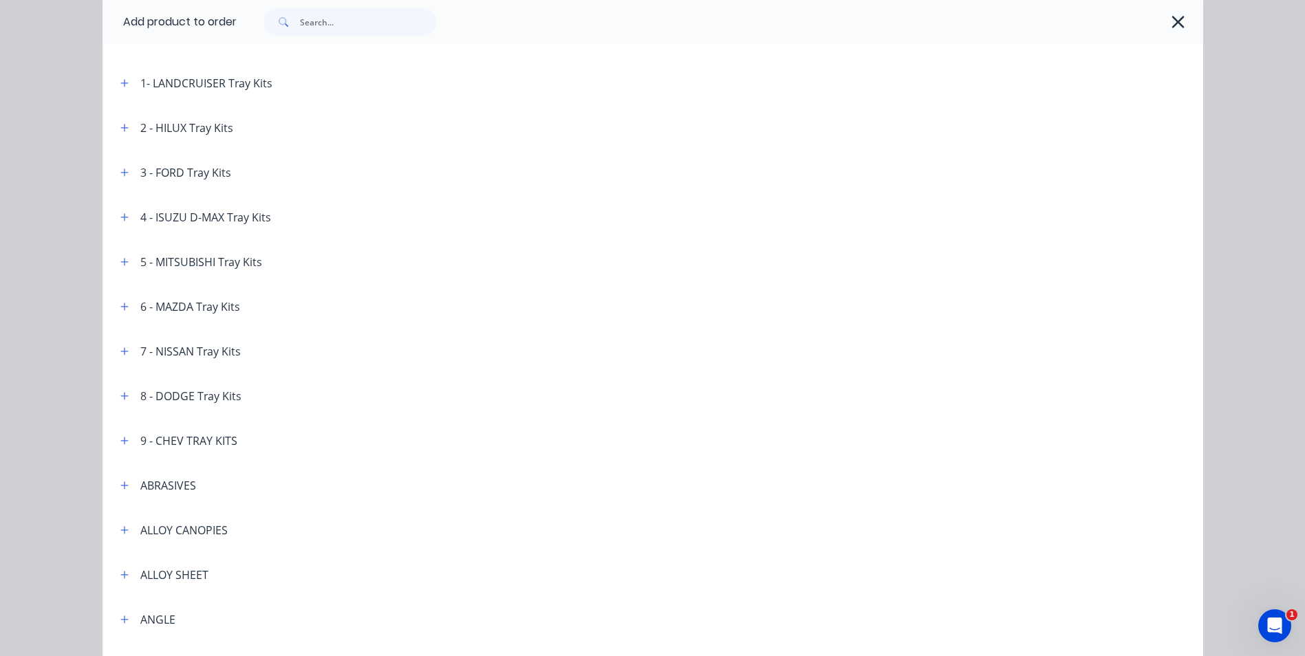
scroll to position [138, 0]
click at [121, 218] on icon "button" at bounding box center [124, 215] width 8 height 10
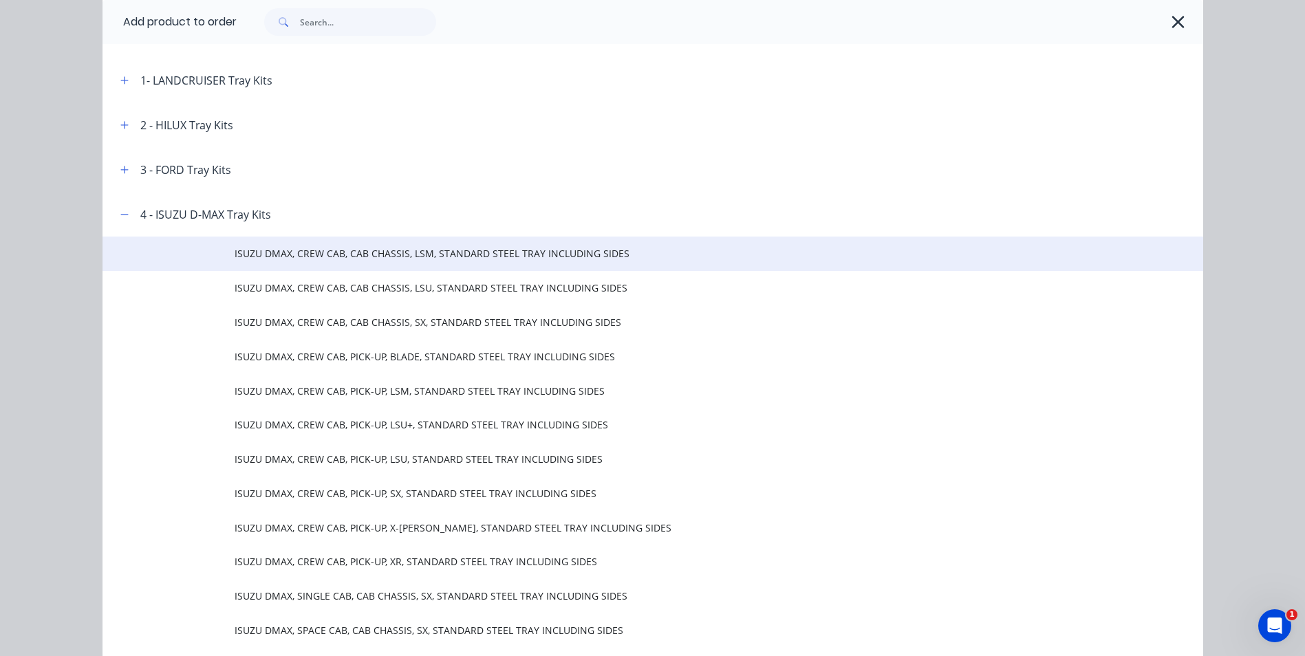
click at [408, 249] on span "ISUZU DMAX, CREW CAB, CAB CHASSIS, LSM, STANDARD STEEL TRAY INCLUDING SIDES" at bounding box center [622, 253] width 775 height 14
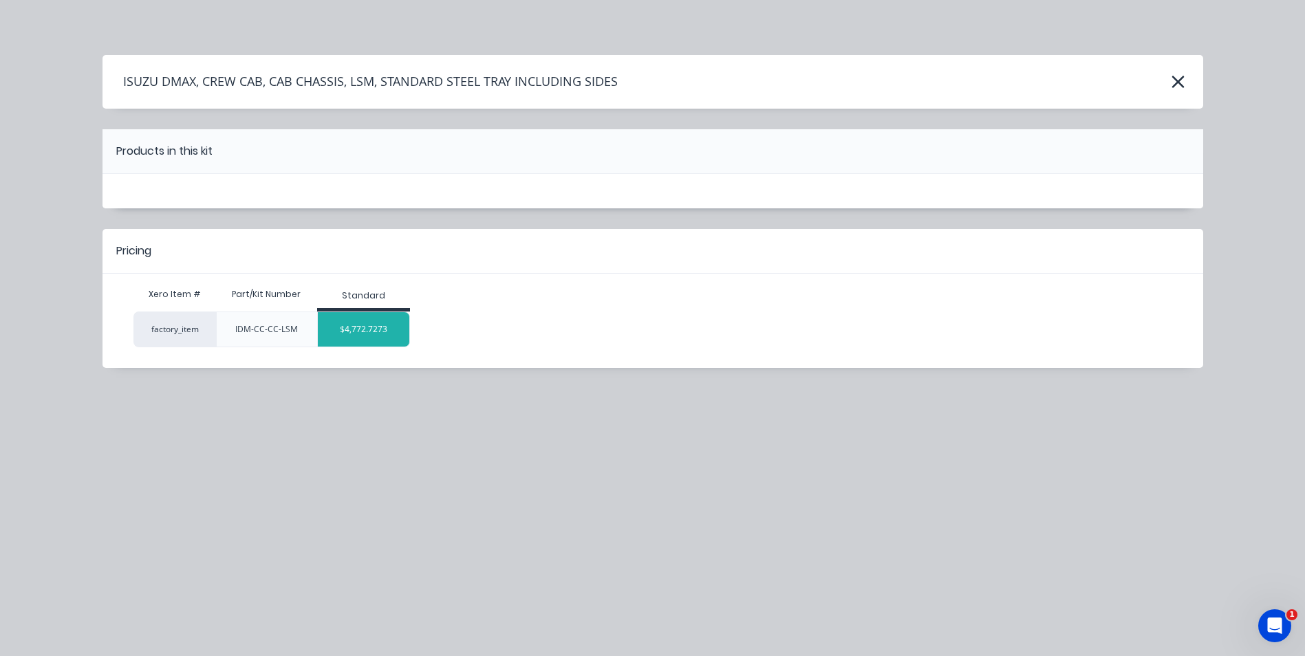
click at [372, 332] on div "$4,772.7273" at bounding box center [364, 329] width 92 height 34
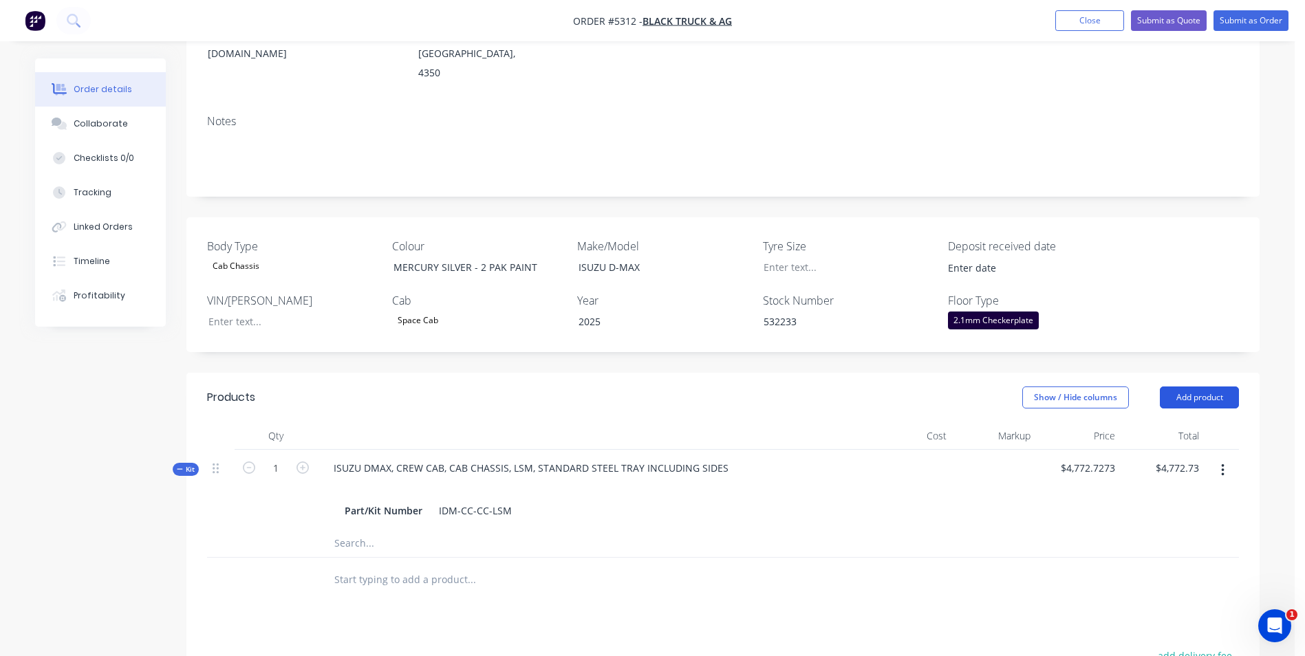
click at [1229, 387] on button "Add product" at bounding box center [1199, 398] width 79 height 22
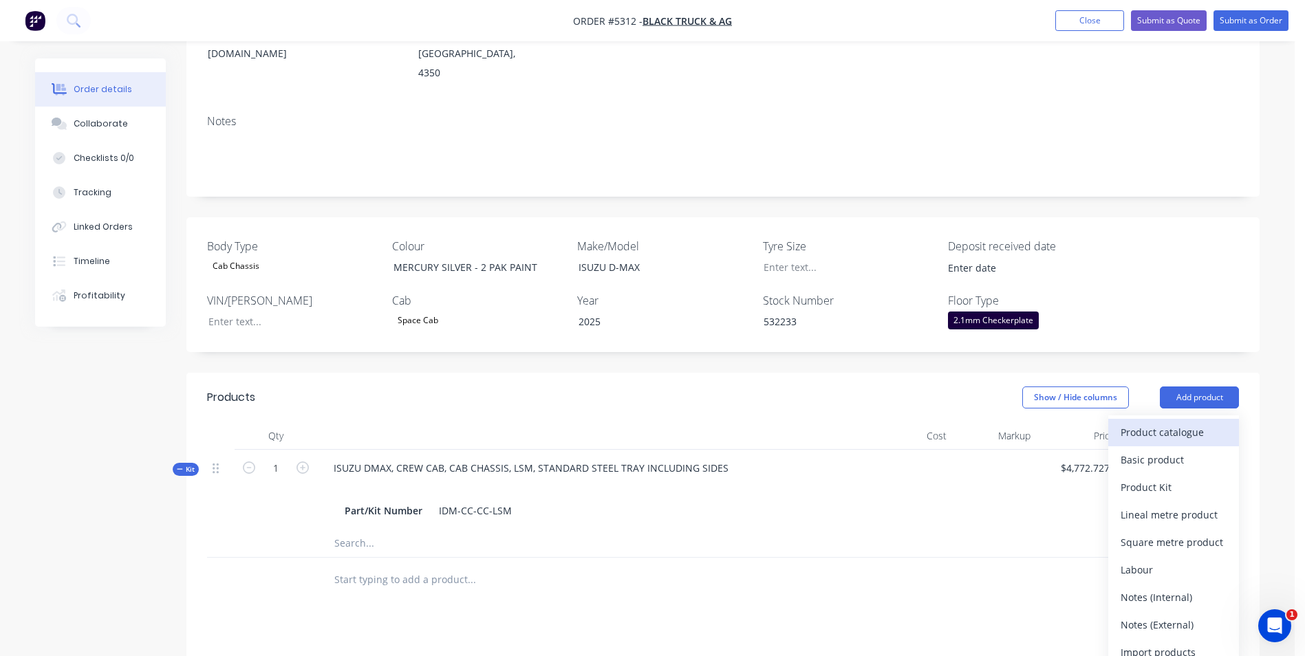
click at [1203, 422] on div "Product catalogue" at bounding box center [1174, 432] width 106 height 20
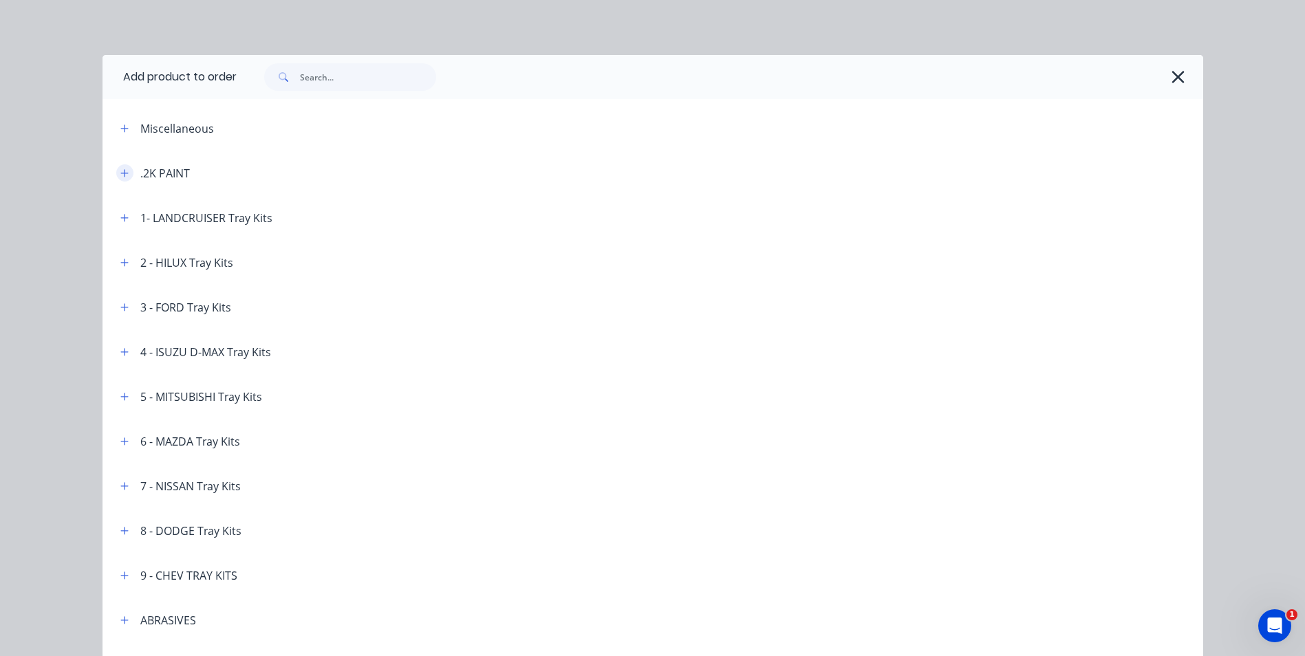
click at [122, 174] on icon "button" at bounding box center [124, 174] width 8 height 10
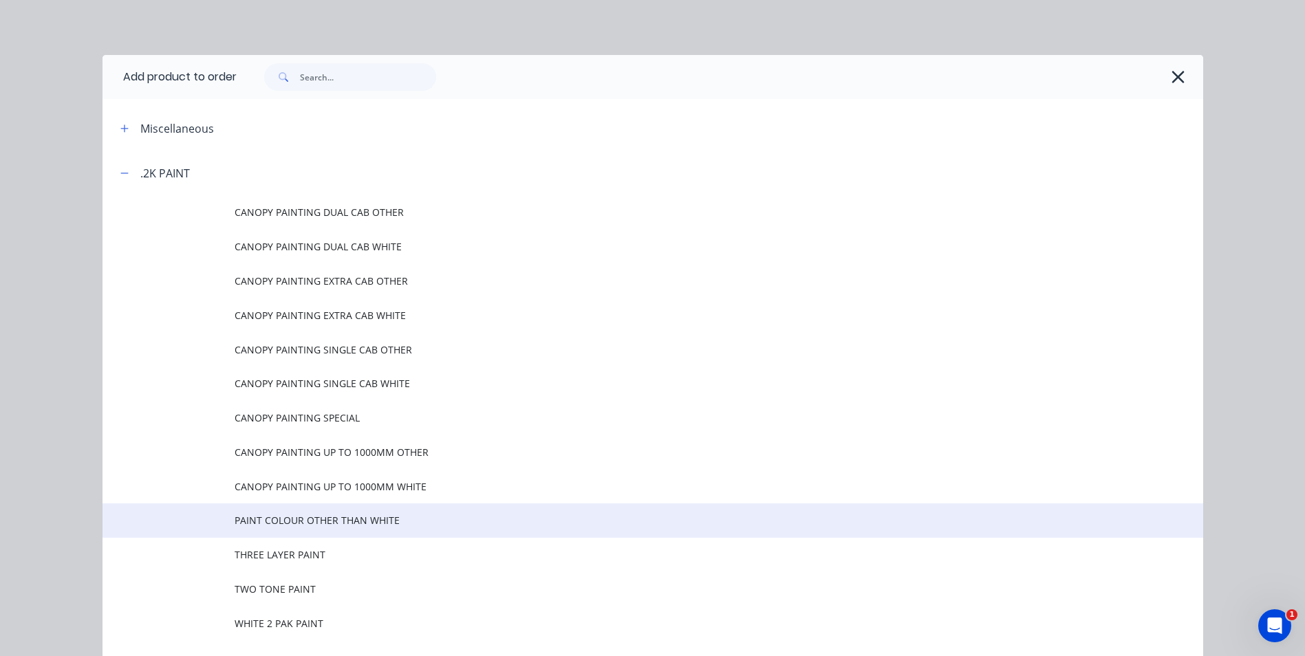
click at [347, 524] on span "PAINT COLOUR OTHER THAN WHITE" at bounding box center [622, 520] width 775 height 14
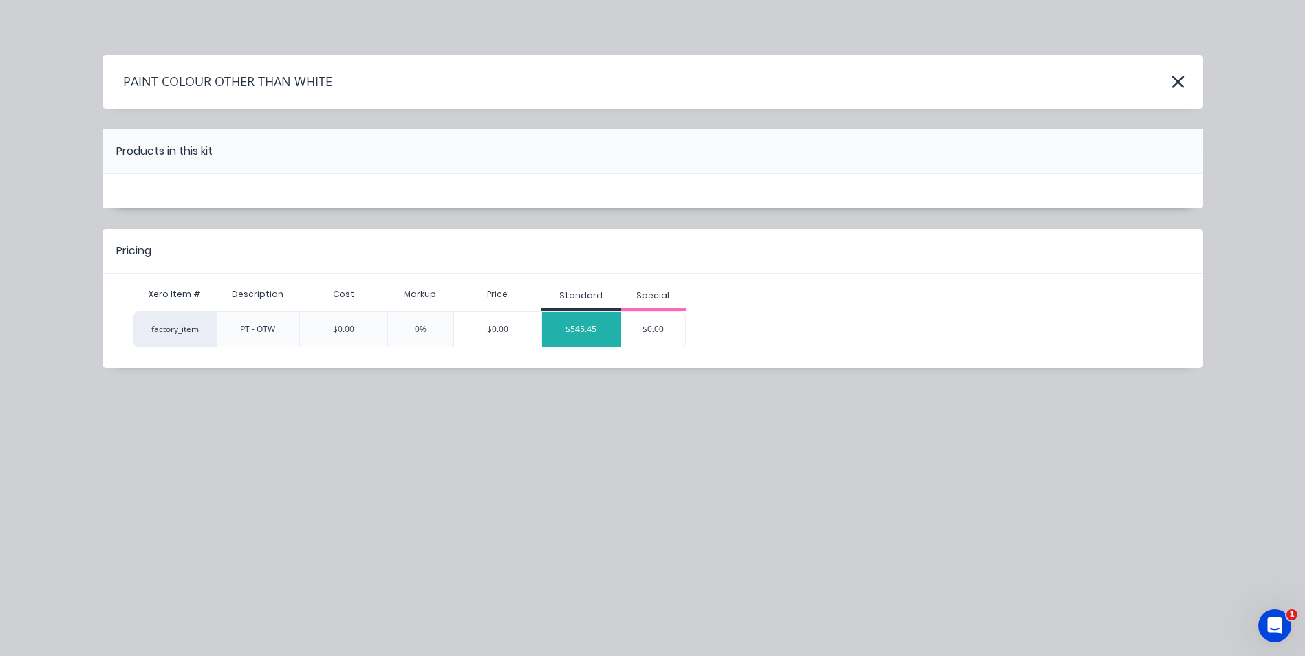
click at [593, 323] on div "$545.45" at bounding box center [581, 329] width 78 height 34
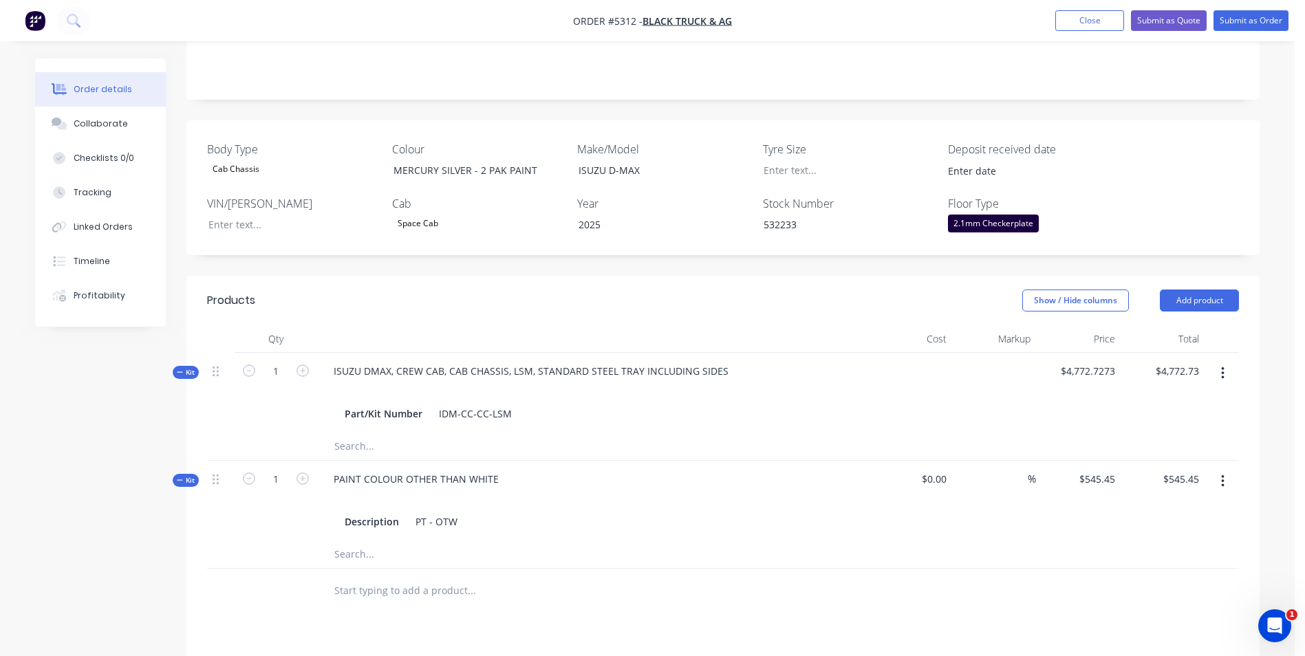
scroll to position [344, 0]
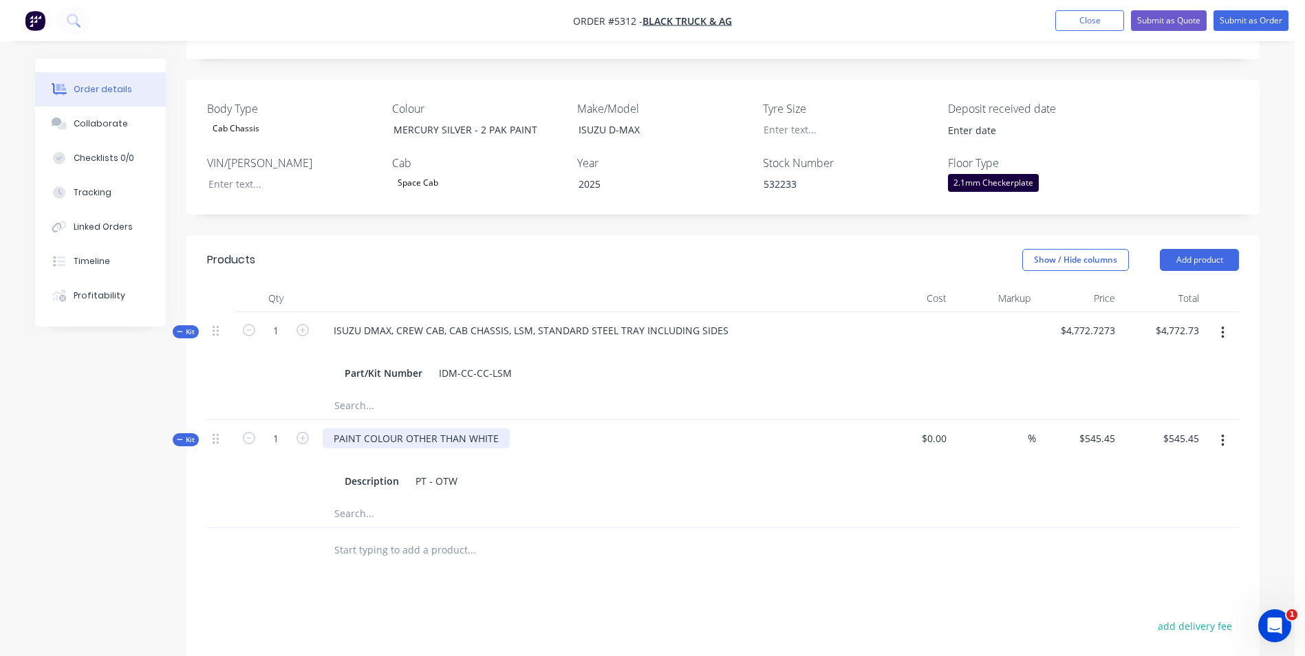
click at [504, 429] on div "PAINT COLOUR OTHER THAN WHITE" at bounding box center [416, 439] width 187 height 20
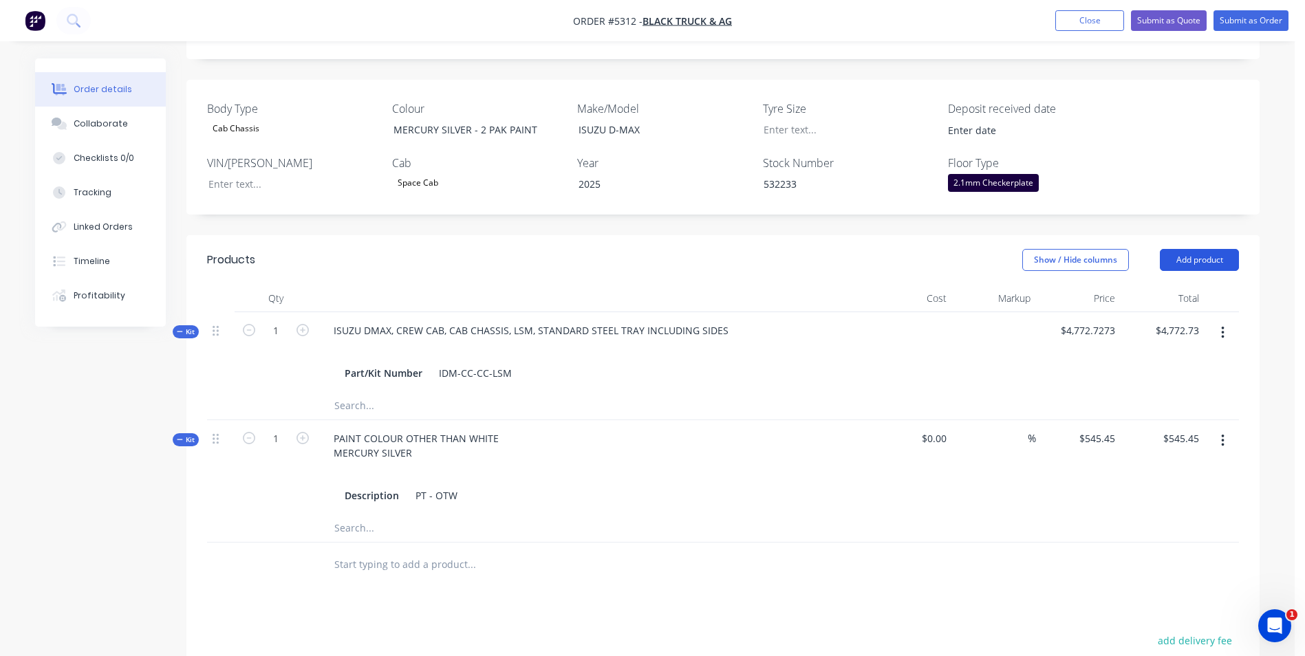
click at [1176, 249] on button "Add product" at bounding box center [1199, 260] width 79 height 22
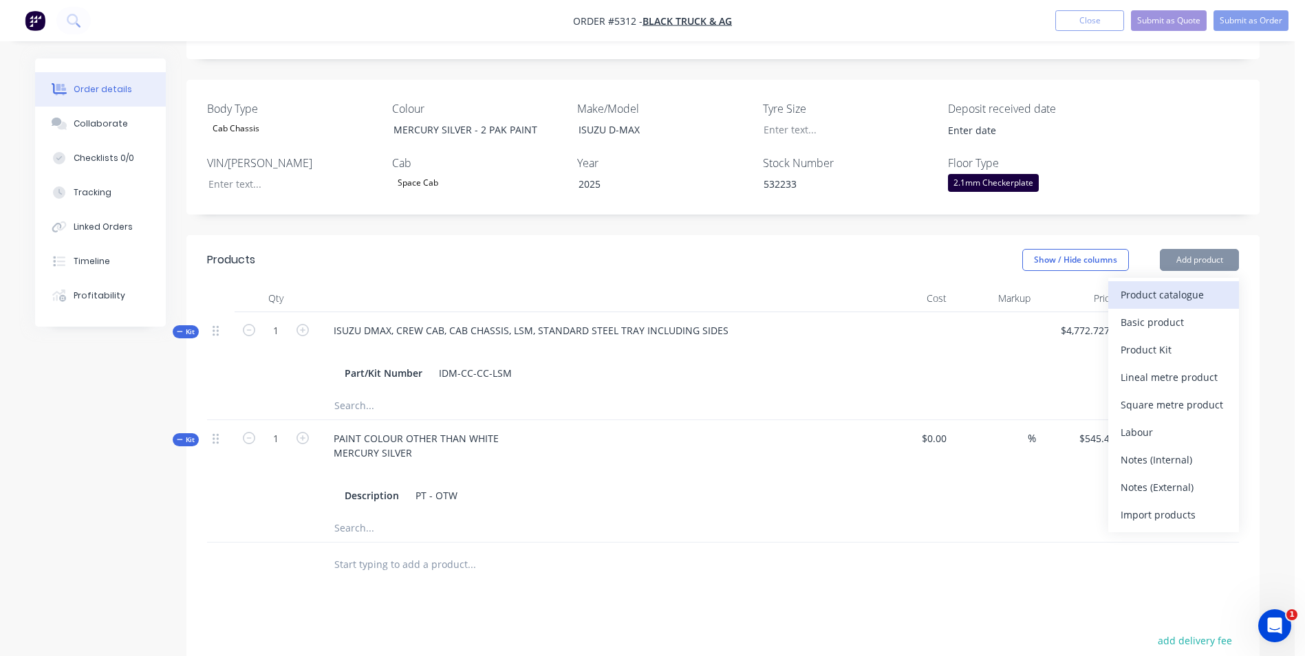
click at [1192, 285] on div "Product catalogue" at bounding box center [1174, 295] width 106 height 20
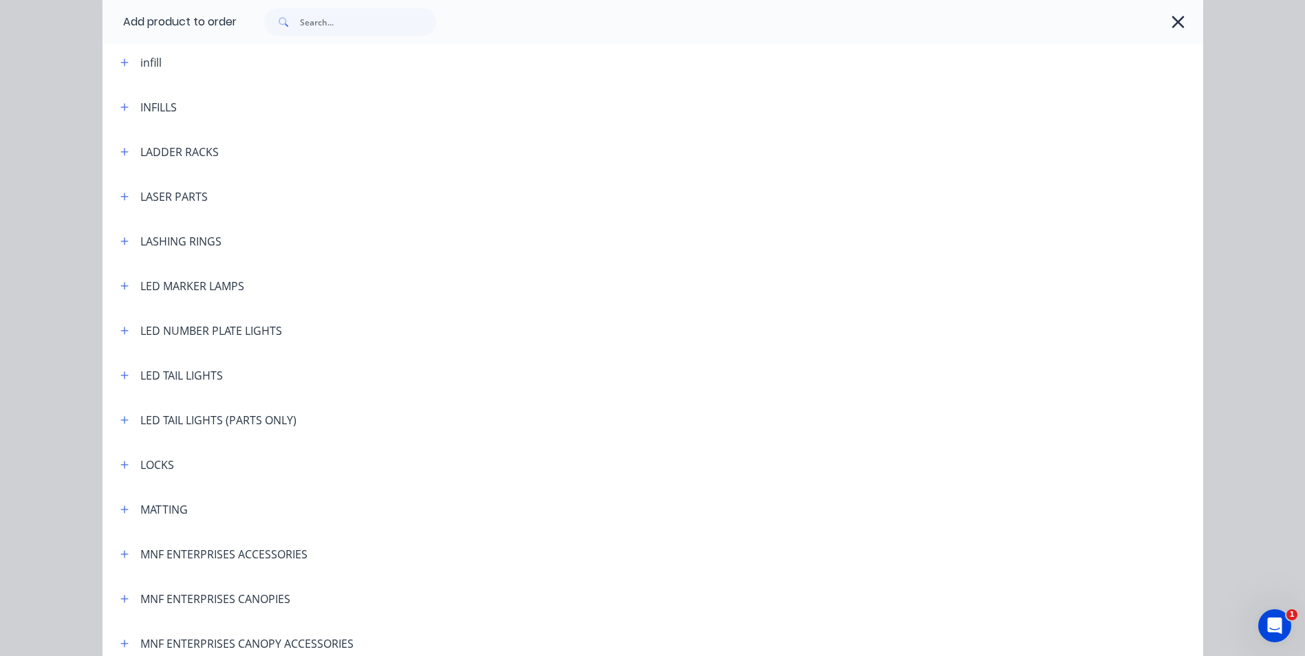
scroll to position [2202, 0]
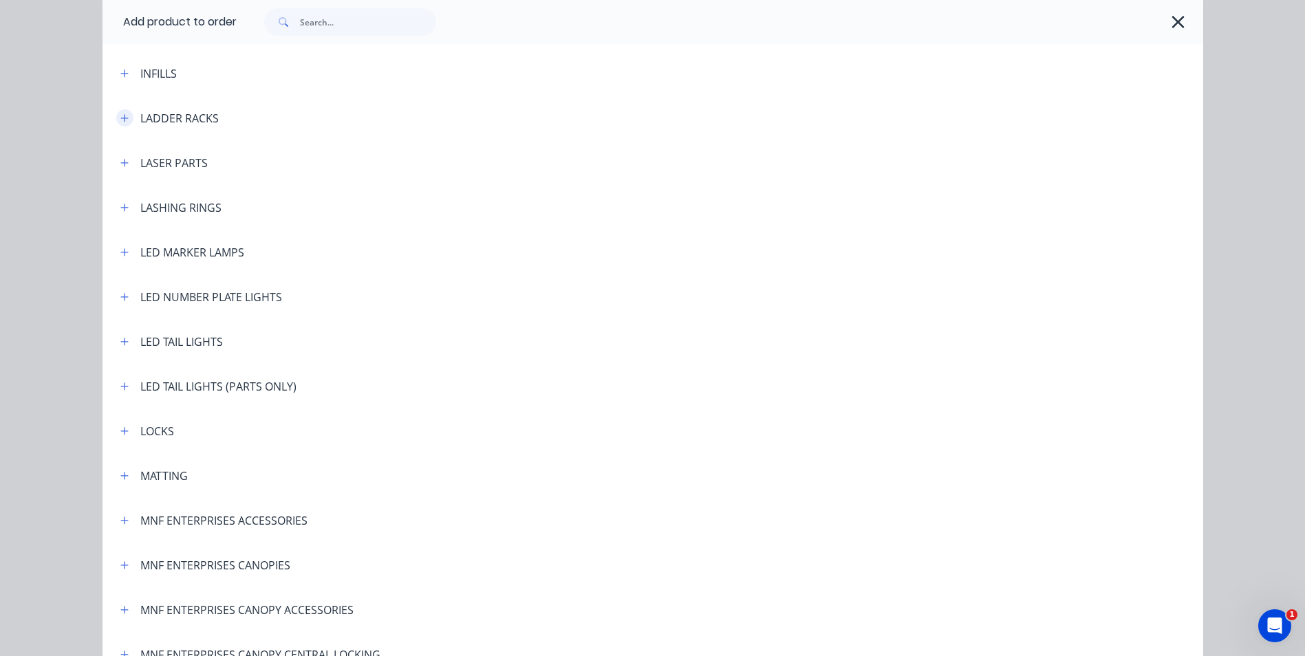
click at [122, 118] on icon "button" at bounding box center [124, 118] width 8 height 8
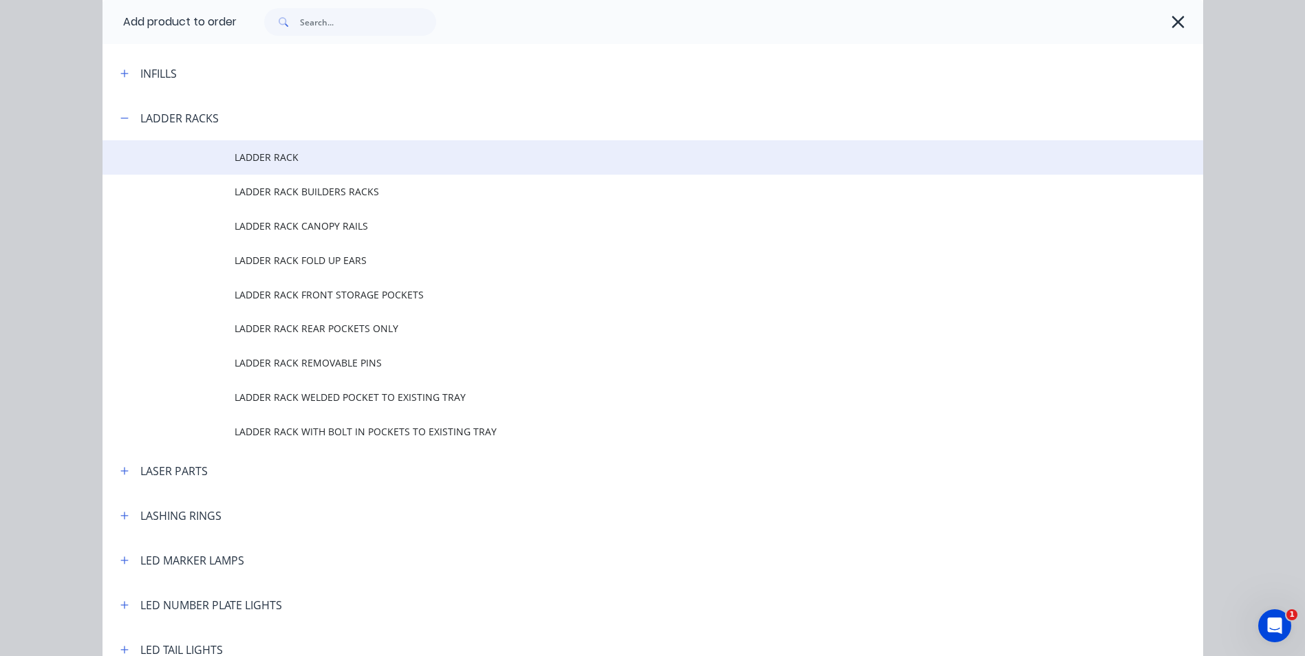
click at [255, 163] on span "LADDER RACK" at bounding box center [622, 157] width 775 height 14
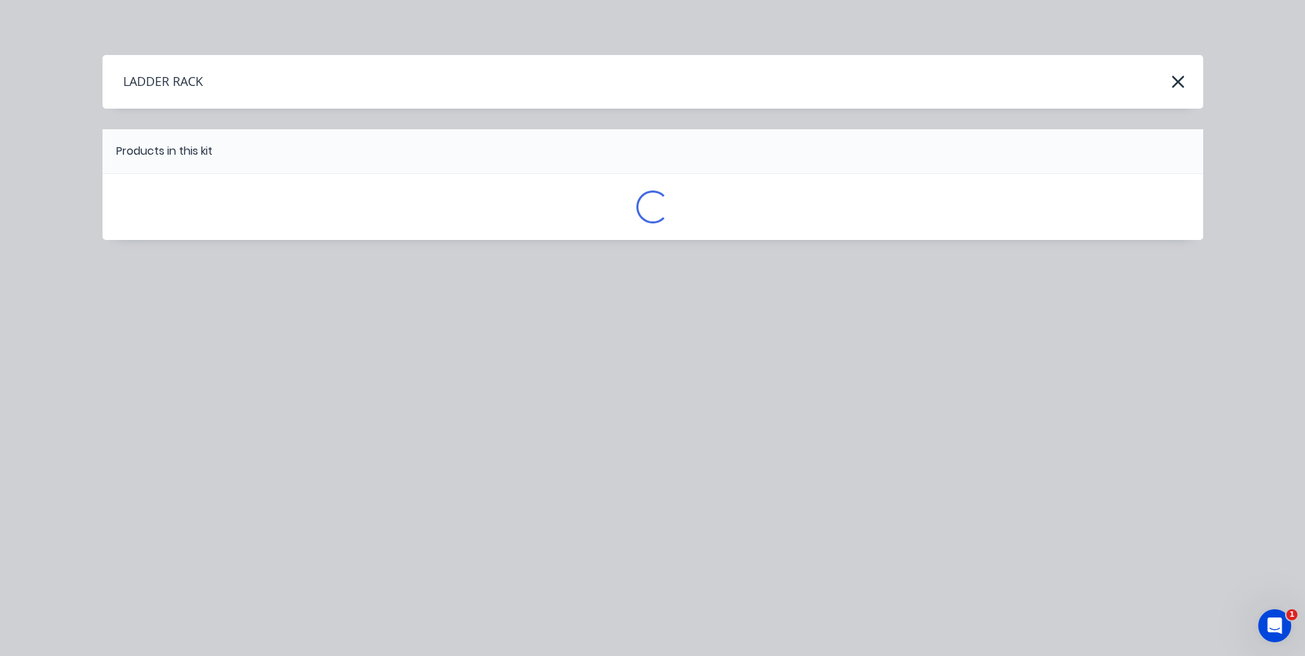
scroll to position [0, 0]
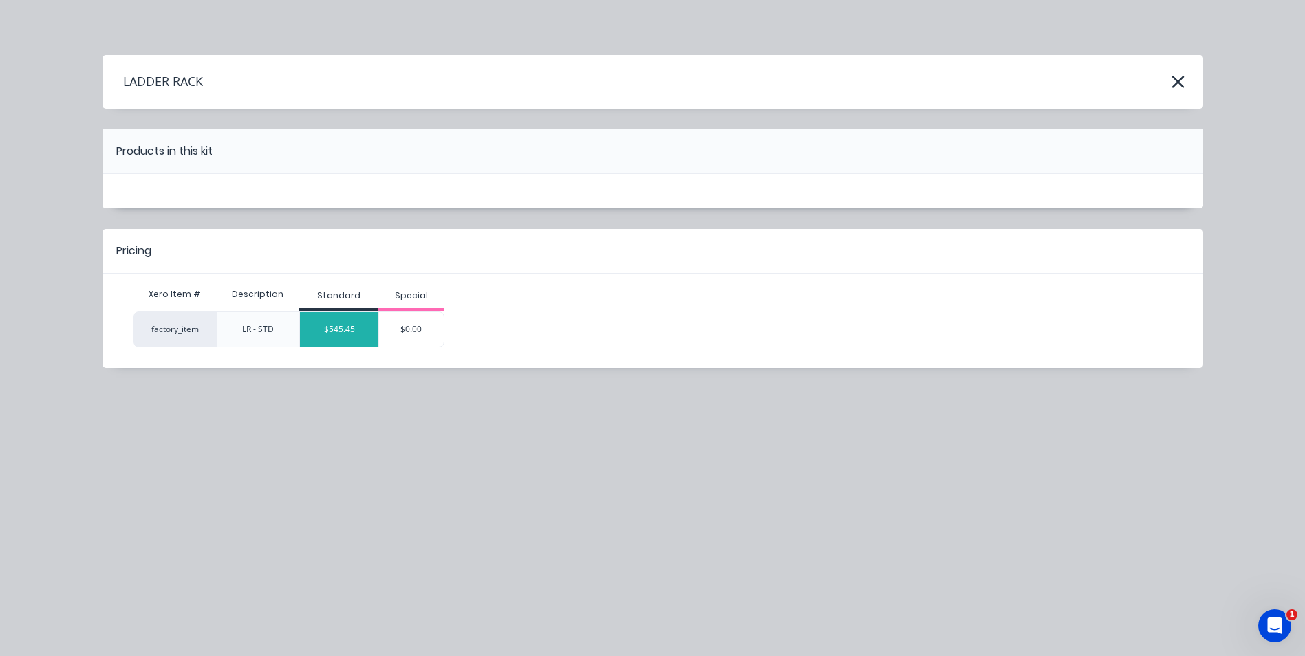
click at [363, 333] on div "$545.45" at bounding box center [339, 329] width 78 height 34
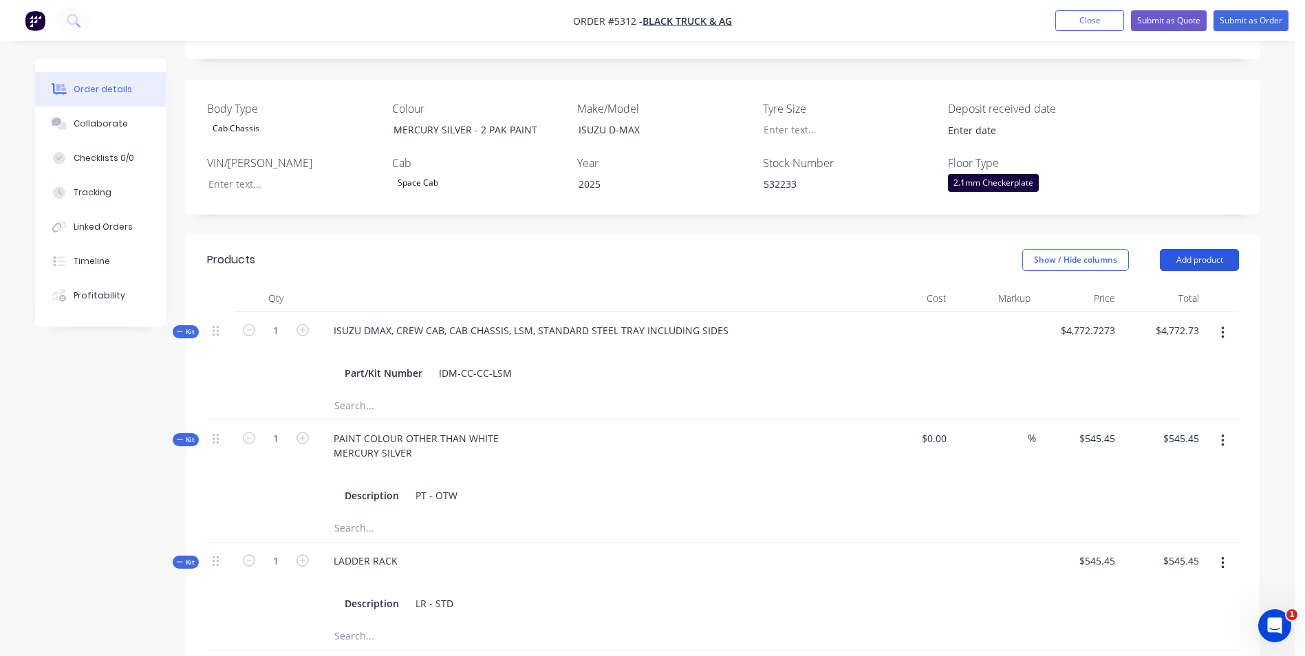
click at [1216, 249] on button "Add product" at bounding box center [1199, 260] width 79 height 22
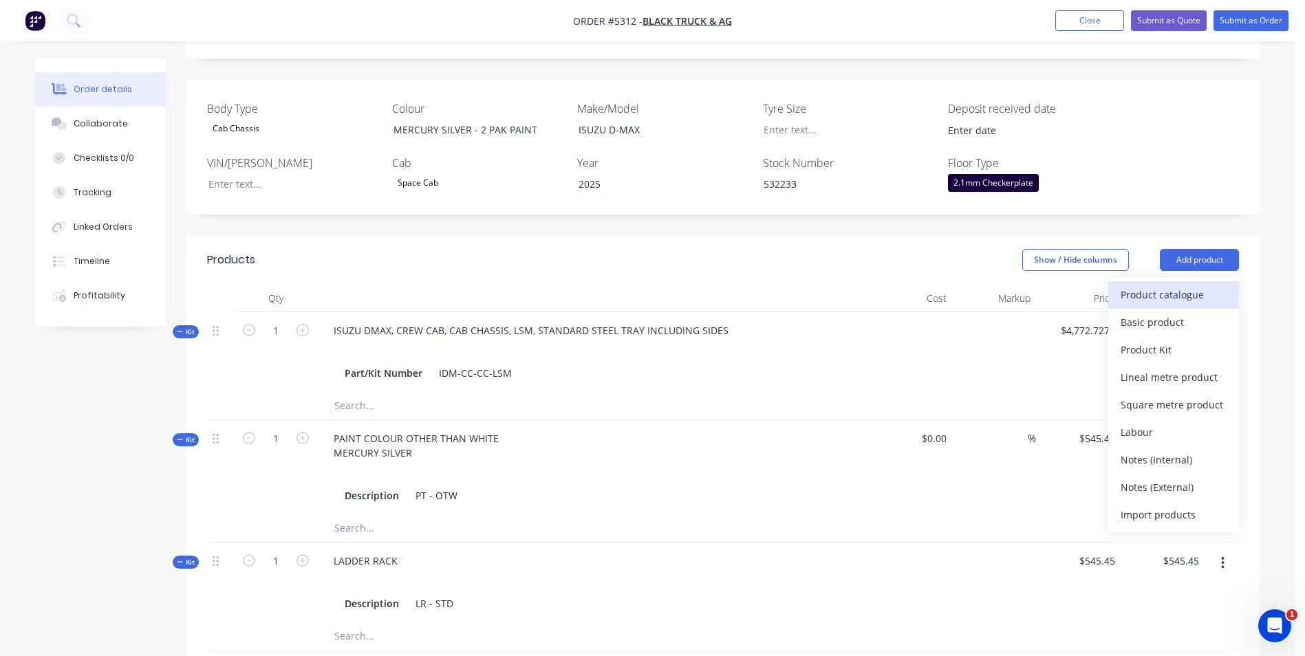
click at [1214, 285] on div "Product catalogue" at bounding box center [1174, 295] width 106 height 20
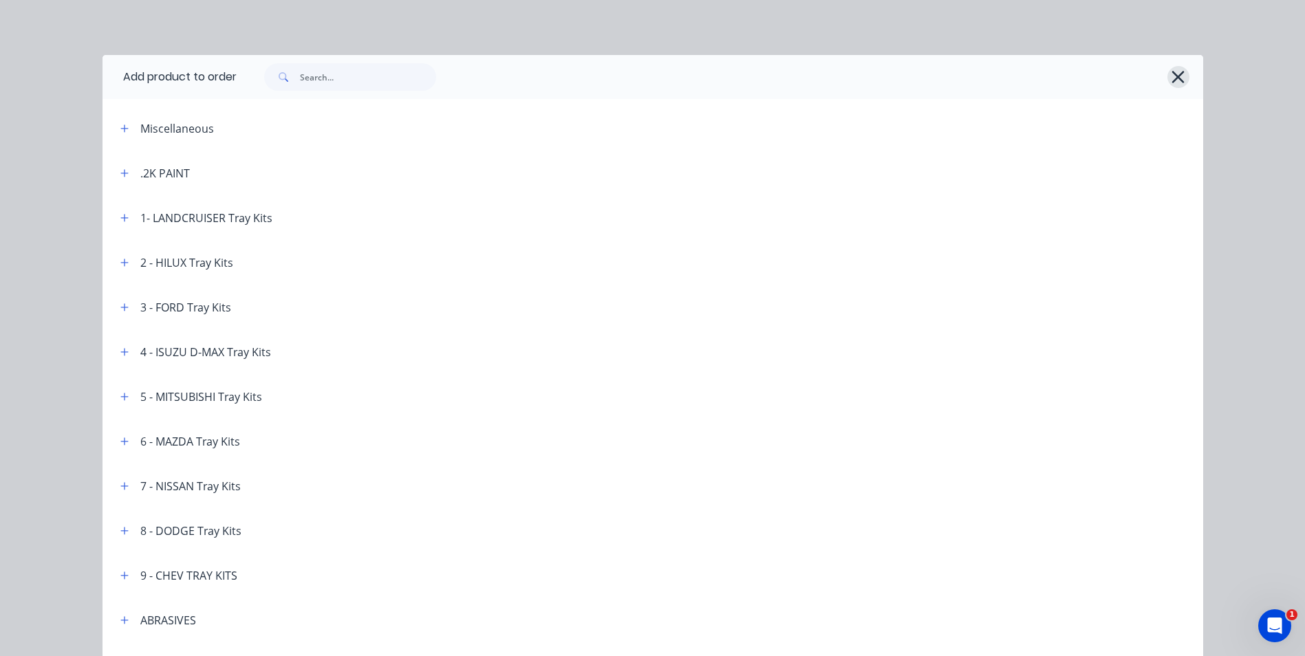
click at [1172, 77] on icon "button" at bounding box center [1178, 76] width 14 height 19
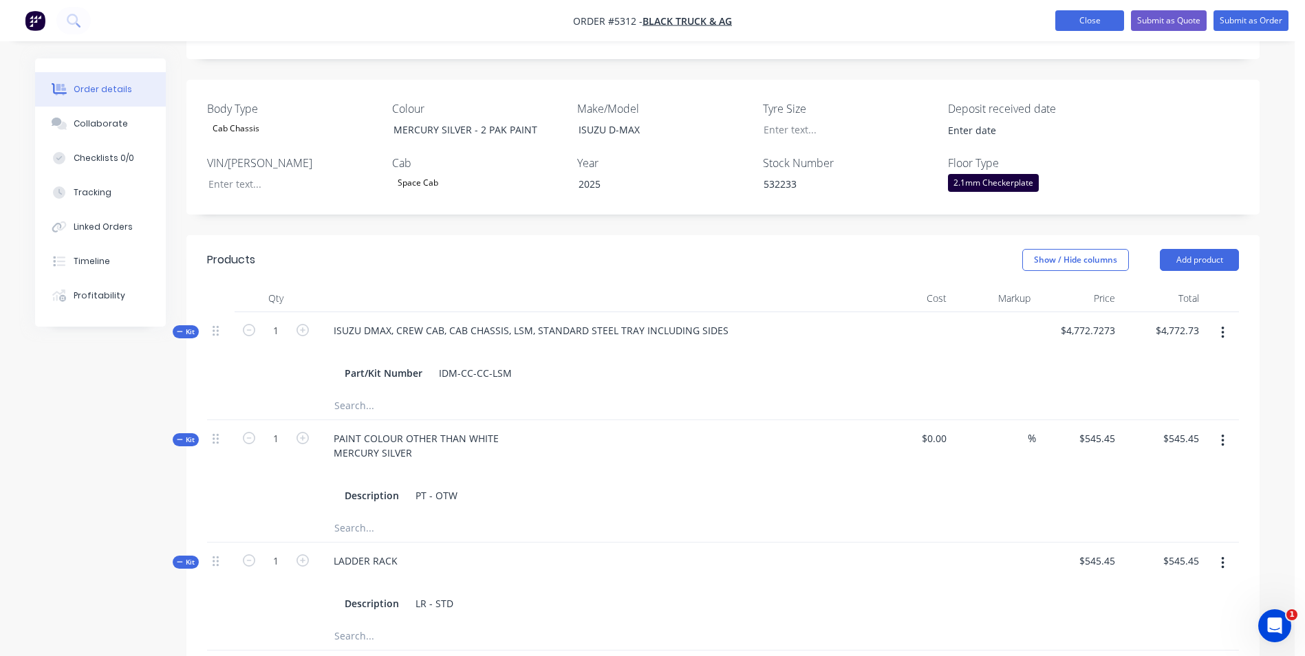
click at [1084, 17] on button "Close" at bounding box center [1089, 20] width 69 height 21
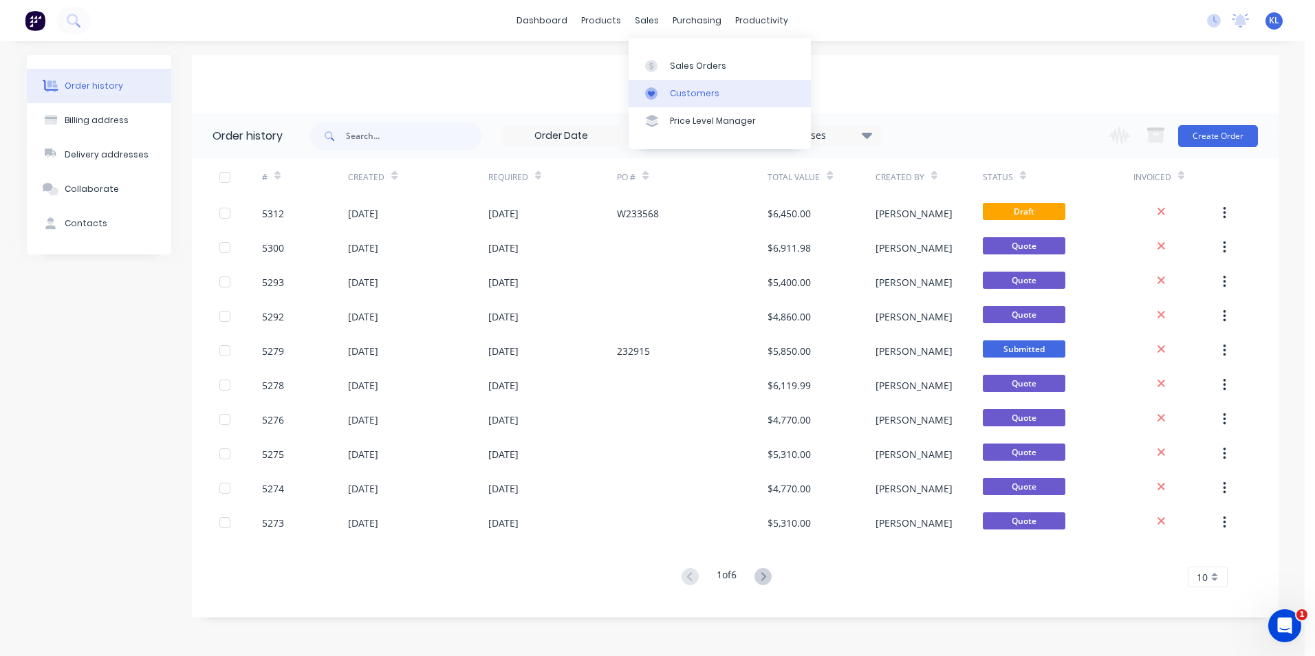
click at [700, 91] on div "Customers" at bounding box center [695, 93] width 50 height 12
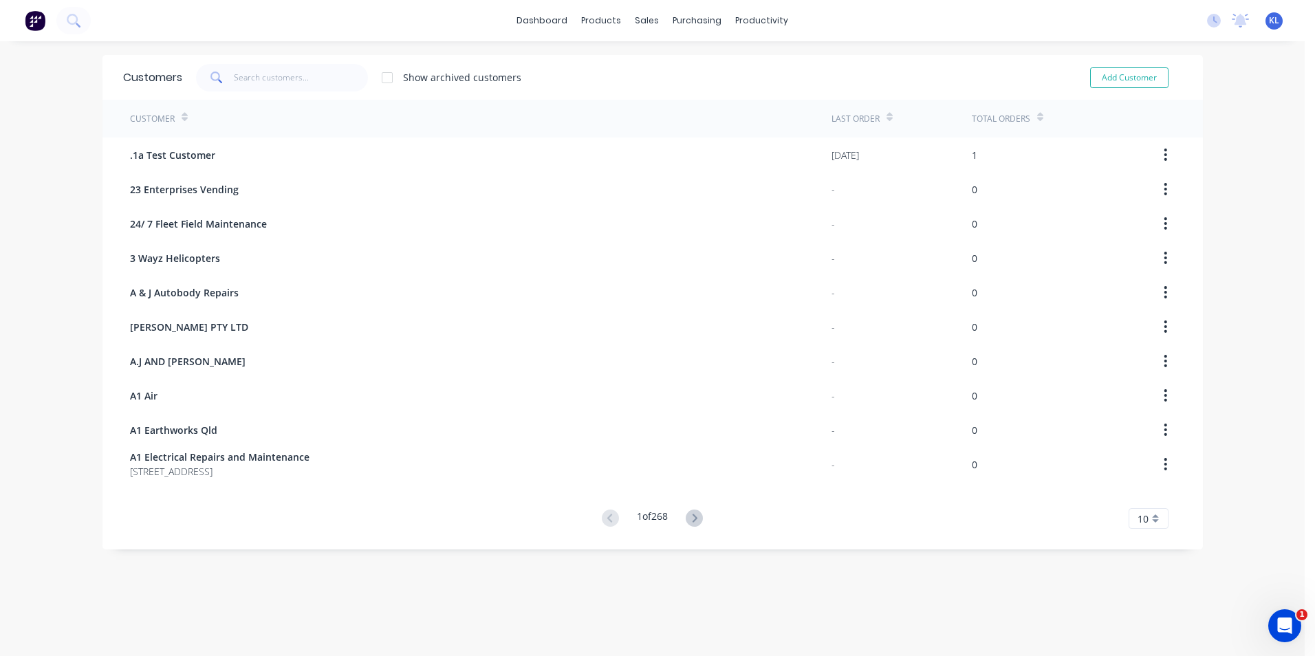
click at [221, 79] on span at bounding box center [215, 78] width 39 height 28
click at [245, 73] on input "text" at bounding box center [301, 78] width 134 height 28
click at [701, 62] on div "Sales Orders" at bounding box center [693, 66] width 56 height 12
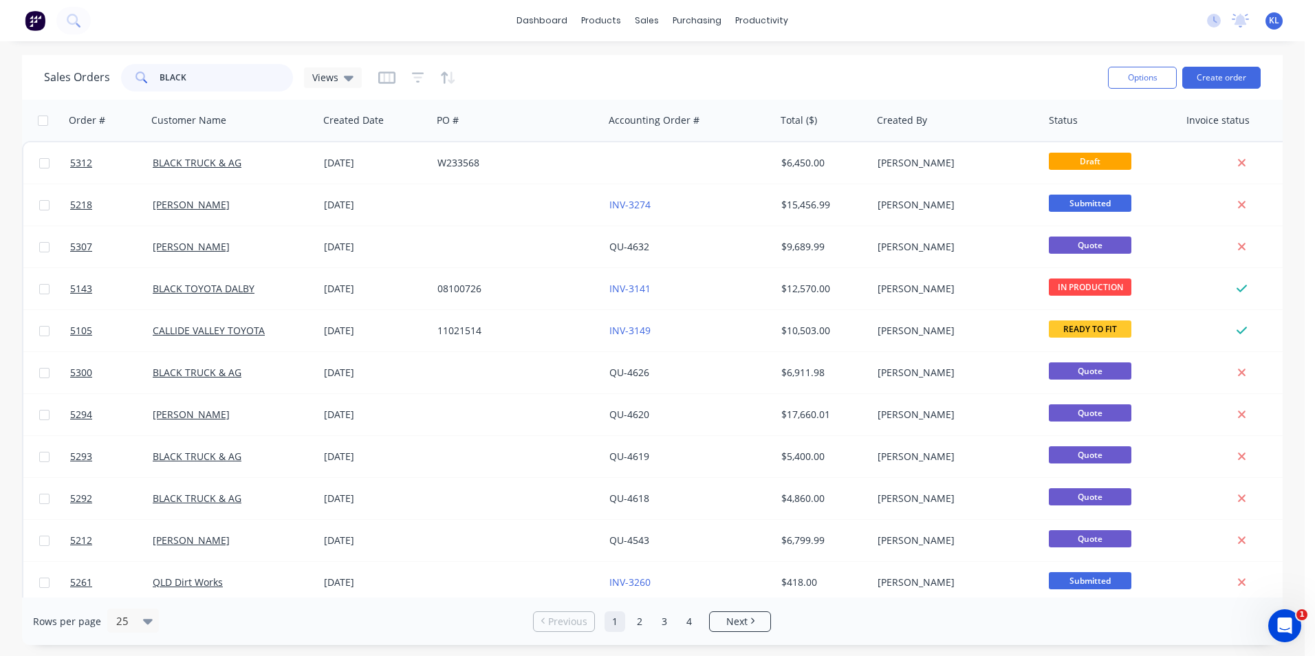
click at [195, 76] on input "BLACK" at bounding box center [227, 78] width 134 height 28
type input "B"
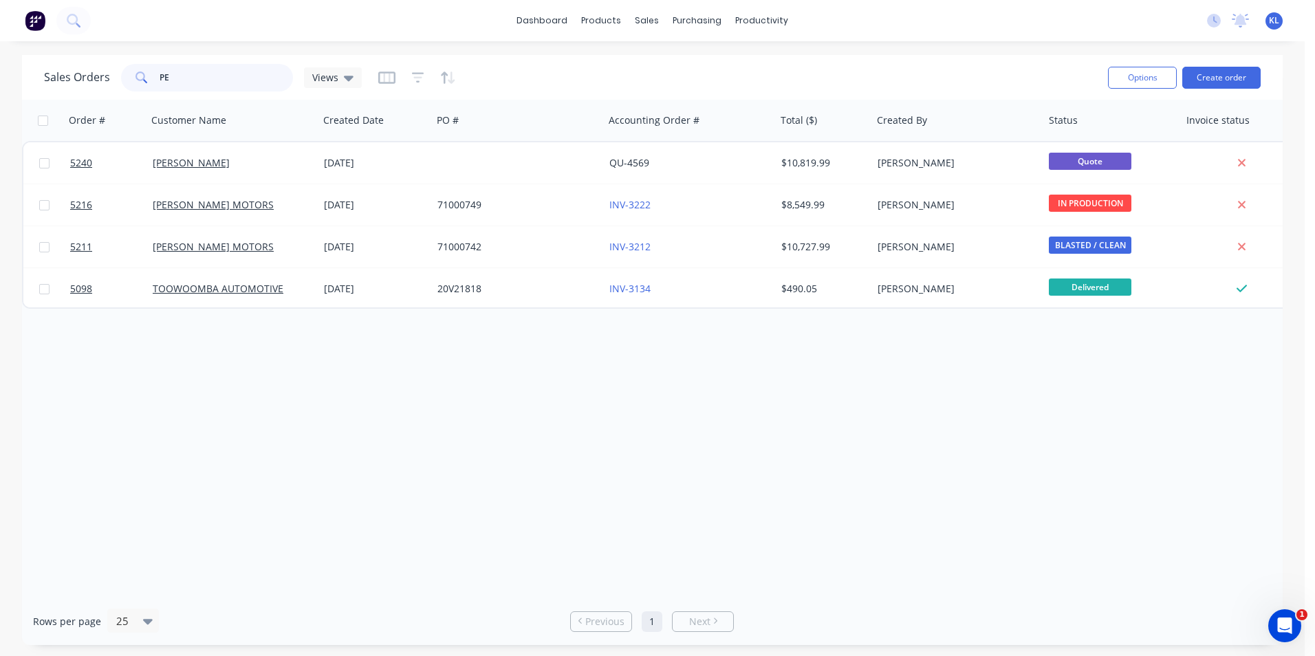
type input "P"
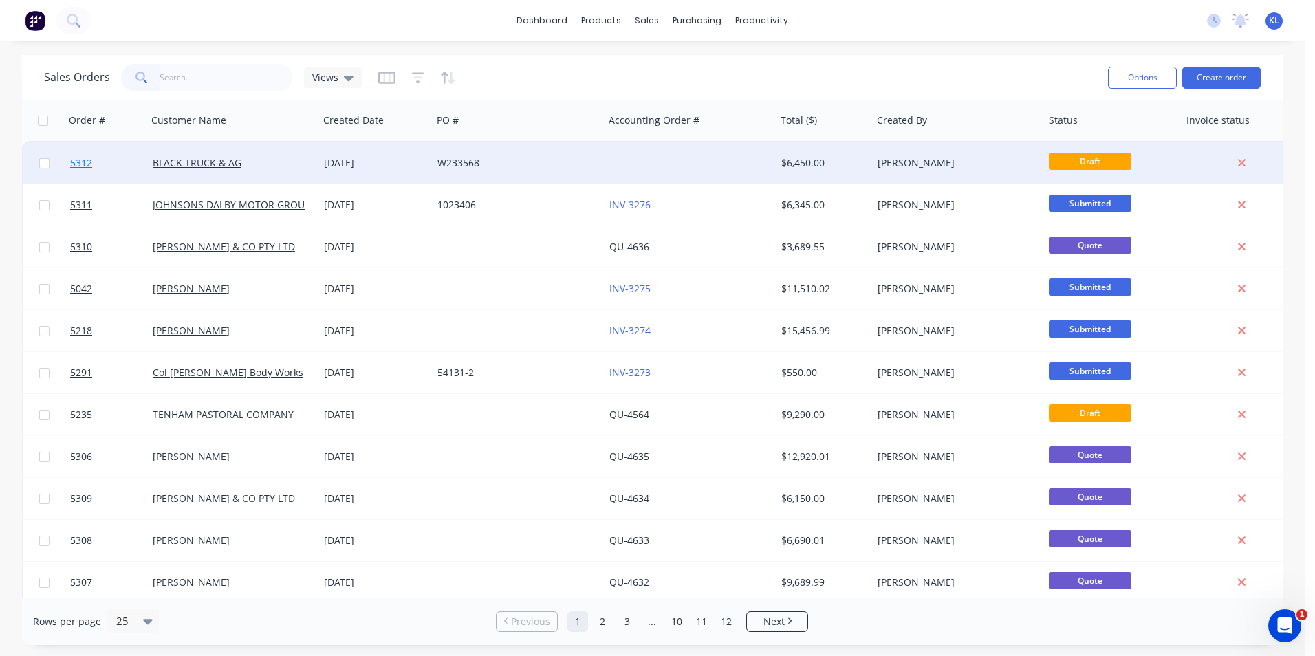
click at [84, 164] on span "5312" at bounding box center [81, 163] width 22 height 14
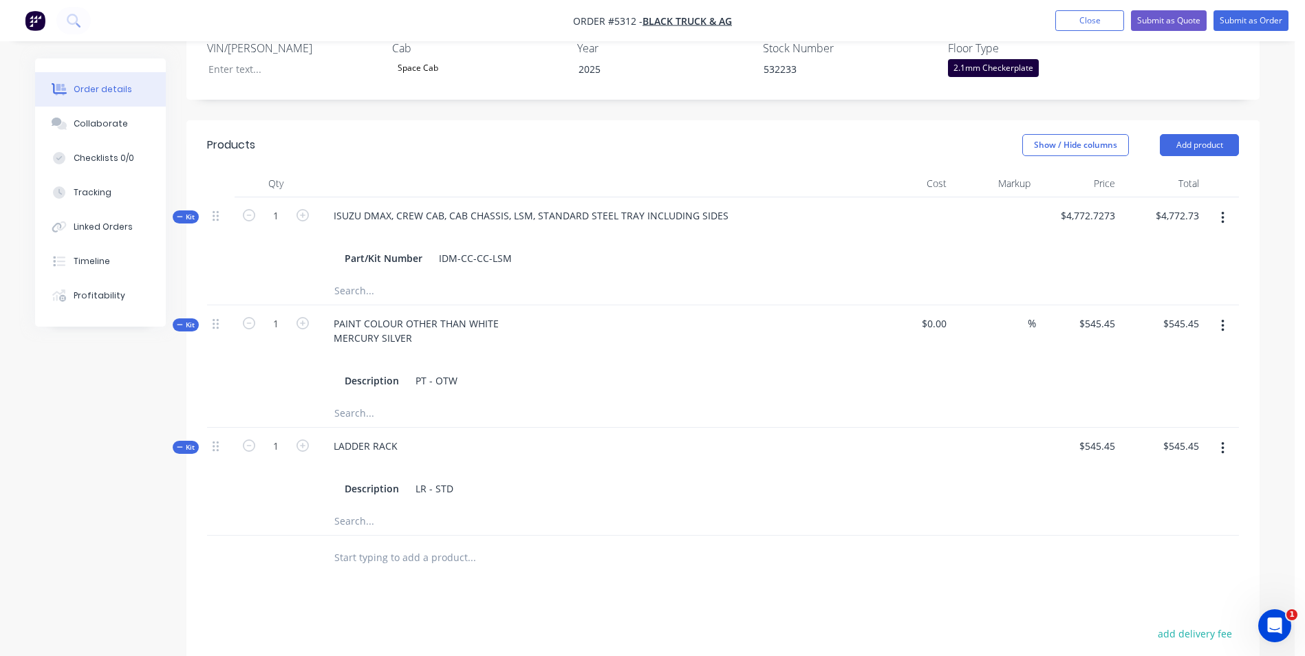
scroll to position [275, 0]
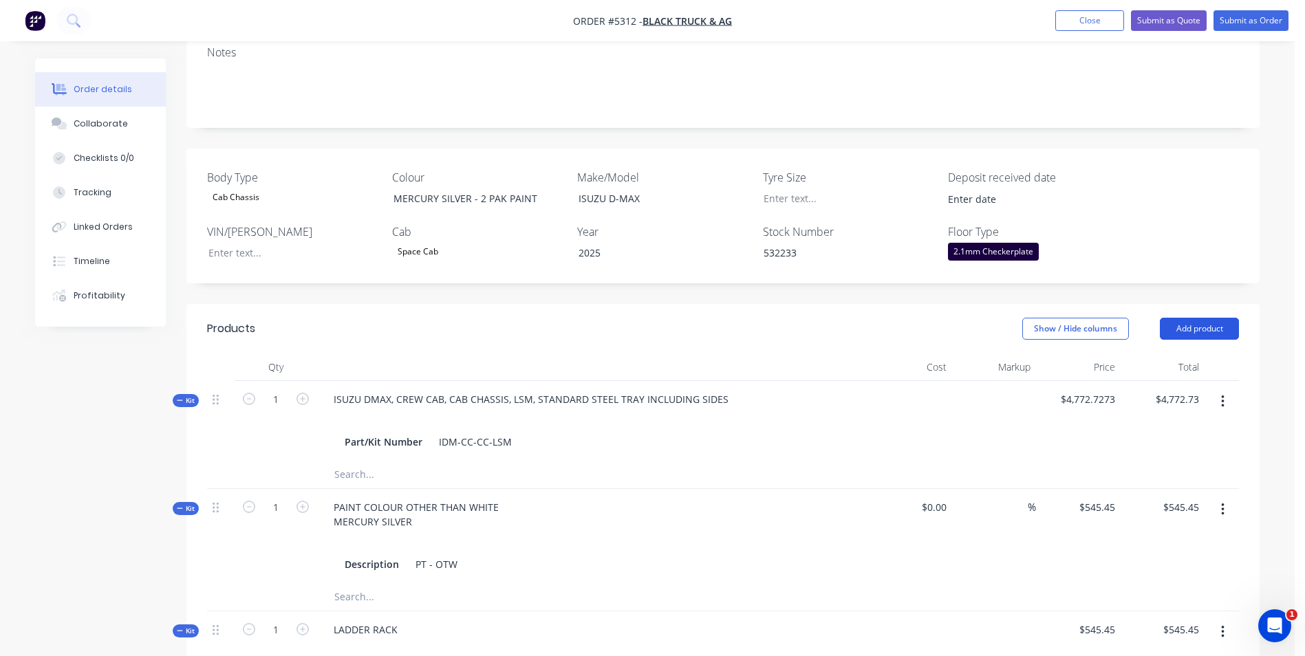
click at [1214, 318] on button "Add product" at bounding box center [1199, 329] width 79 height 22
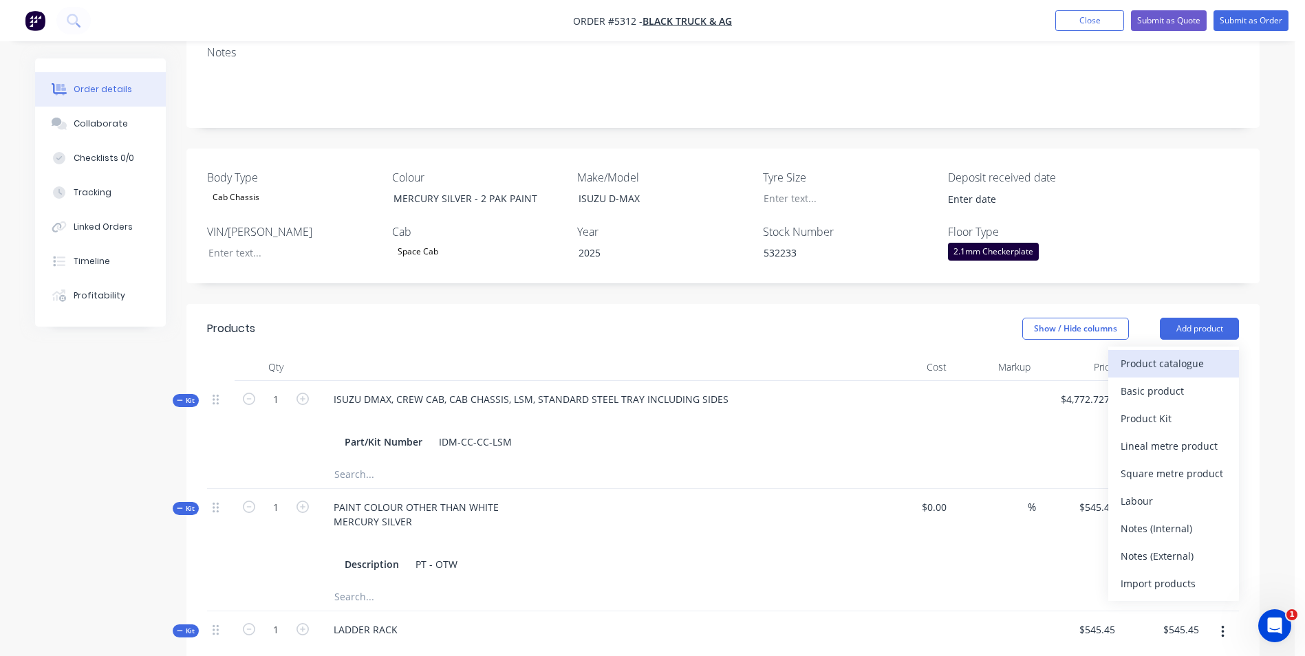
click at [1193, 354] on div "Product catalogue" at bounding box center [1174, 364] width 106 height 20
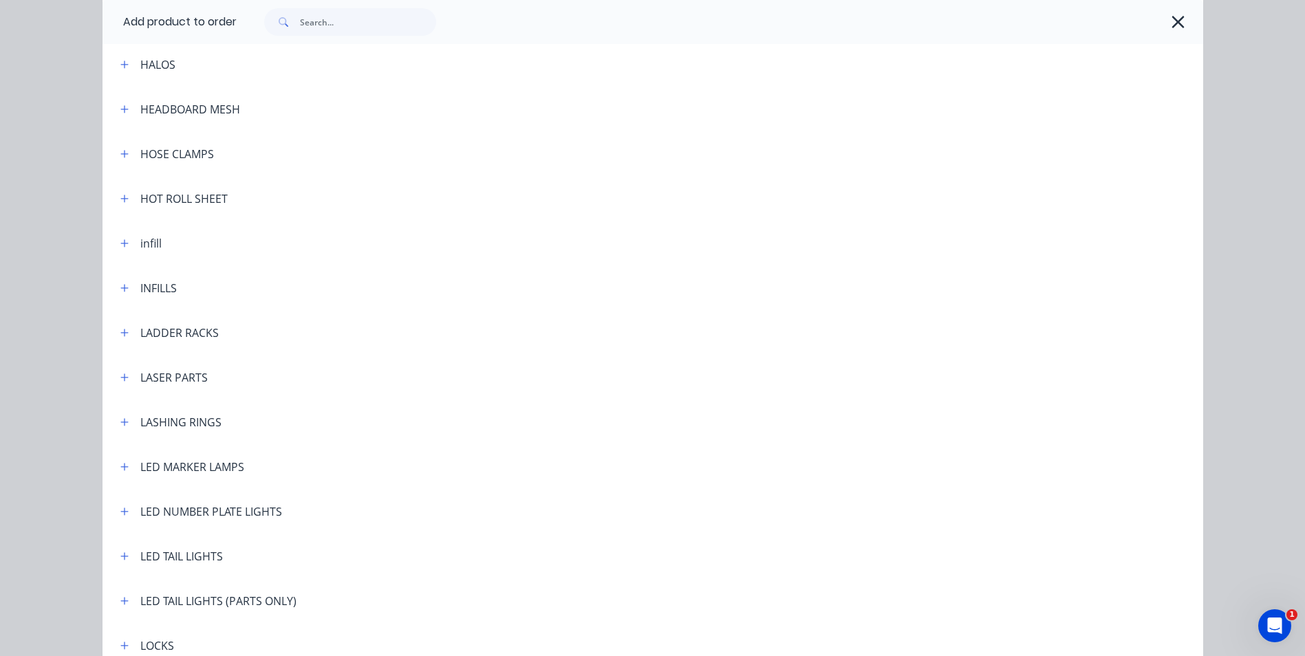
scroll to position [2133, 0]
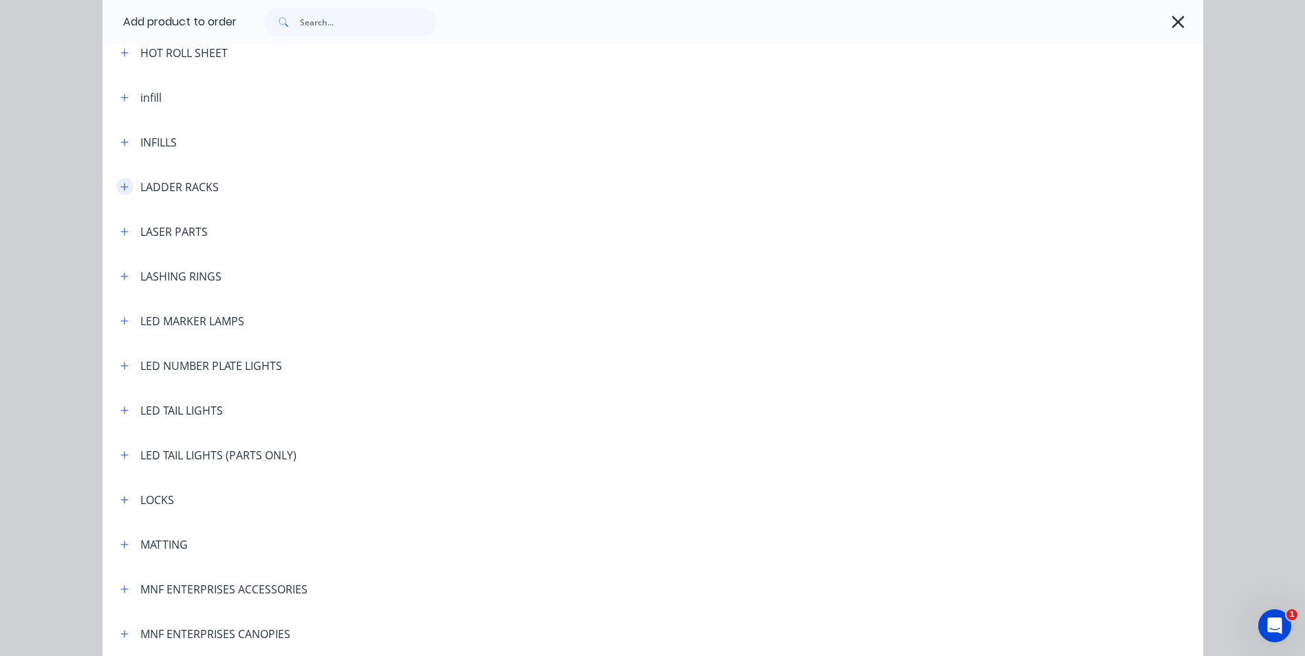
click at [120, 188] on icon "button" at bounding box center [124, 187] width 8 height 10
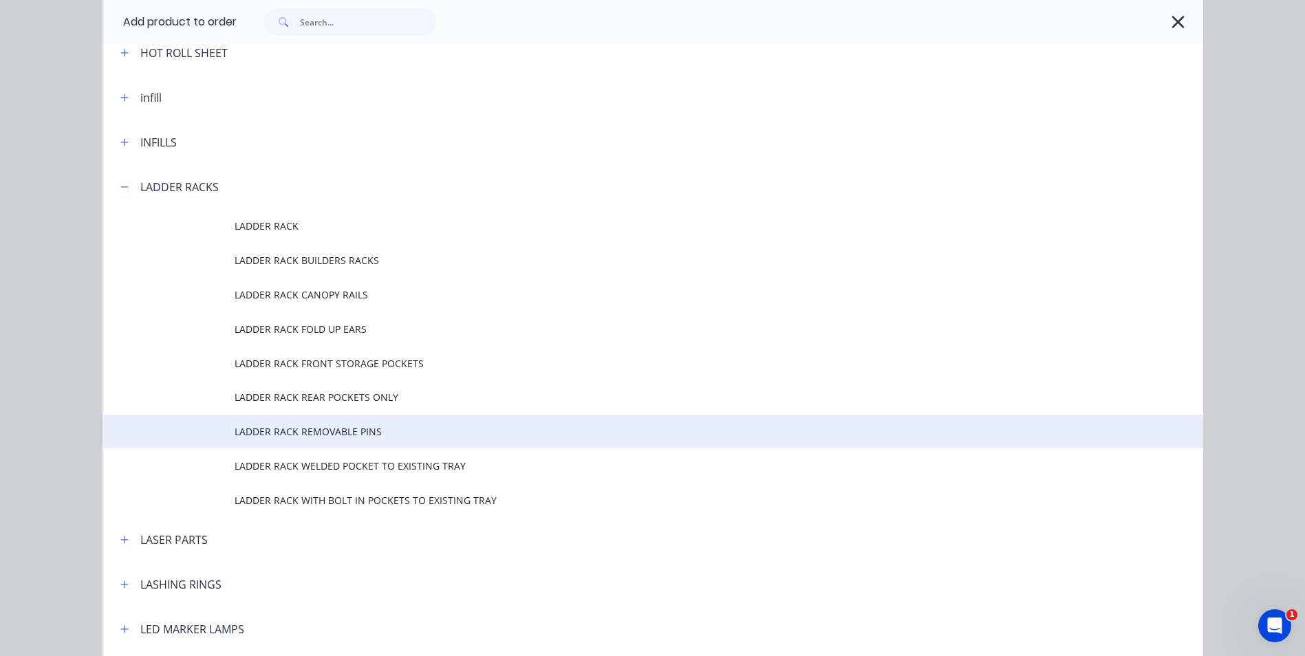
click at [347, 434] on span "LADDER RACK REMOVABLE PINS" at bounding box center [622, 431] width 775 height 14
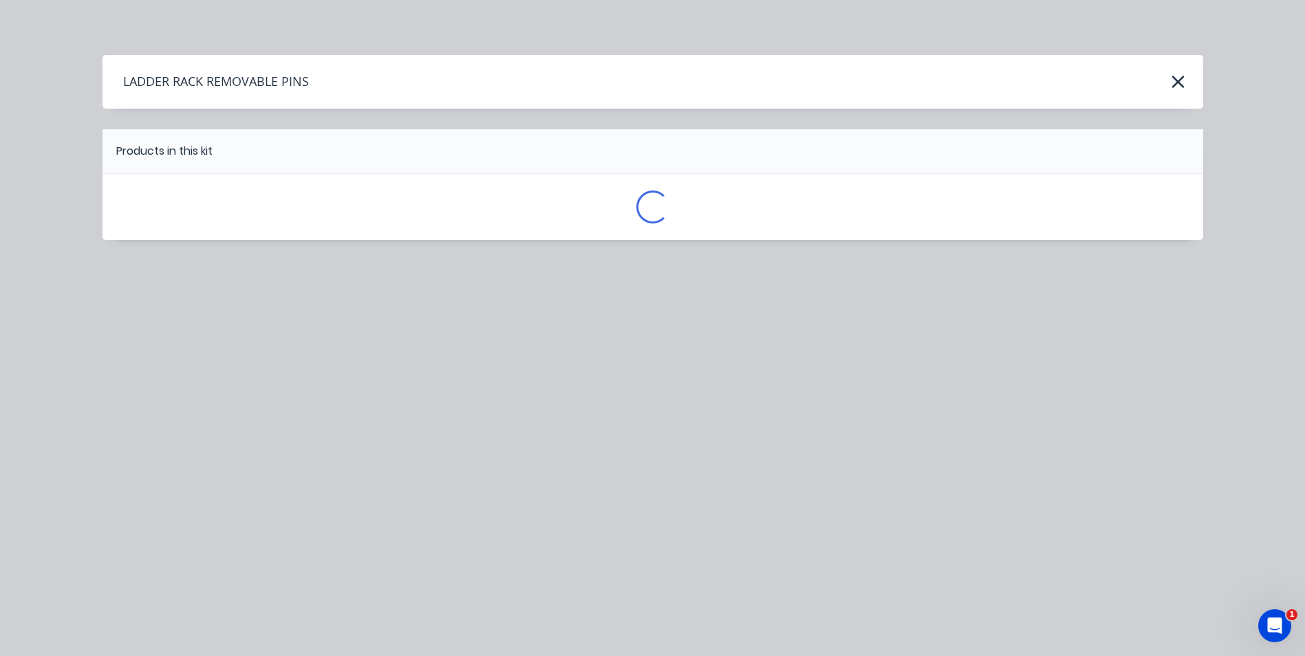
scroll to position [0, 0]
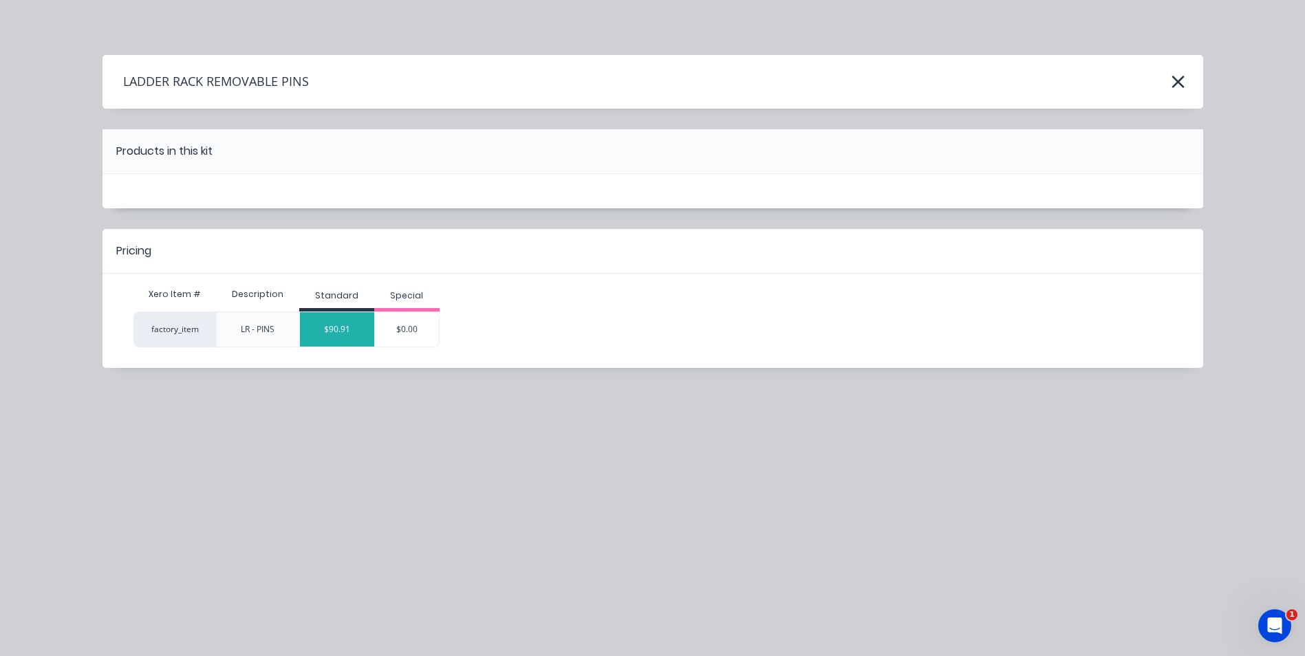
click at [340, 335] on div "$90.91" at bounding box center [337, 329] width 74 height 34
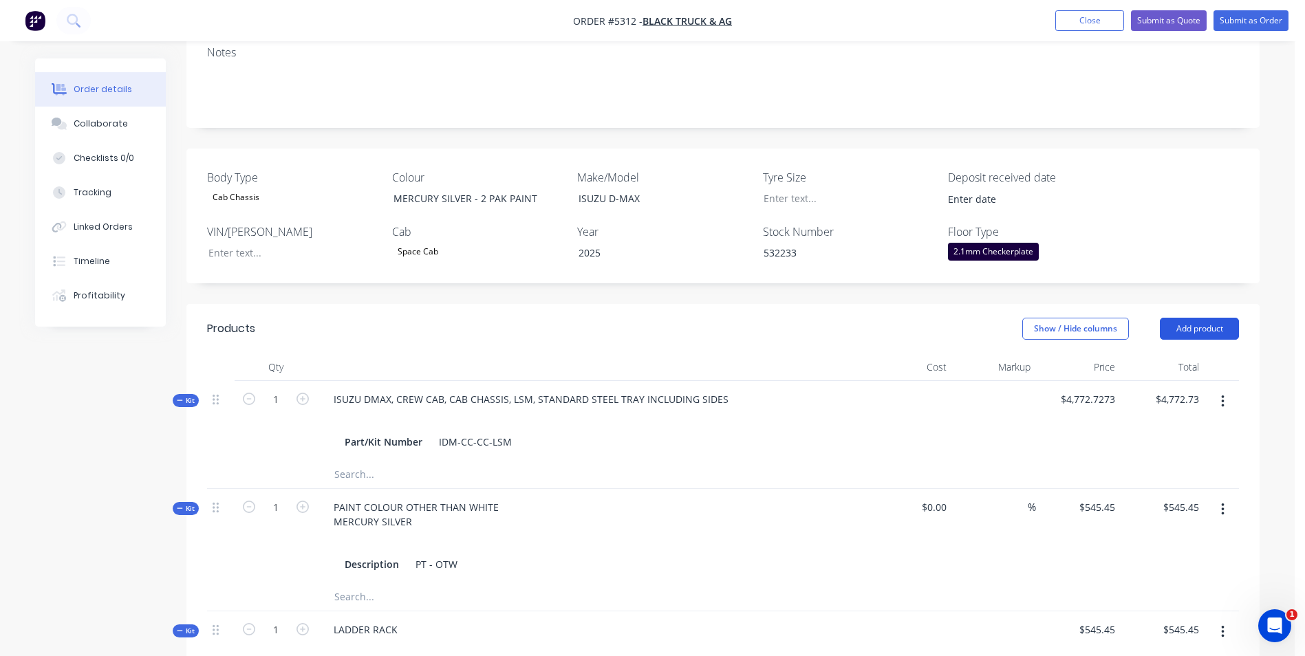
click at [1194, 318] on button "Add product" at bounding box center [1199, 329] width 79 height 22
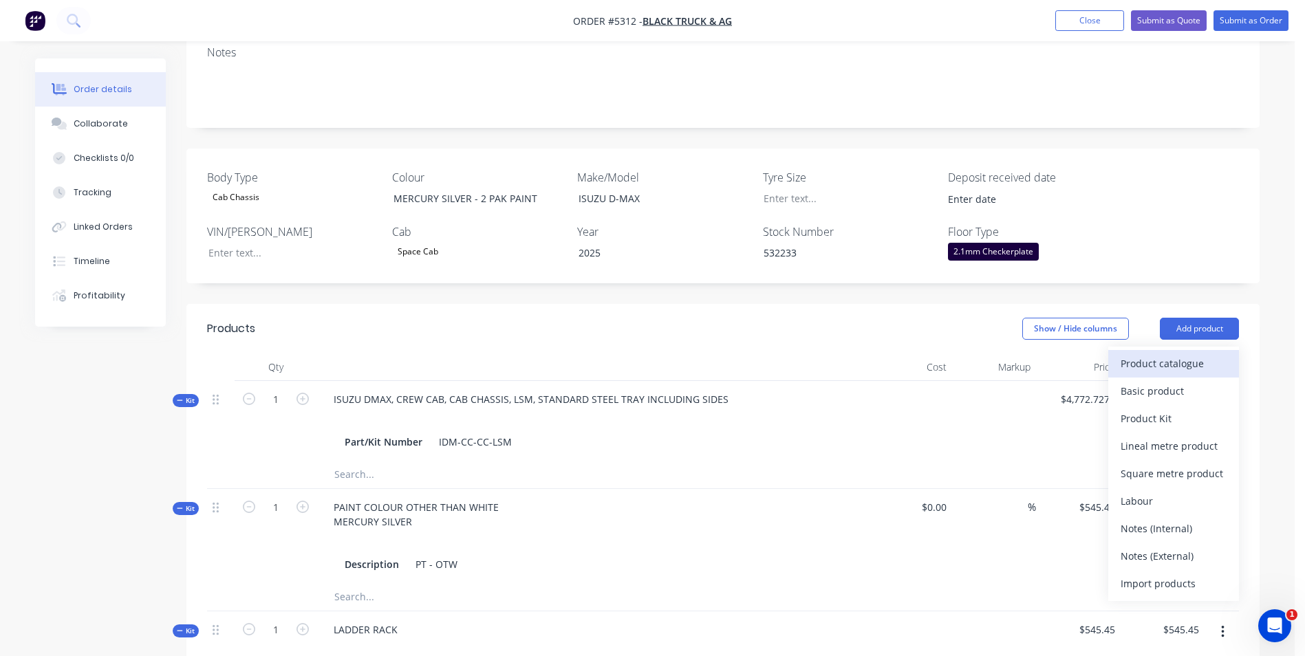
click at [1176, 354] on div "Product catalogue" at bounding box center [1174, 364] width 106 height 20
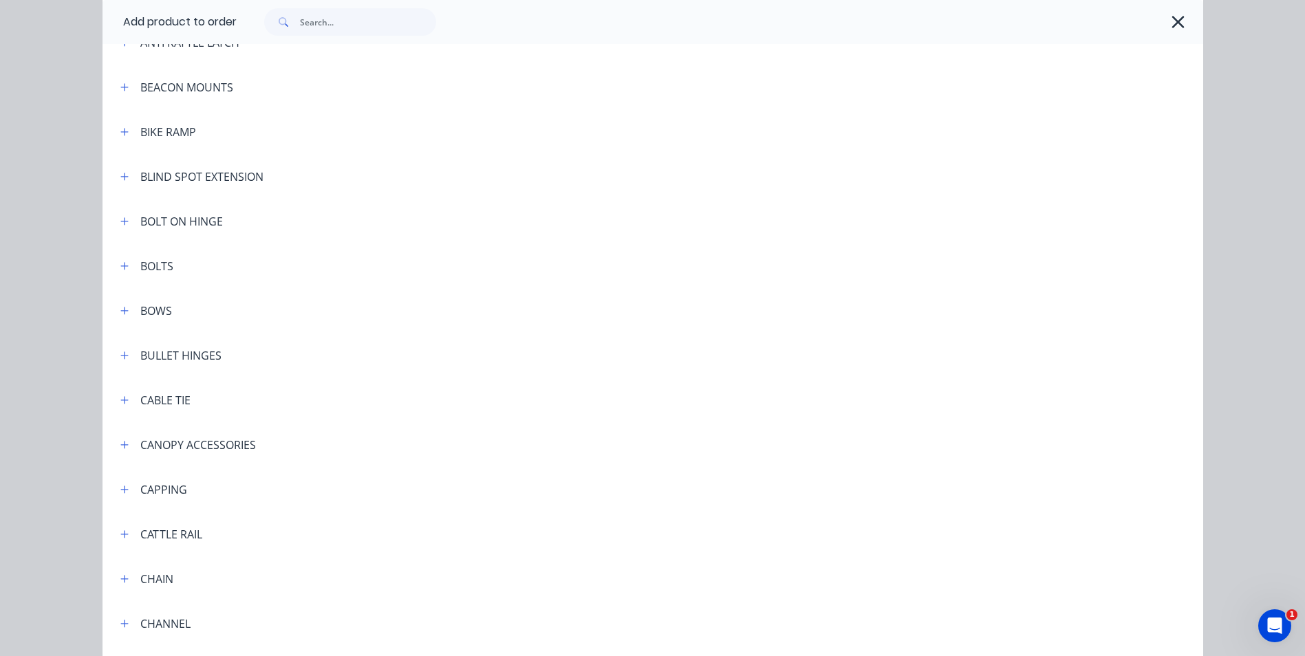
scroll to position [826, 0]
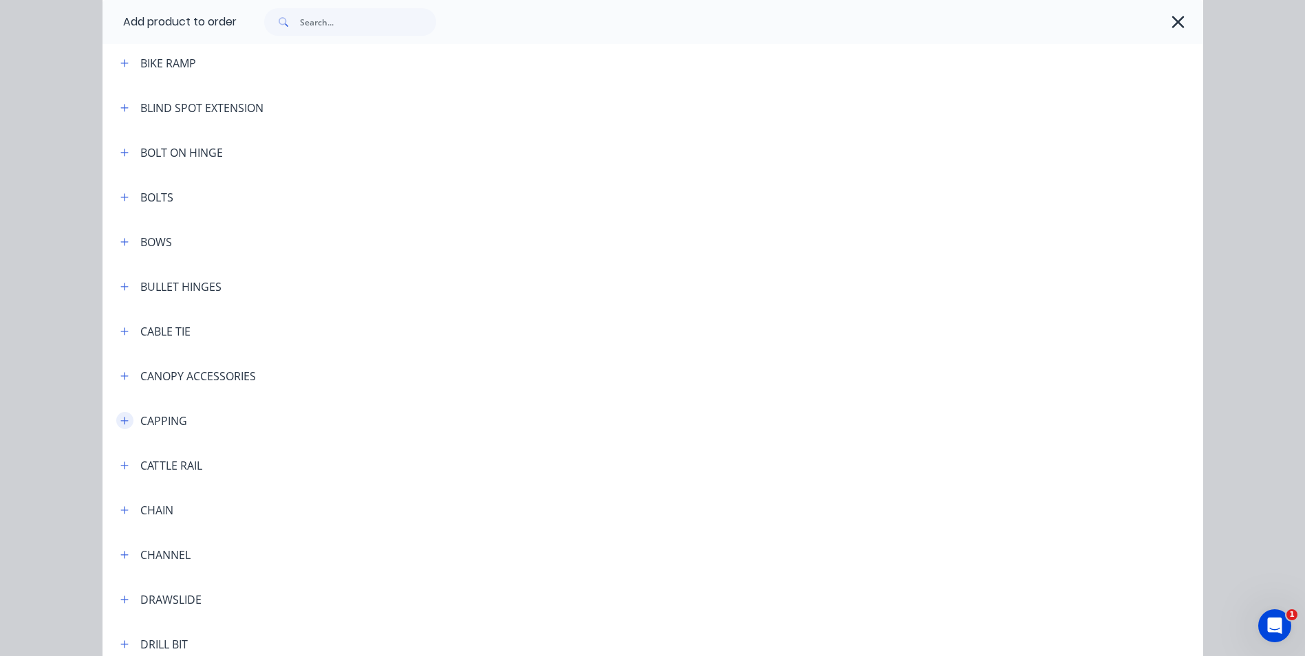
click at [120, 424] on icon "button" at bounding box center [124, 421] width 8 height 10
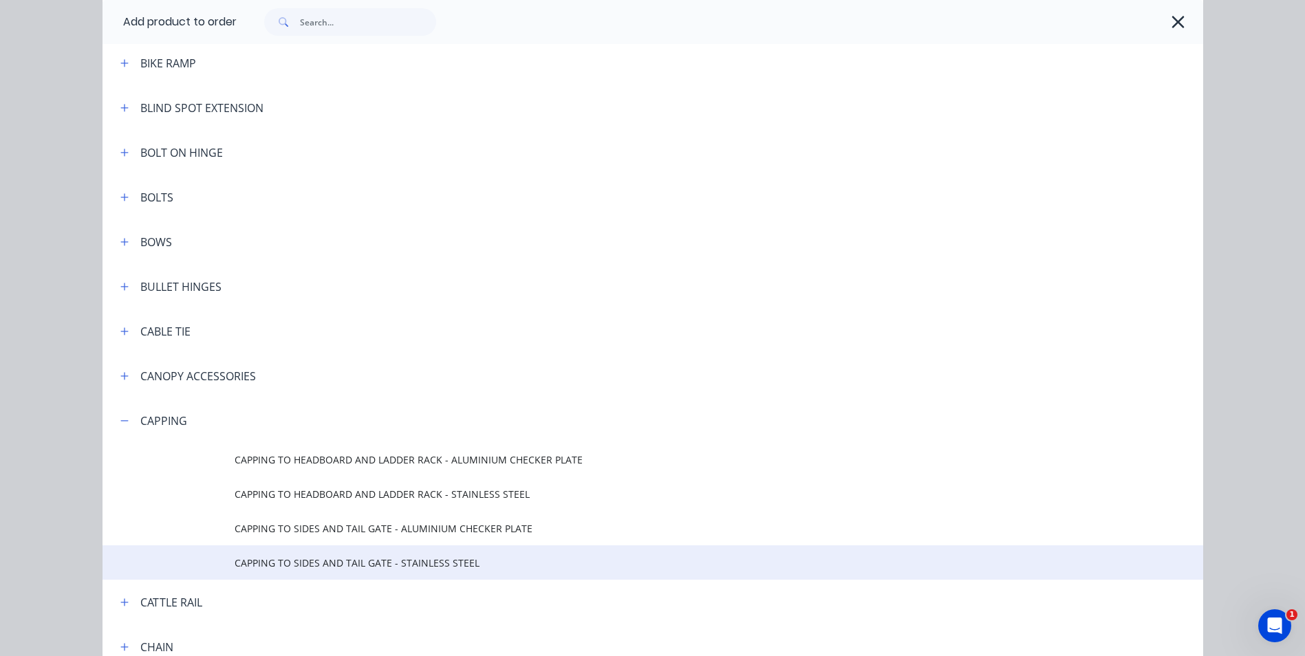
click at [410, 557] on span "CAPPING TO SIDES AND TAIL GATE - STAINLESS STEEL" at bounding box center [622, 563] width 775 height 14
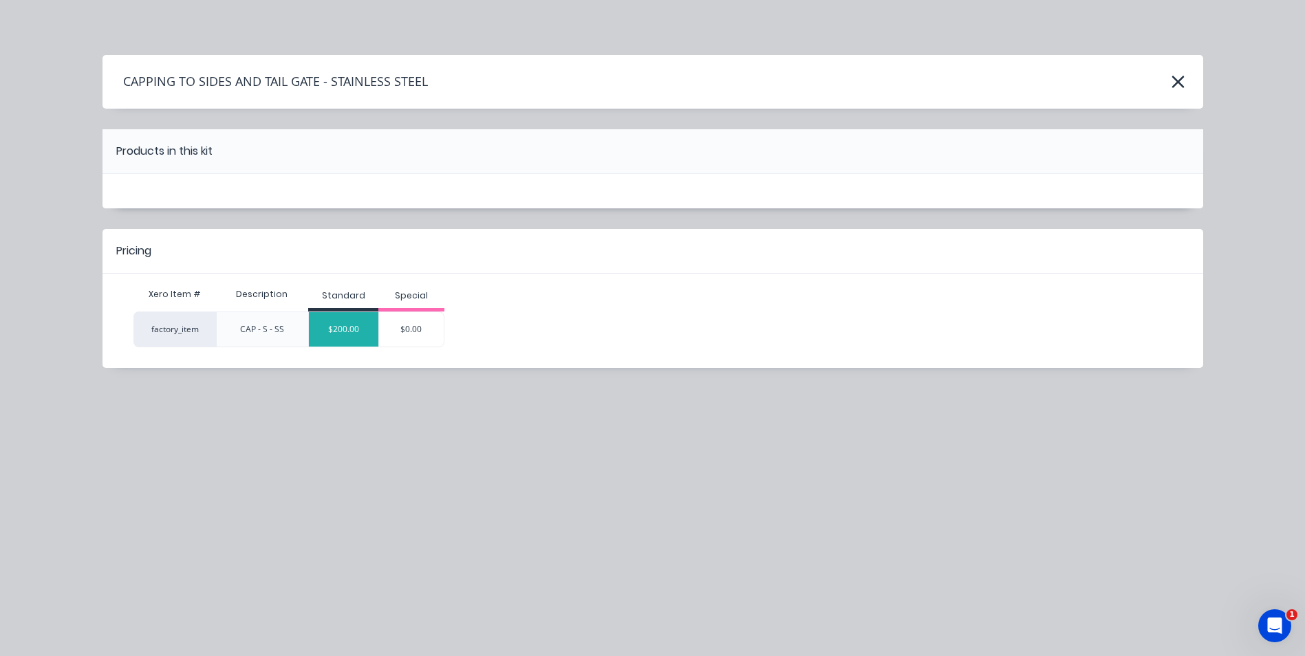
click at [325, 333] on div "$200.00" at bounding box center [343, 329] width 69 height 34
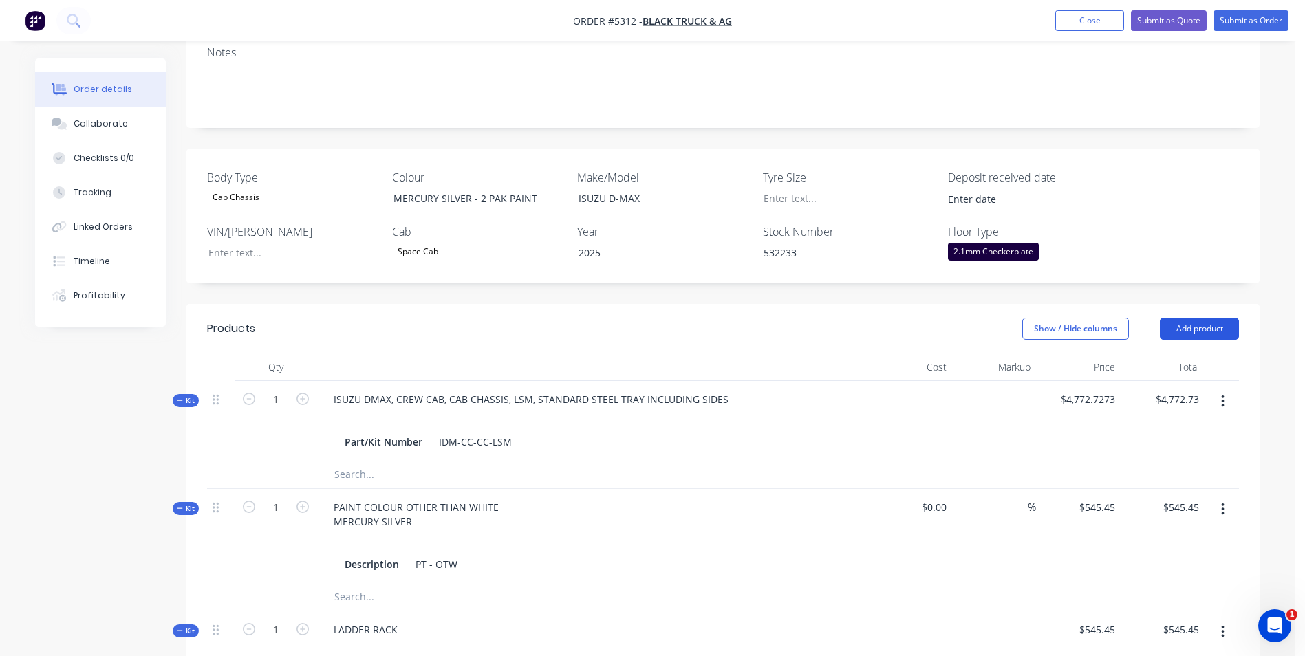
click at [1192, 318] on button "Add product" at bounding box center [1199, 329] width 79 height 22
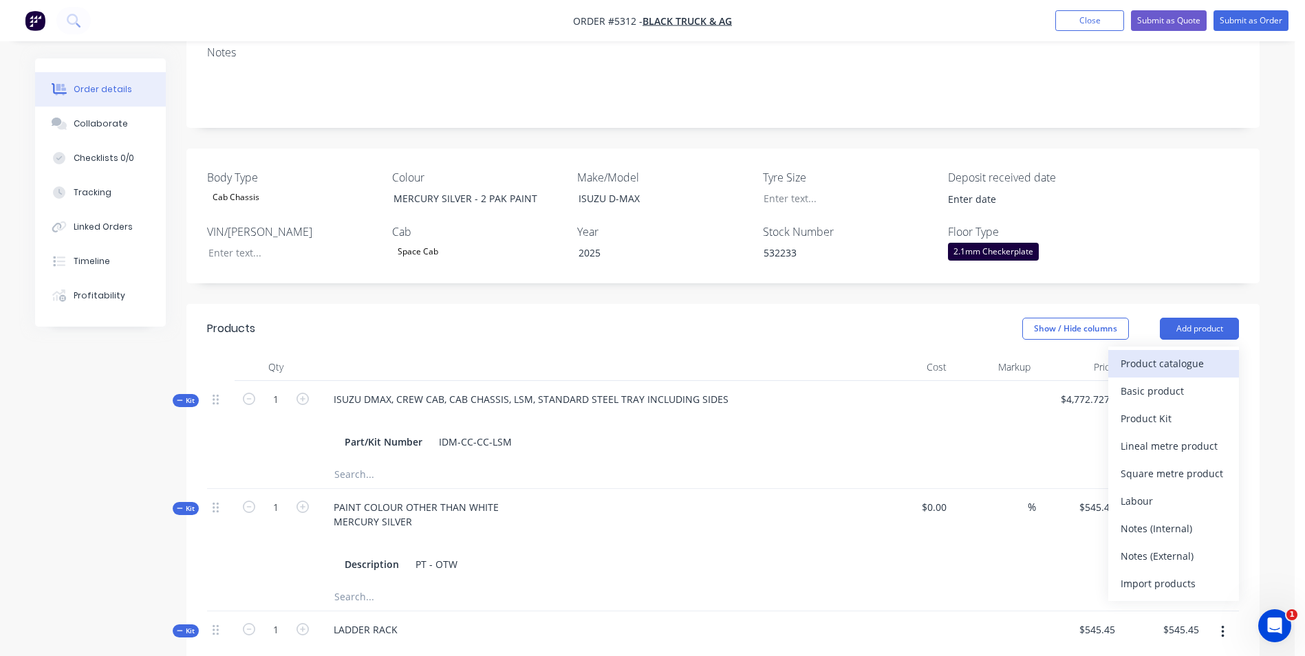
click at [1179, 354] on div "Product catalogue" at bounding box center [1174, 364] width 106 height 20
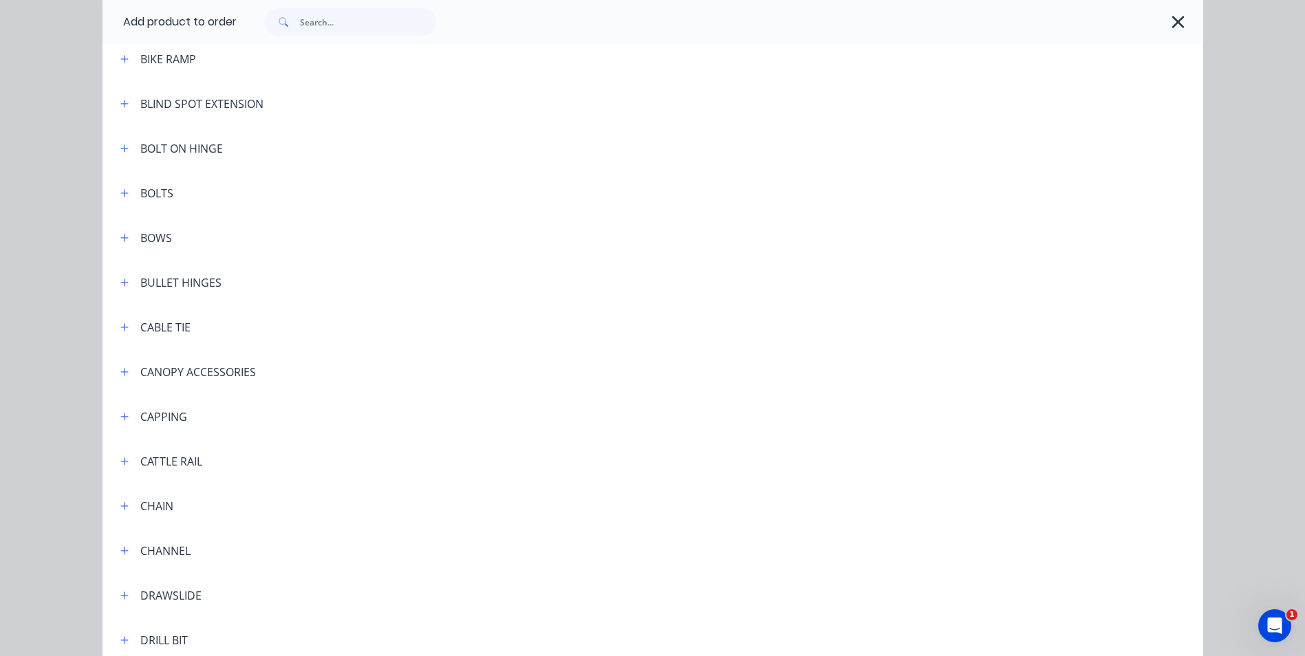
scroll to position [894, 0]
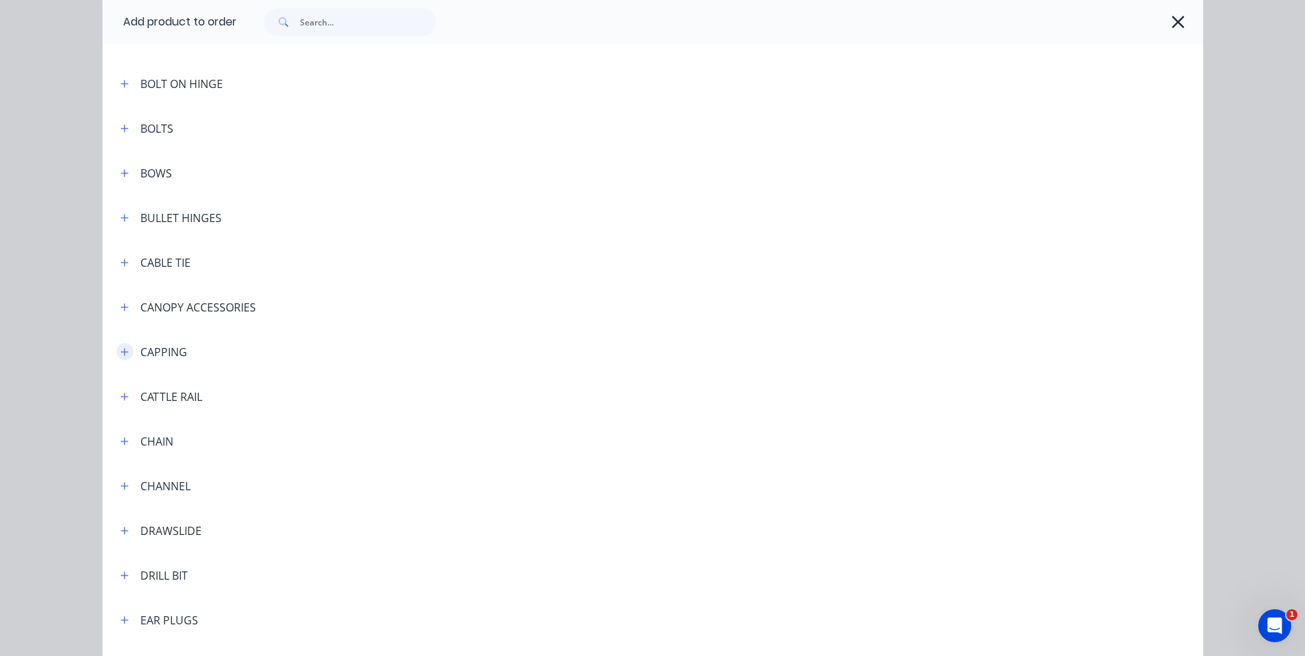
click at [121, 353] on icon "button" at bounding box center [124, 352] width 8 height 10
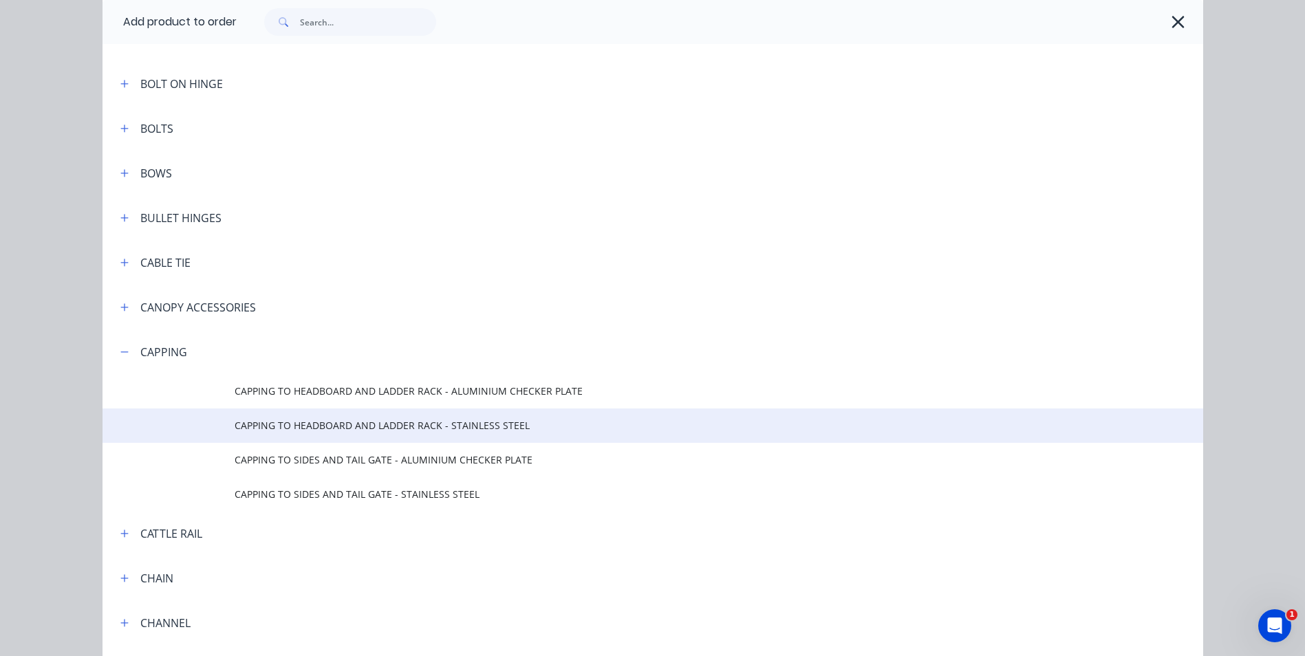
click at [435, 419] on span "CAPPING TO HEADBOARD AND LADDER RACK - STAINLESS STEEL" at bounding box center [622, 425] width 775 height 14
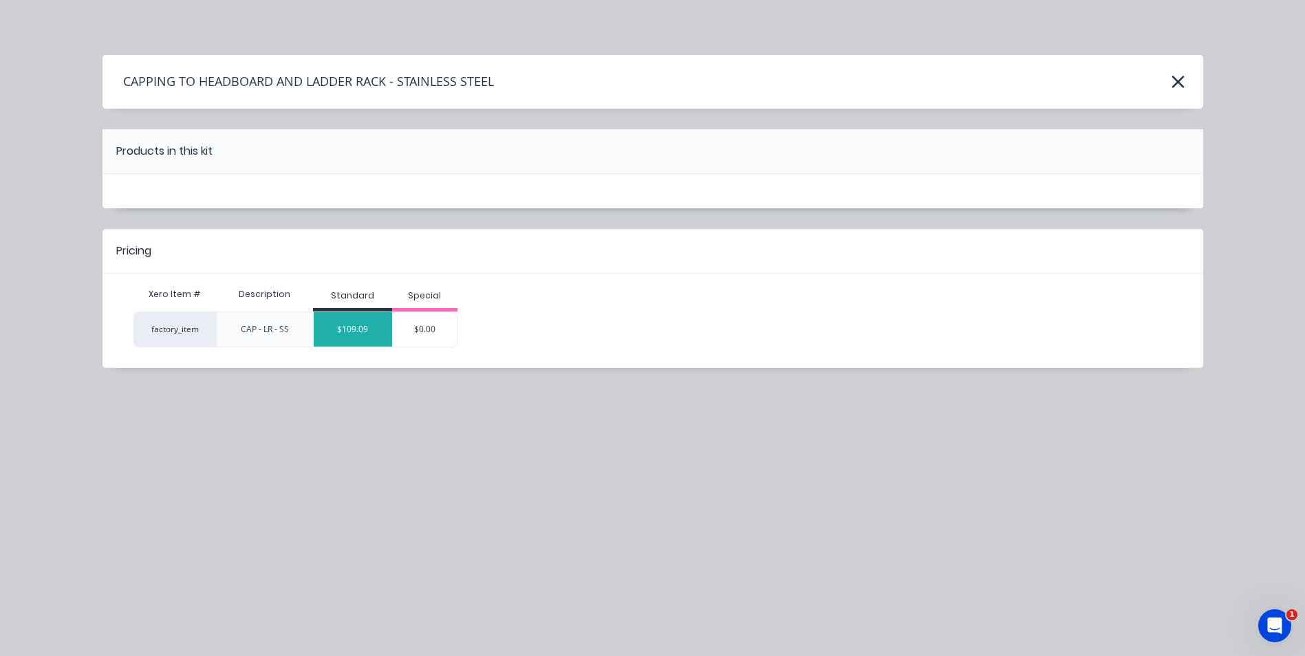
click at [378, 334] on div "$109.09" at bounding box center [353, 329] width 78 height 34
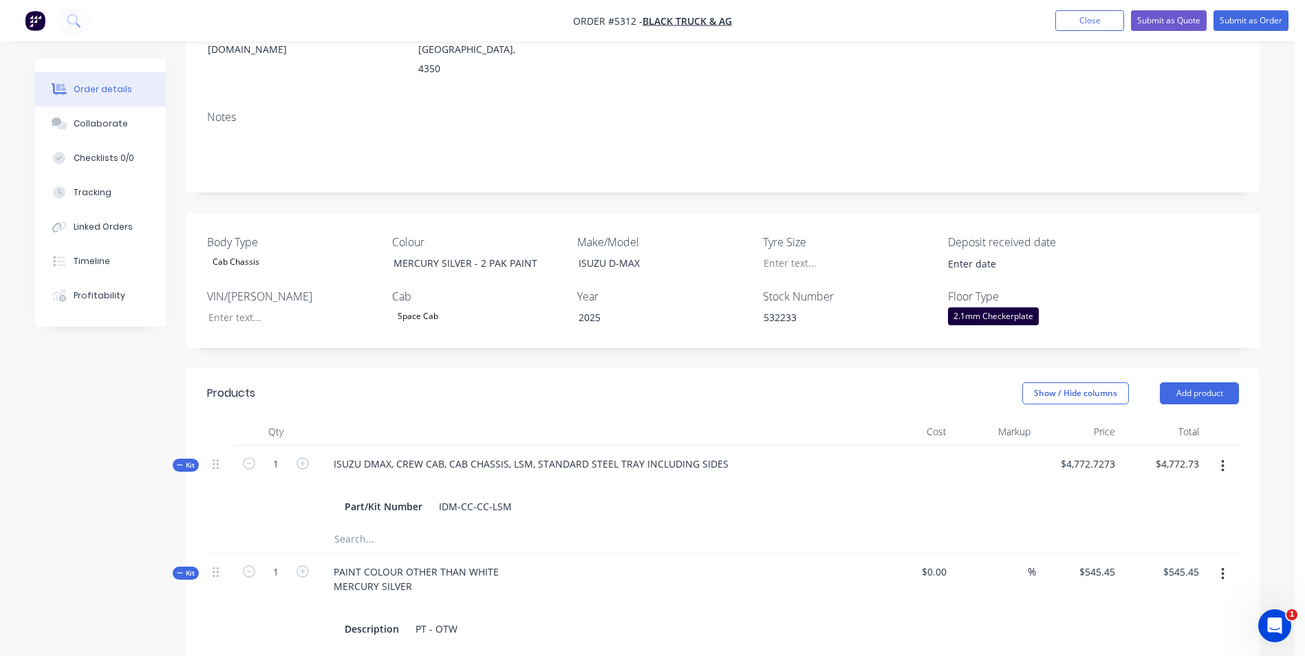
scroll to position [206, 0]
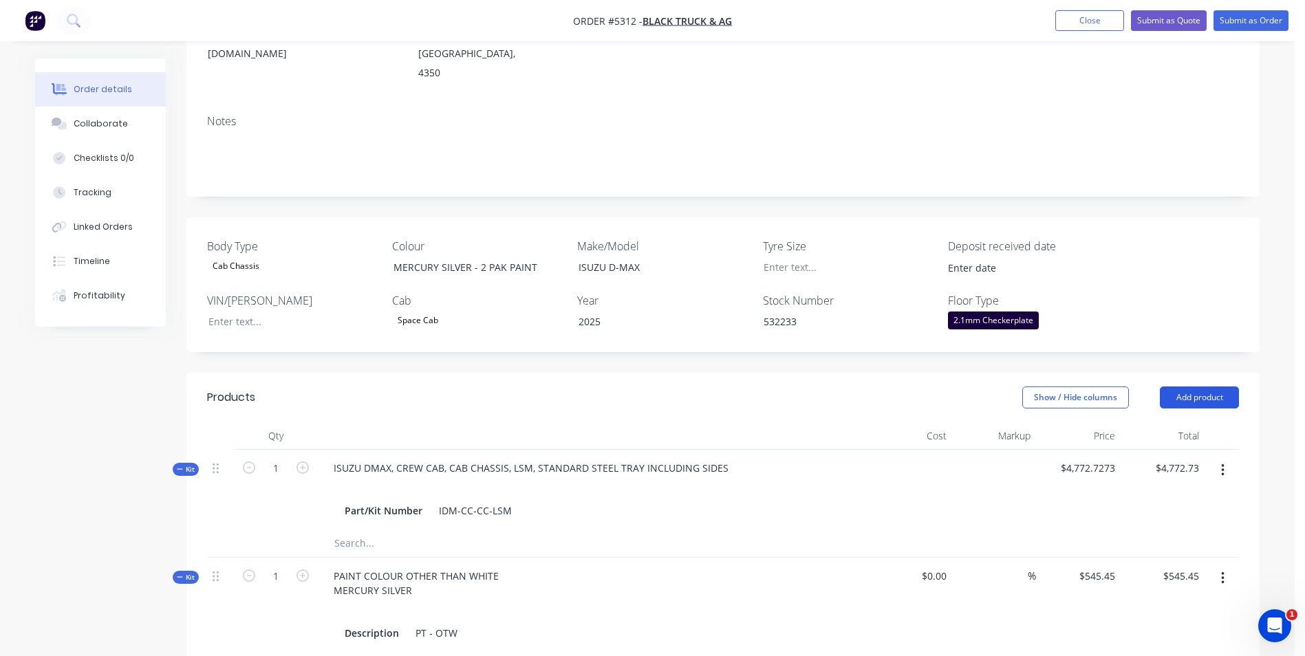
click at [1194, 387] on button "Add product" at bounding box center [1199, 398] width 79 height 22
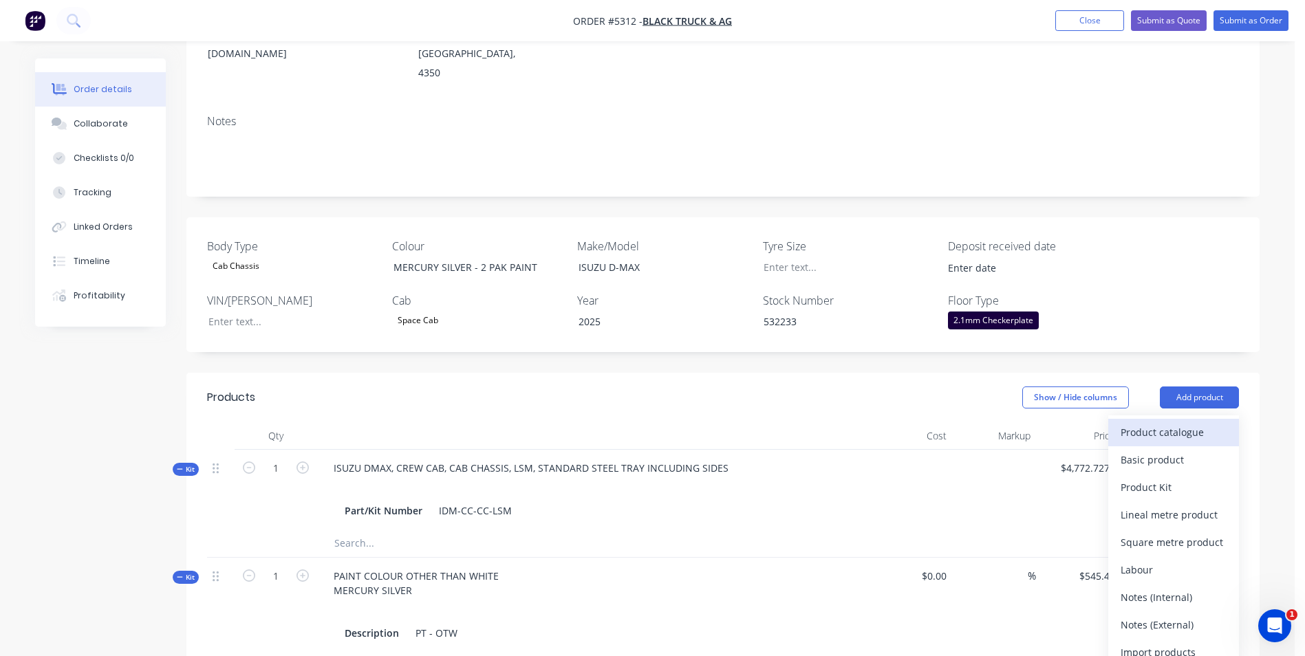
click at [1168, 422] on div "Product catalogue" at bounding box center [1174, 432] width 106 height 20
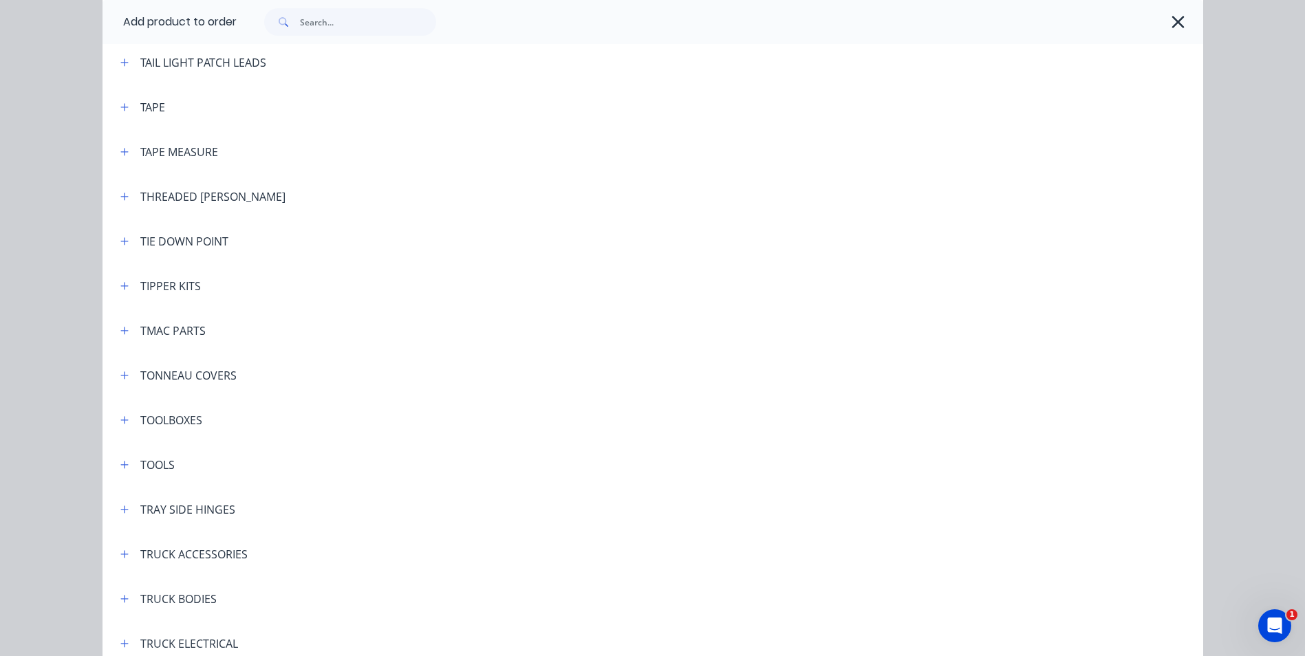
scroll to position [4541, 0]
click at [120, 419] on icon "button" at bounding box center [124, 418] width 8 height 10
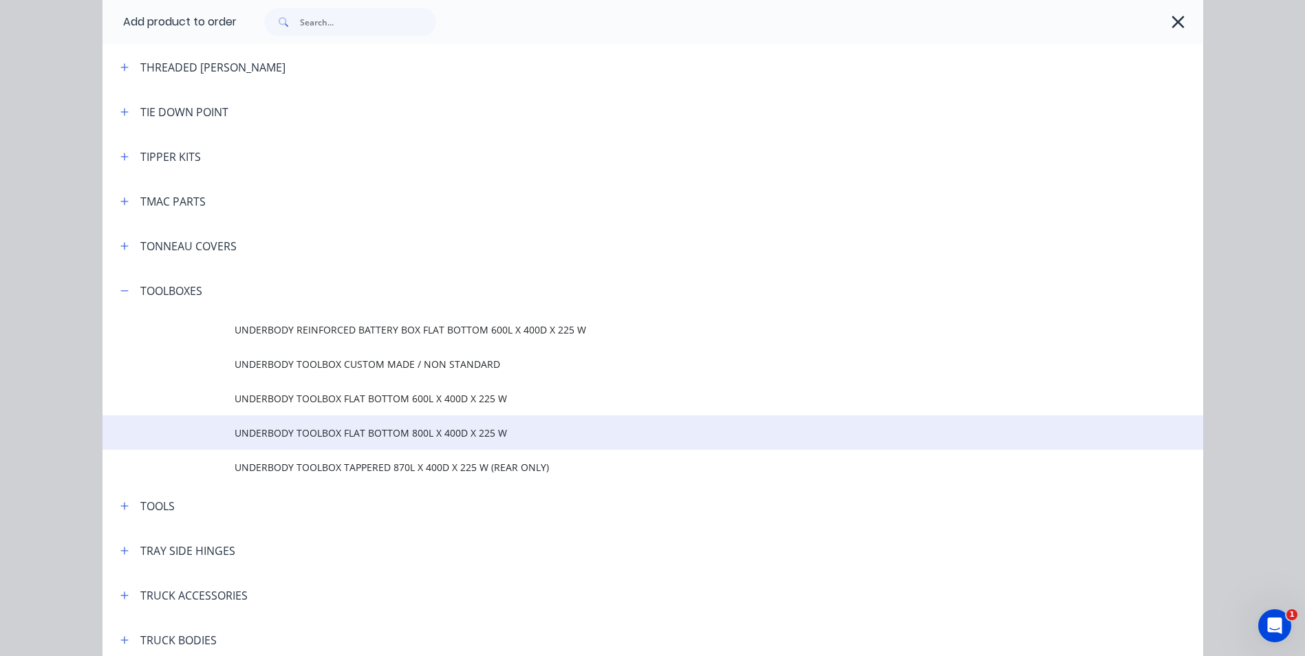
scroll to position [4678, 0]
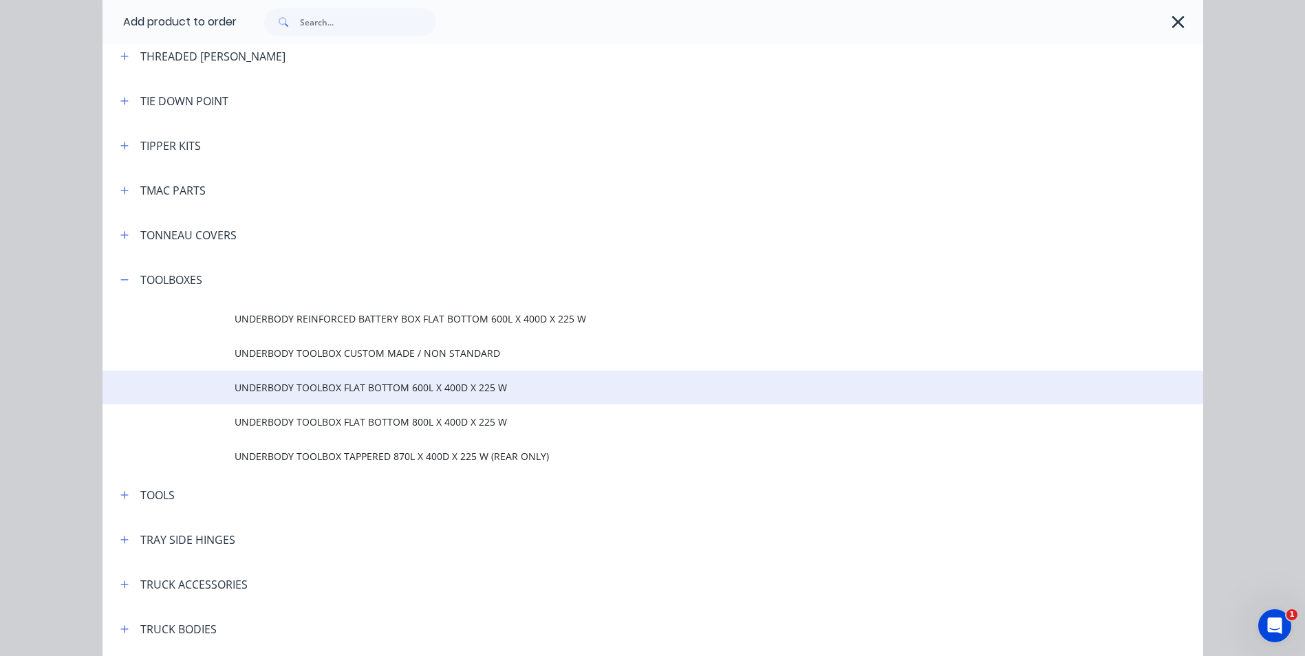
click at [380, 393] on span "UNDERBODY TOOLBOX FLAT BOTTOM 600L X 400D X 225 W" at bounding box center [622, 387] width 775 height 14
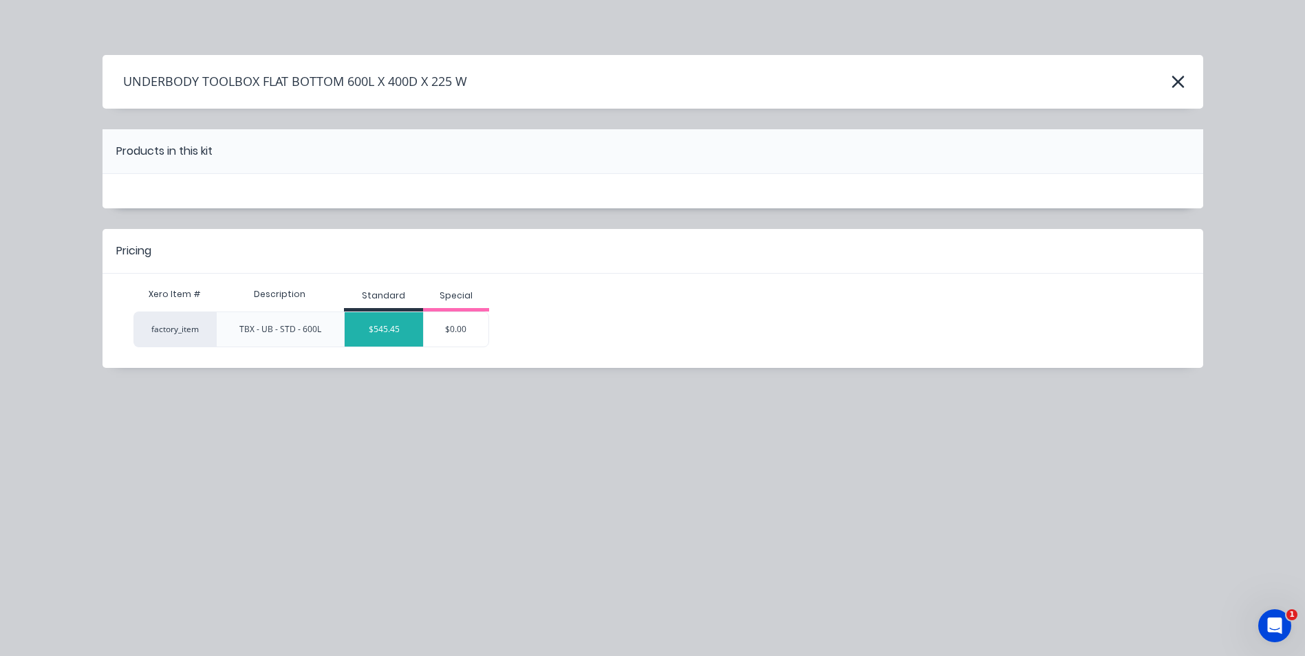
click at [387, 323] on div "$545.45" at bounding box center [384, 329] width 78 height 34
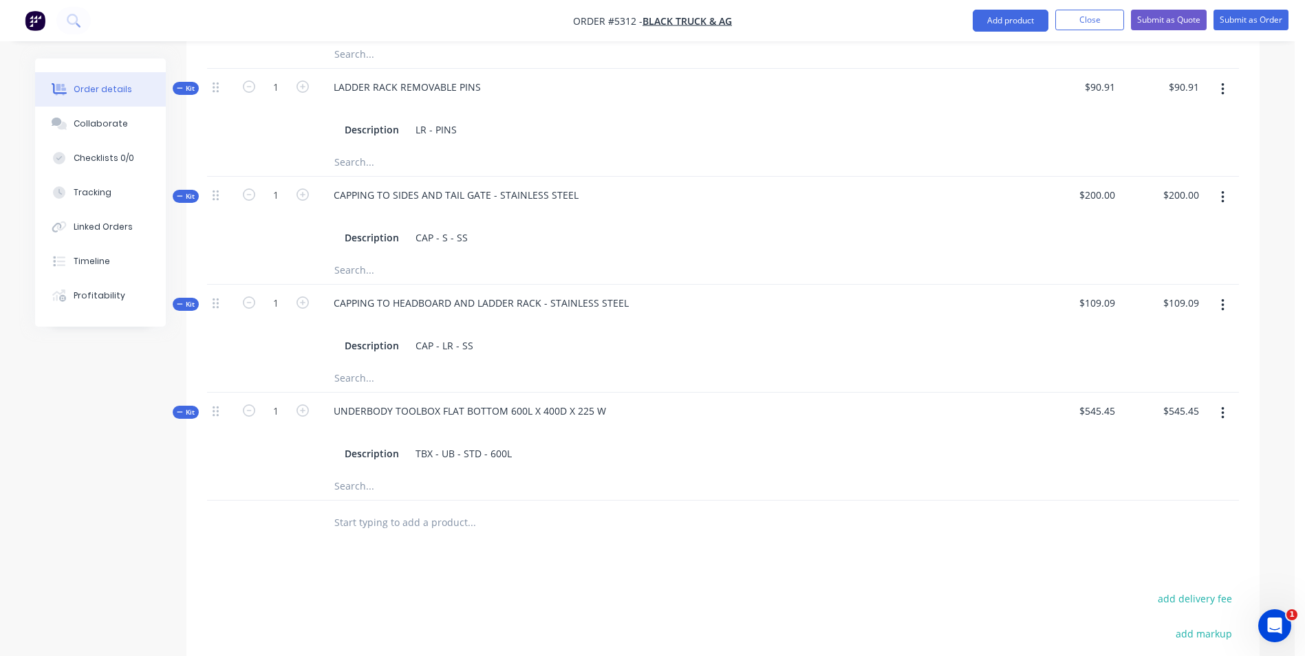
scroll to position [963, 0]
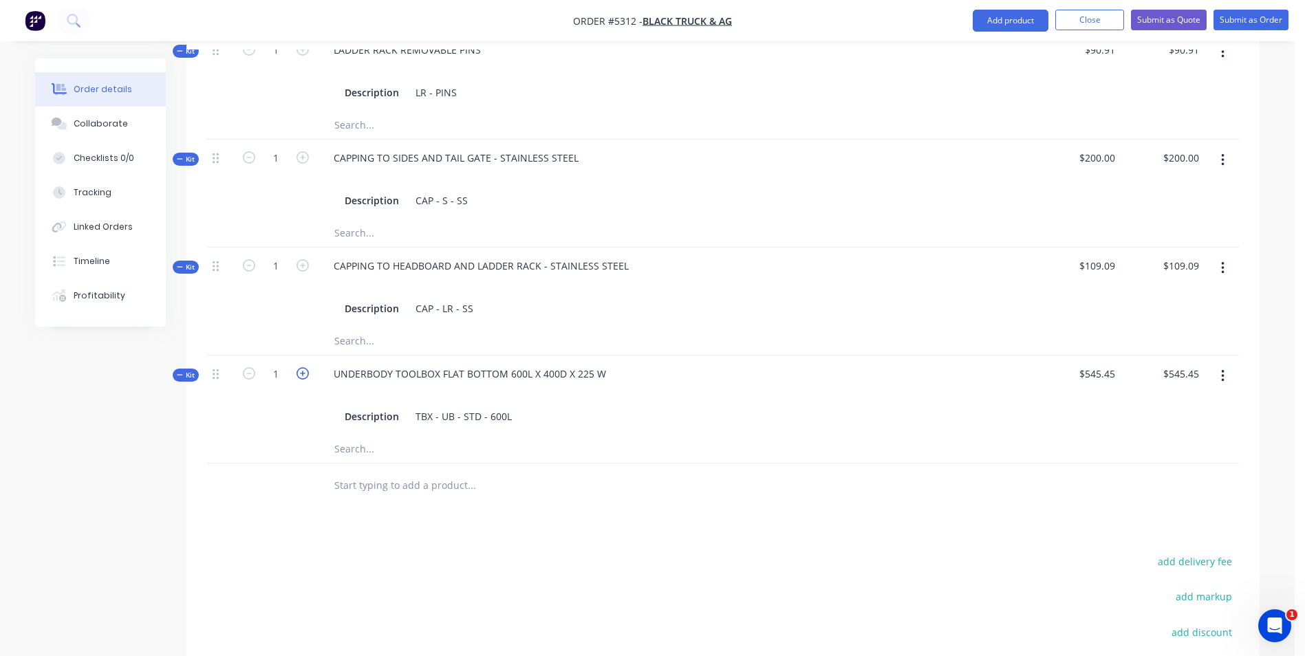
click at [303, 367] on icon "button" at bounding box center [303, 373] width 12 height 12
type input "2"
type input "$1,090.90"
click at [610, 364] on div "UNDERBODY TOOLBOX FLAT BOTTOM 600L X 400D X 225 W" at bounding box center [470, 374] width 294 height 20
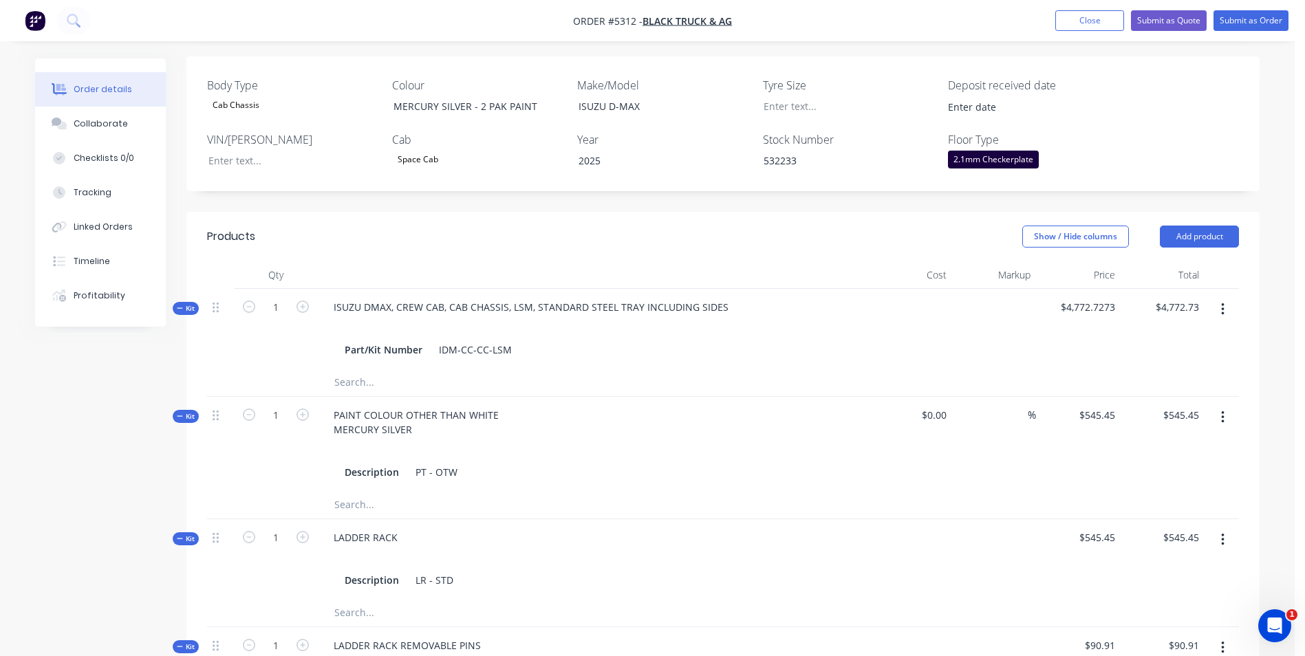
scroll to position [344, 0]
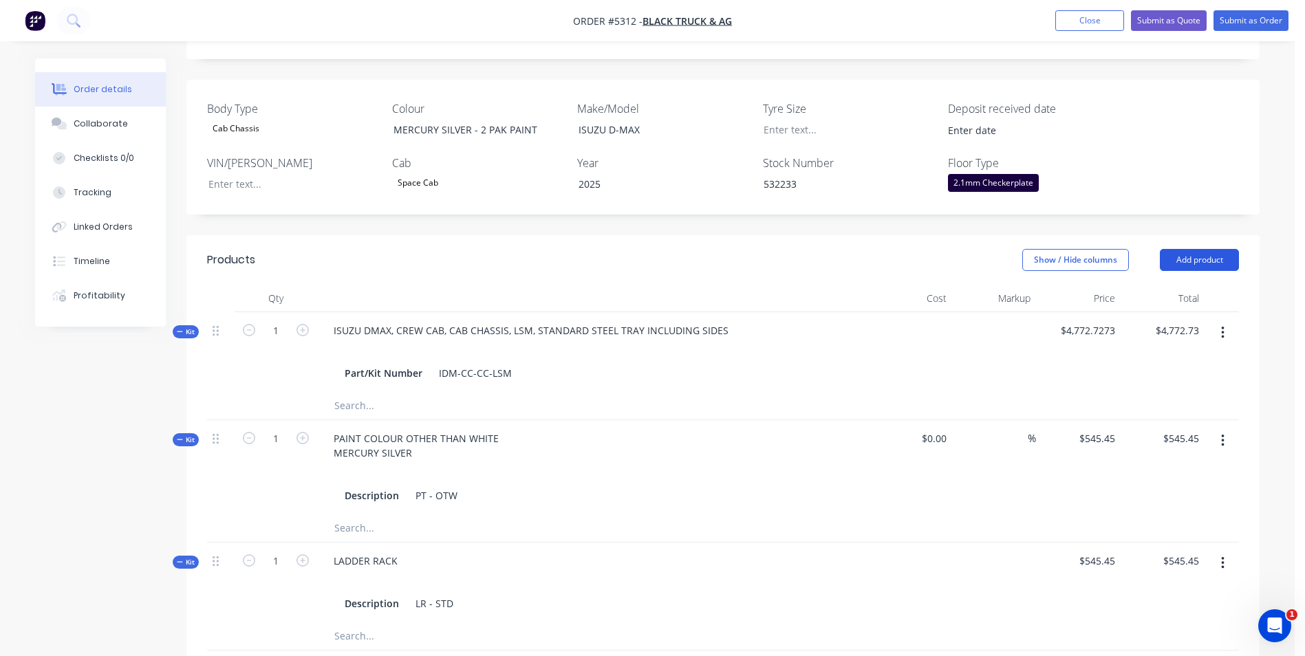
click at [1196, 249] on button "Add product" at bounding box center [1199, 260] width 79 height 22
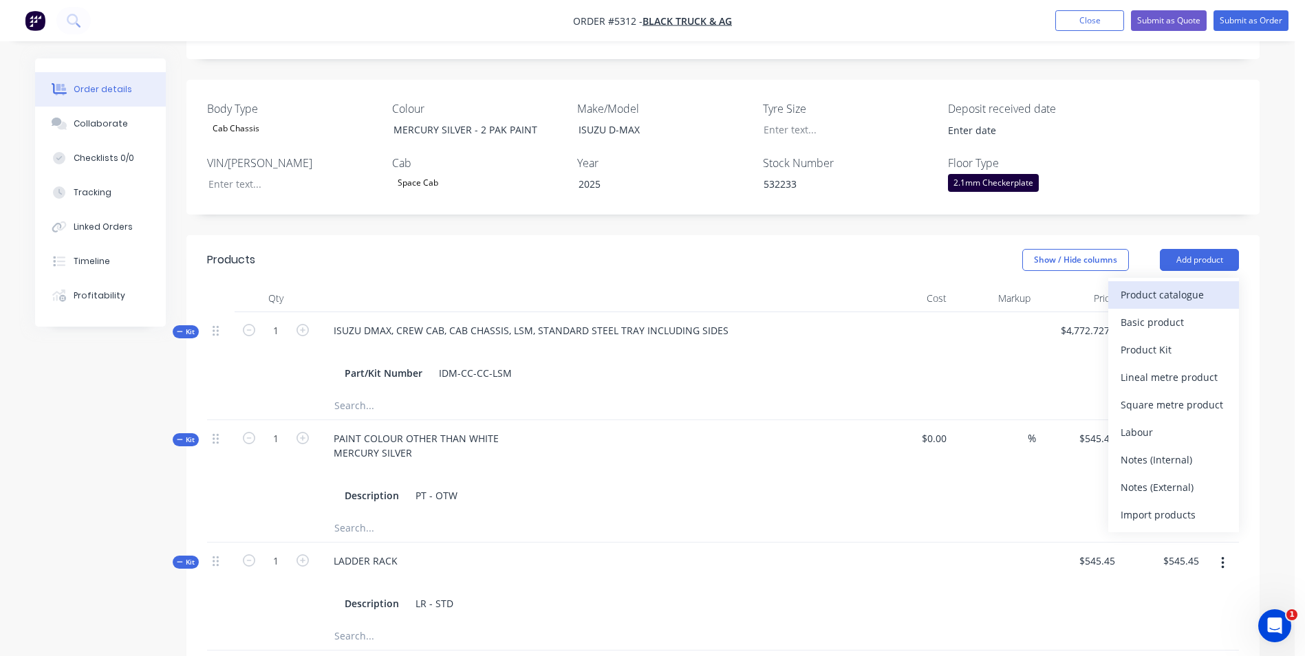
click at [1194, 285] on div "Product catalogue" at bounding box center [1174, 295] width 106 height 20
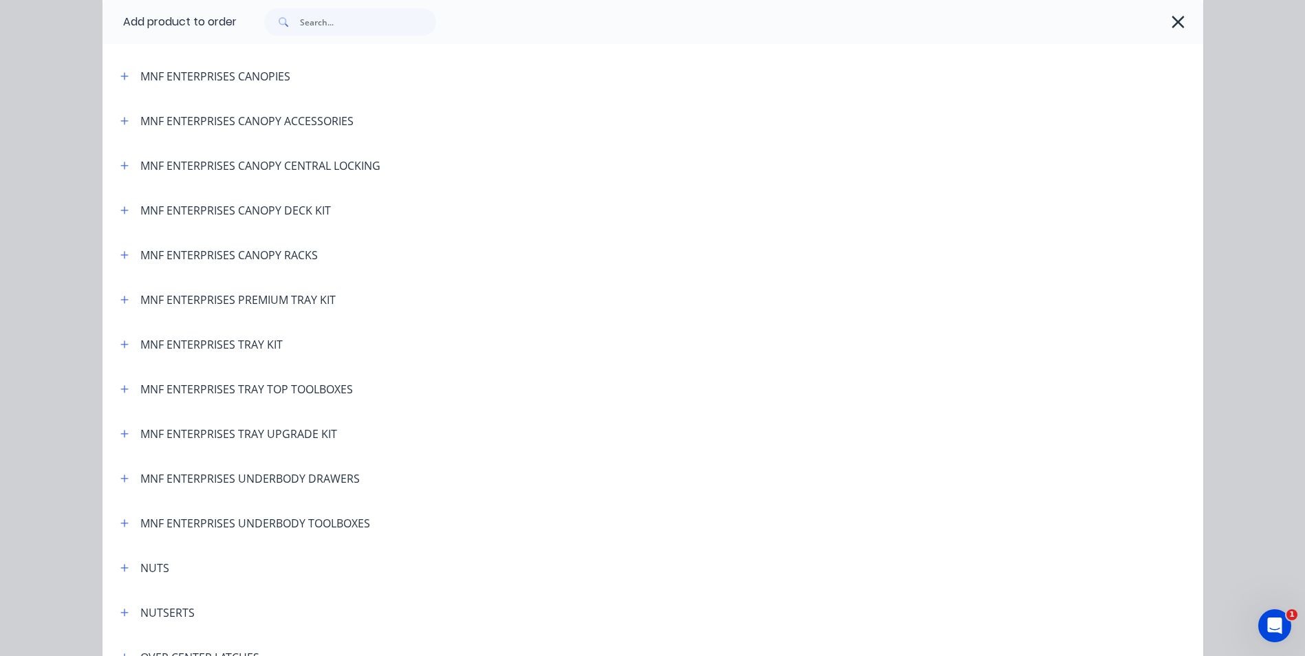
scroll to position [2752, 0]
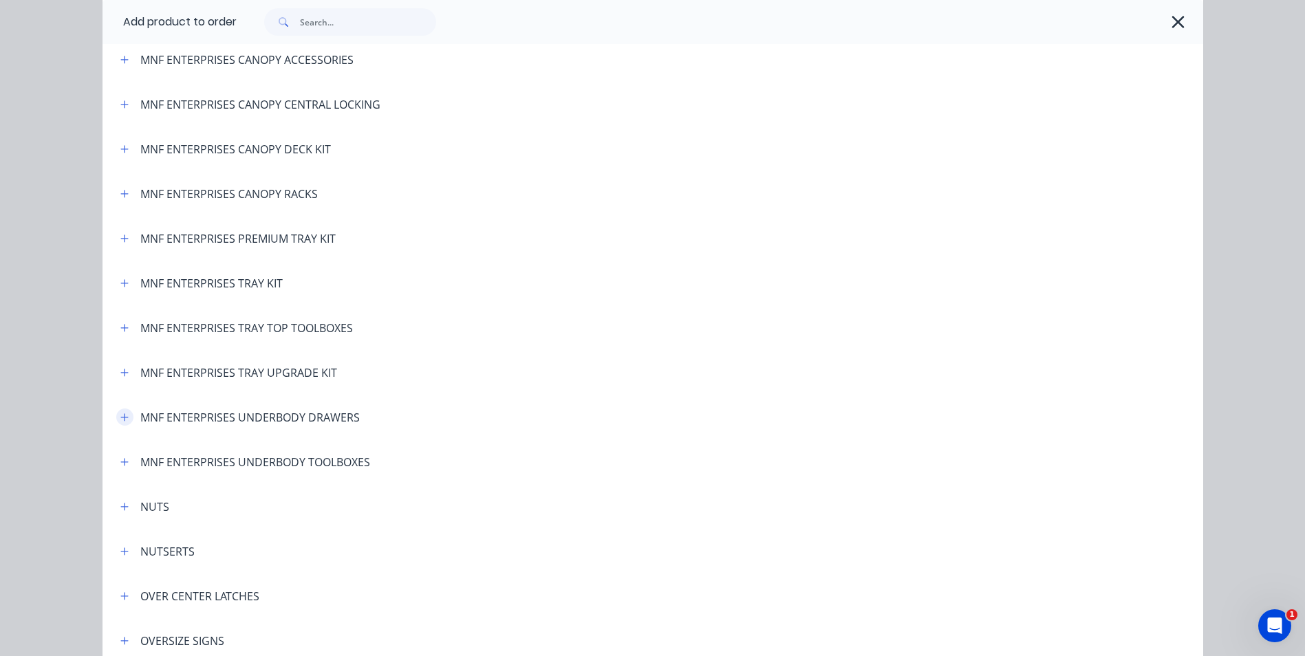
click at [121, 420] on icon "button" at bounding box center [124, 418] width 8 height 10
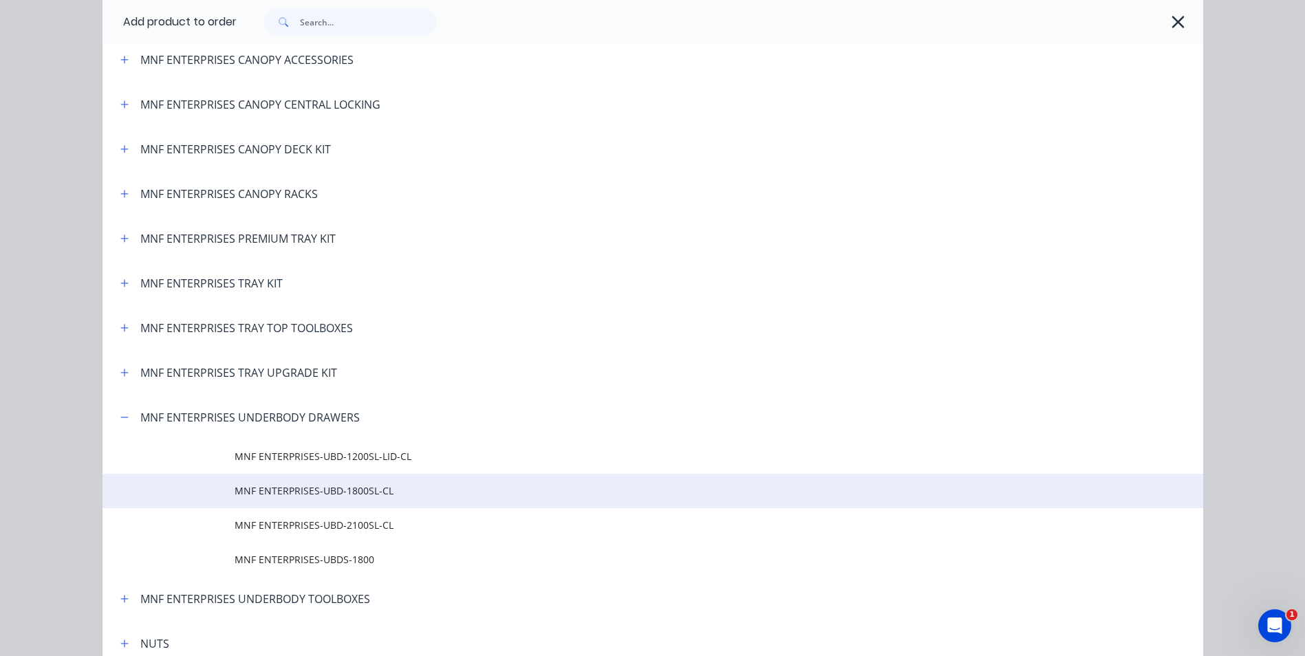
click at [334, 495] on span "MNF ENTERPRISES-UBD-1800SL-CL" at bounding box center [622, 491] width 775 height 14
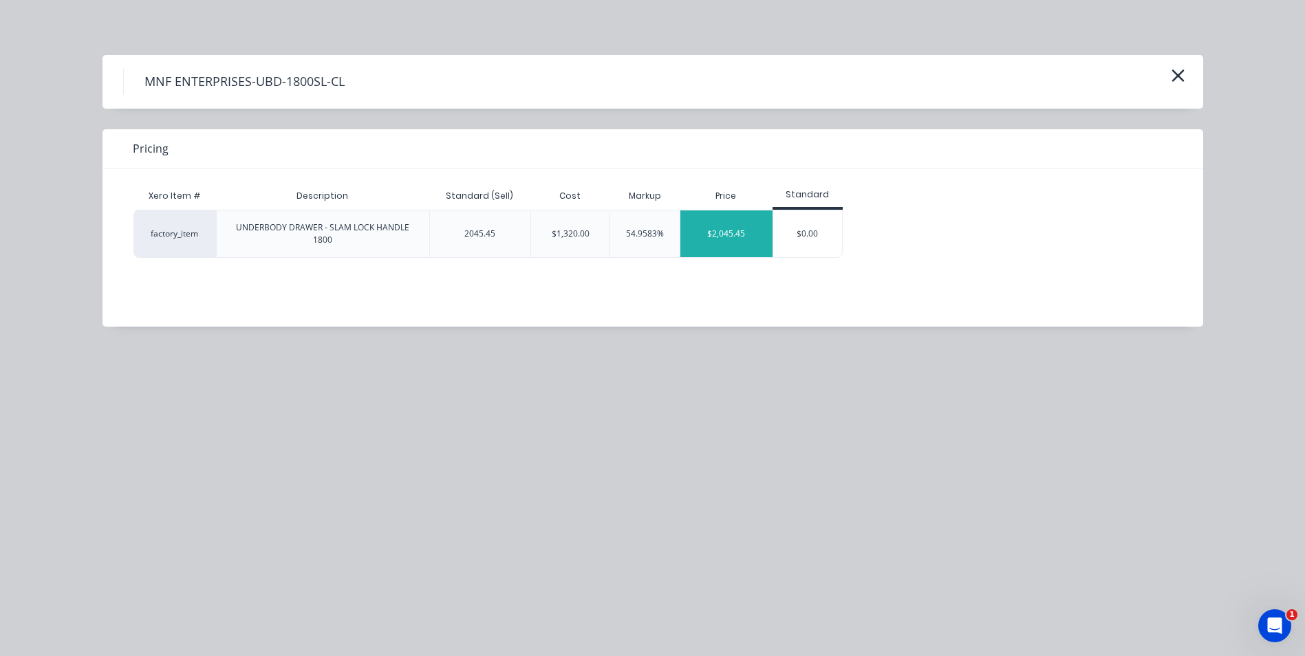
click at [725, 241] on div "$2,045.45" at bounding box center [726, 234] width 92 height 47
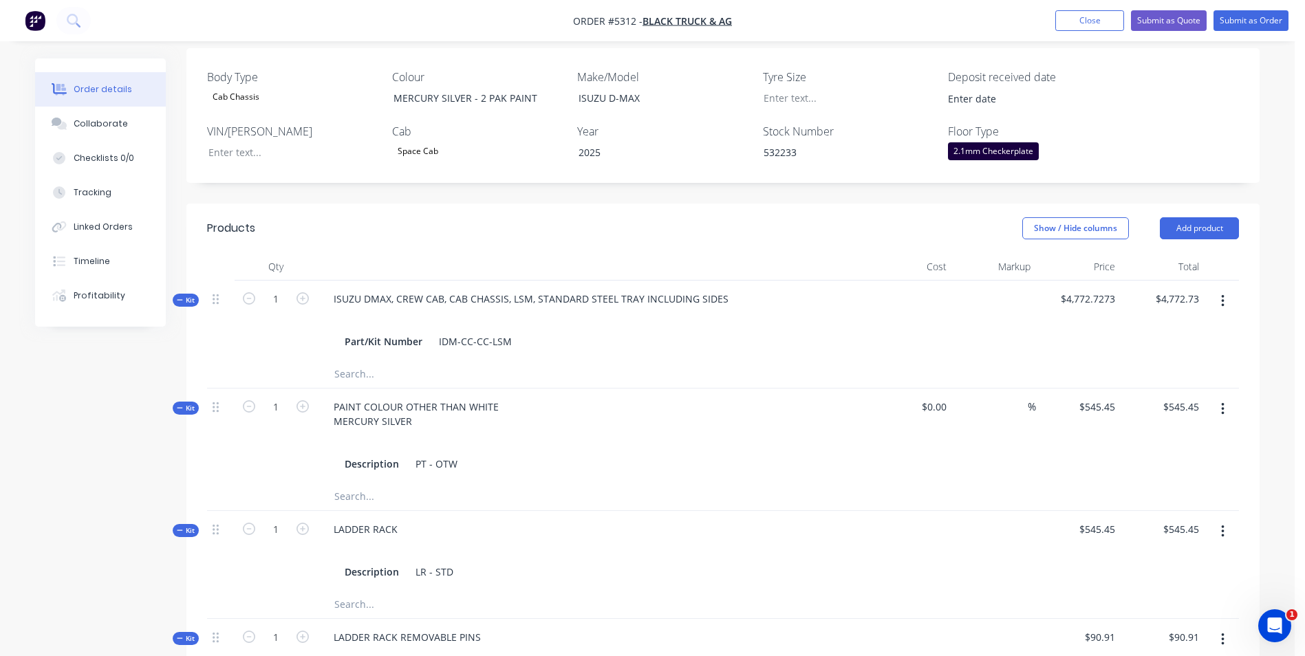
scroll to position [344, 0]
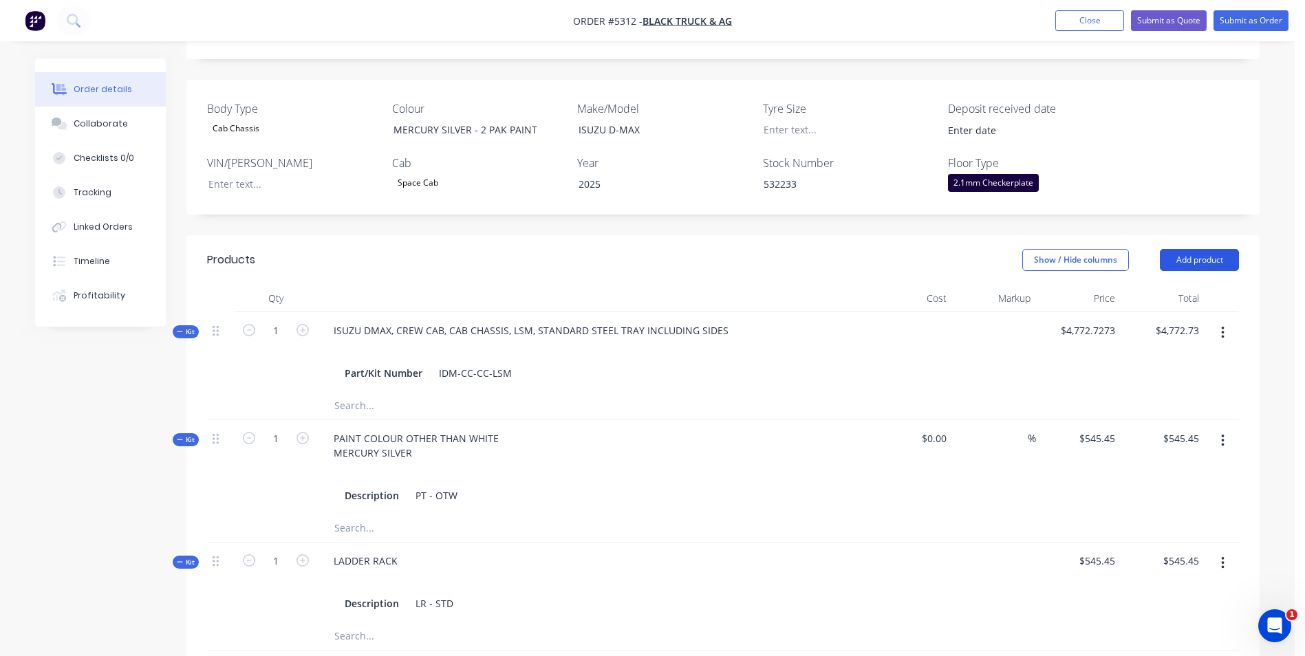
click at [1214, 249] on button "Add product" at bounding box center [1199, 260] width 79 height 22
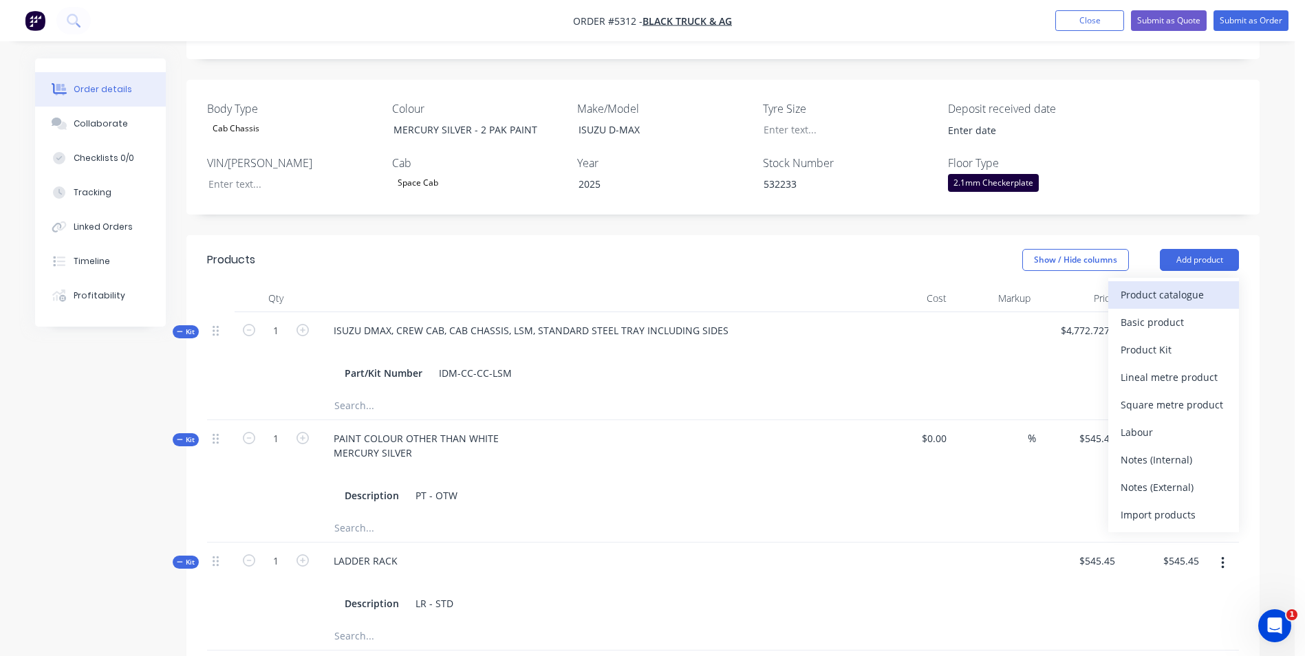
click at [1184, 285] on div "Product catalogue" at bounding box center [1174, 295] width 106 height 20
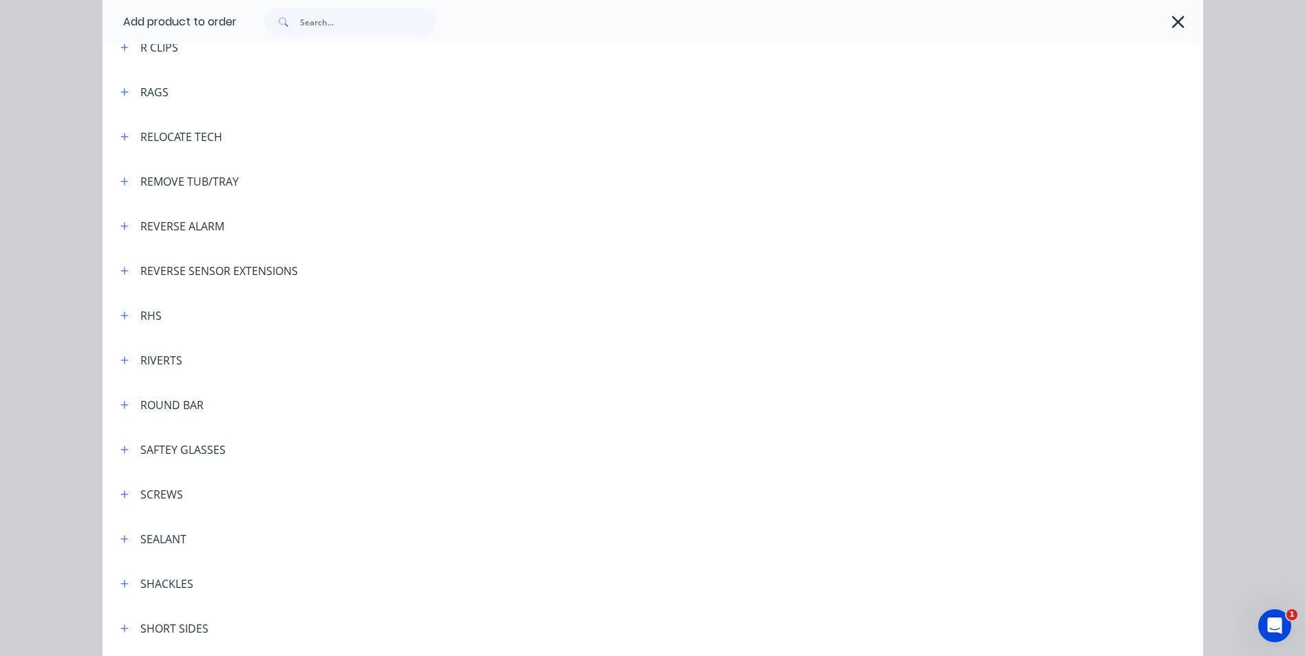
scroll to position [3509, 0]
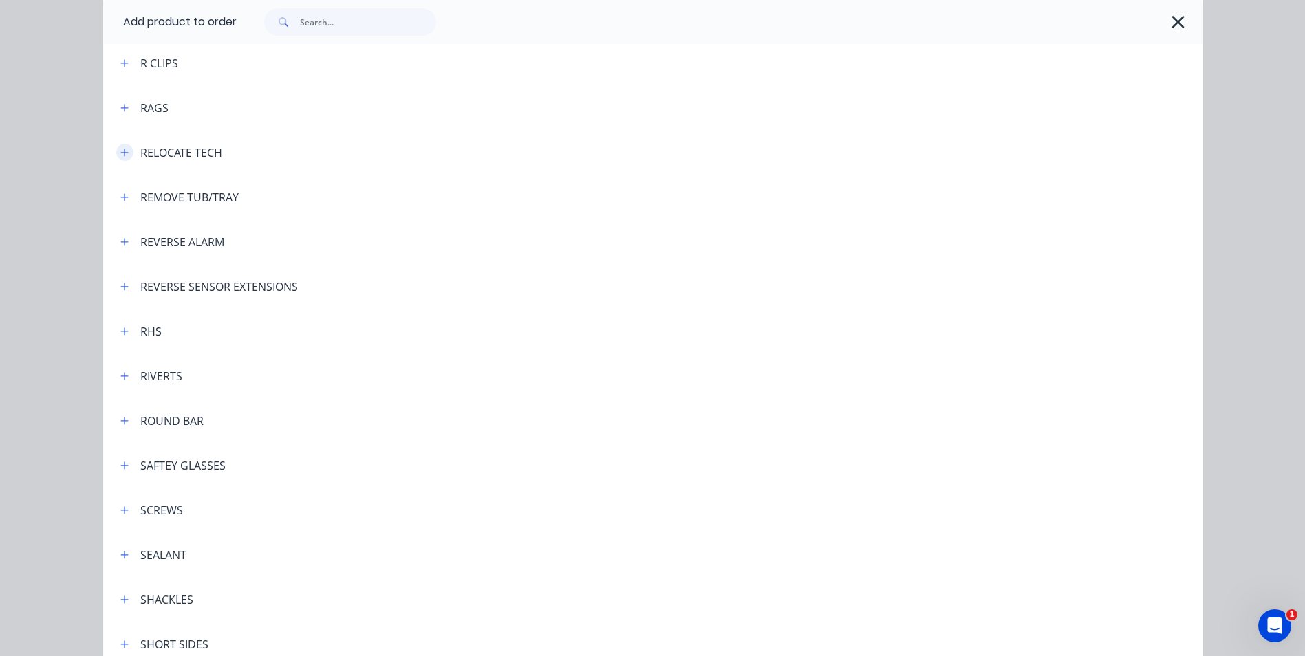
click at [120, 152] on icon "button" at bounding box center [124, 153] width 8 height 10
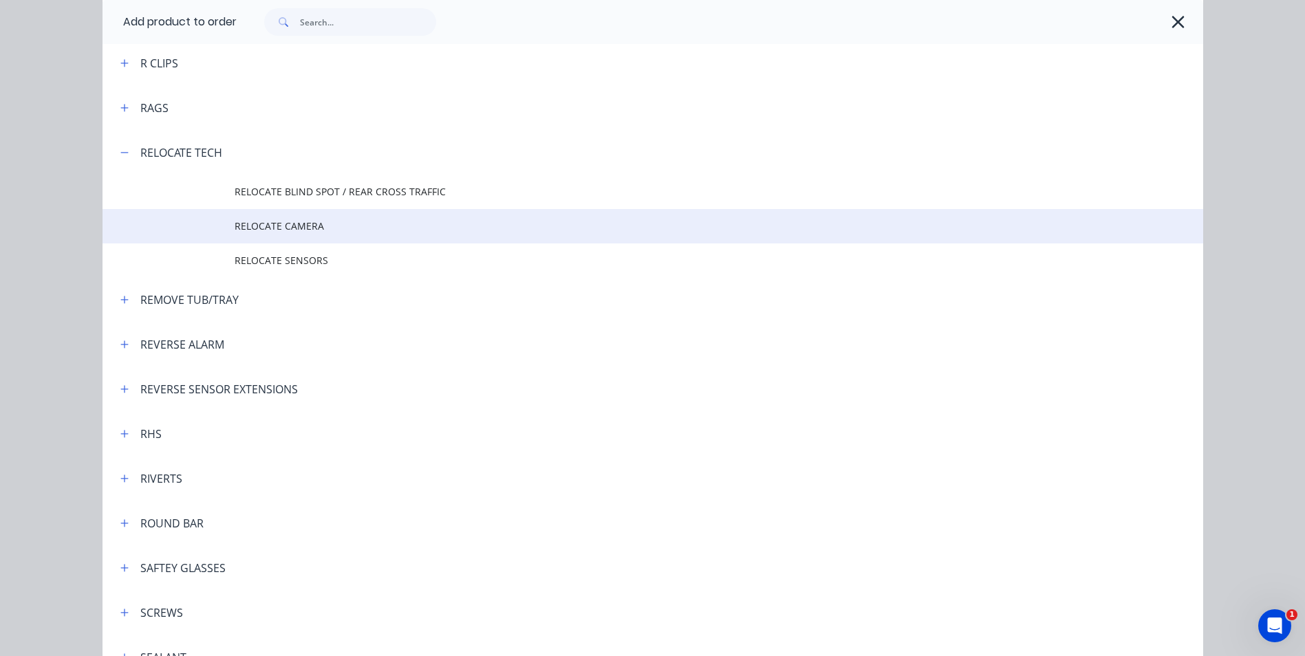
click at [269, 230] on span "RELOCATE CAMERA" at bounding box center [622, 226] width 775 height 14
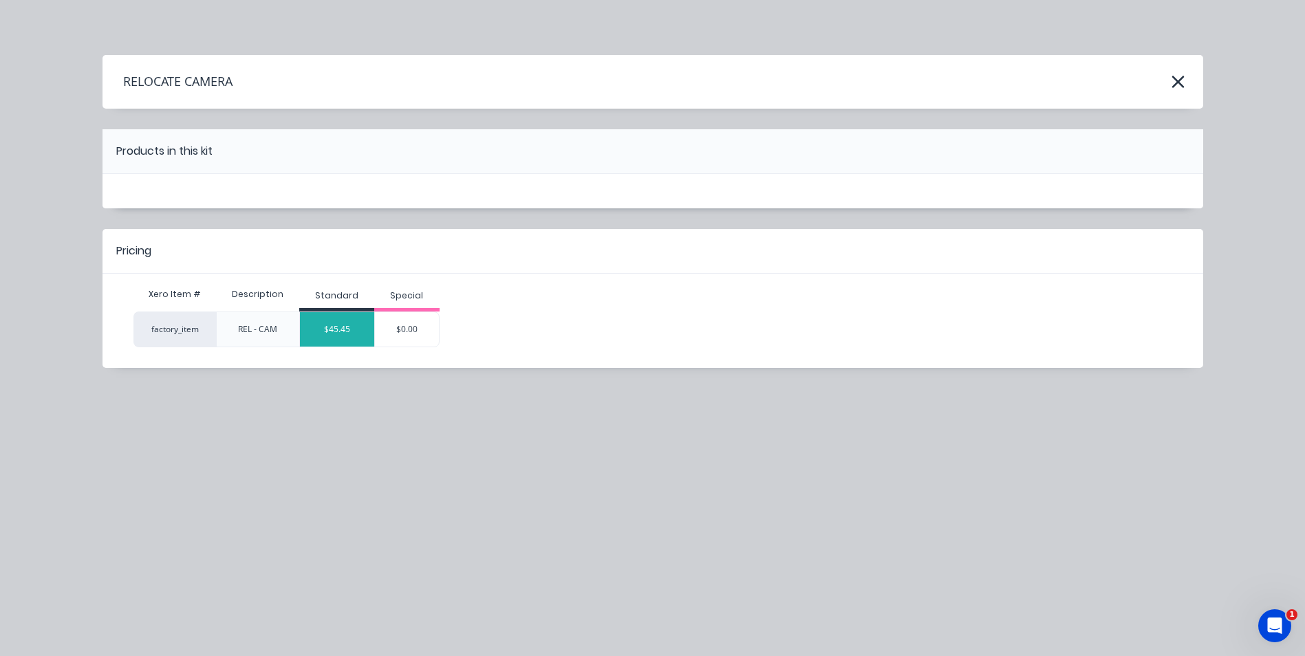
click at [339, 331] on div "$45.45" at bounding box center [337, 329] width 74 height 34
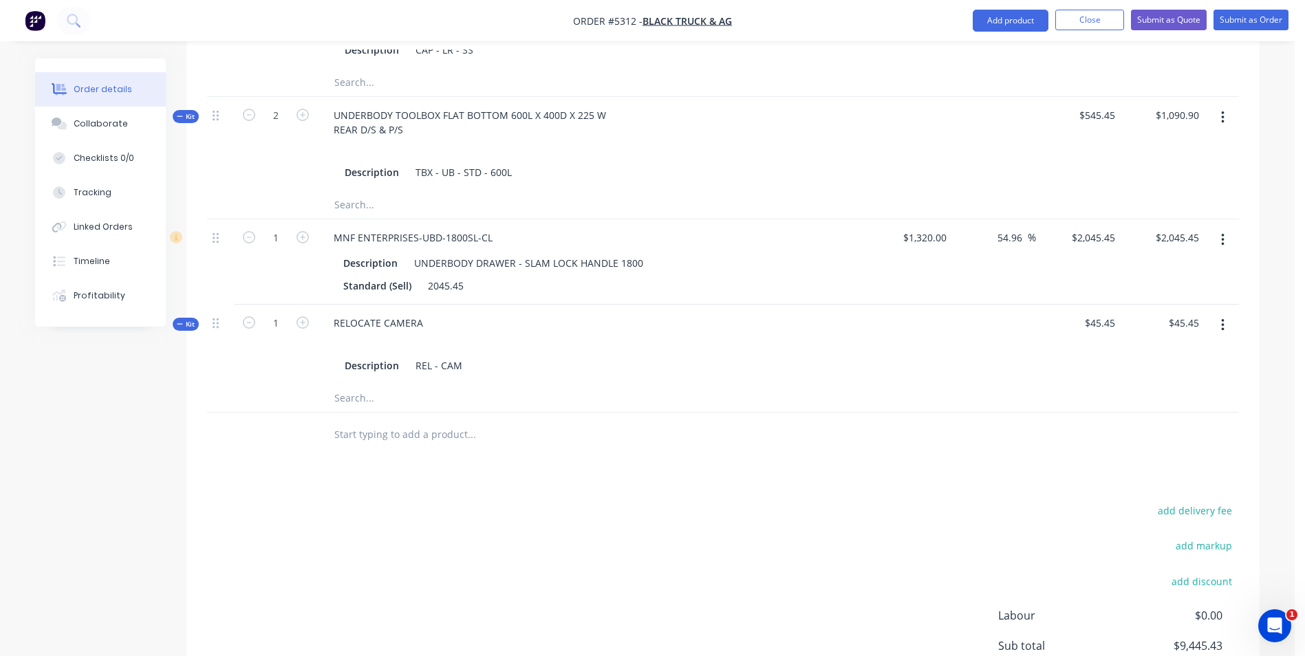
scroll to position [1170, 0]
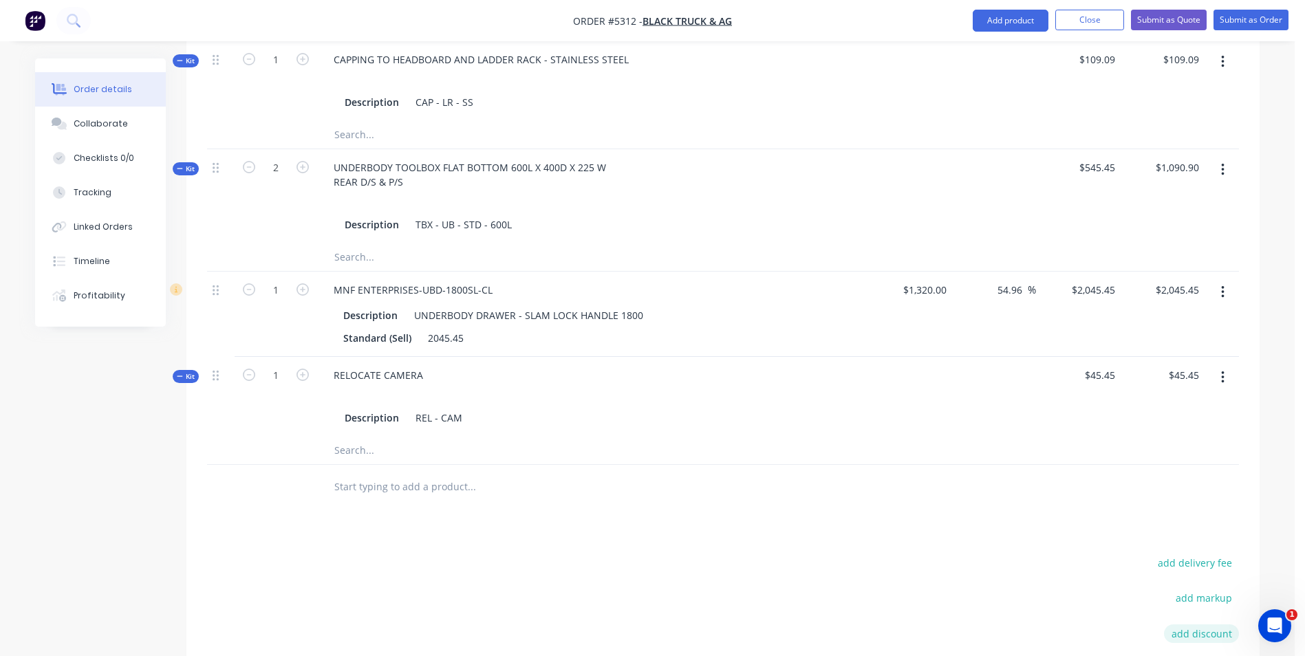
click at [1207, 625] on button "add discount" at bounding box center [1201, 634] width 75 height 19
type input "DEALER DISCOUNT"
type input "10.00%"
click input "submit" at bounding box center [0, 0] width 0 height 0
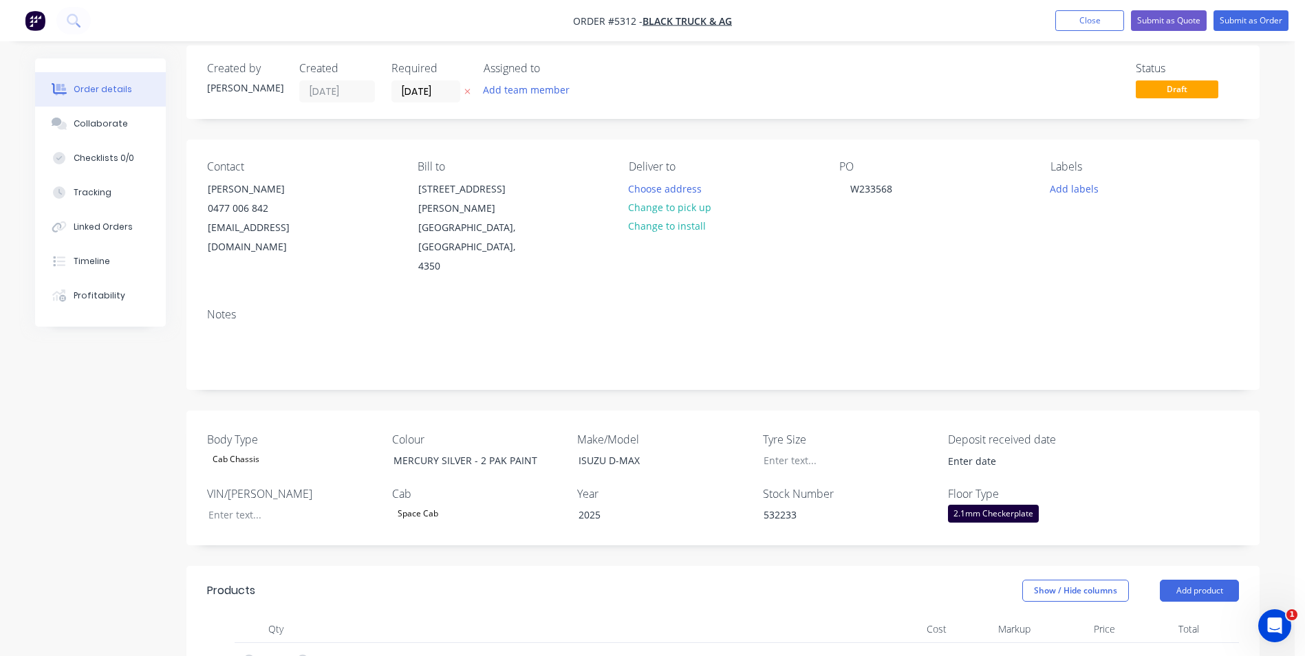
scroll to position [0, 0]
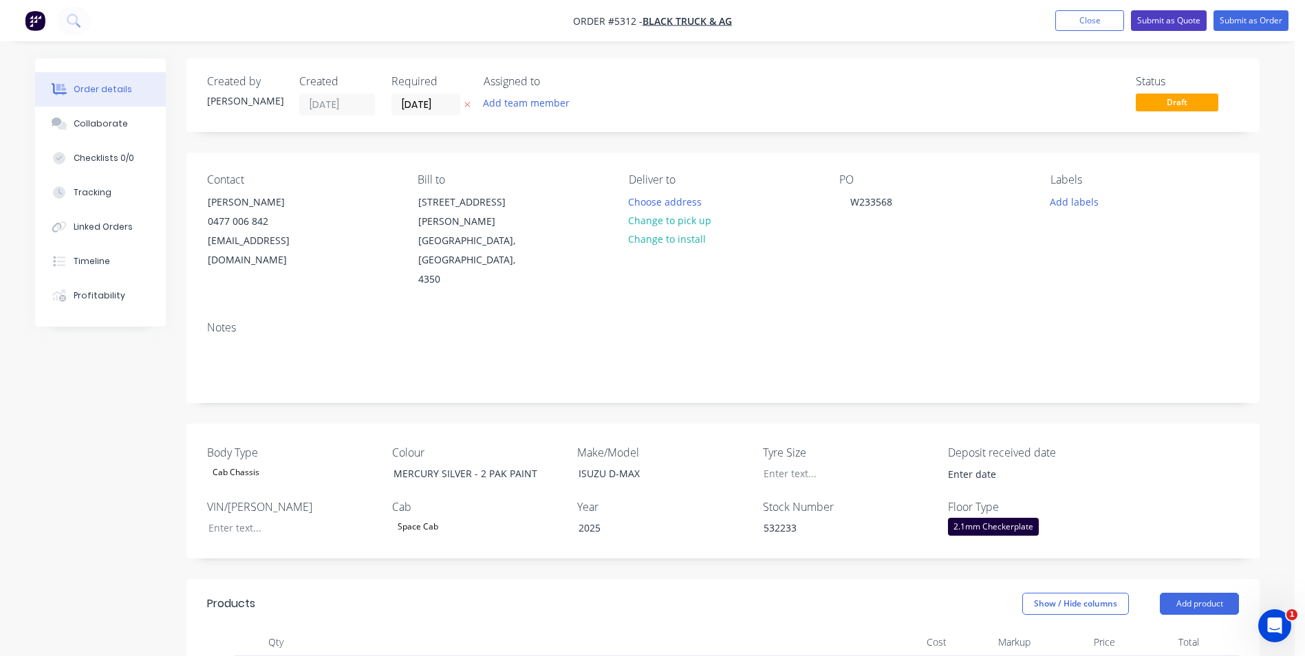
click at [1164, 20] on button "Submit as Quote" at bounding box center [1169, 20] width 76 height 21
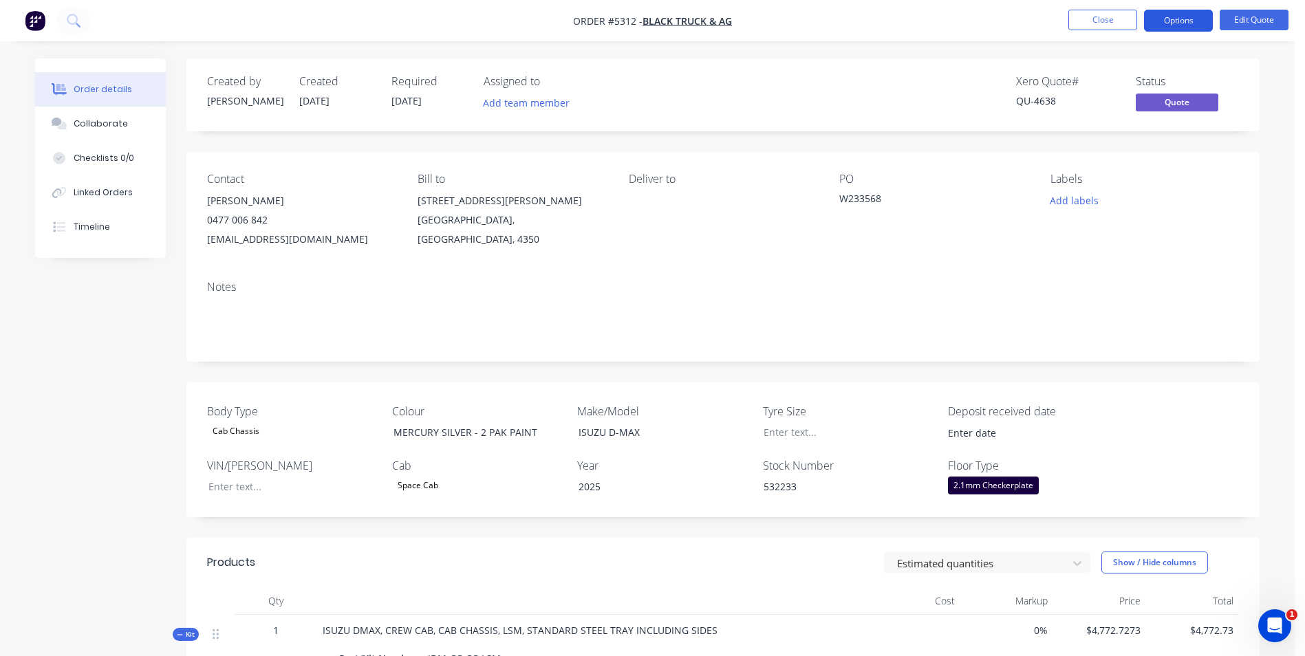
click at [1187, 23] on button "Options" at bounding box center [1178, 21] width 69 height 22
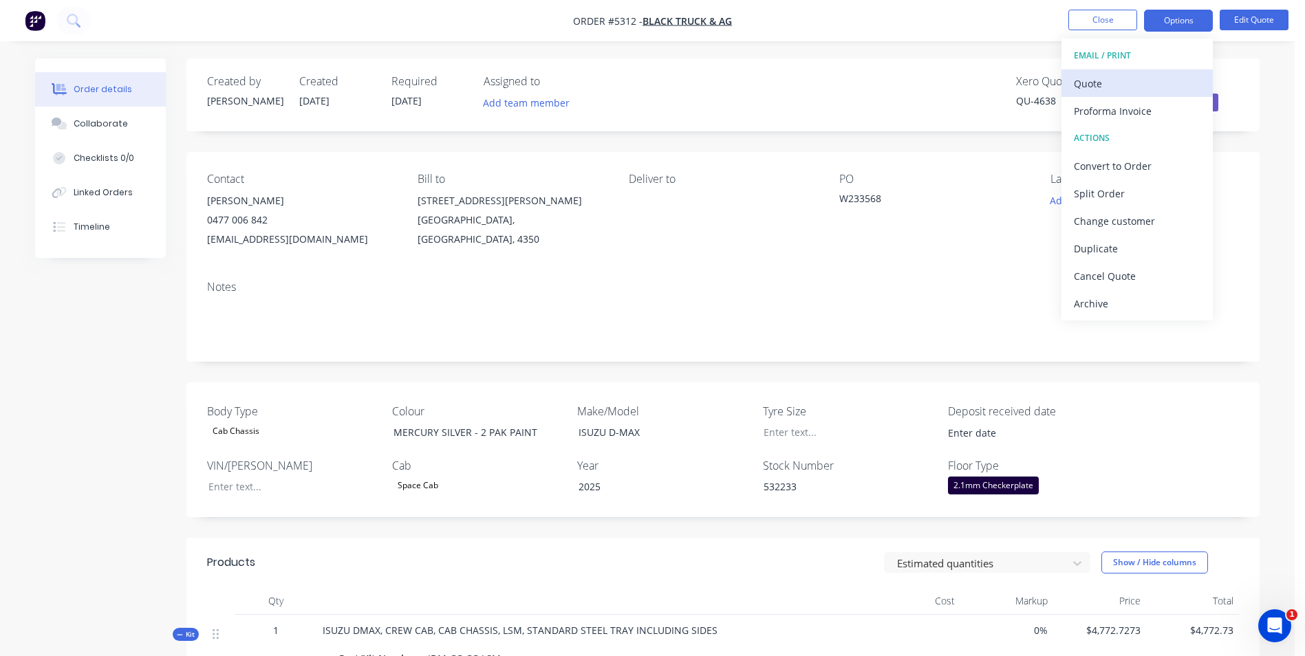
click at [1124, 86] on div "Quote" at bounding box center [1137, 84] width 127 height 20
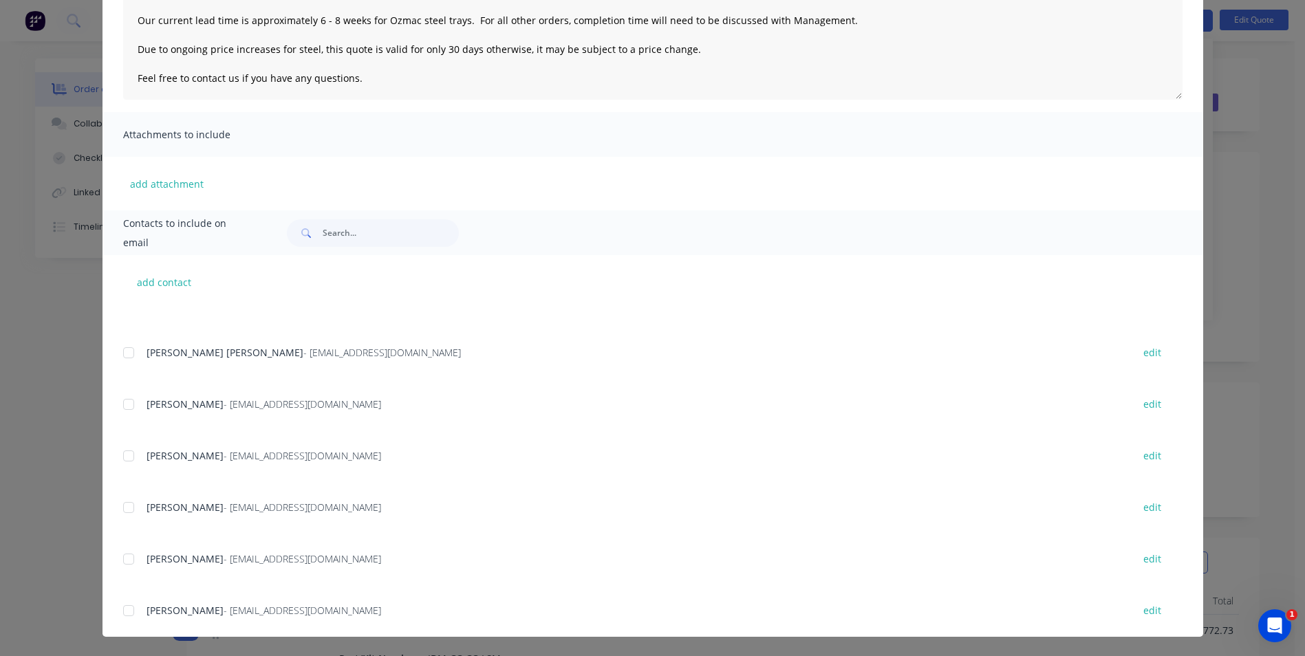
scroll to position [138, 0]
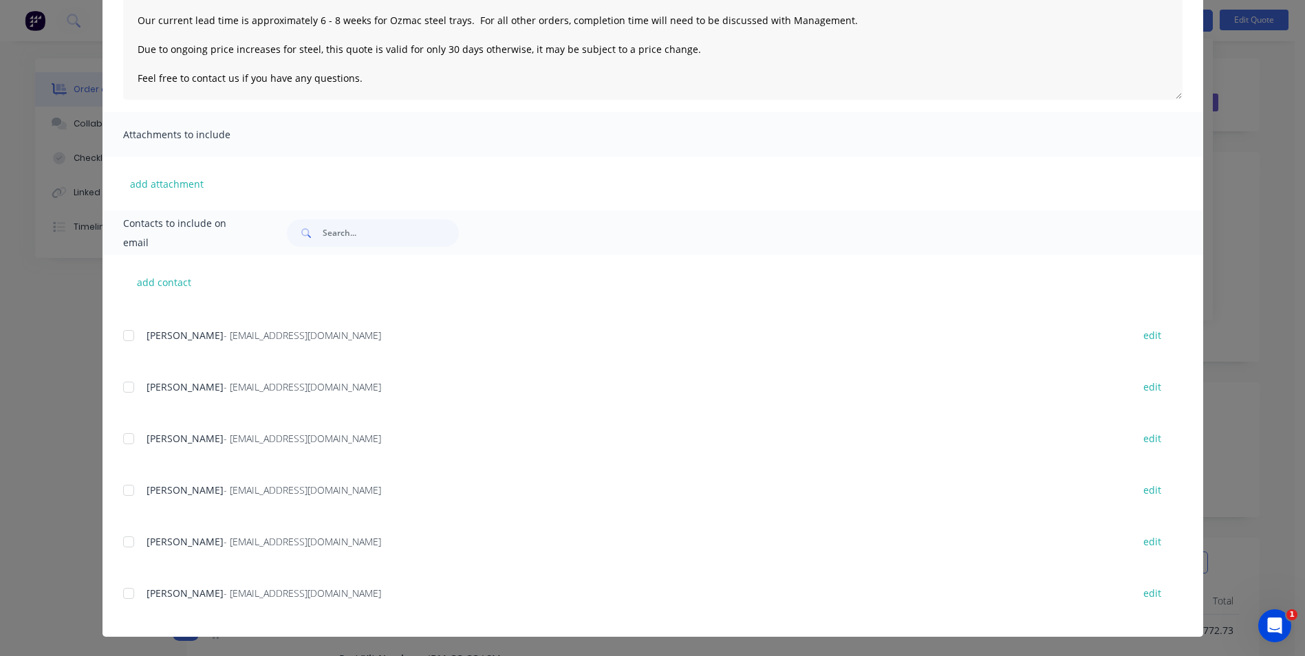
click at [125, 542] on div at bounding box center [129, 542] width 28 height 28
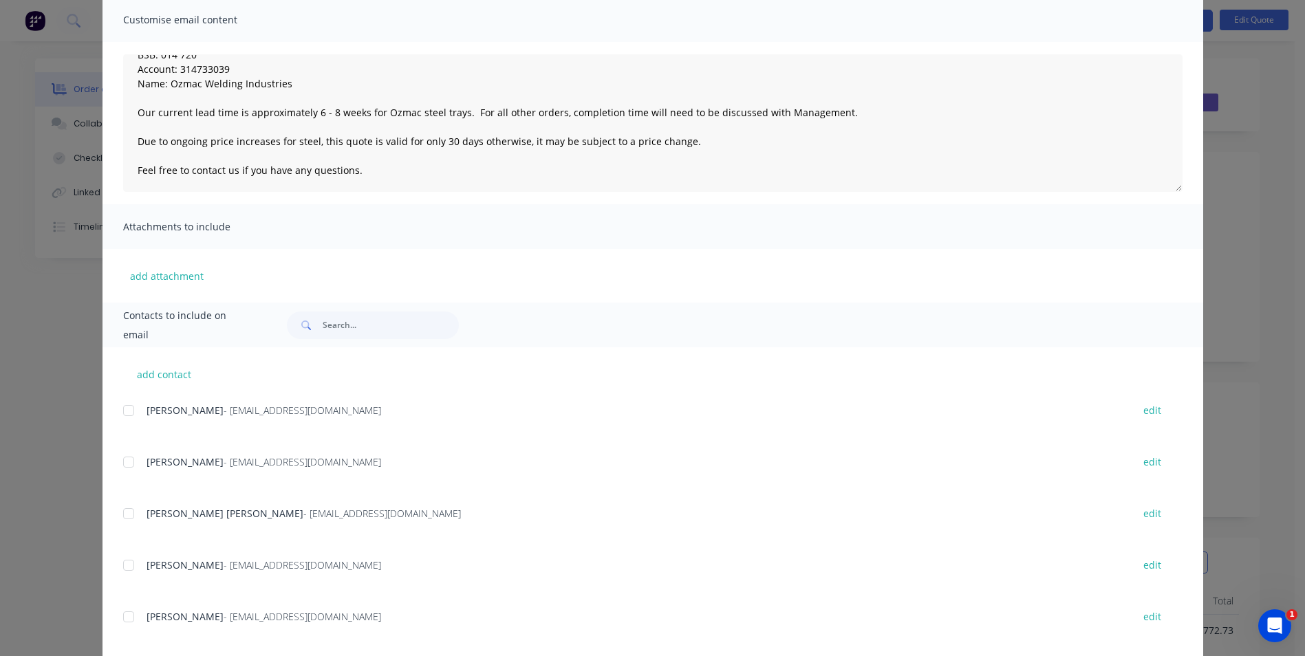
scroll to position [0, 0]
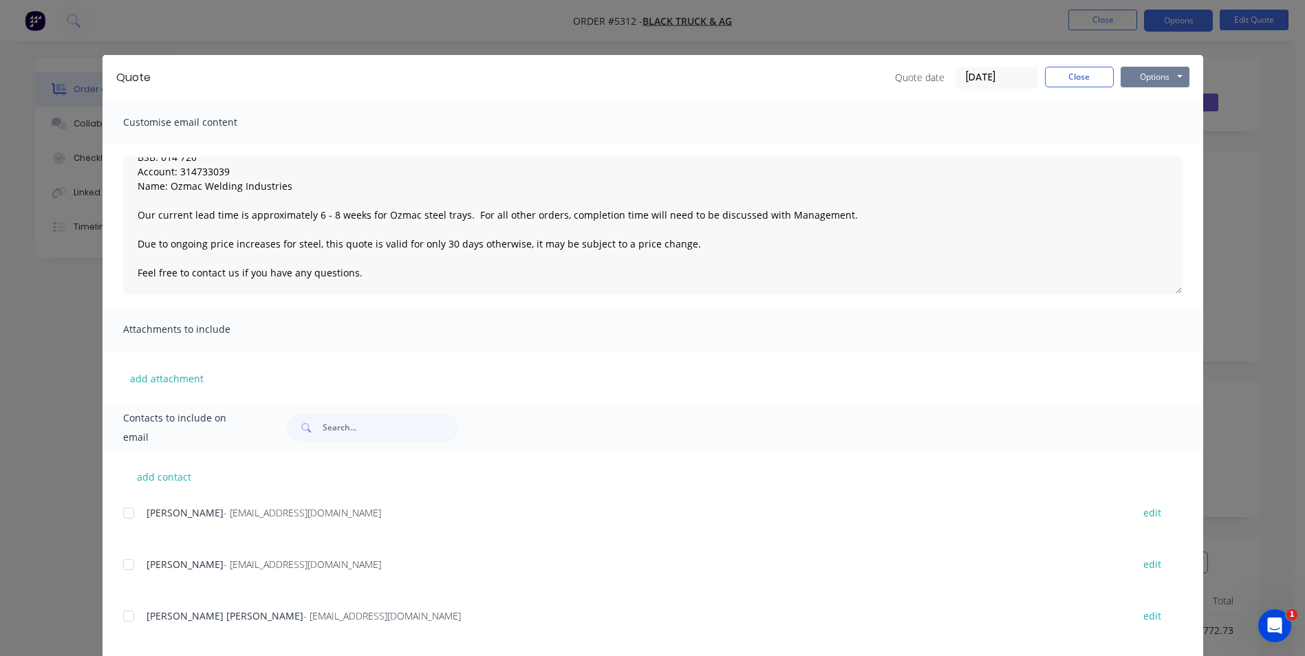
click at [1174, 74] on button "Options" at bounding box center [1155, 77] width 69 height 21
click at [1156, 145] on button "Email" at bounding box center [1165, 147] width 88 height 23
click at [1176, 80] on button "Options" at bounding box center [1155, 77] width 69 height 21
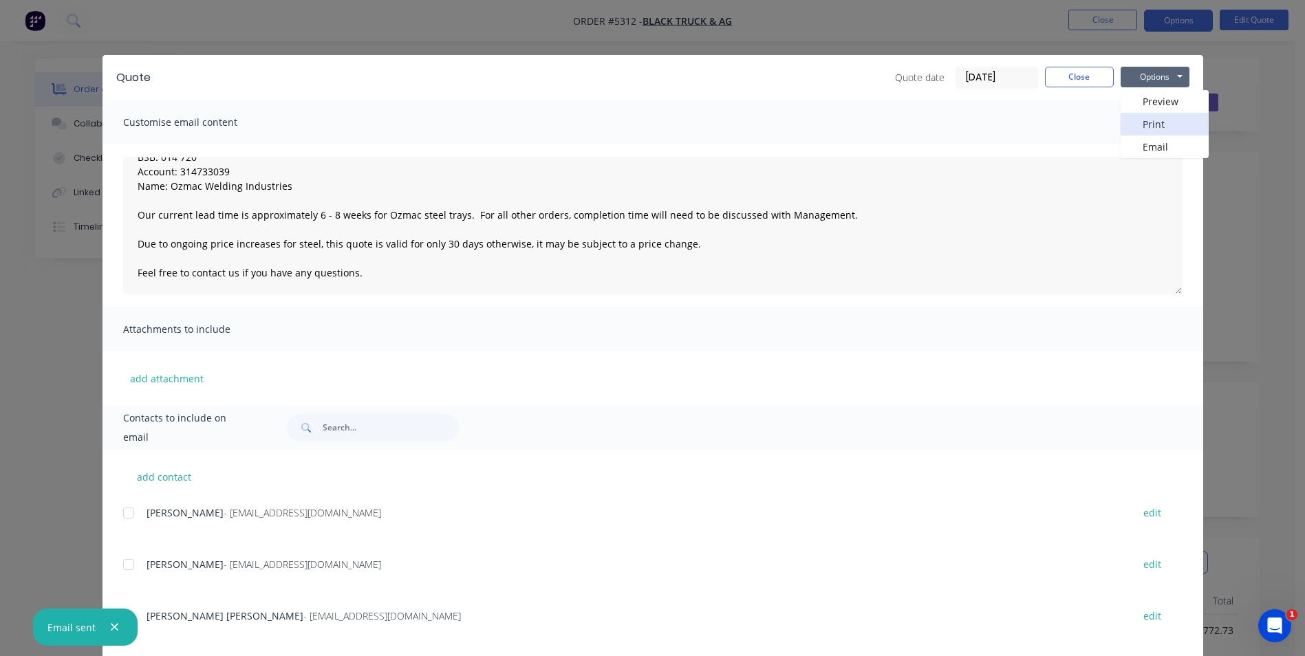
click at [1153, 120] on button "Print" at bounding box center [1165, 124] width 88 height 23
click at [1095, 78] on button "Close" at bounding box center [1079, 77] width 69 height 21
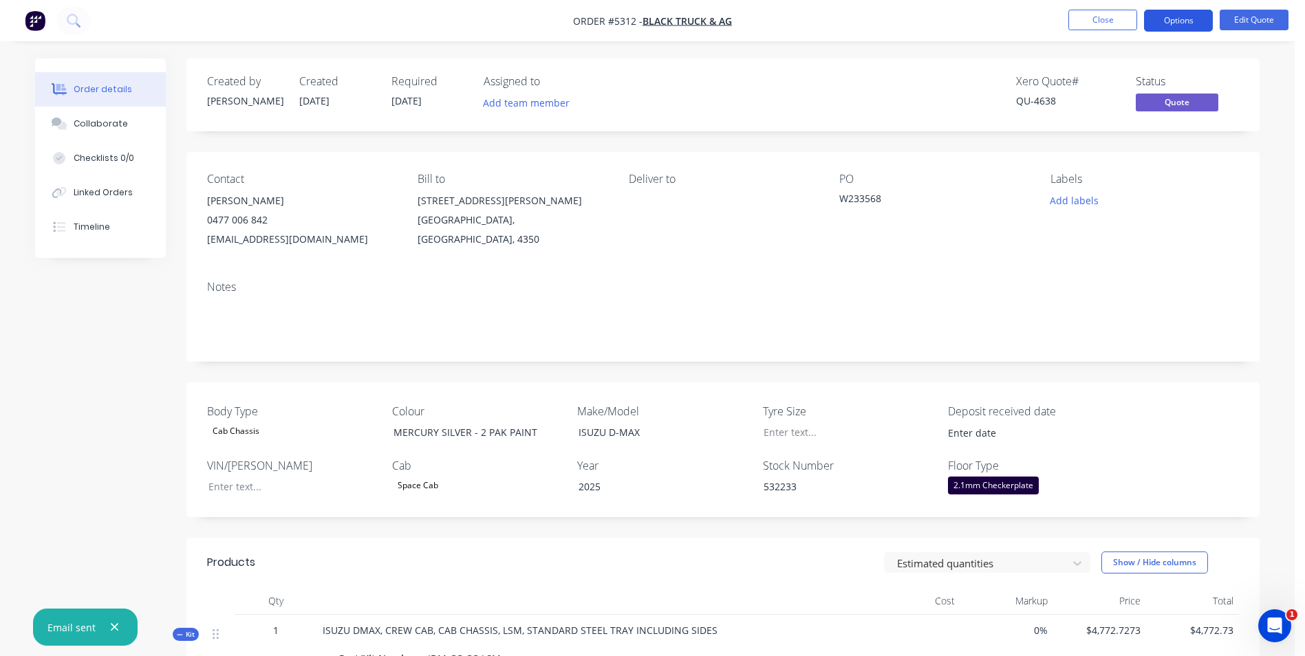
click at [1179, 17] on button "Options" at bounding box center [1178, 21] width 69 height 22
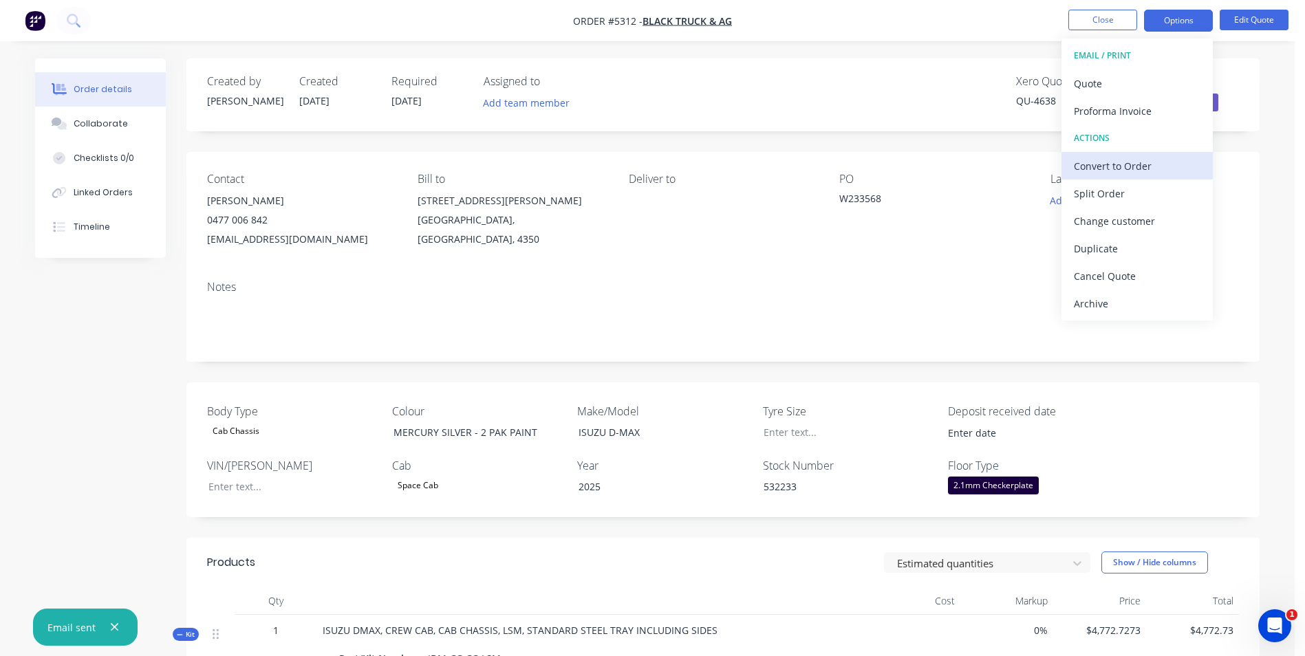
click at [1148, 168] on div "Convert to Order" at bounding box center [1137, 166] width 127 height 20
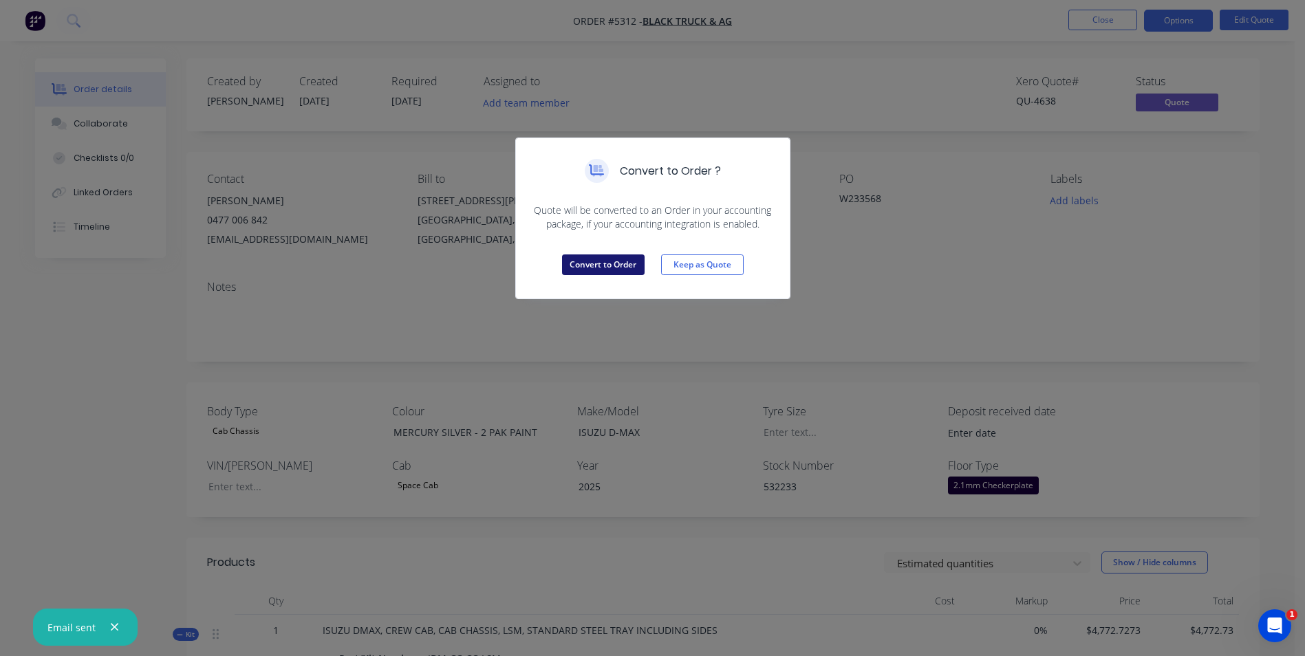
click at [632, 270] on button "Convert to Order" at bounding box center [603, 265] width 83 height 21
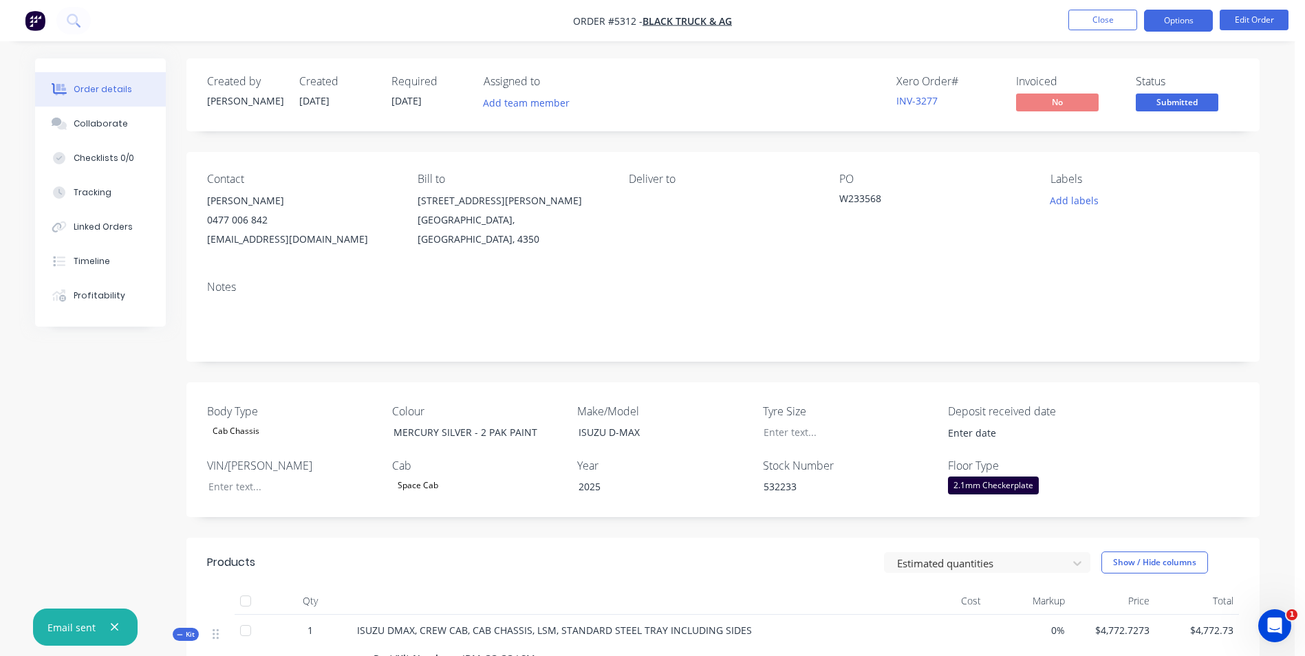
click at [1193, 23] on button "Options" at bounding box center [1178, 21] width 69 height 22
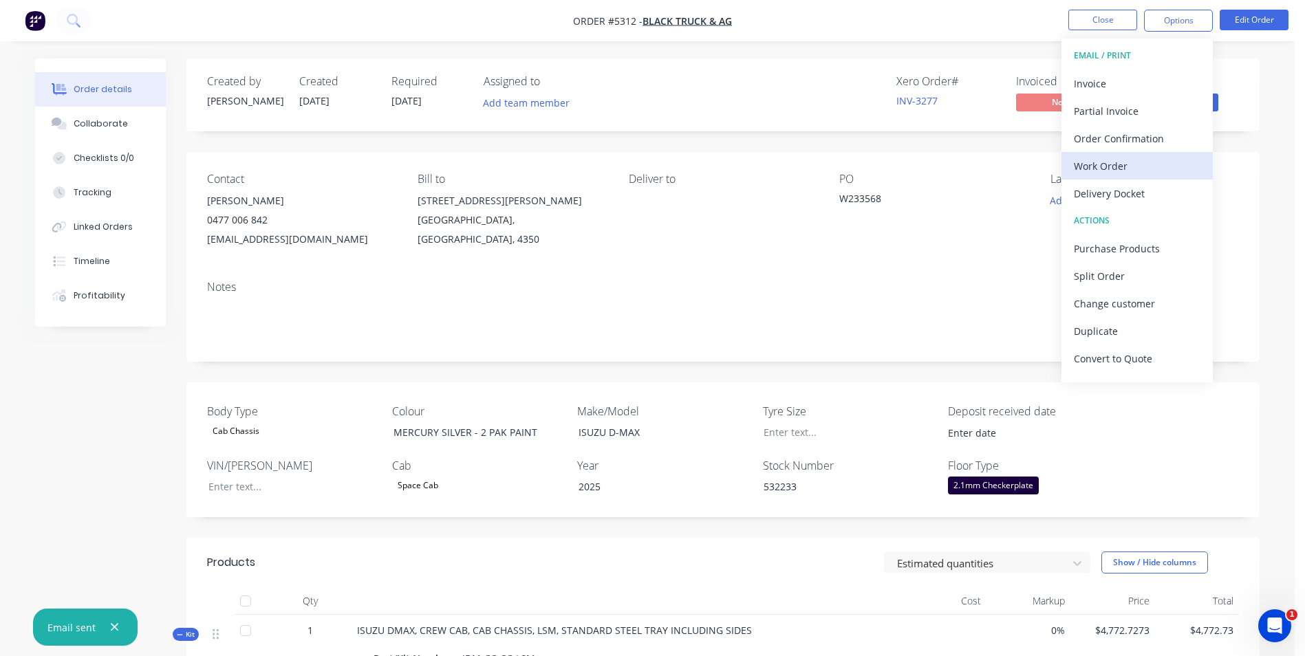
click at [1132, 166] on div "Work Order" at bounding box center [1137, 166] width 127 height 20
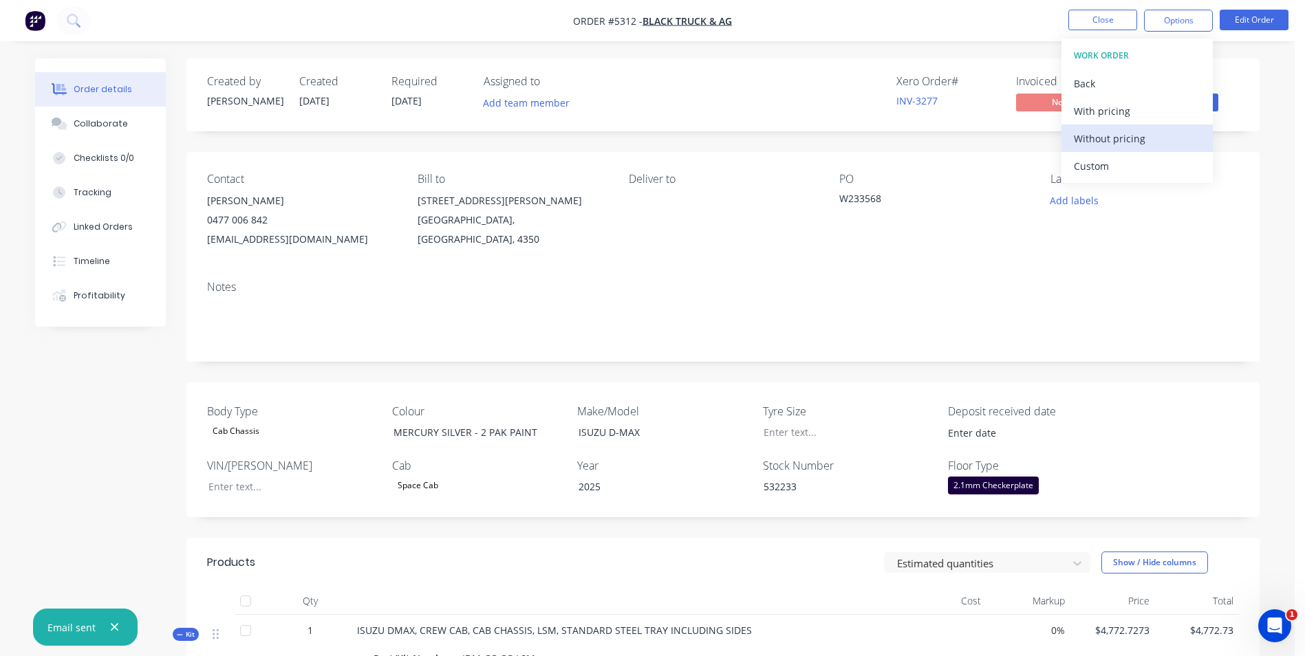
click at [1140, 146] on div "Without pricing" at bounding box center [1137, 139] width 127 height 20
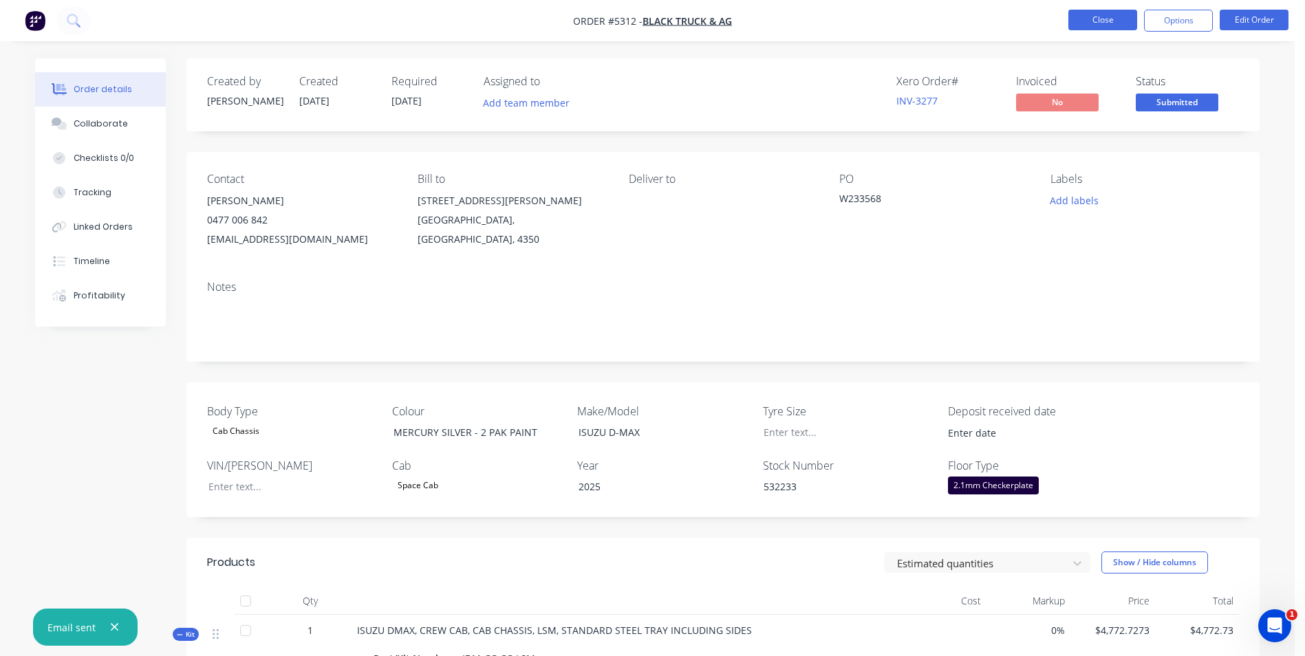
click at [1108, 20] on button "Close" at bounding box center [1102, 20] width 69 height 21
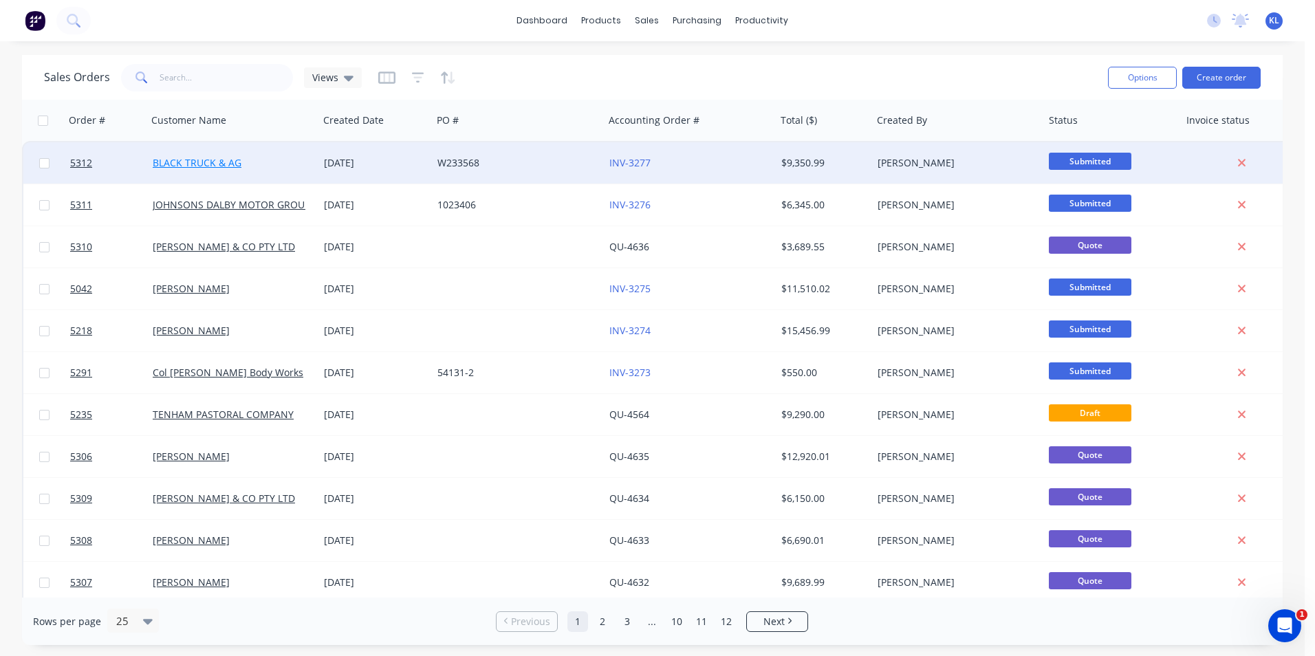
click at [226, 156] on div "BLACK TRUCK & AG" at bounding box center [233, 162] width 172 height 41
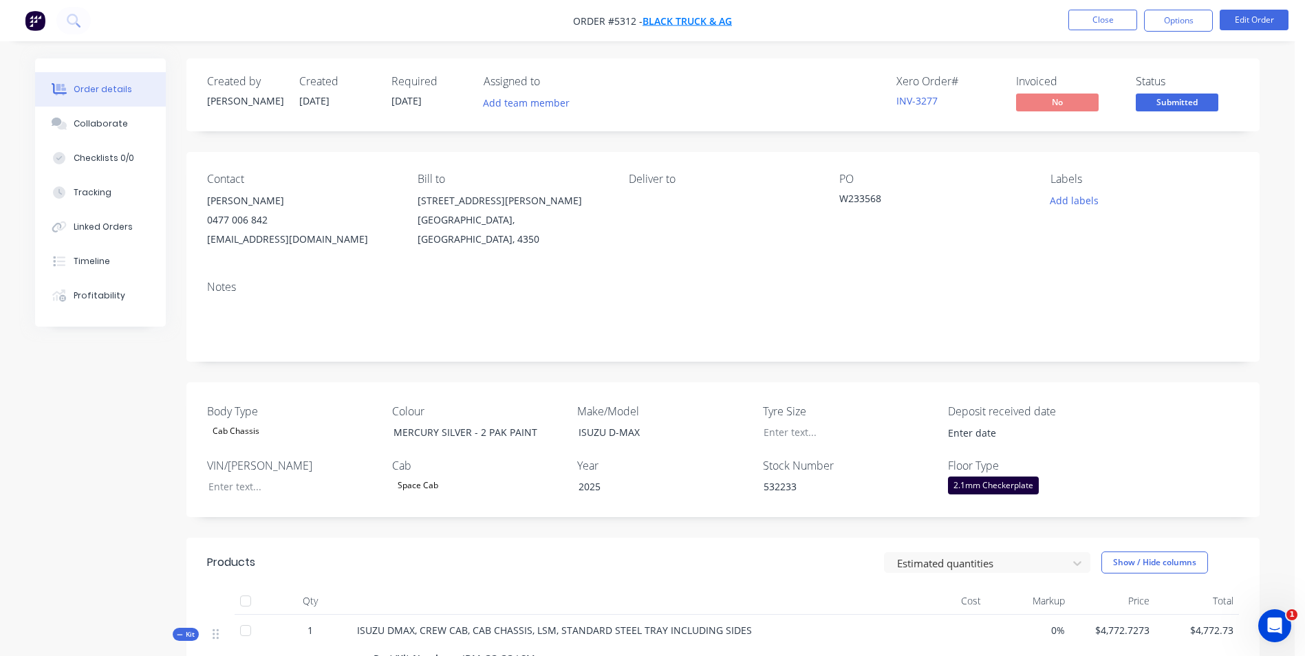
click at [702, 17] on span "BLACK TRUCK & AG" at bounding box center [687, 20] width 89 height 13
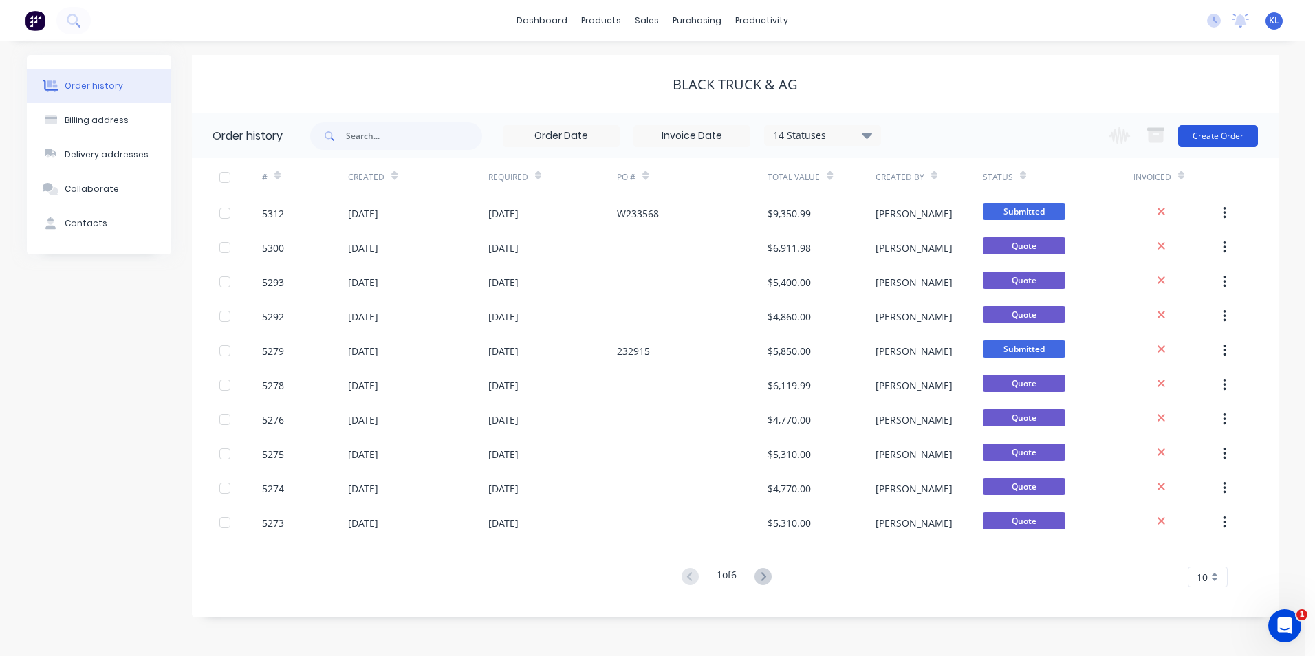
click at [1243, 136] on button "Create Order" at bounding box center [1219, 136] width 80 height 22
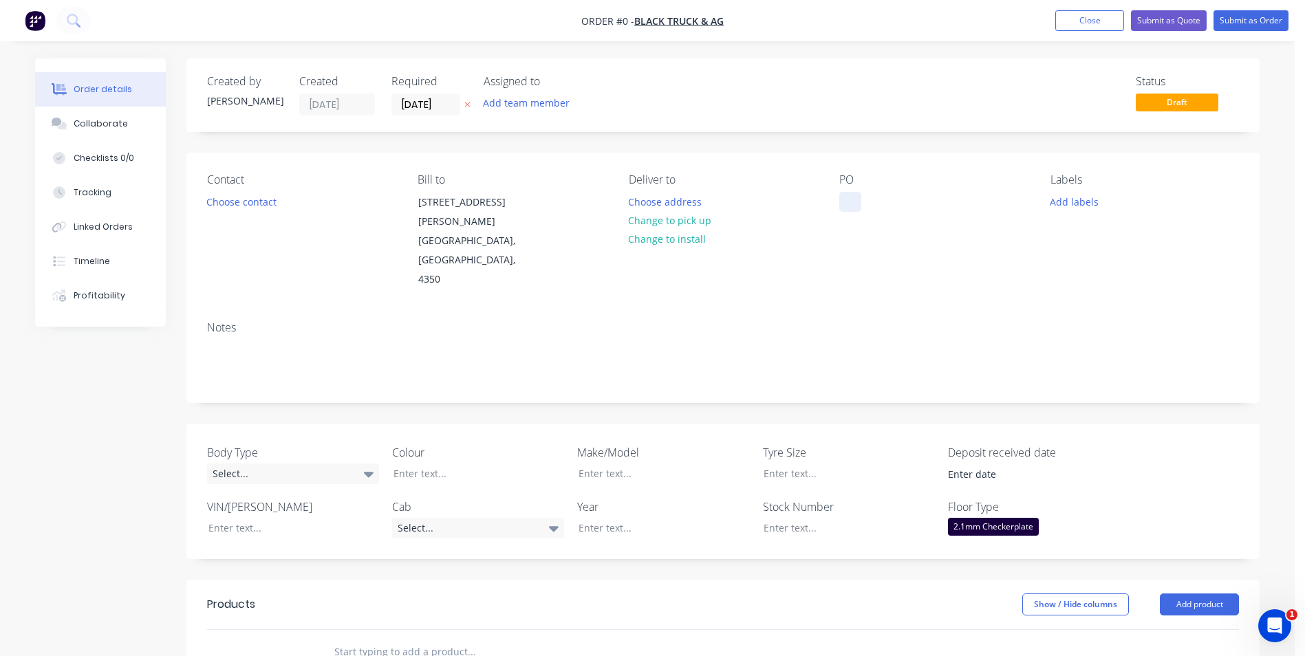
click at [852, 206] on div at bounding box center [850, 202] width 22 height 20
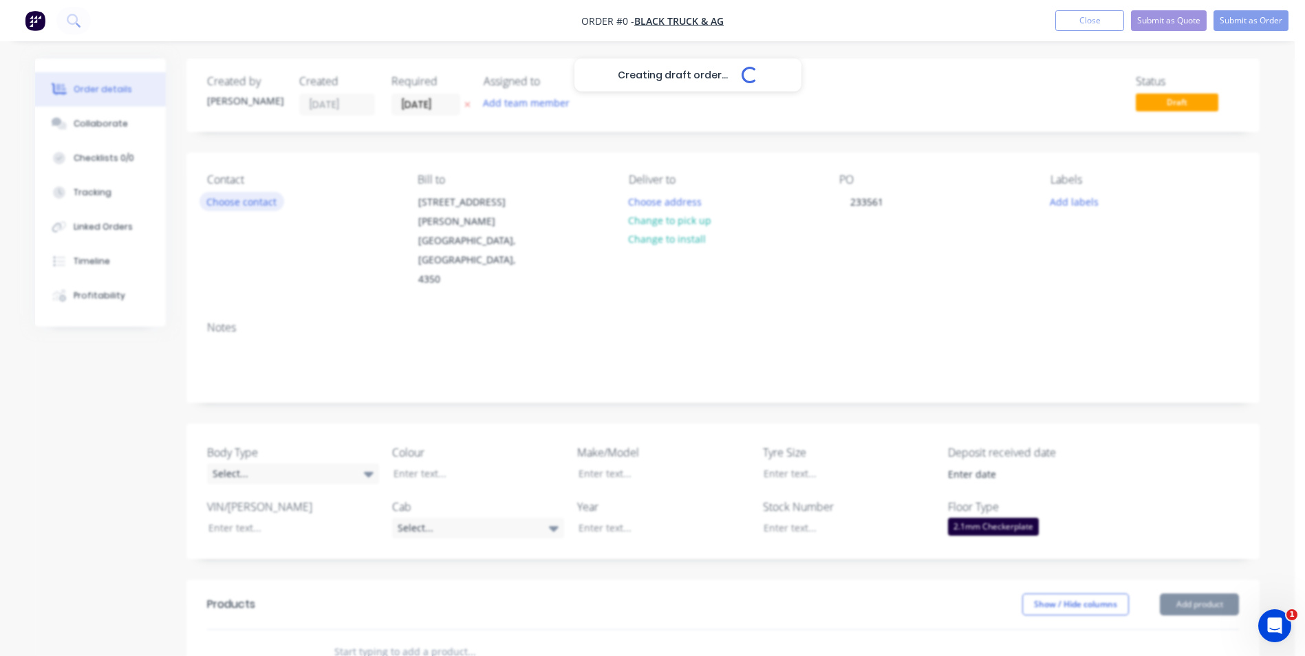
click at [268, 206] on div "Creating draft order... Loading... Order details Collaborate Checklists 0/0 Tra…" at bounding box center [647, 542] width 1252 height 968
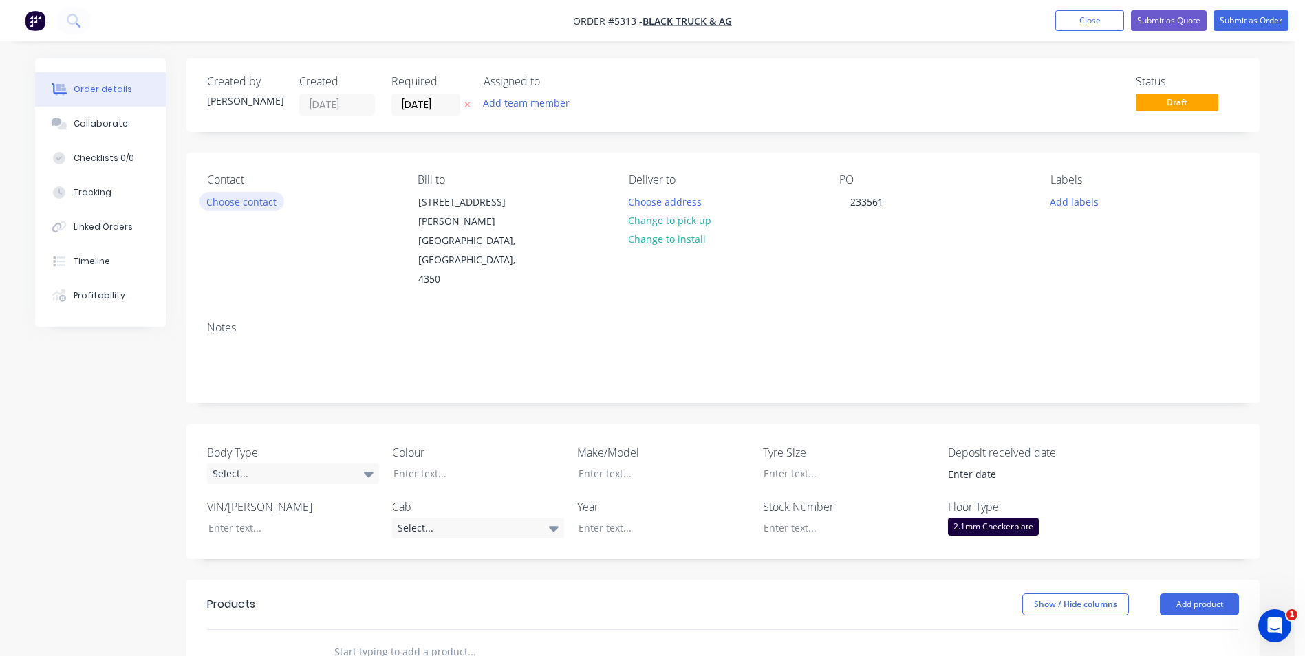
click at [249, 206] on button "Choose contact" at bounding box center [242, 201] width 85 height 19
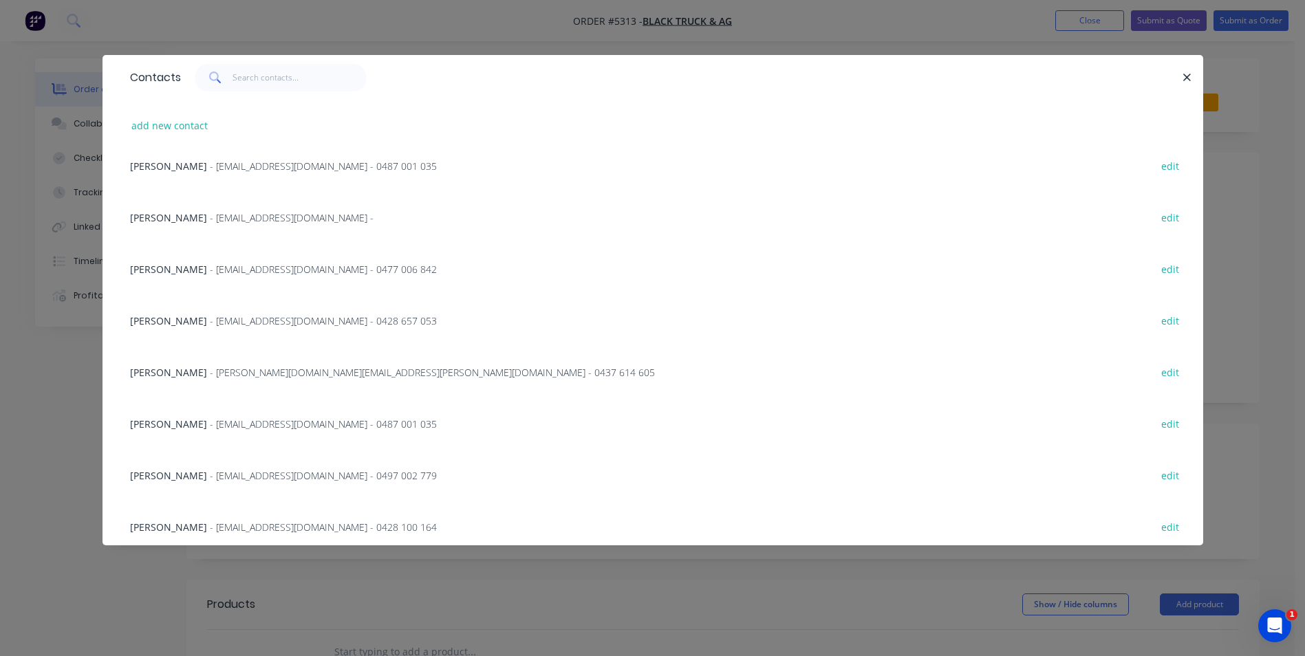
scroll to position [275, 0]
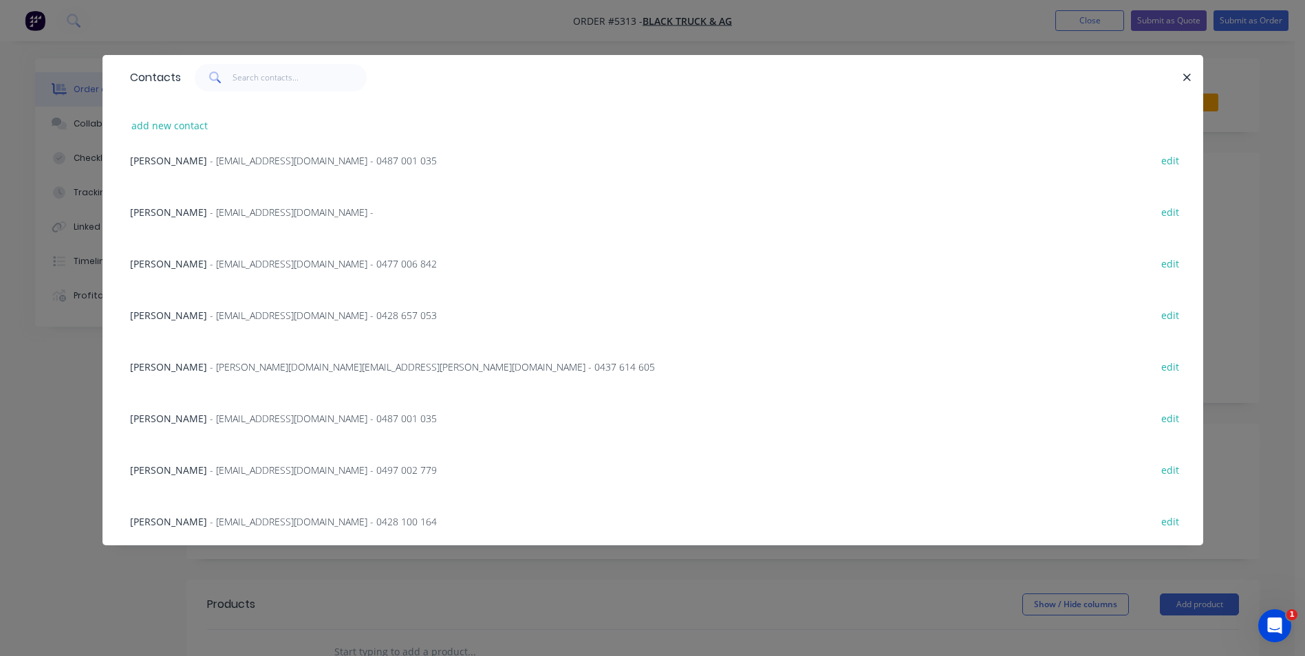
click at [180, 261] on span "Leisa Manteit" at bounding box center [168, 263] width 77 height 13
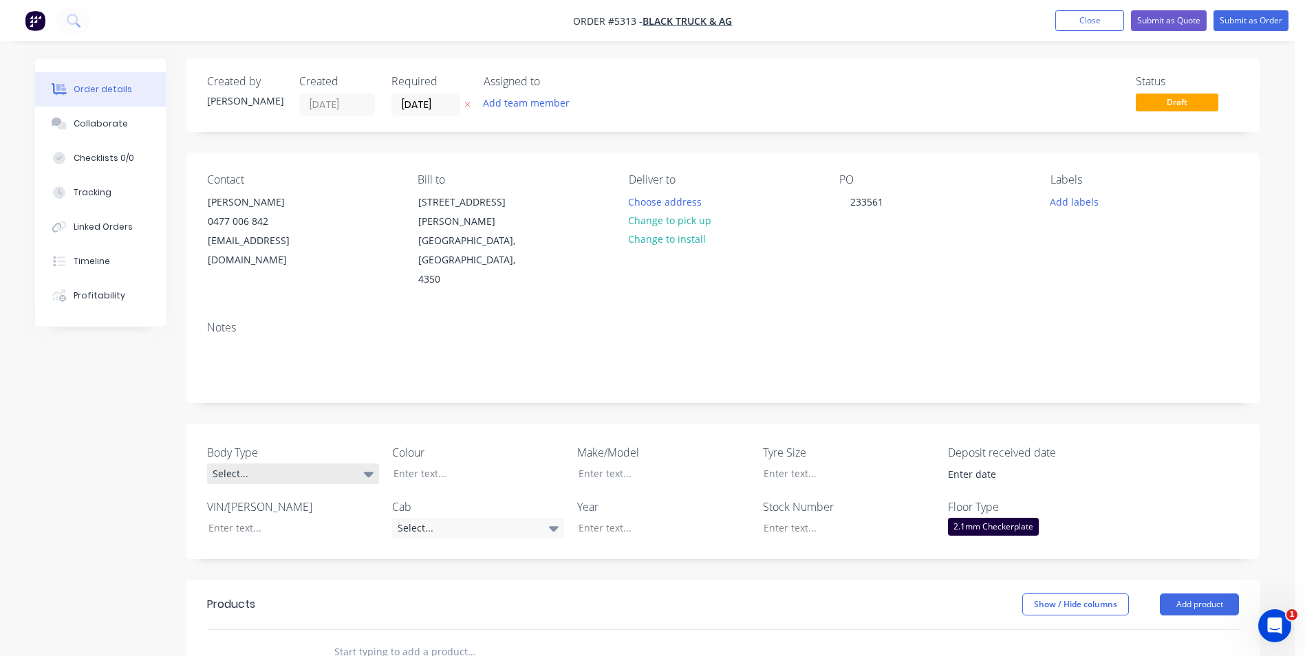
click at [341, 464] on div "Select..." at bounding box center [293, 474] width 172 height 21
click at [326, 496] on button "Cab Chassis" at bounding box center [310, 492] width 206 height 28
click at [462, 464] on div at bounding box center [469, 474] width 172 height 20
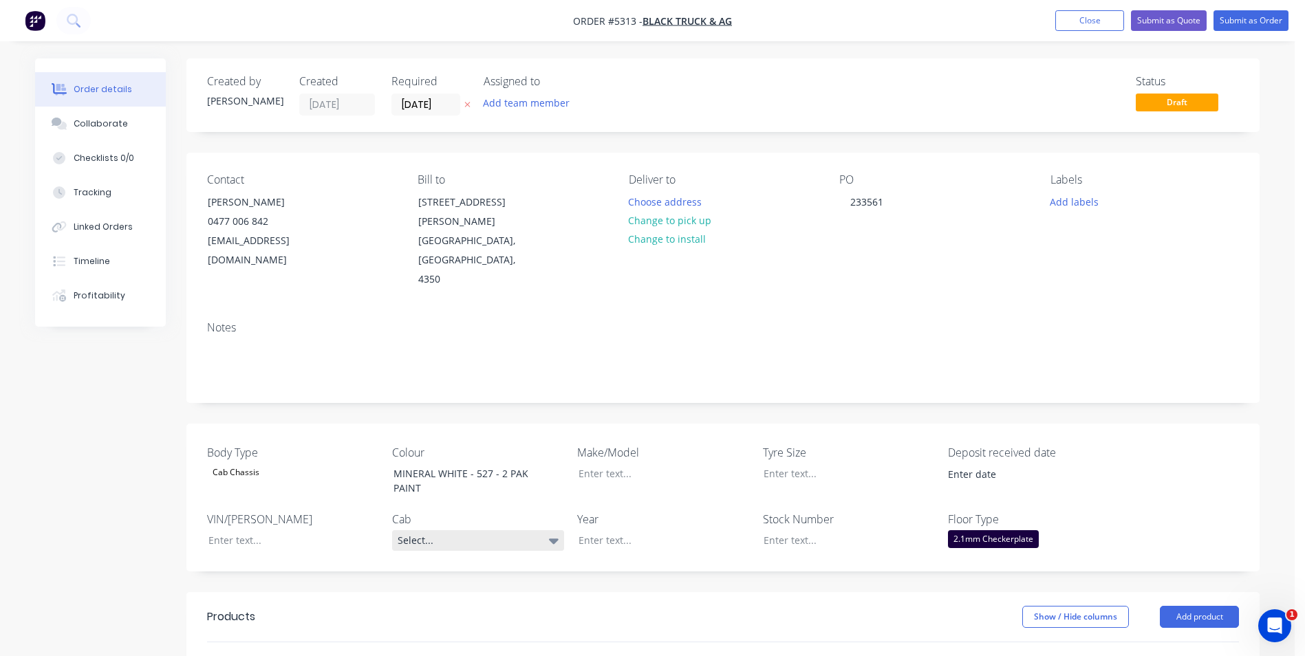
click at [529, 530] on div "Select..." at bounding box center [478, 540] width 172 height 21
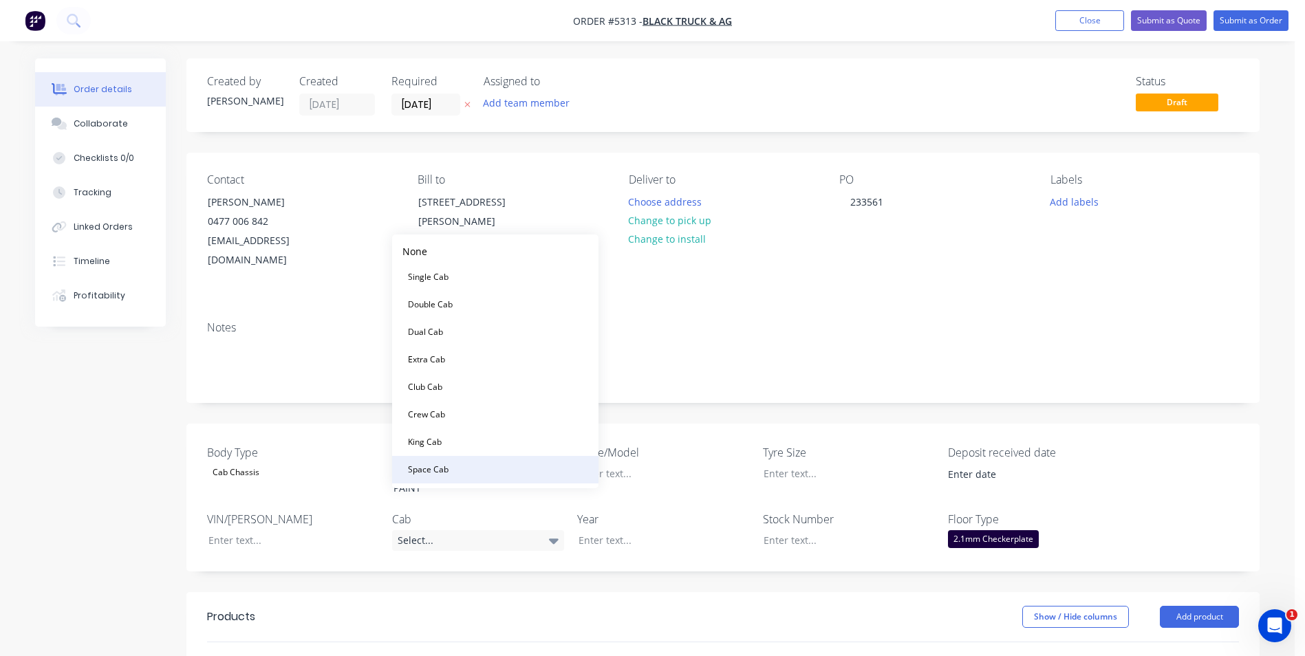
click at [494, 476] on button "Space Cab" at bounding box center [495, 470] width 206 height 28
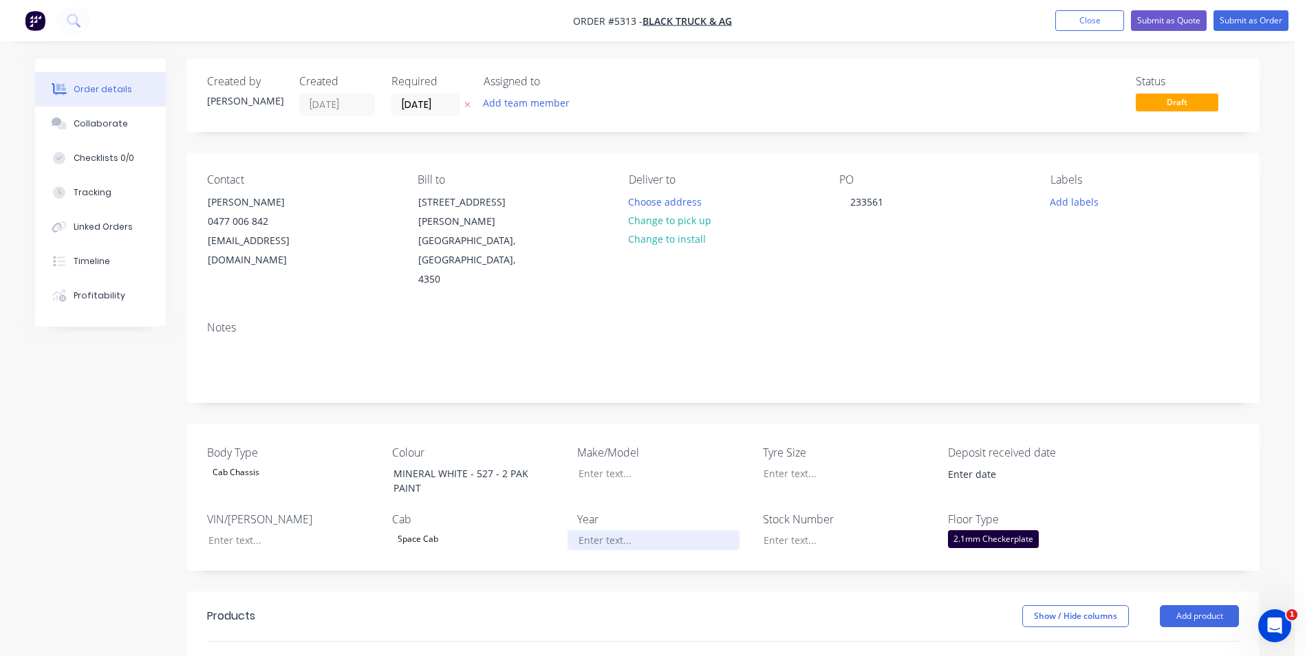
click at [645, 530] on div at bounding box center [654, 540] width 172 height 20
click at [625, 464] on div at bounding box center [654, 474] width 172 height 20
click at [809, 530] on div at bounding box center [839, 540] width 172 height 20
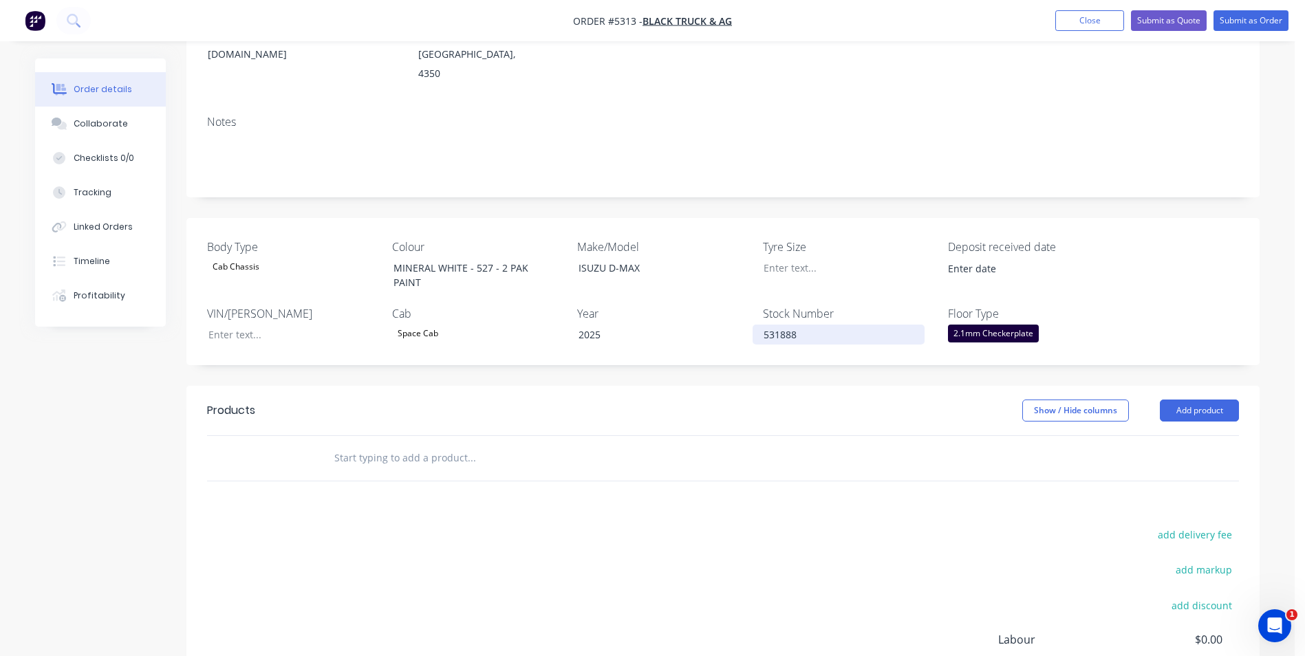
scroll to position [206, 0]
click at [1222, 399] on button "Add product" at bounding box center [1199, 410] width 79 height 22
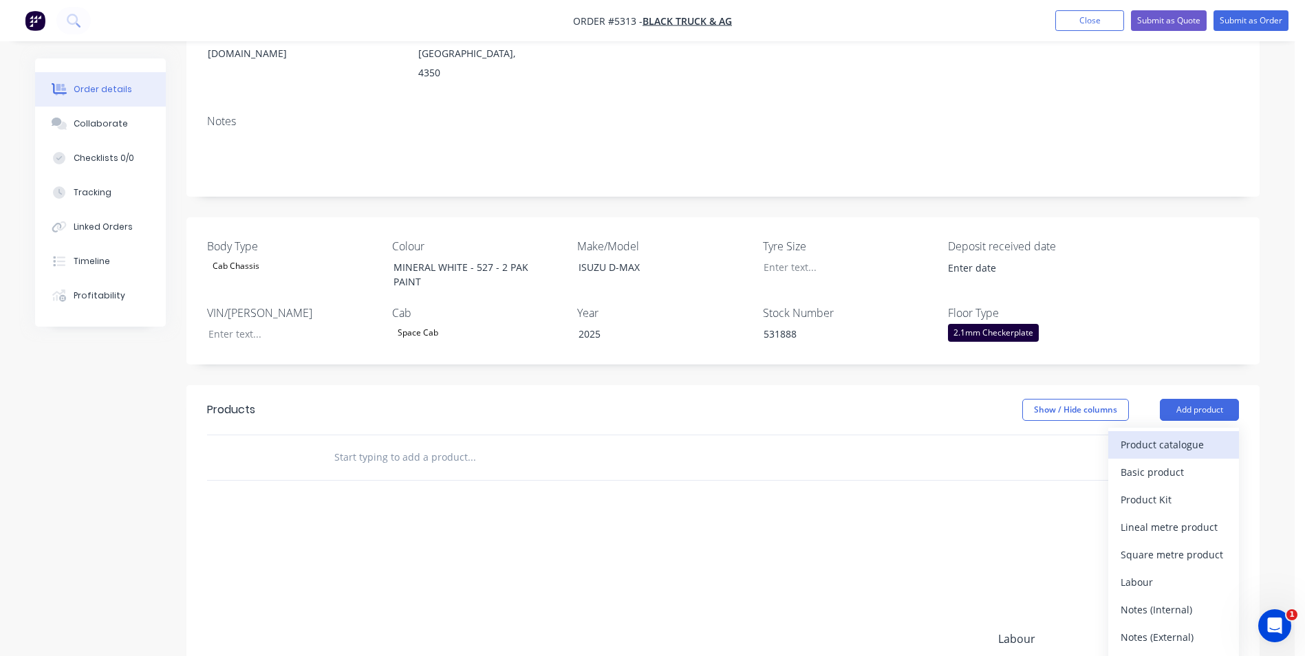
click at [1190, 435] on div "Product catalogue" at bounding box center [1174, 445] width 106 height 20
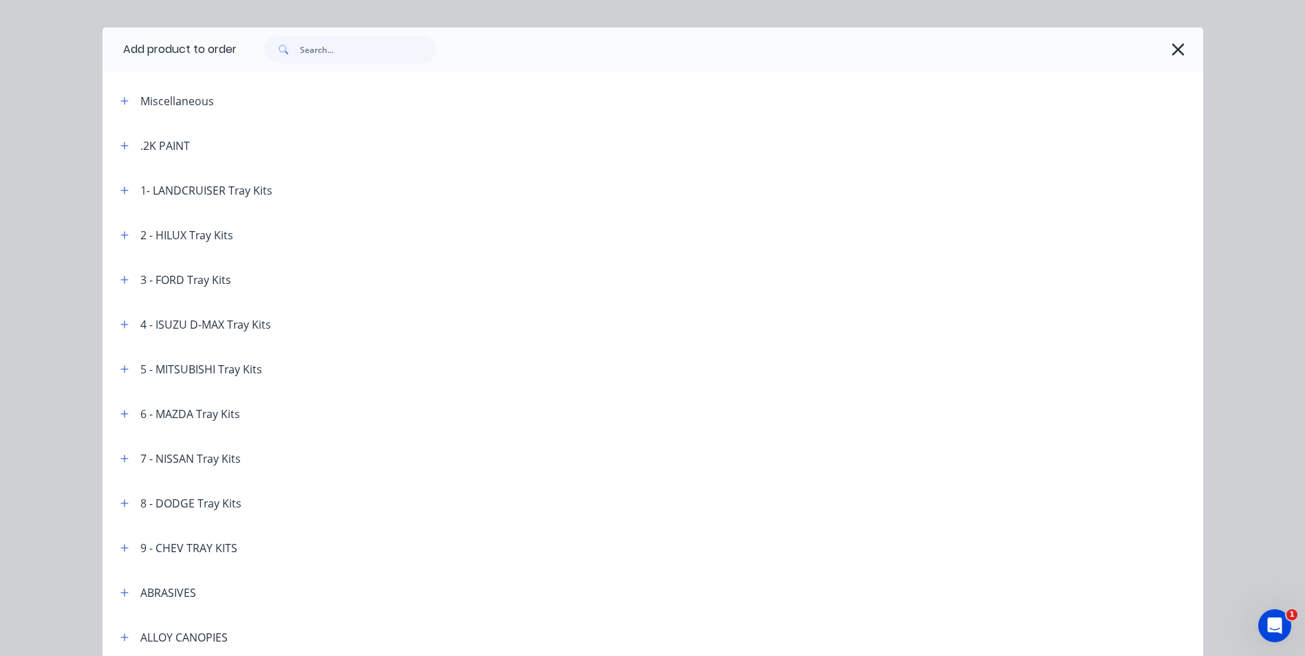
scroll to position [69, 0]
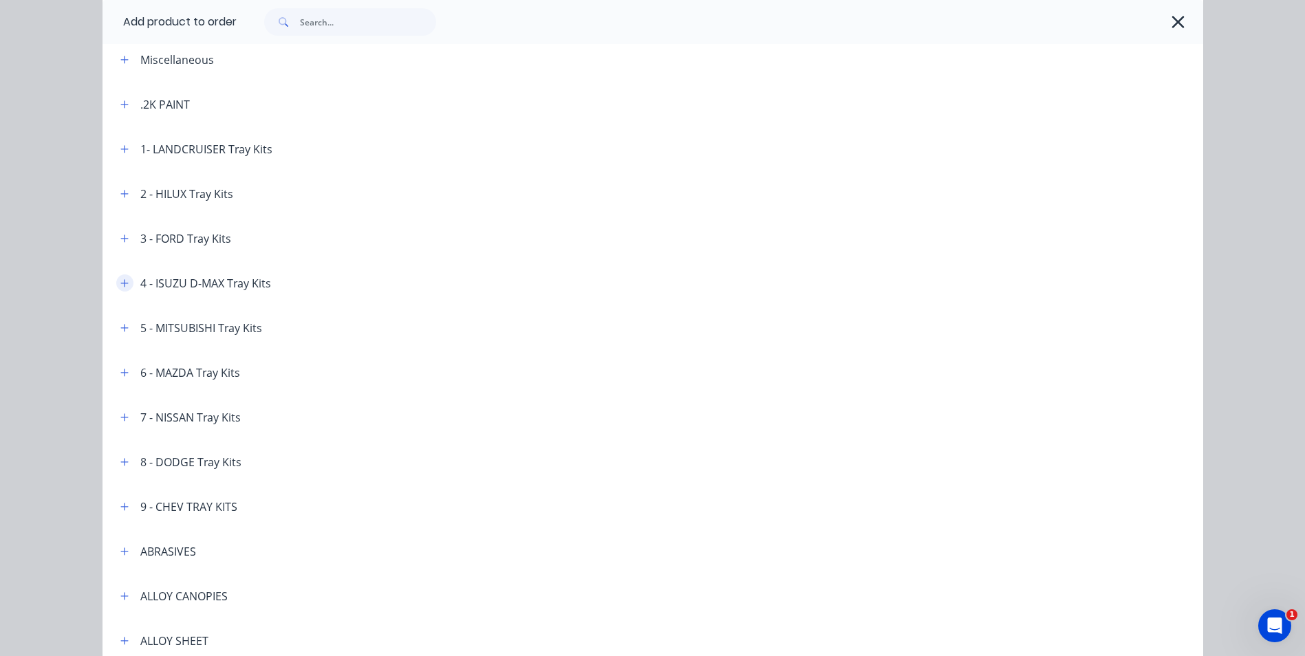
click at [120, 284] on icon "button" at bounding box center [124, 284] width 8 height 10
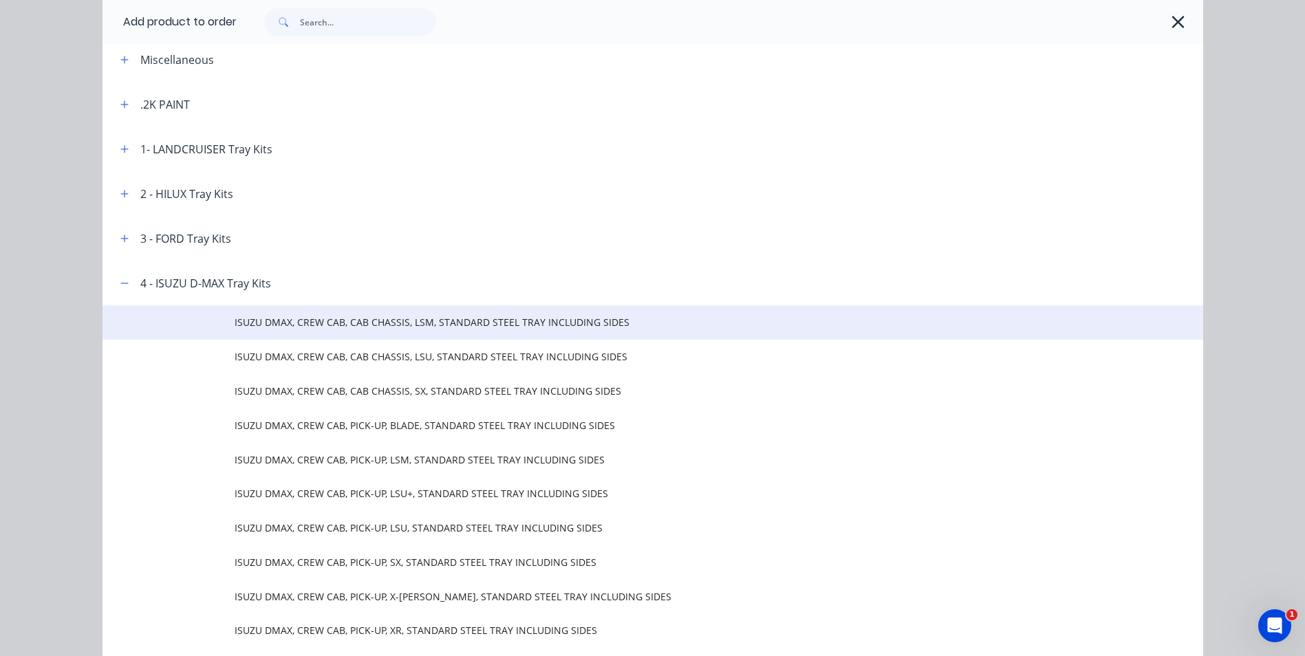
click at [395, 330] on td "ISUZU DMAX, CREW CAB, CAB CHASSIS, LSM, STANDARD STEEL TRAY INCLUDING SIDES" at bounding box center [719, 322] width 969 height 34
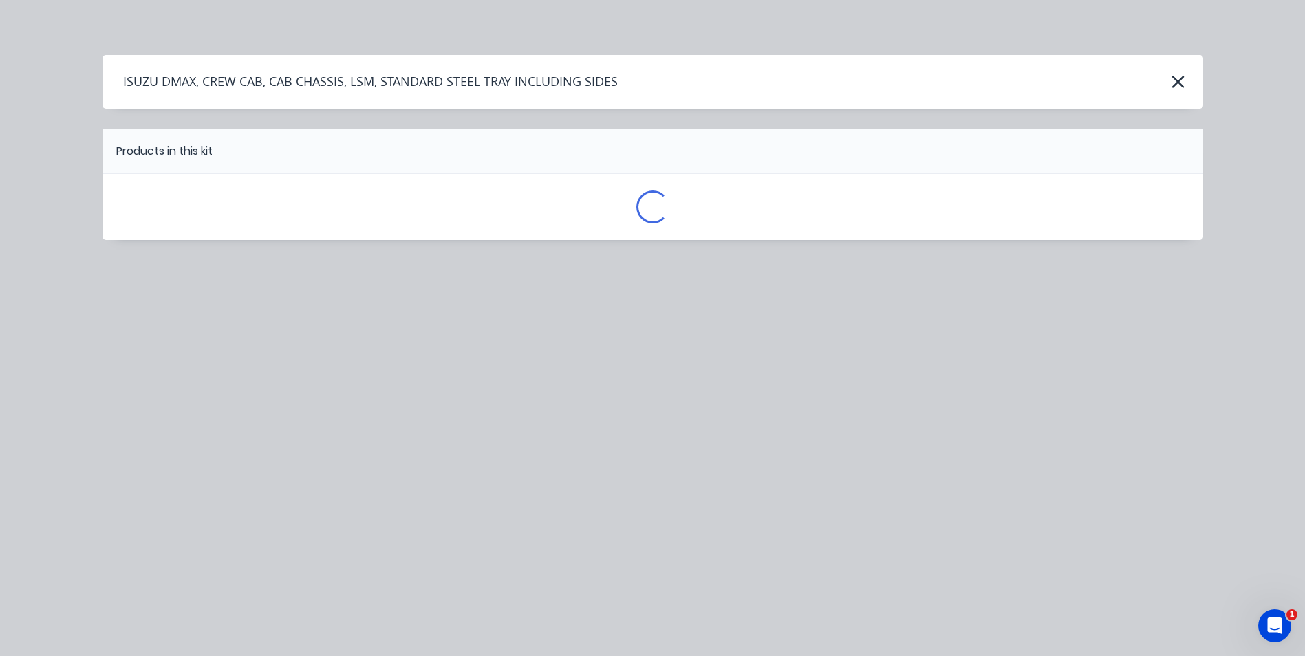
scroll to position [0, 0]
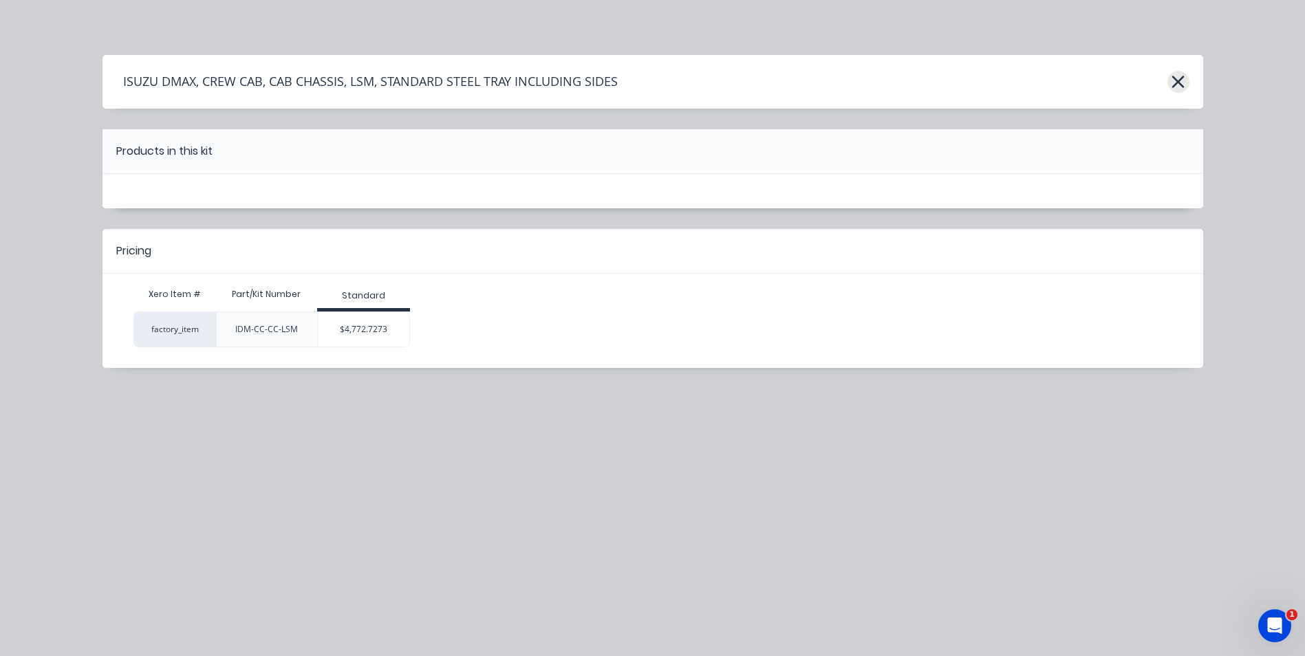
click at [1182, 79] on icon "button" at bounding box center [1178, 82] width 12 height 12
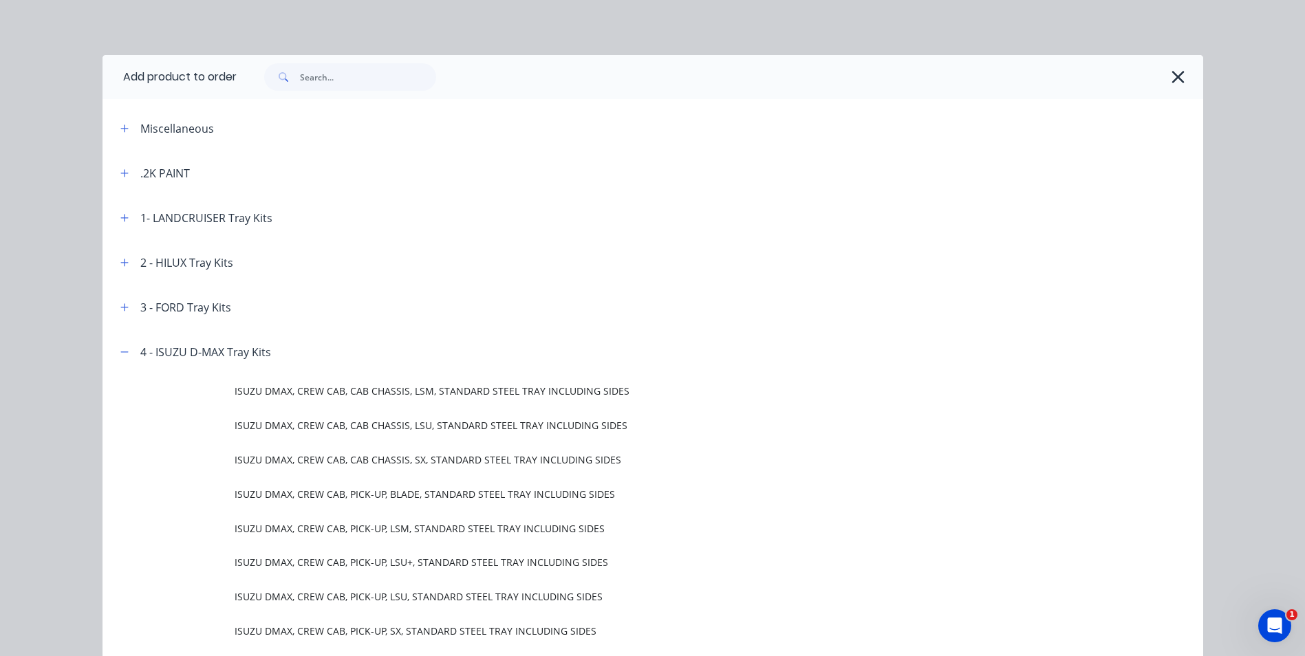
scroll to position [330, 0]
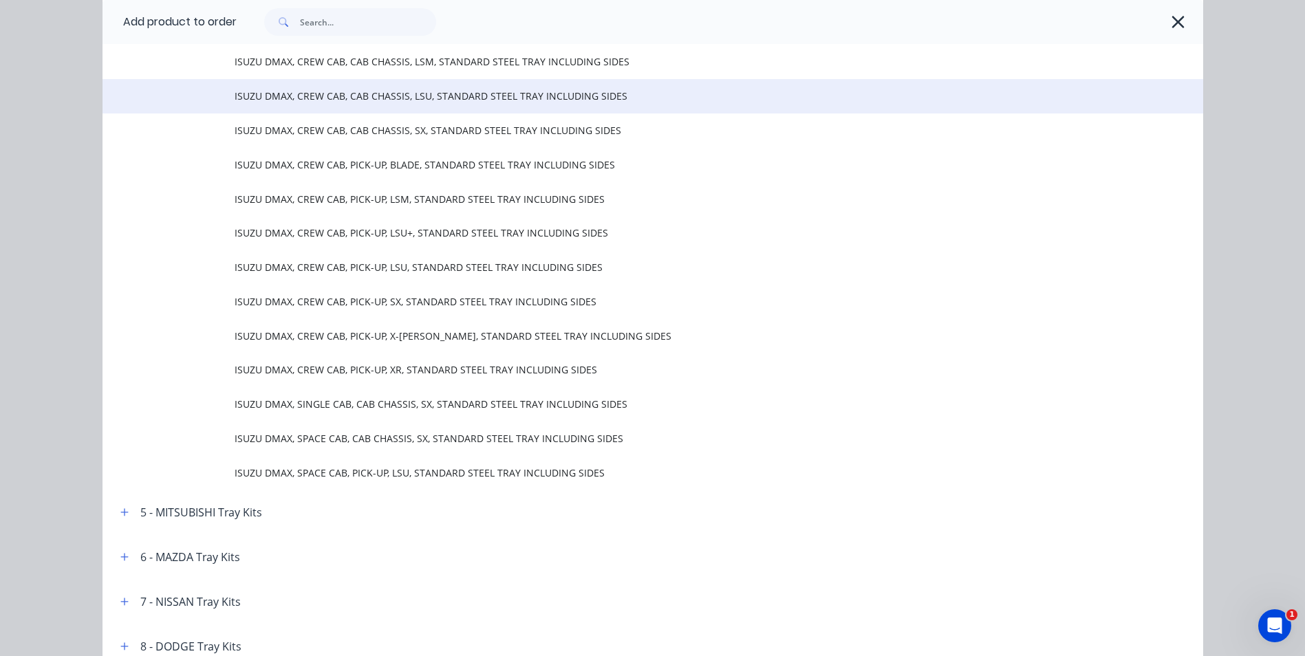
click at [482, 103] on span "ISUZU DMAX, CREW CAB, CAB CHASSIS, LSU, STANDARD STEEL TRAY INCLUDING SIDES" at bounding box center [622, 96] width 775 height 14
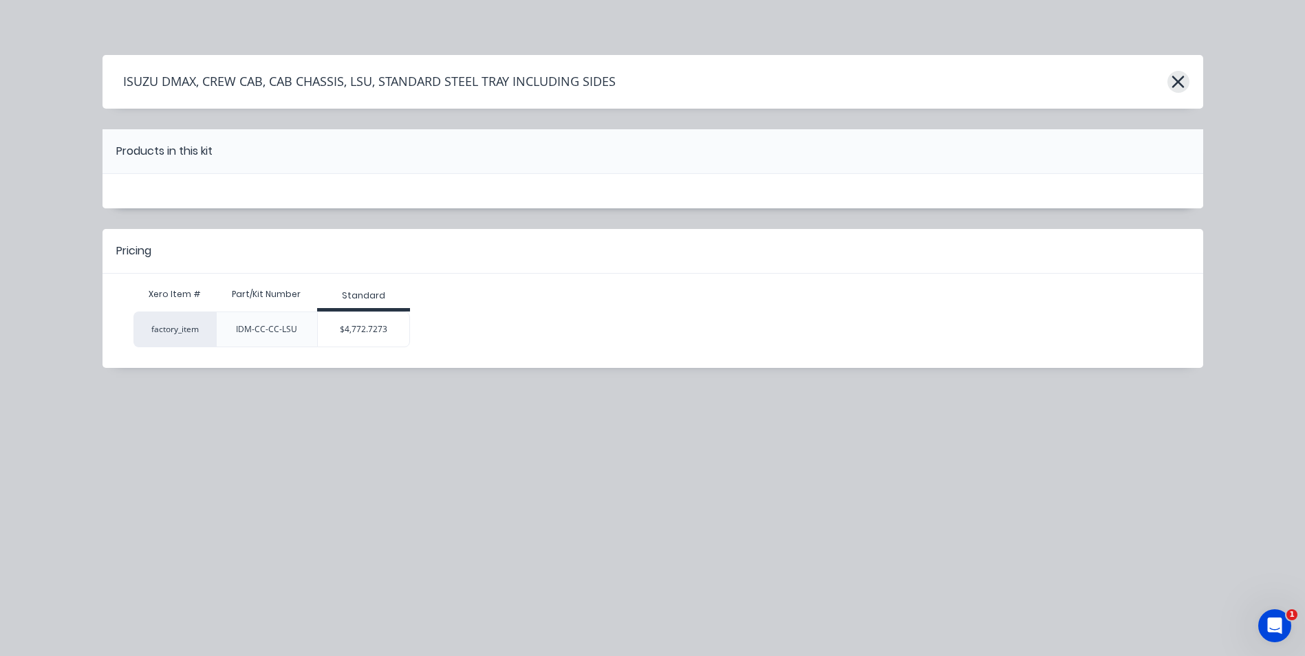
click at [1182, 85] on icon "button" at bounding box center [1178, 82] width 12 height 12
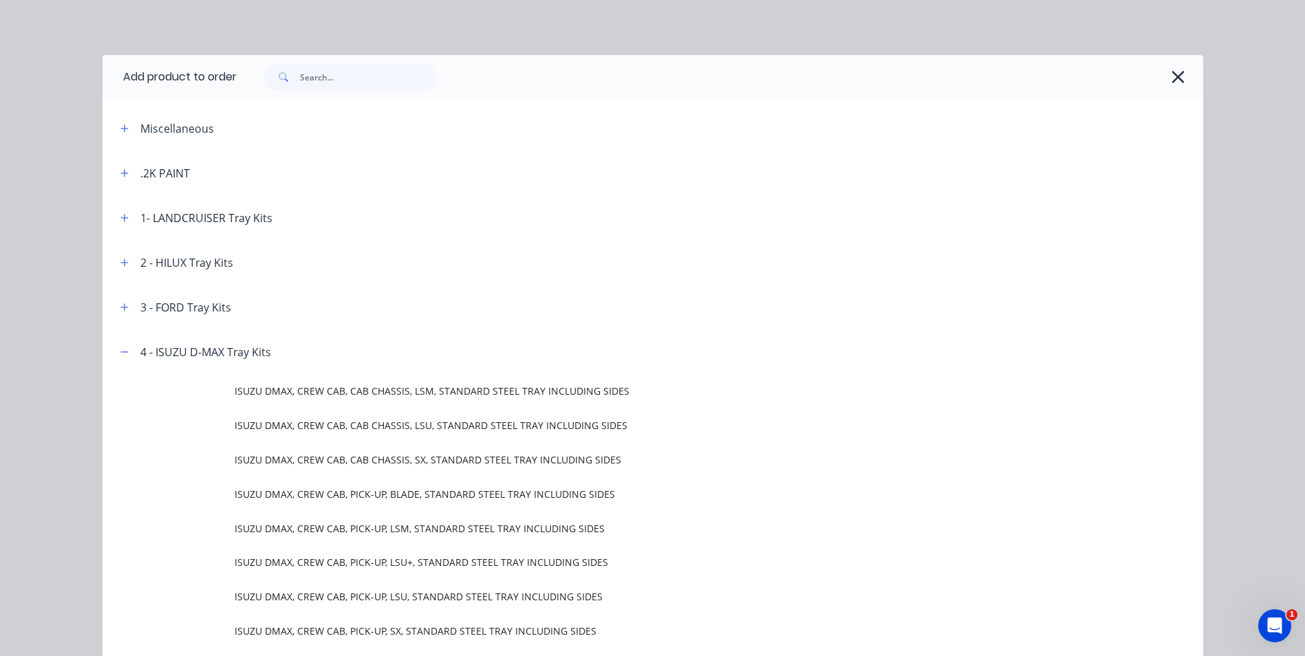
scroll to position [330, 0]
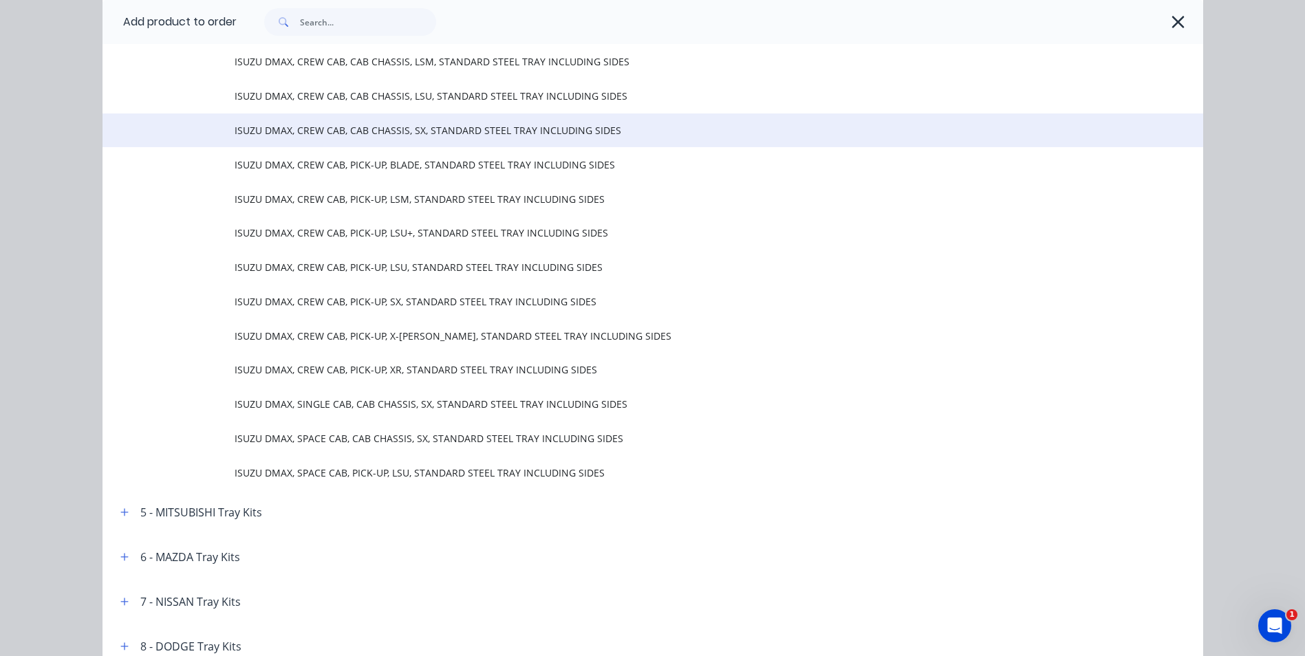
click at [558, 129] on span "ISUZU DMAX, CREW CAB, CAB CHASSIS, SX, STANDARD STEEL TRAY INCLUDING SIDES" at bounding box center [622, 130] width 775 height 14
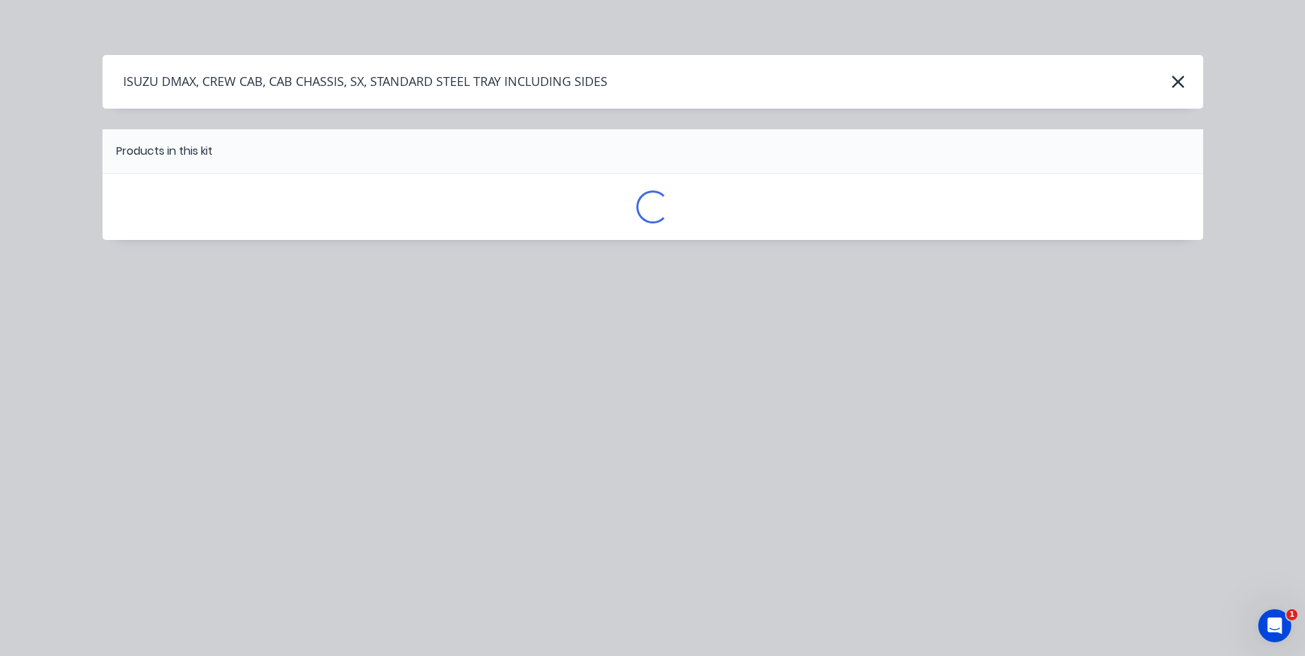
scroll to position [0, 0]
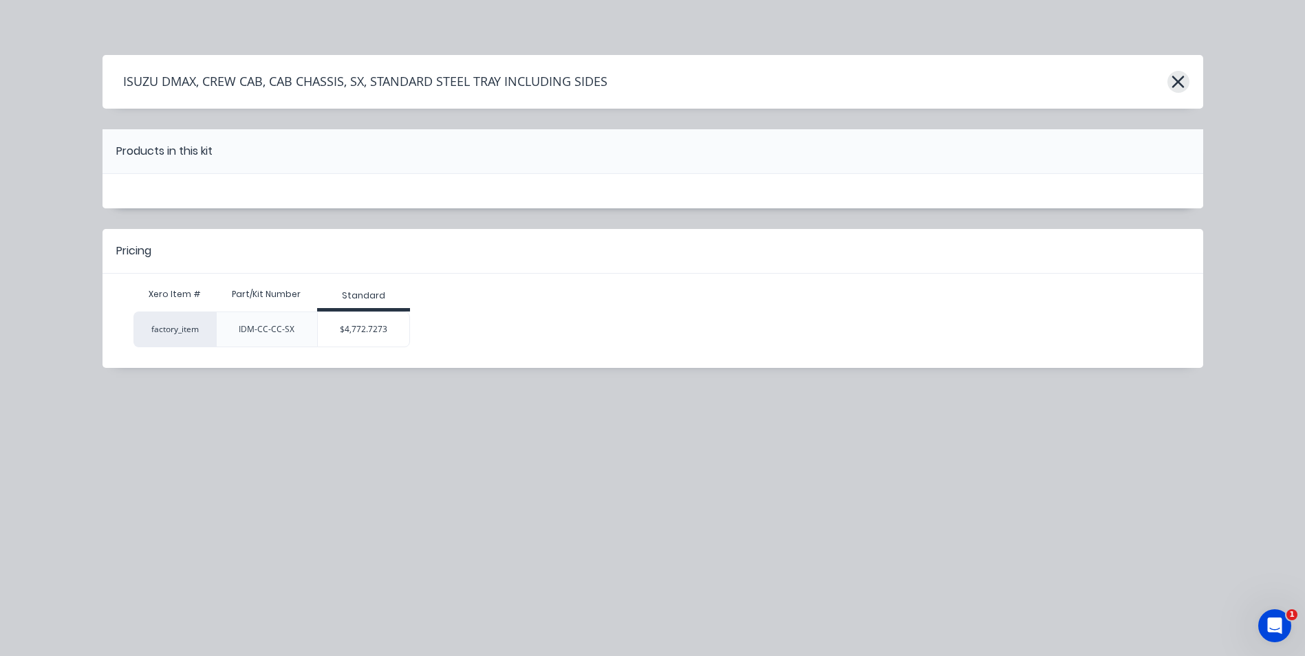
click at [1183, 80] on icon "button" at bounding box center [1178, 81] width 14 height 19
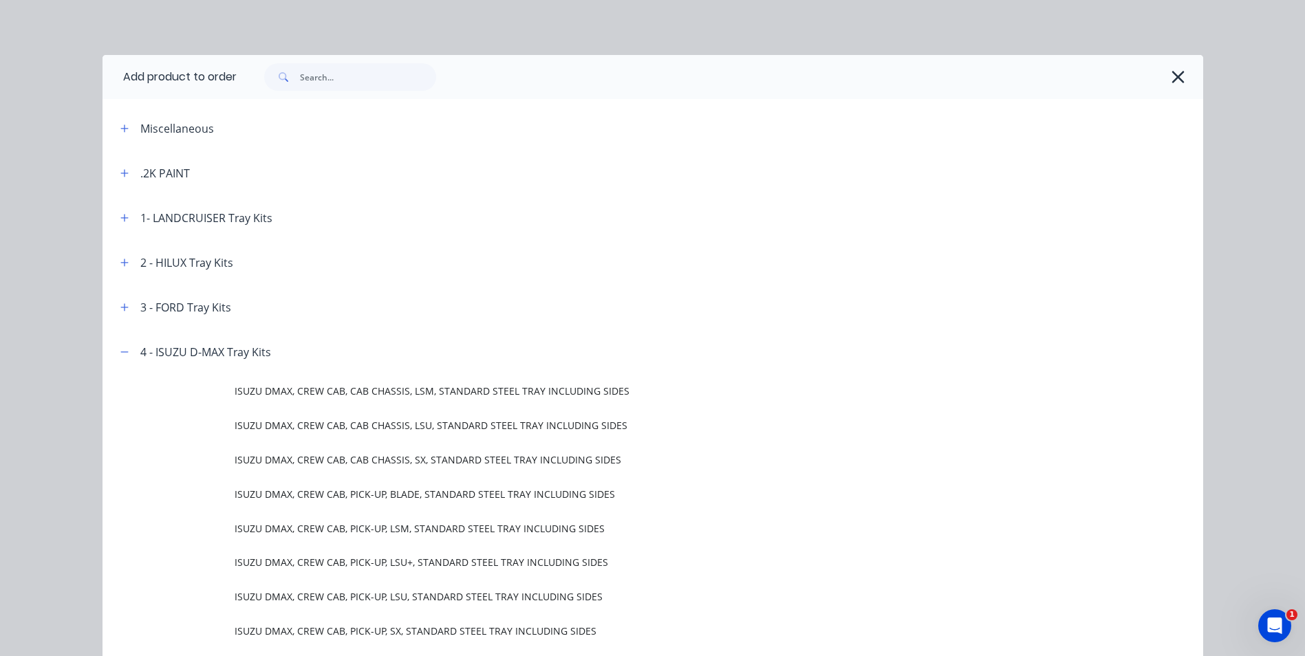
scroll to position [330, 0]
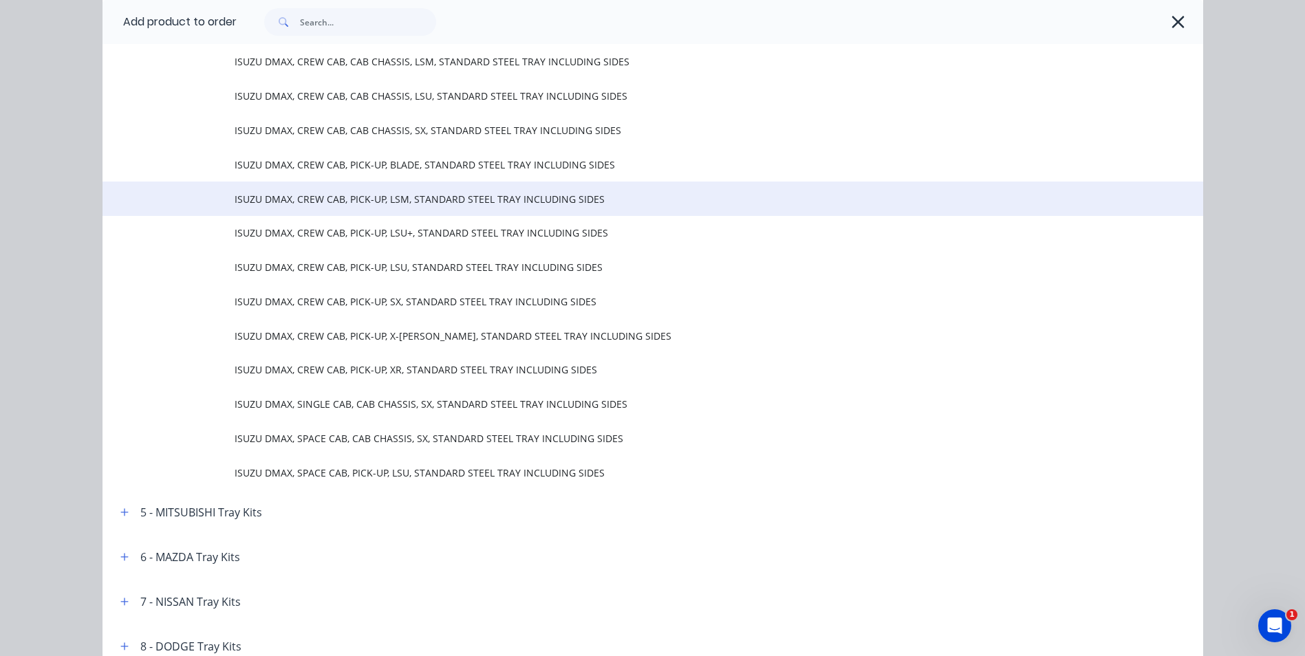
click at [493, 189] on td "ISUZU DMAX, CREW CAB, PICK-UP, LSM, STANDARD STEEL TRAY INCLUDING SIDES" at bounding box center [719, 199] width 969 height 34
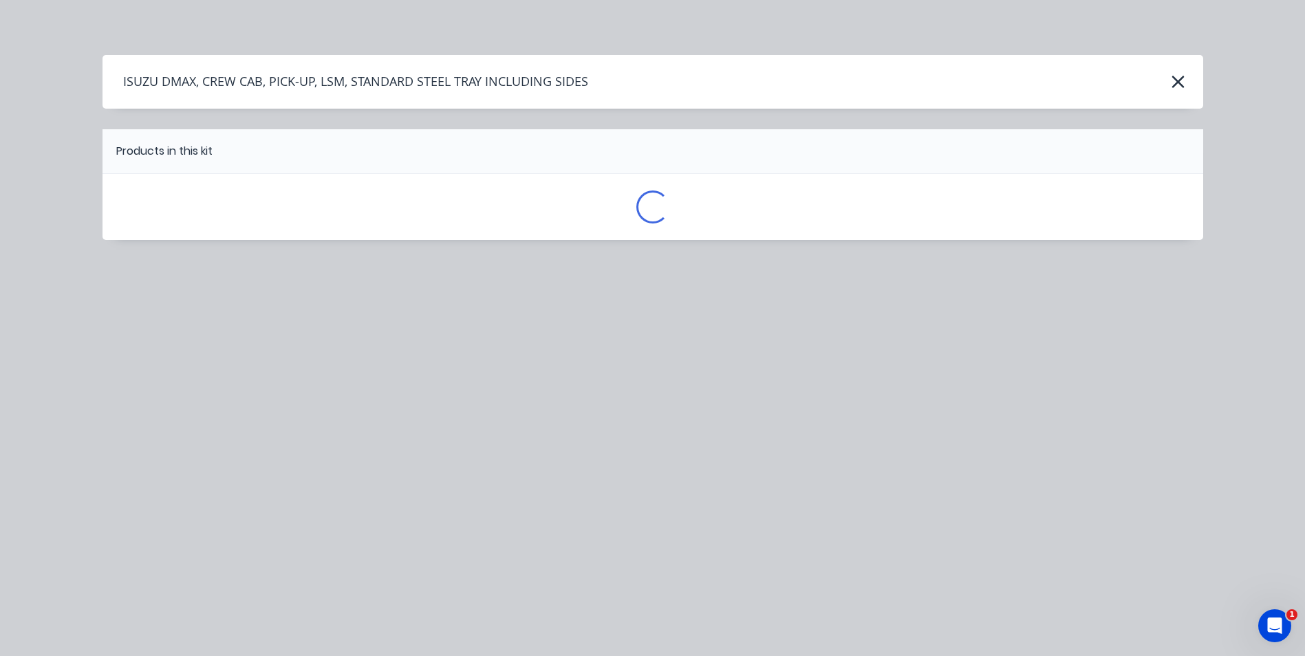
scroll to position [0, 0]
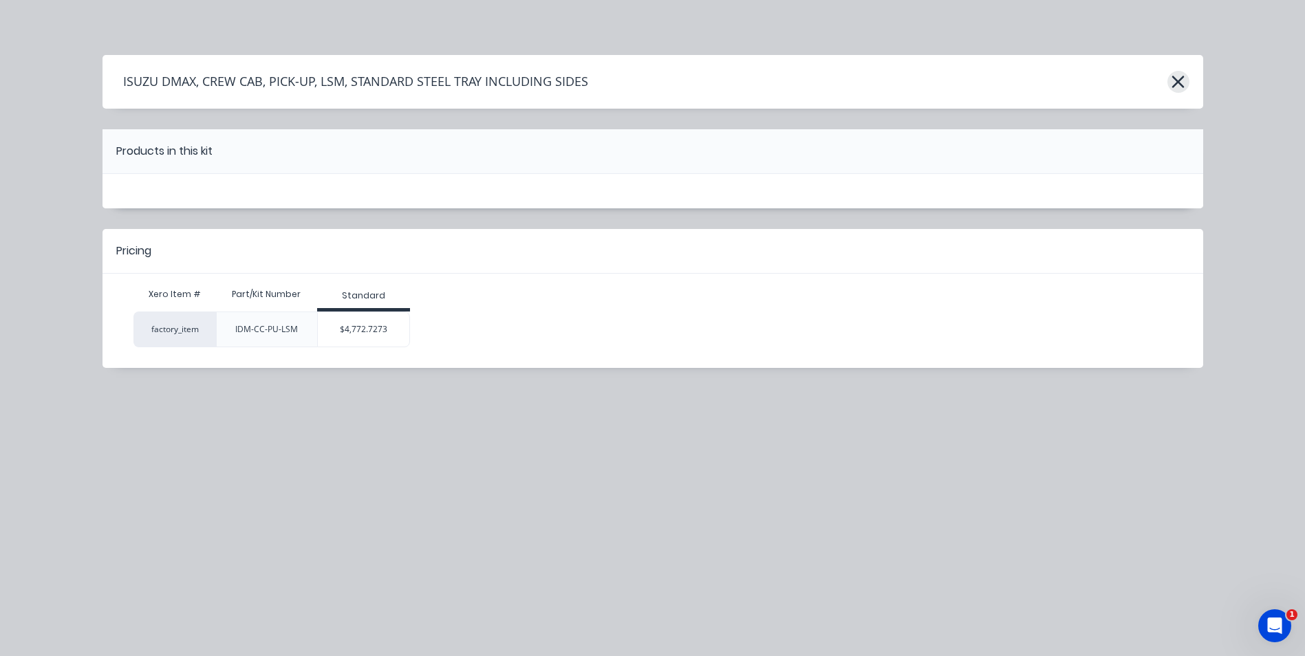
click at [1178, 80] on icon "button" at bounding box center [1178, 81] width 14 height 19
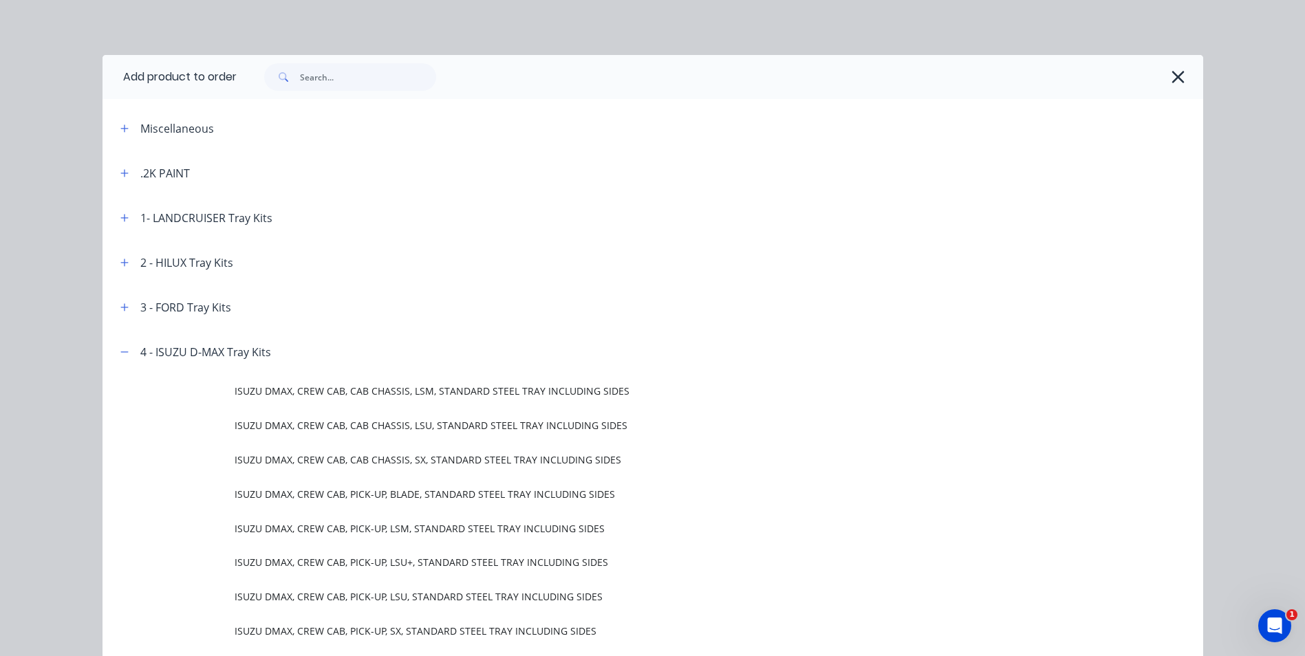
scroll to position [330, 0]
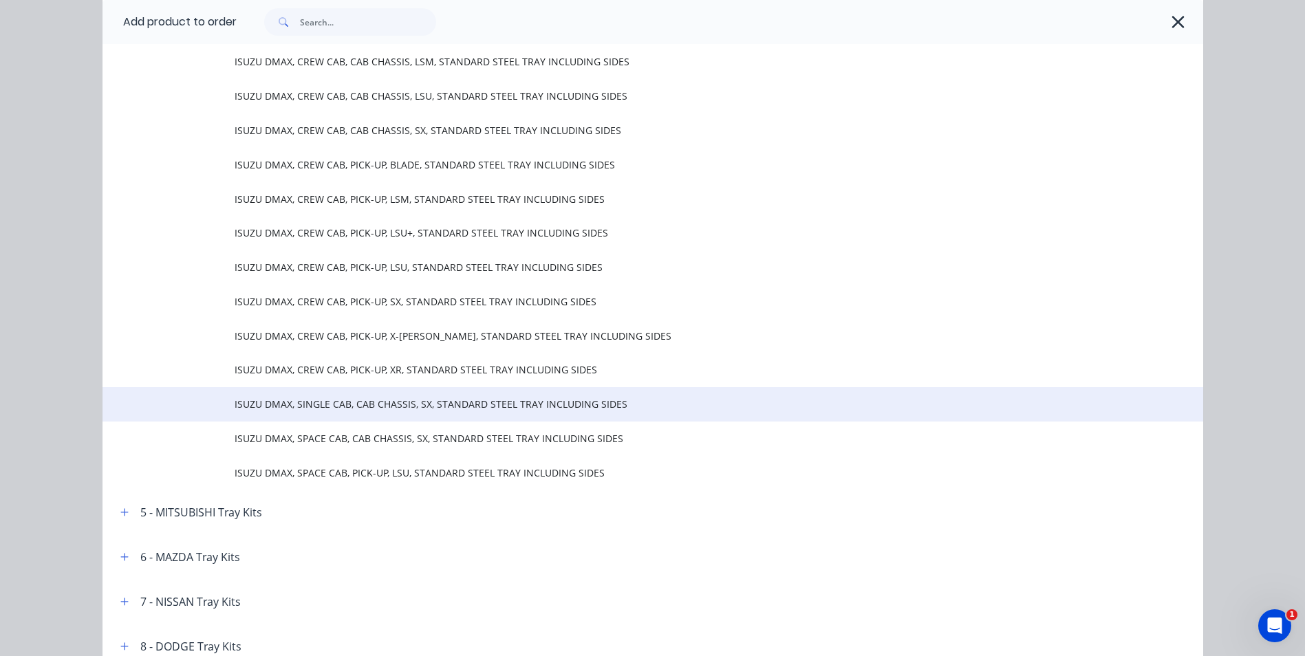
click at [446, 396] on td "ISUZU DMAX, SINGLE CAB, CAB CHASSIS, SX, STANDARD STEEL TRAY INCLUDING SIDES" at bounding box center [719, 404] width 969 height 34
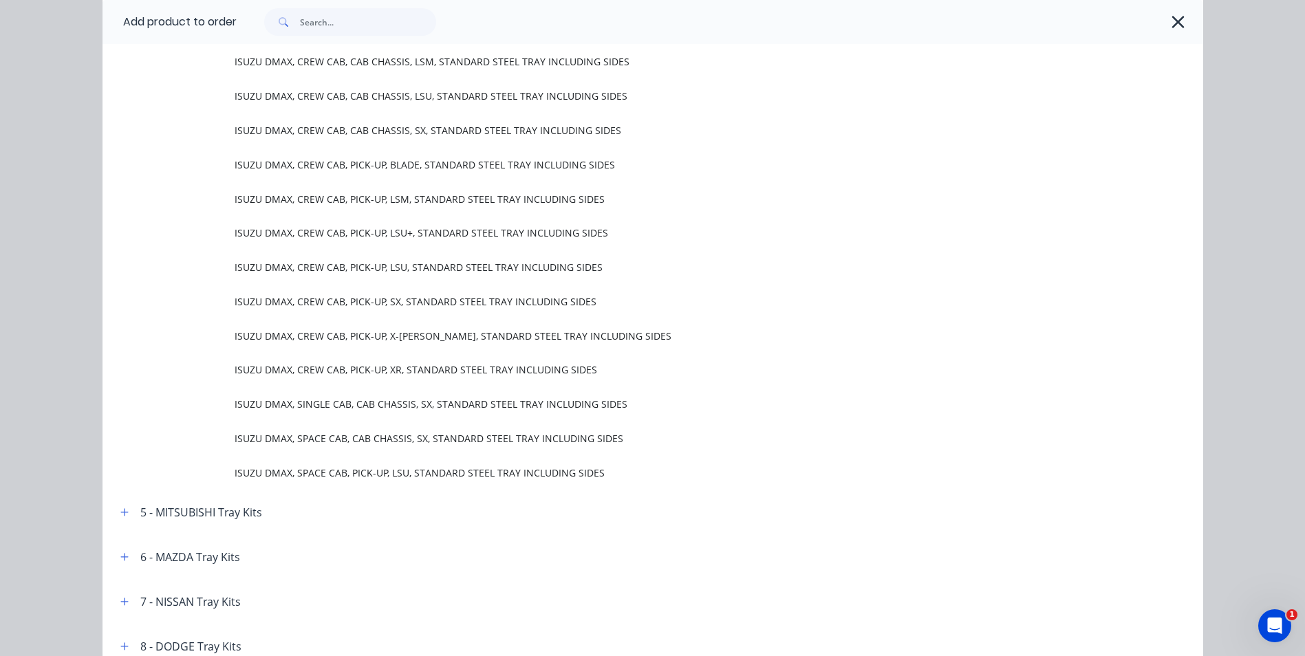
scroll to position [0, 0]
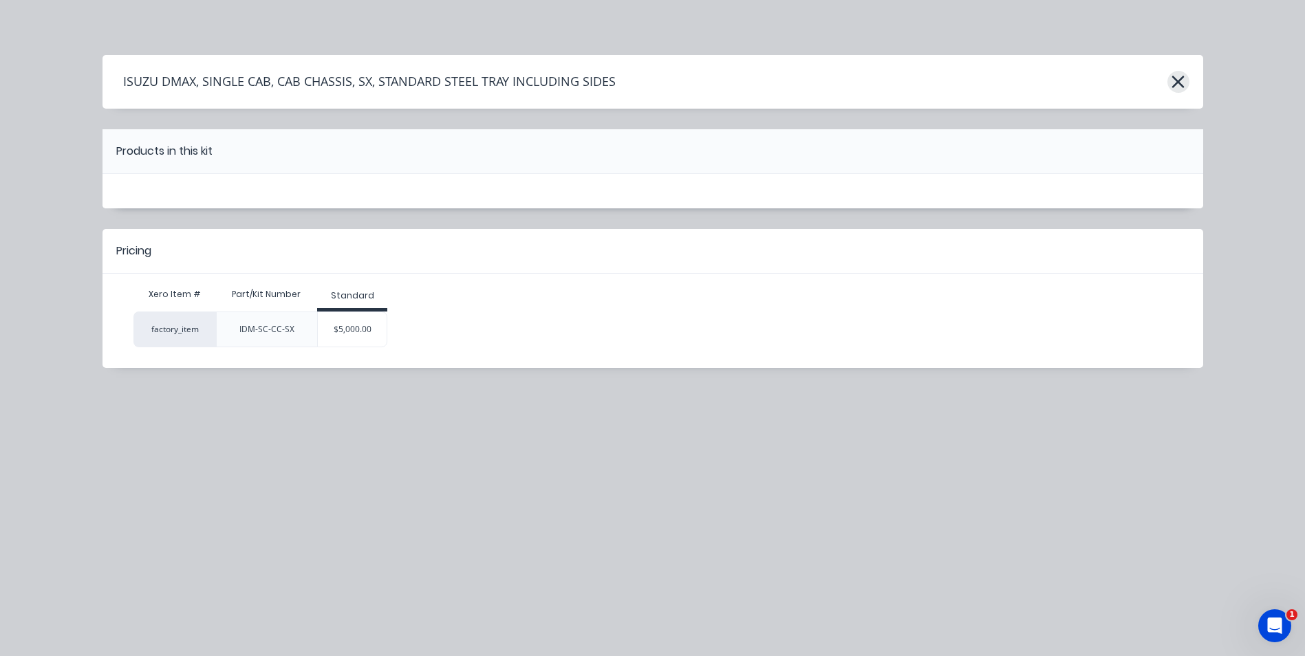
click at [1176, 79] on icon "button" at bounding box center [1178, 82] width 12 height 12
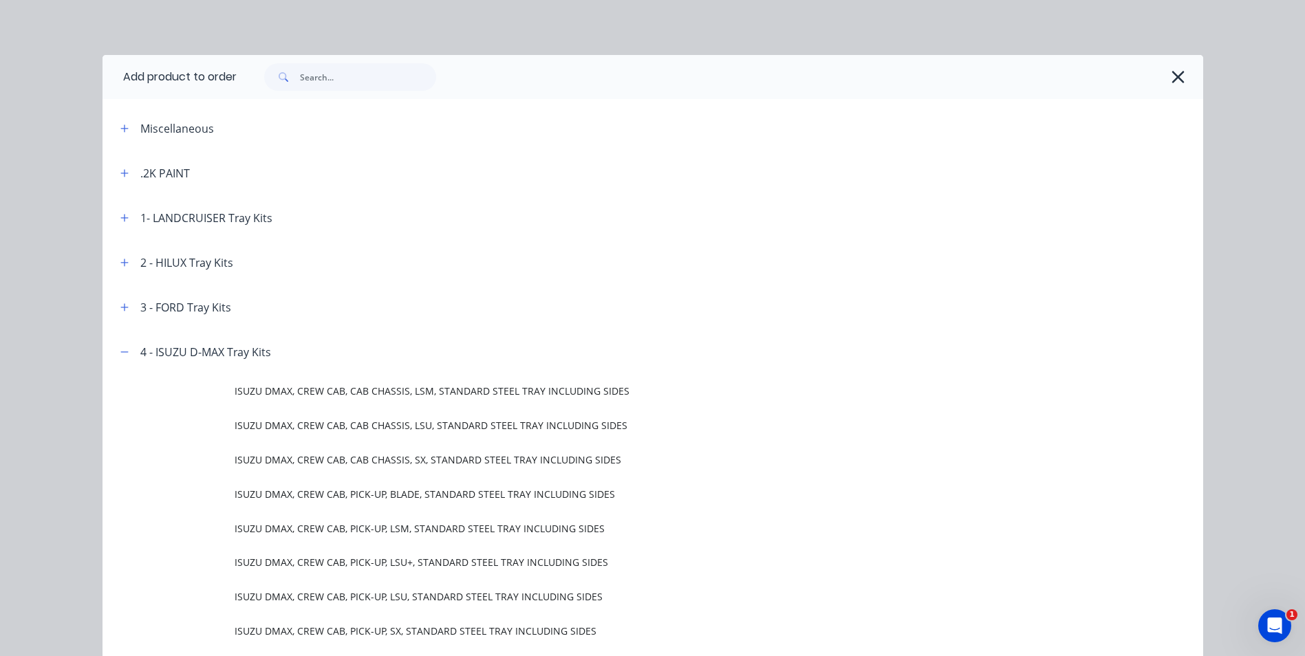
scroll to position [330, 0]
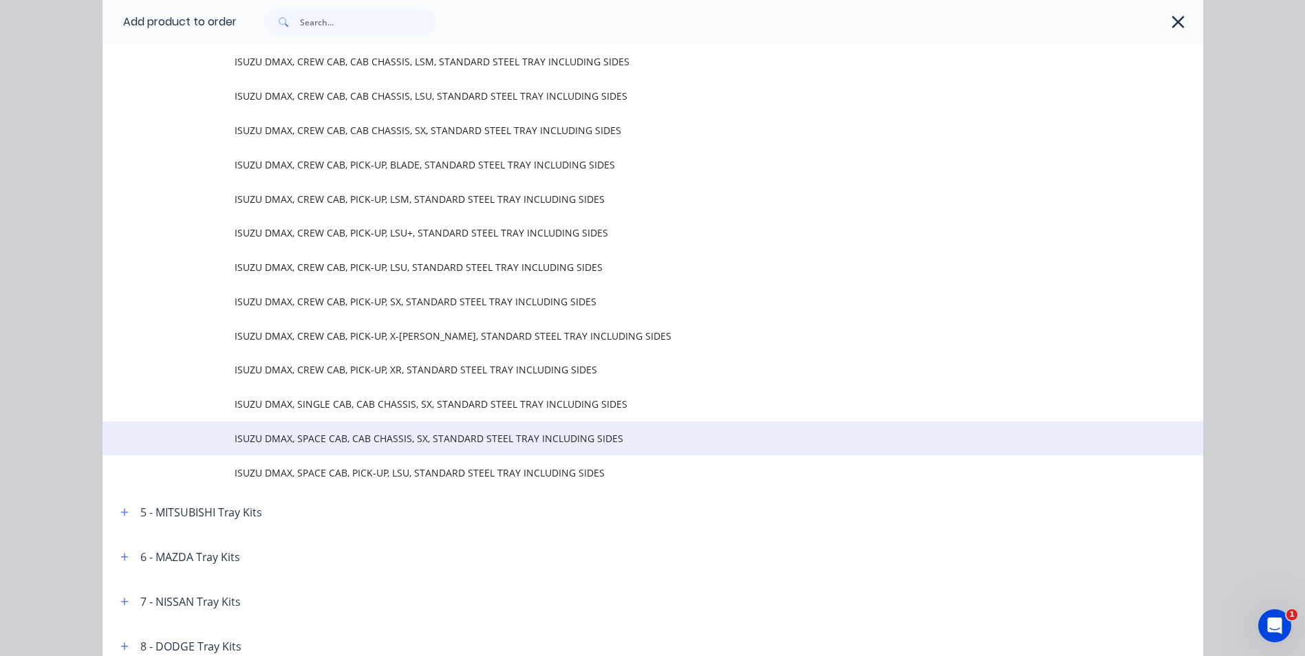
click at [514, 438] on span "ISUZU DMAX, SPACE CAB, CAB CHASSIS, SX, STANDARD STEEL TRAY INCLUDING SIDES" at bounding box center [622, 438] width 775 height 14
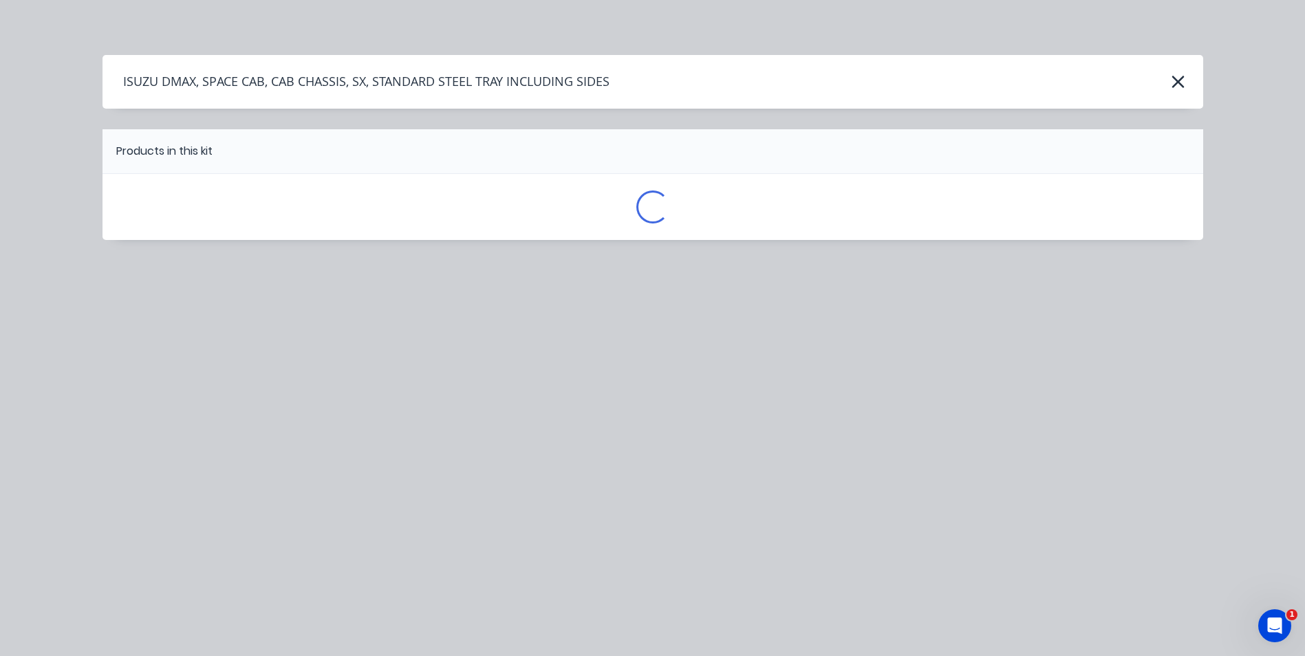
scroll to position [0, 0]
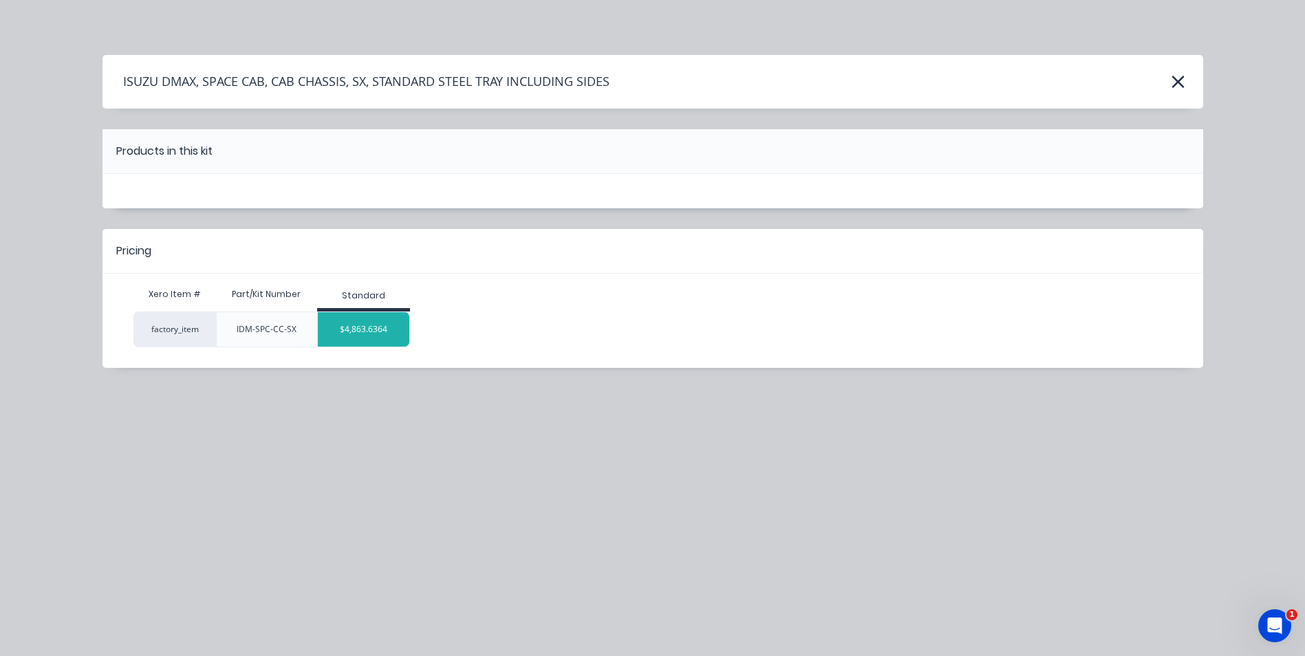
click at [343, 326] on div "$4,863.6364" at bounding box center [364, 329] width 92 height 34
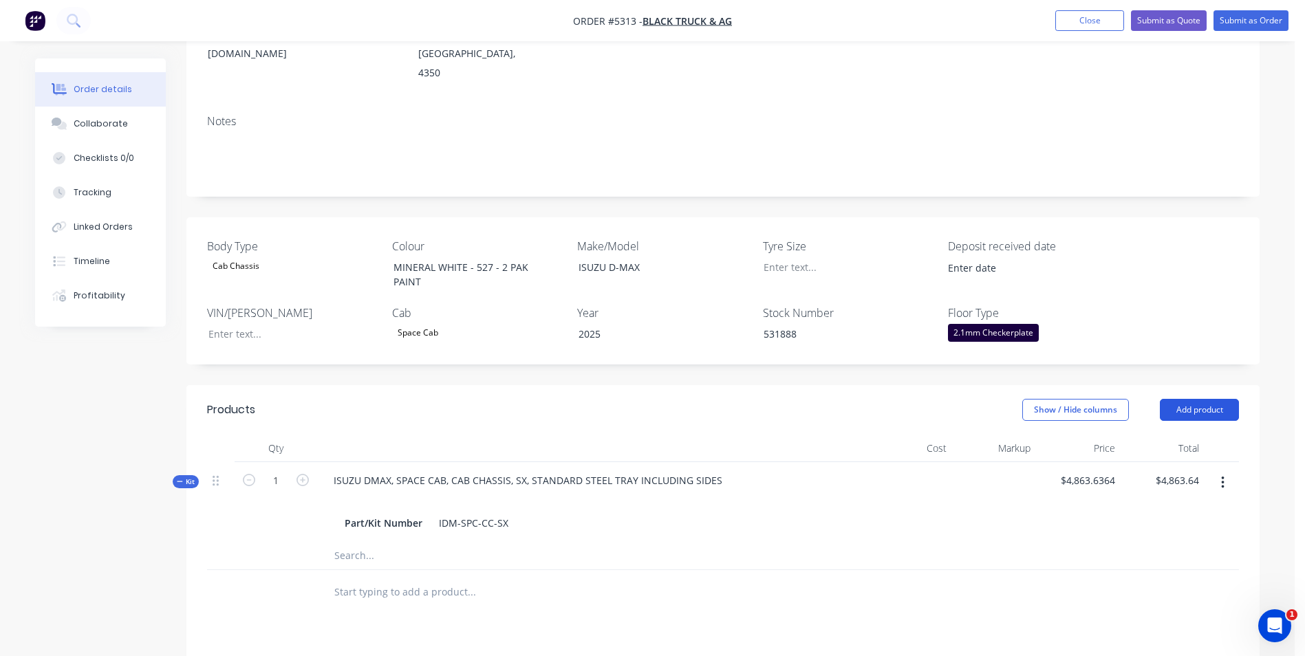
click at [1216, 399] on button "Add product" at bounding box center [1199, 410] width 79 height 22
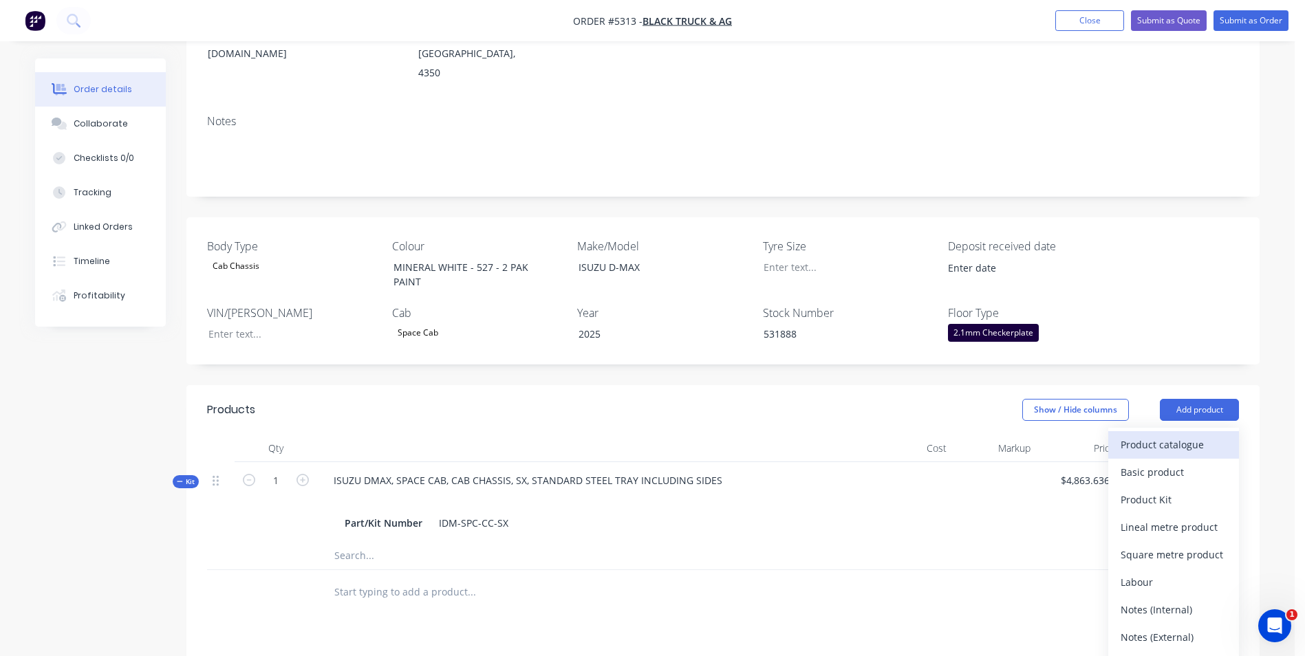
click at [1186, 435] on div "Product catalogue" at bounding box center [1174, 445] width 106 height 20
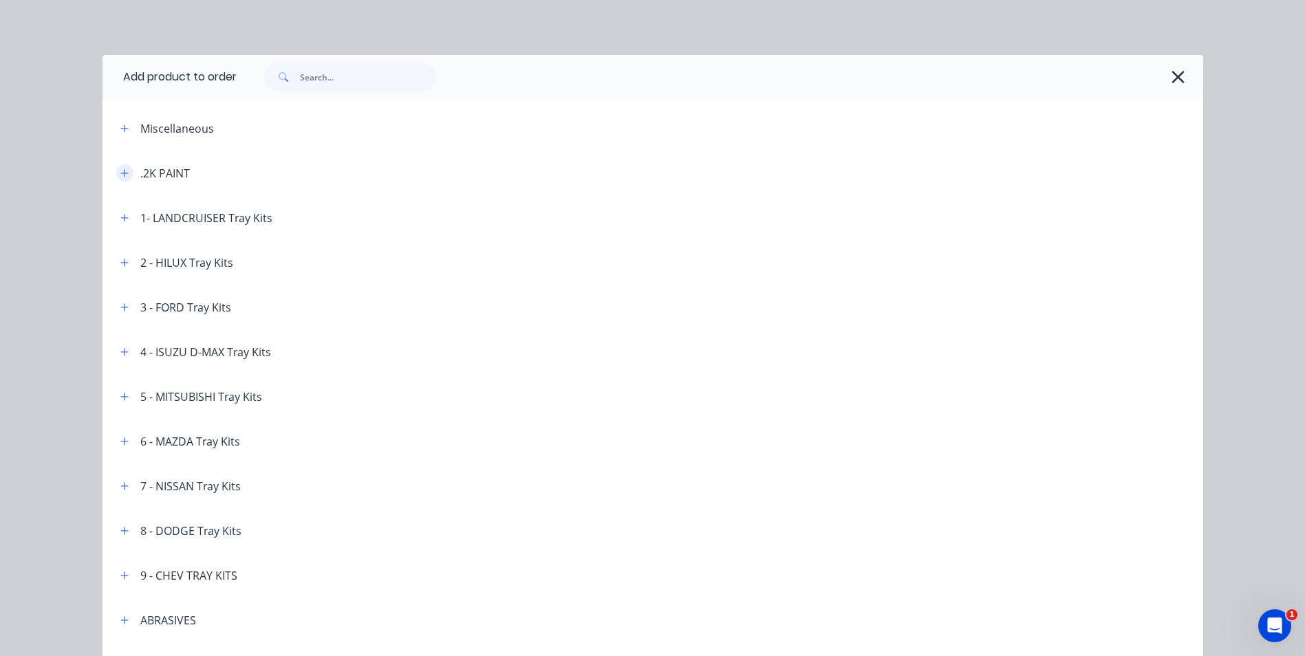
click at [121, 176] on icon "button" at bounding box center [124, 174] width 8 height 10
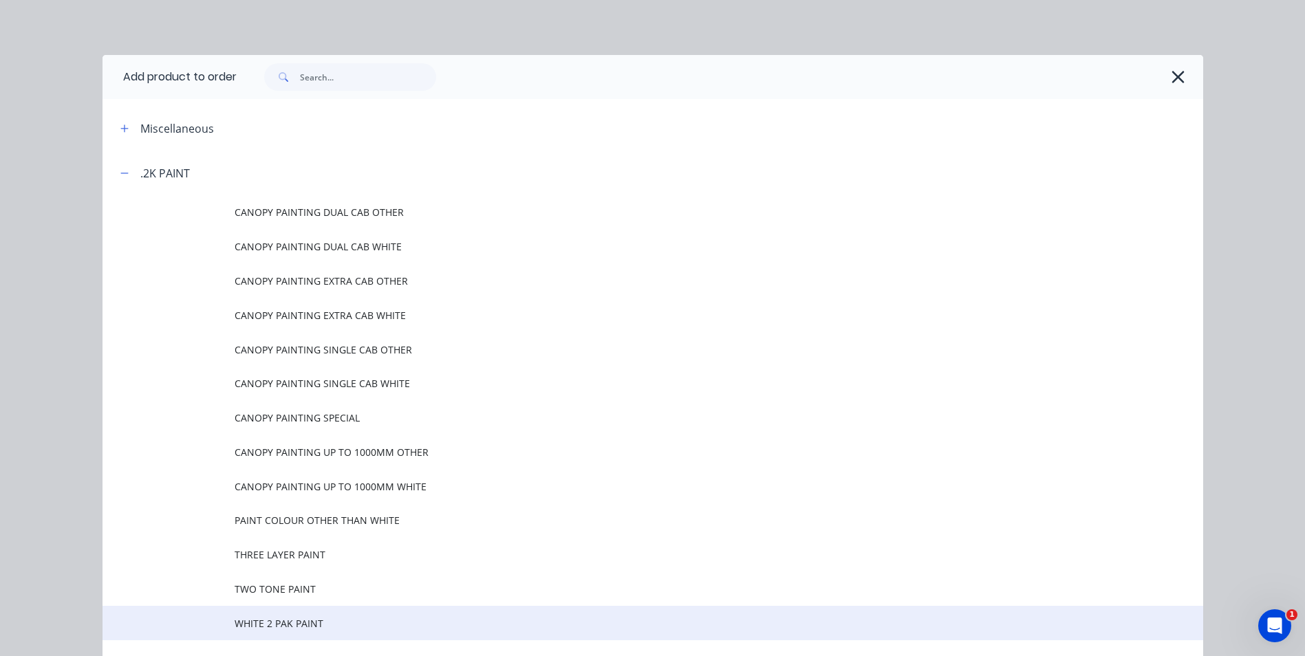
click at [307, 623] on span "WHITE 2 PAK PAINT" at bounding box center [622, 623] width 775 height 14
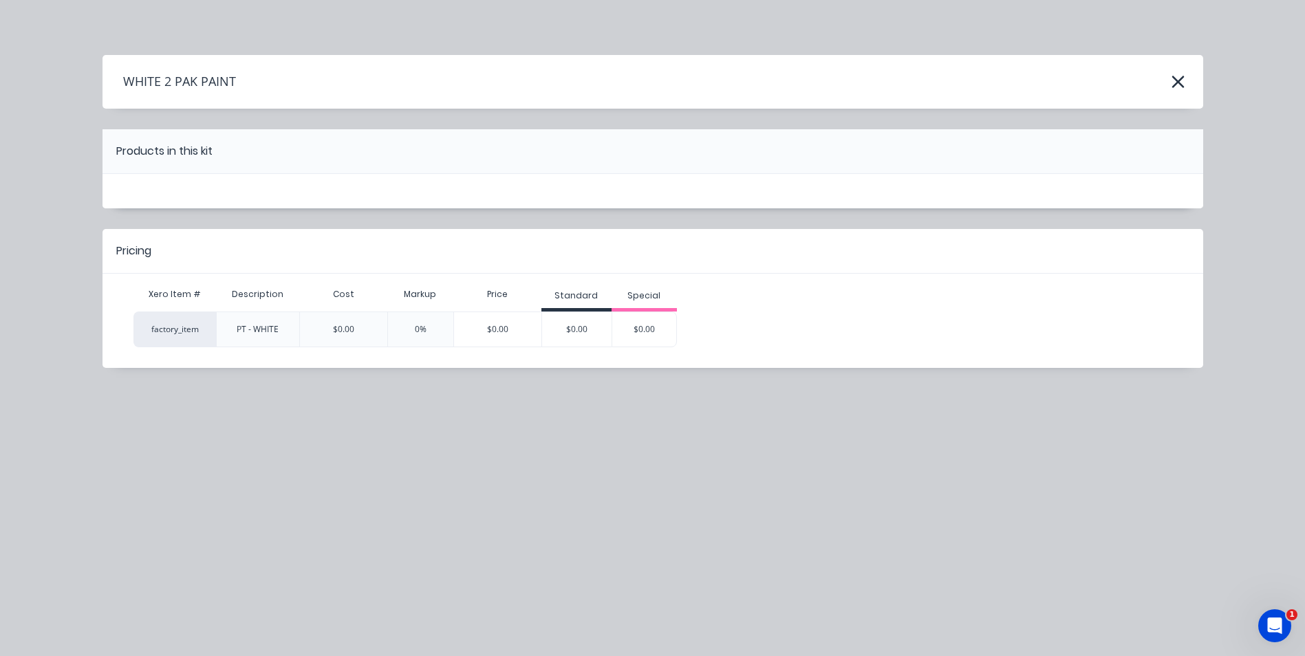
click at [533, 331] on div "$0.00" at bounding box center [497, 329] width 87 height 34
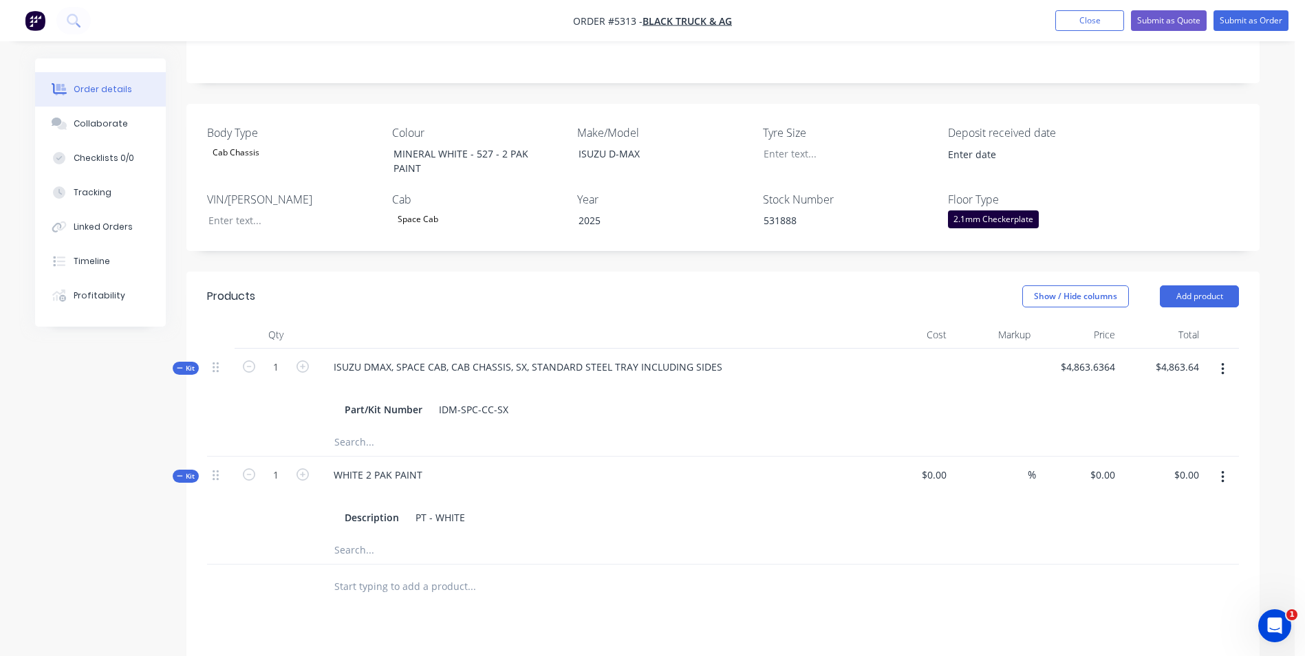
scroll to position [344, 0]
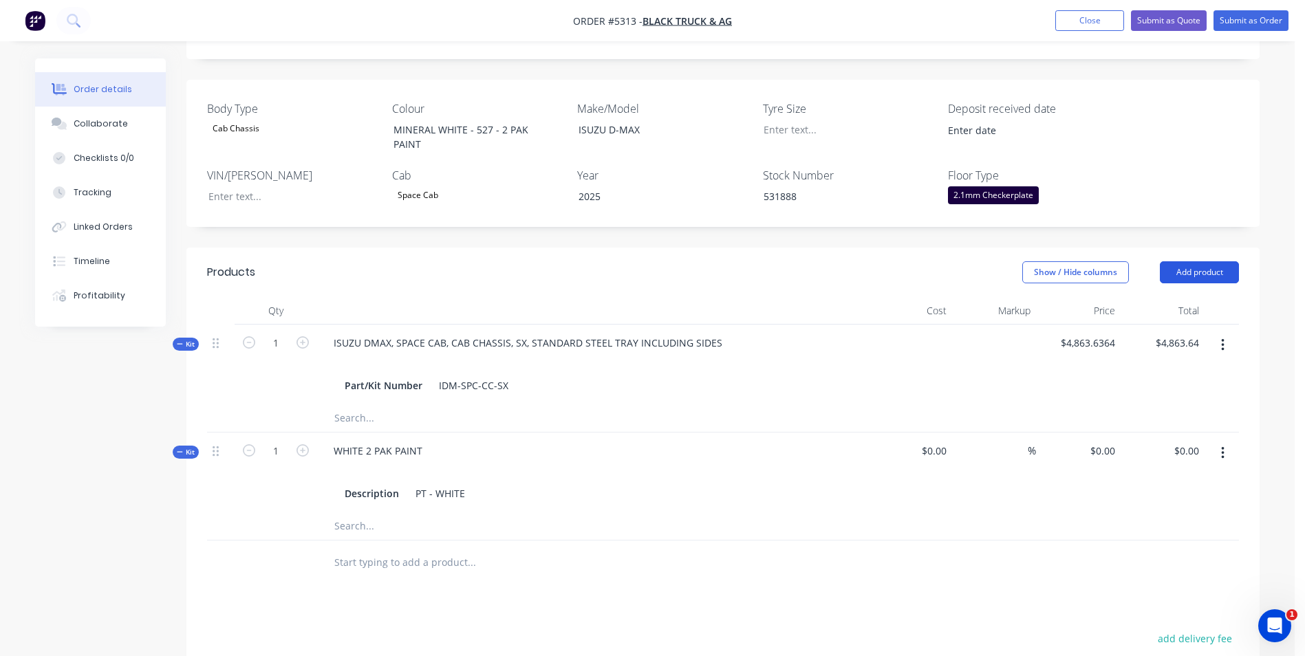
click at [1177, 261] on button "Add product" at bounding box center [1199, 272] width 79 height 22
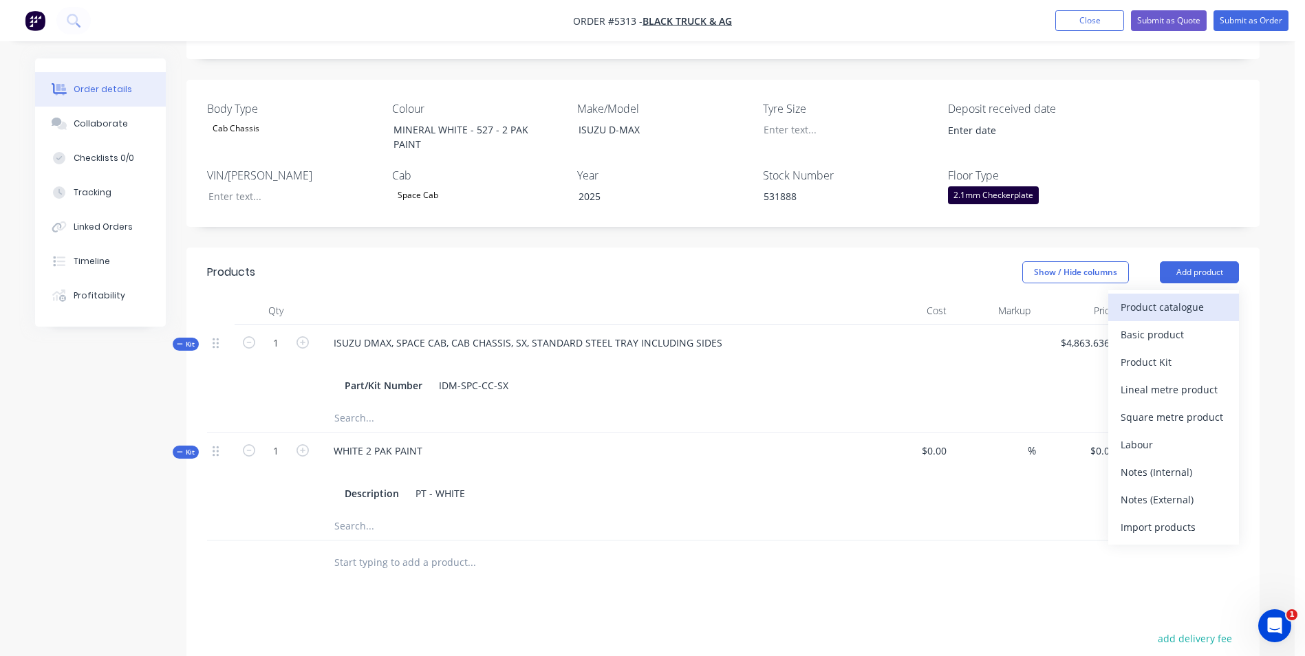
click at [1183, 297] on div "Product catalogue" at bounding box center [1174, 307] width 106 height 20
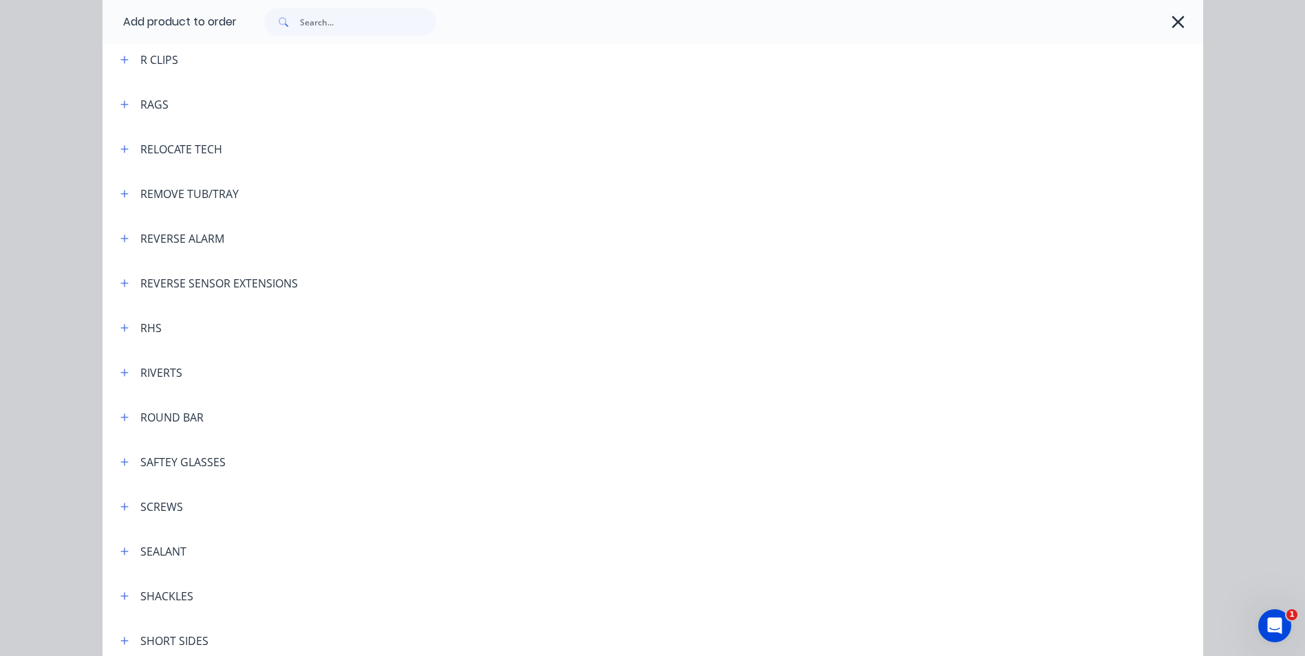
scroll to position [3509, 0]
click at [116, 158] on button "button" at bounding box center [124, 152] width 17 height 17
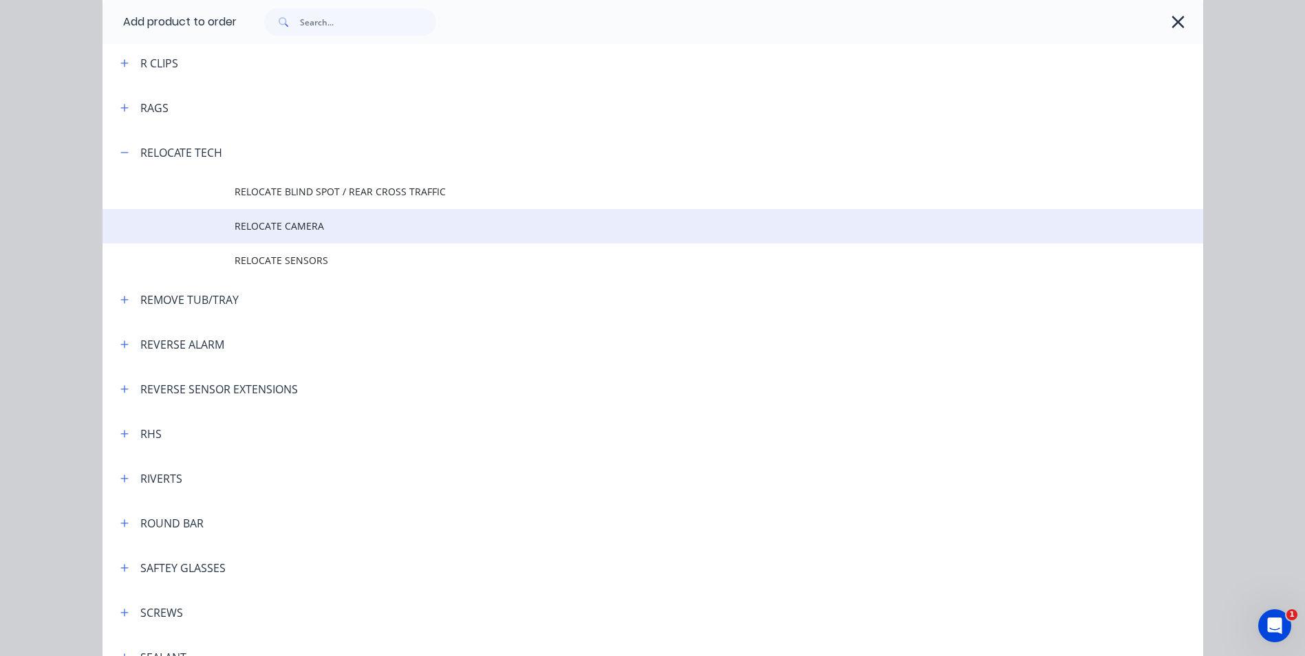
click at [314, 227] on span "RELOCATE CAMERA" at bounding box center [622, 226] width 775 height 14
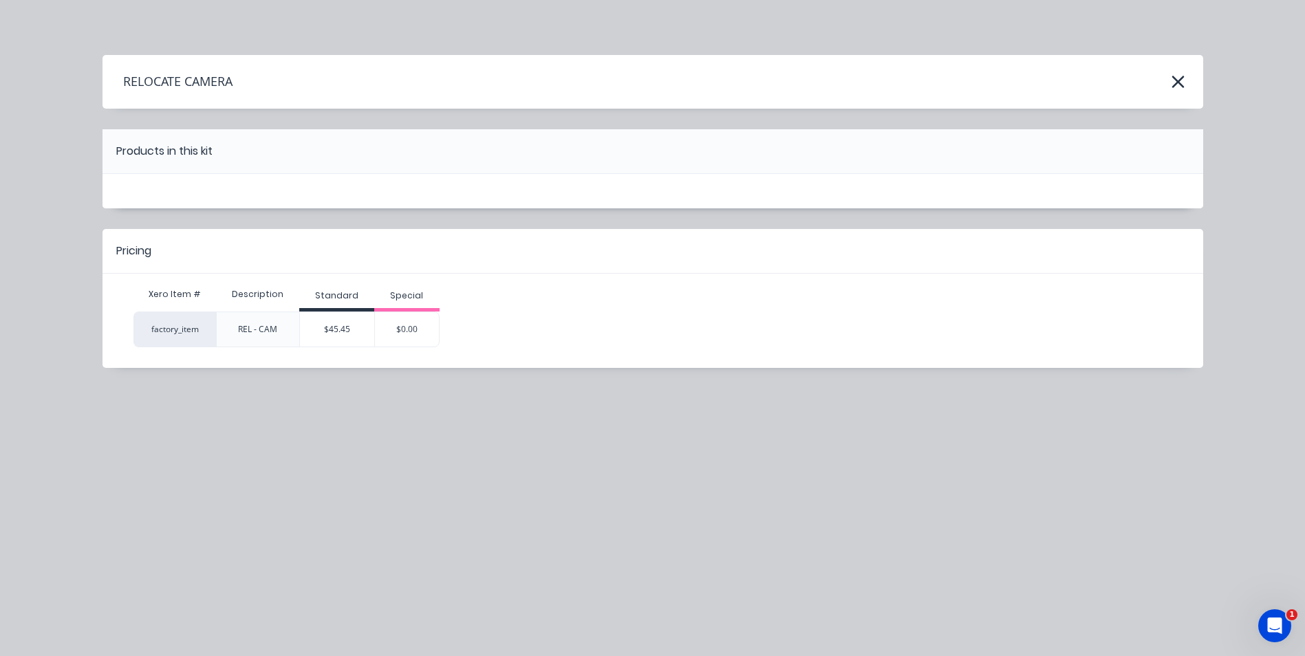
scroll to position [0, 0]
click at [352, 338] on div "$45.45" at bounding box center [337, 329] width 74 height 34
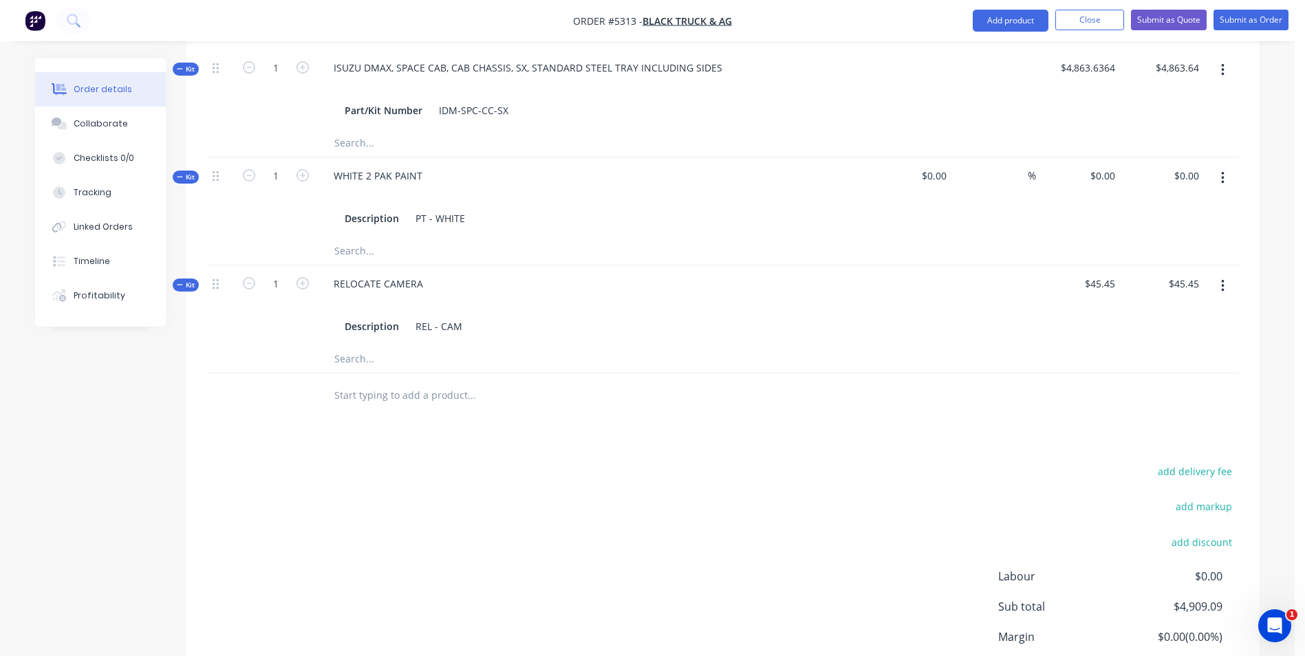
scroll to position [550, 0]
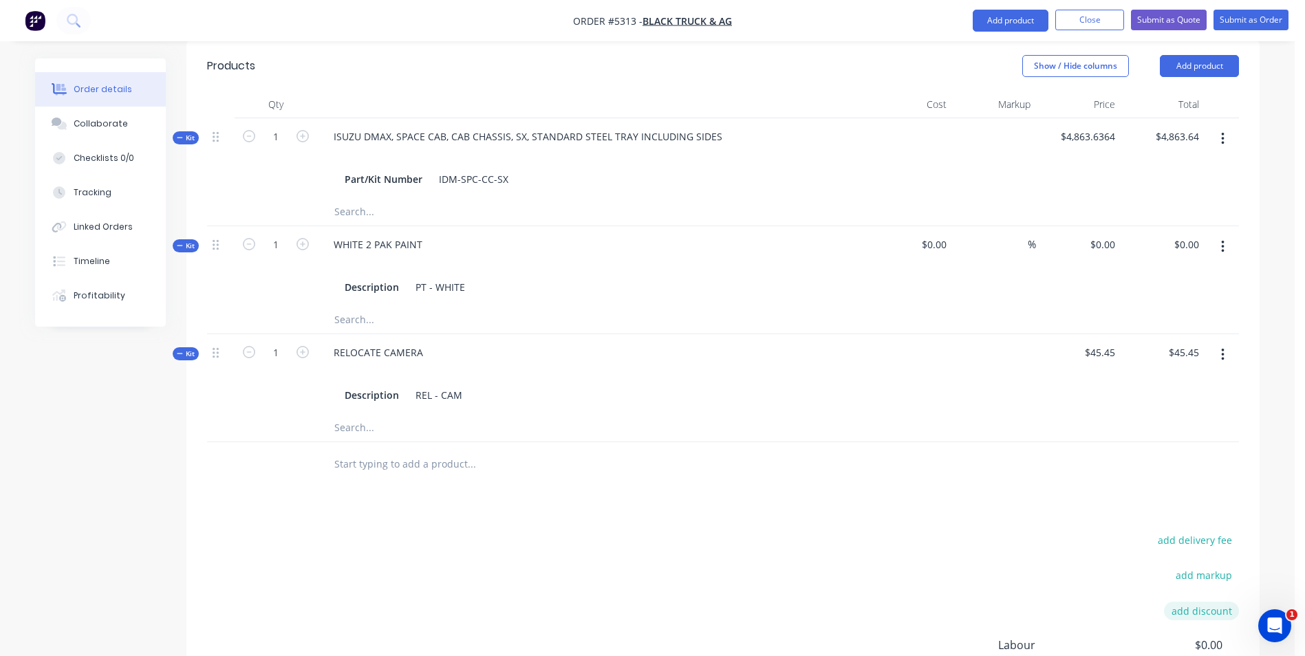
click at [1199, 602] on button "add discount" at bounding box center [1201, 611] width 75 height 19
type input "DEALER DISCOUNT"
type input "10.00%"
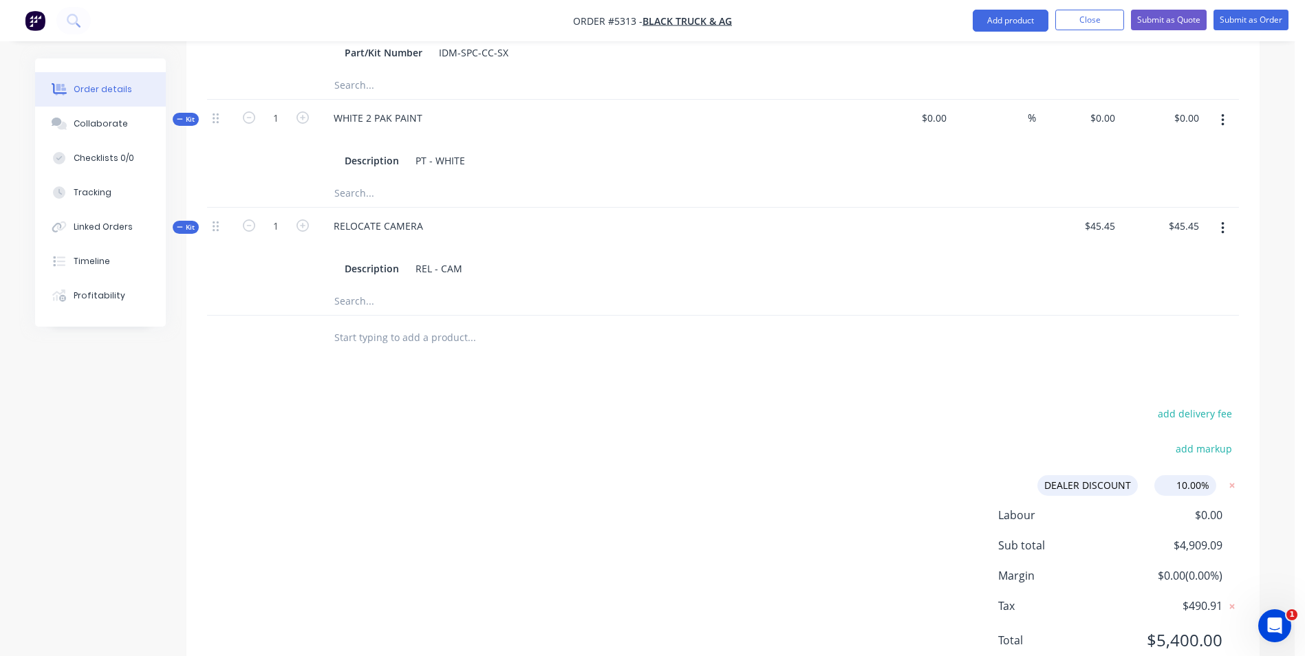
scroll to position [688, 0]
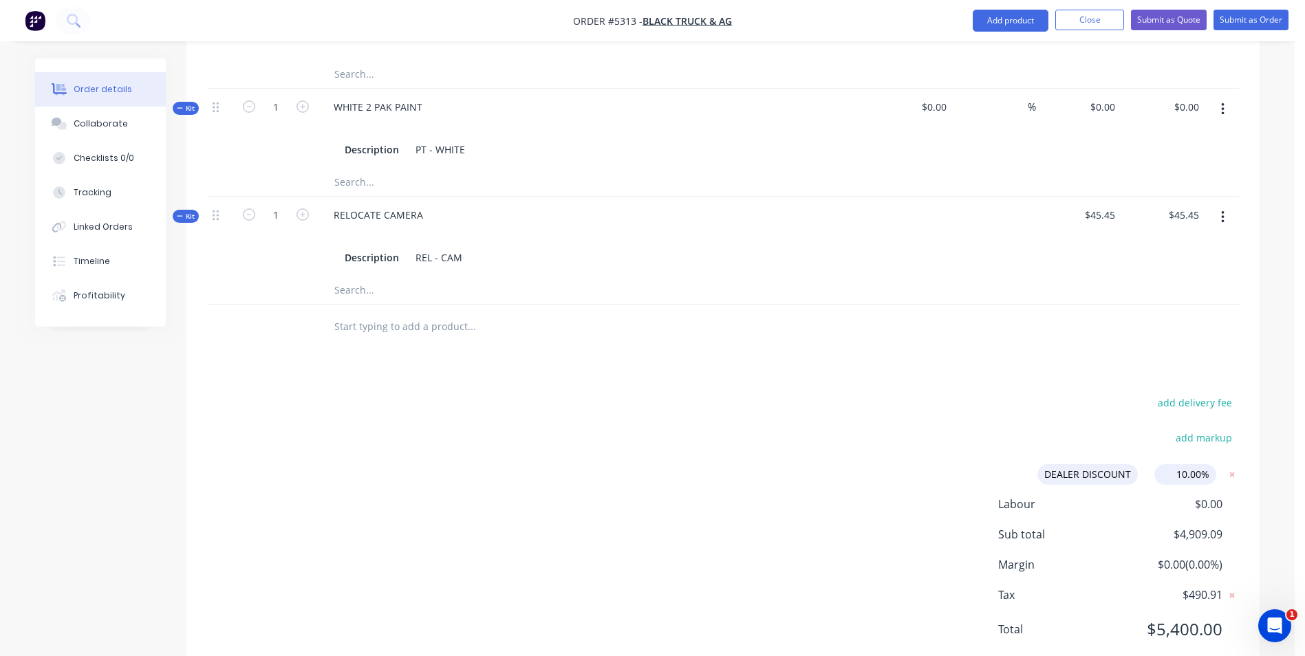
click input "submit" at bounding box center [0, 0] width 0 height 0
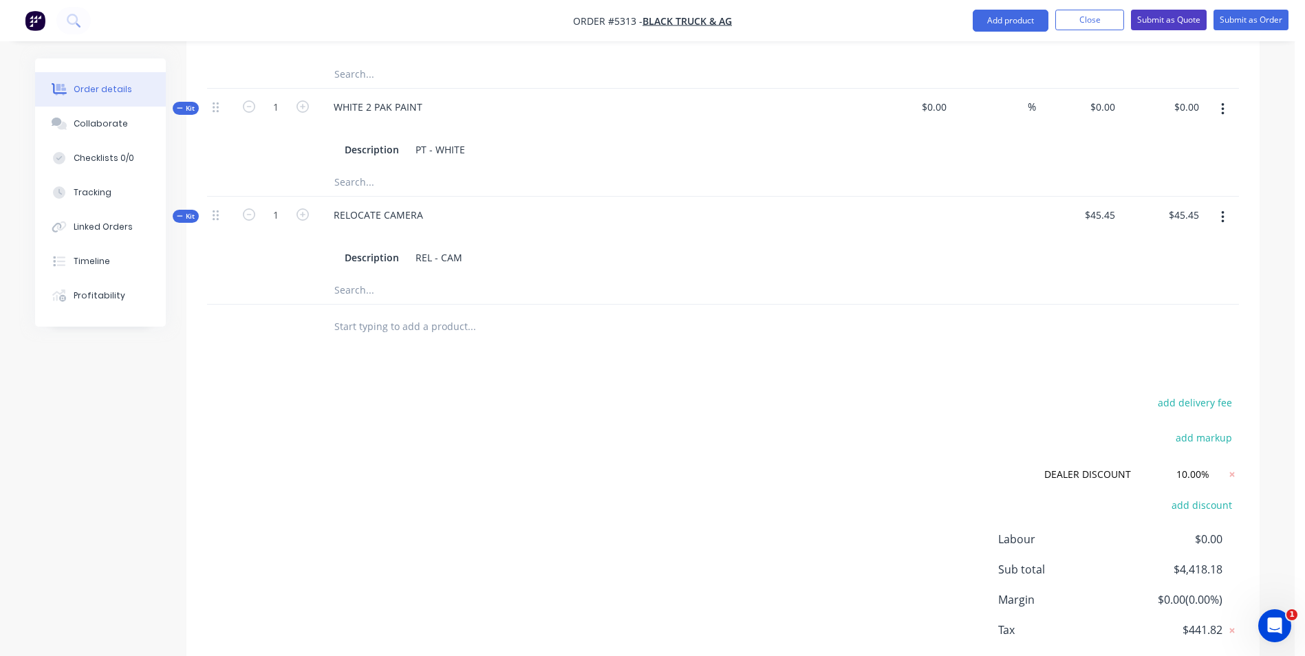
click at [1162, 19] on button "Submit as Quote" at bounding box center [1169, 20] width 76 height 21
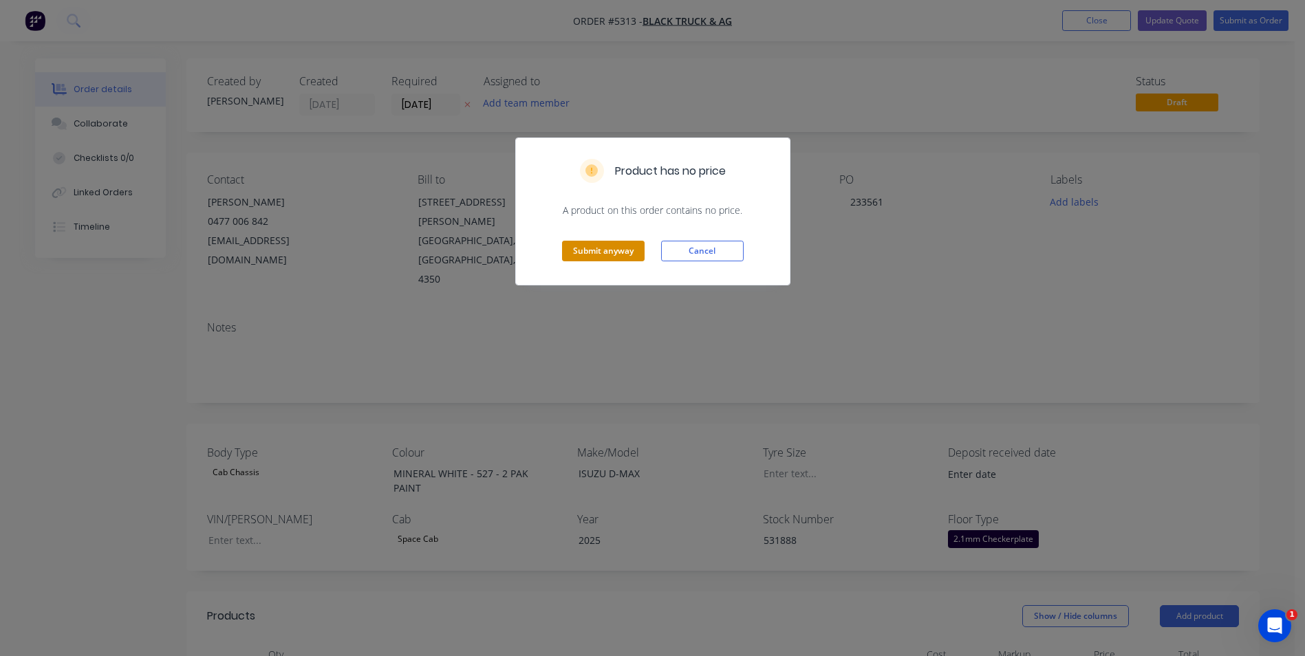
click at [600, 252] on button "Submit anyway" at bounding box center [603, 251] width 83 height 21
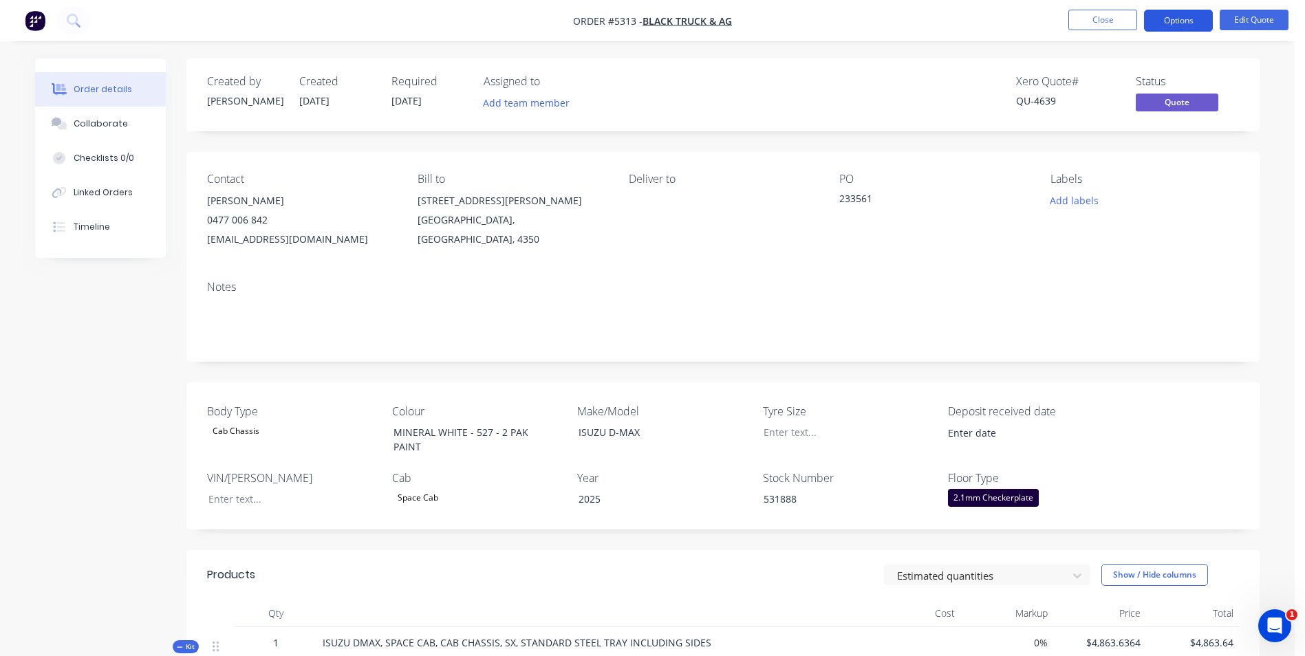
click at [1174, 29] on button "Options" at bounding box center [1178, 21] width 69 height 22
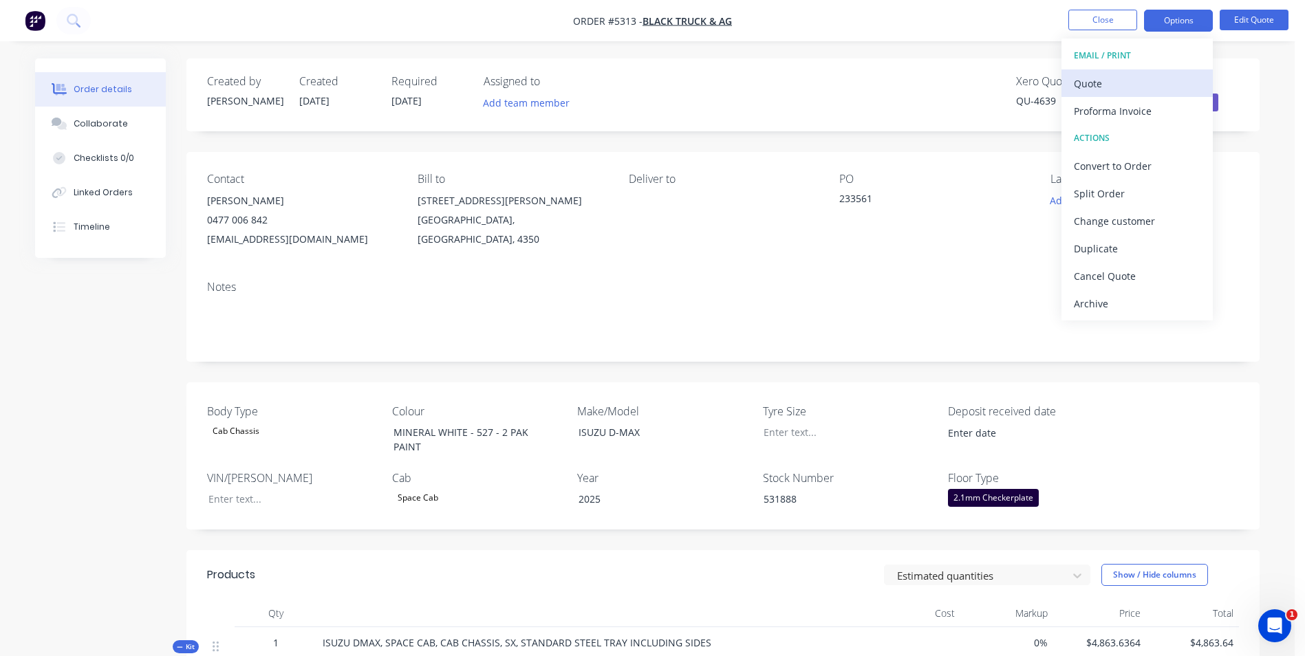
click at [1135, 86] on div "Quote" at bounding box center [1137, 84] width 127 height 20
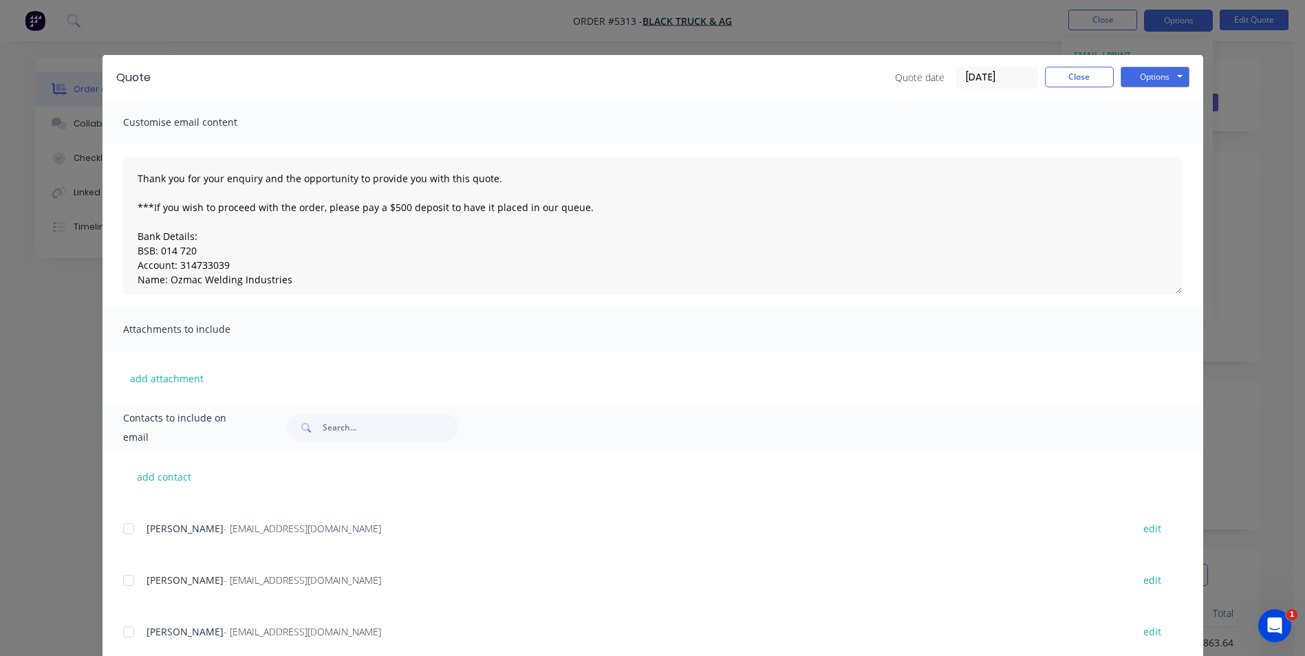
scroll to position [275, 0]
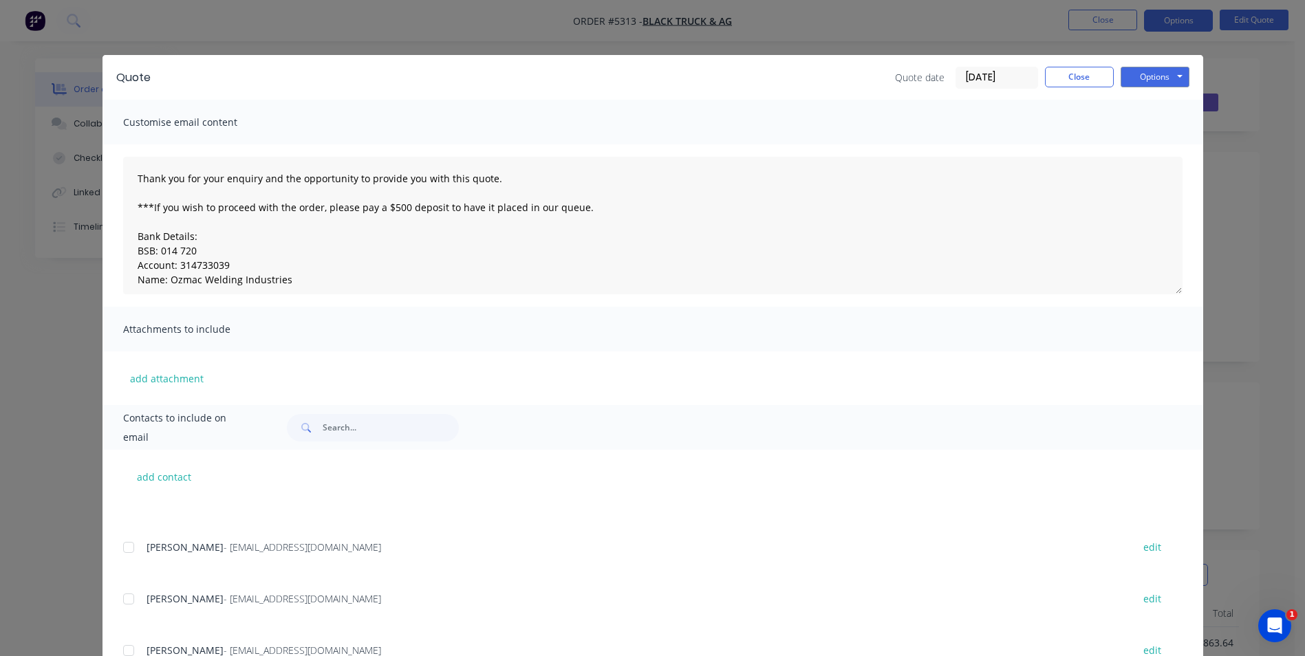
click at [125, 599] on div at bounding box center [129, 599] width 28 height 28
click at [1151, 79] on button "Options" at bounding box center [1155, 77] width 69 height 21
click at [1153, 149] on button "Email" at bounding box center [1165, 147] width 88 height 23
click at [1167, 80] on button "Options" at bounding box center [1155, 77] width 69 height 21
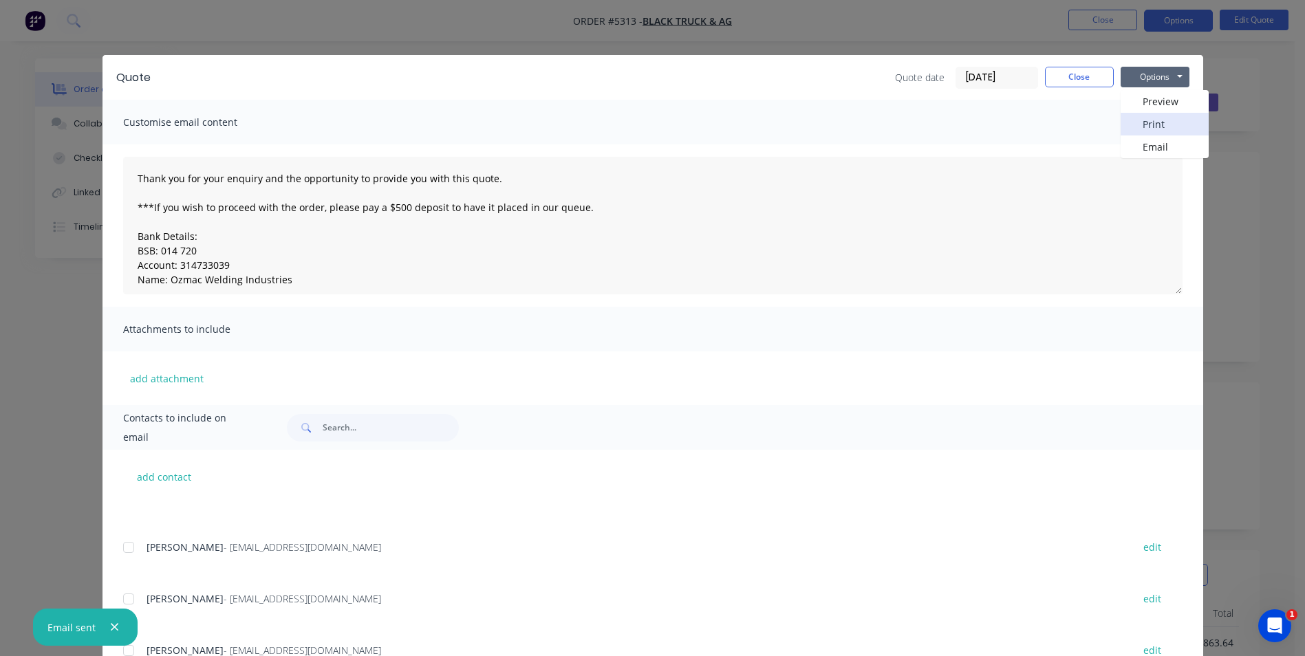
click at [1165, 125] on button "Print" at bounding box center [1165, 124] width 88 height 23
click at [1095, 83] on button "Close" at bounding box center [1079, 77] width 69 height 21
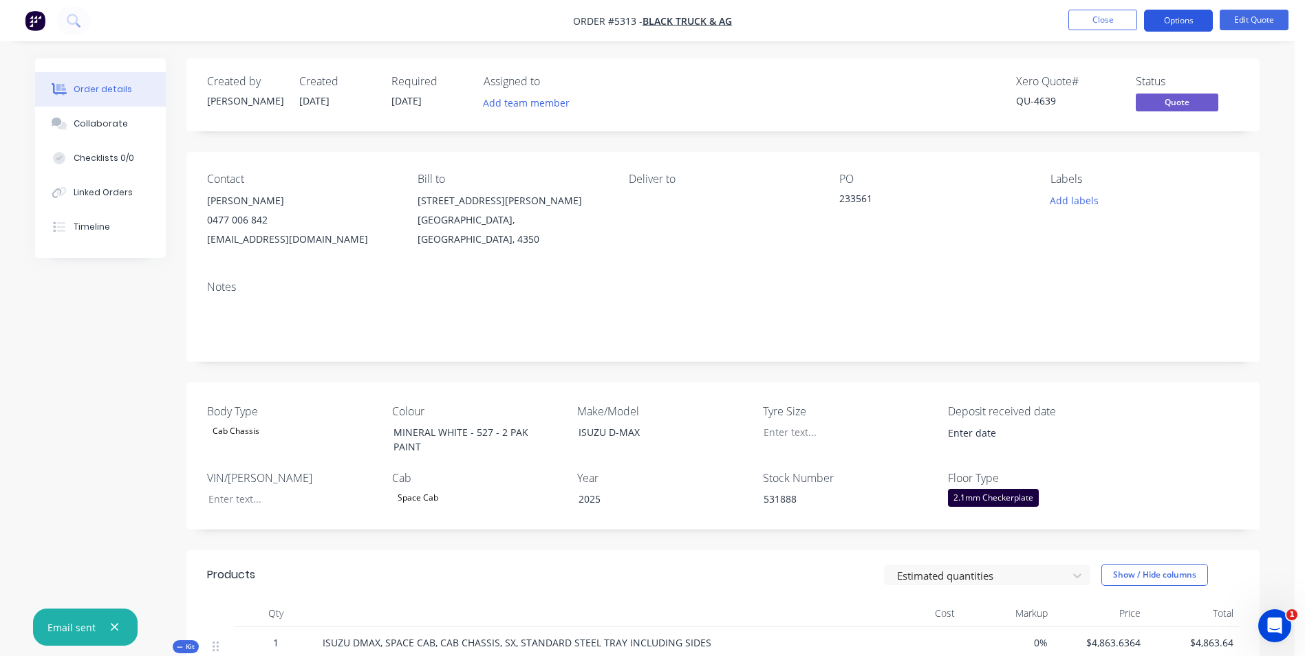
click at [1202, 24] on button "Options" at bounding box center [1178, 21] width 69 height 22
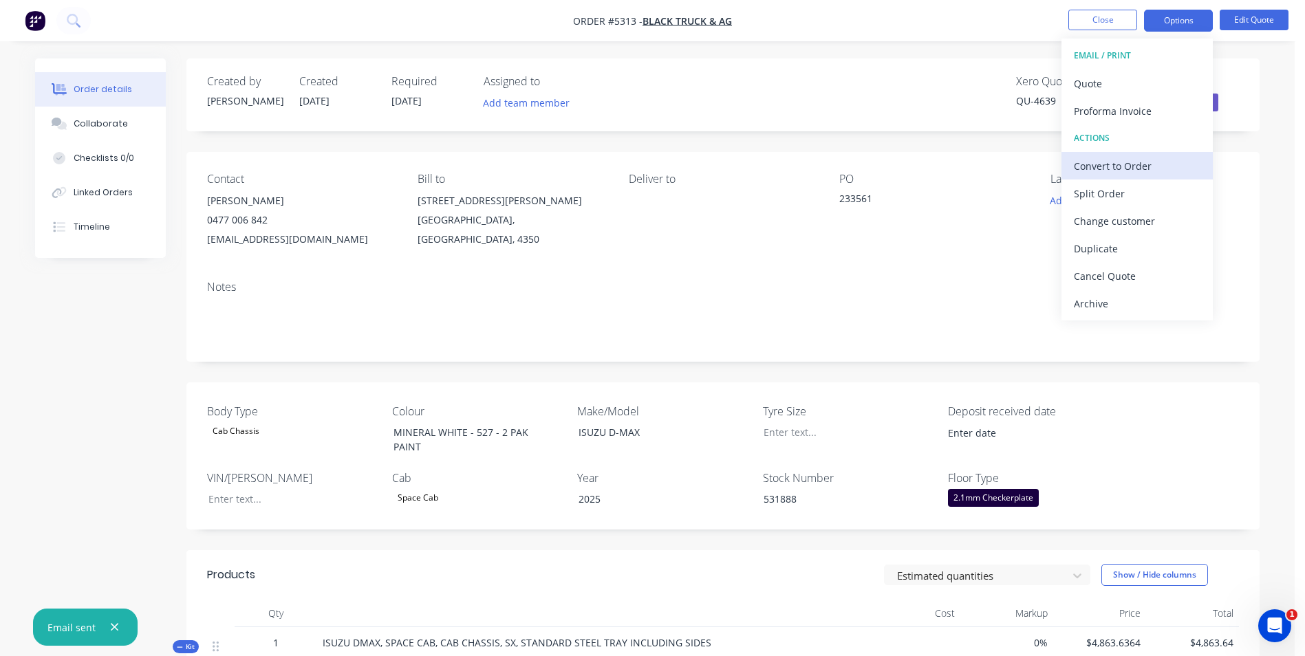
click at [1136, 173] on div "Convert to Order" at bounding box center [1137, 166] width 127 height 20
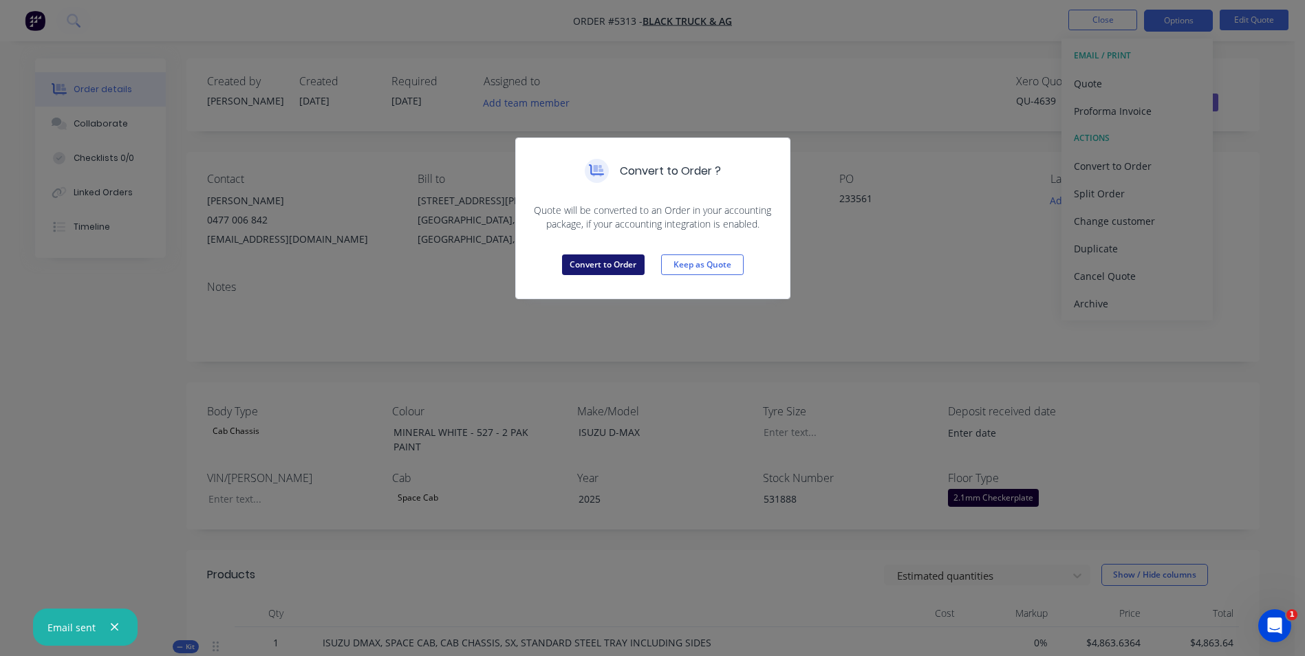
click at [617, 264] on button "Convert to Order" at bounding box center [603, 265] width 83 height 21
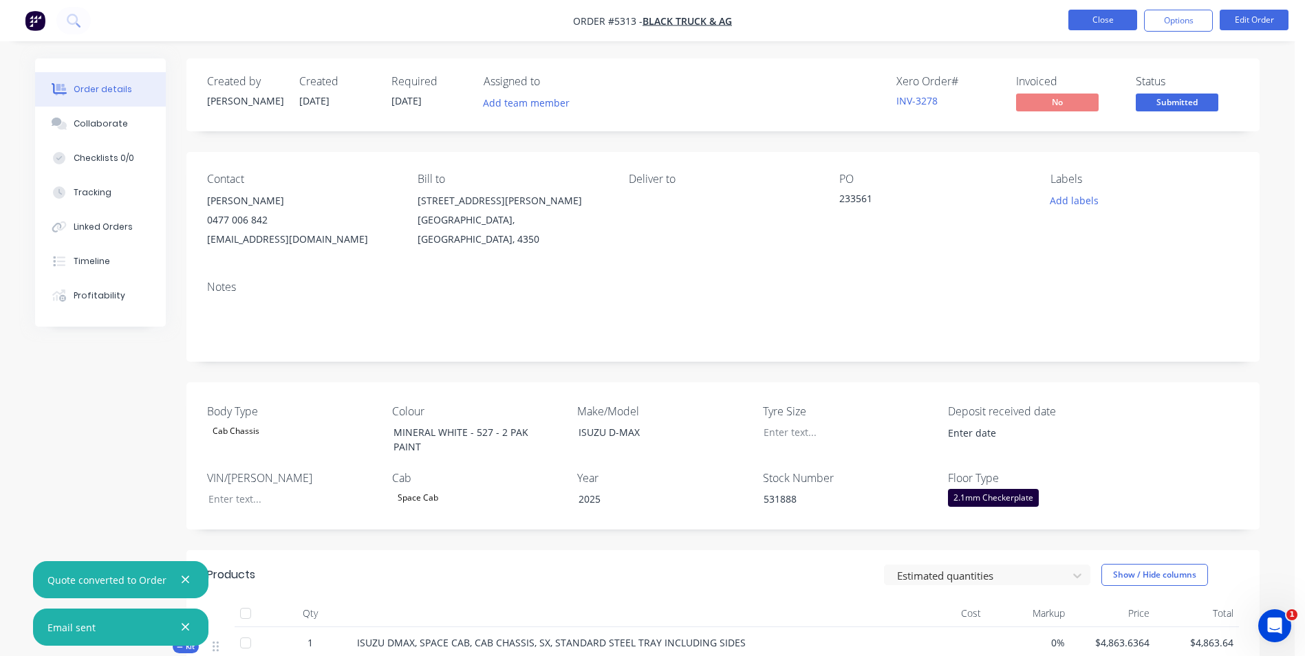
click at [1126, 17] on button "Close" at bounding box center [1102, 20] width 69 height 21
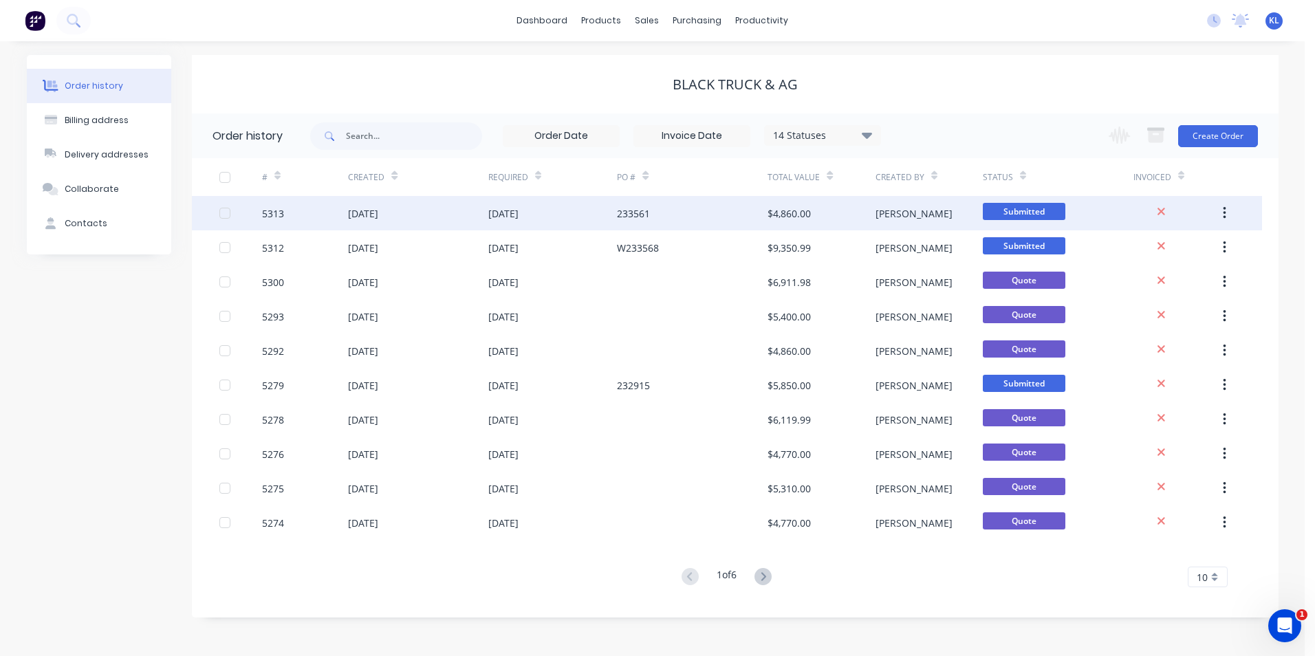
click at [269, 210] on div "5313" at bounding box center [273, 213] width 22 height 14
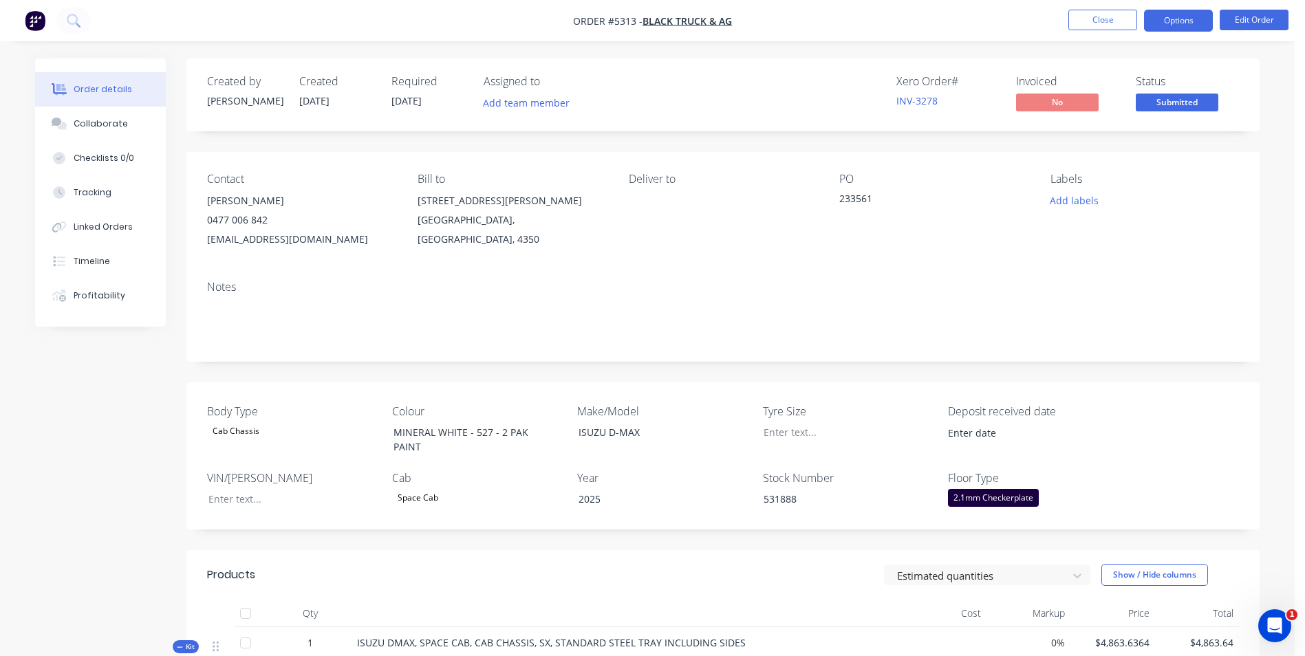
click at [1183, 18] on button "Options" at bounding box center [1178, 21] width 69 height 22
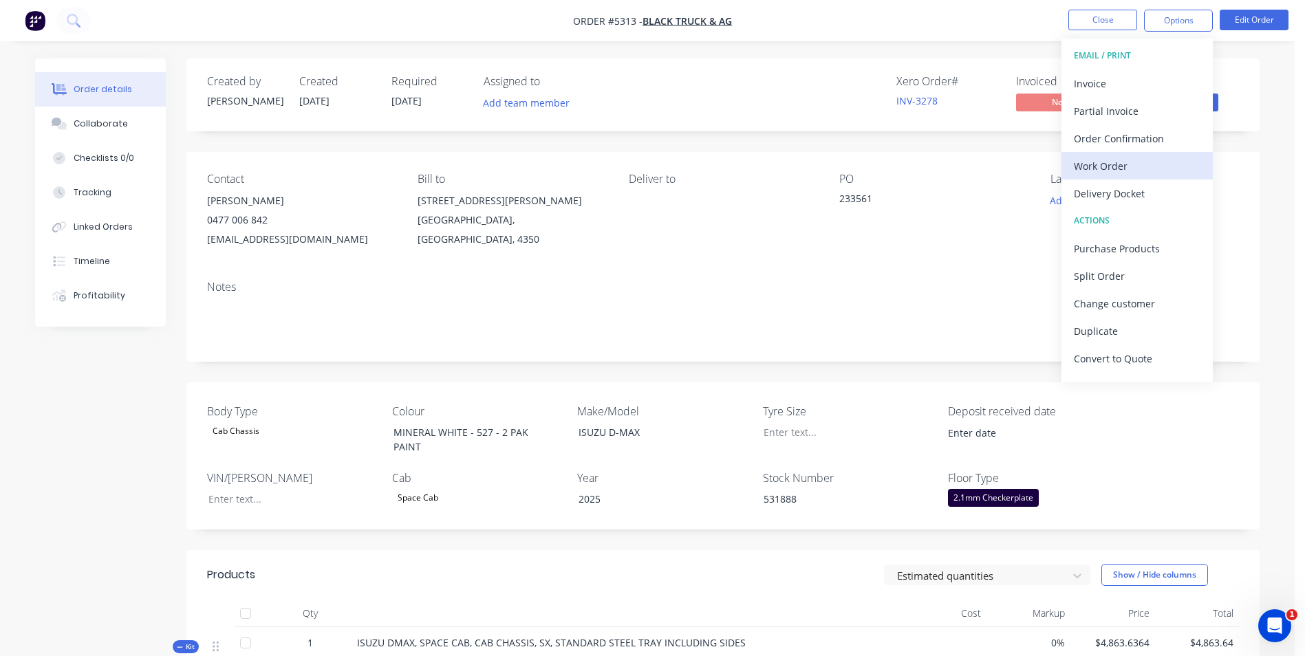
click at [1119, 166] on div "Work Order" at bounding box center [1137, 166] width 127 height 20
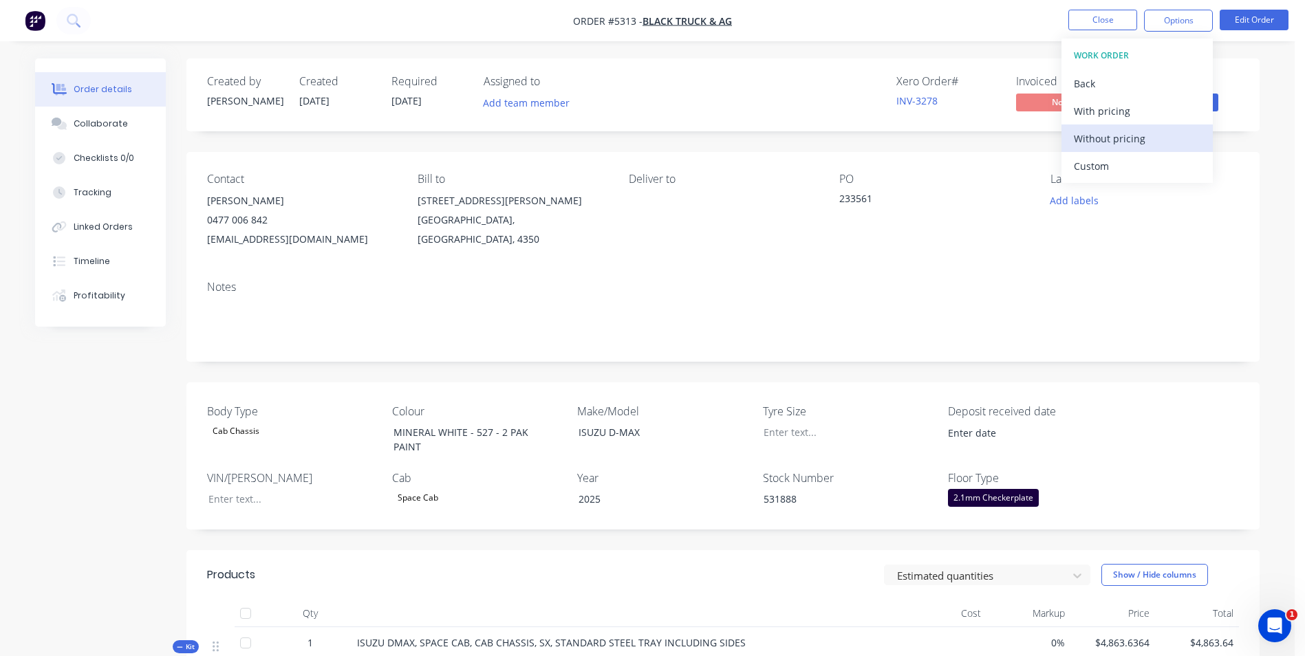
click at [1123, 138] on div "Without pricing" at bounding box center [1137, 139] width 127 height 20
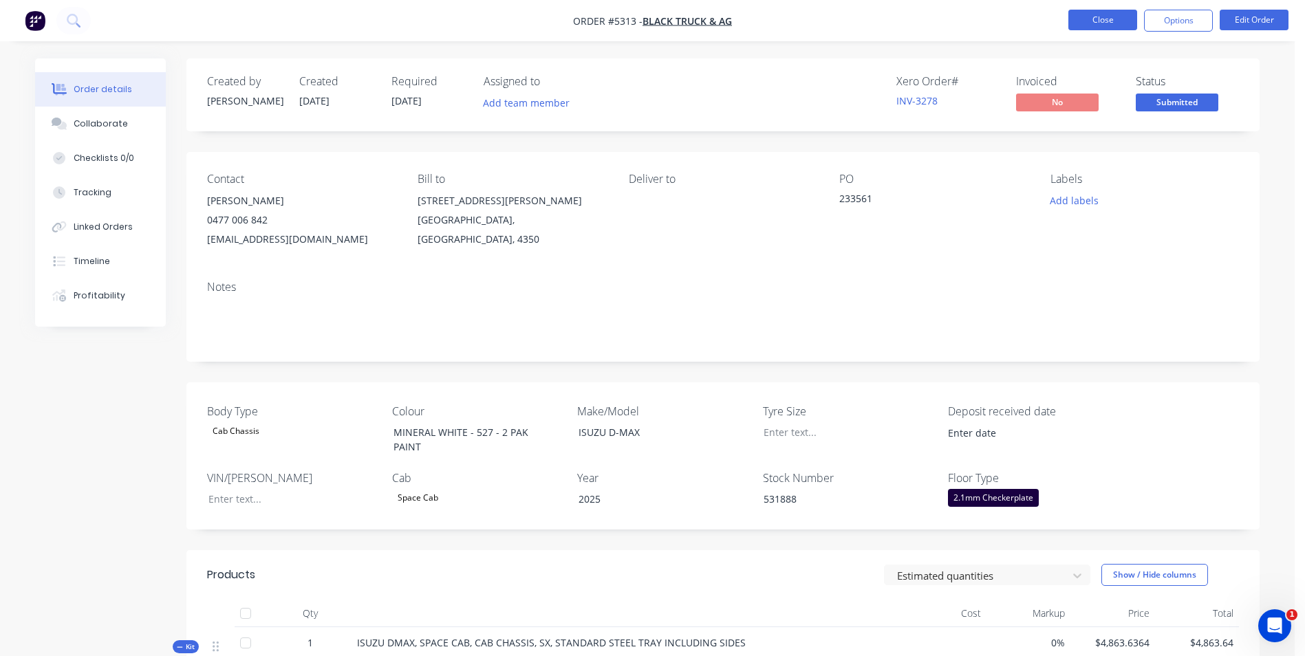
click at [1121, 24] on button "Close" at bounding box center [1102, 20] width 69 height 21
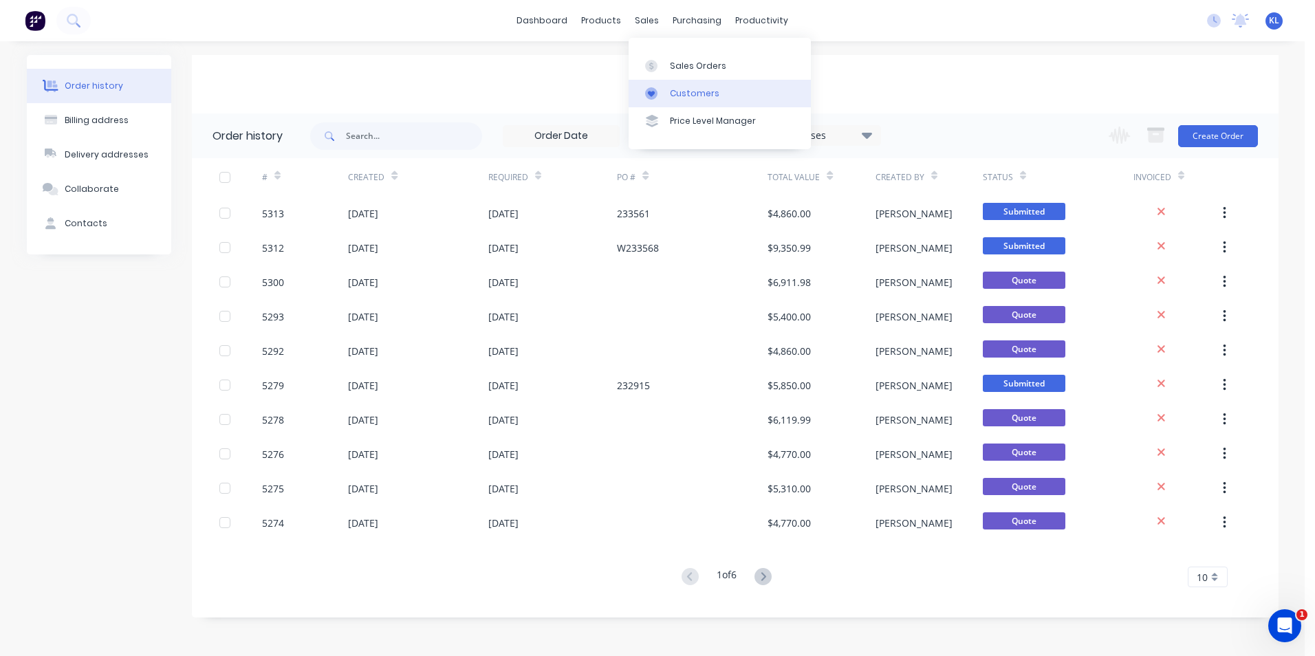
click at [700, 92] on div "Customers" at bounding box center [695, 93] width 50 height 12
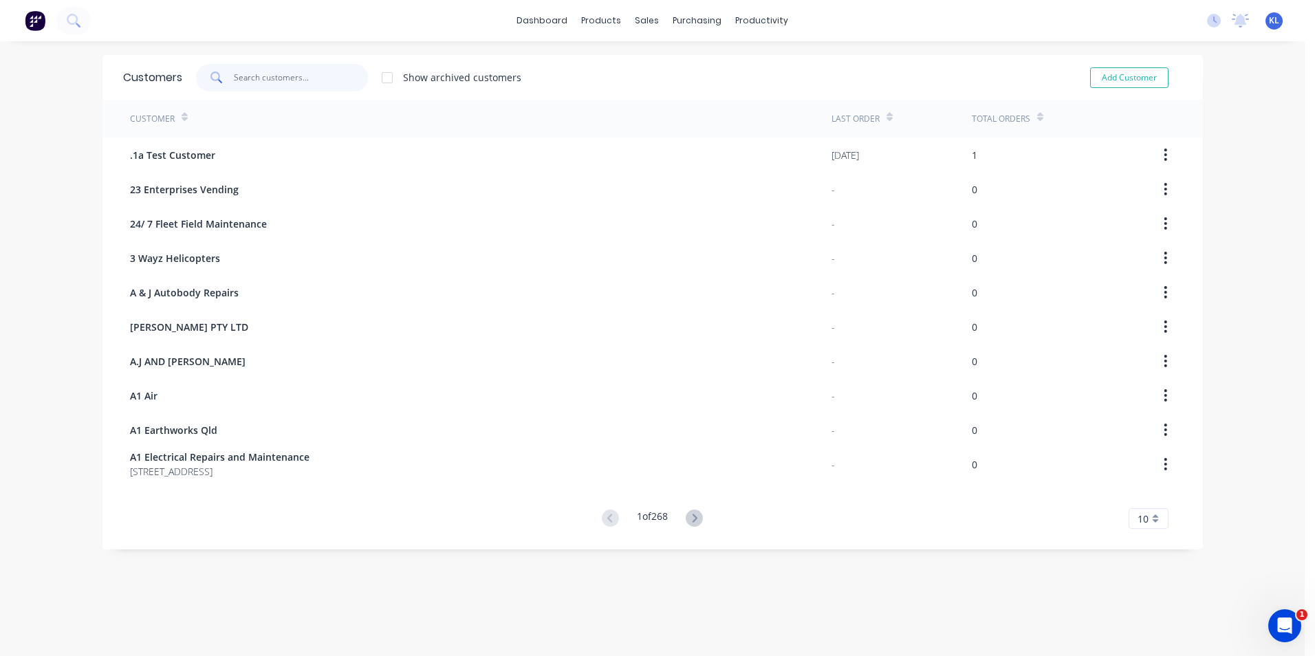
click at [273, 70] on input "text" at bounding box center [301, 78] width 134 height 28
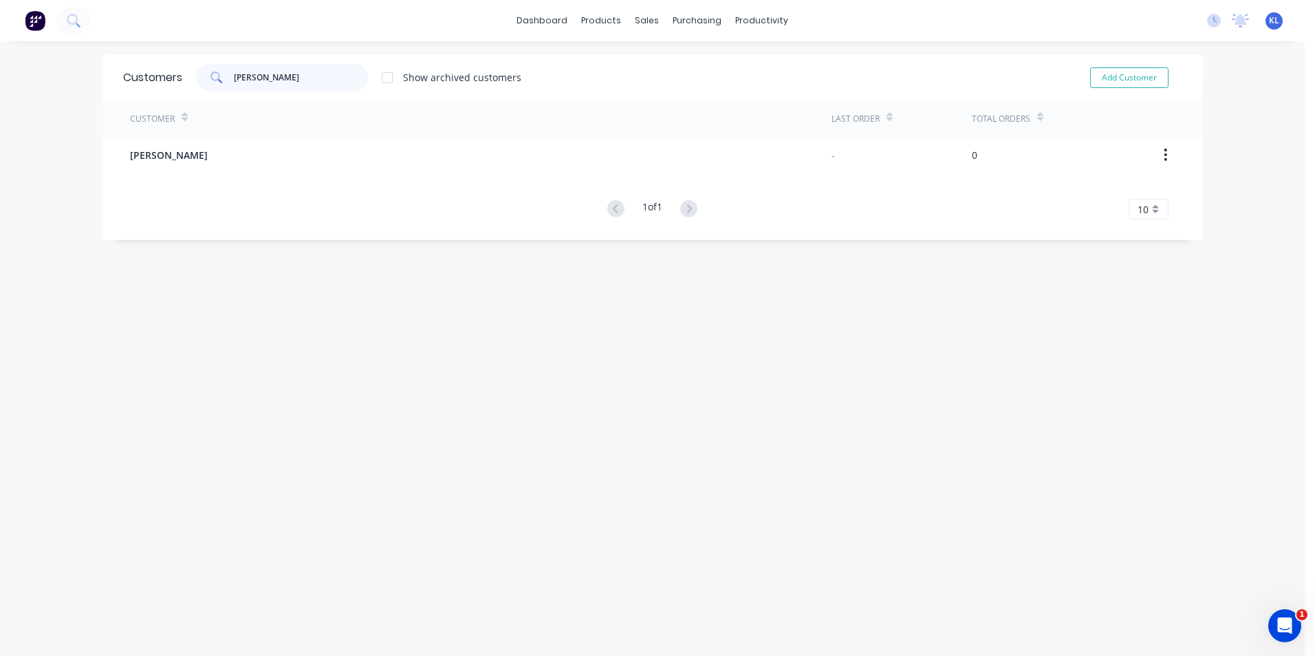
type input "SAMANTHA"
click at [1117, 68] on button "Add Customer" at bounding box center [1129, 77] width 78 height 21
select select "AU"
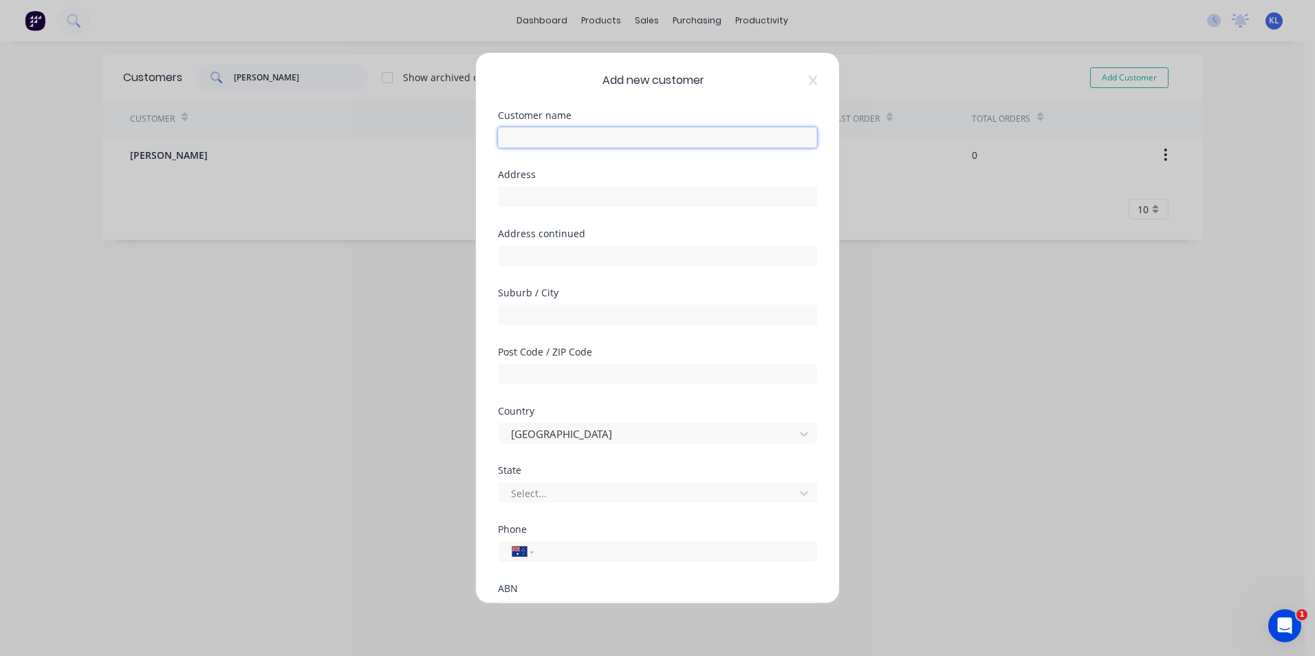
click at [687, 135] on input "text" at bounding box center [657, 137] width 319 height 21
type input "Samantha Wakerley"
click at [553, 550] on input "tel" at bounding box center [673, 552] width 259 height 16
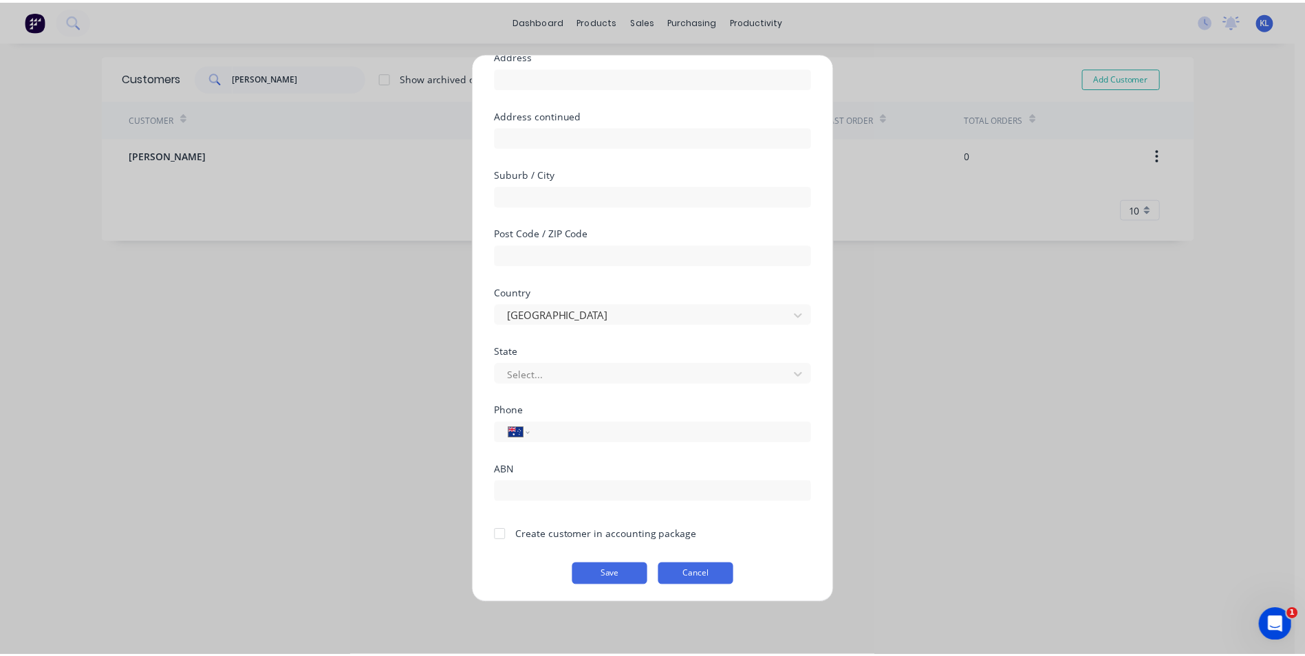
scroll to position [121, 0]
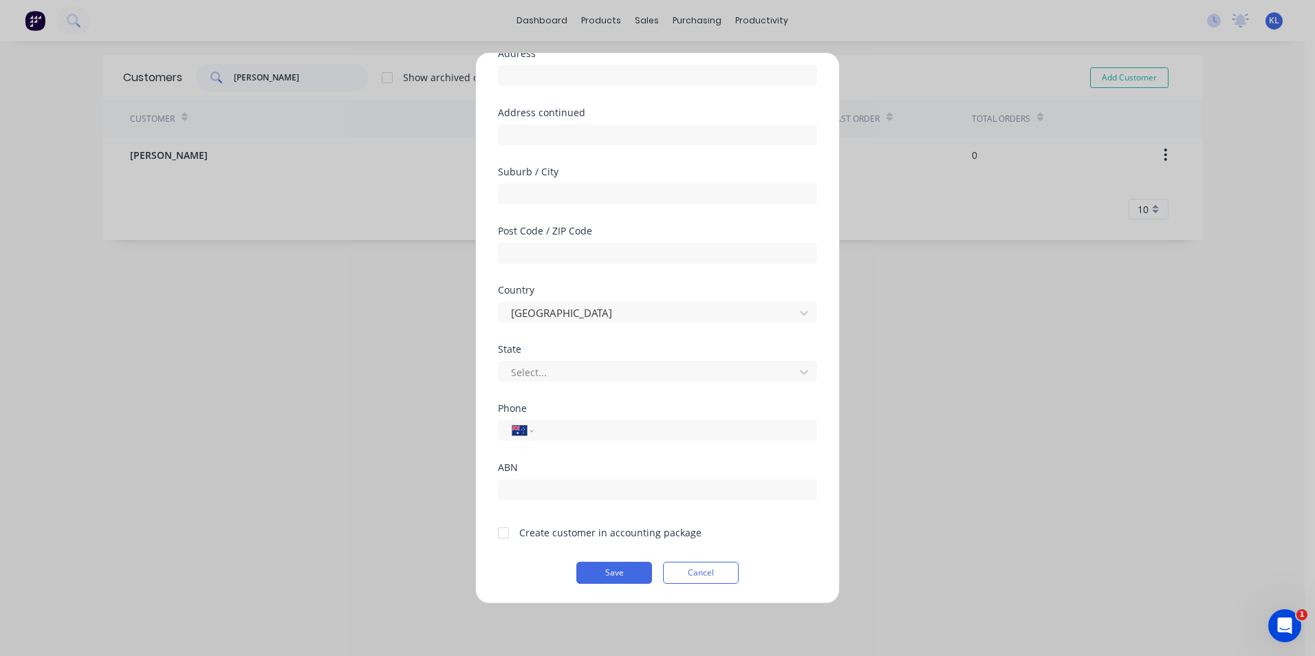
click at [502, 533] on div at bounding box center [504, 533] width 28 height 28
click at [627, 574] on button "Save" at bounding box center [615, 573] width 76 height 22
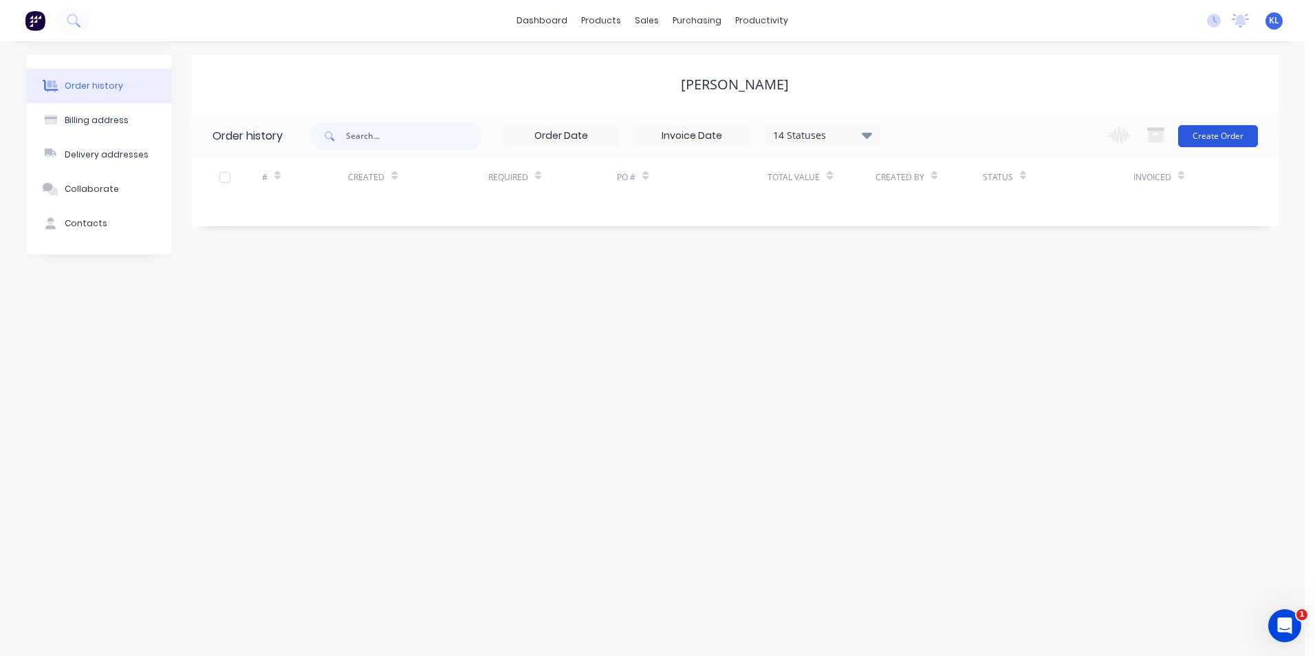
click at [1226, 130] on button "Create Order" at bounding box center [1219, 136] width 80 height 22
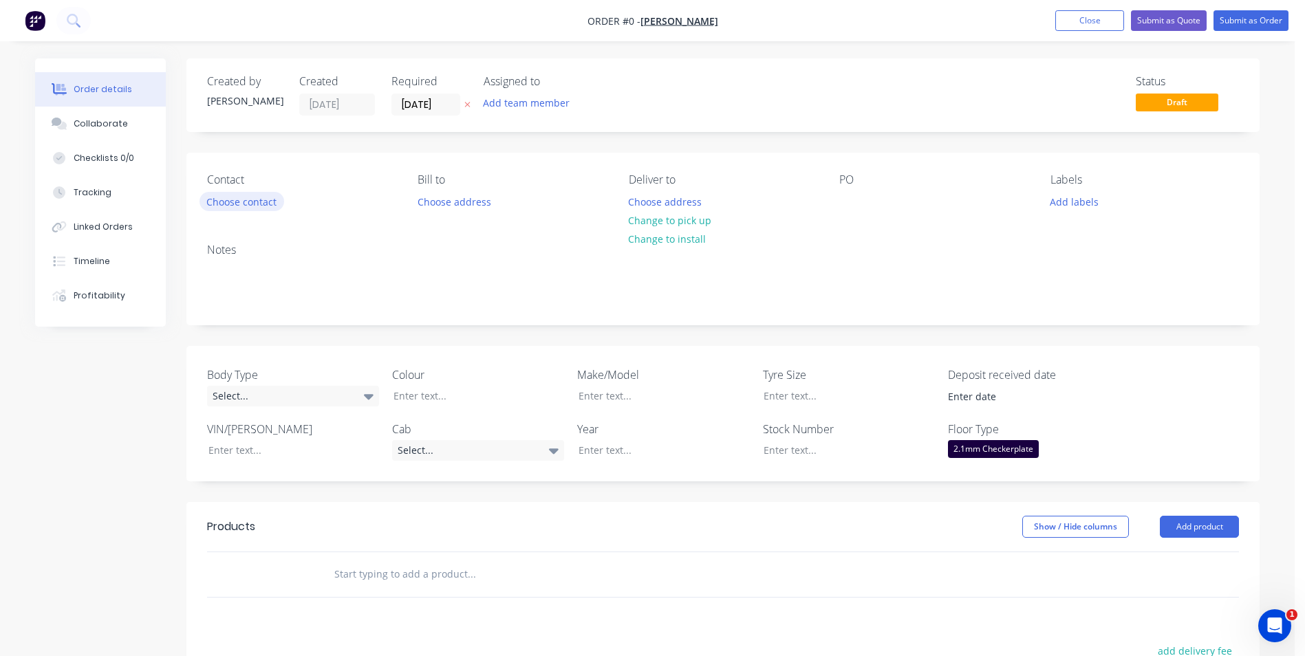
click at [273, 204] on button "Choose contact" at bounding box center [242, 201] width 85 height 19
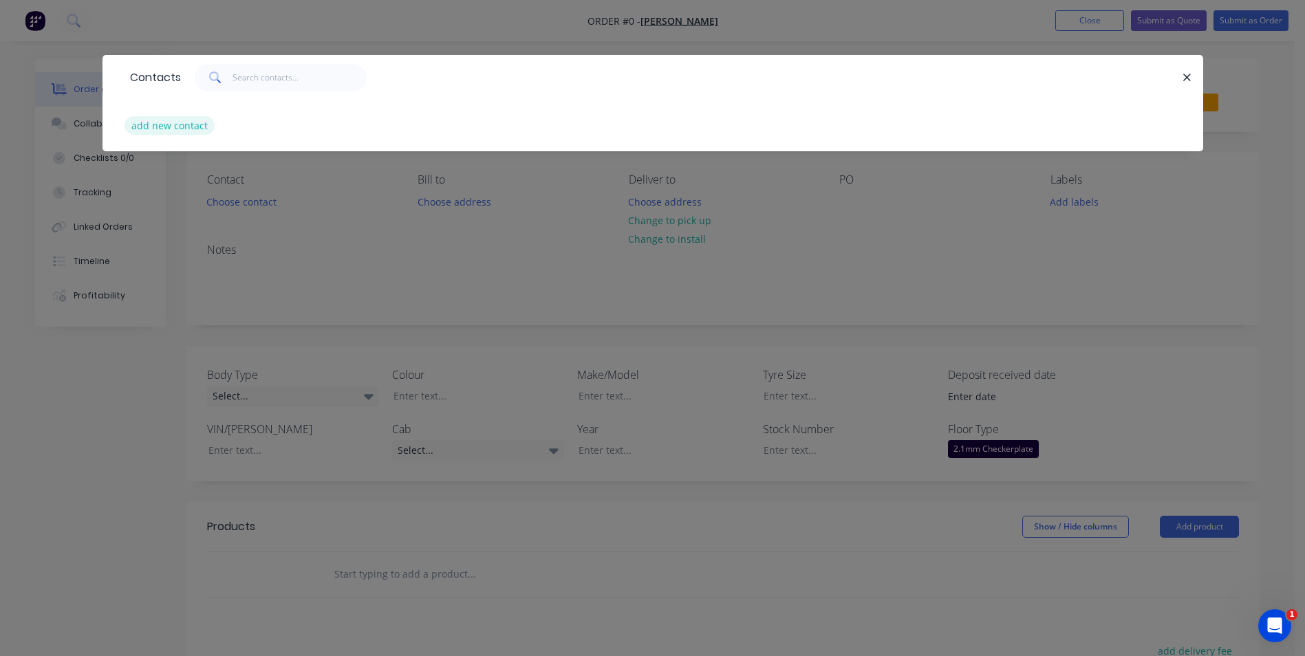
click at [192, 127] on button "add new contact" at bounding box center [170, 125] width 91 height 19
select select "AU"
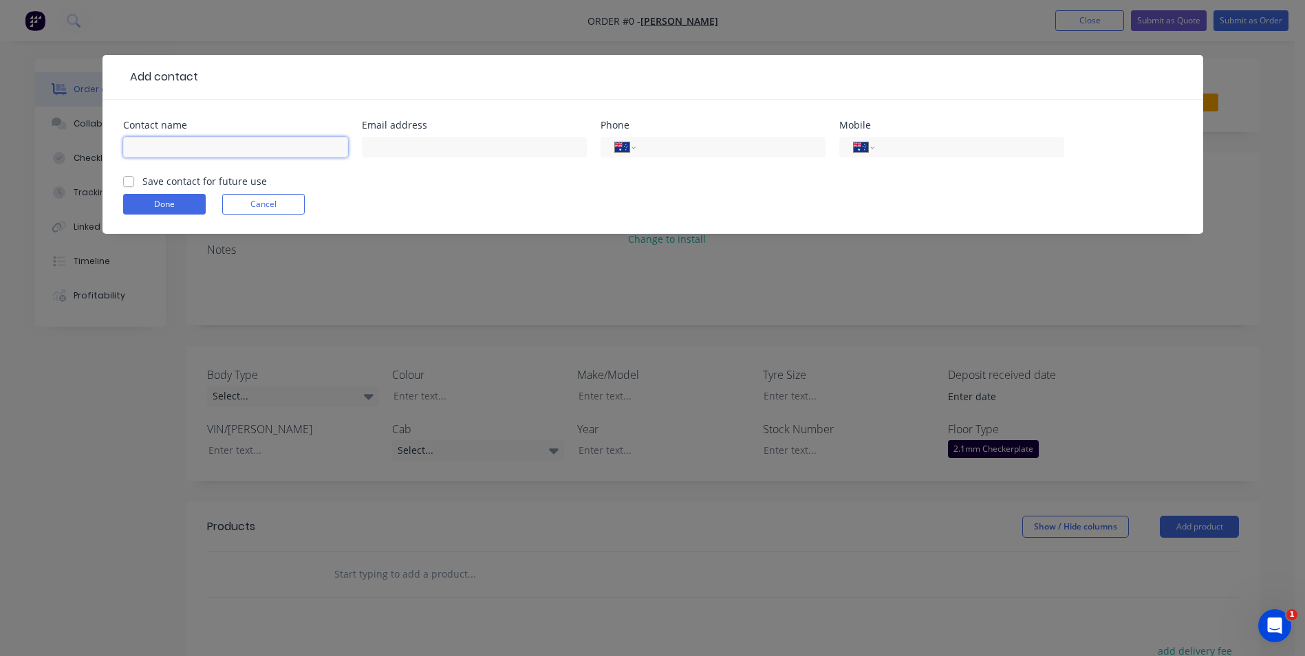
click at [158, 138] on input "text" at bounding box center [235, 147] width 225 height 21
type input "Samantha Wakerley"
click at [142, 180] on label "Save contact for future use" at bounding box center [204, 181] width 125 height 14
click at [129, 180] on input "Save contact for future use" at bounding box center [128, 180] width 11 height 13
checkbox input "true"
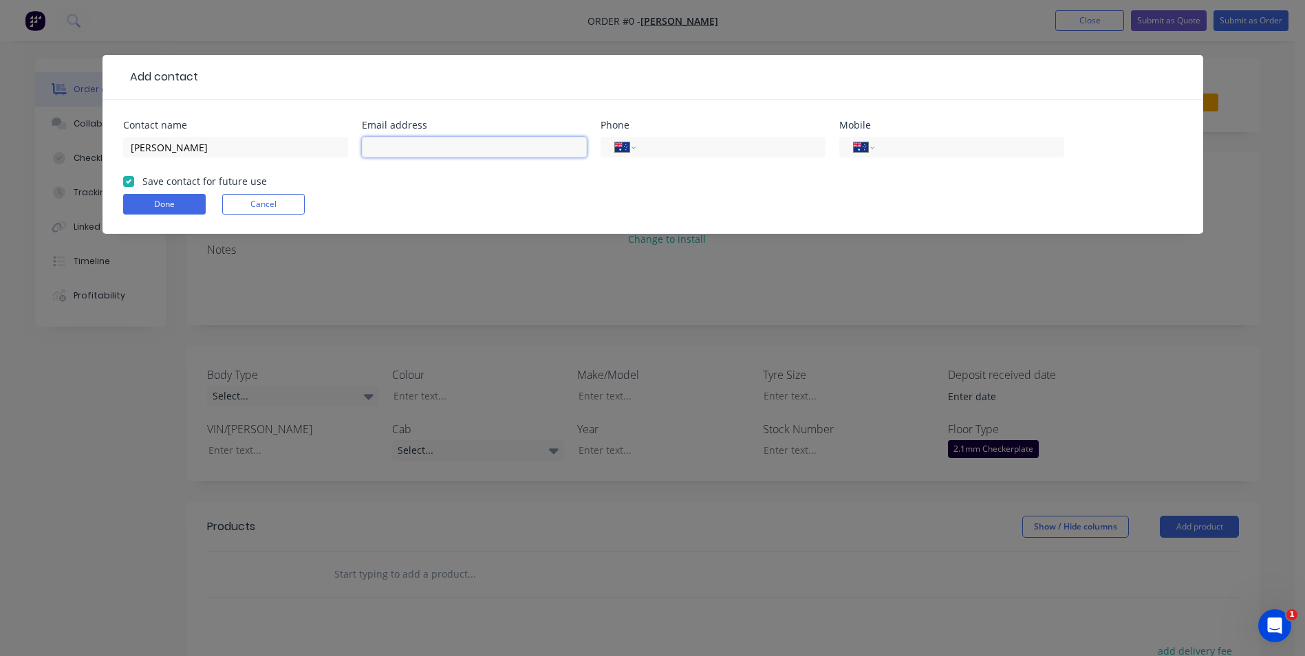
click at [416, 147] on input "text" at bounding box center [474, 147] width 225 height 21
type input "sam@narraburra.com"
click at [174, 204] on button "Done" at bounding box center [164, 204] width 83 height 21
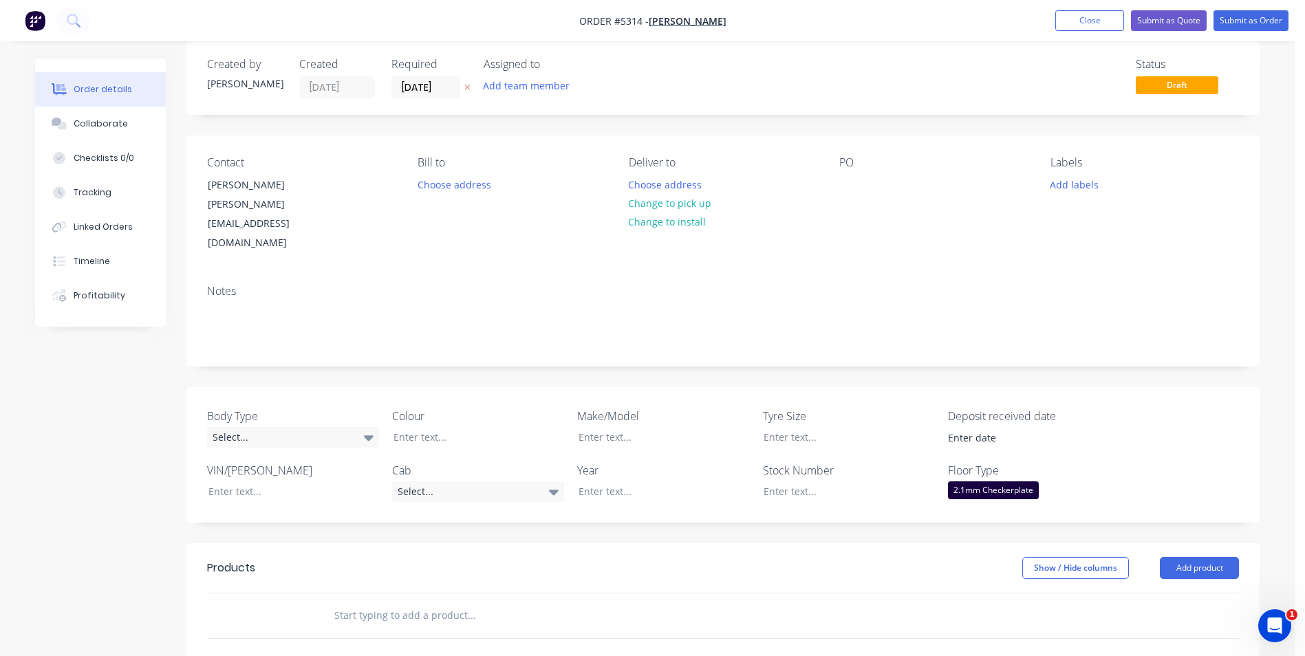
scroll to position [69, 0]
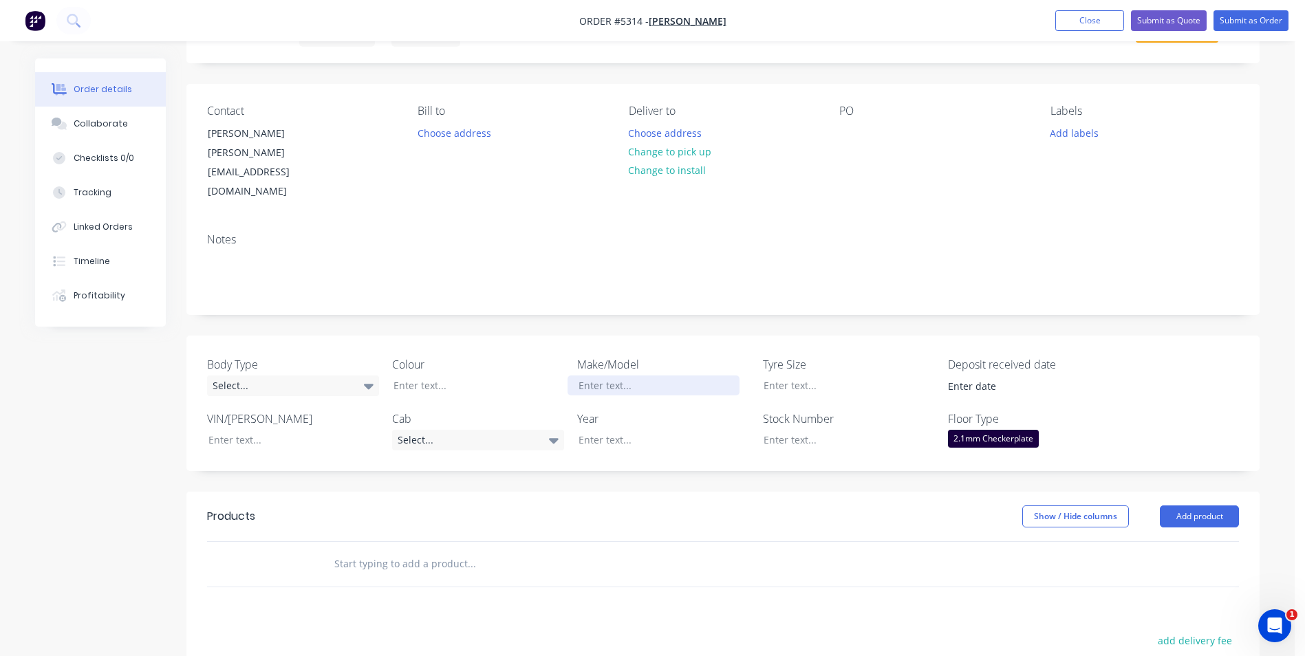
click at [614, 376] on div at bounding box center [654, 386] width 172 height 20
click at [1201, 506] on button "Add product" at bounding box center [1199, 517] width 79 height 22
click at [1183, 541] on div "Product catalogue" at bounding box center [1174, 551] width 106 height 20
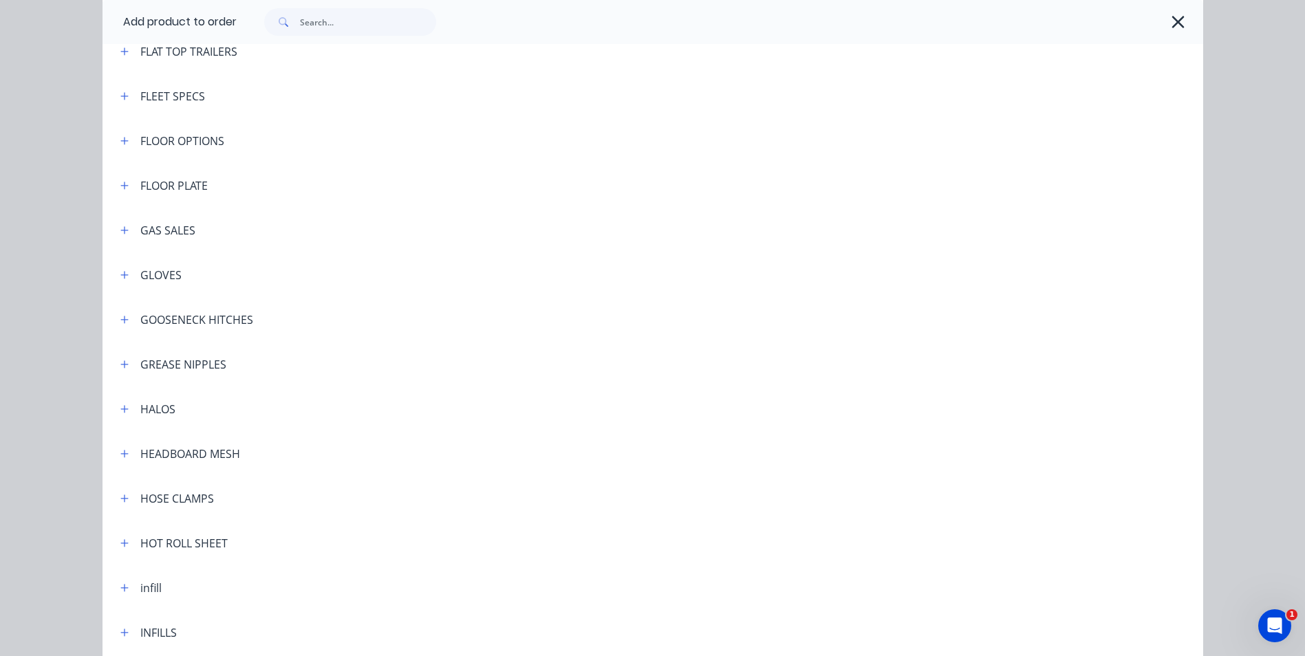
scroll to position [1651, 0]
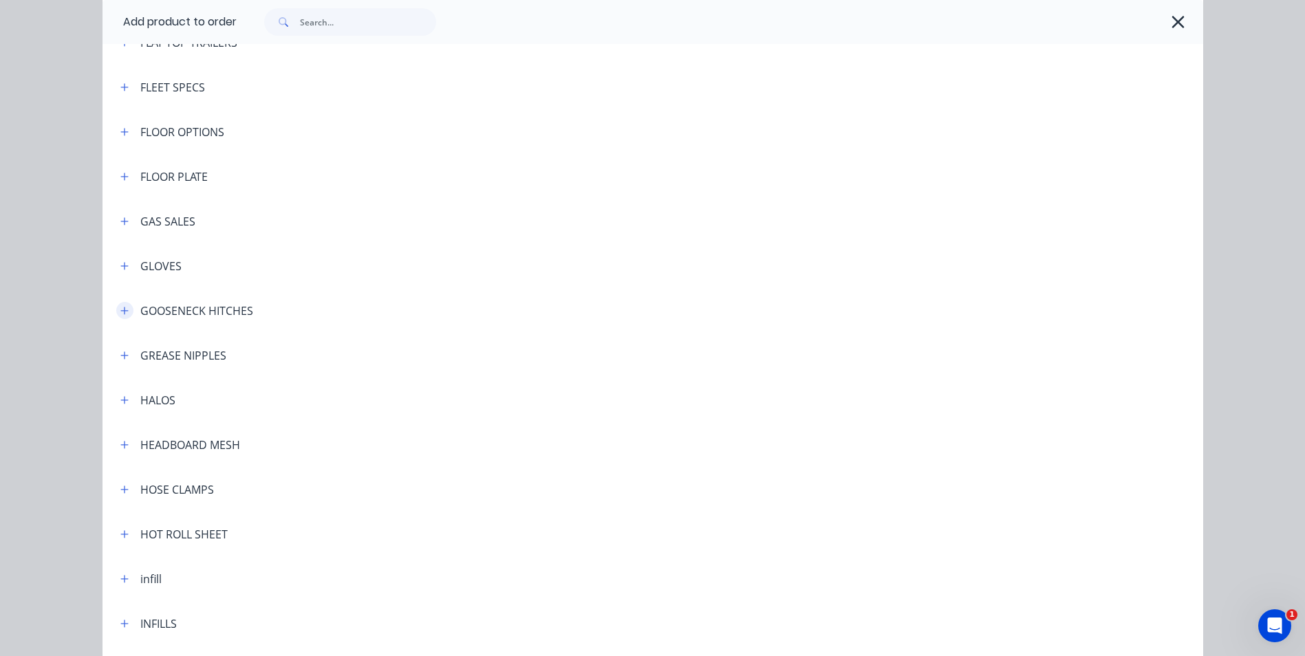
click at [122, 316] on button "button" at bounding box center [124, 310] width 17 height 17
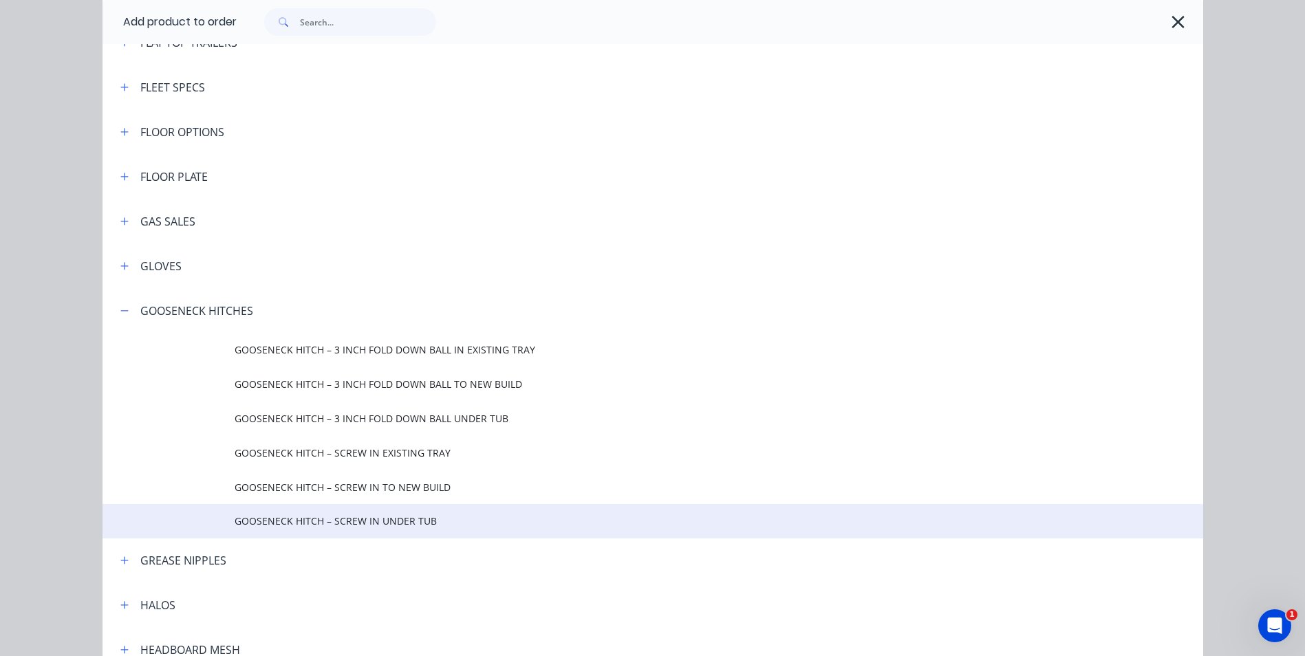
click at [372, 522] on span "GOOSENECK HITCH – SCREW IN UNDER TUB" at bounding box center [622, 521] width 775 height 14
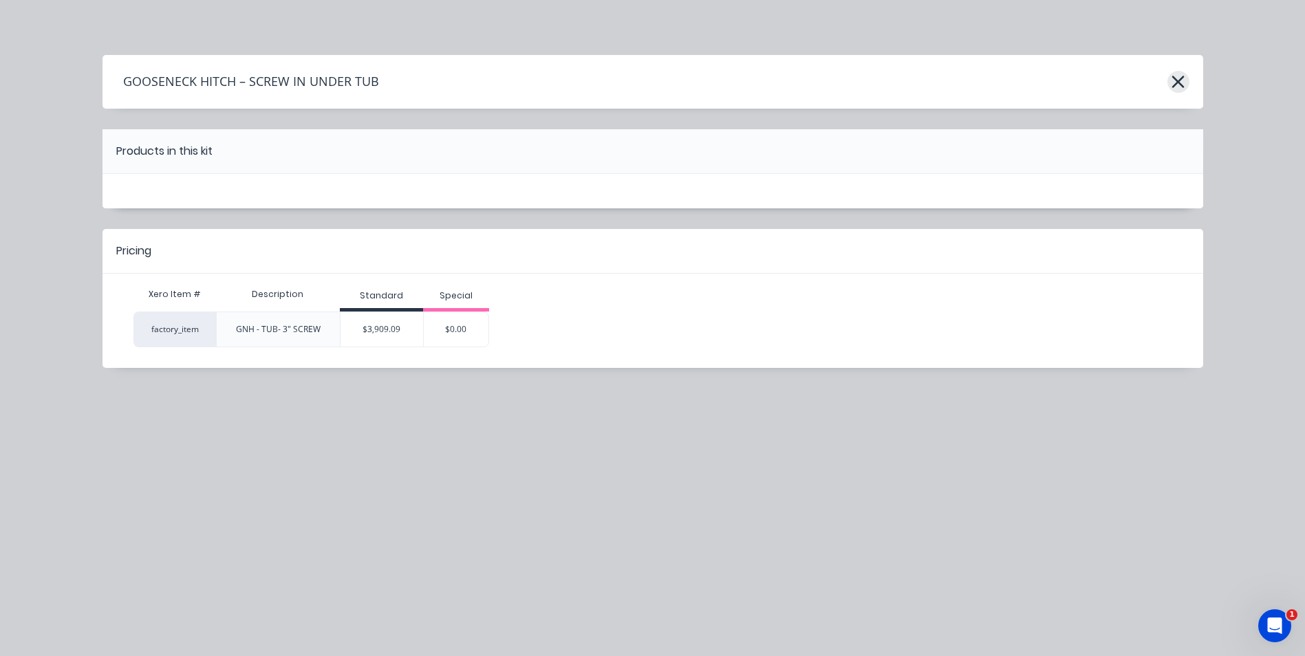
click at [1176, 78] on icon "button" at bounding box center [1178, 81] width 14 height 19
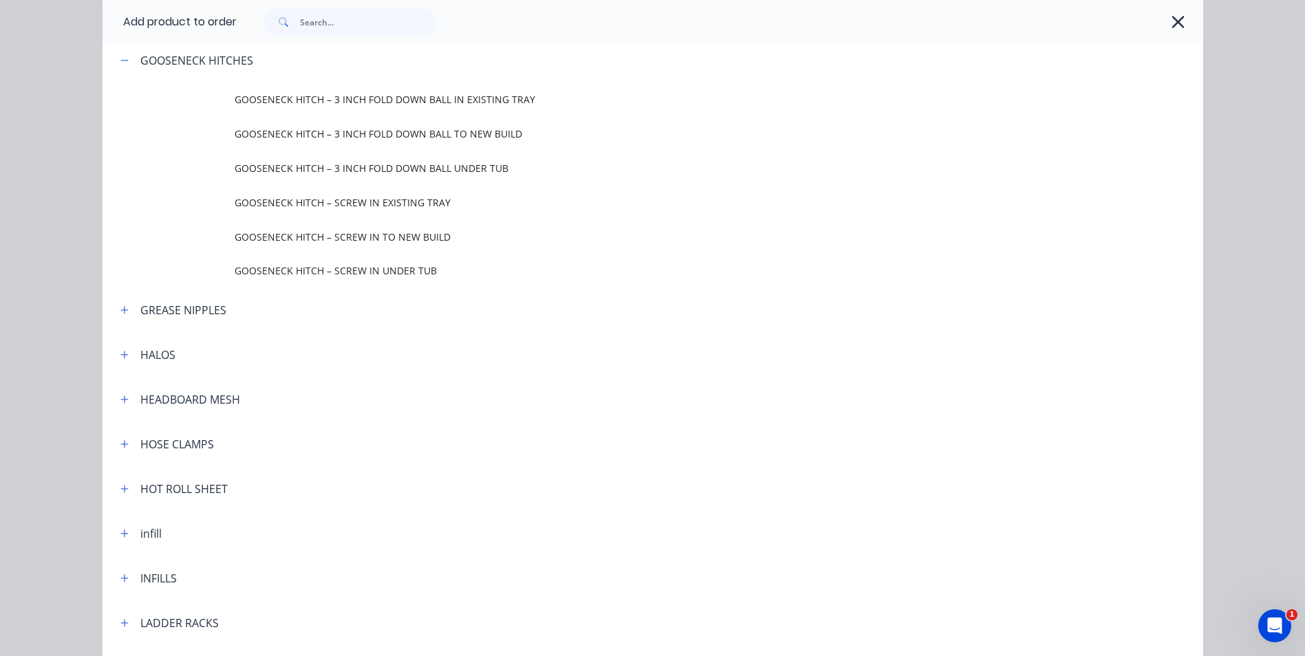
scroll to position [1871, 0]
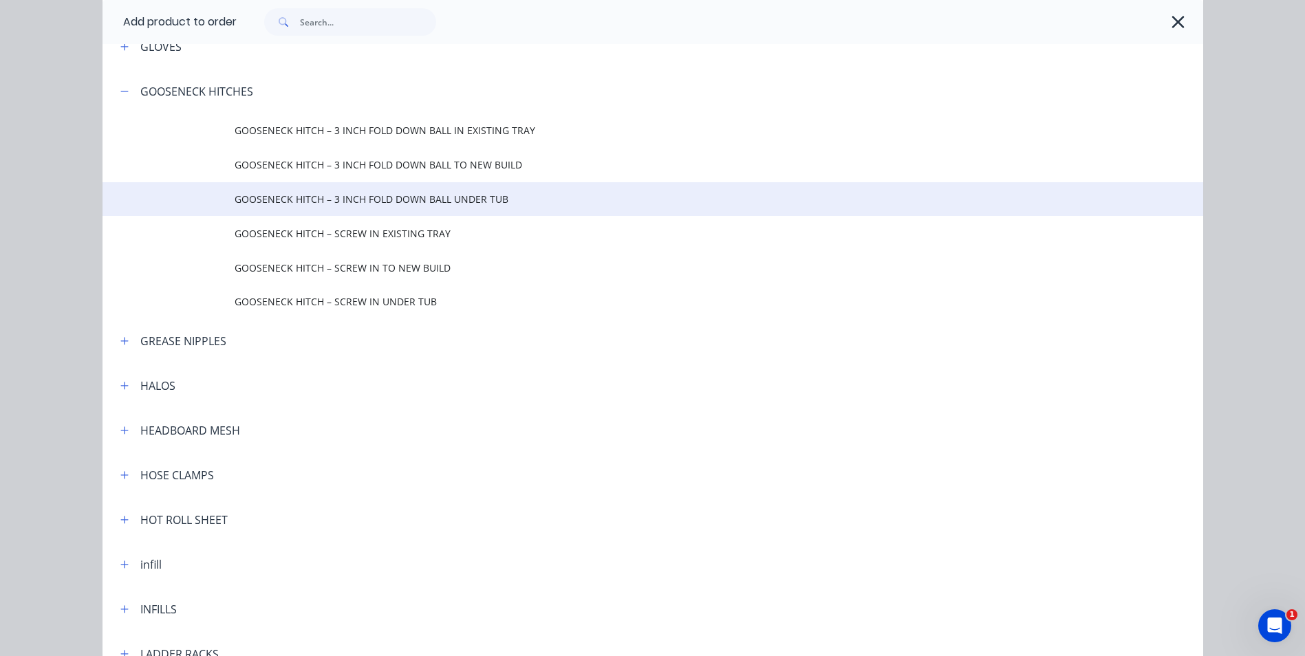
click at [444, 207] on td "GOOSENECK HITCH – 3 INCH FOLD DOWN BALL UNDER TUB" at bounding box center [719, 199] width 969 height 34
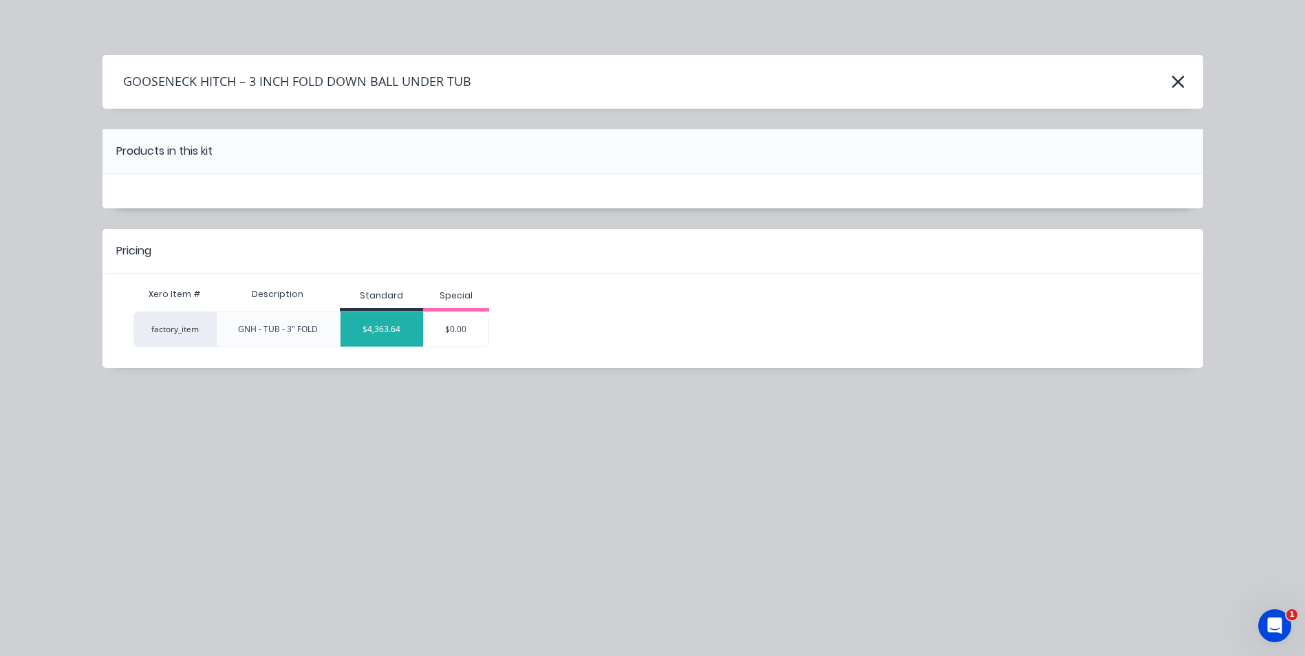
click at [382, 331] on div "$4,363.64" at bounding box center [382, 329] width 83 height 34
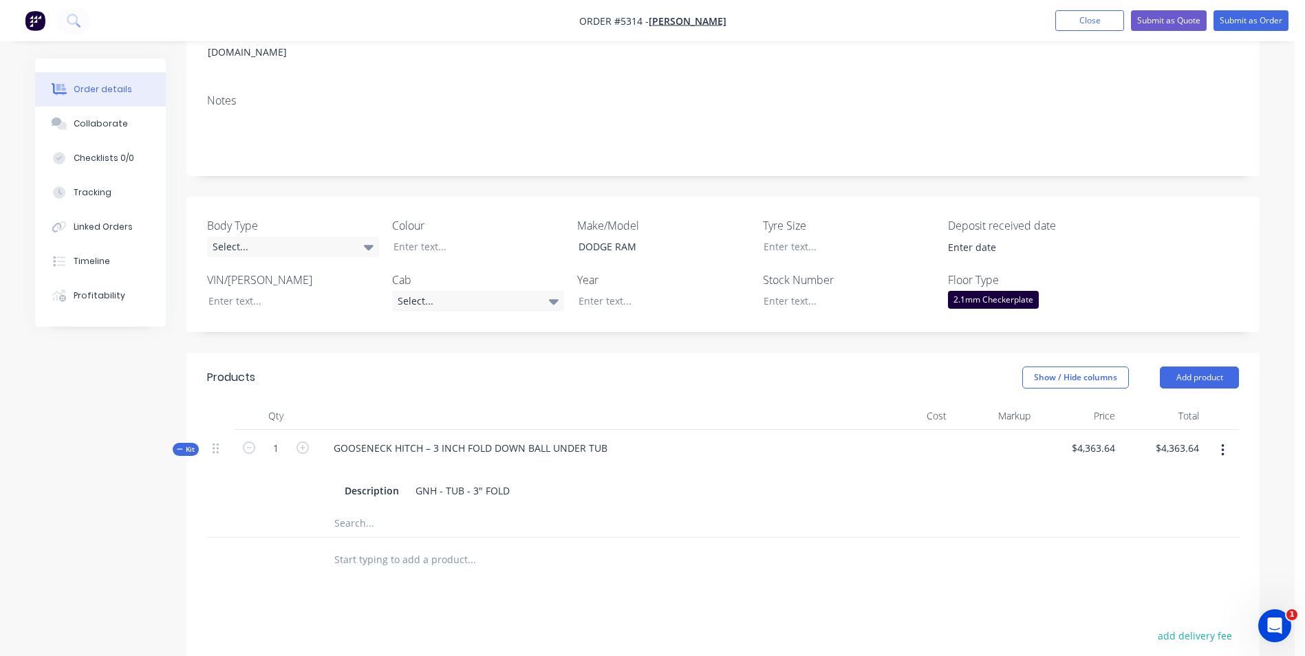
scroll to position [275, 0]
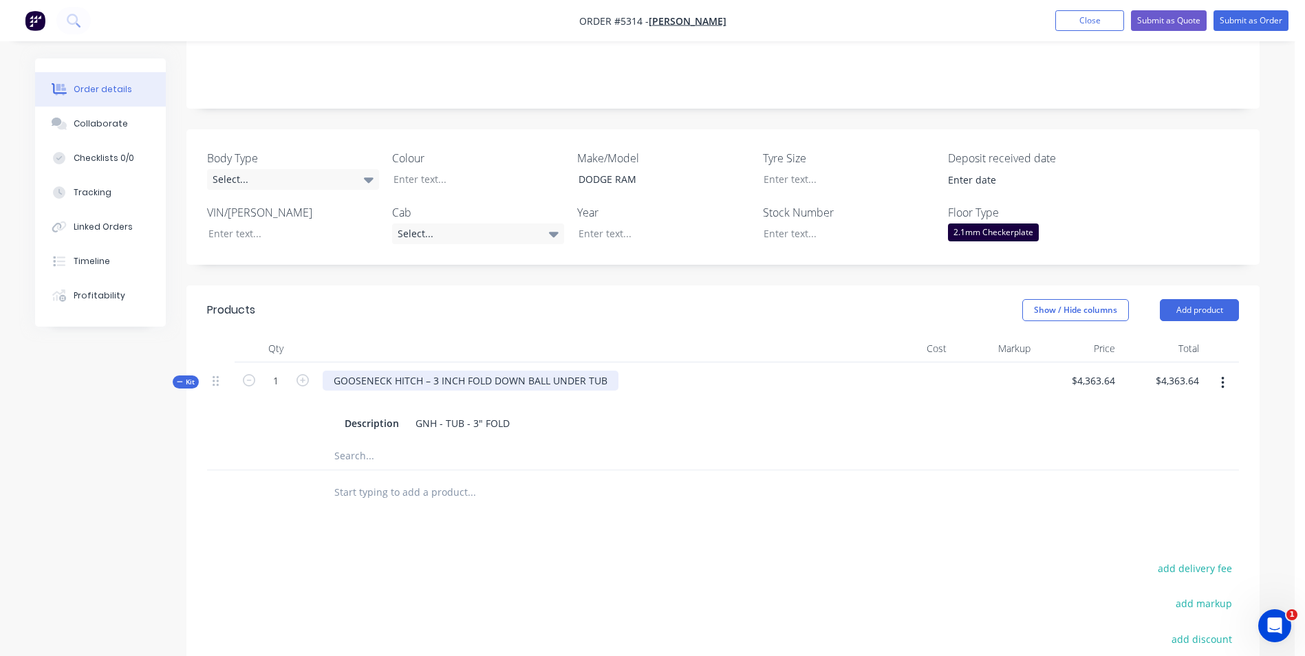
click at [604, 371] on div "GOOSENECK HITCH – 3 INCH FOLD DOWN BALL UNDER TUB" at bounding box center [471, 381] width 296 height 20
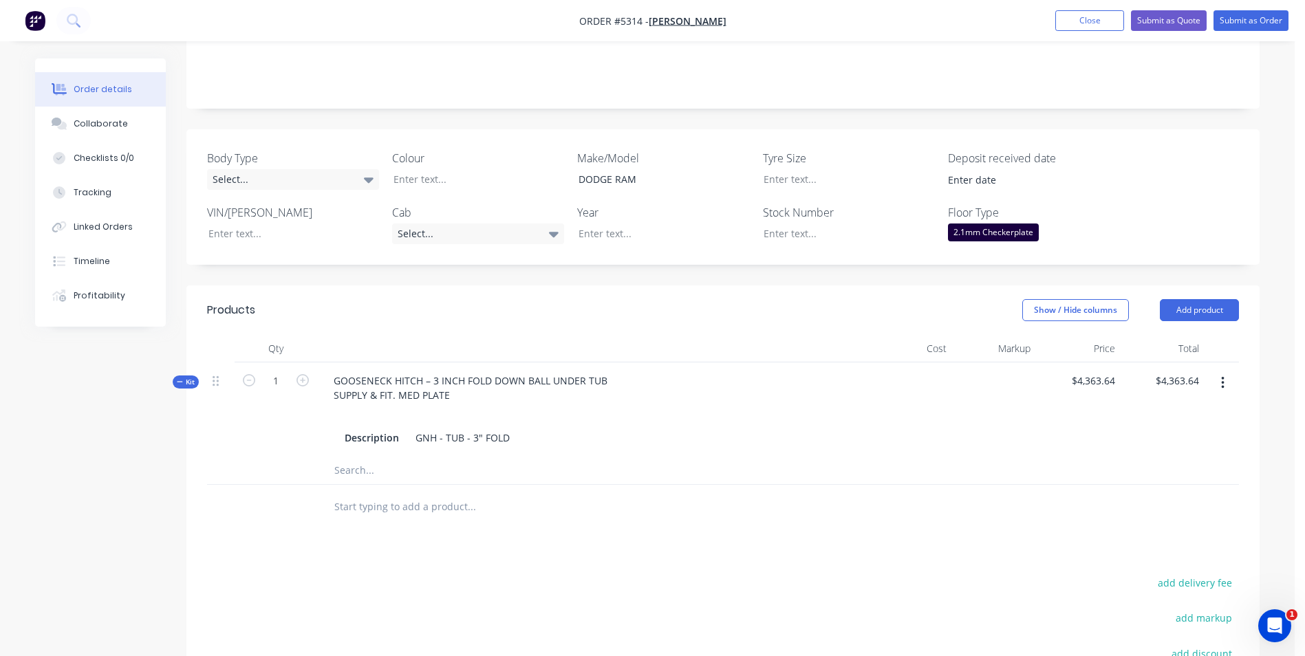
click at [407, 493] on input "text" at bounding box center [471, 507] width 275 height 28
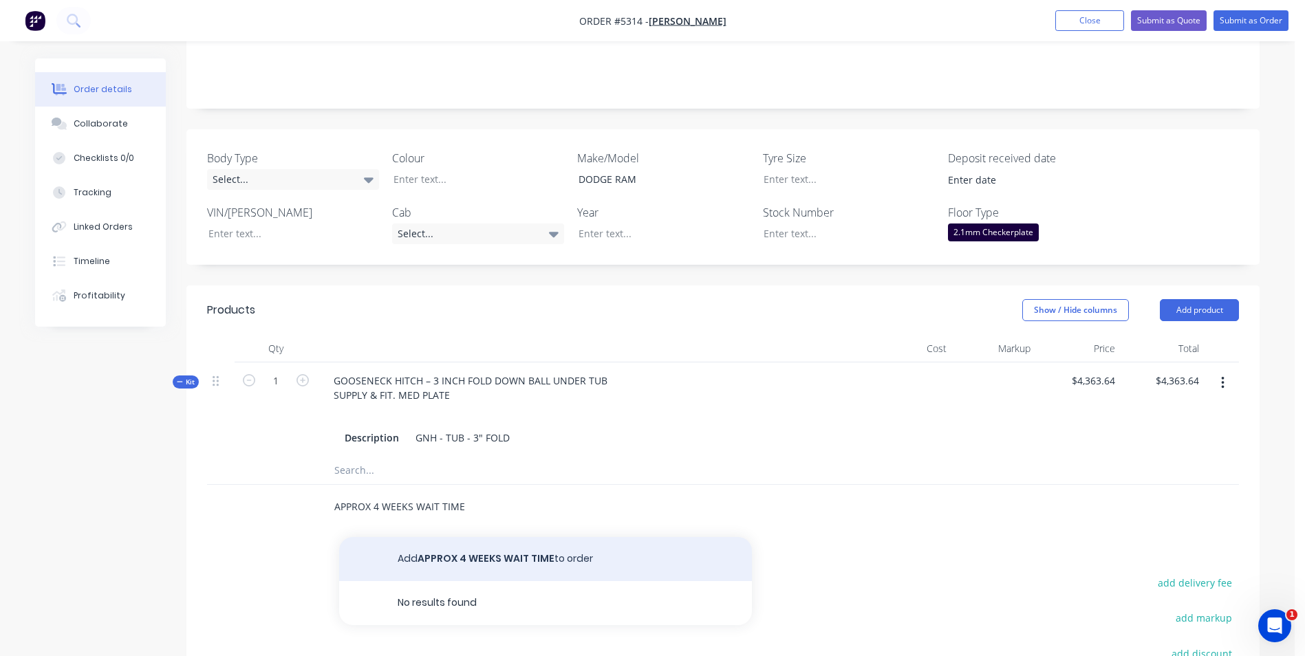
type input "APPROX 4 WEEKS WAIT TIME"
click at [494, 537] on button "Add APPROX 4 WEEKS WAIT TIME to order" at bounding box center [545, 559] width 413 height 44
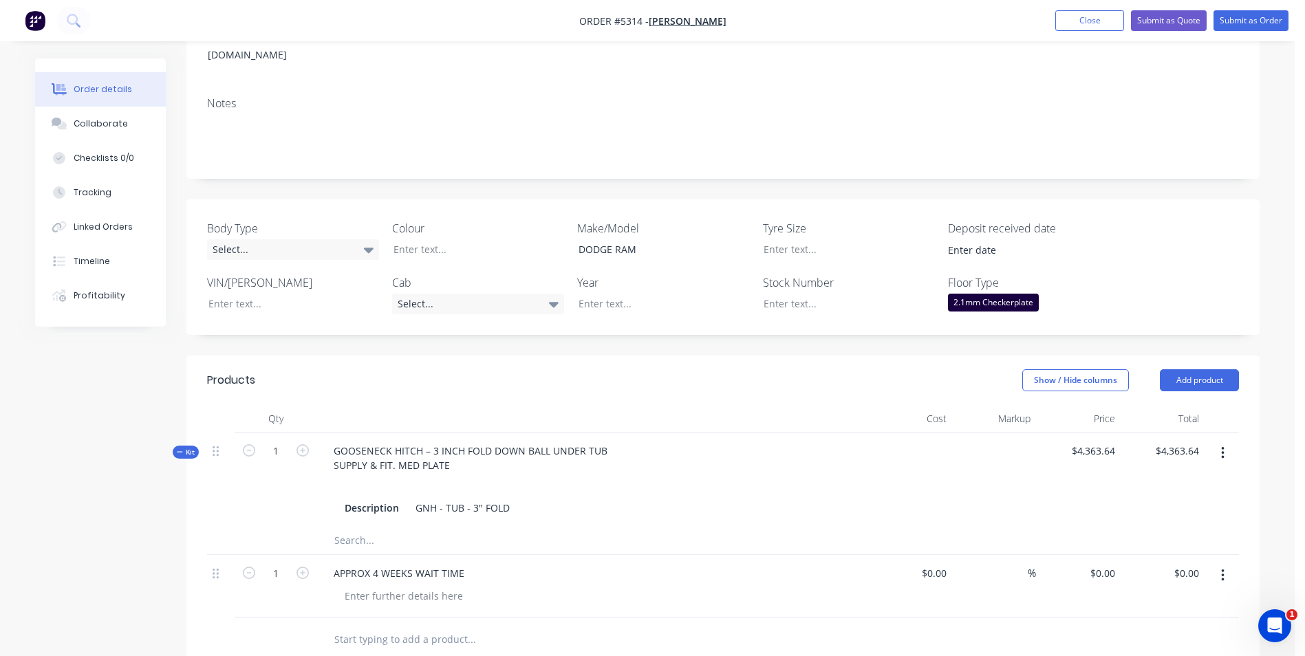
scroll to position [206, 0]
click at [1218, 562] on button "button" at bounding box center [1223, 574] width 32 height 25
click at [1166, 656] on div "Delete" at bounding box center [1174, 666] width 106 height 20
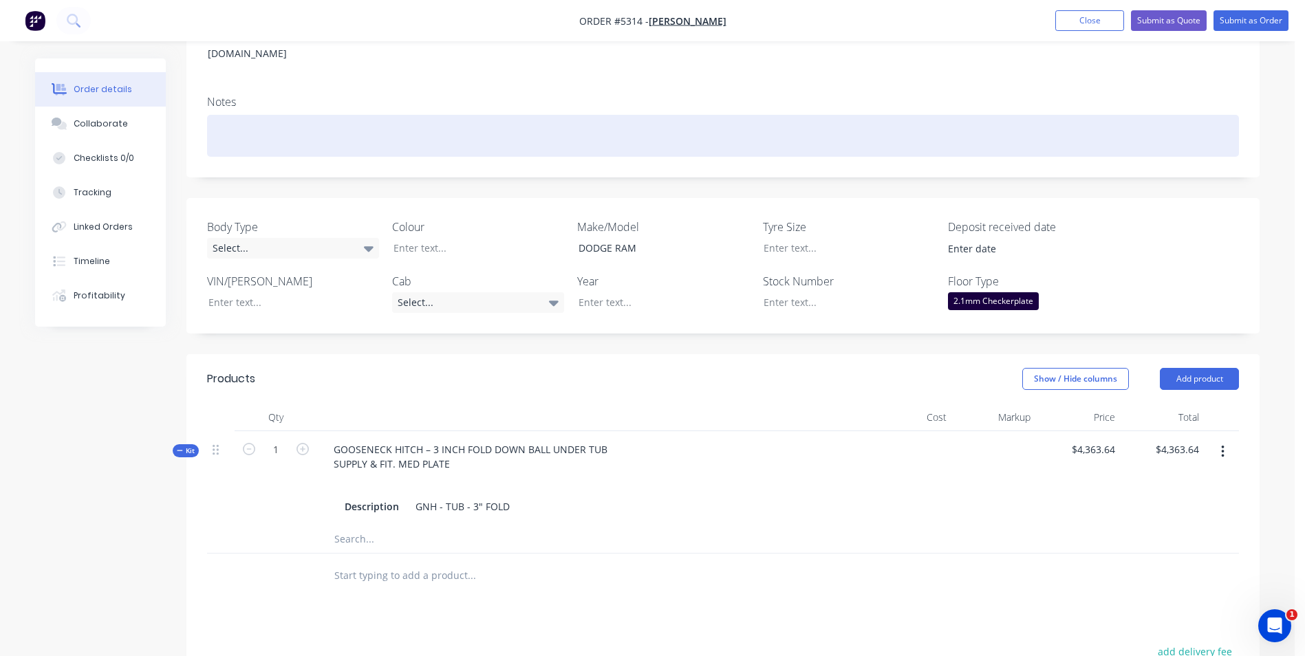
click at [275, 115] on div at bounding box center [723, 136] width 1032 height 42
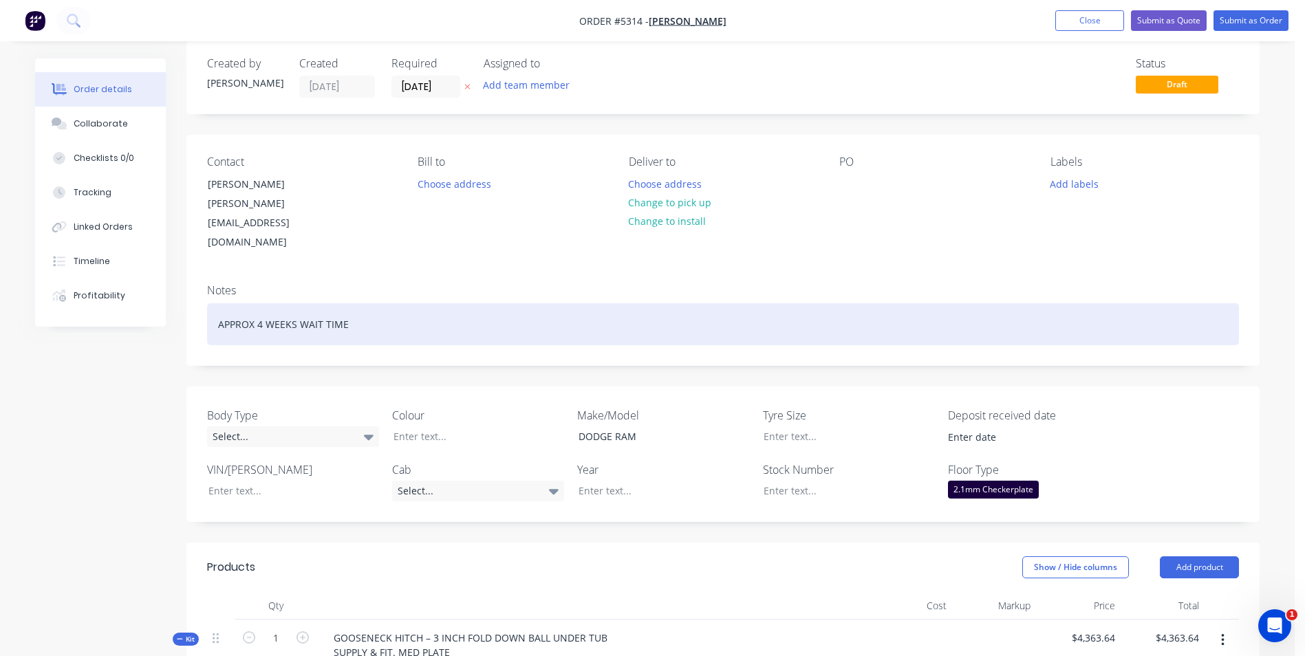
scroll to position [0, 0]
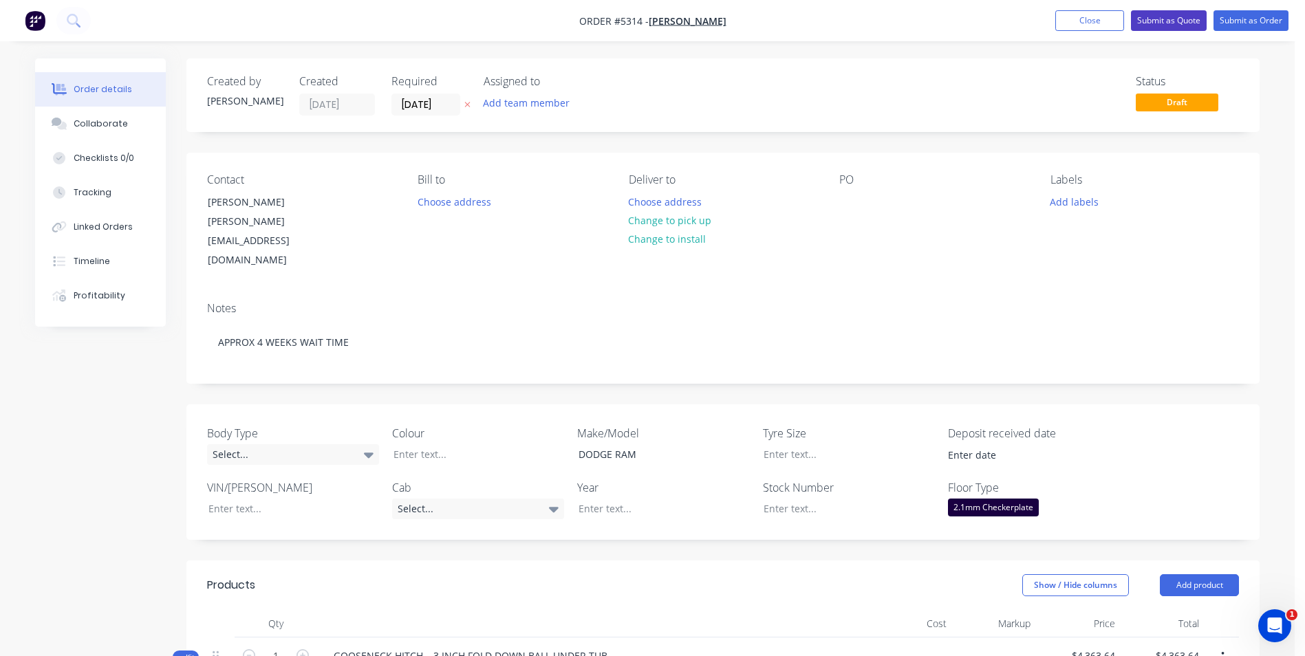
click at [1159, 27] on button "Submit as Quote" at bounding box center [1169, 20] width 76 height 21
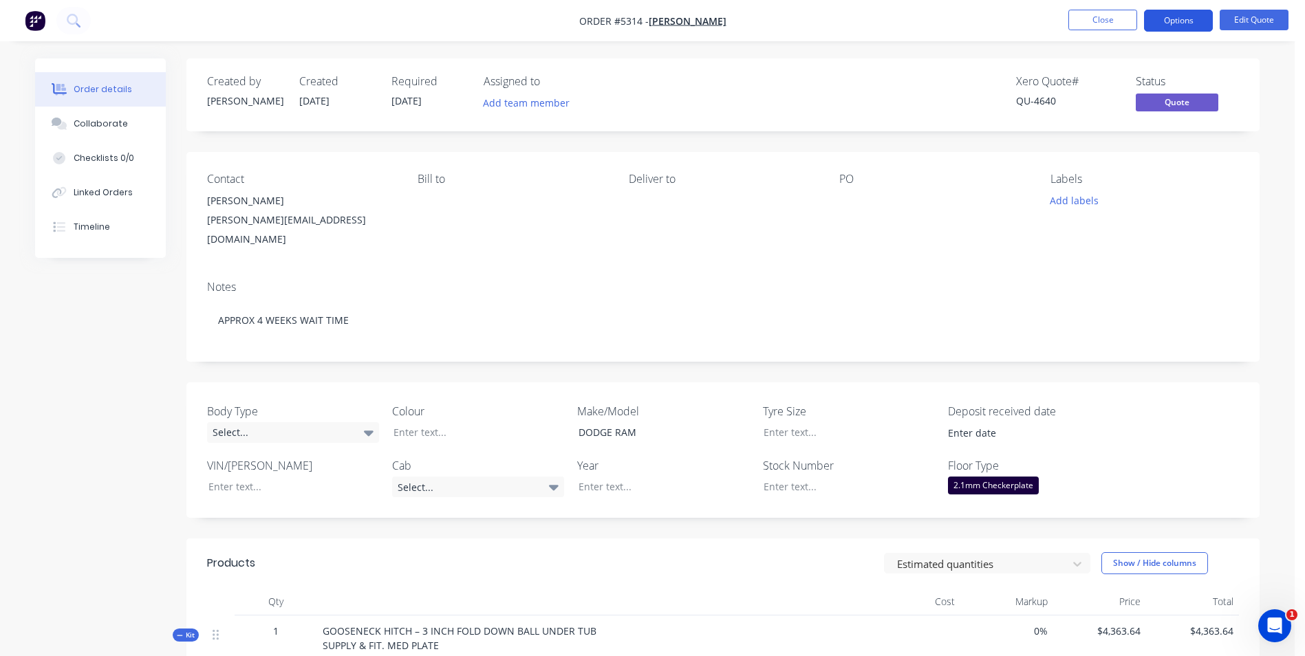
click at [1194, 20] on button "Options" at bounding box center [1178, 21] width 69 height 22
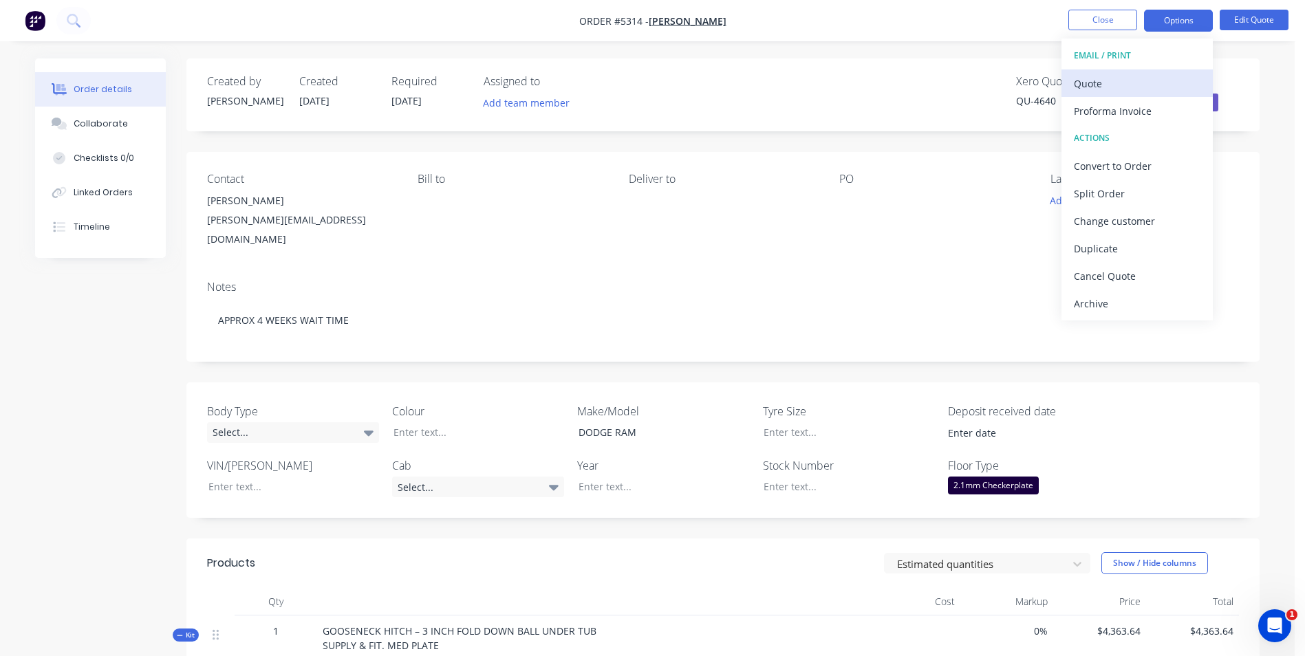
click at [1121, 82] on div "Quote" at bounding box center [1137, 84] width 127 height 20
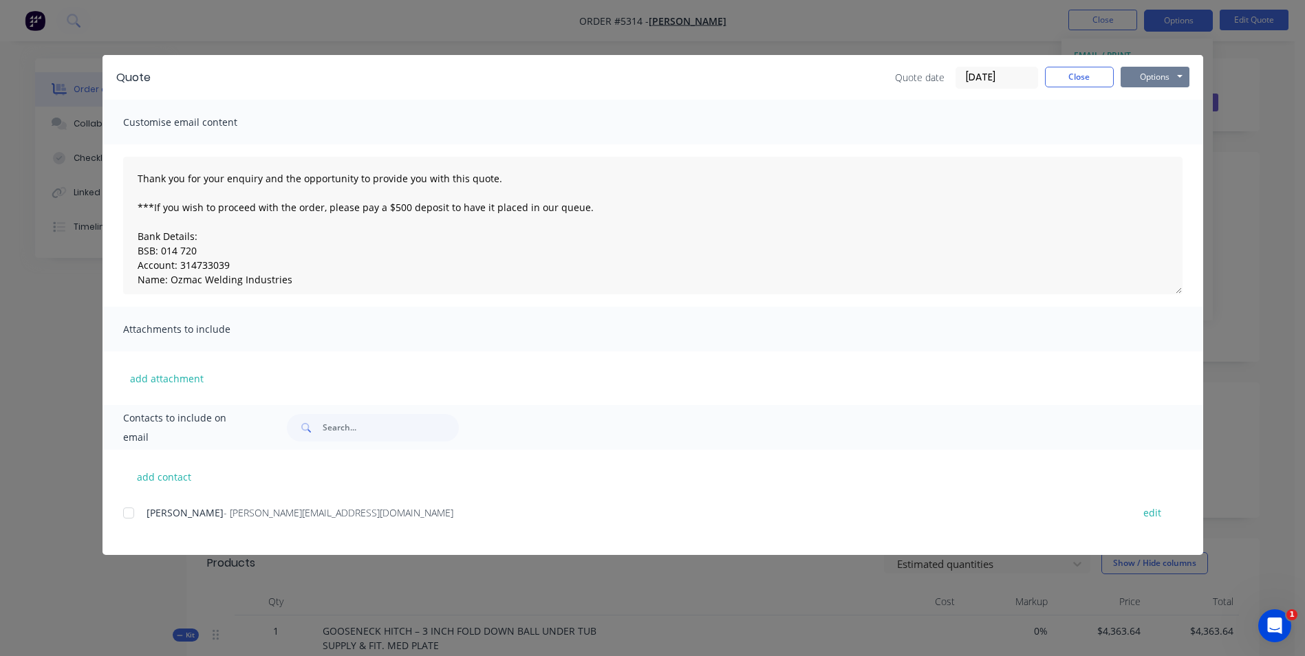
click at [1172, 76] on button "Options" at bounding box center [1155, 77] width 69 height 21
click at [1164, 126] on button "Print" at bounding box center [1165, 124] width 88 height 23
click at [1090, 85] on button "Close" at bounding box center [1079, 77] width 69 height 21
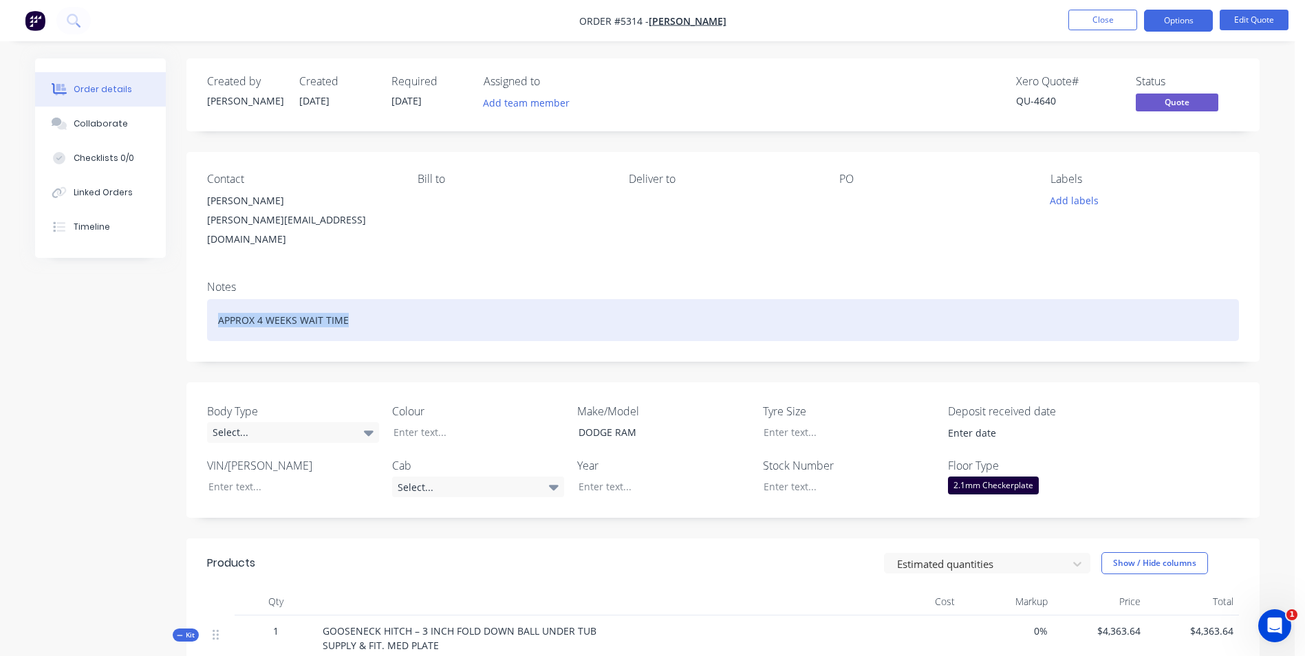
drag, startPoint x: 356, startPoint y: 308, endPoint x: 209, endPoint y: 303, distance: 147.3
click at [209, 303] on div "APPROX 4 WEEKS WAIT TIME" at bounding box center [723, 320] width 1032 height 42
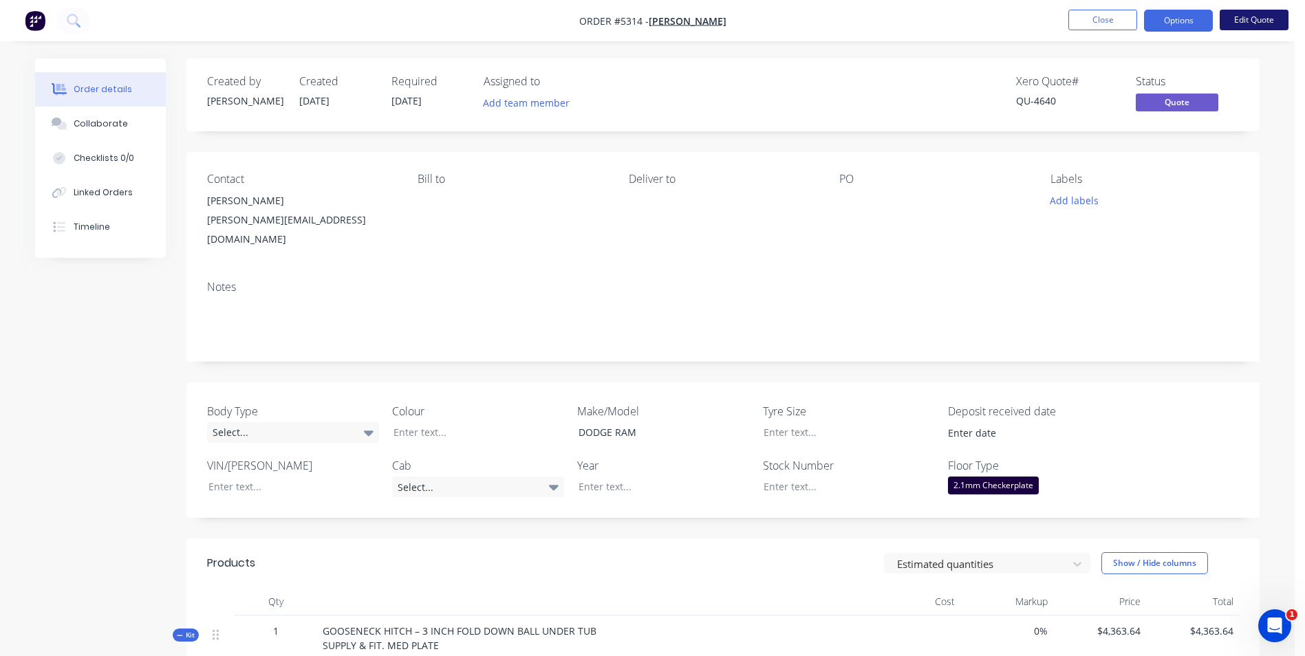
click at [1251, 17] on button "Edit Quote" at bounding box center [1254, 20] width 69 height 21
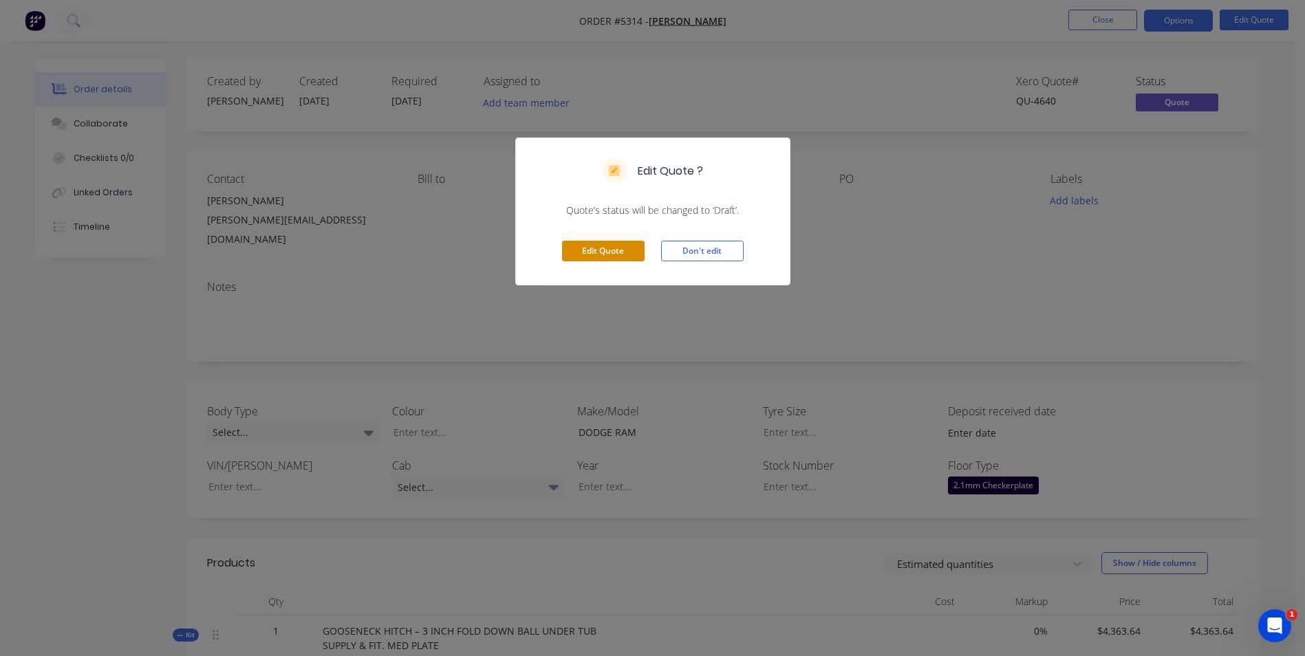
click at [630, 254] on button "Edit Quote" at bounding box center [603, 251] width 83 height 21
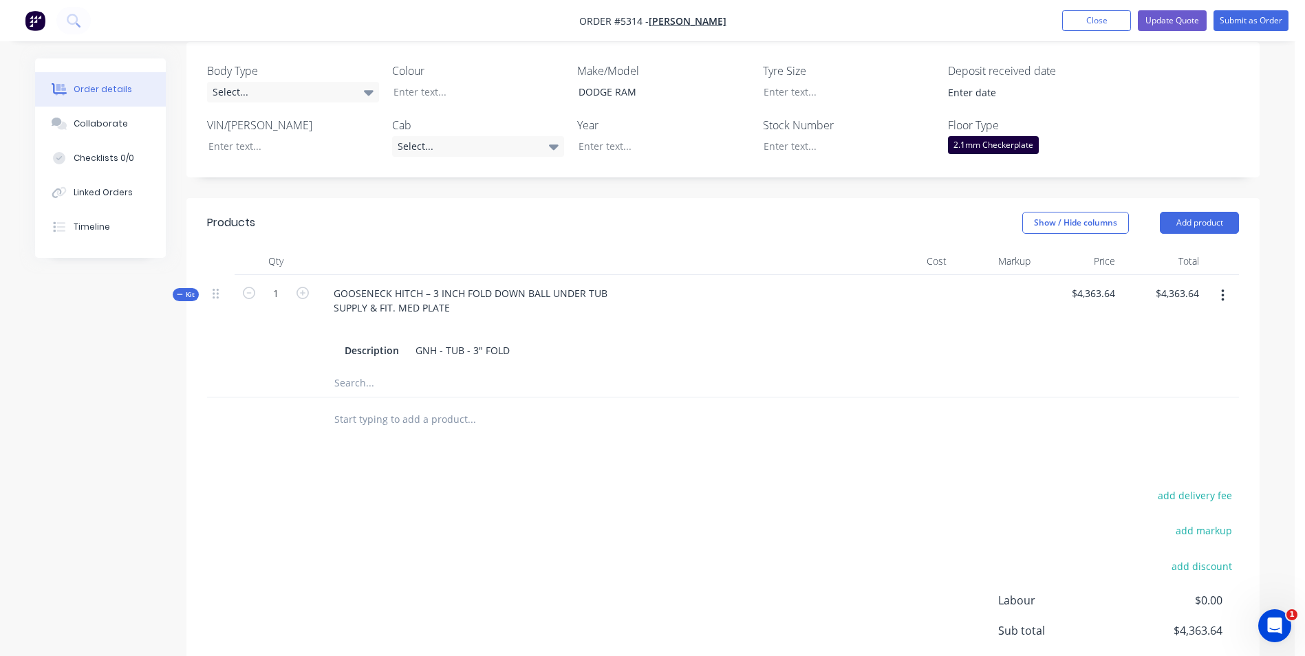
scroll to position [413, 0]
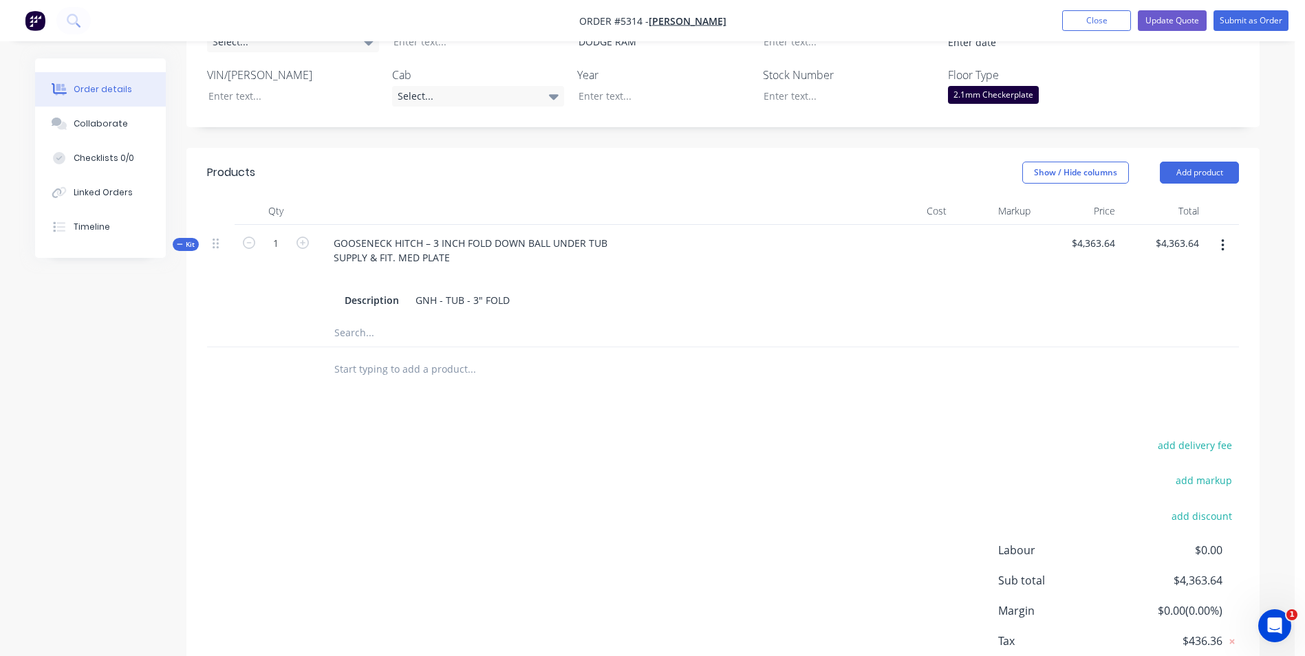
click at [366, 356] on input "text" at bounding box center [471, 370] width 275 height 28
type input "APPROX 4 WEEKS WAIT TIME"
click at [1172, 20] on button "Update Quote" at bounding box center [1172, 20] width 69 height 21
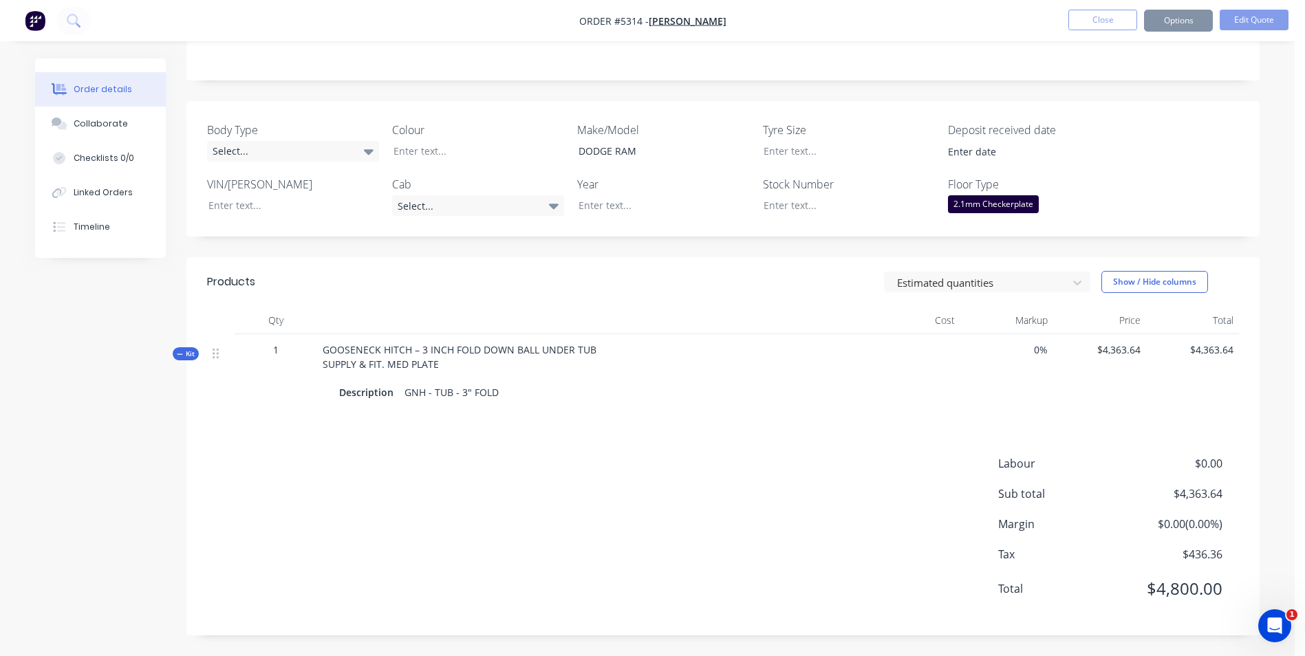
scroll to position [0, 0]
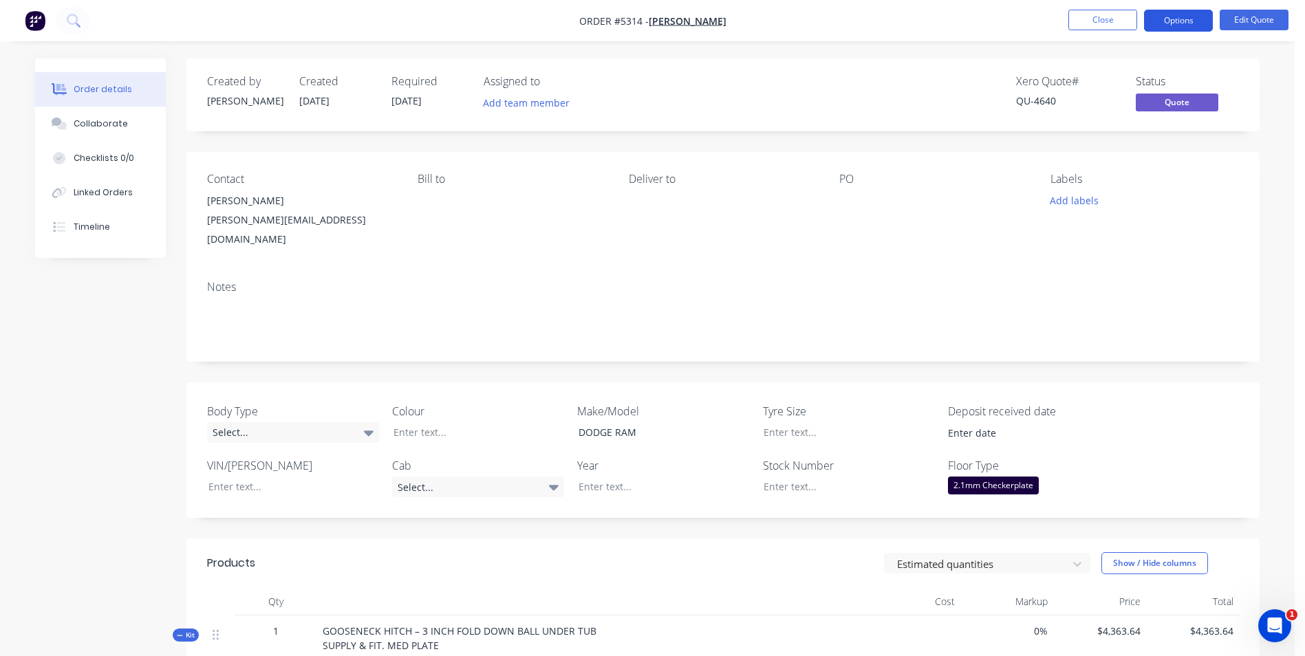
click at [1162, 21] on button "Options" at bounding box center [1178, 21] width 69 height 22
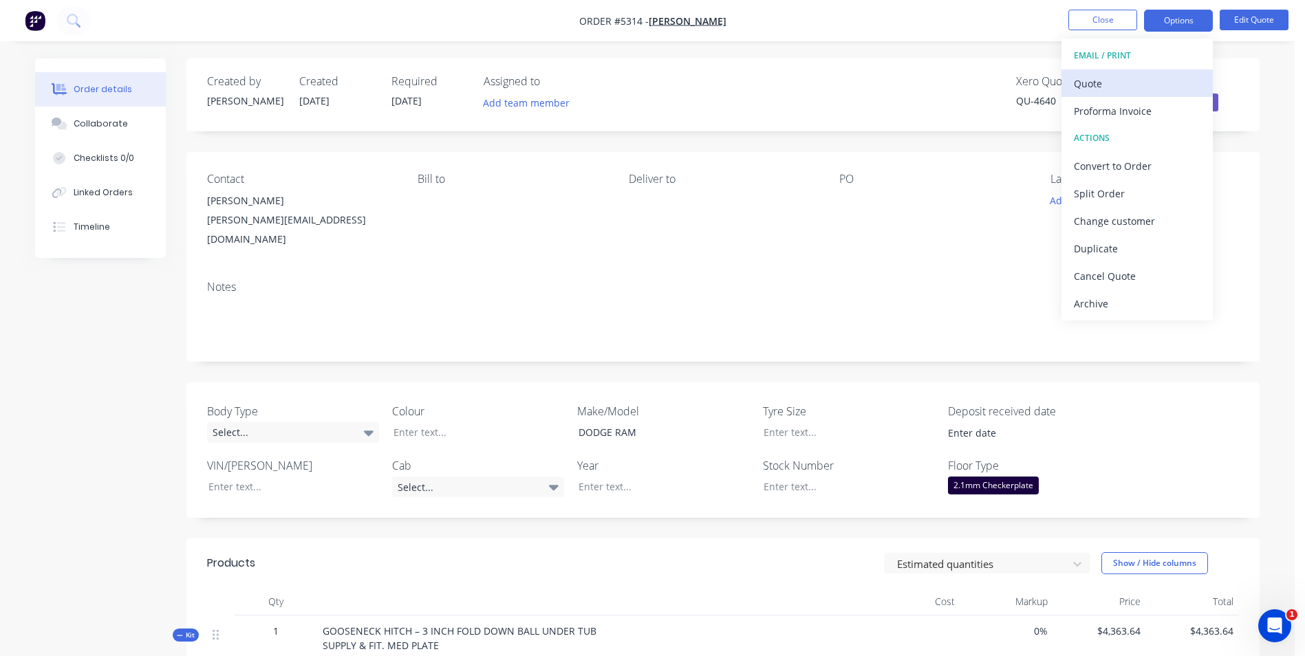
click at [1132, 92] on div "Quote" at bounding box center [1137, 84] width 127 height 20
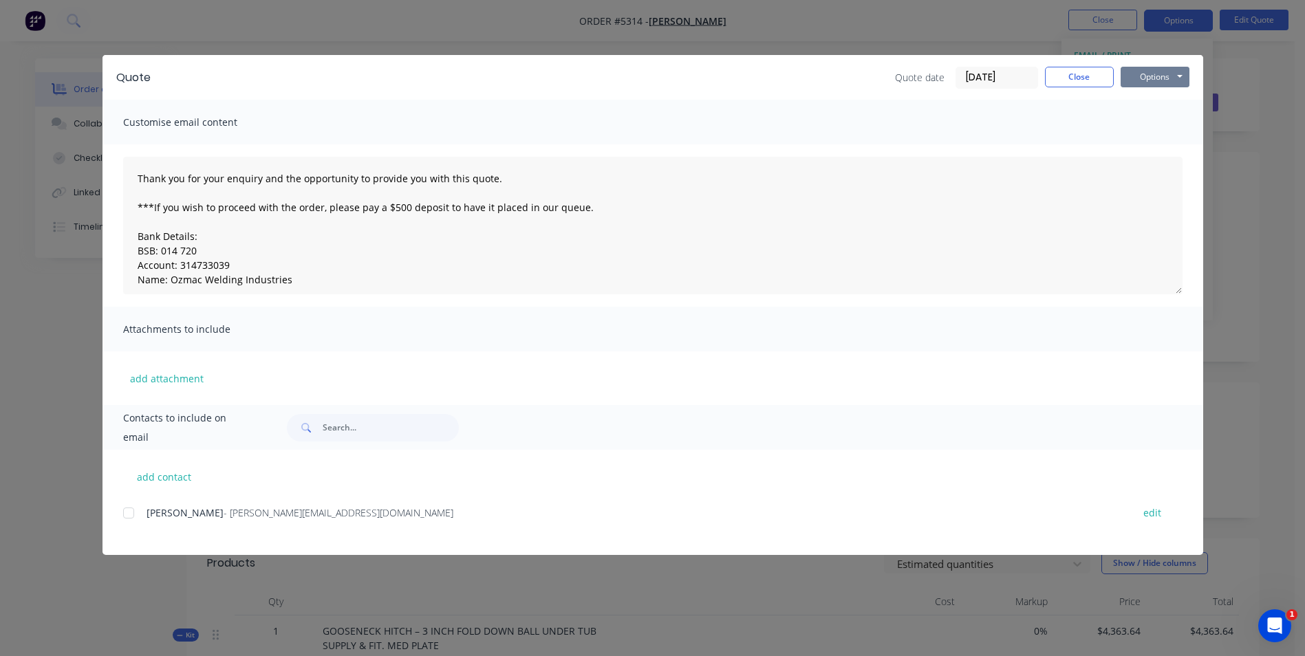
click at [1149, 78] on button "Options" at bounding box center [1155, 77] width 69 height 21
click at [1142, 122] on button "Print" at bounding box center [1165, 124] width 88 height 23
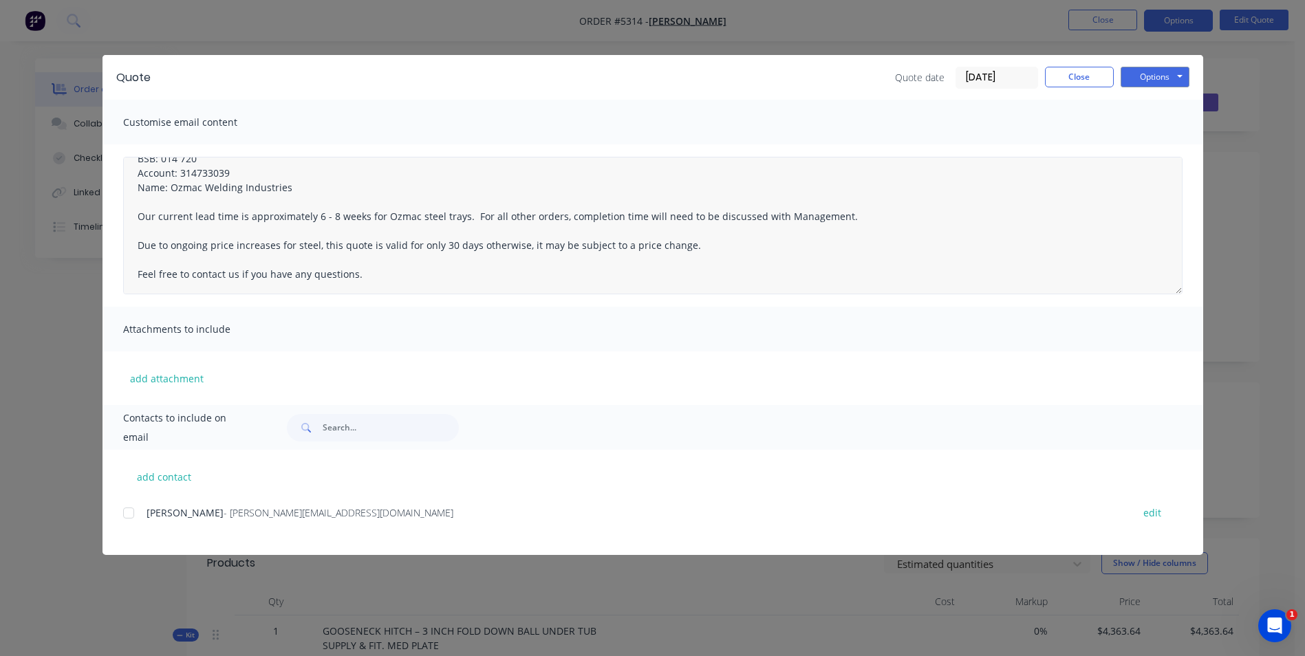
scroll to position [94, 0]
click at [128, 511] on div at bounding box center [129, 513] width 28 height 28
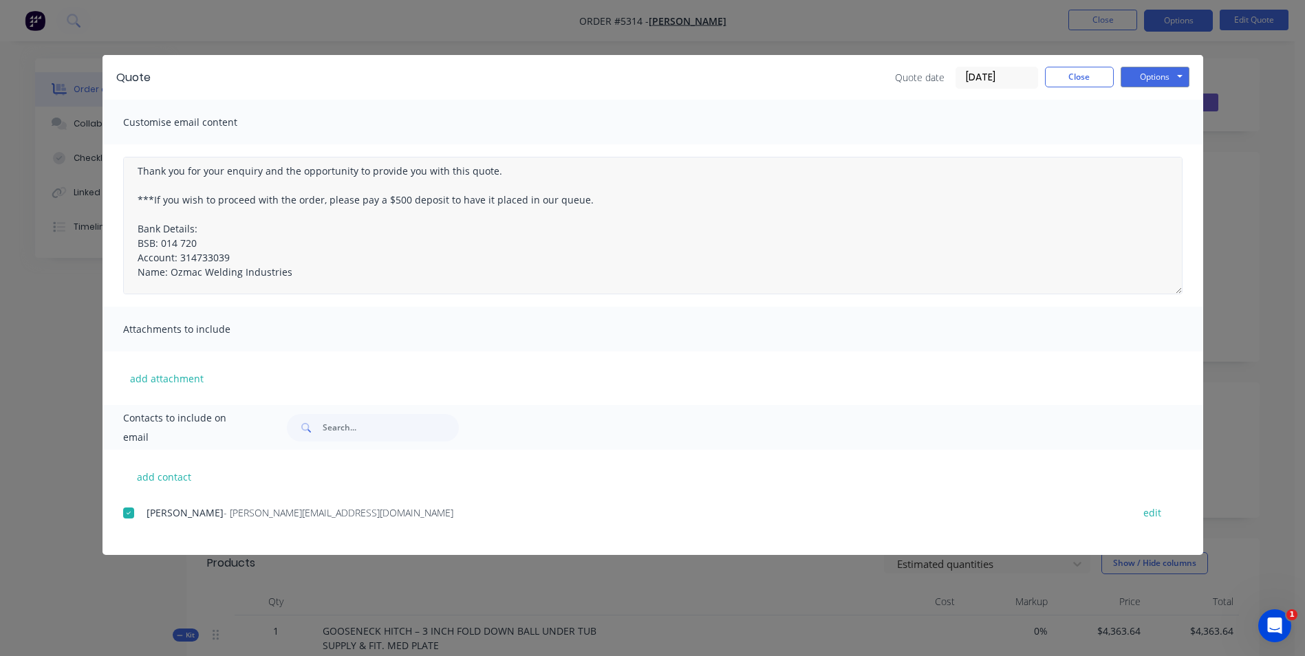
scroll to position [0, 0]
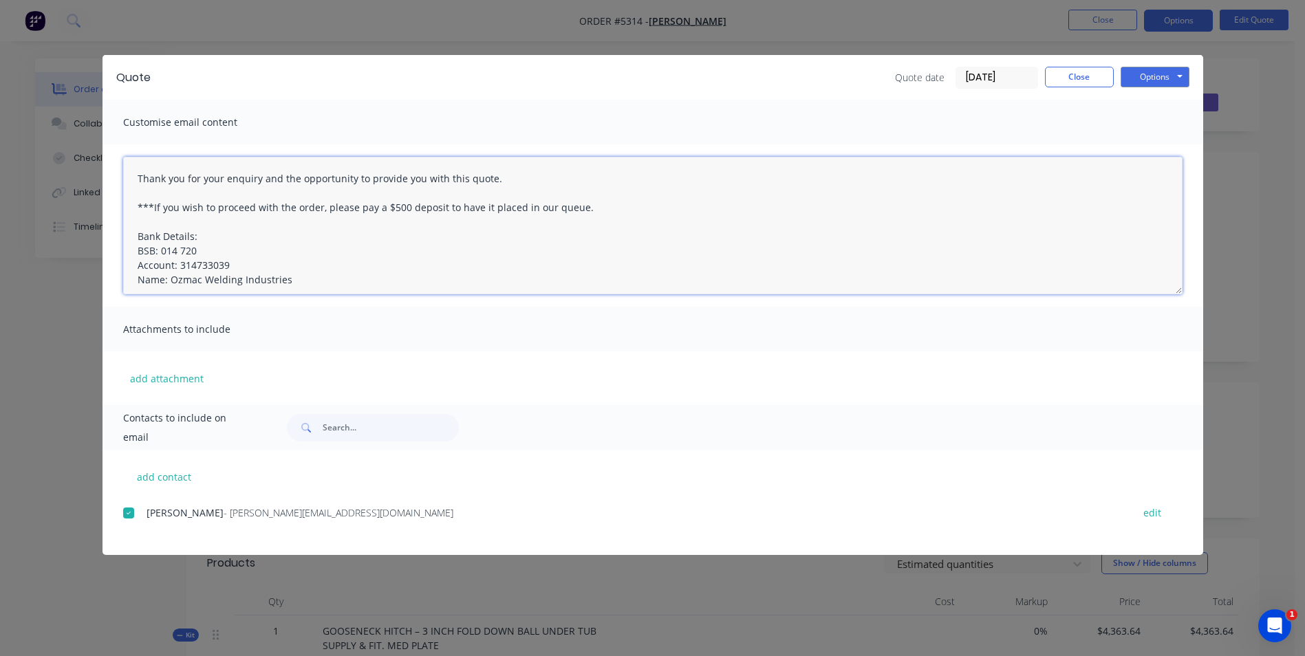
click at [135, 178] on textarea "Thank you for your enquiry and the opportunity to provide you with this quote. …" at bounding box center [653, 226] width 1060 height 138
click at [270, 178] on textarea "Thank you for your enquiry and the opportunity to provide you with this quote. …" at bounding box center [653, 226] width 1060 height 138
click at [331, 179] on textarea "APPROX 4 WEEKS WAIT TIME FOR GOOSEMENCK HITCH INSTILLATION Thank you for your e…" at bounding box center [653, 226] width 1060 height 138
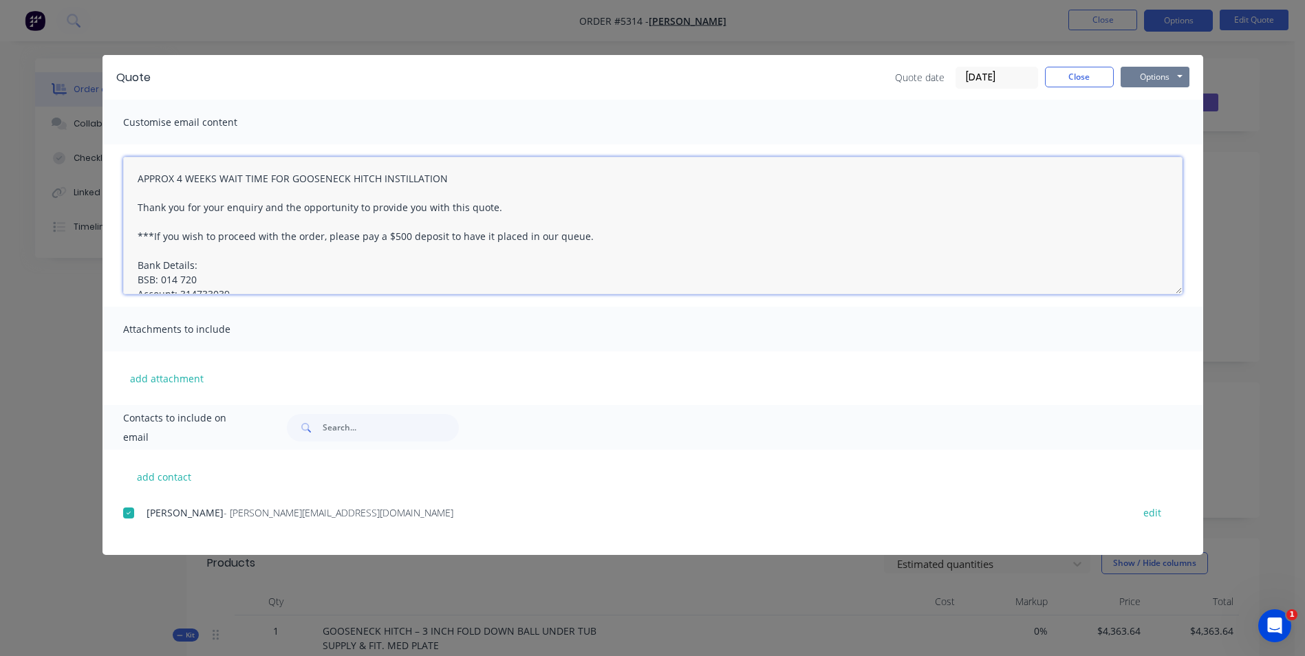
type textarea "APPROX 4 WEEKS WAIT TIME FOR GOOSENECK HITCH INSTILLATION Thank you for your en…"
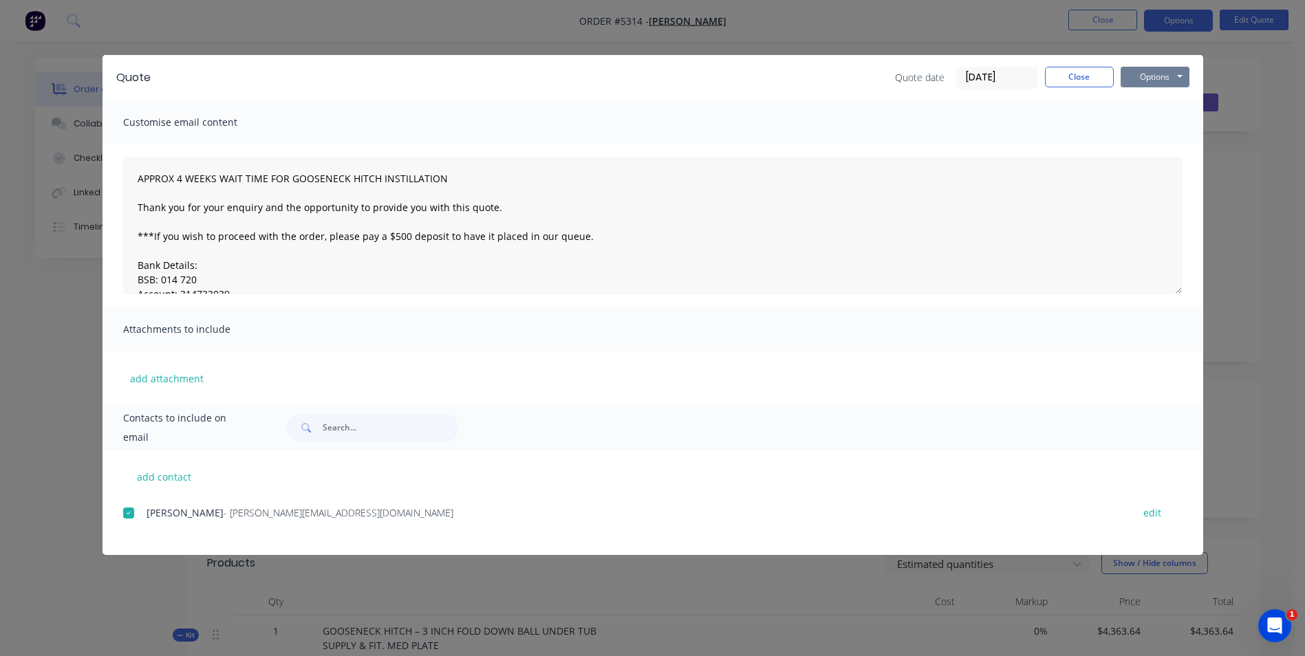
click at [1176, 77] on button "Options" at bounding box center [1155, 77] width 69 height 21
click at [1158, 147] on button "Email" at bounding box center [1165, 147] width 88 height 23
click at [1080, 78] on button "Close" at bounding box center [1079, 77] width 69 height 21
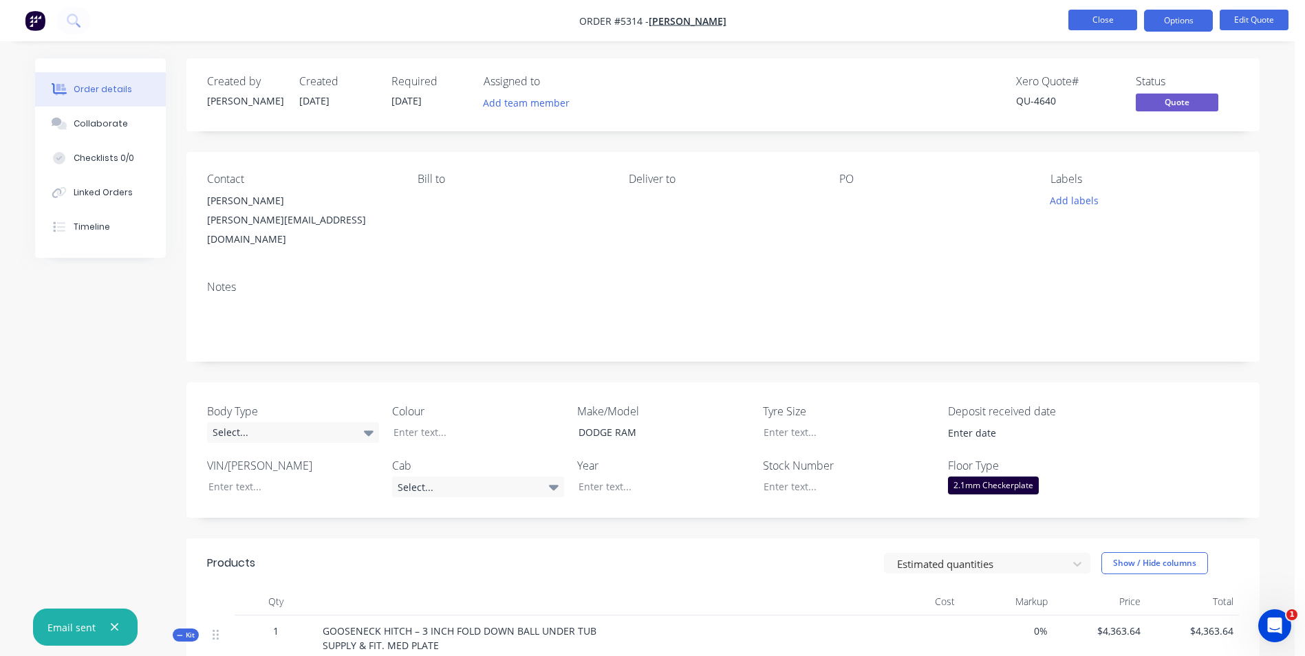
click at [1131, 19] on button "Close" at bounding box center [1102, 20] width 69 height 21
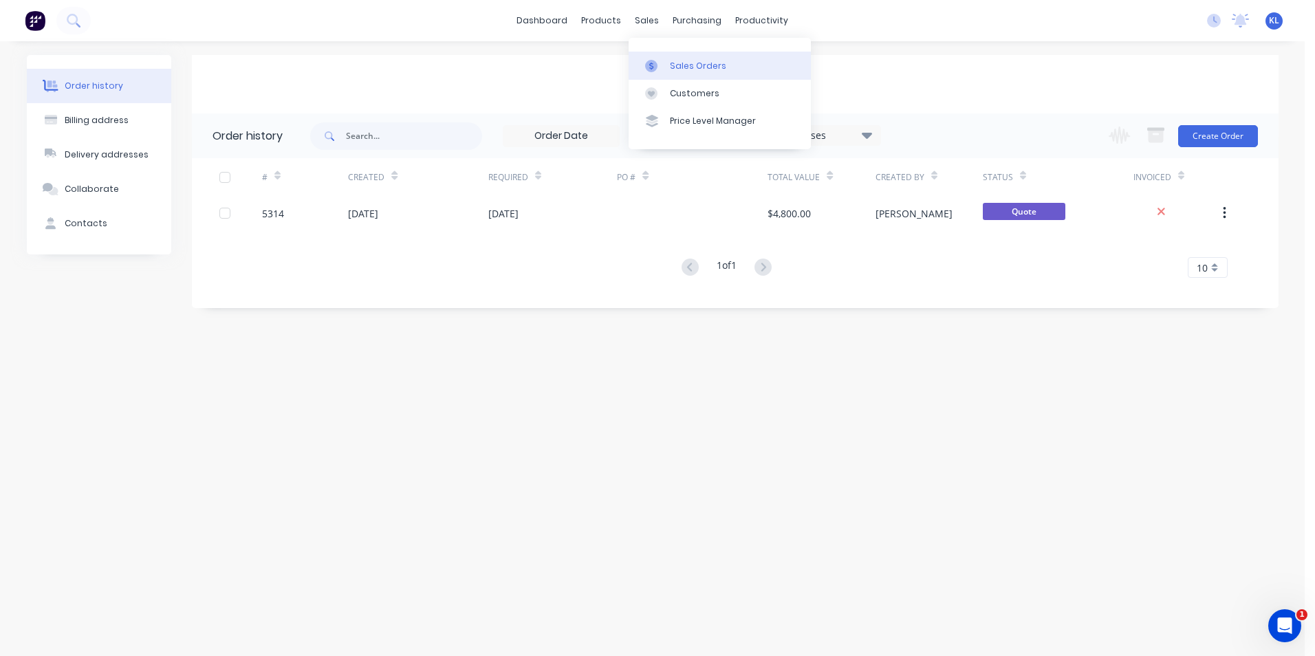
click at [698, 61] on div "Sales Orders" at bounding box center [698, 66] width 56 height 12
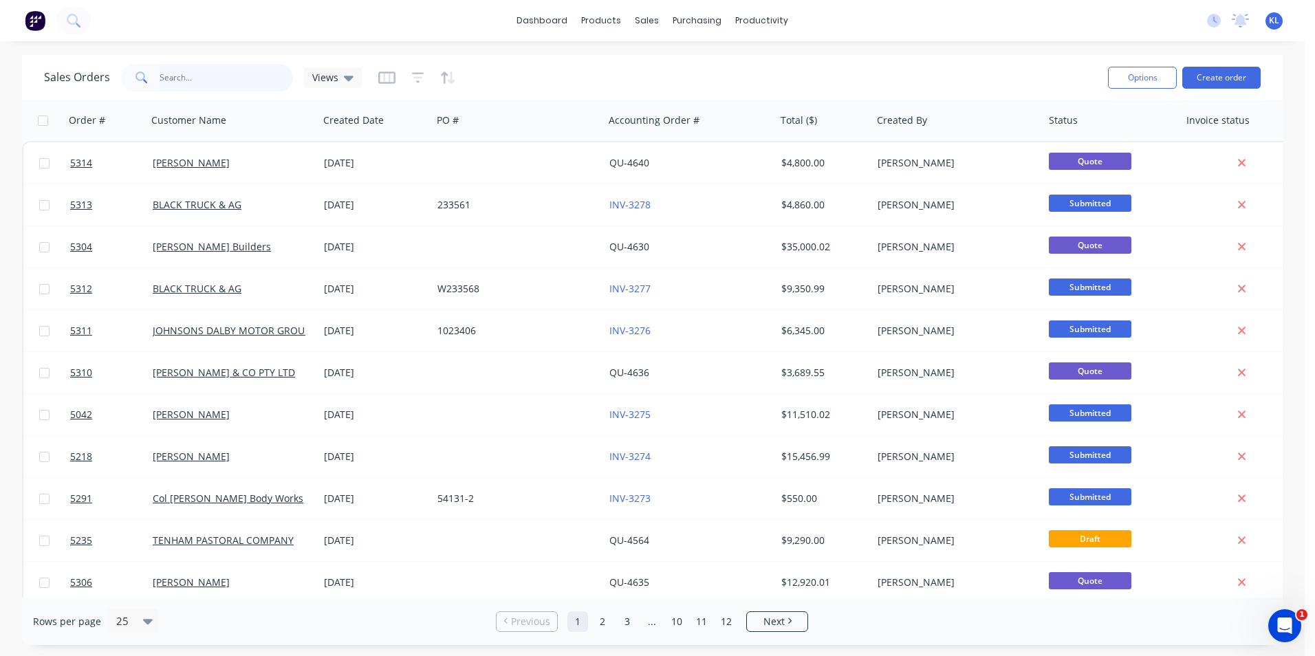
click at [228, 80] on input "text" at bounding box center [227, 78] width 134 height 28
type input "5022"
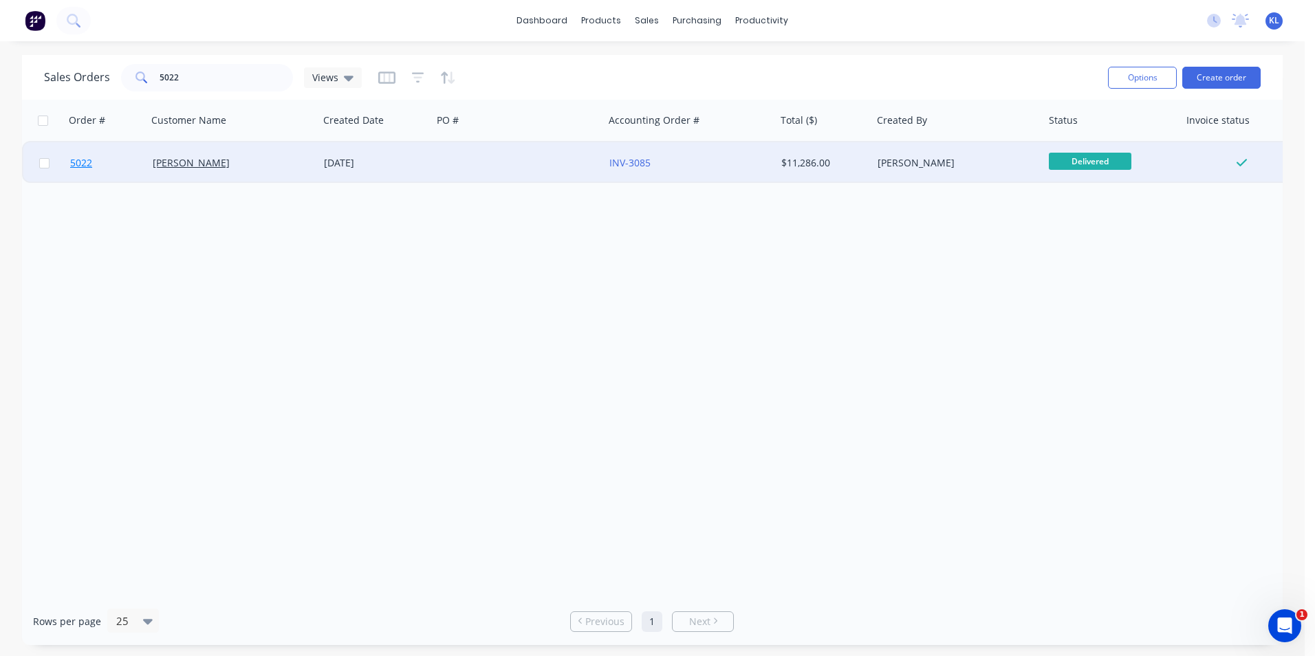
click at [77, 164] on span "5022" at bounding box center [81, 163] width 22 height 14
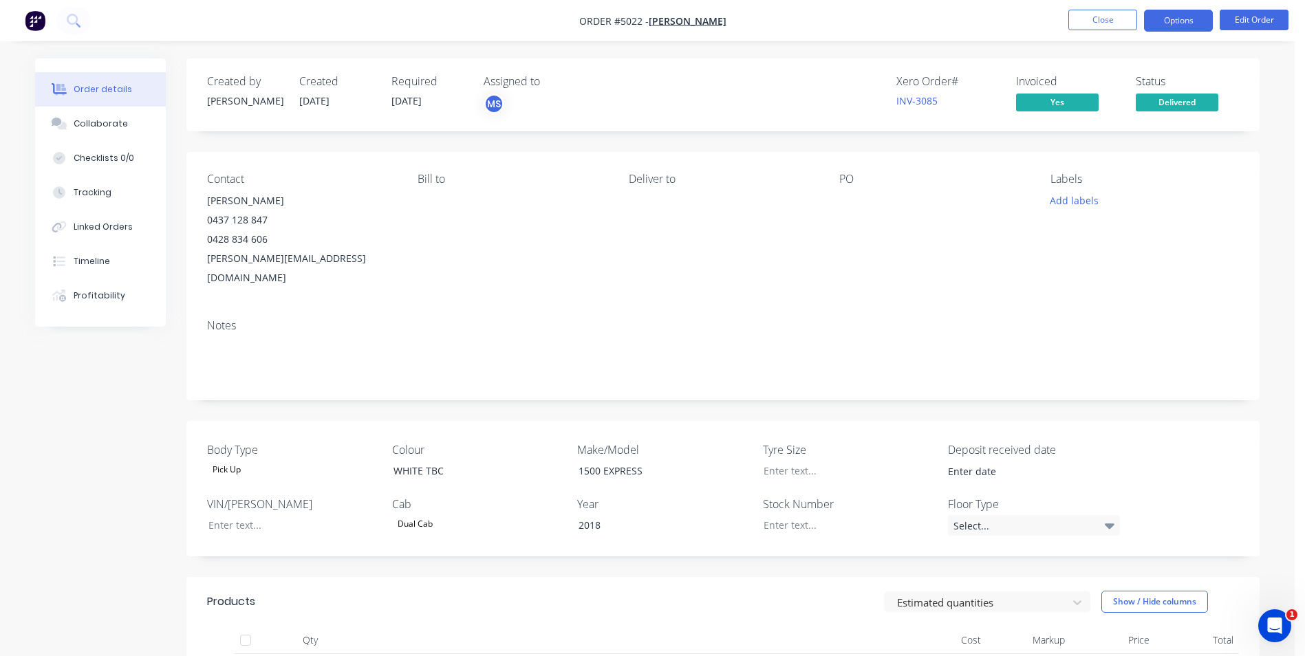
click at [1171, 19] on button "Options" at bounding box center [1178, 21] width 69 height 22
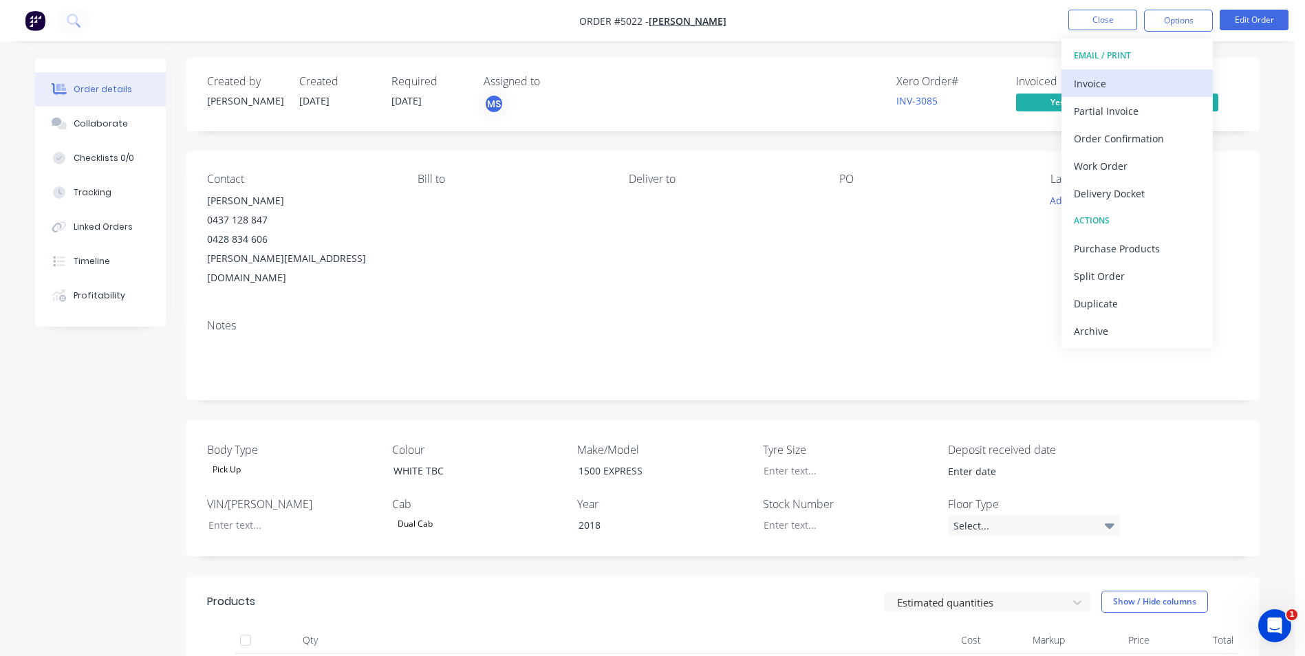
click at [1109, 89] on div "Invoice" at bounding box center [1137, 84] width 127 height 20
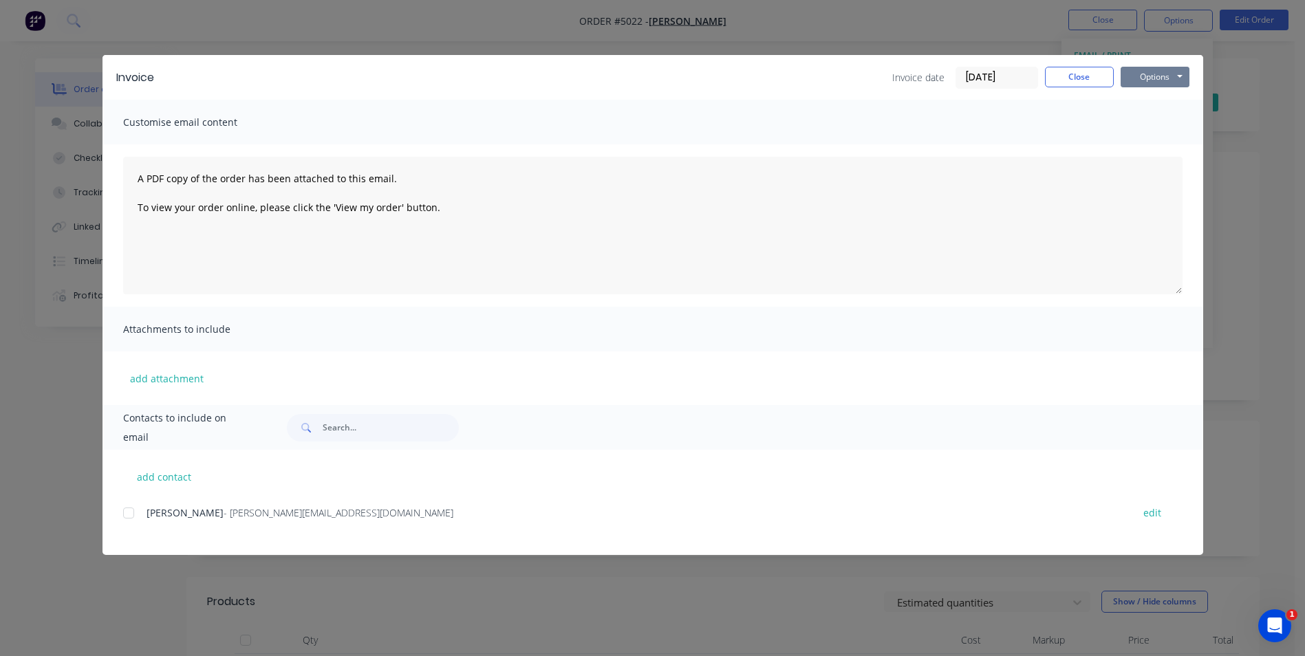
click at [1152, 75] on button "Options" at bounding box center [1155, 77] width 69 height 21
click at [1151, 121] on button "Print" at bounding box center [1165, 124] width 88 height 23
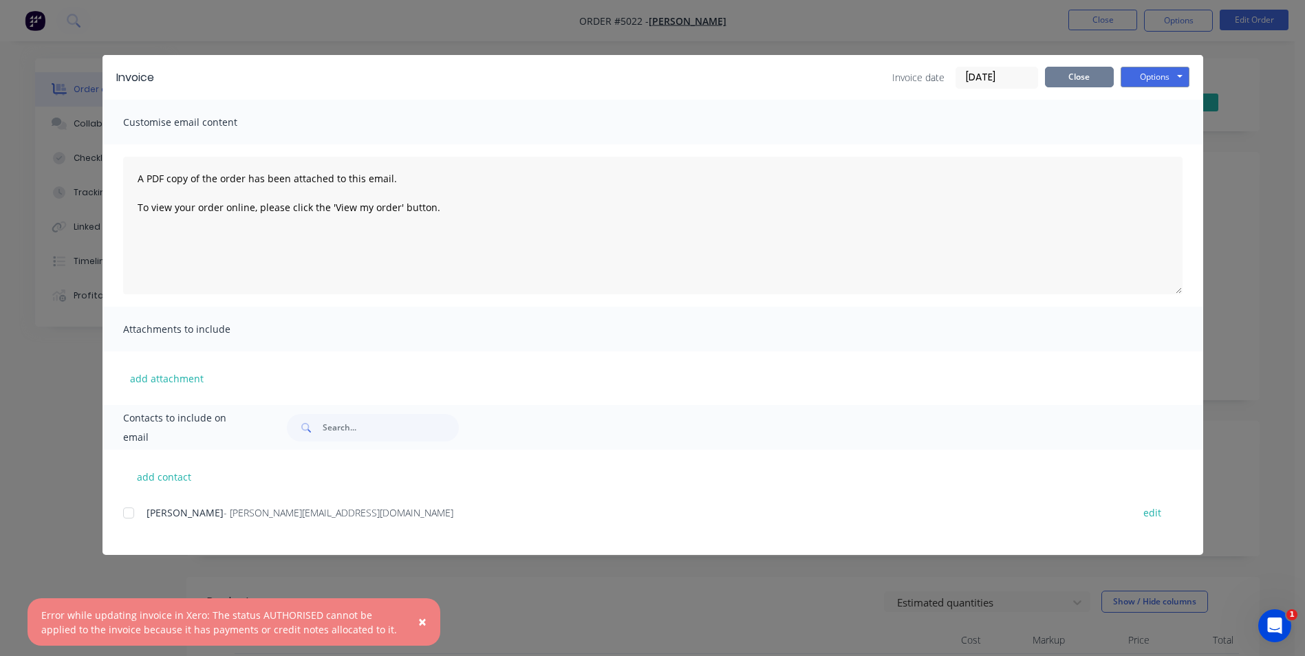
click at [1093, 87] on button "Close" at bounding box center [1079, 77] width 69 height 21
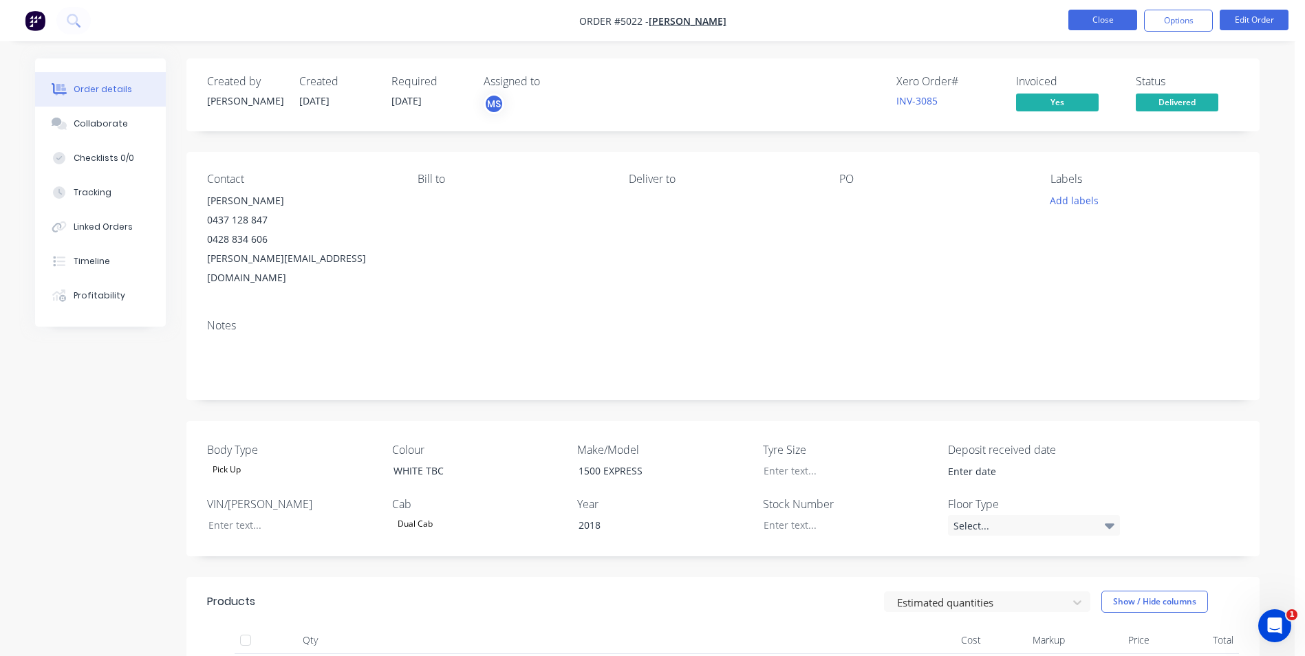
click at [1117, 29] on button "Close" at bounding box center [1102, 20] width 69 height 21
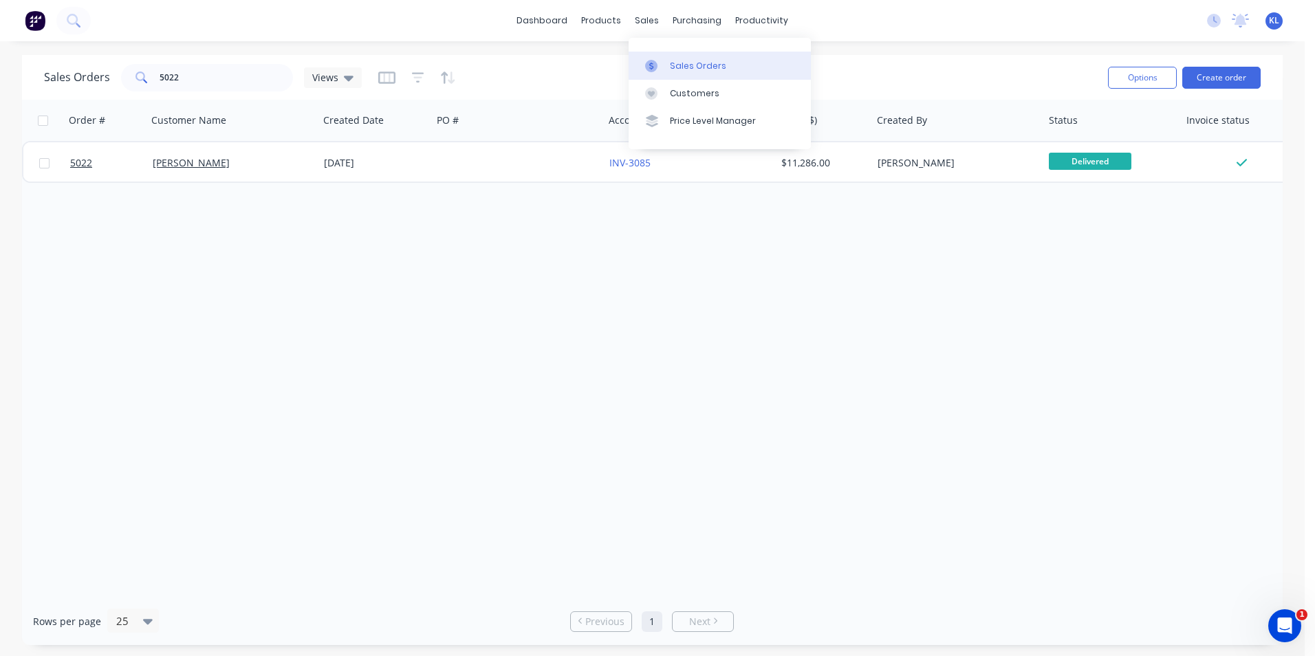
click at [687, 65] on div "Sales Orders" at bounding box center [698, 66] width 56 height 12
click at [707, 96] on div "Customers" at bounding box center [695, 93] width 50 height 12
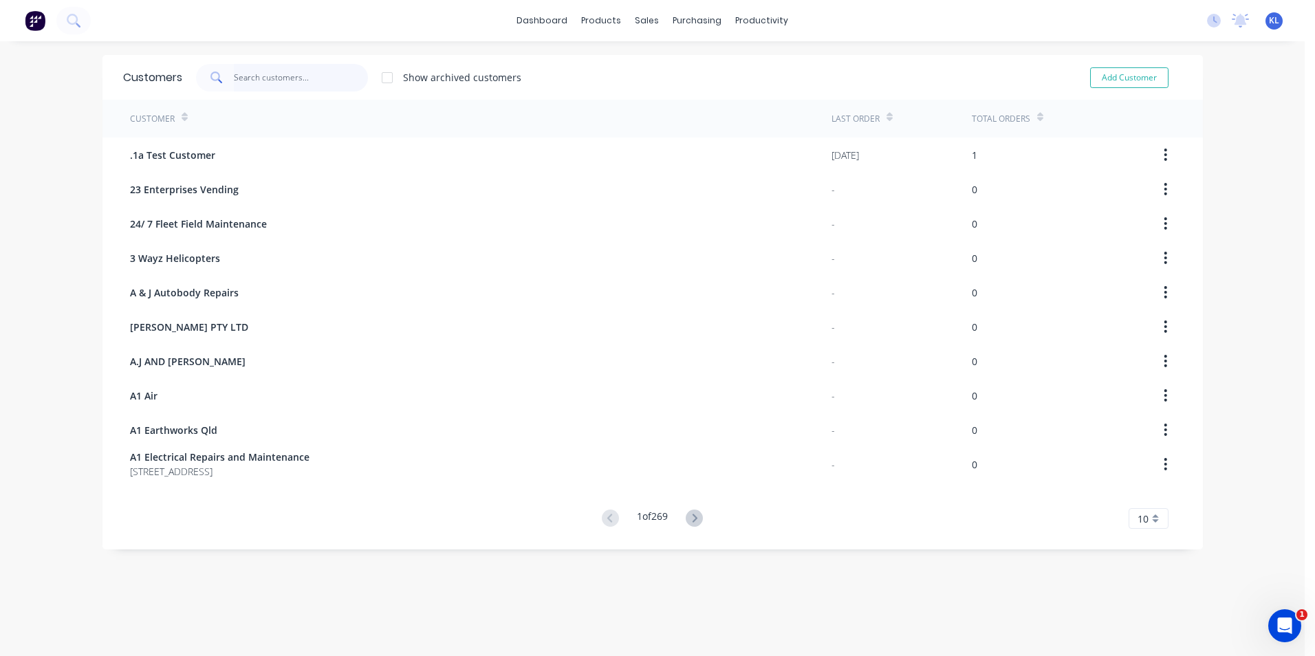
click at [255, 78] on input "text" at bounding box center [301, 78] width 134 height 28
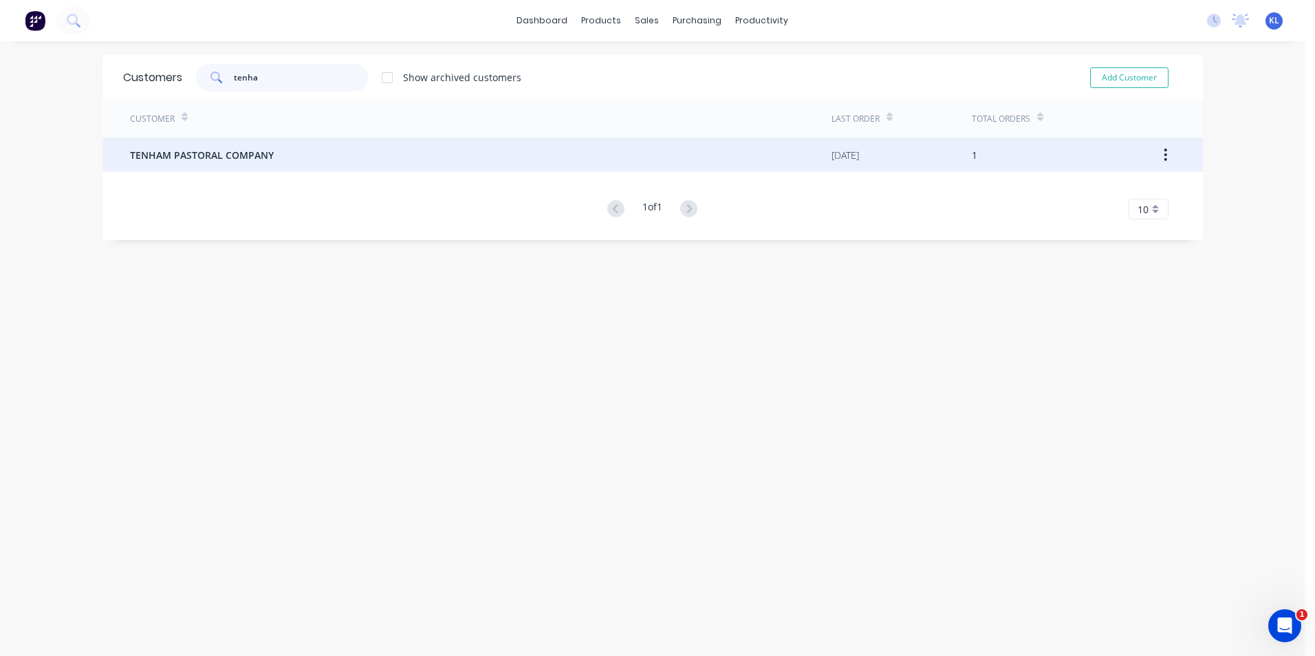
type input "tenha"
click at [197, 153] on span "TENHAM PASTORAL COMPANY" at bounding box center [202, 155] width 144 height 14
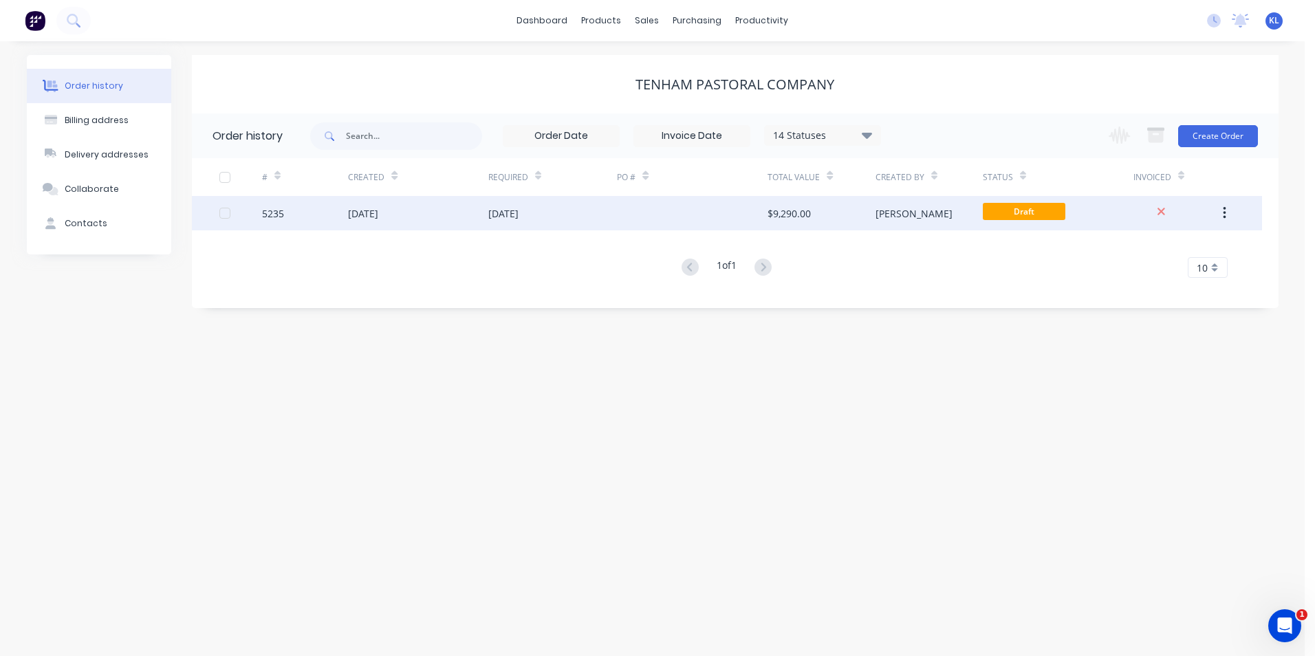
click at [272, 212] on div "5235" at bounding box center [273, 213] width 22 height 14
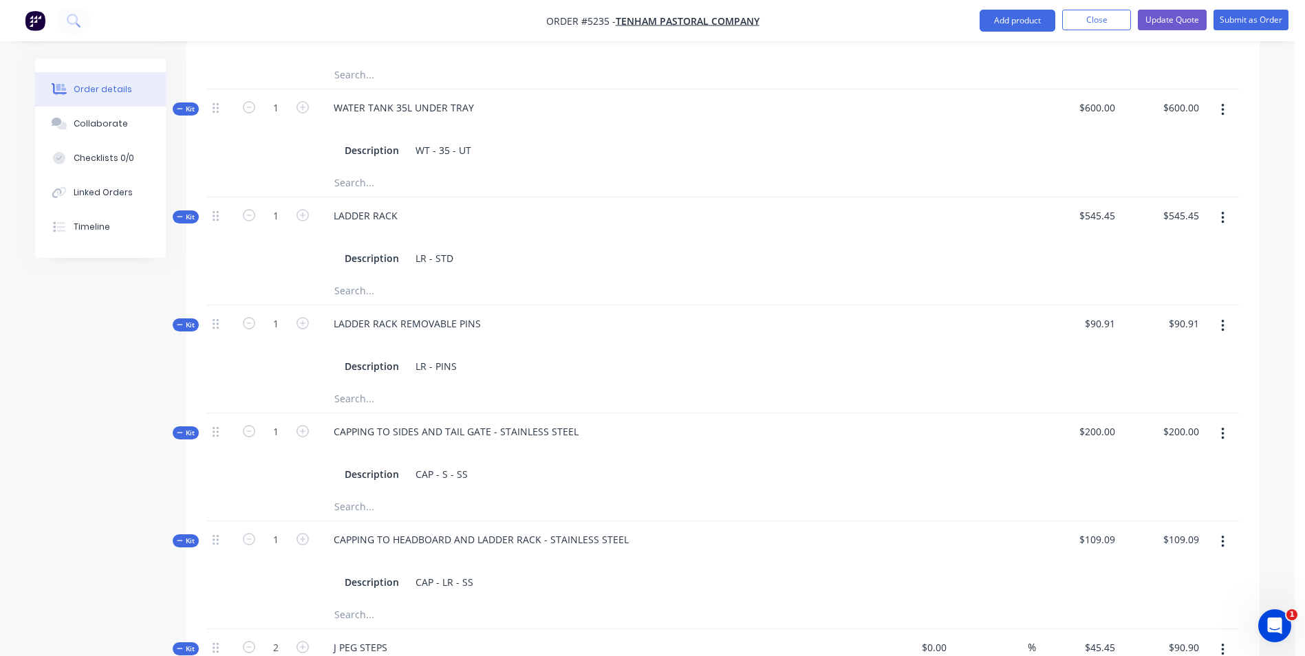
scroll to position [1101, 0]
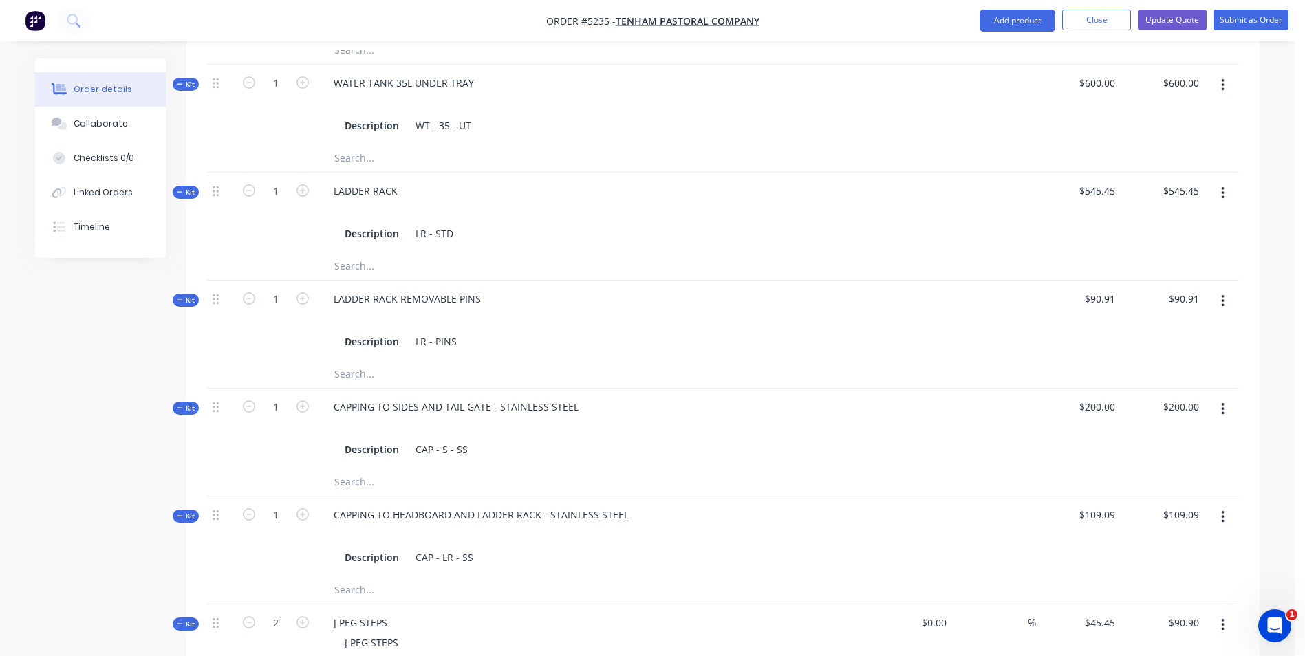
click at [1225, 289] on button "button" at bounding box center [1223, 301] width 32 height 25
click at [1158, 438] on div "Delete" at bounding box center [1174, 448] width 106 height 20
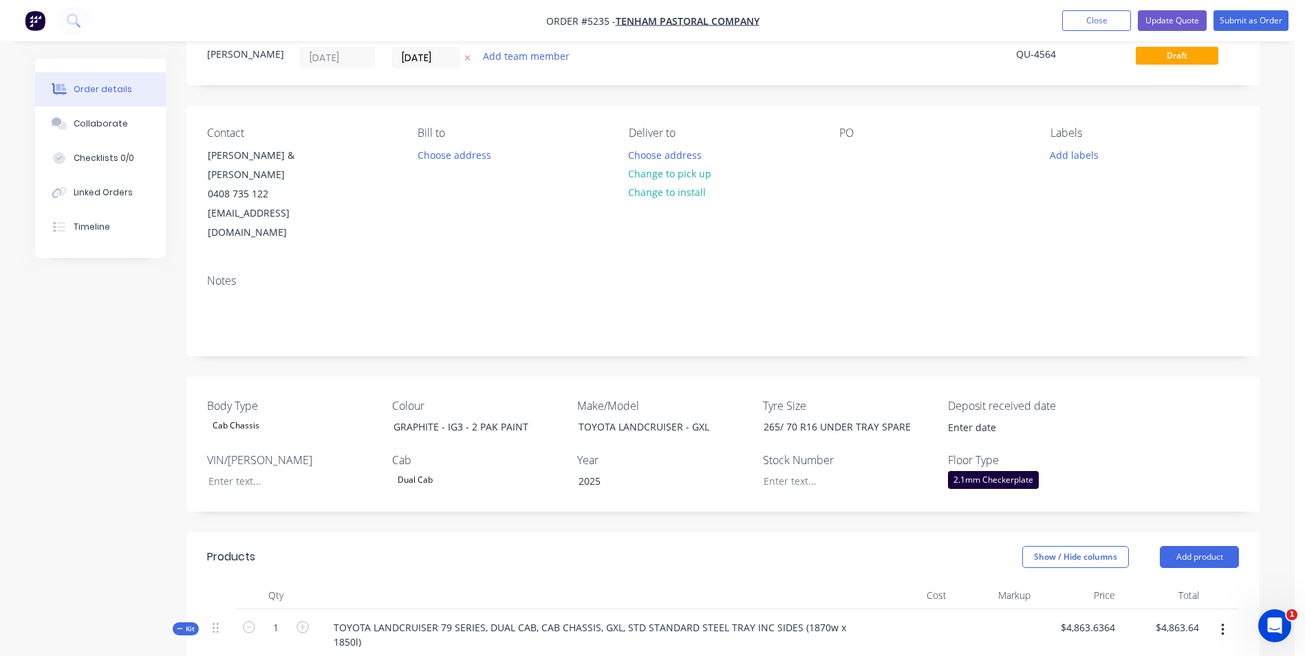
scroll to position [138, 0]
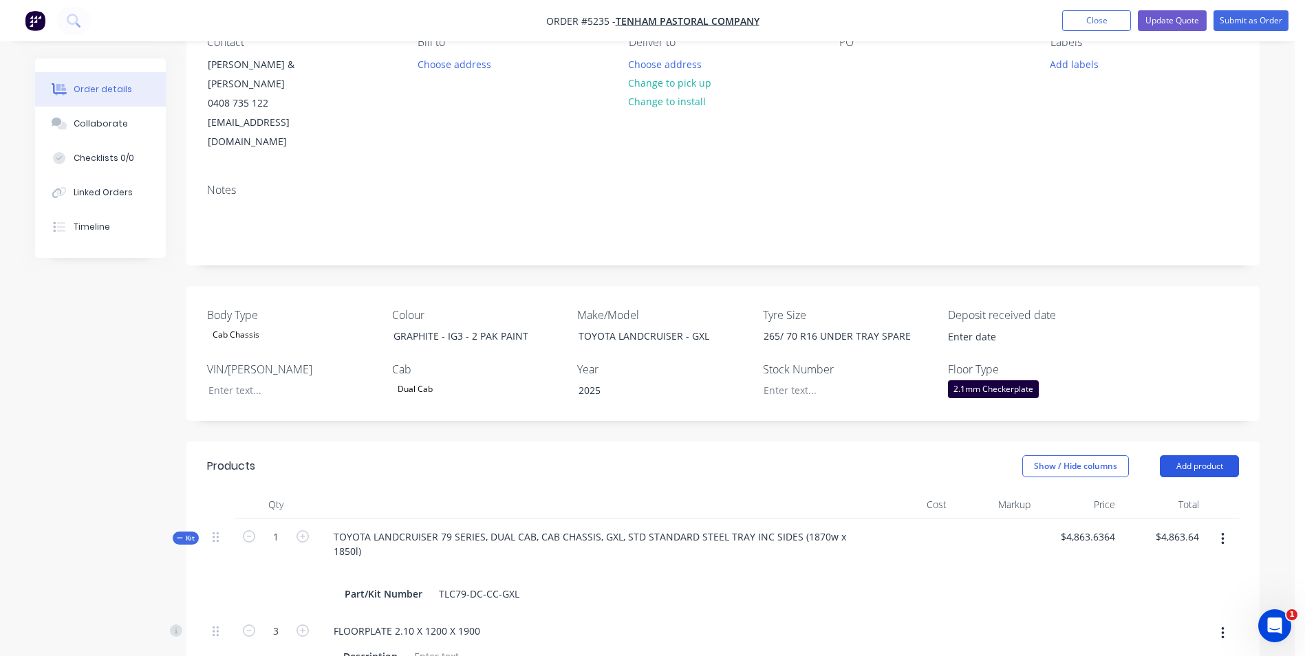
click at [1228, 455] on button "Add product" at bounding box center [1199, 466] width 79 height 22
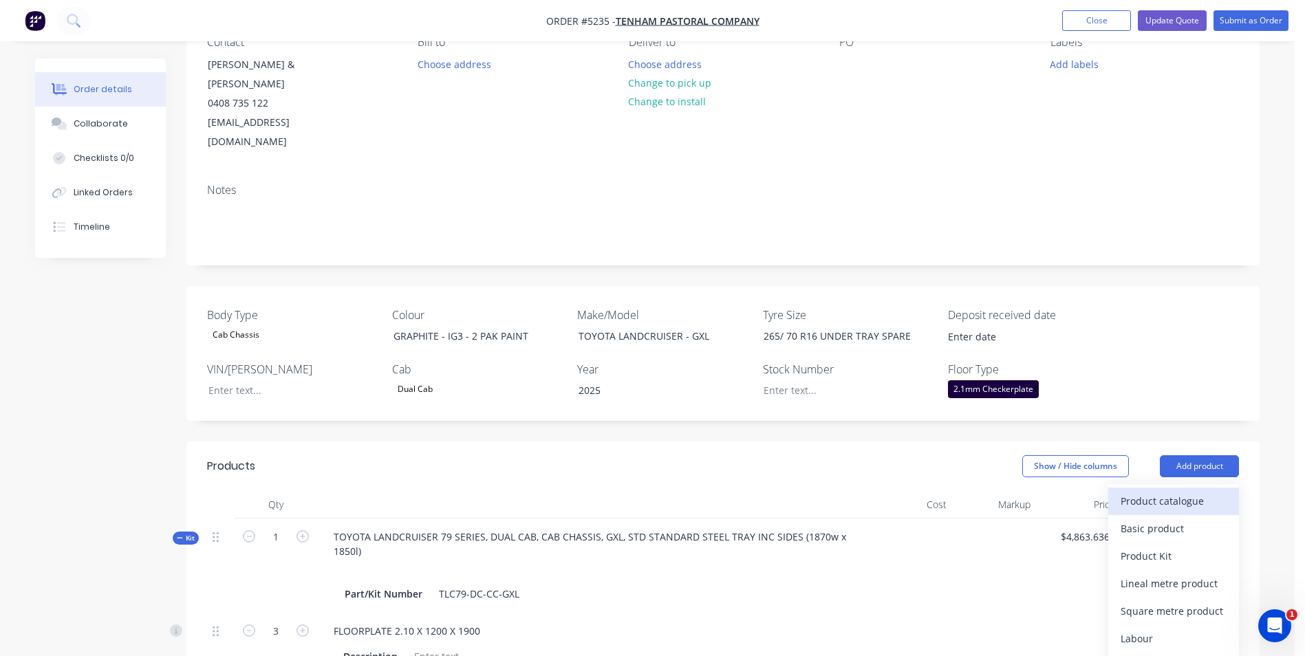
click at [1198, 491] on div "Product catalogue" at bounding box center [1174, 501] width 106 height 20
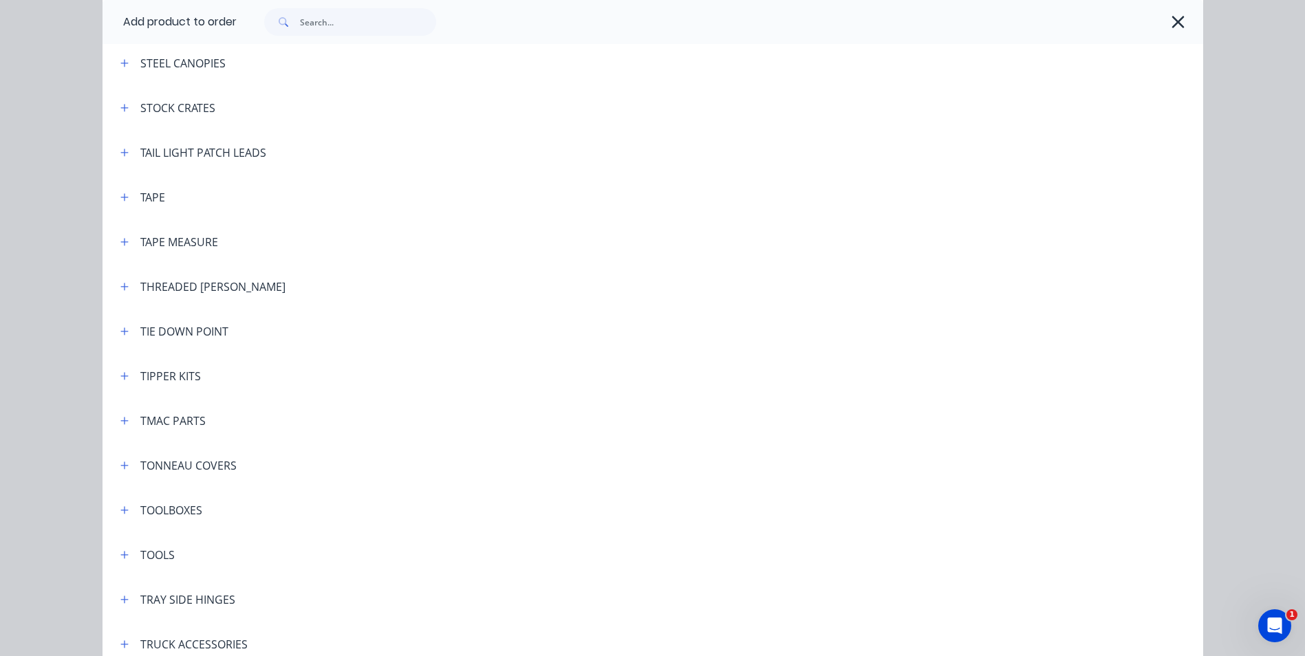
scroll to position [4472, 0]
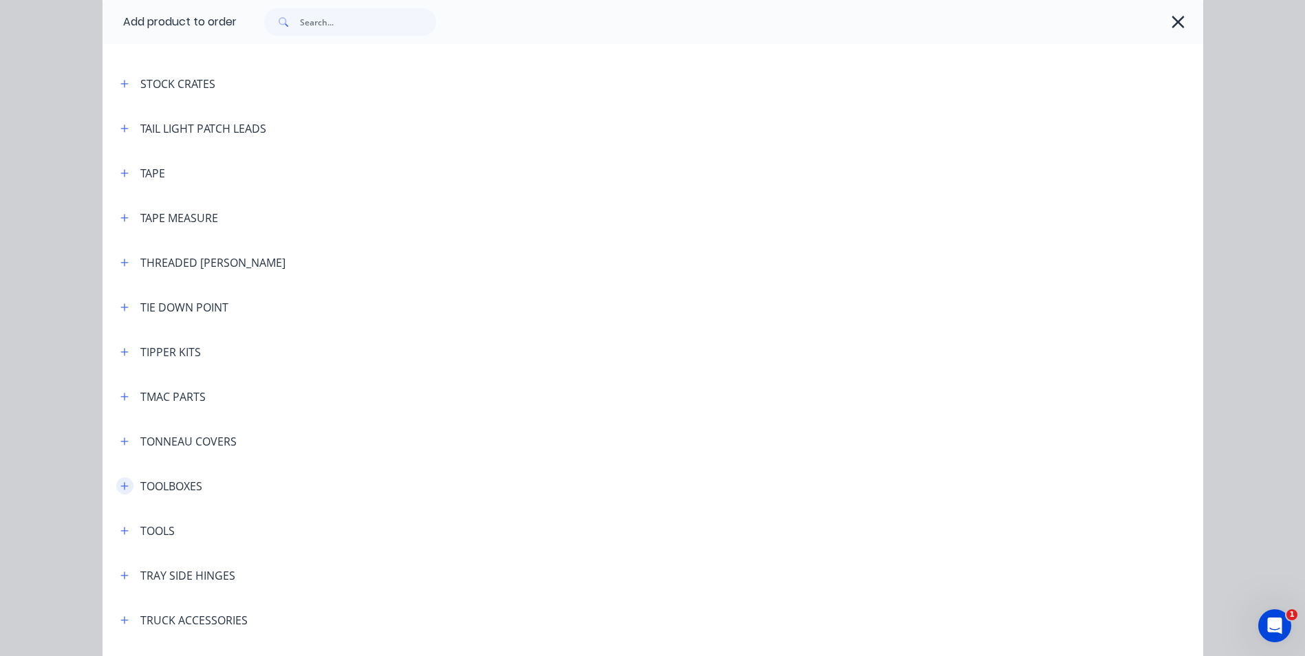
click at [120, 485] on icon "button" at bounding box center [124, 487] width 8 height 10
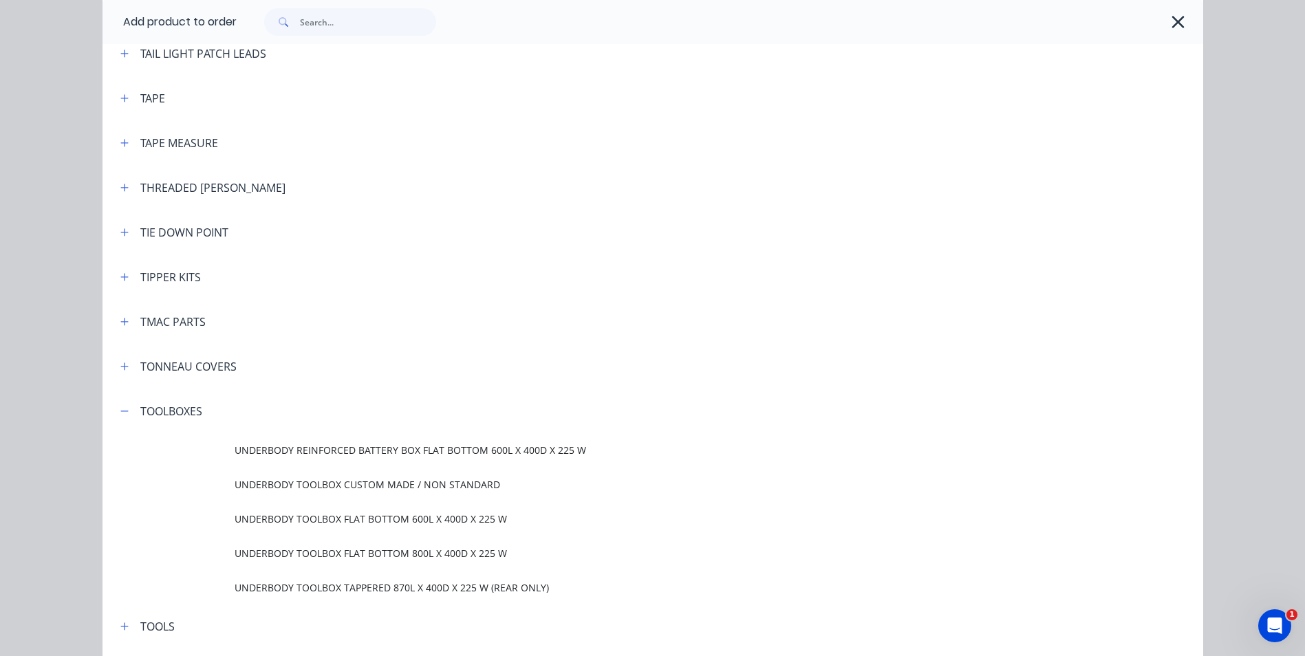
scroll to position [4610, 0]
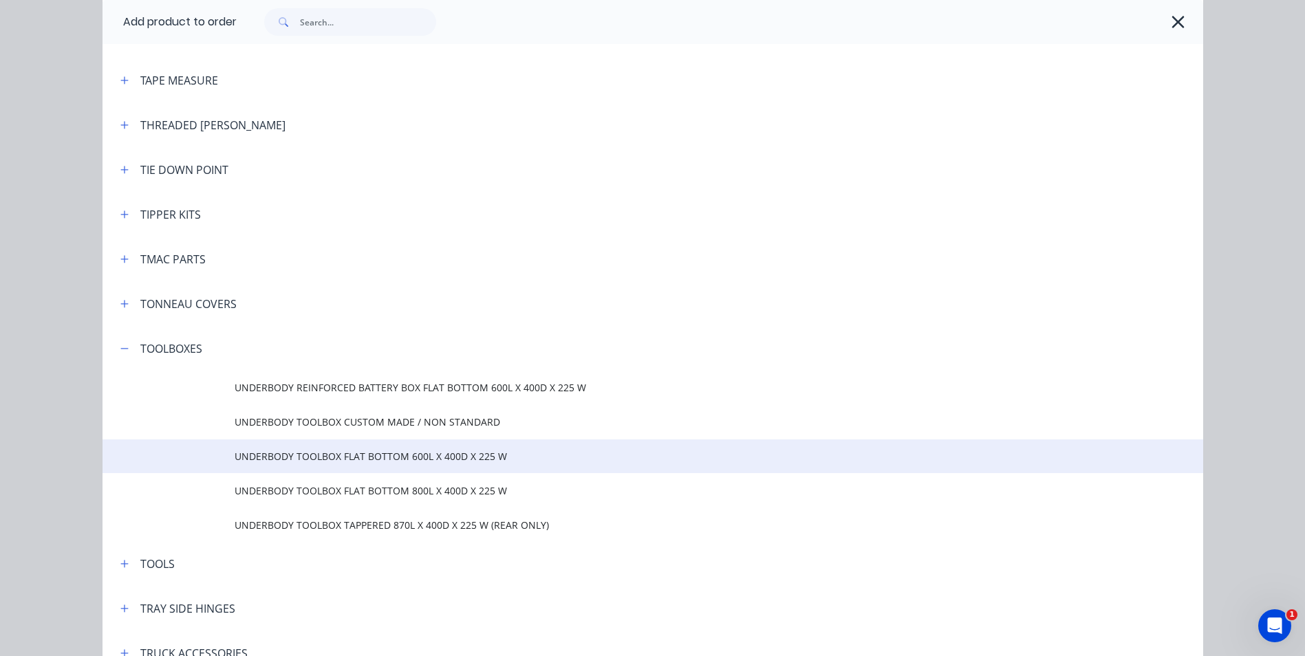
click at [377, 457] on span "UNDERBODY TOOLBOX FLAT BOTTOM 600L X 400D X 225 W" at bounding box center [622, 456] width 775 height 14
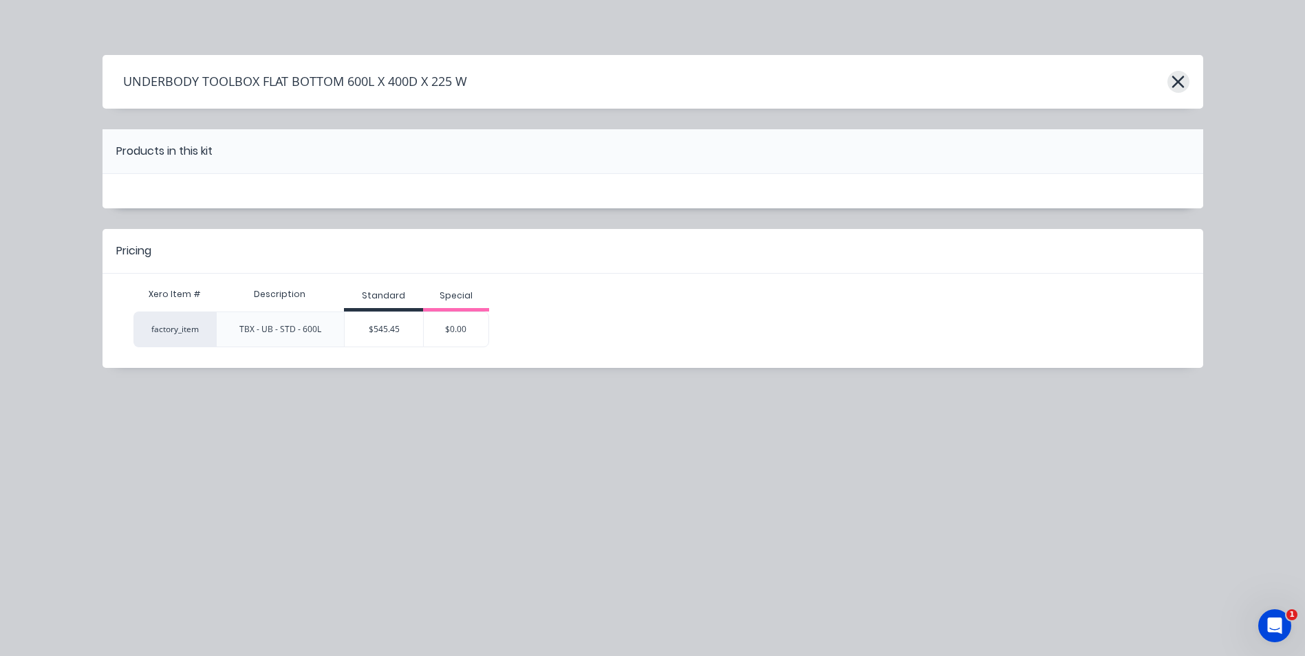
click at [1176, 85] on icon "button" at bounding box center [1178, 82] width 12 height 12
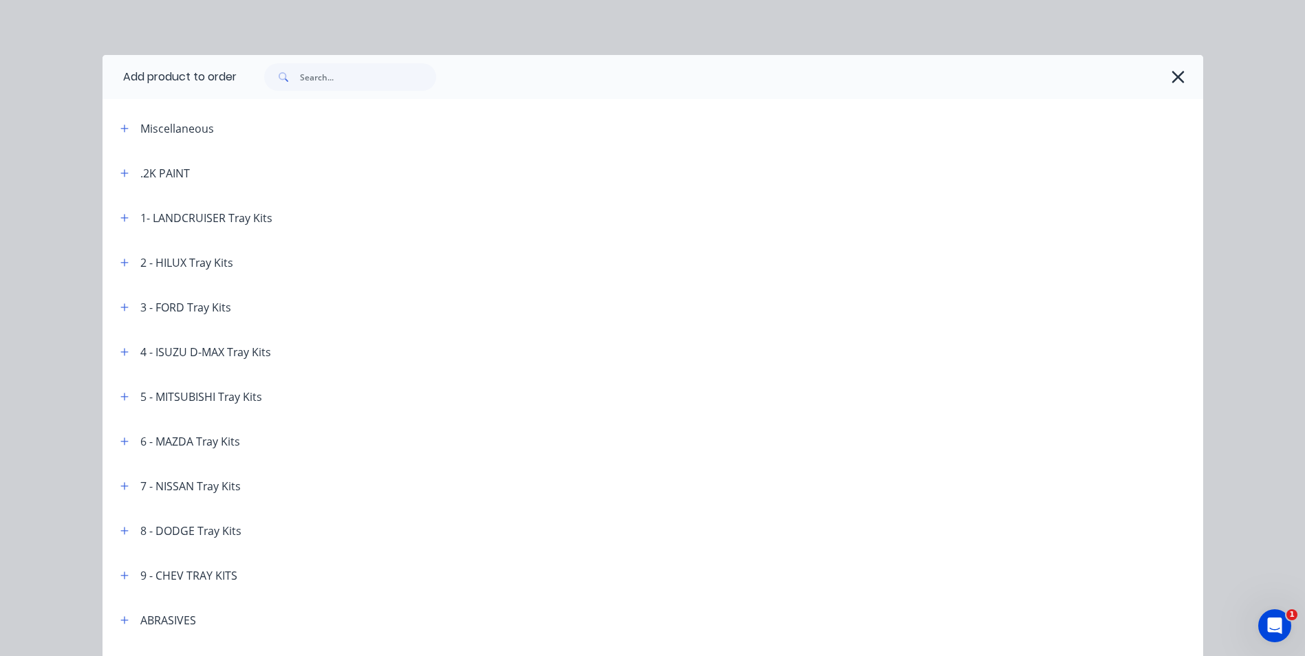
scroll to position [4936, 0]
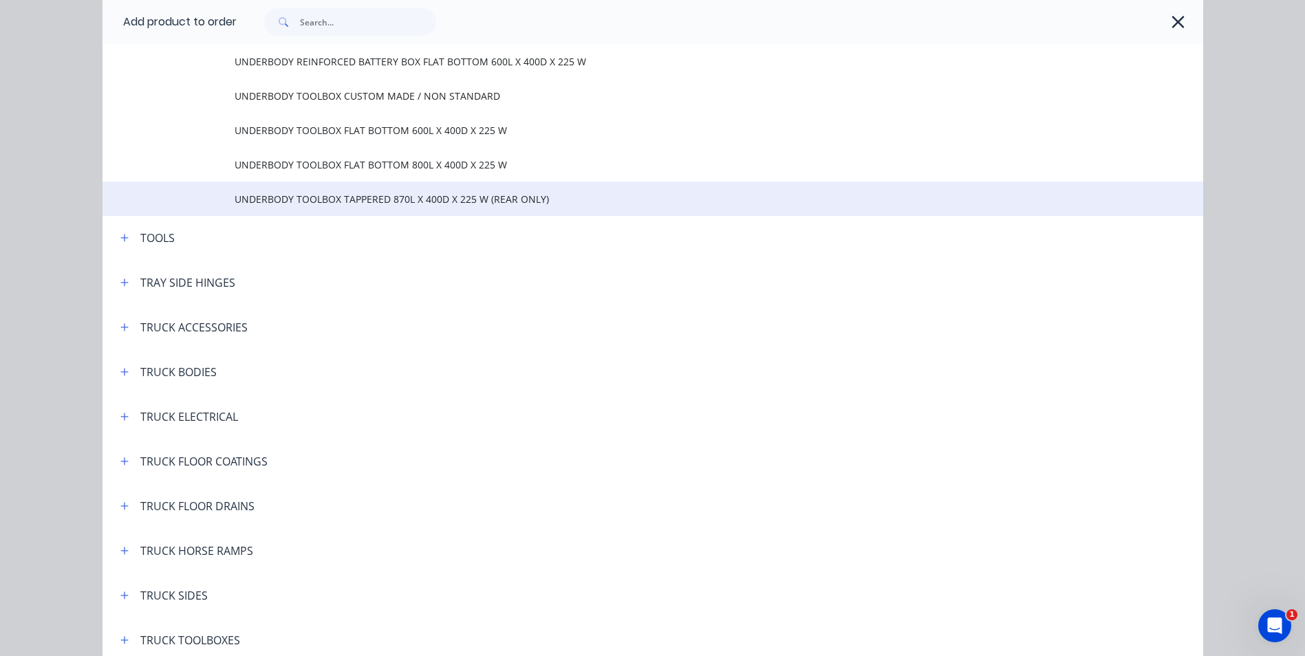
click at [388, 199] on span "UNDERBODY TOOLBOX TAPPERED 870L X 400D X 225 W (REAR ONLY)" at bounding box center [622, 199] width 775 height 14
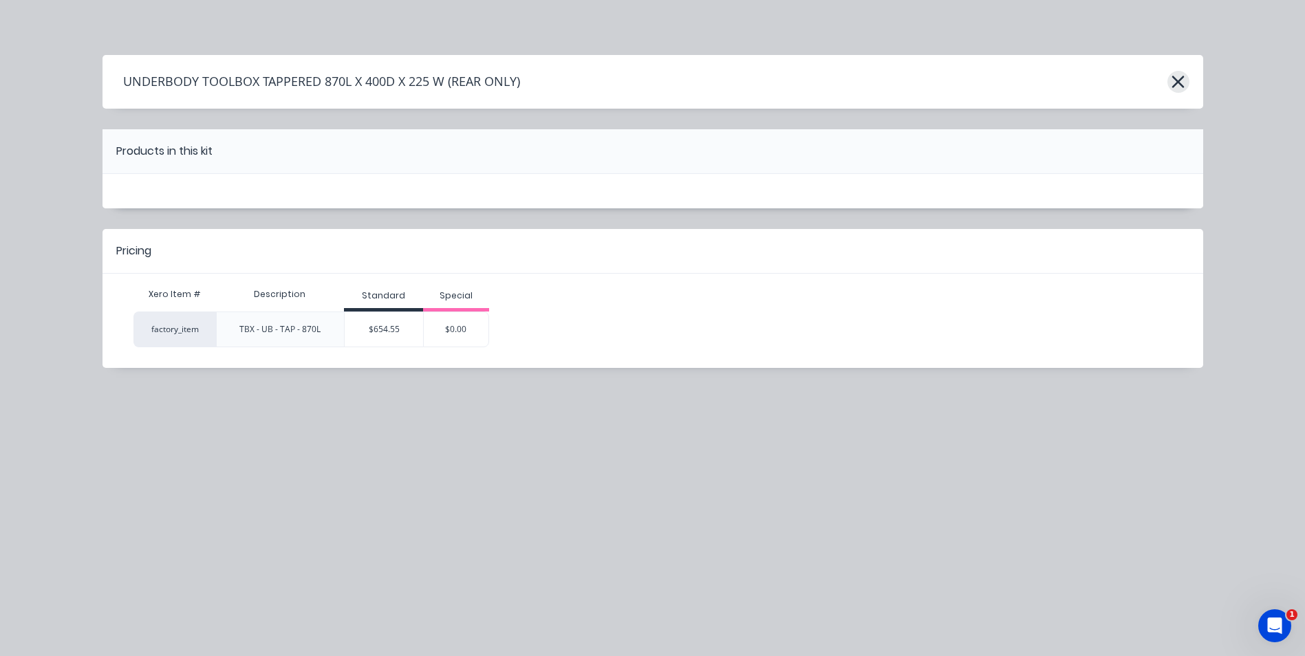
click at [1184, 80] on icon "button" at bounding box center [1178, 81] width 14 height 19
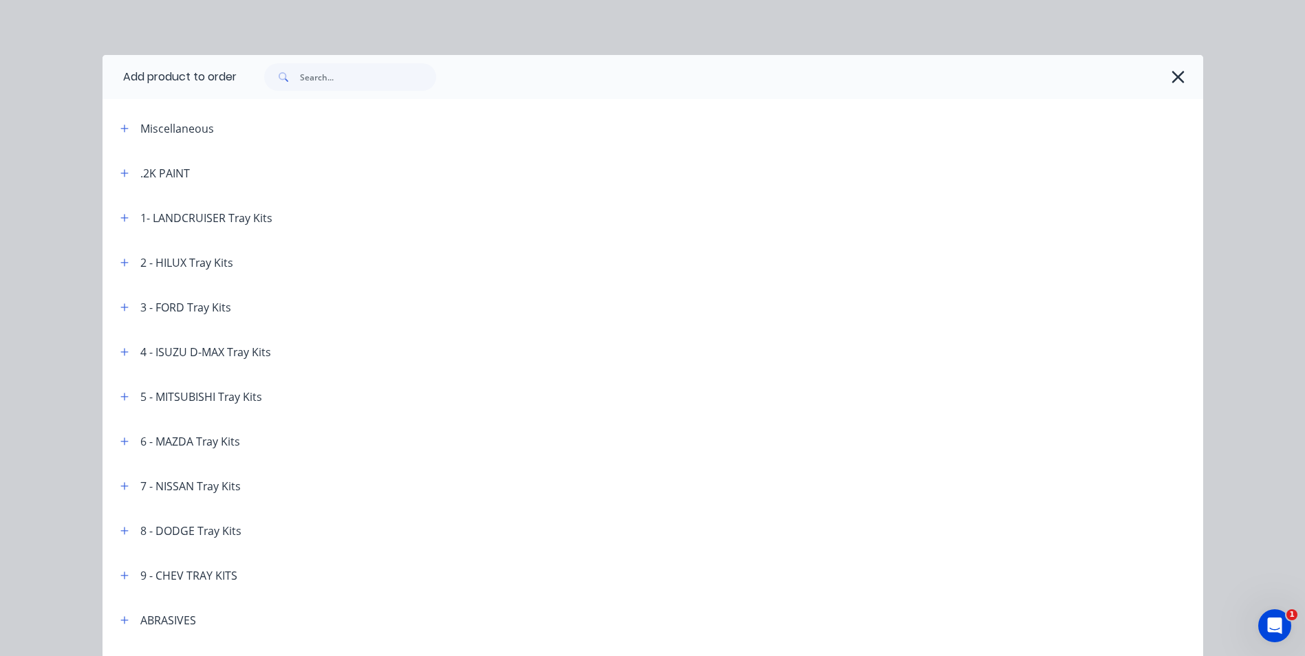
scroll to position [4936, 0]
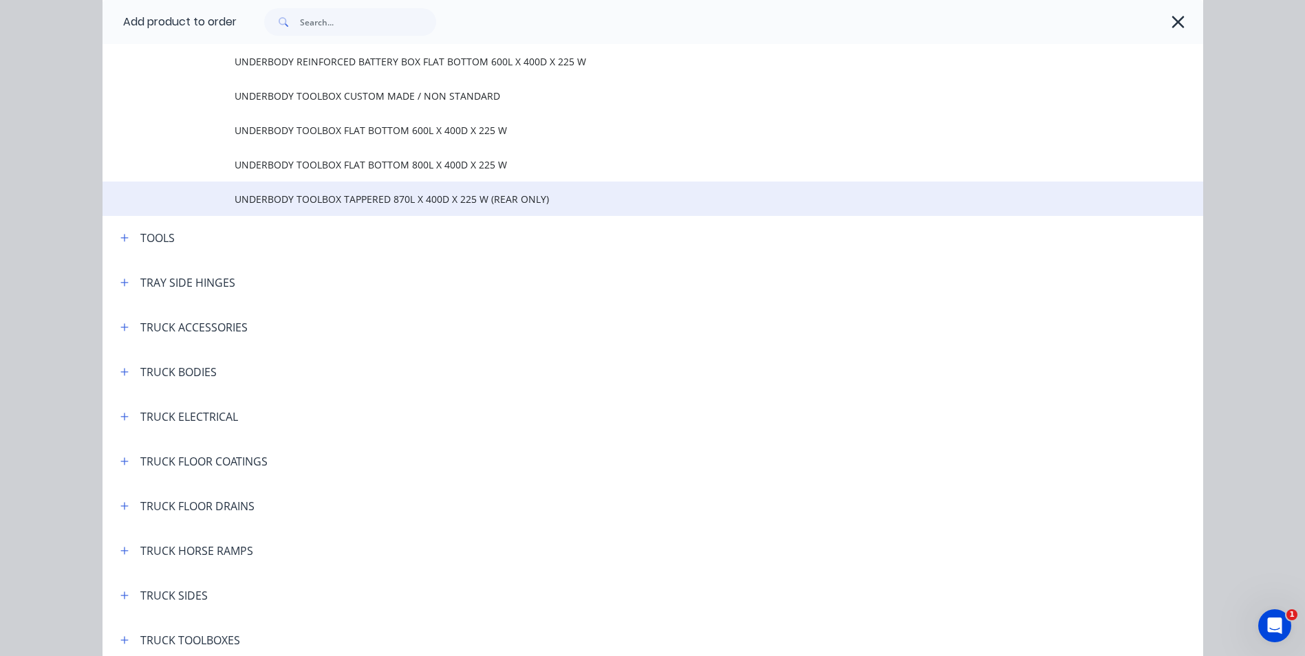
click at [452, 204] on span "UNDERBODY TOOLBOX TAPPERED 870L X 400D X 225 W (REAR ONLY)" at bounding box center [622, 199] width 775 height 14
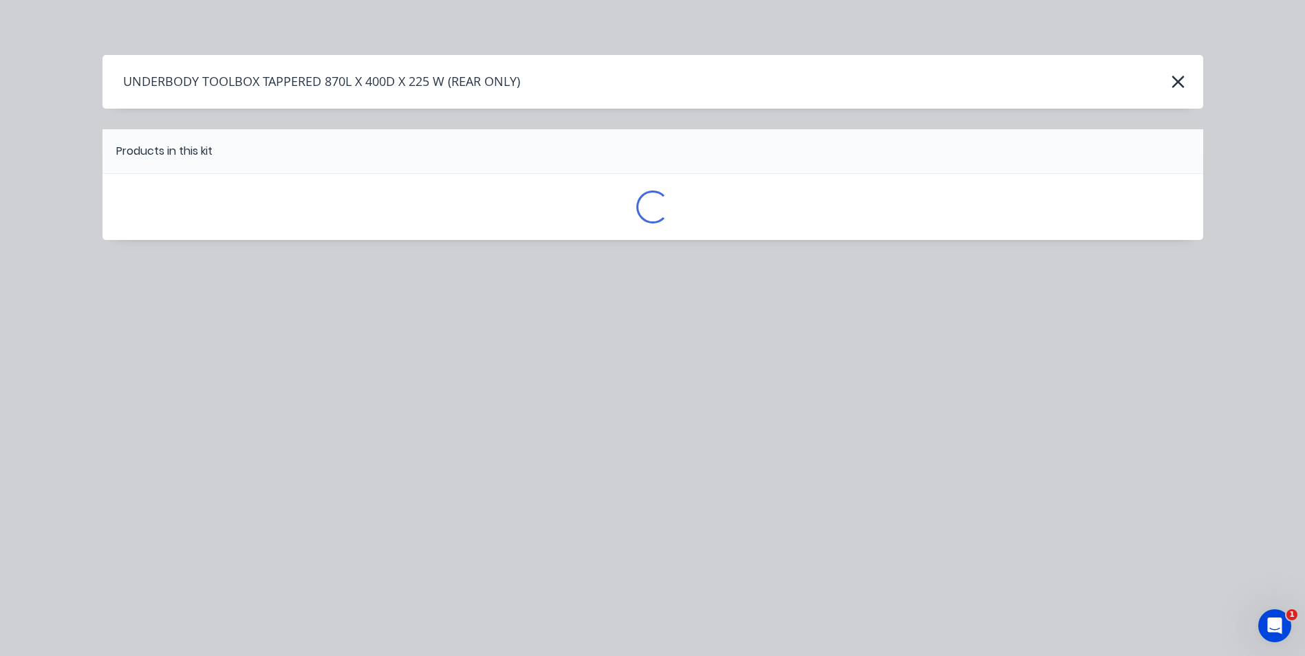
scroll to position [0, 0]
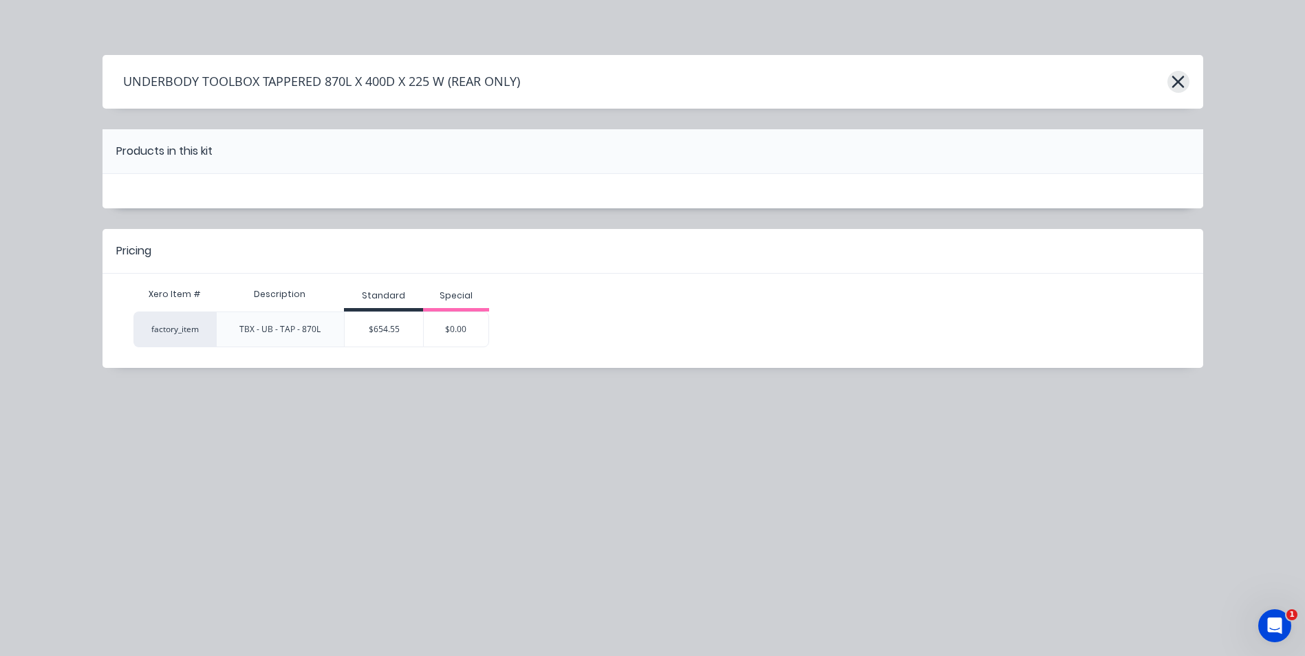
click at [1179, 83] on icon "button" at bounding box center [1178, 82] width 12 height 12
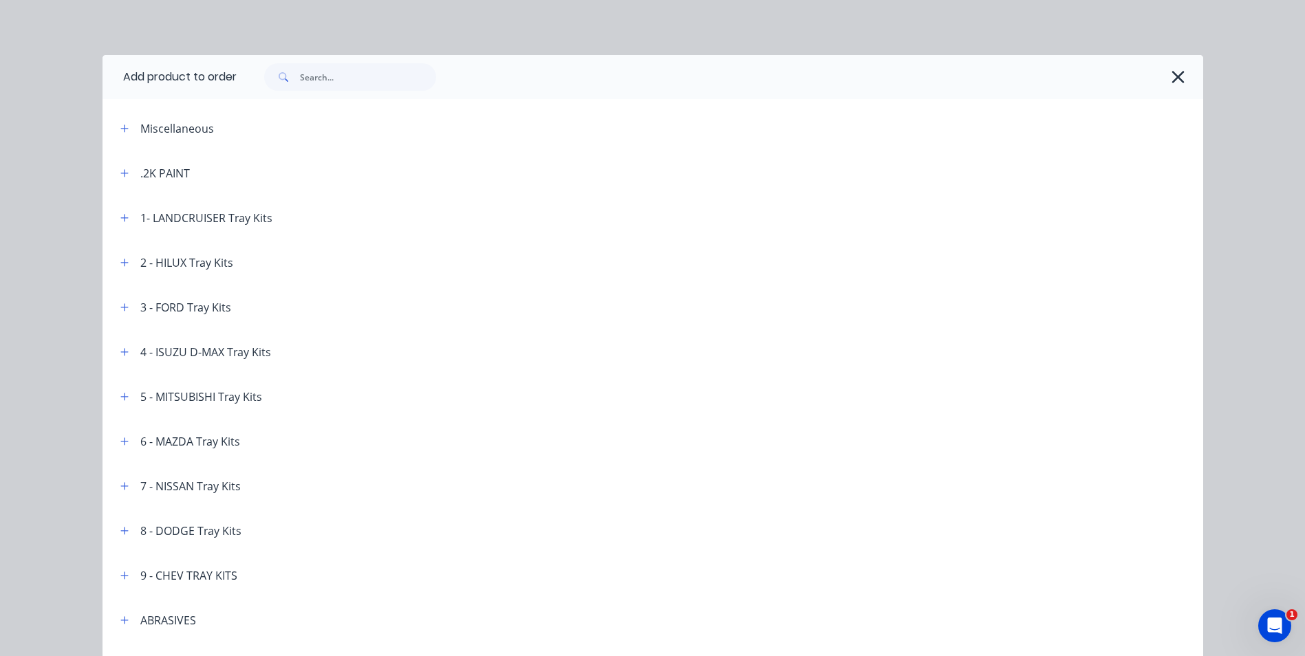
scroll to position [4936, 0]
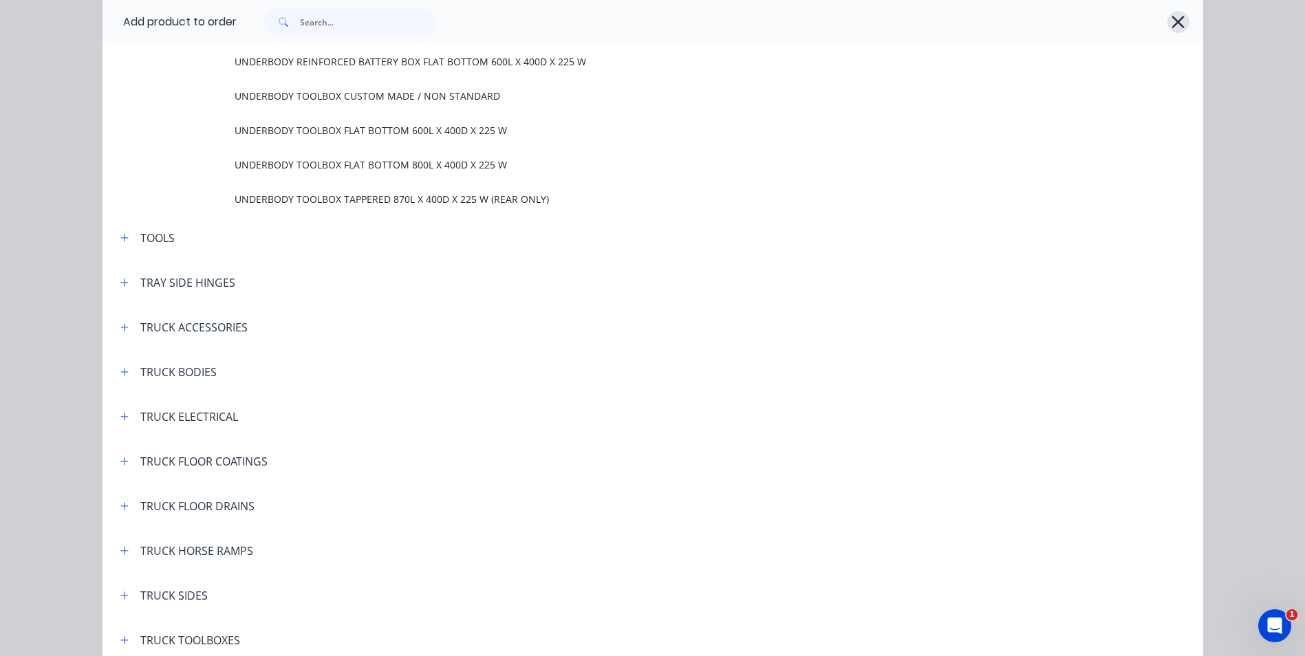
click at [1171, 30] on icon "button" at bounding box center [1178, 21] width 14 height 19
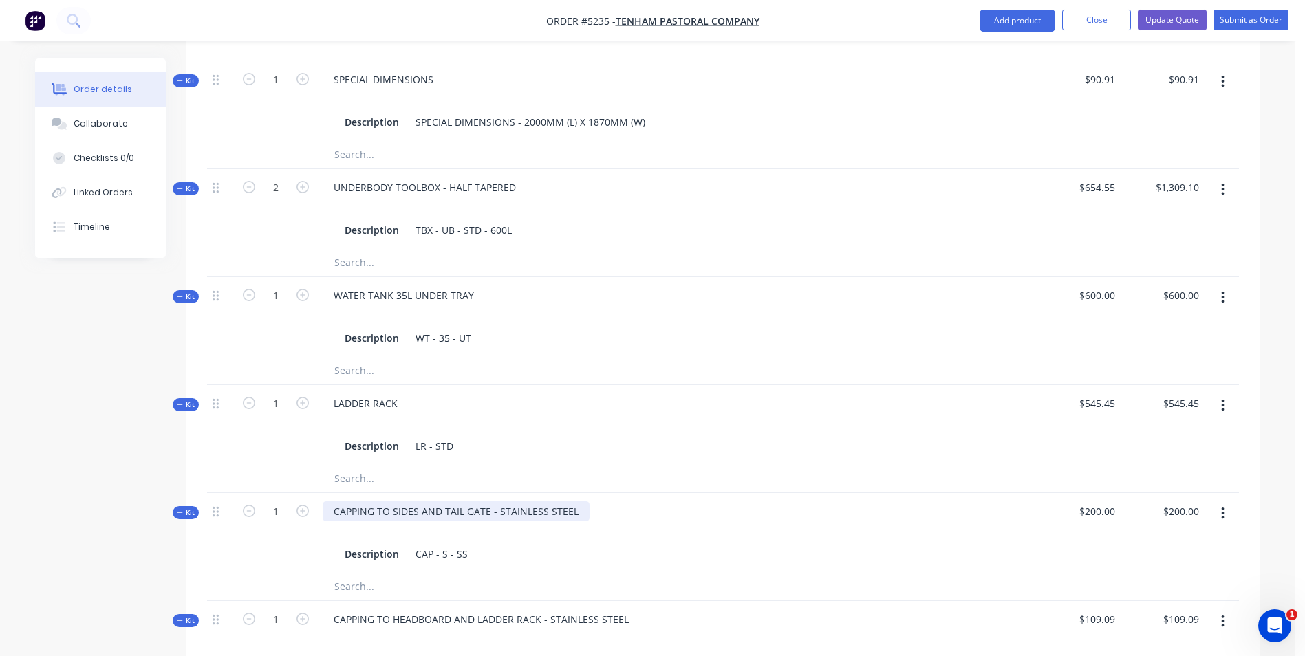
scroll to position [894, 0]
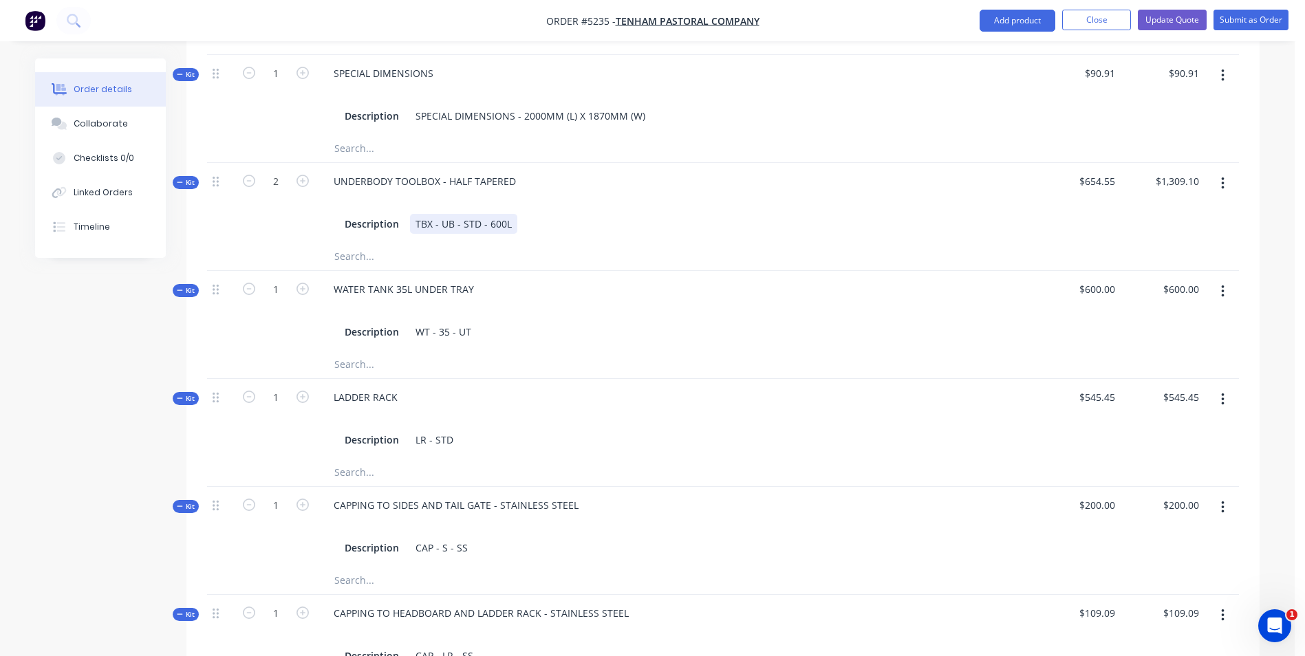
click at [479, 214] on div "TBX - UB - STD - 600L" at bounding box center [463, 224] width 107 height 20
click at [1112, 29] on button "Close" at bounding box center [1096, 20] width 69 height 21
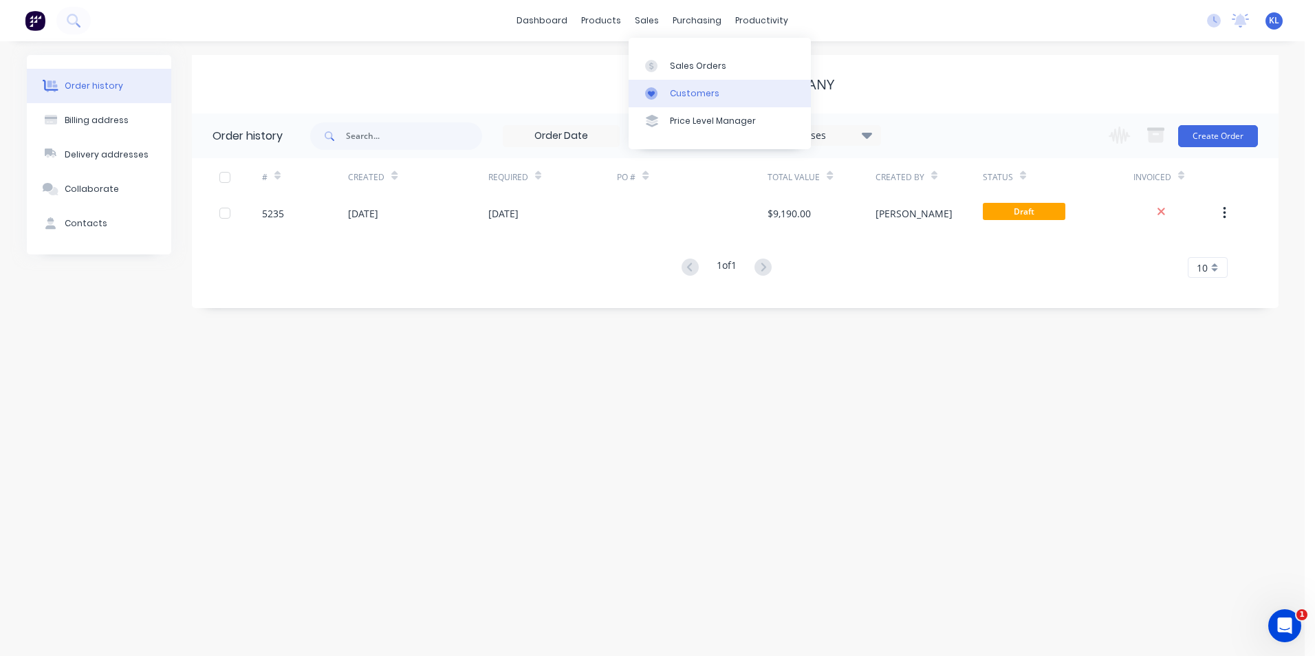
click at [696, 89] on div "Customers" at bounding box center [695, 93] width 50 height 12
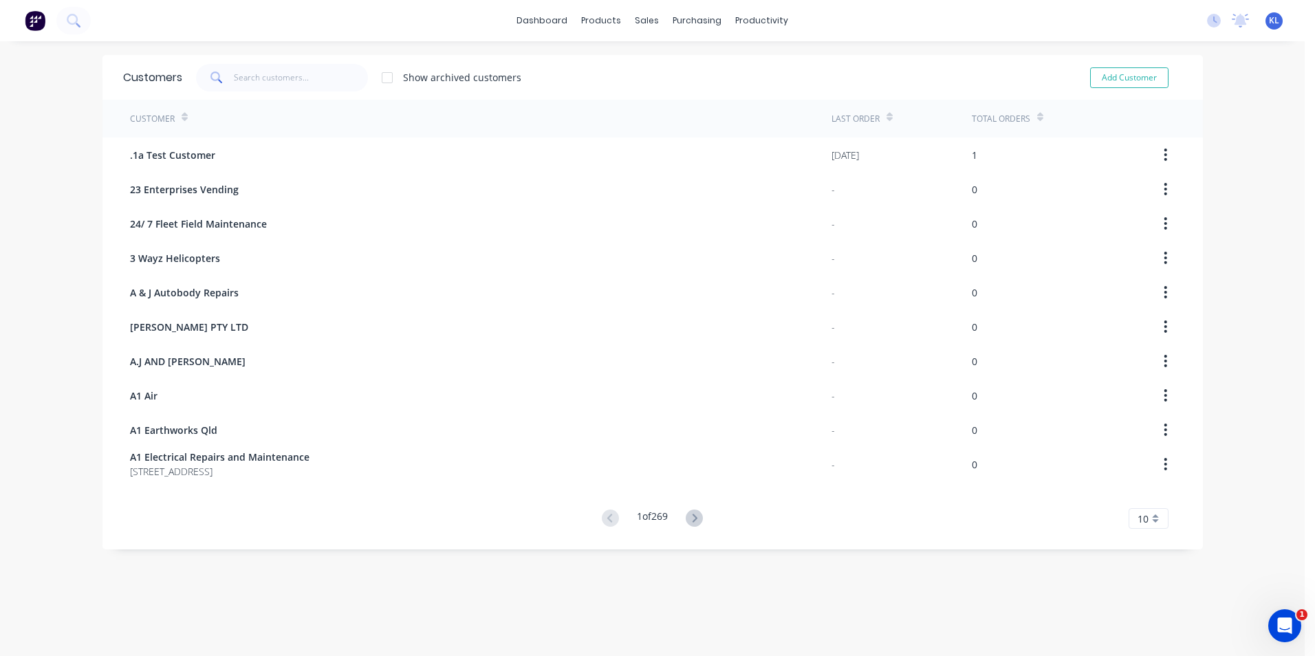
click at [1037, 118] on icon at bounding box center [1040, 120] width 6 height 4
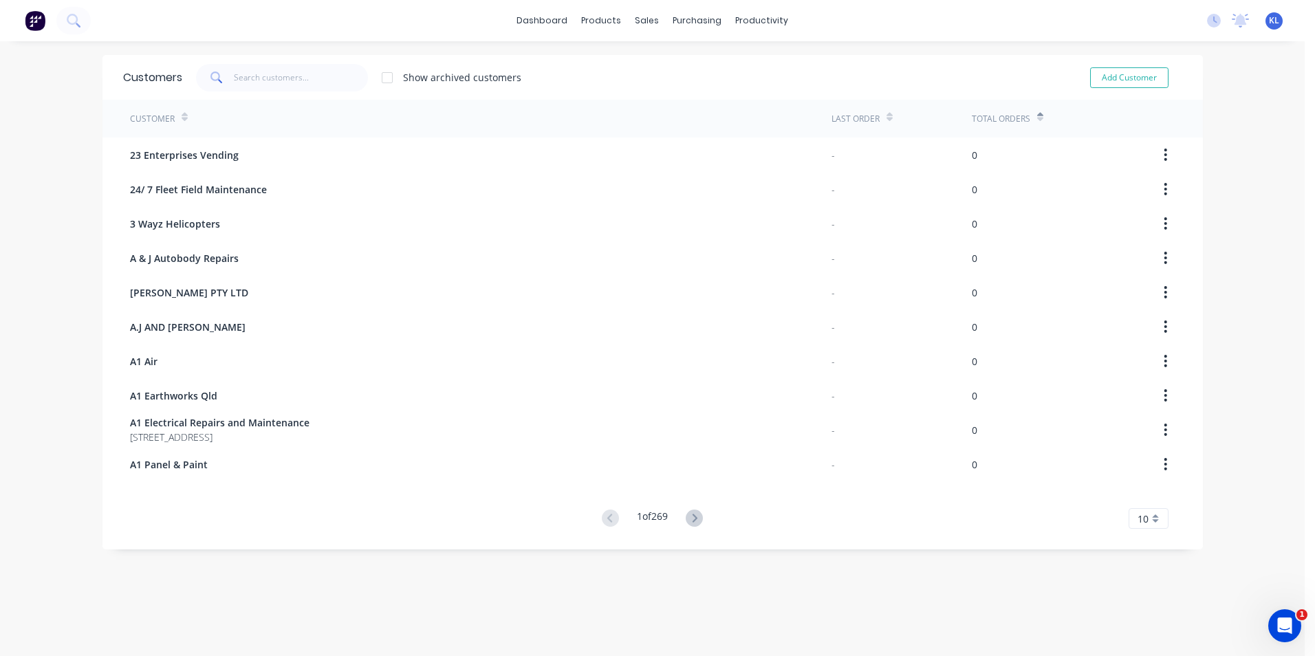
click at [1037, 118] on icon at bounding box center [1040, 120] width 6 height 4
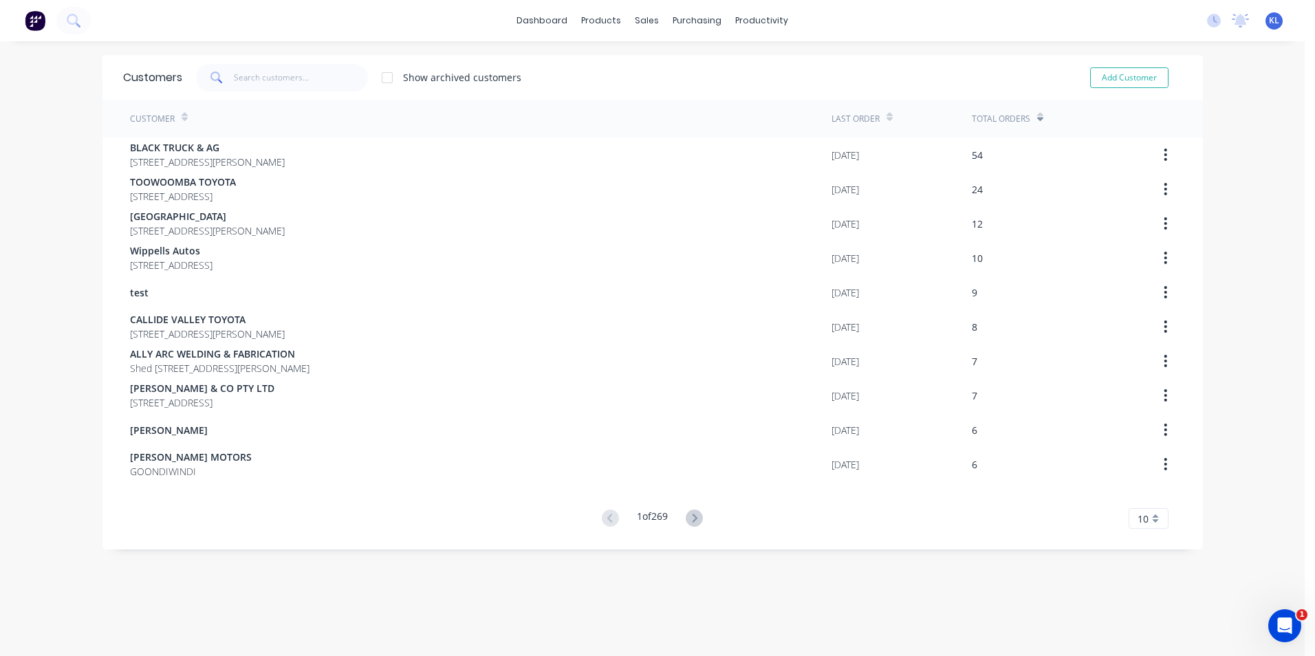
click at [692, 519] on icon at bounding box center [694, 518] width 17 height 17
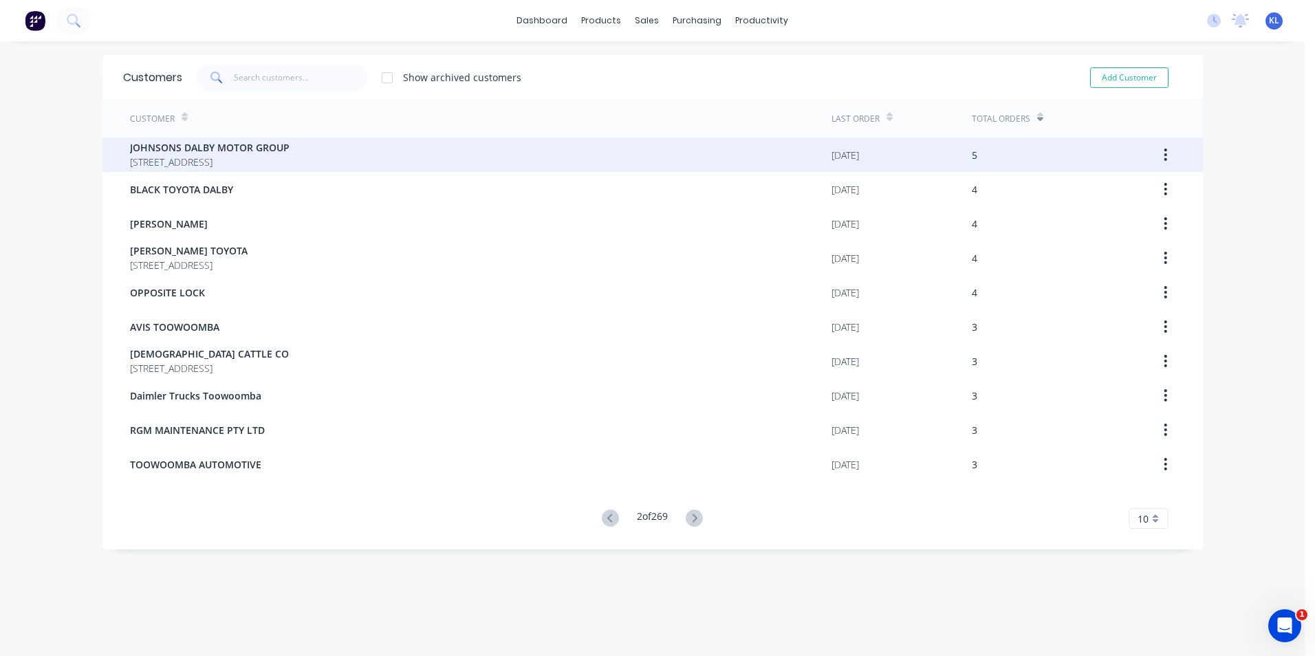
click at [220, 149] on span "JOHNSONS DALBY MOTOR GROUP" at bounding box center [210, 147] width 160 height 14
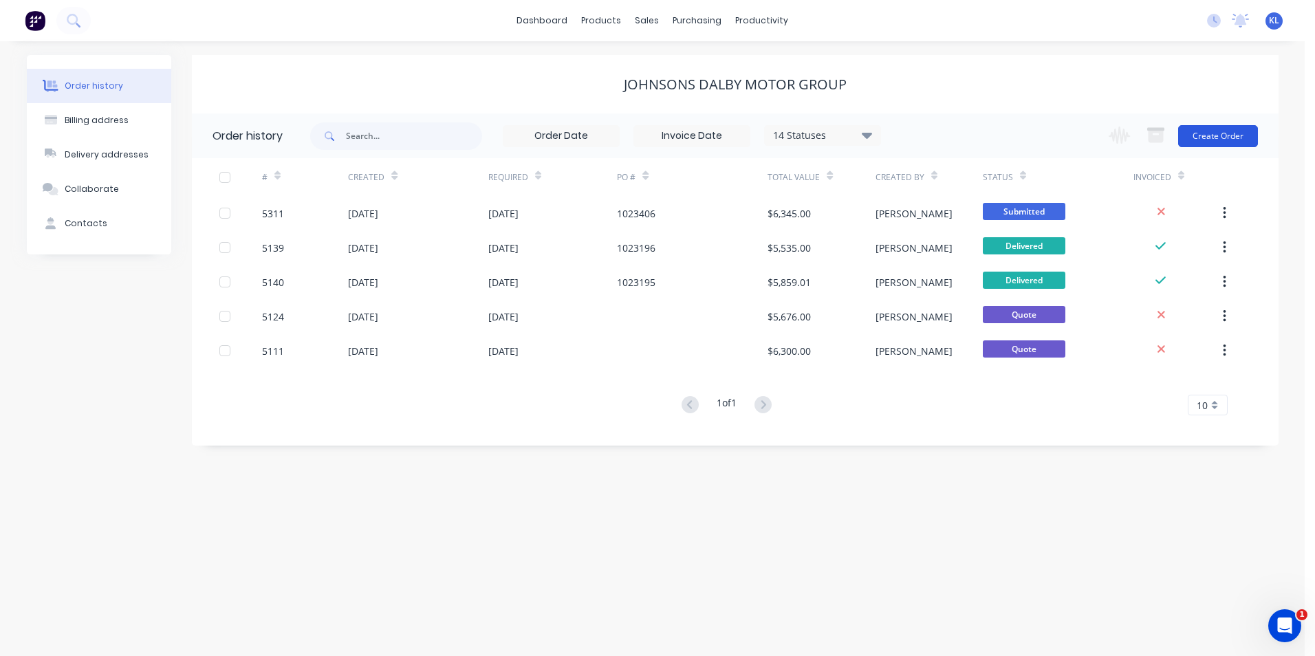
click at [1223, 140] on button "Create Order" at bounding box center [1219, 136] width 80 height 22
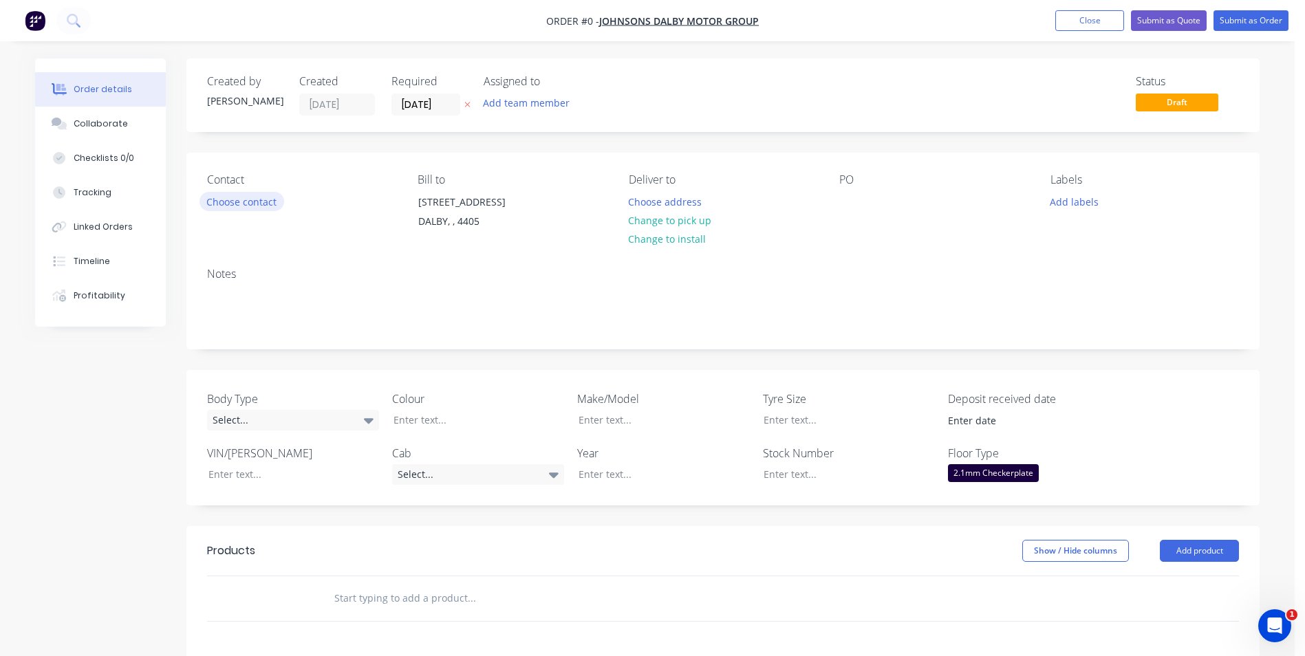
click at [260, 197] on button "Choose contact" at bounding box center [242, 201] width 85 height 19
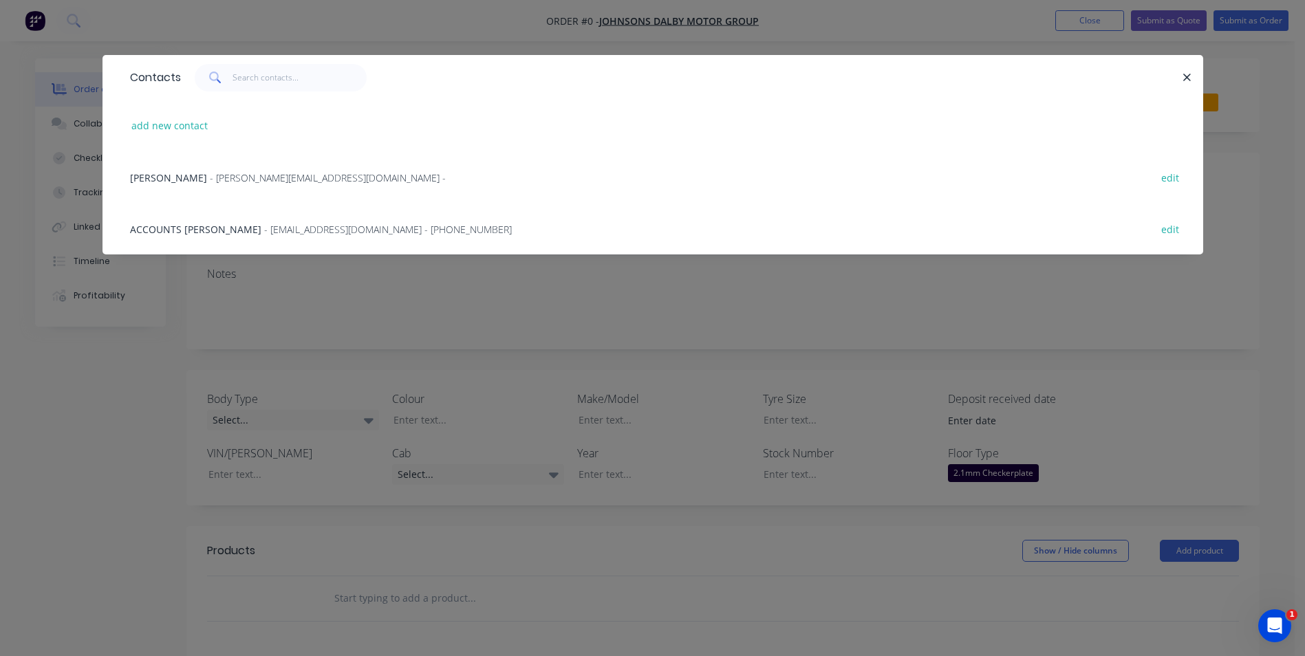
click at [158, 174] on span "DAVID PLUMB" at bounding box center [168, 177] width 77 height 13
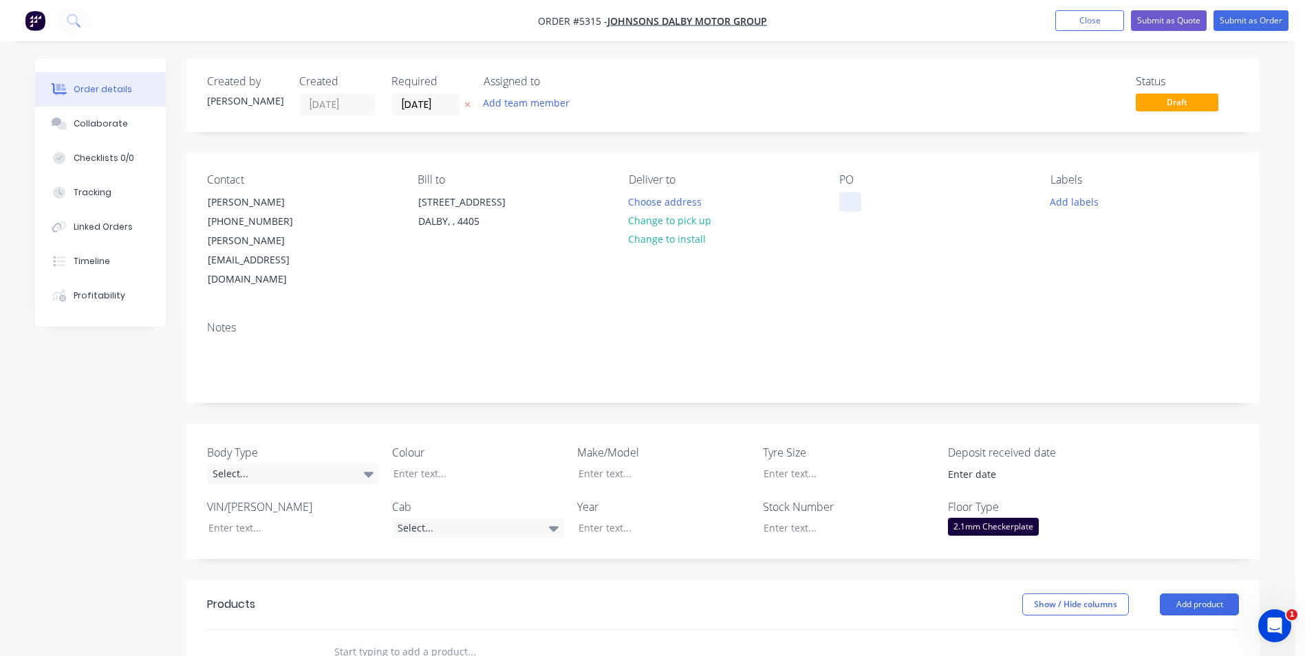
click at [853, 202] on div at bounding box center [850, 202] width 22 height 20
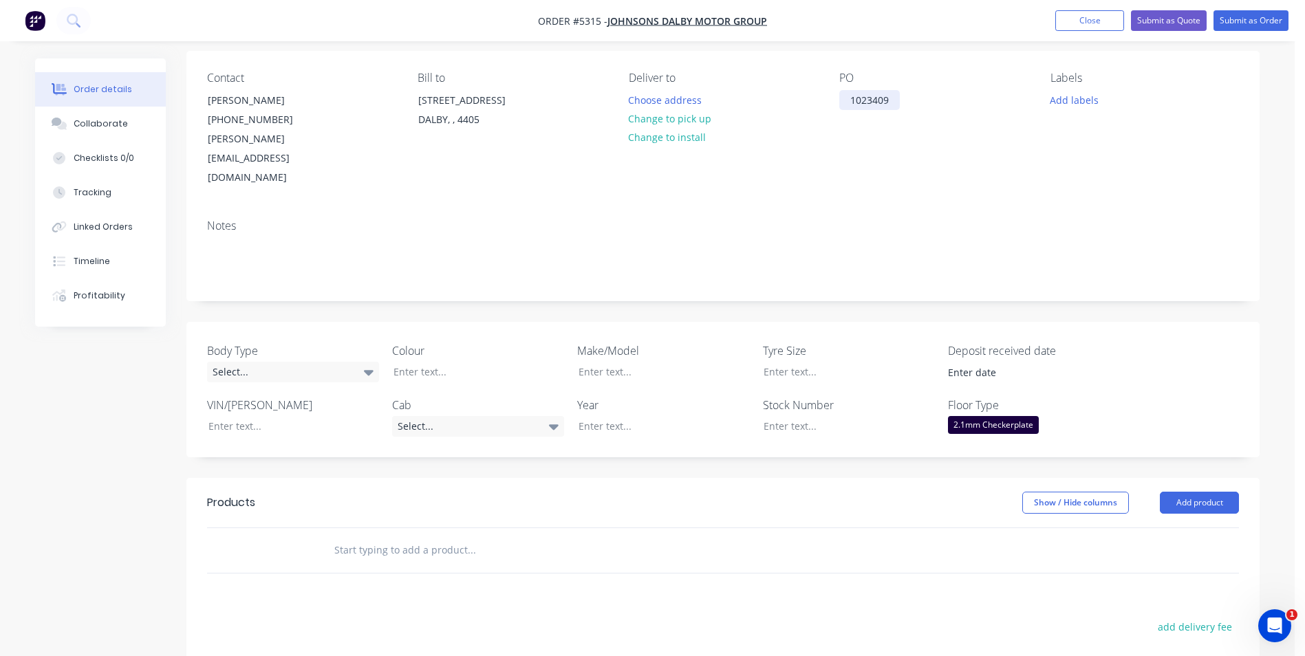
scroll to position [138, 0]
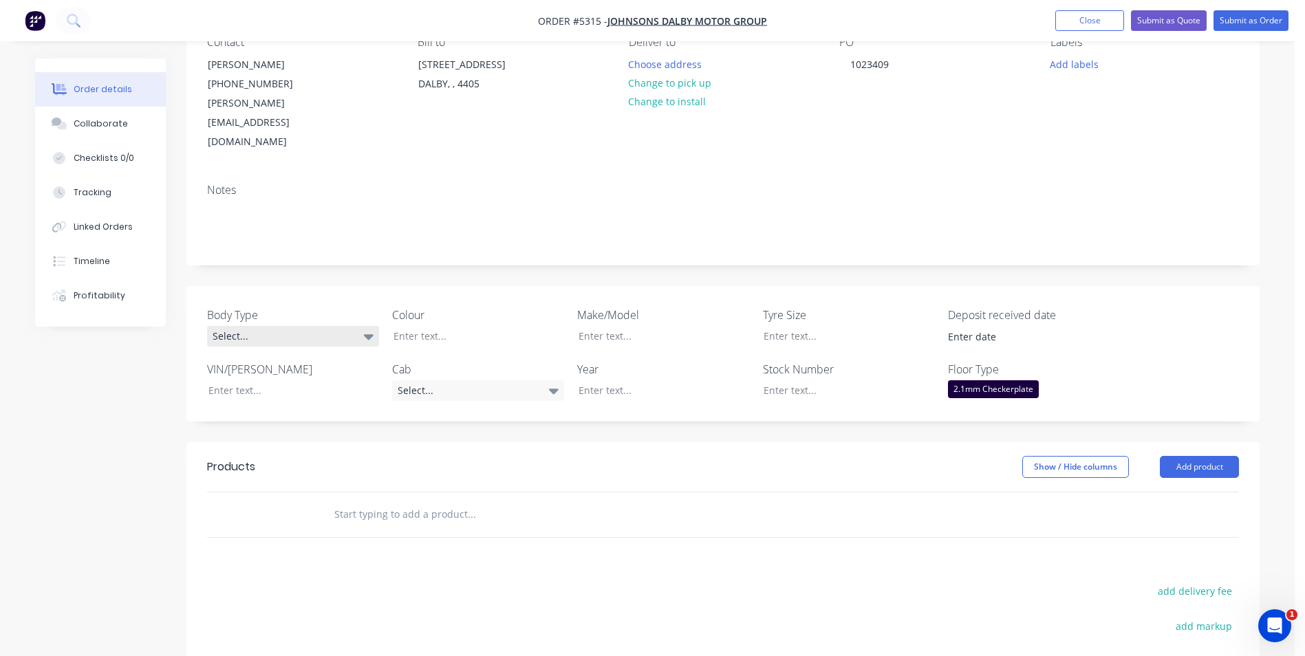
click at [319, 326] on div "Select..." at bounding box center [293, 336] width 172 height 21
click at [289, 383] on button "Pick Up" at bounding box center [310, 382] width 206 height 28
click at [465, 326] on div at bounding box center [469, 336] width 172 height 20
click at [524, 380] on div "Select..." at bounding box center [478, 390] width 172 height 21
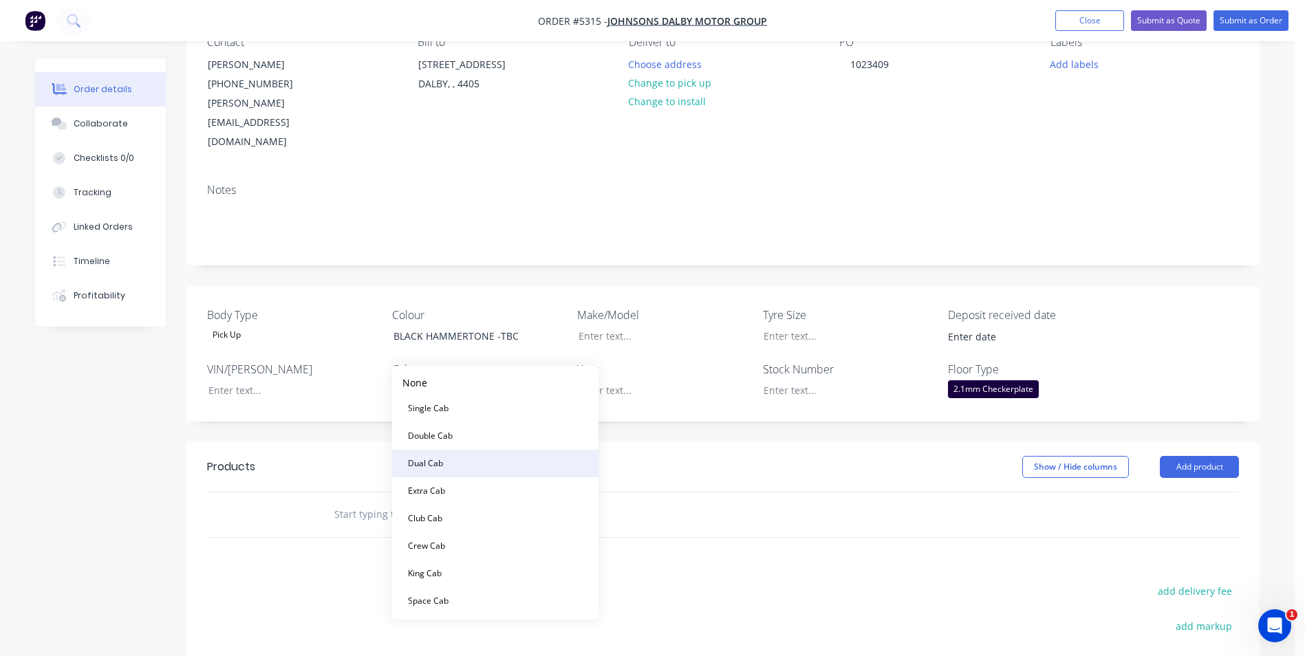
click at [484, 462] on button "Dual Cab" at bounding box center [495, 464] width 206 height 28
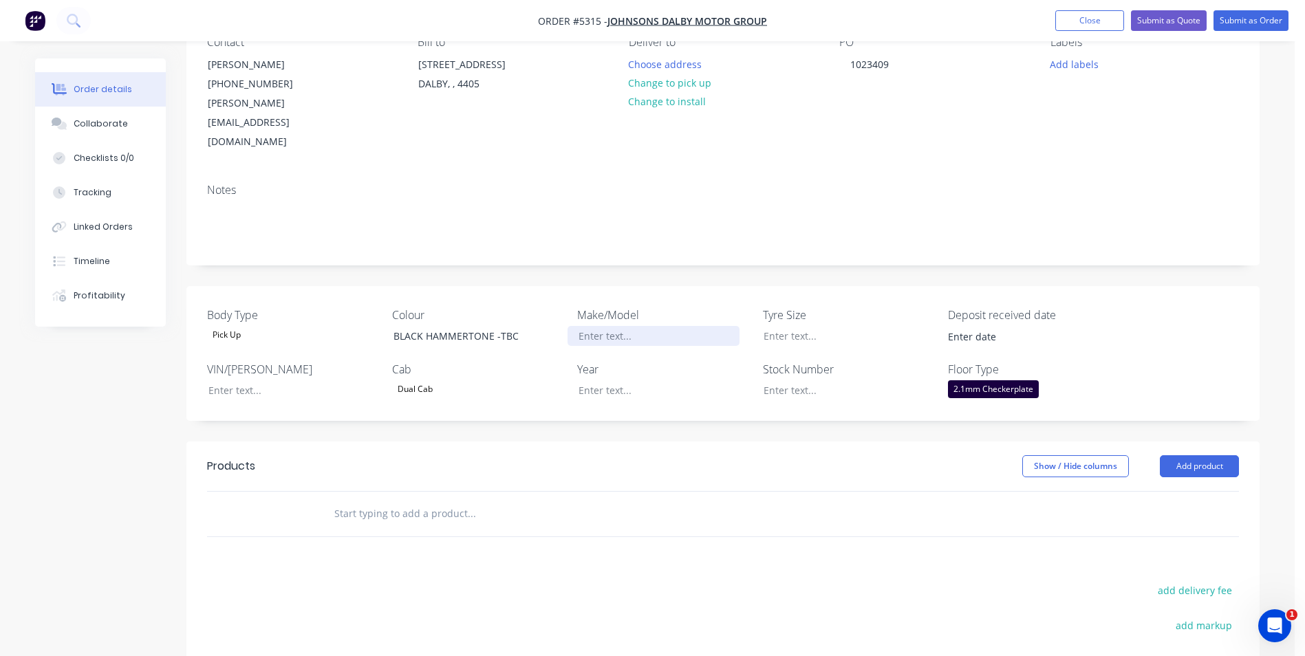
click at [649, 326] on div at bounding box center [654, 336] width 172 height 20
click at [656, 380] on div at bounding box center [654, 390] width 172 height 20
click at [1206, 455] on button "Add product" at bounding box center [1199, 466] width 79 height 22
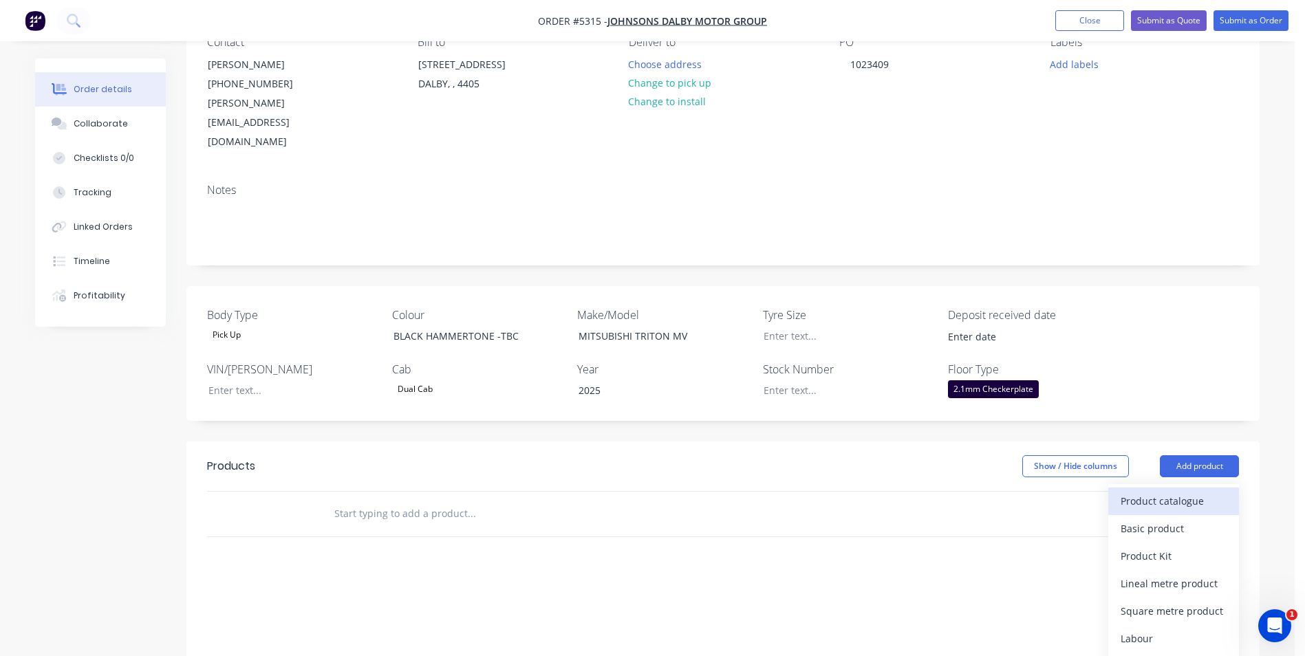
click at [1187, 491] on div "Product catalogue" at bounding box center [1174, 501] width 106 height 20
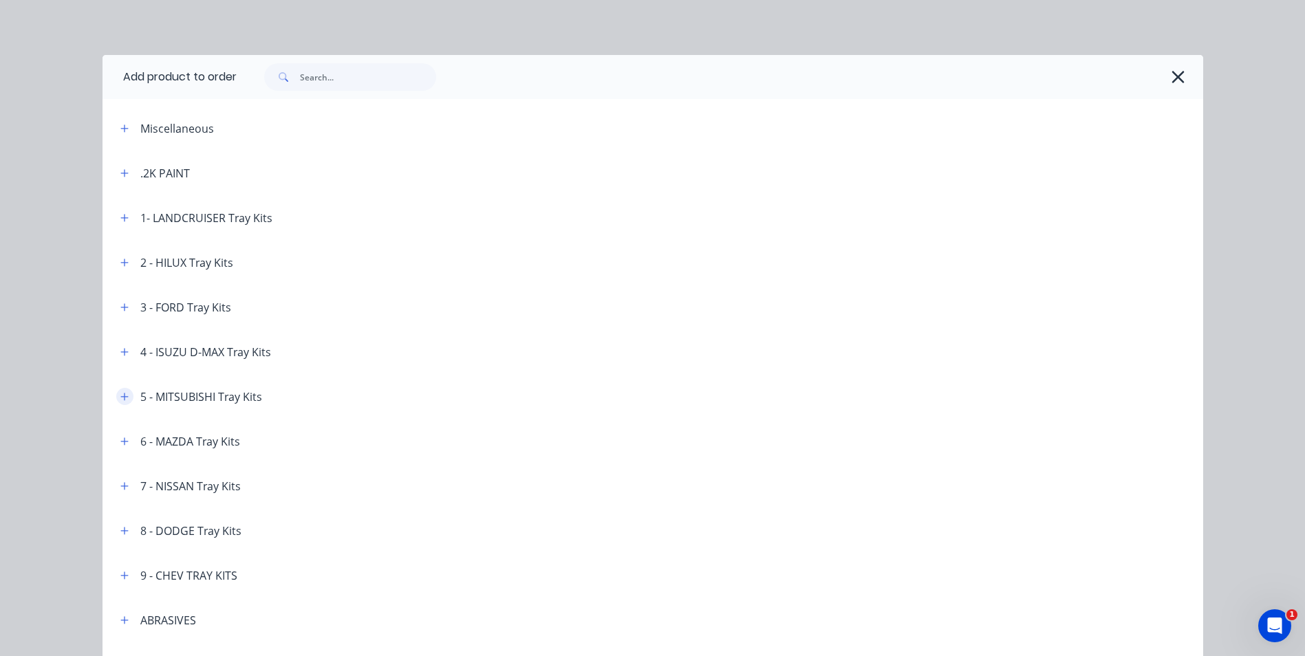
click at [122, 396] on icon "button" at bounding box center [124, 397] width 8 height 8
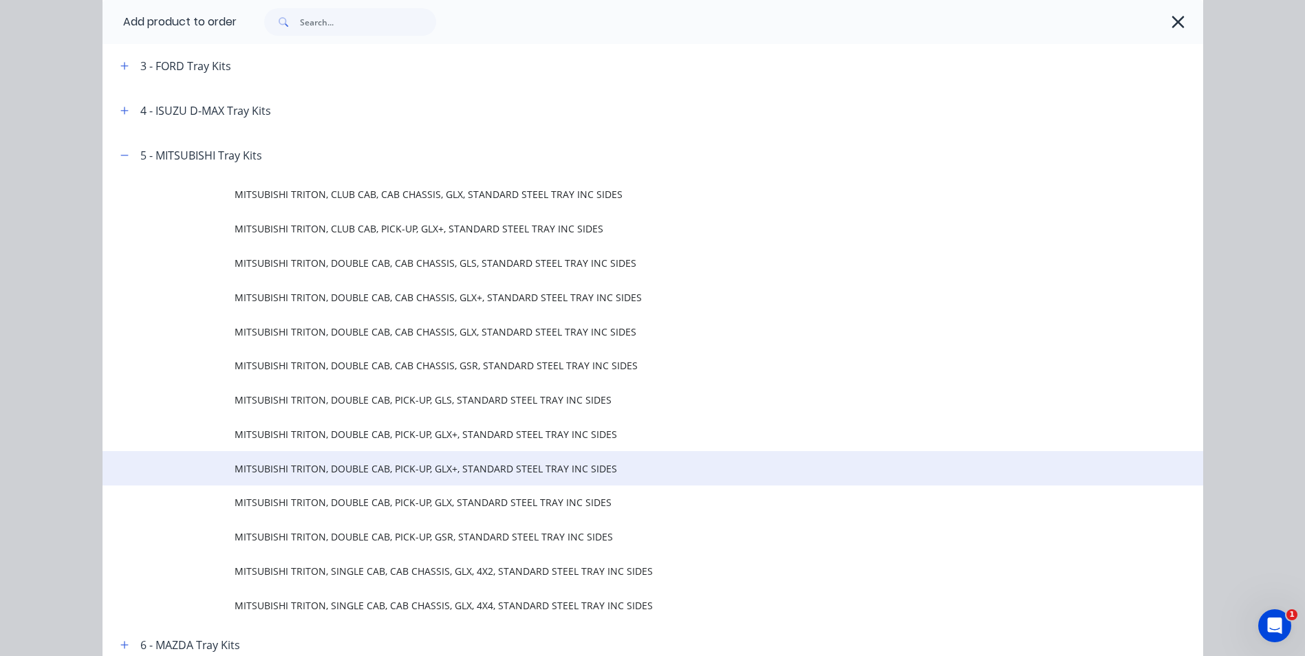
scroll to position [275, 0]
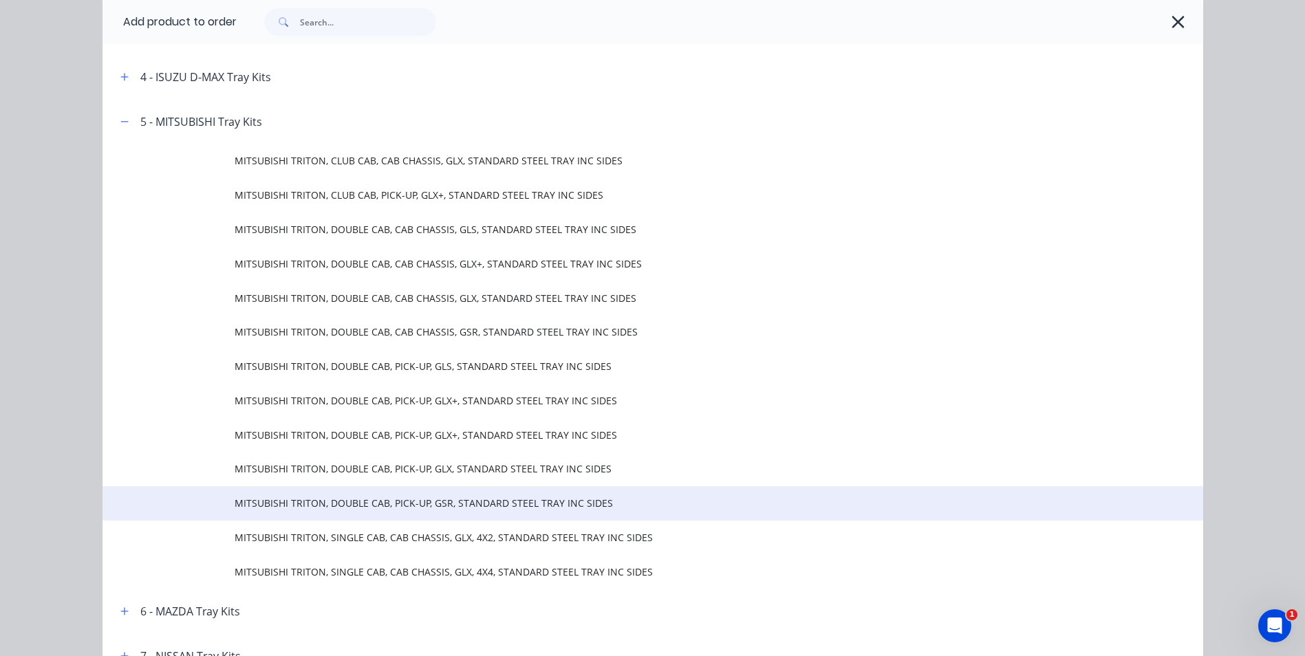
click at [418, 505] on span "MITSUBISHI TRITON, DOUBLE CAB, PICK-UP, GSR, STANDARD STEEL TRAY INC SIDES" at bounding box center [622, 503] width 775 height 14
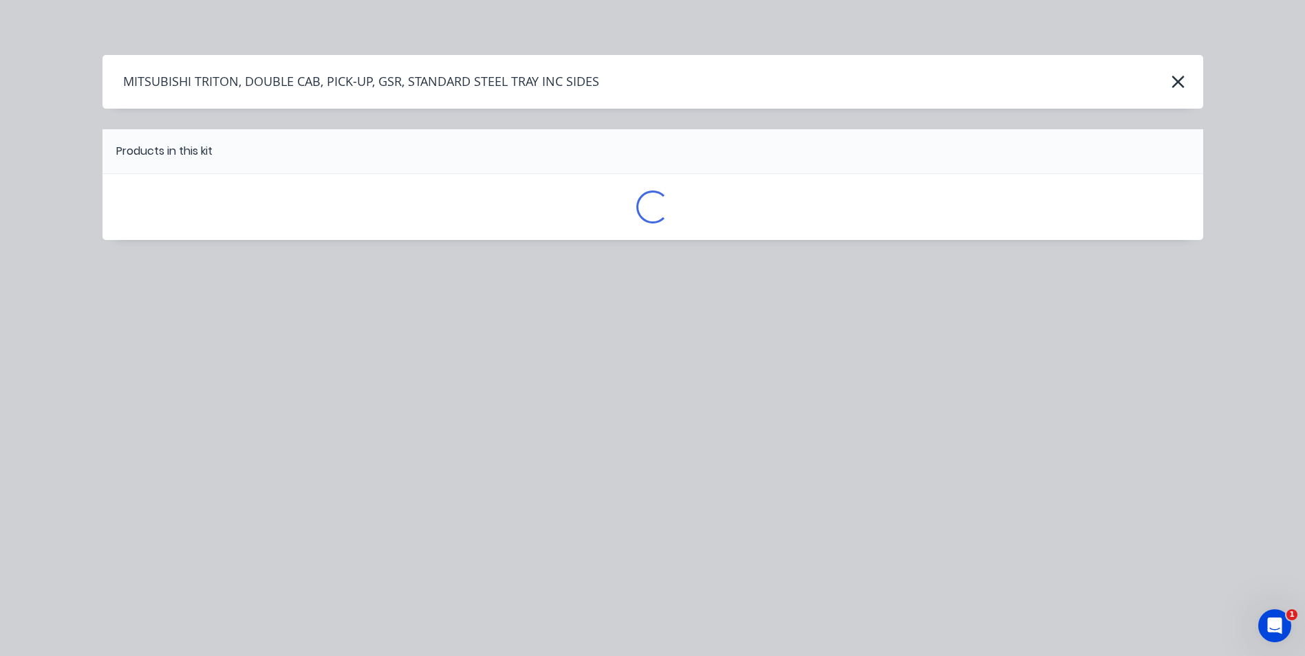
scroll to position [0, 0]
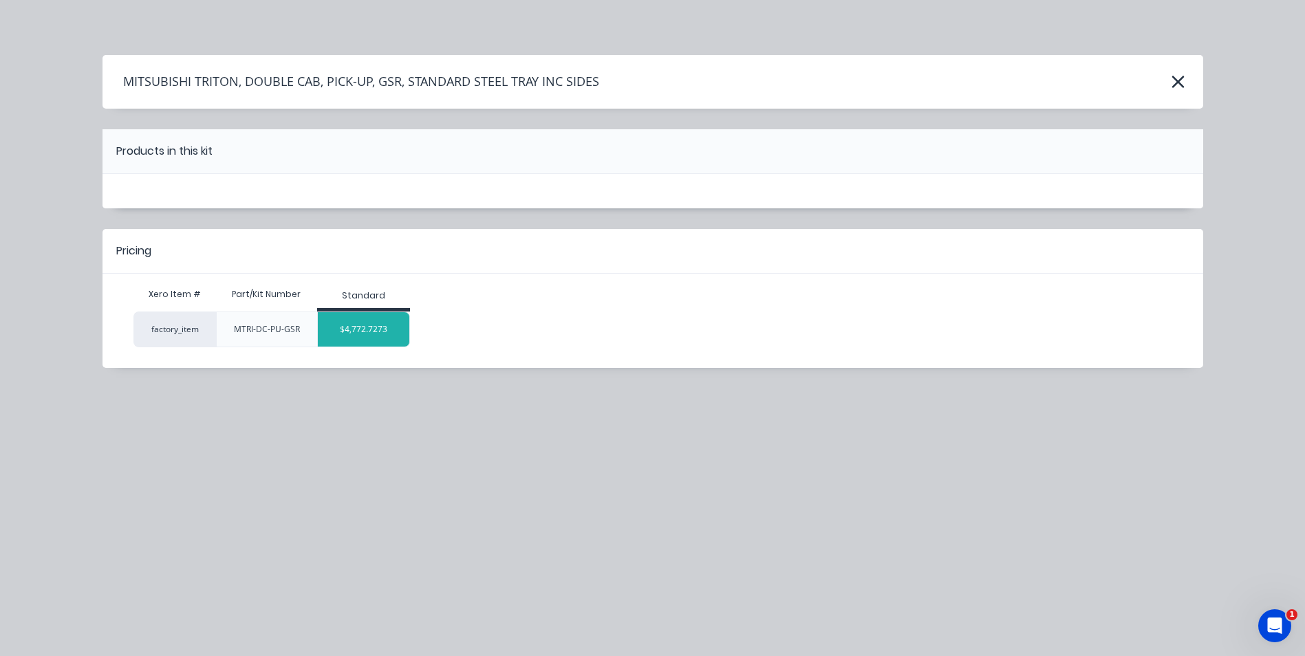
click at [380, 329] on div "$4,772.7273" at bounding box center [364, 329] width 92 height 34
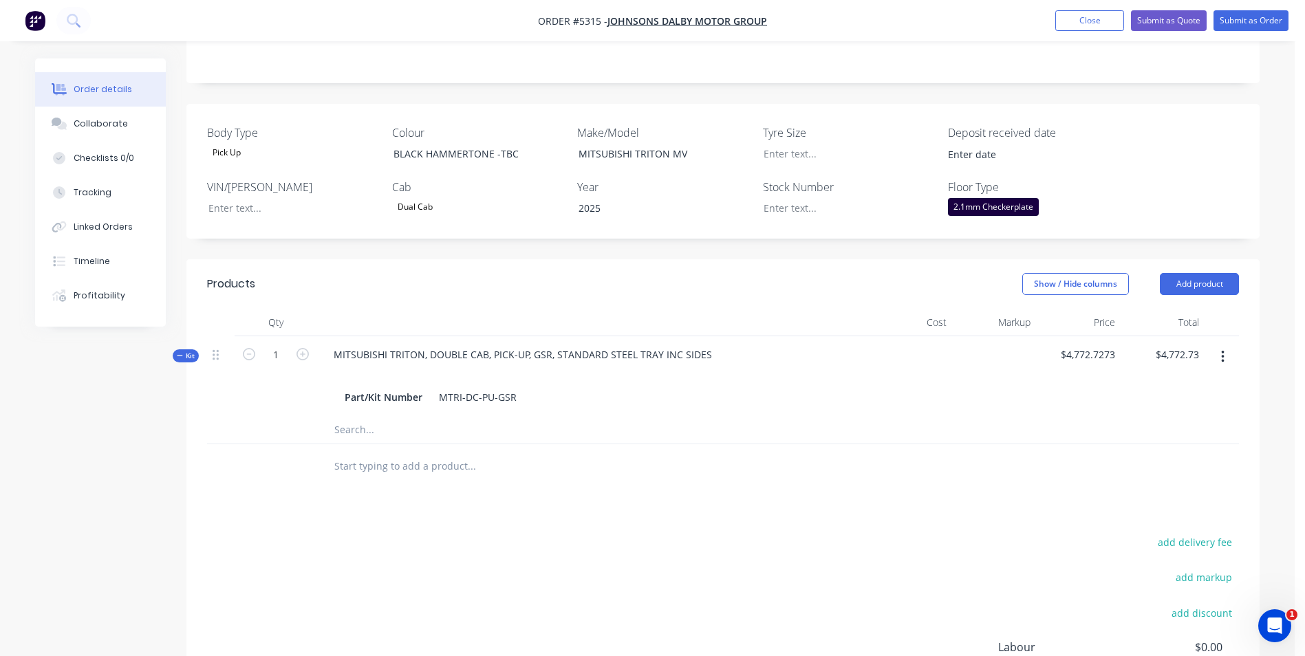
scroll to position [344, 0]
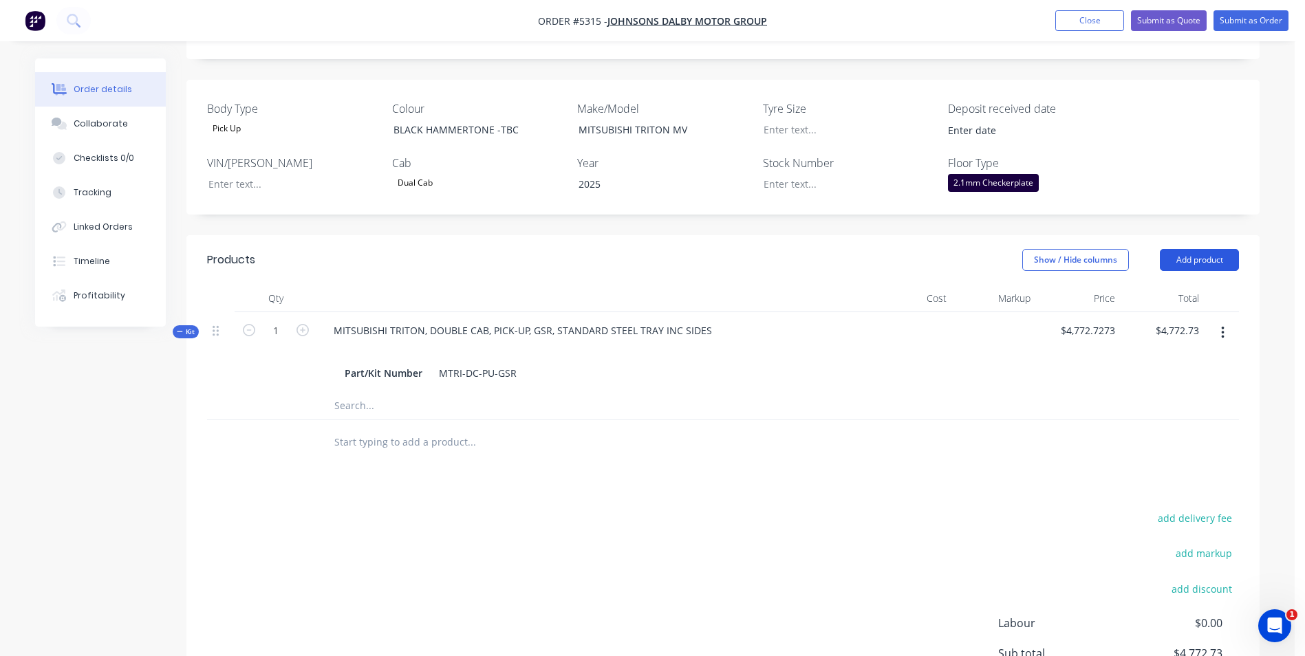
click at [1212, 249] on button "Add product" at bounding box center [1199, 260] width 79 height 22
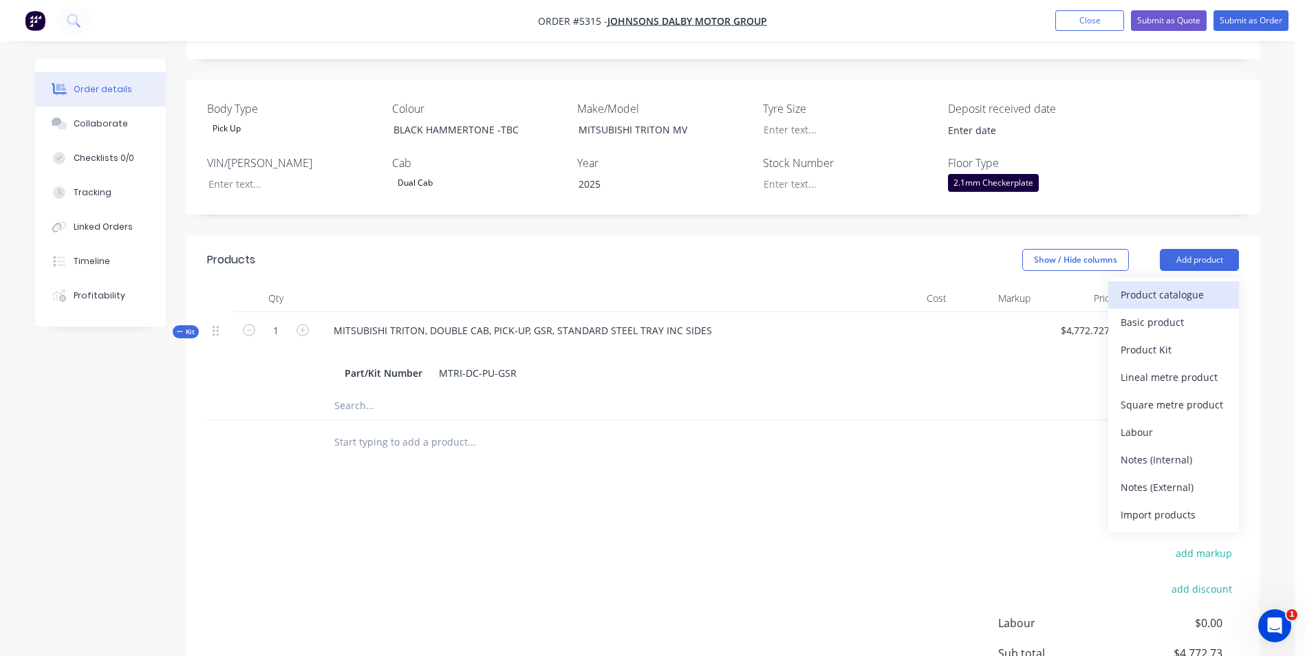
click at [1193, 285] on div "Product catalogue" at bounding box center [1174, 295] width 106 height 20
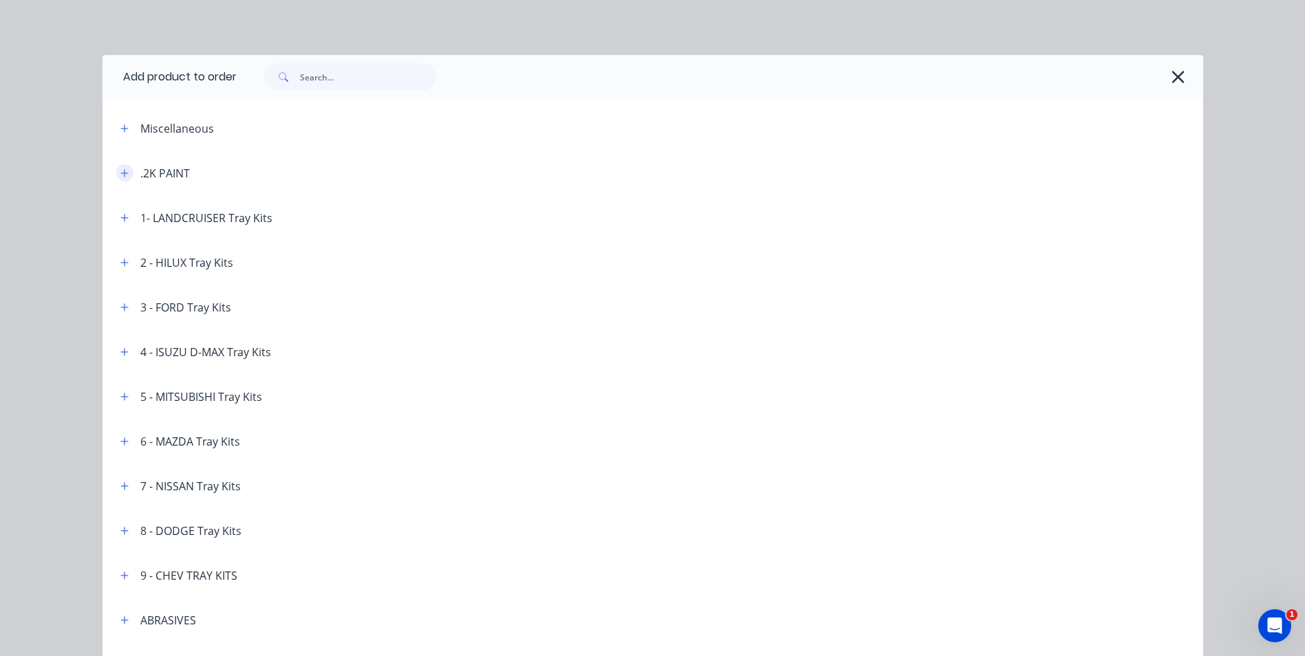
click at [120, 178] on icon "button" at bounding box center [124, 174] width 8 height 10
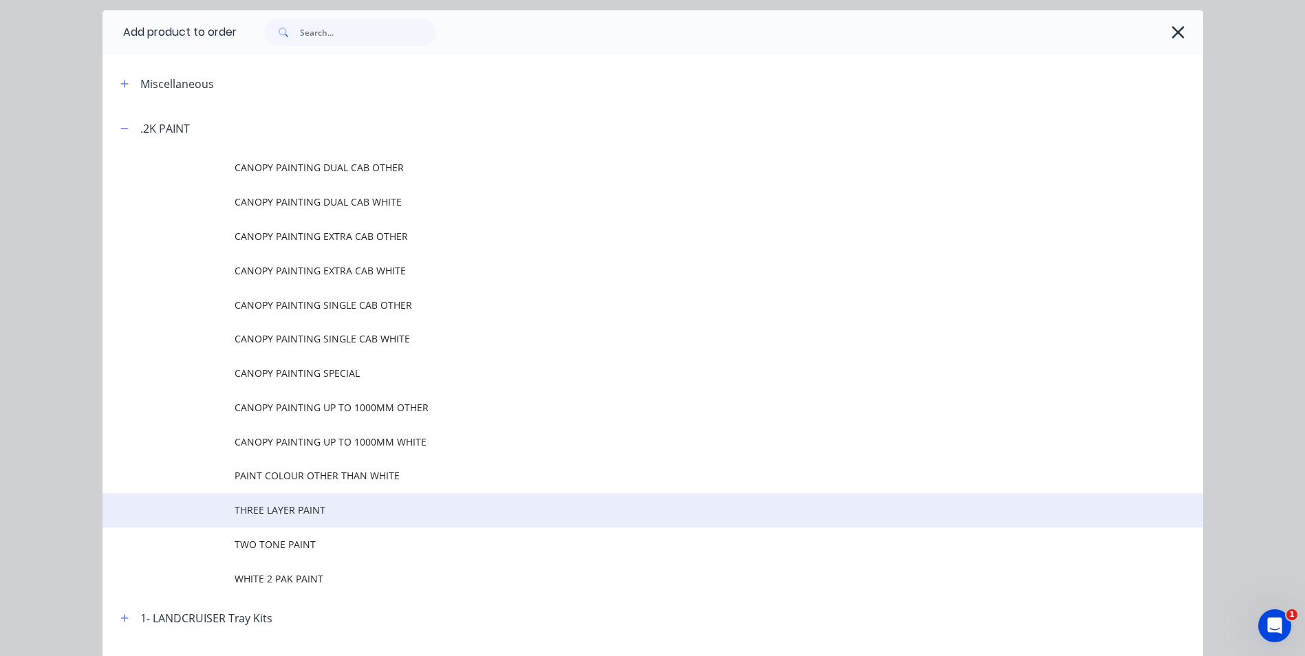
scroll to position [69, 0]
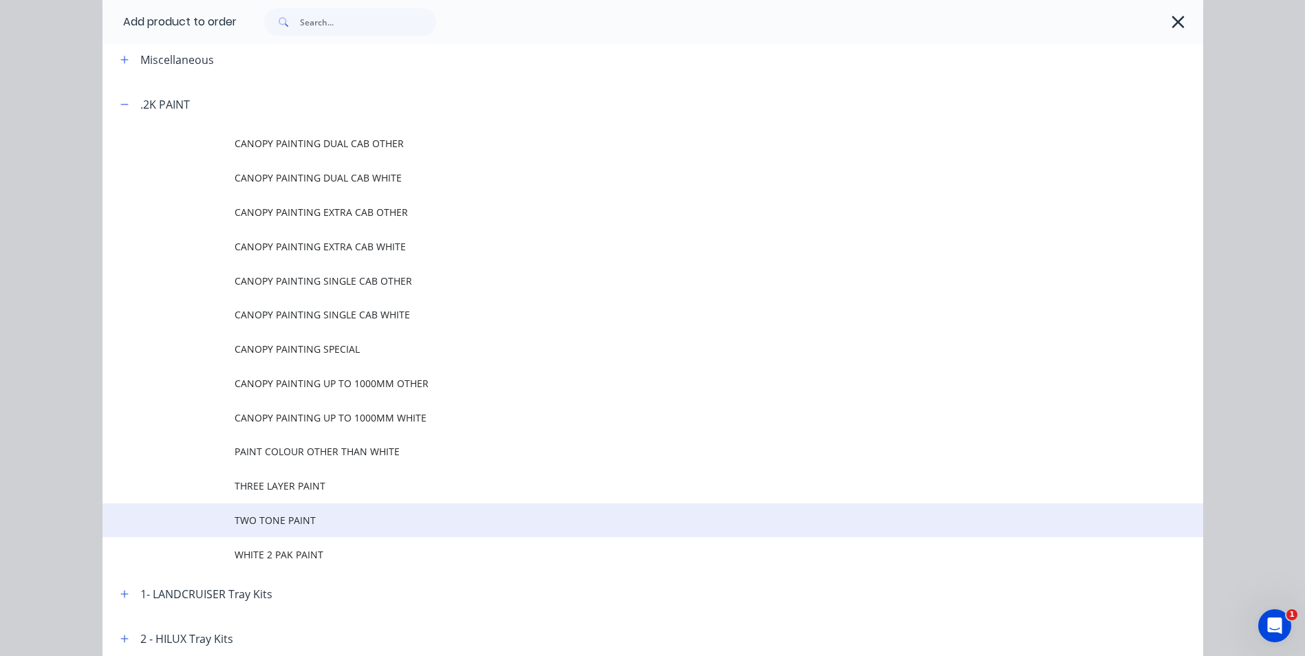
click at [297, 521] on span "TWO TONE PAINT" at bounding box center [622, 520] width 775 height 14
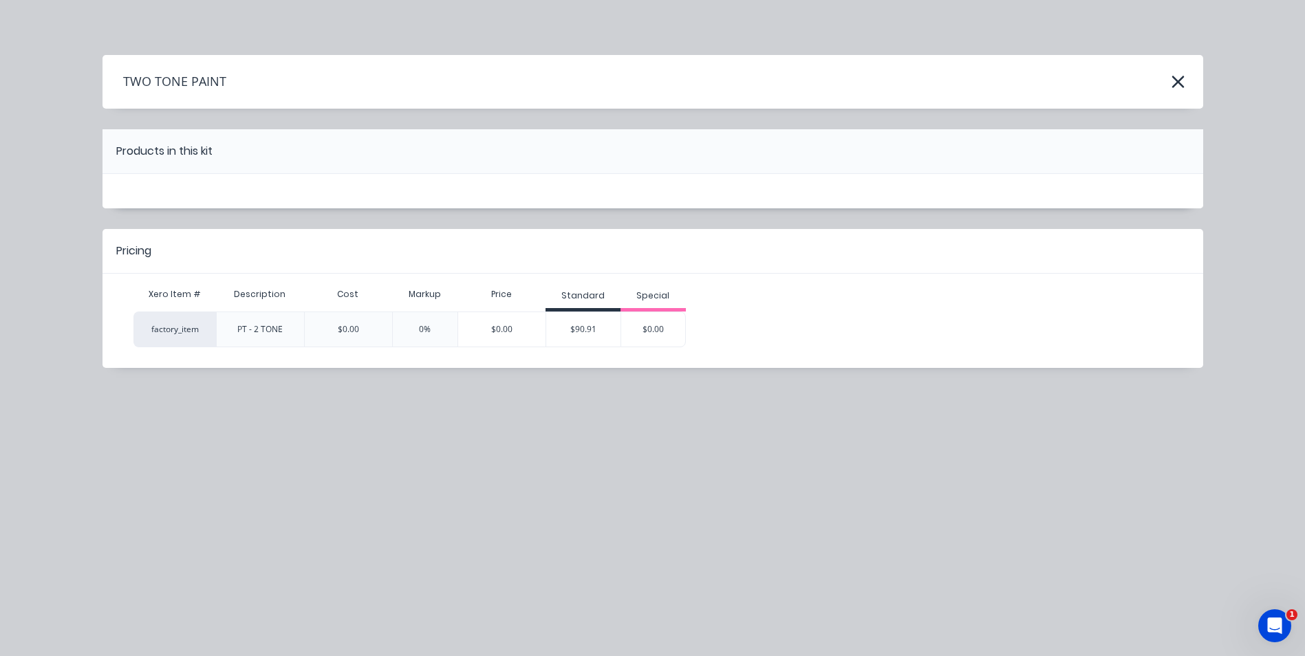
scroll to position [413, 0]
click at [1171, 87] on icon "button" at bounding box center [1178, 81] width 14 height 19
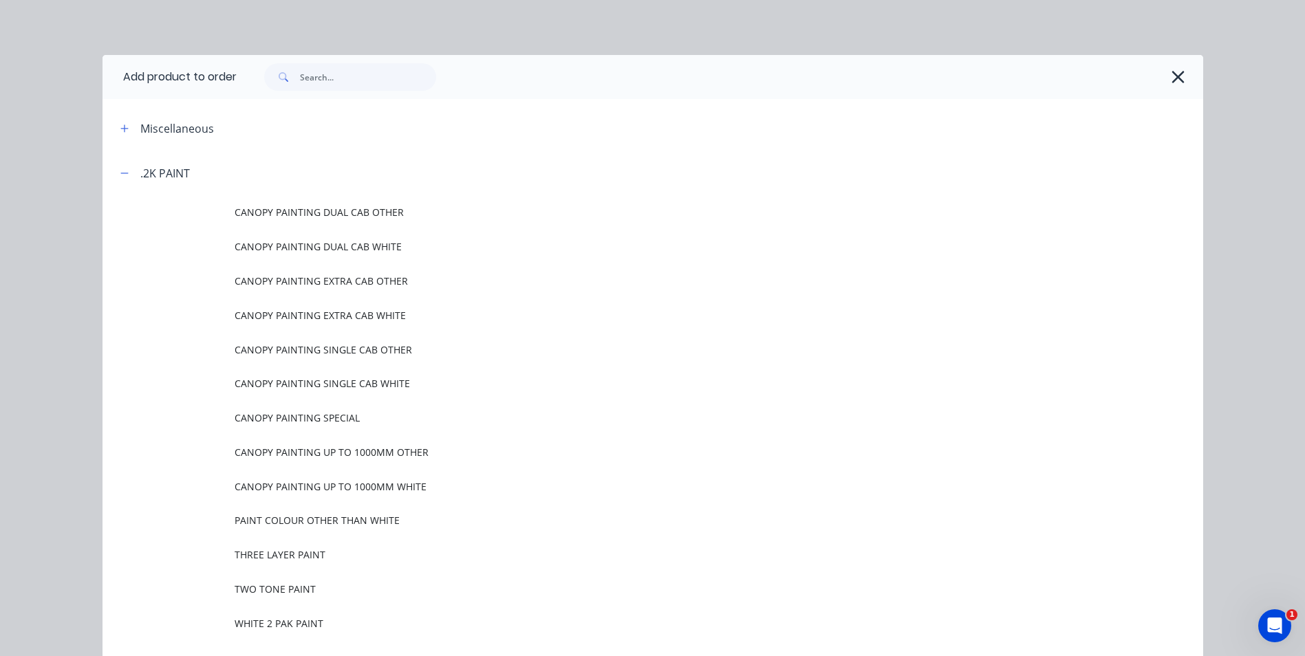
scroll to position [151, 0]
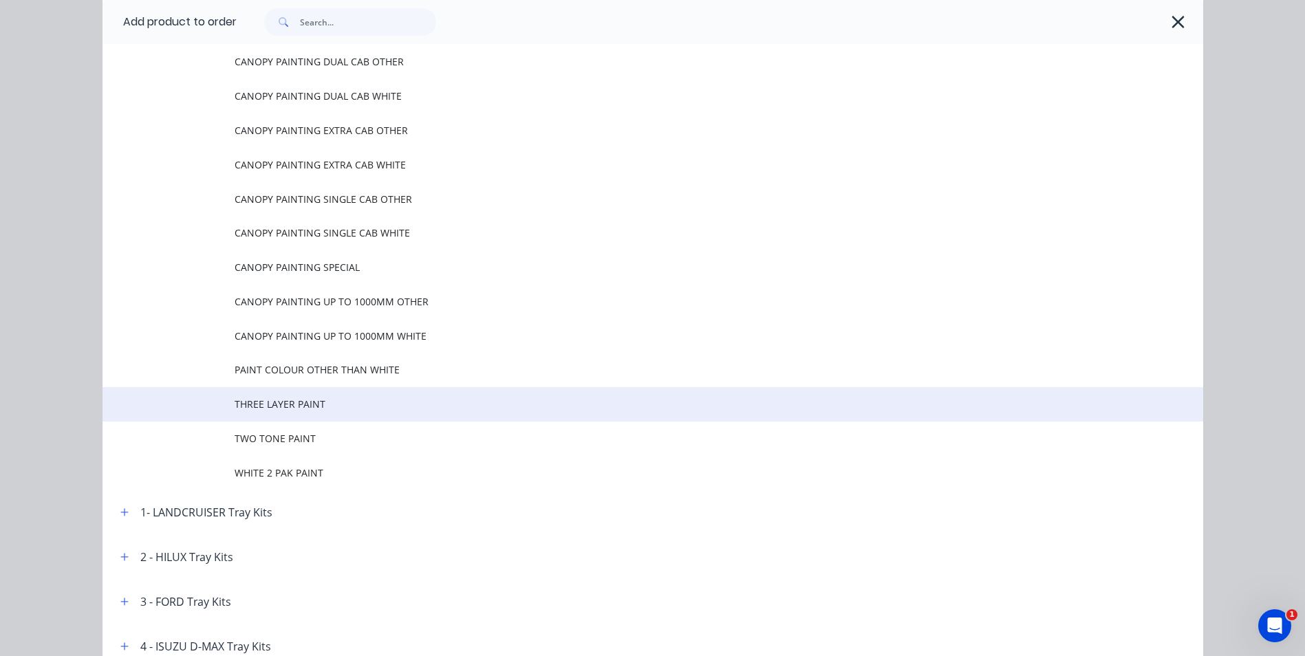
click at [312, 402] on span "THREE LAYER PAINT" at bounding box center [622, 404] width 775 height 14
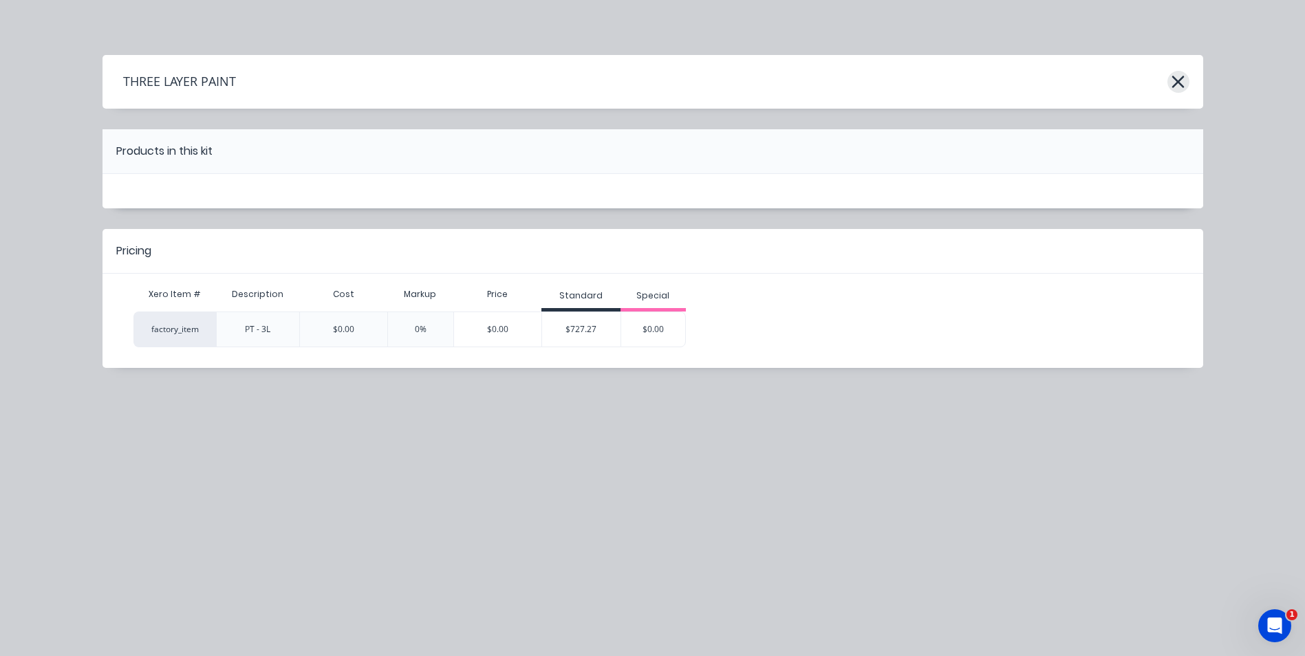
click at [1177, 83] on icon "button" at bounding box center [1178, 82] width 12 height 12
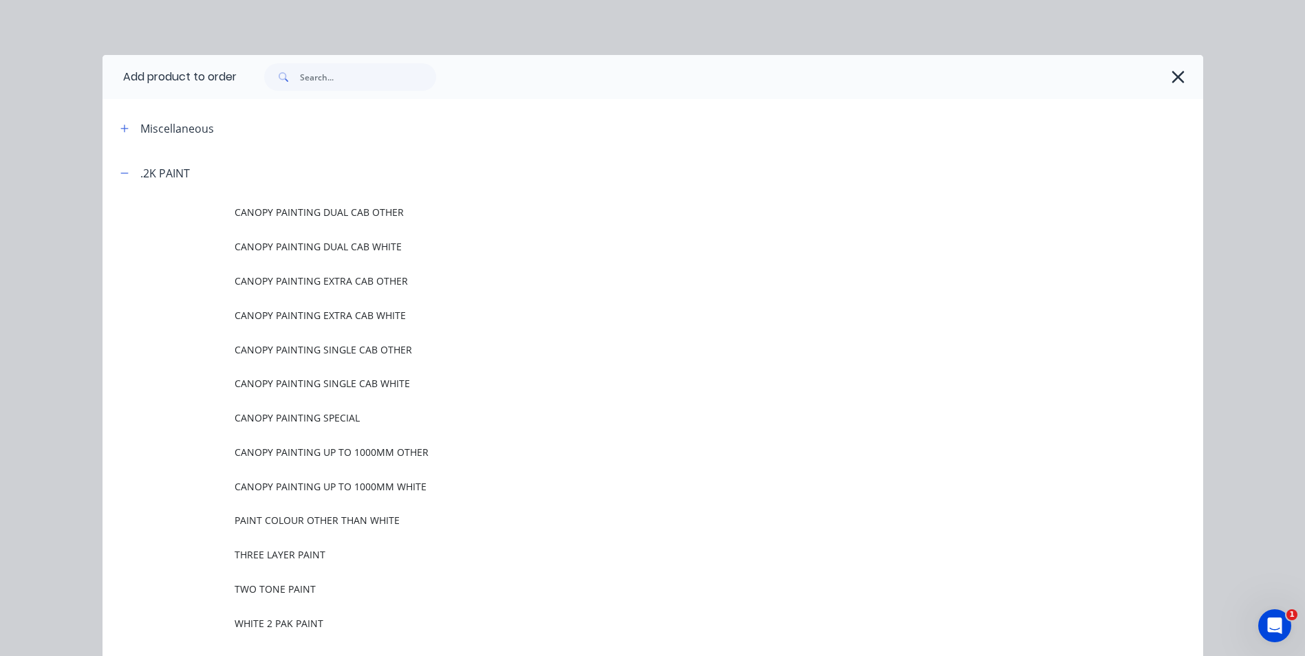
scroll to position [151, 0]
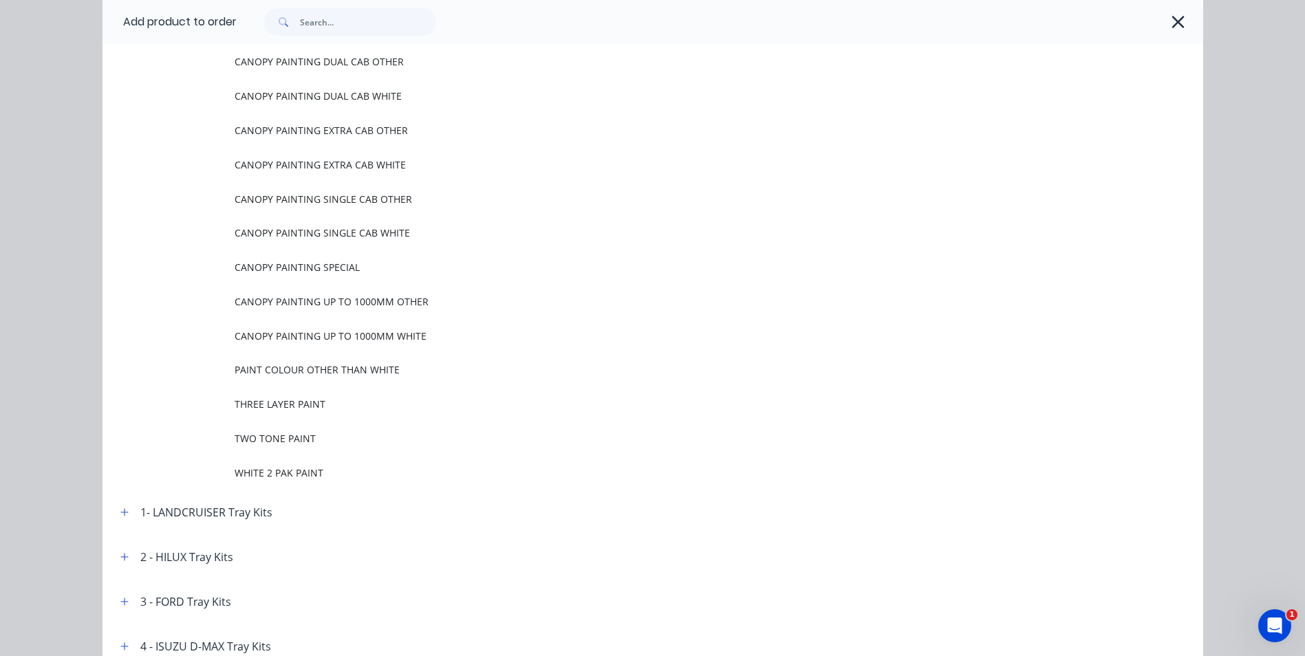
click at [341, 367] on span "PAINT COLOUR OTHER THAN WHITE" at bounding box center [622, 370] width 775 height 14
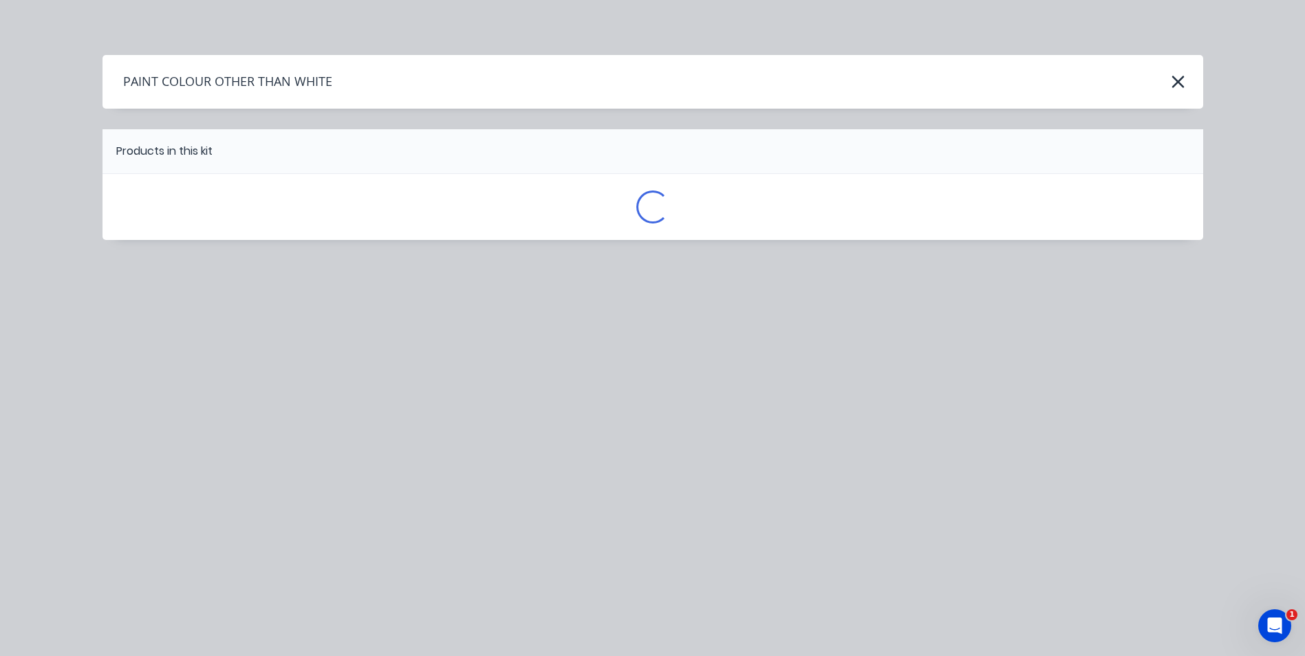
scroll to position [0, 0]
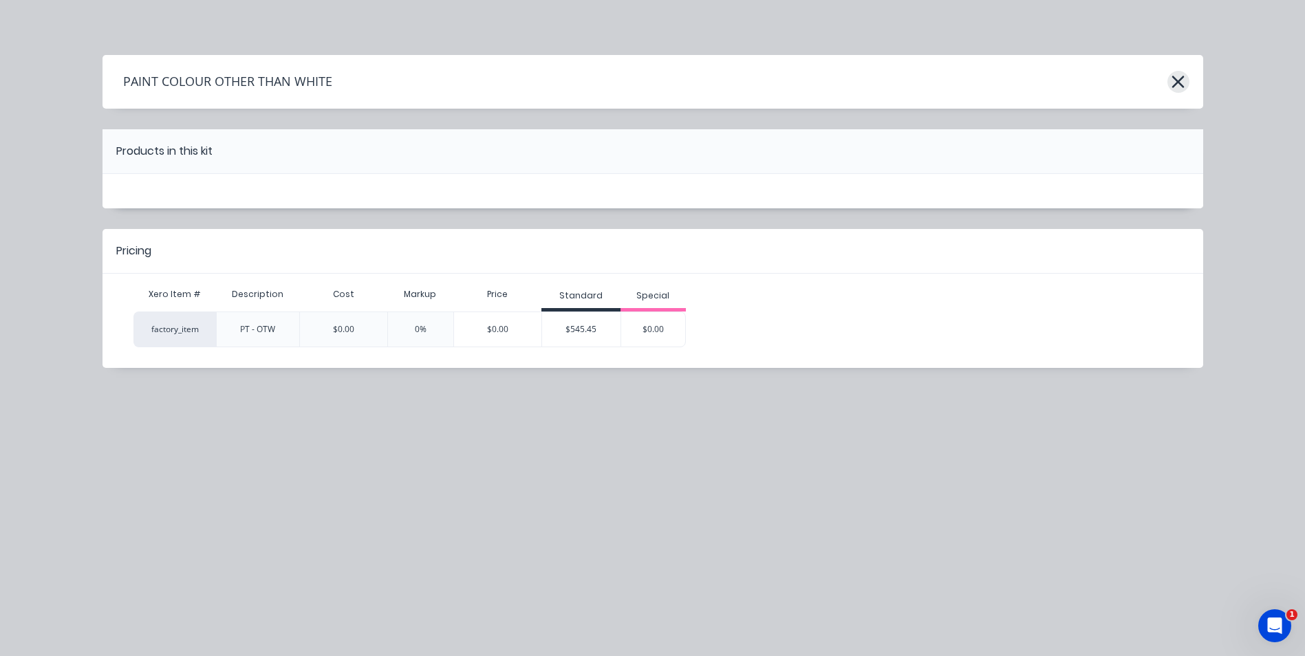
click at [1180, 85] on icon "button" at bounding box center [1178, 82] width 12 height 12
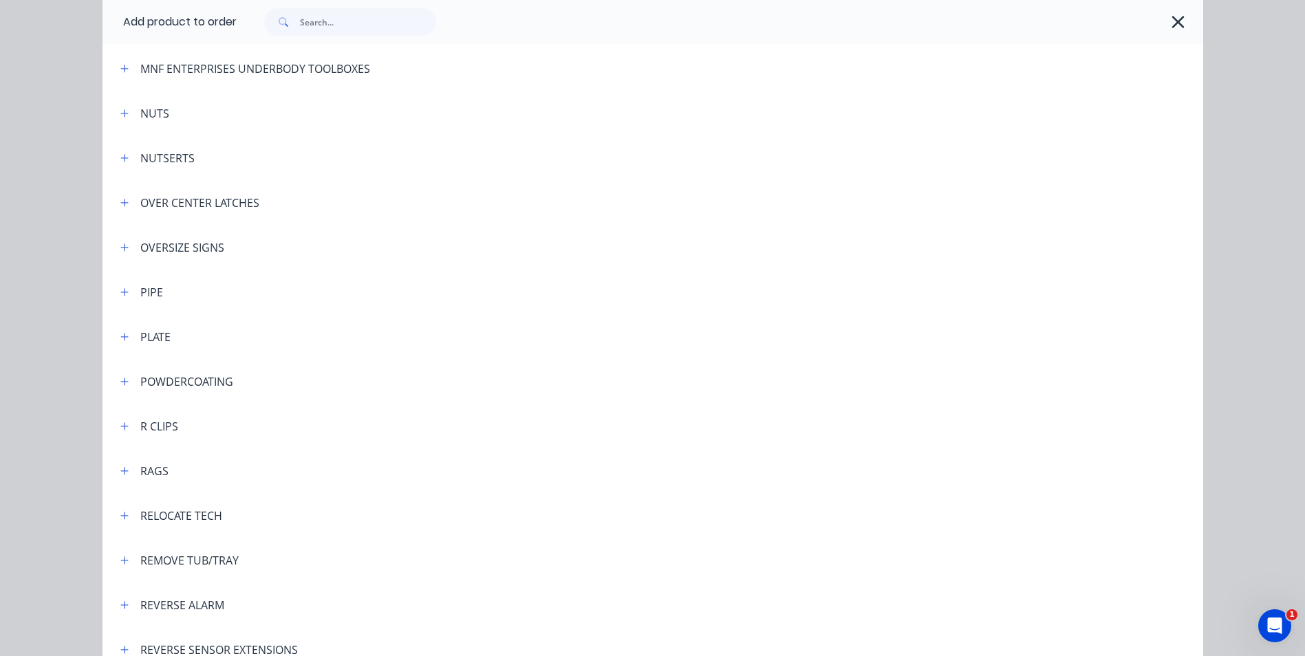
scroll to position [3659, 0]
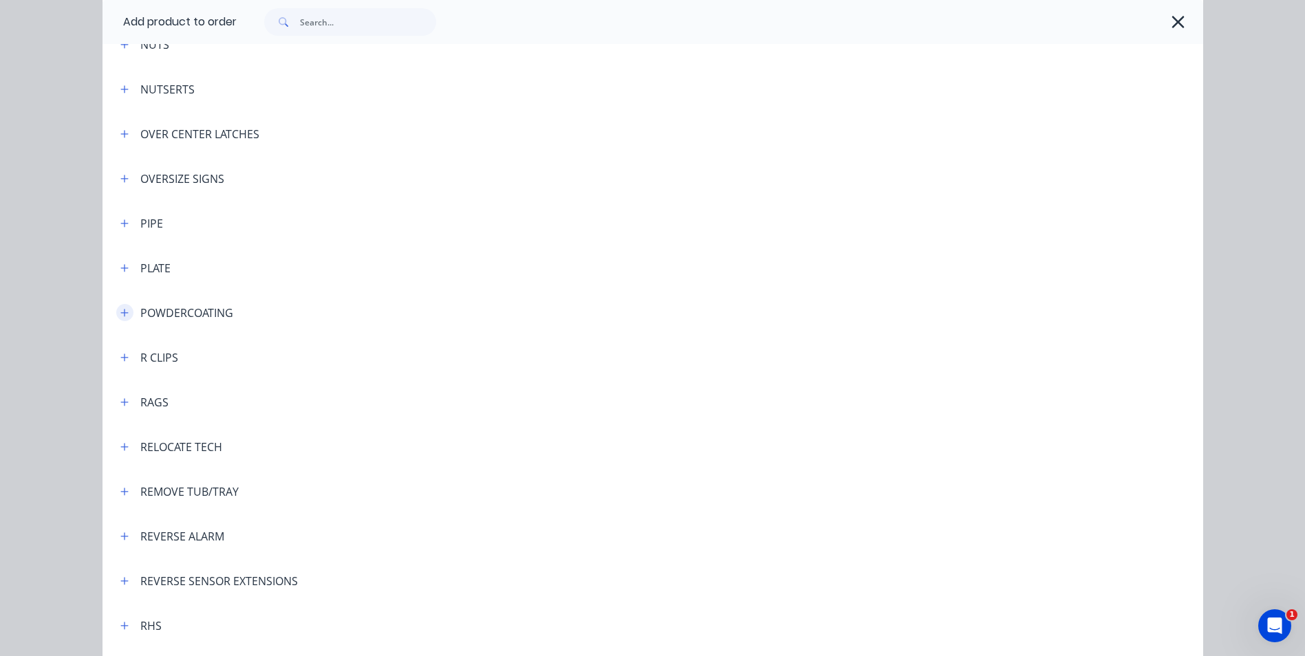
click at [116, 314] on button "button" at bounding box center [124, 312] width 17 height 17
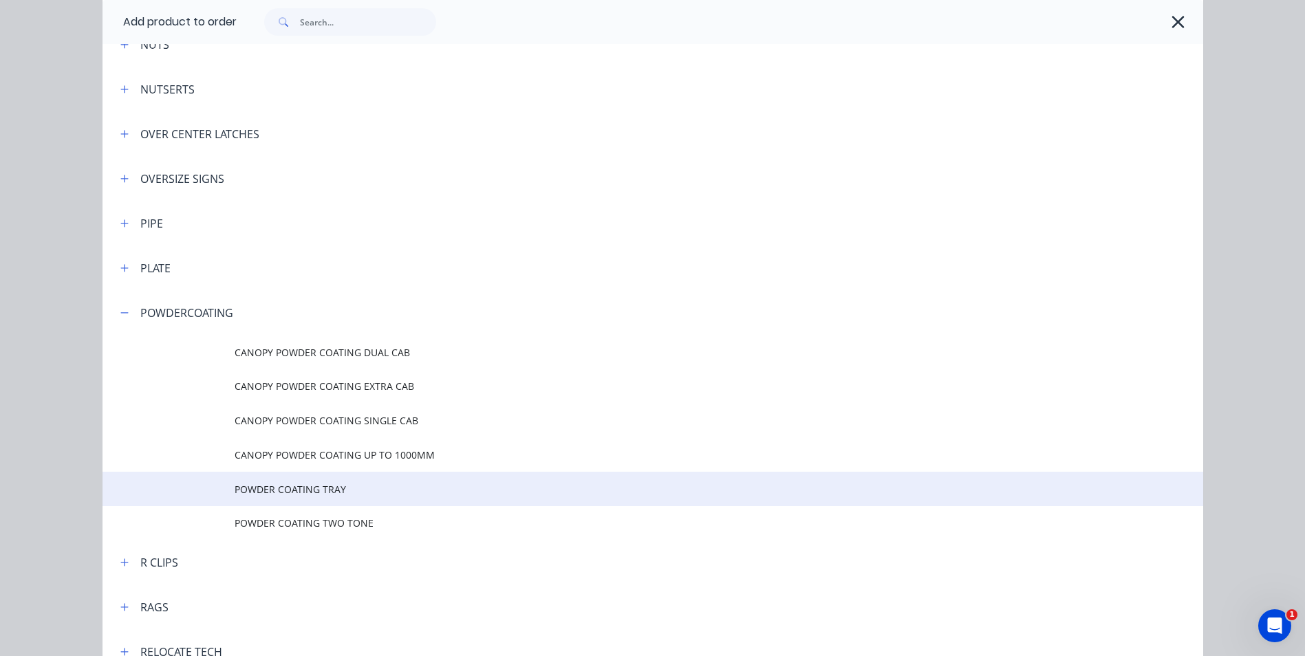
click at [316, 488] on span "POWDER COATING TRAY" at bounding box center [622, 489] width 775 height 14
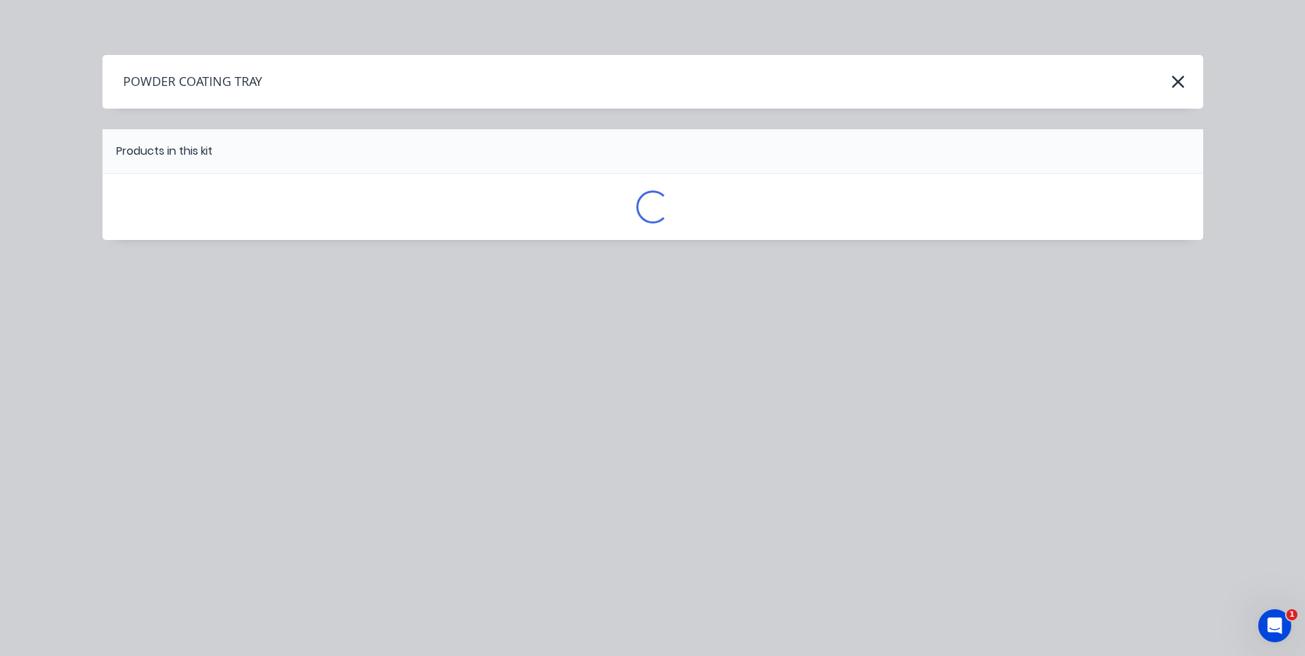
scroll to position [0, 0]
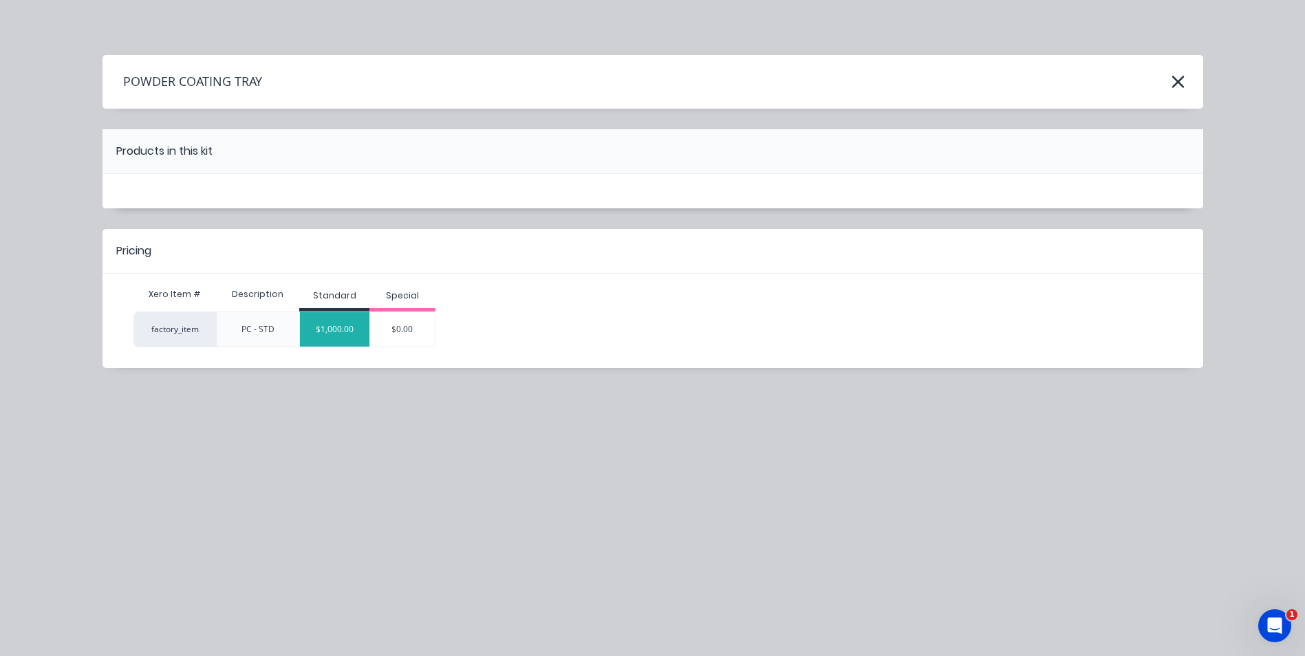
click at [338, 332] on div "$1,000.00" at bounding box center [334, 329] width 69 height 34
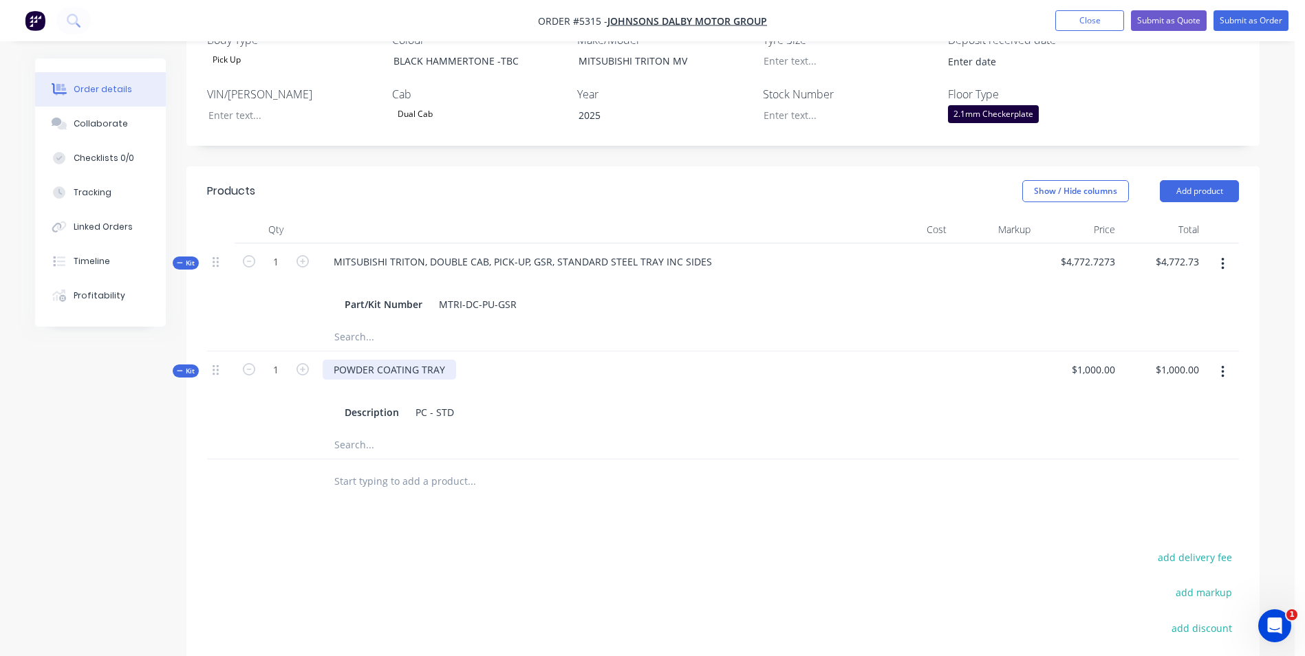
click at [445, 360] on div "POWDER COATING TRAY" at bounding box center [389, 370] width 133 height 20
click at [1194, 180] on button "Add product" at bounding box center [1199, 191] width 79 height 22
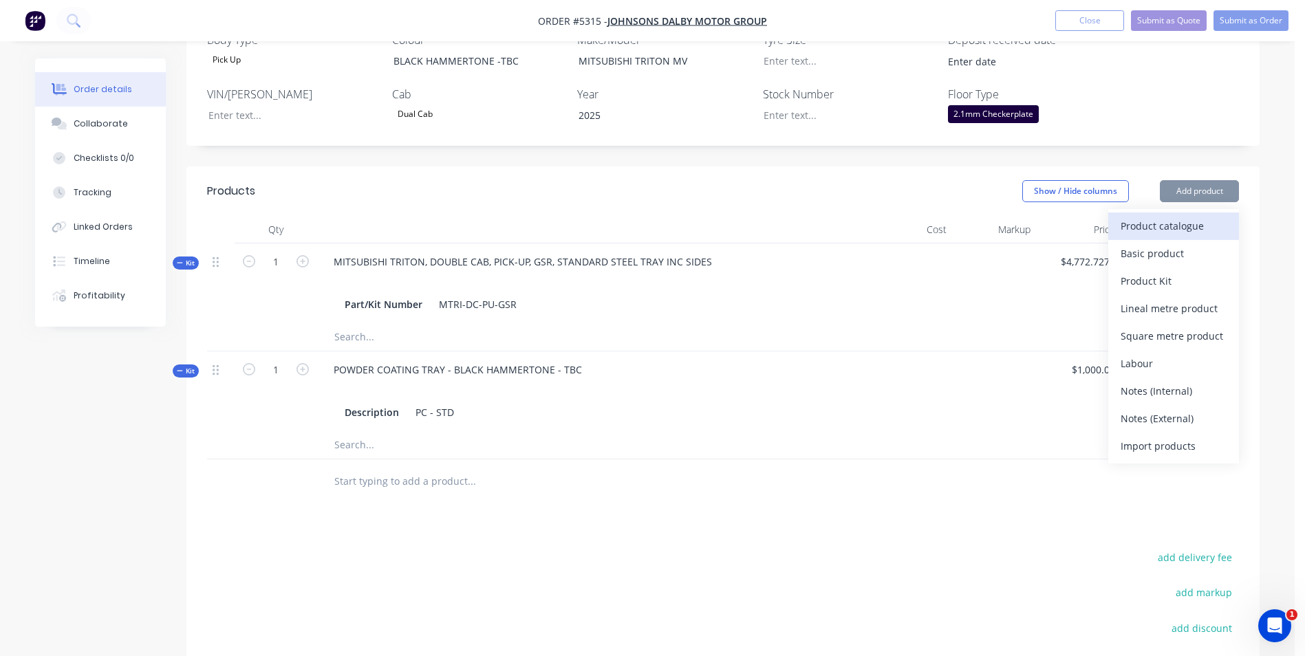
click at [1191, 216] on div "Product catalogue" at bounding box center [1174, 226] width 106 height 20
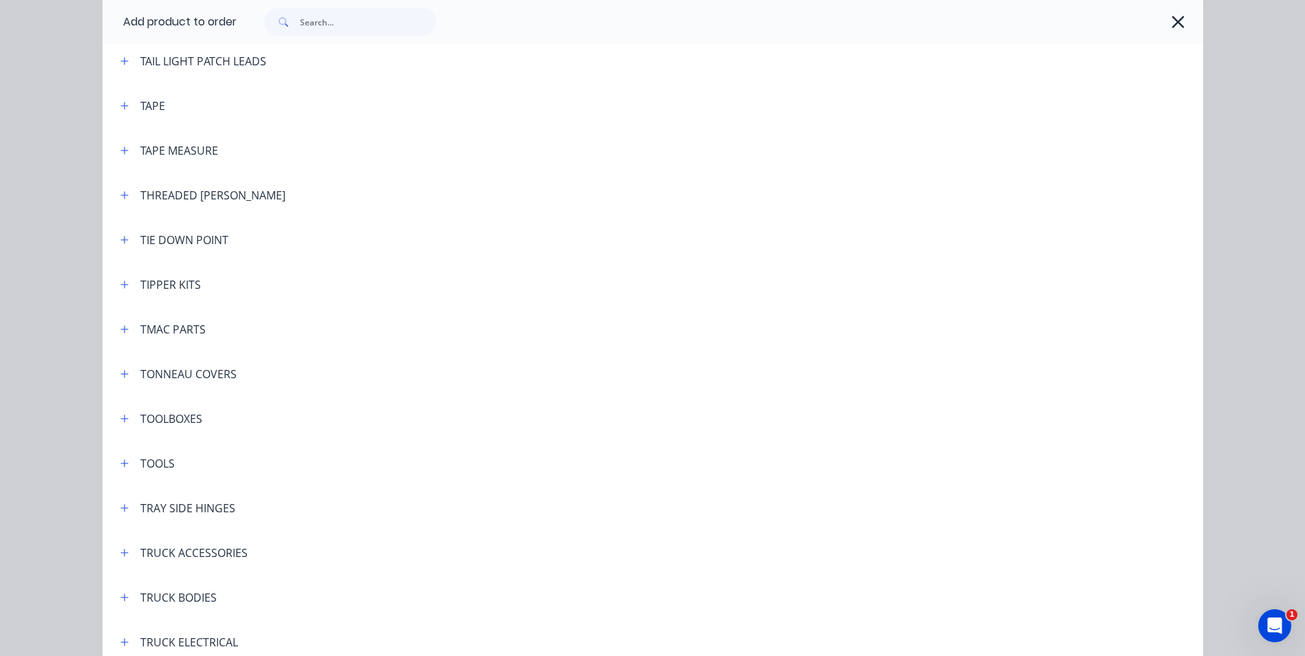
scroll to position [4541, 0]
click at [122, 420] on icon "button" at bounding box center [124, 418] width 8 height 10
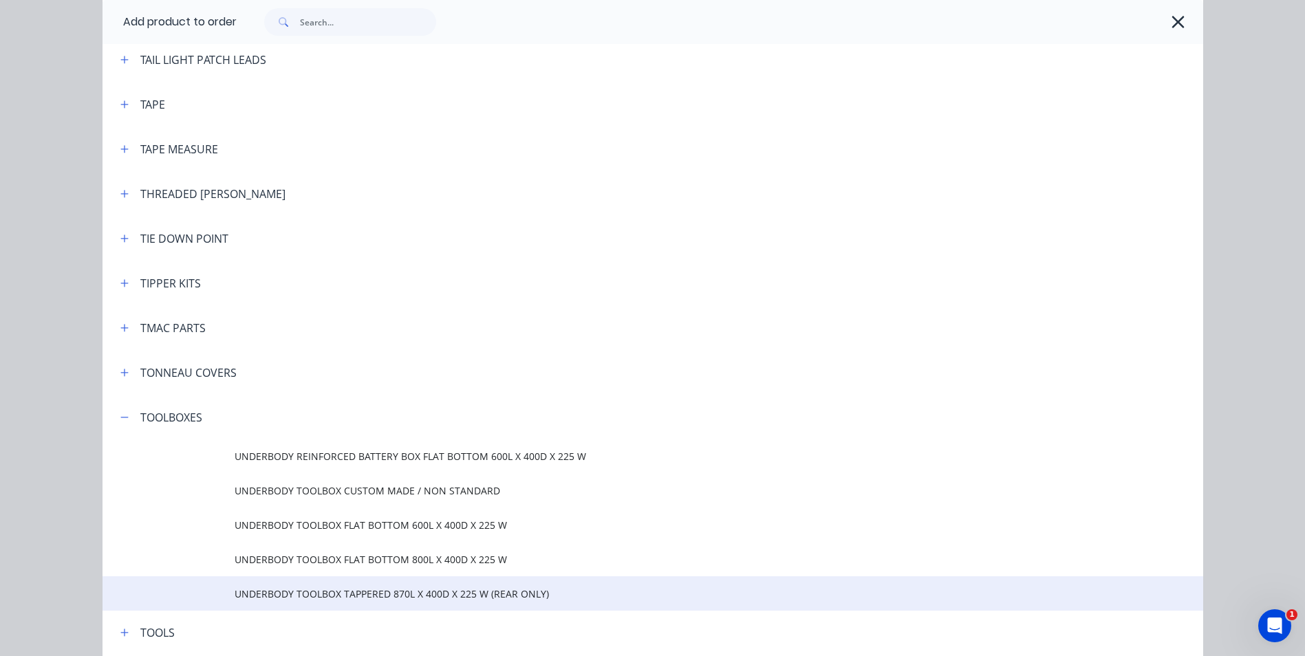
click at [382, 596] on span "UNDERBODY TOOLBOX TAPPERED 870L X 400D X 225 W (REAR ONLY)" at bounding box center [622, 594] width 775 height 14
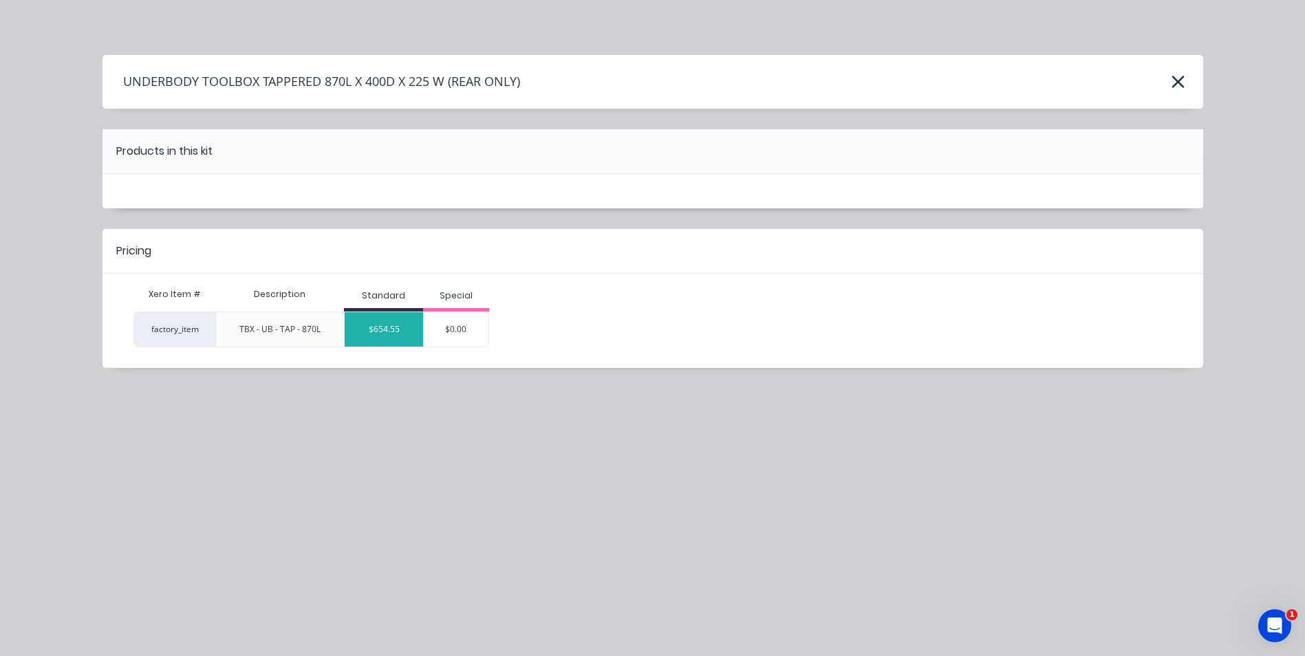
click at [397, 326] on div "$654.55" at bounding box center [384, 329] width 78 height 34
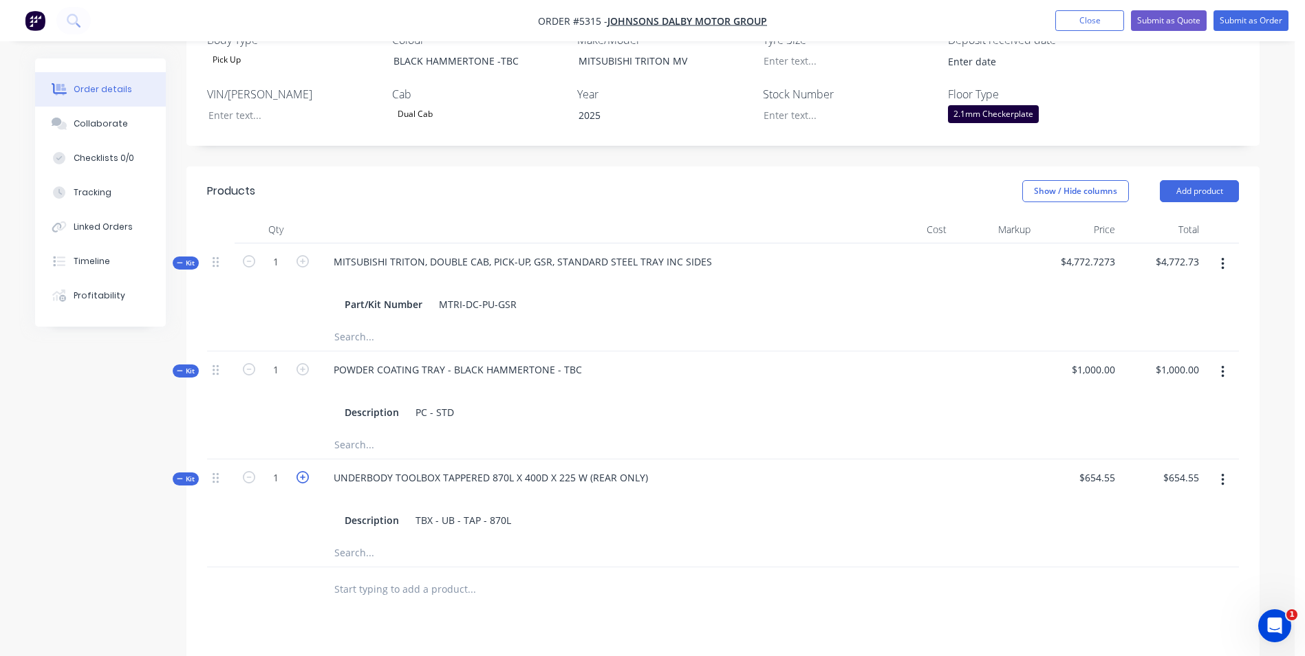
click at [304, 471] on icon "button" at bounding box center [303, 477] width 12 height 12
type input "2"
type input "$1,309.10"
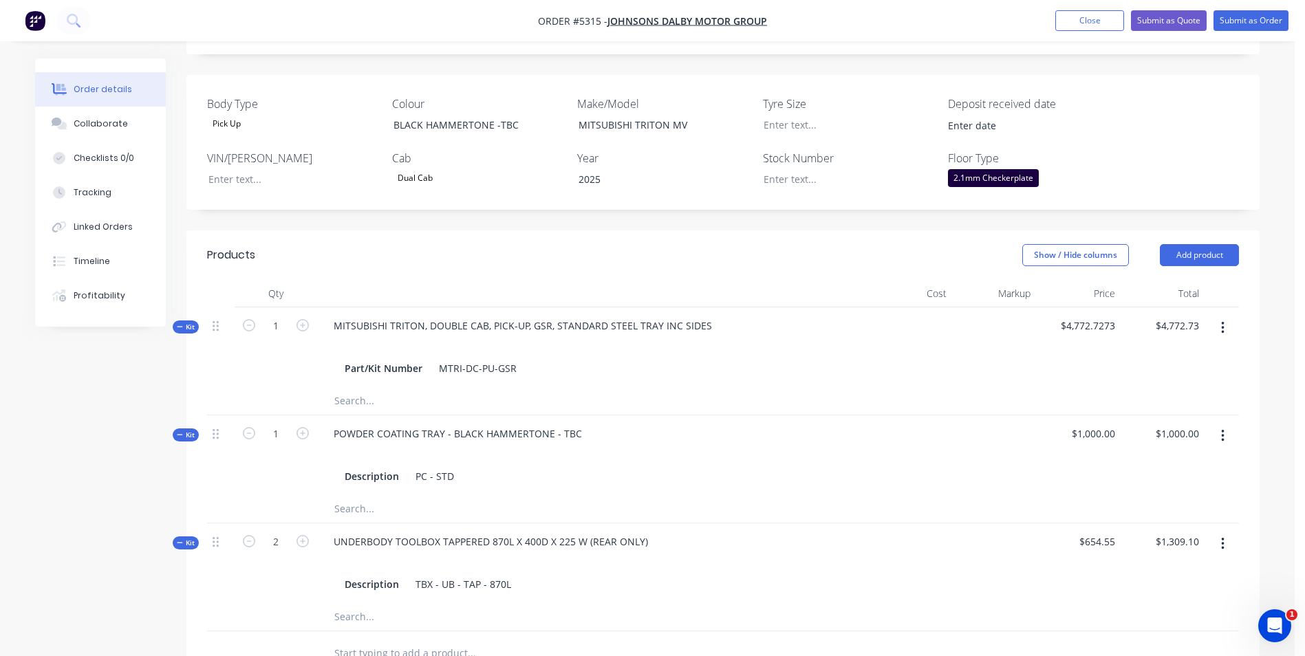
scroll to position [344, 0]
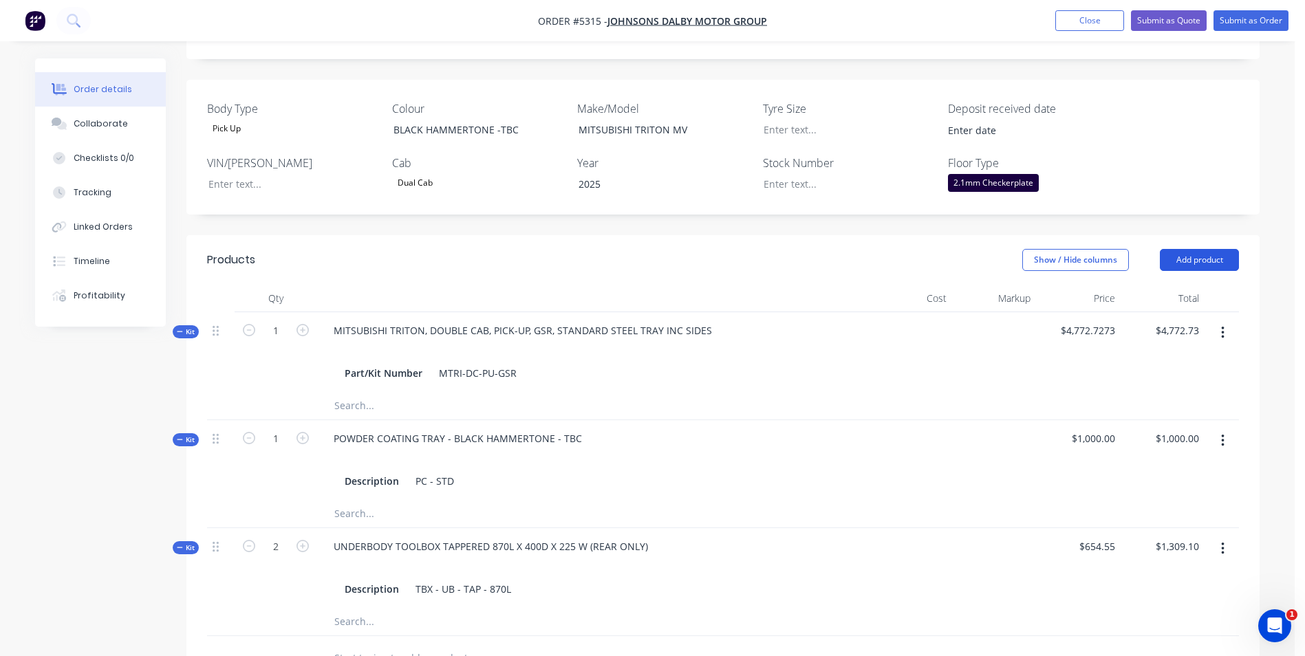
click at [1217, 249] on button "Add product" at bounding box center [1199, 260] width 79 height 22
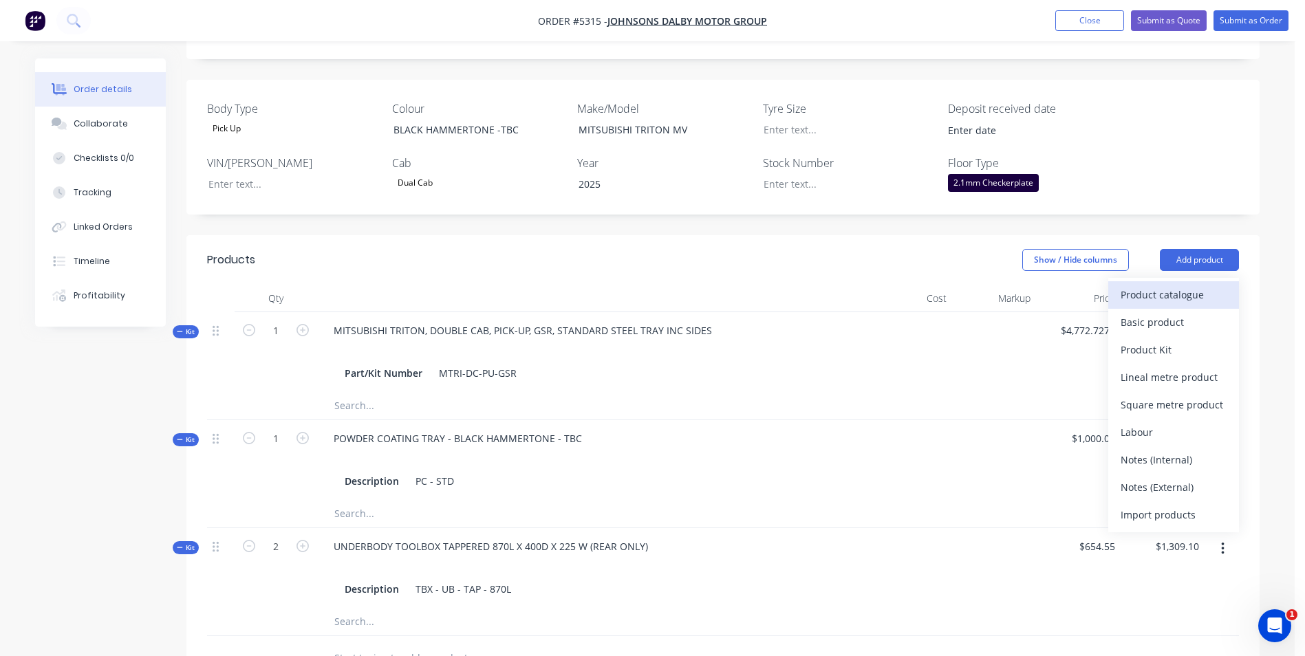
click at [1200, 285] on div "Product catalogue" at bounding box center [1174, 295] width 106 height 20
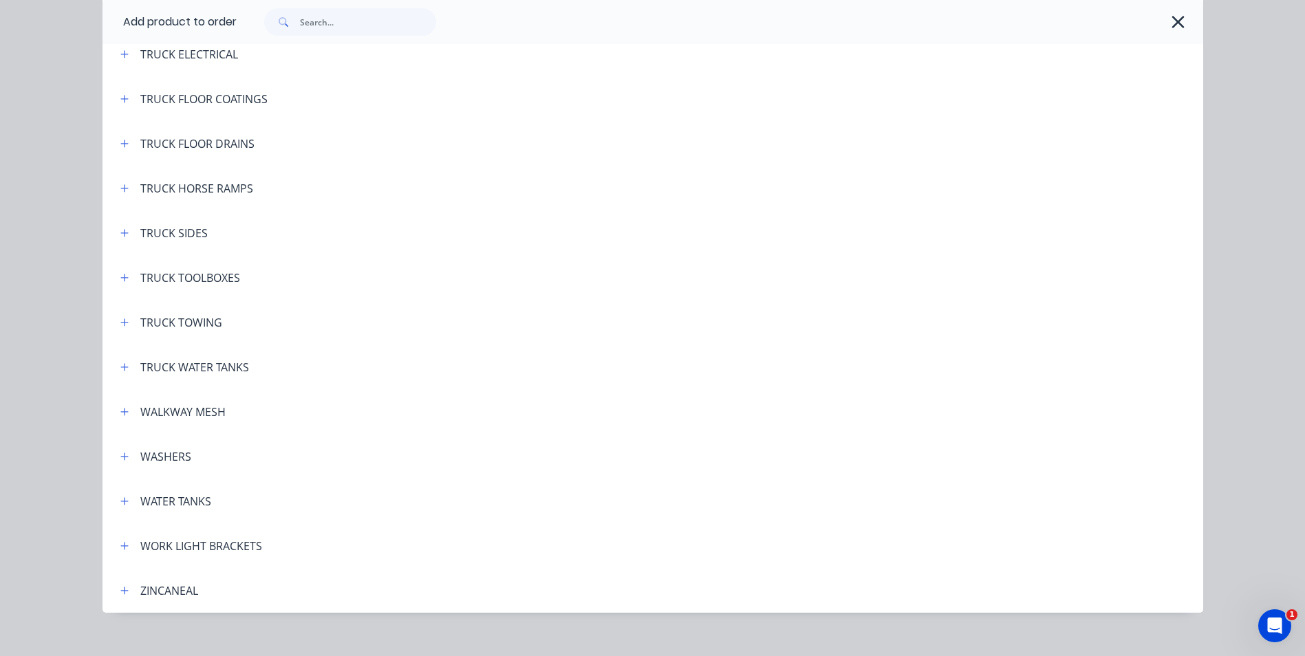
scroll to position [5145, 0]
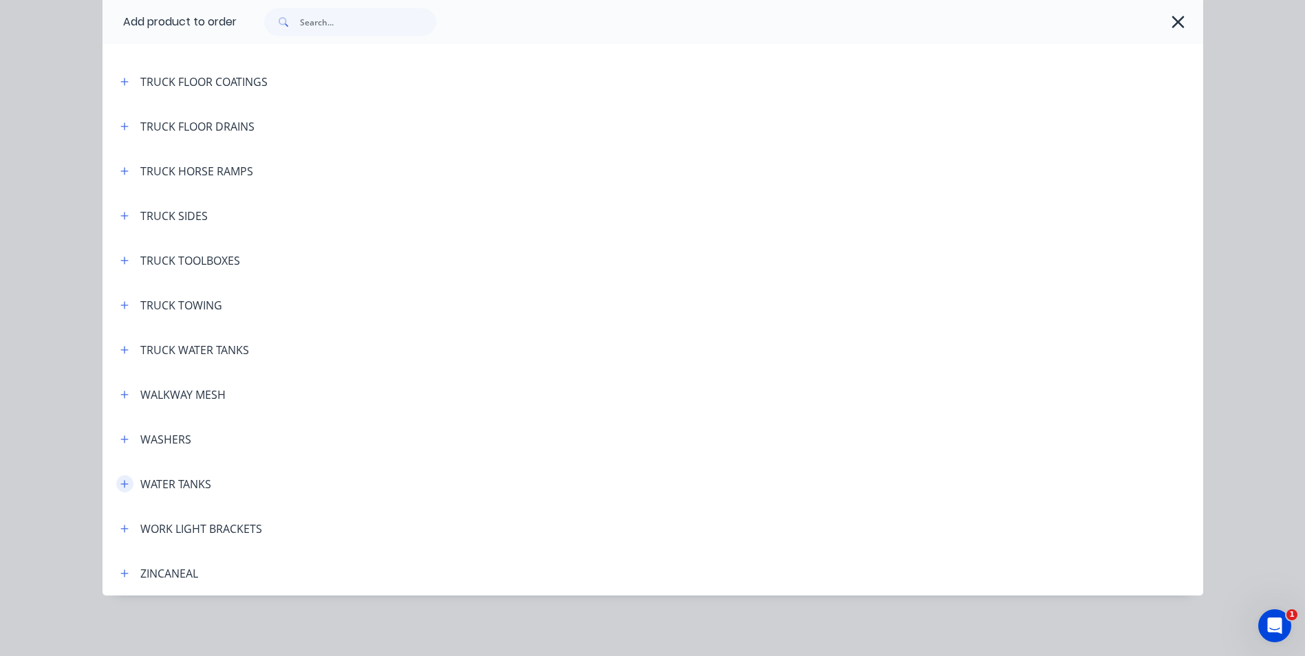
click at [125, 483] on button "button" at bounding box center [124, 483] width 17 height 17
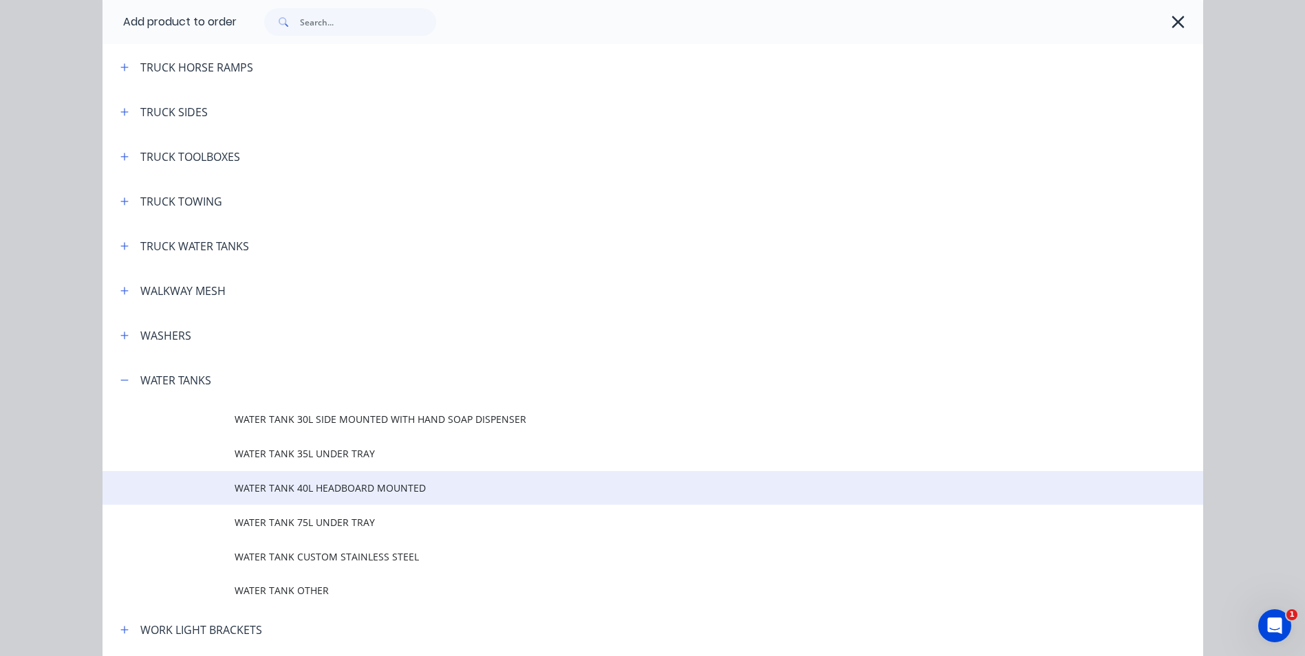
scroll to position [5282, 0]
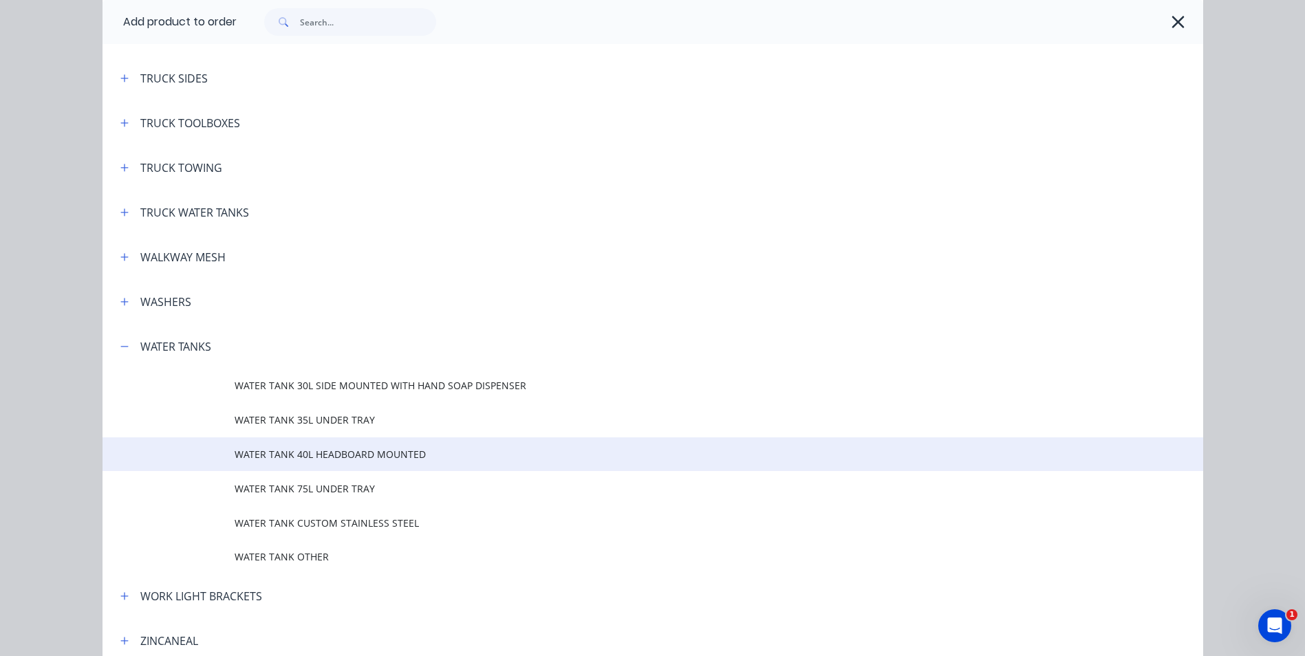
click at [368, 463] on td "WATER TANK 40L HEADBOARD MOUNTED" at bounding box center [719, 455] width 969 height 34
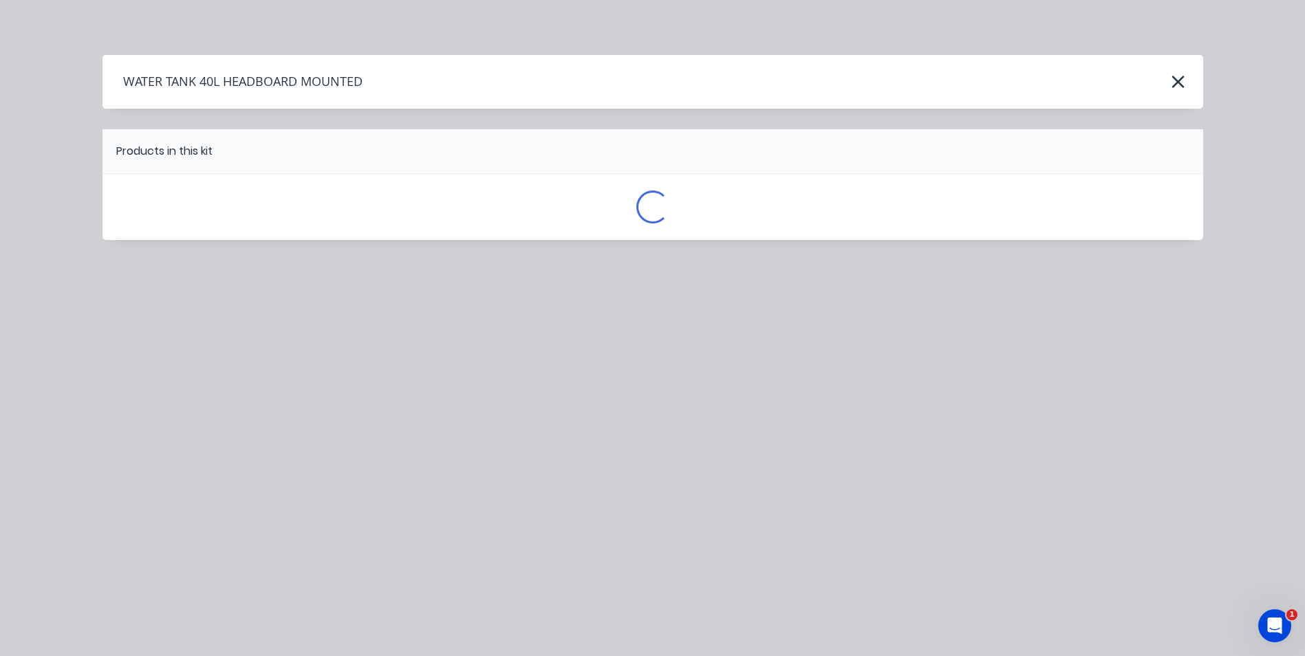
scroll to position [0, 0]
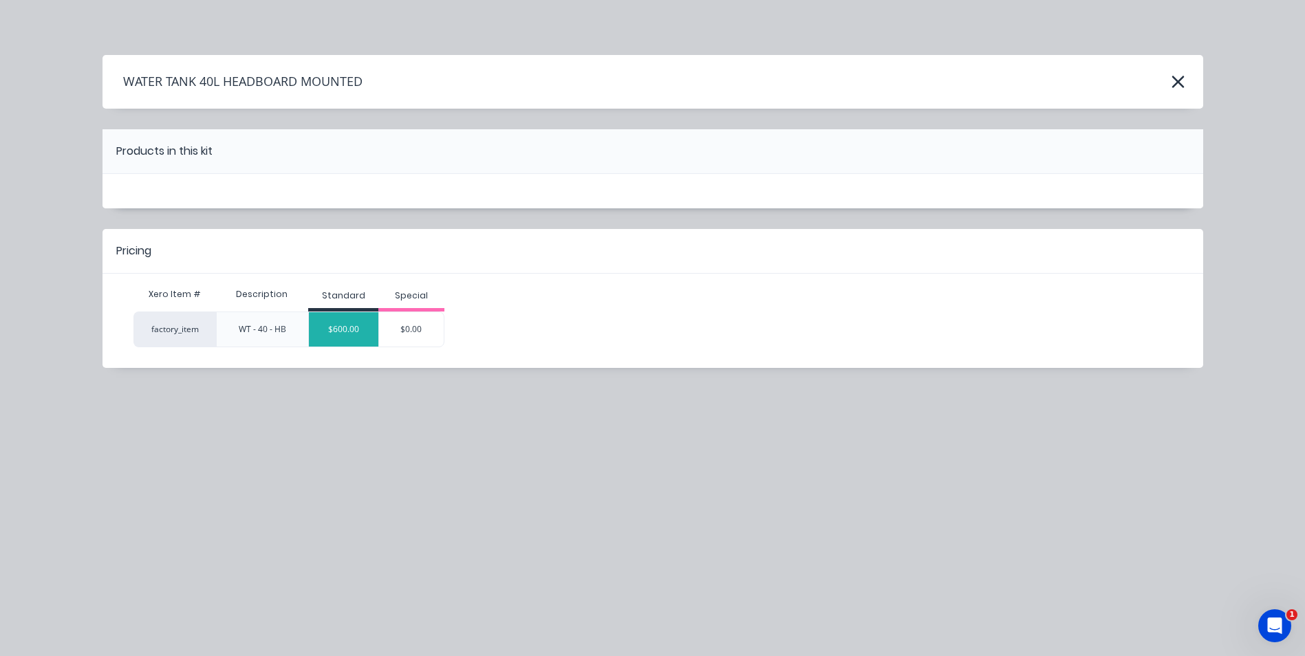
click at [354, 340] on div "$600.00" at bounding box center [343, 329] width 69 height 34
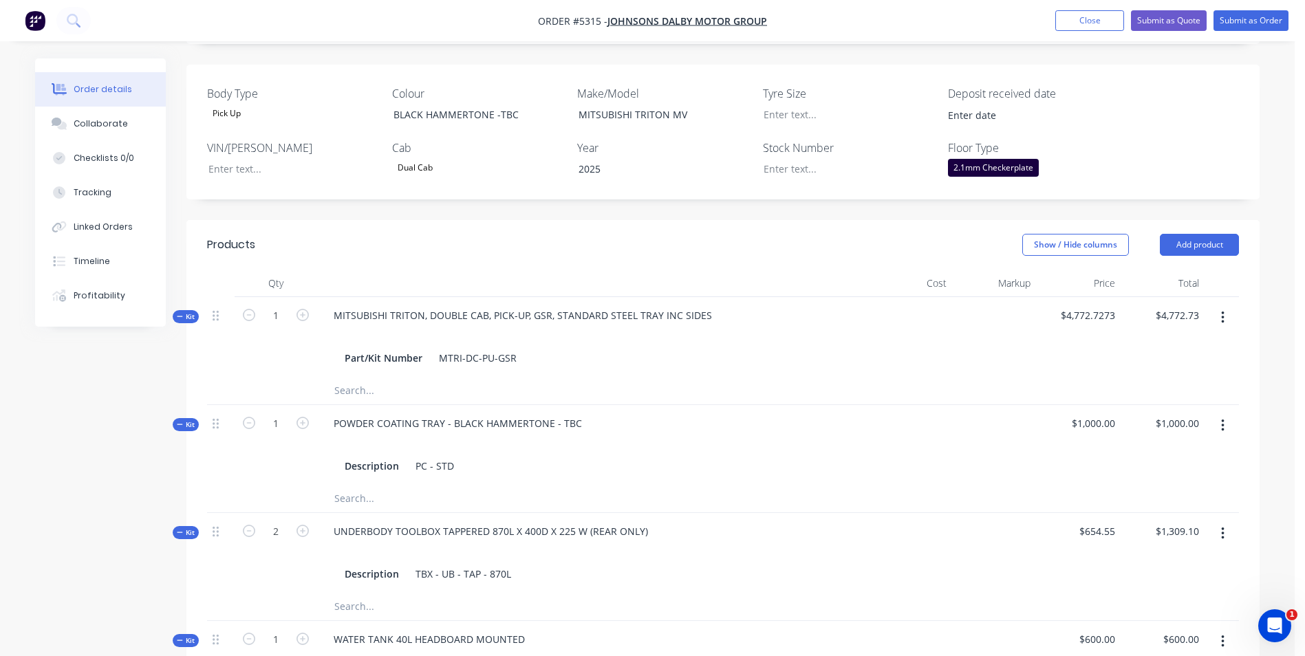
scroll to position [357, 0]
click at [1213, 236] on button "Add product" at bounding box center [1199, 247] width 79 height 22
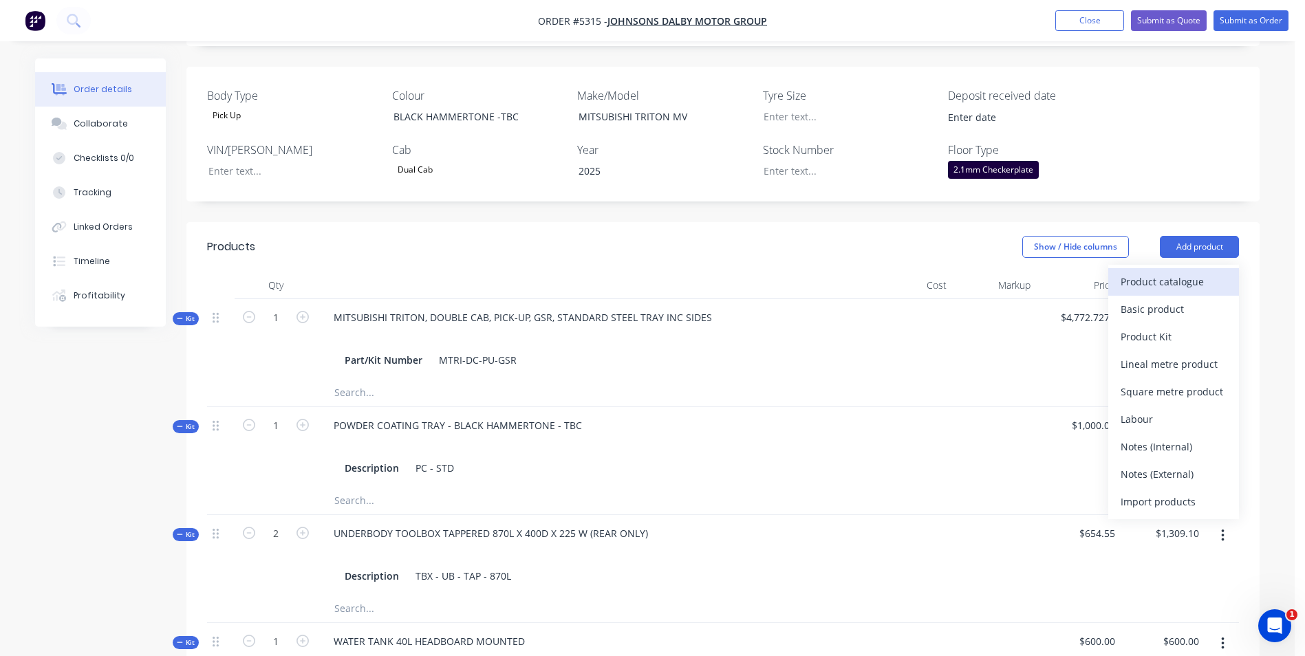
click at [1201, 272] on div "Product catalogue" at bounding box center [1174, 282] width 106 height 20
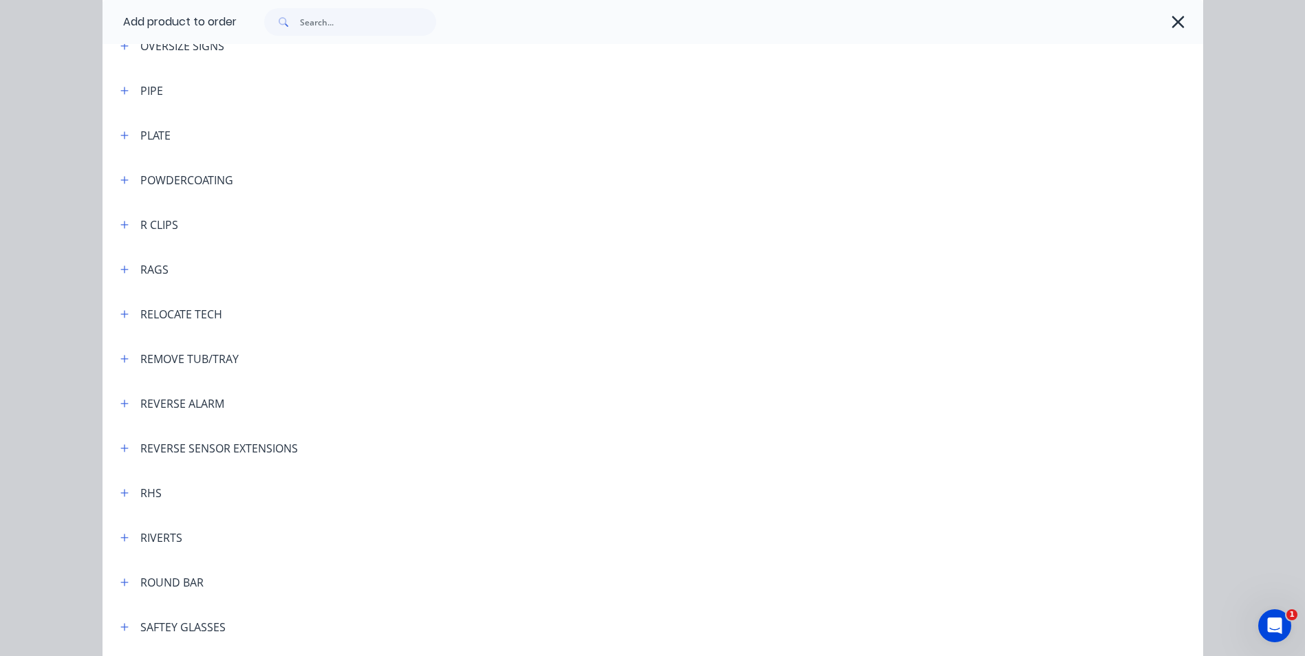
scroll to position [3371, 0]
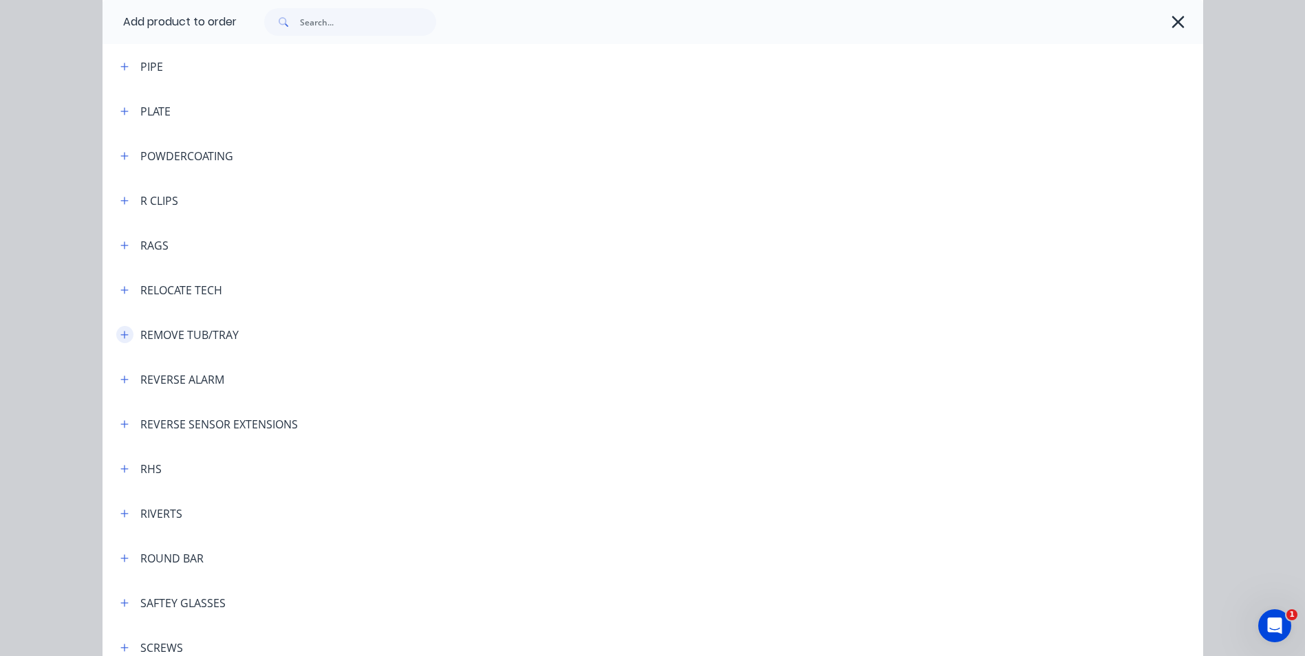
click at [123, 332] on icon "button" at bounding box center [124, 335] width 8 height 10
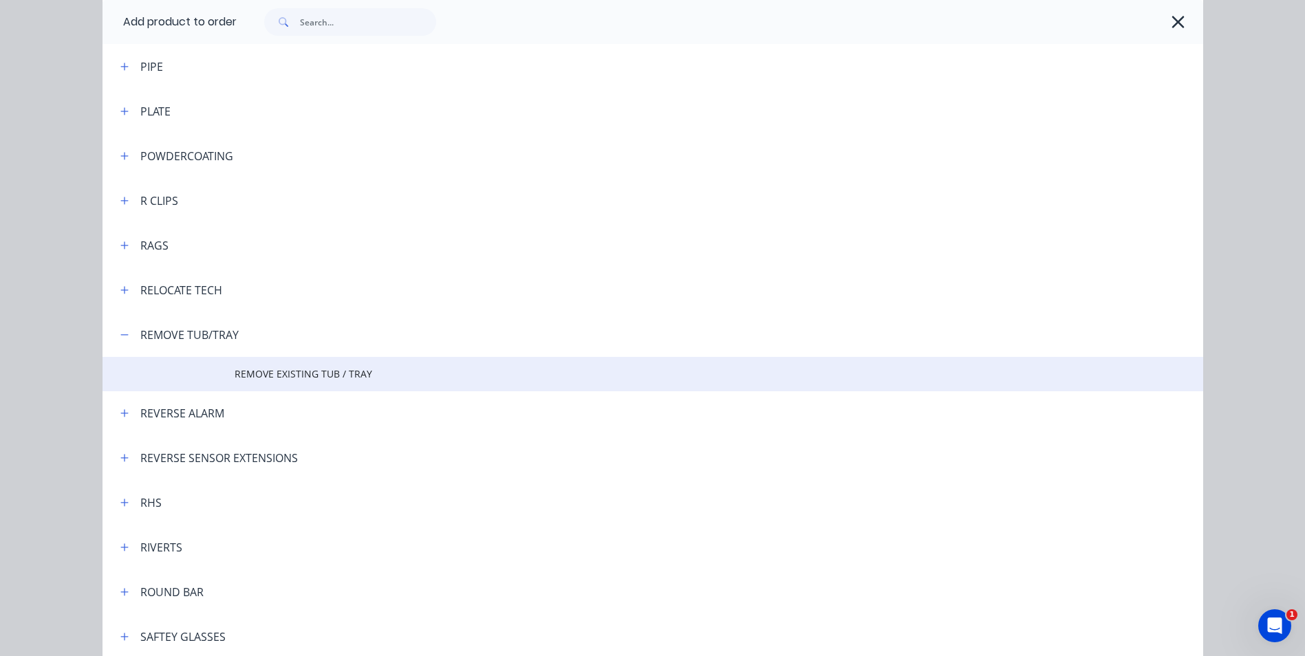
click at [282, 374] on span "REMOVE EXISTING TUB / TRAY" at bounding box center [622, 374] width 775 height 14
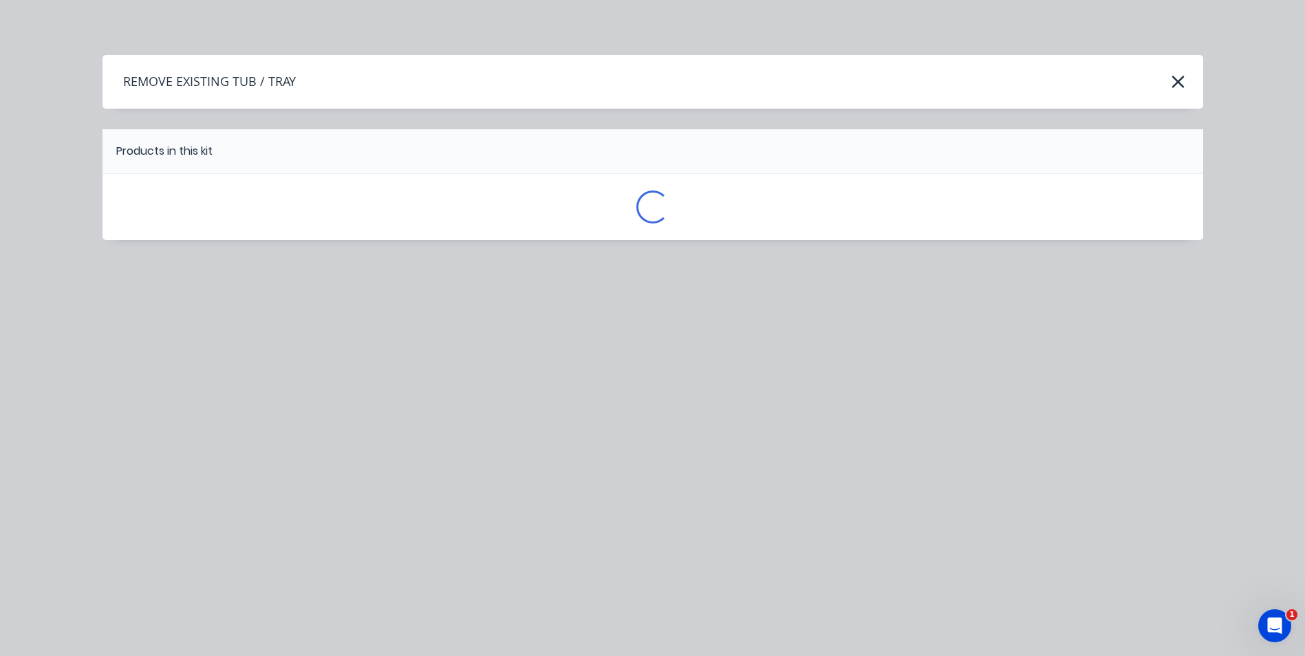
scroll to position [0, 0]
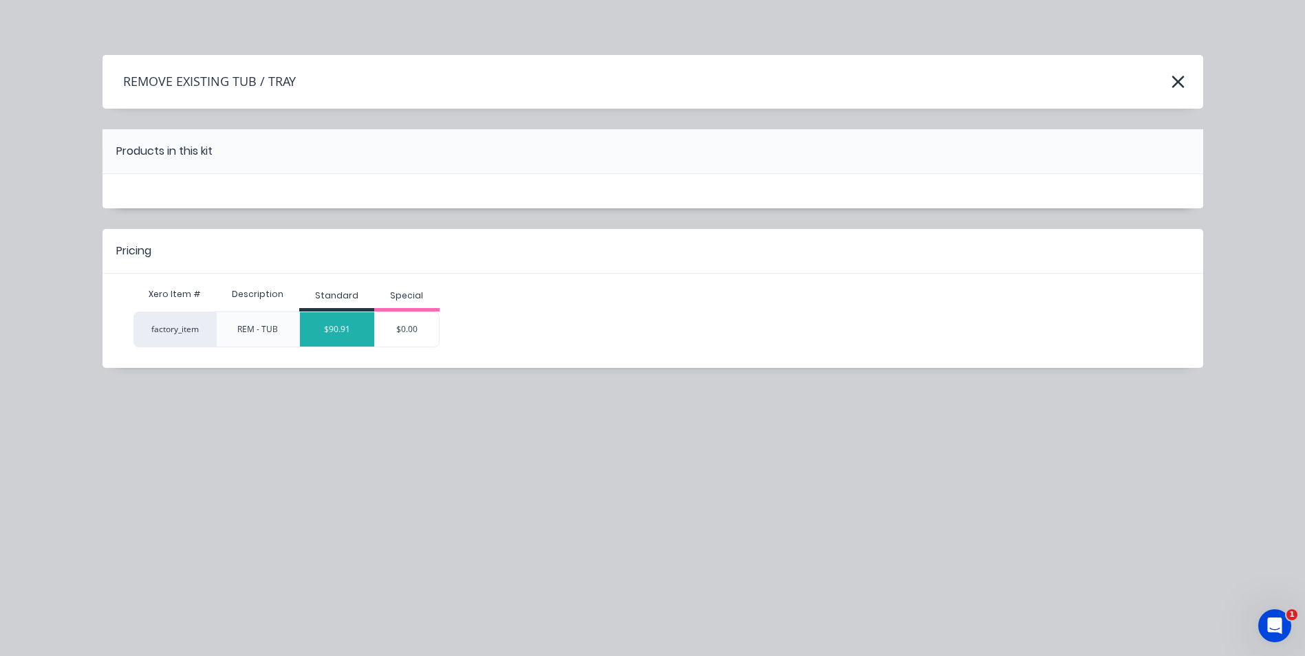
click at [369, 343] on div "$90.91" at bounding box center [337, 329] width 74 height 34
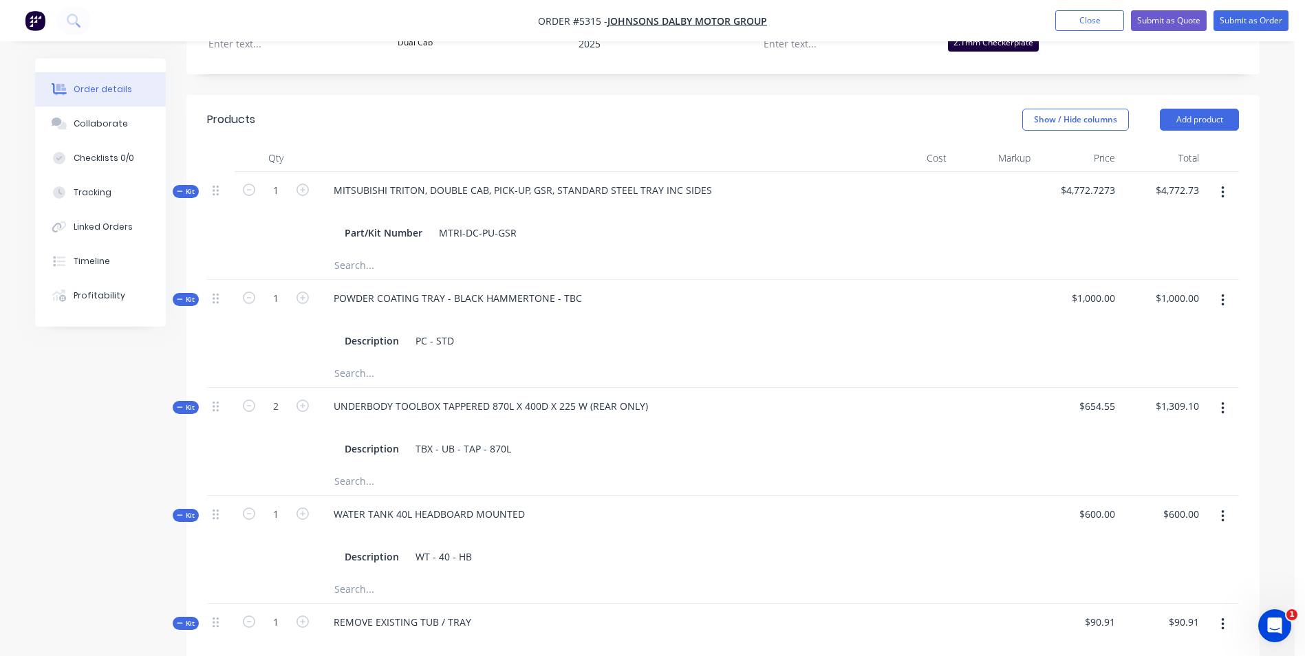
scroll to position [357, 0]
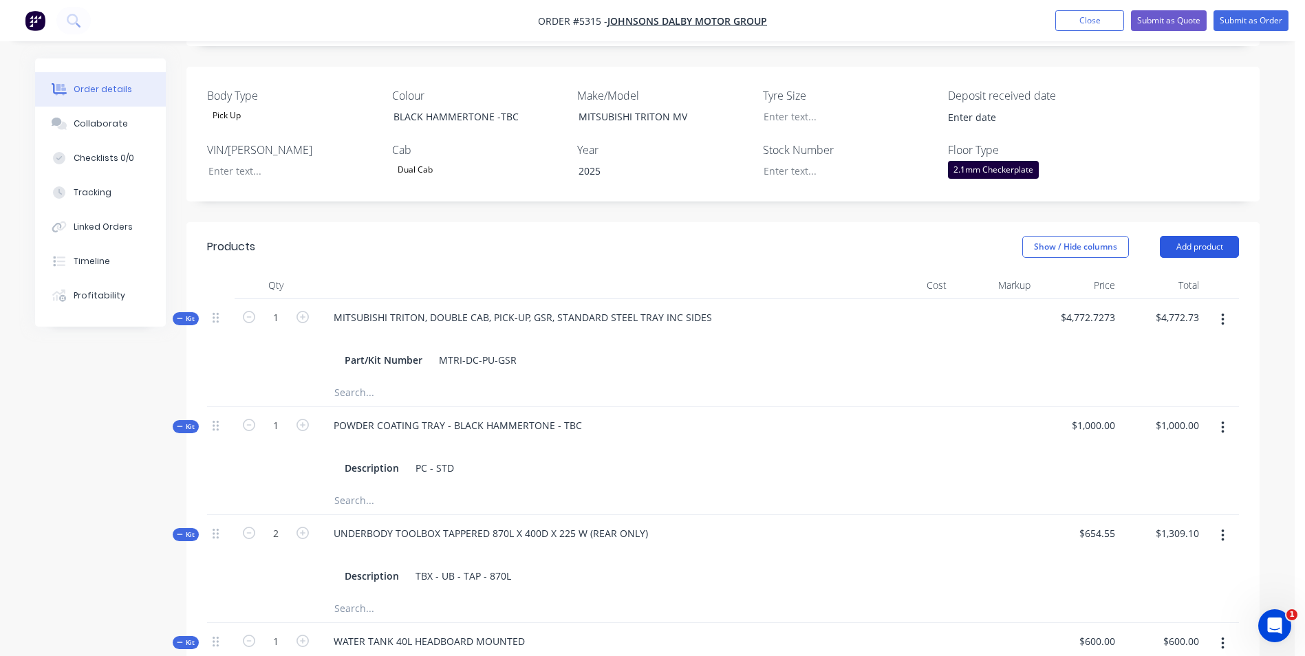
click at [1201, 236] on button "Add product" at bounding box center [1199, 247] width 79 height 22
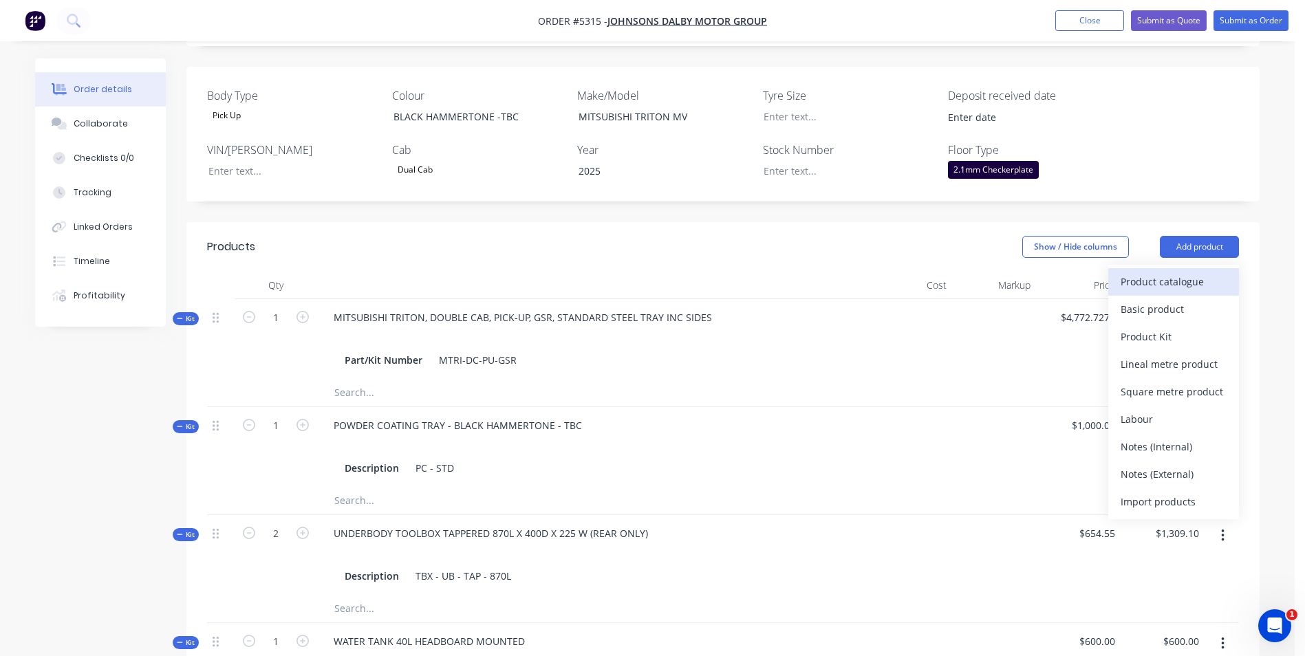
click at [1185, 272] on div "Product catalogue" at bounding box center [1174, 282] width 106 height 20
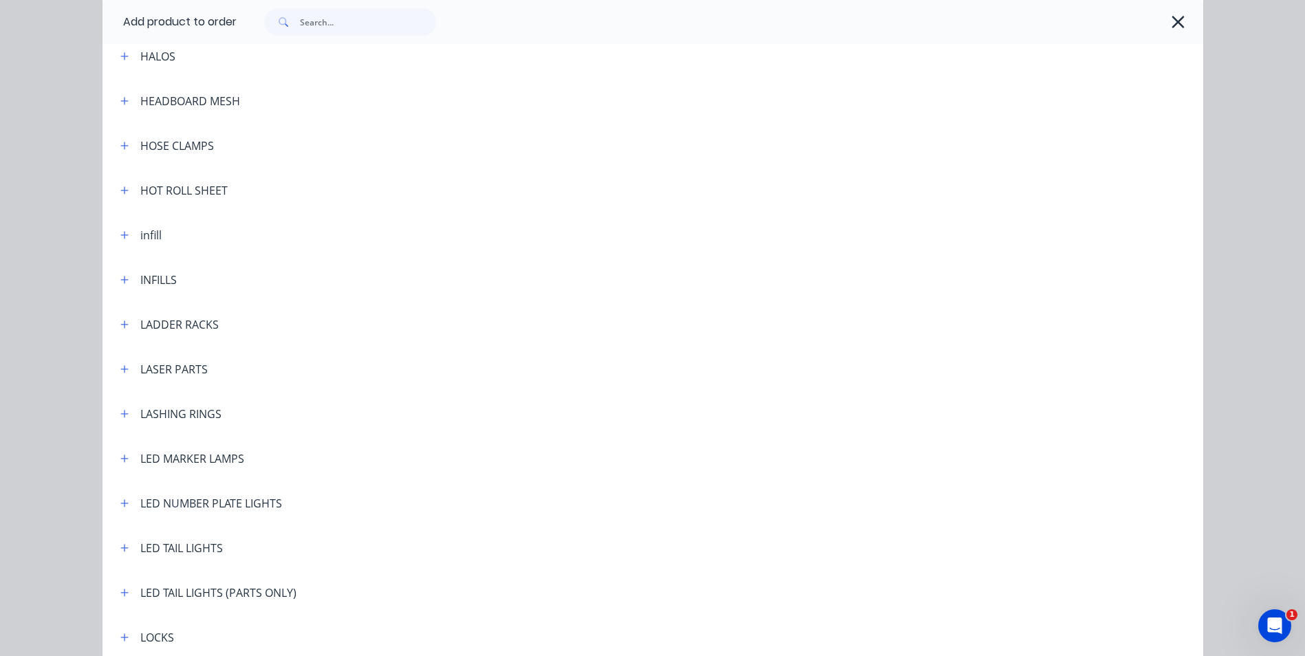
scroll to position [2064, 0]
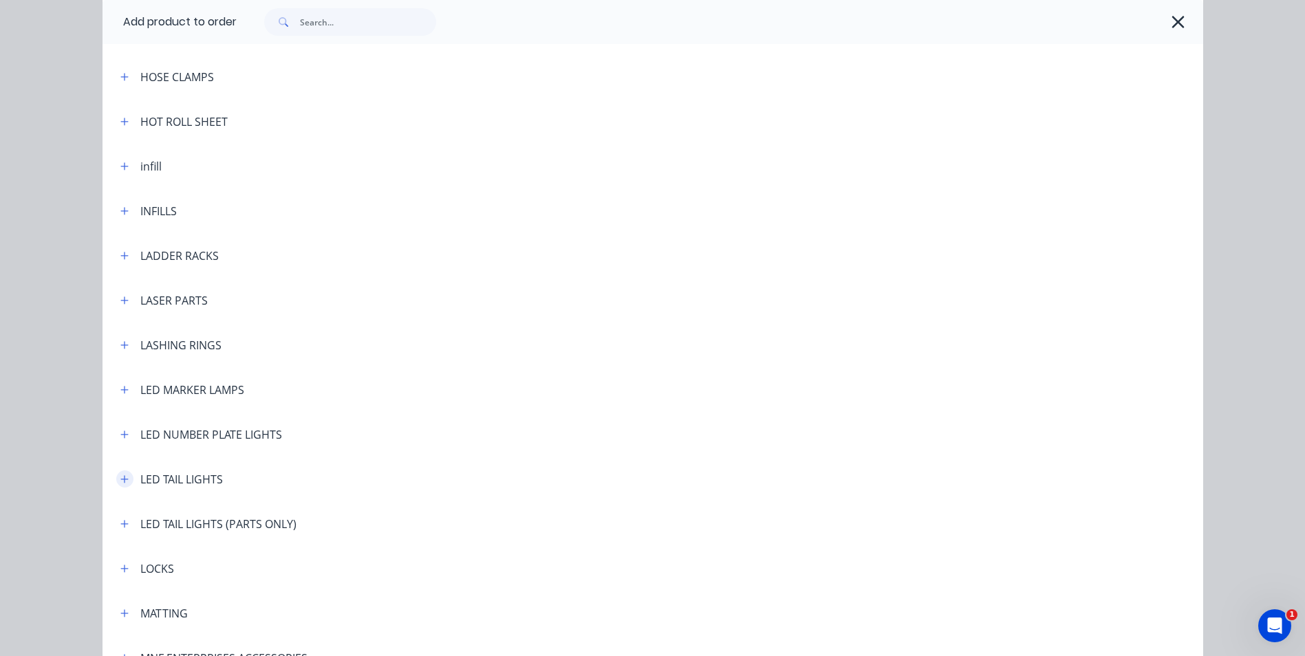
click at [116, 482] on button "button" at bounding box center [124, 479] width 17 height 17
click at [290, 553] on span "LED TAIL LIGHTS STD 283ARWM" at bounding box center [622, 553] width 775 height 14
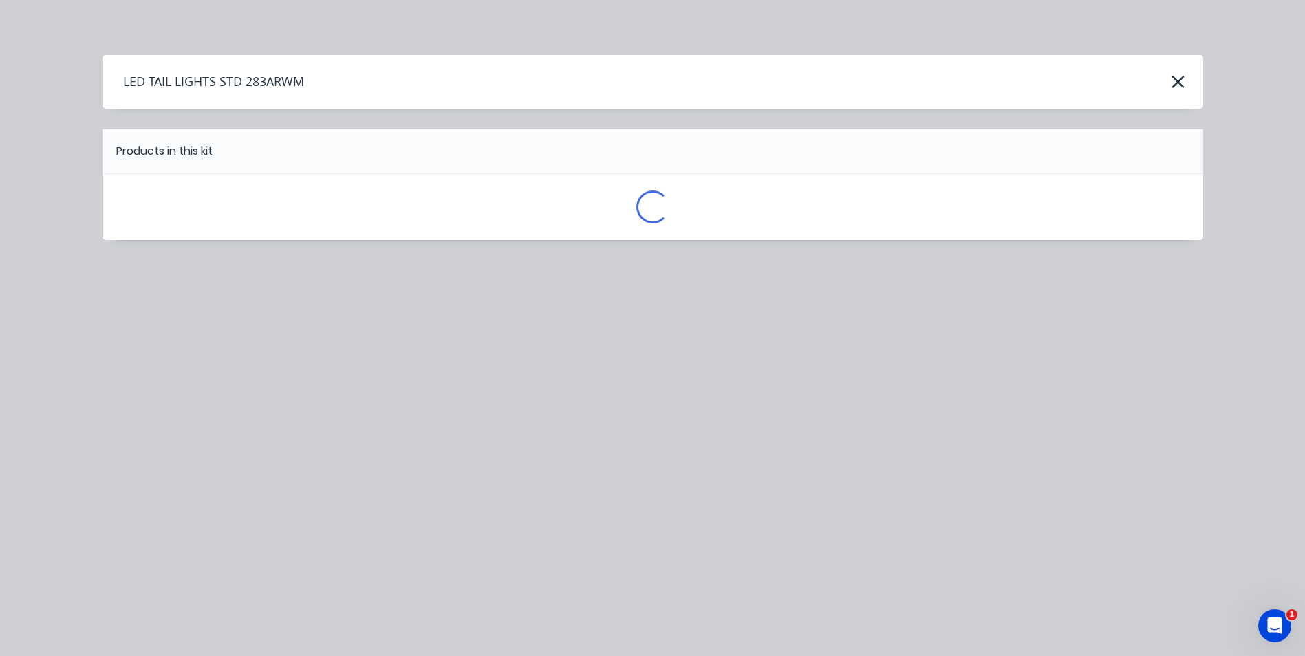
scroll to position [0, 0]
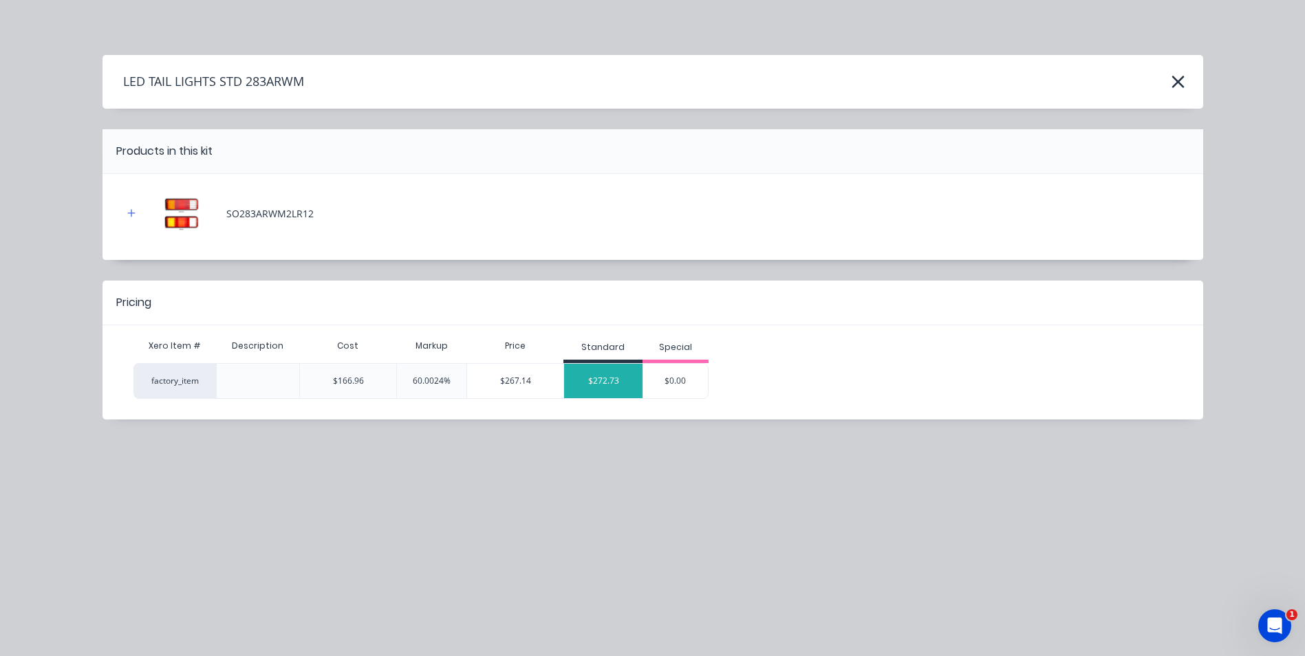
click at [601, 379] on div "$272.73" at bounding box center [603, 381] width 78 height 34
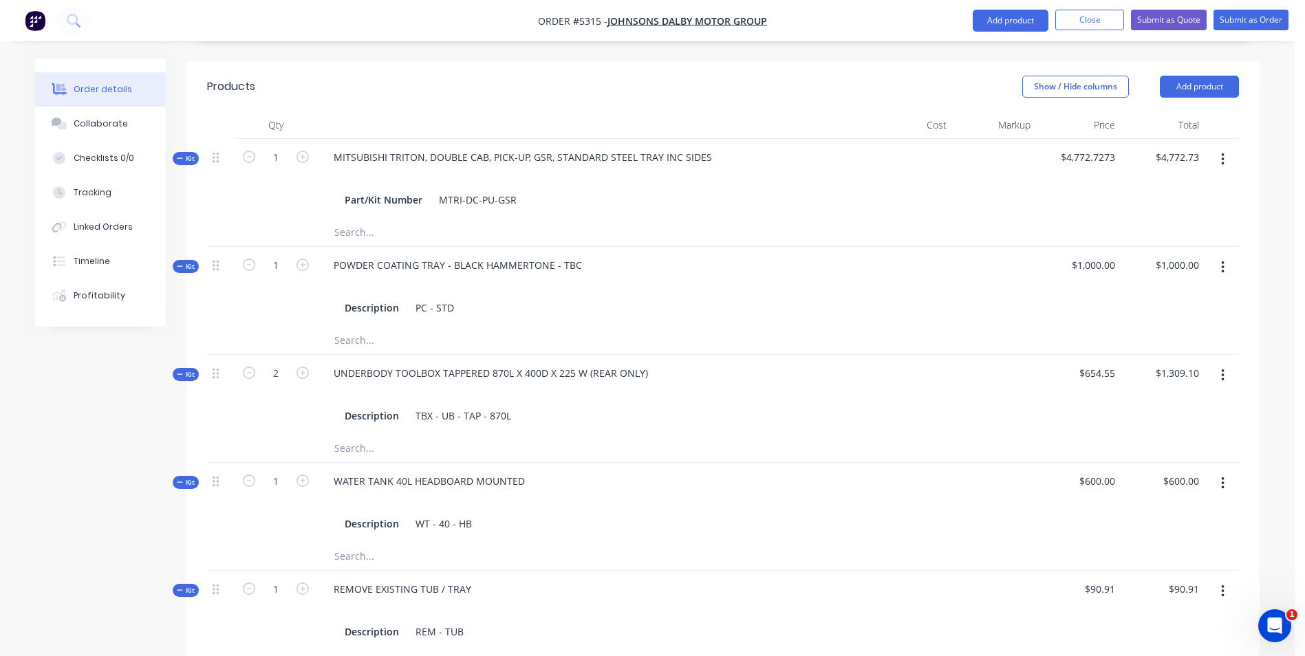
scroll to position [394, 0]
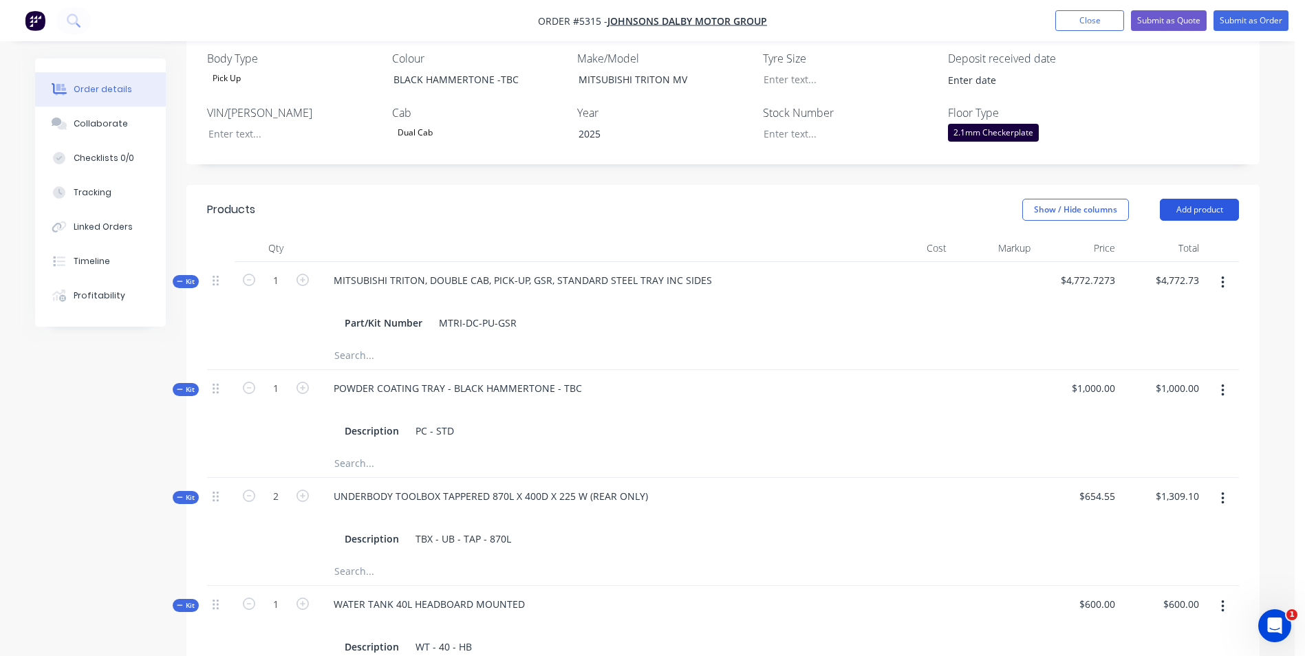
click at [1211, 199] on button "Add product" at bounding box center [1199, 210] width 79 height 22
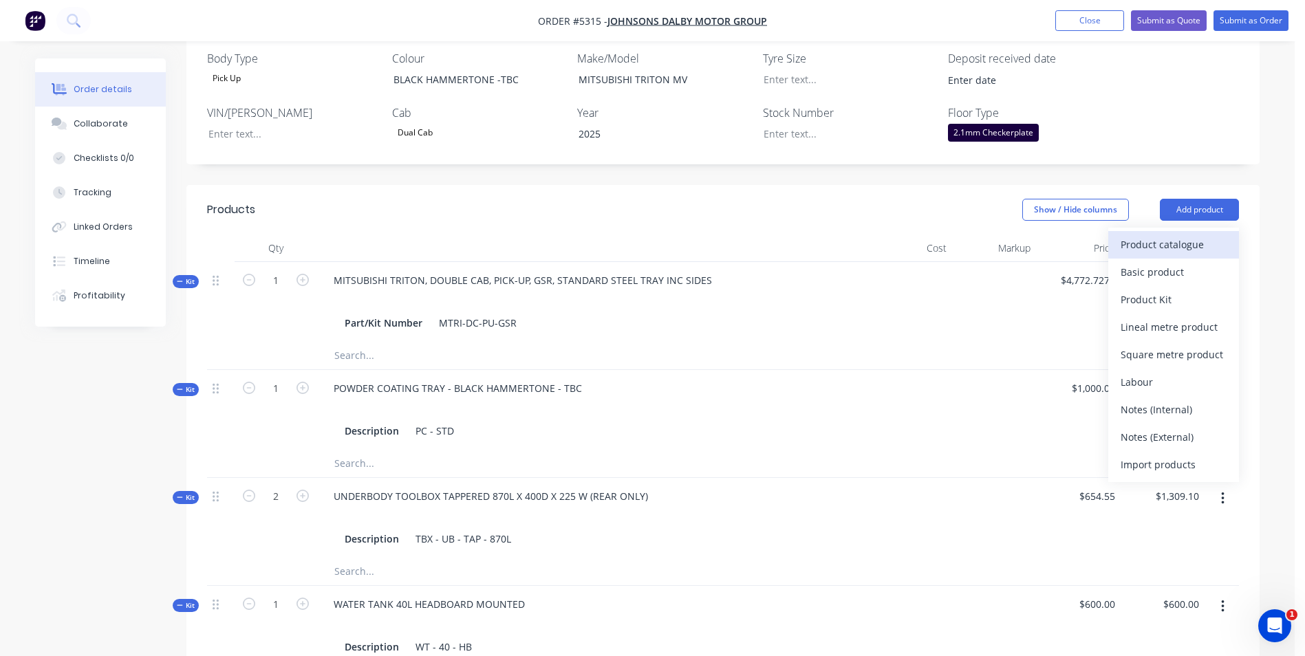
click at [1180, 235] on div "Product catalogue" at bounding box center [1174, 245] width 106 height 20
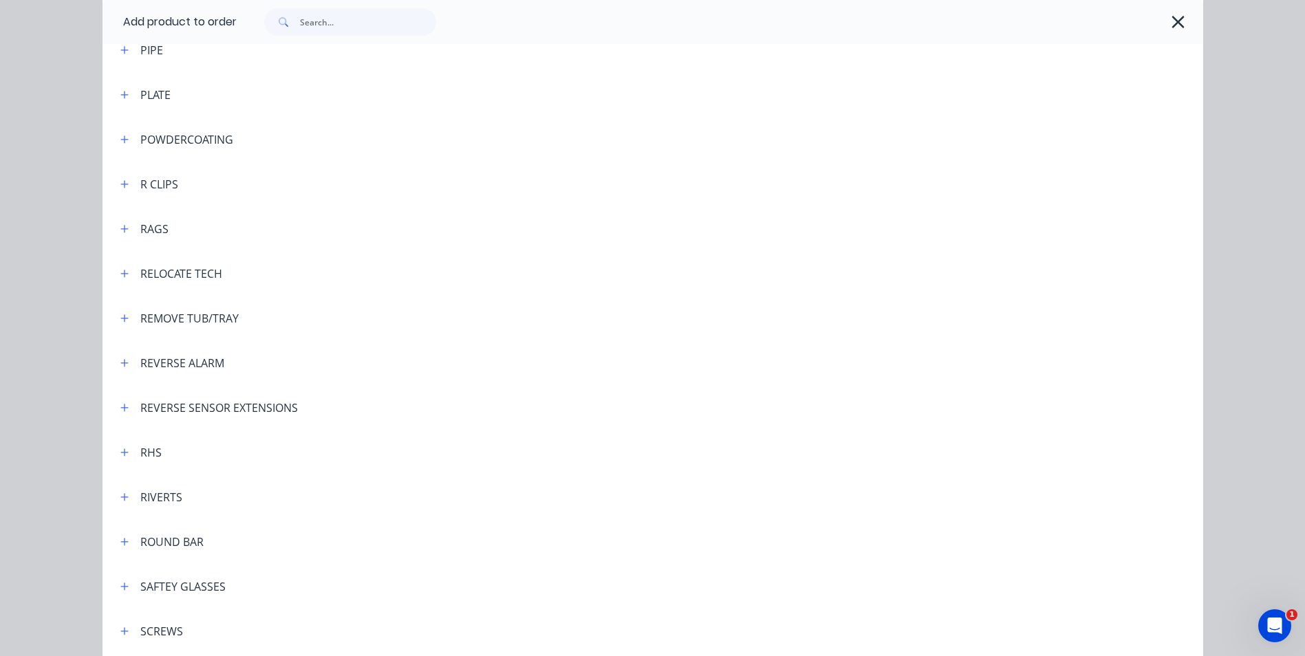
scroll to position [3509, 0]
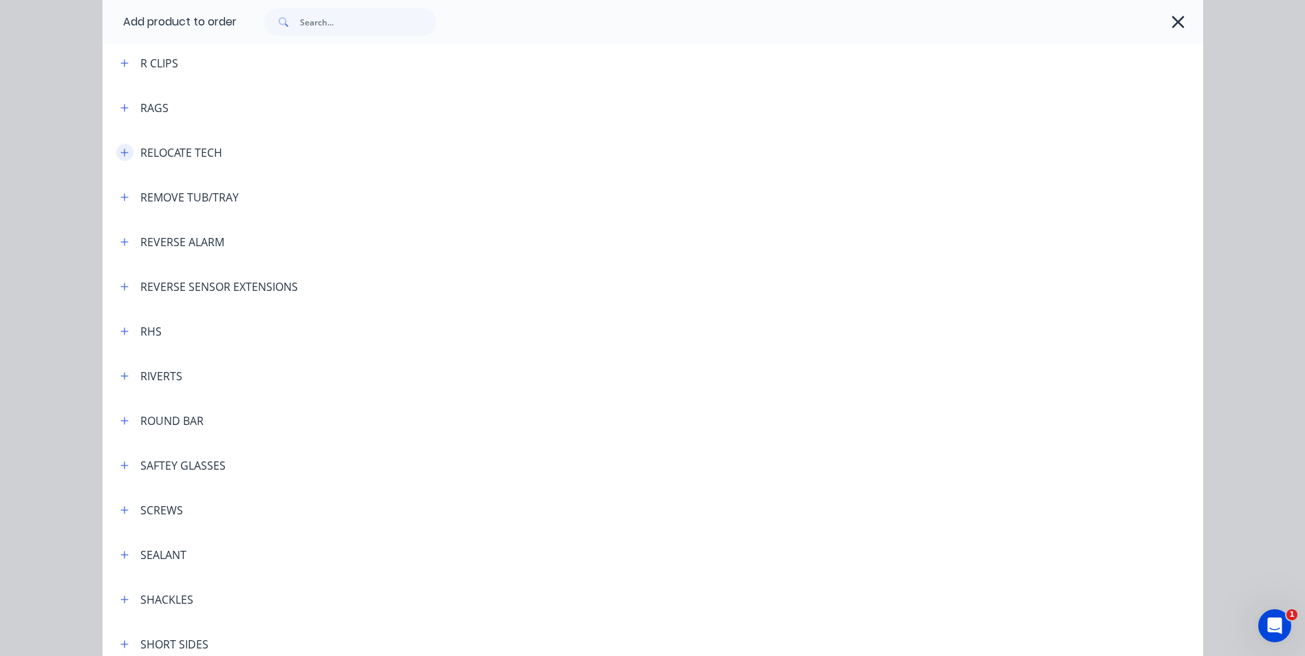
click at [120, 151] on icon "button" at bounding box center [124, 153] width 8 height 10
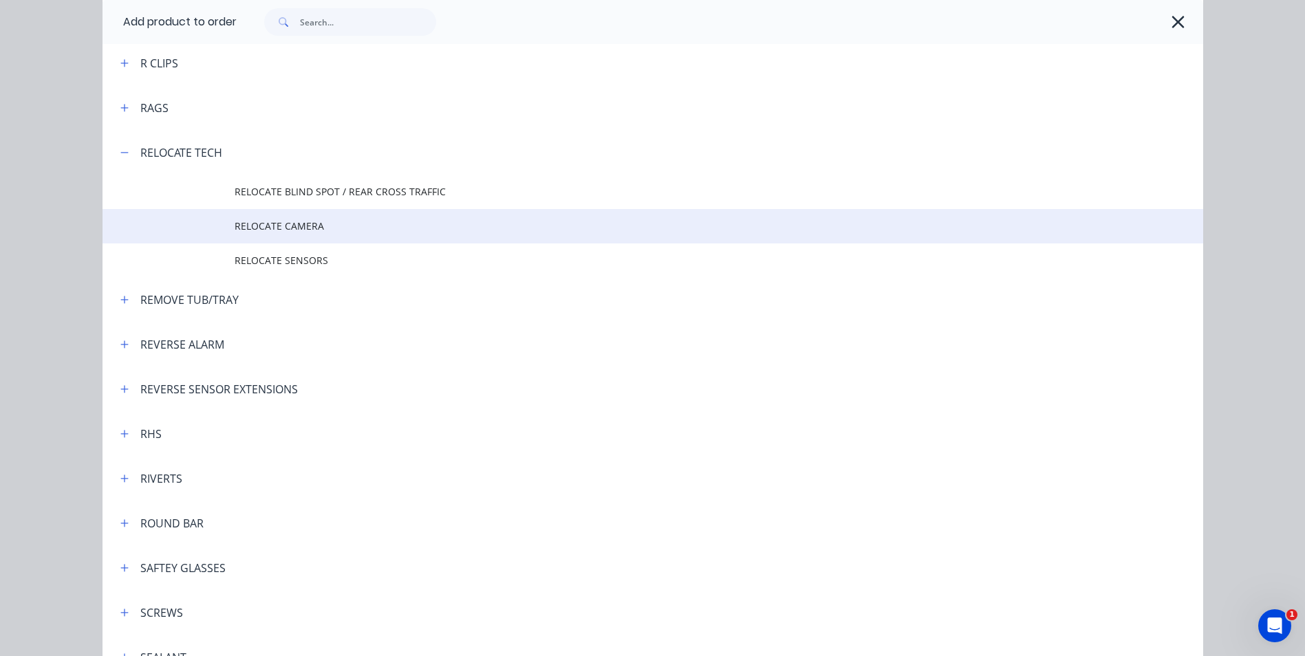
click at [259, 222] on span "RELOCATE CAMERA" at bounding box center [622, 226] width 775 height 14
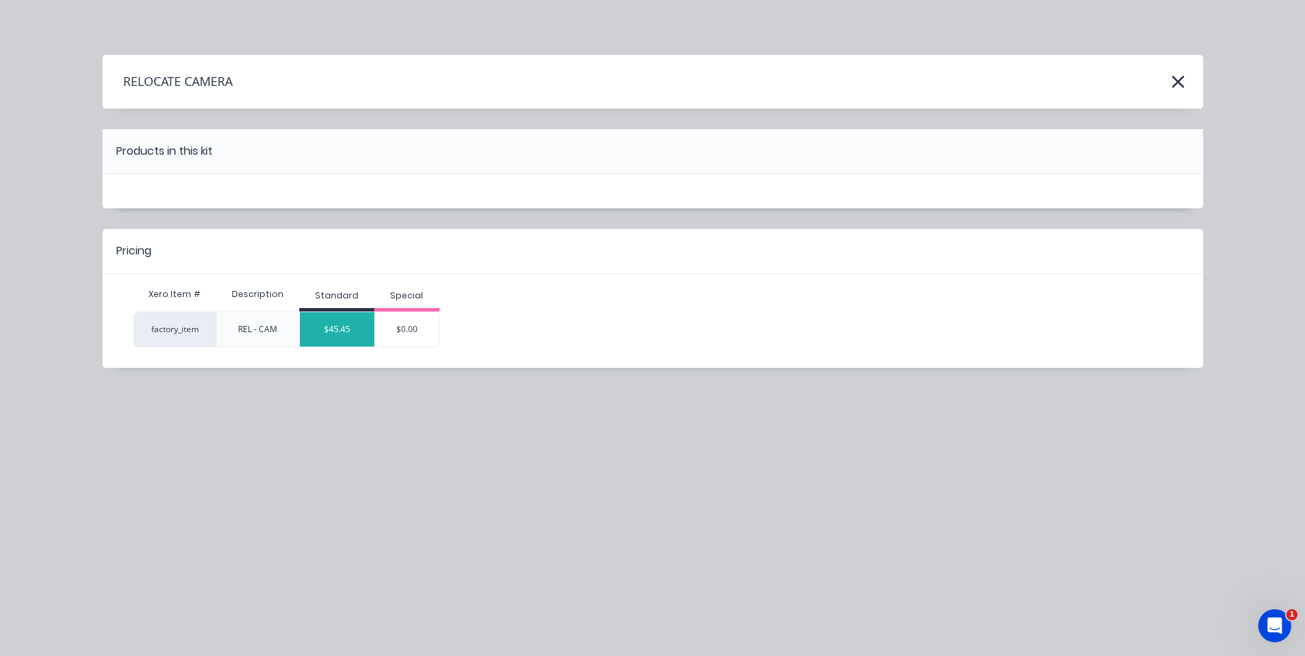
click at [341, 330] on div "$45.45" at bounding box center [337, 329] width 74 height 34
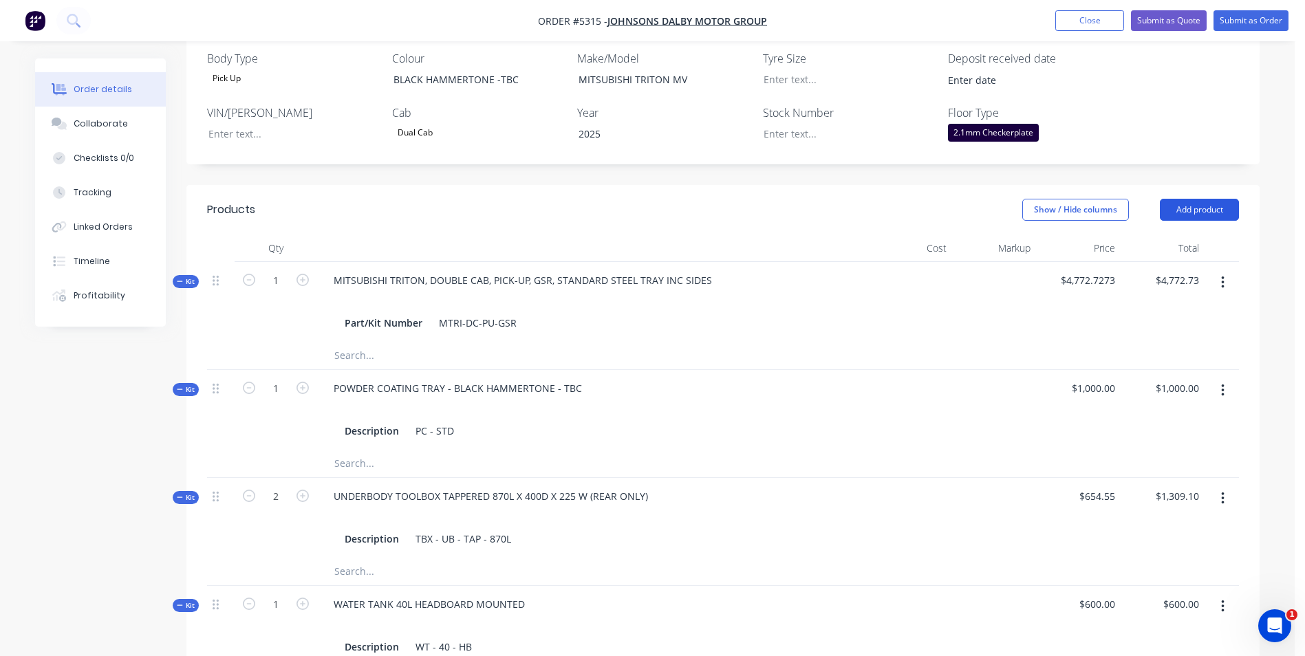
click at [1197, 199] on button "Add product" at bounding box center [1199, 210] width 79 height 22
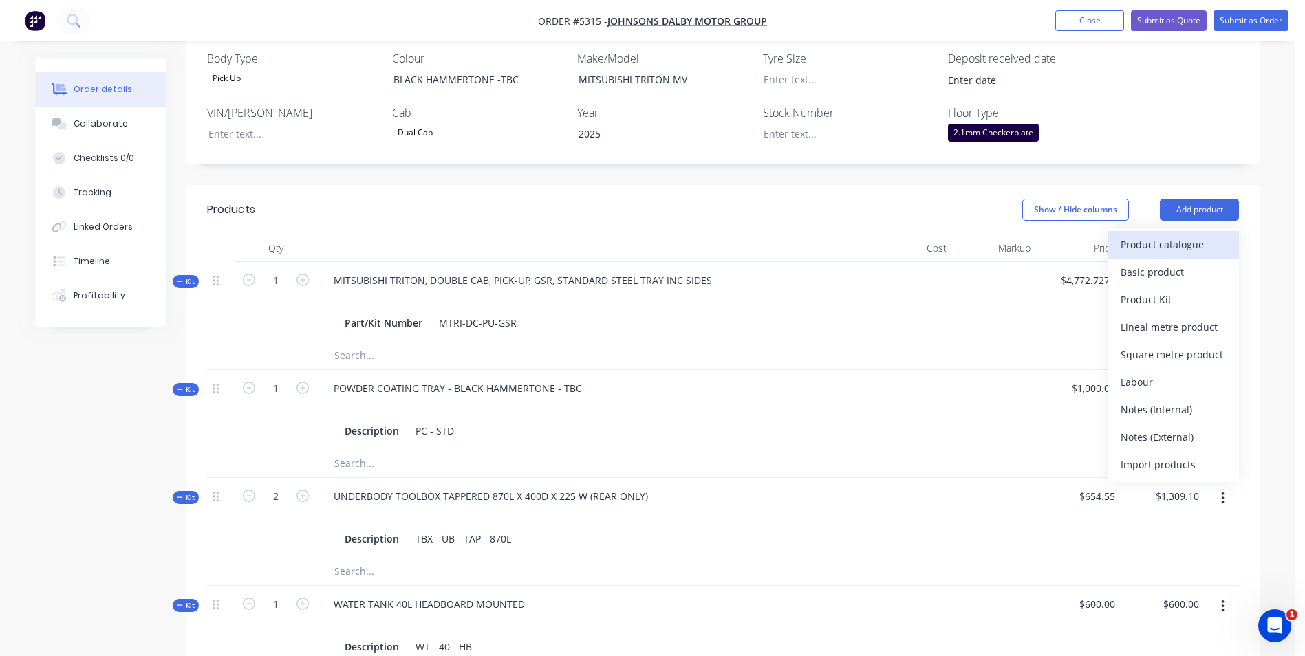
click at [1189, 235] on div "Product catalogue" at bounding box center [1174, 245] width 106 height 20
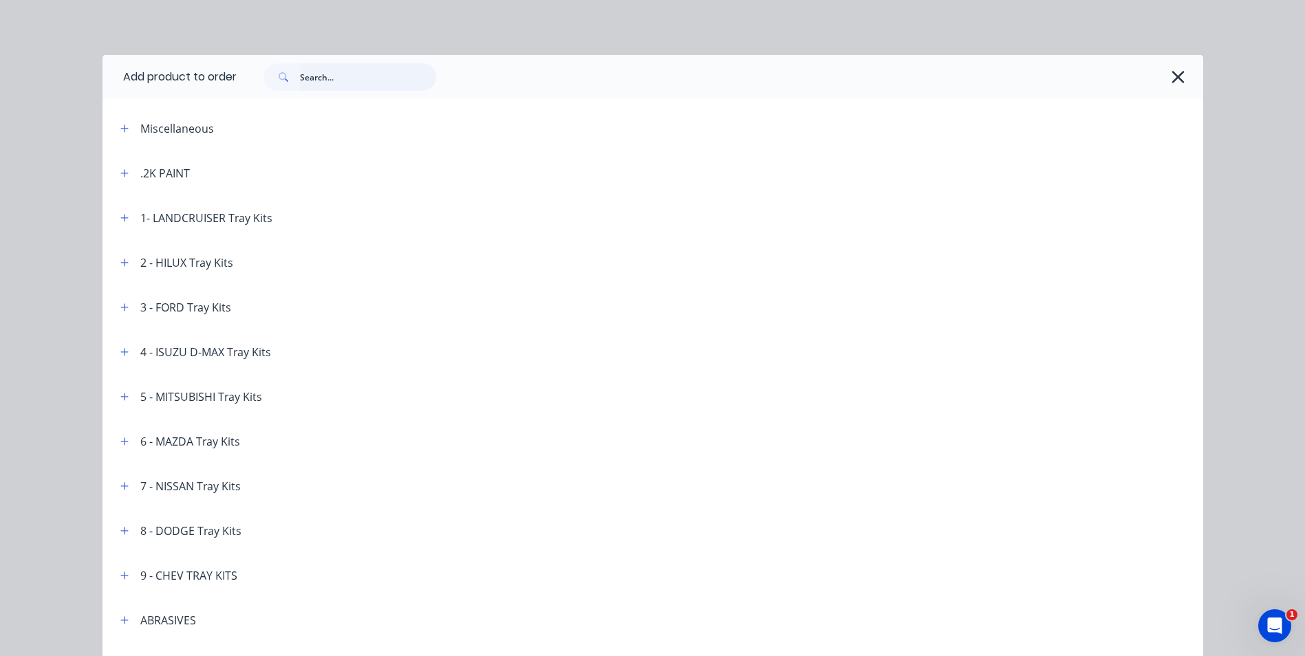
click at [313, 85] on input "text" at bounding box center [368, 77] width 136 height 28
type input "RELOCATE"
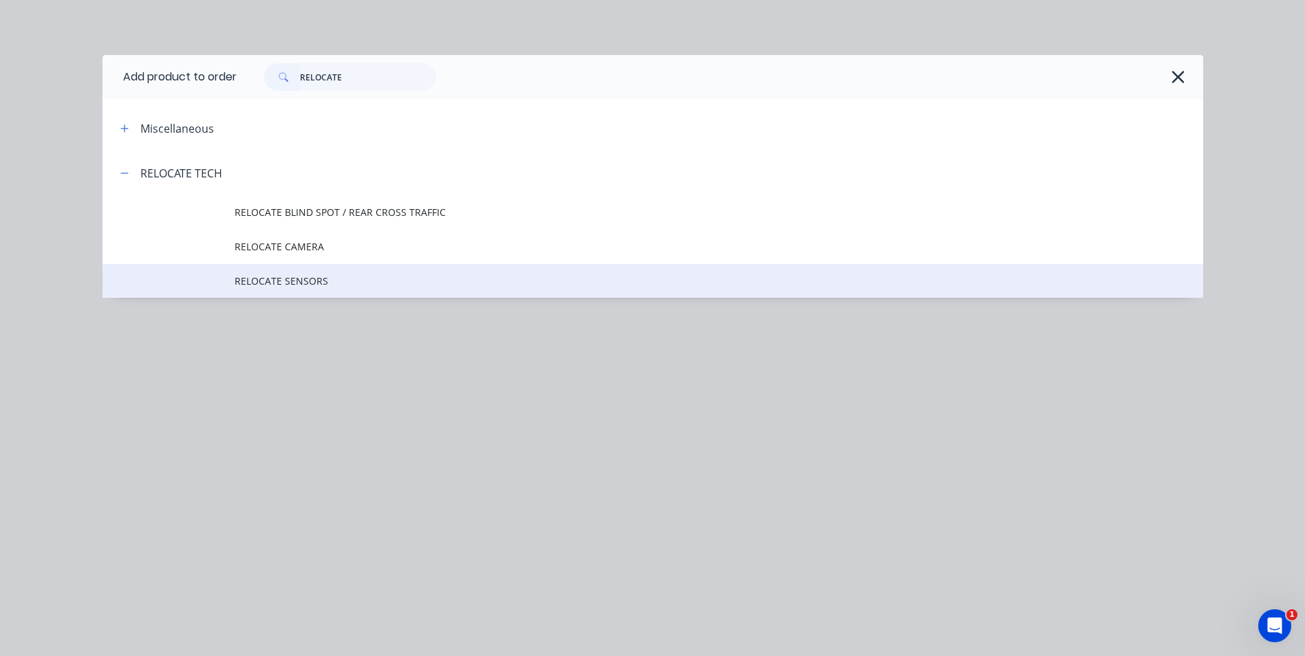
click at [291, 284] on span "RELOCATE SENSORS" at bounding box center [622, 281] width 775 height 14
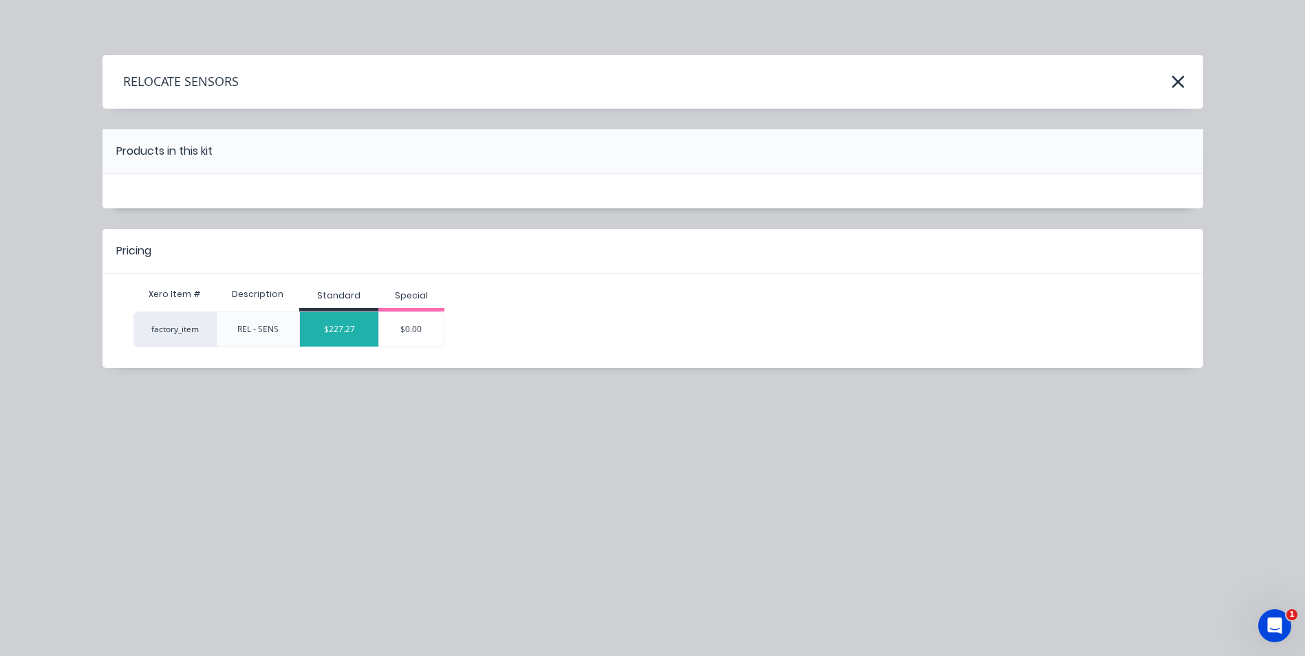
click at [334, 328] on div "$227.27" at bounding box center [339, 329] width 78 height 34
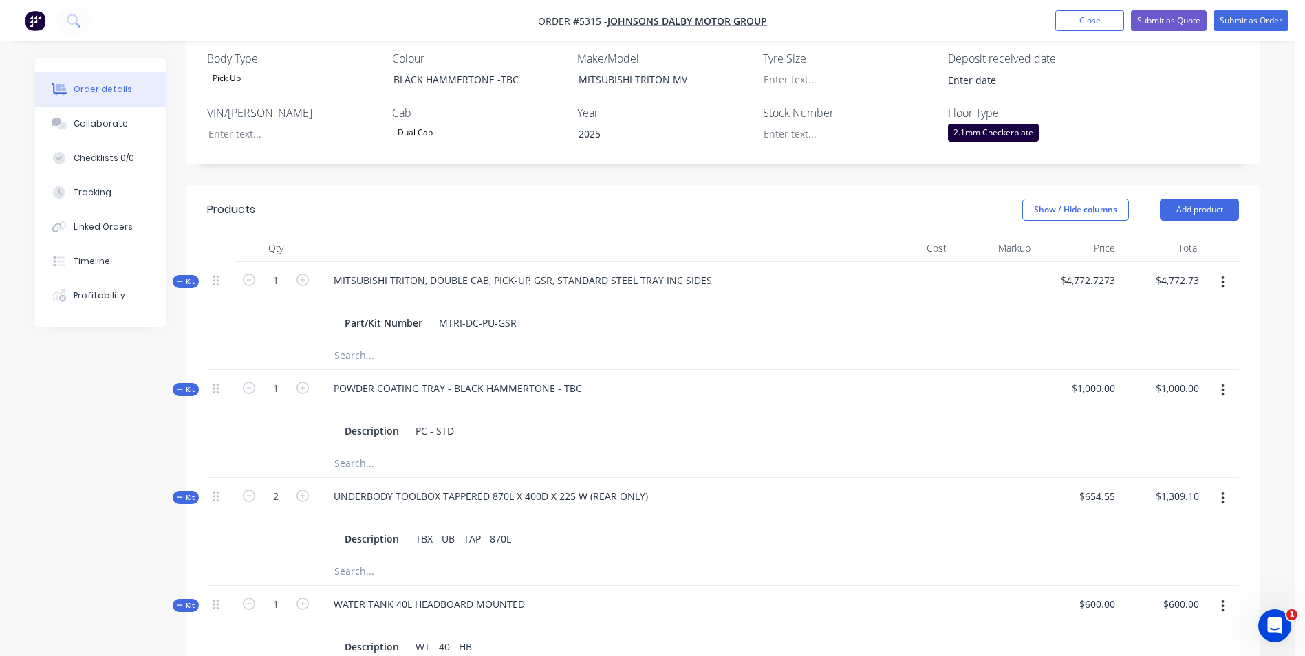
drag, startPoint x: 1228, startPoint y: 173, endPoint x: 1224, endPoint y: 183, distance: 11.1
click at [1227, 199] on button "Add product" at bounding box center [1199, 210] width 79 height 22
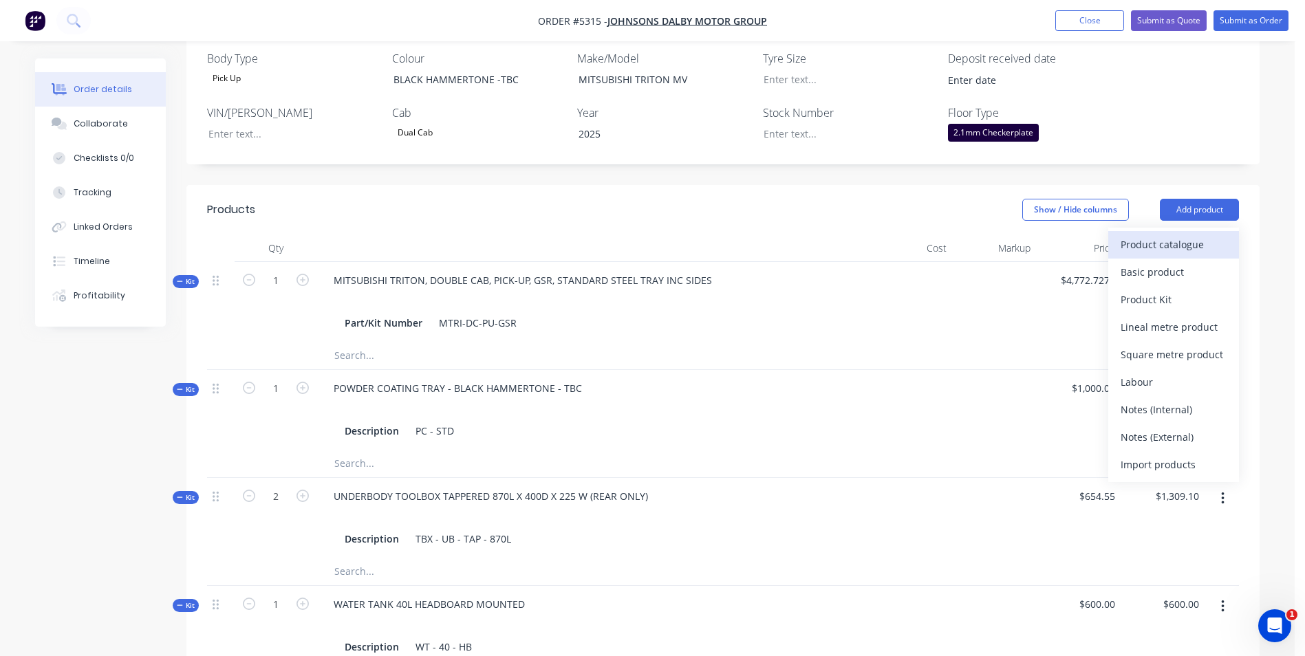
click at [1207, 235] on div "Product catalogue" at bounding box center [1174, 245] width 106 height 20
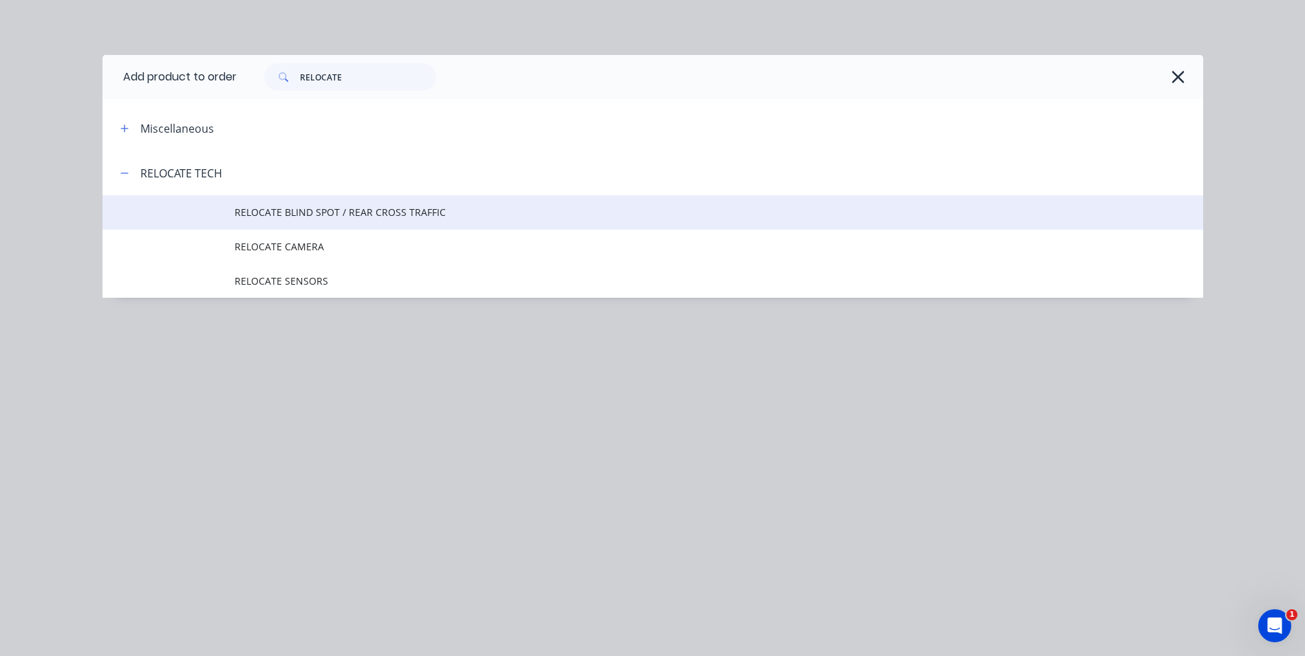
click at [312, 215] on span "RELOCATE BLIND SPOT / REAR CROSS TRAFFIC" at bounding box center [622, 212] width 775 height 14
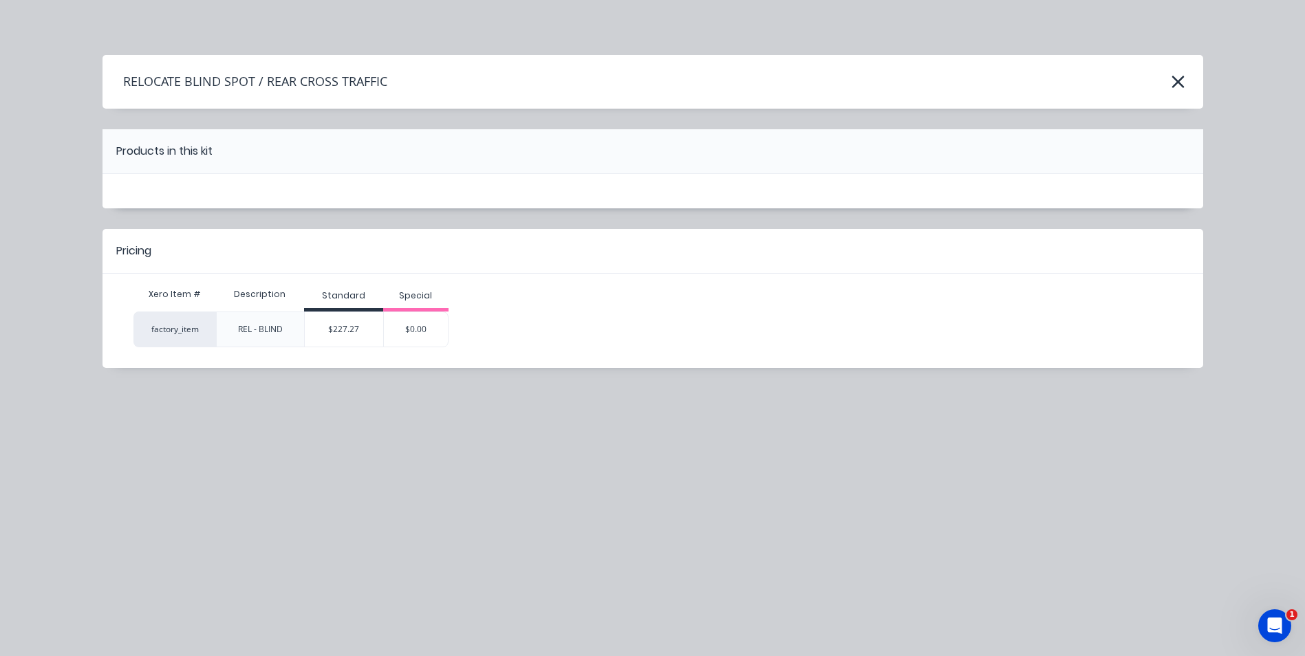
click at [338, 323] on div "$227.27" at bounding box center [344, 329] width 78 height 34
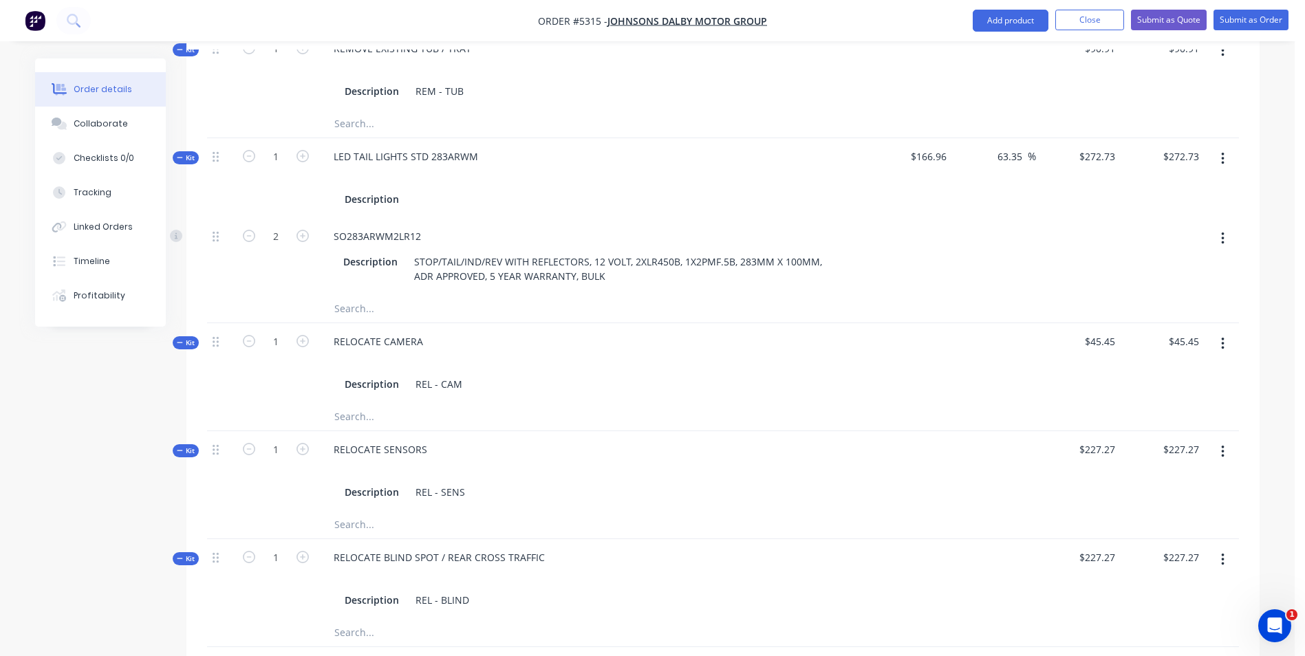
scroll to position [1082, 0]
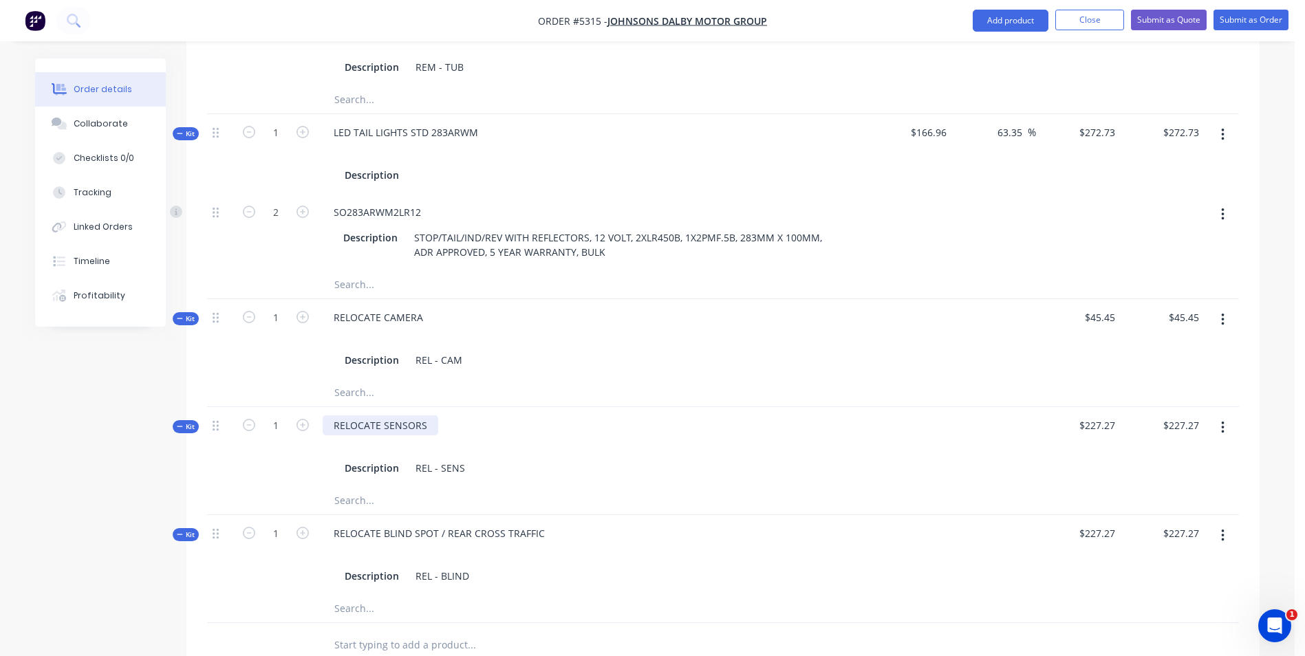
click at [431, 416] on div "RELOCATE SENSORS" at bounding box center [381, 426] width 116 height 20
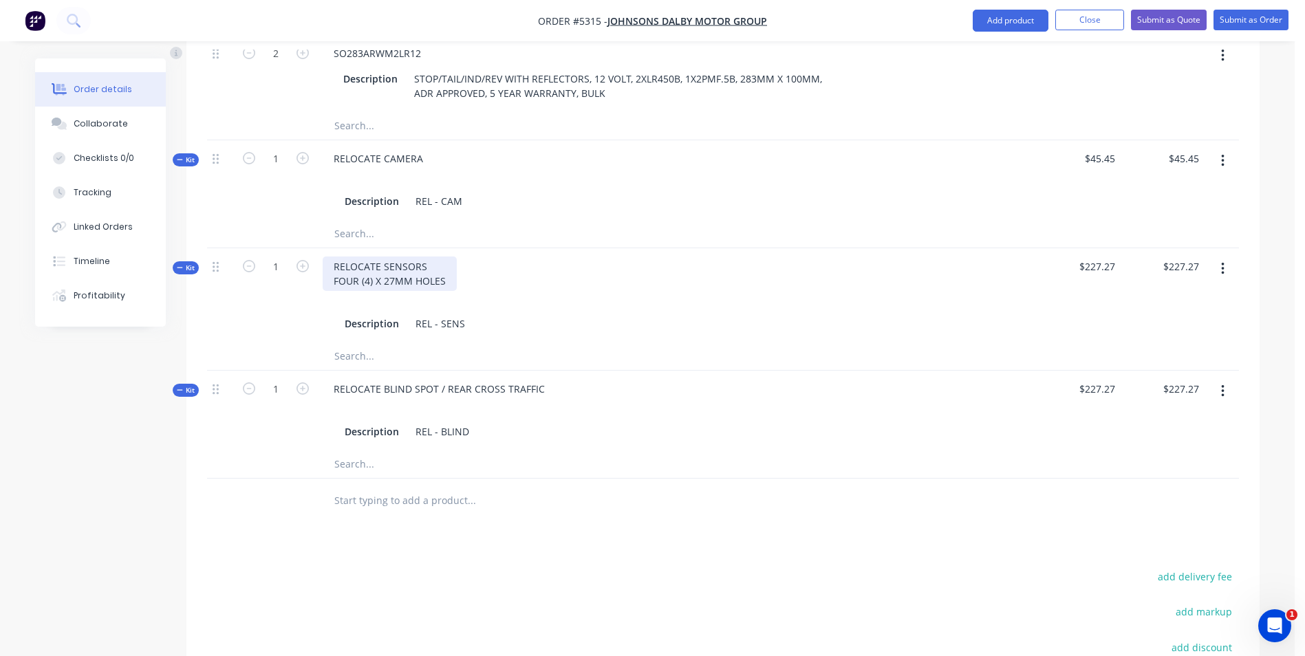
scroll to position [1421, 0]
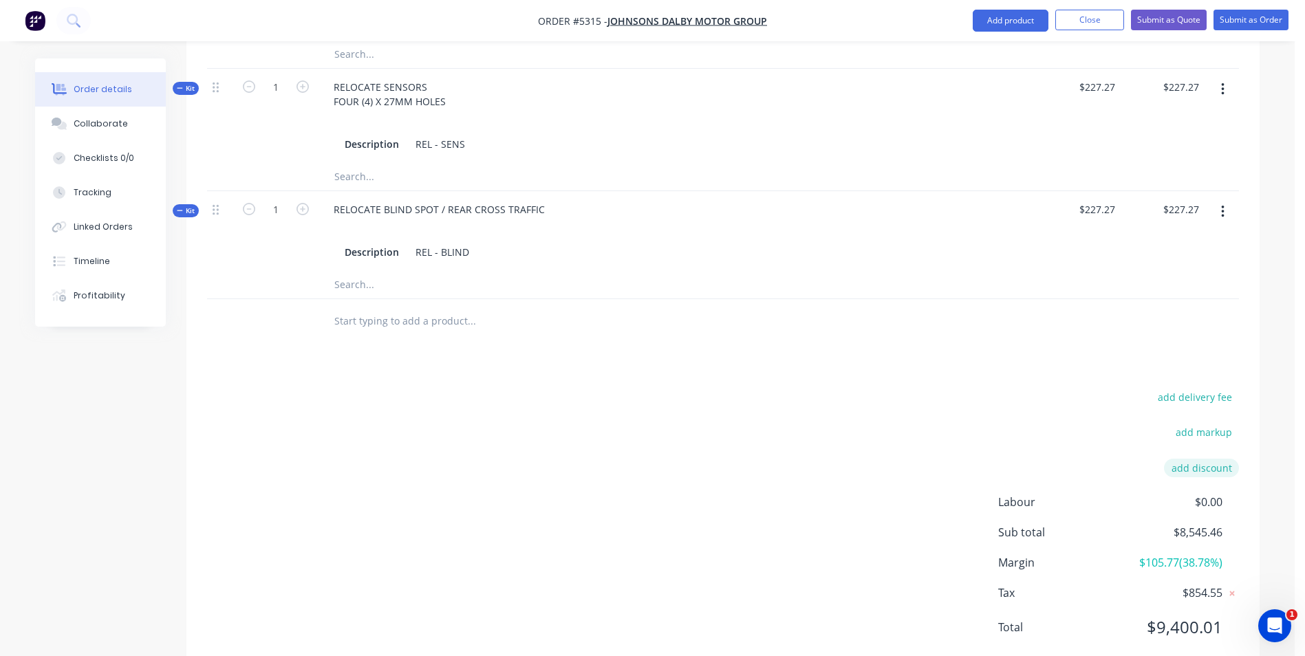
click at [1187, 459] on button "add discount" at bounding box center [1201, 468] width 75 height 19
type input "DEALER DISCOUNT"
type input "10.00%"
click input "submit" at bounding box center [0, 0] width 0 height 0
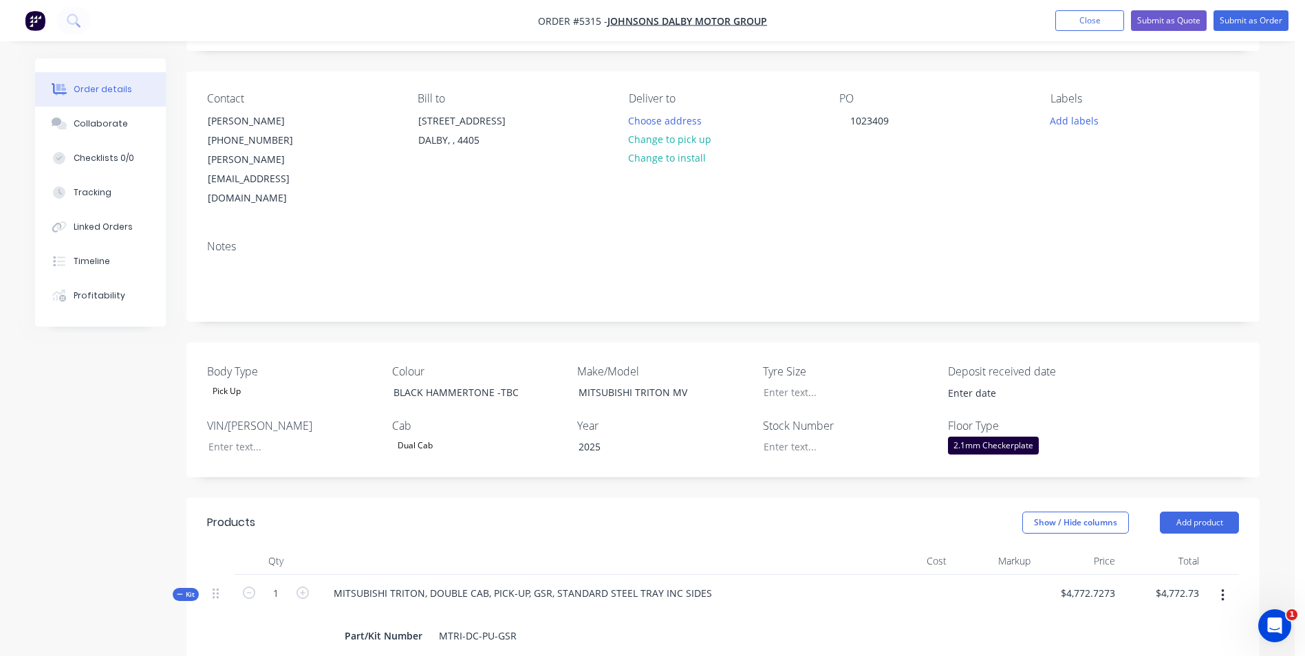
scroll to position [41, 0]
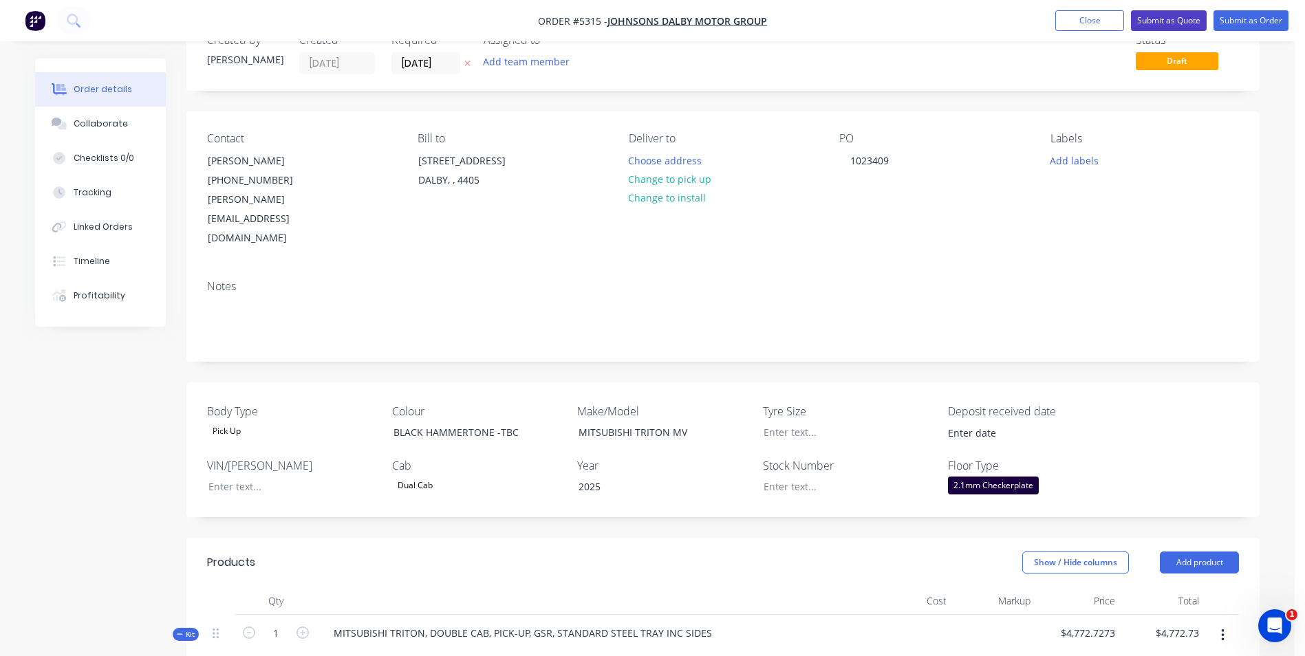
click at [1148, 17] on button "Submit as Quote" at bounding box center [1169, 20] width 76 height 21
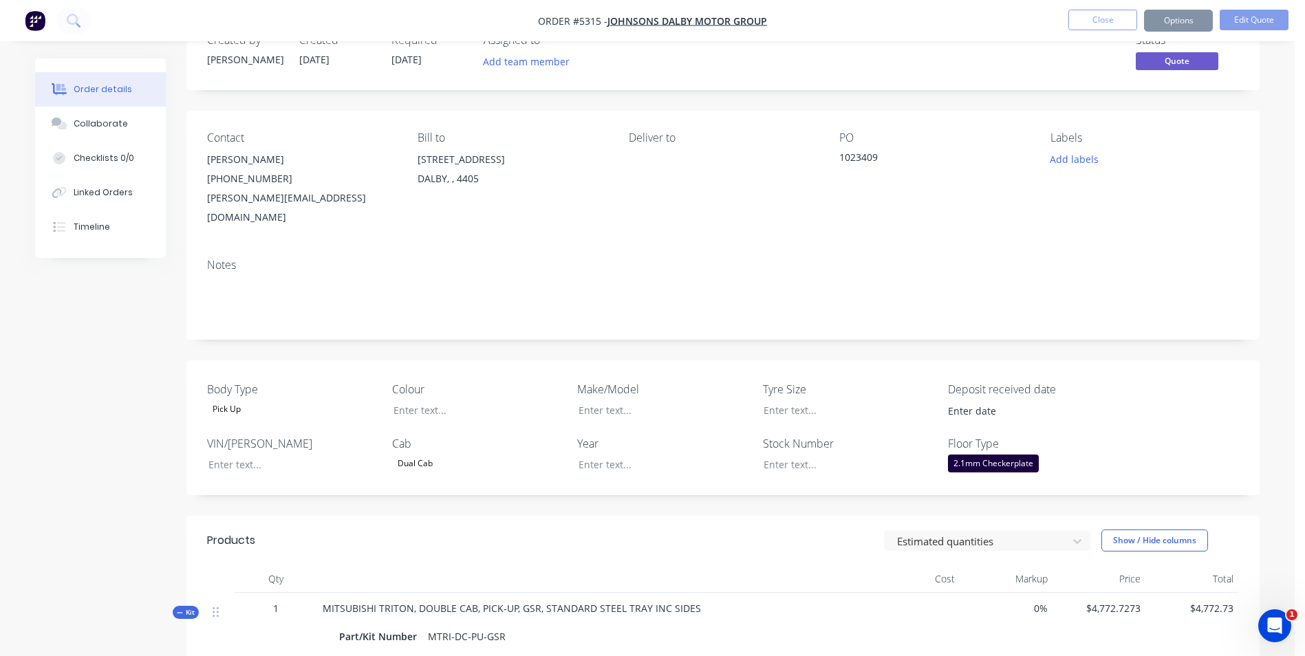
scroll to position [0, 0]
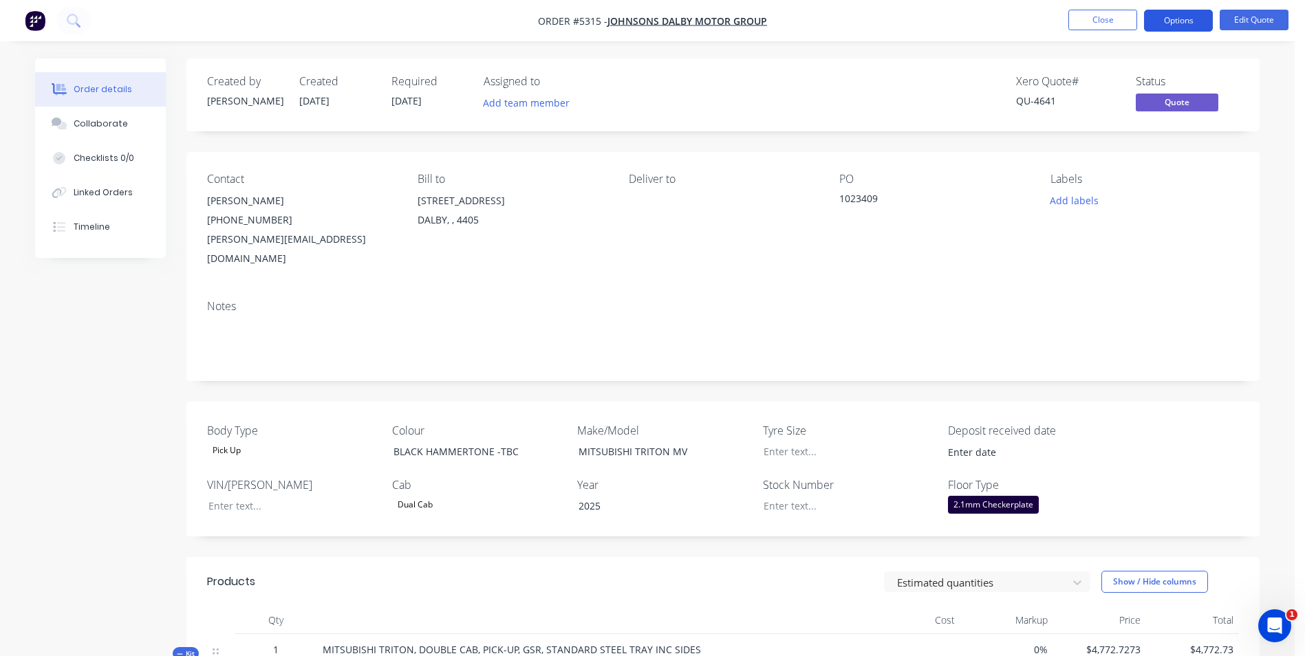
click at [1191, 25] on button "Options" at bounding box center [1178, 21] width 69 height 22
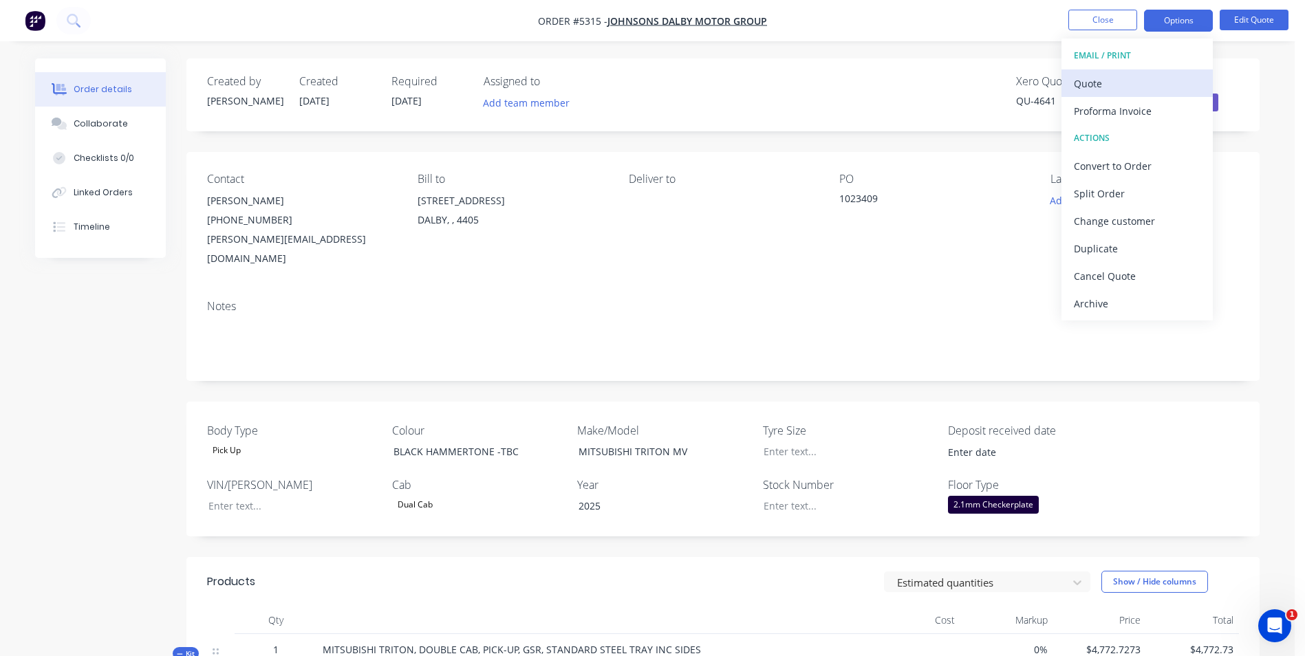
click at [1131, 85] on div "Quote" at bounding box center [1137, 84] width 127 height 20
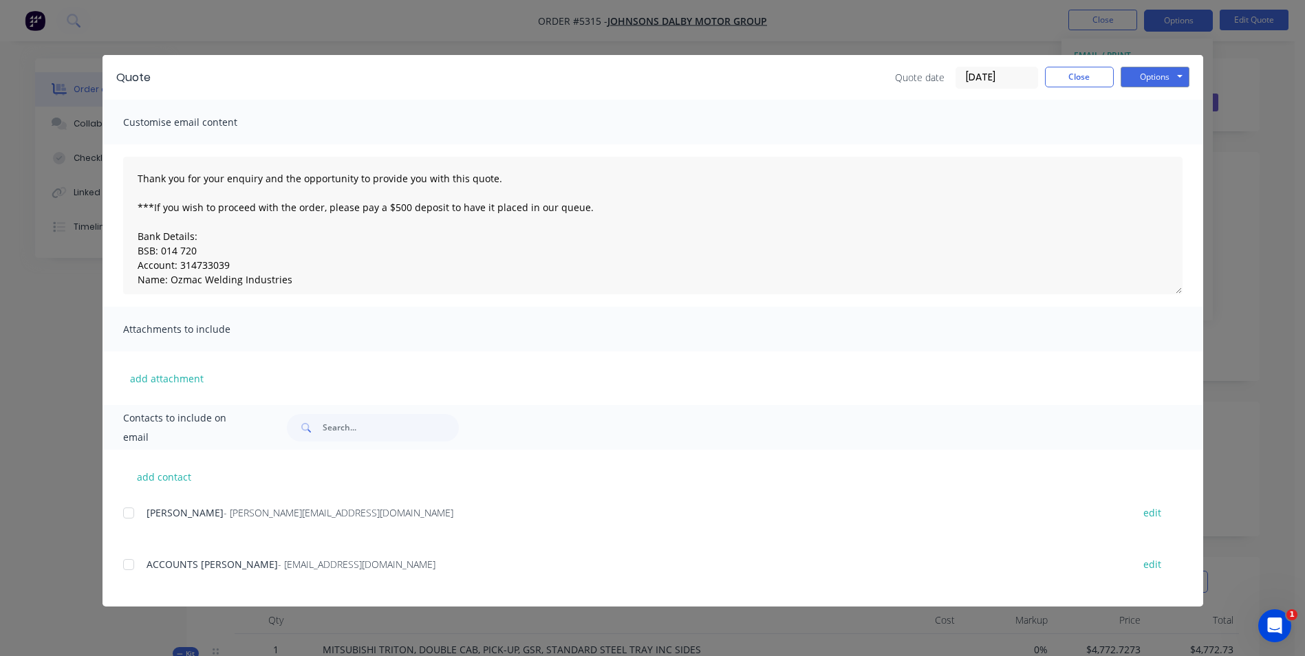
click at [122, 514] on div at bounding box center [129, 513] width 28 height 28
click at [1170, 82] on button "Options" at bounding box center [1155, 77] width 69 height 21
click at [1159, 149] on button "Email" at bounding box center [1165, 147] width 88 height 23
click at [1180, 80] on button "Options" at bounding box center [1155, 77] width 69 height 21
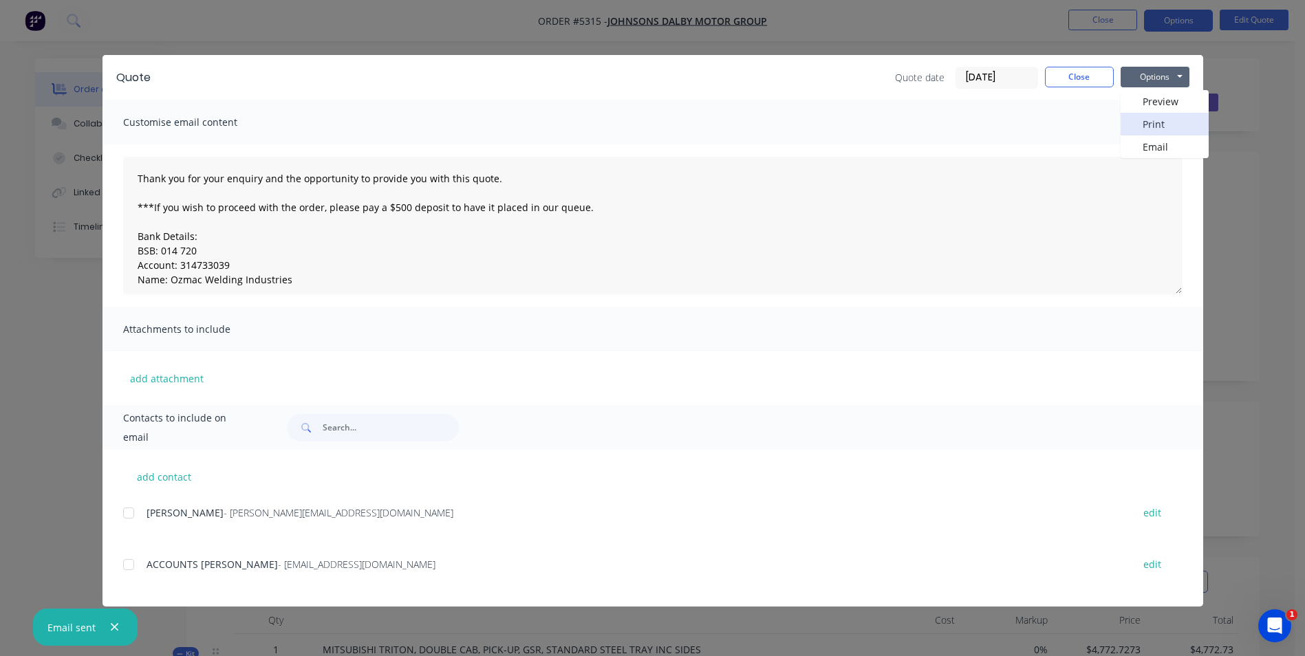
click at [1165, 125] on button "Print" at bounding box center [1165, 124] width 88 height 23
click at [1074, 78] on button "Close" at bounding box center [1079, 77] width 69 height 21
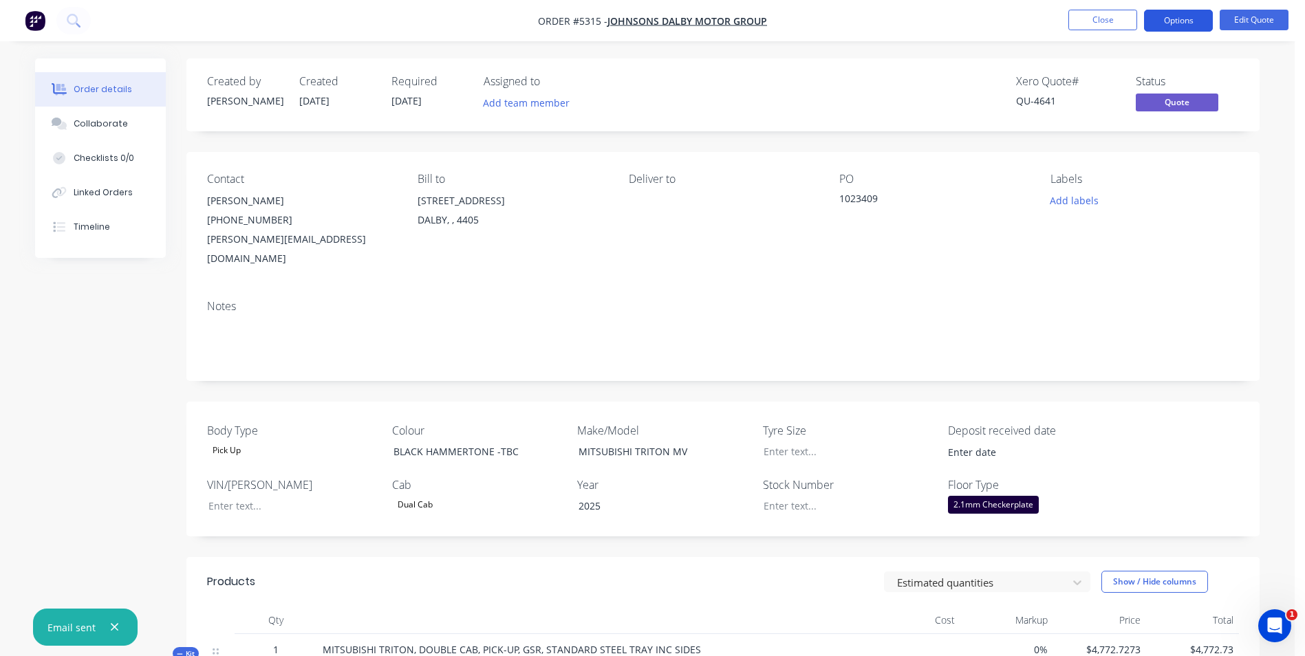
click at [1170, 19] on button "Options" at bounding box center [1178, 21] width 69 height 22
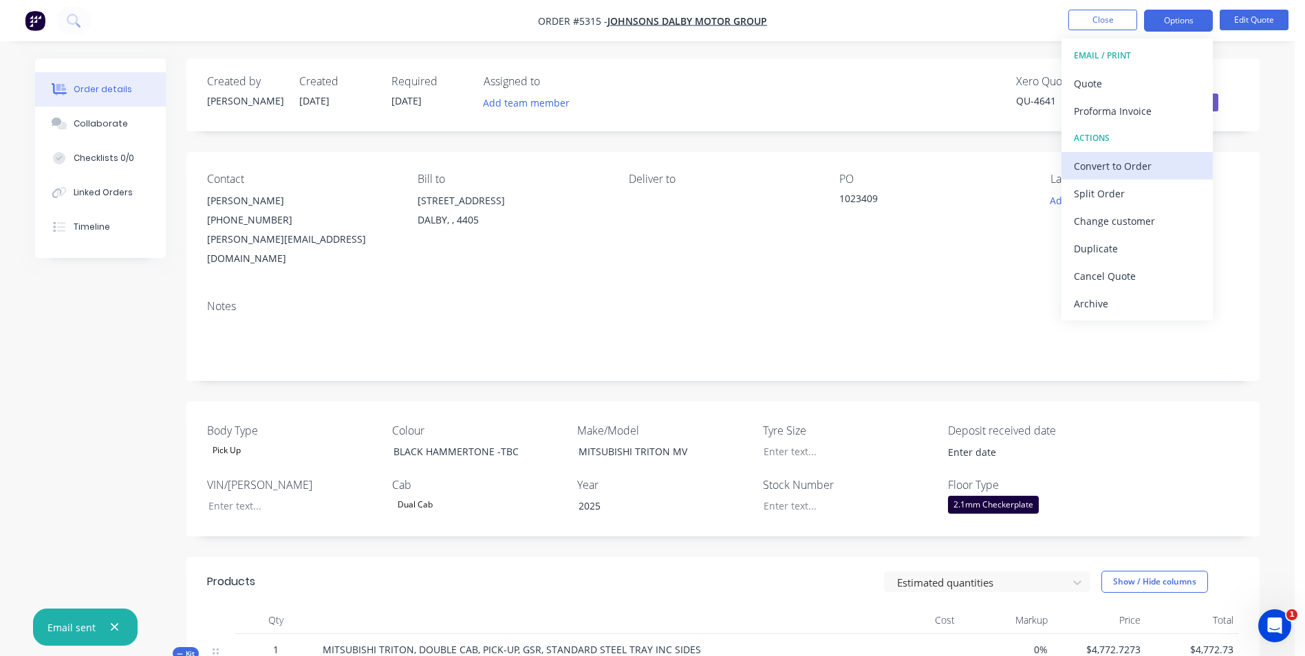
click at [1116, 167] on div "Convert to Order" at bounding box center [1137, 166] width 127 height 20
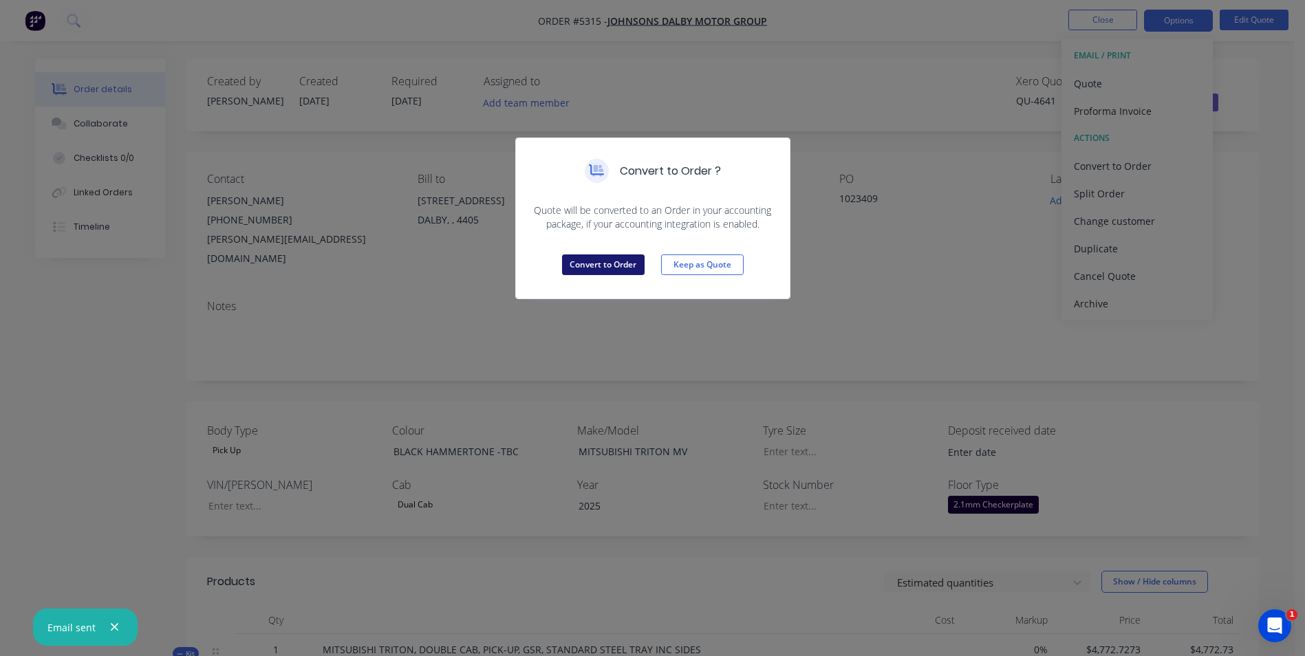
click at [599, 264] on button "Convert to Order" at bounding box center [603, 265] width 83 height 21
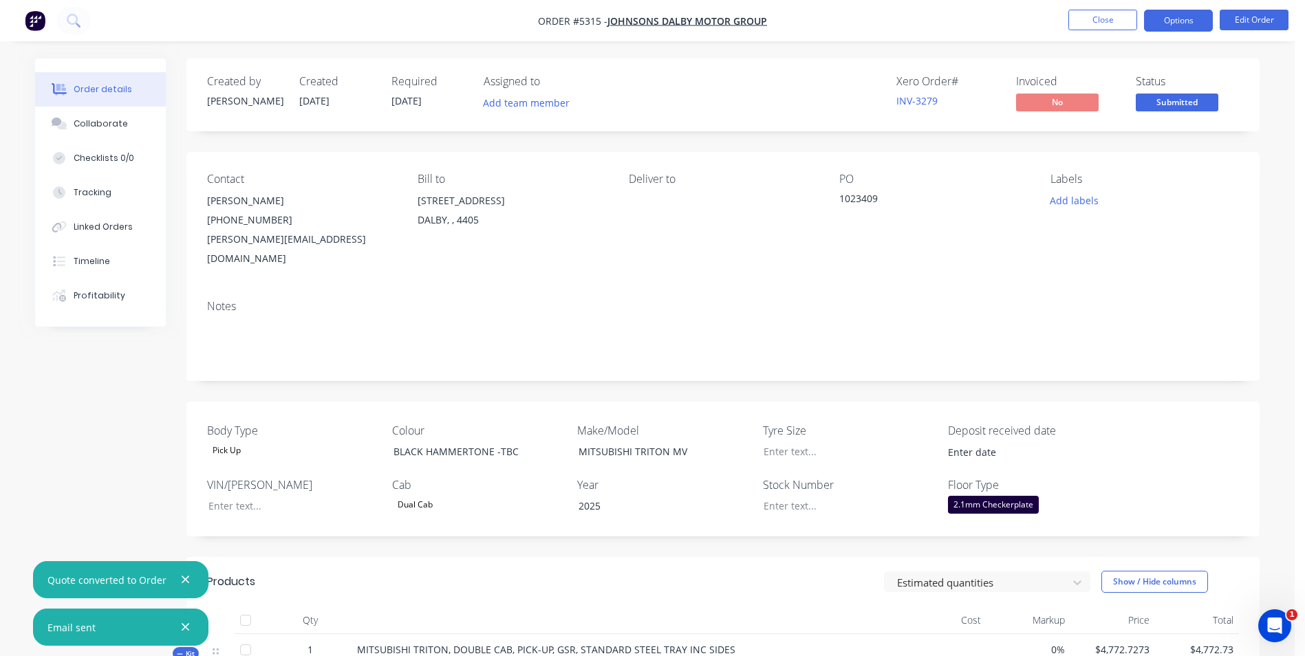
click at [1191, 29] on button "Options" at bounding box center [1178, 21] width 69 height 22
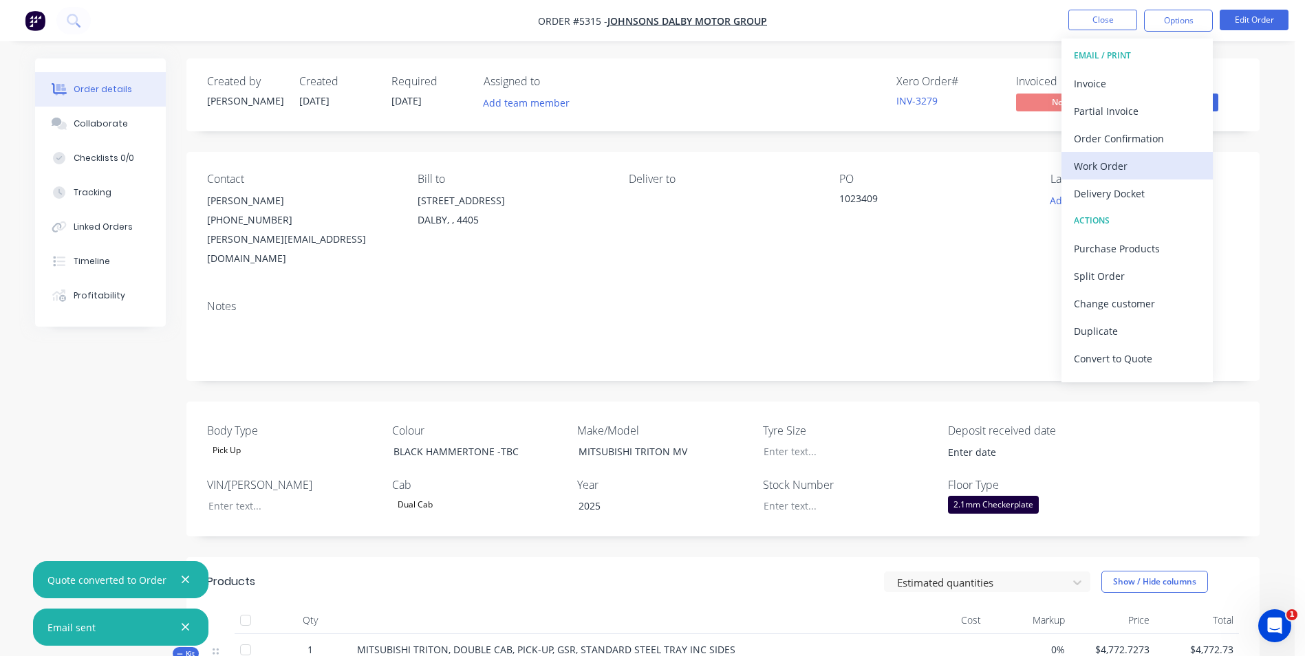
click at [1131, 168] on div "Work Order" at bounding box center [1137, 166] width 127 height 20
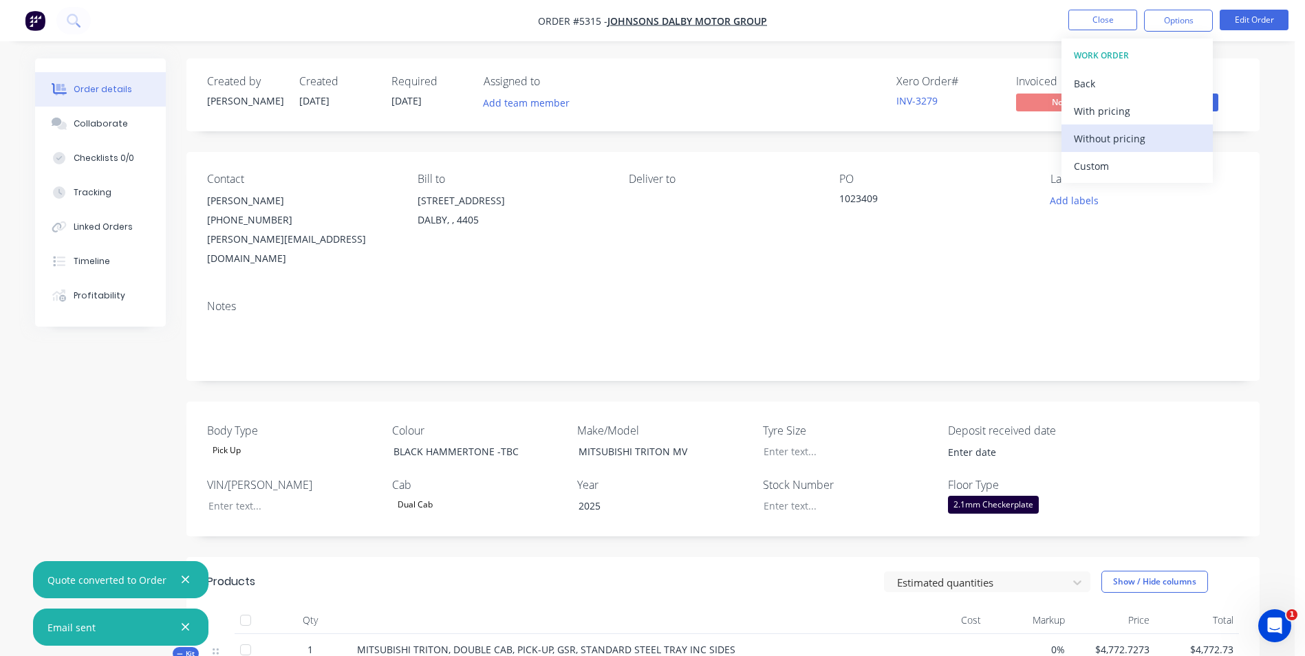
click at [1105, 139] on div "Without pricing" at bounding box center [1137, 139] width 127 height 20
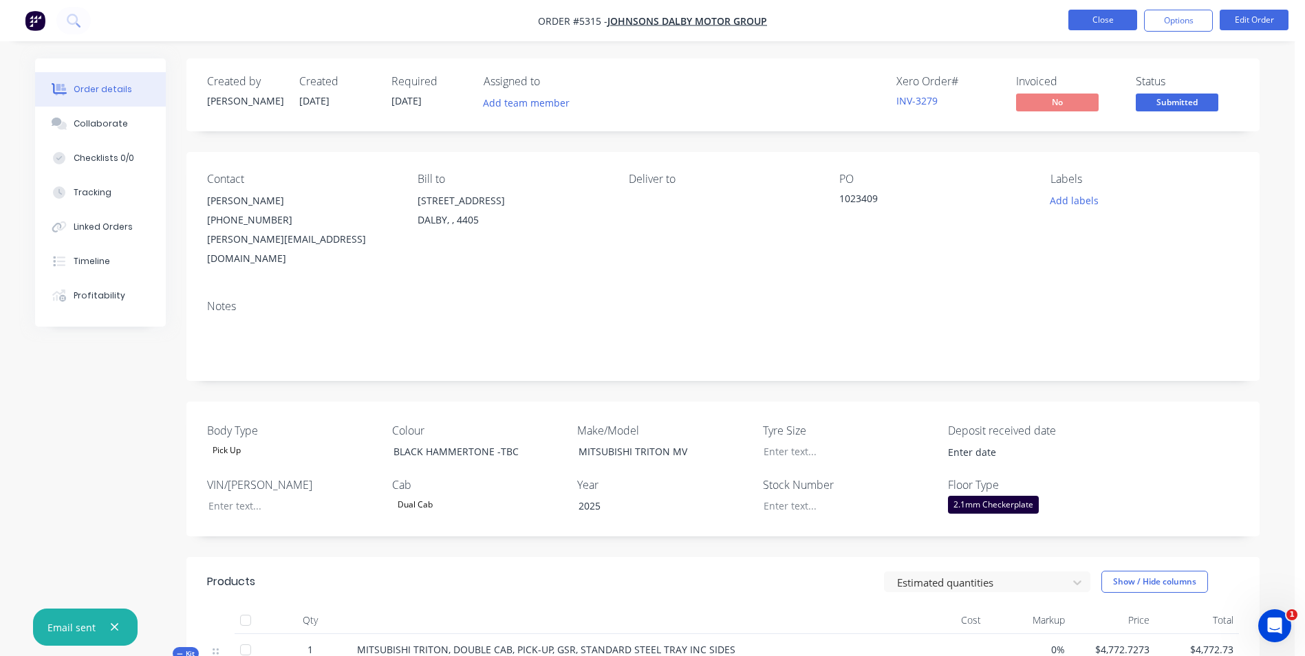
click at [1120, 24] on button "Close" at bounding box center [1102, 20] width 69 height 21
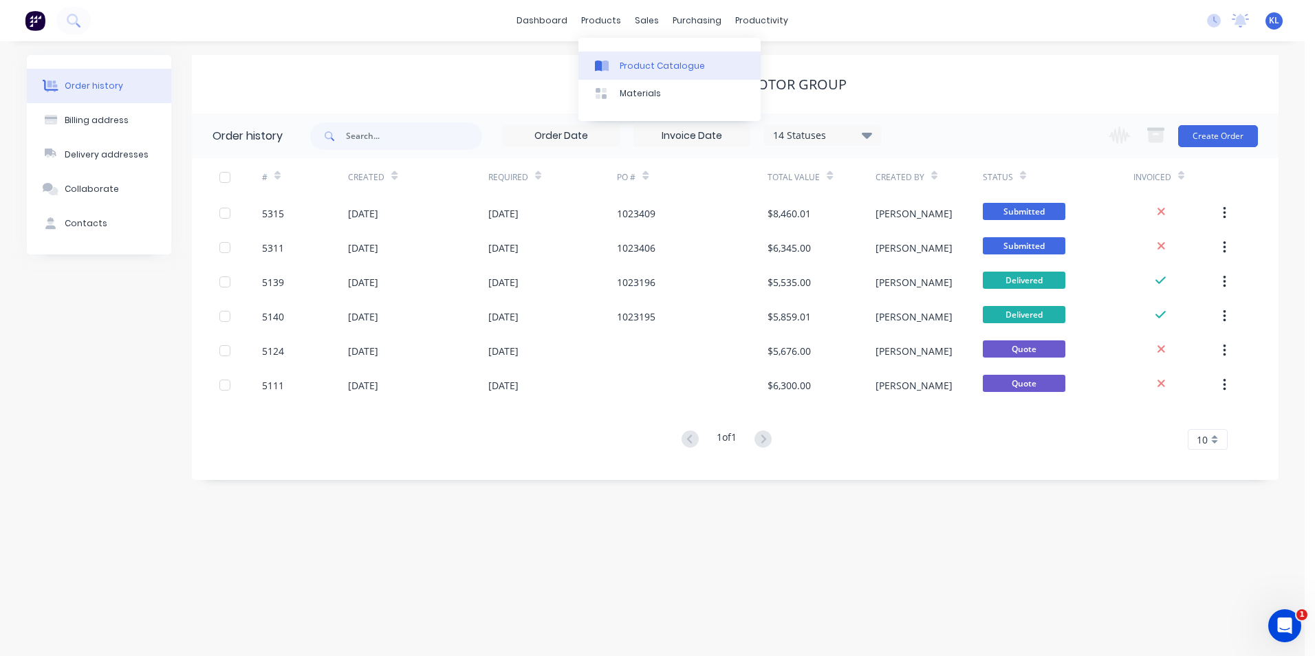
click at [654, 65] on div "Product Catalogue" at bounding box center [662, 66] width 85 height 12
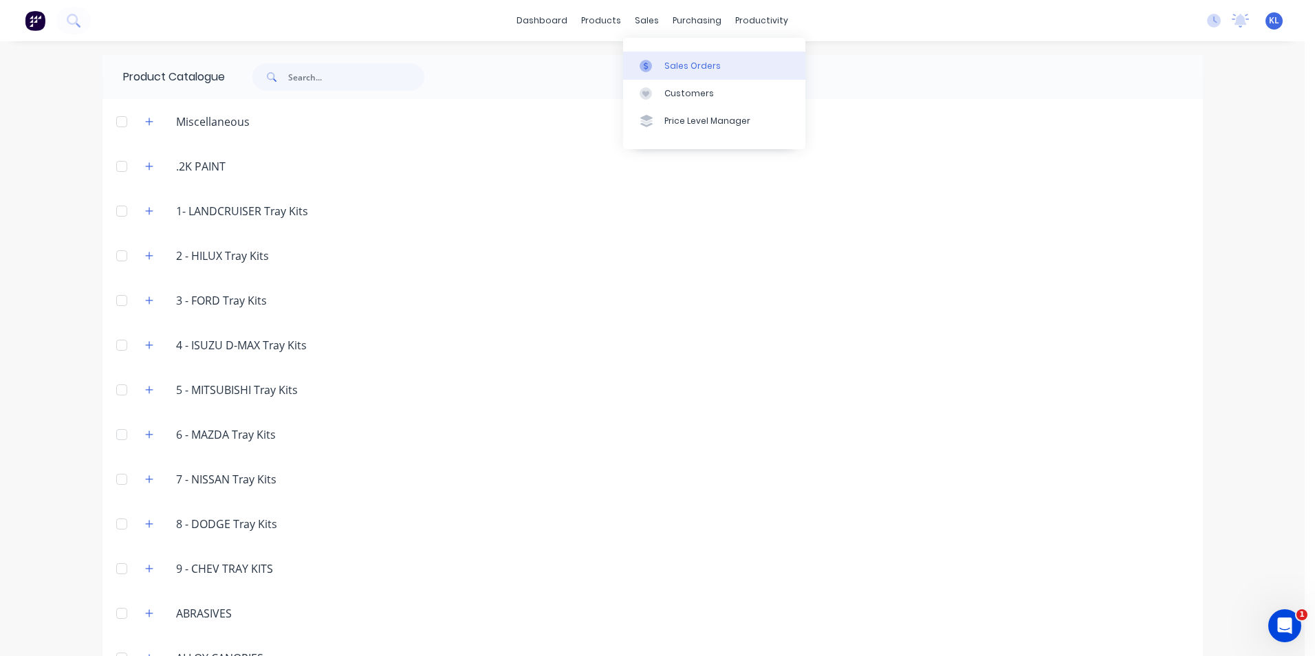
click at [684, 61] on div "Sales Orders" at bounding box center [693, 66] width 56 height 12
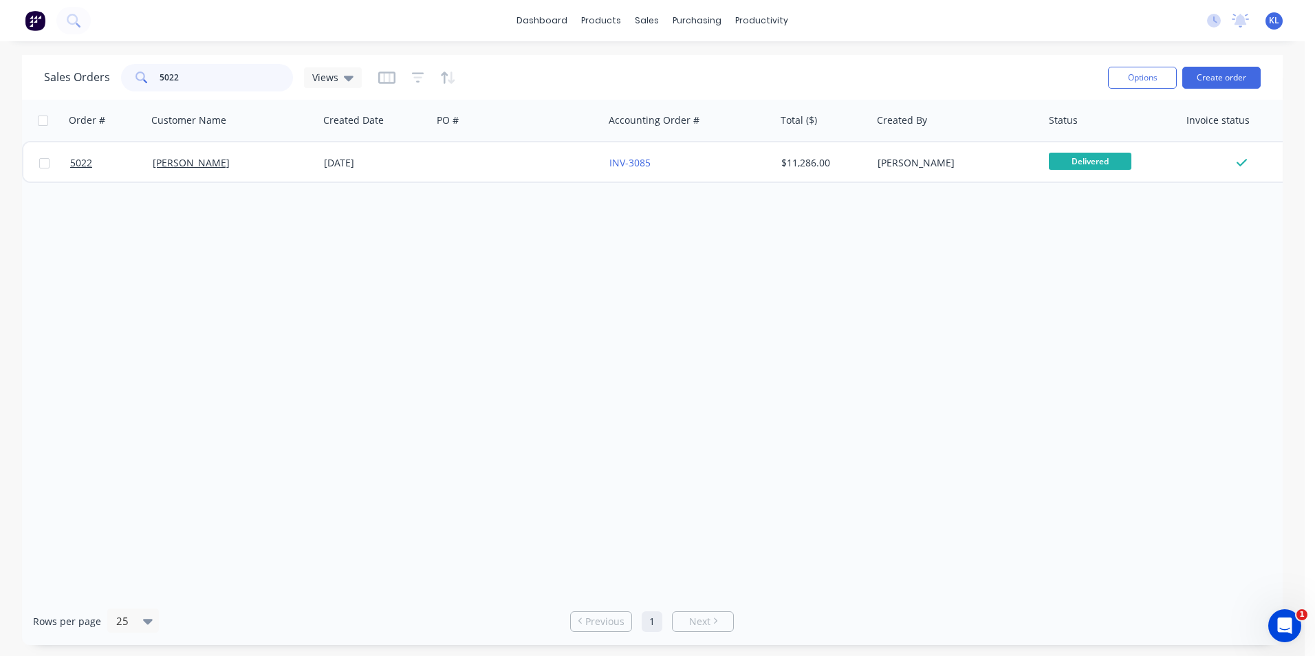
drag, startPoint x: 199, startPoint y: 82, endPoint x: 175, endPoint y: 78, distance: 24.4
click at [175, 78] on input "5022" at bounding box center [227, 78] width 134 height 28
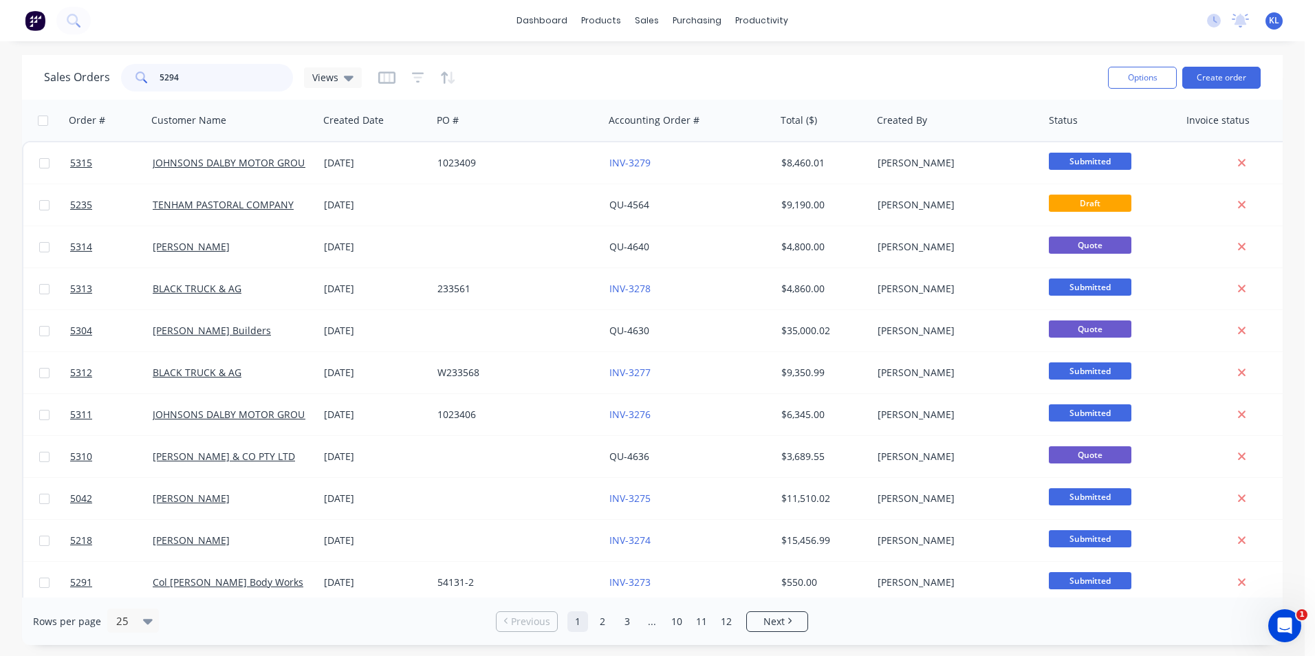
type input "5294"
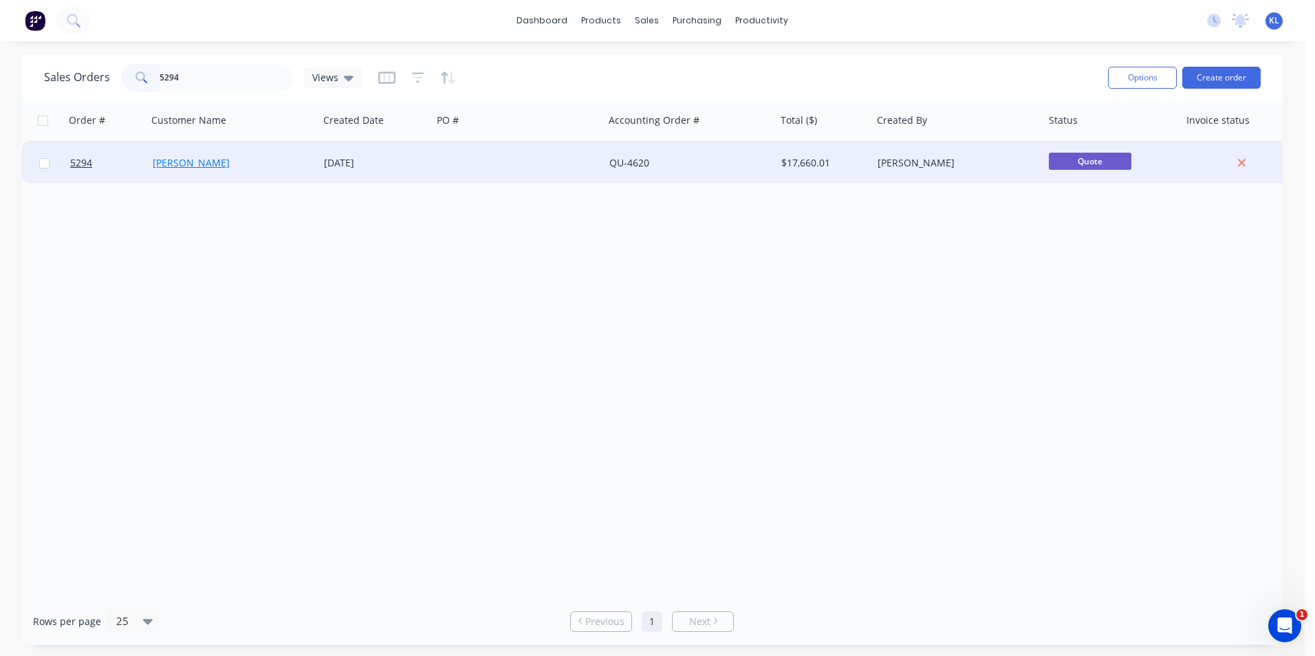
click at [188, 165] on link "[PERSON_NAME]" at bounding box center [191, 162] width 77 height 13
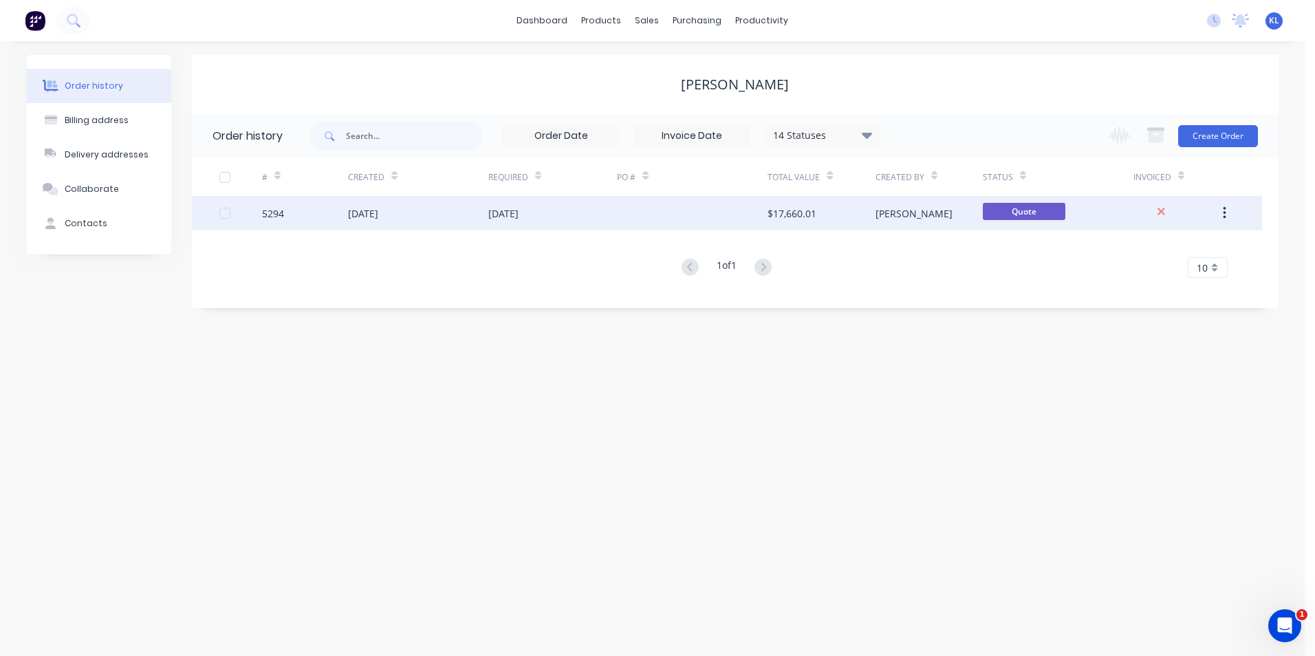
click at [272, 216] on div "5294" at bounding box center [273, 213] width 22 height 14
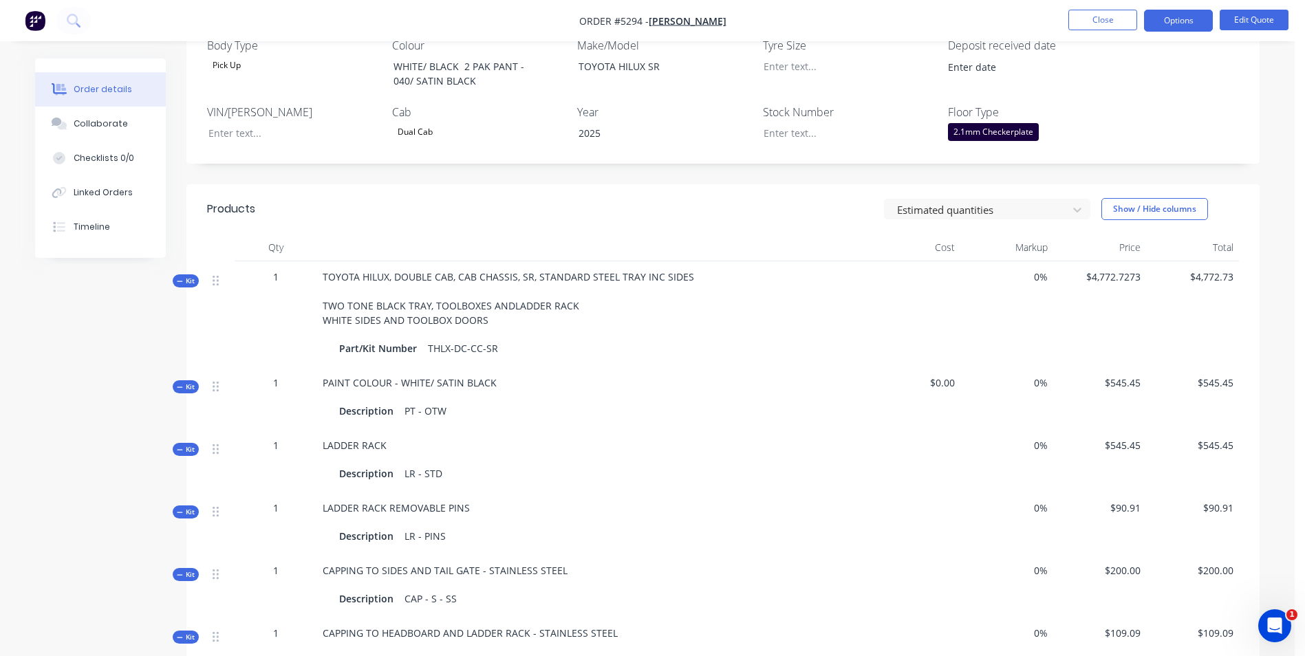
scroll to position [384, 0]
click at [1244, 21] on button "Edit Quote" at bounding box center [1254, 20] width 69 height 21
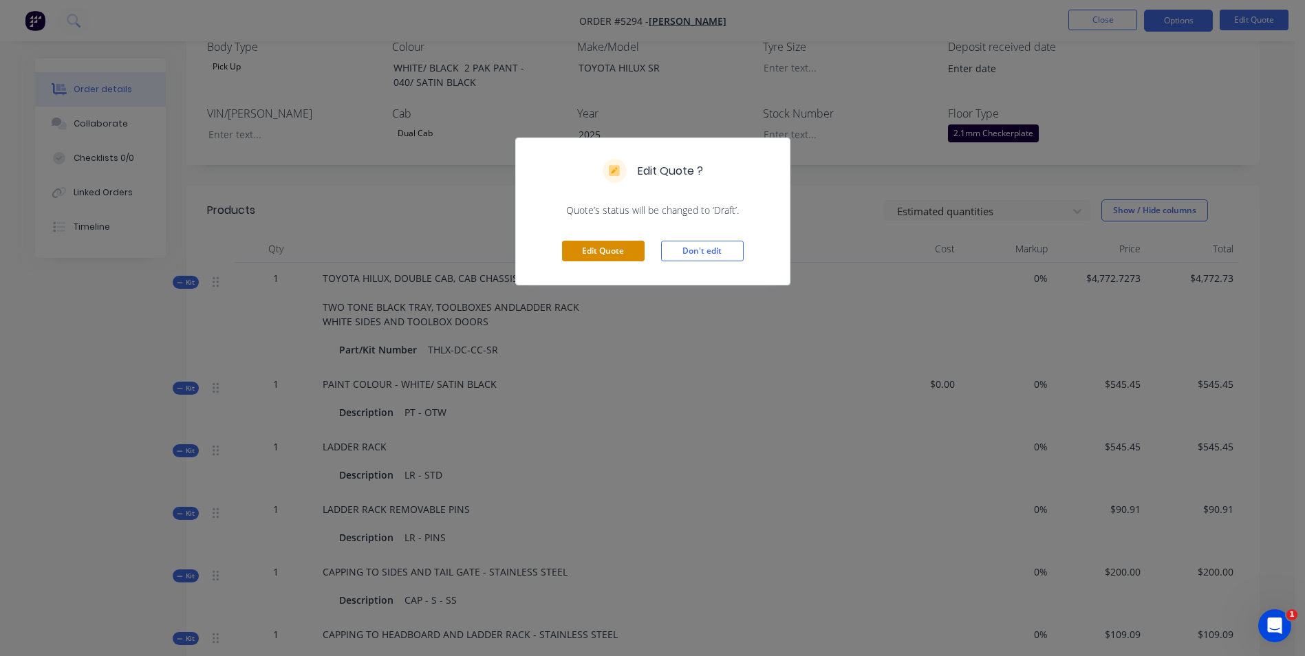
click at [619, 255] on button "Edit Quote" at bounding box center [603, 251] width 83 height 21
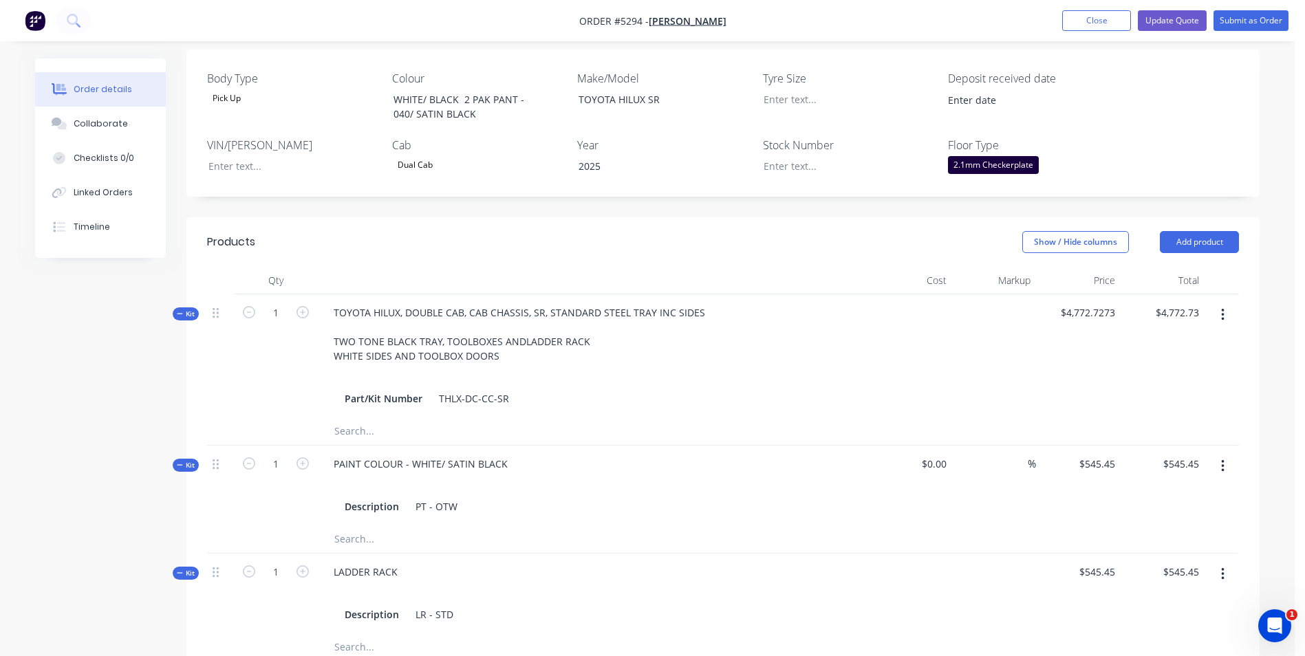
scroll to position [413, 0]
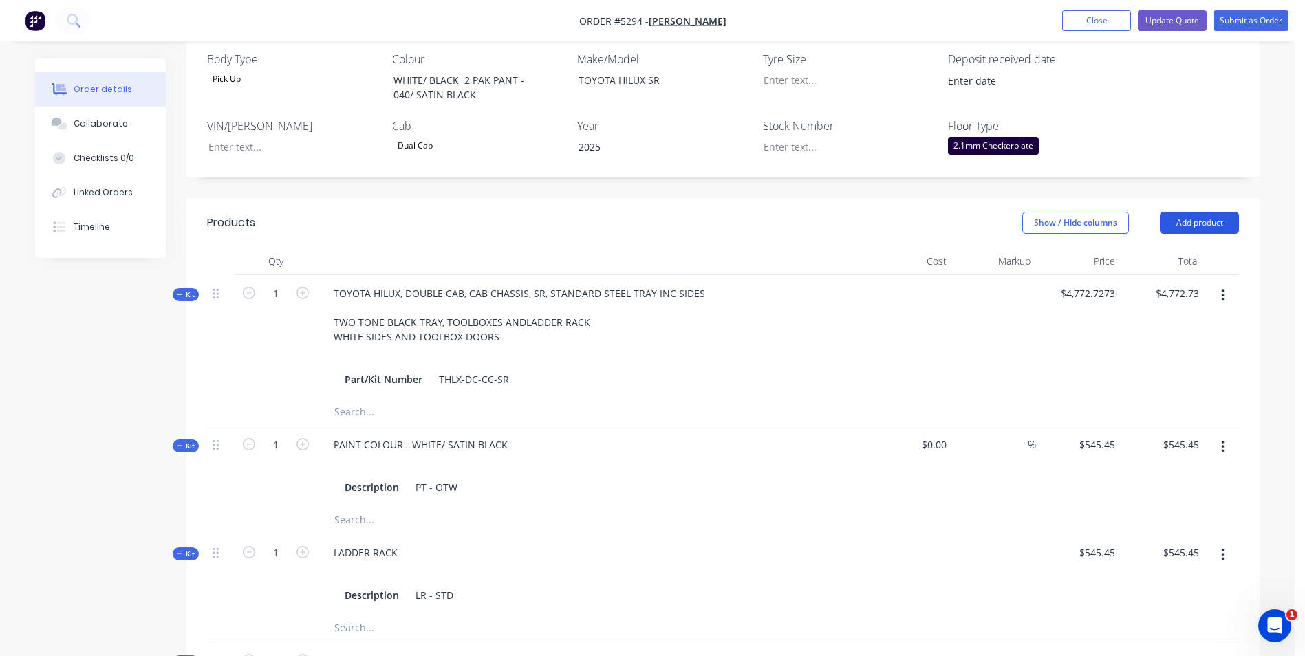
click at [1212, 212] on button "Add product" at bounding box center [1199, 223] width 79 height 22
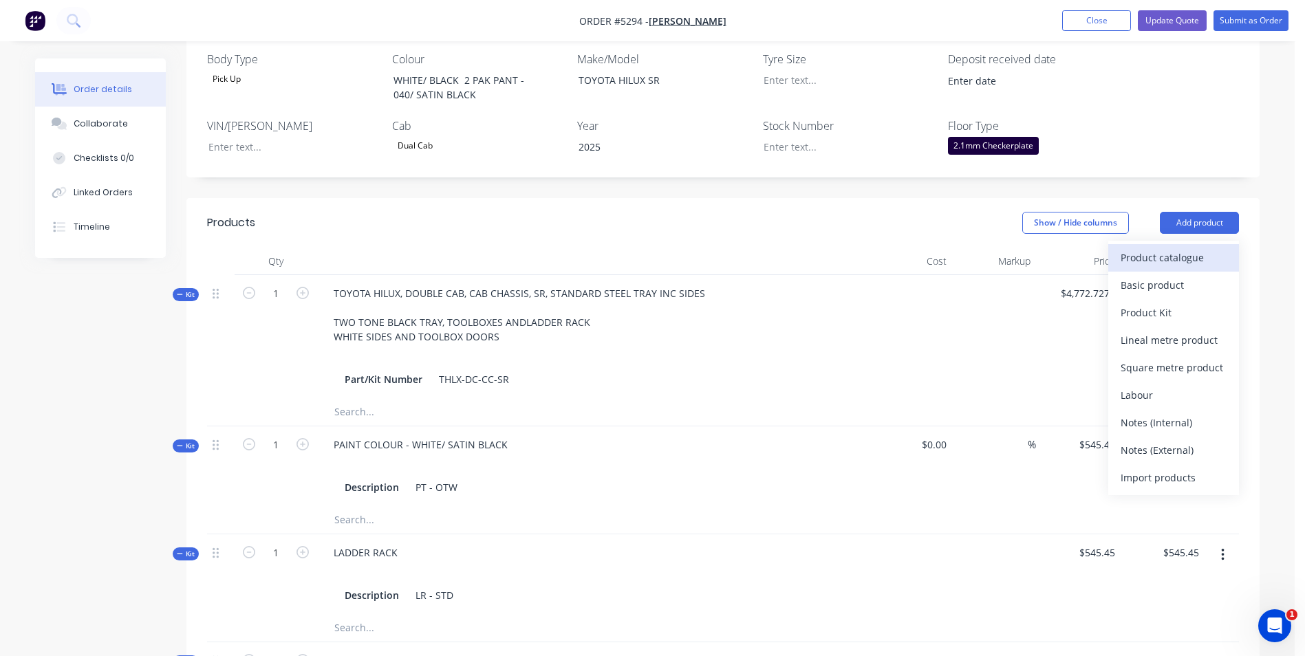
click at [1178, 248] on div "Product catalogue" at bounding box center [1174, 258] width 106 height 20
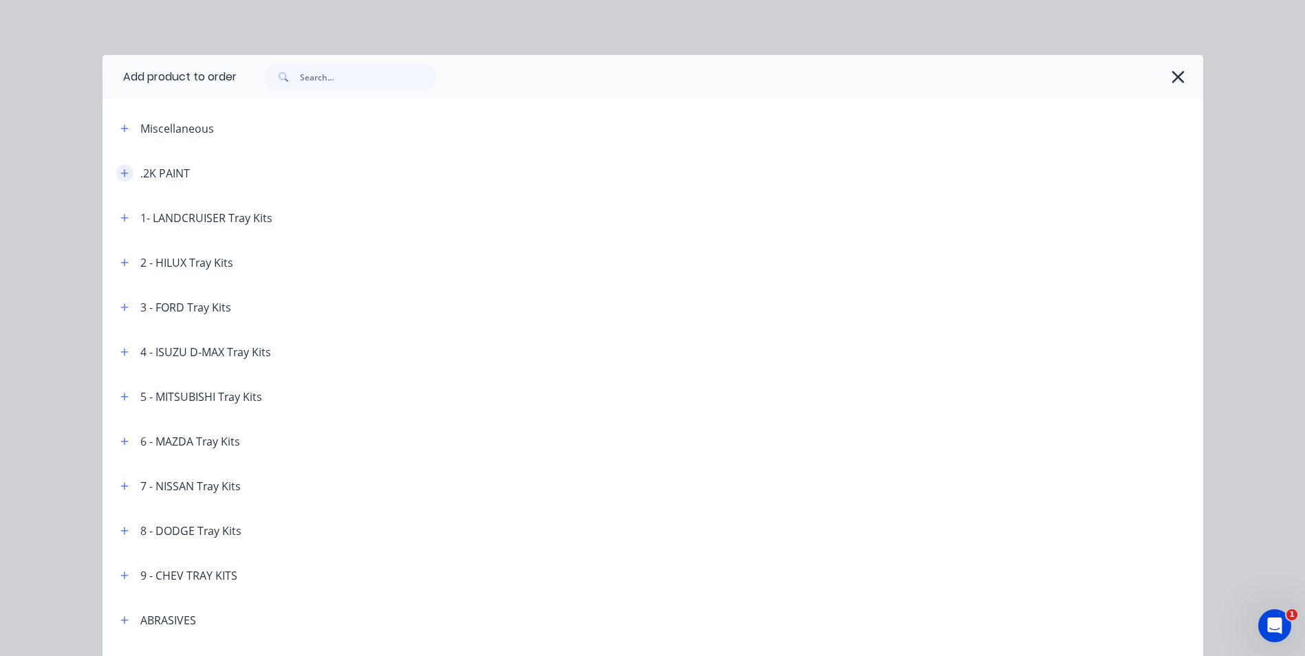
click at [120, 173] on icon "button" at bounding box center [124, 173] width 8 height 8
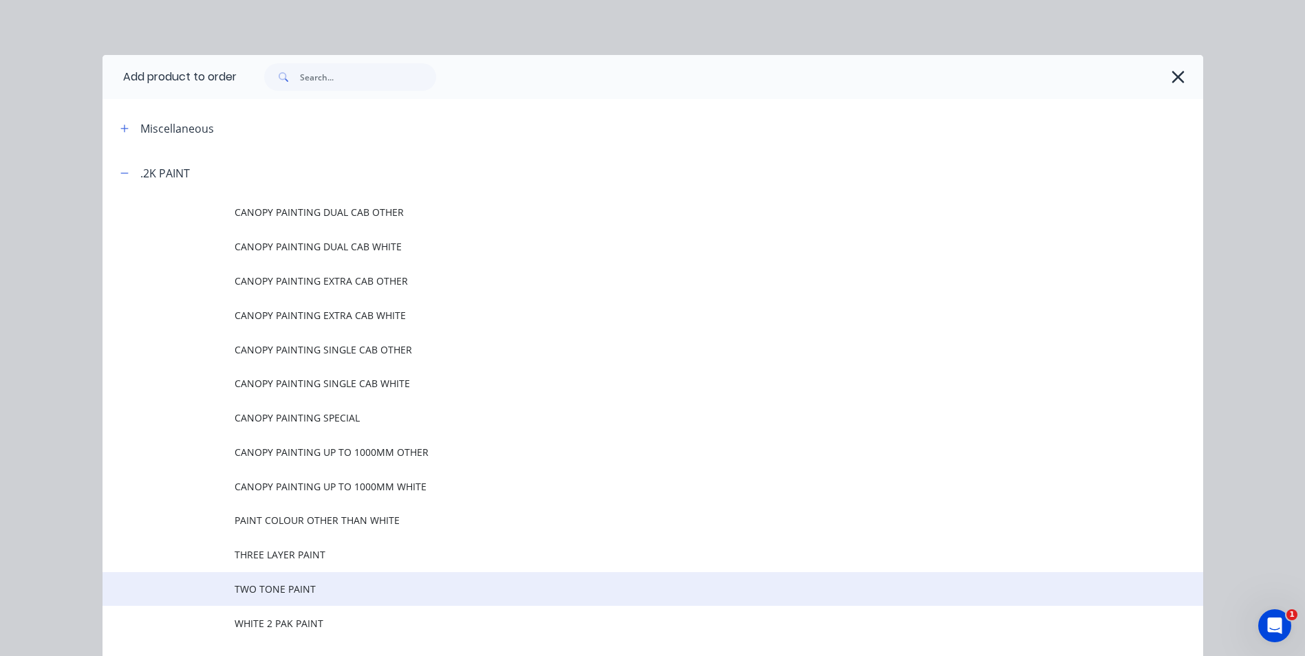
click at [300, 592] on span "TWO TONE PAINT" at bounding box center [622, 589] width 775 height 14
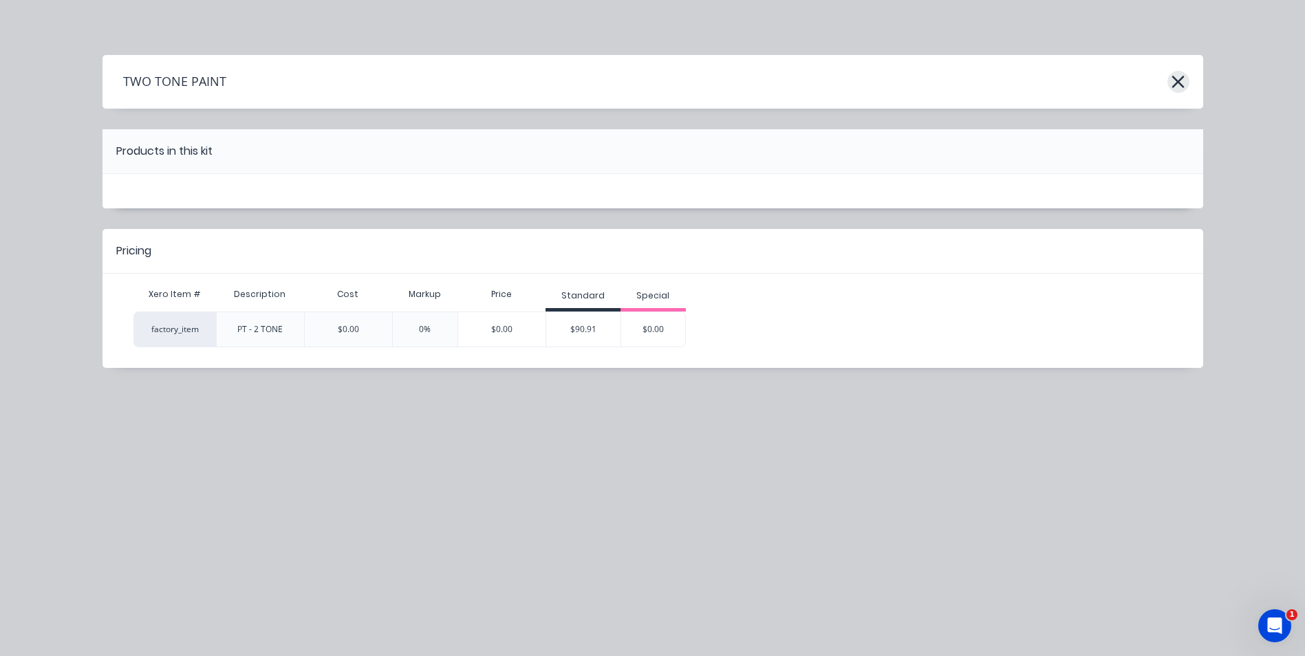
click at [1176, 80] on icon "button" at bounding box center [1178, 82] width 12 height 12
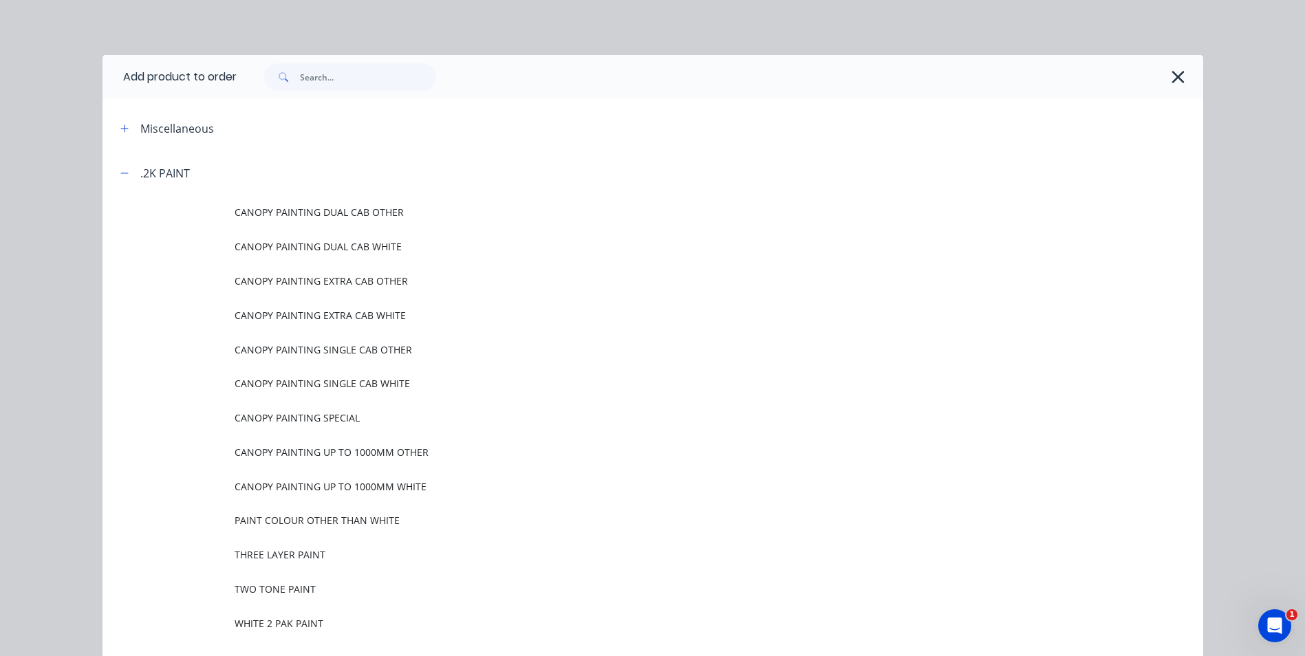
scroll to position [151, 0]
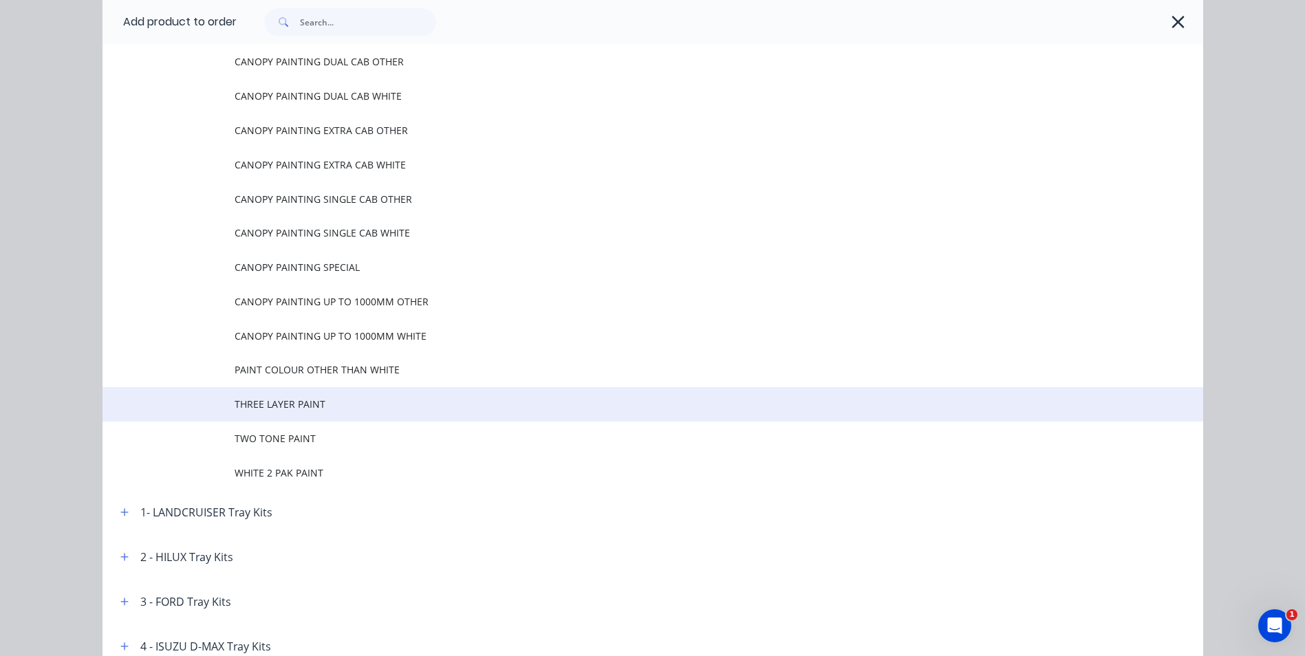
click at [361, 404] on span "THREE LAYER PAINT" at bounding box center [622, 404] width 775 height 14
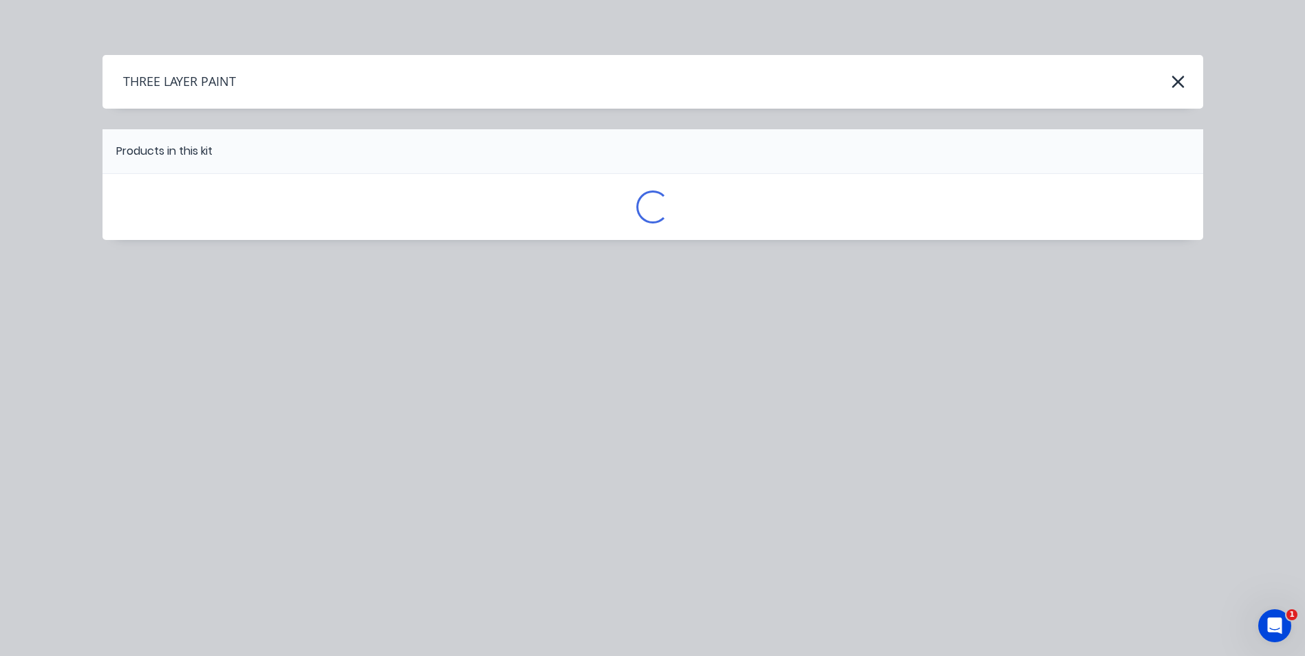
scroll to position [0, 0]
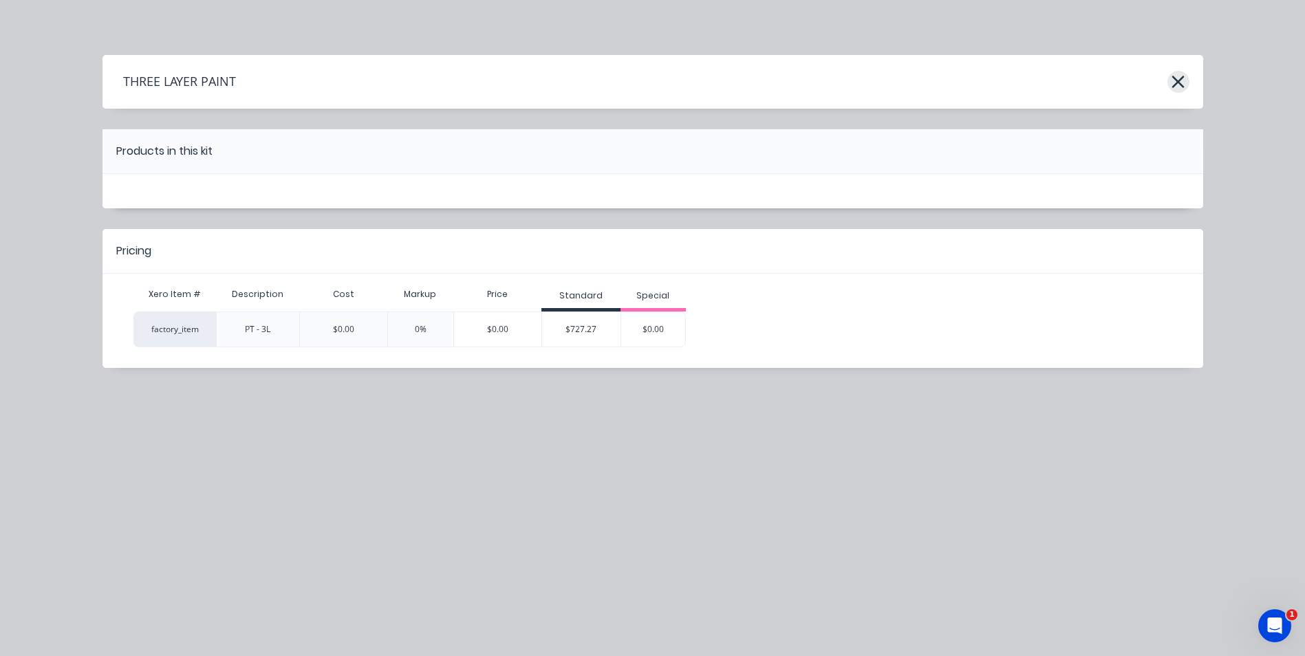
click at [1187, 80] on button "button" at bounding box center [1179, 82] width 22 height 22
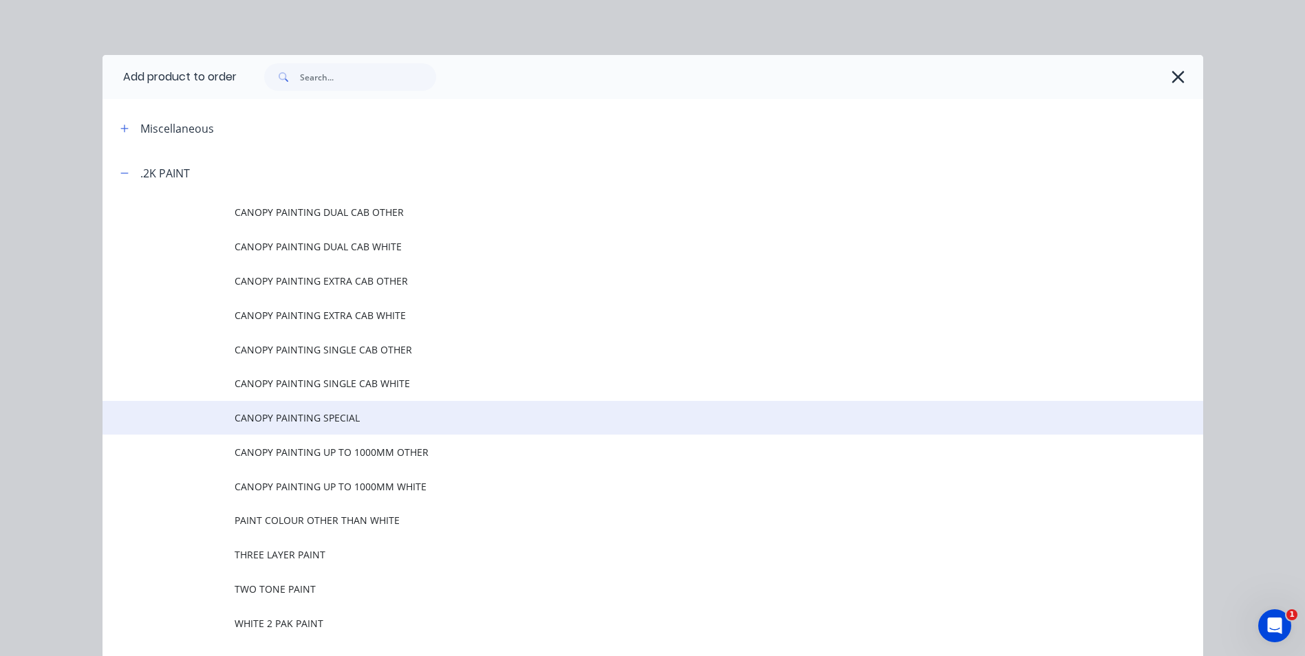
scroll to position [151, 0]
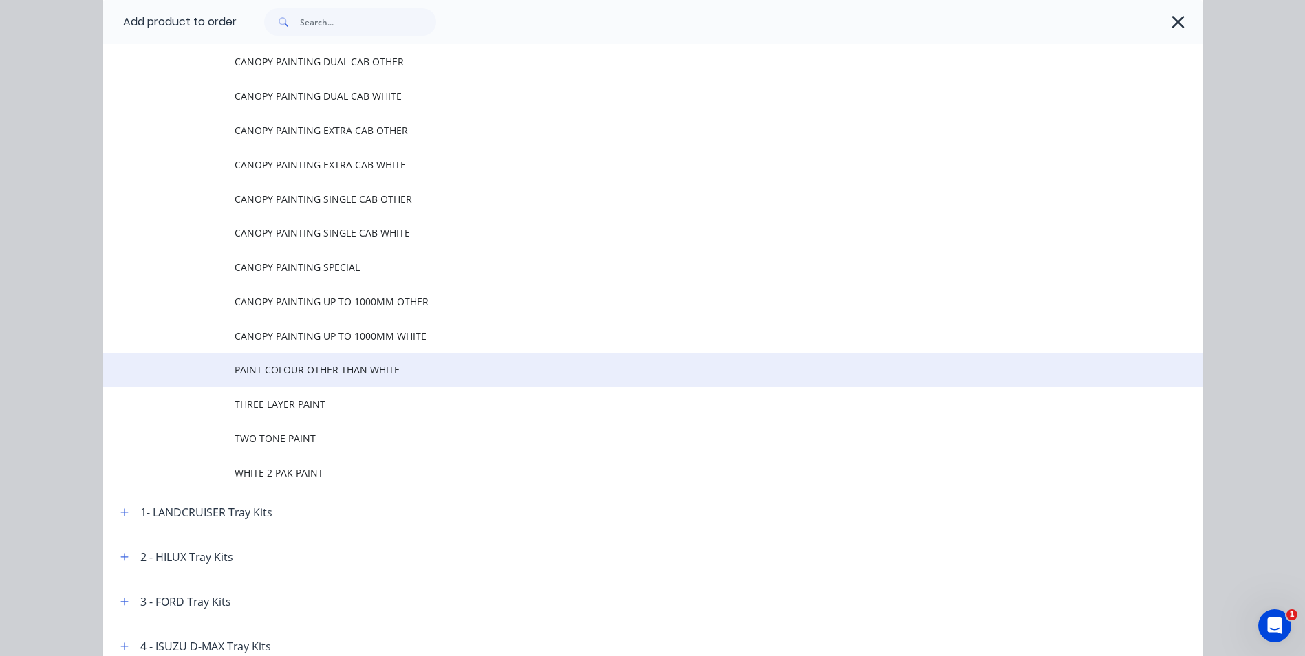
click at [378, 370] on span "PAINT COLOUR OTHER THAN WHITE" at bounding box center [622, 370] width 775 height 14
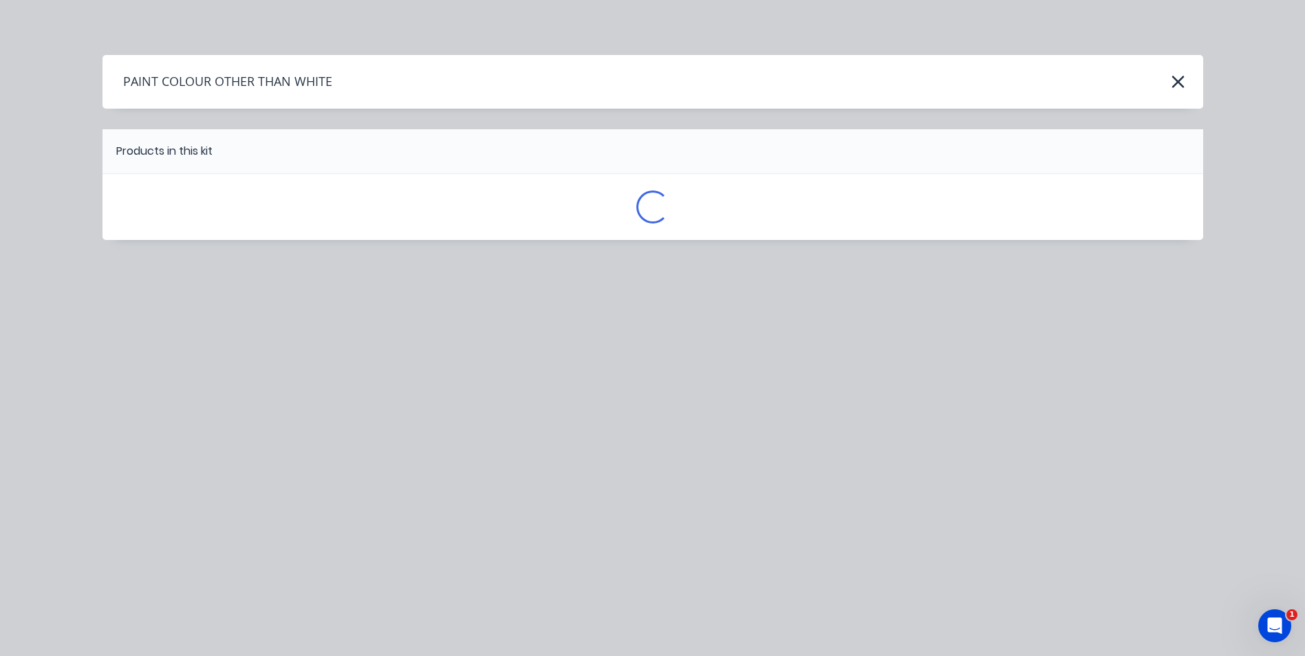
scroll to position [0, 0]
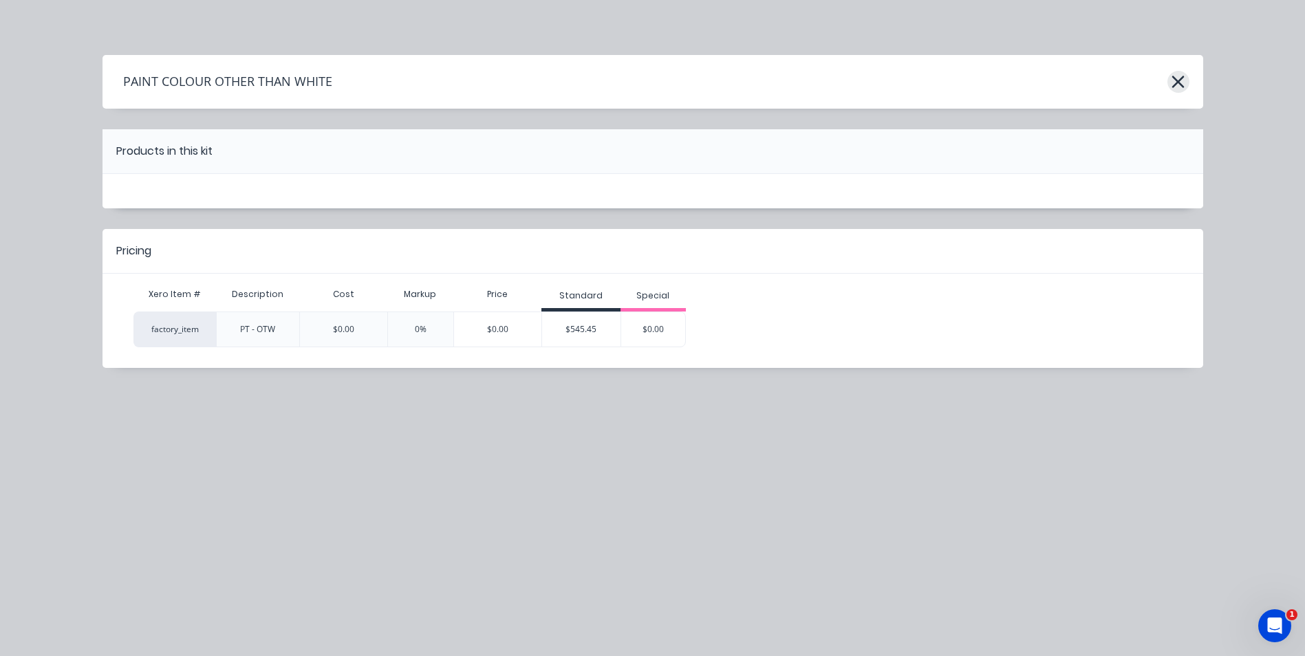
click at [1174, 84] on icon "button" at bounding box center [1178, 81] width 14 height 19
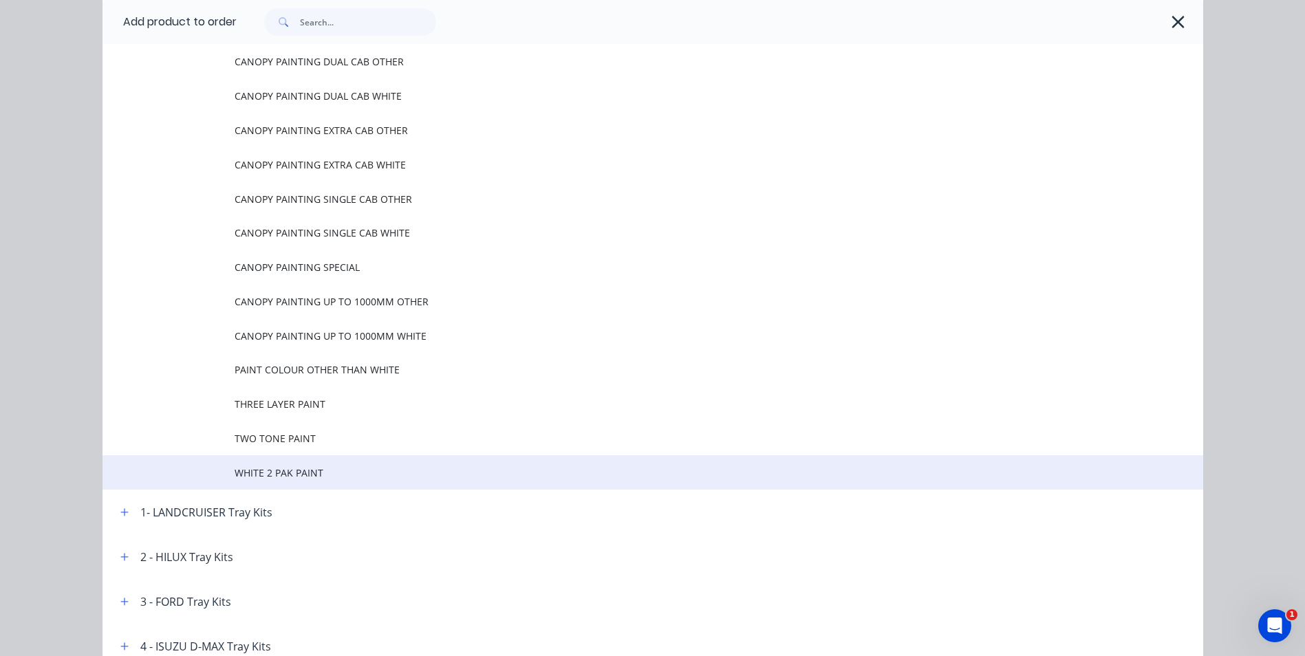
click at [299, 477] on span "WHITE 2 PAK PAINT" at bounding box center [622, 473] width 775 height 14
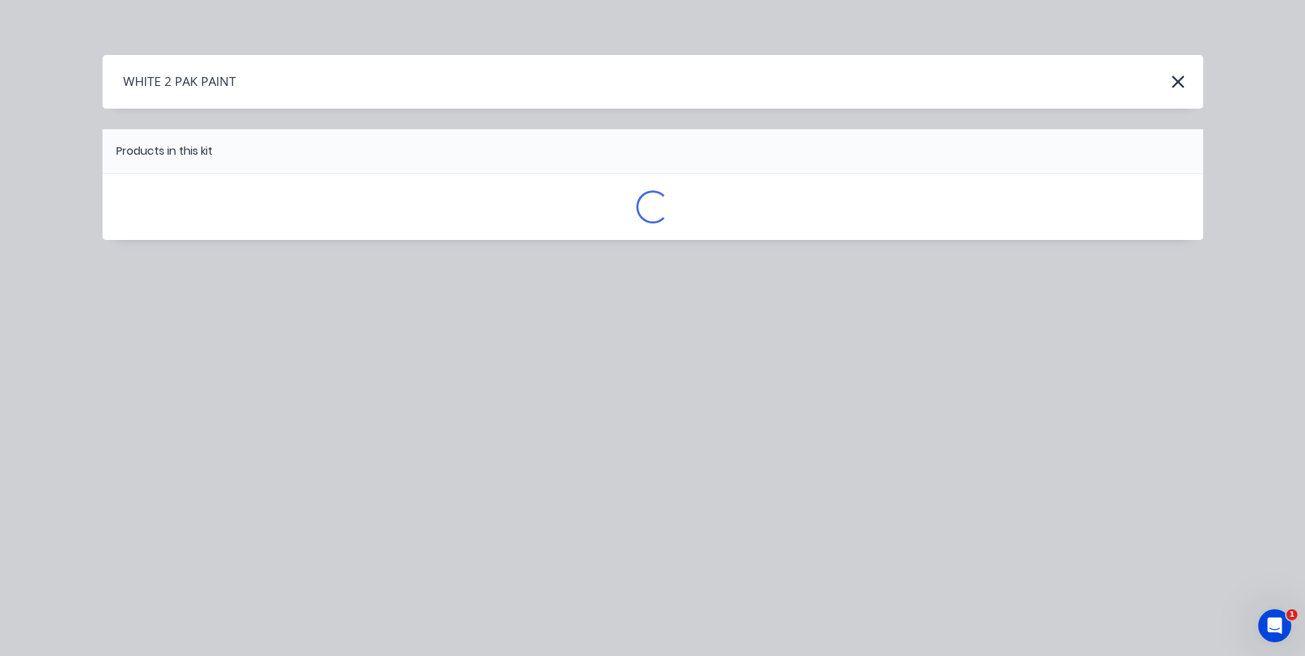
scroll to position [0, 0]
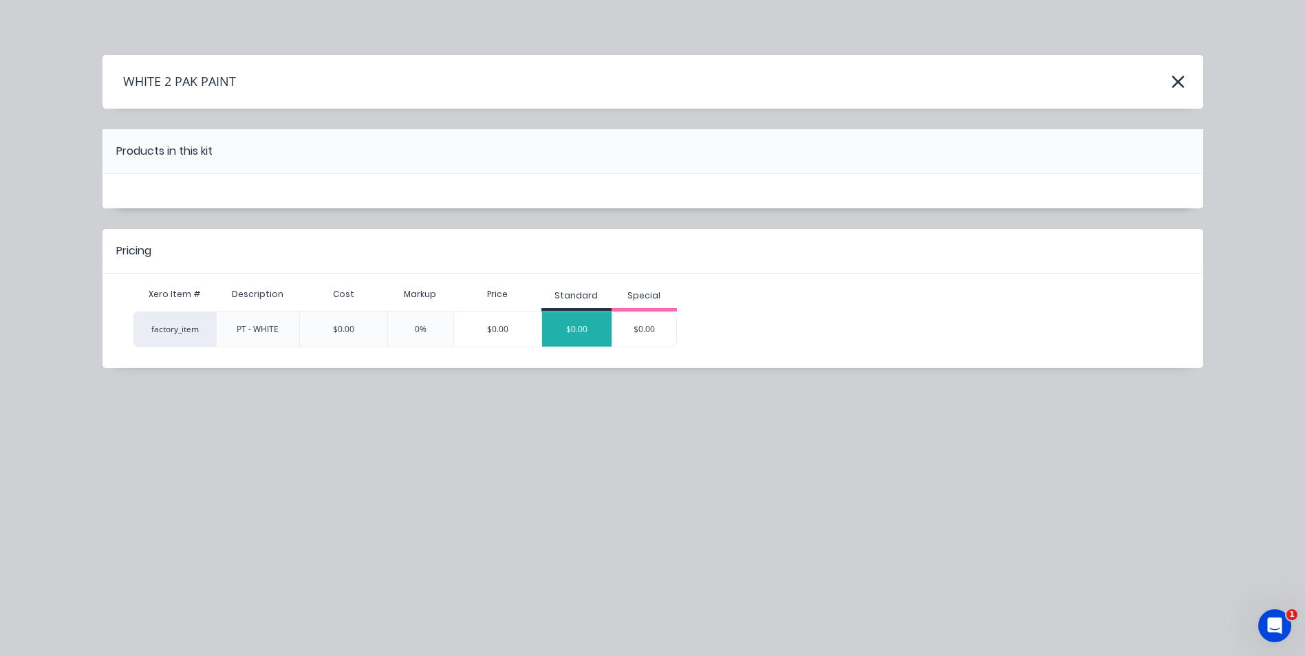
click at [570, 330] on div "$0.00" at bounding box center [576, 329] width 69 height 34
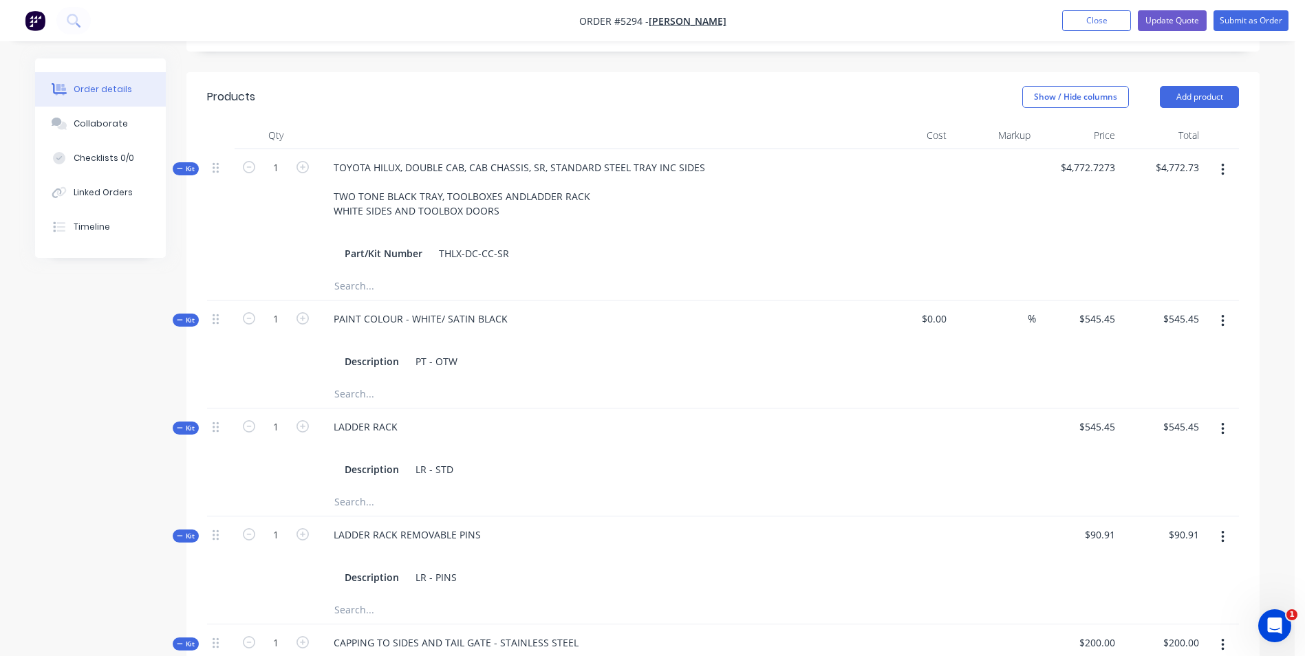
scroll to position [550, 0]
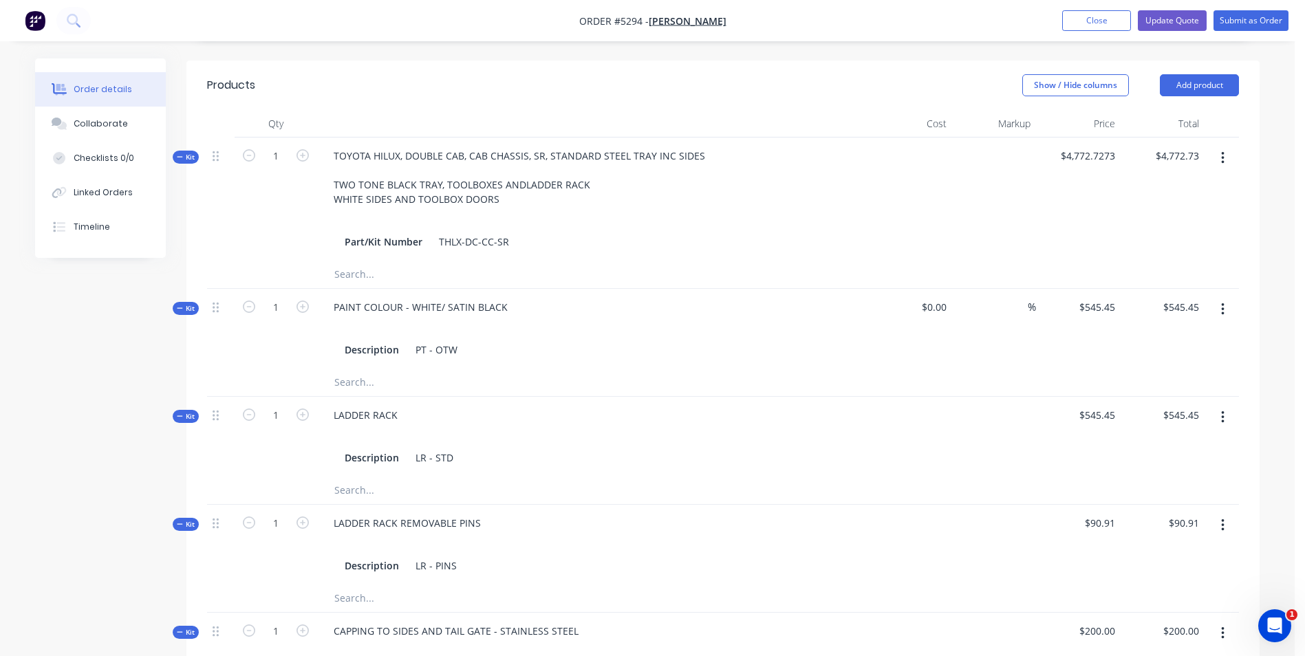
click at [1222, 302] on icon "button" at bounding box center [1222, 309] width 3 height 15
click at [1154, 446] on div "Delete" at bounding box center [1174, 456] width 106 height 20
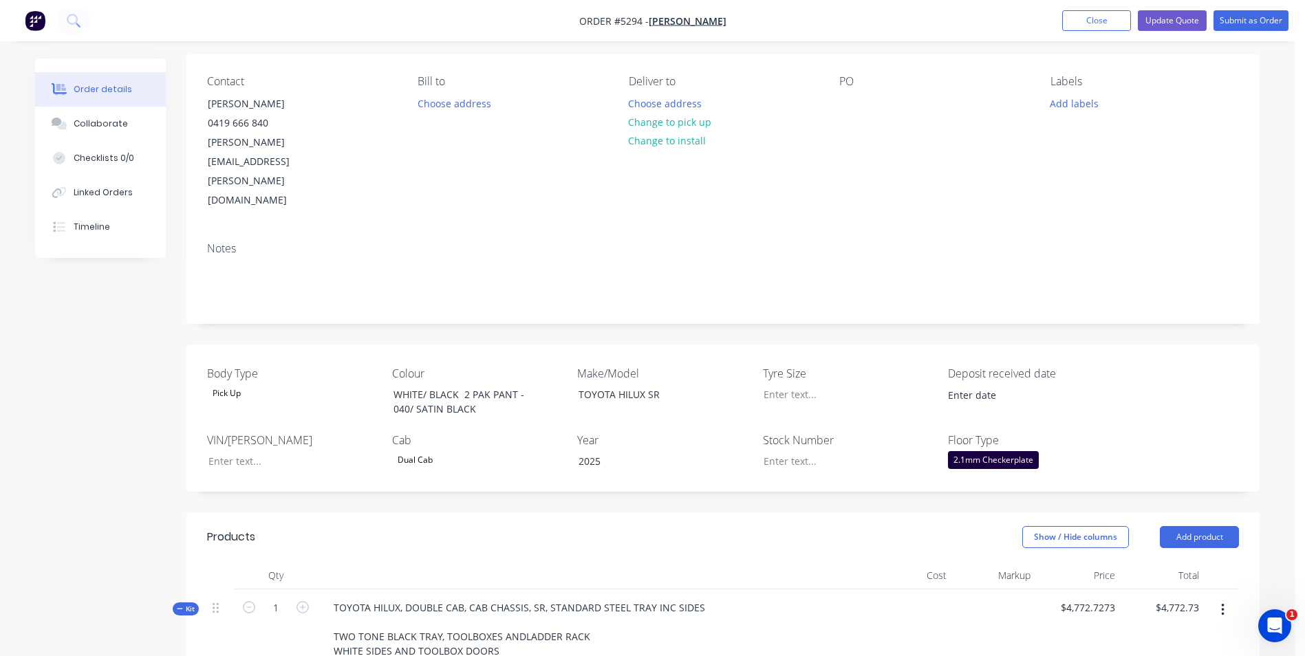
scroll to position [0, 0]
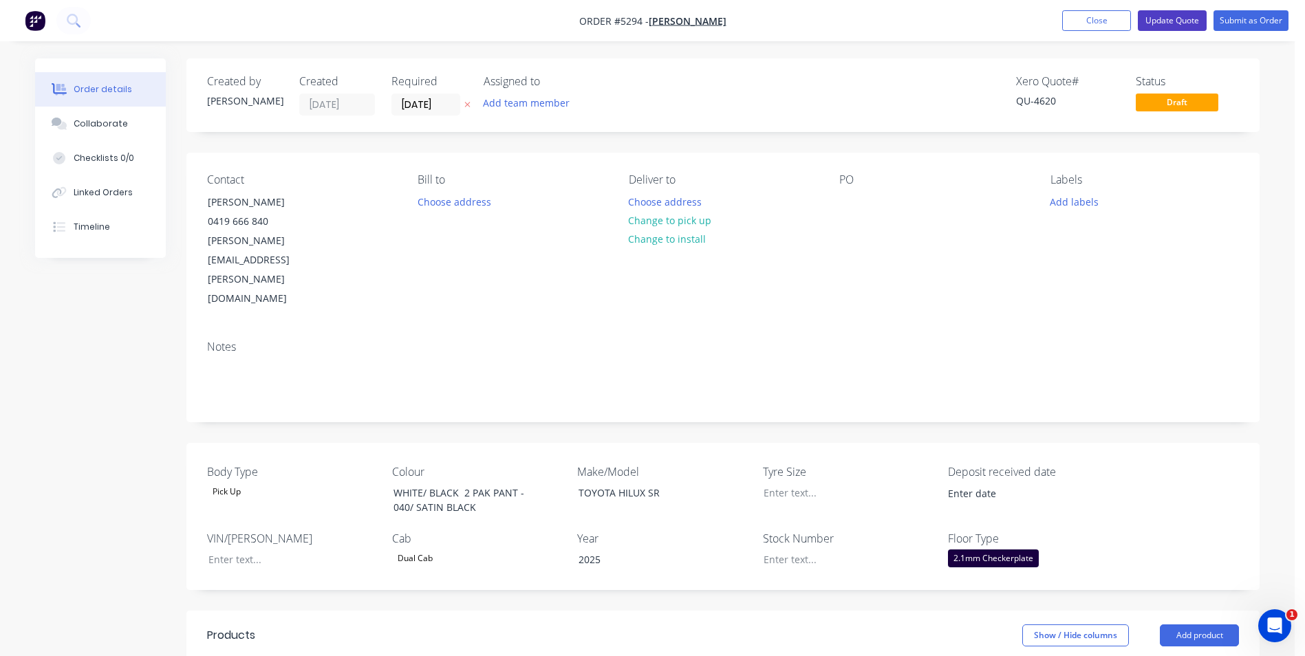
click at [1187, 23] on button "Update Quote" at bounding box center [1172, 20] width 69 height 21
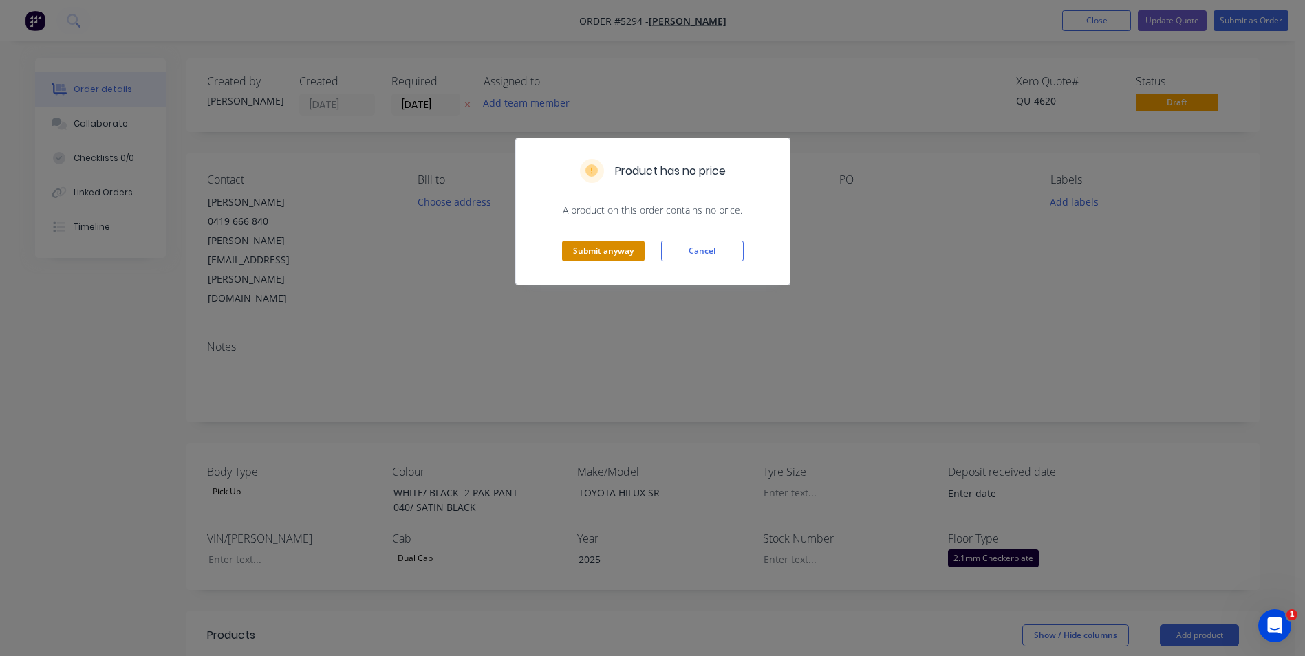
click at [612, 251] on button "Submit anyway" at bounding box center [603, 251] width 83 height 21
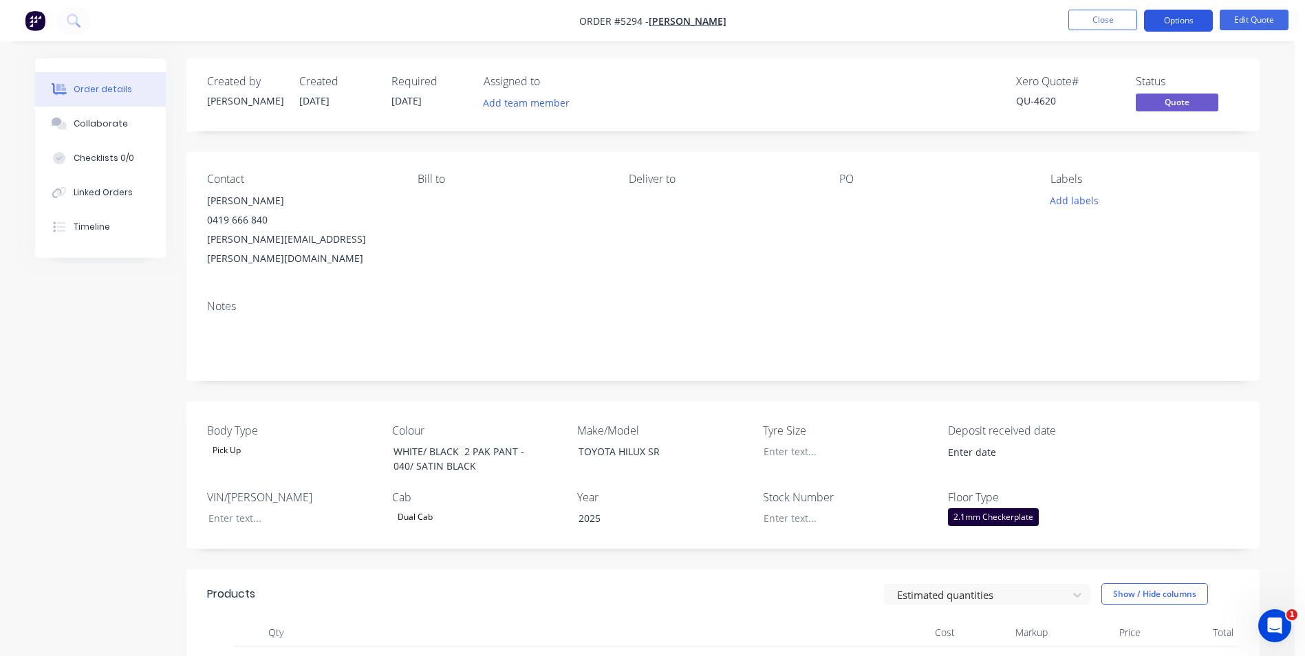
click at [1187, 28] on button "Options" at bounding box center [1178, 21] width 69 height 22
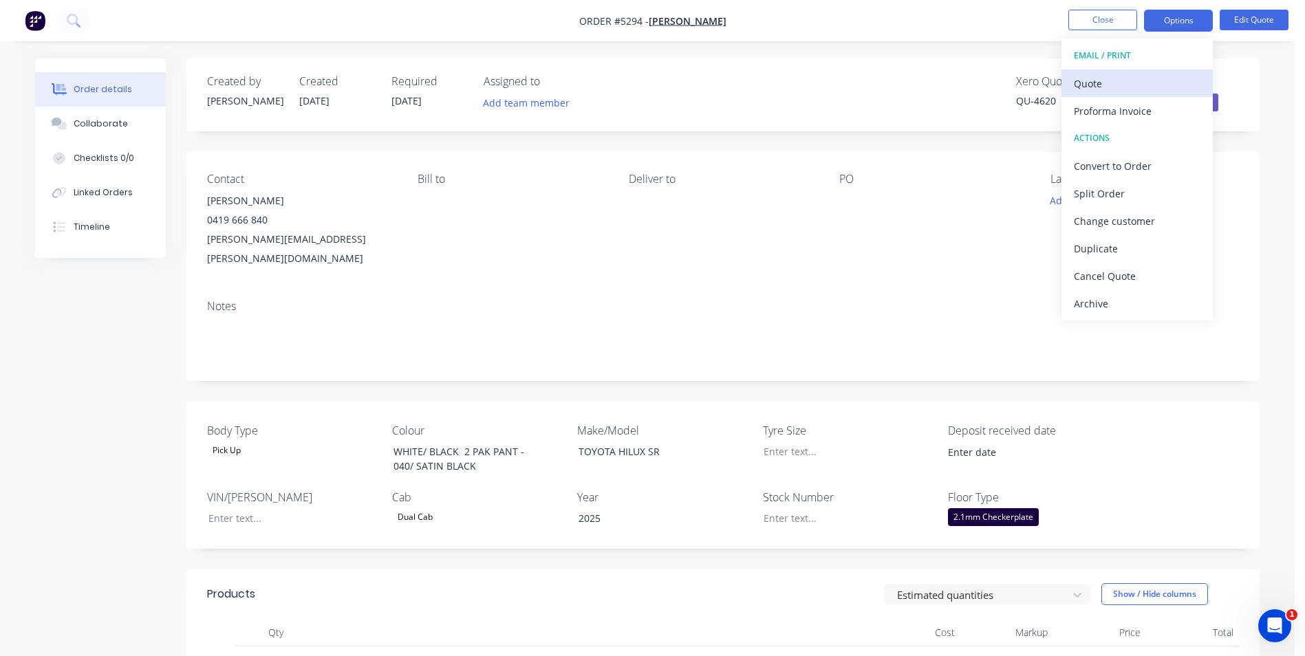
click at [1121, 84] on div "Quote" at bounding box center [1137, 84] width 127 height 20
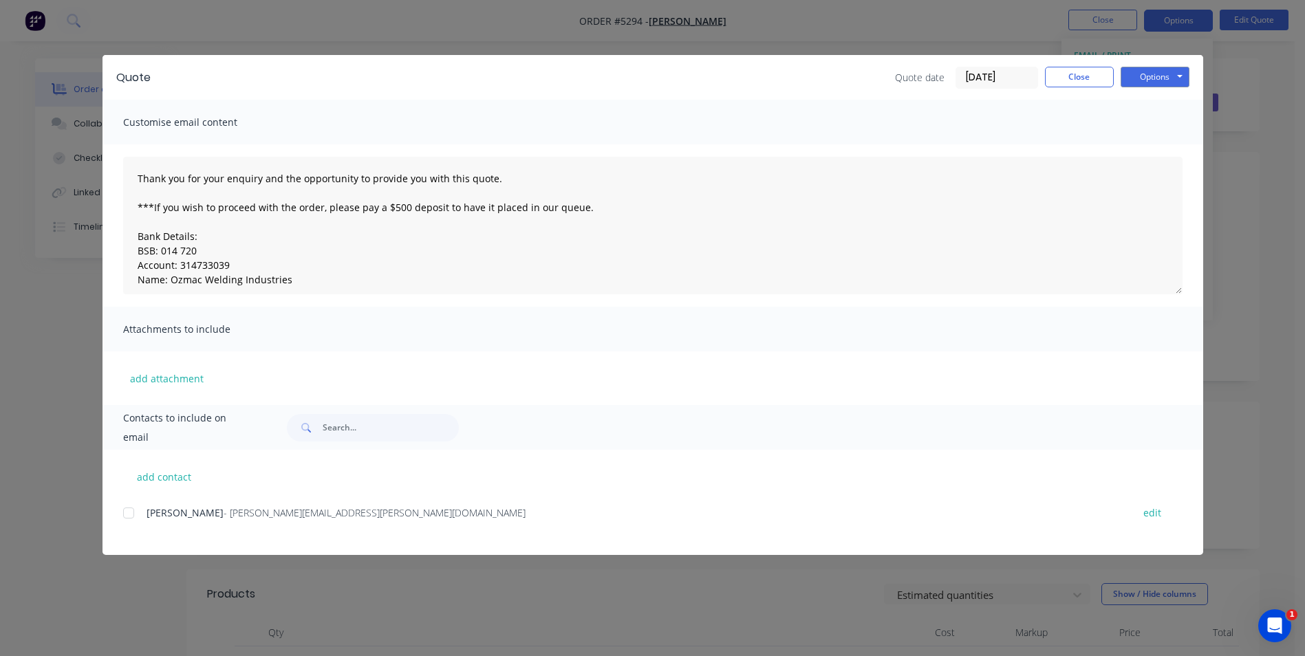
click at [129, 516] on div at bounding box center [129, 513] width 28 height 28
click at [1160, 76] on button "Options" at bounding box center [1155, 77] width 69 height 21
click at [1154, 151] on button "Email" at bounding box center [1165, 147] width 88 height 23
click at [1171, 72] on button "Options" at bounding box center [1155, 77] width 69 height 21
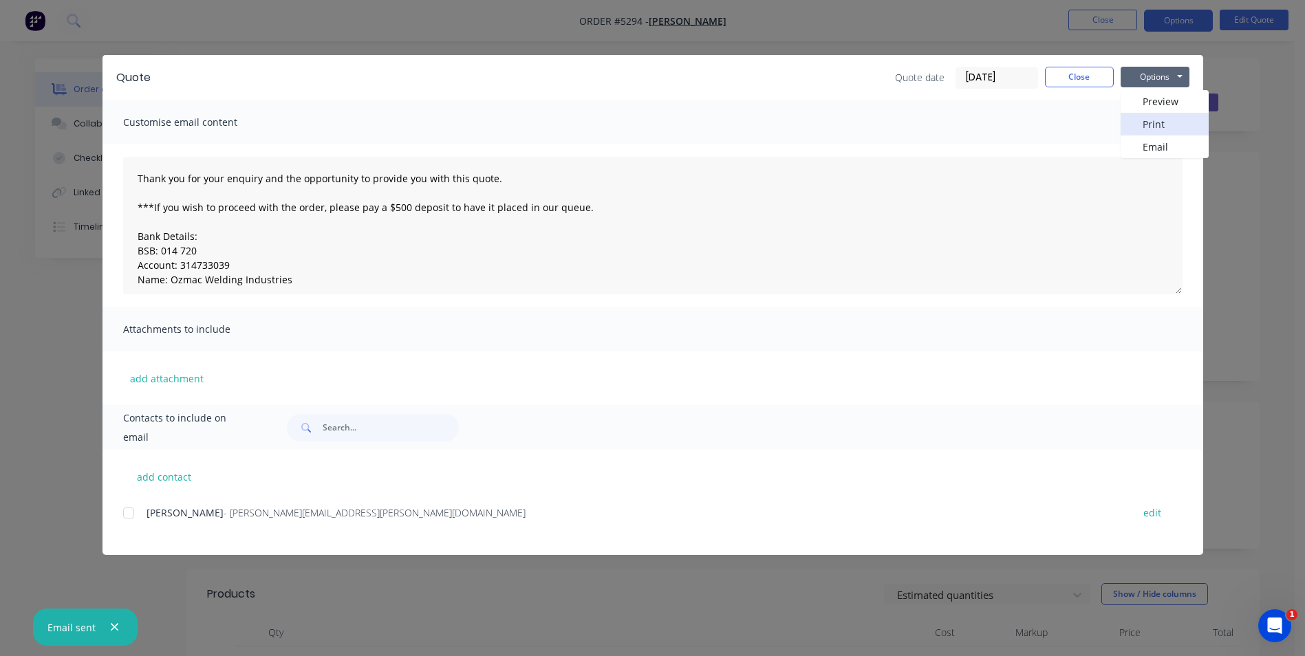
click at [1163, 118] on button "Print" at bounding box center [1165, 124] width 88 height 23
click at [1099, 72] on button "Close" at bounding box center [1079, 77] width 69 height 21
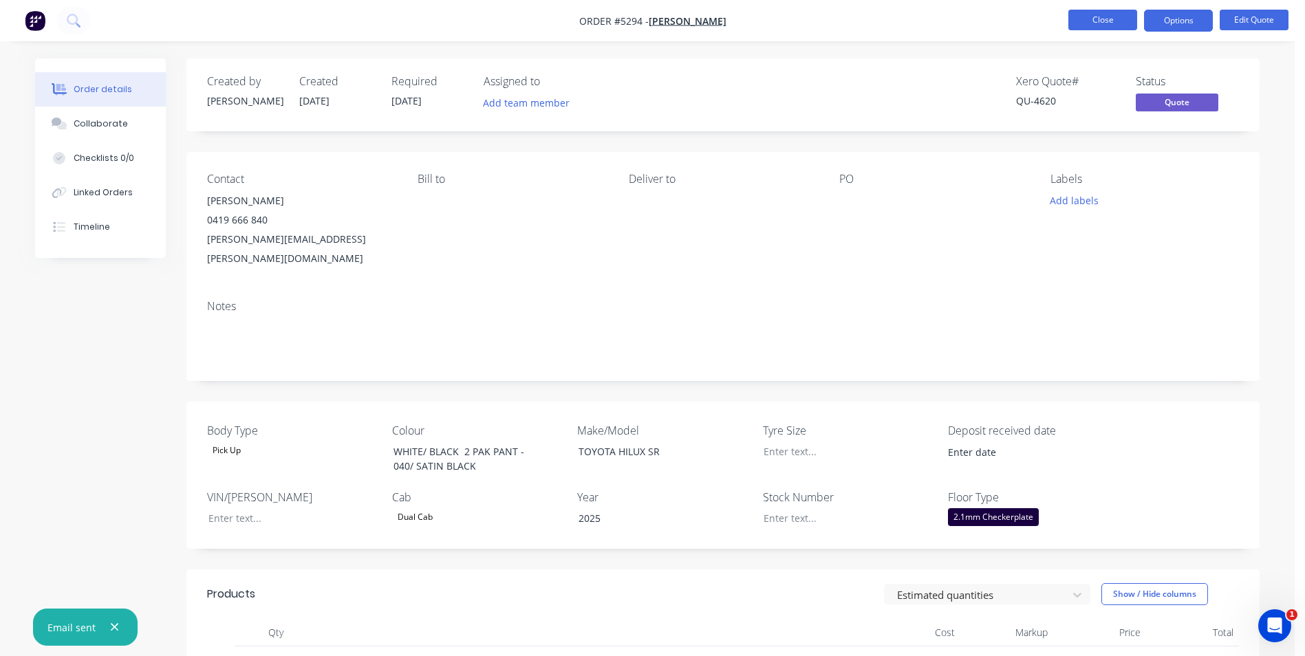
click at [1114, 21] on button "Close" at bounding box center [1102, 20] width 69 height 21
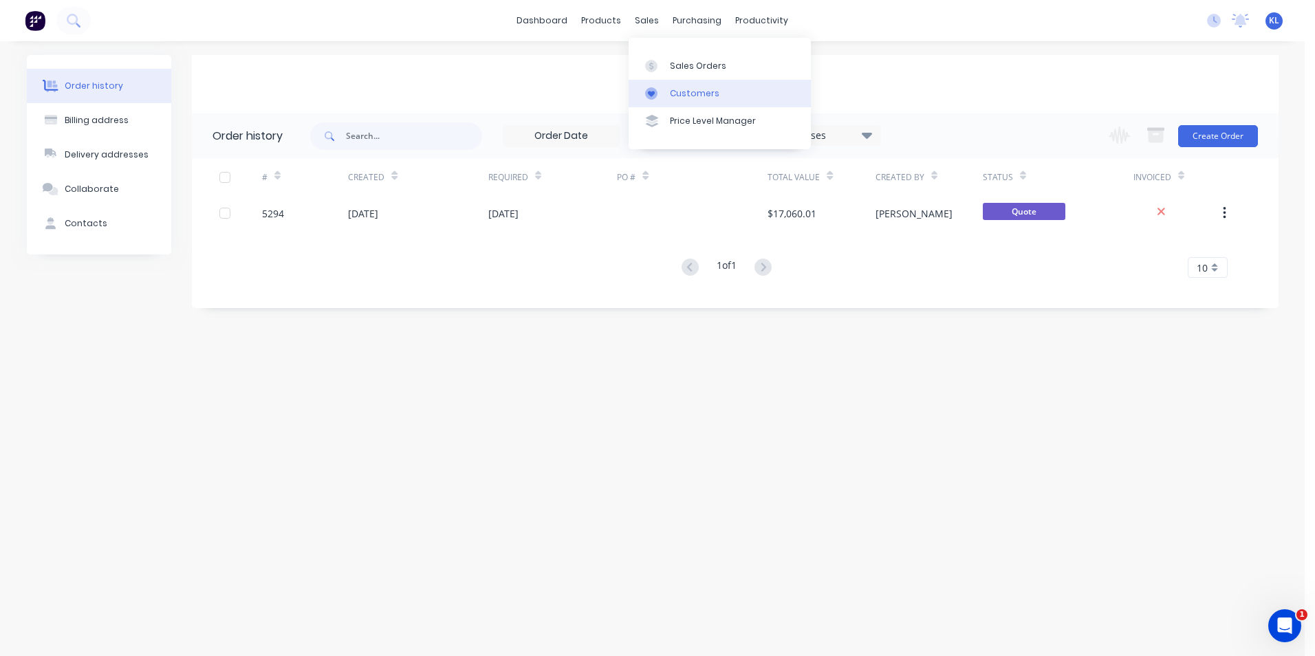
click at [709, 92] on div "Customers" at bounding box center [695, 93] width 50 height 12
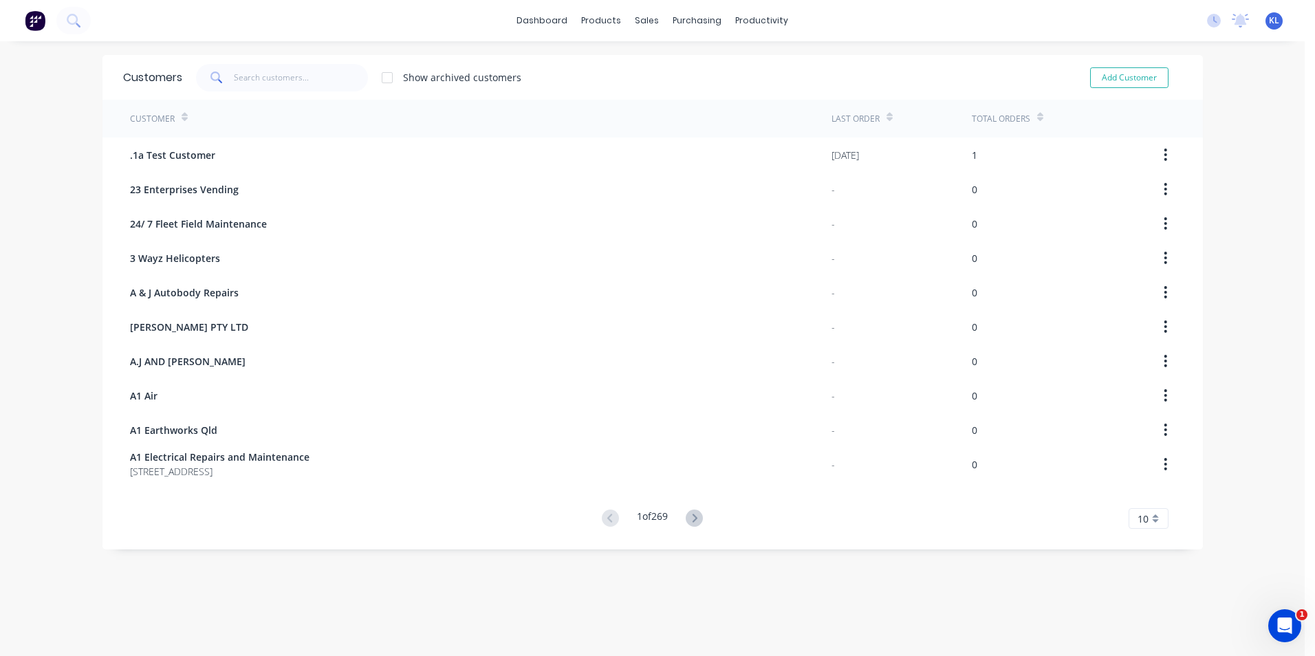
click at [1030, 116] on div "Total Orders" at bounding box center [1008, 119] width 72 height 24
click at [294, 83] on input "text" at bounding box center [301, 78] width 134 height 28
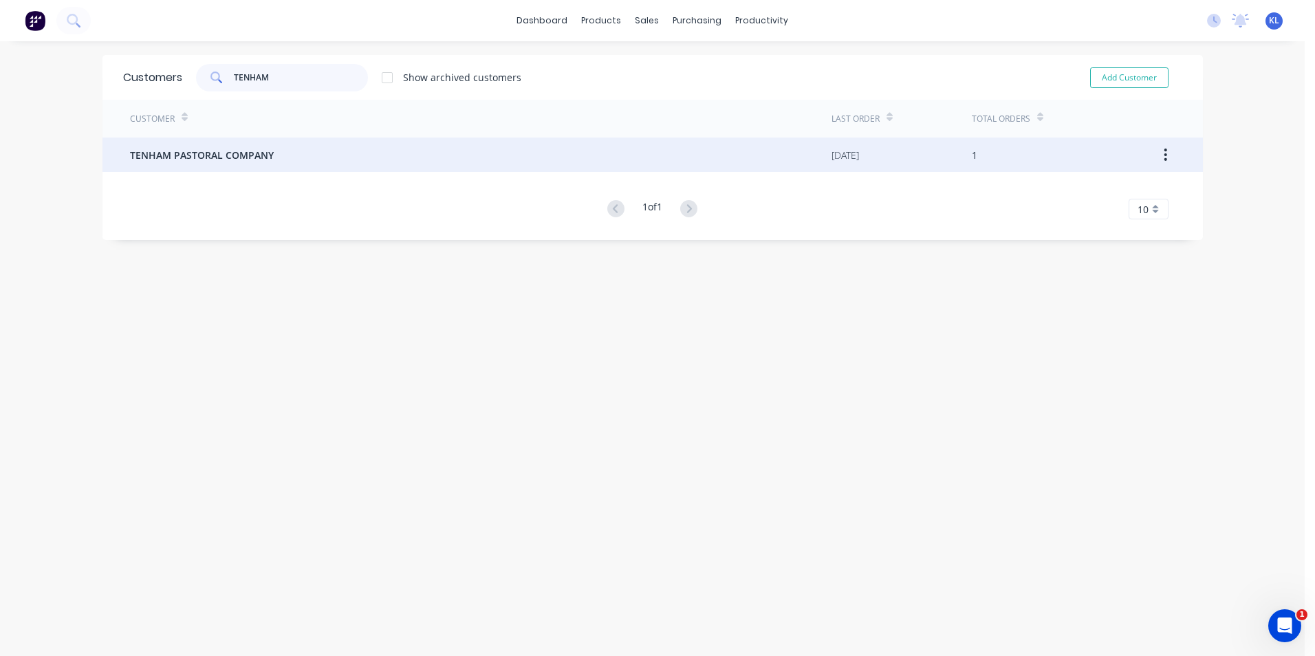
type input "TENHAM"
click at [191, 151] on span "TENHAM PASTORAL COMPANY" at bounding box center [202, 155] width 144 height 14
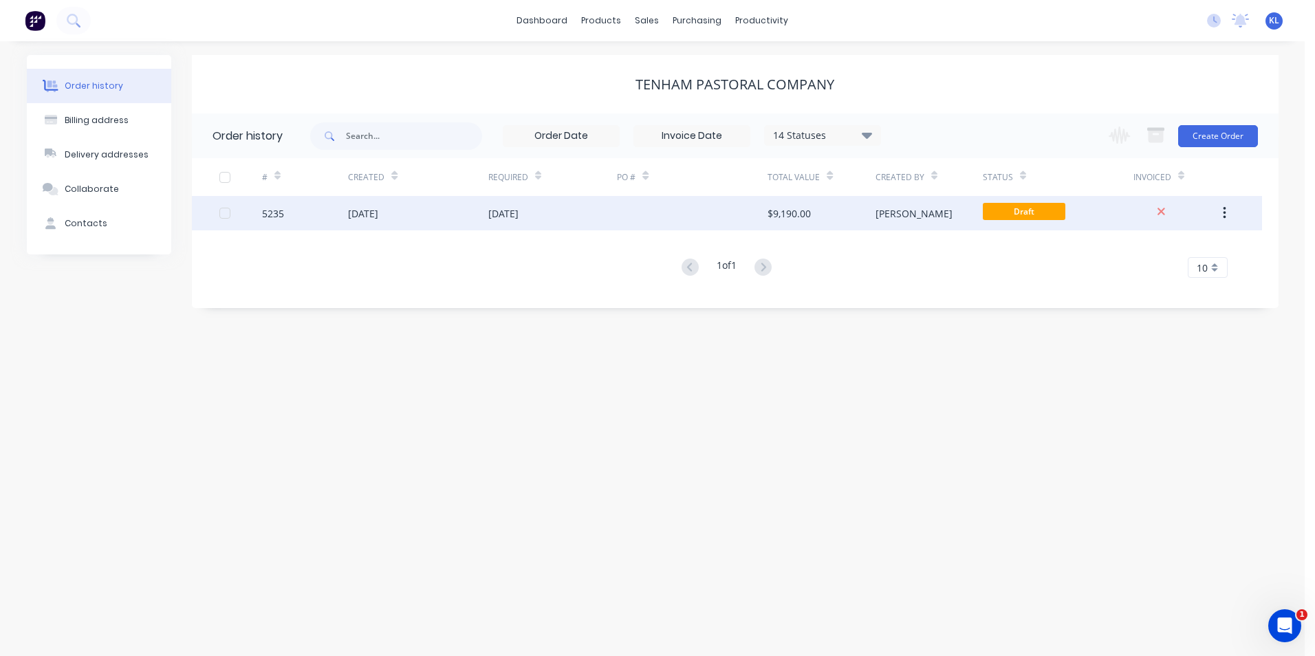
click at [278, 214] on div "5235" at bounding box center [273, 213] width 22 height 14
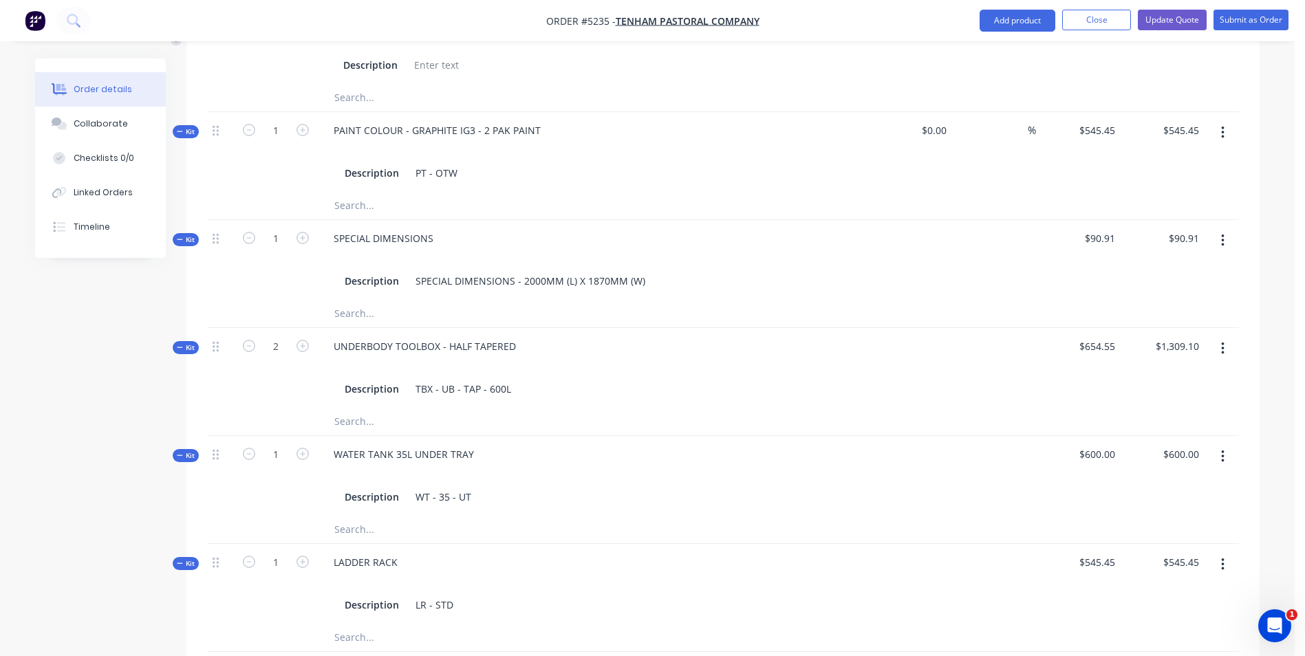
scroll to position [757, 0]
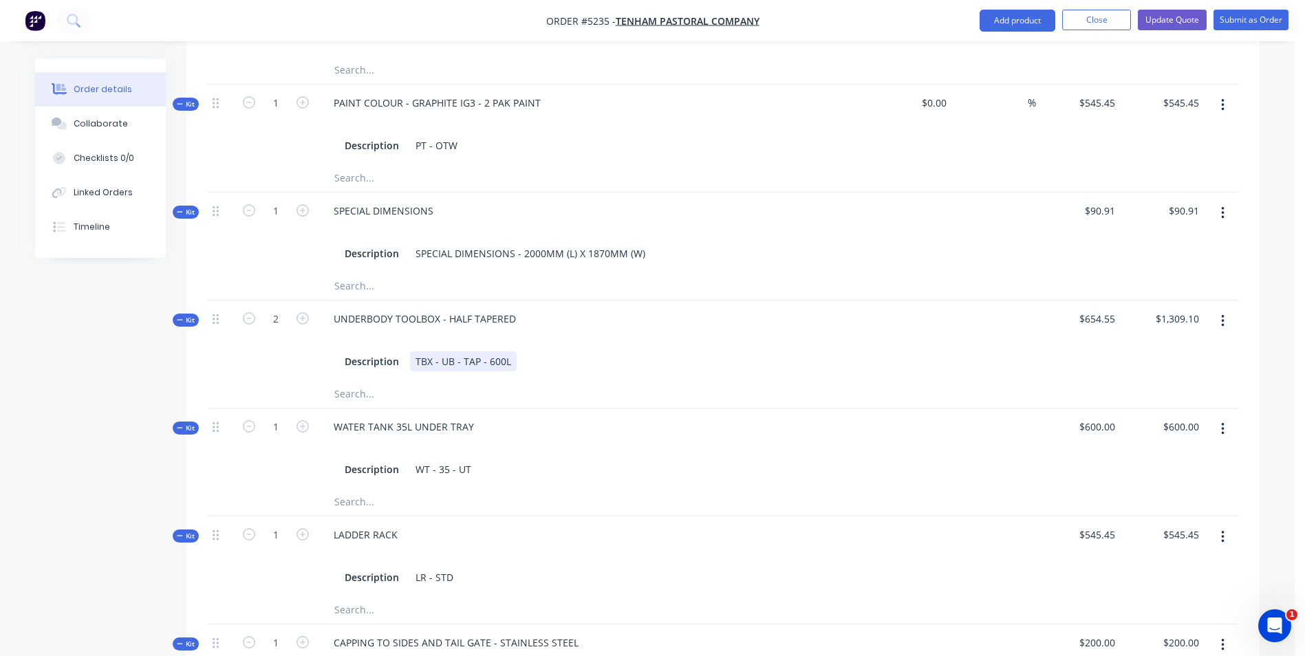
drag, startPoint x: 500, startPoint y: 323, endPoint x: 515, endPoint y: 320, distance: 14.9
click at [500, 352] on div "TBX - UB - TAP - 600L" at bounding box center [463, 362] width 107 height 20
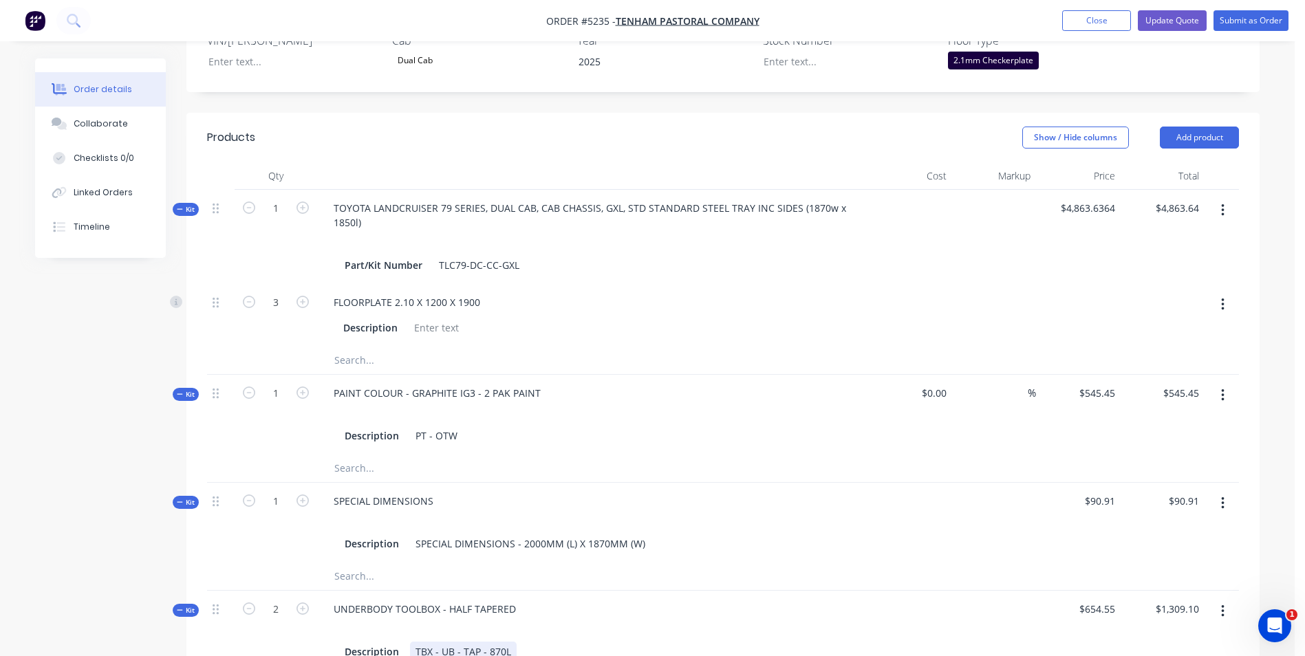
scroll to position [206, 0]
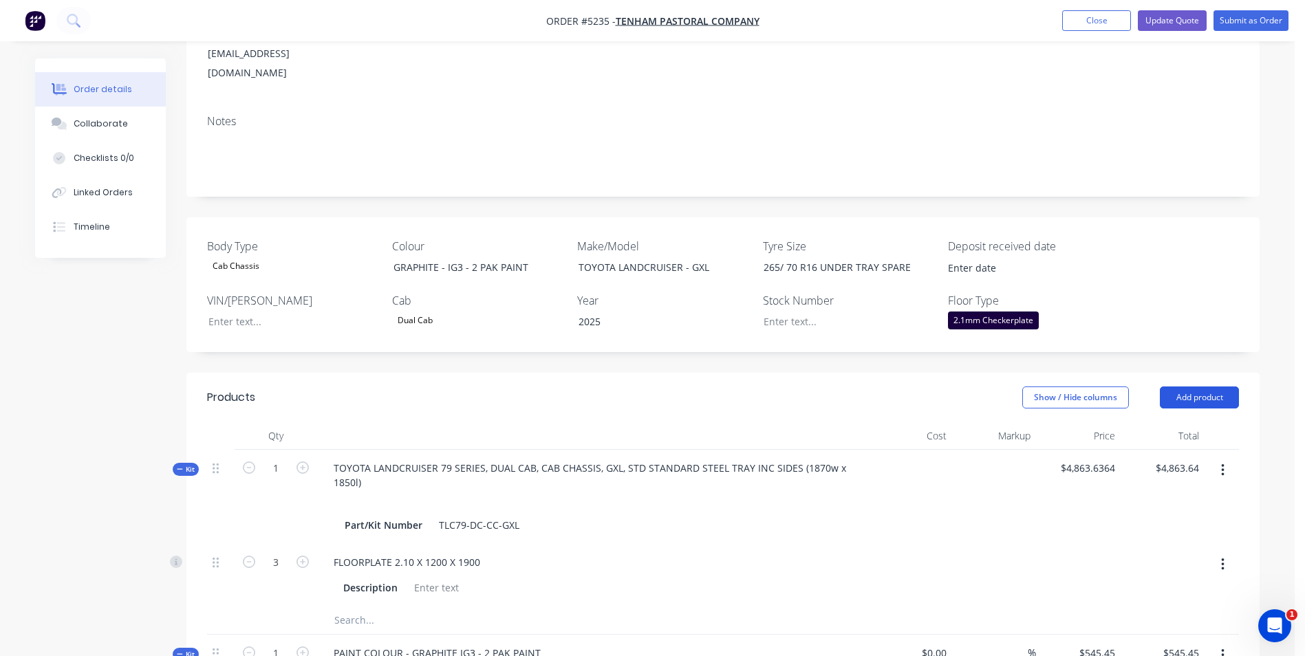
click at [1203, 387] on button "Add product" at bounding box center [1199, 398] width 79 height 22
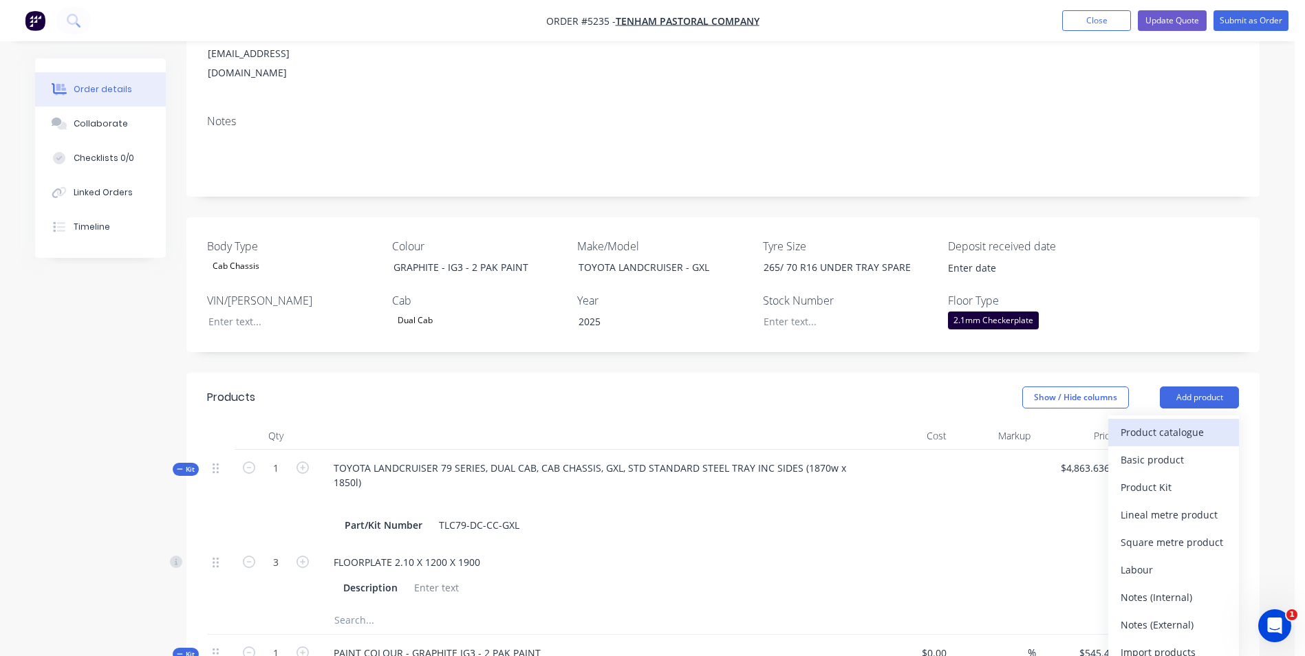
click at [1190, 422] on div "Product catalogue" at bounding box center [1174, 432] width 106 height 20
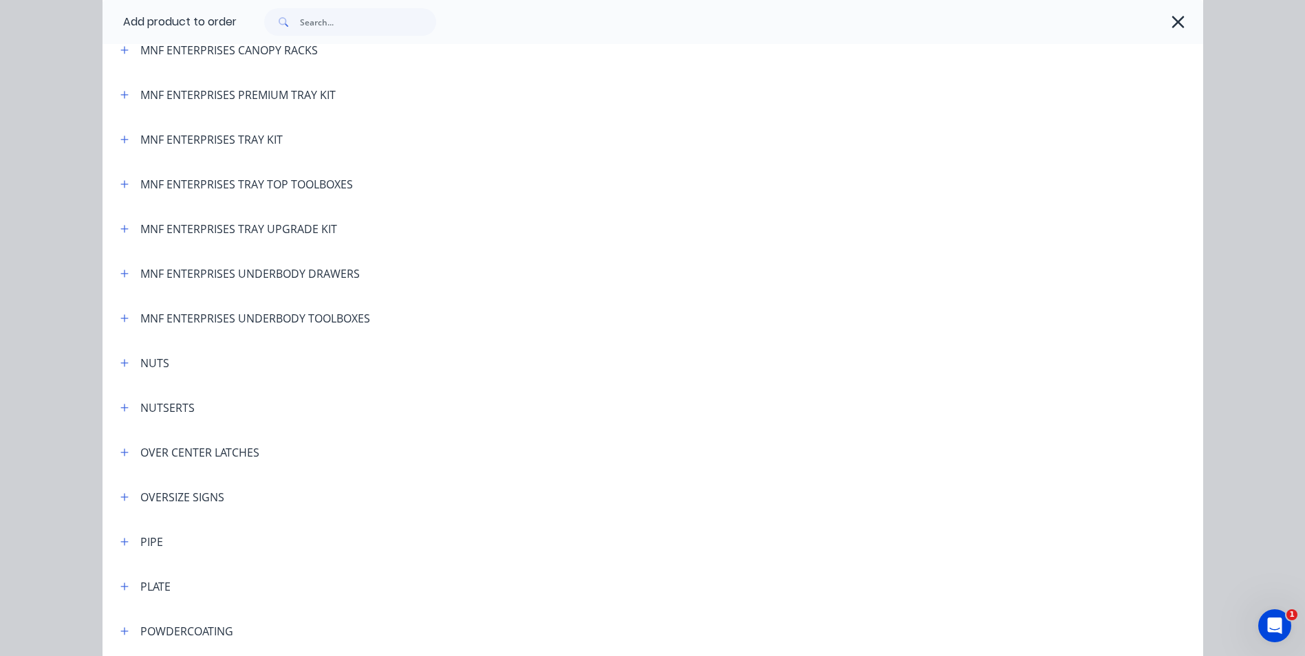
scroll to position [2890, 0]
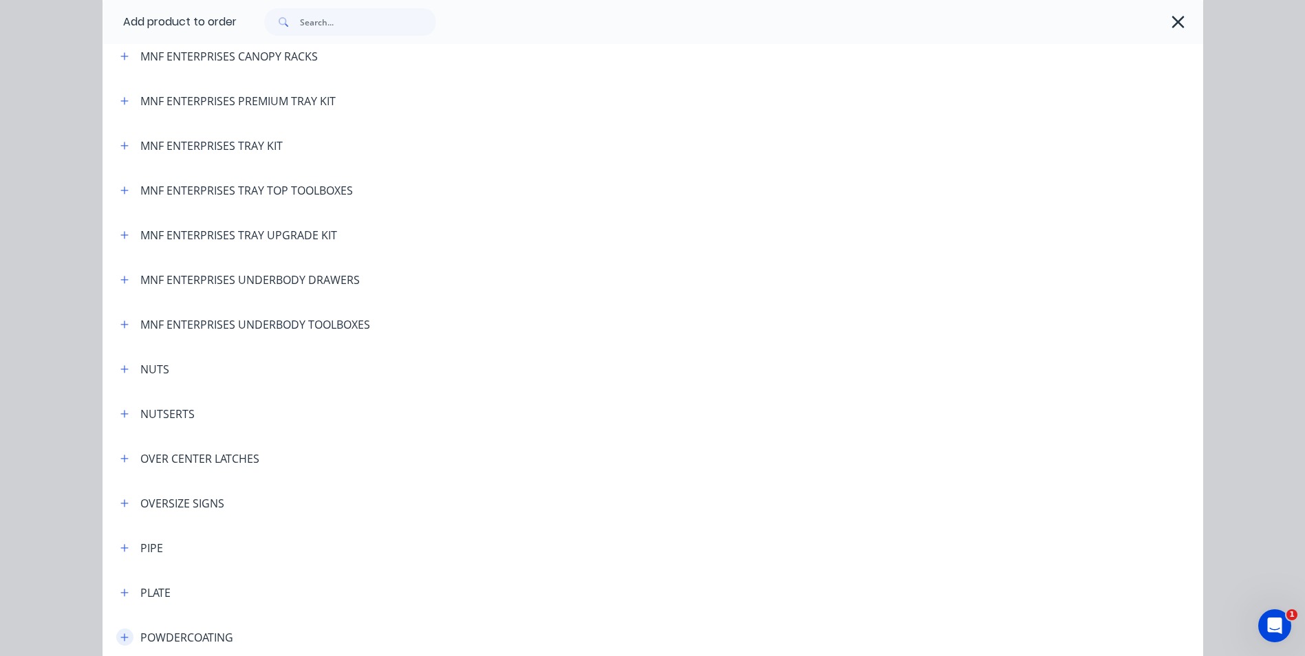
click at [120, 637] on icon "button" at bounding box center [124, 638] width 8 height 8
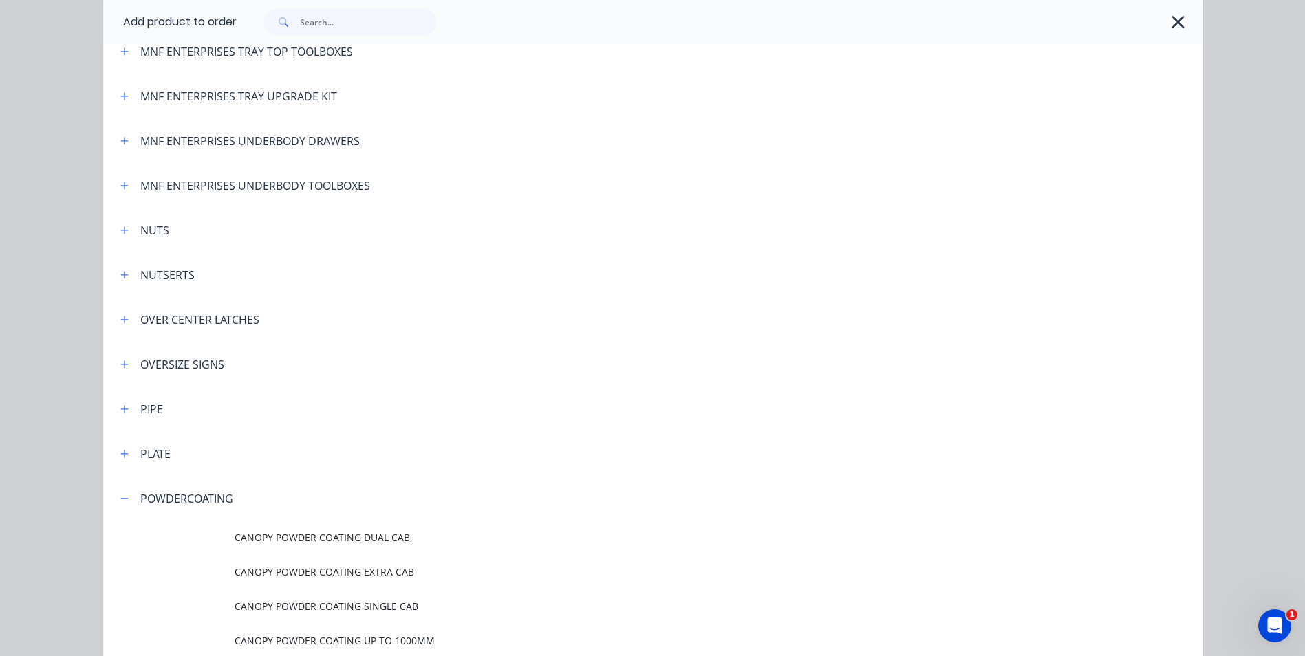
scroll to position [3165, 0]
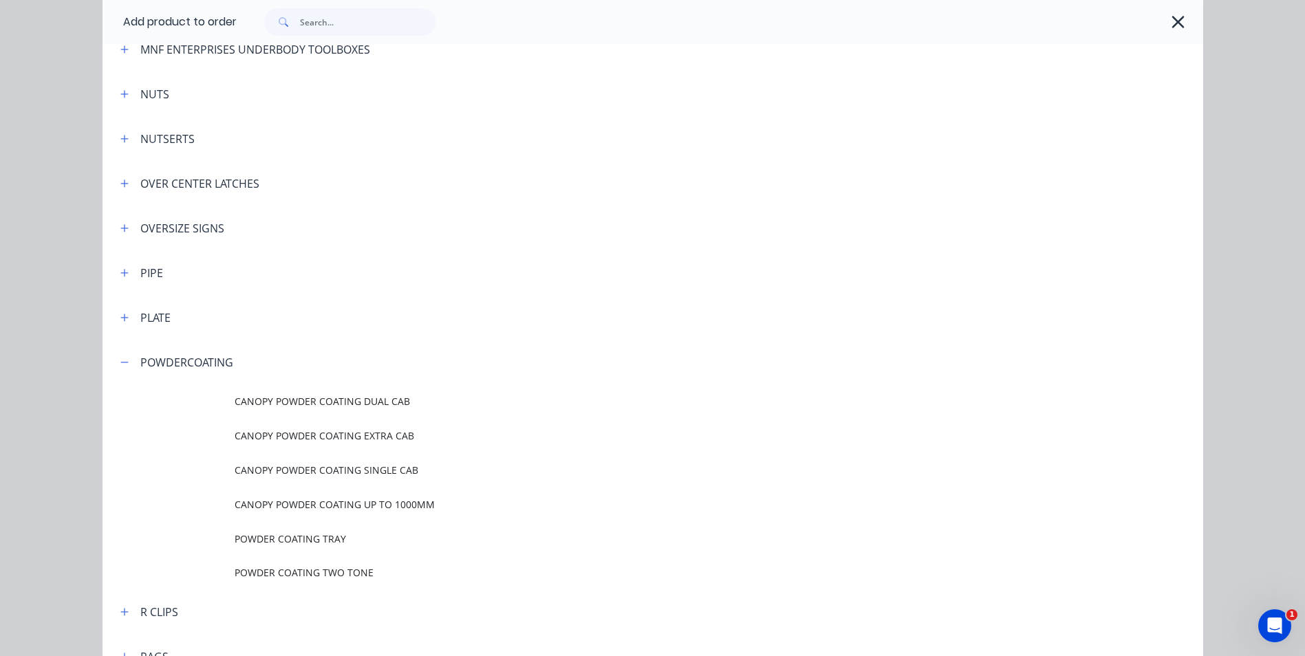
click at [318, 572] on span "POWDER COATING TWO TONE" at bounding box center [622, 573] width 775 height 14
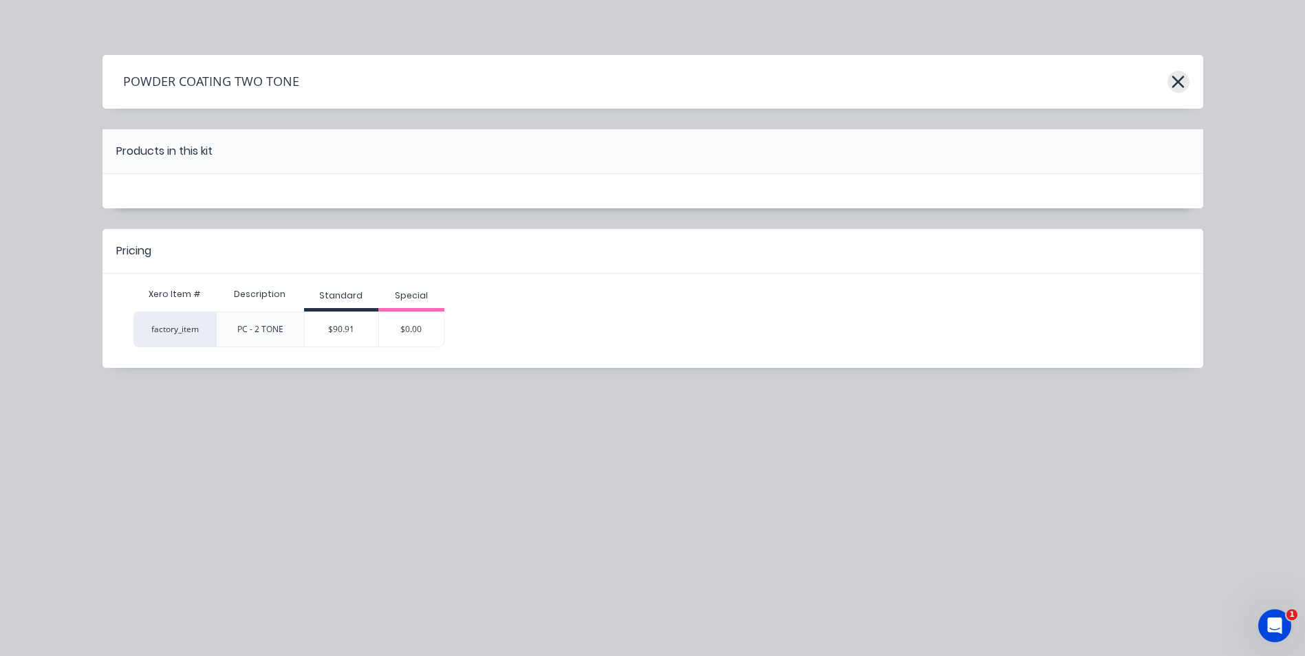
click at [1173, 82] on icon "button" at bounding box center [1178, 81] width 14 height 19
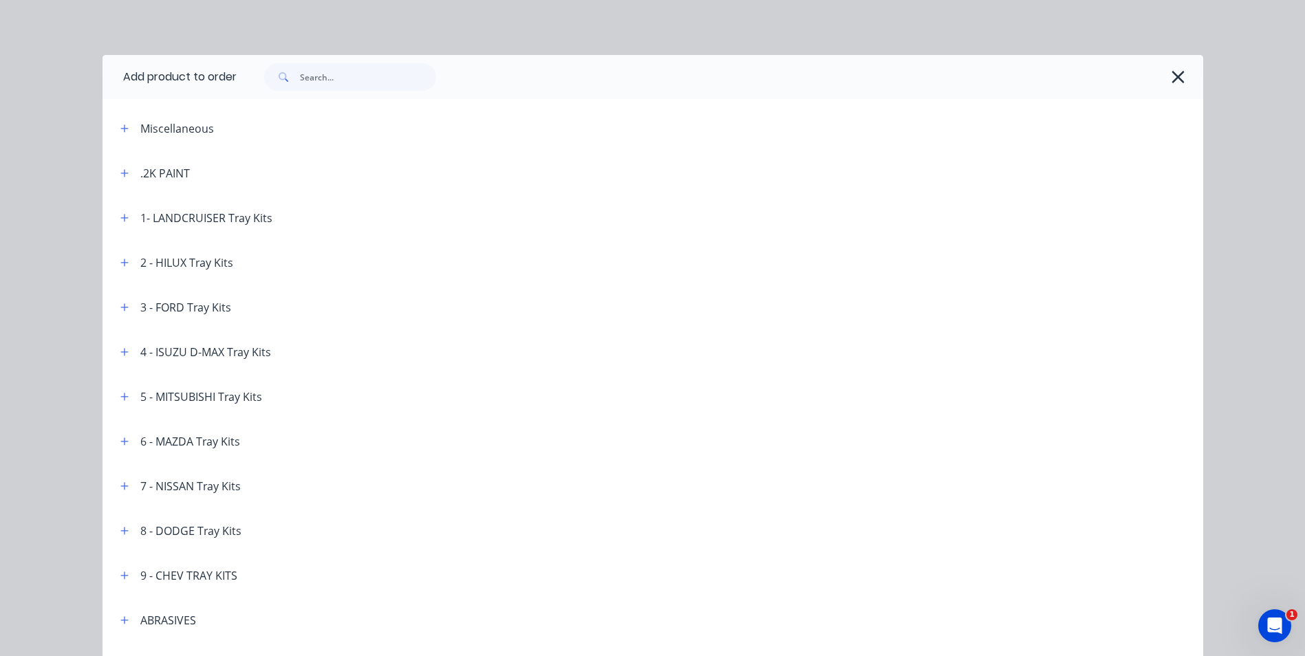
scroll to position [3505, 0]
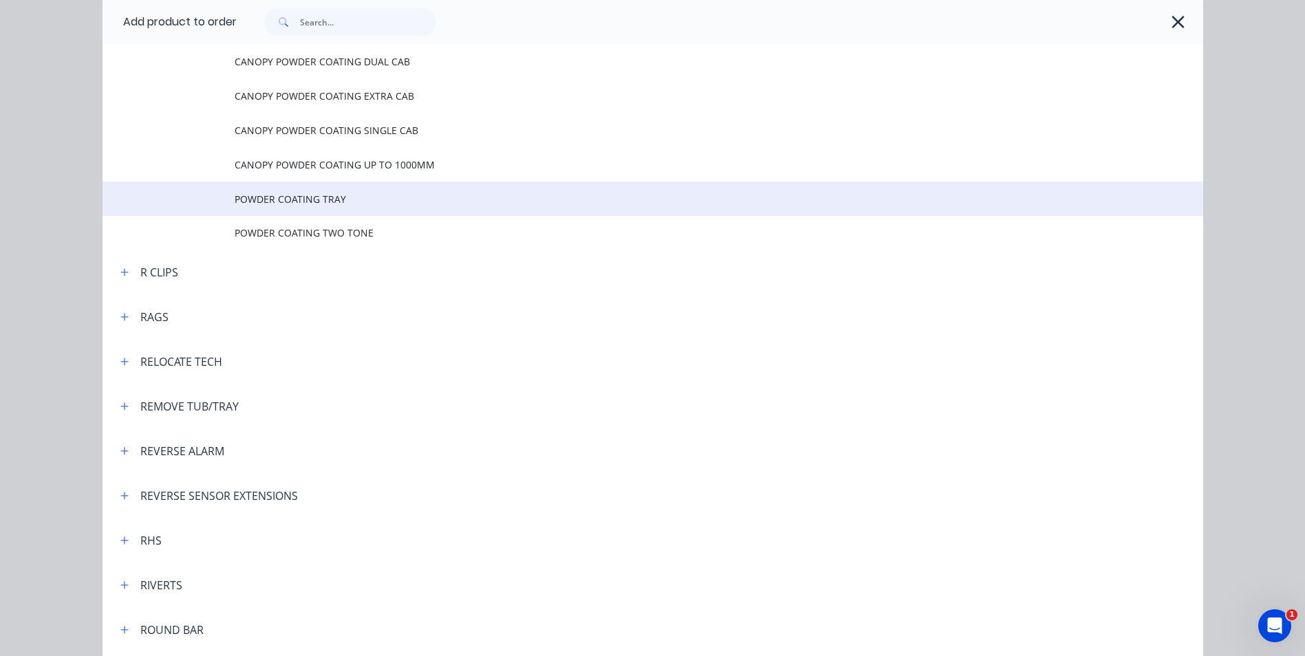
click at [316, 186] on td "POWDER COATING TRAY" at bounding box center [719, 199] width 969 height 34
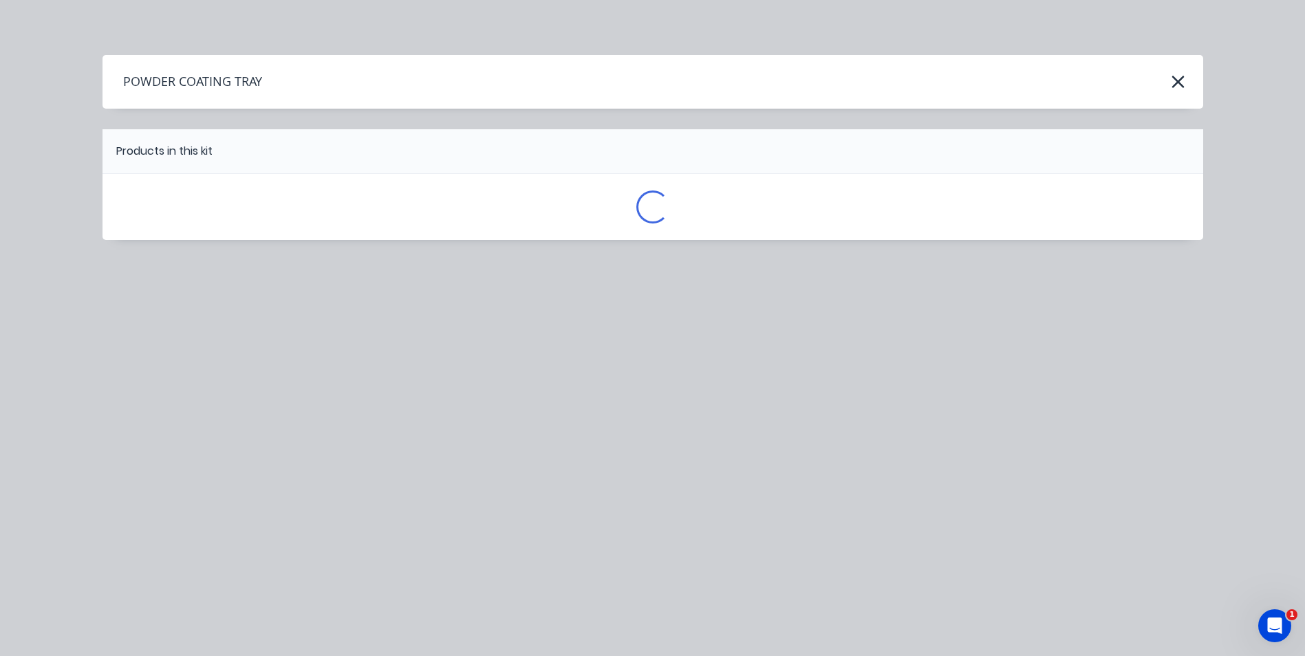
scroll to position [0, 0]
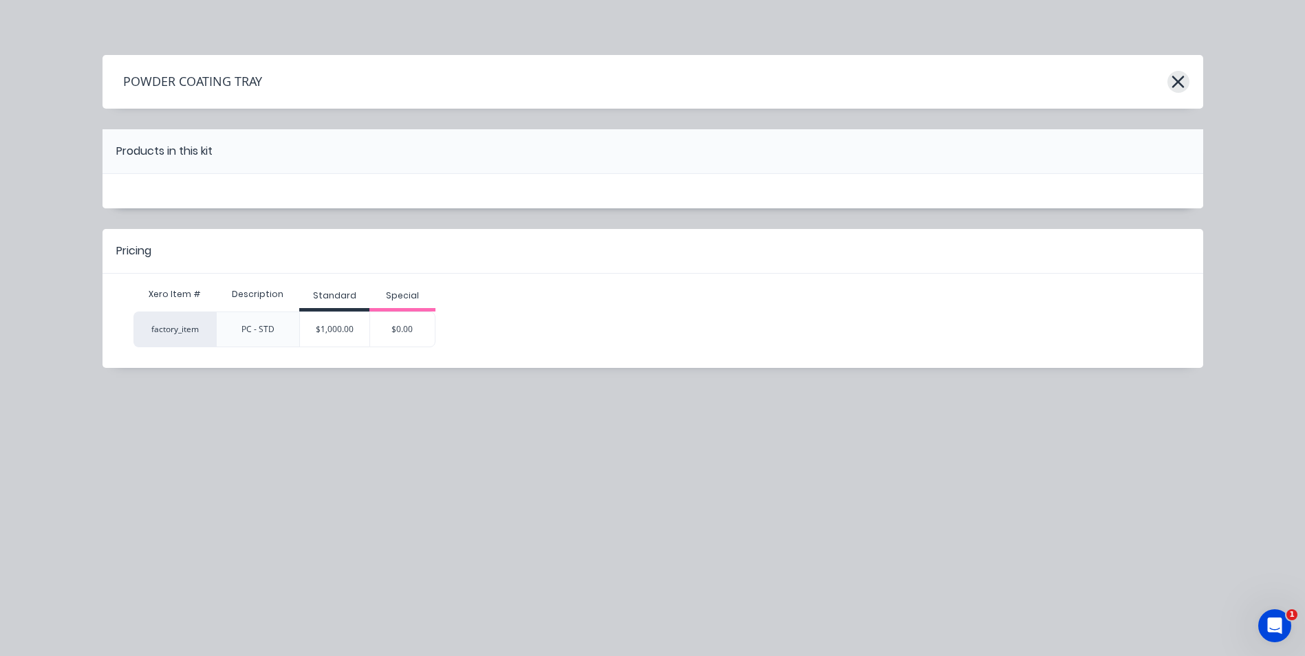
click at [1183, 85] on icon "button" at bounding box center [1178, 81] width 14 height 19
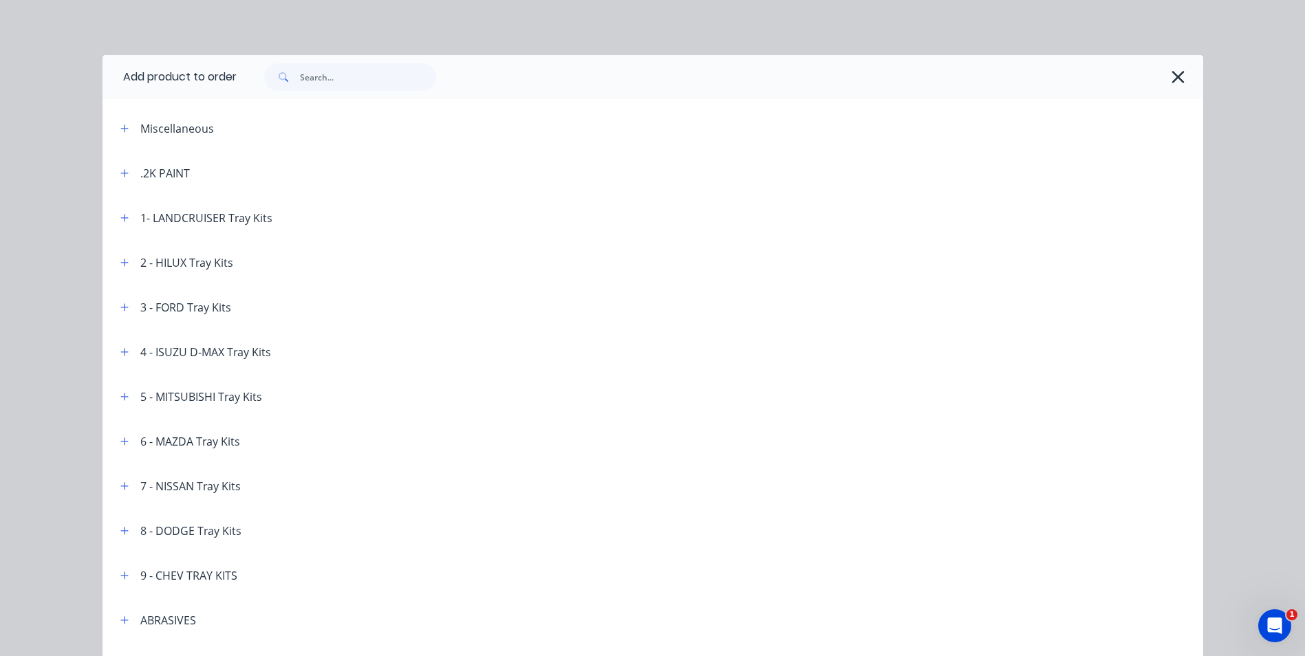
scroll to position [3505, 0]
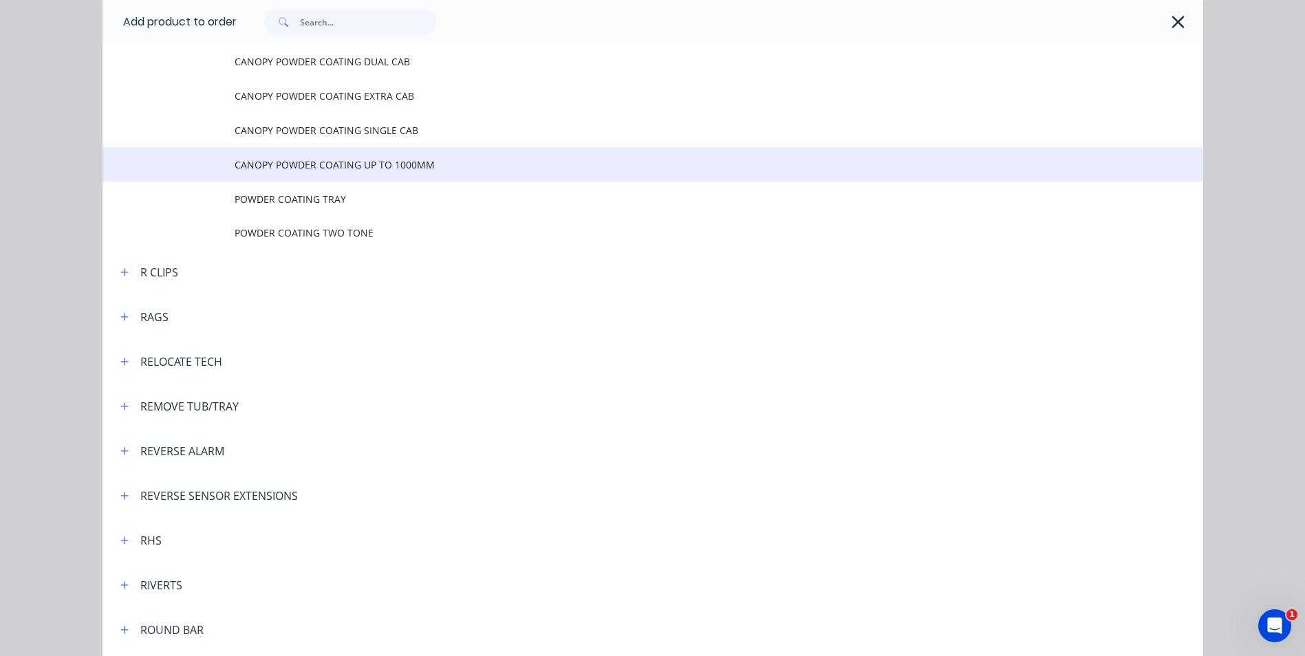
click at [411, 160] on span "CANOPY POWDER COATING UP TO 1000MM" at bounding box center [622, 165] width 775 height 14
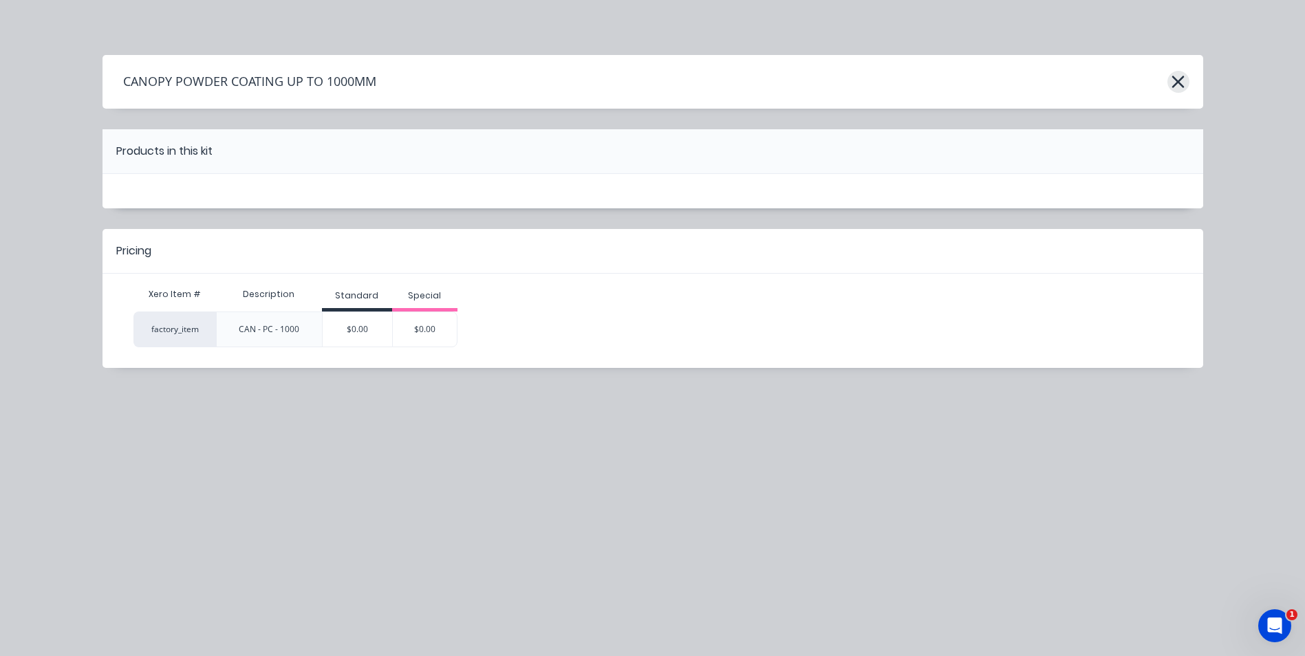
click at [1179, 87] on icon "button" at bounding box center [1178, 81] width 14 height 19
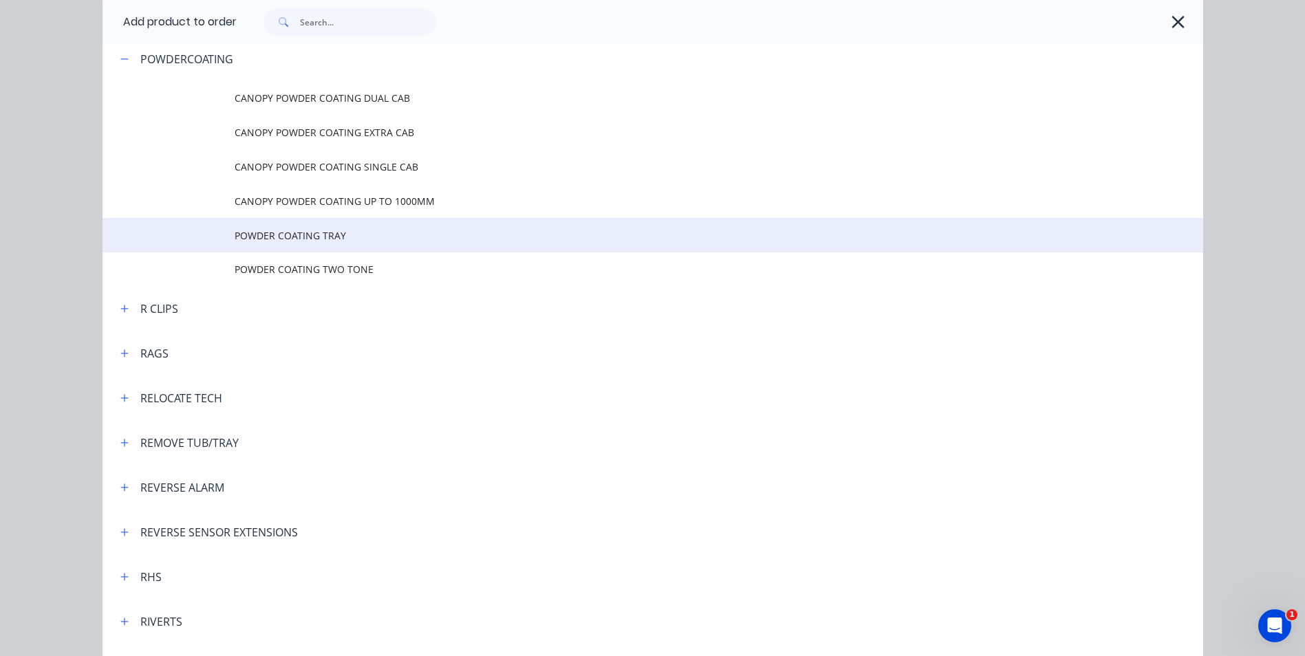
scroll to position [3436, 0]
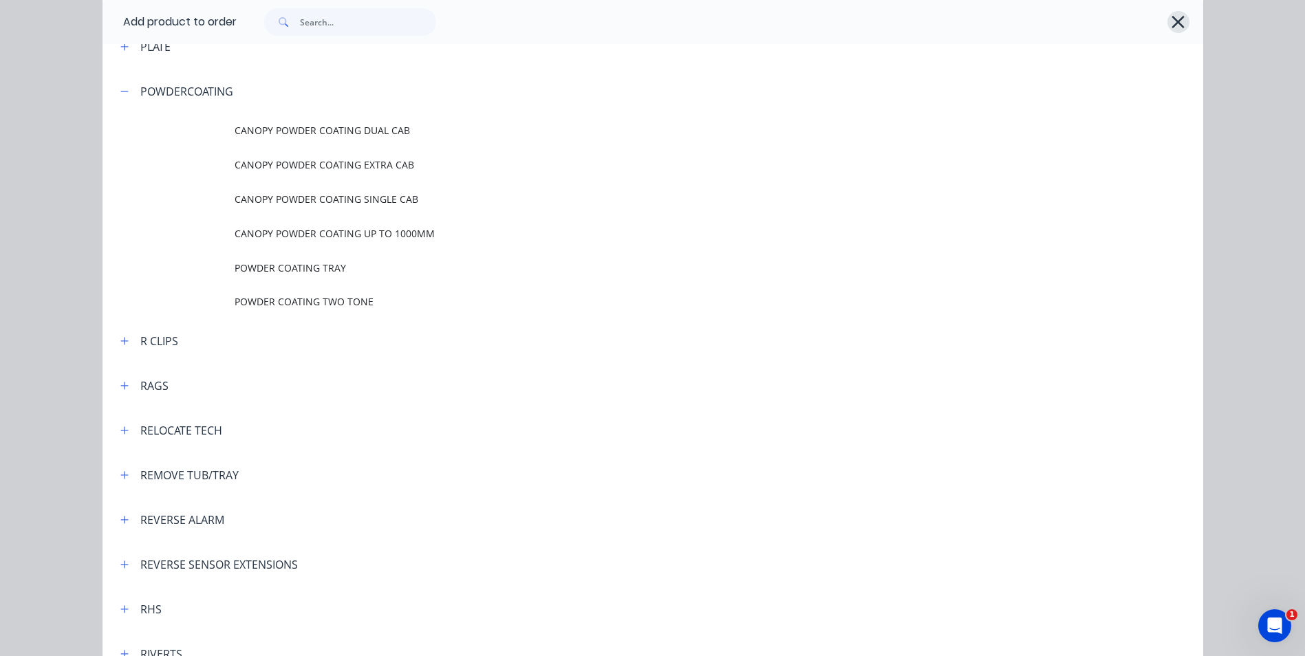
click at [1172, 23] on icon "button" at bounding box center [1178, 22] width 12 height 12
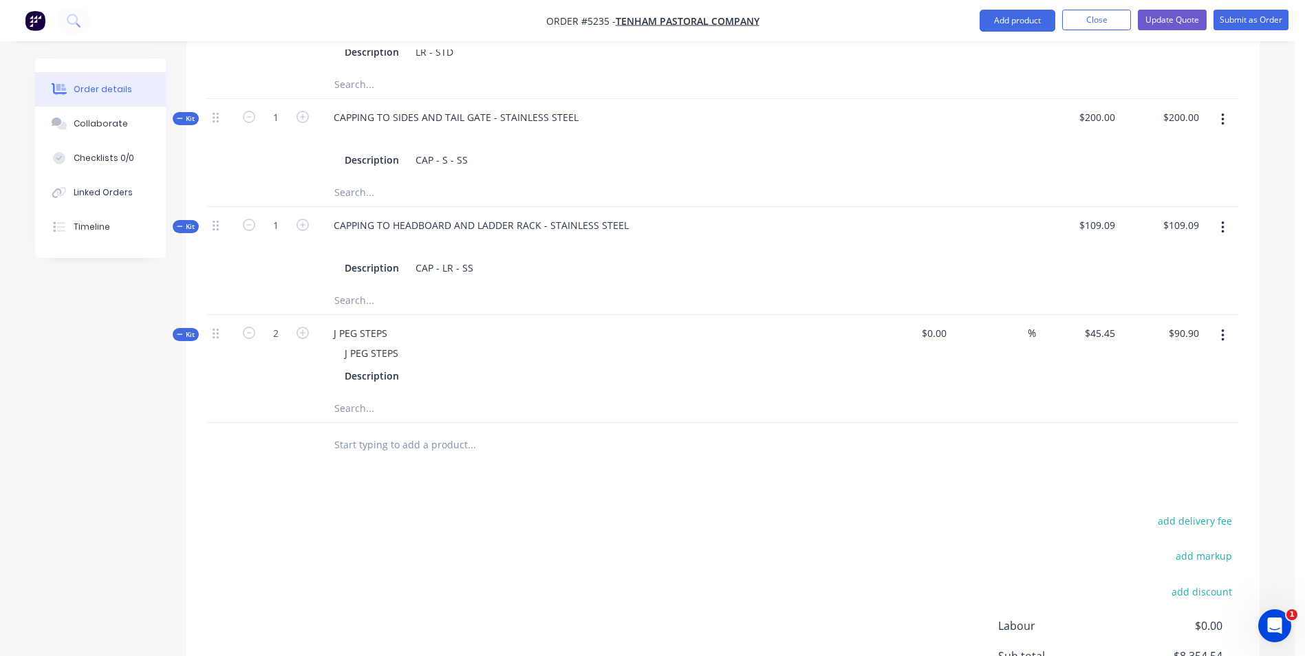
scroll to position [1406, 0]
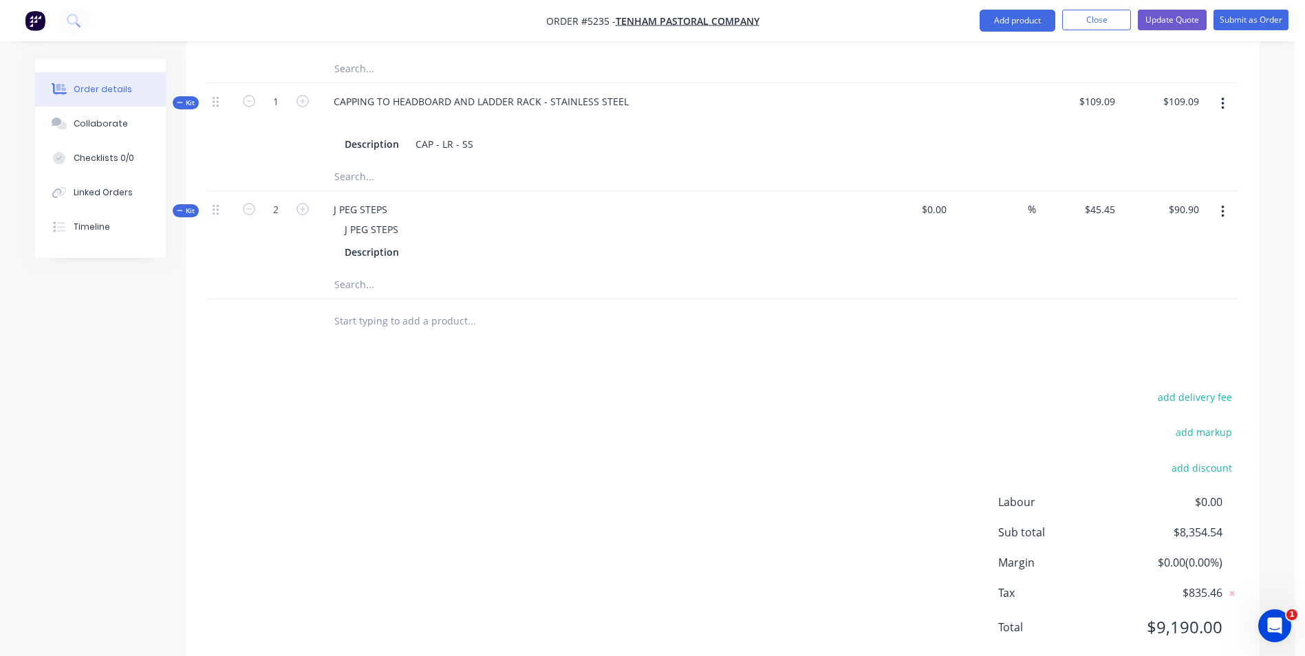
click at [370, 308] on input "text" at bounding box center [471, 322] width 275 height 28
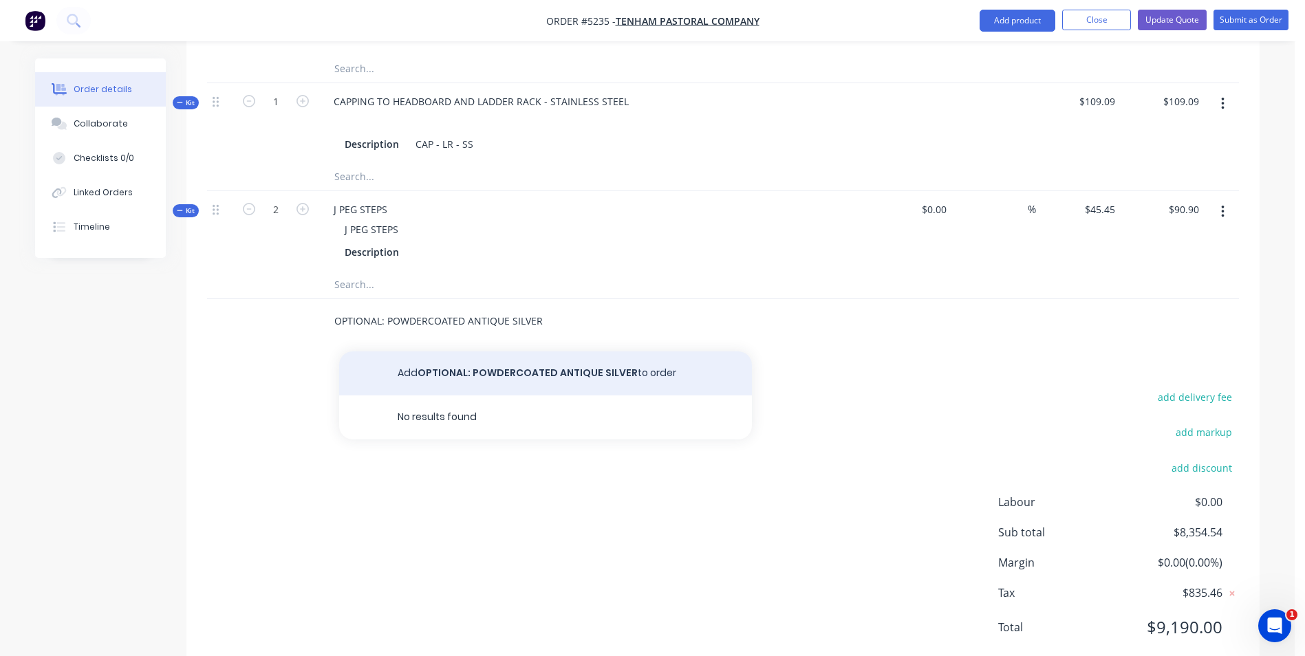
type input "OPTIONAL: POWDERCOATED ANTIQUE SILVER"
click at [574, 352] on button "Add OPTIONAL: POWDERCOATED ANTIQUE SILVER to order" at bounding box center [545, 374] width 413 height 44
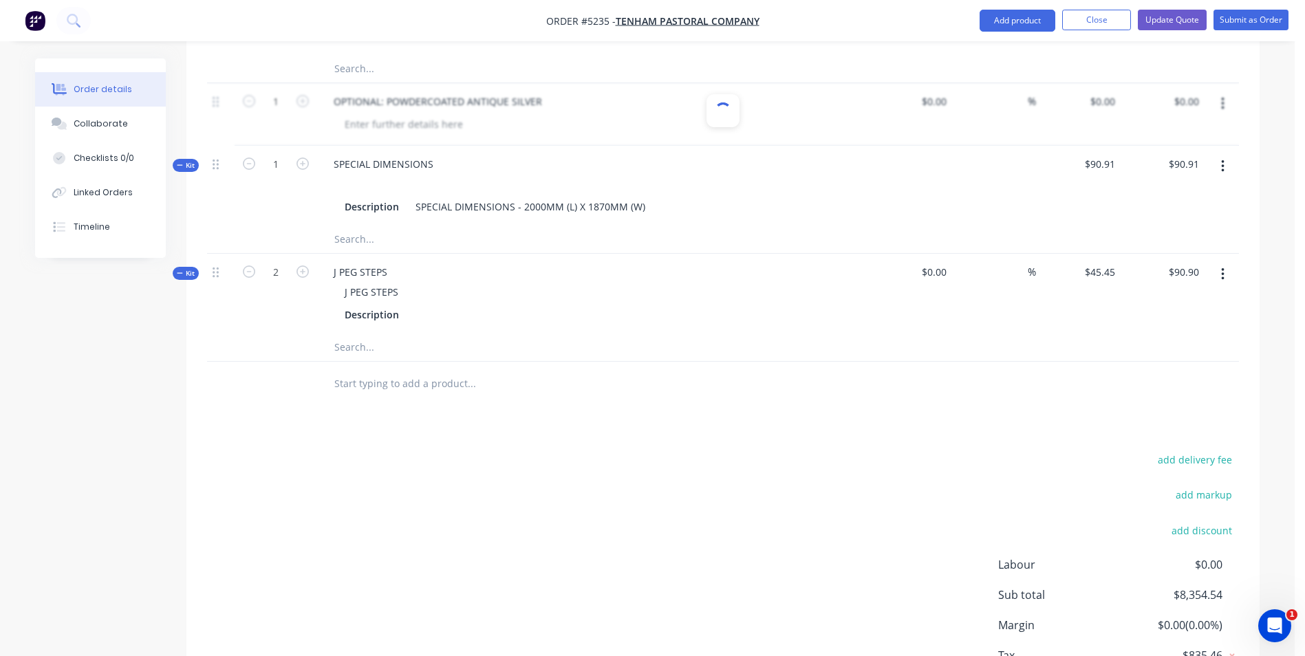
click at [766, 365] on div at bounding box center [564, 384] width 495 height 45
click at [765, 365] on div at bounding box center [564, 384] width 495 height 45
click at [1095, 22] on button "Close" at bounding box center [1096, 20] width 69 height 21
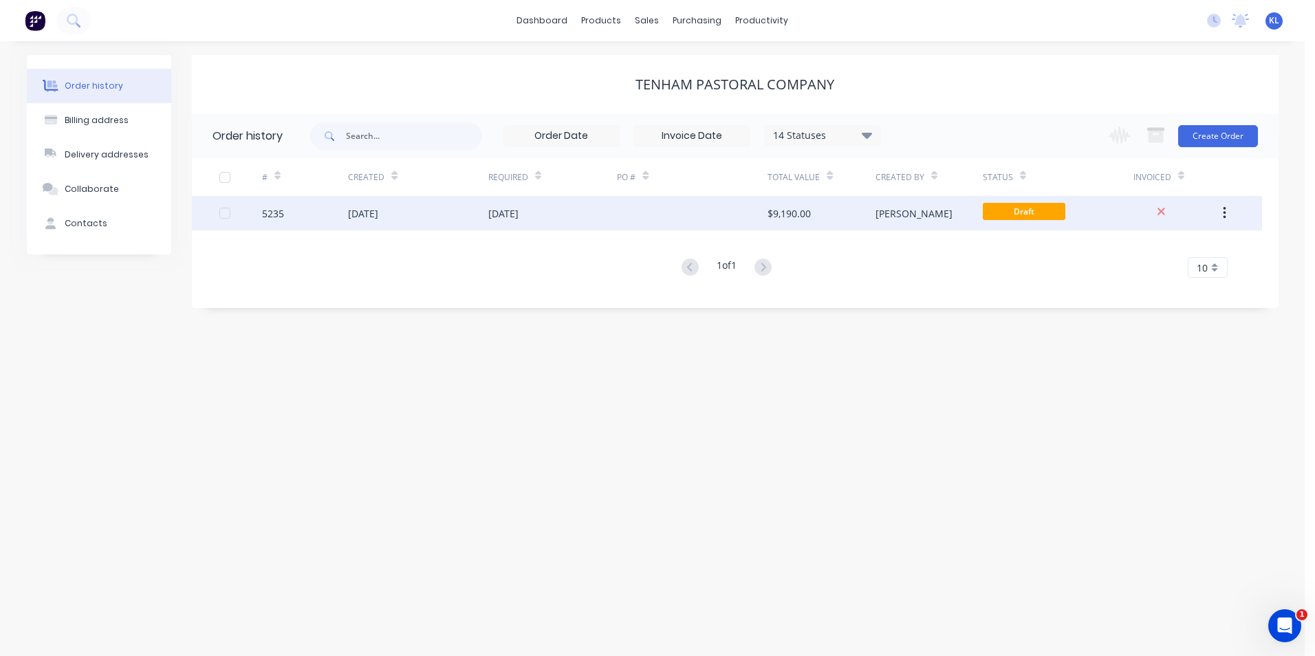
click at [274, 214] on div "5235" at bounding box center [273, 213] width 22 height 14
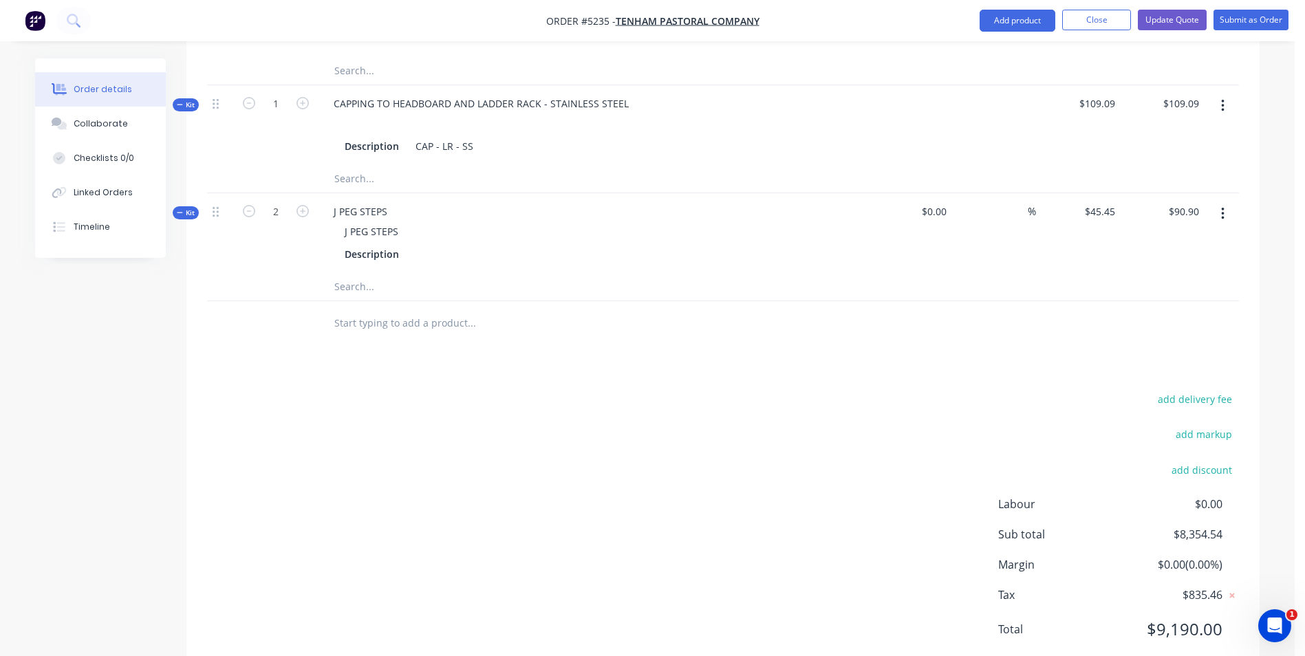
scroll to position [1406, 0]
click at [451, 308] on input "text" at bounding box center [471, 322] width 275 height 28
type input "OPTIONAL POWDERCOATING"
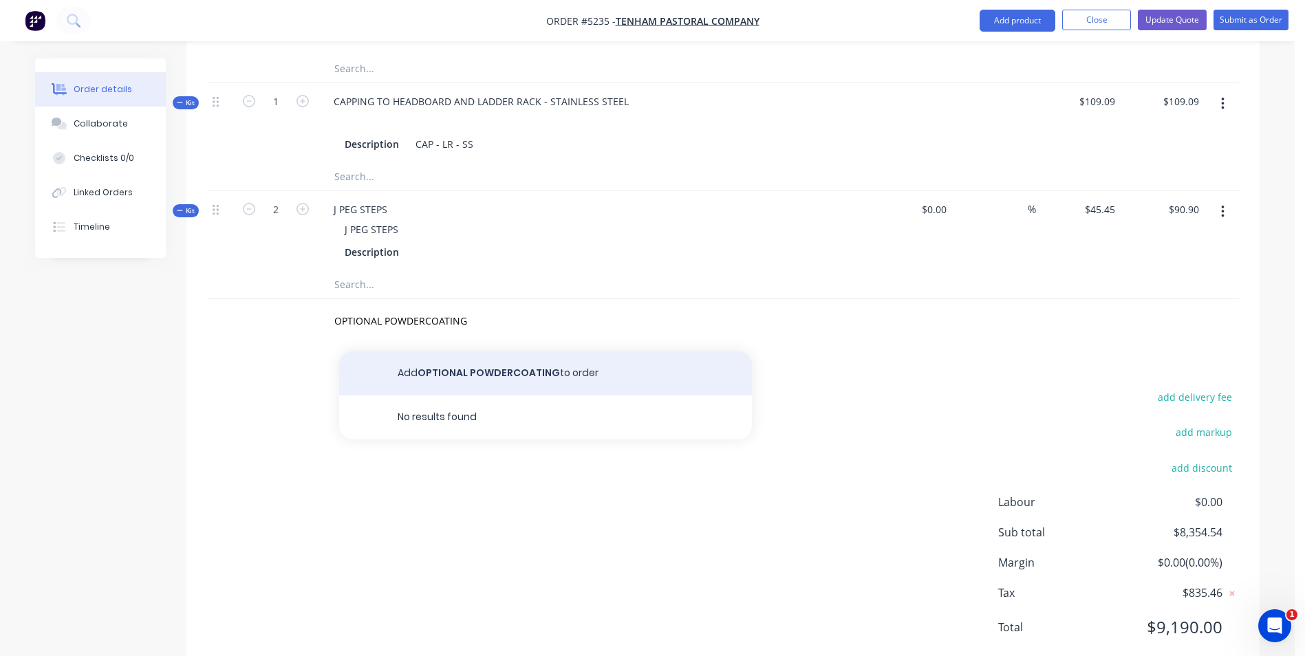
click at [491, 352] on button "Add OPTIONAL POWDERCOATING to order" at bounding box center [545, 374] width 413 height 44
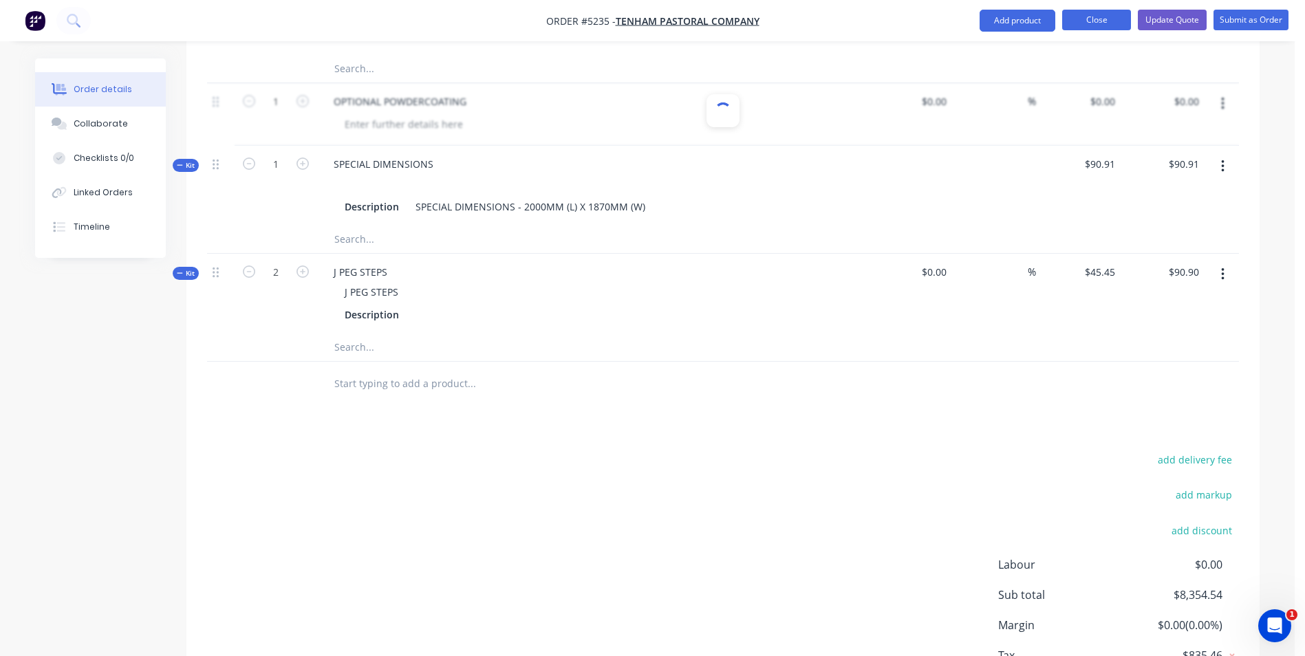
click at [1110, 21] on button "Close" at bounding box center [1096, 20] width 69 height 21
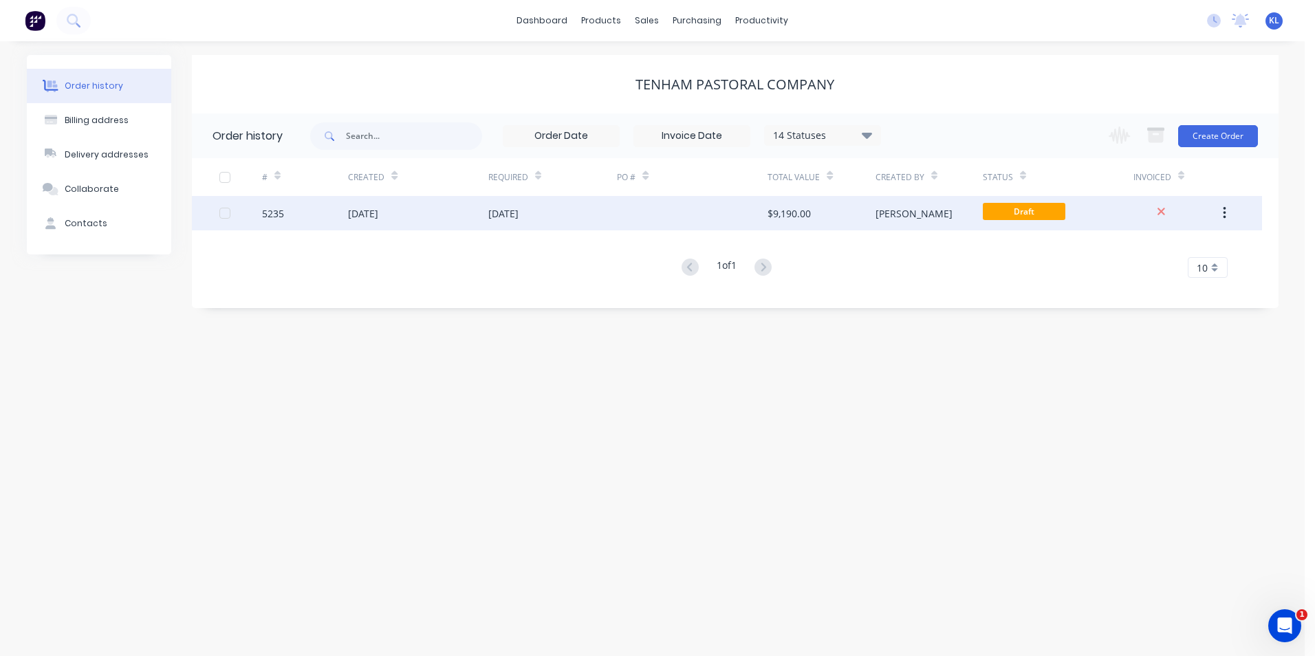
click at [274, 215] on div "5235" at bounding box center [273, 213] width 22 height 14
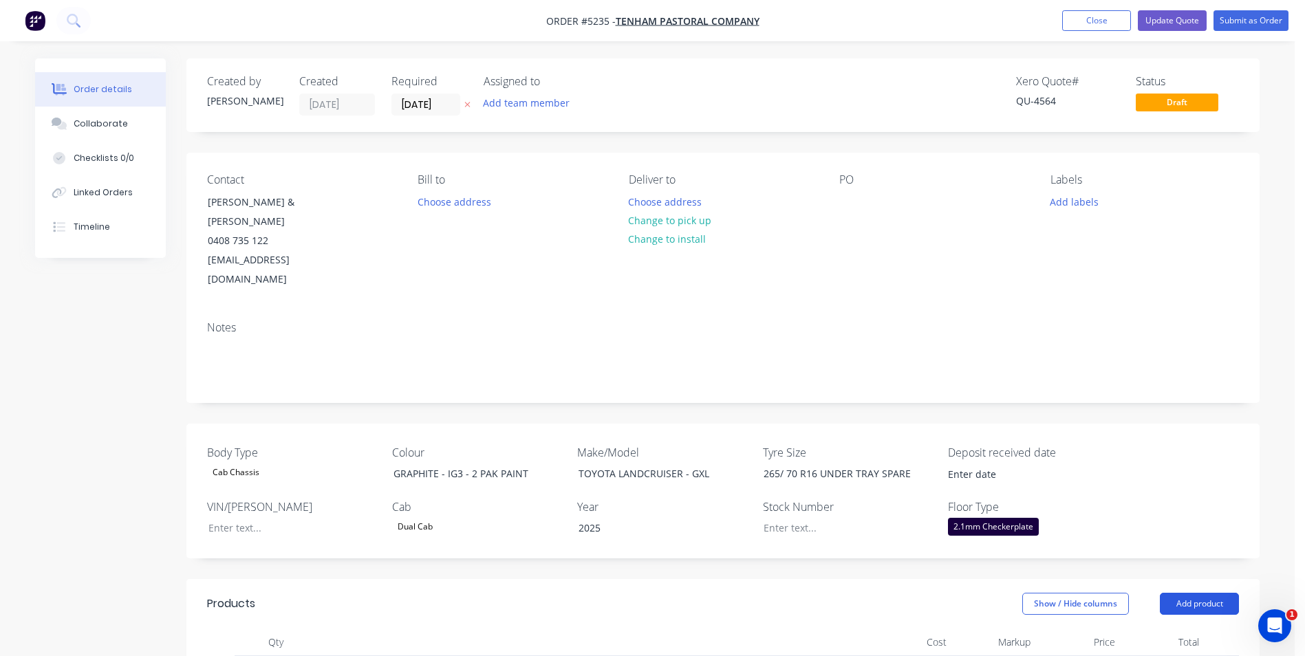
click at [1201, 593] on button "Add product" at bounding box center [1199, 604] width 79 height 22
click at [1159, 629] on div "Product catalogue" at bounding box center [1174, 639] width 106 height 20
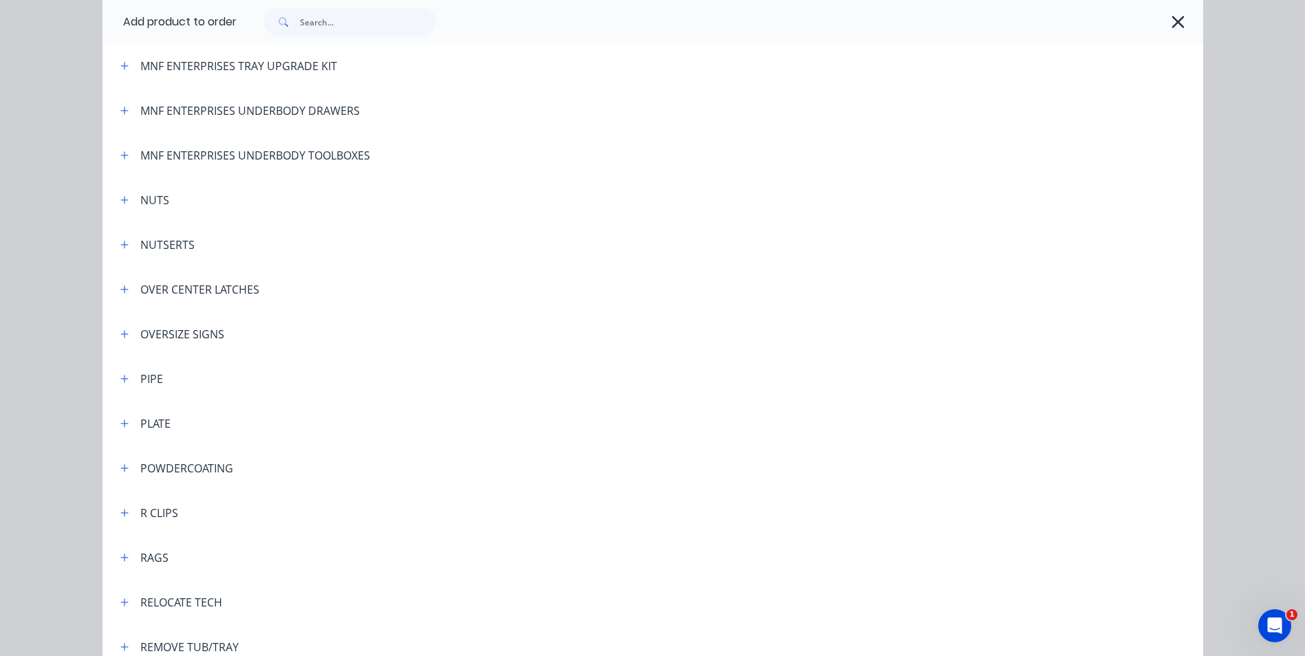
scroll to position [3165, 0]
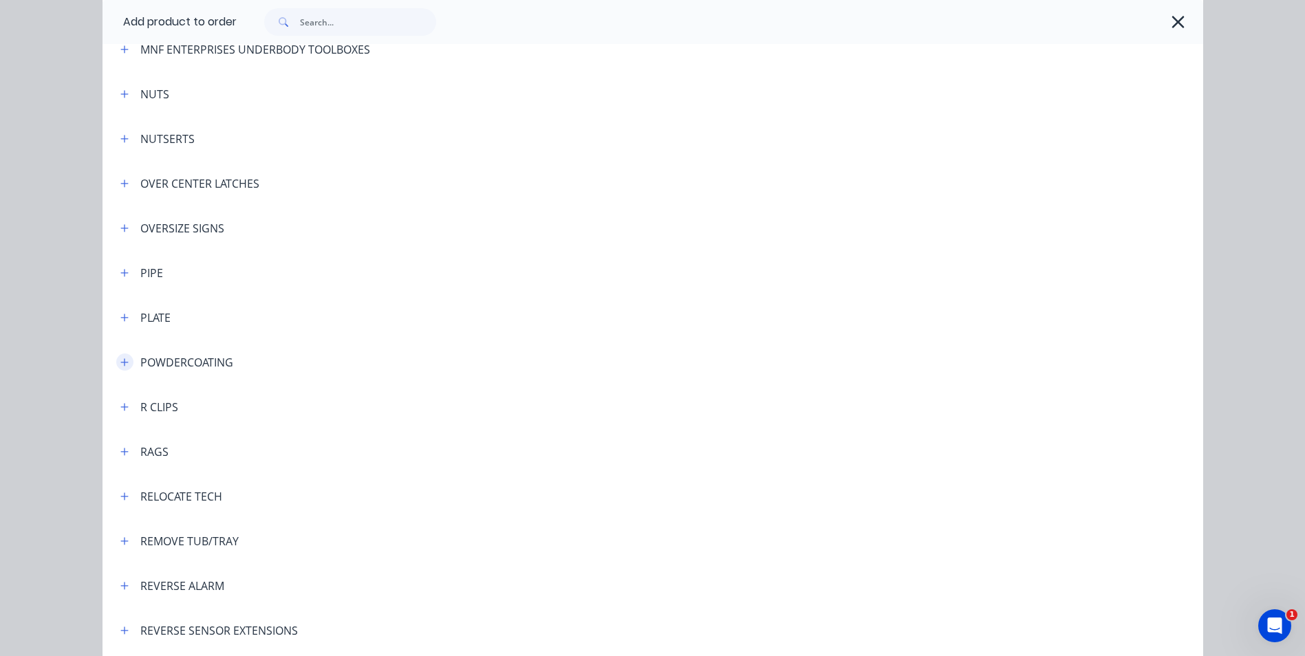
click at [118, 356] on button "button" at bounding box center [124, 362] width 17 height 17
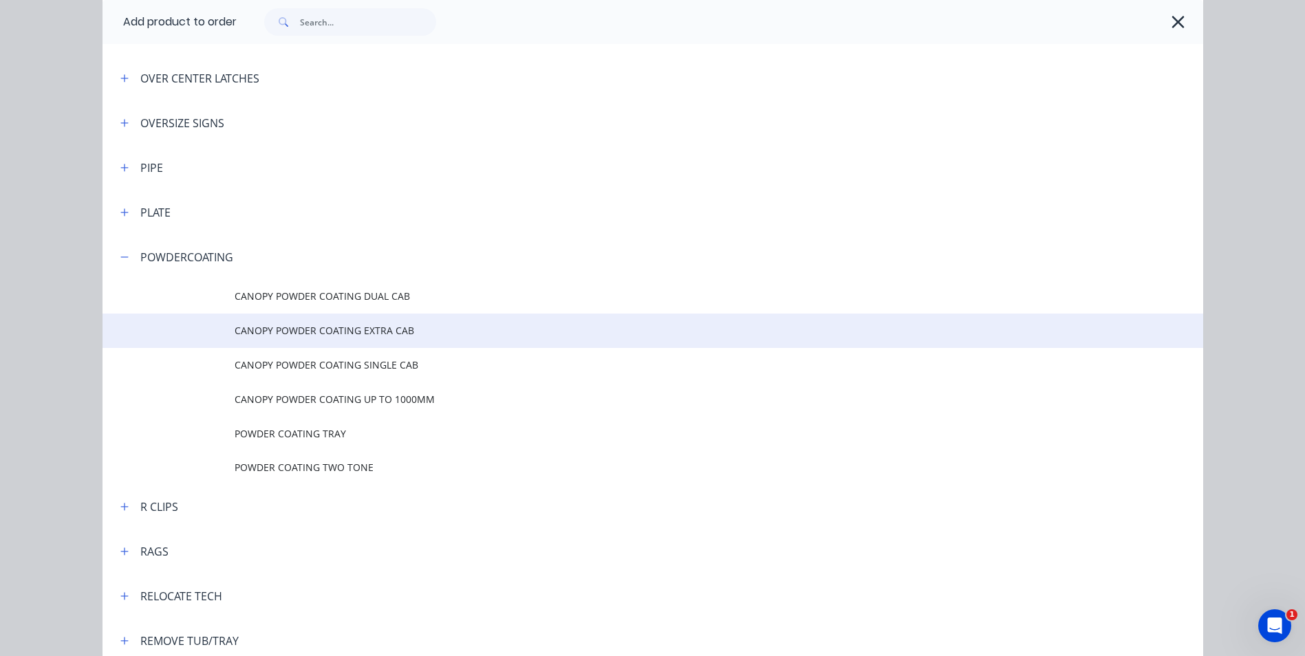
scroll to position [3302, 0]
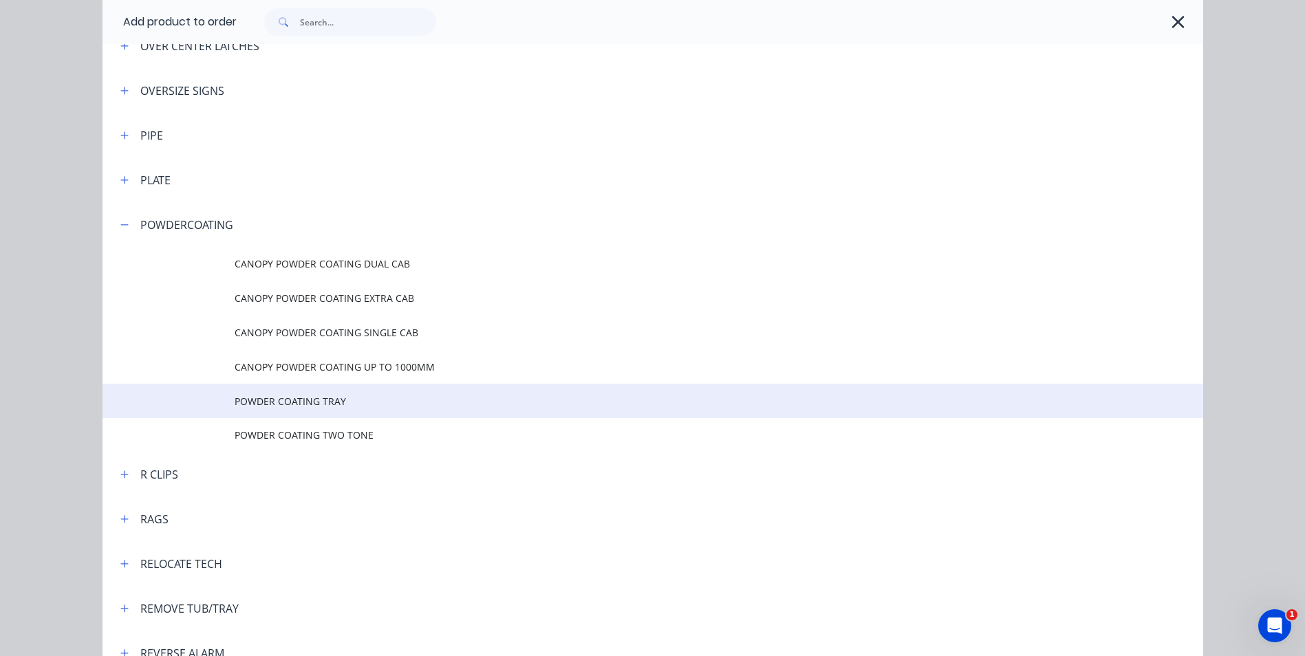
click at [319, 402] on span "POWDER COATING TRAY" at bounding box center [622, 401] width 775 height 14
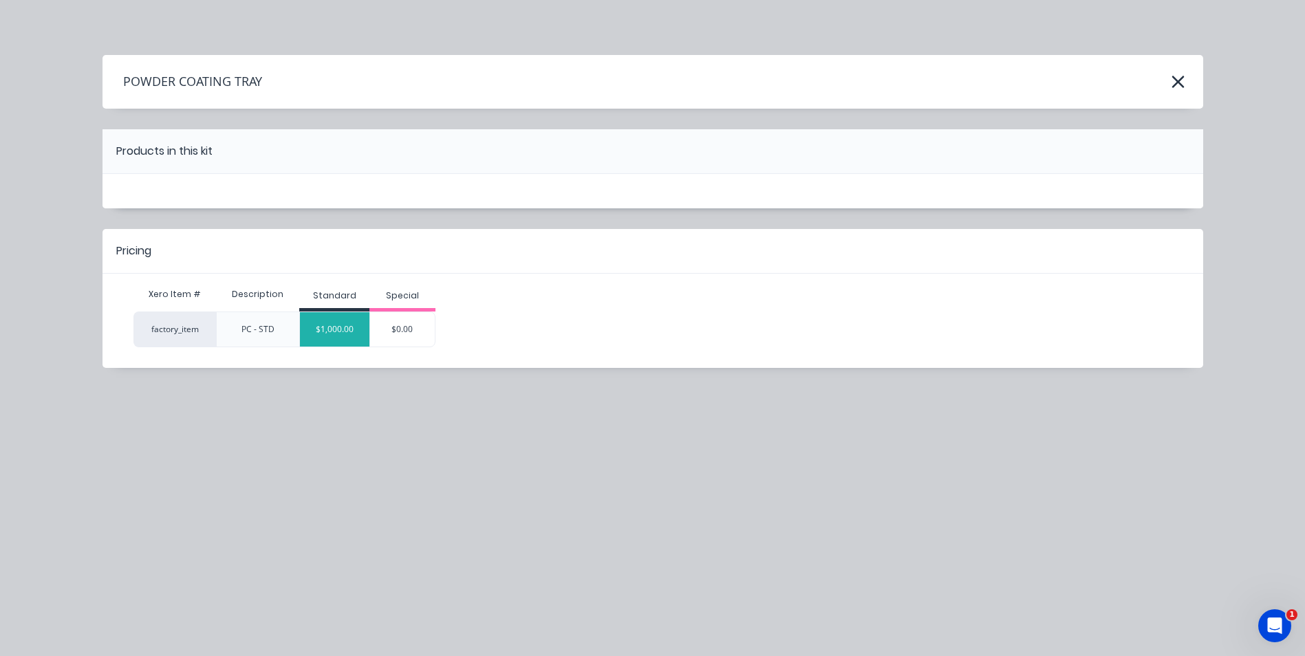
click at [333, 333] on div "$1,000.00" at bounding box center [334, 329] width 69 height 34
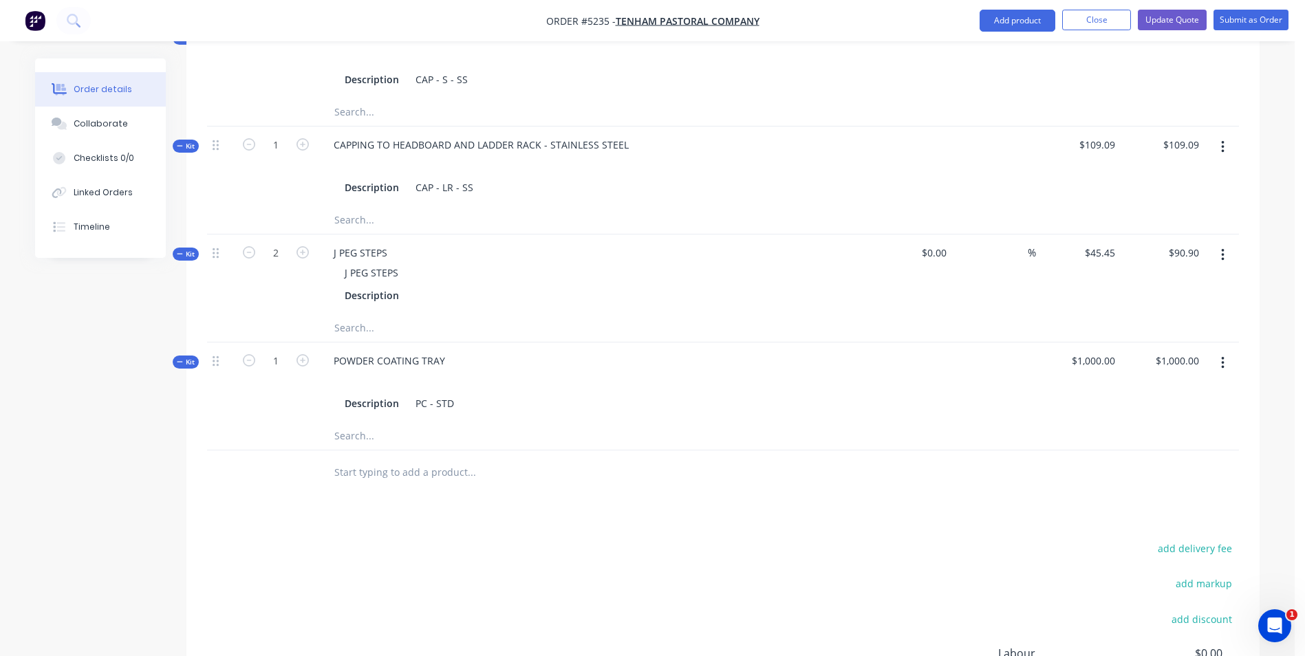
scroll to position [1376, 0]
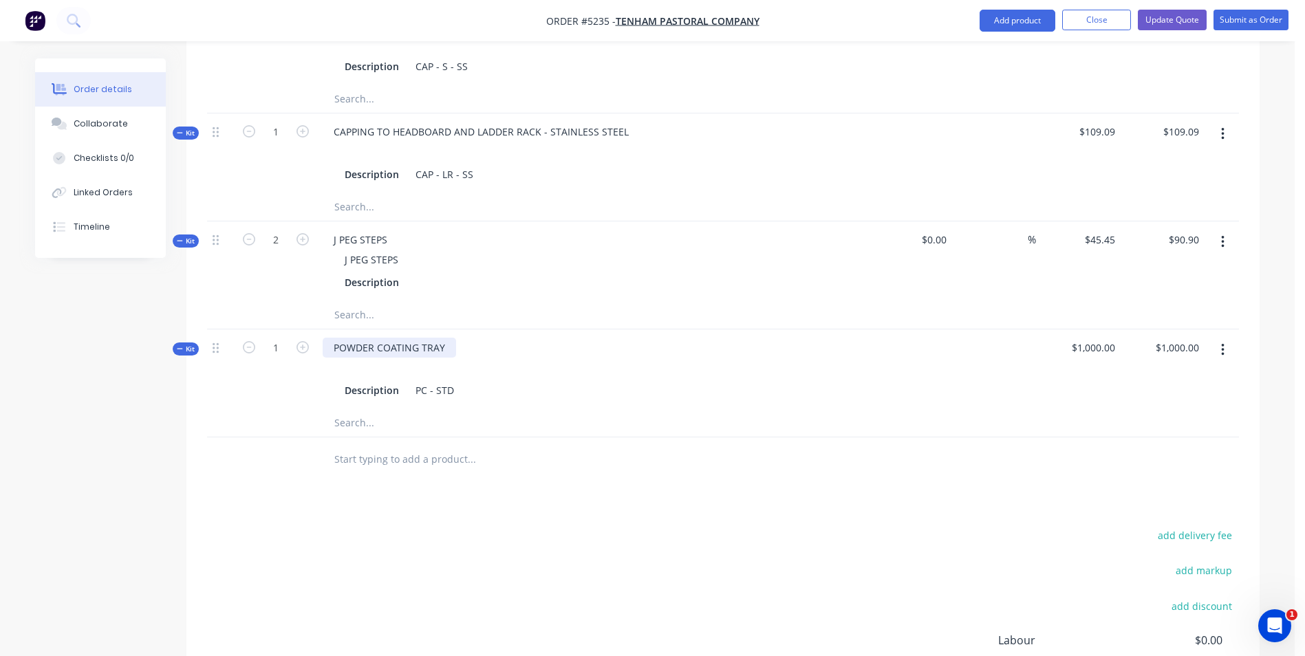
click at [336, 338] on div "POWDER COATING TRAY" at bounding box center [389, 348] width 133 height 20
click at [1104, 338] on input "1000" at bounding box center [1106, 348] width 29 height 20
type input "$0.00"
click at [1179, 338] on input "0.00" at bounding box center [1179, 348] width 50 height 20
type input "$0.00"
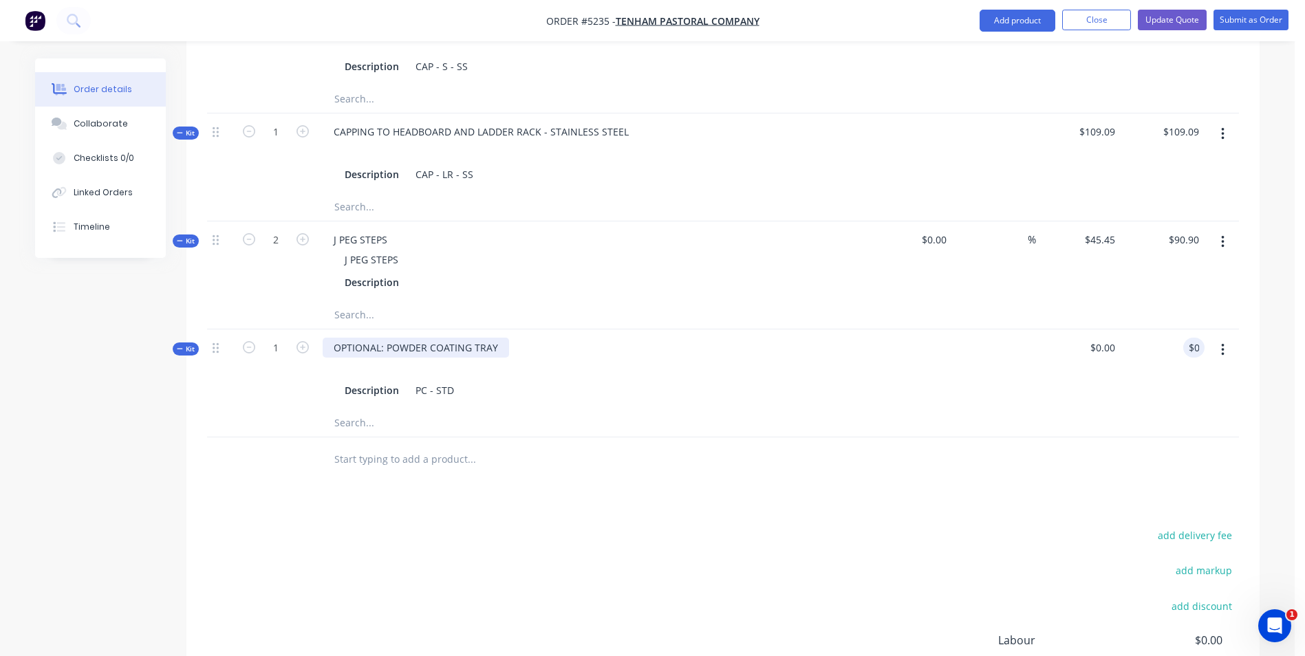
click at [504, 338] on div "OPTIONAL: POWDER COATING TRAY" at bounding box center [416, 348] width 186 height 20
click at [1105, 338] on input "0" at bounding box center [1113, 348] width 16 height 20
type input "$454.56"
click at [501, 338] on div "OPTIONAL: POWDER COATING TRAY" at bounding box center [416, 348] width 186 height 20
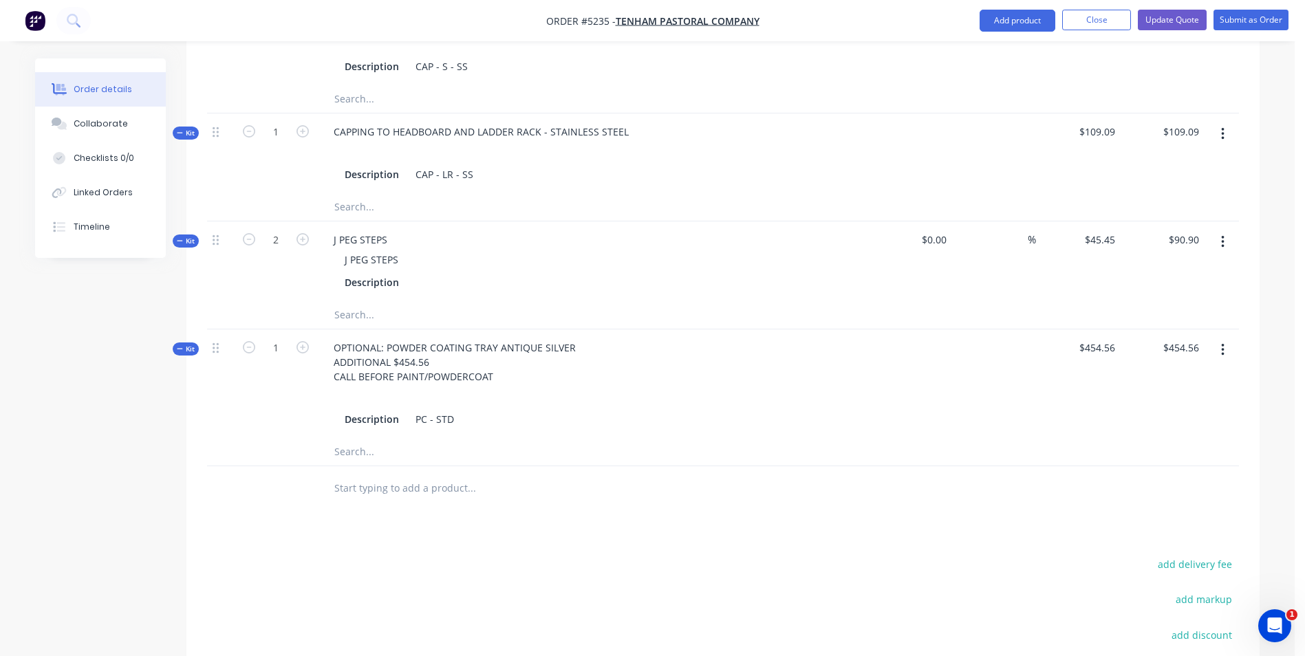
click at [646, 480] on div "Products Show / Hide columns Add product Qty Cost Markup Price Total Kit 1 TOYO…" at bounding box center [722, 22] width 1073 height 1638
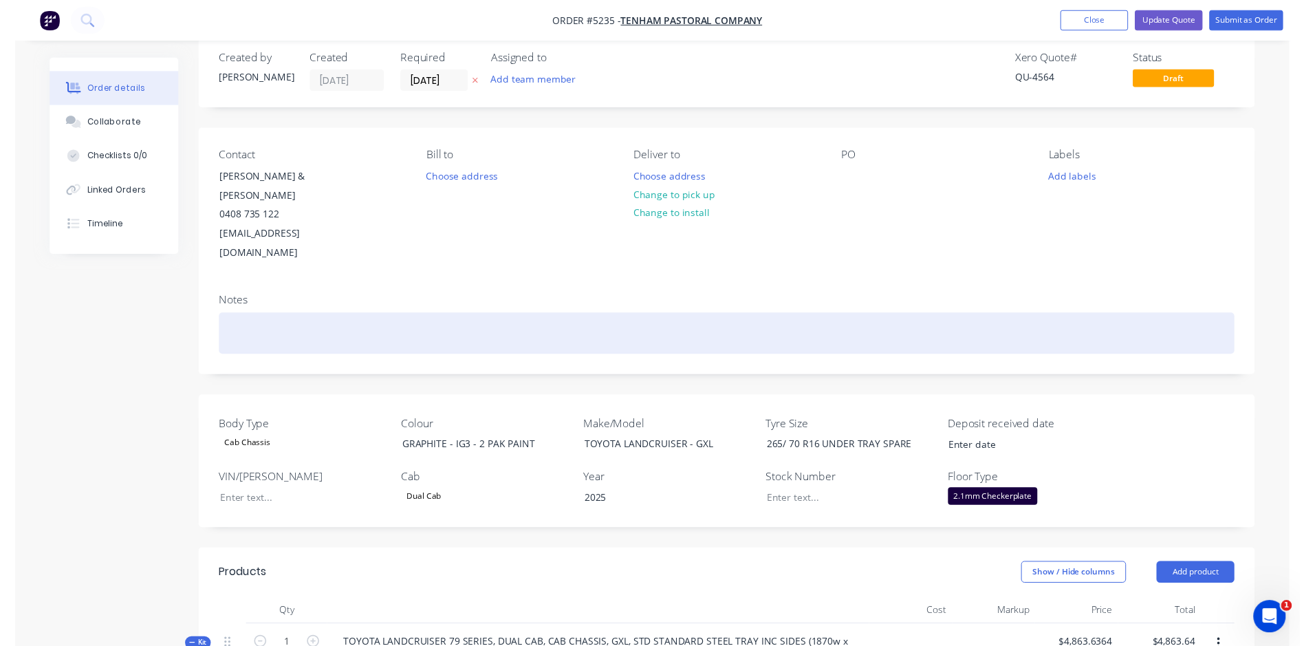
scroll to position [0, 0]
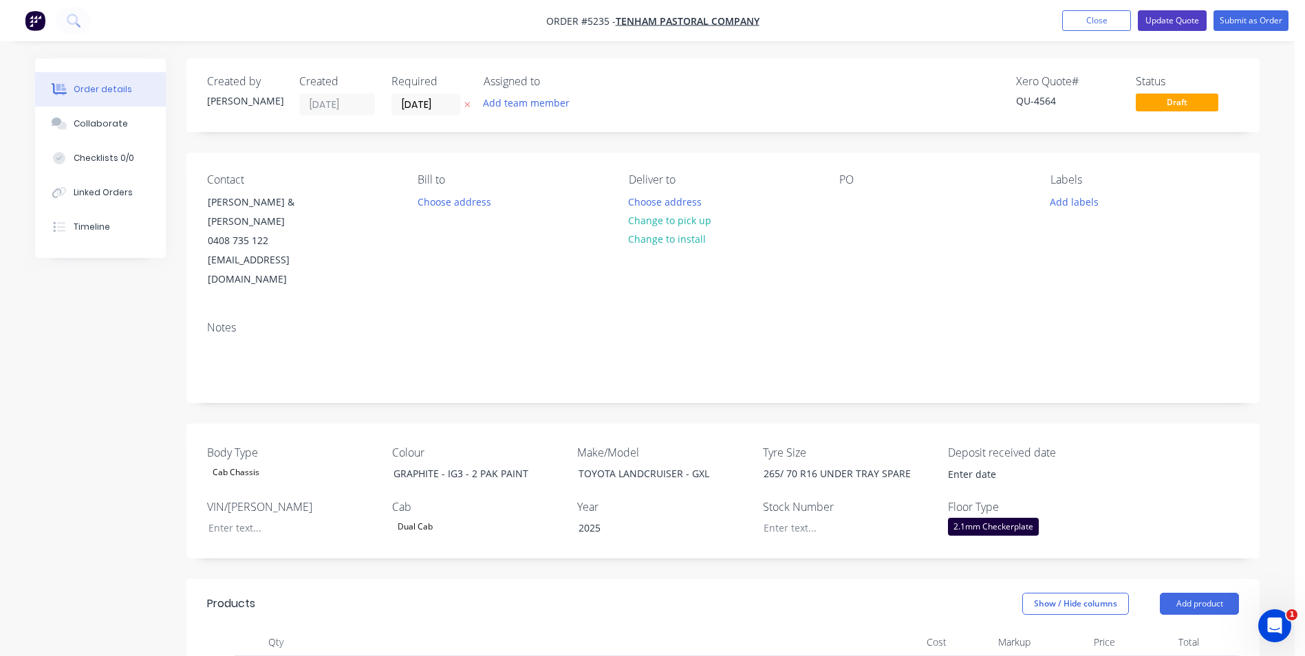
click at [1192, 19] on button "Update Quote" at bounding box center [1172, 20] width 69 height 21
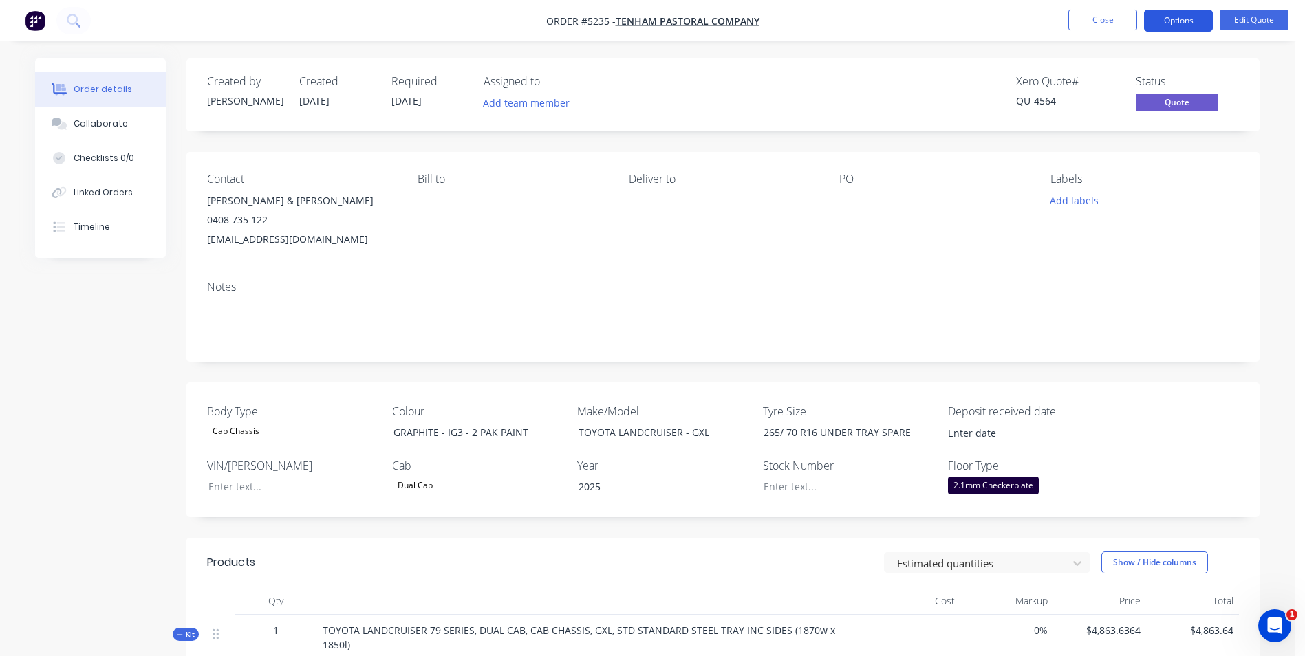
click at [1192, 26] on button "Options" at bounding box center [1178, 21] width 69 height 22
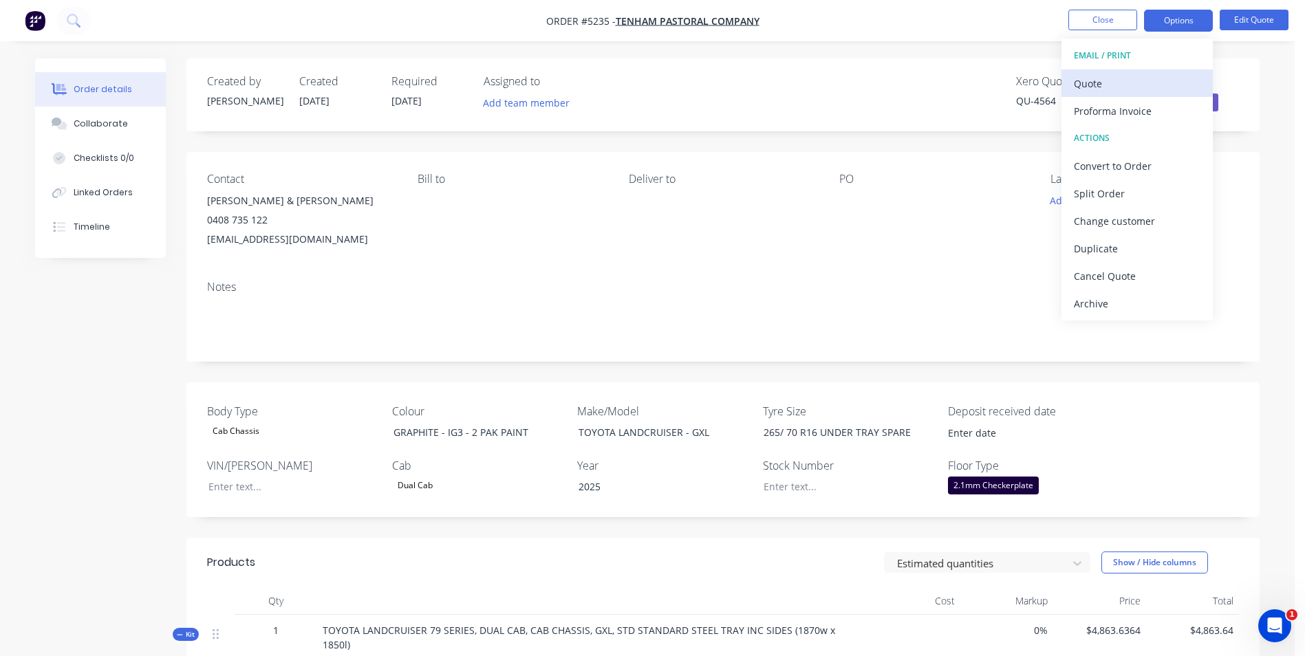
click at [1161, 83] on div "Quote" at bounding box center [1137, 84] width 127 height 20
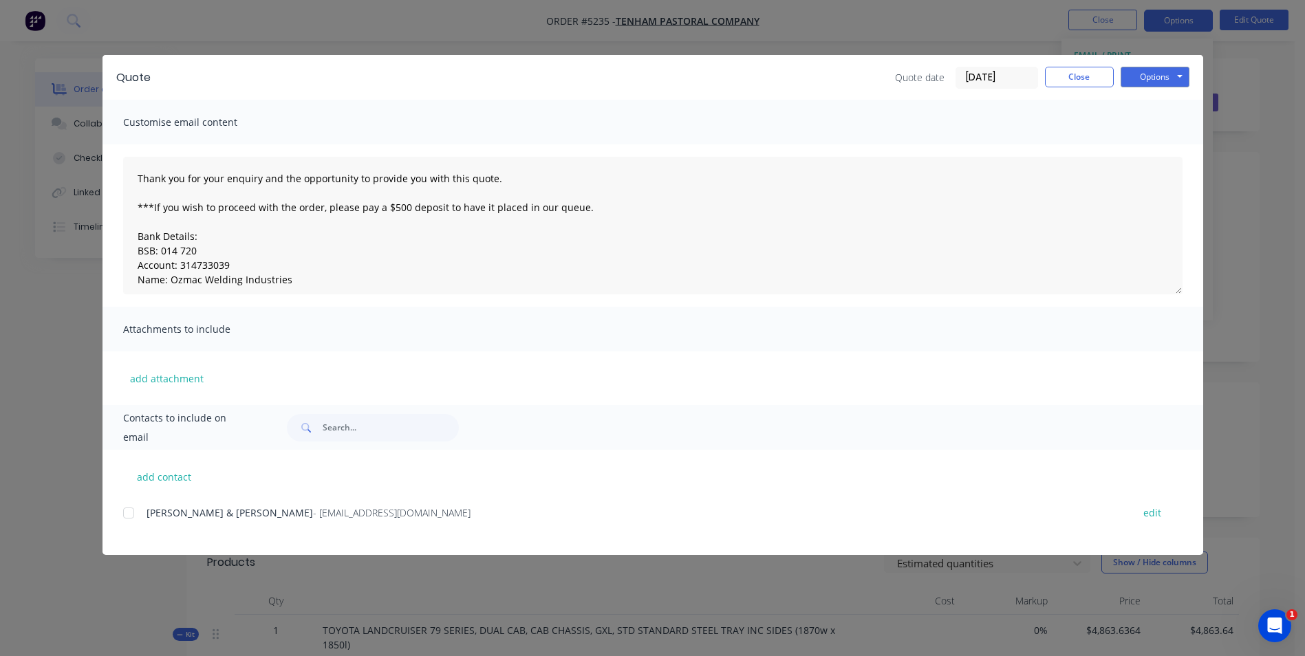
click at [125, 510] on div at bounding box center [129, 513] width 28 height 28
click at [1172, 79] on button "Options" at bounding box center [1155, 77] width 69 height 21
click at [1165, 149] on button "Email" at bounding box center [1165, 147] width 88 height 23
click at [1085, 79] on button "Close" at bounding box center [1079, 77] width 69 height 21
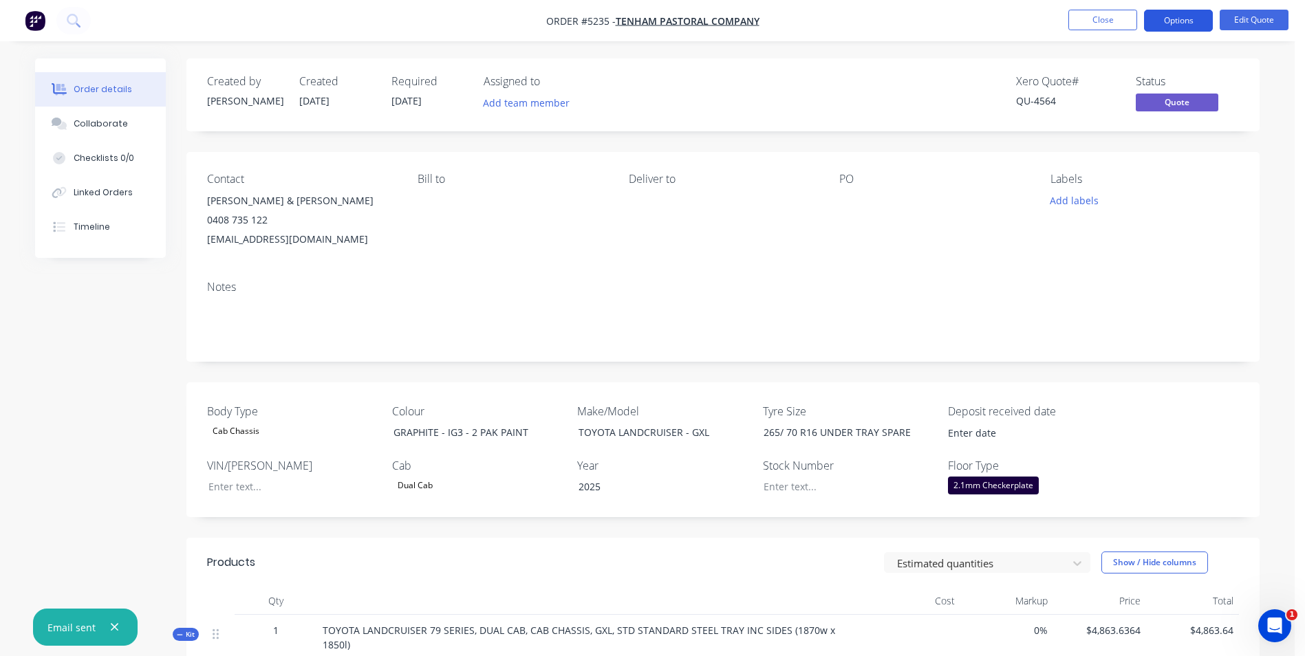
click at [1198, 23] on button "Options" at bounding box center [1178, 21] width 69 height 22
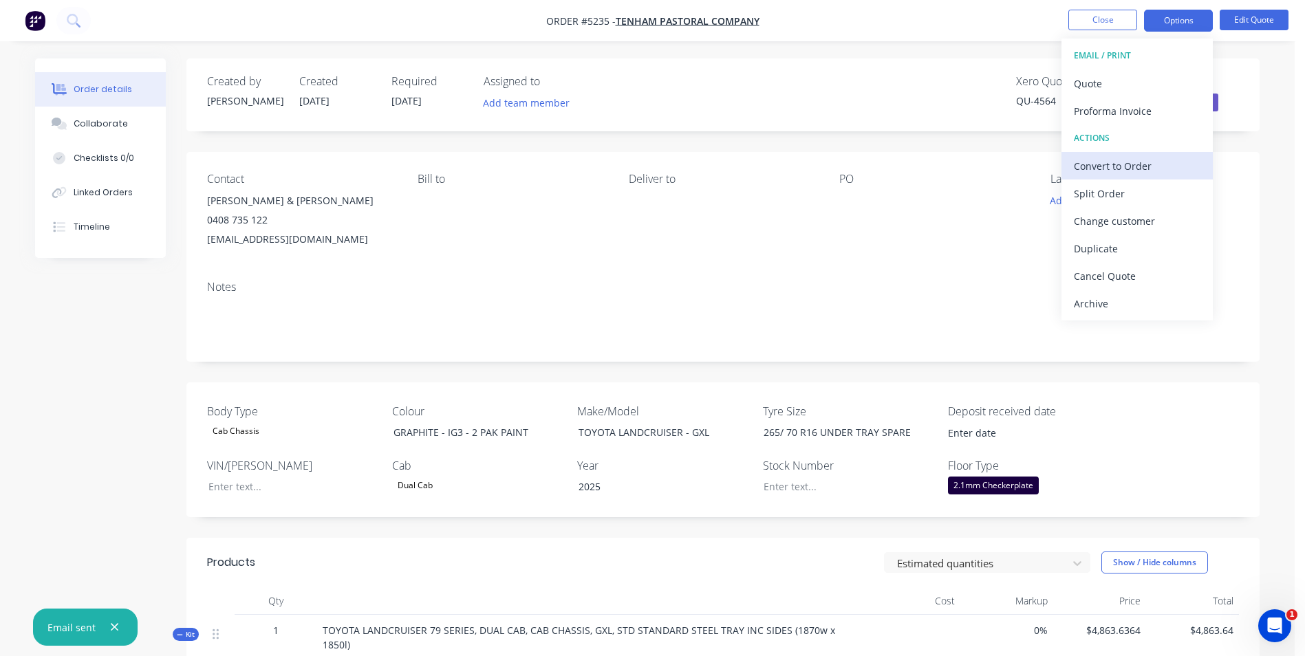
click at [1119, 167] on div "Convert to Order" at bounding box center [1137, 166] width 127 height 20
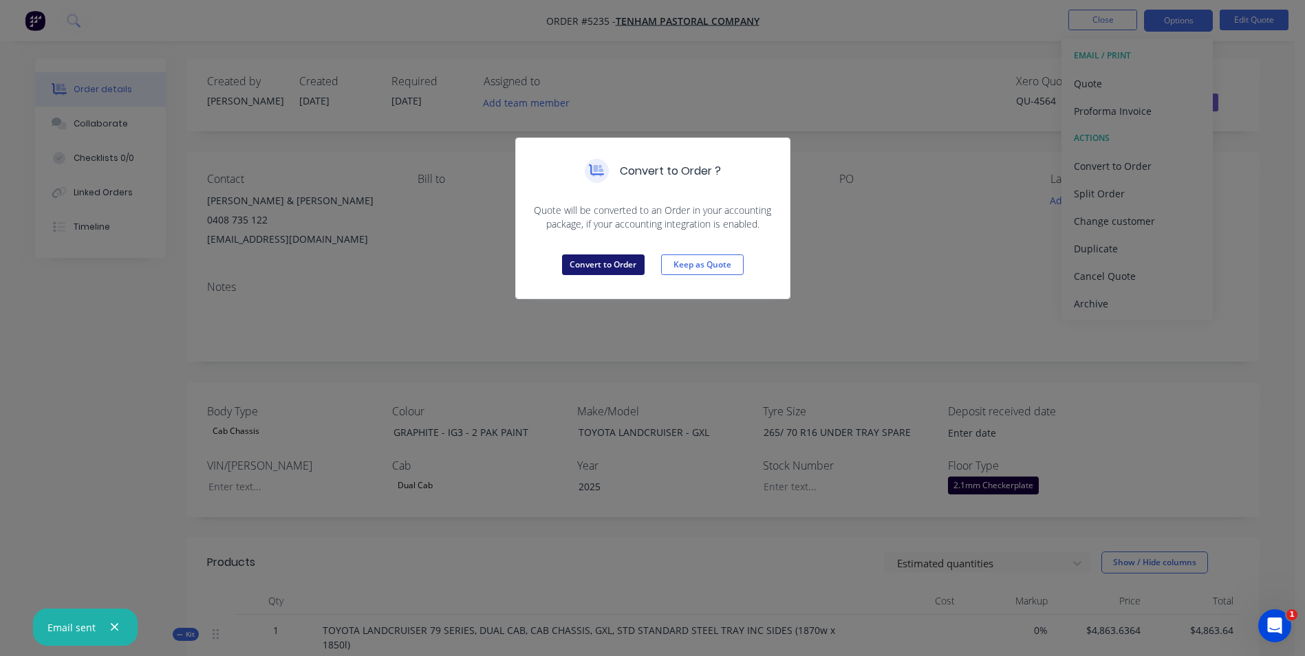
click at [602, 266] on button "Convert to Order" at bounding box center [603, 265] width 83 height 21
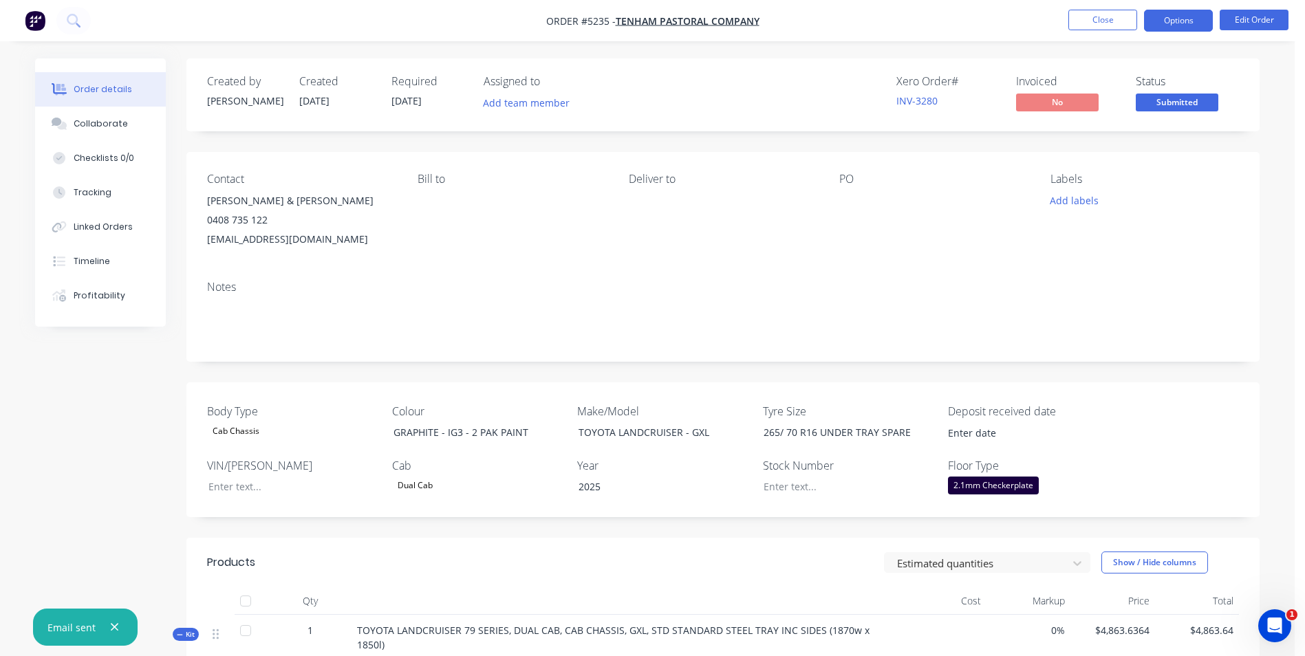
click at [1183, 23] on button "Options" at bounding box center [1178, 21] width 69 height 22
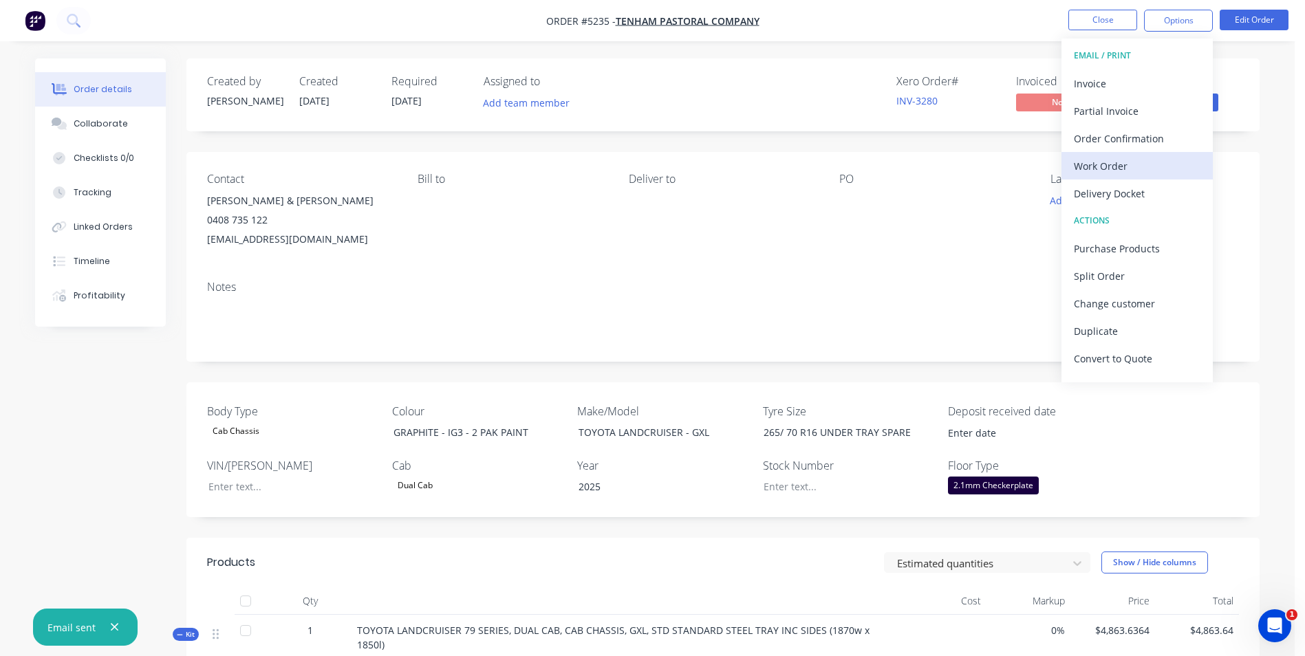
click at [1136, 167] on div "Work Order" at bounding box center [1137, 166] width 127 height 20
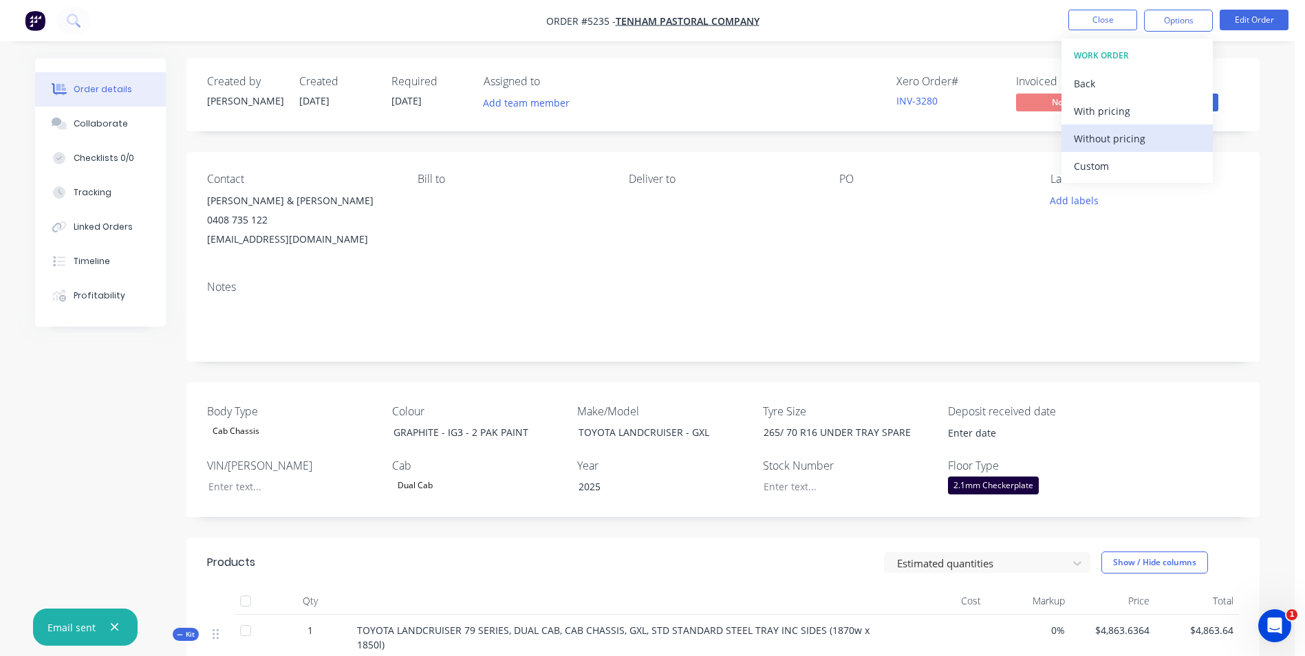
click at [1142, 135] on div "Without pricing" at bounding box center [1137, 139] width 127 height 20
click at [880, 235] on div "PO" at bounding box center [933, 211] width 189 height 76
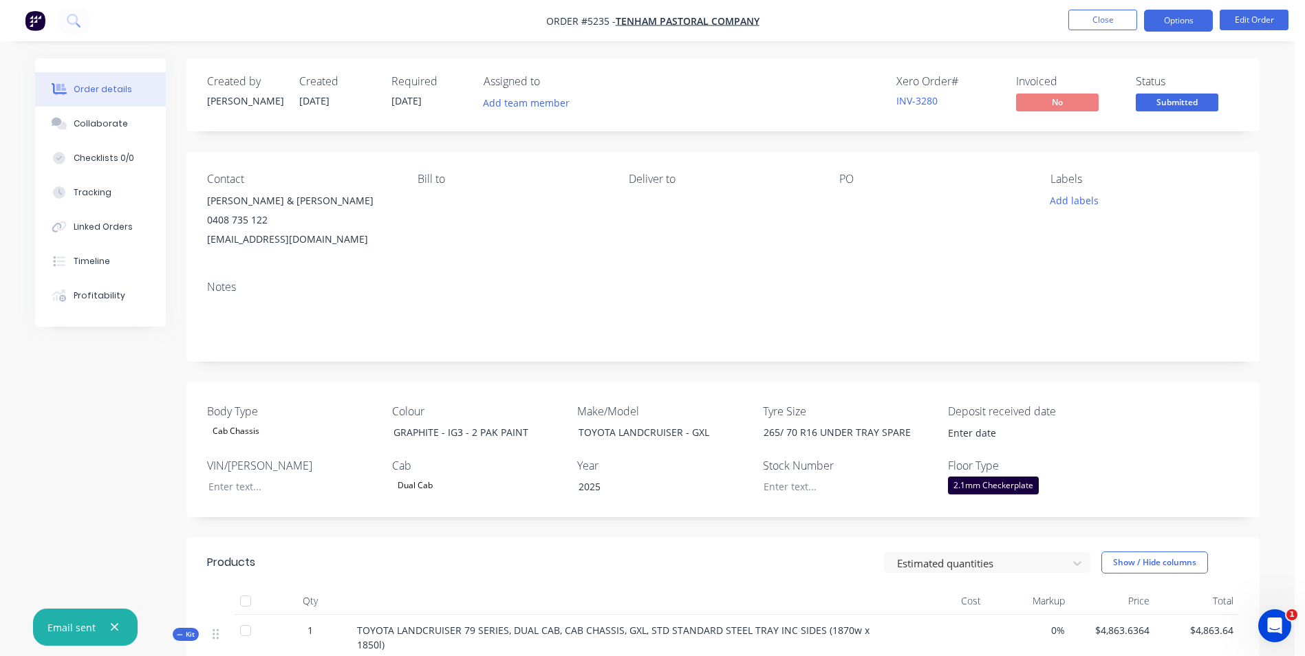
click at [1166, 27] on button "Options" at bounding box center [1178, 21] width 69 height 22
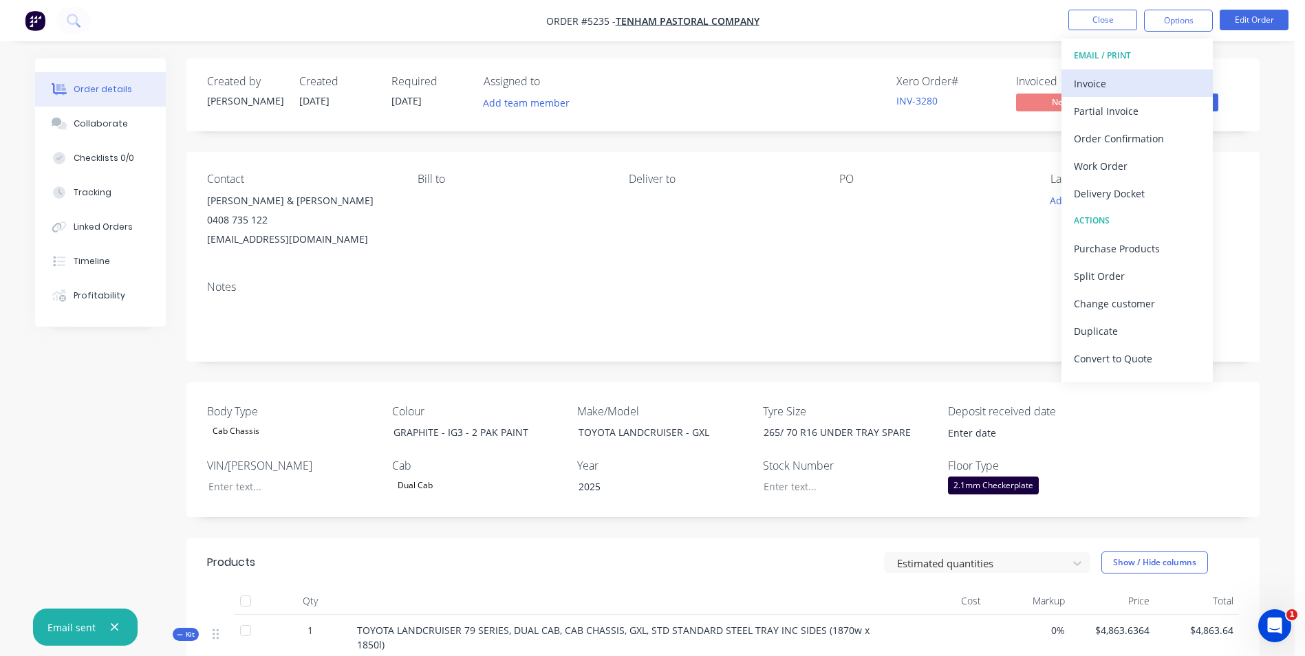
click at [1120, 79] on div "Invoice" at bounding box center [1137, 84] width 127 height 20
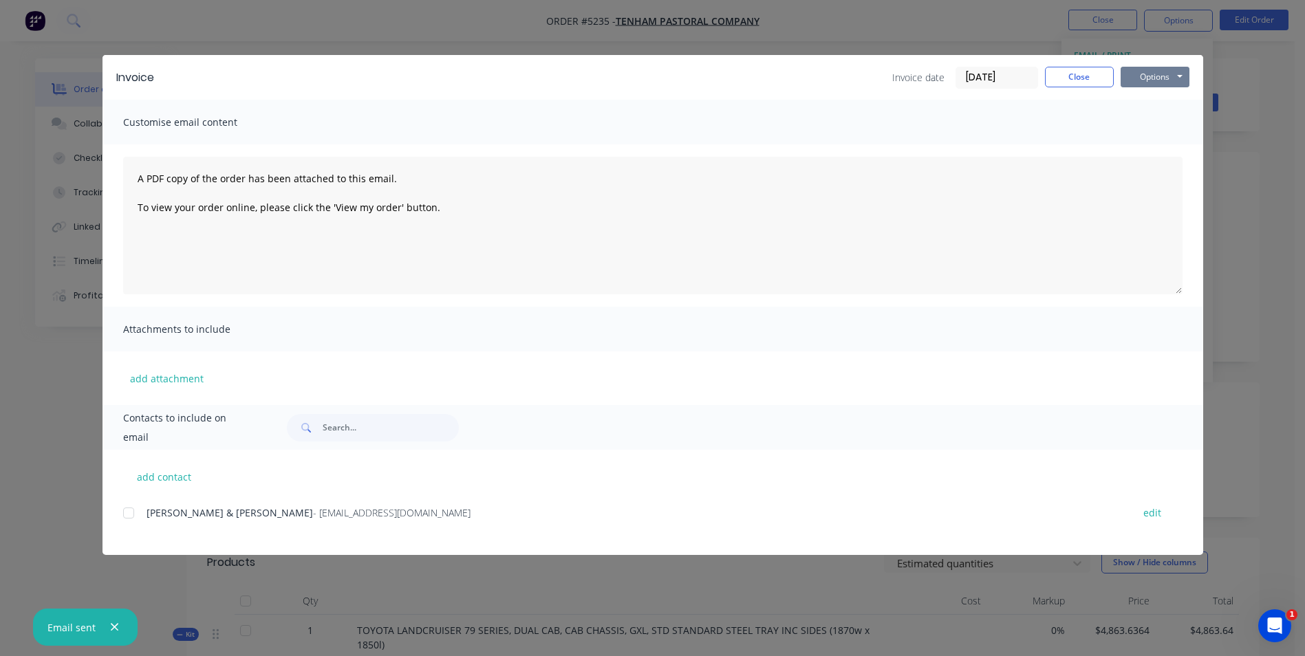
click at [1170, 76] on button "Options" at bounding box center [1155, 77] width 69 height 21
click at [1168, 127] on button "Print" at bounding box center [1165, 124] width 88 height 23
click at [1092, 77] on button "Close" at bounding box center [1079, 77] width 69 height 21
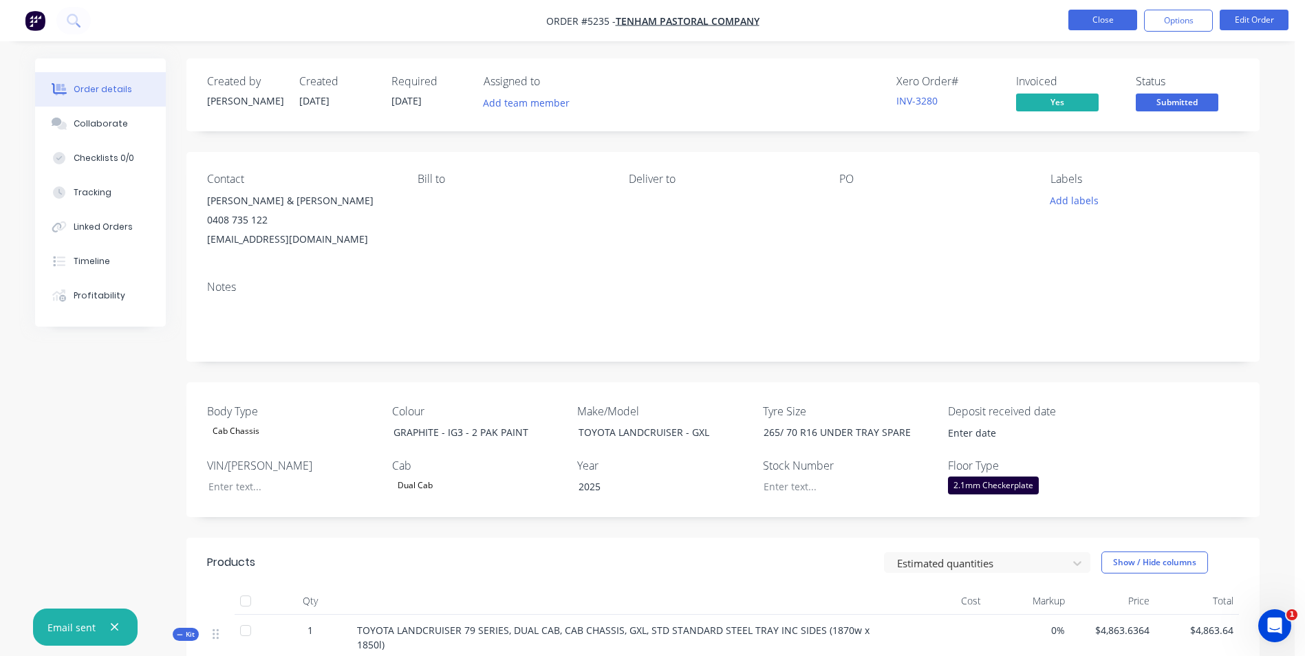
click at [1127, 22] on button "Close" at bounding box center [1102, 20] width 69 height 21
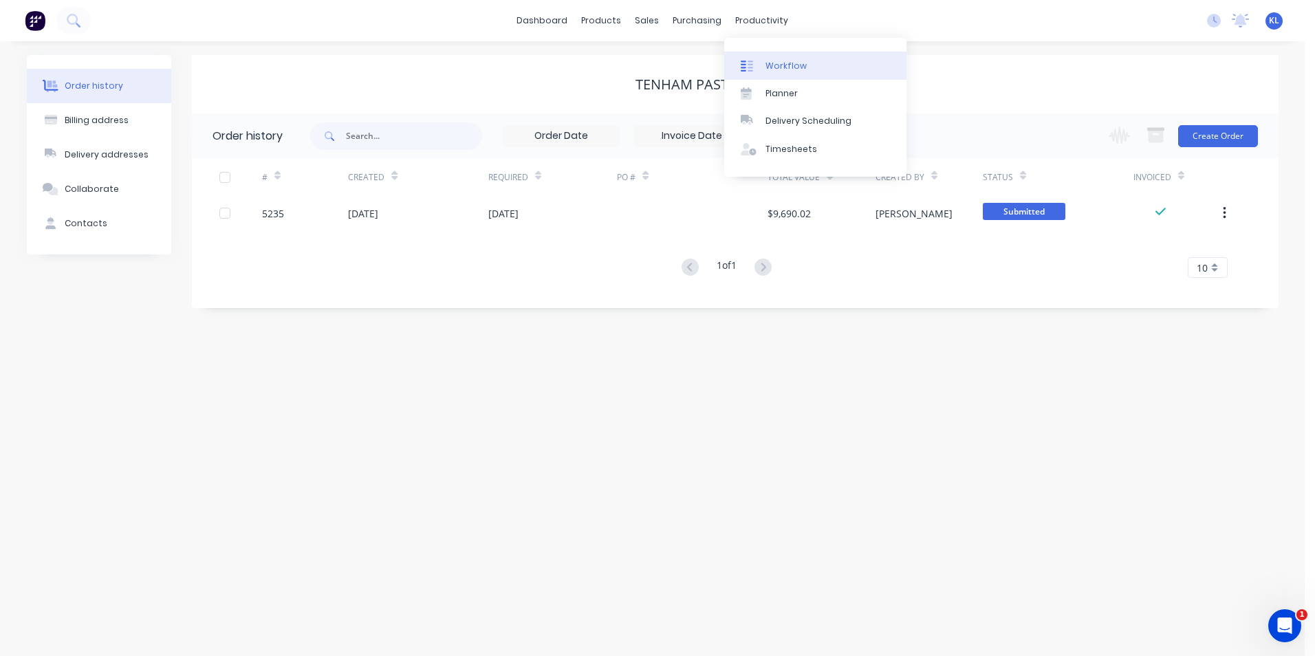
click at [786, 67] on div "Workflow" at bounding box center [786, 66] width 41 height 12
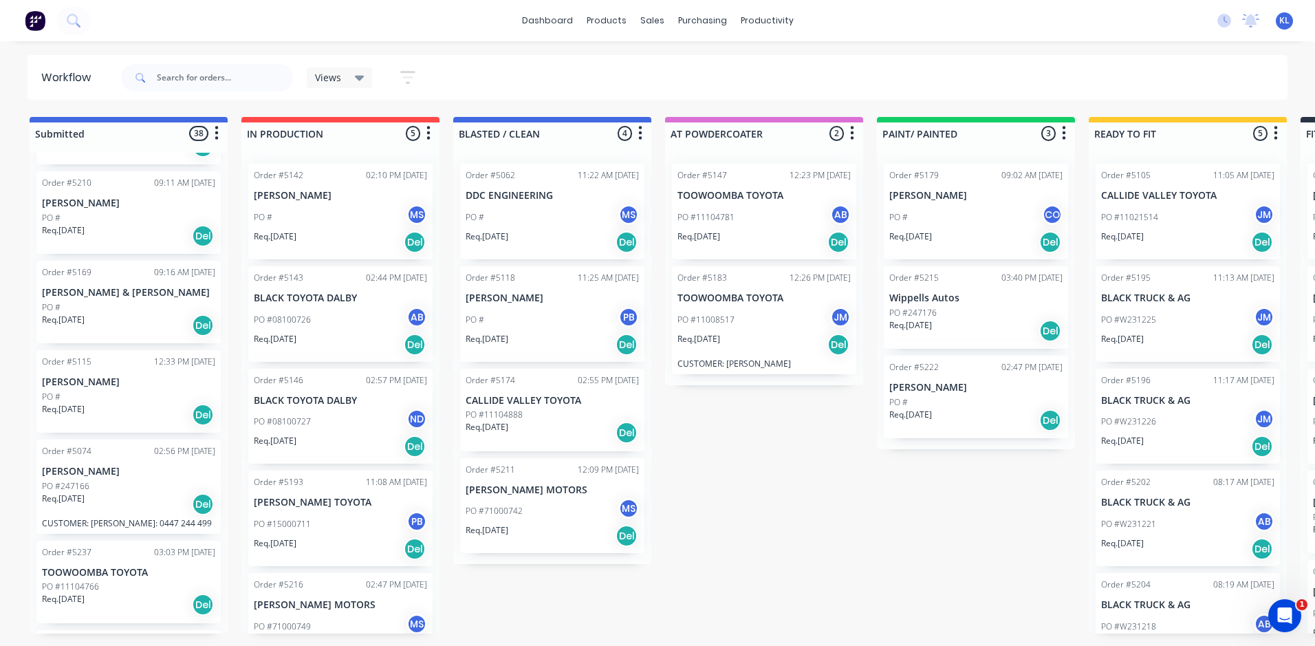
scroll to position [1170, 0]
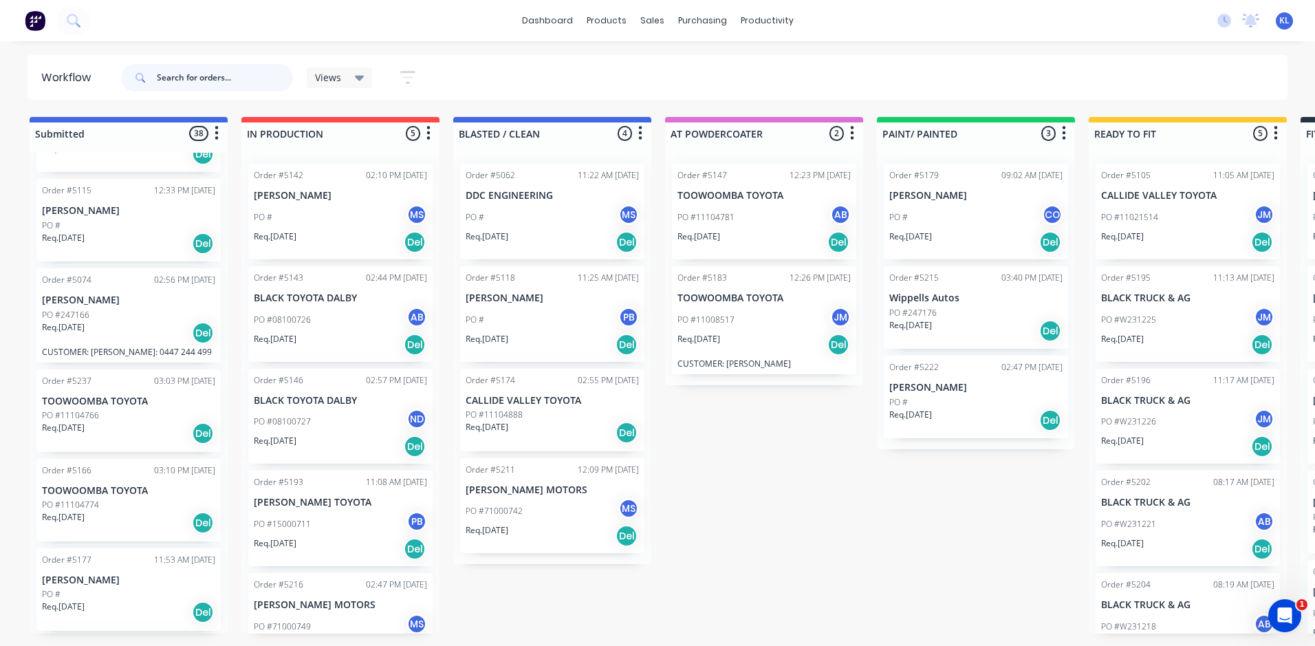
click at [193, 78] on input "text" at bounding box center [225, 78] width 136 height 28
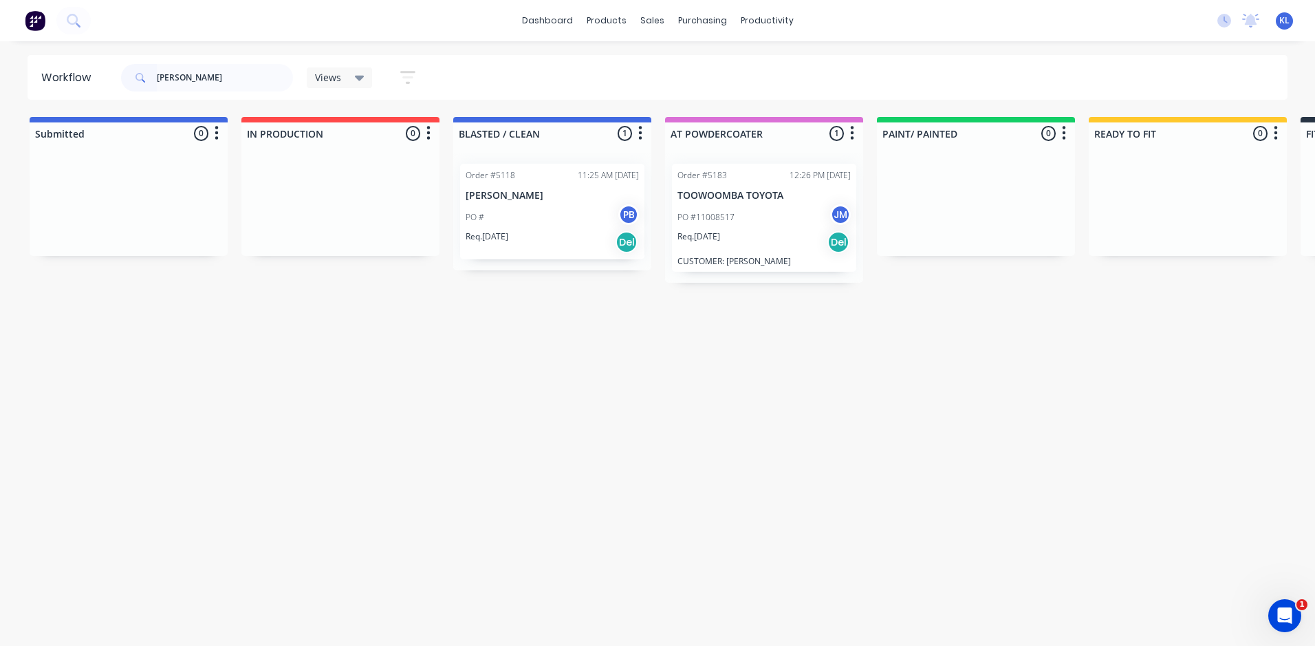
click at [515, 199] on p "[PERSON_NAME]" at bounding box center [552, 196] width 173 height 12
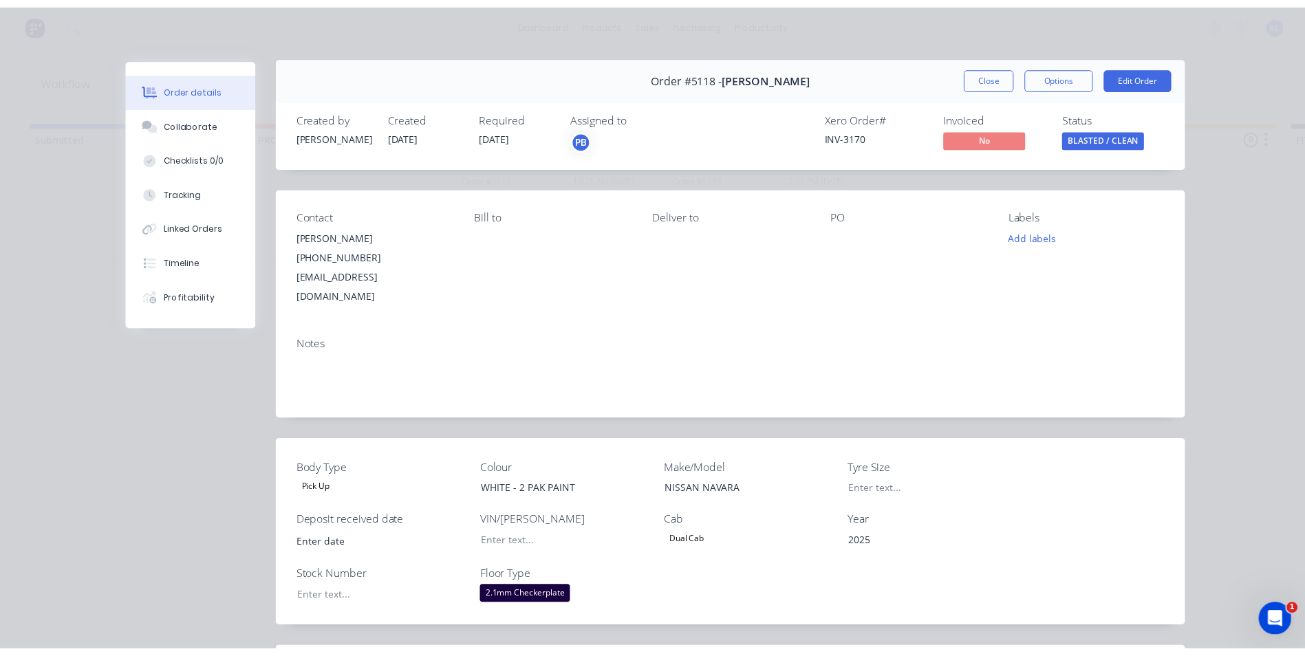
scroll to position [0, 0]
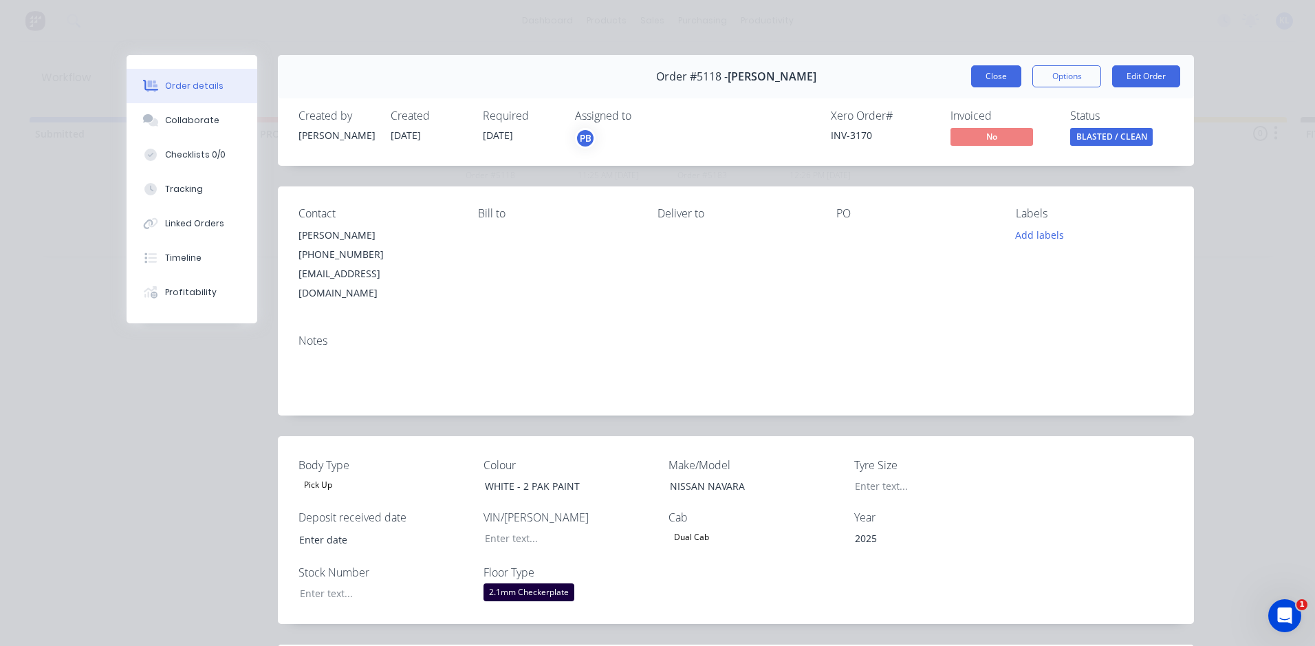
click at [982, 78] on button "Close" at bounding box center [996, 76] width 50 height 22
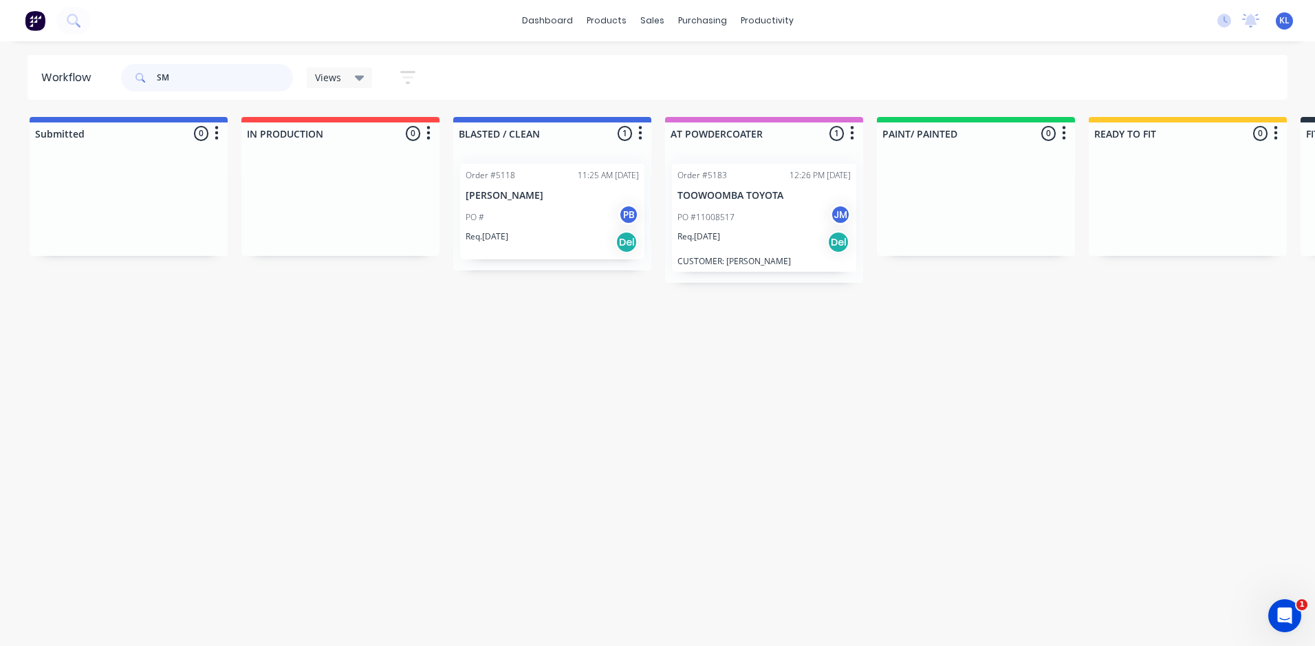
type input "S"
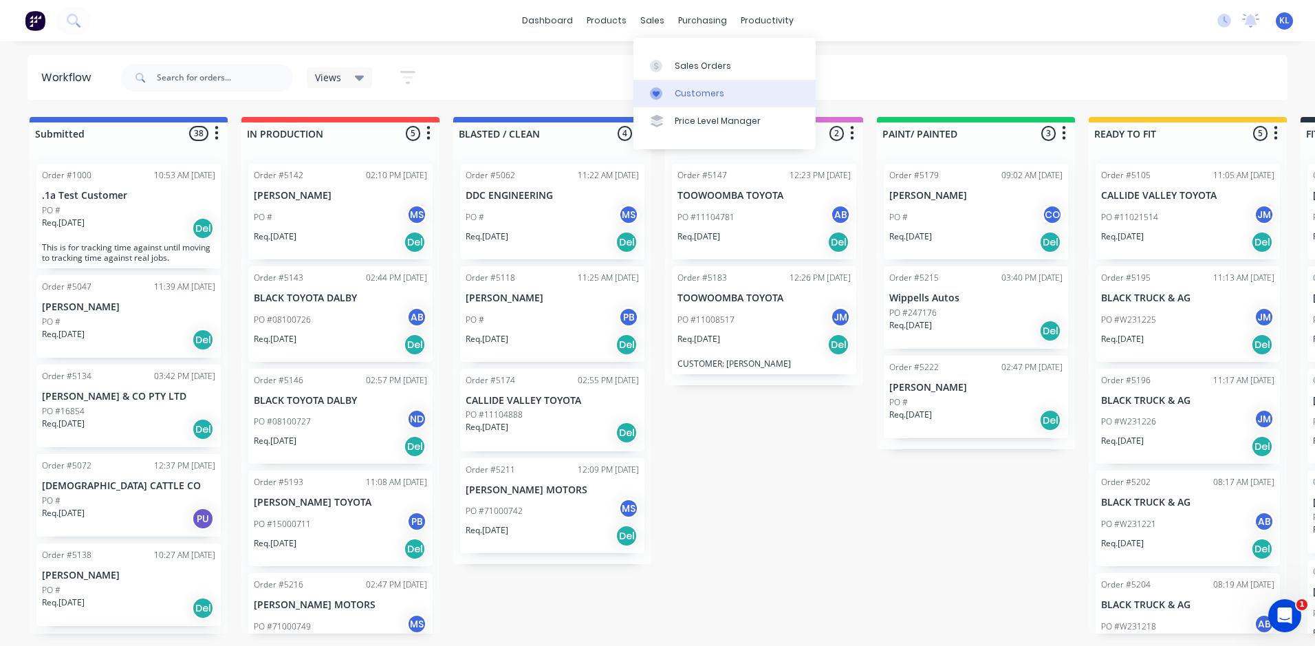
click at [690, 96] on div "Customers" at bounding box center [700, 93] width 50 height 12
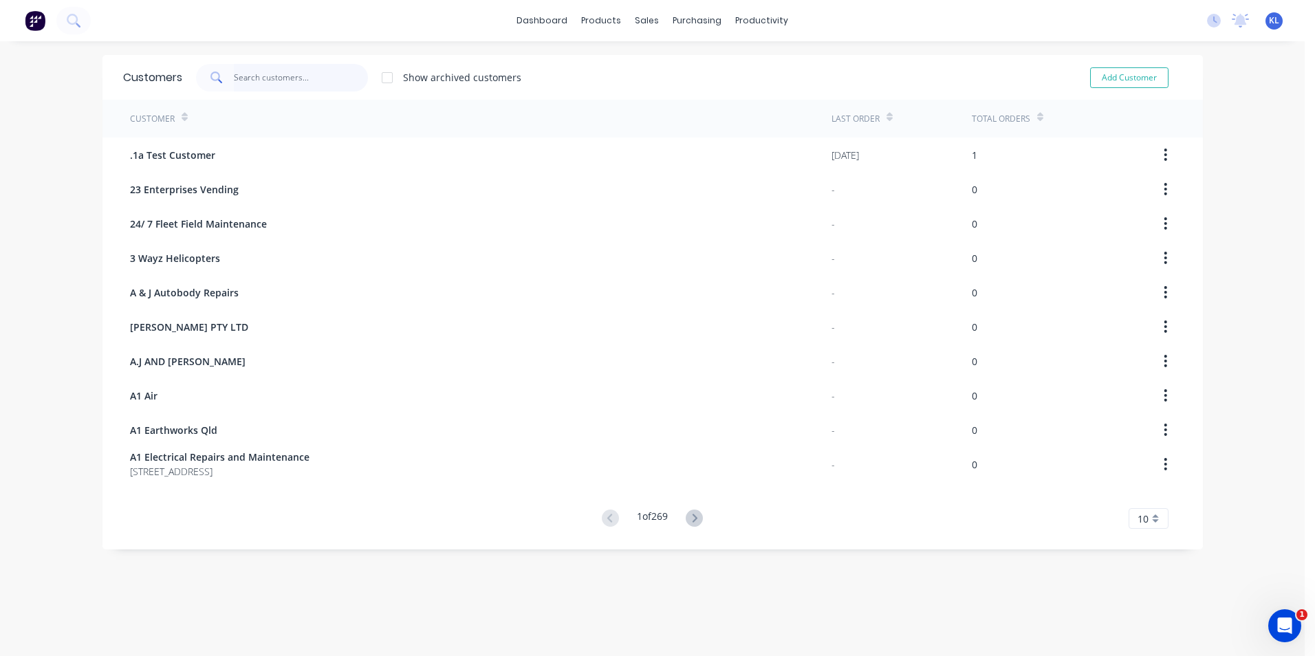
click at [261, 72] on input "text" at bounding box center [301, 78] width 134 height 28
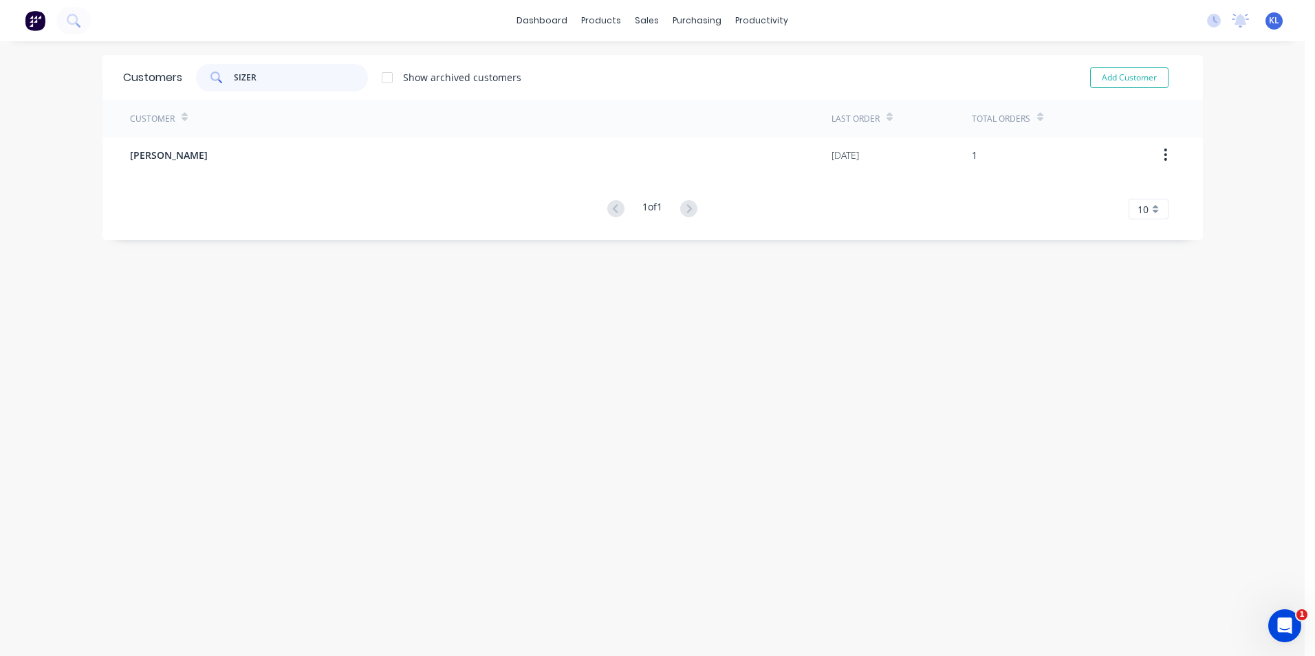
type input "SIZER"
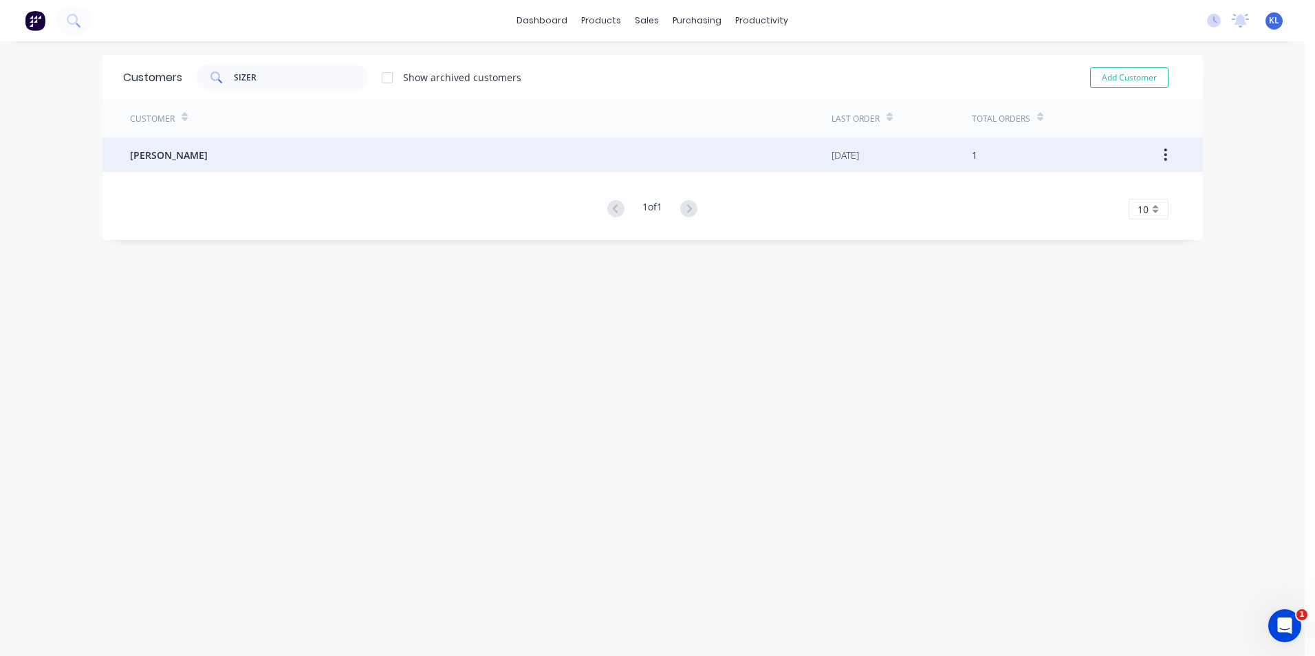
click at [168, 154] on span "Chris Sizer" at bounding box center [169, 155] width 78 height 14
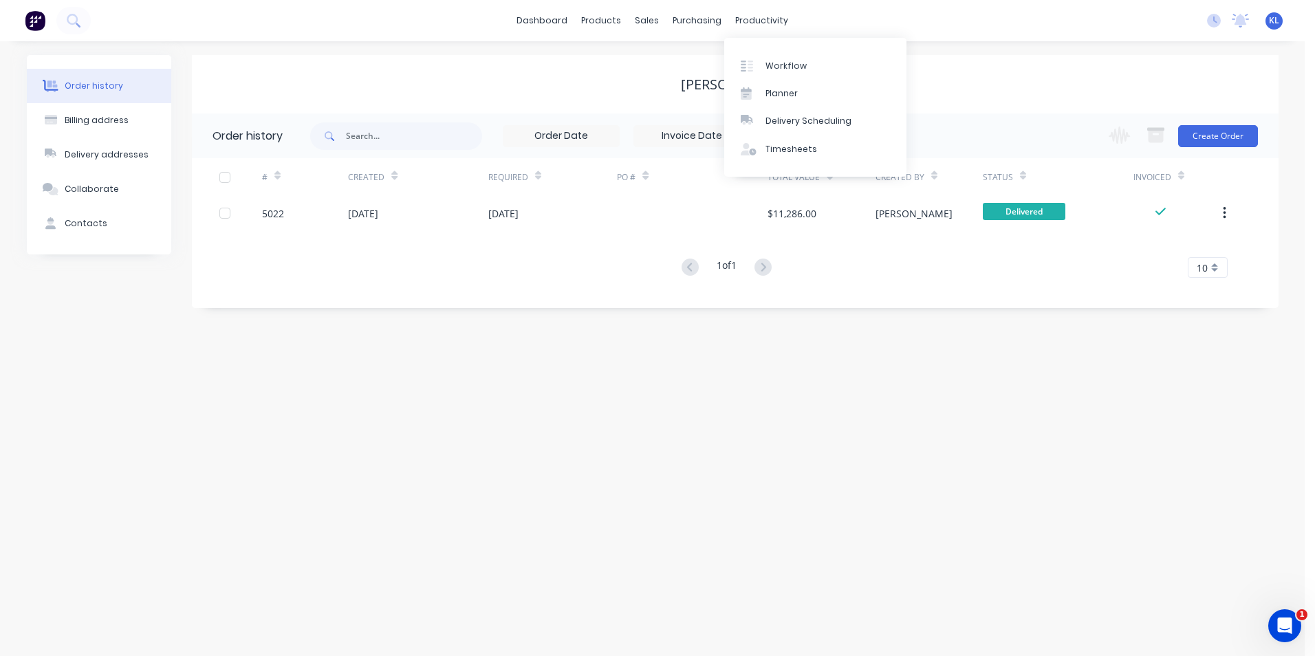
click at [710, 87] on div "Chris Sizer" at bounding box center [735, 84] width 108 height 17
click at [80, 220] on div "Contacts" at bounding box center [86, 223] width 43 height 12
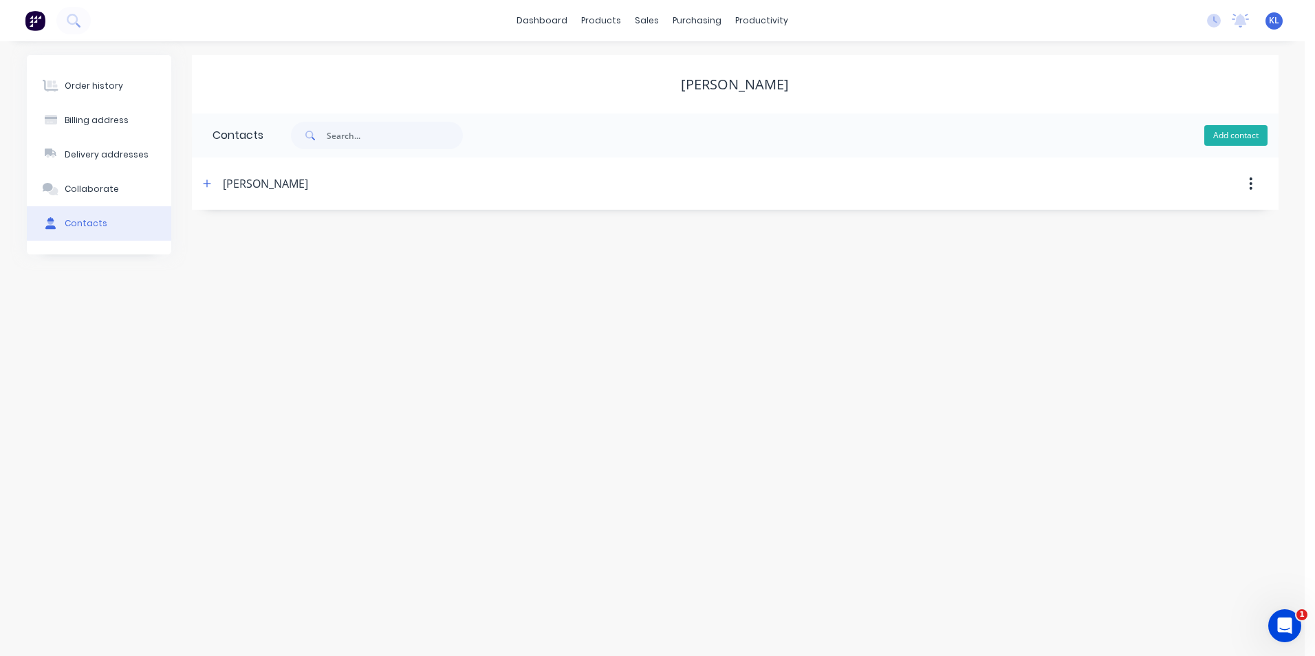
click at [1228, 133] on button "Add contact" at bounding box center [1236, 135] width 63 height 21
select select "AU"
click at [290, 235] on input "text" at bounding box center [325, 236] width 225 height 21
type input "HELEN COGILL"
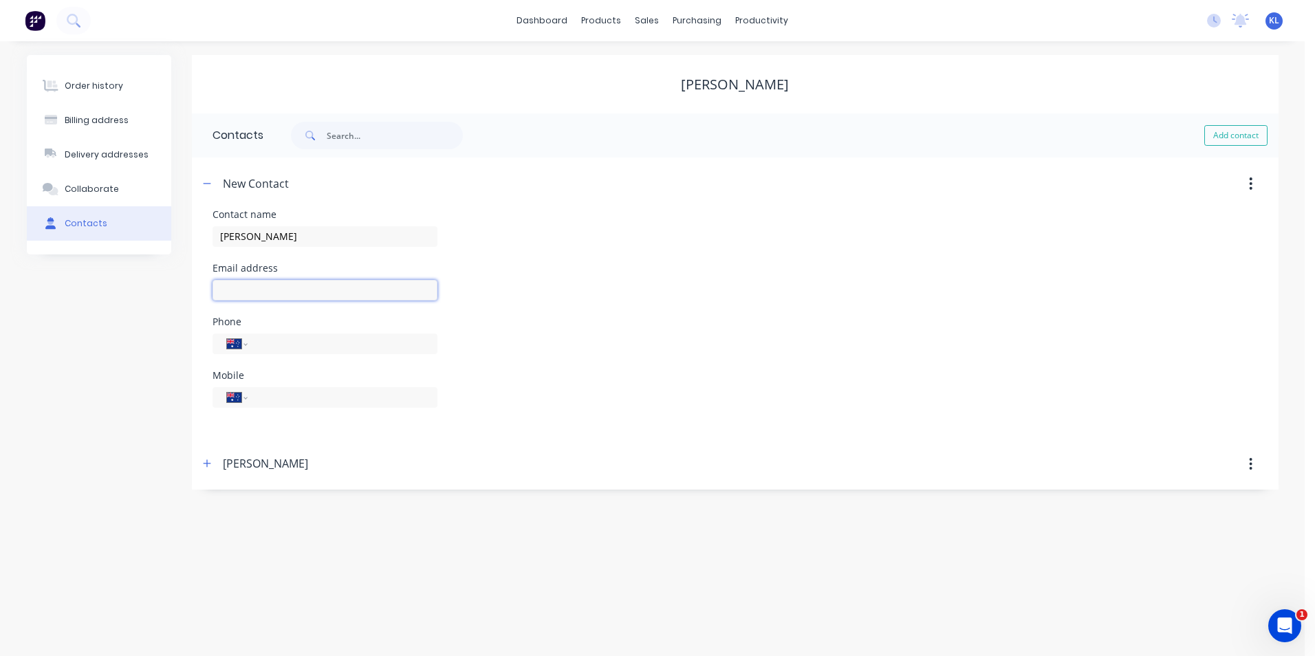
click at [283, 294] on input "text" at bounding box center [325, 290] width 225 height 21
select select "AU"
click at [283, 294] on input "text" at bounding box center [325, 290] width 225 height 21
type input "H"
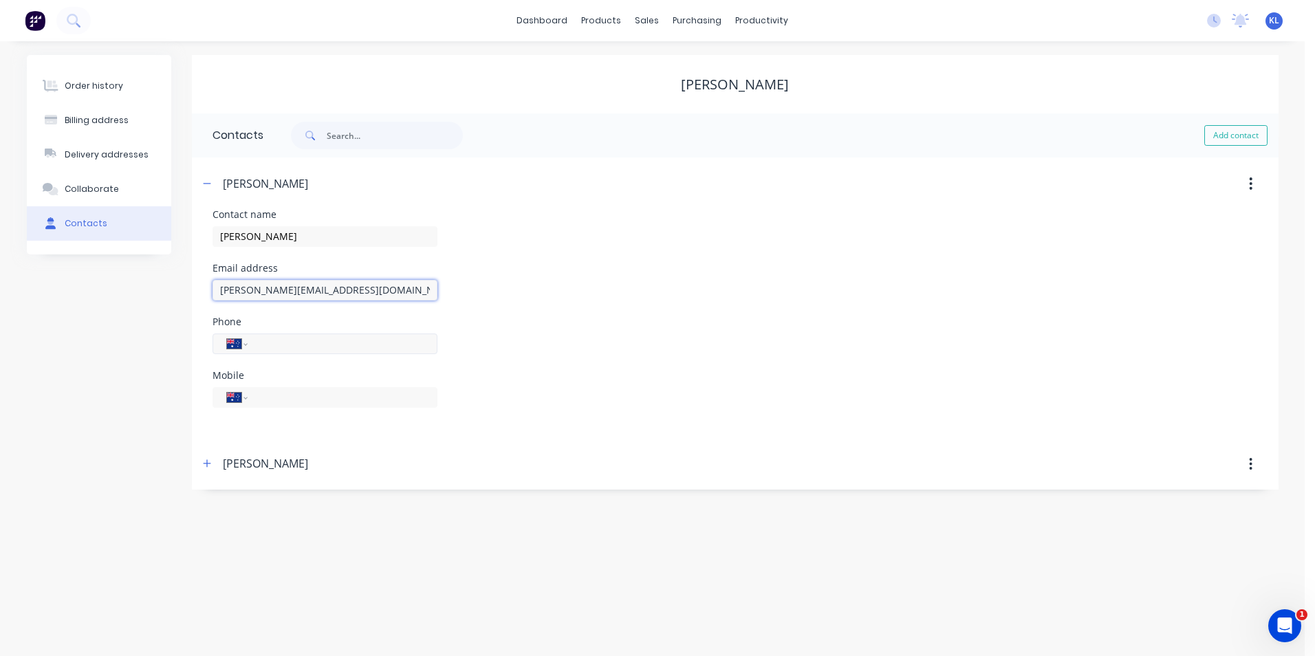
type input "helen@sizercogill.net.au"
click at [299, 346] on input "tel" at bounding box center [339, 344] width 165 height 16
type input "0428 750 762"
click at [574, 429] on form "Contact name HELEN COGILL Email address helen@sizercogill.net.au Phone Internat…" at bounding box center [736, 324] width 1046 height 228
click at [206, 179] on icon "button" at bounding box center [207, 184] width 8 height 10
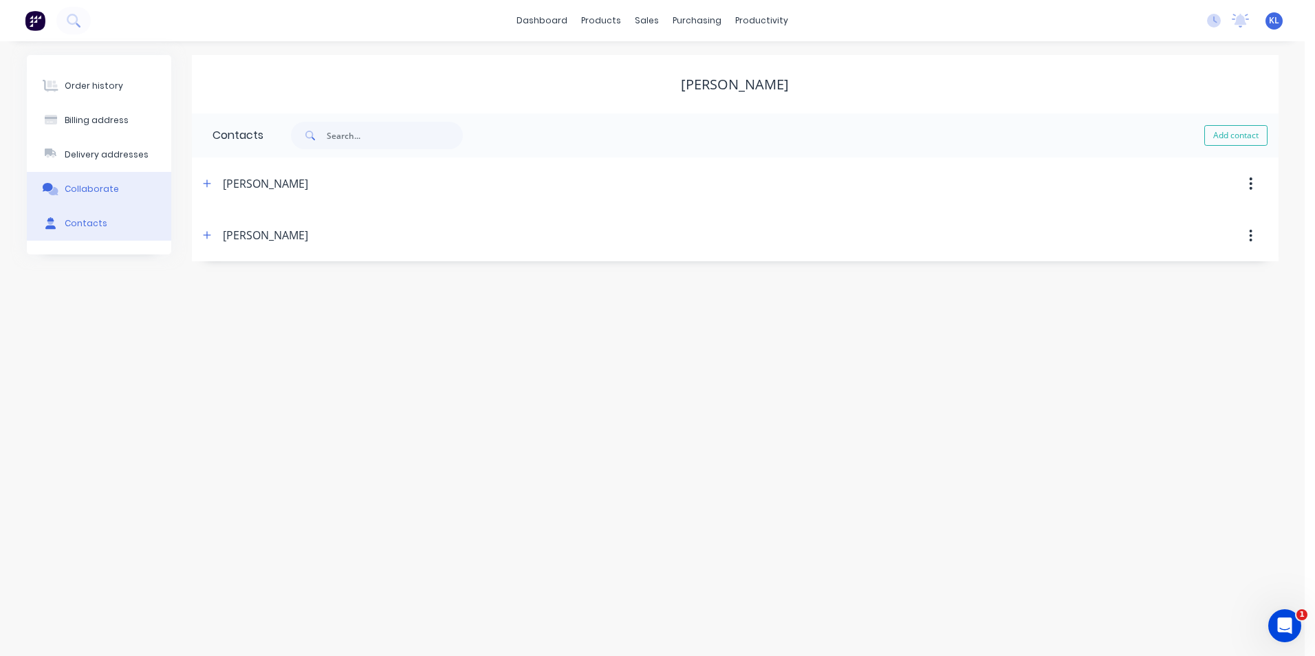
click at [94, 193] on div "Collaborate" at bounding box center [92, 189] width 54 height 12
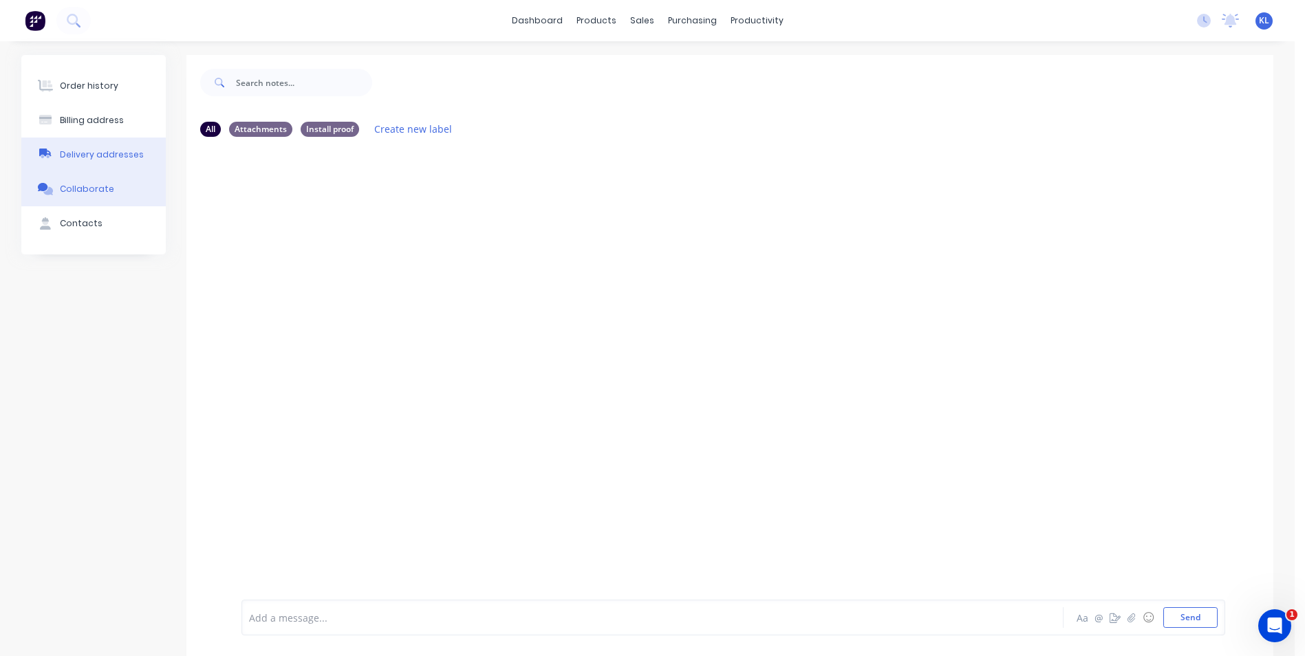
click at [100, 155] on div "Delivery addresses" at bounding box center [102, 155] width 84 height 12
select select "AU"
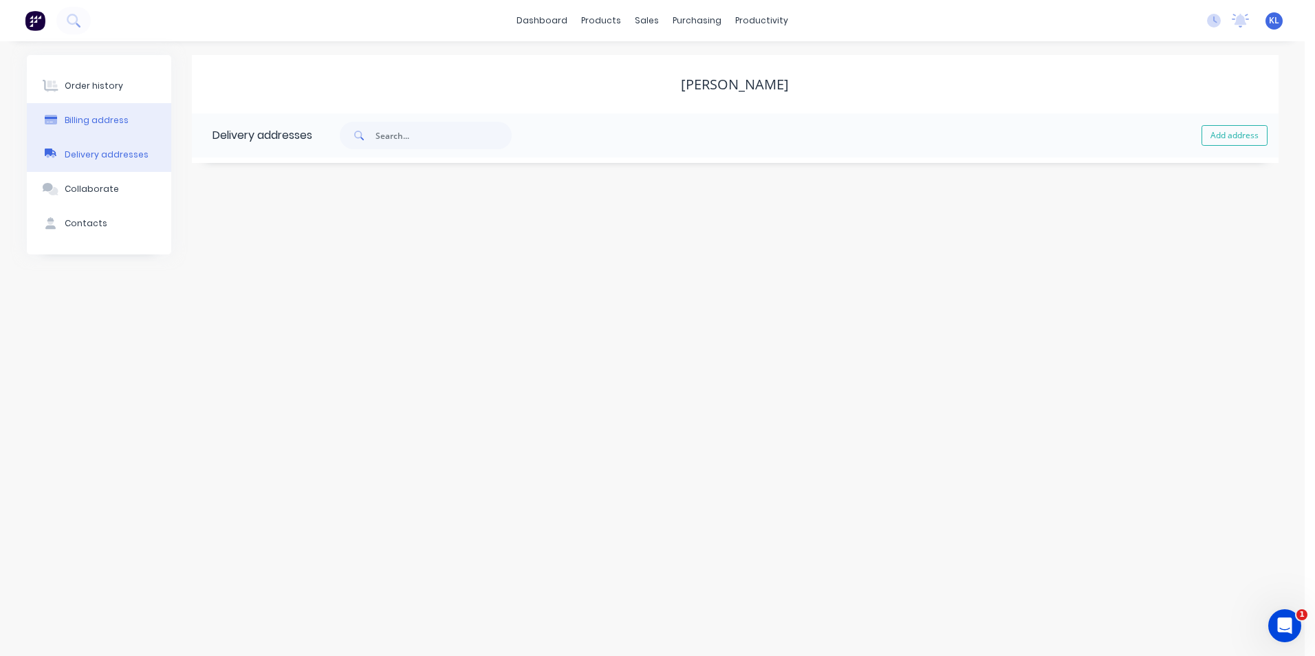
click at [100, 114] on button "Billing address" at bounding box center [99, 120] width 144 height 34
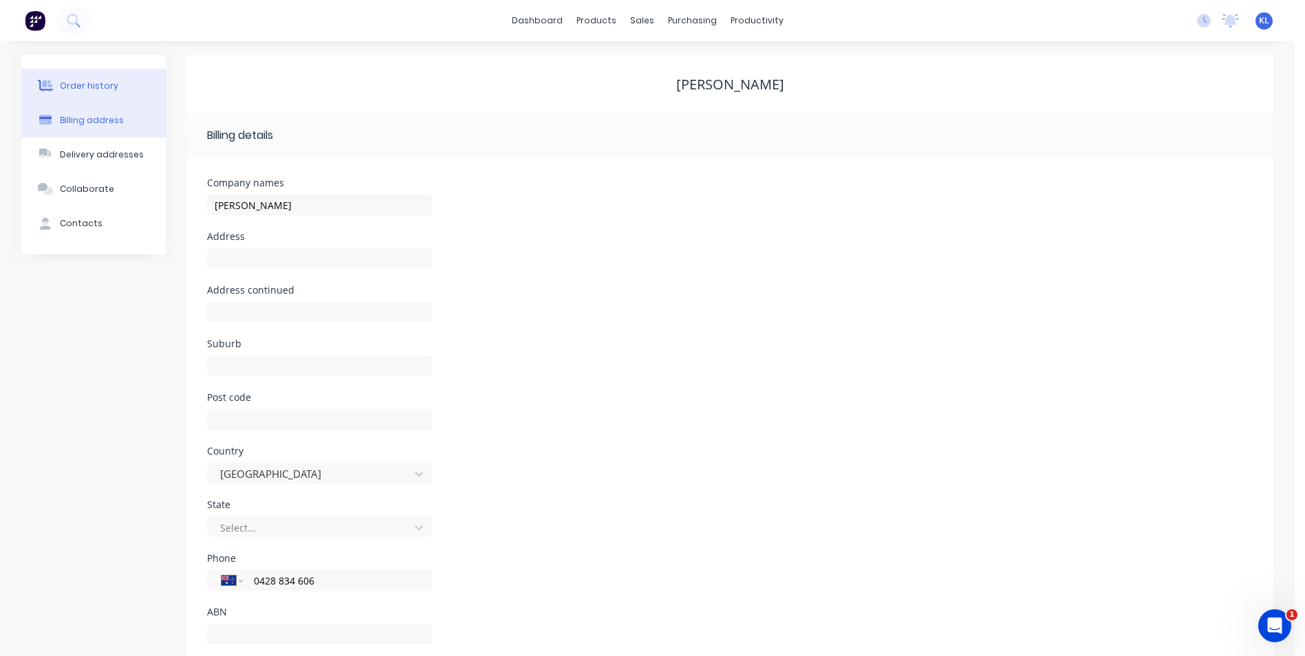
click at [100, 84] on div "Order history" at bounding box center [89, 86] width 58 height 12
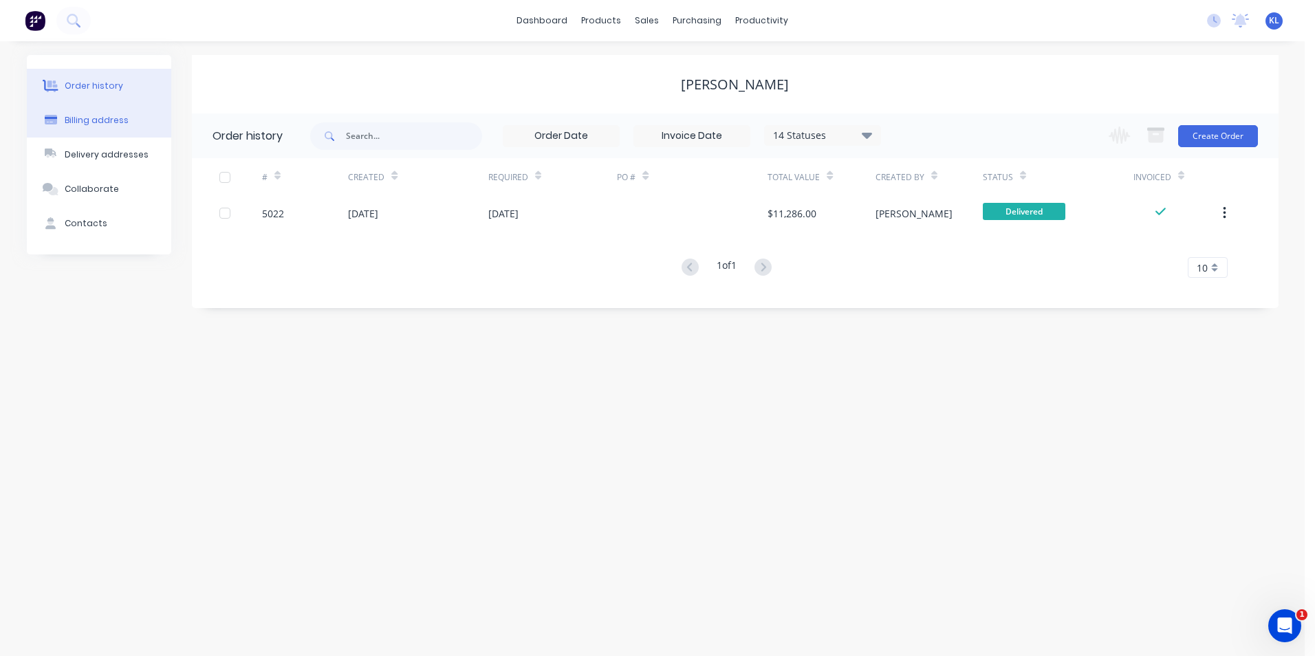
click at [107, 120] on div "Billing address" at bounding box center [97, 120] width 64 height 12
select select "AU"
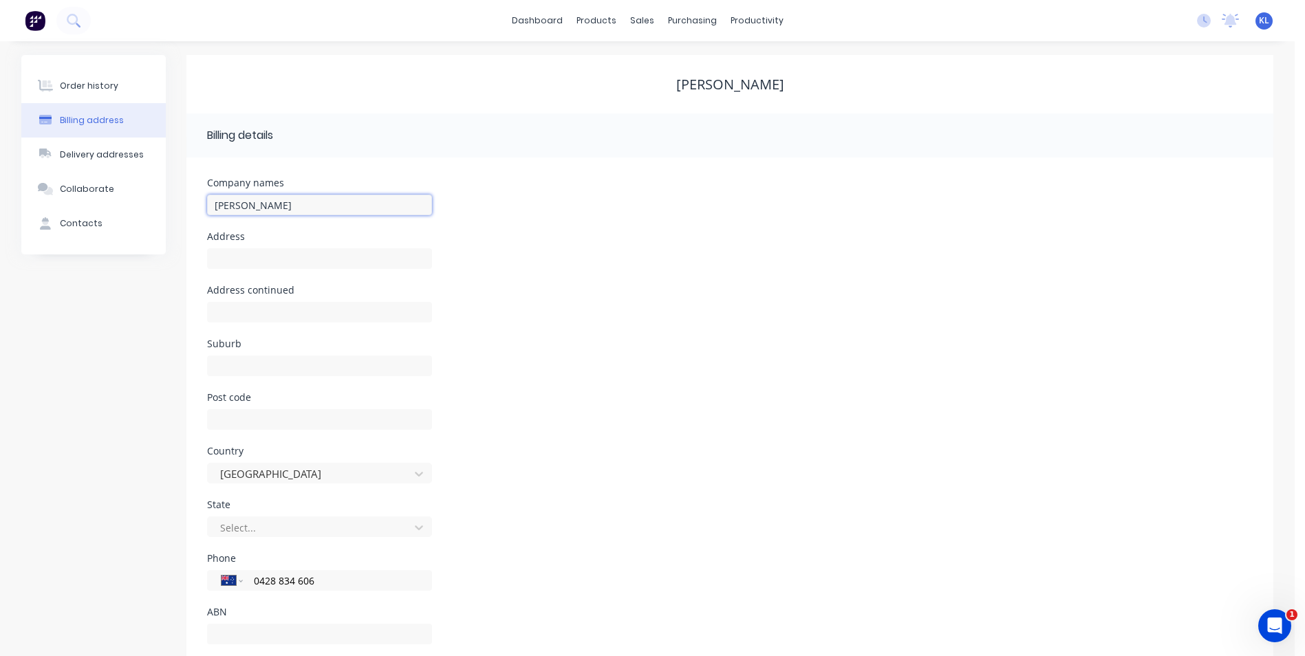
drag, startPoint x: 266, startPoint y: 208, endPoint x: 208, endPoint y: 205, distance: 57.2
click at [208, 205] on input "Chris Sizer" at bounding box center [319, 205] width 225 height 21
click at [266, 204] on input "SIZER AND COGILL" at bounding box center [319, 205] width 225 height 21
type input "SIZER & COGILL"
click at [265, 267] on input "text" at bounding box center [319, 258] width 225 height 21
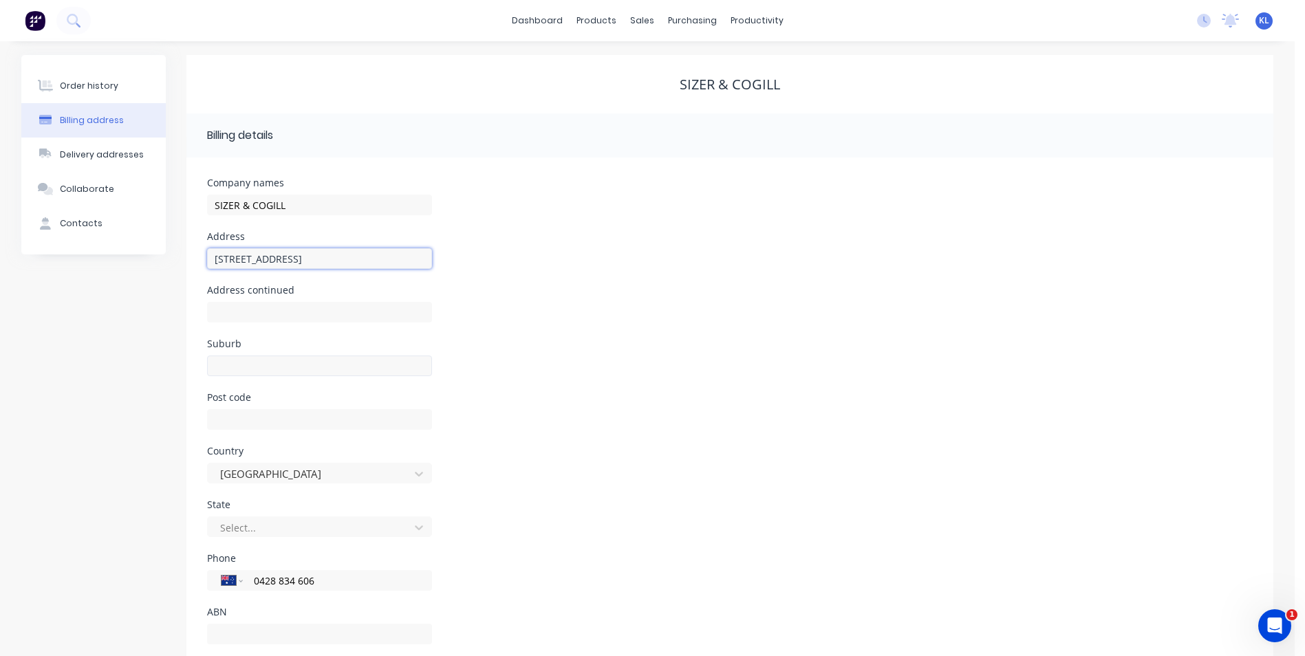
type input "77 Penelope road"
click at [272, 366] on input "text" at bounding box center [319, 366] width 225 height 21
type input "Stuart"
click at [258, 416] on input "text" at bounding box center [319, 419] width 225 height 21
type input "4811"
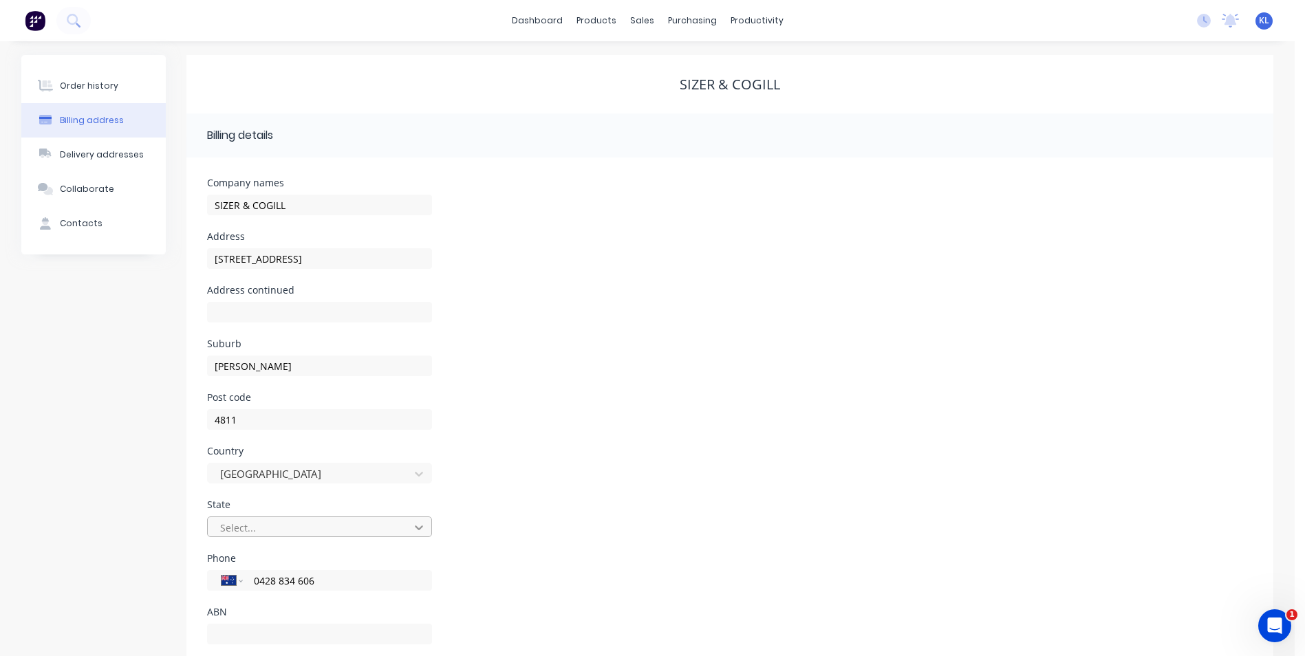
scroll to position [32, 0]
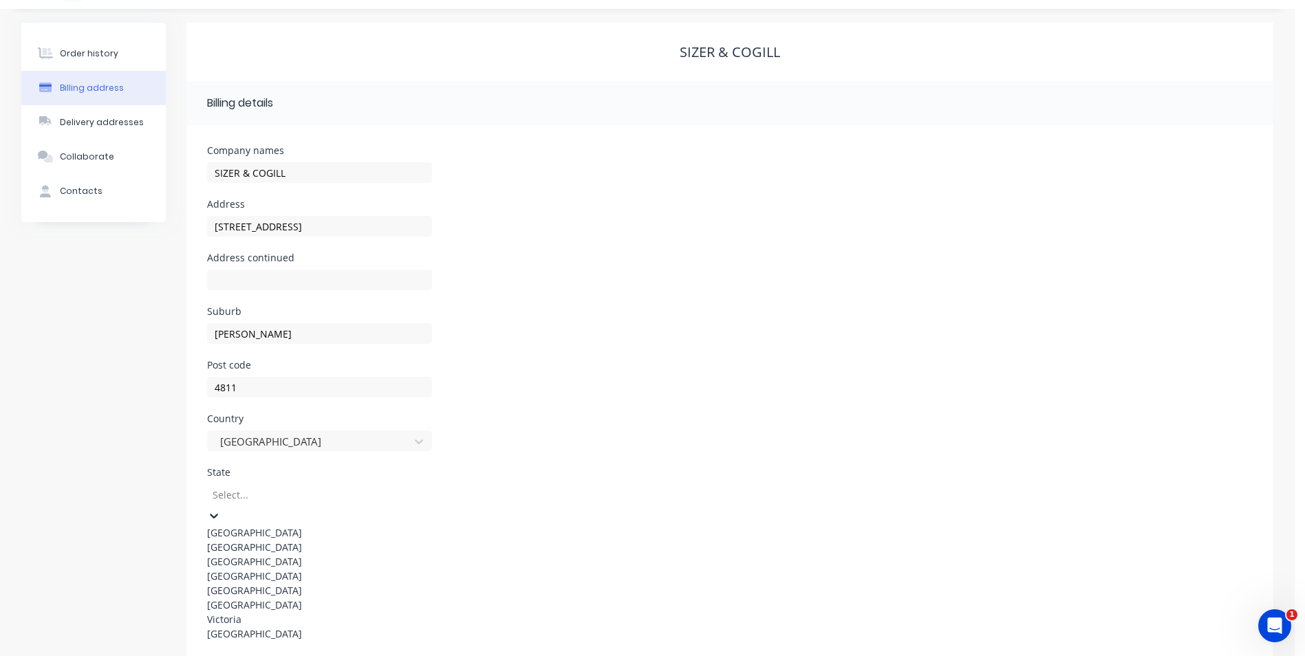
click at [352, 583] on div "Queensland" at bounding box center [319, 576] width 225 height 14
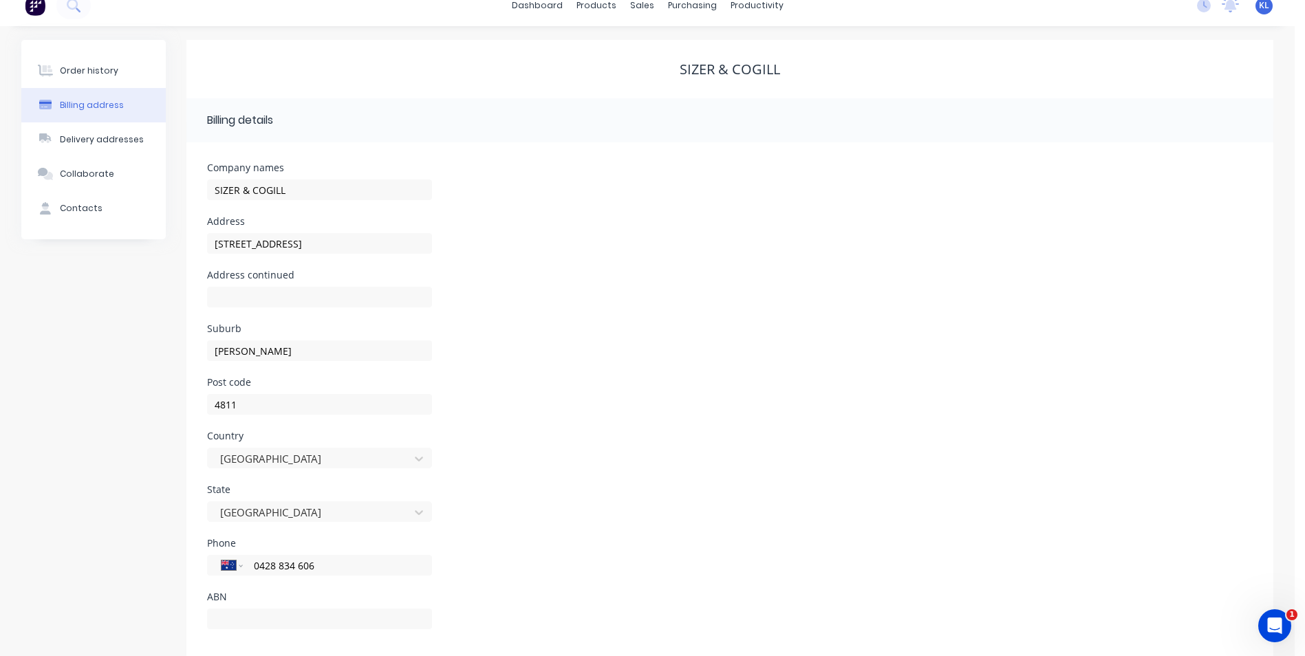
scroll to position [0, 0]
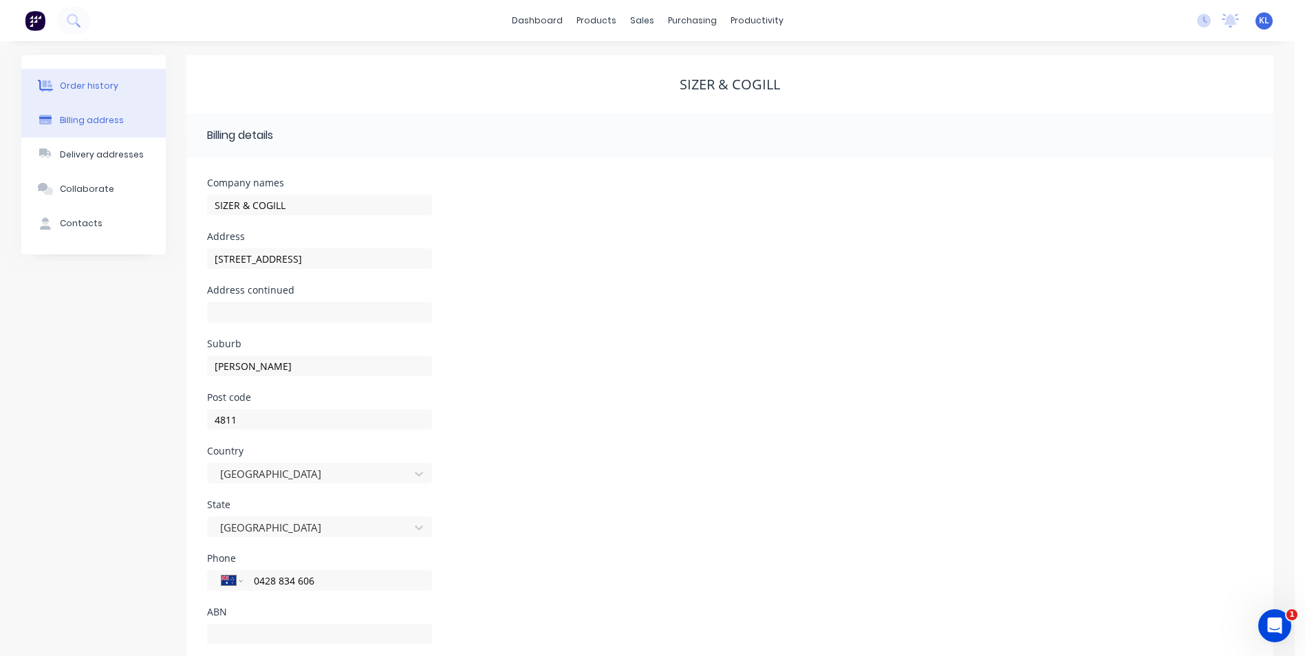
click at [83, 94] on button "Order history" at bounding box center [93, 86] width 144 height 34
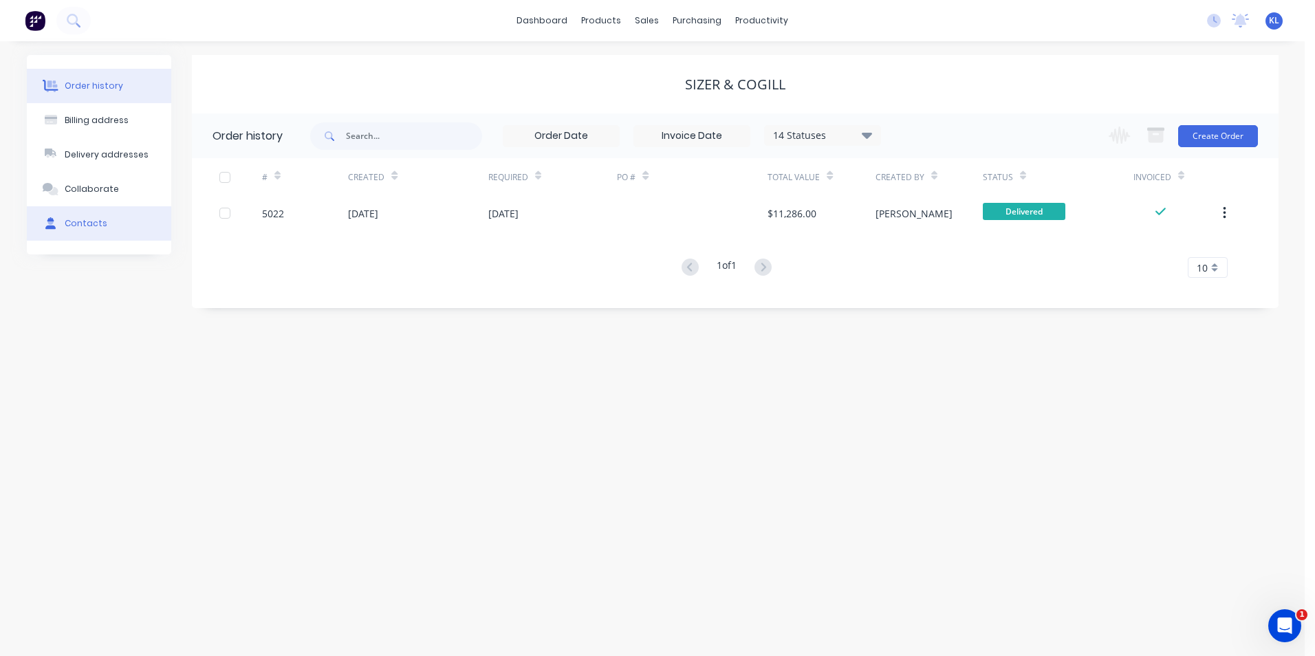
click at [111, 225] on button "Contacts" at bounding box center [99, 223] width 144 height 34
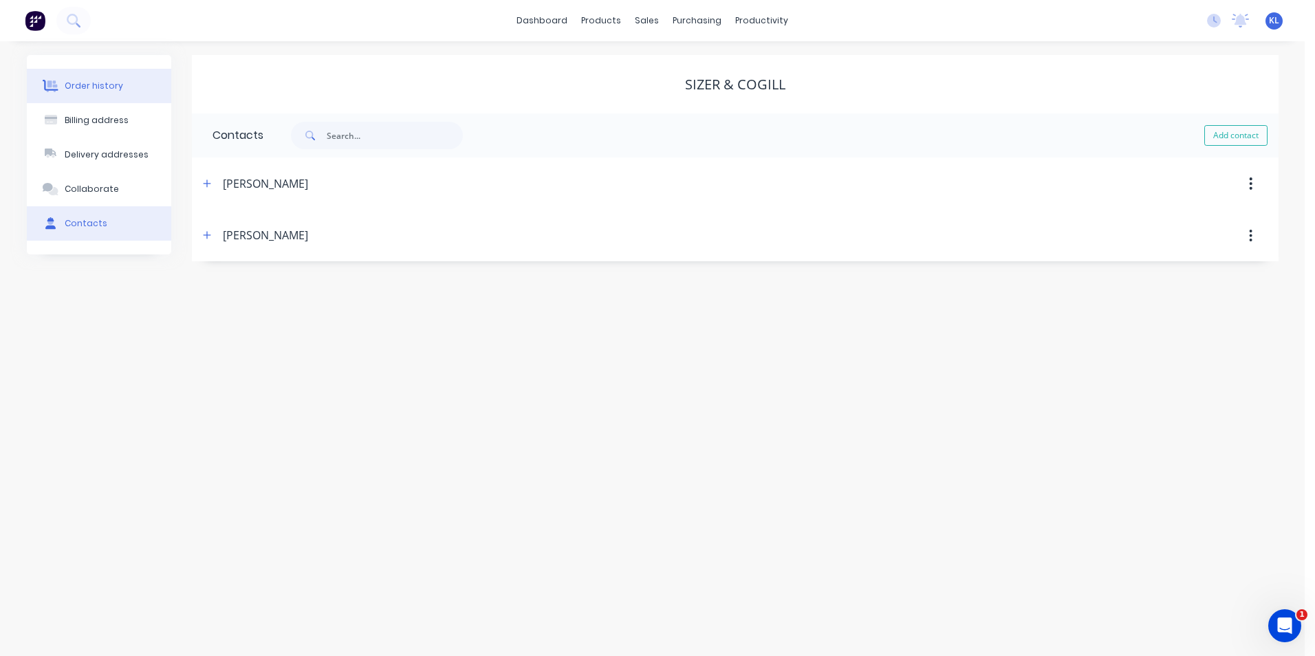
click at [88, 87] on div "Order history" at bounding box center [94, 86] width 58 height 12
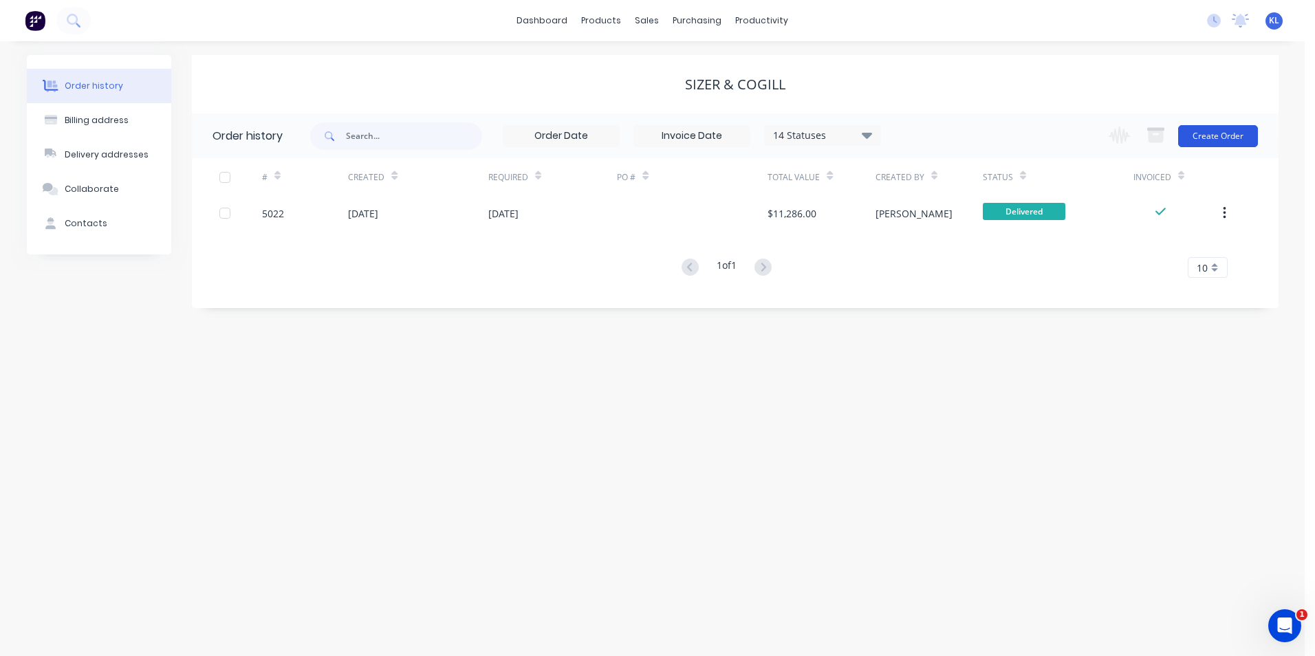
click at [1217, 137] on button "Create Order" at bounding box center [1219, 136] width 80 height 22
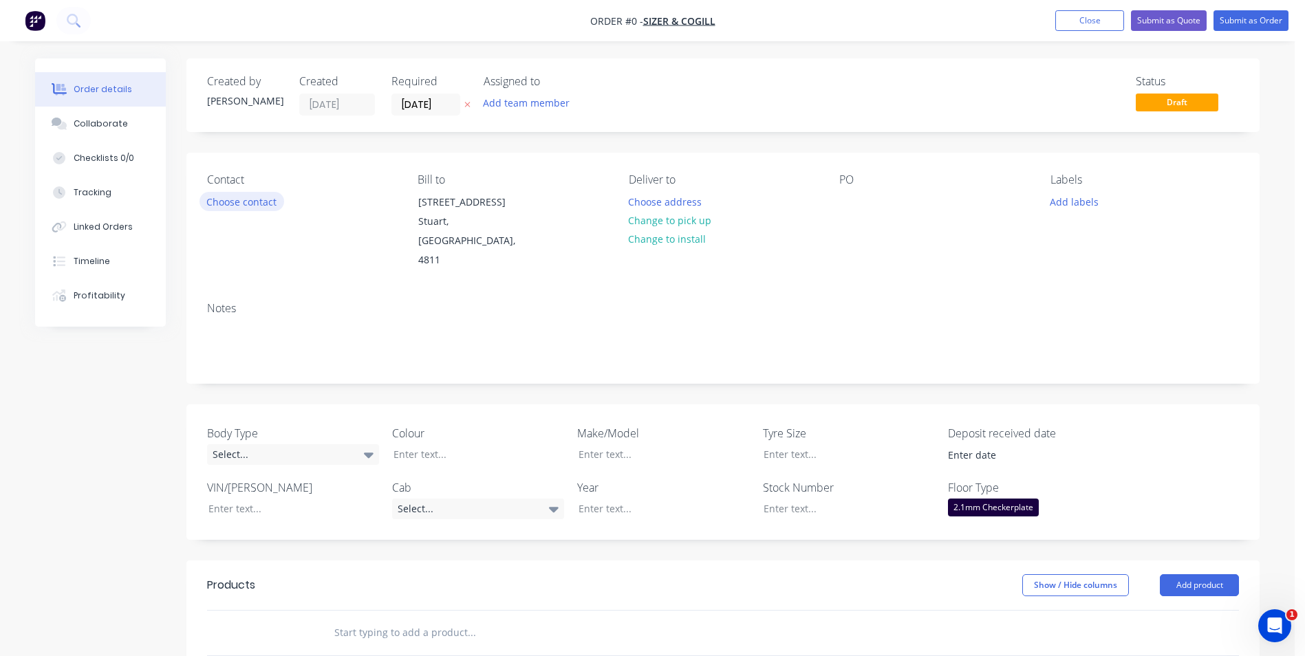
click at [260, 200] on button "Choose contact" at bounding box center [242, 201] width 85 height 19
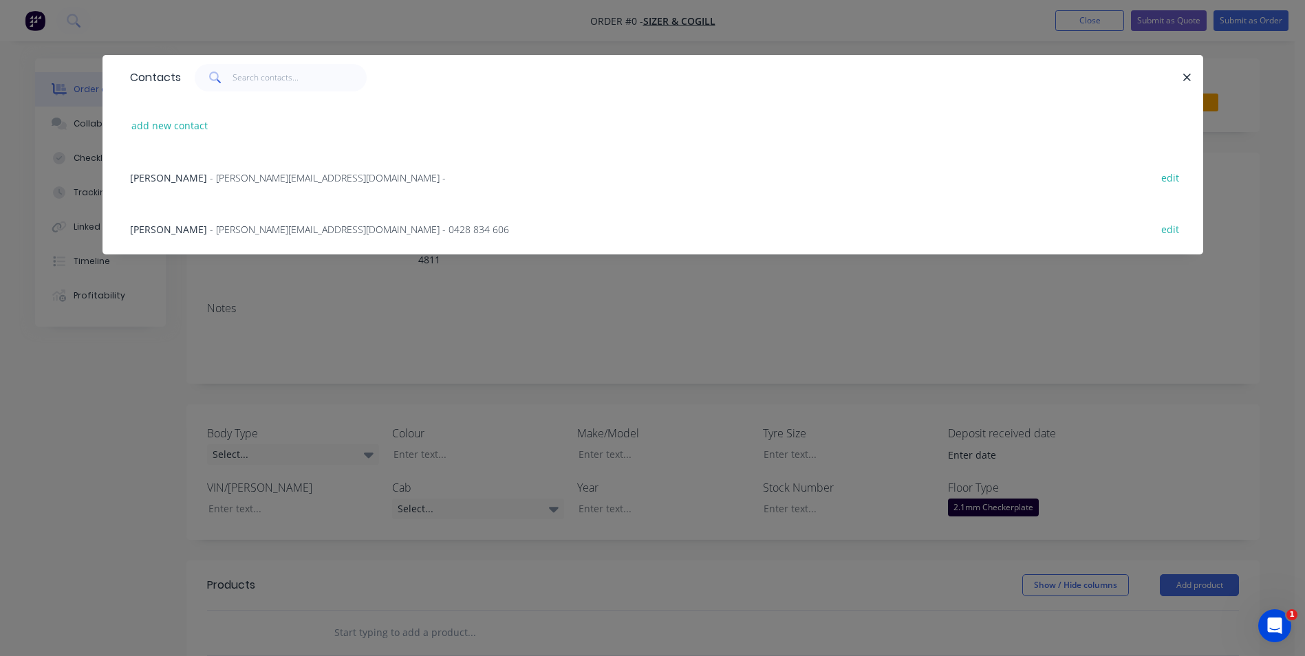
click at [171, 184] on span "HELEN COGILL" at bounding box center [168, 177] width 77 height 13
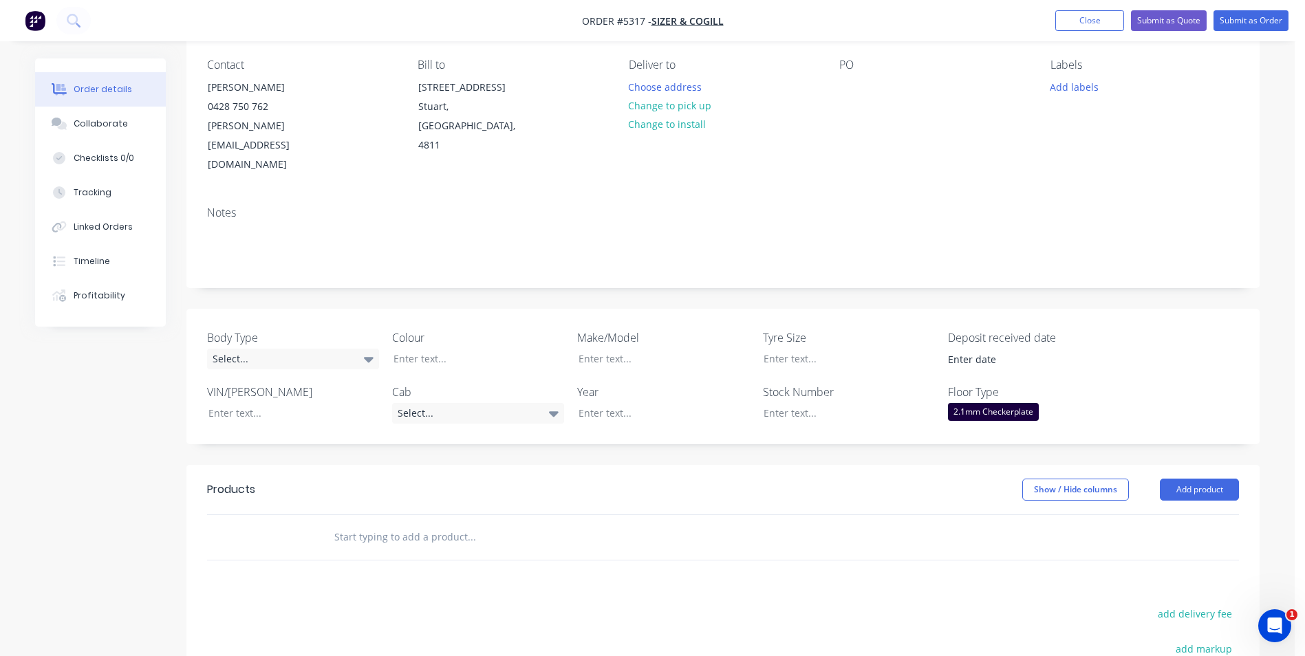
scroll to position [138, 0]
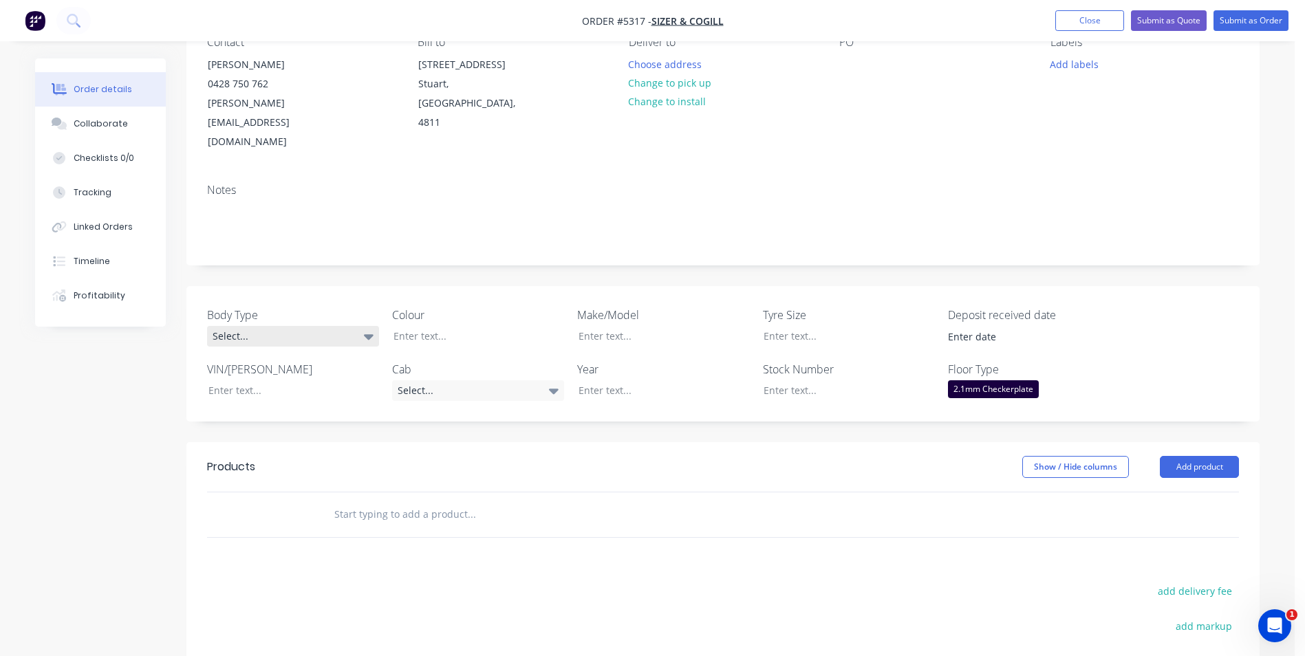
click at [363, 326] on div "Select..." at bounding box center [293, 336] width 172 height 21
click at [305, 384] on button "Pick Up" at bounding box center [310, 382] width 206 height 28
click at [455, 326] on div at bounding box center [469, 336] width 172 height 20
click at [512, 380] on div "Select..." at bounding box center [478, 390] width 172 height 21
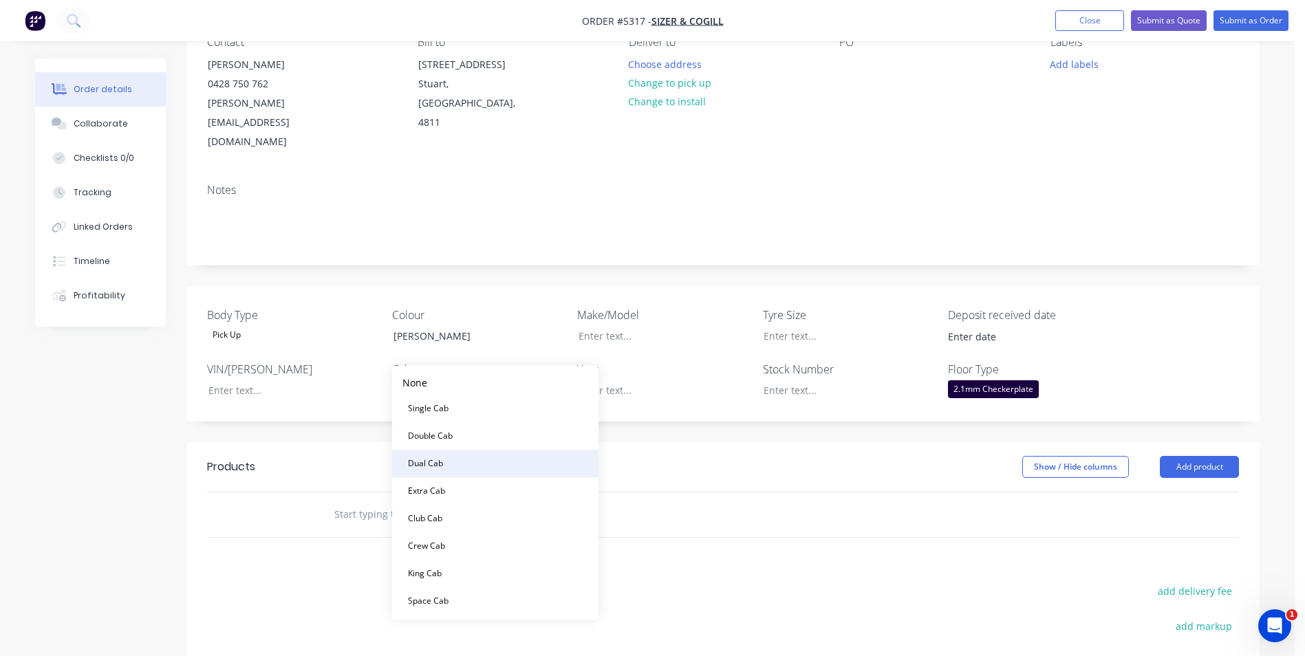
click at [481, 459] on button "Dual Cab" at bounding box center [495, 464] width 206 height 28
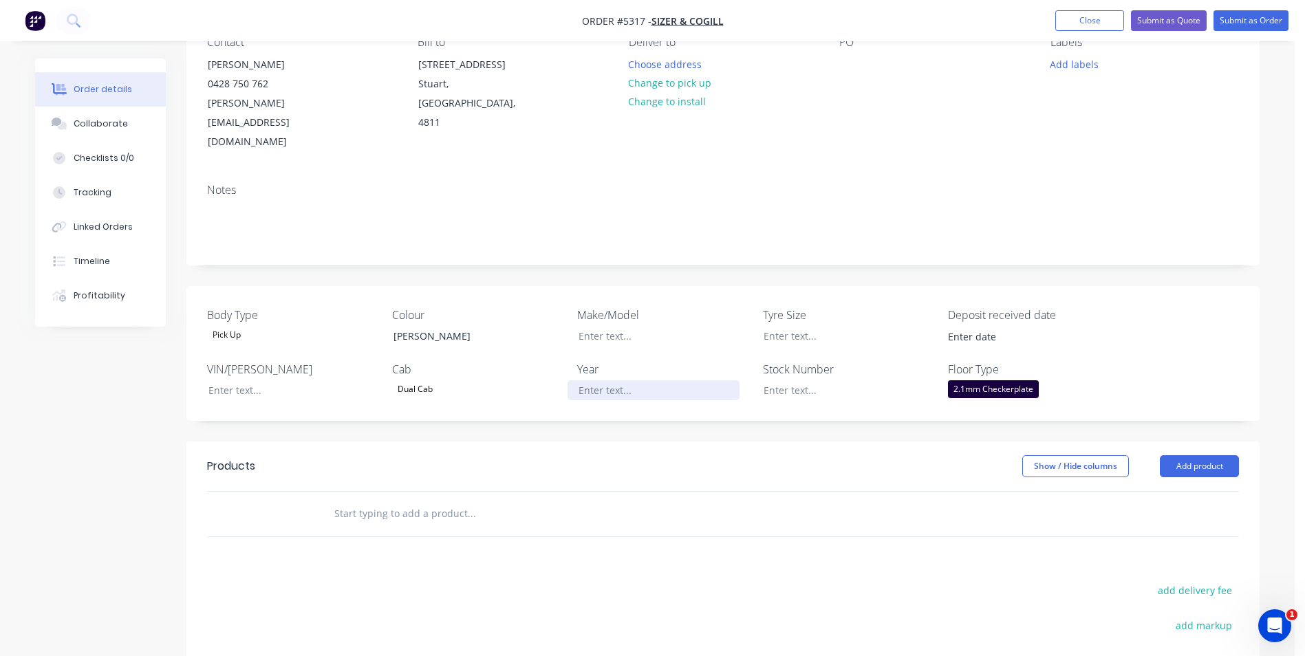
click at [640, 380] on div at bounding box center [654, 390] width 172 height 20
click at [634, 326] on div at bounding box center [654, 336] width 172 height 20
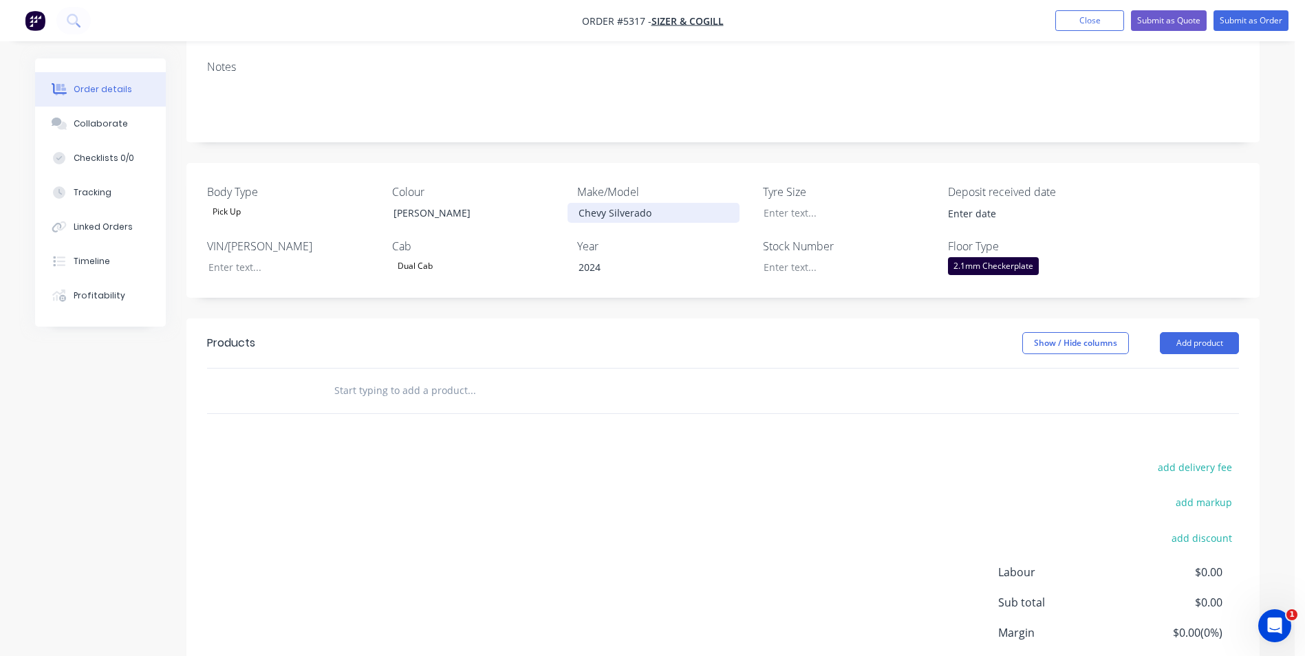
scroll to position [275, 0]
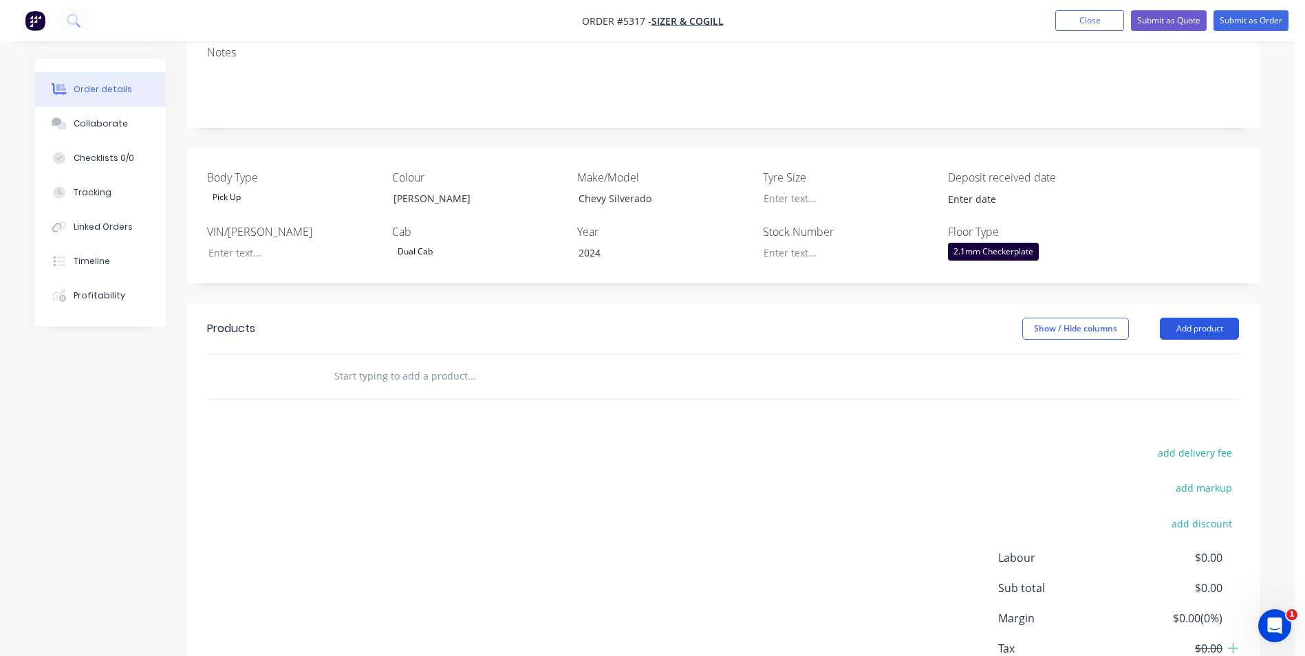
click at [1206, 318] on button "Add product" at bounding box center [1199, 329] width 79 height 22
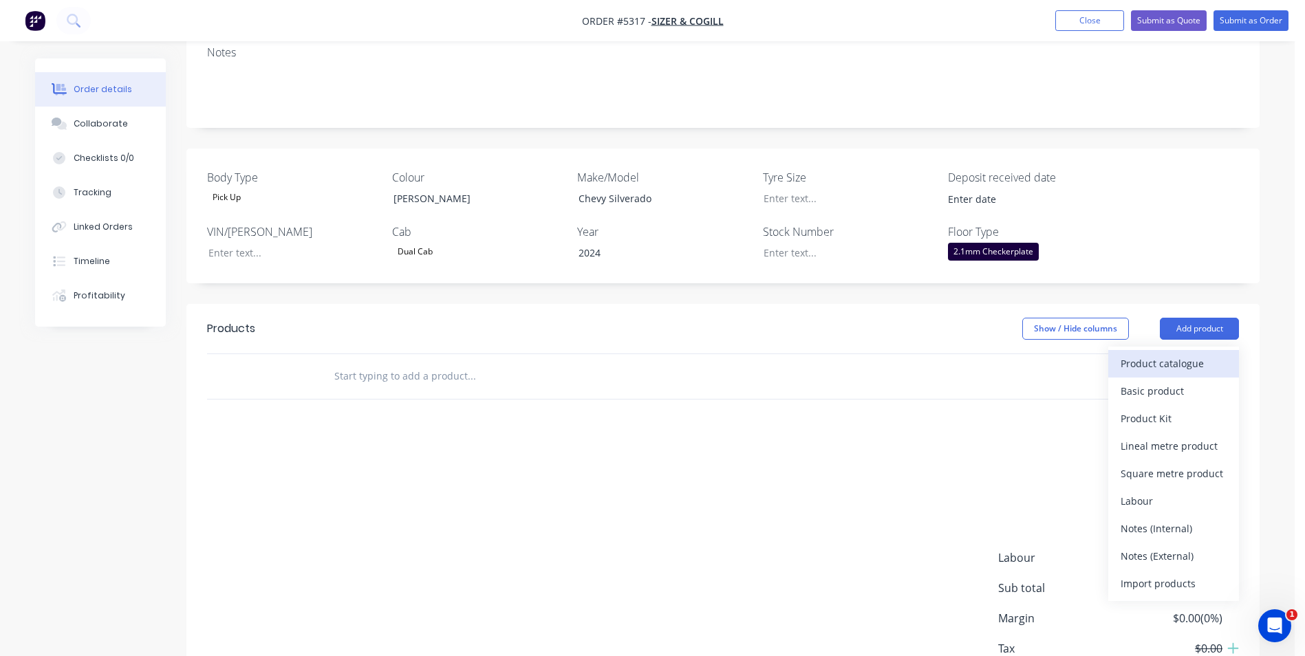
click at [1139, 354] on div "Product catalogue" at bounding box center [1174, 364] width 106 height 20
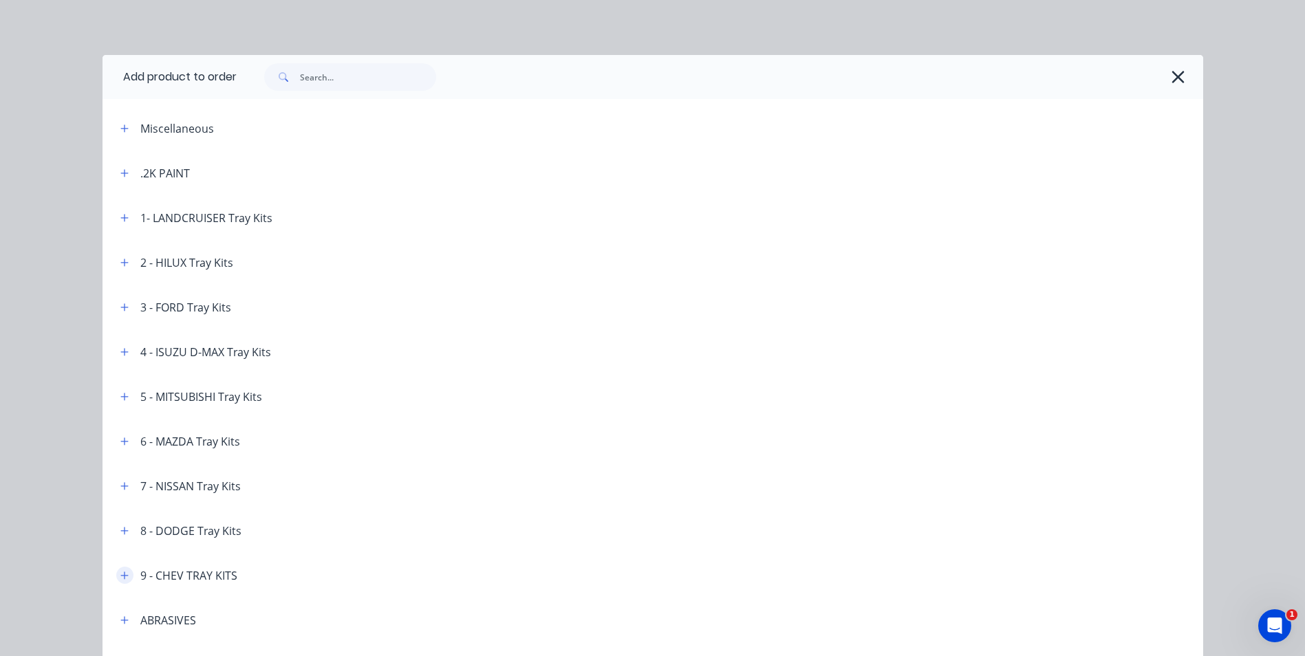
click at [120, 572] on icon "button" at bounding box center [124, 576] width 8 height 10
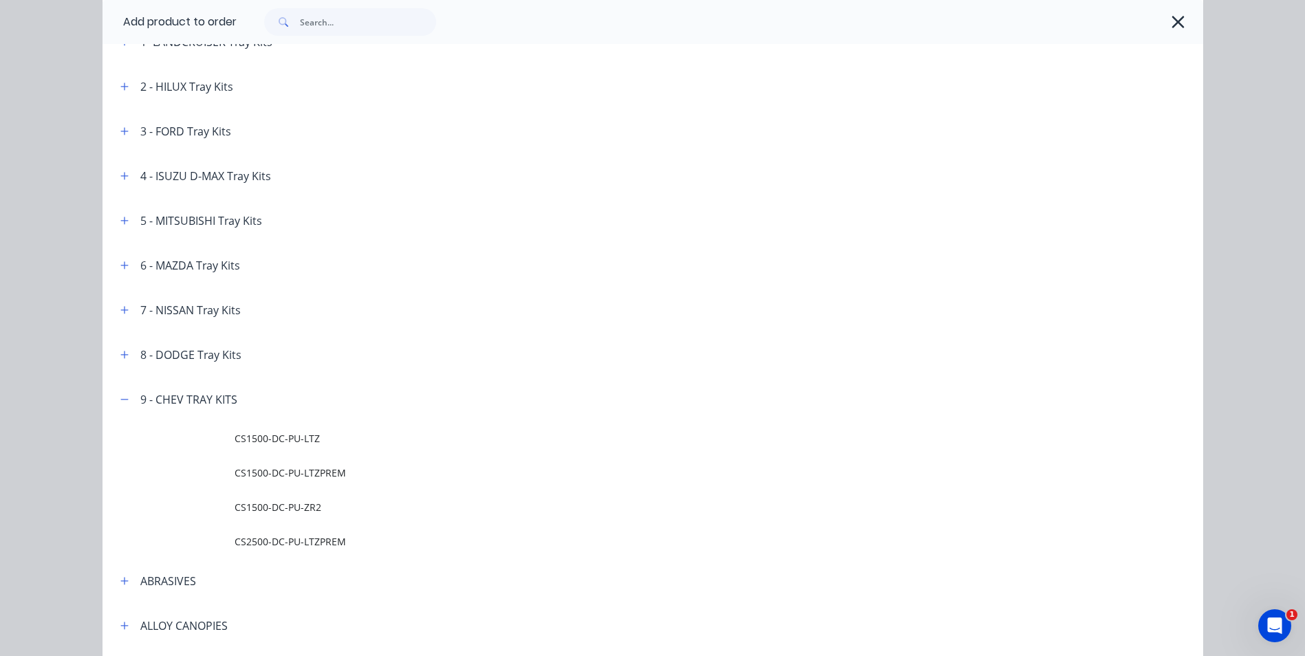
scroll to position [206, 0]
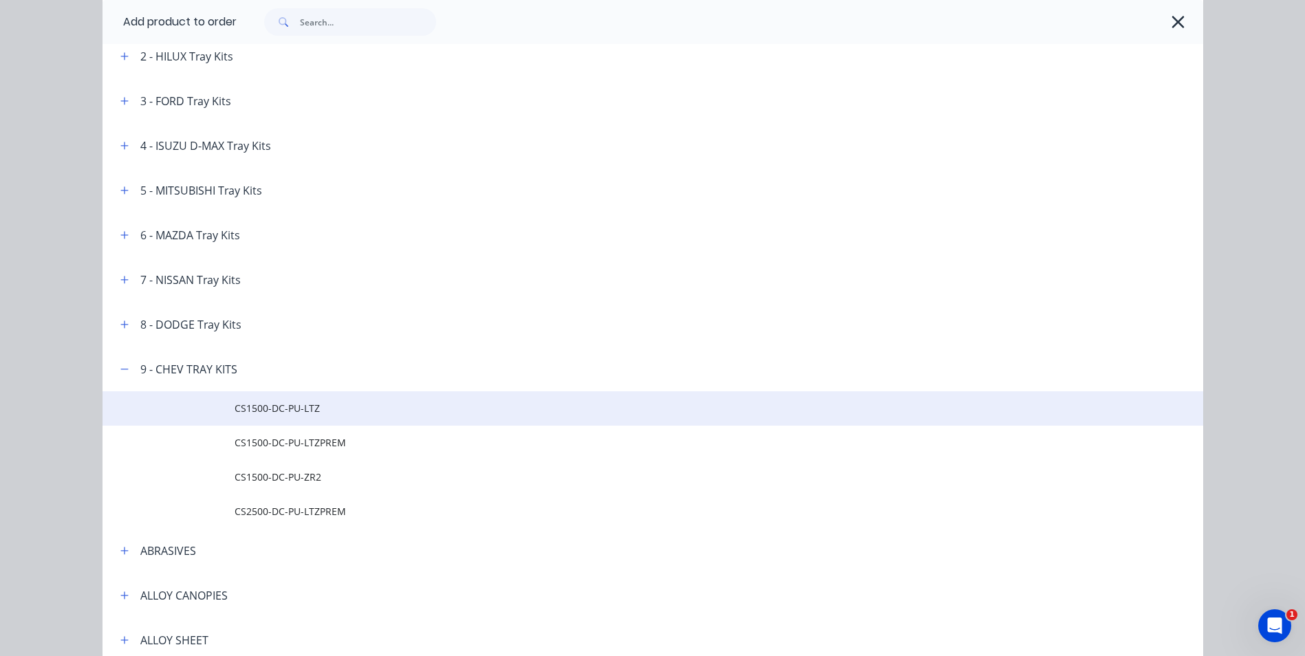
click at [319, 414] on span "CS1500-DC-PU-LTZ" at bounding box center [622, 408] width 775 height 14
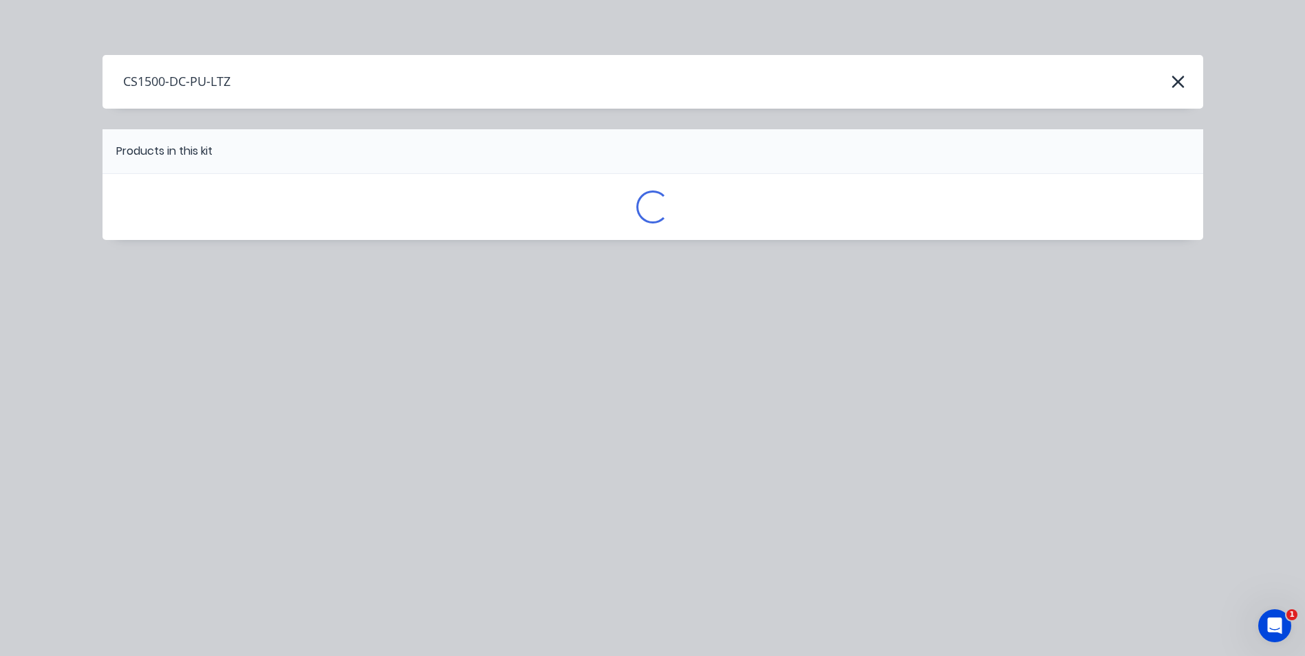
scroll to position [0, 0]
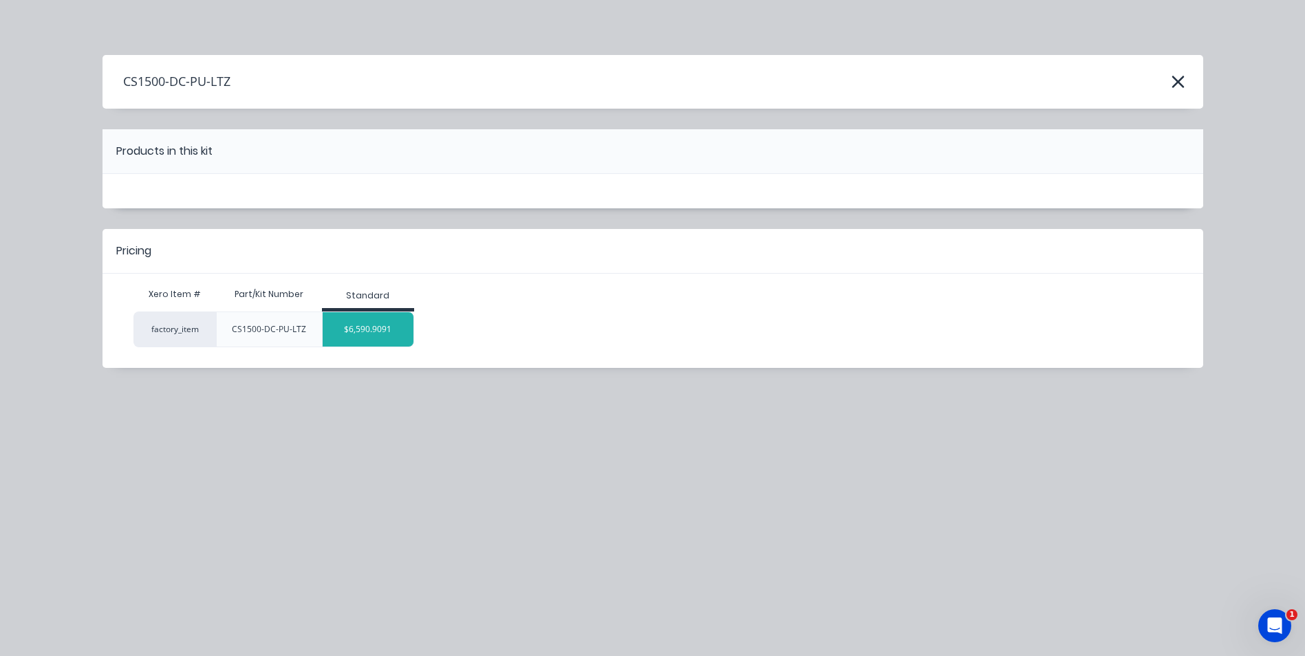
click at [372, 334] on div "$6,590.9091" at bounding box center [369, 329] width 92 height 34
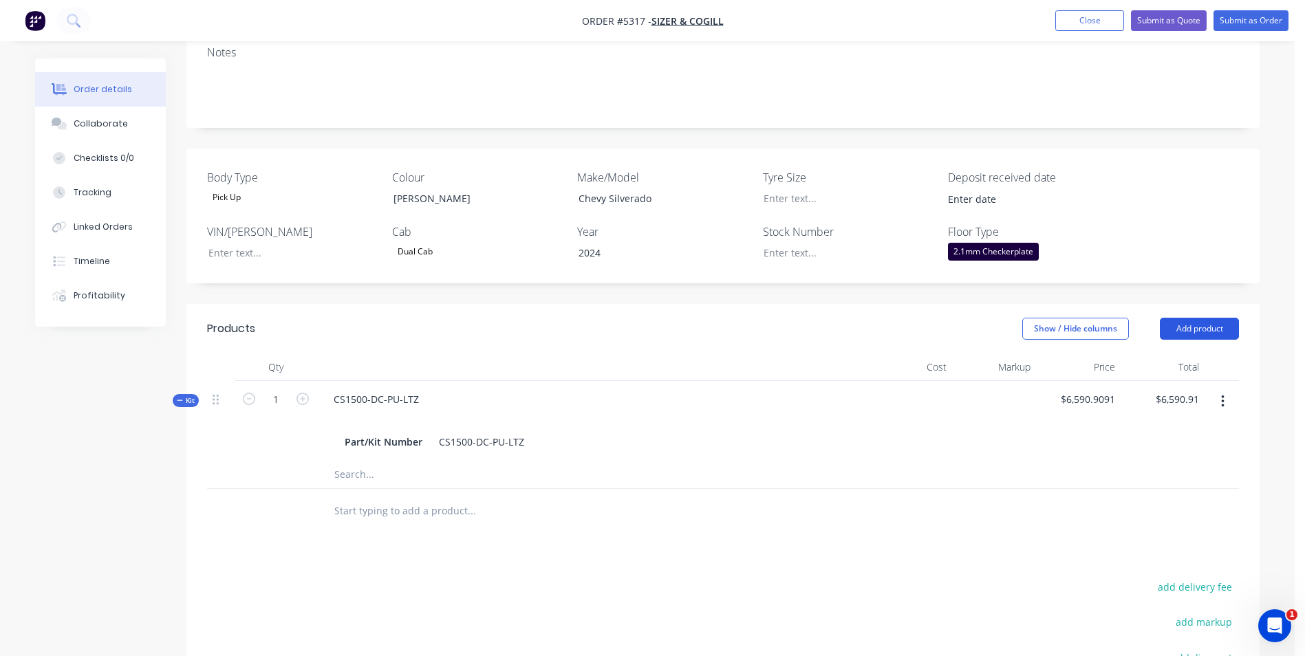
click at [1217, 318] on button "Add product" at bounding box center [1199, 329] width 79 height 22
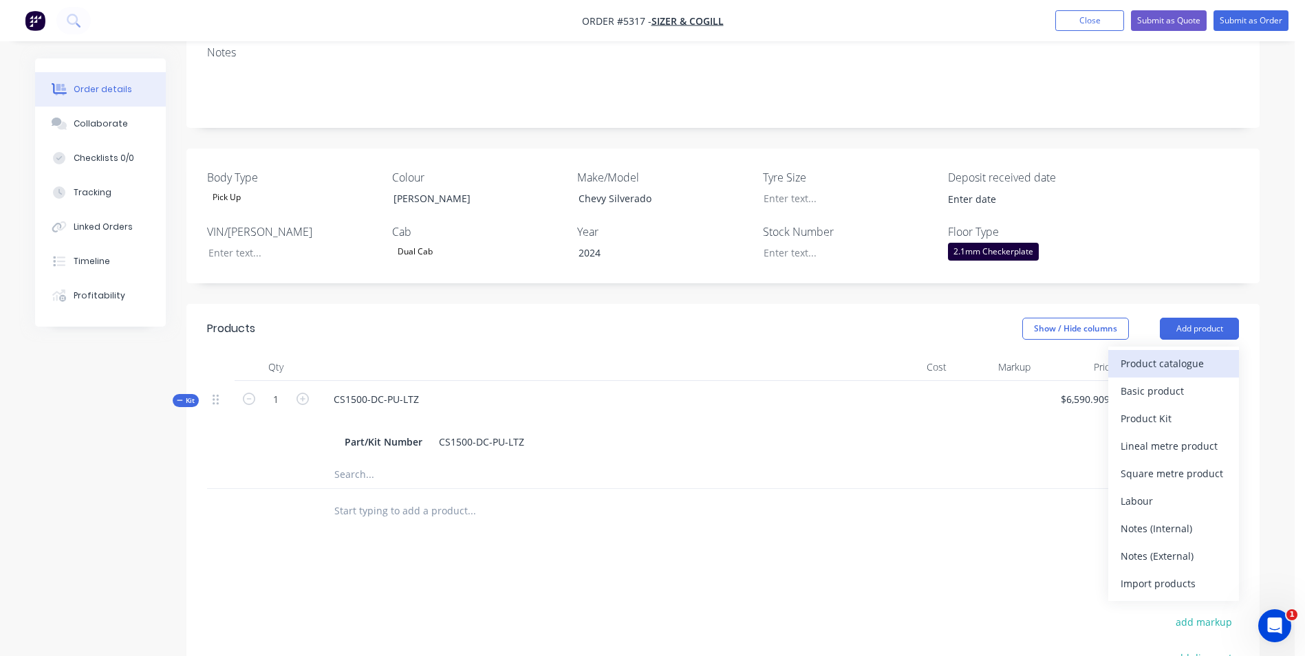
click at [1192, 354] on div "Product catalogue" at bounding box center [1174, 364] width 106 height 20
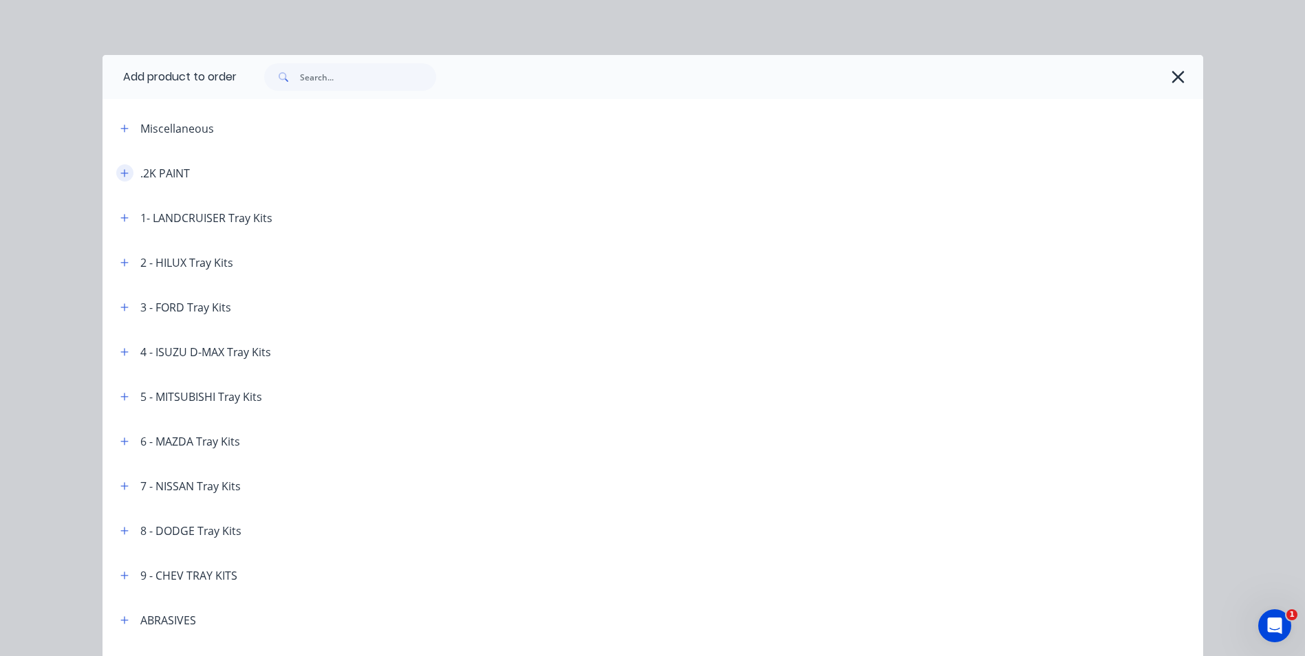
click at [122, 173] on icon "button" at bounding box center [124, 173] width 8 height 8
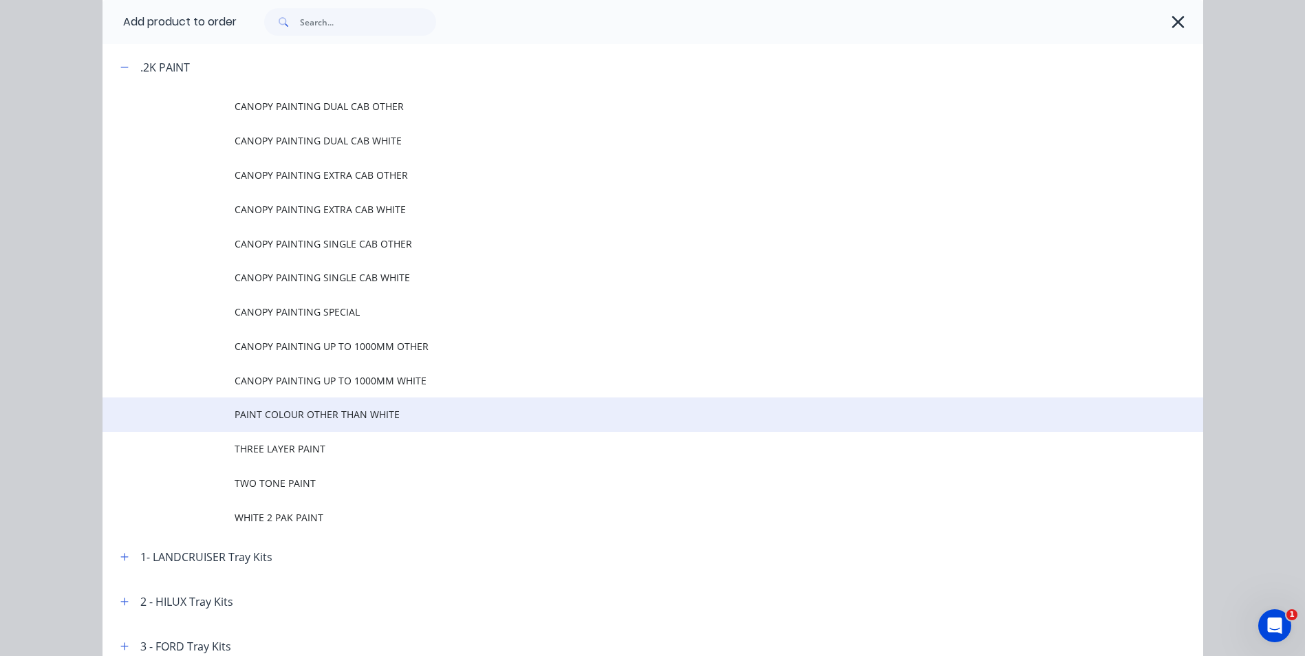
scroll to position [138, 0]
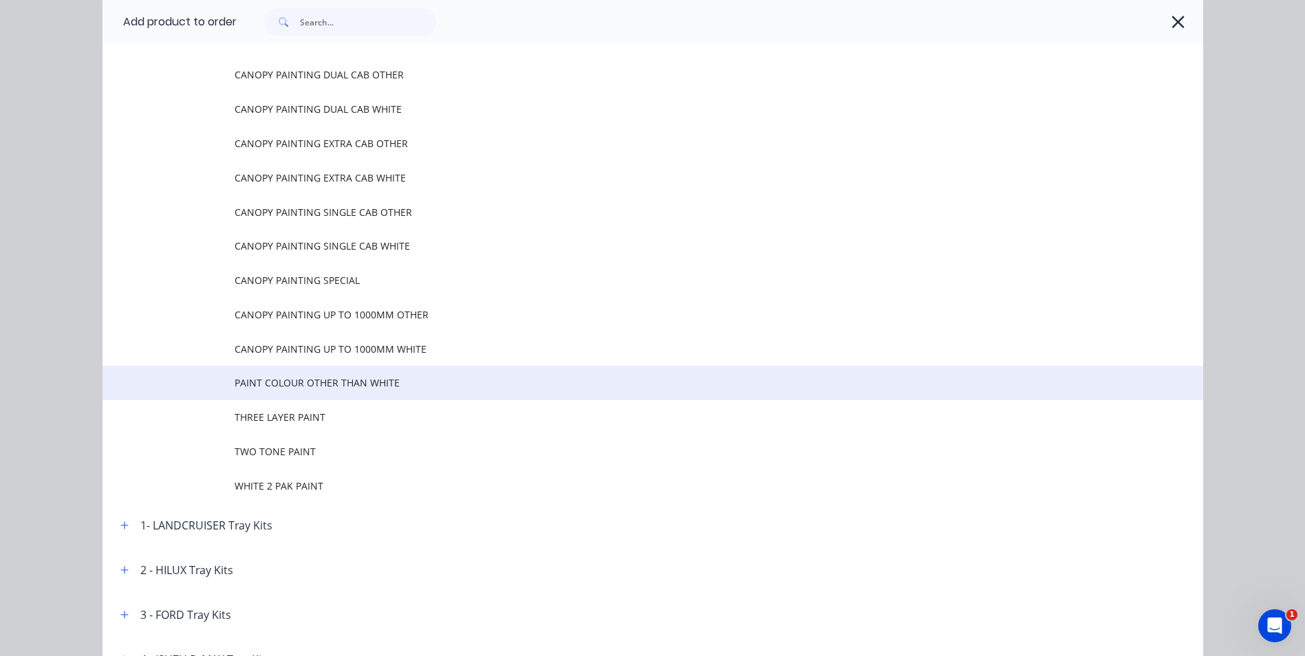
click at [305, 385] on span "PAINT COLOUR OTHER THAN WHITE" at bounding box center [622, 383] width 775 height 14
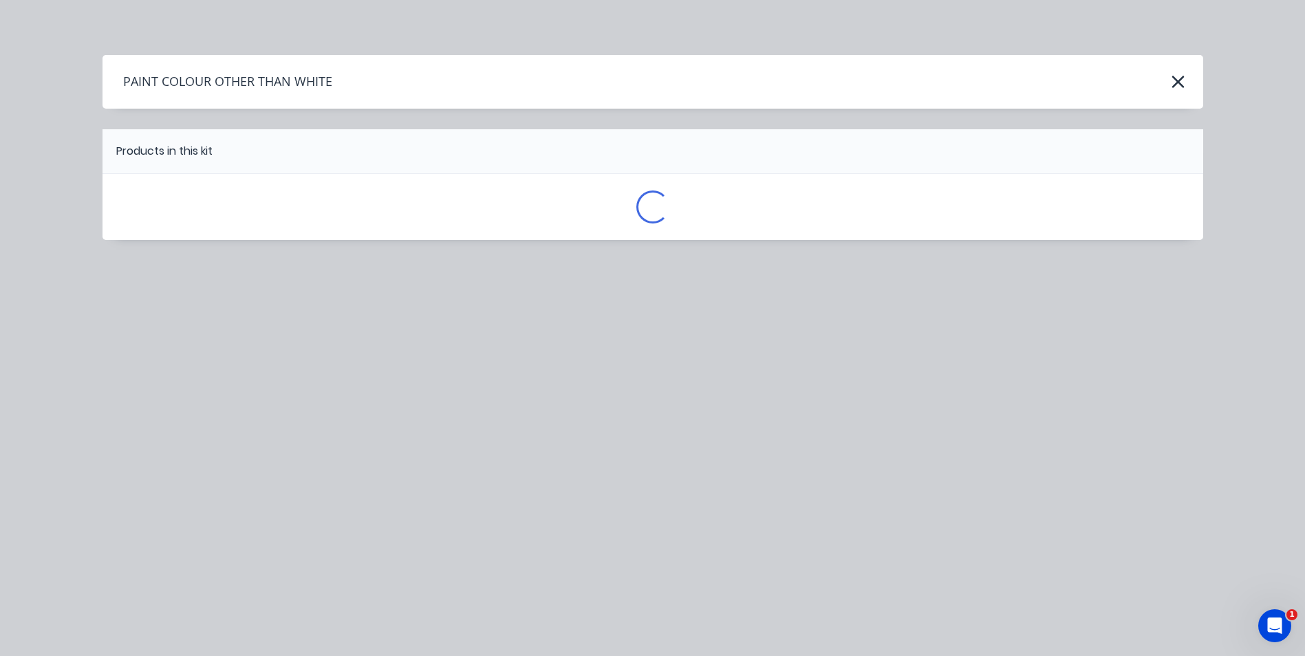
scroll to position [0, 0]
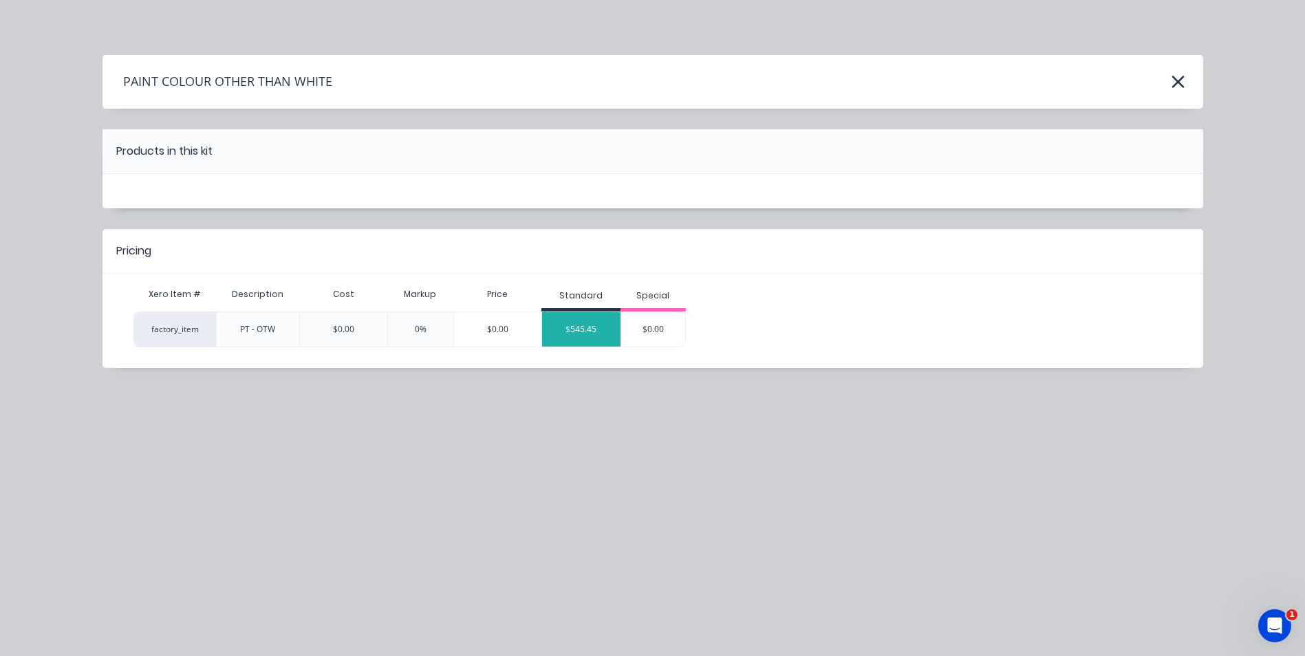
click at [591, 340] on div "$545.45" at bounding box center [581, 329] width 78 height 34
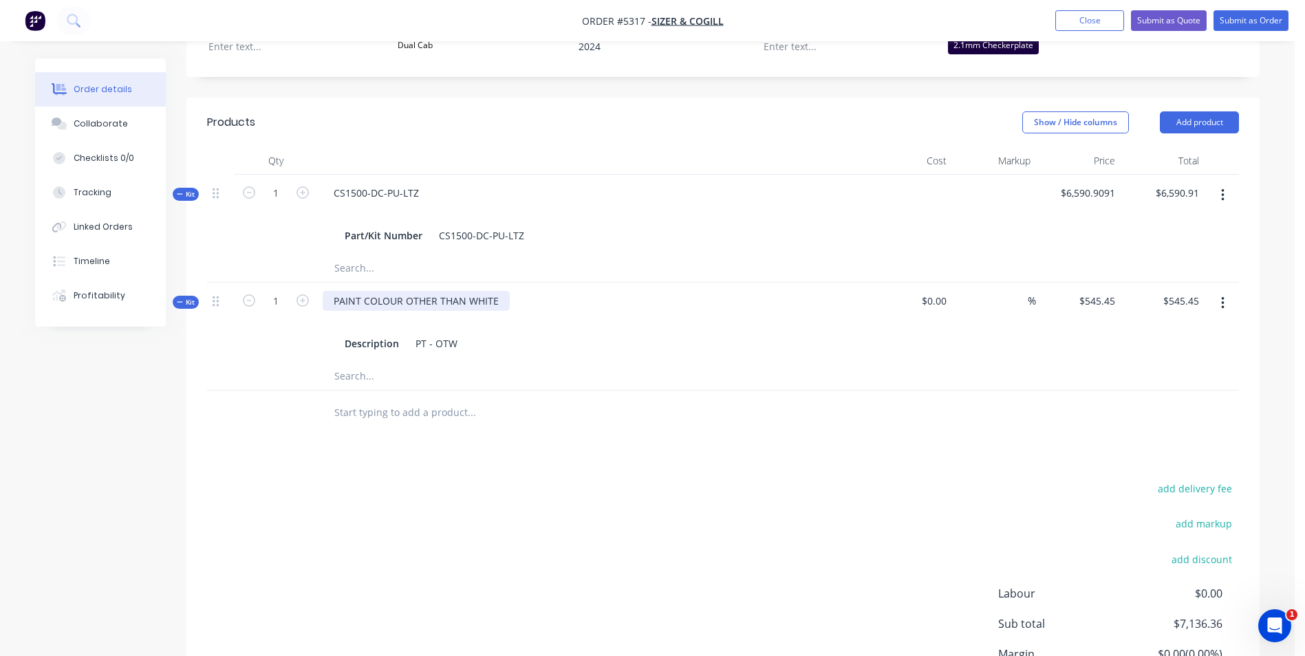
click at [499, 291] on div "PAINT COLOUR OTHER THAN WHITE" at bounding box center [416, 301] width 187 height 20
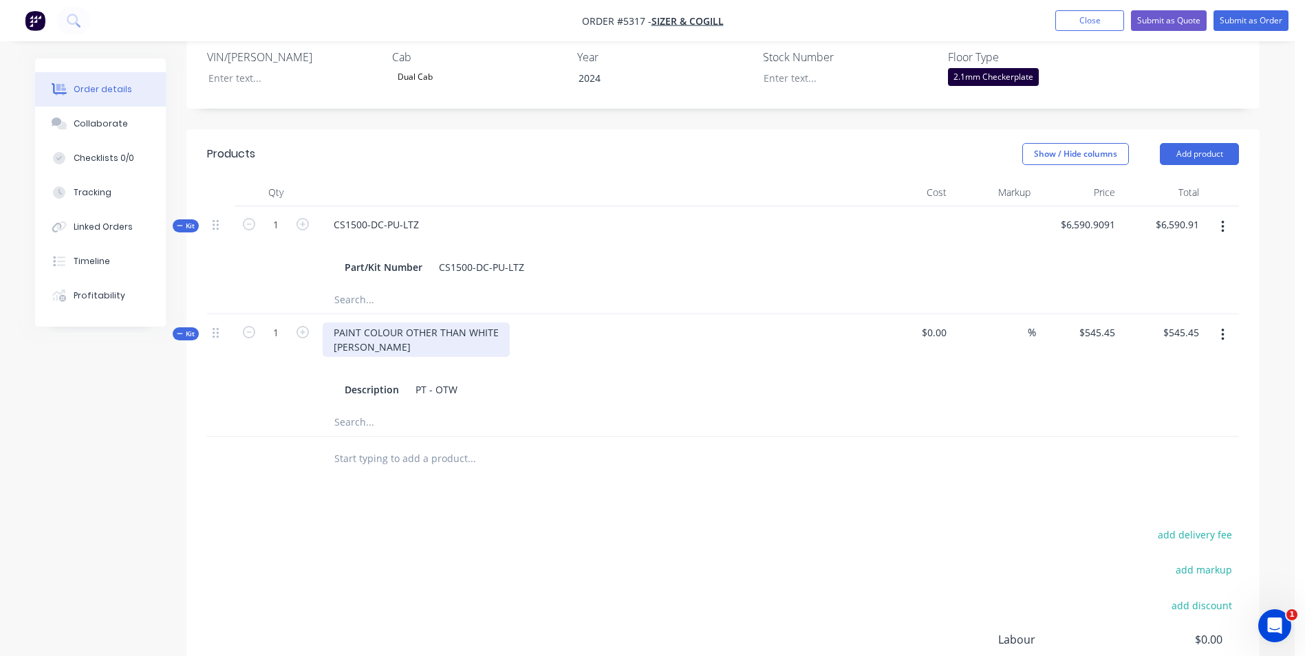
scroll to position [482, 0]
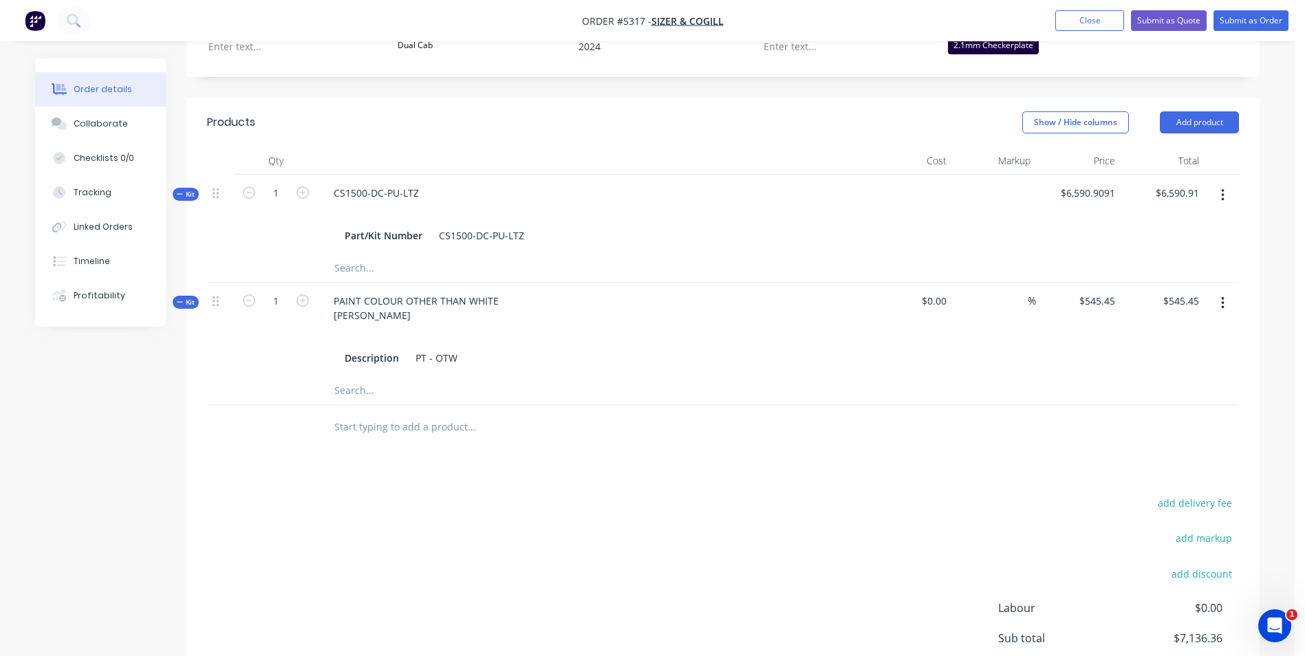
click at [424, 413] on input "text" at bounding box center [471, 427] width 275 height 28
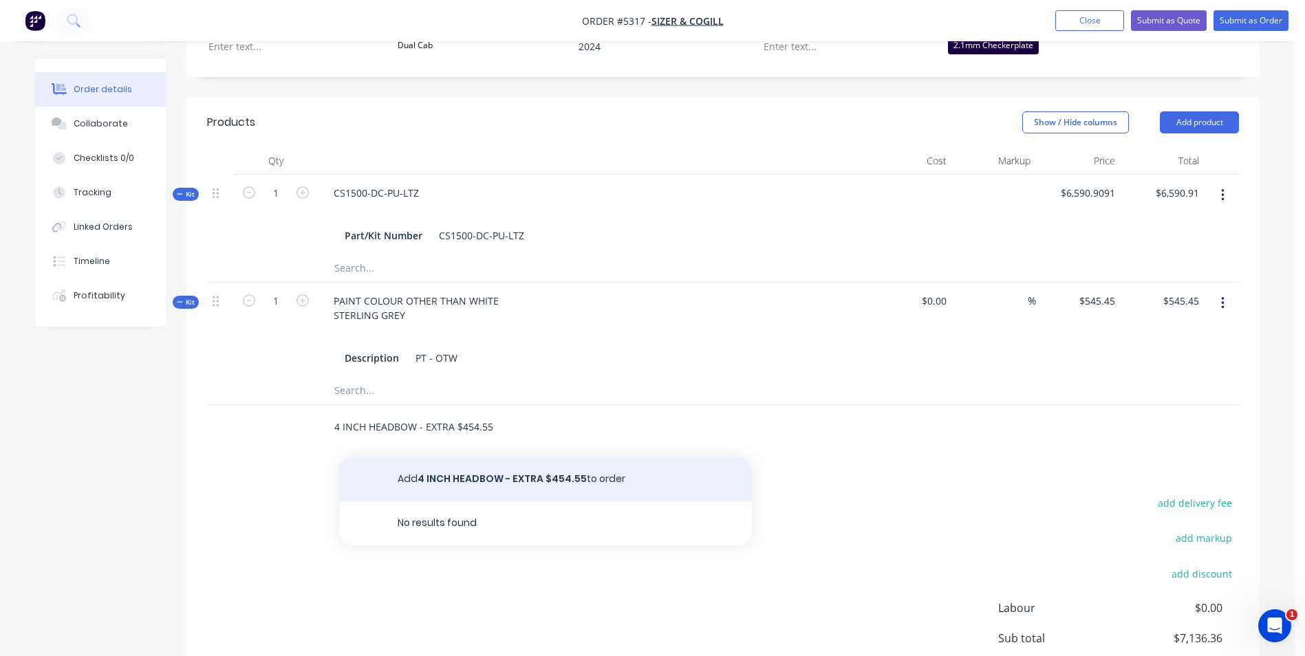
type input "4 INCH HEADBOW - EXTRA $454.55"
click at [564, 458] on button "Add 4 INCH HEADBOW - EXTRA $454.55 to order" at bounding box center [545, 480] width 413 height 44
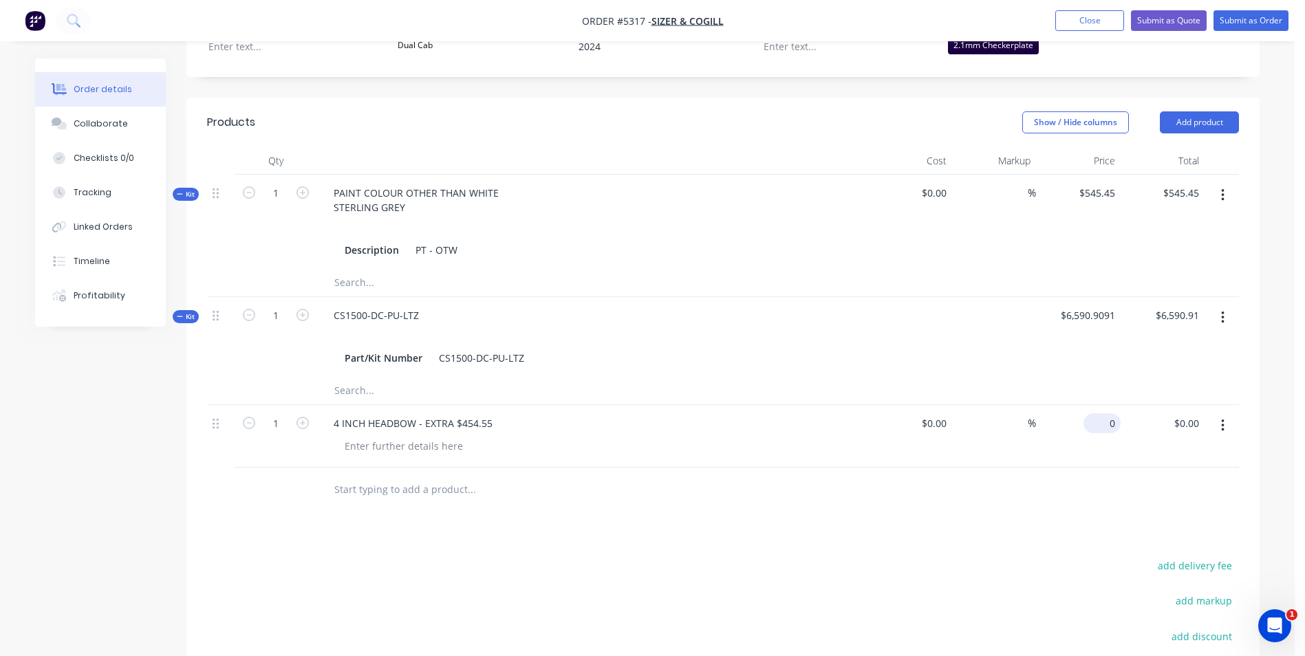
click at [1109, 413] on input "0" at bounding box center [1105, 423] width 32 height 20
type input "$454.55"
click at [414, 413] on div "4 INCH HEADBOW - EXTRA $454.55" at bounding box center [413, 423] width 181 height 20
click at [416, 413] on div "4 INCH HEADBOW - EXTRA $454.55" at bounding box center [413, 423] width 181 height 20
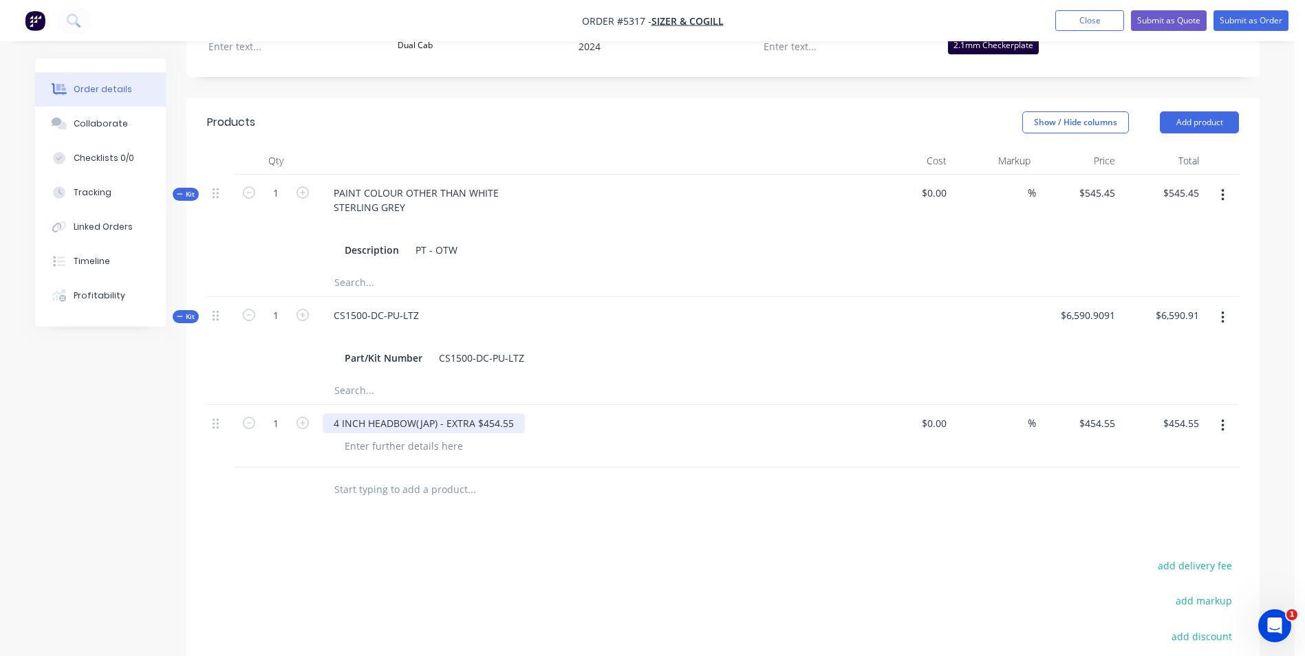
click at [415, 413] on div "4 INCH HEADBOW(JAP) - EXTRA $454.55" at bounding box center [424, 423] width 202 height 20
click at [1218, 111] on button "Add product" at bounding box center [1199, 122] width 79 height 22
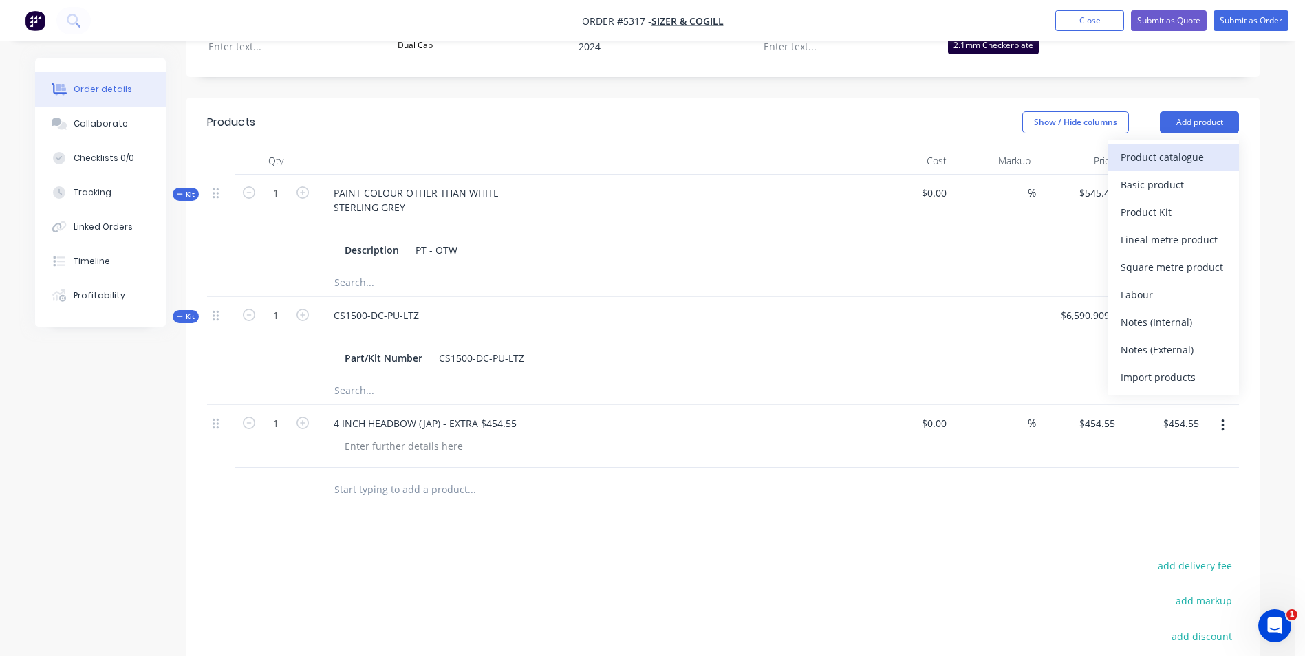
click at [1214, 147] on div "Product catalogue" at bounding box center [1174, 157] width 106 height 20
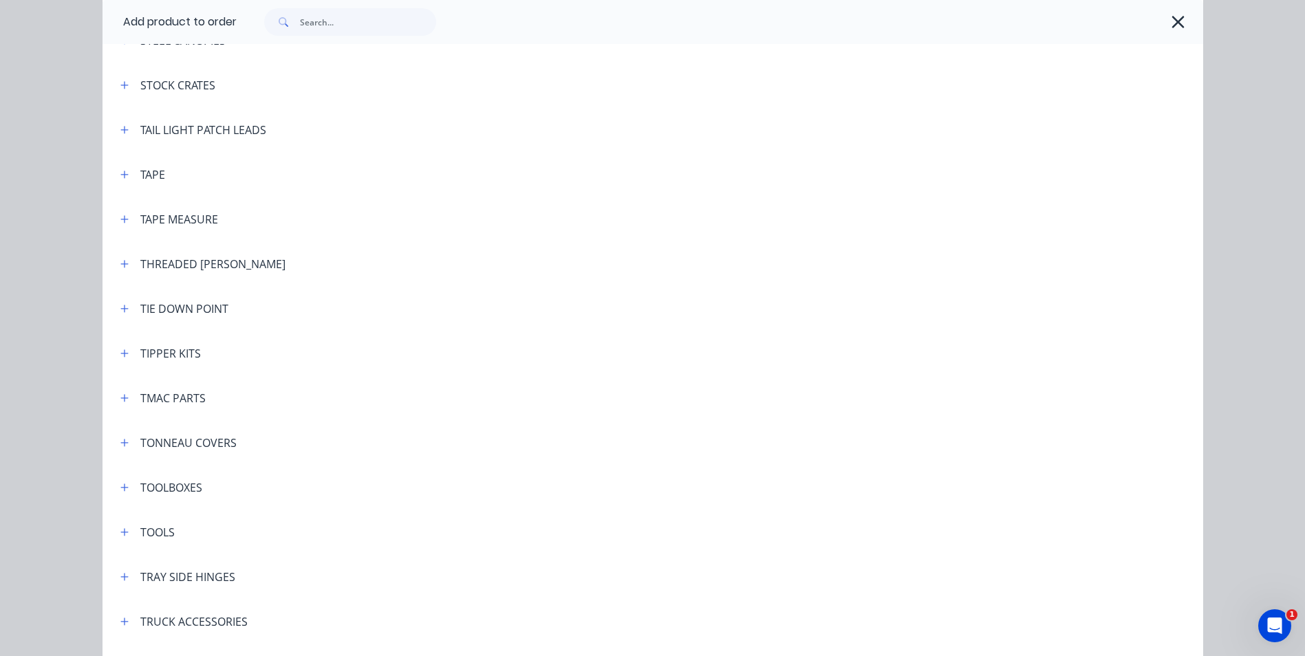
scroll to position [4472, 0]
click at [120, 484] on icon "button" at bounding box center [124, 487] width 8 height 10
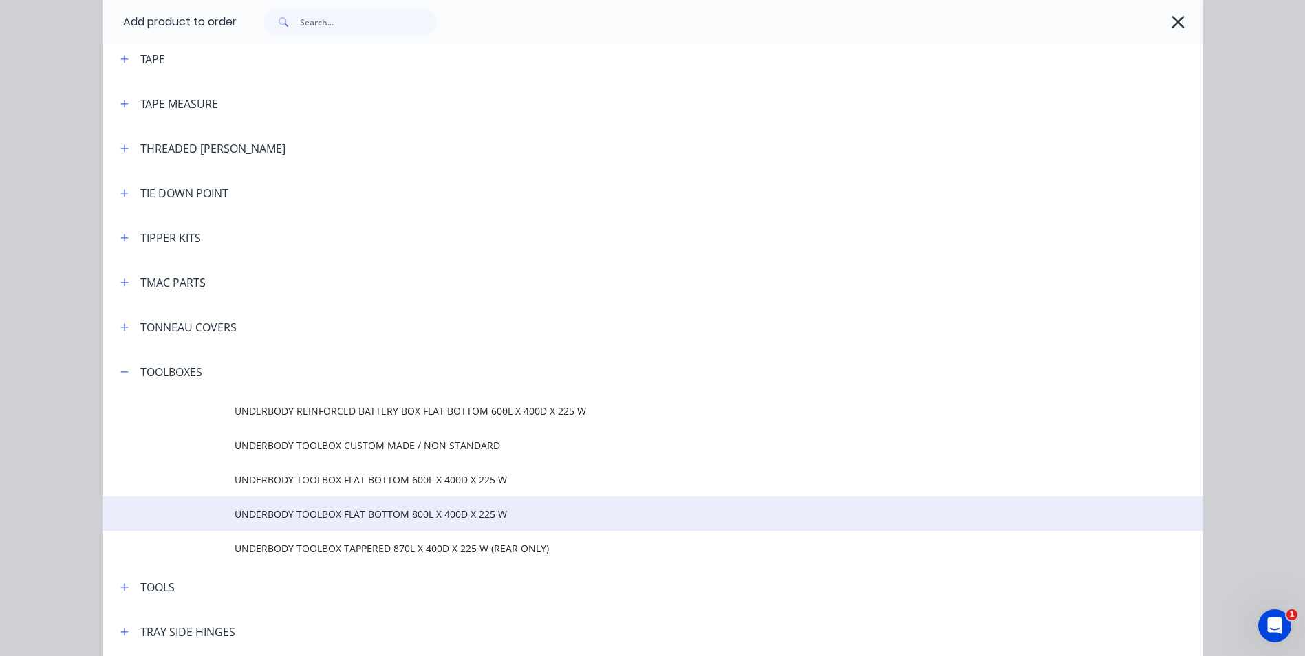
scroll to position [4678, 0]
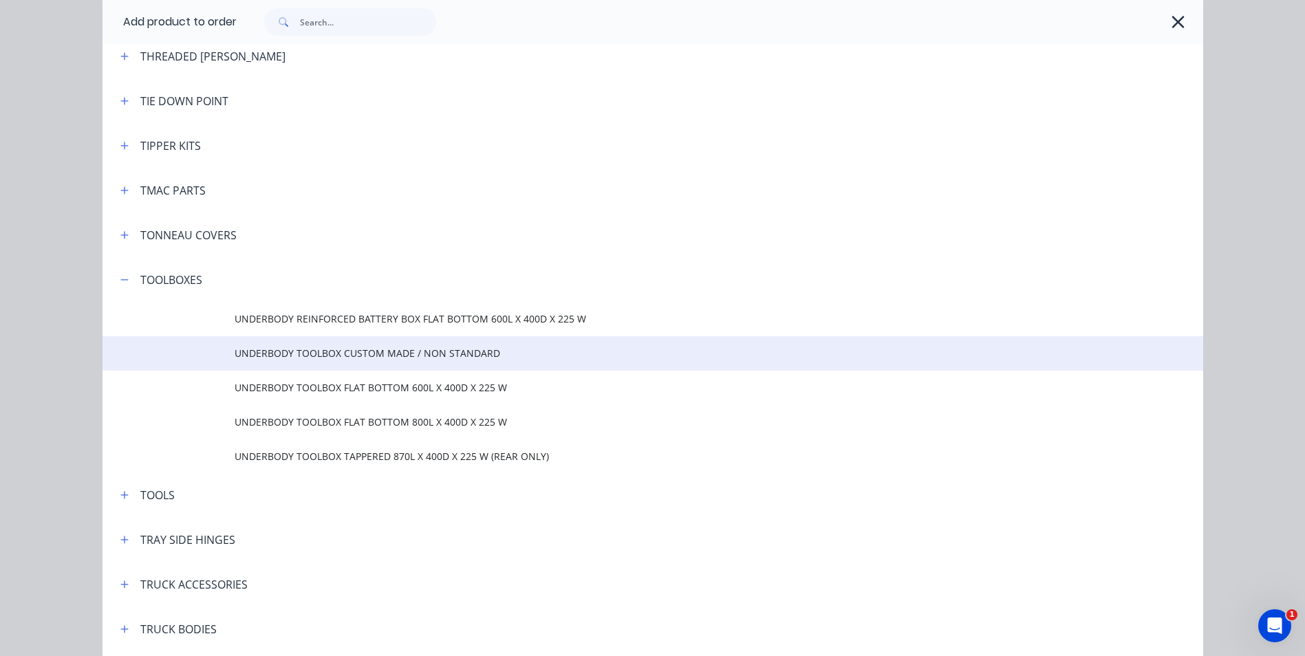
click at [424, 356] on span "UNDERBODY TOOLBOX CUSTOM MADE / NON STANDARD" at bounding box center [622, 353] width 775 height 14
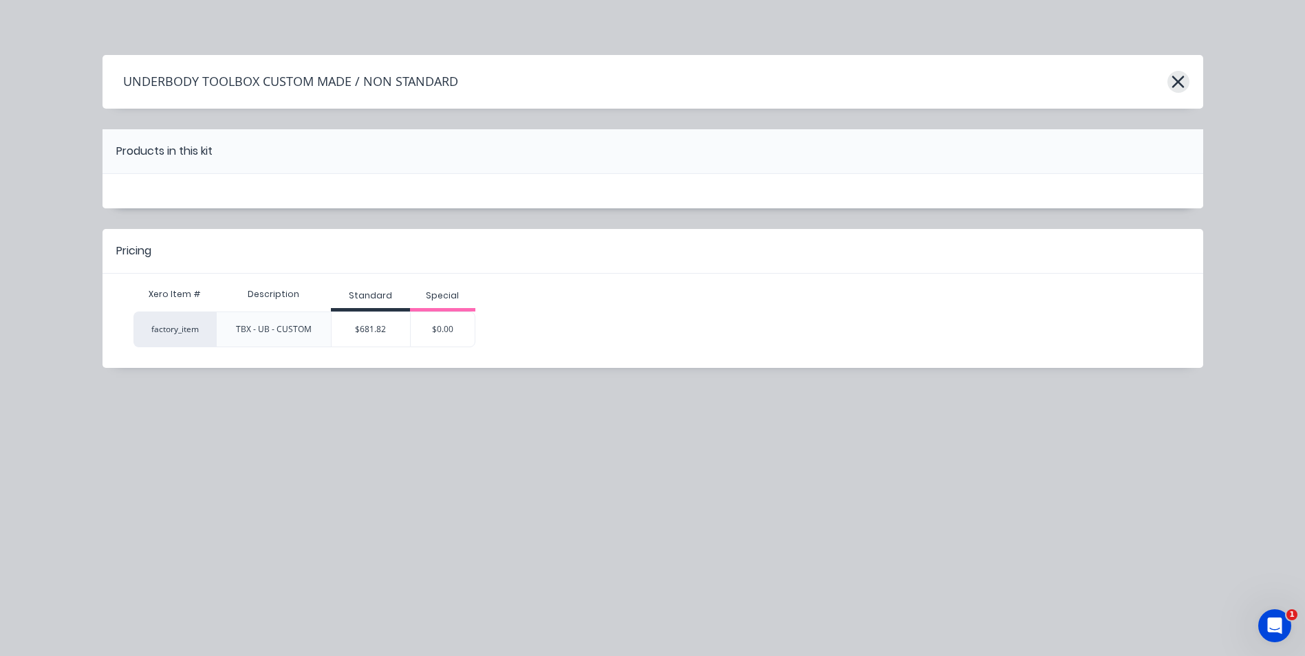
click at [1179, 80] on icon "button" at bounding box center [1178, 82] width 12 height 12
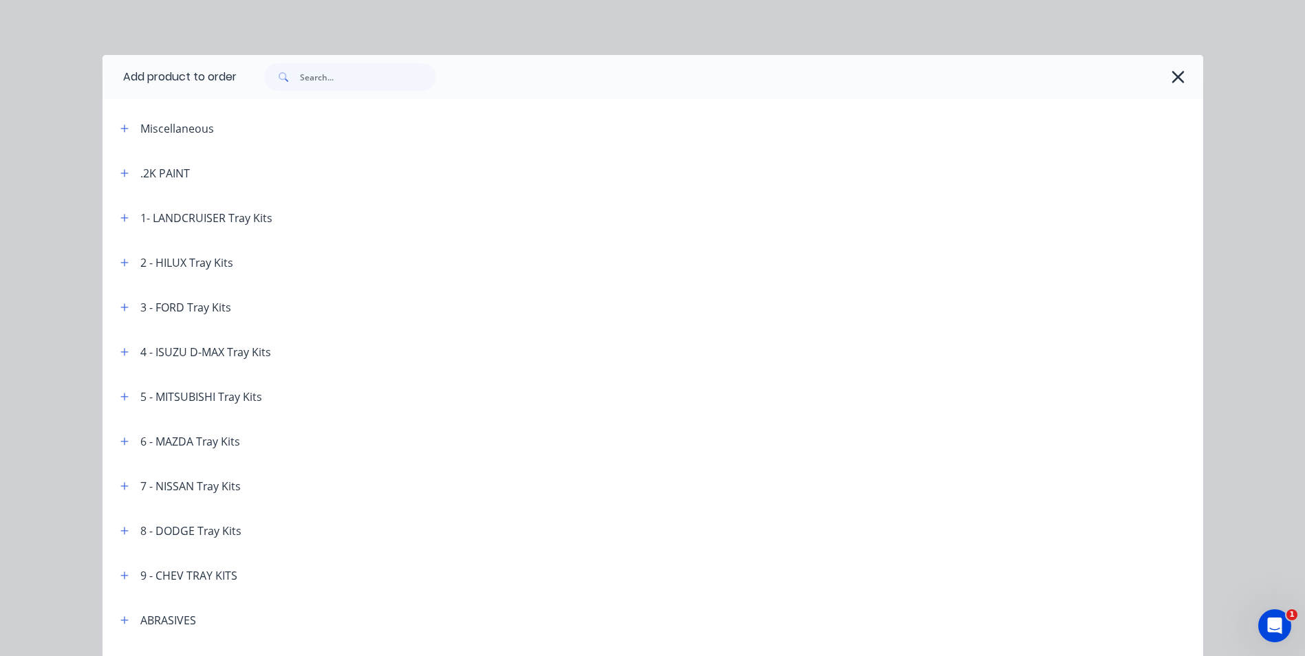
scroll to position [4936, 0]
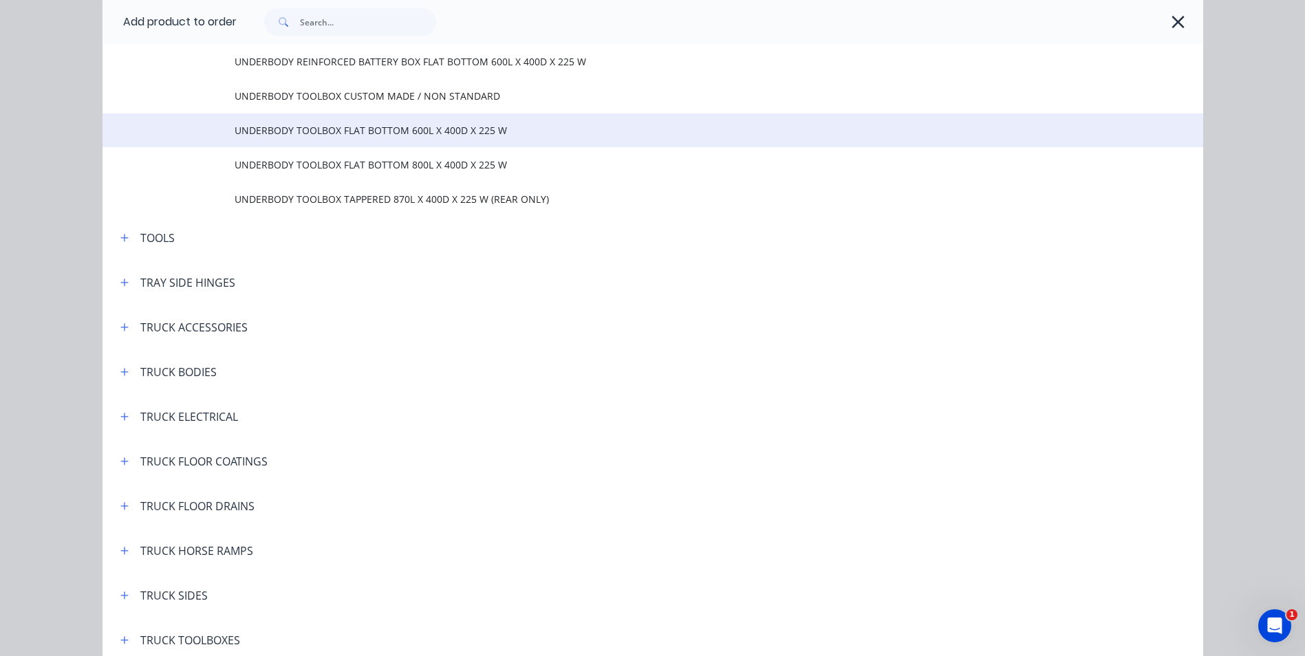
click at [330, 138] on td "UNDERBODY TOOLBOX FLAT BOTTOM 600L X 400D X 225 W" at bounding box center [719, 131] width 969 height 34
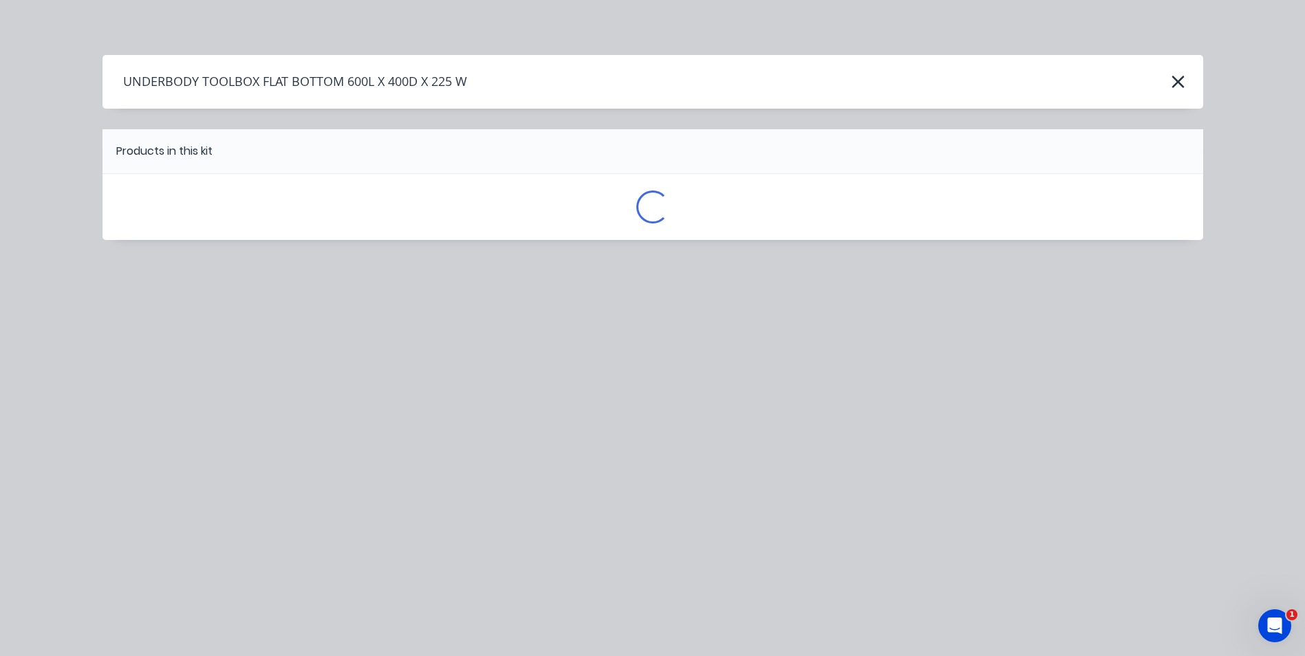
scroll to position [0, 0]
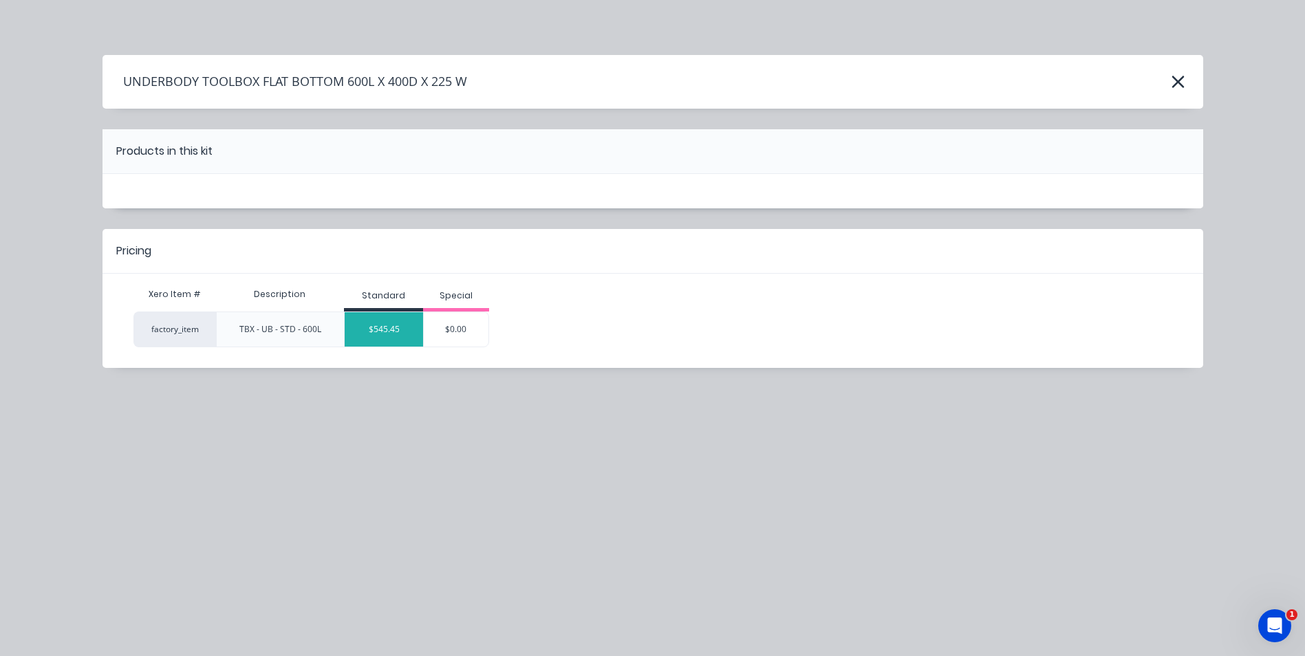
click at [401, 325] on div "$545.45" at bounding box center [384, 329] width 78 height 34
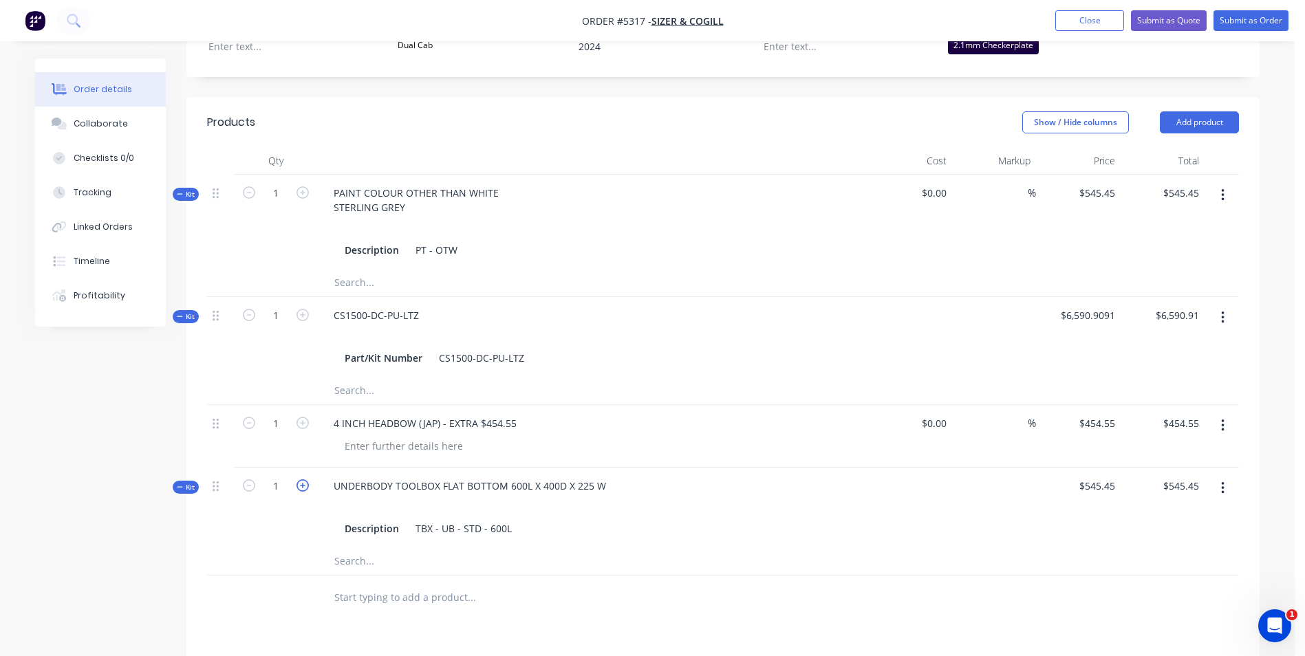
click at [307, 480] on icon "button" at bounding box center [303, 486] width 12 height 12
type input "2"
type input "$1,090.90"
click at [1218, 111] on button "Add product" at bounding box center [1199, 122] width 79 height 22
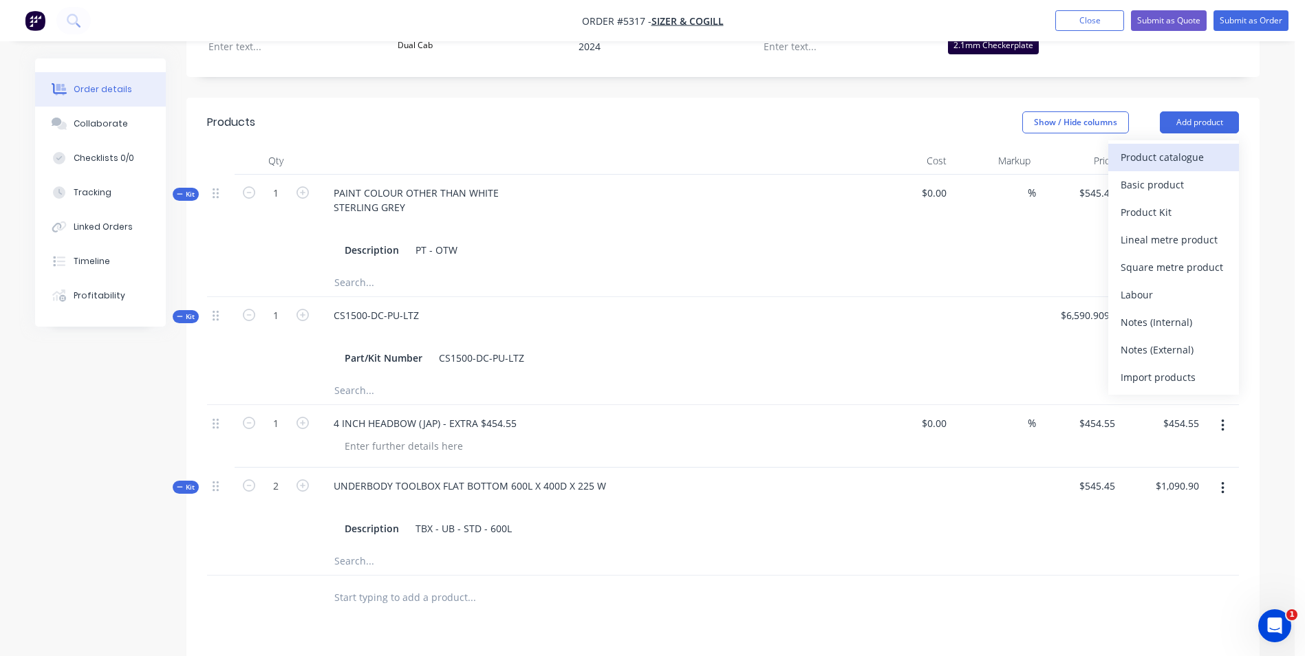
click at [1196, 147] on div "Product catalogue" at bounding box center [1174, 157] width 106 height 20
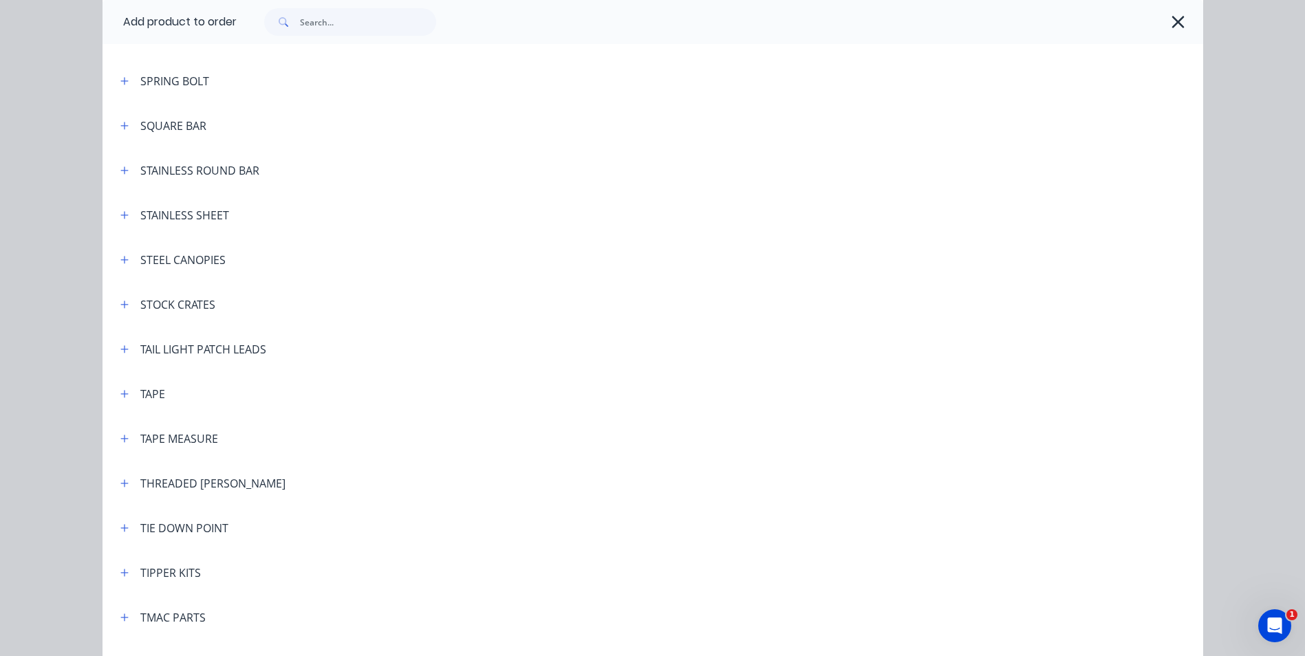
scroll to position [4472, 0]
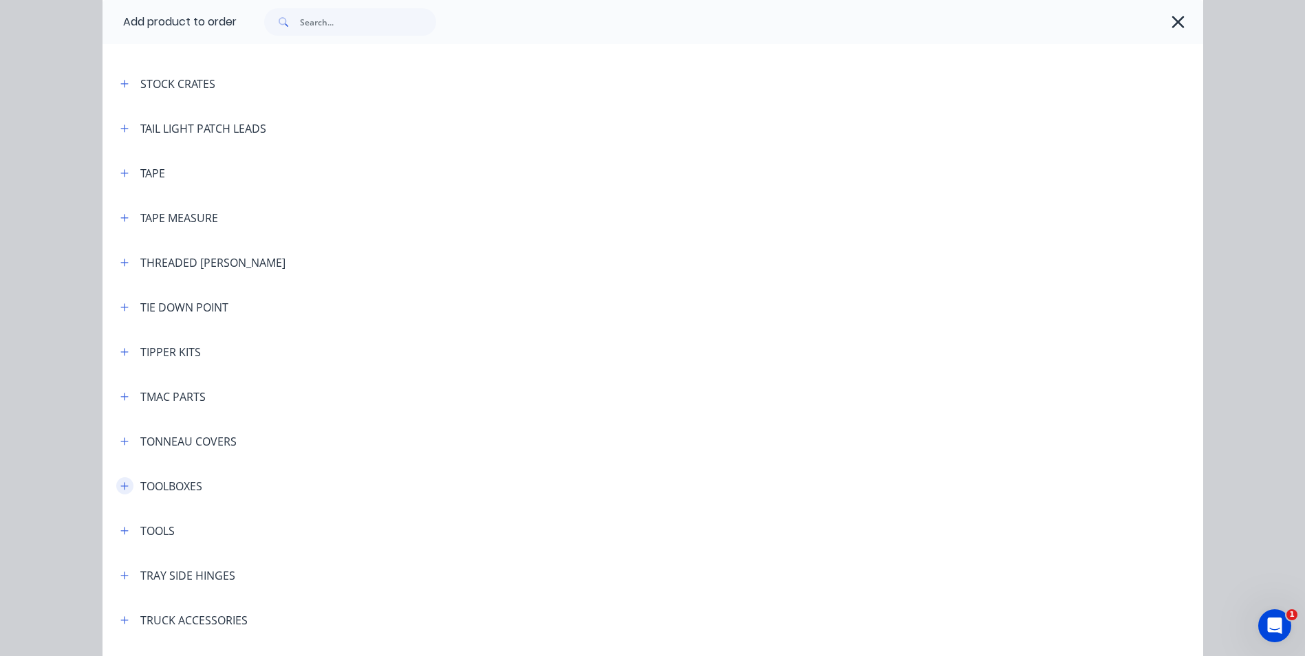
click at [122, 486] on icon "button" at bounding box center [124, 486] width 8 height 8
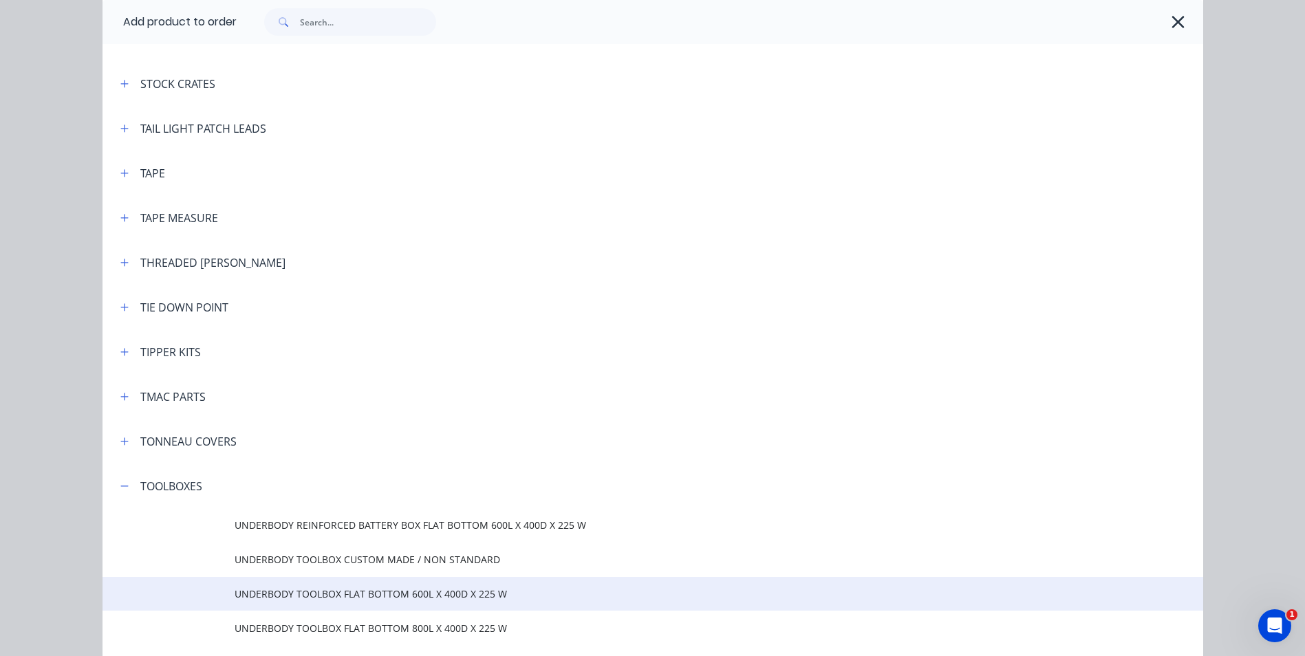
scroll to position [4541, 0]
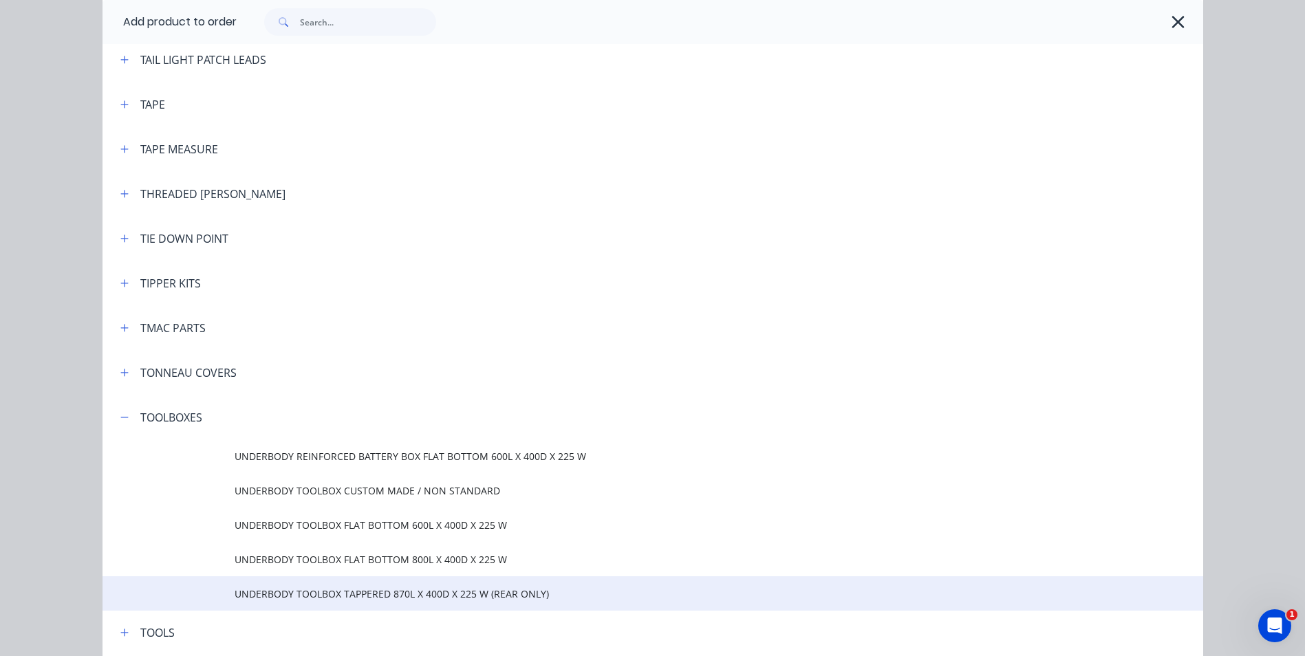
click at [377, 594] on span "UNDERBODY TOOLBOX TAPPERED 870L X 400D X 225 W (REAR ONLY)" at bounding box center [622, 594] width 775 height 14
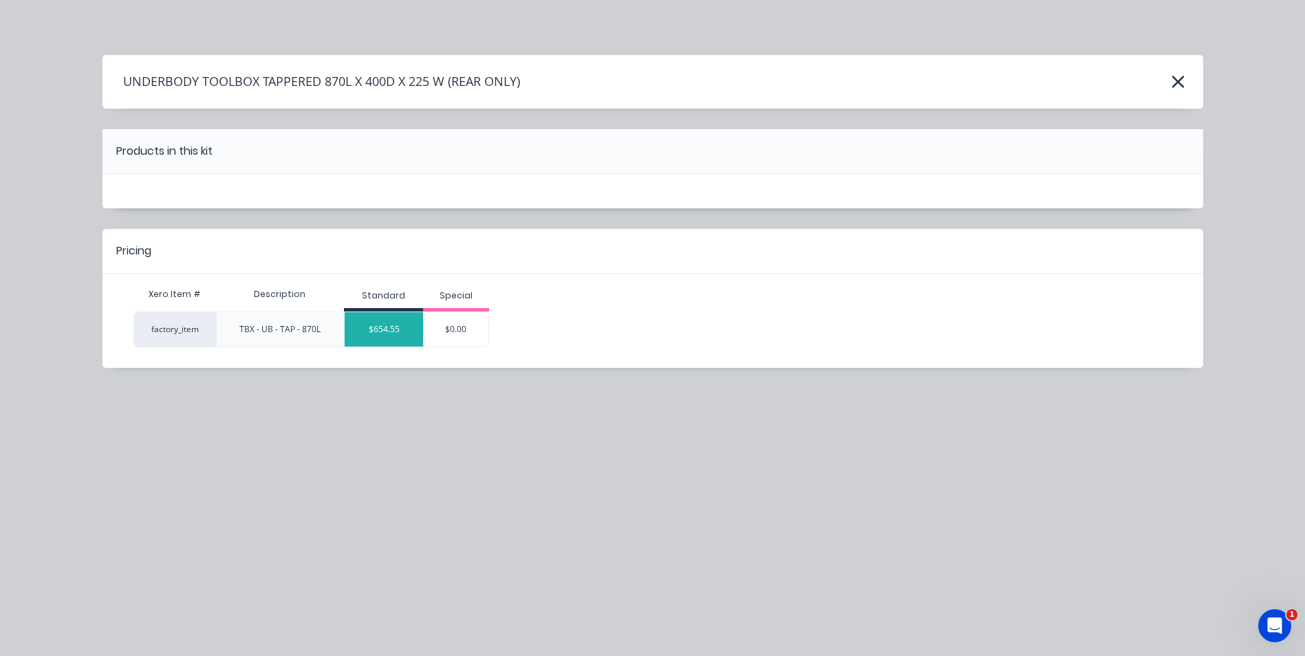
click at [390, 330] on div "$654.55" at bounding box center [384, 329] width 78 height 34
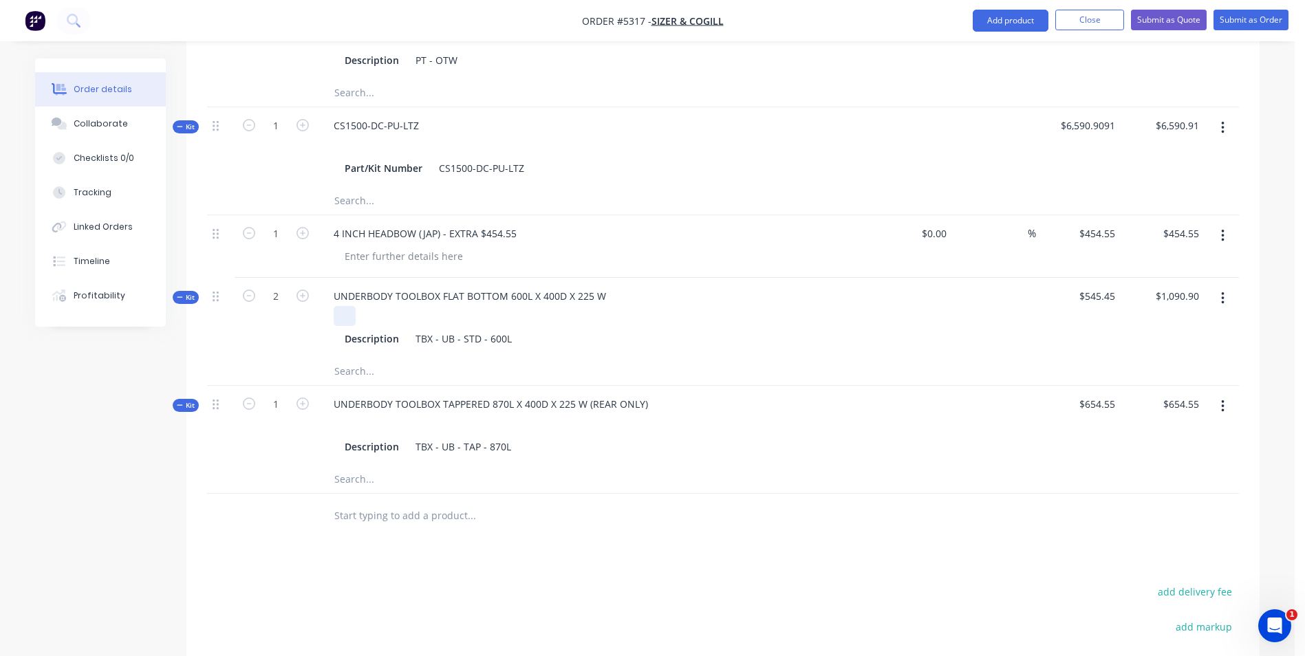
scroll to position [688, 0]
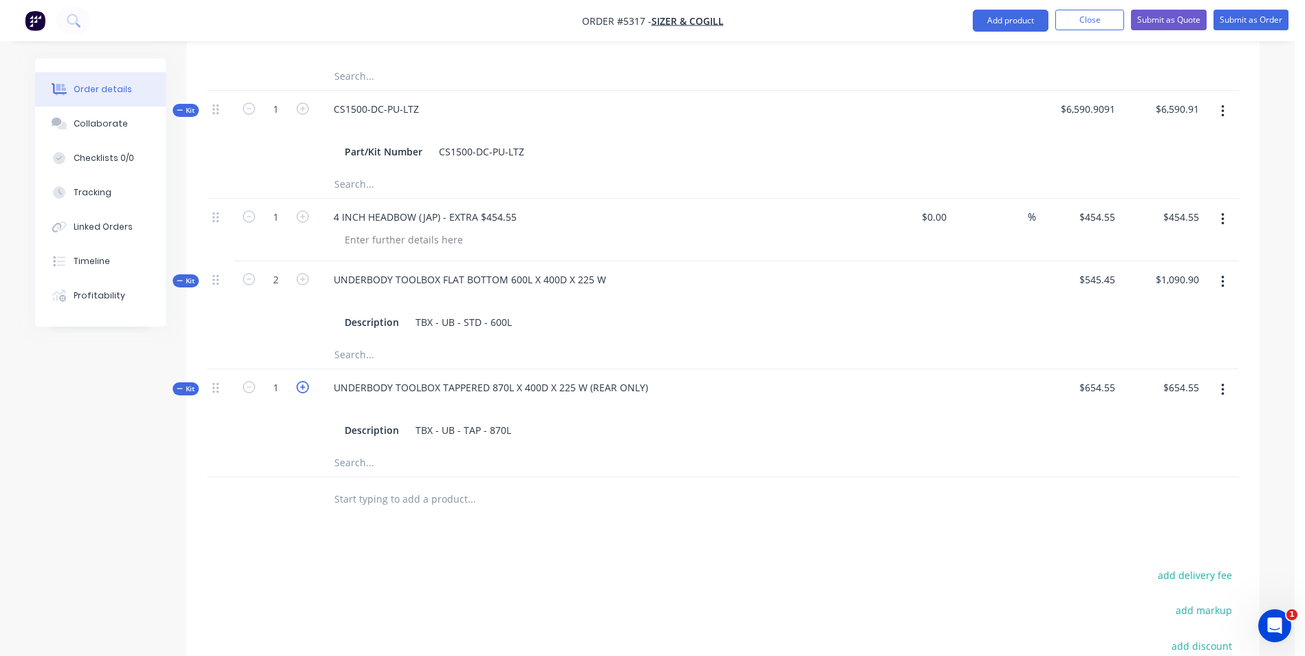
click at [303, 381] on icon "button" at bounding box center [303, 387] width 12 height 12
type input "2"
type input "$1,309.10"
click at [609, 270] on div "UNDERBODY TOOLBOX FLAT BOTTOM 600L X 400D X 225 W" at bounding box center [470, 280] width 294 height 20
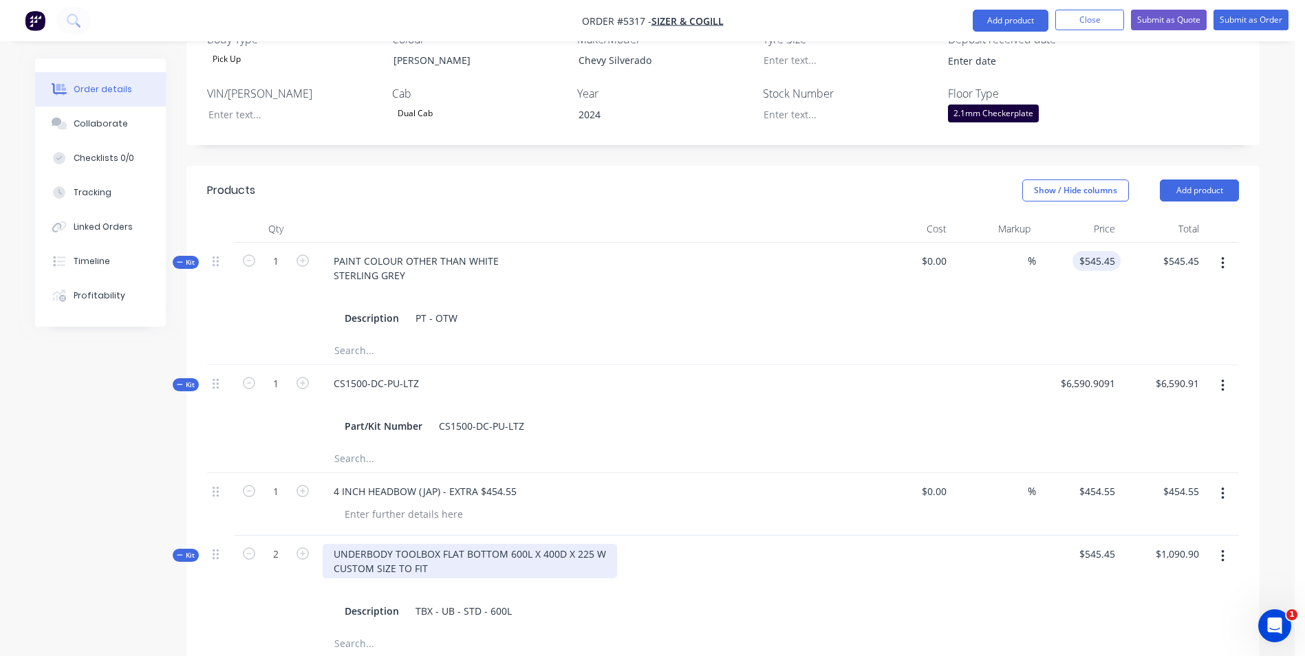
scroll to position [413, 0]
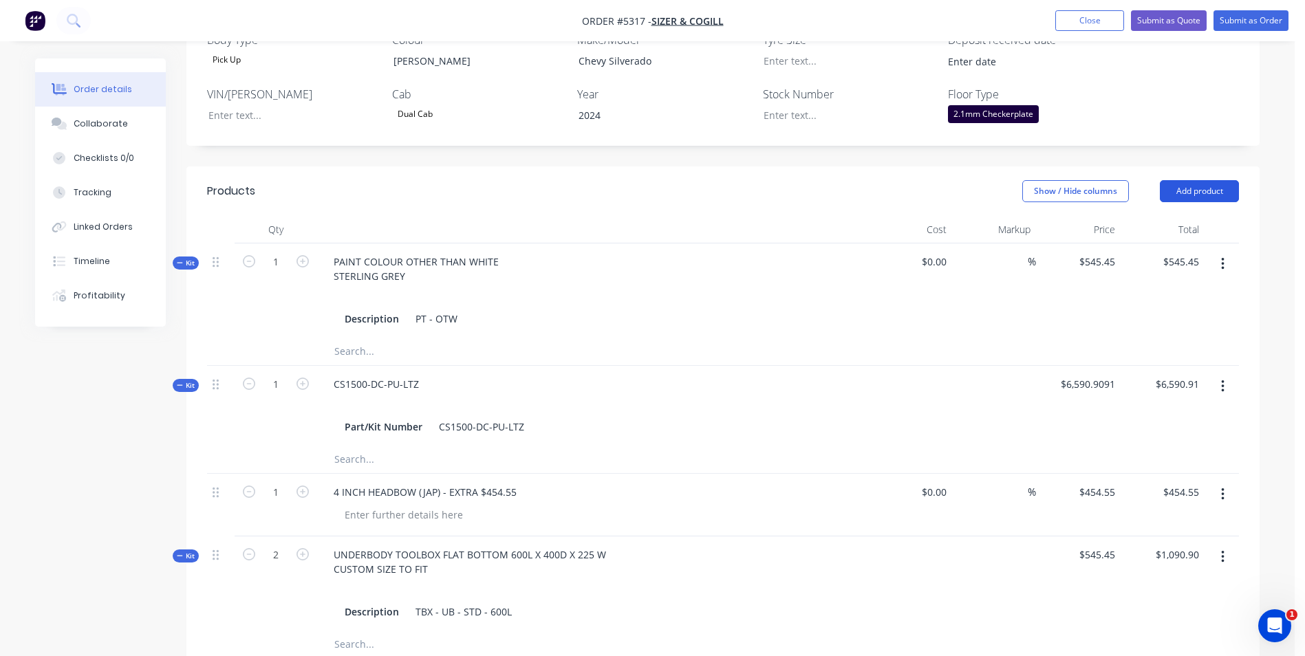
click at [1201, 180] on button "Add product" at bounding box center [1199, 191] width 79 height 22
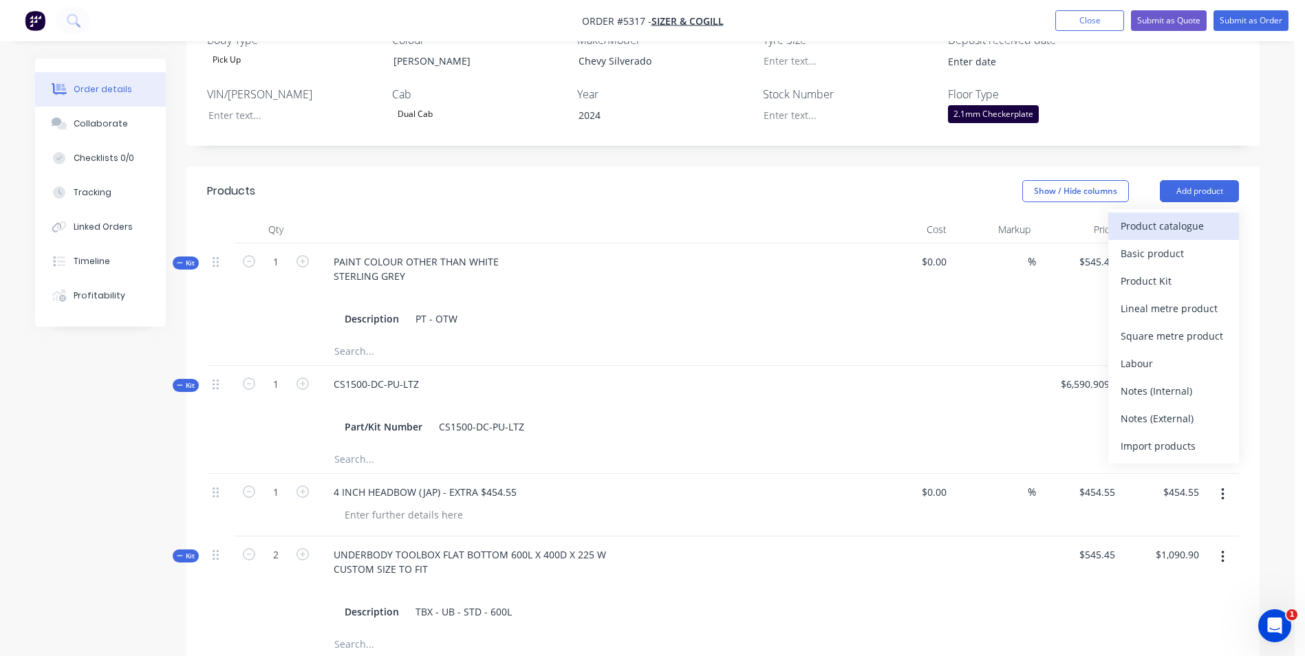
click at [1187, 216] on div "Product catalogue" at bounding box center [1174, 226] width 106 height 20
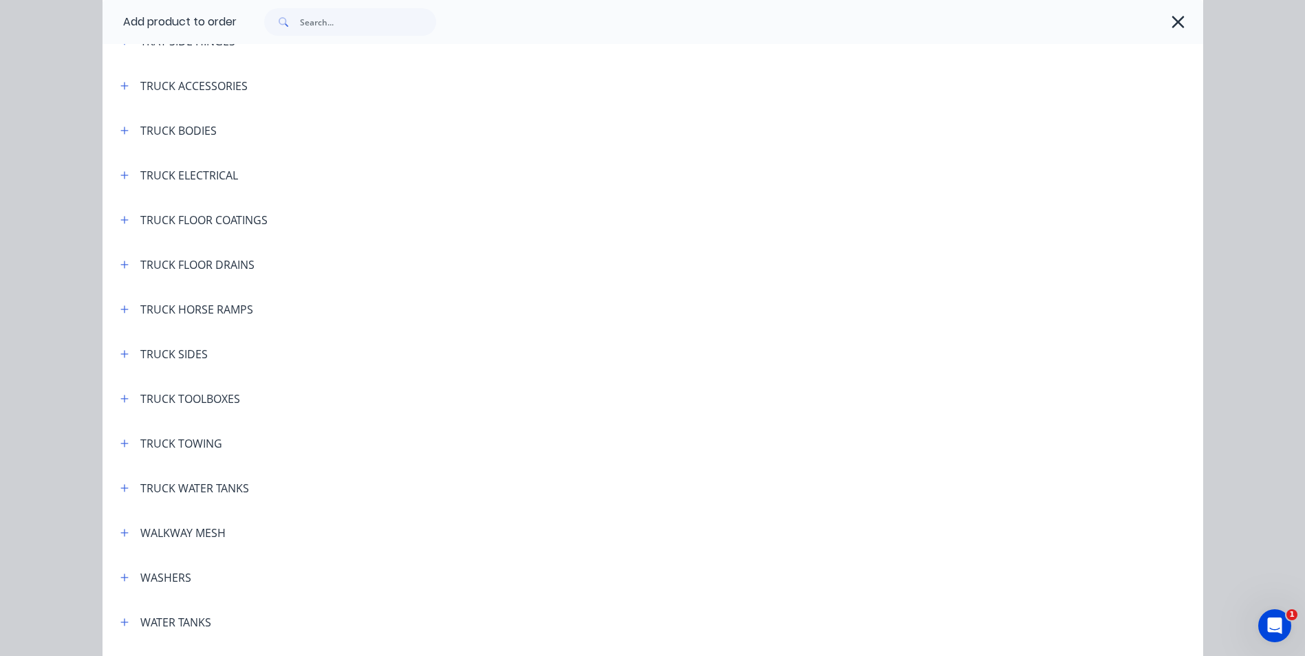
scroll to position [5145, 0]
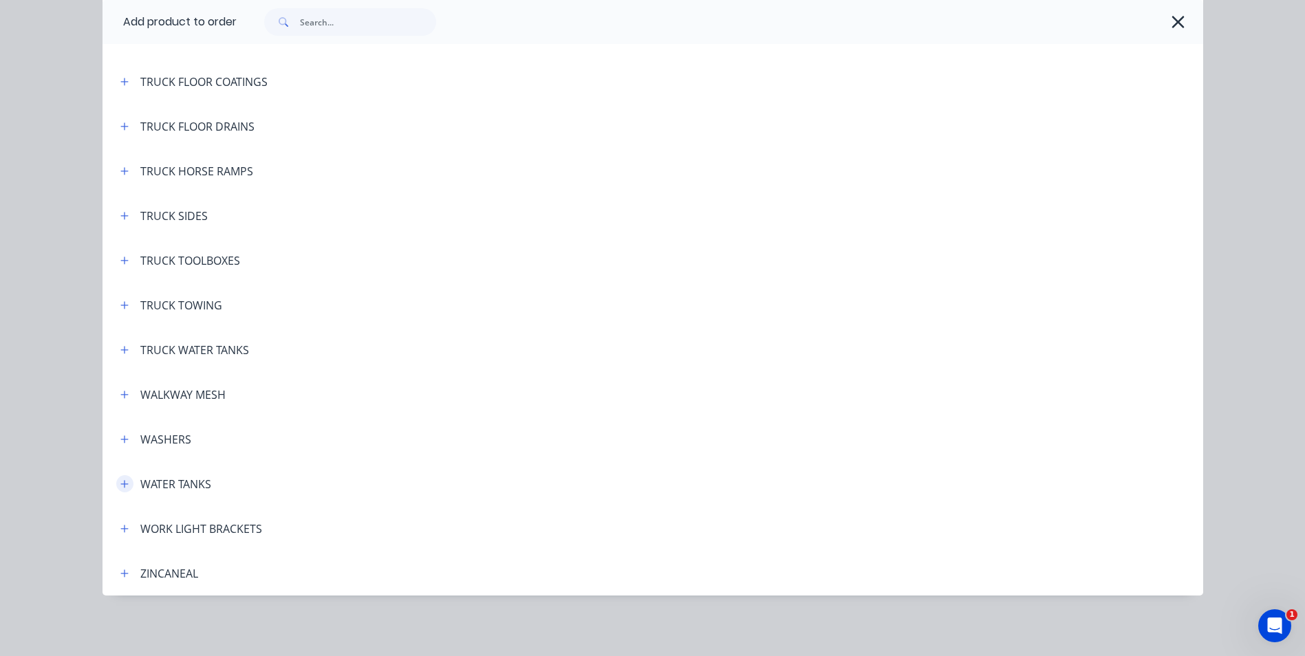
click at [121, 484] on icon "button" at bounding box center [124, 484] width 8 height 8
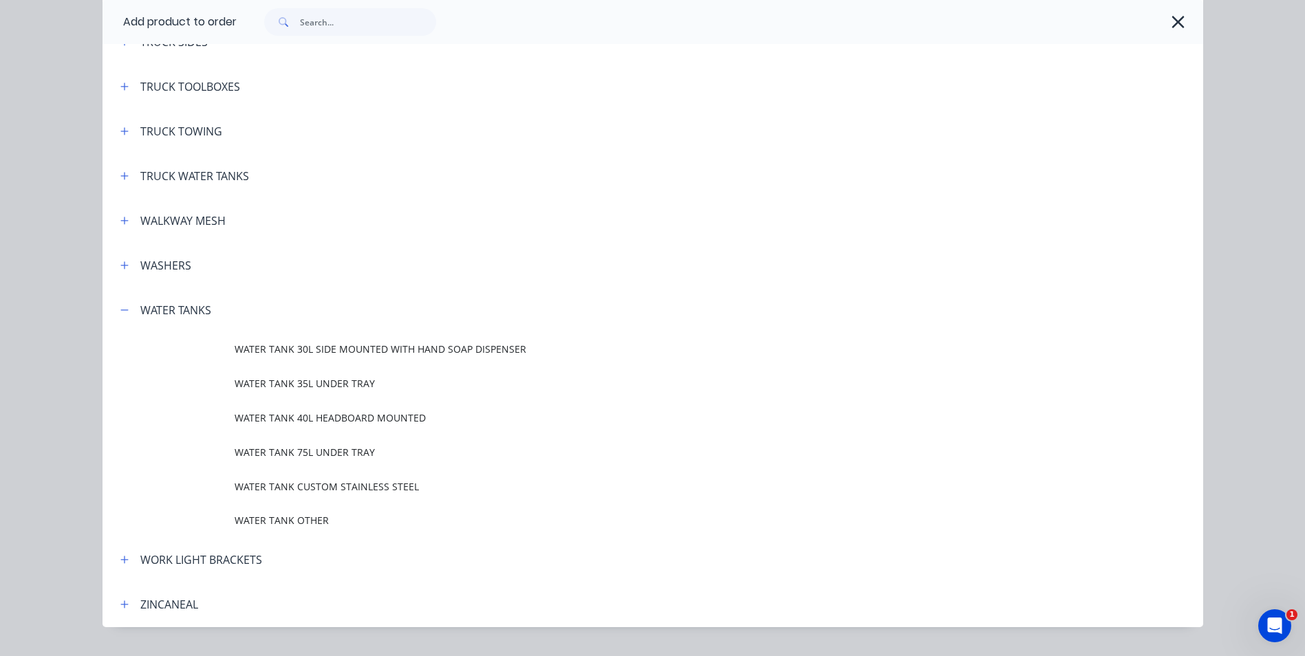
scroll to position [5351, 0]
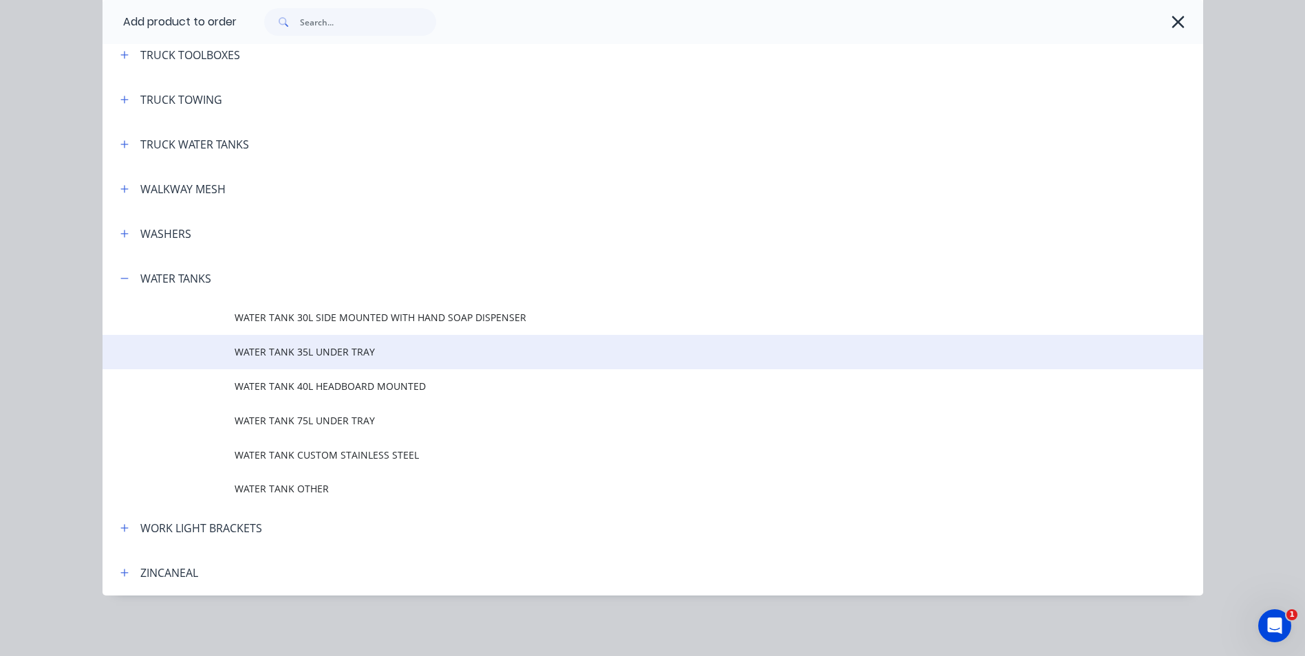
click at [341, 358] on span "WATER TANK 35L UNDER TRAY" at bounding box center [622, 352] width 775 height 14
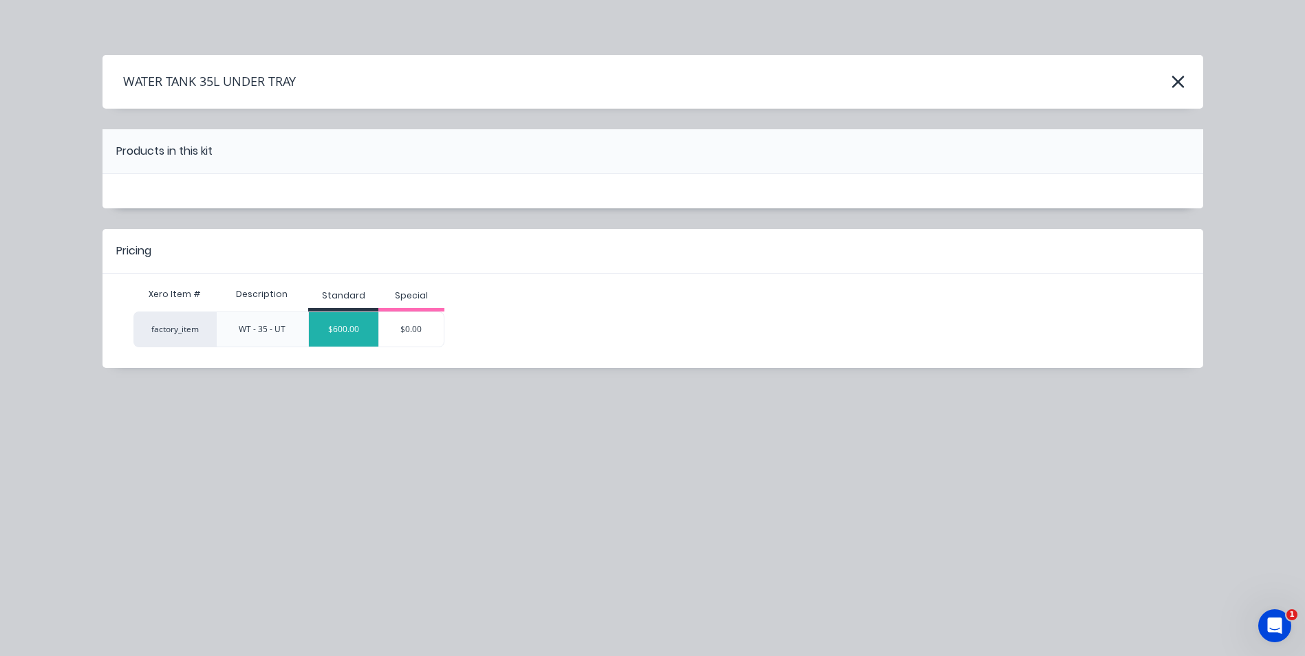
click at [358, 334] on div "$600.00" at bounding box center [343, 329] width 69 height 34
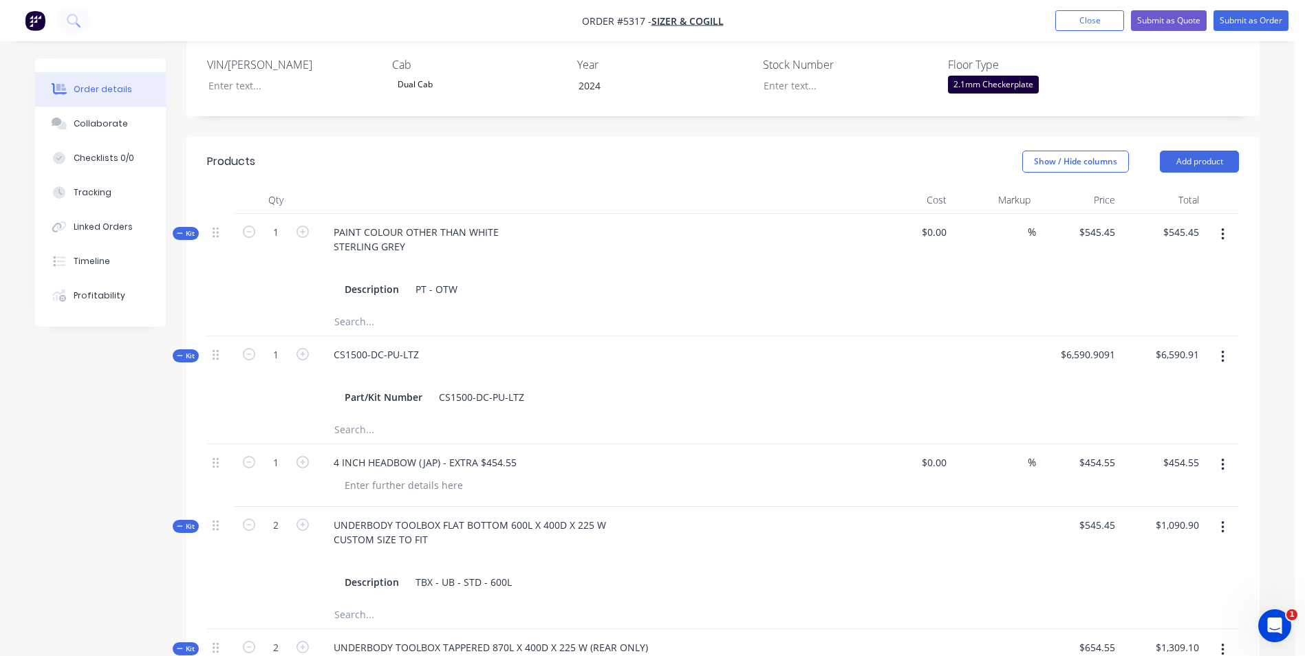
scroll to position [413, 0]
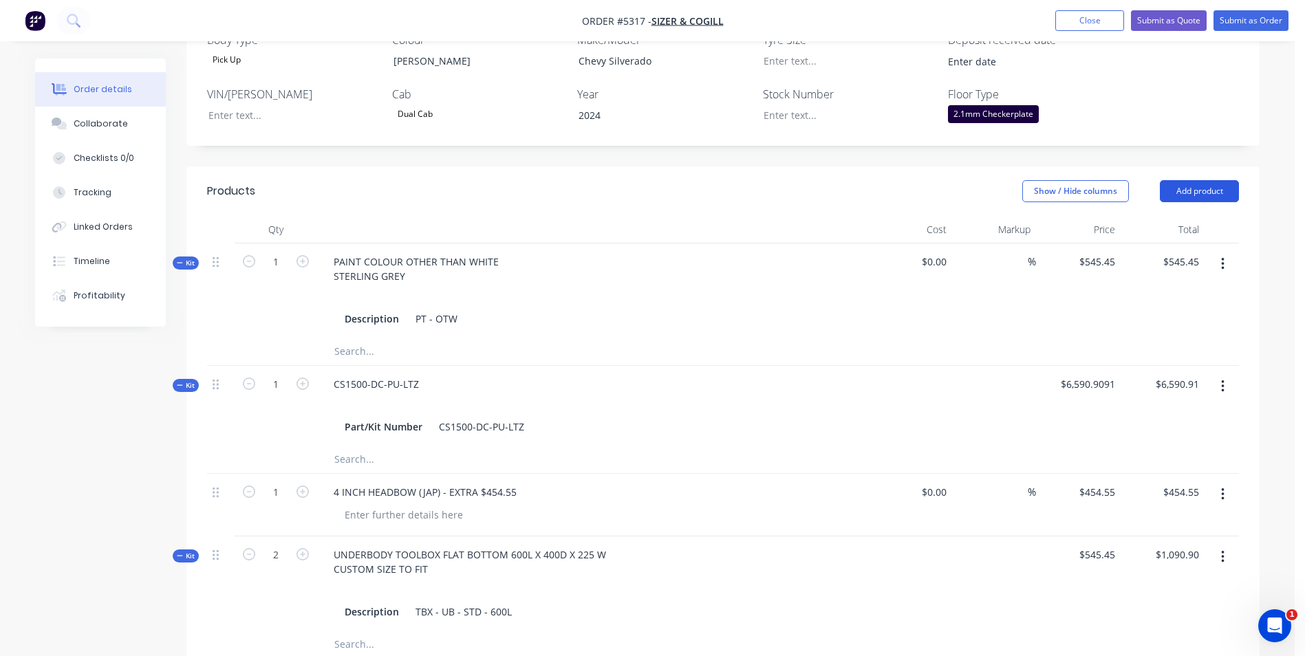
click at [1214, 180] on button "Add product" at bounding box center [1199, 191] width 79 height 22
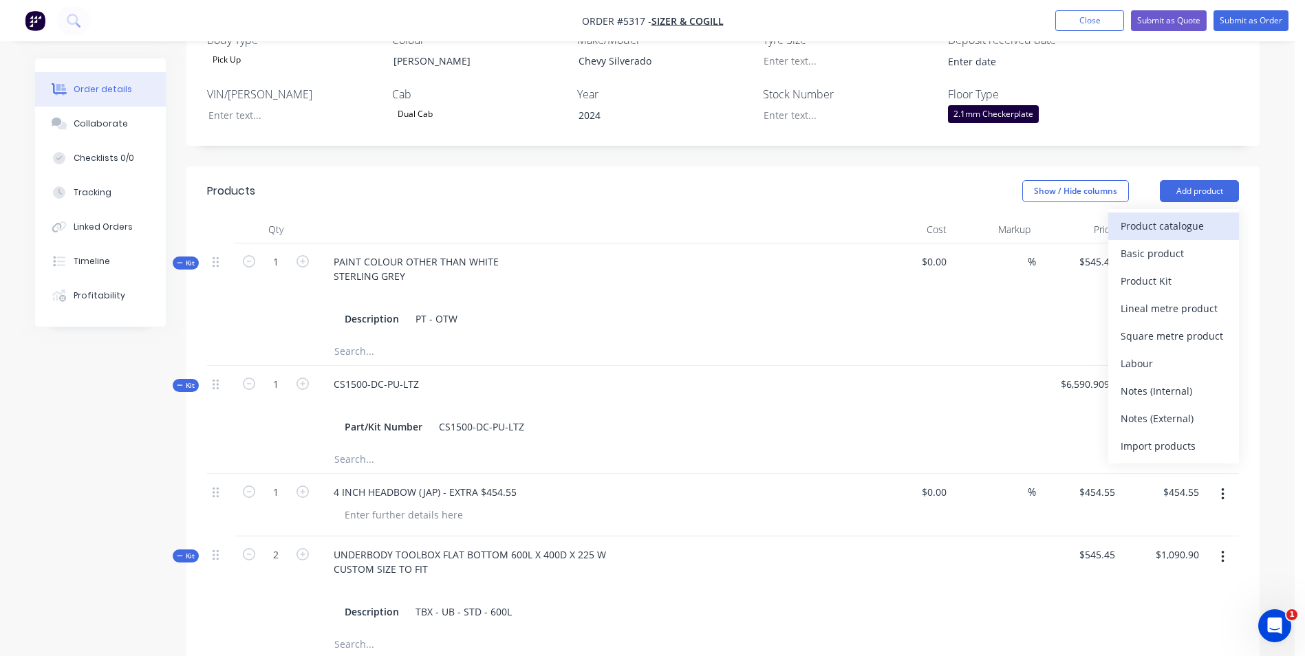
click at [1205, 216] on div "Product catalogue" at bounding box center [1174, 226] width 106 height 20
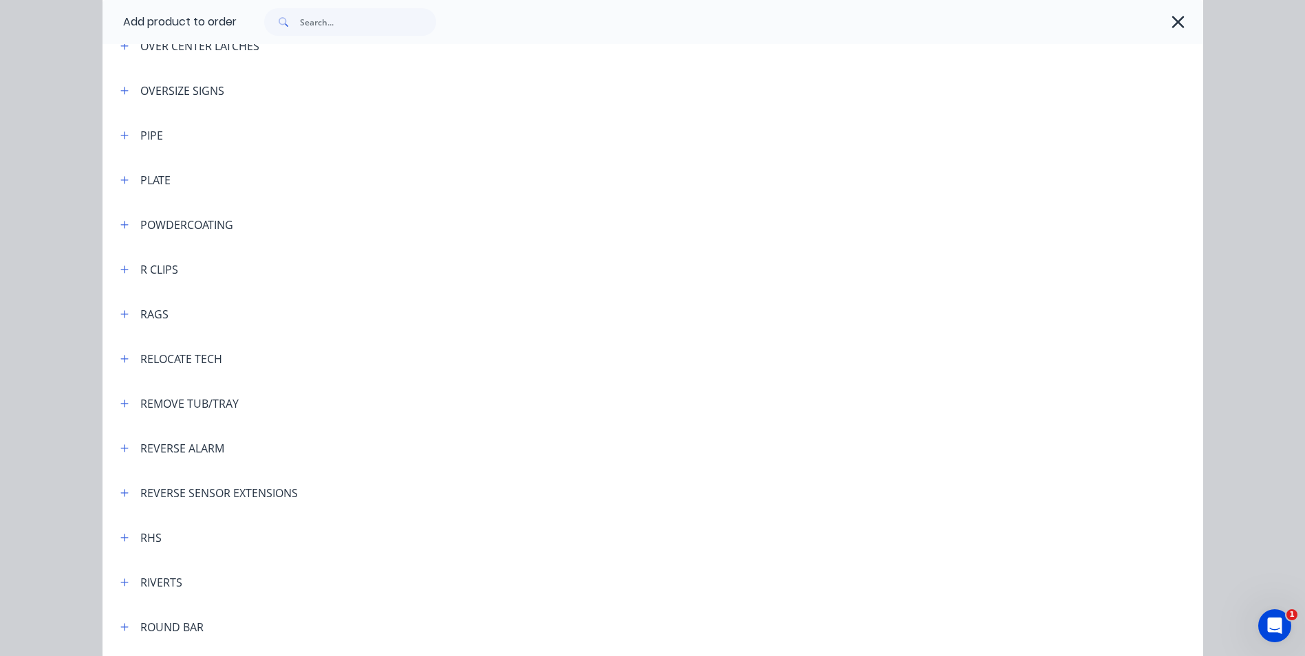
scroll to position [3234, 0]
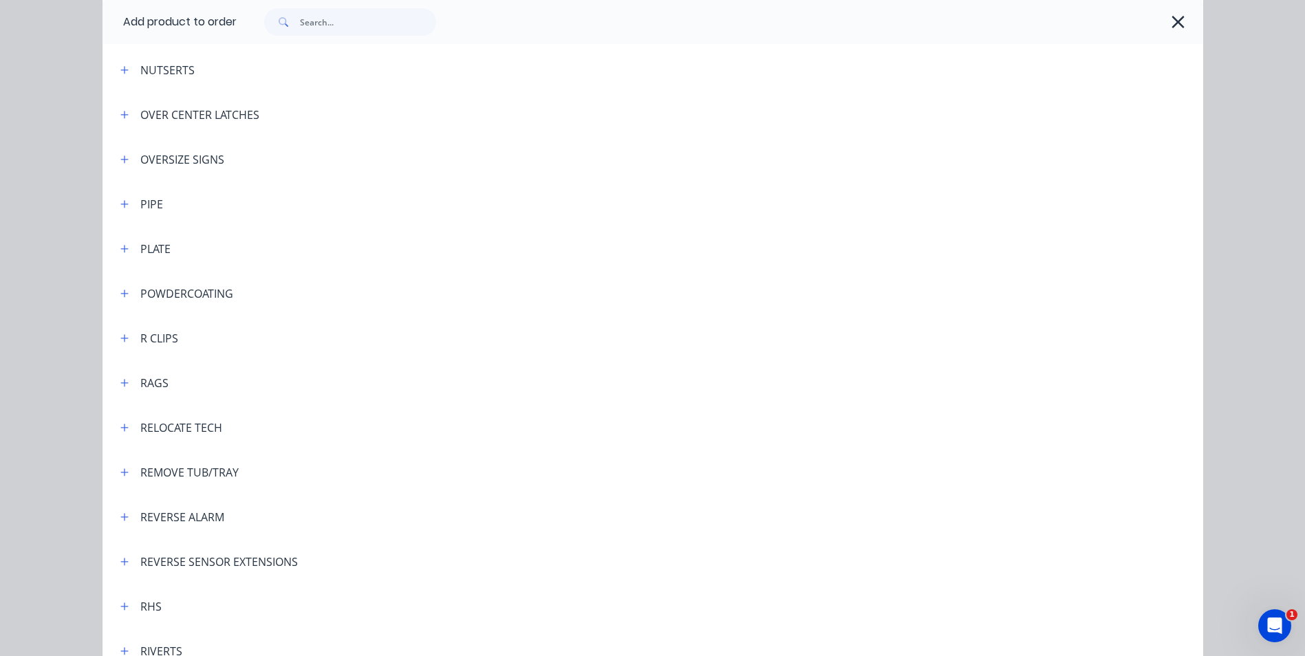
click at [158, 472] on div "REMOVE TUB/TRAY" at bounding box center [189, 472] width 98 height 17
click at [120, 471] on icon "button" at bounding box center [124, 473] width 8 height 10
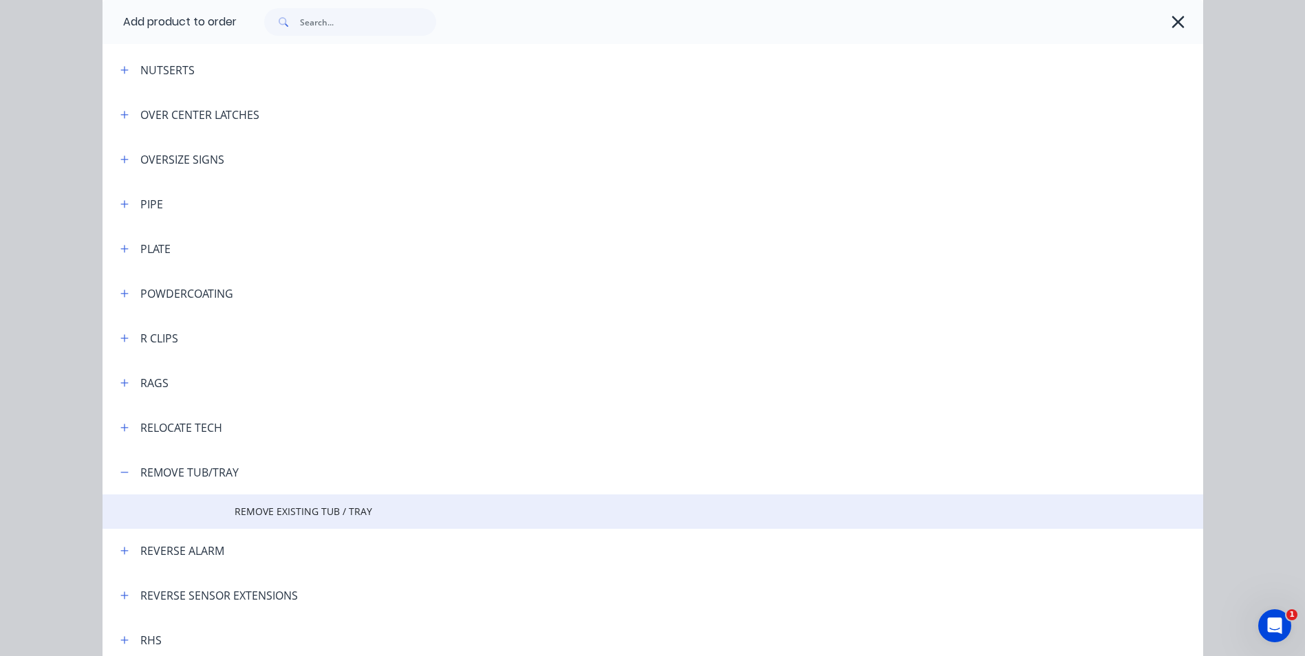
click at [280, 508] on span "REMOVE EXISTING TUB / TRAY" at bounding box center [622, 511] width 775 height 14
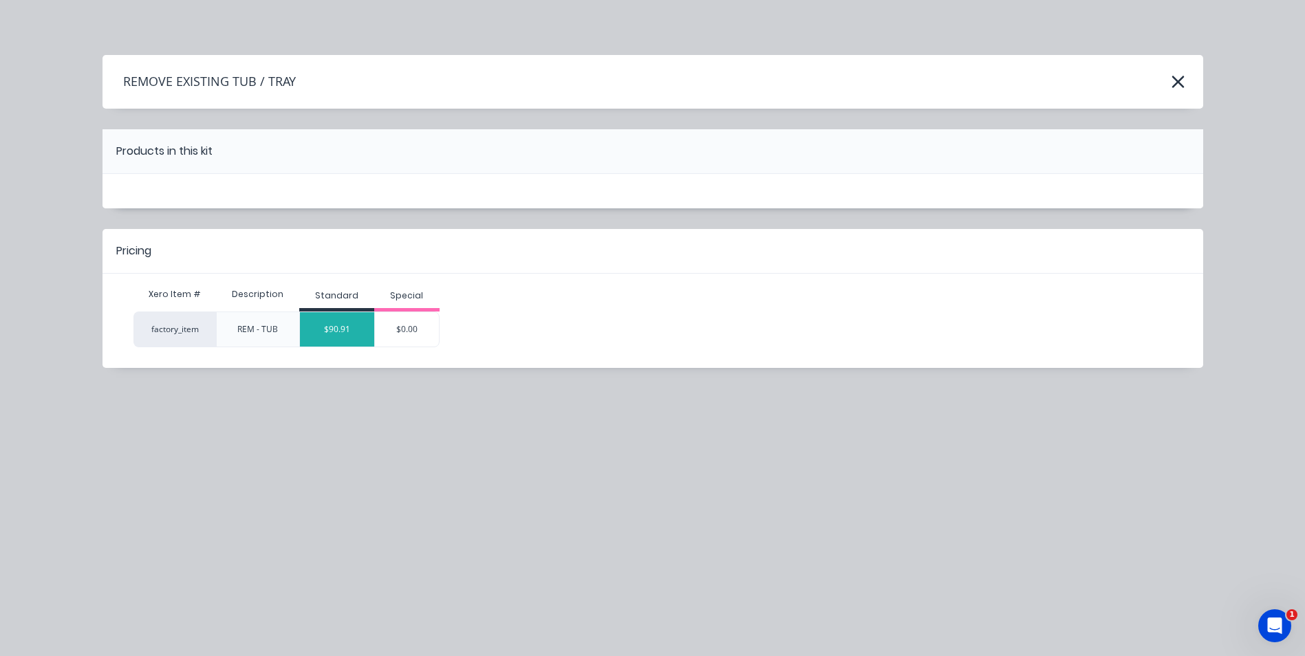
click at [356, 335] on div "$90.91" at bounding box center [337, 329] width 74 height 34
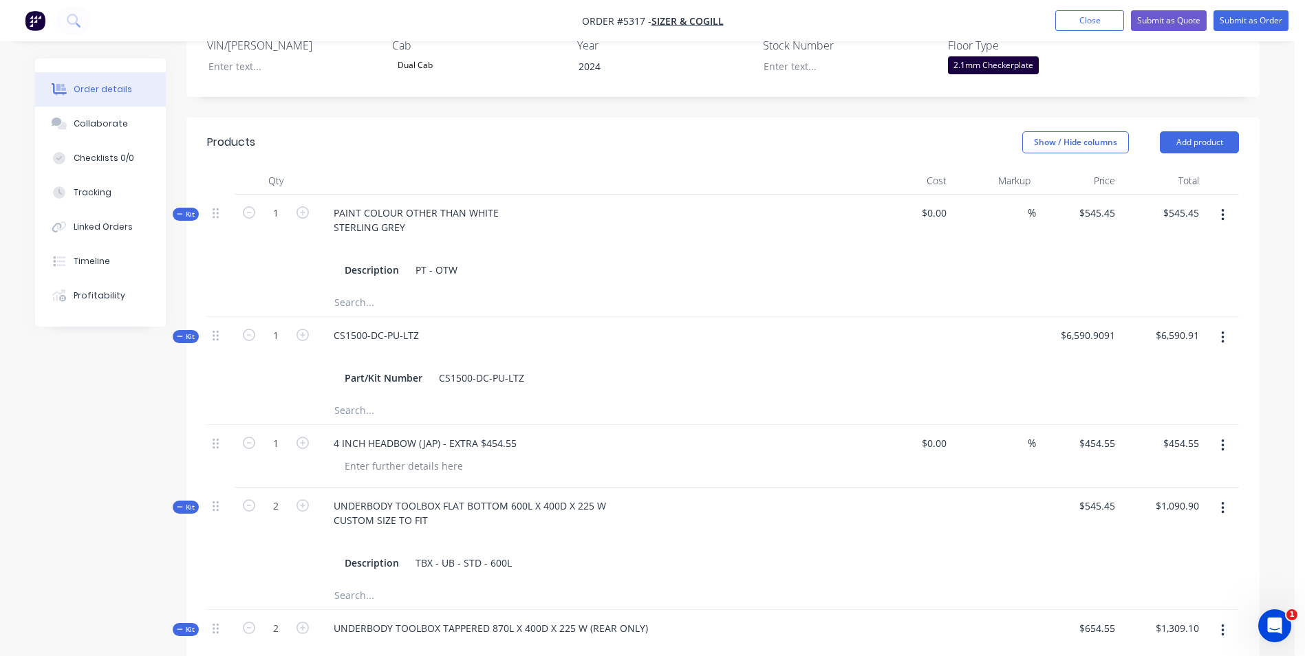
scroll to position [413, 0]
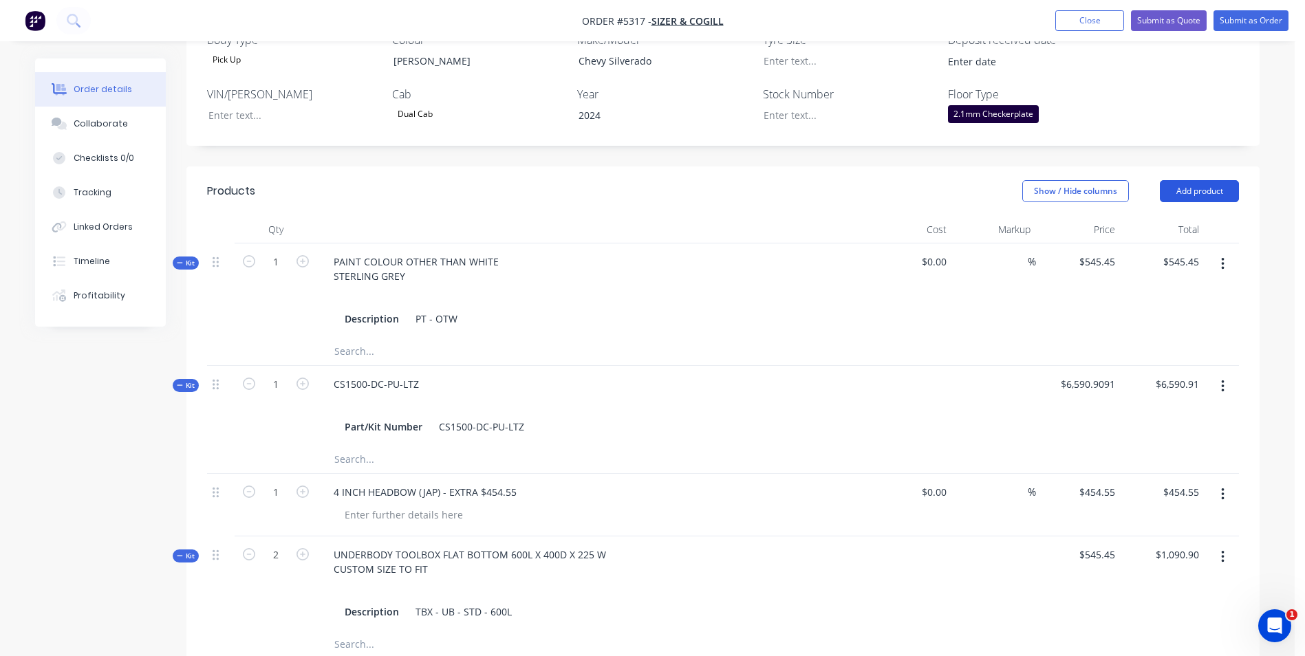
click at [1224, 180] on button "Add product" at bounding box center [1199, 191] width 79 height 22
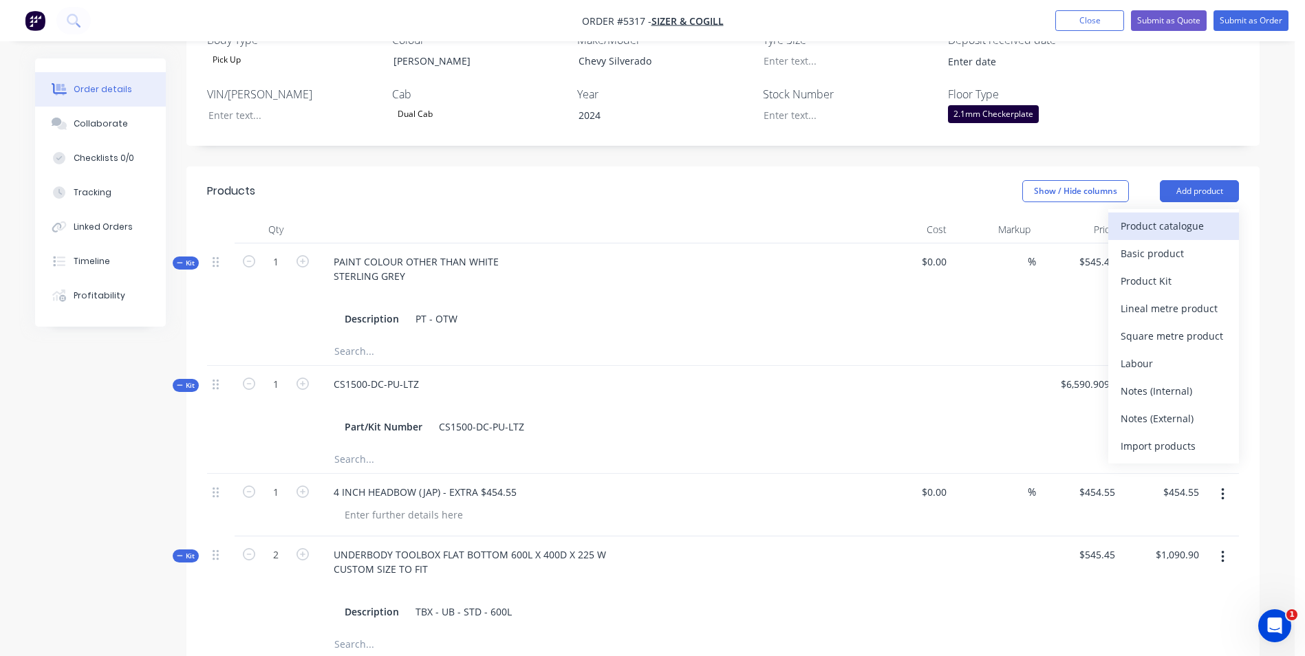
click at [1212, 216] on div "Product catalogue" at bounding box center [1174, 226] width 106 height 20
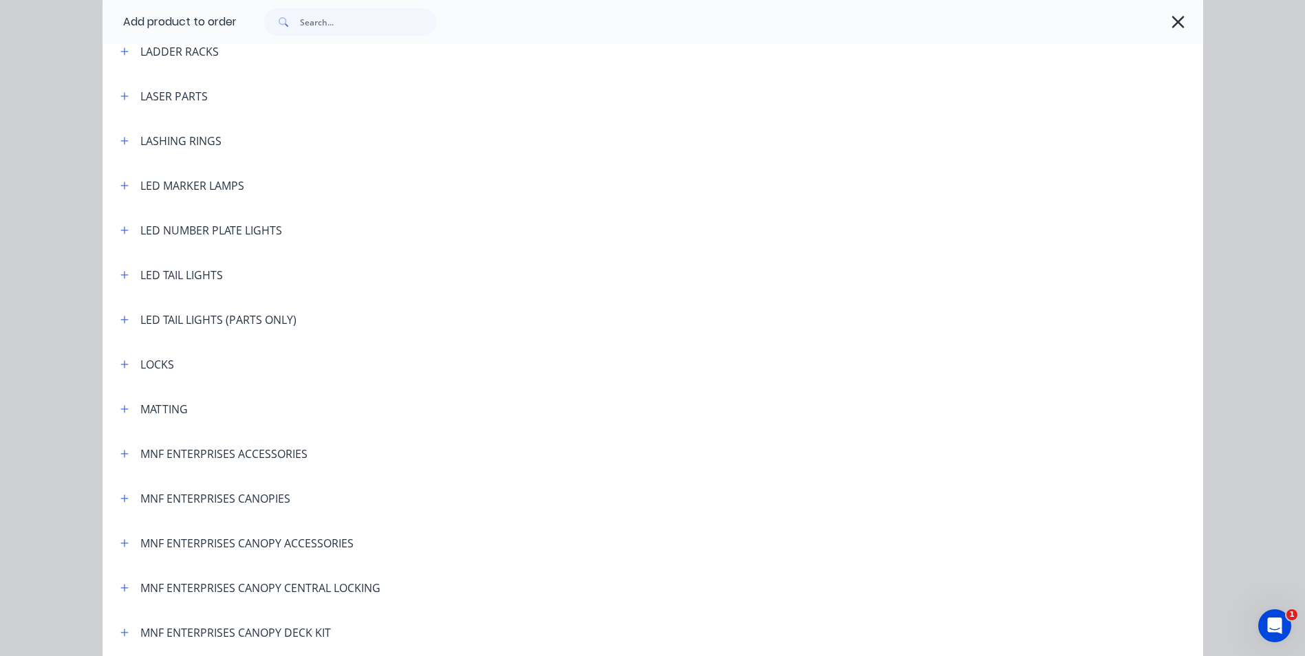
scroll to position [2270, 0]
click at [120, 269] on icon "button" at bounding box center [124, 273] width 8 height 10
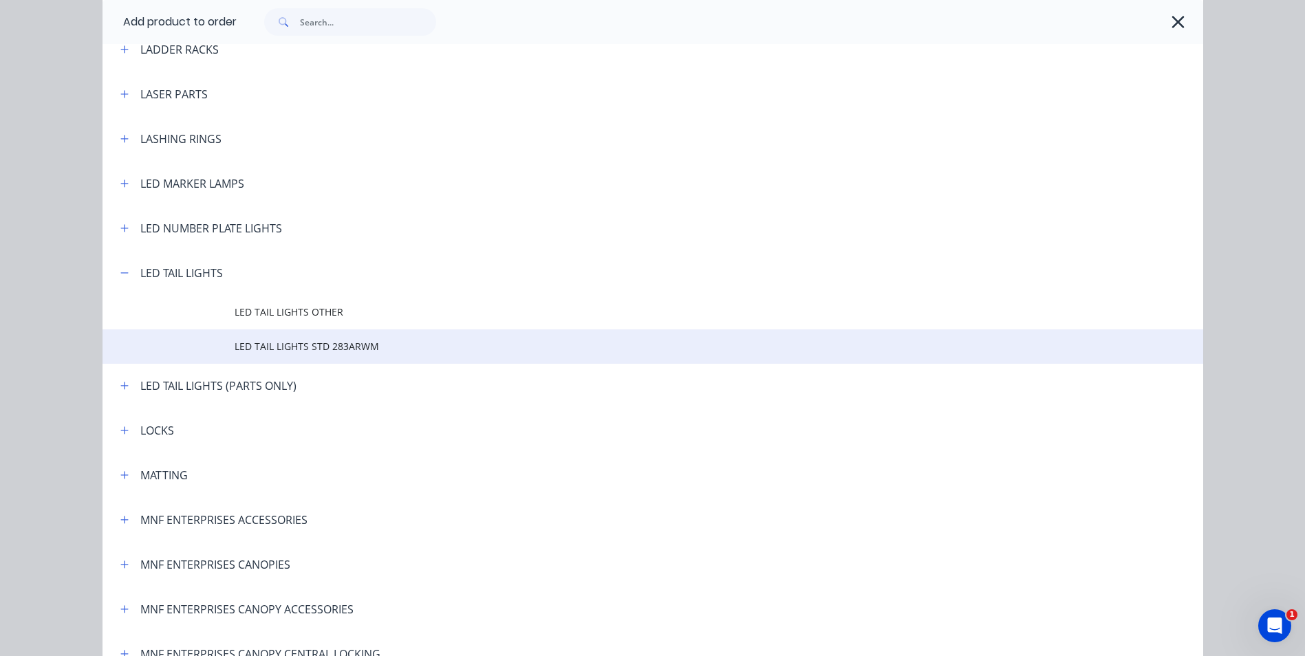
click at [292, 342] on span "LED TAIL LIGHTS STD 283ARWM" at bounding box center [622, 346] width 775 height 14
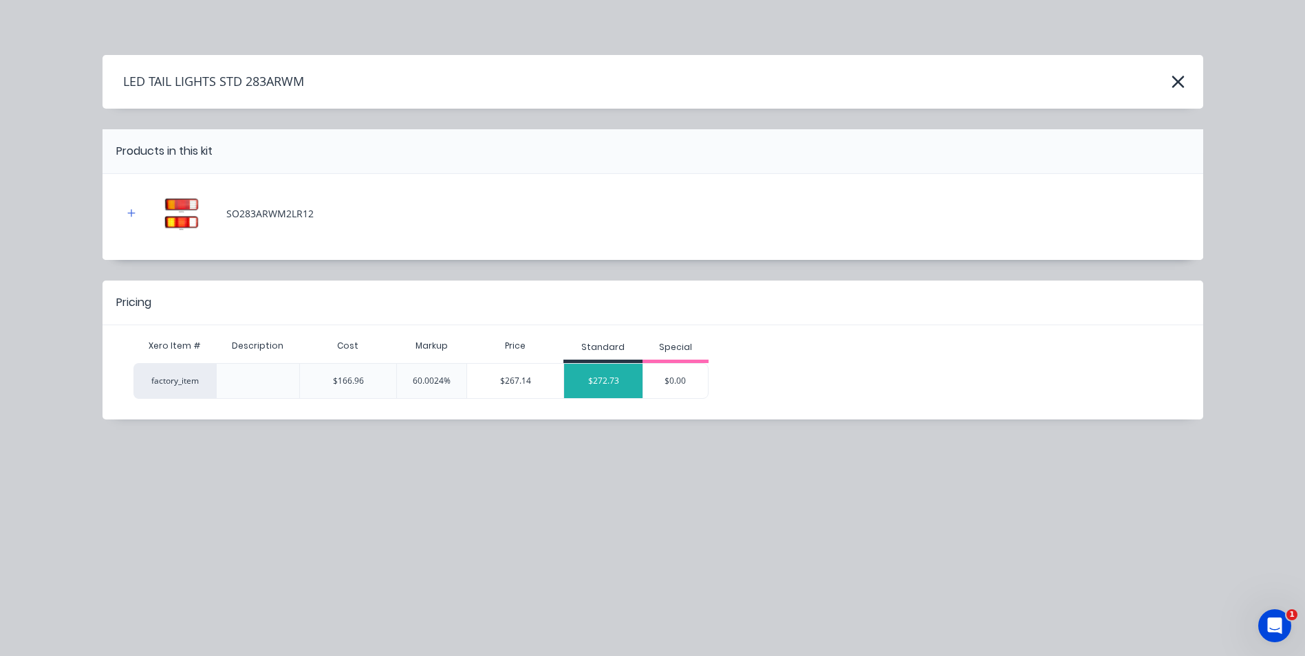
click at [622, 377] on div "$272.73" at bounding box center [603, 381] width 78 height 34
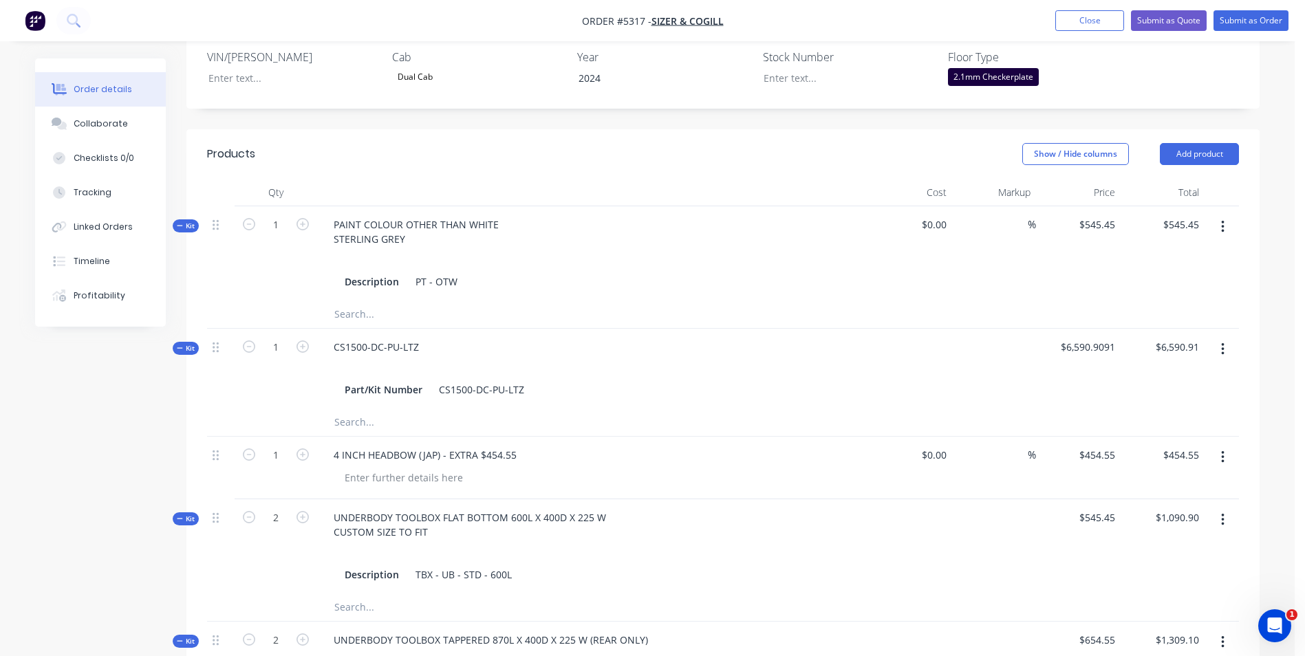
scroll to position [482, 0]
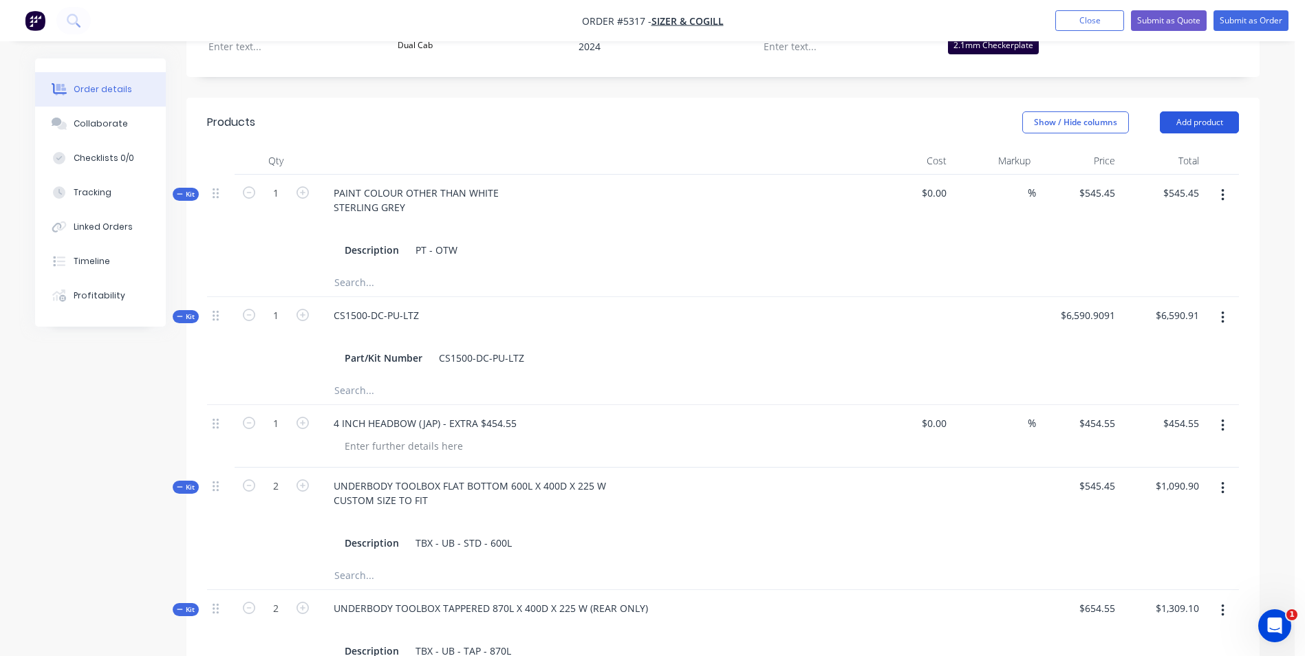
click at [1203, 111] on button "Add product" at bounding box center [1199, 122] width 79 height 22
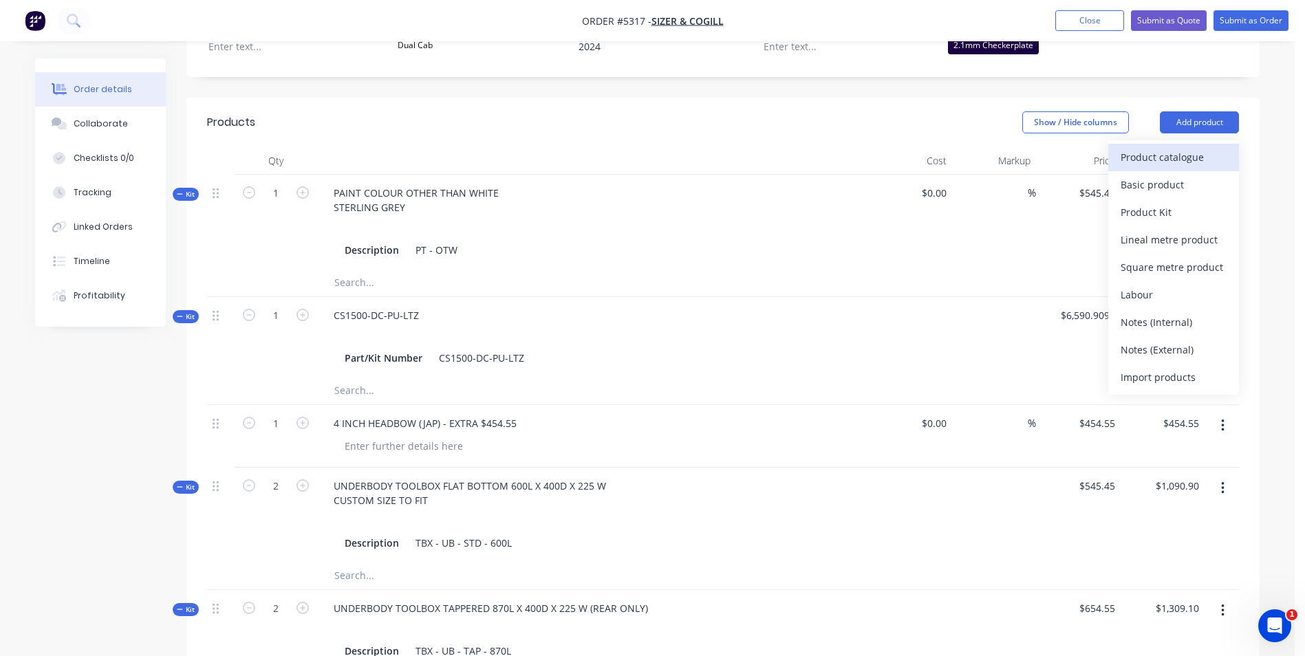
click at [1182, 147] on div "Product catalogue" at bounding box center [1174, 157] width 106 height 20
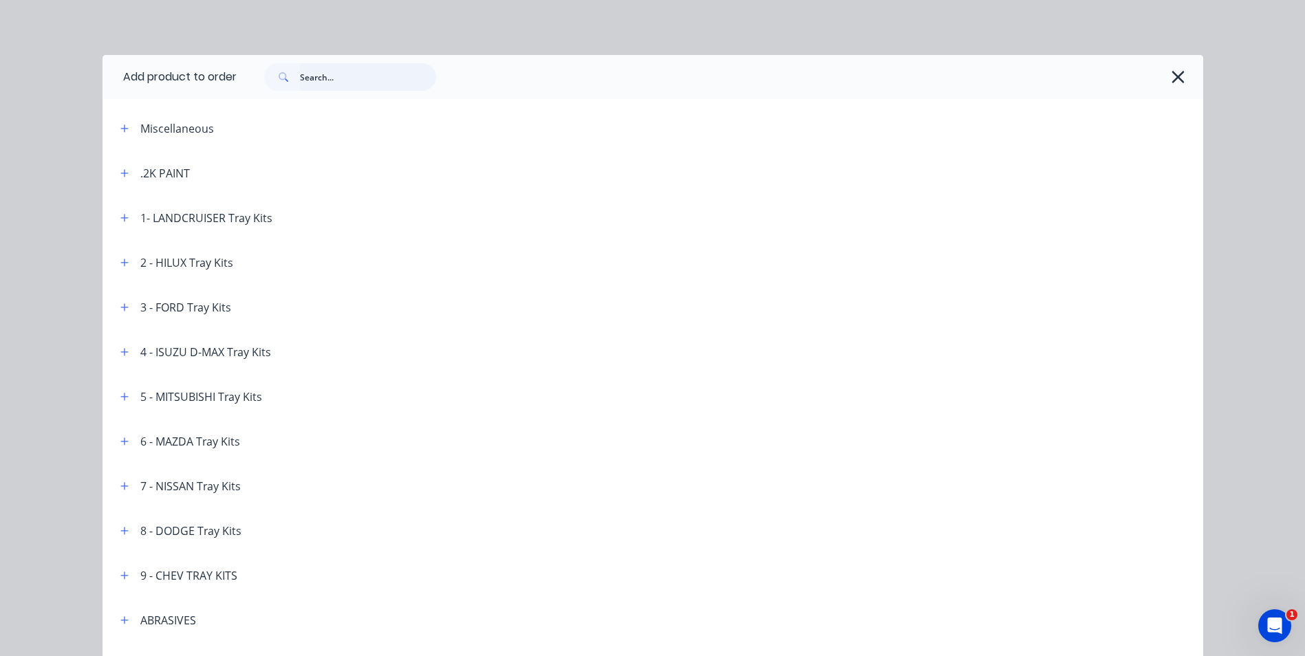
click at [340, 74] on input "text" at bounding box center [368, 77] width 136 height 28
type input "RELOCATE"
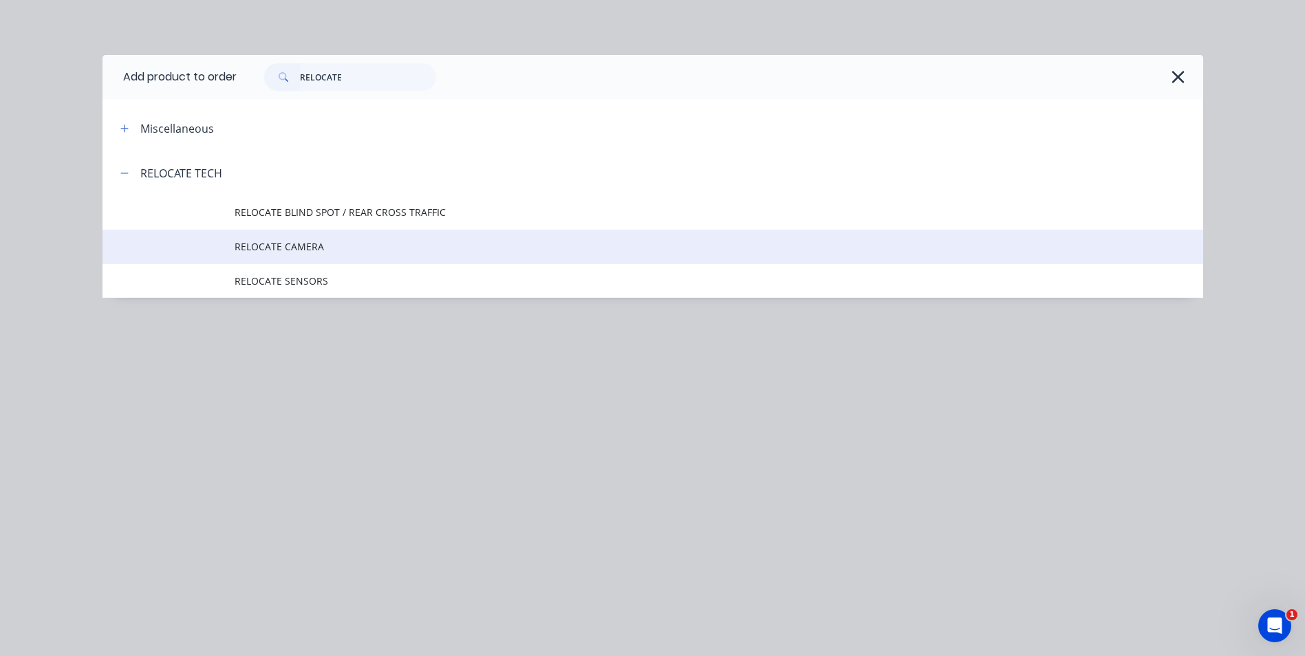
click at [284, 246] on span "RELOCATE CAMERA" at bounding box center [622, 246] width 775 height 14
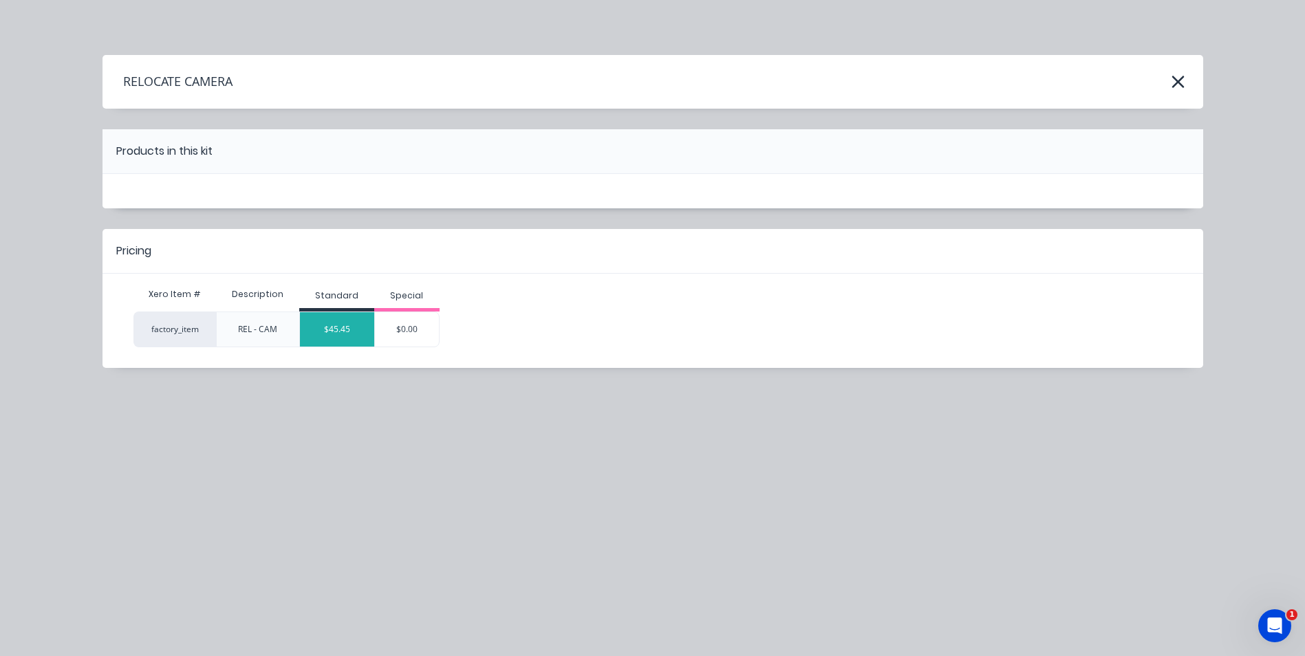
click at [316, 334] on div "$45.45" at bounding box center [337, 329] width 74 height 34
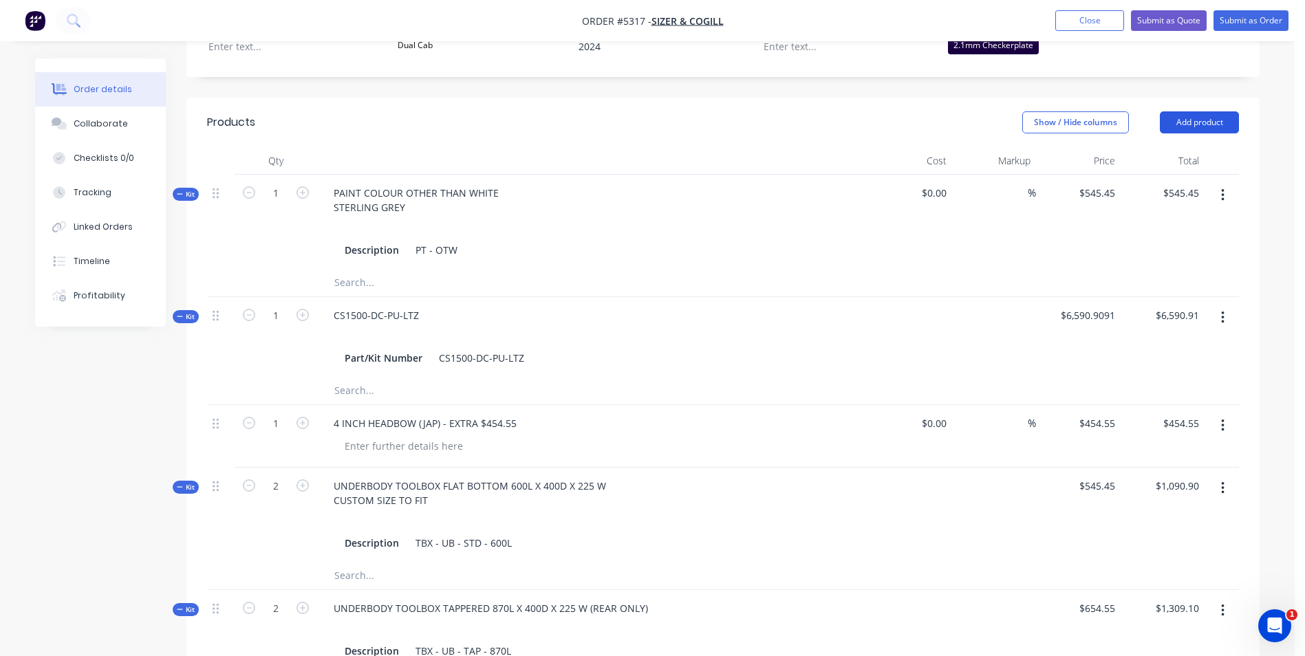
click at [1234, 111] on button "Add product" at bounding box center [1199, 122] width 79 height 22
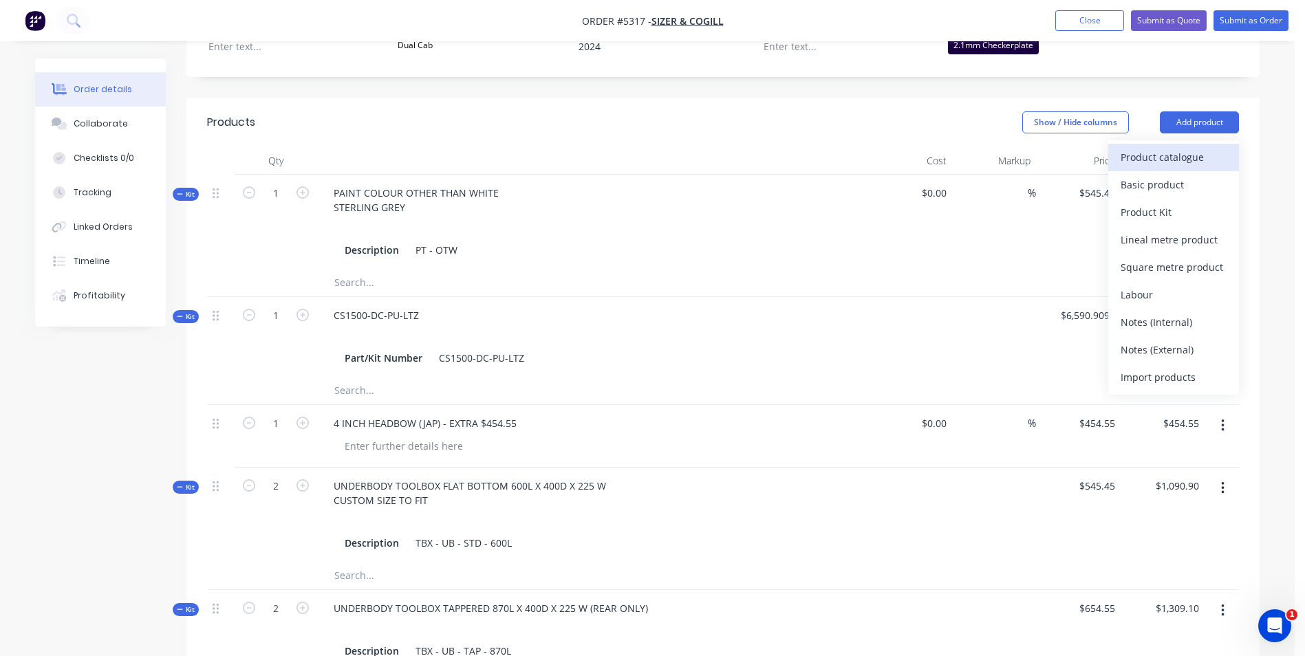
click at [1202, 147] on div "Product catalogue" at bounding box center [1174, 157] width 106 height 20
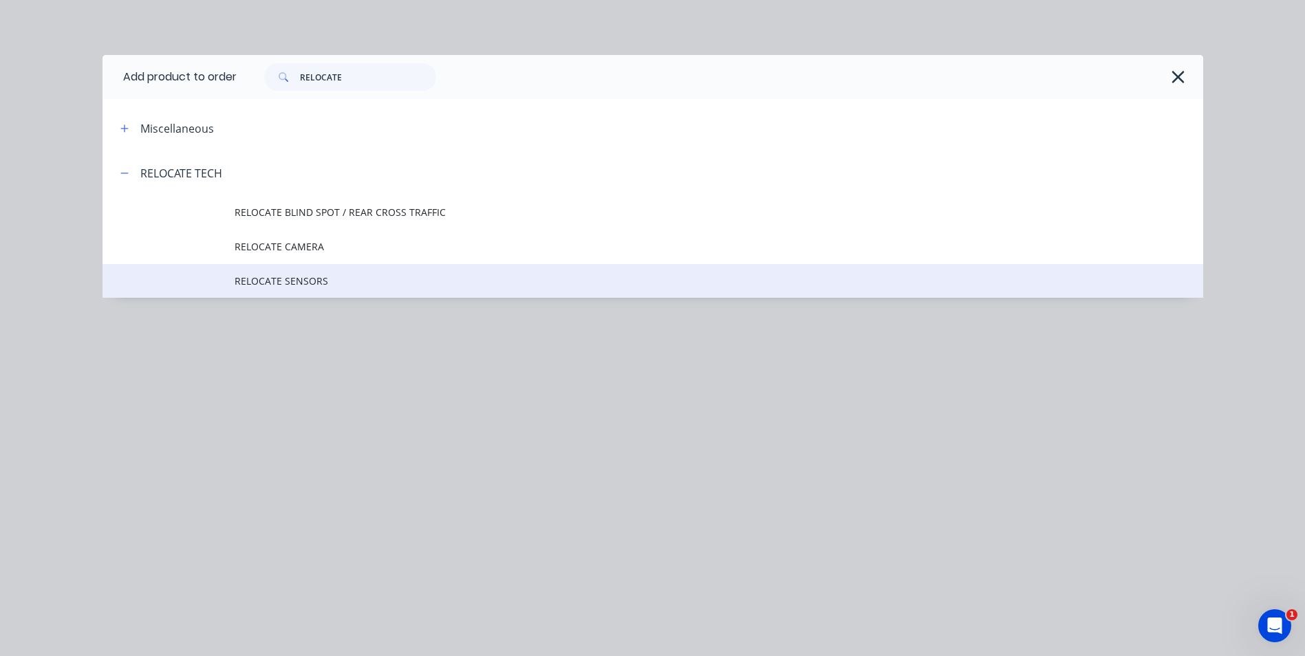
click at [327, 277] on span "RELOCATE SENSORS" at bounding box center [622, 281] width 775 height 14
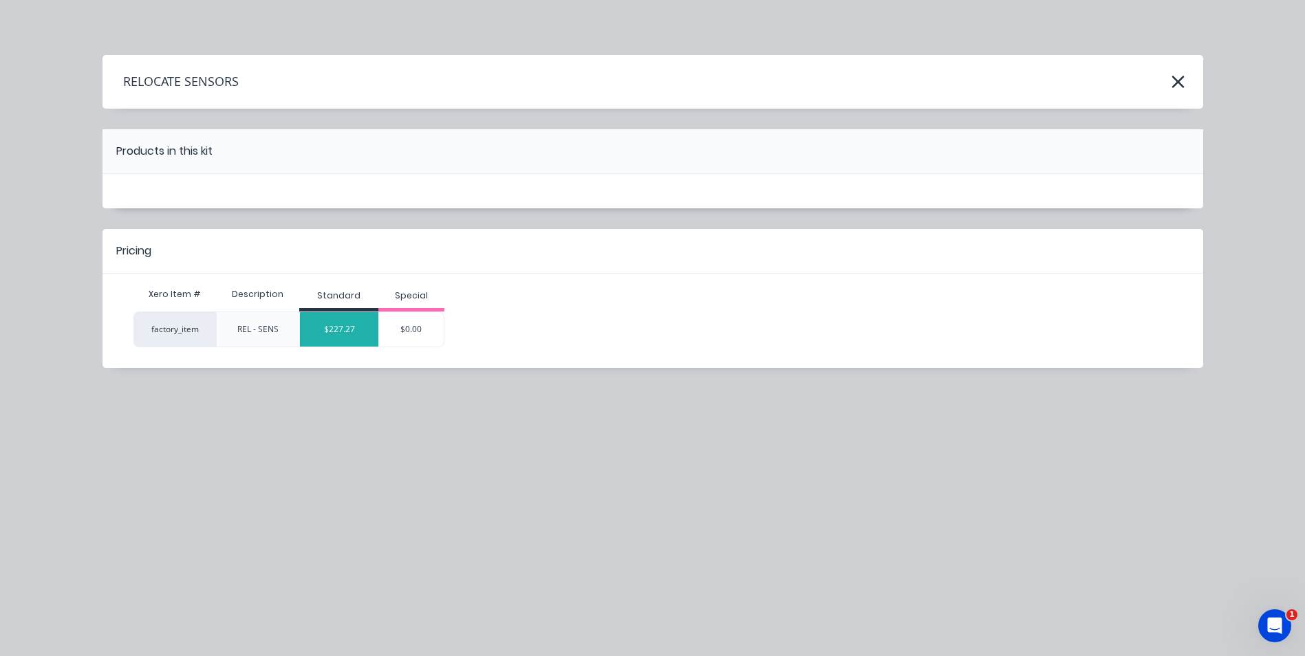
click at [318, 335] on div "$227.27" at bounding box center [339, 329] width 78 height 34
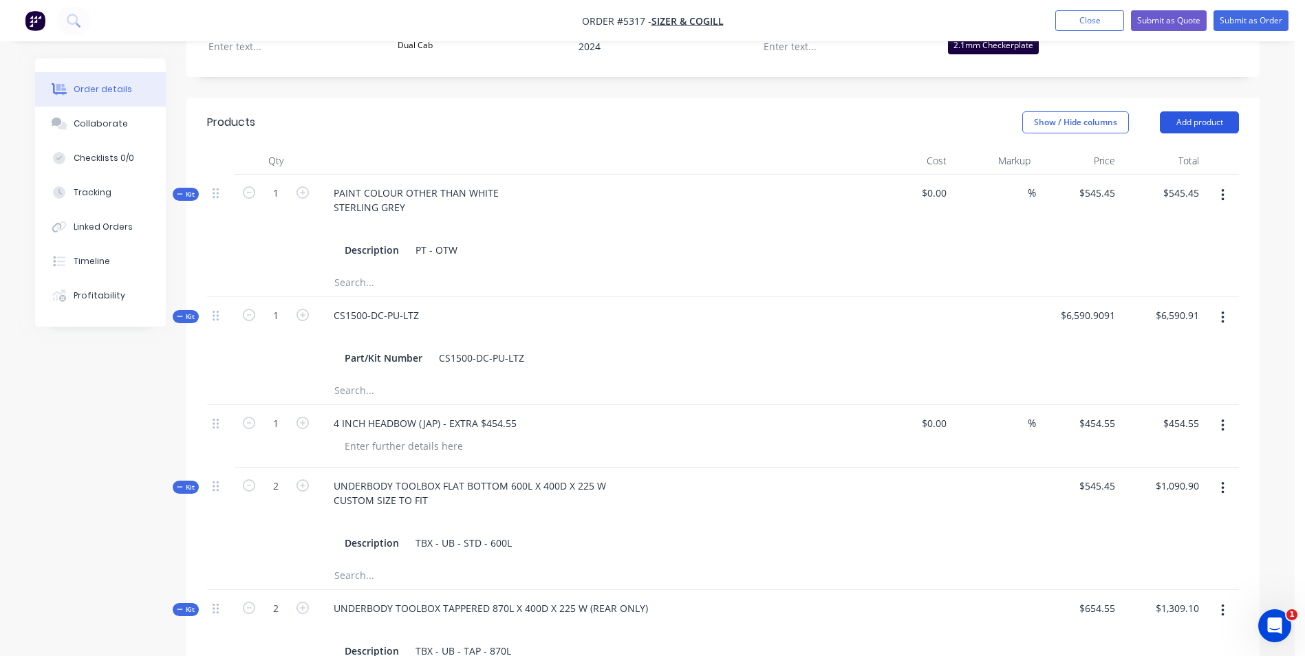
click at [1184, 111] on button "Add product" at bounding box center [1199, 122] width 79 height 22
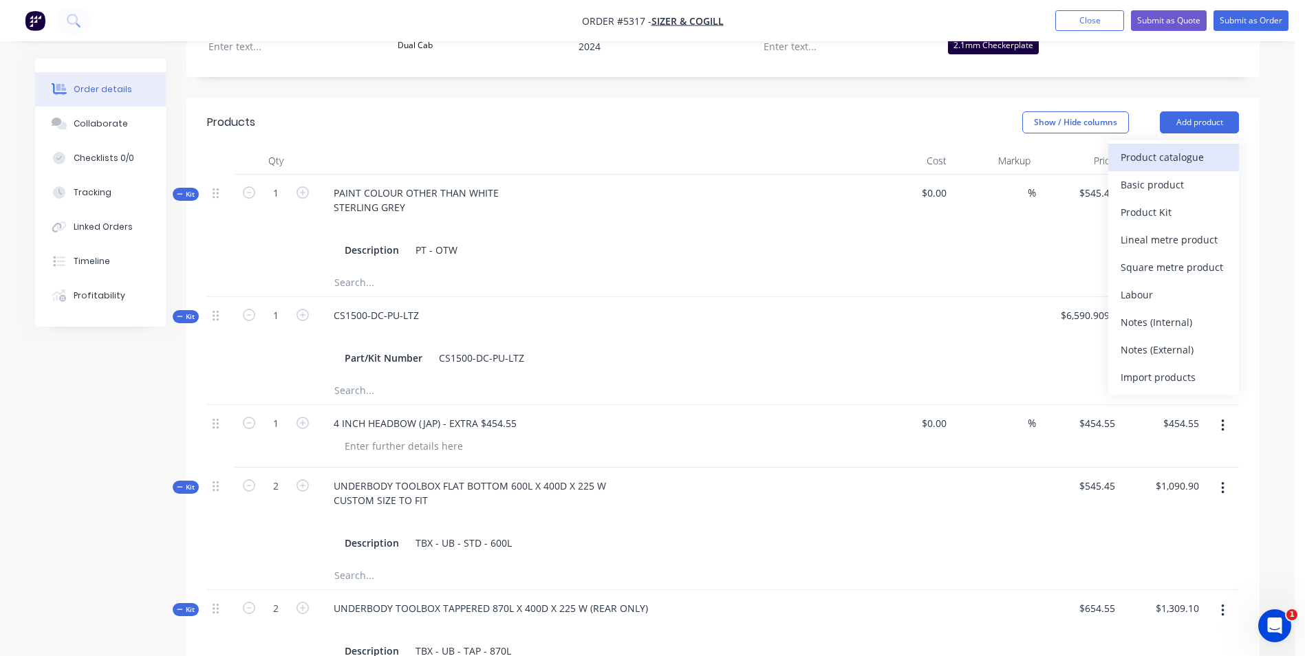
click at [1190, 147] on div "Product catalogue" at bounding box center [1174, 157] width 106 height 20
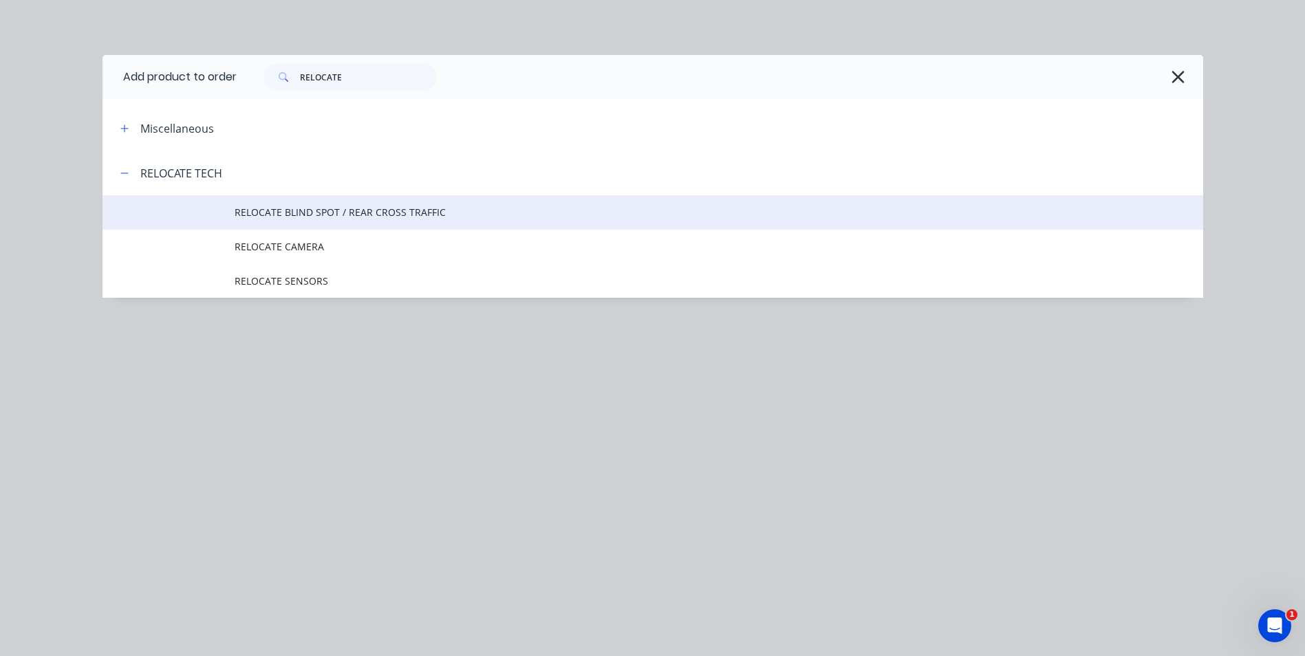
click at [360, 211] on span "RELOCATE BLIND SPOT / REAR CROSS TRAFFIC" at bounding box center [622, 212] width 775 height 14
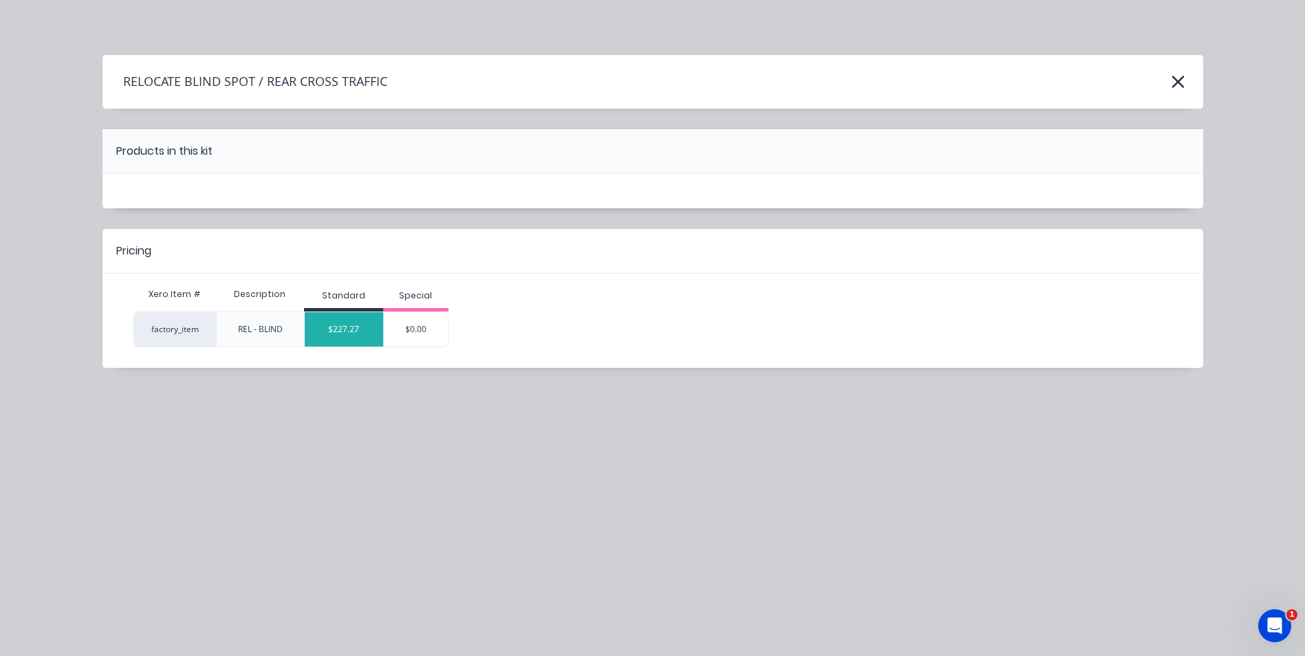
click at [358, 335] on div "$227.27" at bounding box center [344, 329] width 78 height 34
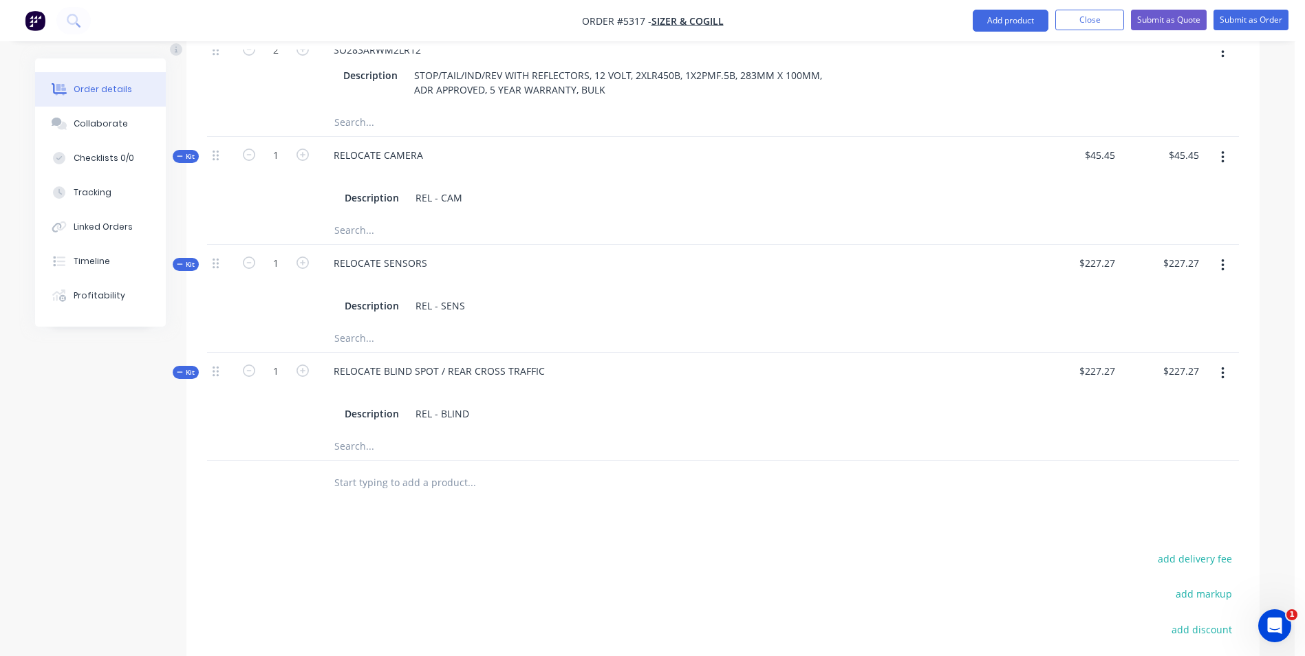
scroll to position [1445, 0]
click at [429, 252] on div "RELOCATE SENSORS" at bounding box center [381, 262] width 116 height 20
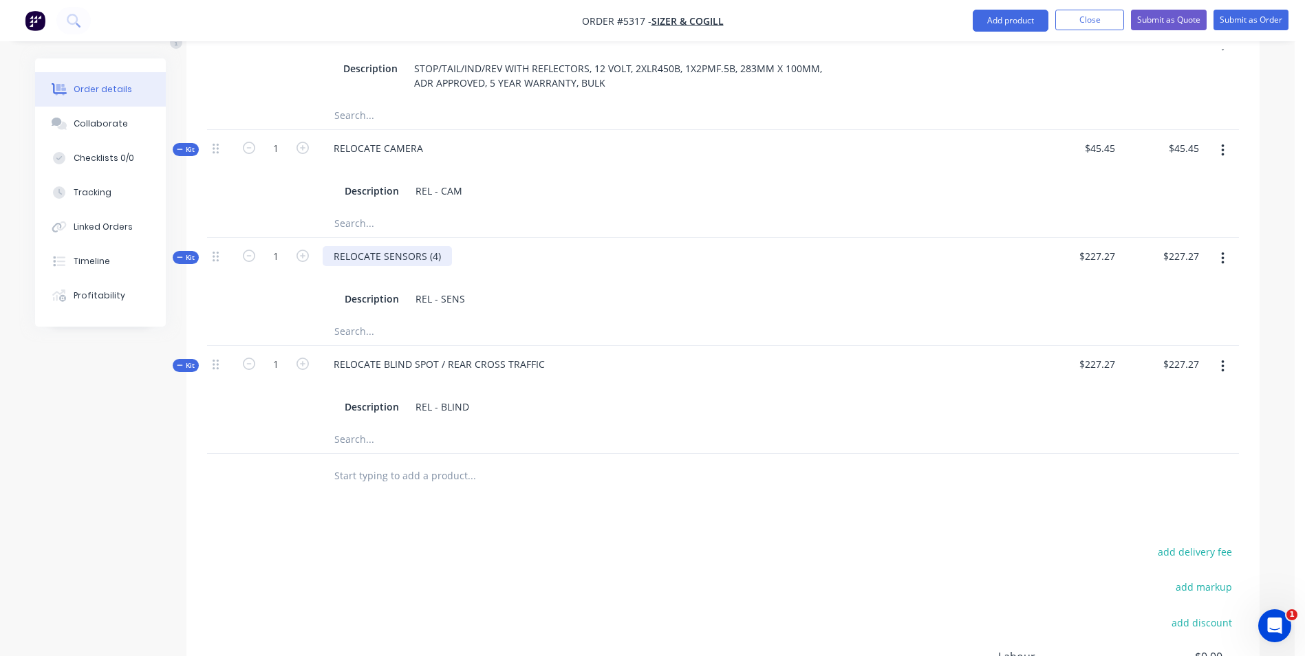
scroll to position [1514, 0]
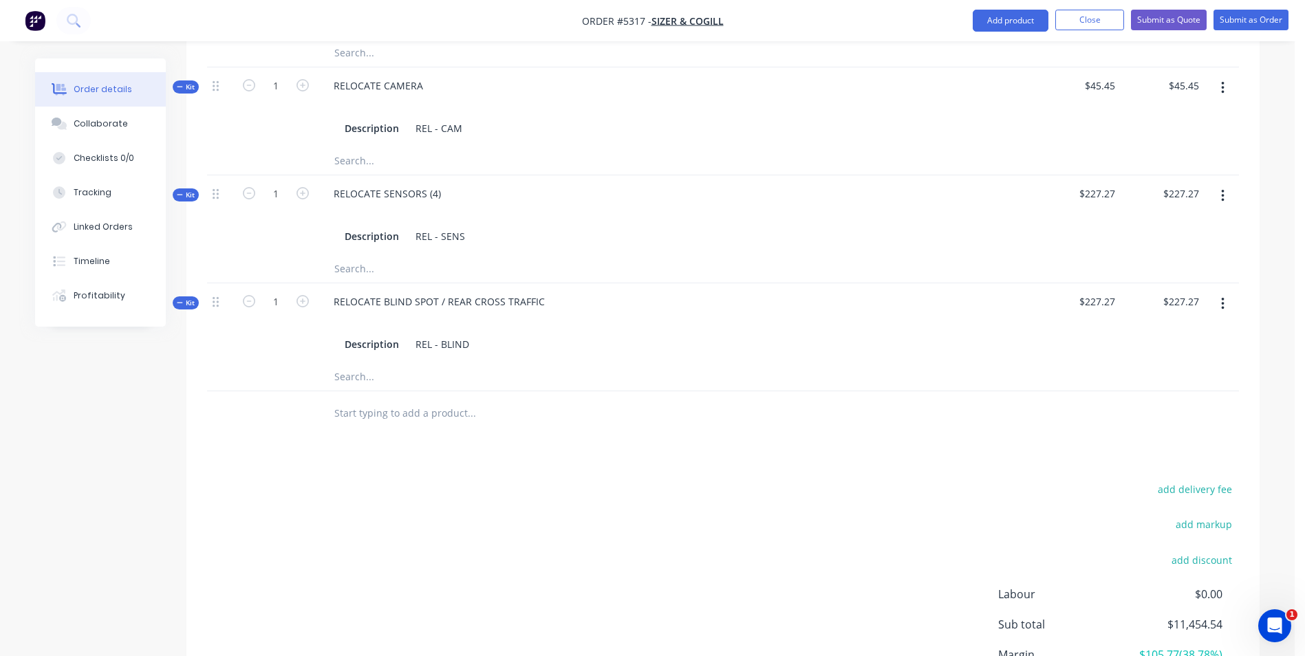
click at [447, 400] on input "text" at bounding box center [471, 414] width 275 height 28
type input "WILL NEED VEHICLE TO BUILD"
click at [504, 444] on button "Add WILL NEED VEHICLE TO BUILD to order" at bounding box center [545, 466] width 413 height 44
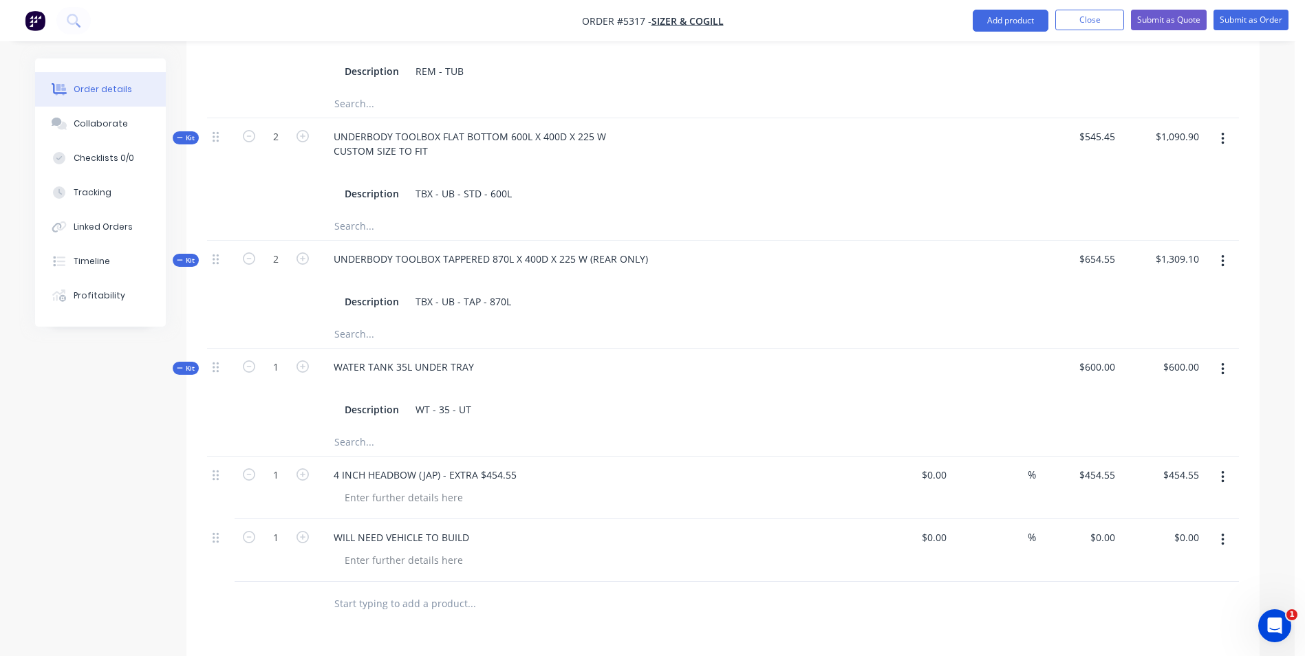
scroll to position [1376, 0]
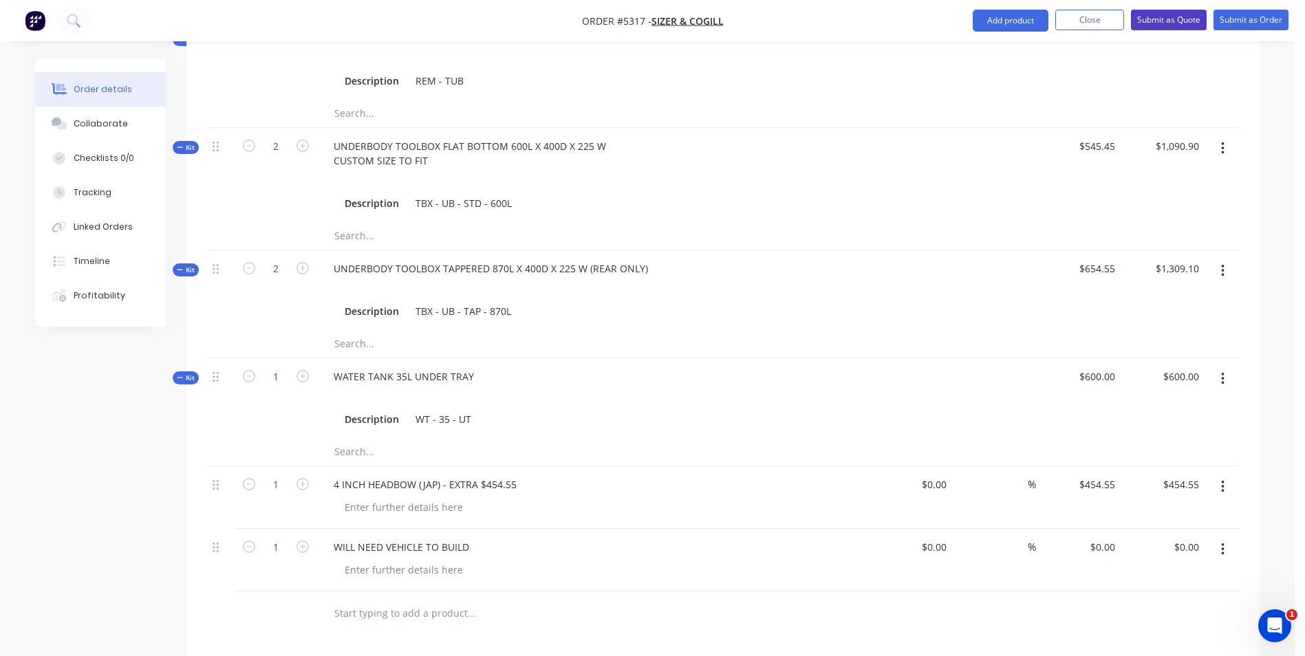
click at [1169, 20] on button "Submit as Quote" at bounding box center [1169, 20] width 76 height 21
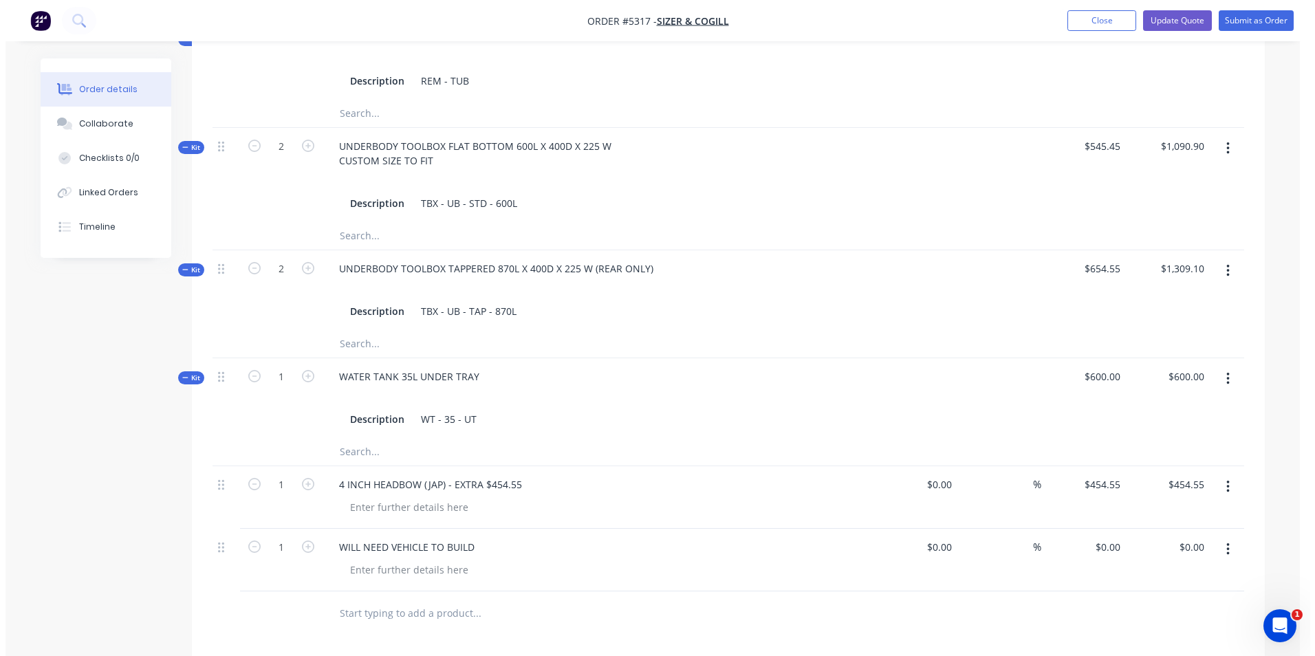
scroll to position [0, 0]
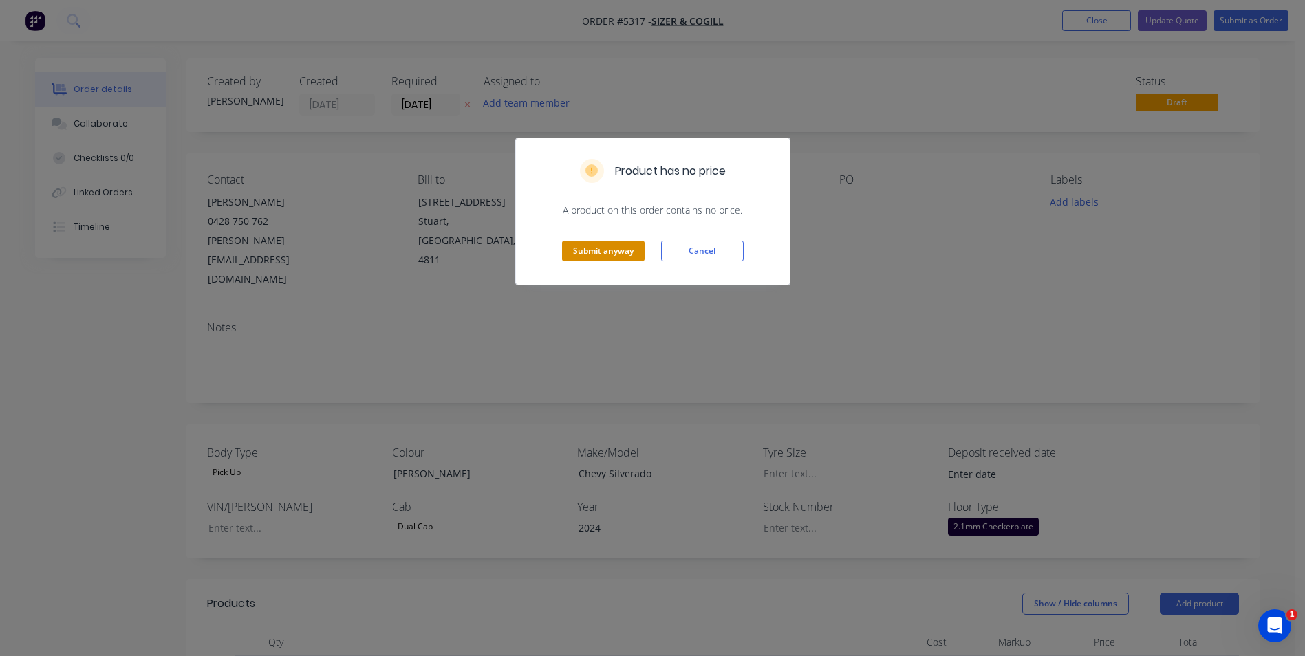
click at [627, 255] on button "Submit anyway" at bounding box center [603, 251] width 83 height 21
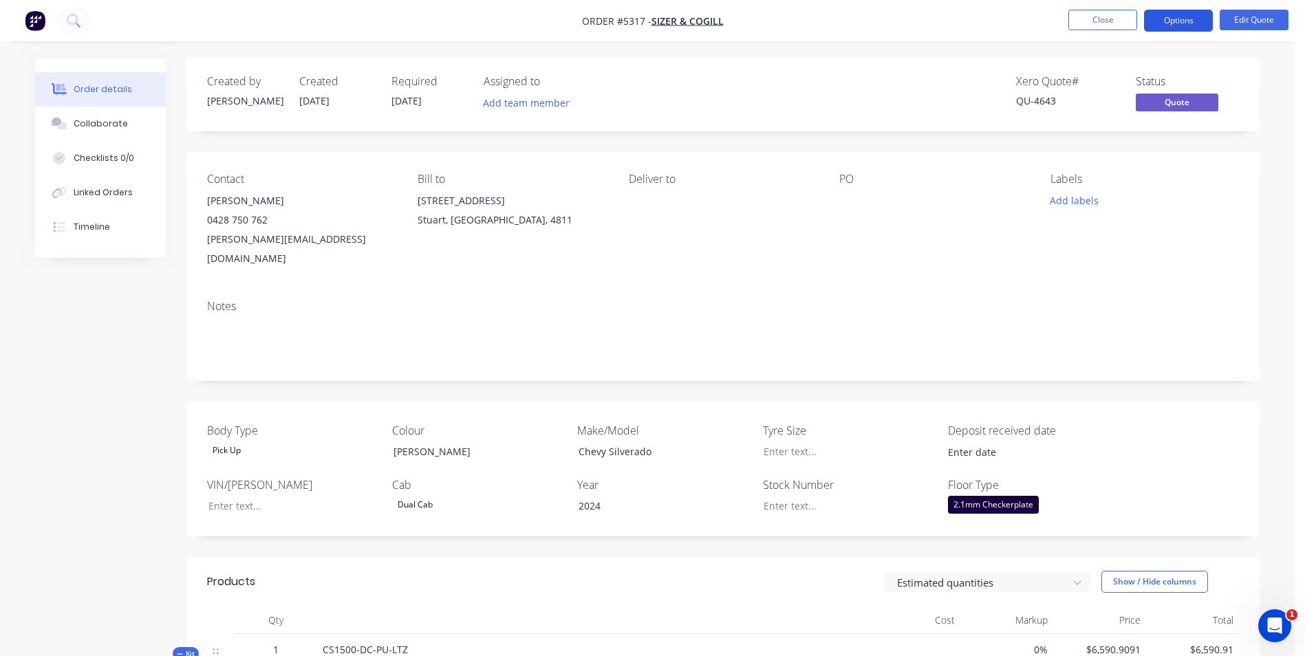
click at [1176, 20] on button "Options" at bounding box center [1178, 21] width 69 height 22
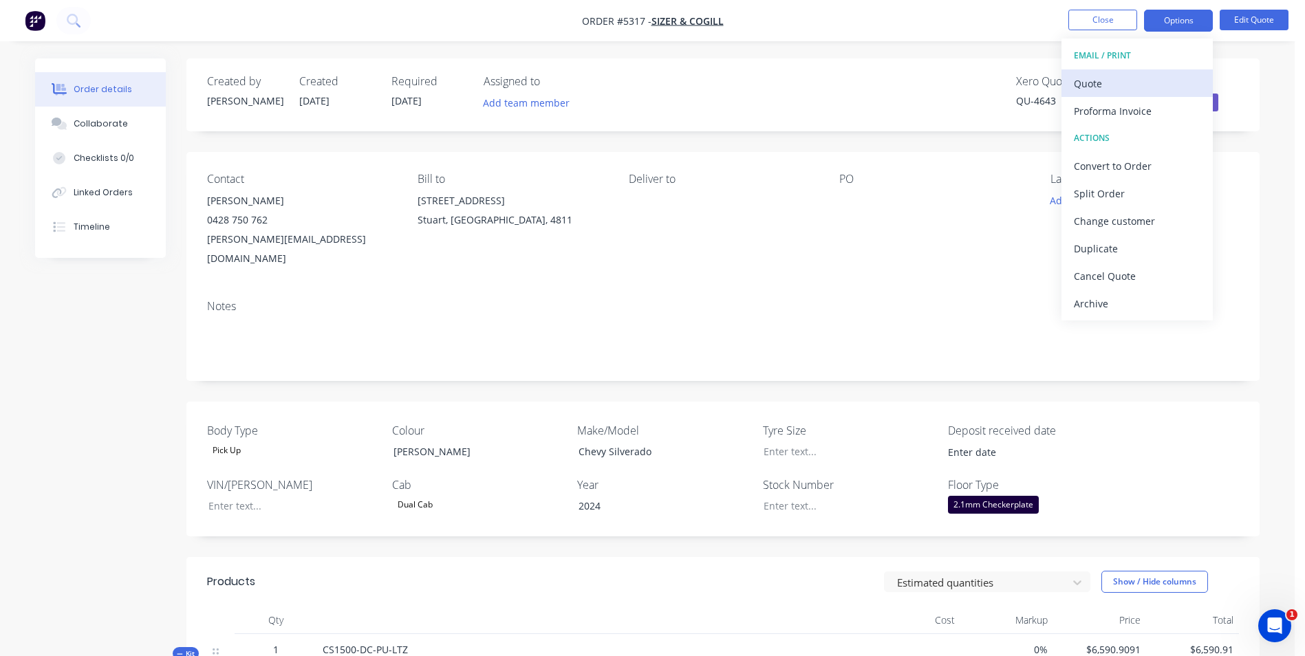
click at [1115, 82] on div "Quote" at bounding box center [1137, 84] width 127 height 20
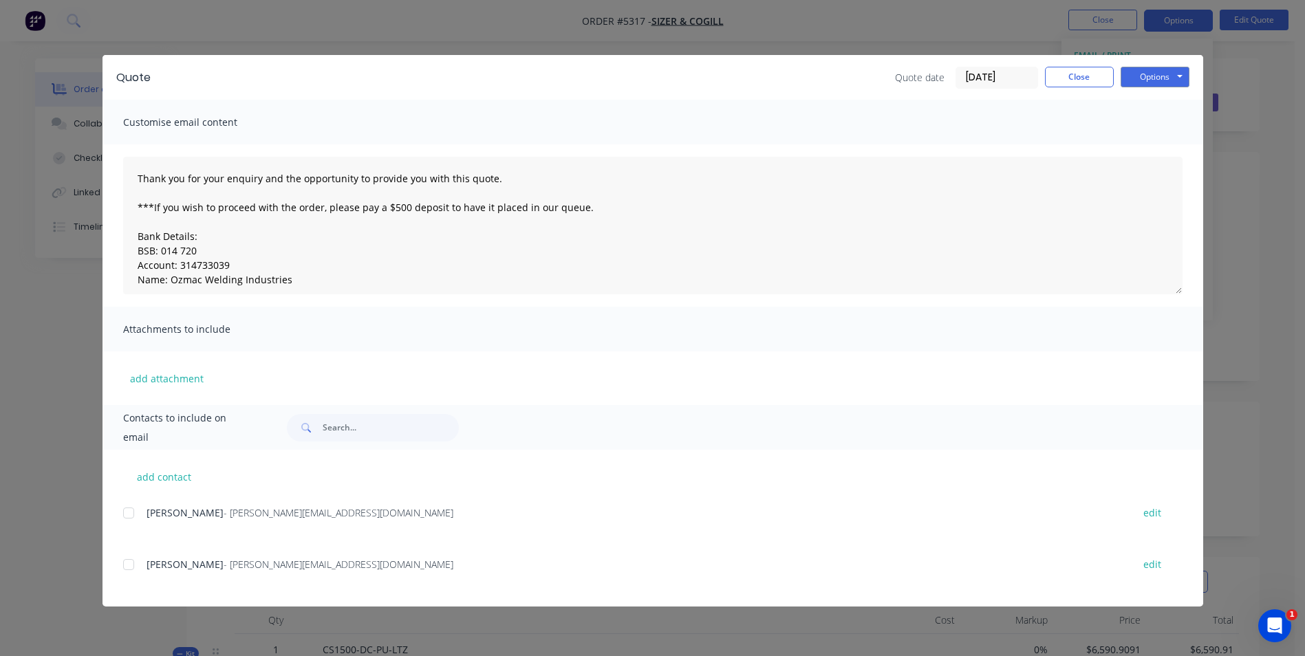
click at [127, 514] on div at bounding box center [129, 513] width 28 height 28
click at [1163, 79] on button "Options" at bounding box center [1155, 77] width 69 height 21
click at [1162, 146] on button "Email" at bounding box center [1165, 147] width 88 height 23
click at [1168, 72] on button "Options" at bounding box center [1155, 77] width 69 height 21
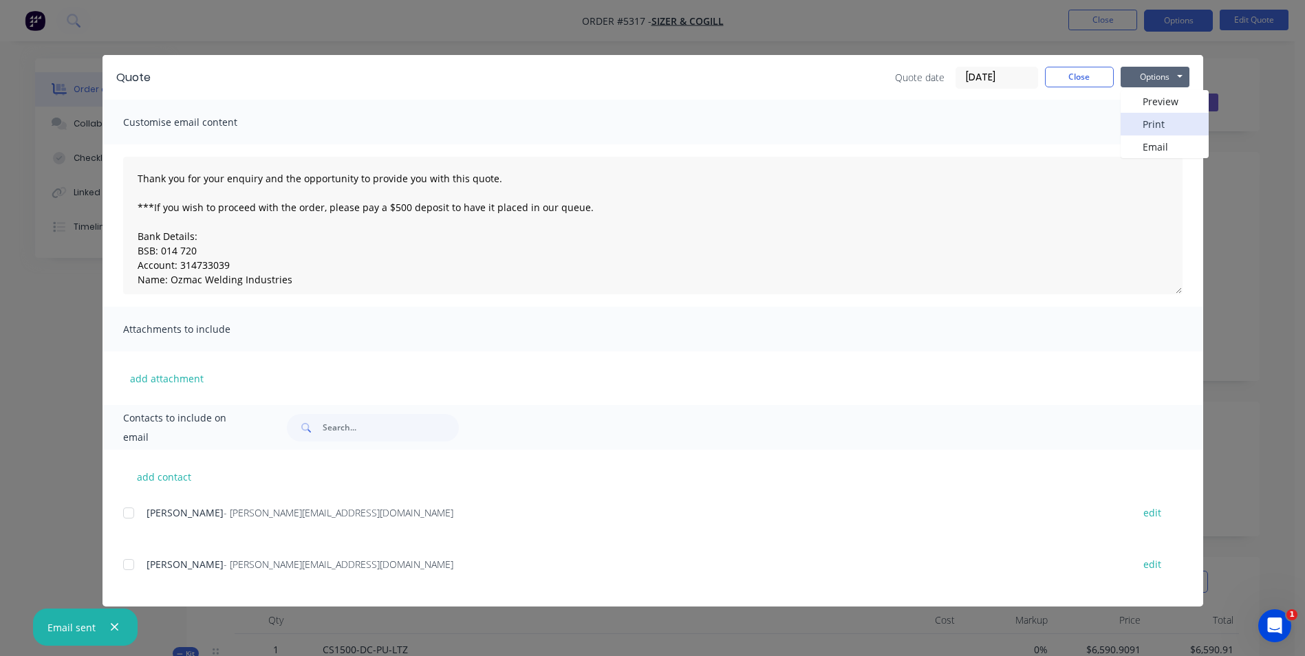
click at [1169, 130] on button "Print" at bounding box center [1165, 124] width 88 height 23
click at [1089, 87] on div "Quote date 09/10/25 Close Options Preview Print Email" at bounding box center [1042, 78] width 294 height 22
click at [1093, 77] on button "Close" at bounding box center [1079, 77] width 69 height 21
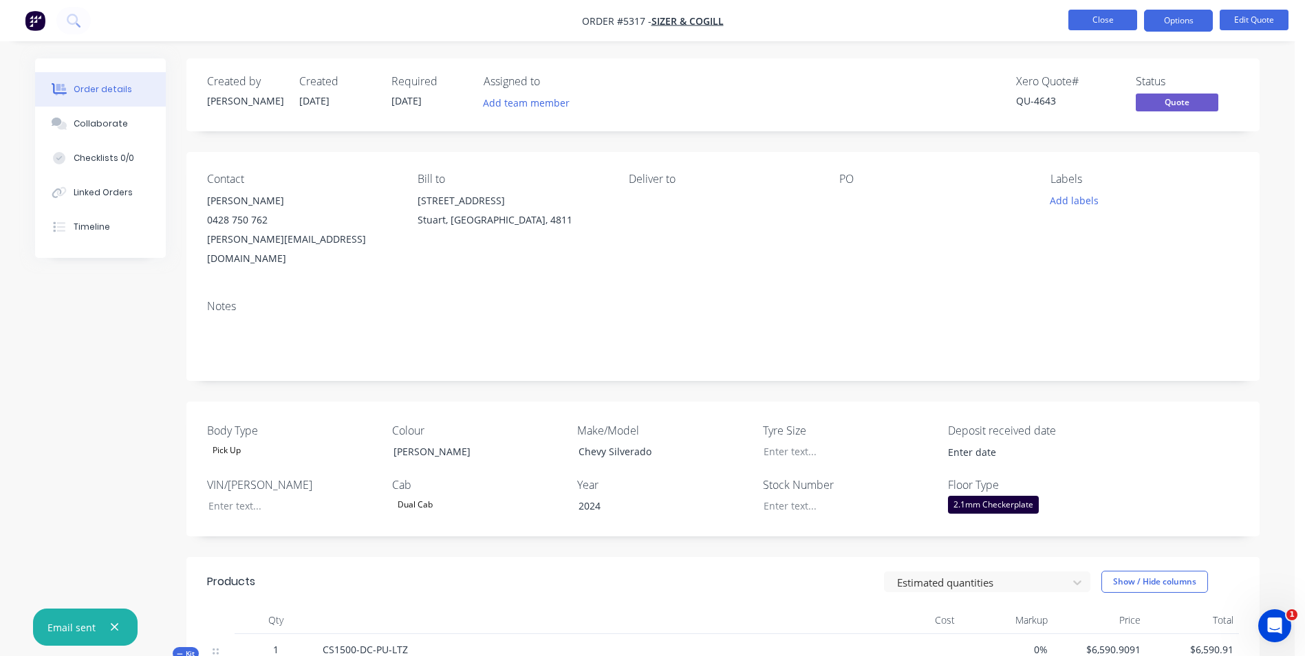
click at [1093, 18] on button "Close" at bounding box center [1102, 20] width 69 height 21
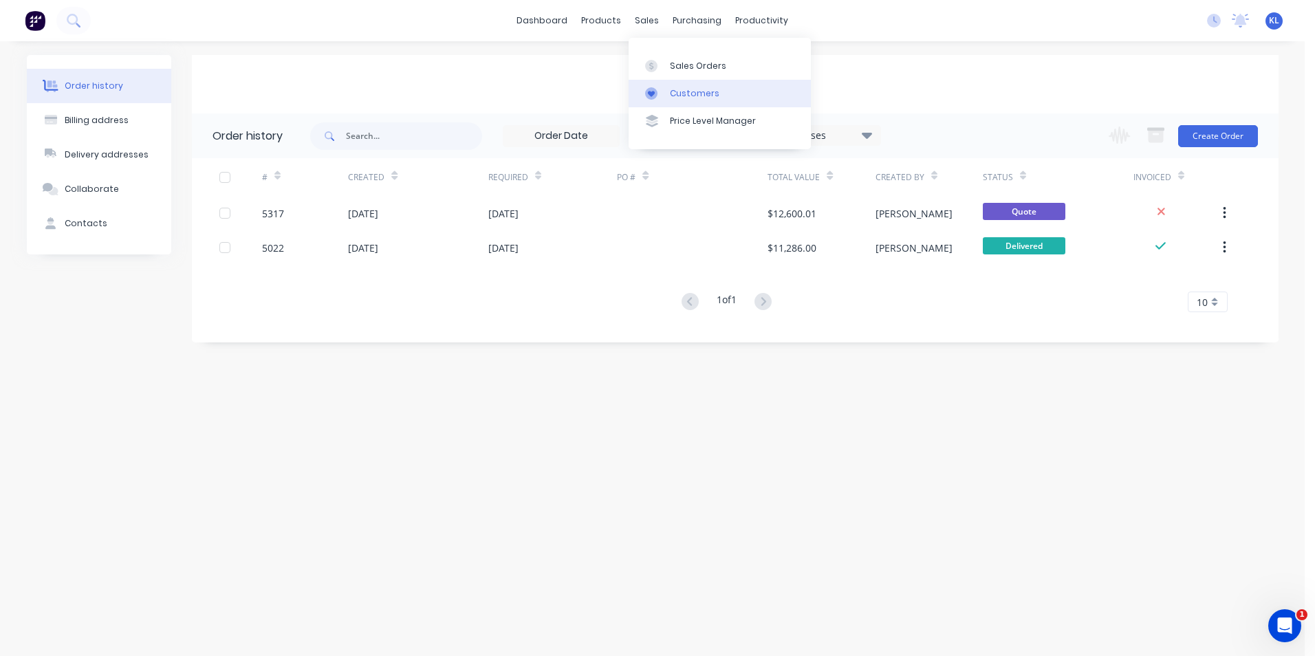
click at [717, 90] on link "Customers" at bounding box center [720, 94] width 182 height 28
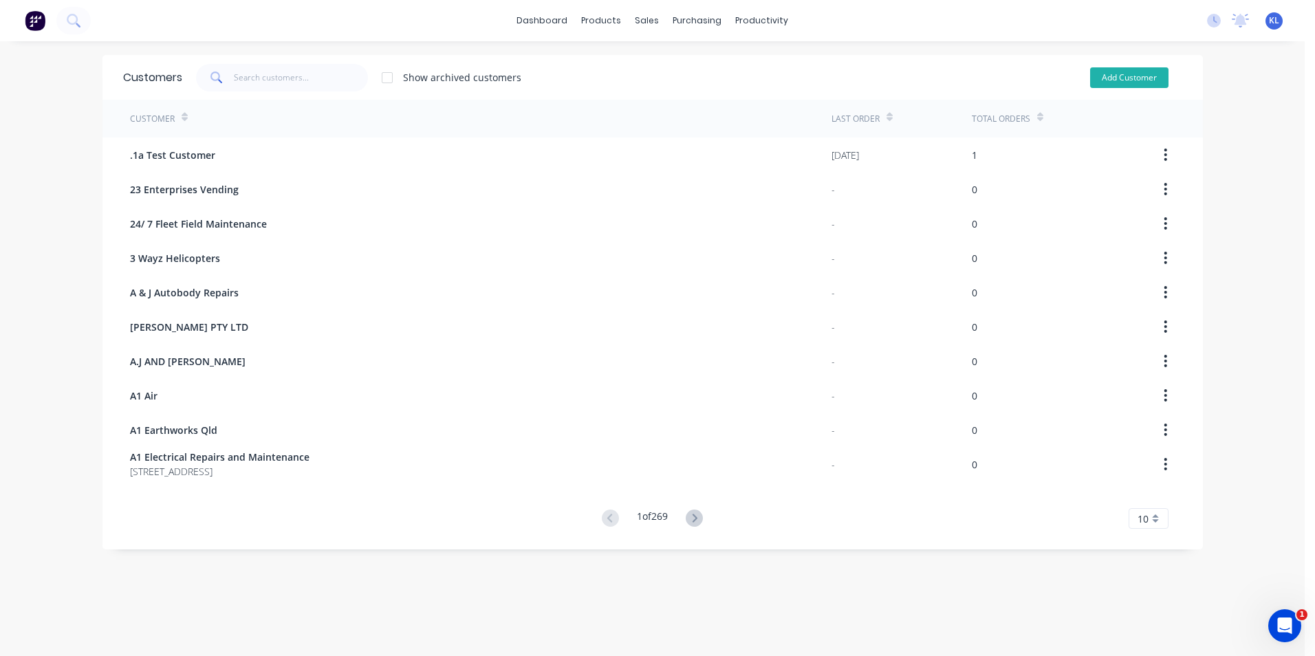
click at [1119, 77] on button "Add Customer" at bounding box center [1129, 77] width 78 height 21
select select "AU"
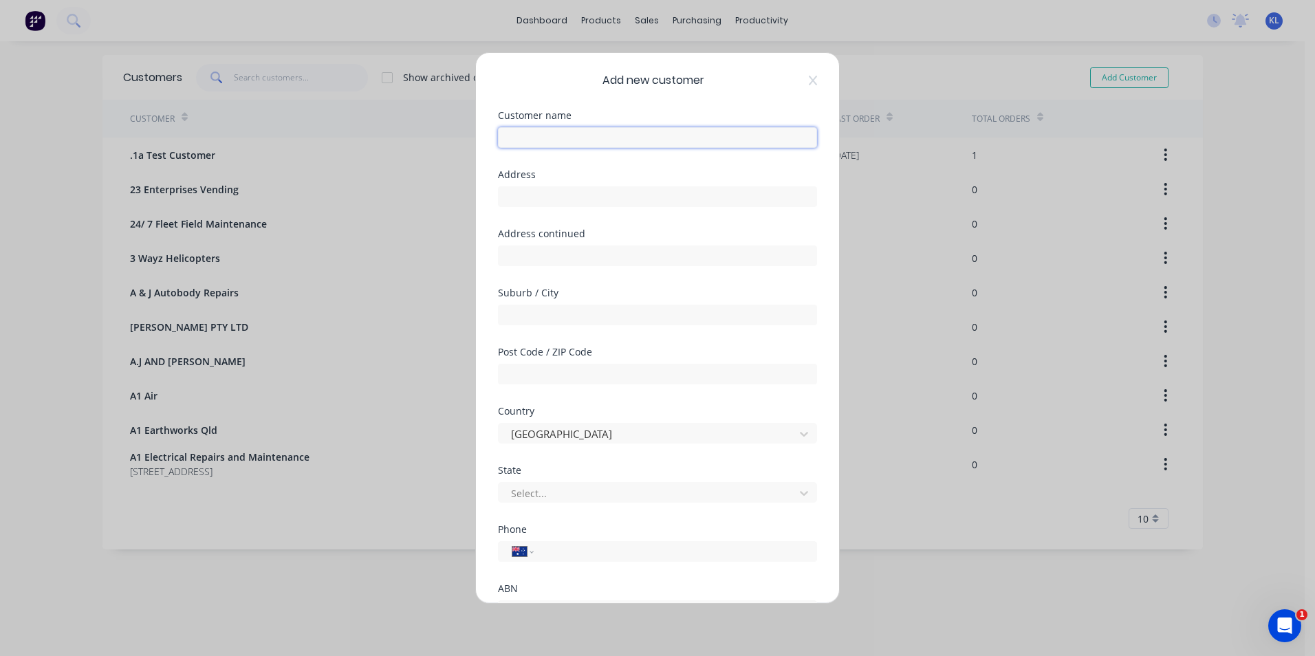
click at [609, 137] on input "text" at bounding box center [657, 137] width 319 height 21
type input "j"
type input "Jack Tully"
click at [576, 552] on input "tel" at bounding box center [673, 552] width 259 height 16
click at [585, 557] on input "tel" at bounding box center [673, 552] width 259 height 16
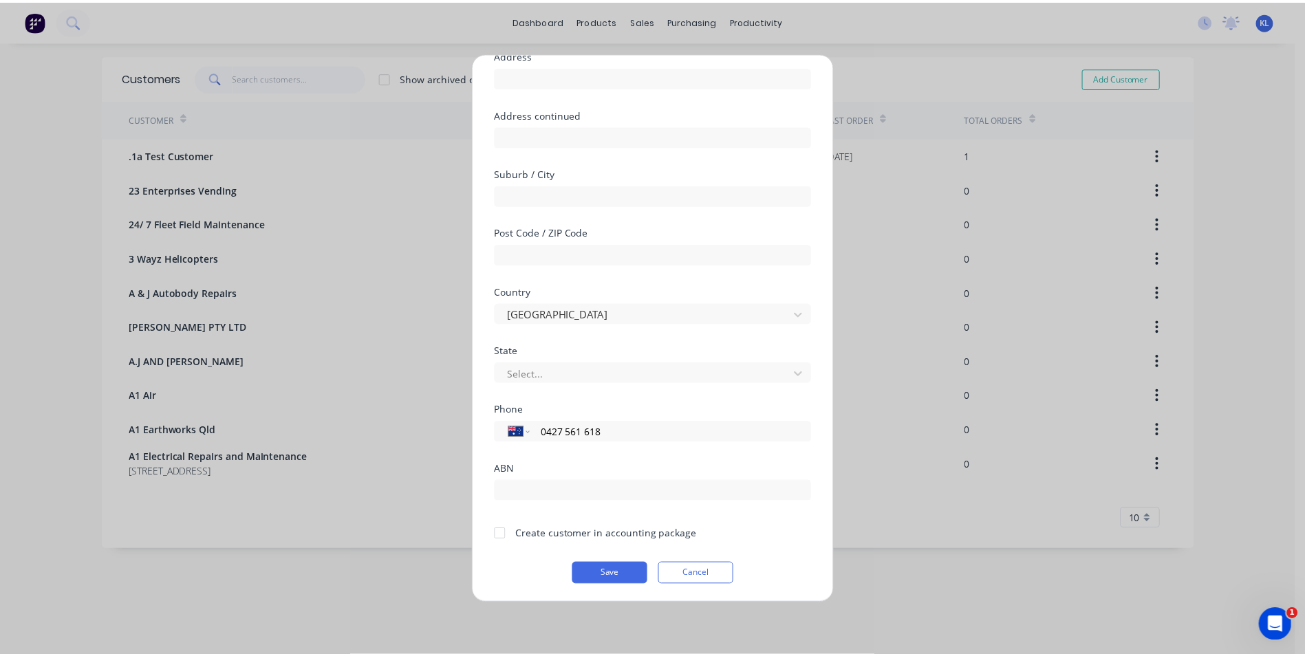
scroll to position [121, 0]
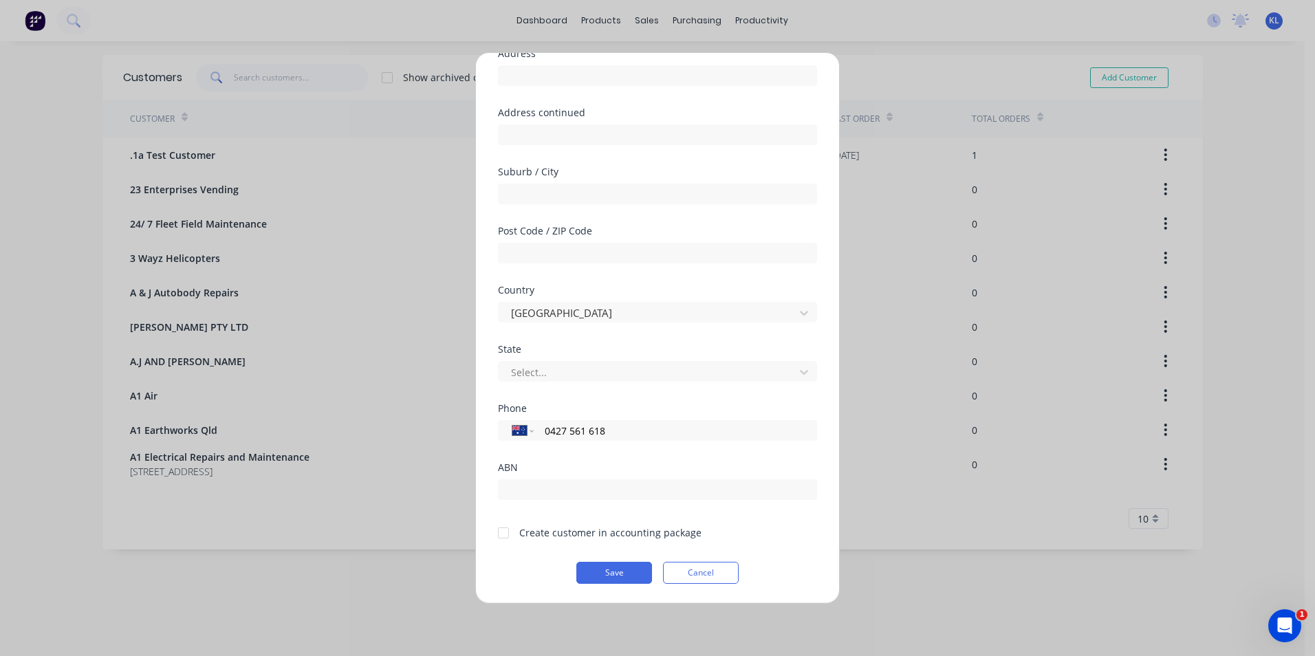
type input "0427 561 618"
click at [506, 537] on div at bounding box center [504, 533] width 28 height 28
click at [616, 572] on button "Save" at bounding box center [615, 573] width 76 height 22
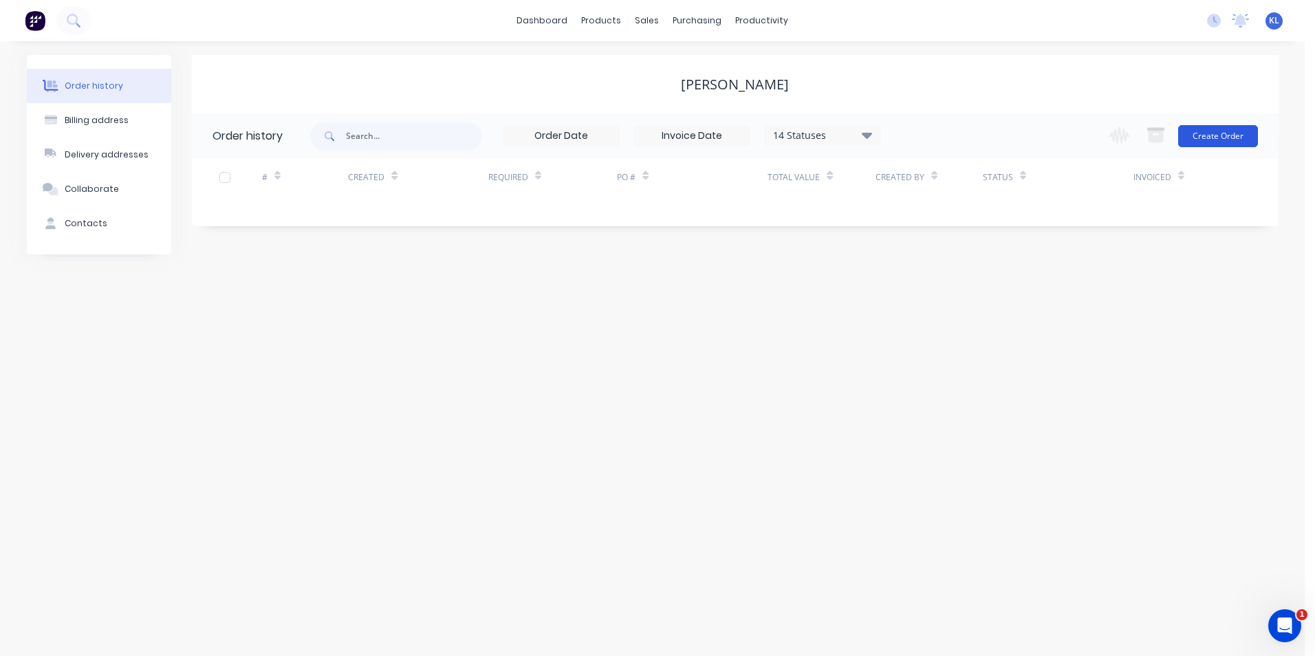
click at [1216, 137] on button "Create Order" at bounding box center [1219, 136] width 80 height 22
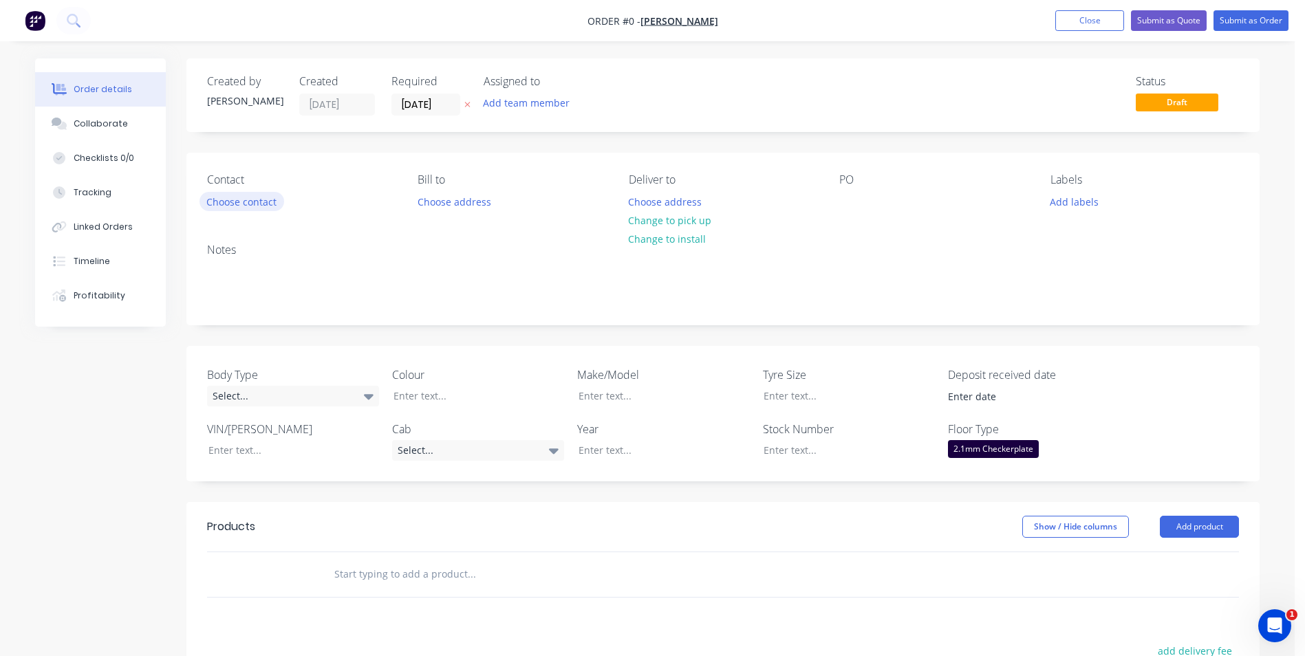
click at [276, 202] on button "Choose contact" at bounding box center [242, 201] width 85 height 19
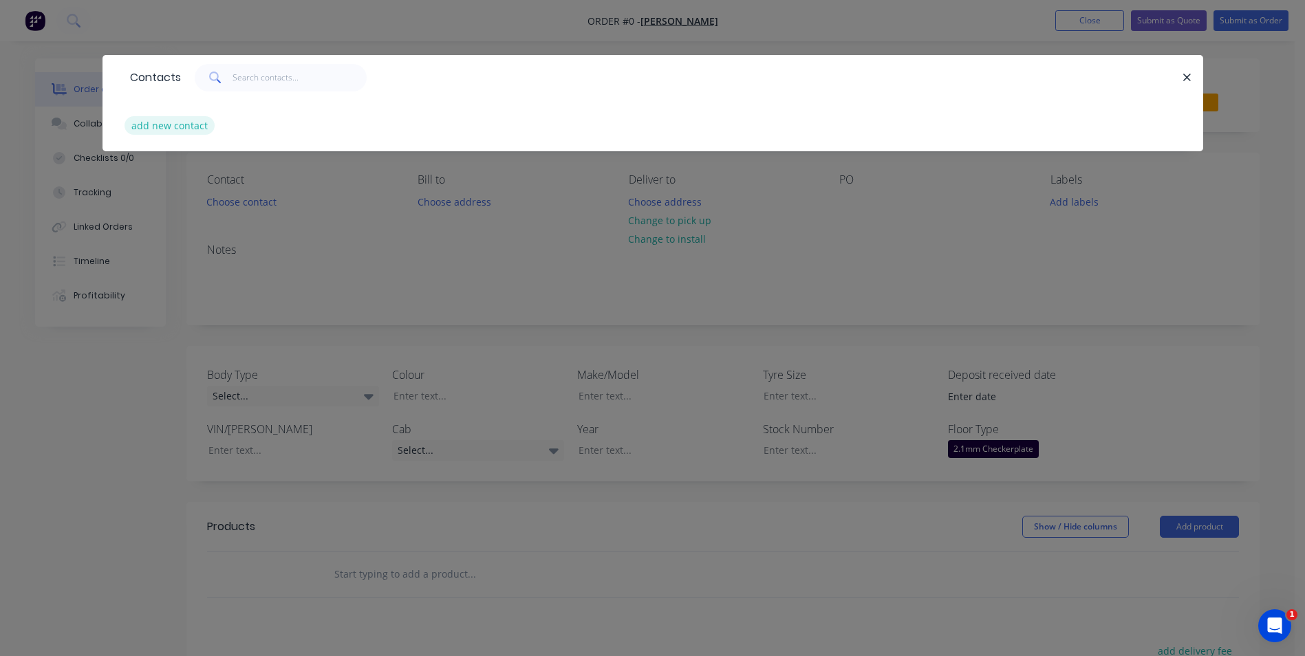
click at [175, 129] on button "add new contact" at bounding box center [170, 125] width 91 height 19
select select "AU"
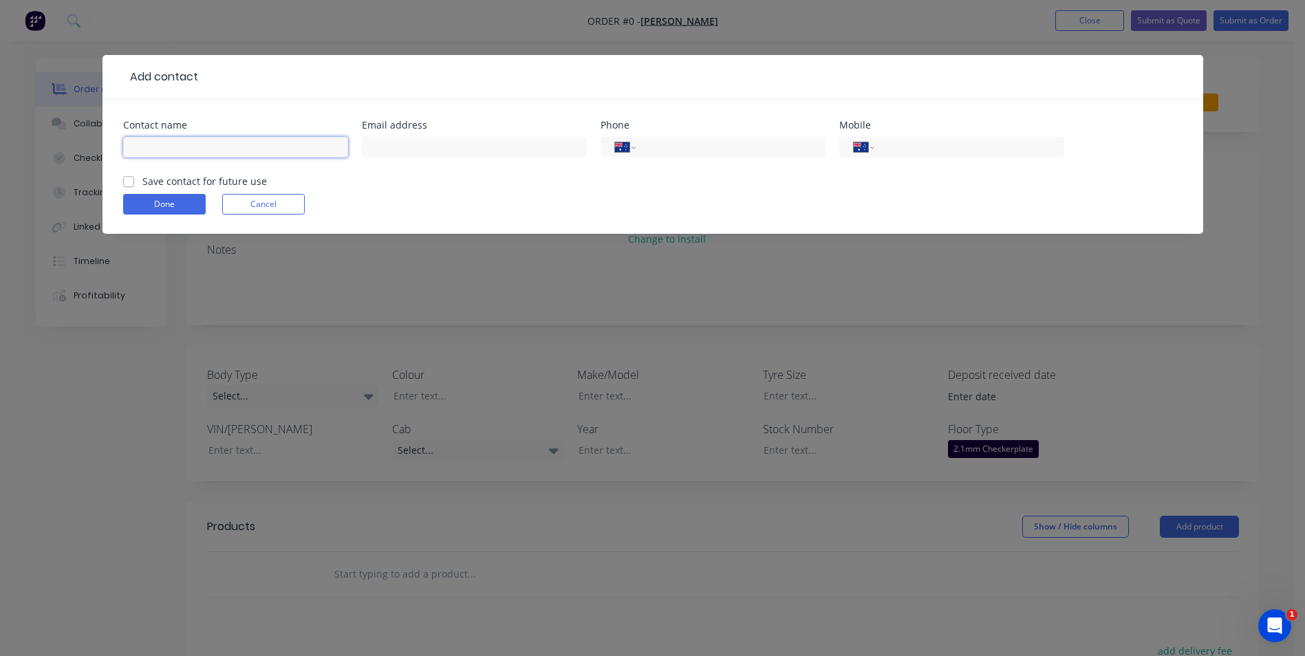
click at [222, 156] on input "text" at bounding box center [235, 147] width 225 height 21
type input "Jack Tully"
click at [142, 185] on label "Save contact for future use" at bounding box center [204, 181] width 125 height 14
click at [131, 185] on input "Save contact for future use" at bounding box center [128, 180] width 11 height 13
checkbox input "true"
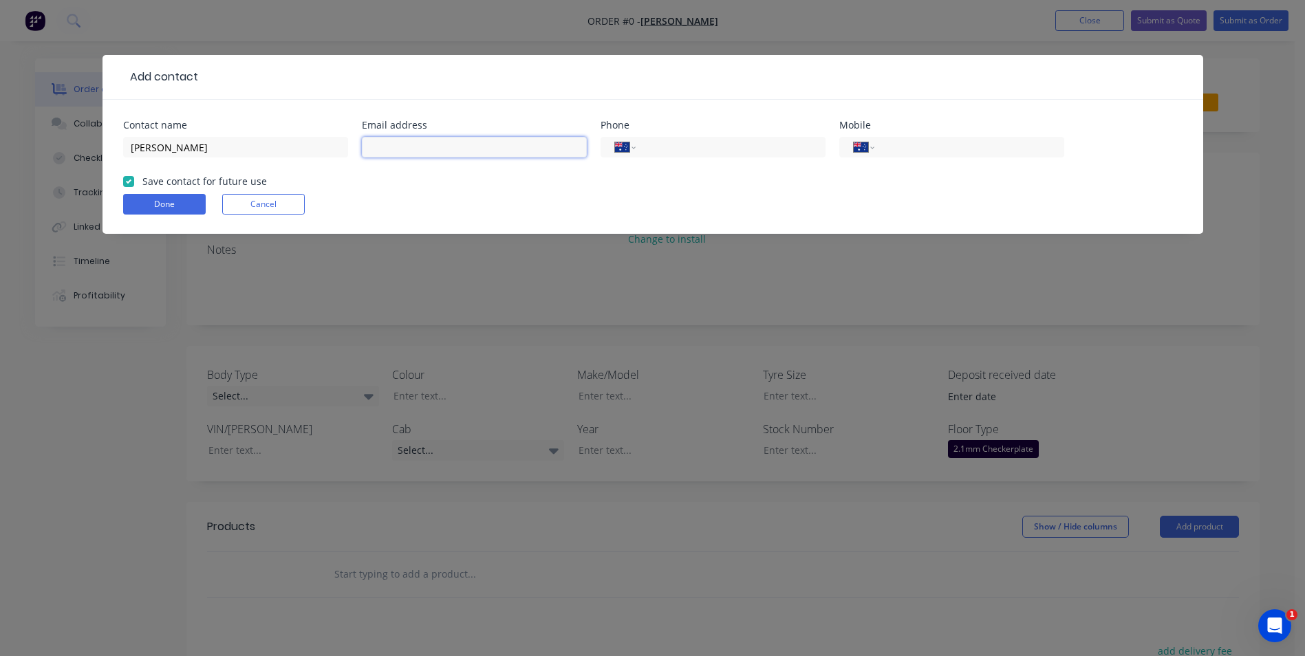
click at [415, 147] on input "text" at bounding box center [474, 147] width 225 height 21
type input "kiheejack@icloud.com"
click at [959, 146] on input "tel" at bounding box center [966, 148] width 165 height 16
type input "0427 561 618"
click at [164, 202] on button "Done" at bounding box center [164, 204] width 83 height 21
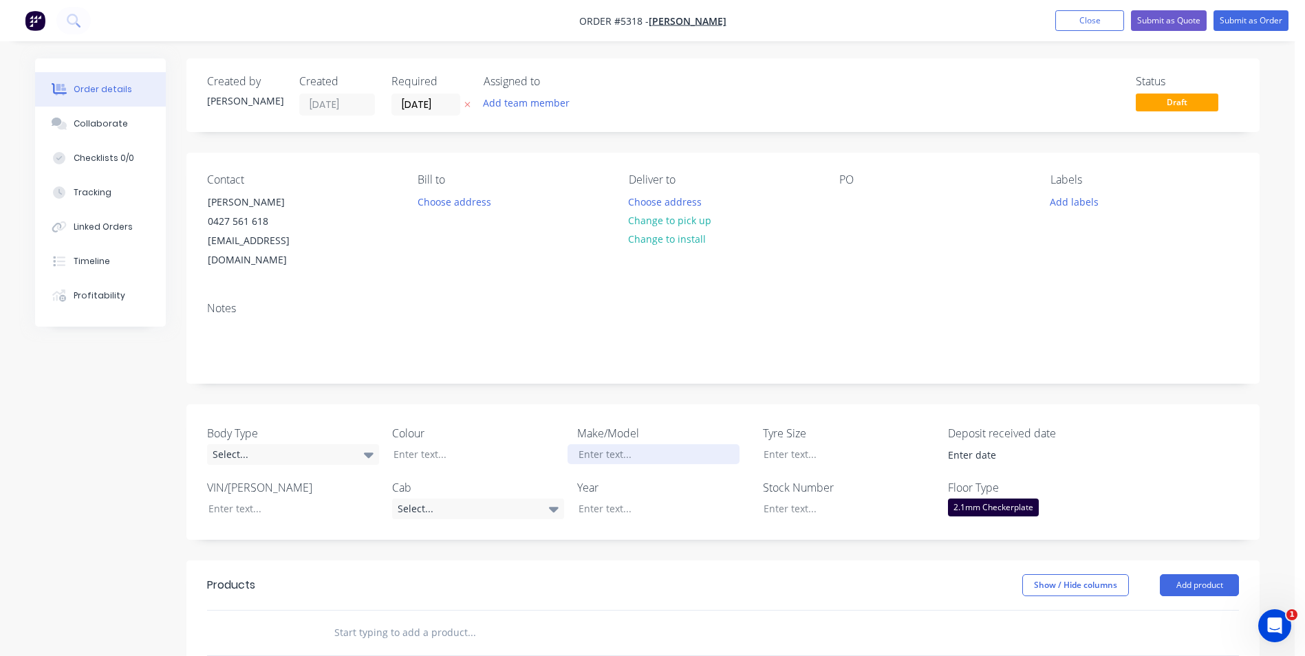
click at [635, 444] on div at bounding box center [654, 454] width 172 height 20
click at [488, 499] on div "Select..." at bounding box center [478, 509] width 172 height 21
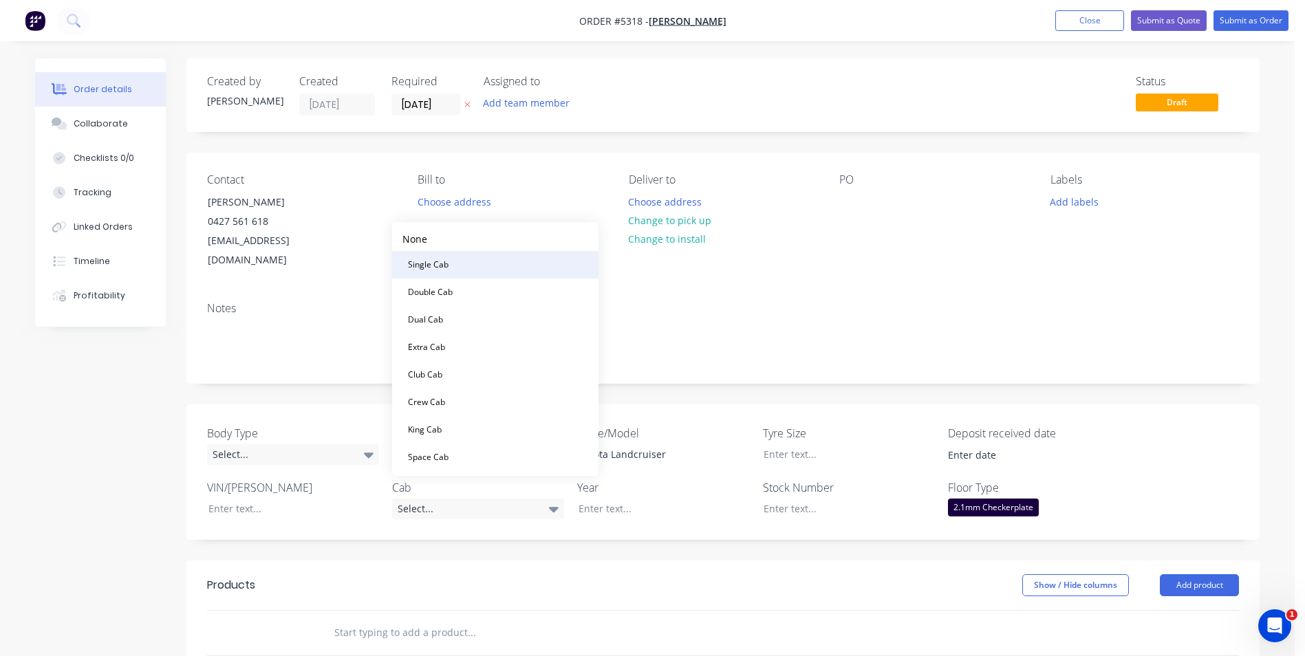
click at [467, 275] on button "Single Cab" at bounding box center [495, 265] width 206 height 28
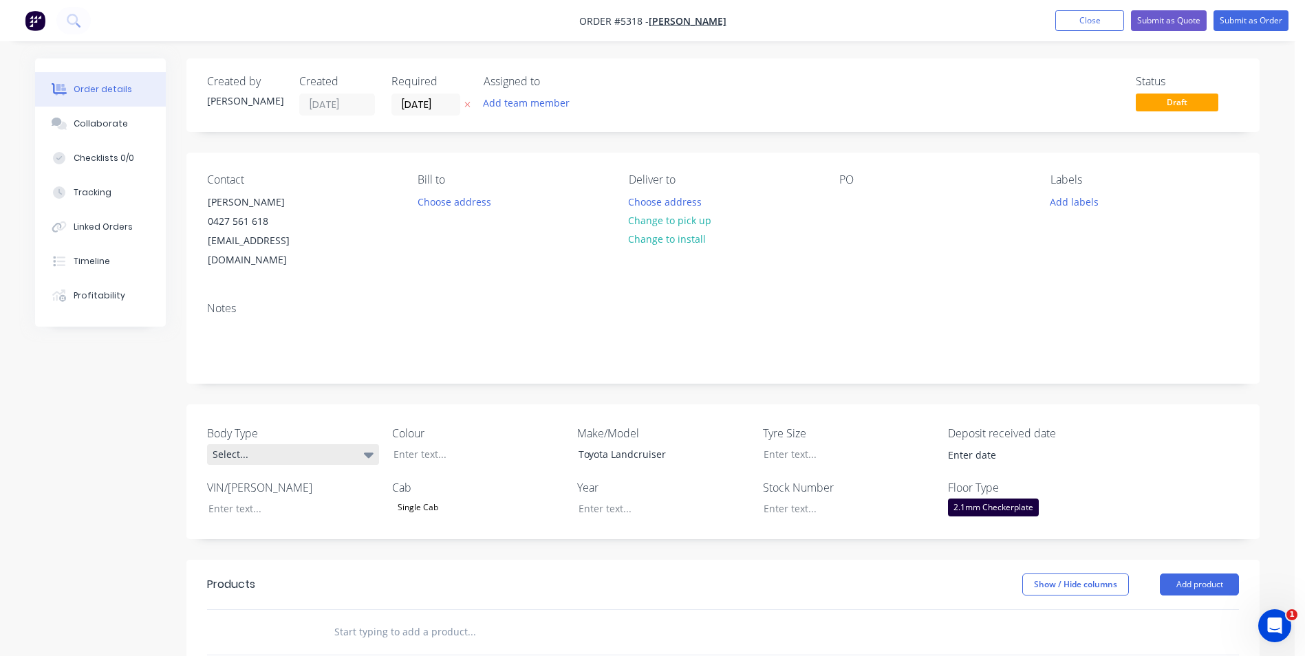
click at [327, 444] on div "Select..." at bounding box center [293, 454] width 172 height 21
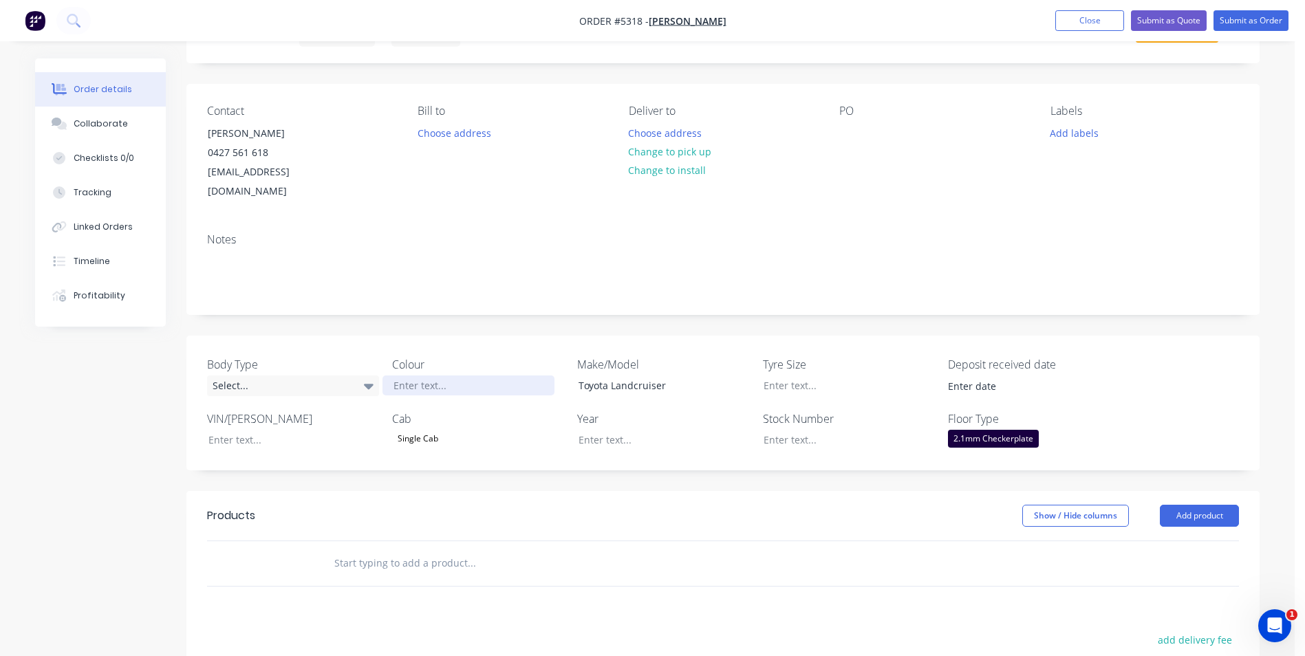
click at [422, 376] on div at bounding box center [469, 386] width 172 height 20
click at [1201, 505] on button "Add product" at bounding box center [1199, 516] width 79 height 22
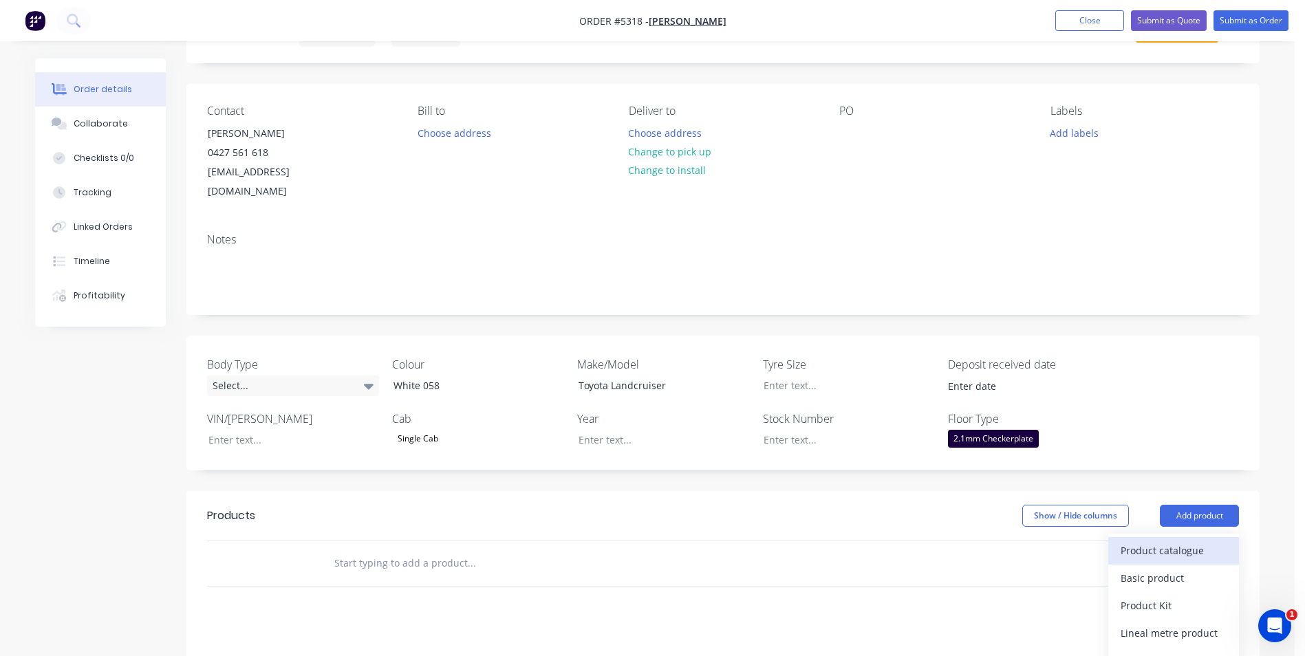
click at [1179, 541] on div "Product catalogue" at bounding box center [1174, 551] width 106 height 20
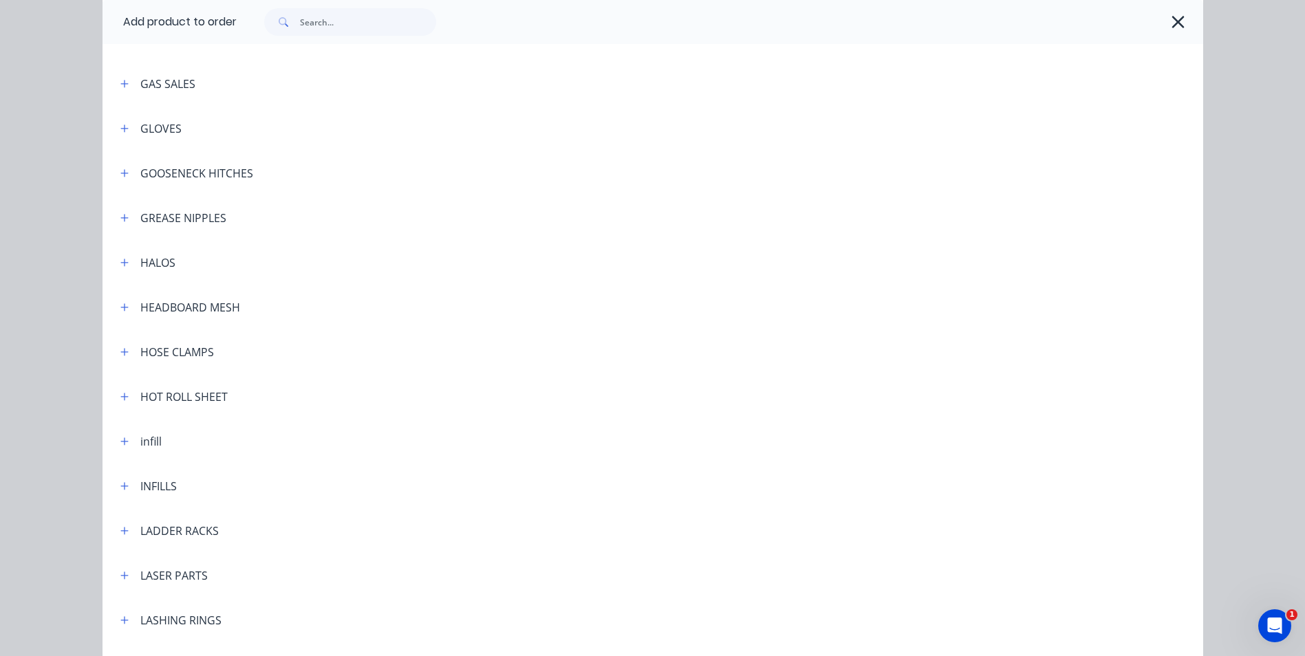
scroll to position [1720, 0]
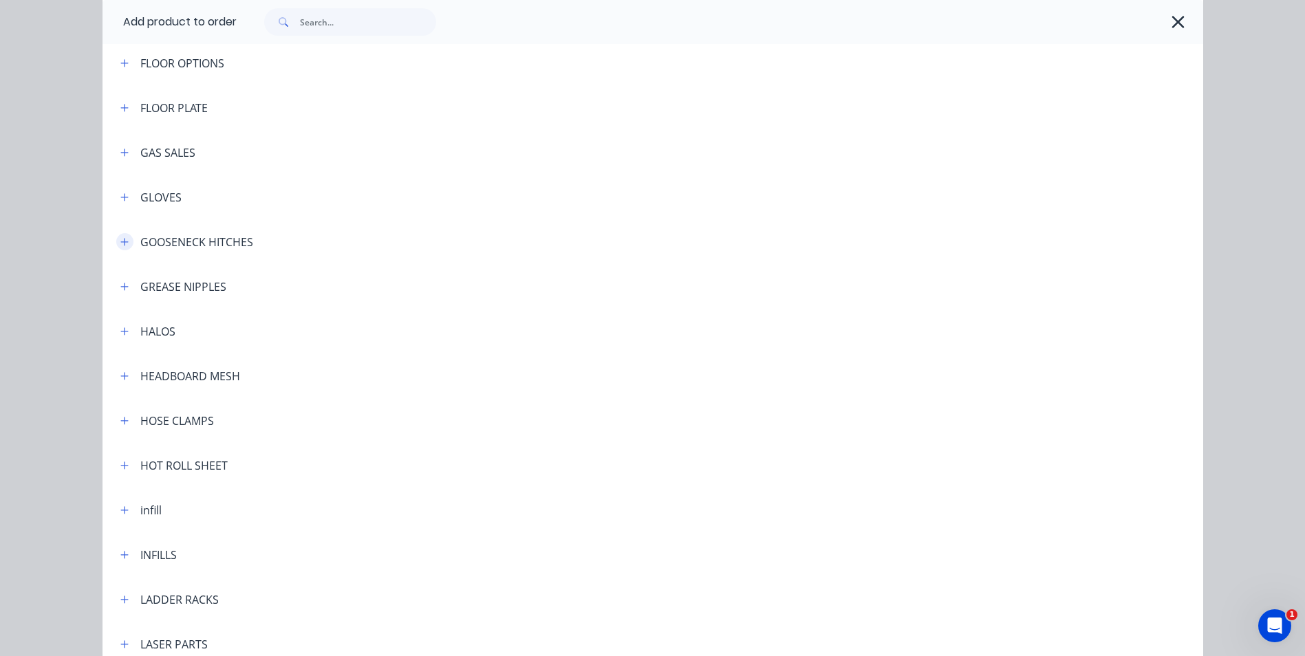
click at [123, 240] on icon "button" at bounding box center [124, 242] width 8 height 10
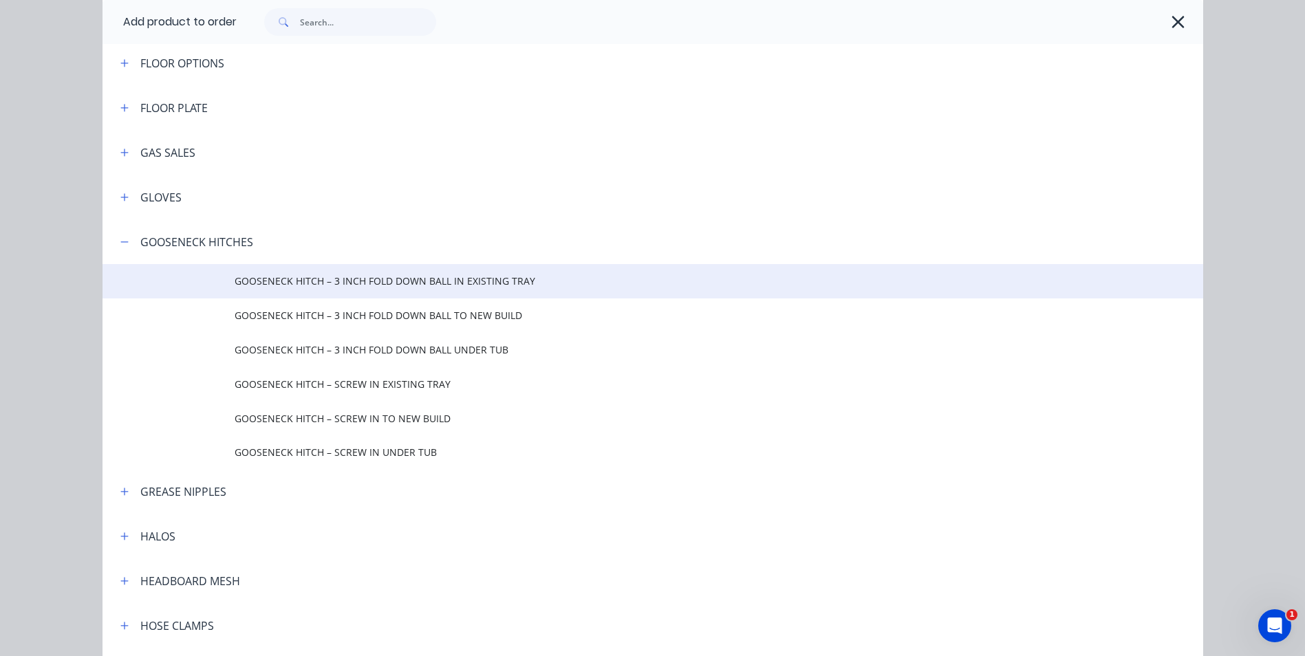
click at [416, 289] on td "GOOSENECK HITCH – 3 INCH FOLD DOWN BALL IN EXISTING TRAY" at bounding box center [719, 281] width 969 height 34
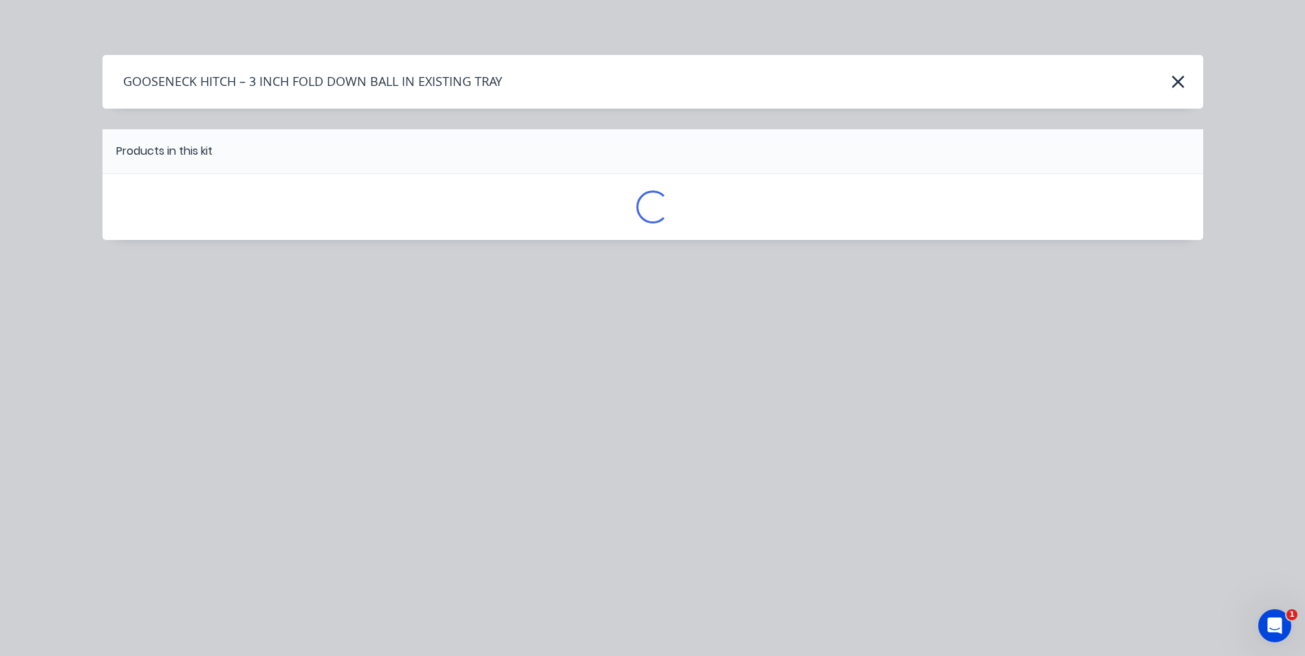
scroll to position [0, 0]
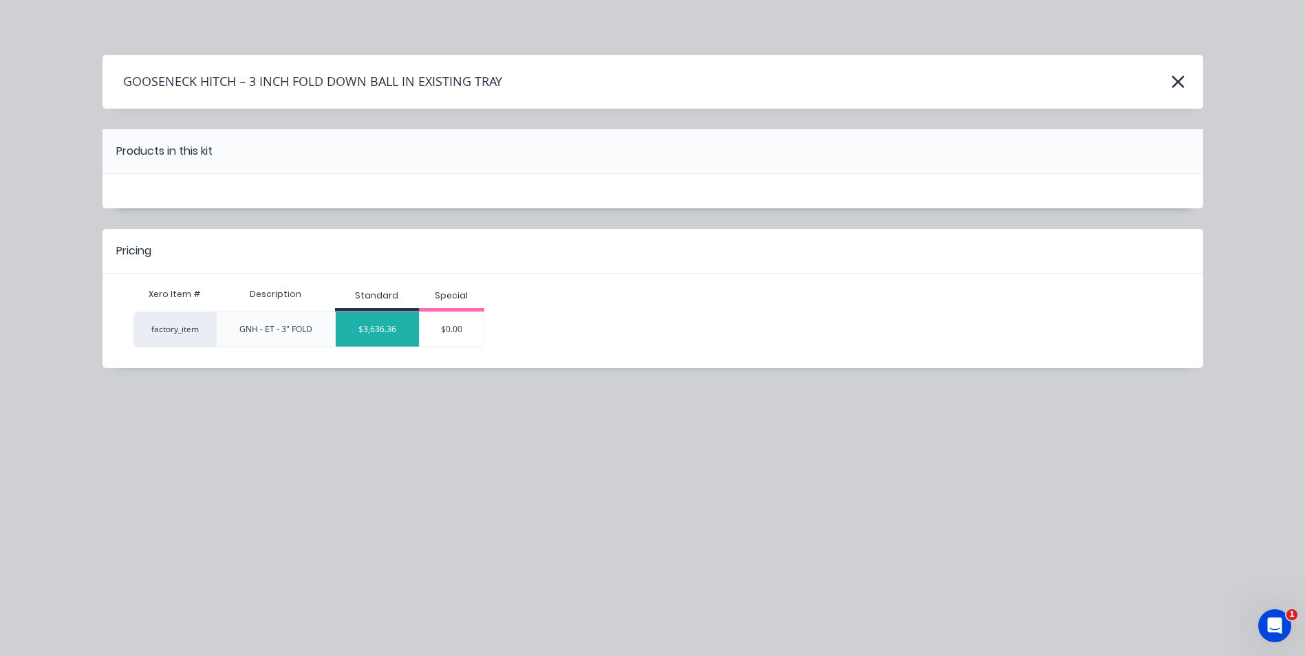
click at [390, 334] on div "$3,636.36" at bounding box center [377, 329] width 83 height 34
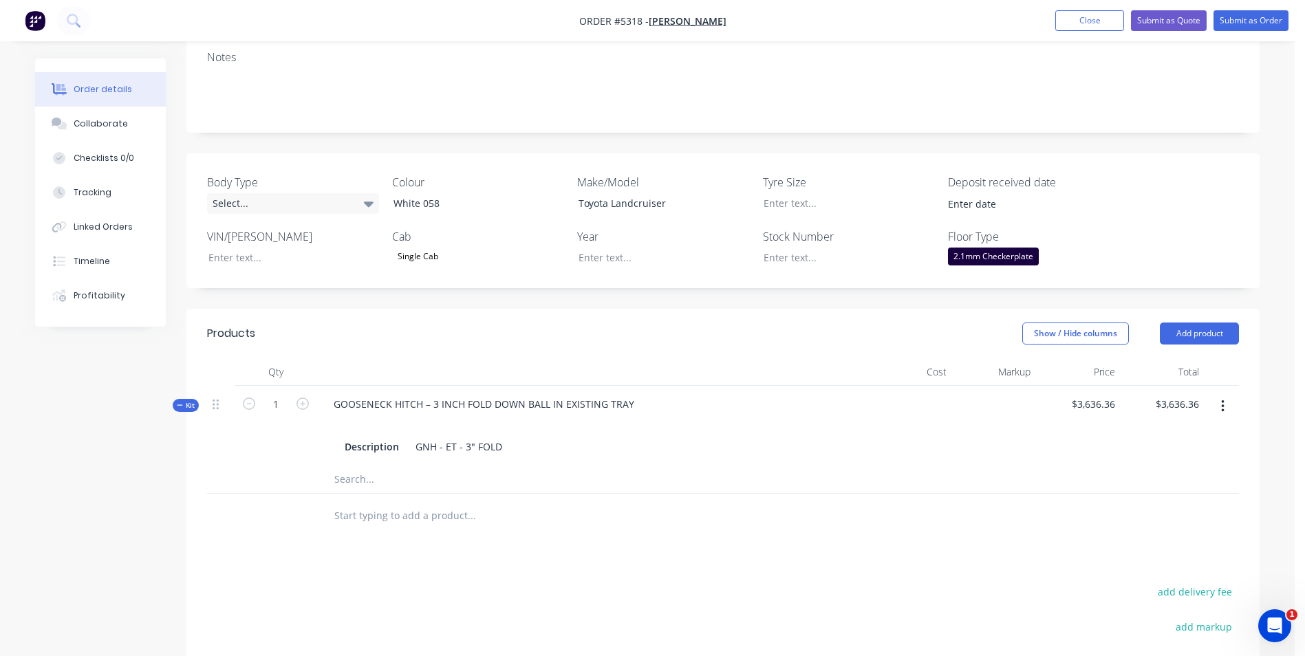
scroll to position [275, 0]
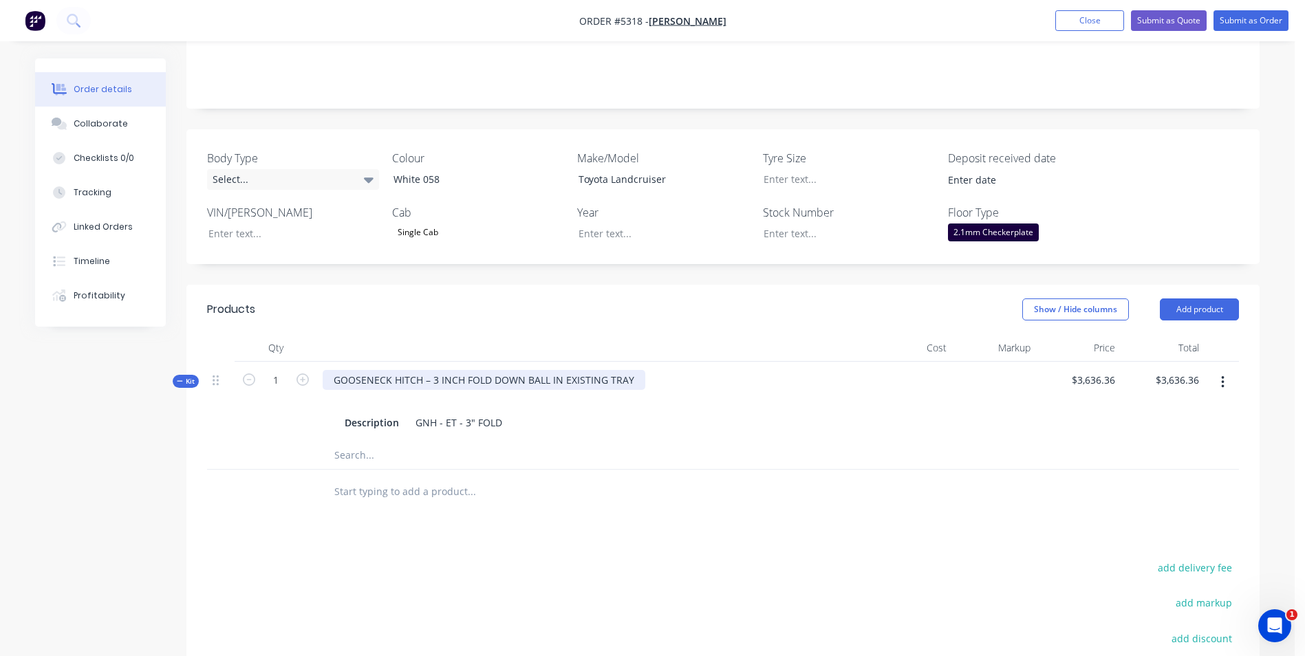
click at [331, 370] on div "GOOSENECK HITCH – 3 INCH FOLD DOWN BALL IN EXISTING TRAY" at bounding box center [484, 380] width 323 height 20
click at [693, 370] on div "SUPPLY & FIT GOOSENECK HITCH – 3 INCH FOLD DOWN BALL IN EXISTING TRAY" at bounding box center [515, 380] width 385 height 20
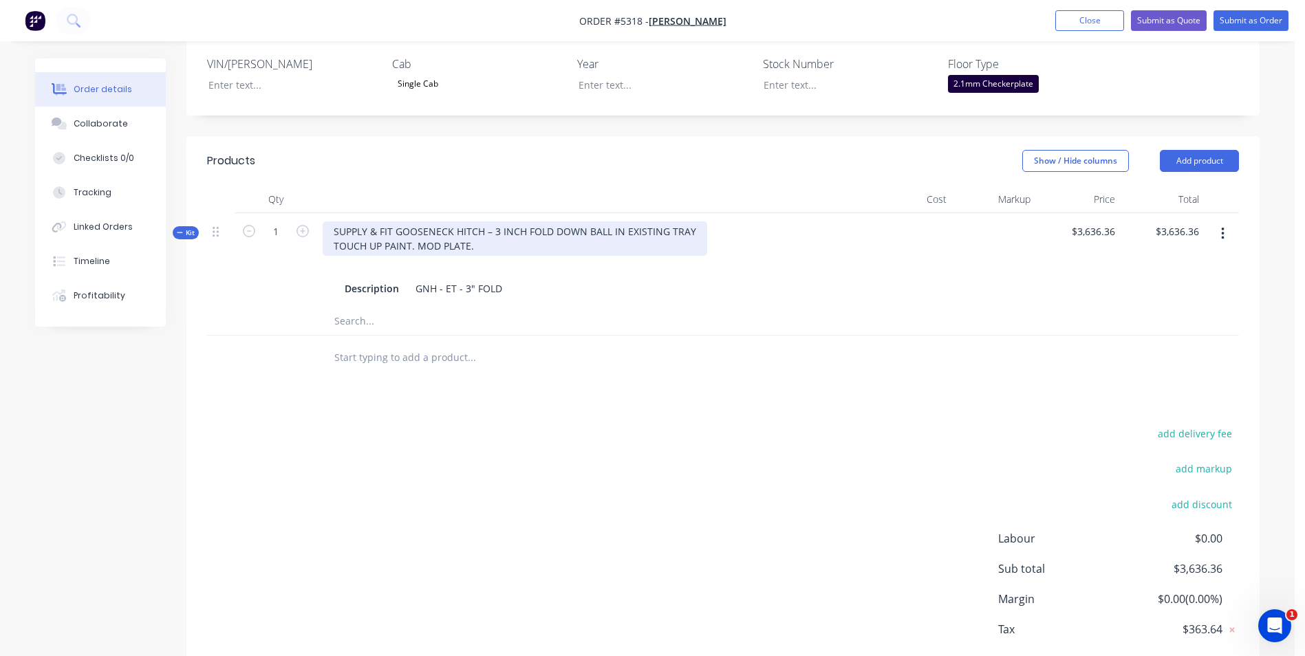
scroll to position [67, 0]
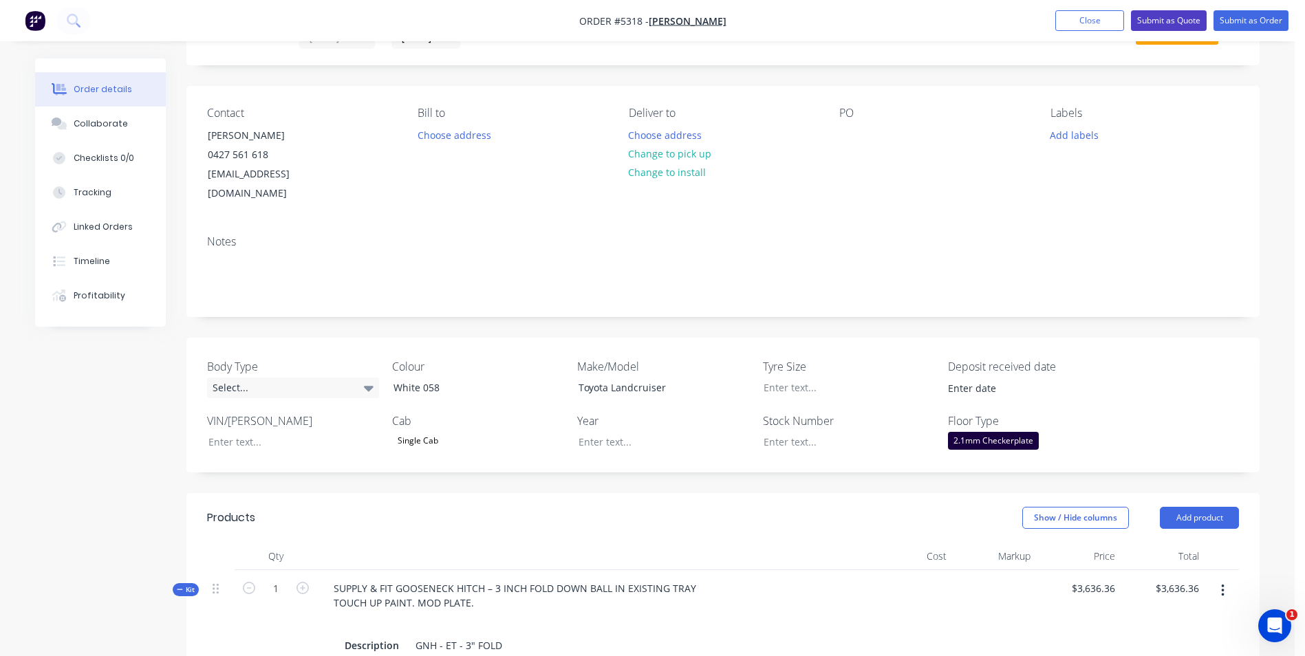
click at [1159, 22] on button "Submit as Quote" at bounding box center [1169, 20] width 76 height 21
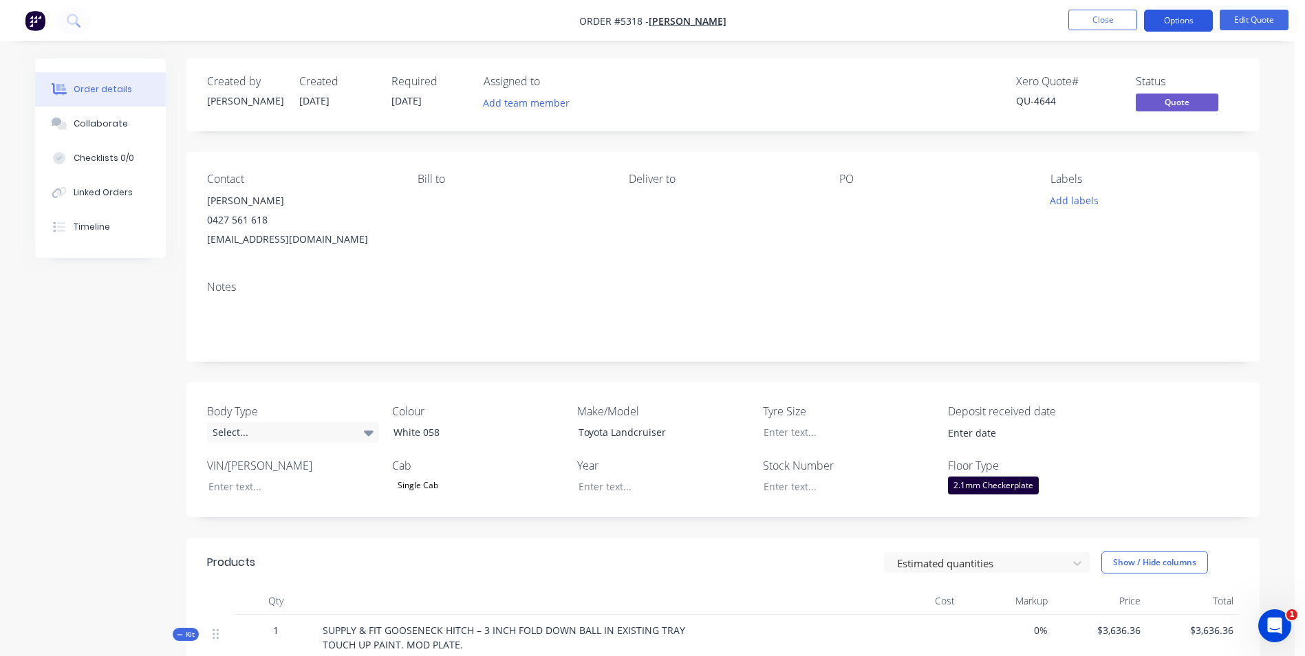
click at [1191, 25] on button "Options" at bounding box center [1178, 21] width 69 height 22
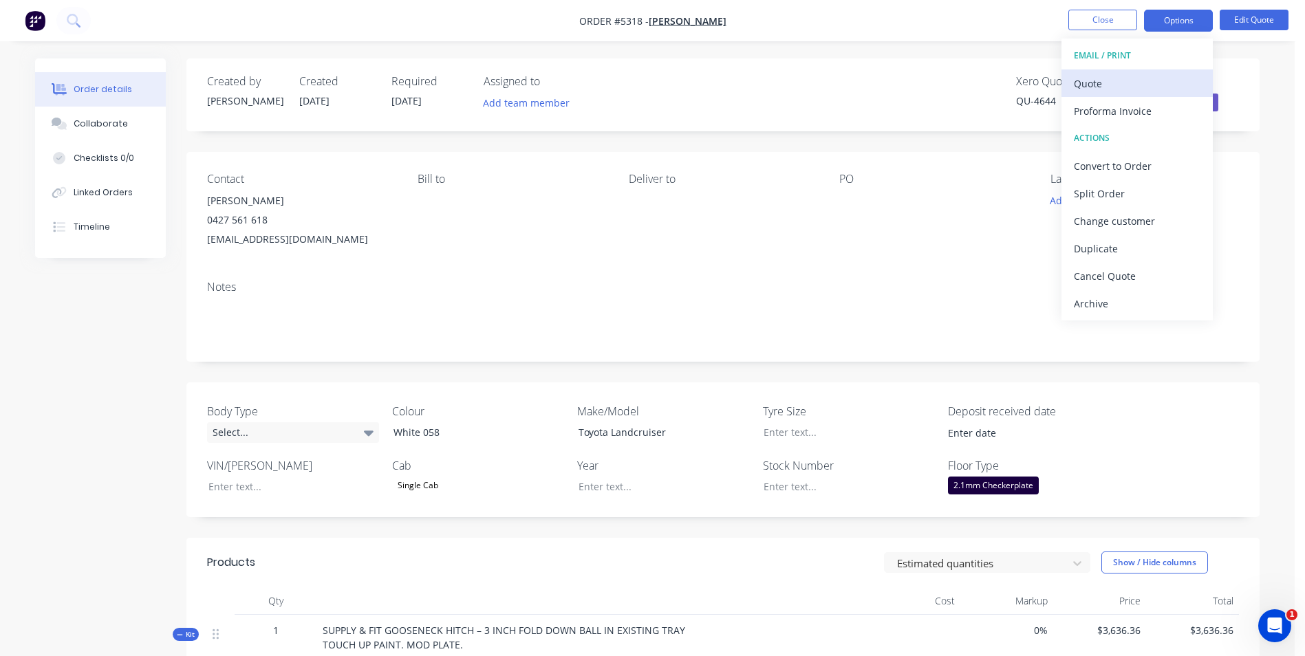
click at [1106, 82] on div "Quote" at bounding box center [1137, 84] width 127 height 20
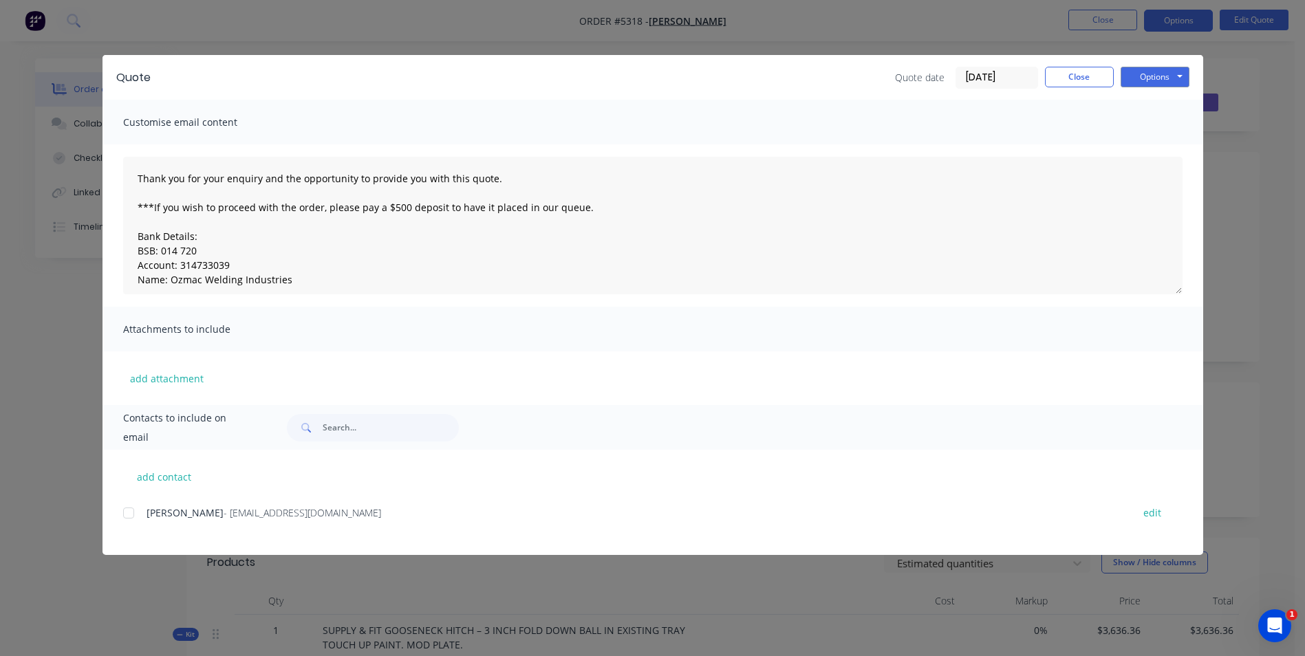
click at [131, 512] on div at bounding box center [129, 513] width 28 height 28
click at [1150, 76] on button "Options" at bounding box center [1155, 77] width 69 height 21
click at [1159, 150] on button "Email" at bounding box center [1165, 147] width 88 height 23
click at [1159, 80] on button "Options" at bounding box center [1155, 77] width 69 height 21
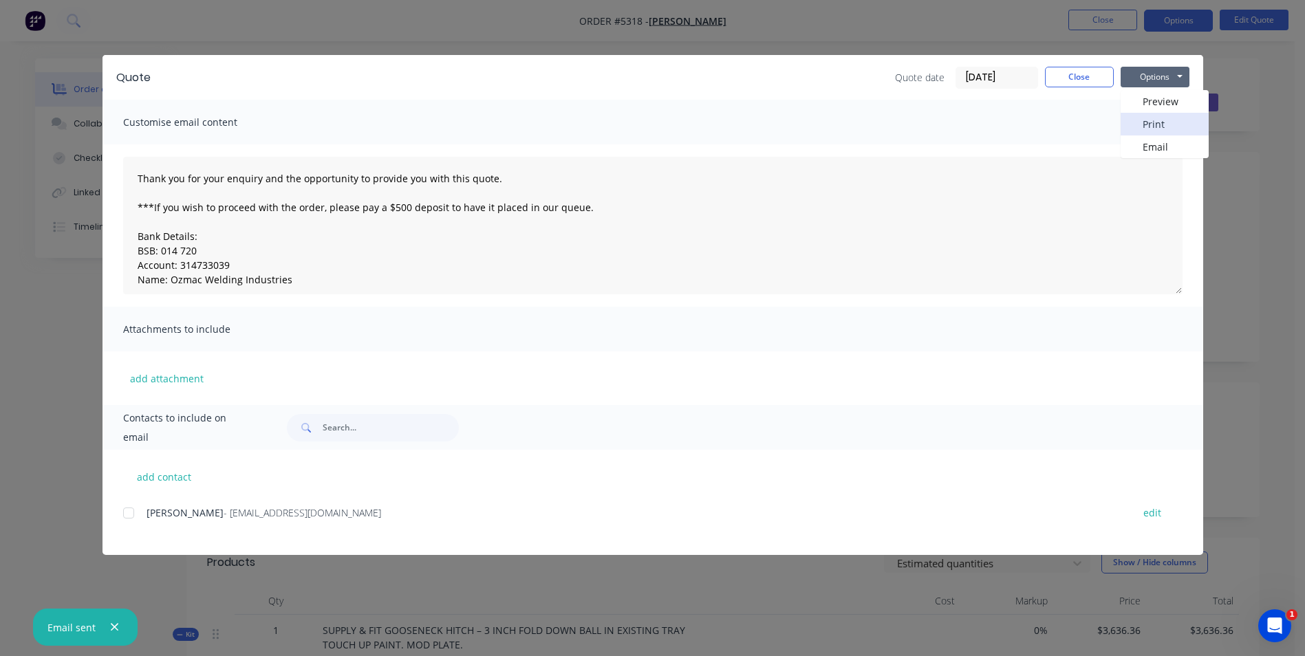
click at [1164, 122] on button "Print" at bounding box center [1165, 124] width 88 height 23
click at [1102, 82] on button "Close" at bounding box center [1079, 77] width 69 height 21
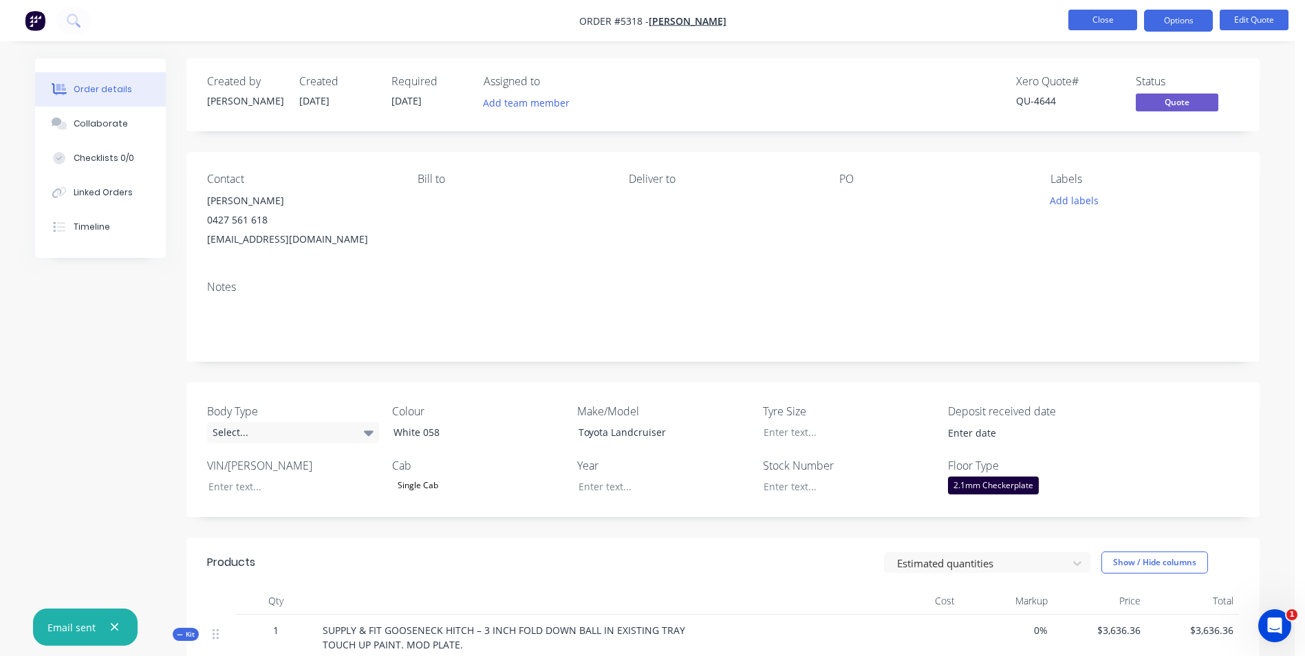
click at [1105, 19] on button "Close" at bounding box center [1102, 20] width 69 height 21
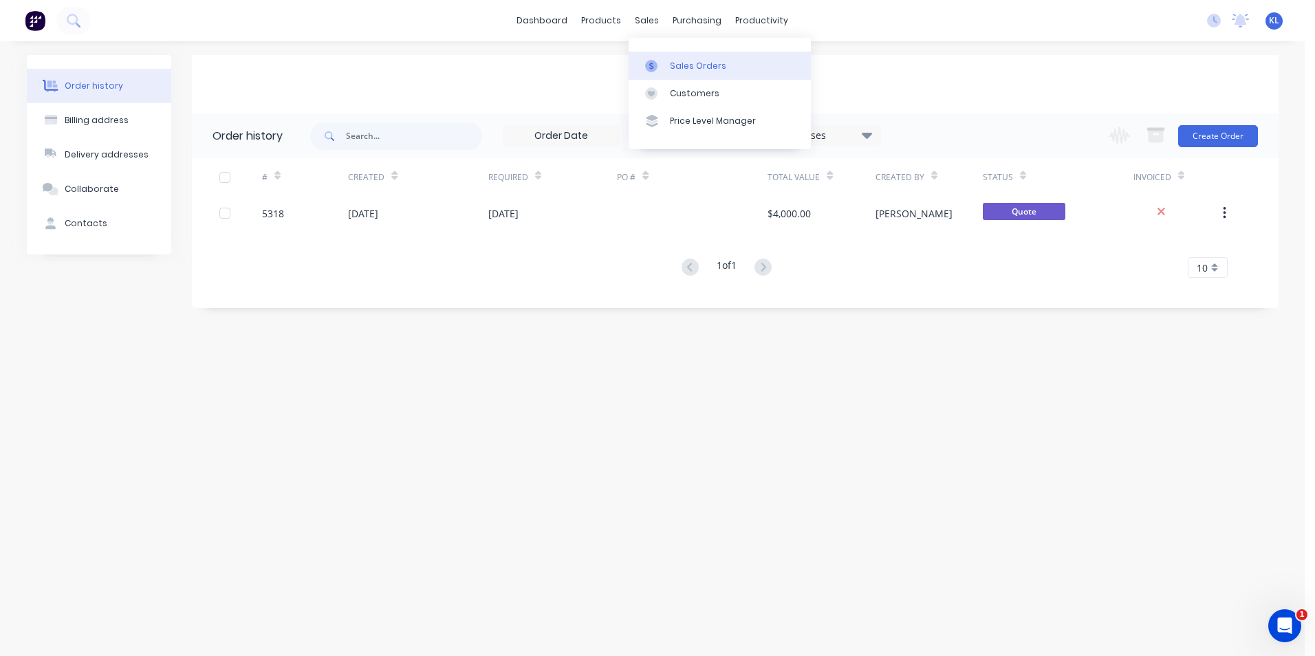
click at [694, 61] on div "Sales Orders" at bounding box center [698, 66] width 56 height 12
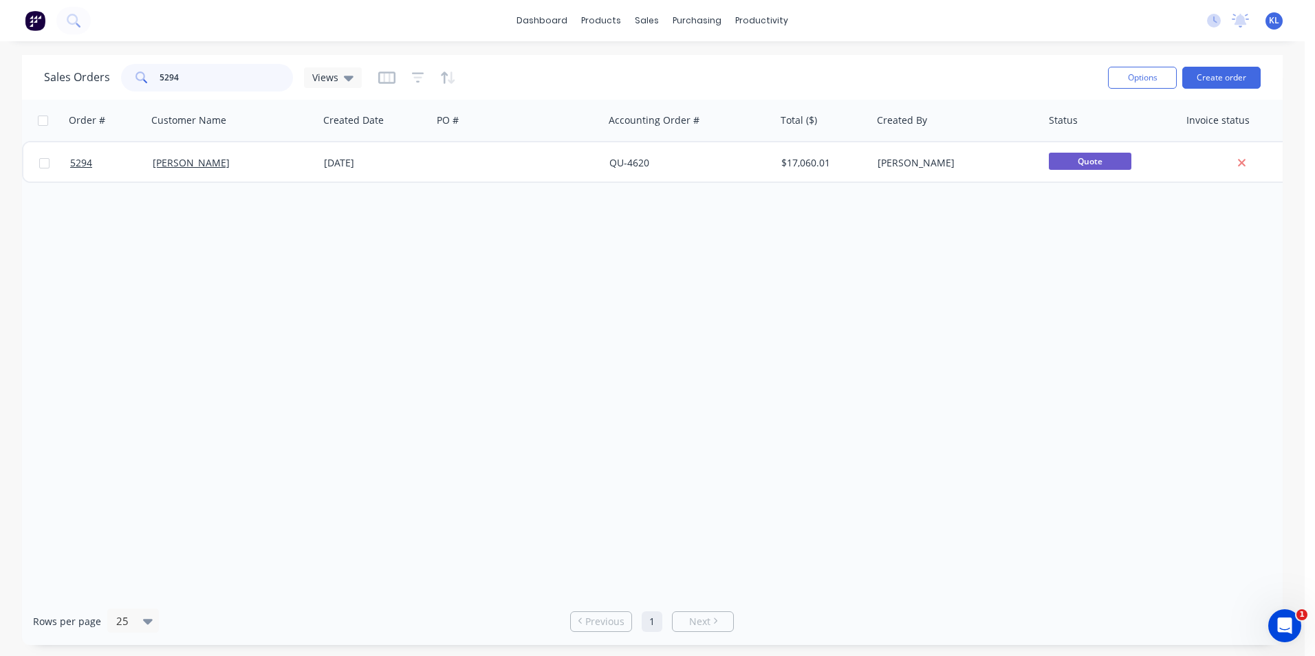
drag, startPoint x: 206, startPoint y: 80, endPoint x: 140, endPoint y: 78, distance: 65.4
click at [145, 80] on div "5294" at bounding box center [207, 78] width 172 height 28
type input "5304"
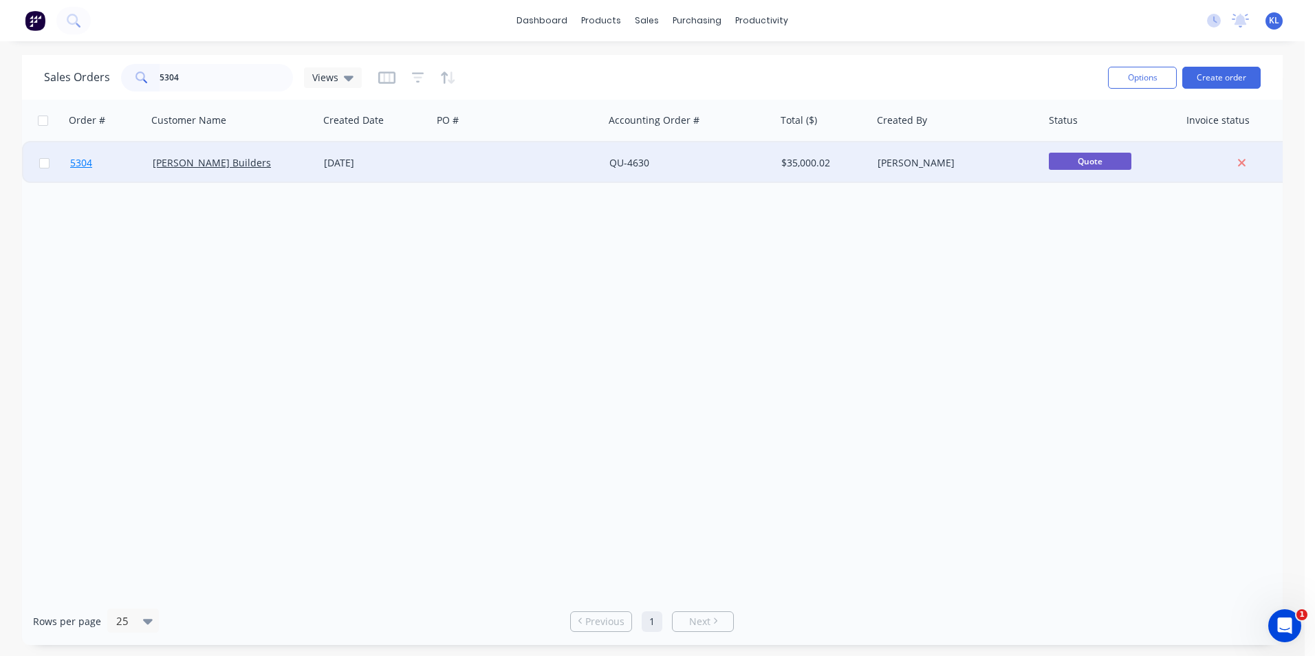
click at [78, 161] on span "5304" at bounding box center [81, 163] width 22 height 14
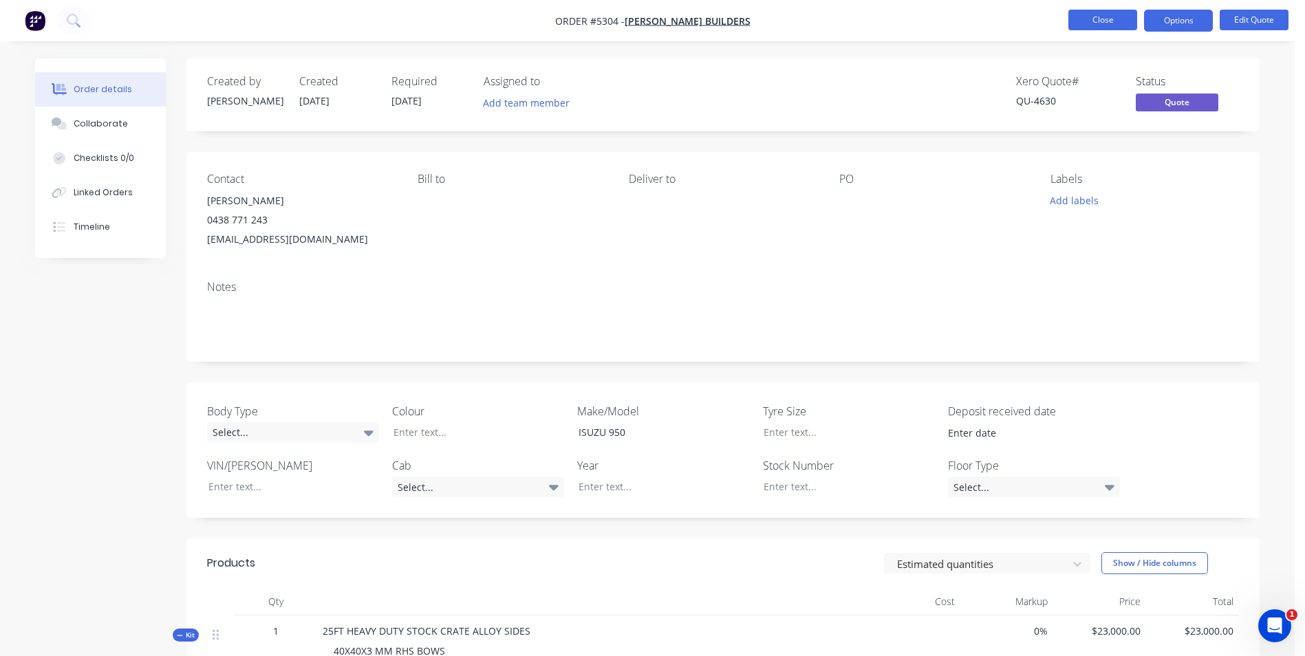
click at [1109, 22] on button "Close" at bounding box center [1102, 20] width 69 height 21
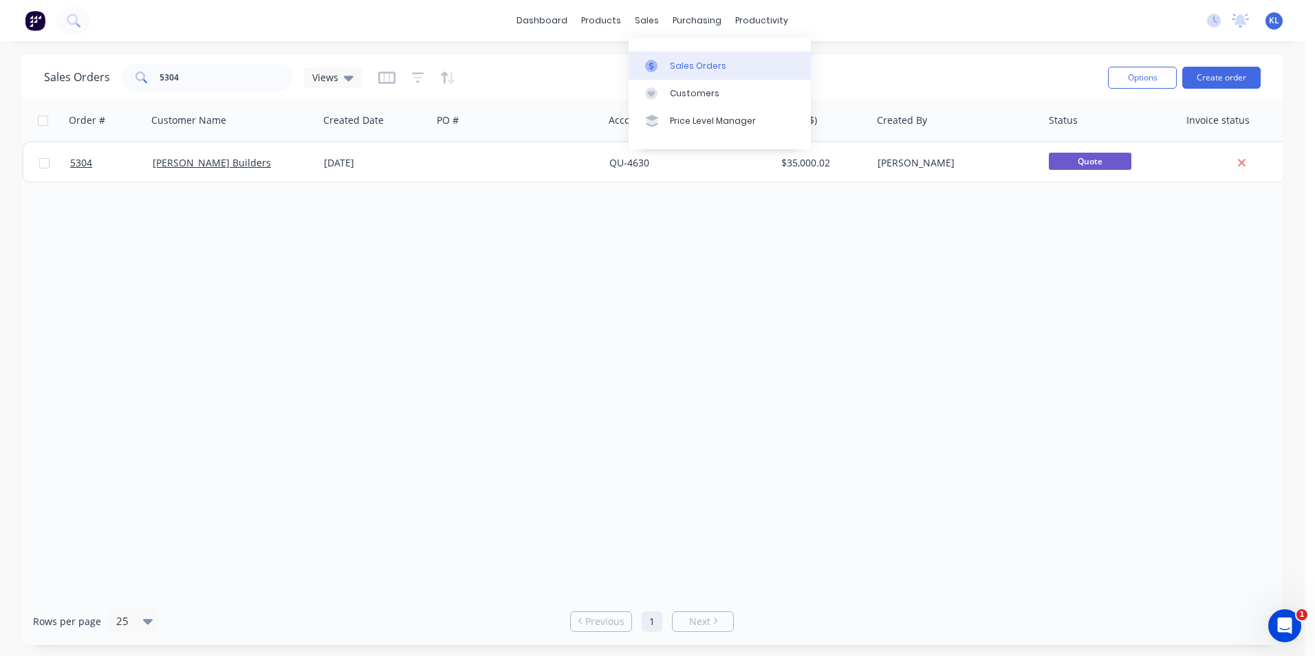
click at [713, 67] on div "Sales Orders" at bounding box center [698, 66] width 56 height 12
click at [714, 67] on div "Sales Orders" at bounding box center [698, 66] width 56 height 12
click at [698, 92] on div "Customers" at bounding box center [695, 93] width 50 height 12
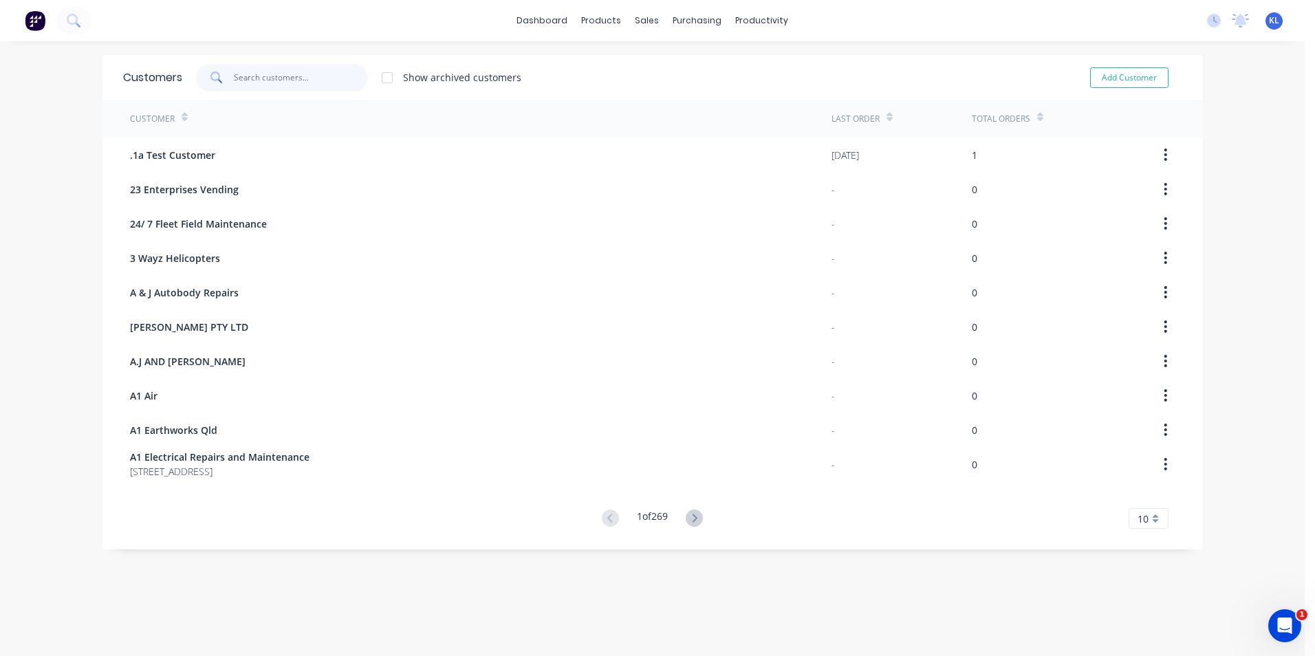
click at [275, 79] on input "text" at bounding box center [301, 78] width 134 height 28
type input "SMITH"
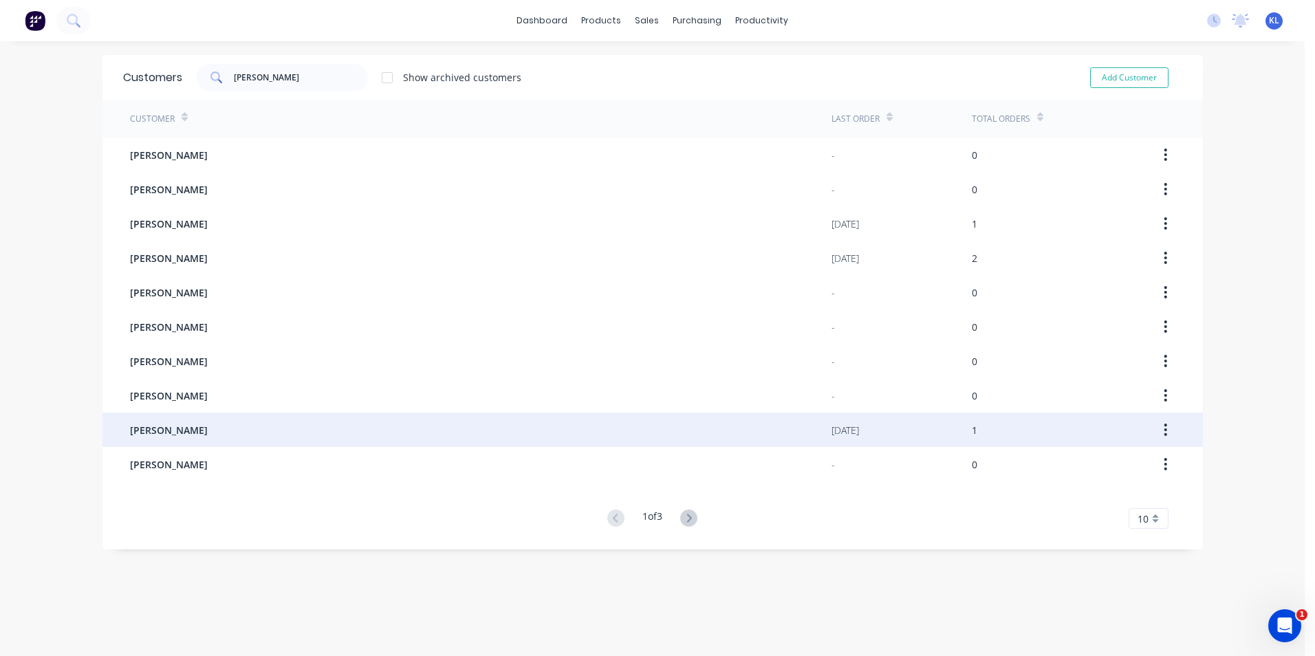
click at [163, 438] on div "[PERSON_NAME]" at bounding box center [481, 430] width 702 height 34
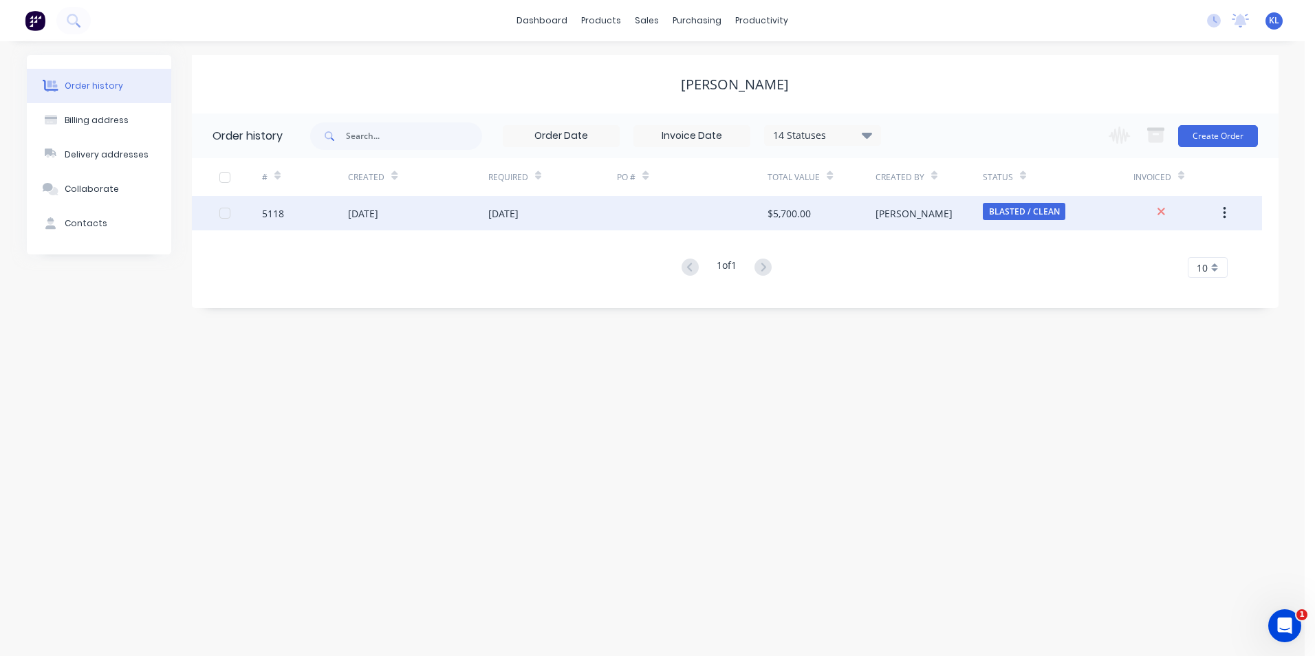
click at [277, 213] on div "5118" at bounding box center [273, 213] width 22 height 14
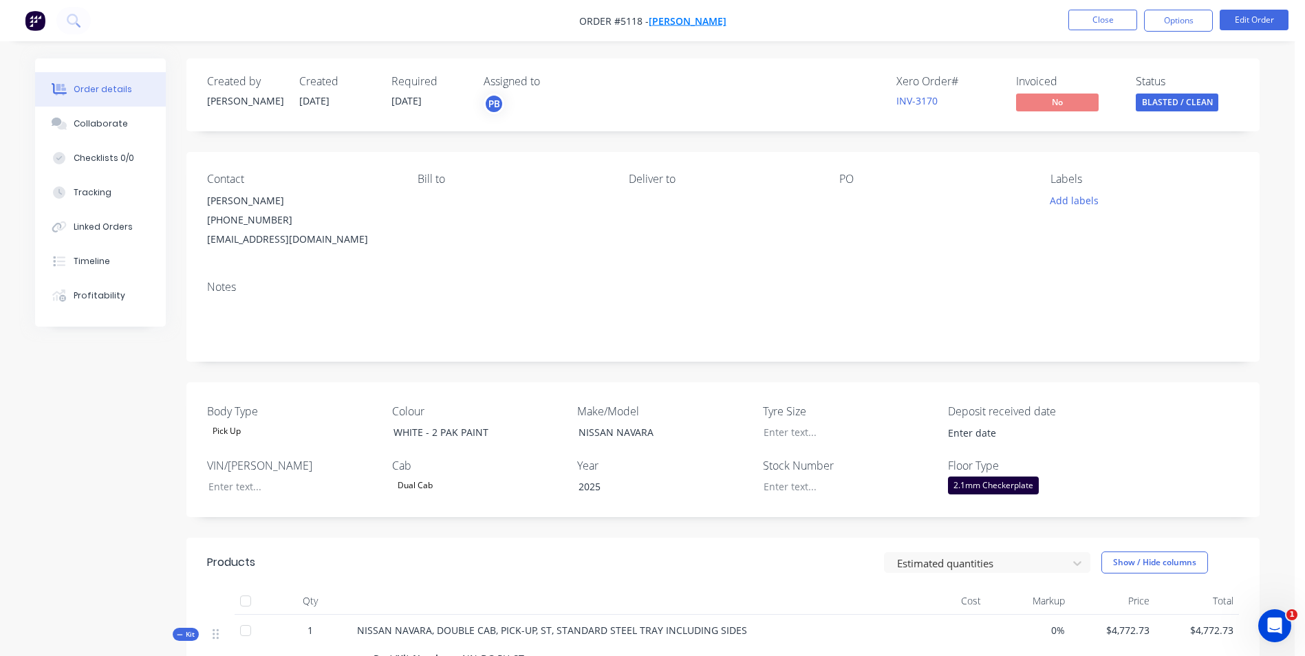
click at [708, 21] on span "[PERSON_NAME]" at bounding box center [688, 20] width 78 height 13
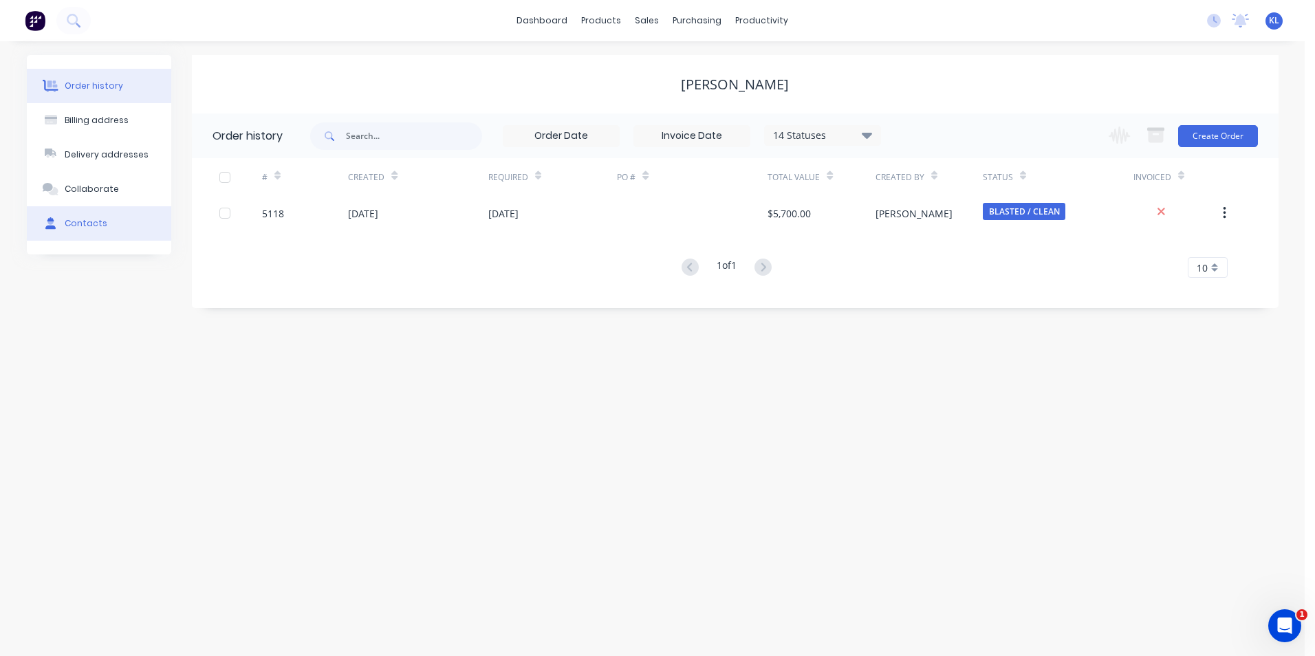
click at [93, 227] on div "Contacts" at bounding box center [86, 223] width 43 height 12
select select "AU"
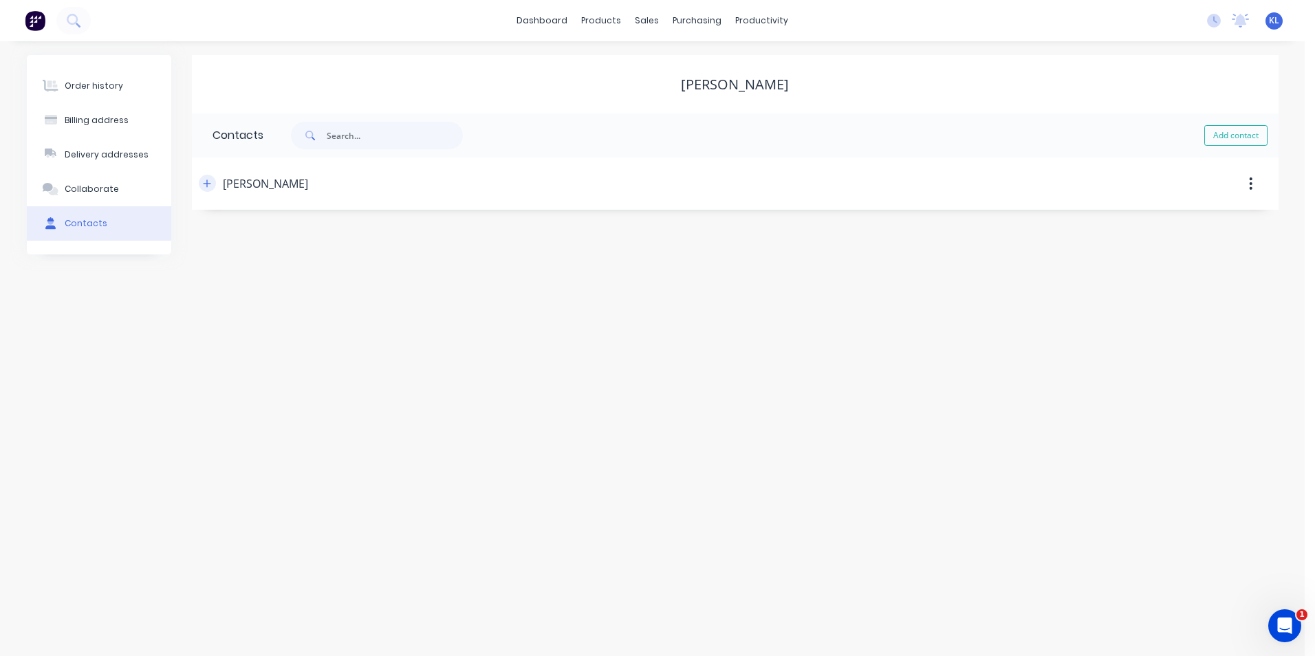
click at [213, 184] on button "button" at bounding box center [207, 183] width 17 height 17
click at [330, 396] on input "tel" at bounding box center [339, 397] width 165 height 16
type input "0417 489 665"
click at [480, 574] on div "Order history Billing address Delivery addresses Collaborate Contacts Dave Smit…" at bounding box center [652, 348] width 1305 height 615
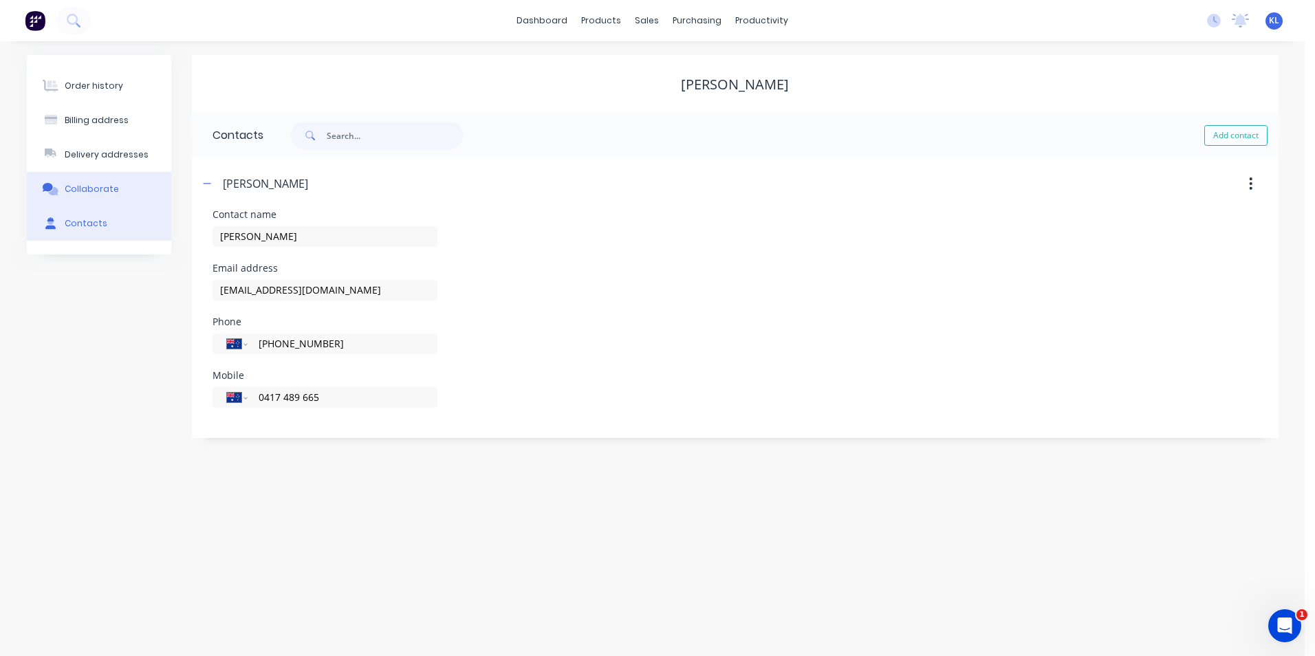
click at [95, 189] on div "Collaborate" at bounding box center [92, 189] width 54 height 12
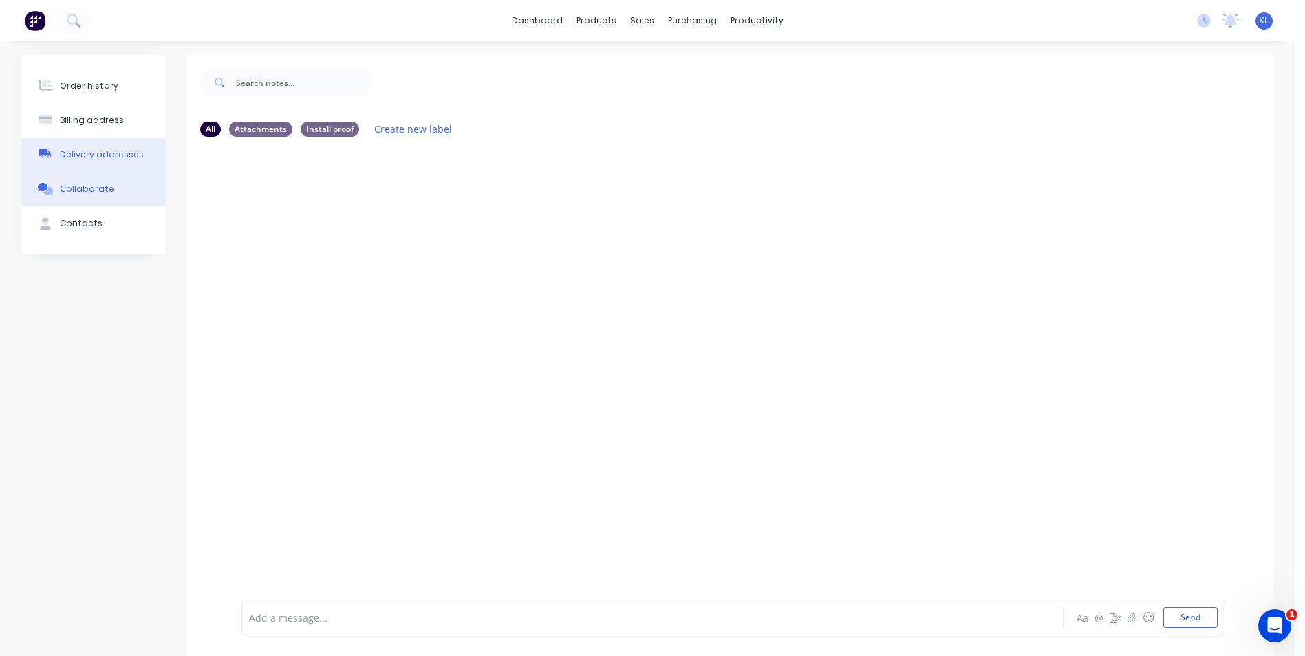
click at [95, 148] on button "Delivery addresses" at bounding box center [93, 155] width 144 height 34
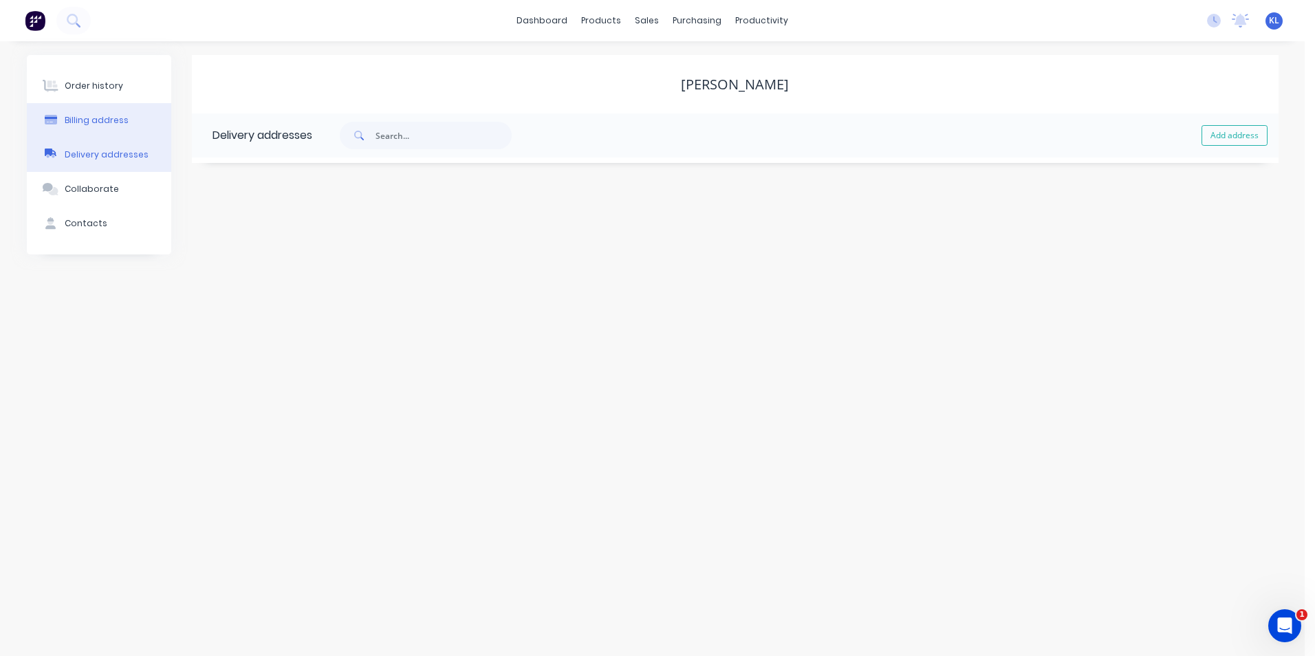
click at [96, 128] on button "Billing address" at bounding box center [99, 120] width 144 height 34
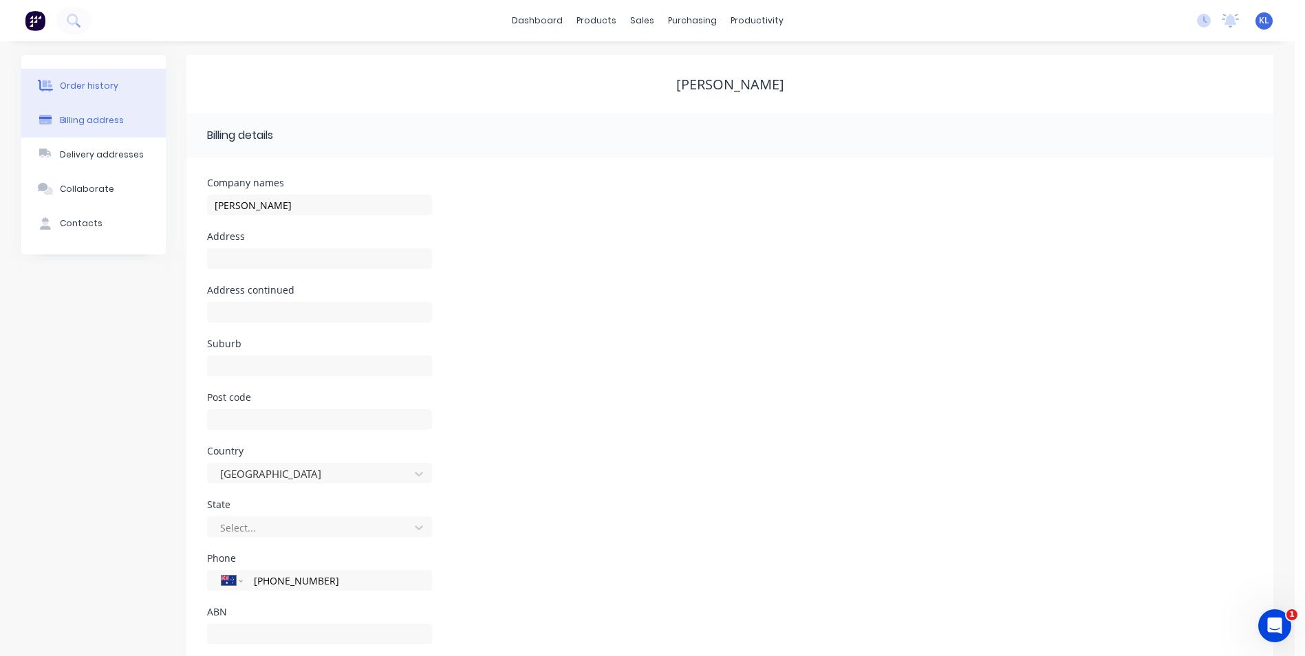
click at [96, 83] on div "Order history" at bounding box center [89, 86] width 58 height 12
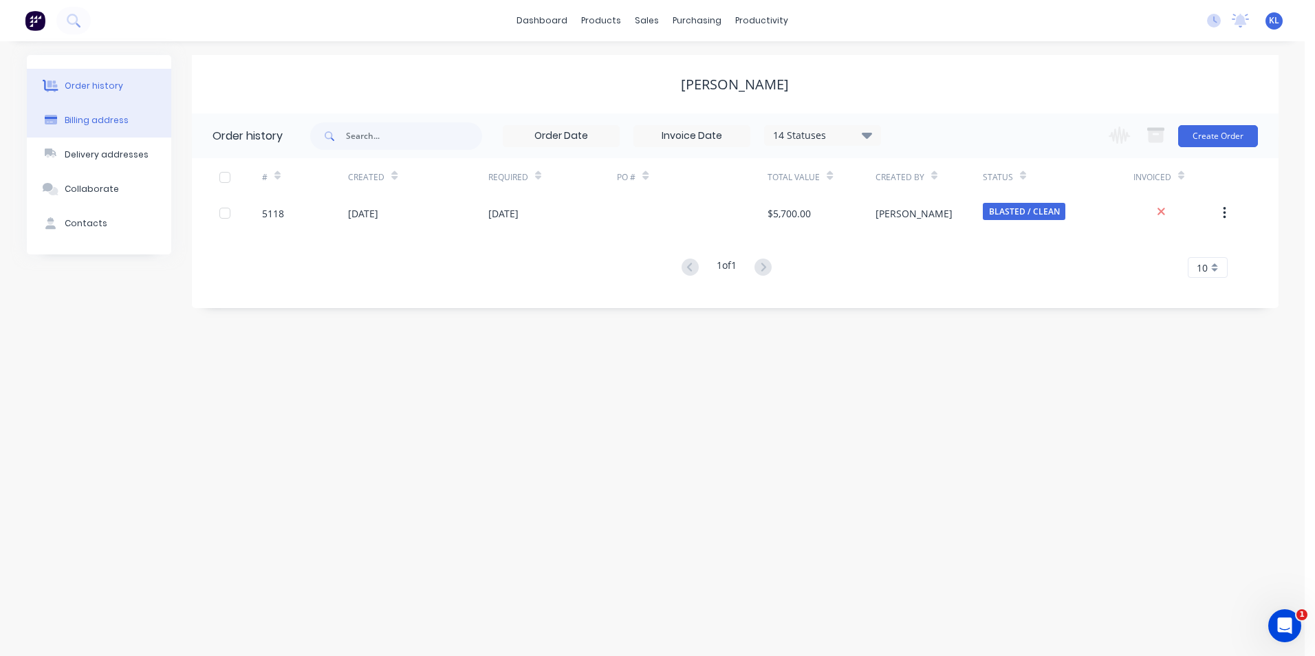
click at [111, 121] on div "Billing address" at bounding box center [97, 120] width 64 height 12
select select "AU"
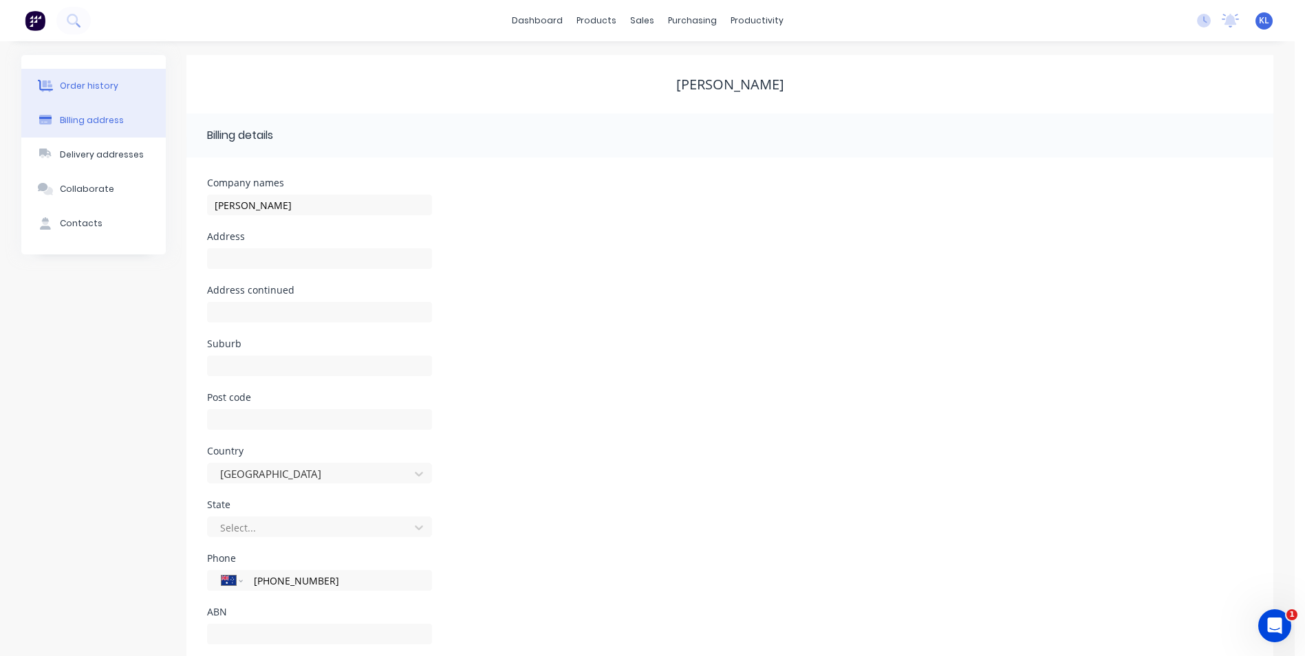
click at [75, 87] on div "Order history" at bounding box center [89, 86] width 58 height 12
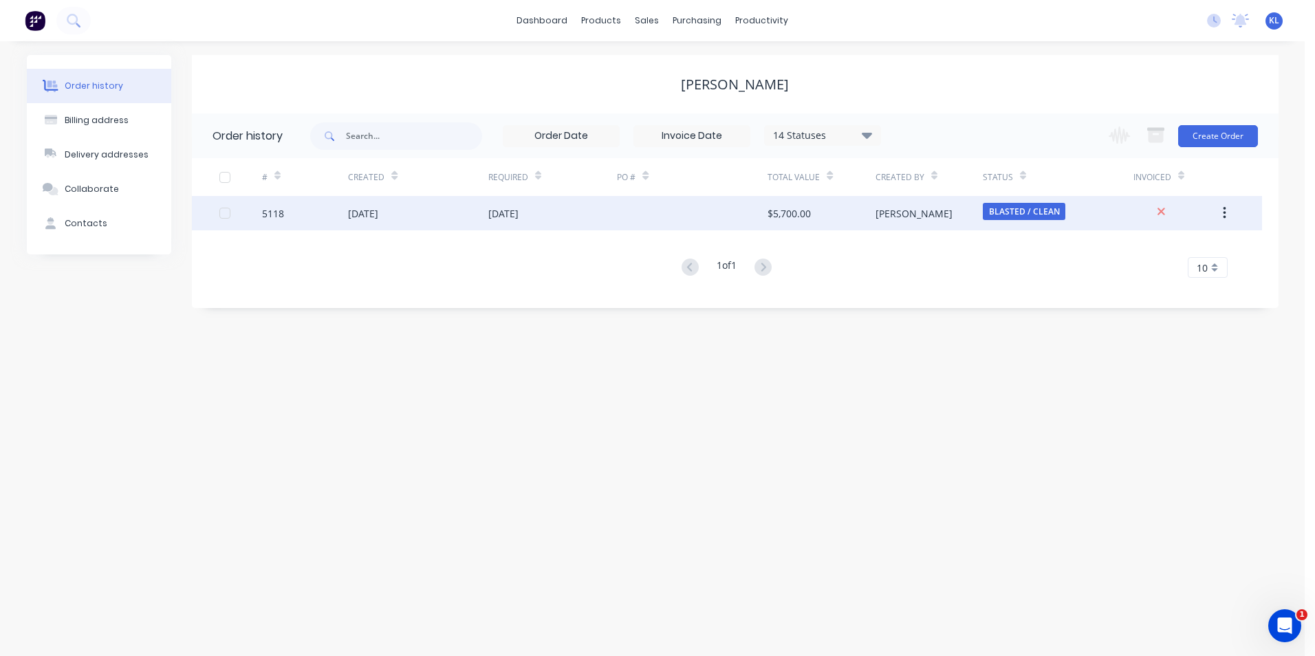
click at [276, 211] on div "5118" at bounding box center [273, 213] width 22 height 14
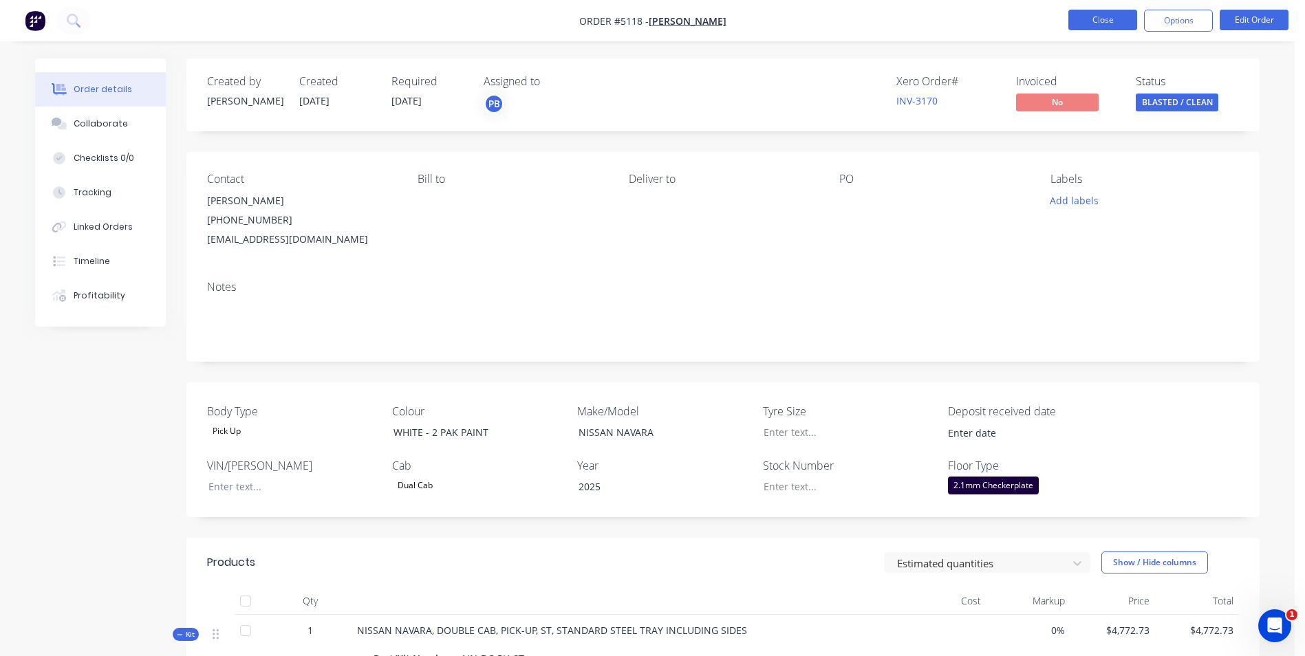
click at [1106, 24] on button "Close" at bounding box center [1102, 20] width 69 height 21
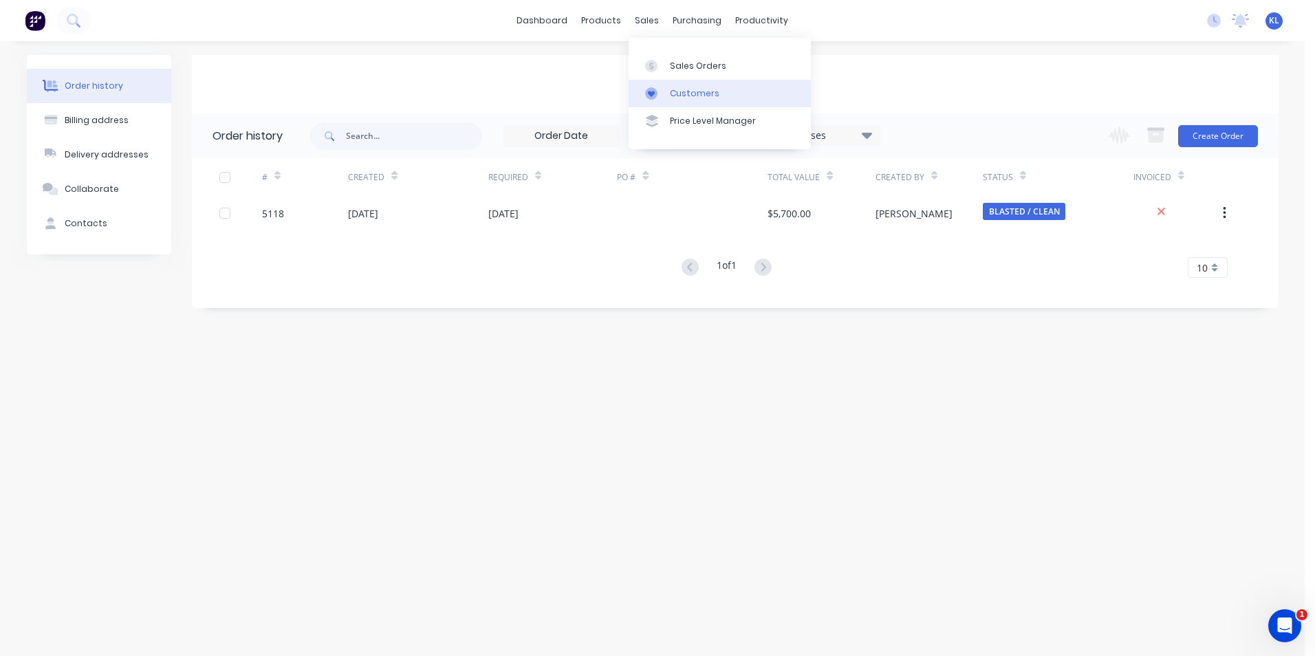
click at [709, 97] on div "Customers" at bounding box center [695, 93] width 50 height 12
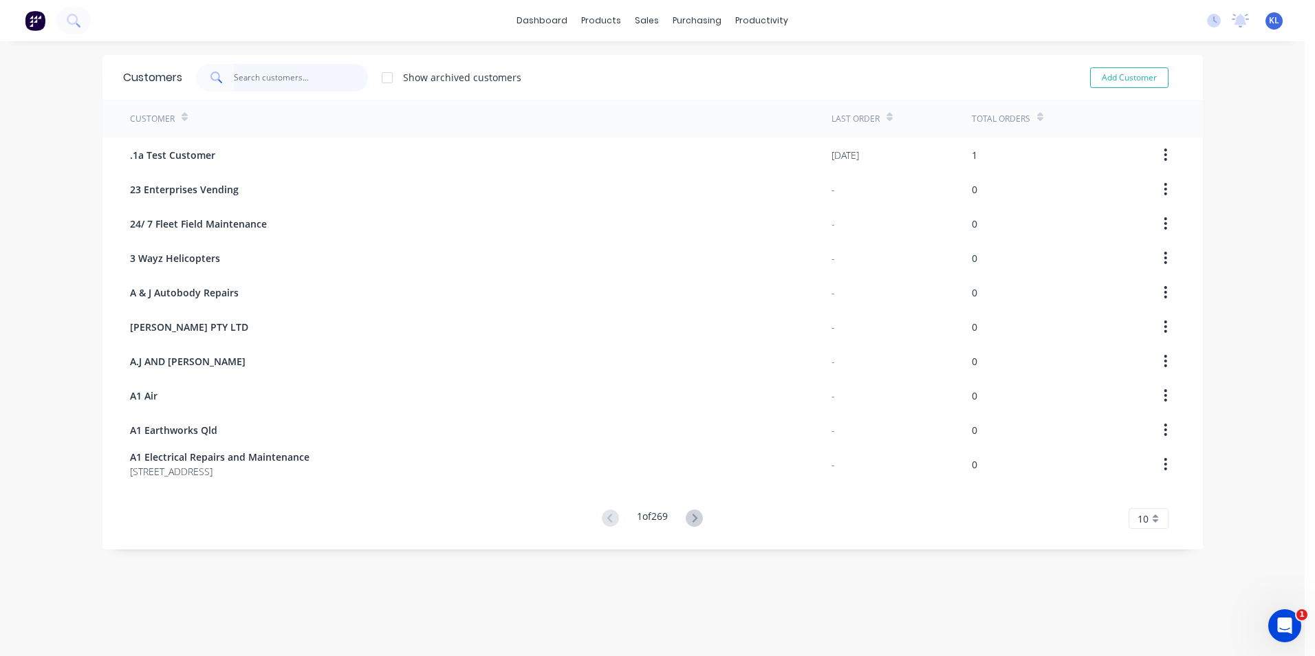
click at [277, 84] on input "text" at bounding box center [301, 78] width 134 height 28
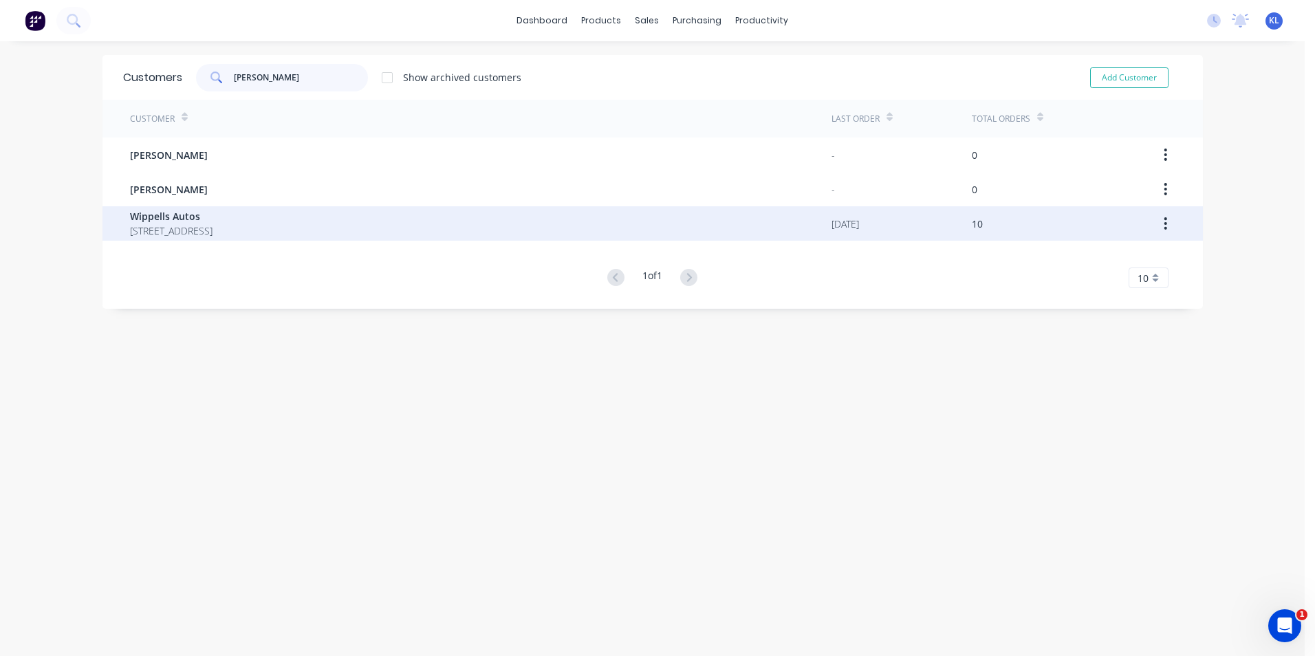
type input "WIPPEL"
click at [178, 227] on span "[STREET_ADDRESS]" at bounding box center [171, 231] width 83 height 14
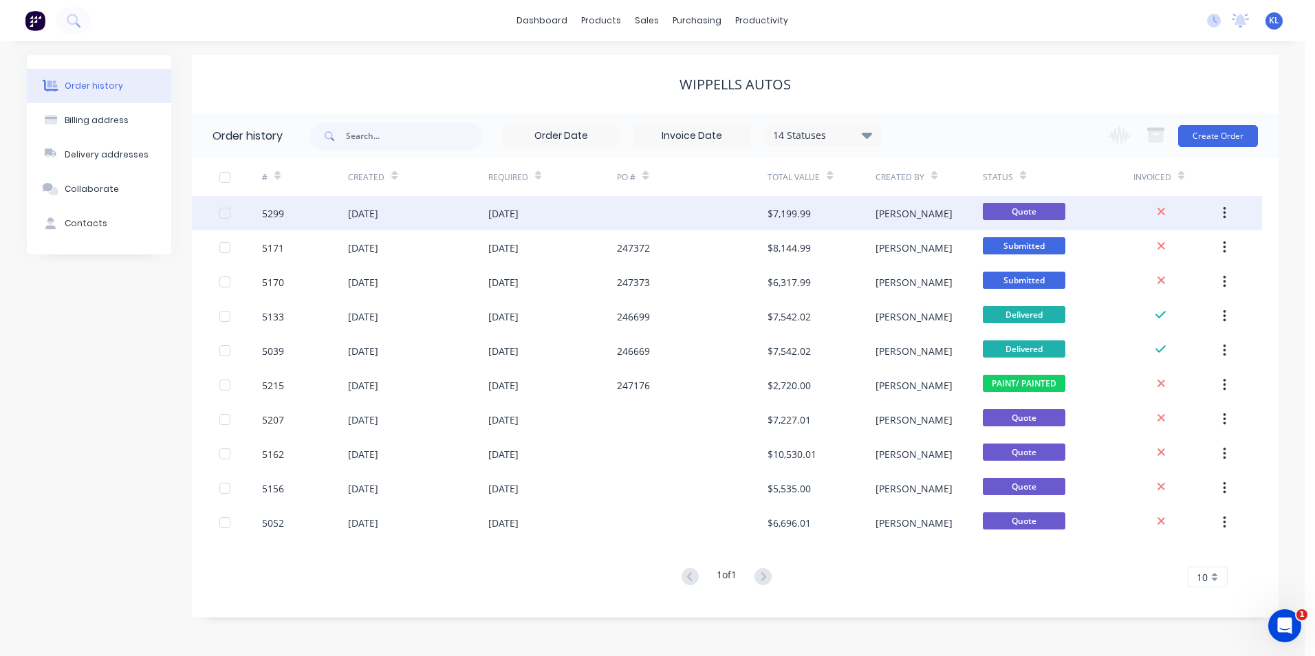
click at [277, 211] on div "5299" at bounding box center [273, 213] width 22 height 14
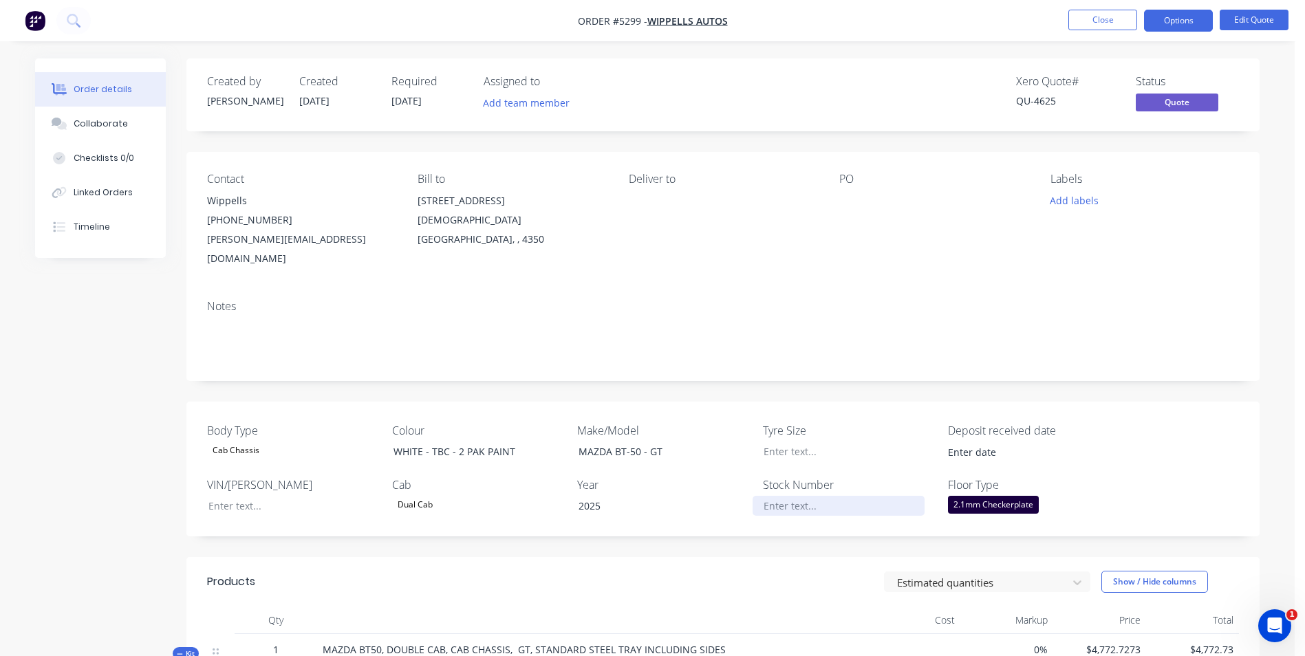
click at [796, 496] on div at bounding box center [839, 506] width 172 height 20
click at [1254, 16] on button "Edit Quote" at bounding box center [1254, 20] width 69 height 21
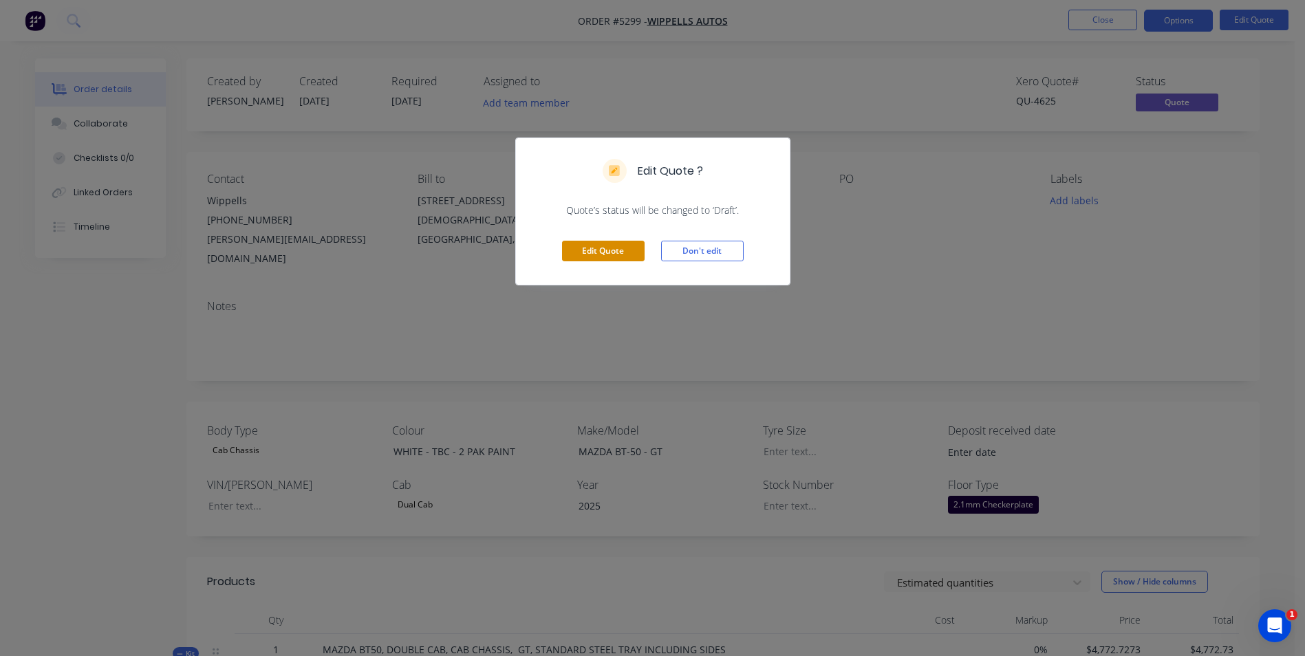
click at [612, 253] on button "Edit Quote" at bounding box center [603, 251] width 83 height 21
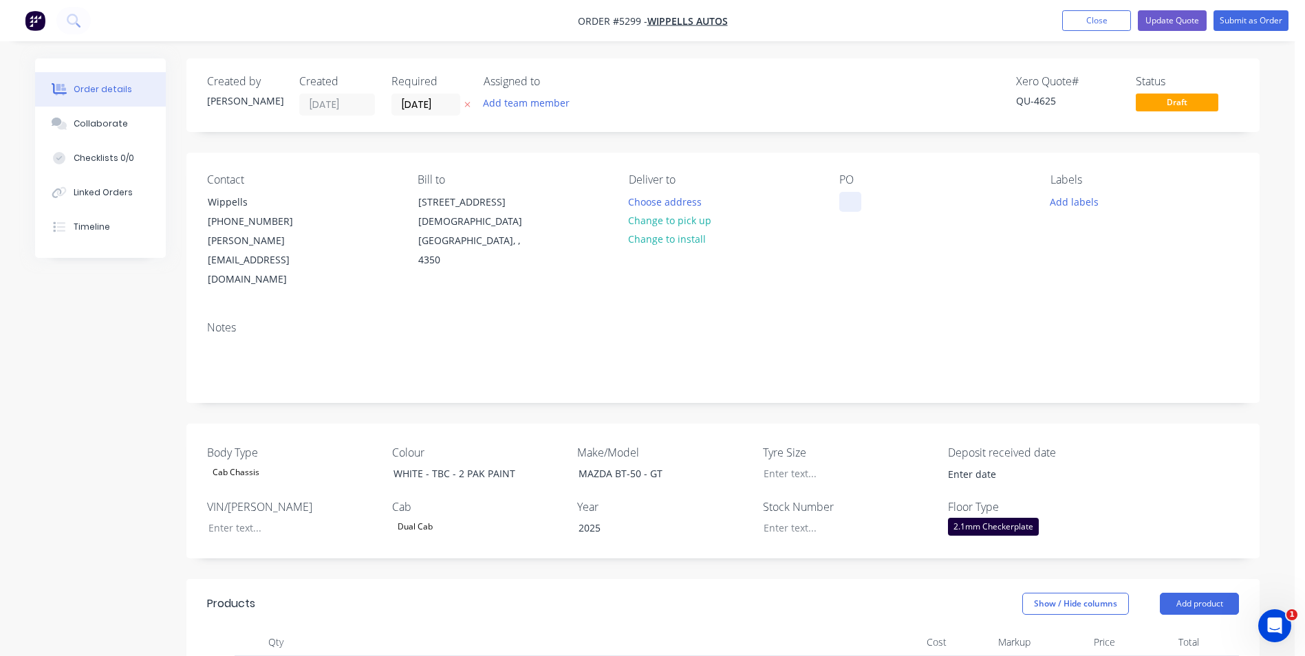
click at [847, 200] on div at bounding box center [850, 202] width 22 height 20
click at [782, 518] on div at bounding box center [839, 528] width 172 height 20
click at [1190, 19] on button "Update Quote" at bounding box center [1172, 20] width 69 height 21
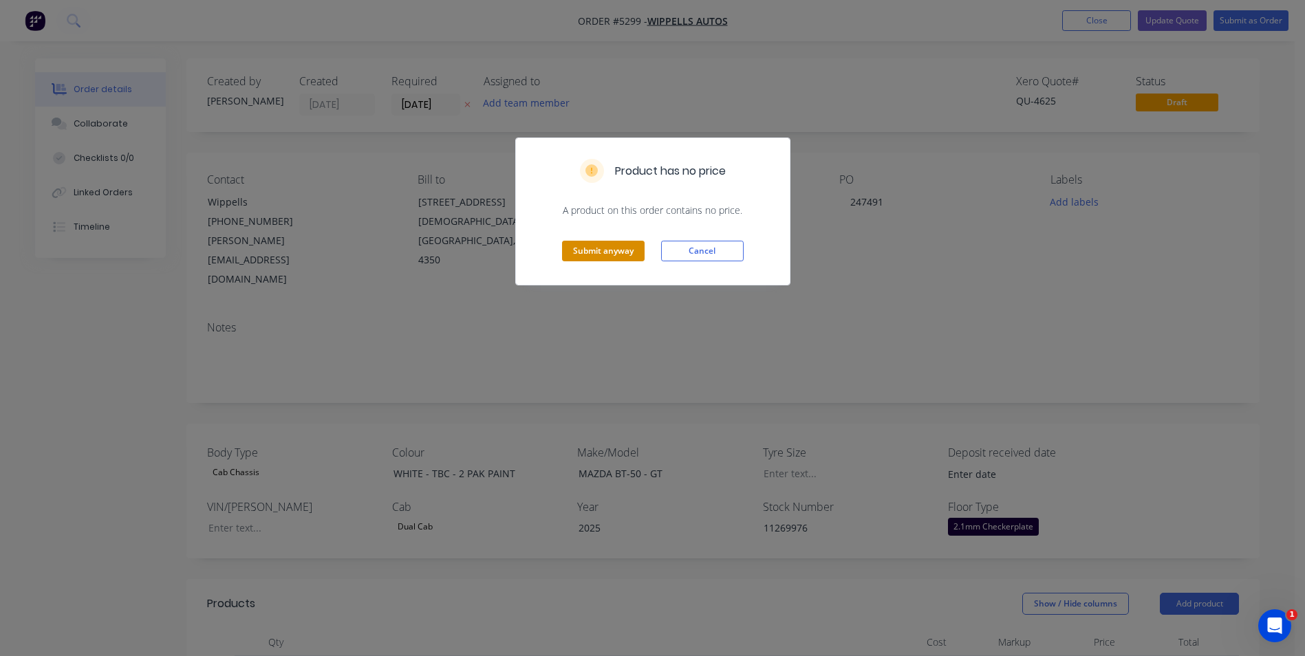
click at [615, 253] on button "Submit anyway" at bounding box center [603, 251] width 83 height 21
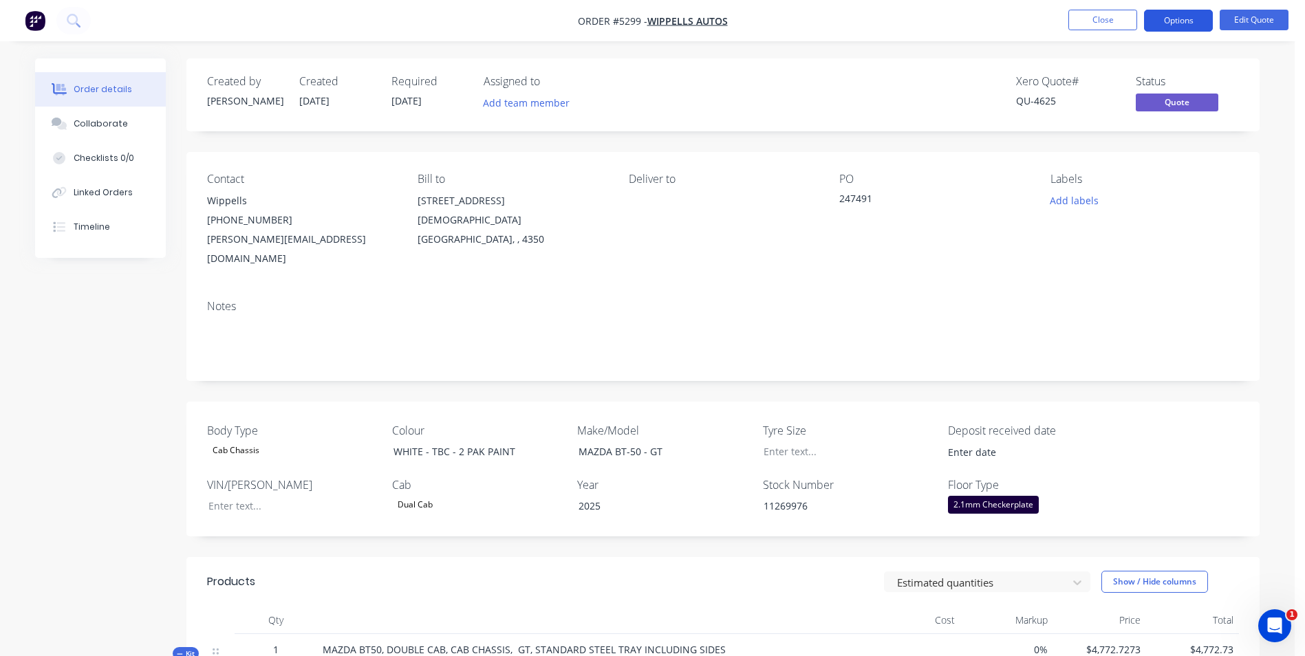
click at [1172, 24] on button "Options" at bounding box center [1178, 21] width 69 height 22
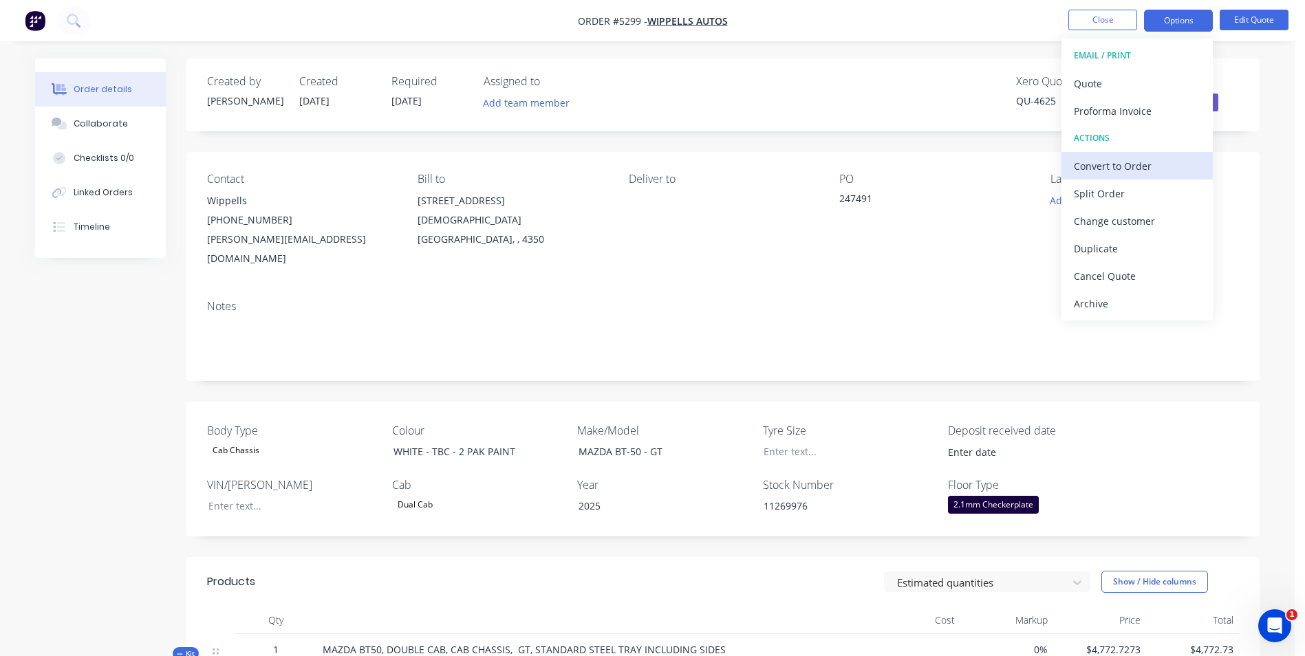
click at [1132, 164] on div "Convert to Order" at bounding box center [1137, 166] width 127 height 20
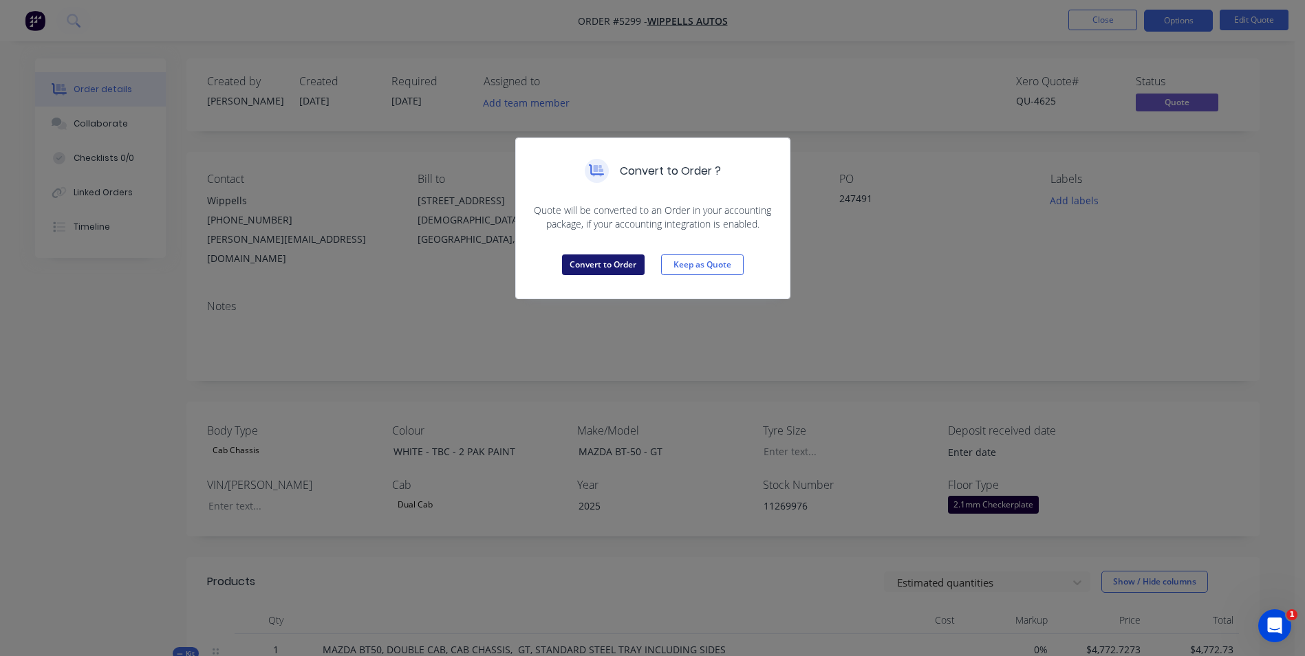
click at [596, 268] on button "Convert to Order" at bounding box center [603, 265] width 83 height 21
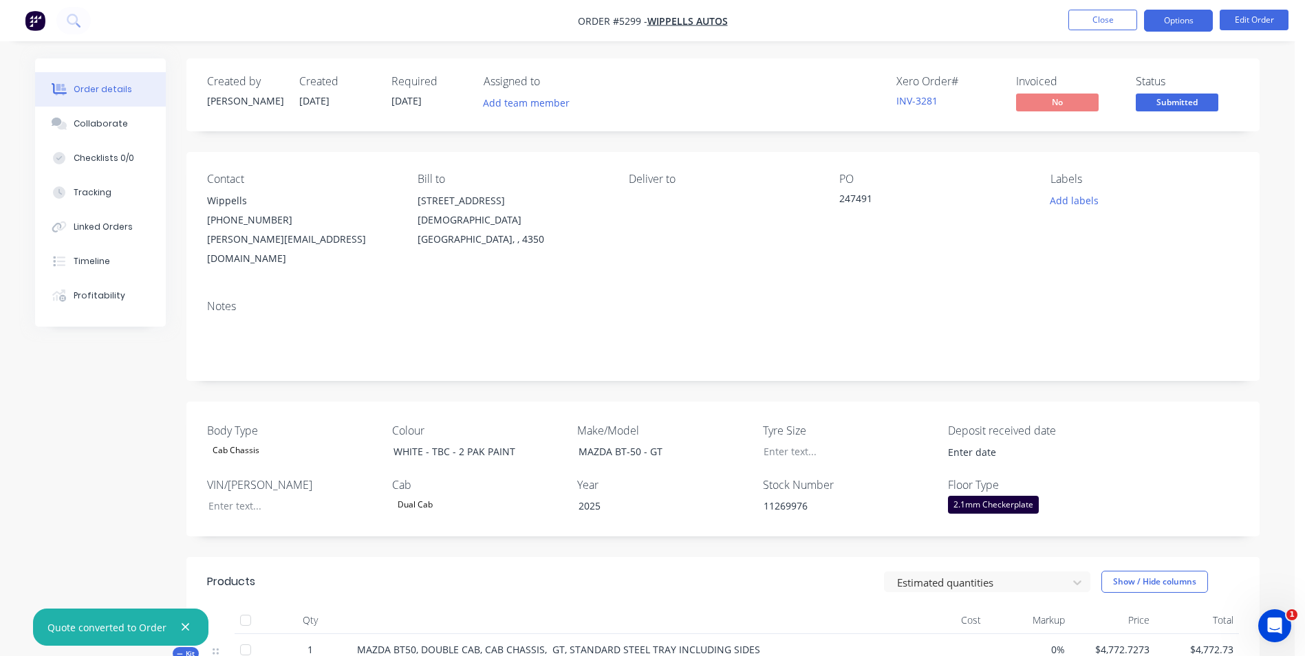
click at [1189, 24] on button "Options" at bounding box center [1178, 21] width 69 height 22
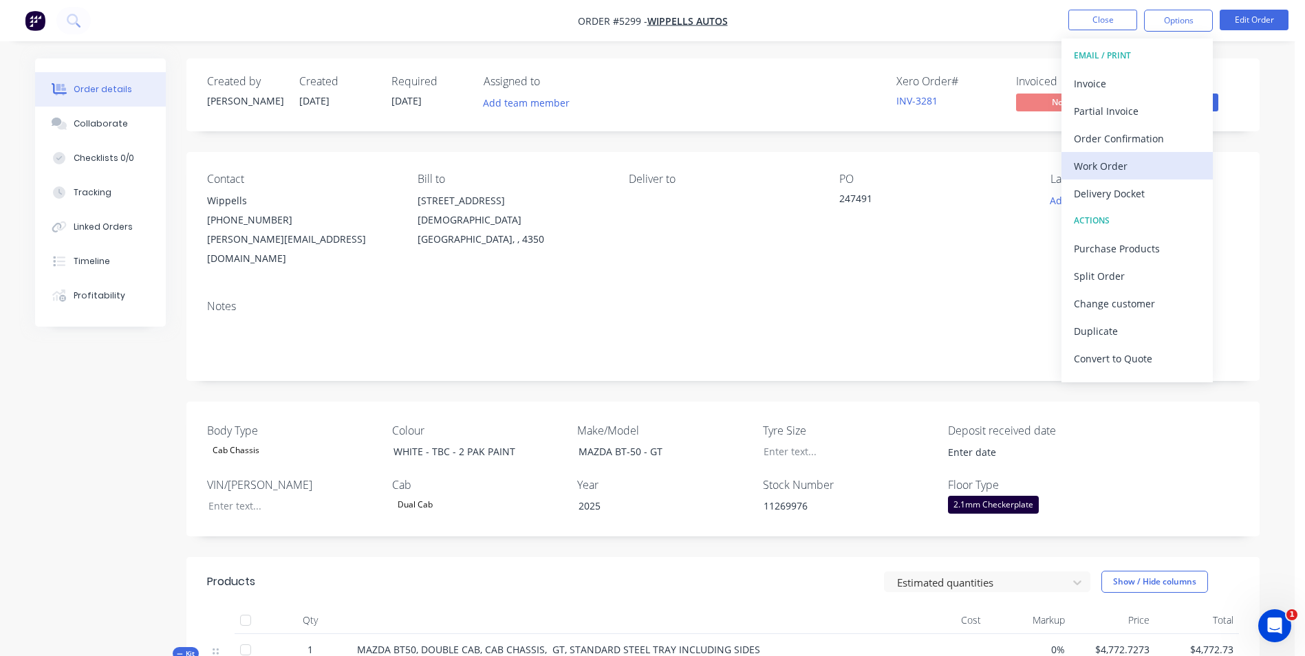
click at [1139, 167] on div "Work Order" at bounding box center [1137, 166] width 127 height 20
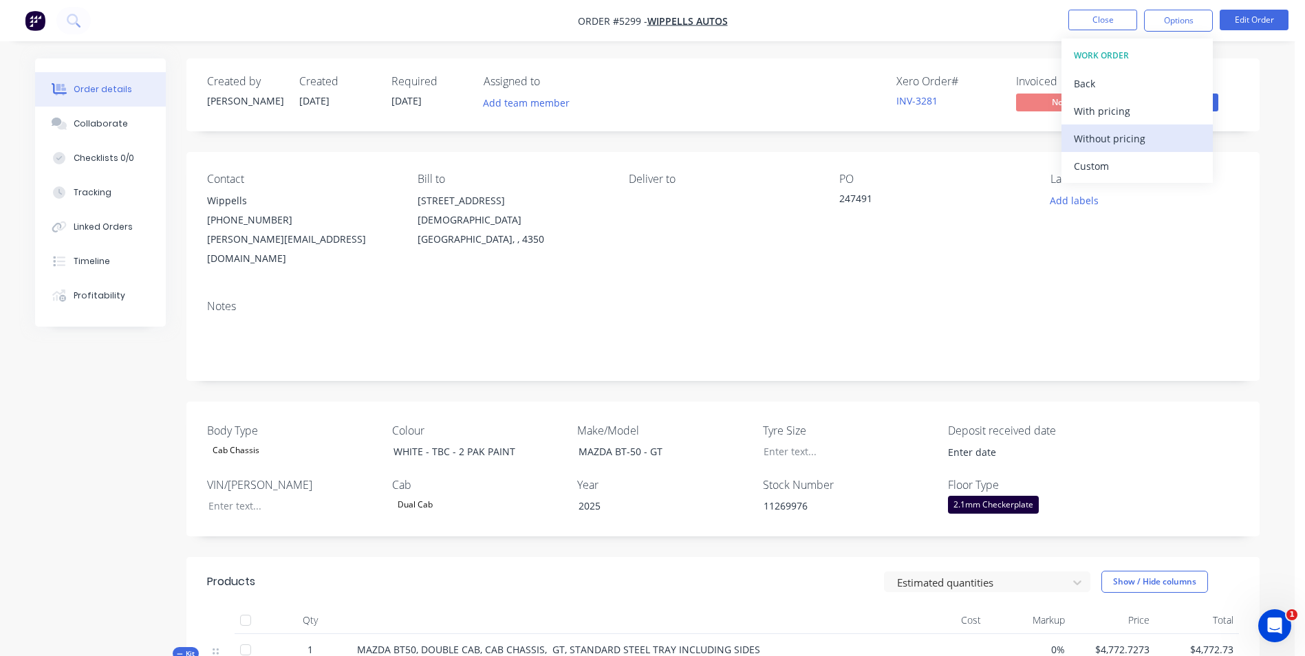
click at [1141, 144] on div "Without pricing" at bounding box center [1137, 139] width 127 height 20
